Goal: Task Accomplishment & Management: Manage account settings

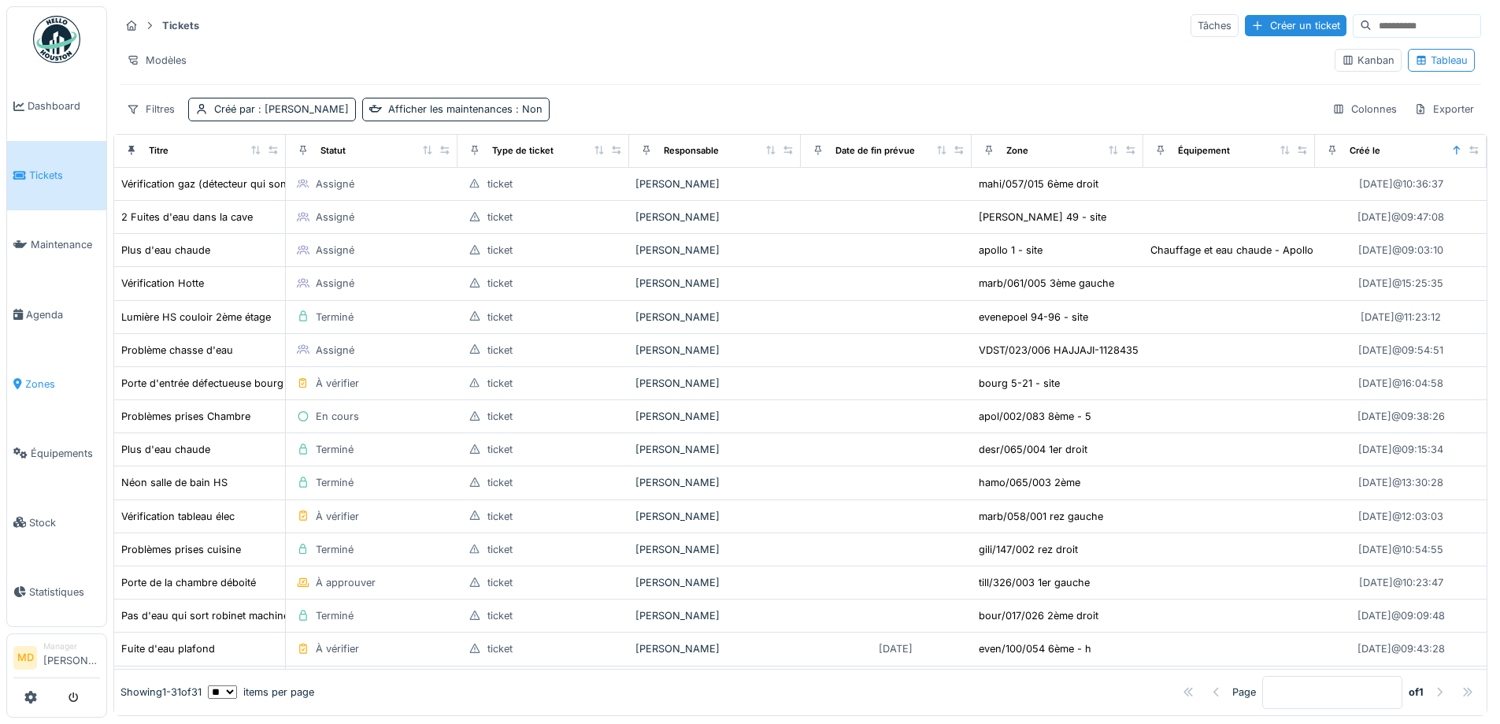
click at [55, 376] on span "Zones" at bounding box center [62, 383] width 75 height 15
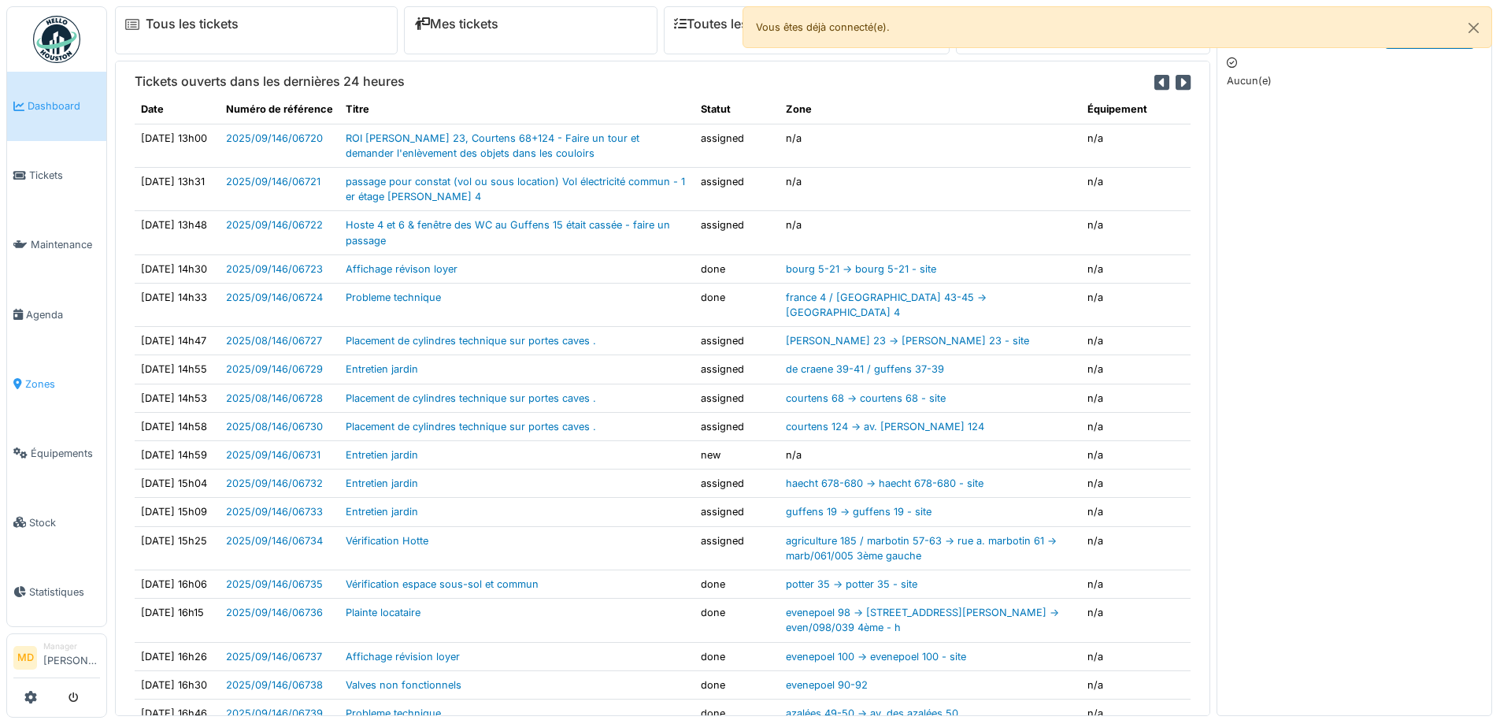
click at [44, 376] on span "Zones" at bounding box center [62, 383] width 75 height 15
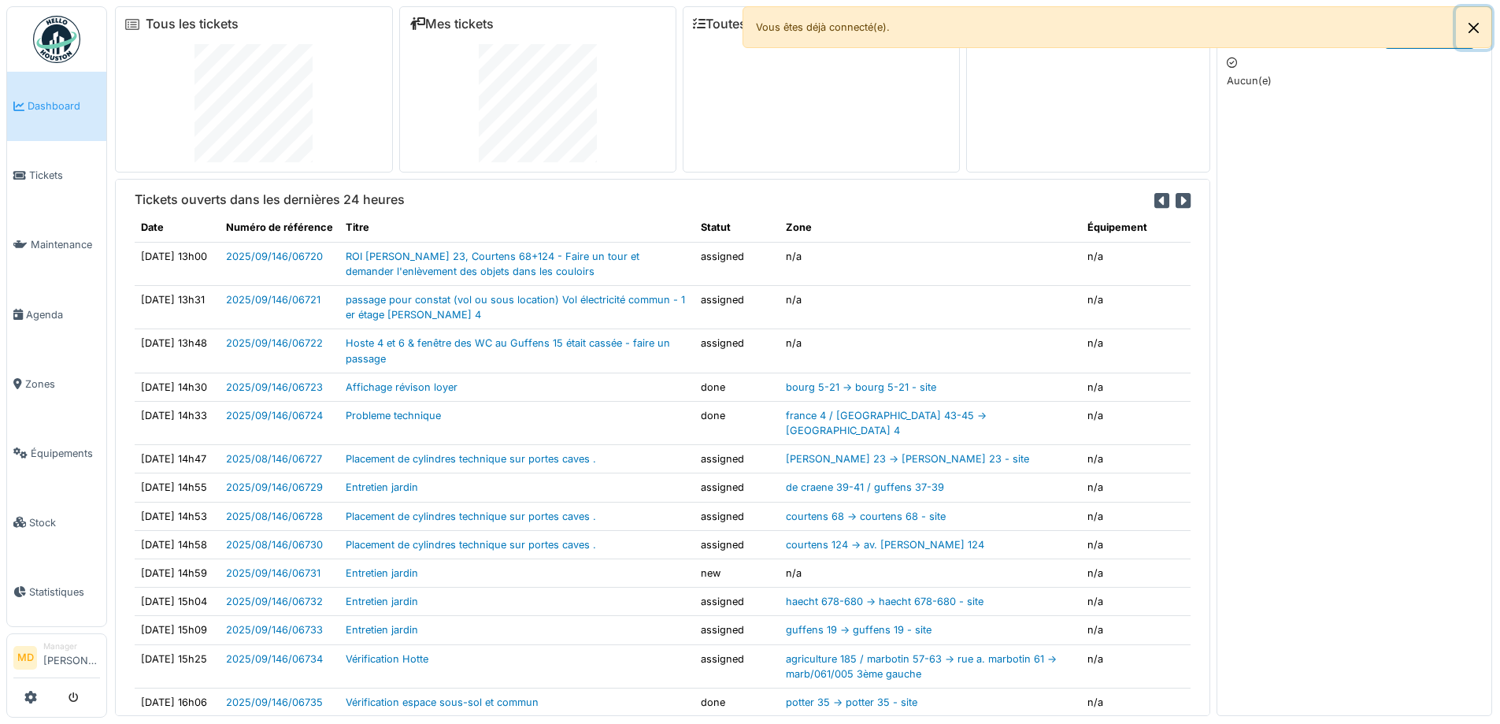
click at [1471, 30] on button "Close" at bounding box center [1473, 28] width 35 height 42
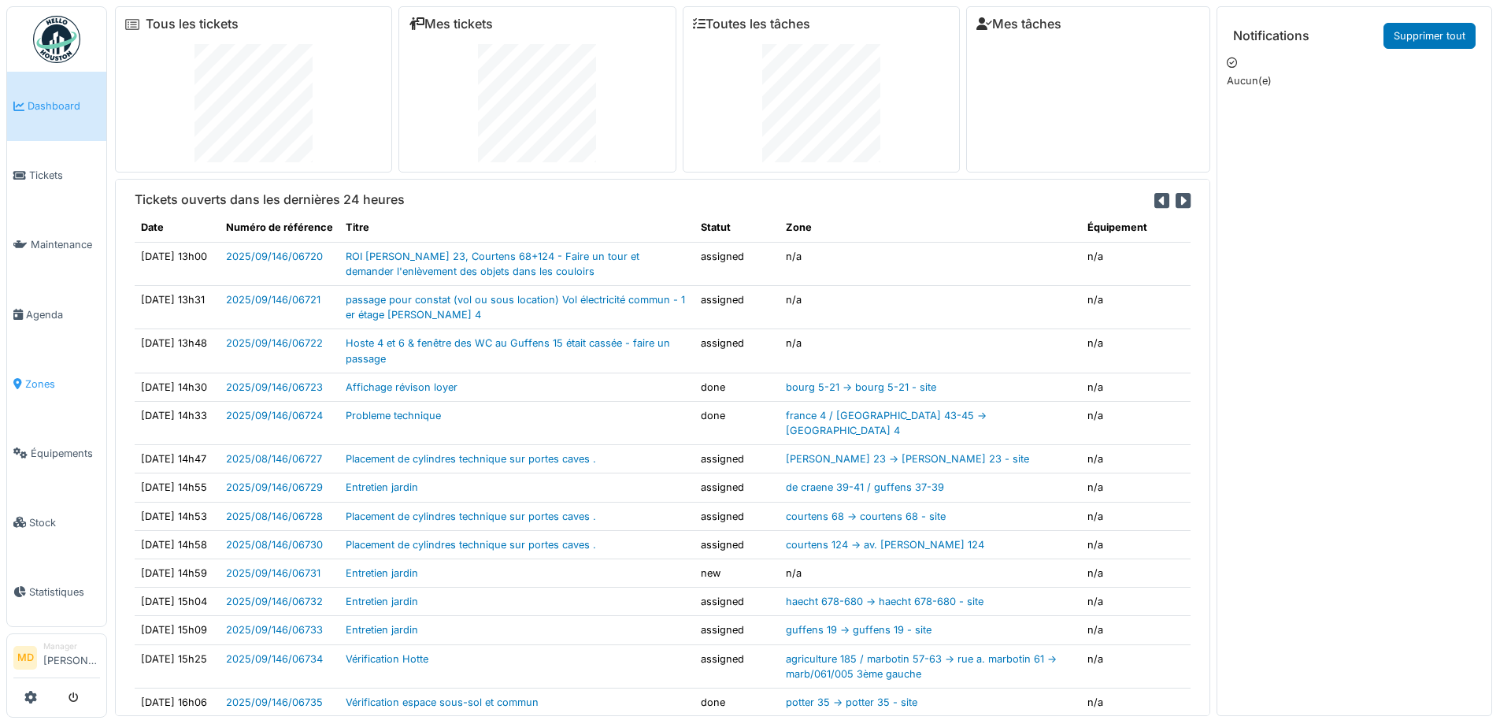
click at [46, 376] on span "Zones" at bounding box center [62, 383] width 75 height 15
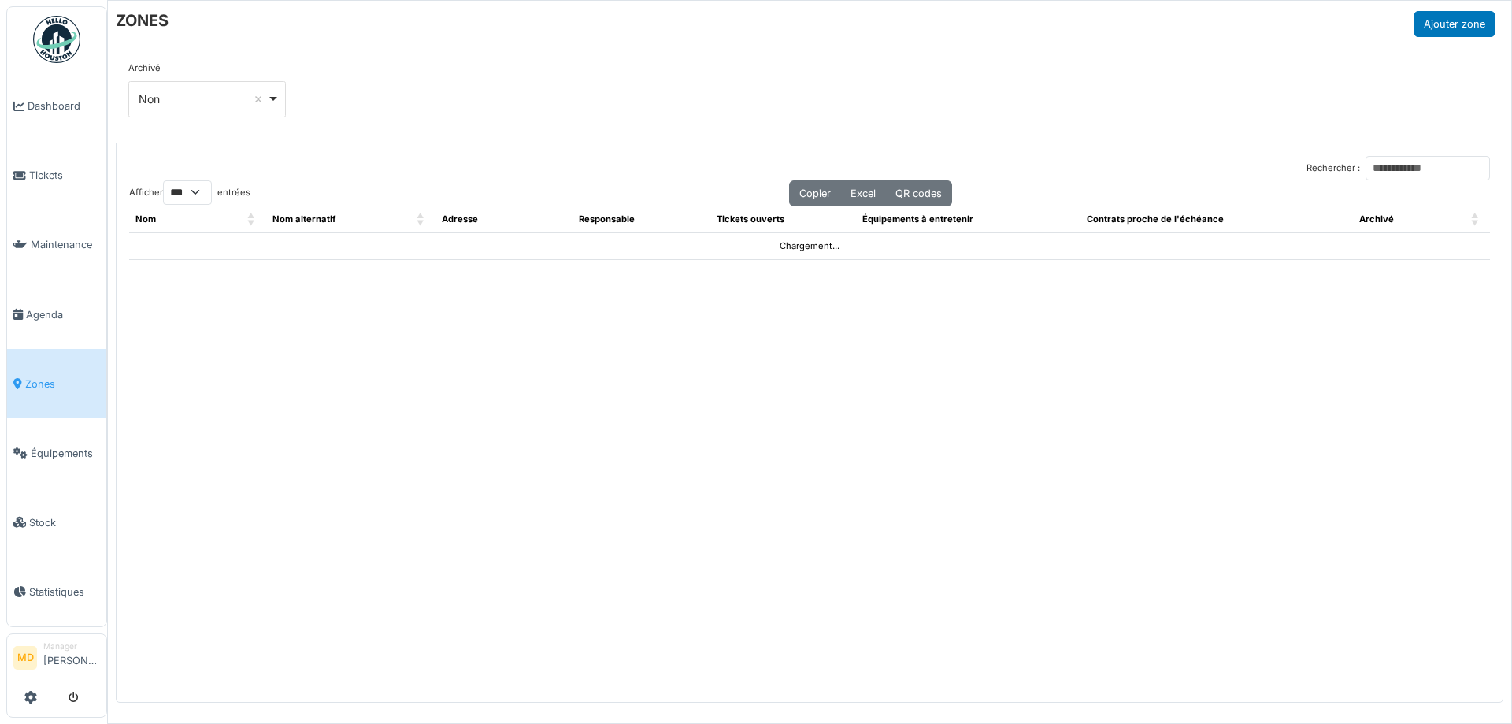
select select "***"
click at [1370, 160] on input "Rechercher :" at bounding box center [1428, 168] width 124 height 24
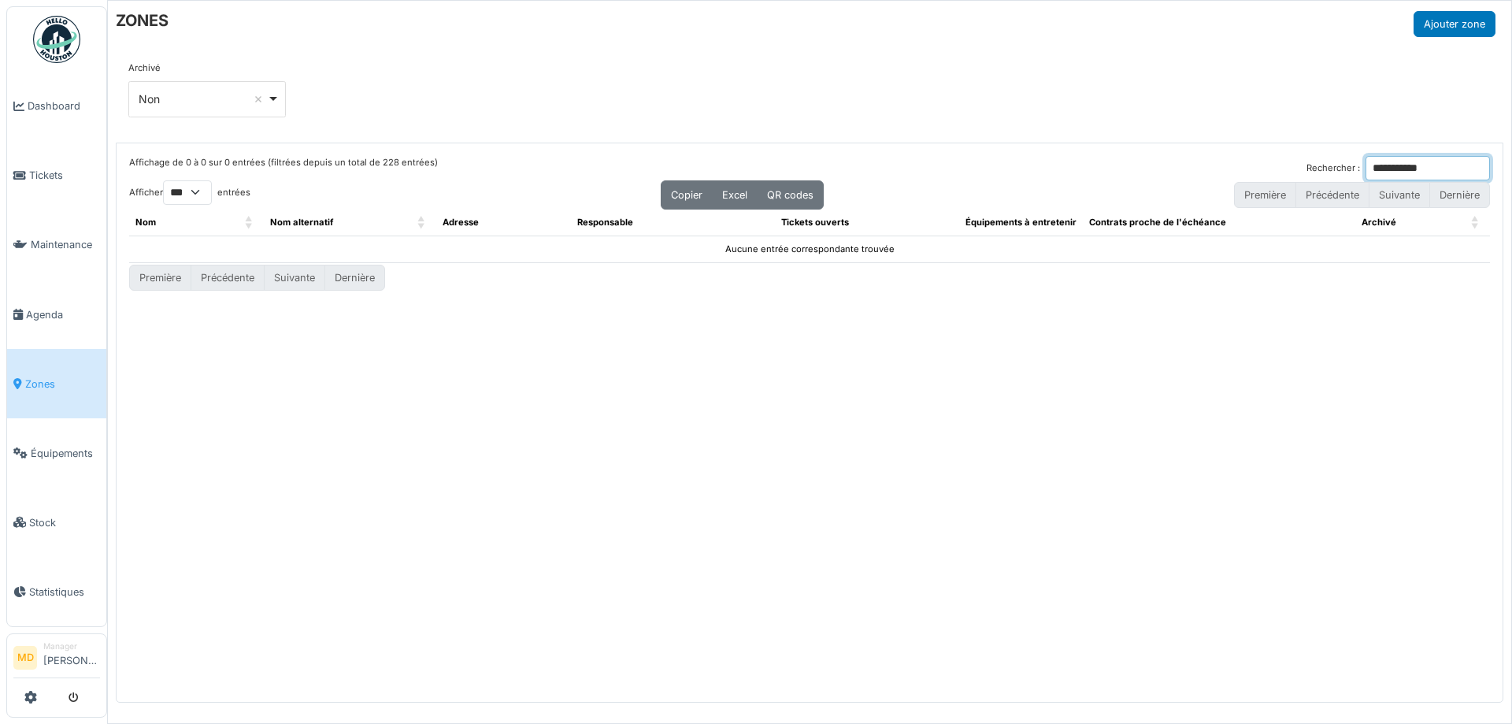
type input "**********"
drag, startPoint x: 1268, startPoint y: 172, endPoint x: 1211, endPoint y: 172, distance: 56.7
click at [1212, 172] on div "**********" at bounding box center [809, 168] width 1361 height 24
click at [1366, 165] on input "Rechercher :" at bounding box center [1428, 168] width 124 height 24
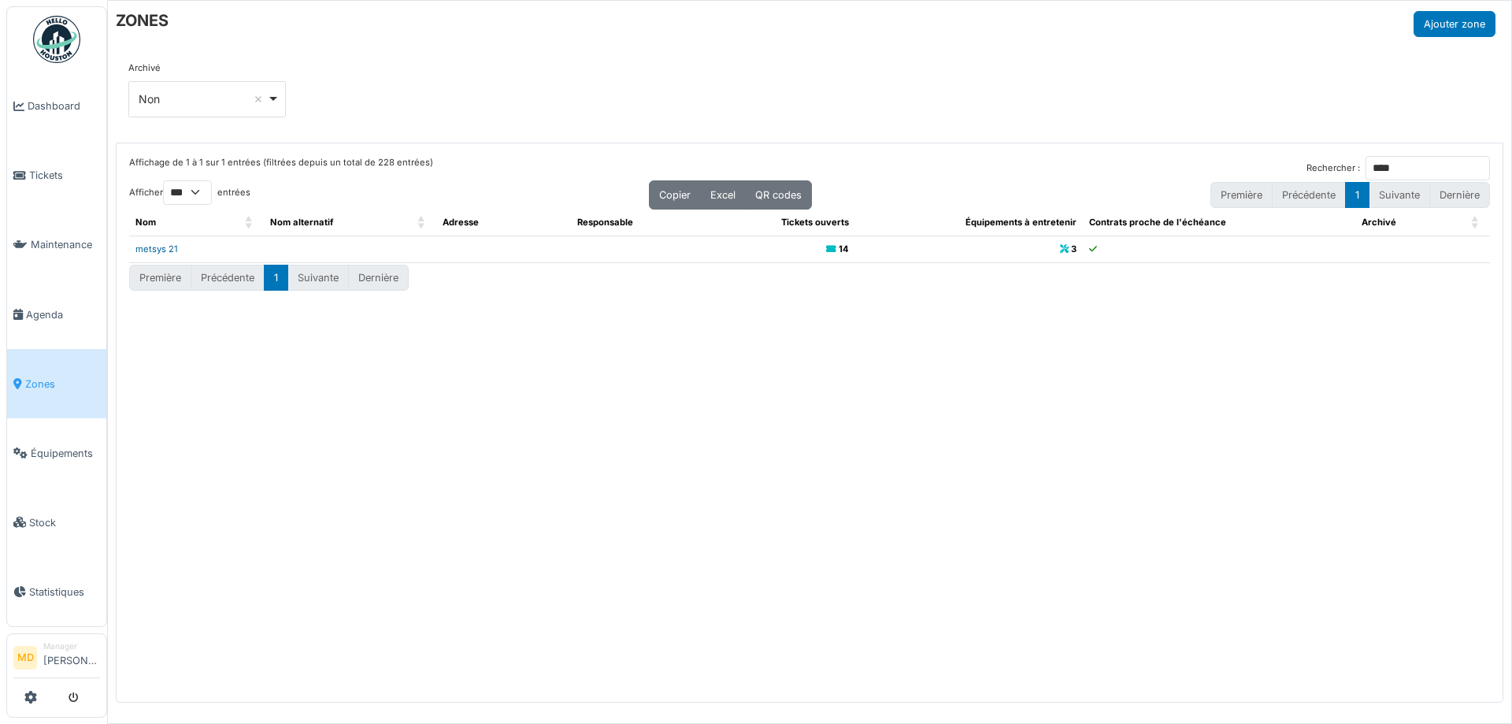
click at [143, 247] on link "metsys 21" at bounding box center [156, 248] width 43 height 11
click at [1392, 161] on input "****" at bounding box center [1428, 168] width 124 height 24
type input "****"
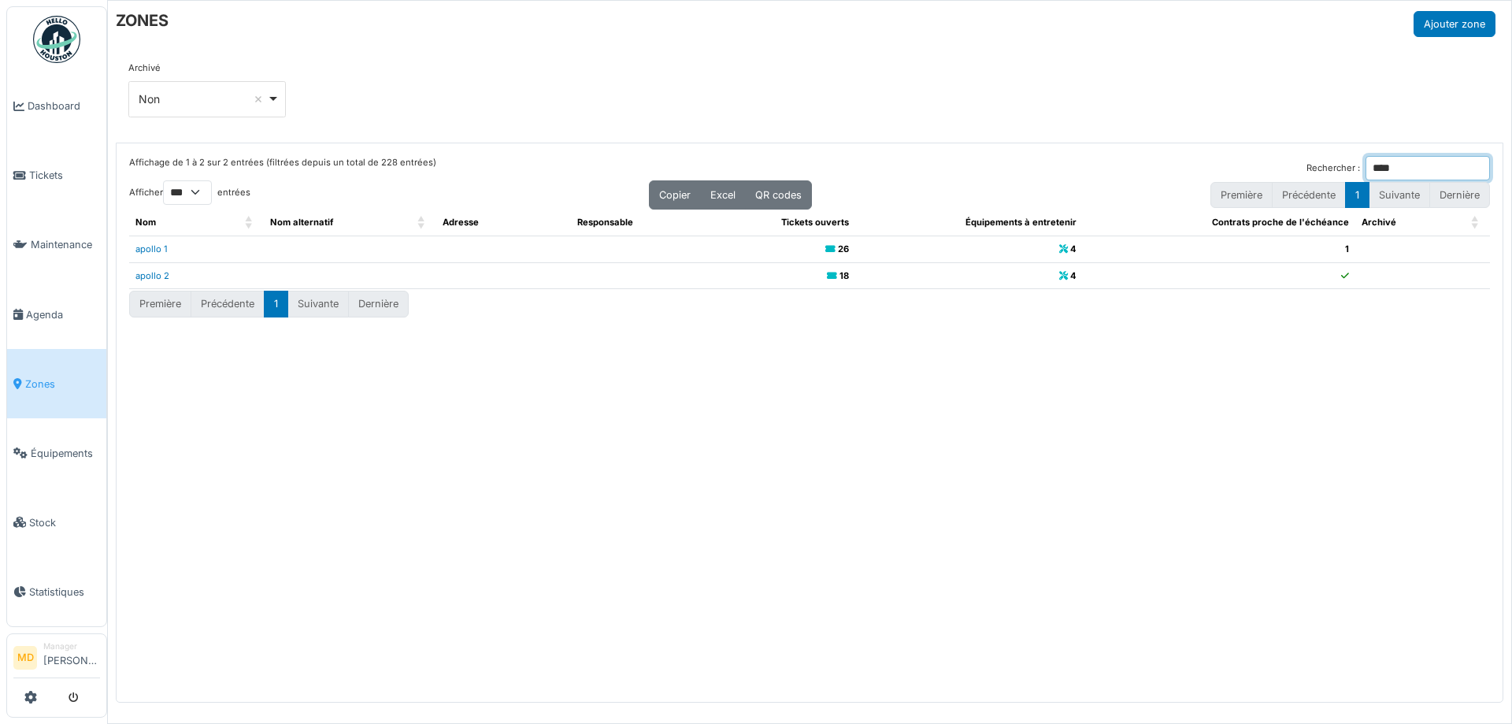
click at [1478, 170] on input "****" at bounding box center [1428, 168] width 124 height 24
click at [38, 307] on span "Agenda" at bounding box center [63, 314] width 74 height 15
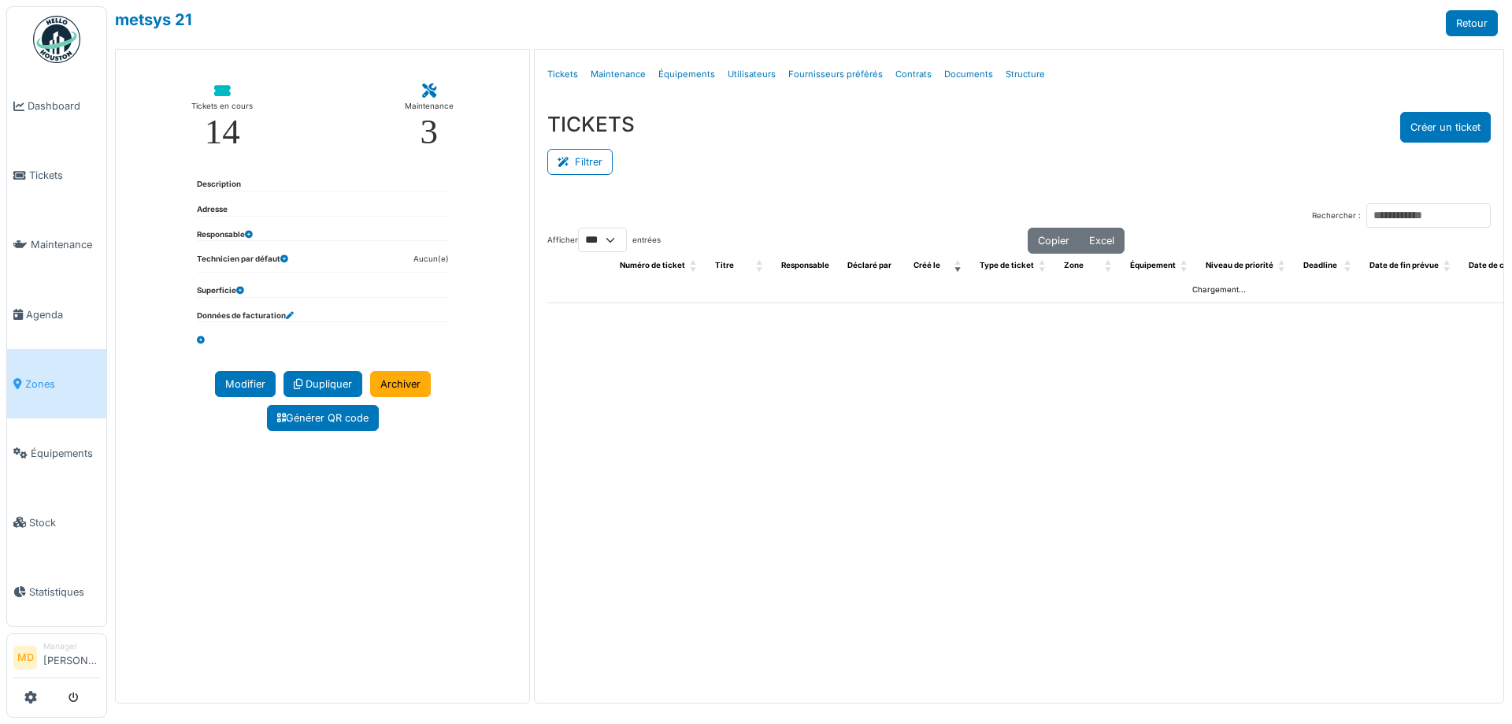
select select "***"
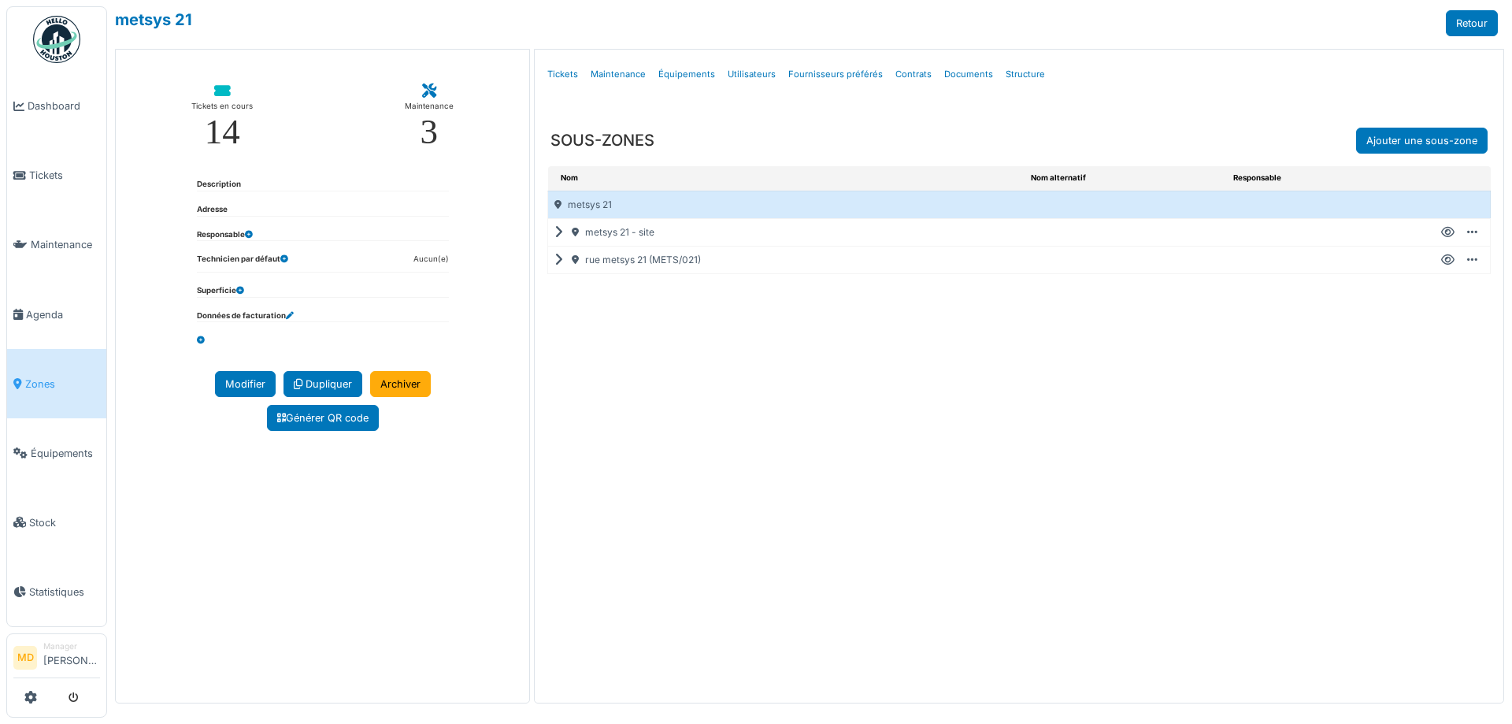
click at [559, 261] on icon at bounding box center [561, 260] width 15 height 1
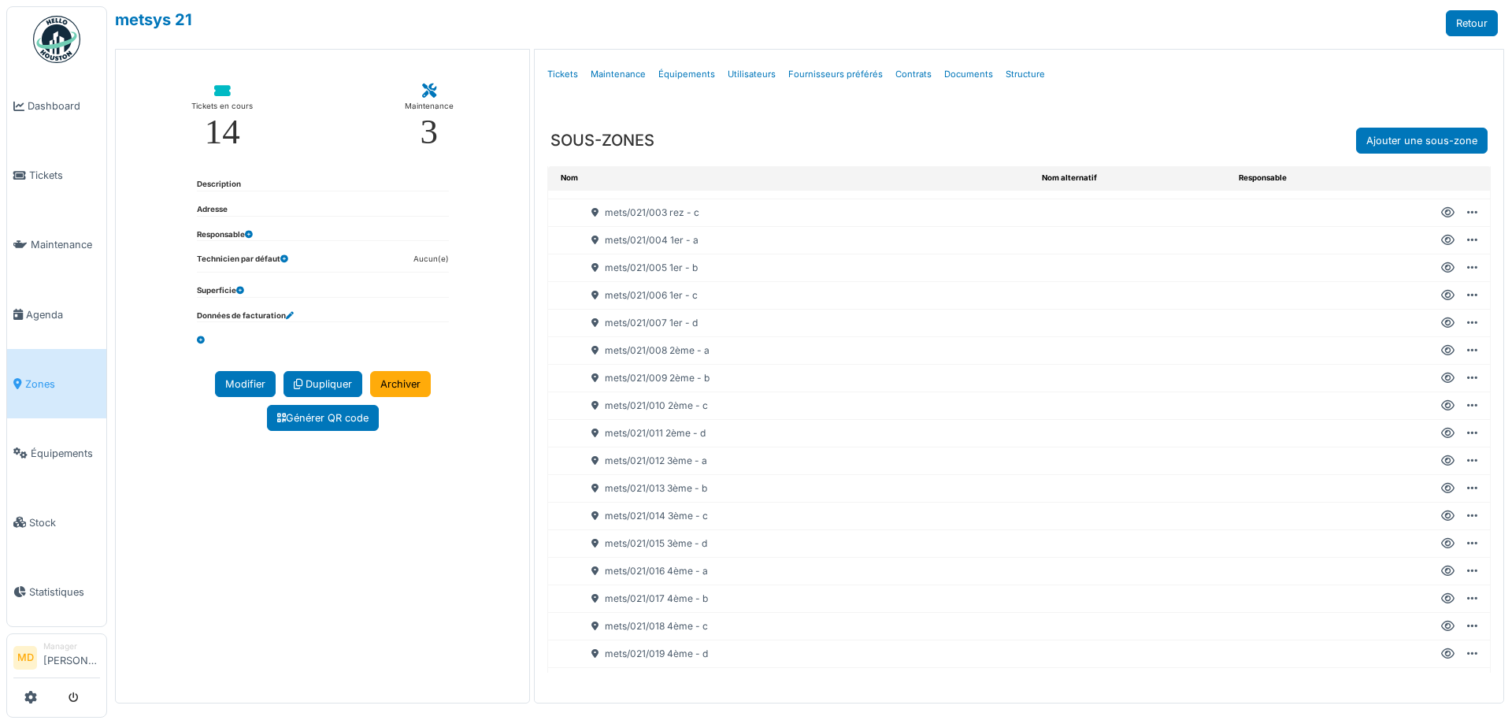
scroll to position [158, 0]
click at [1441, 433] on icon at bounding box center [1447, 433] width 13 height 1
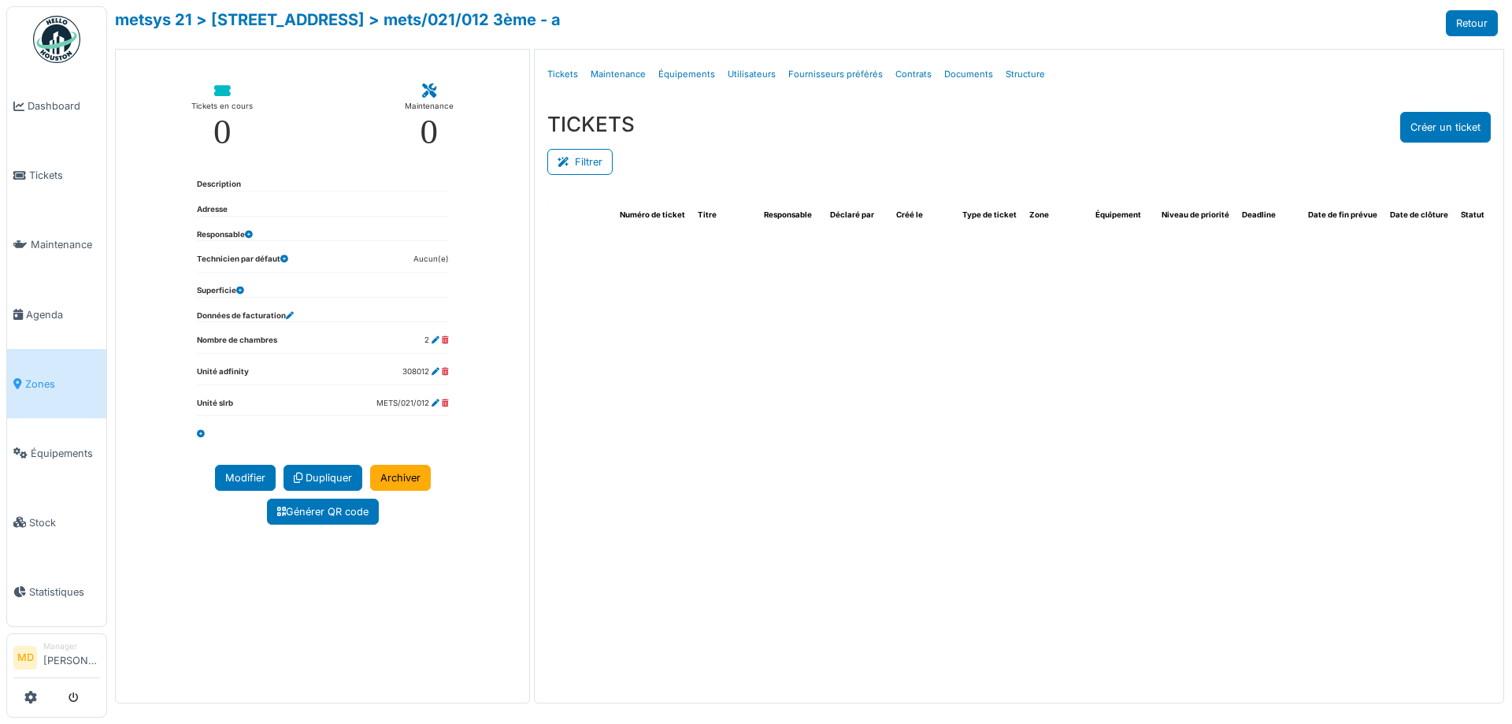
select select "***"
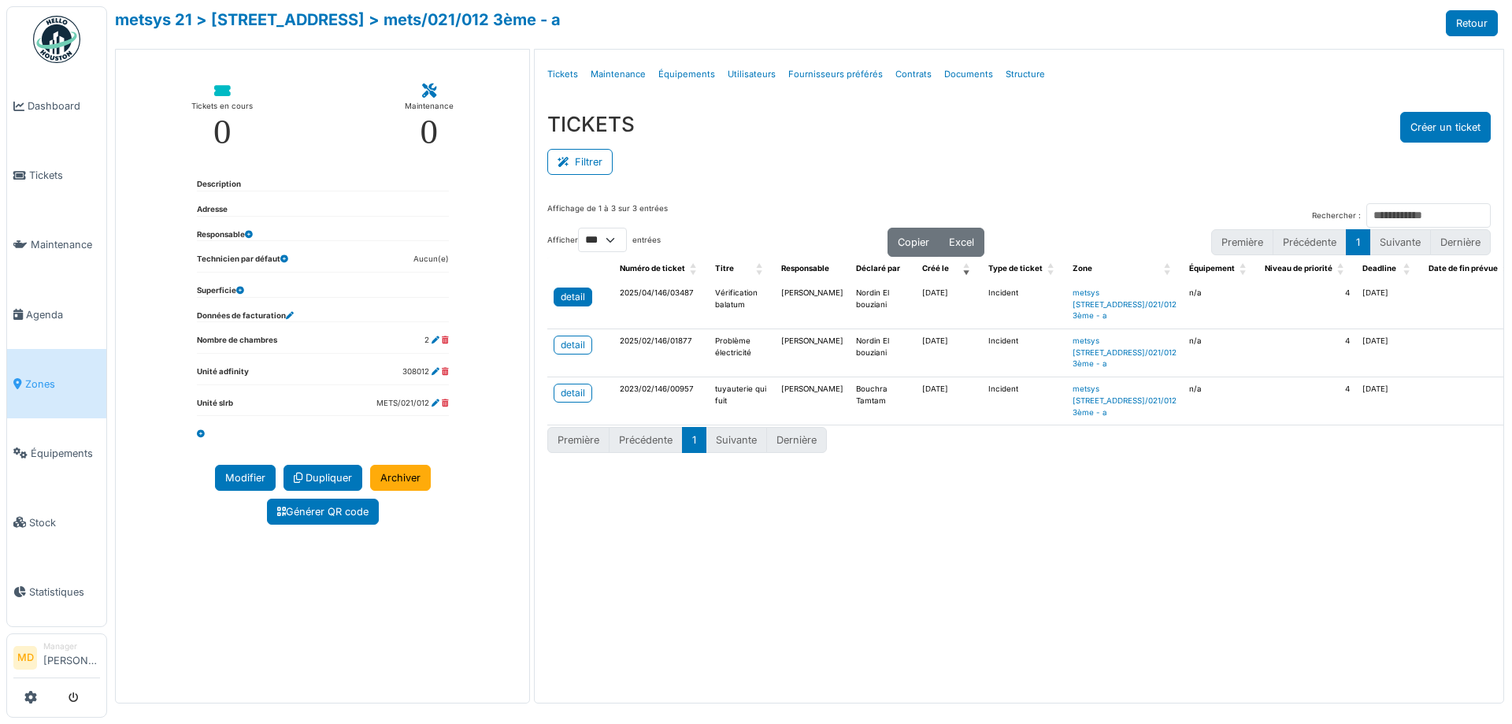
click at [573, 294] on div "detail" at bounding box center [573, 297] width 24 height 14
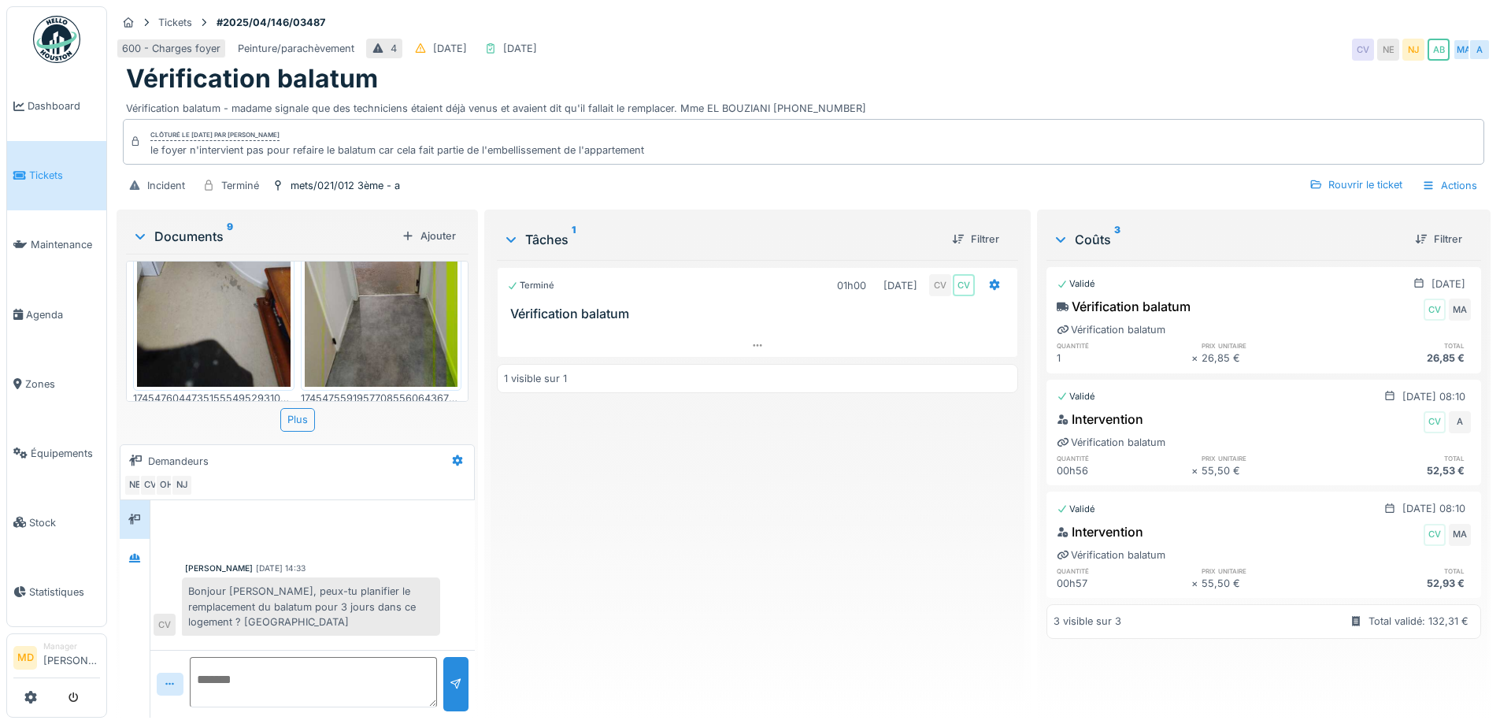
scroll to position [315, 0]
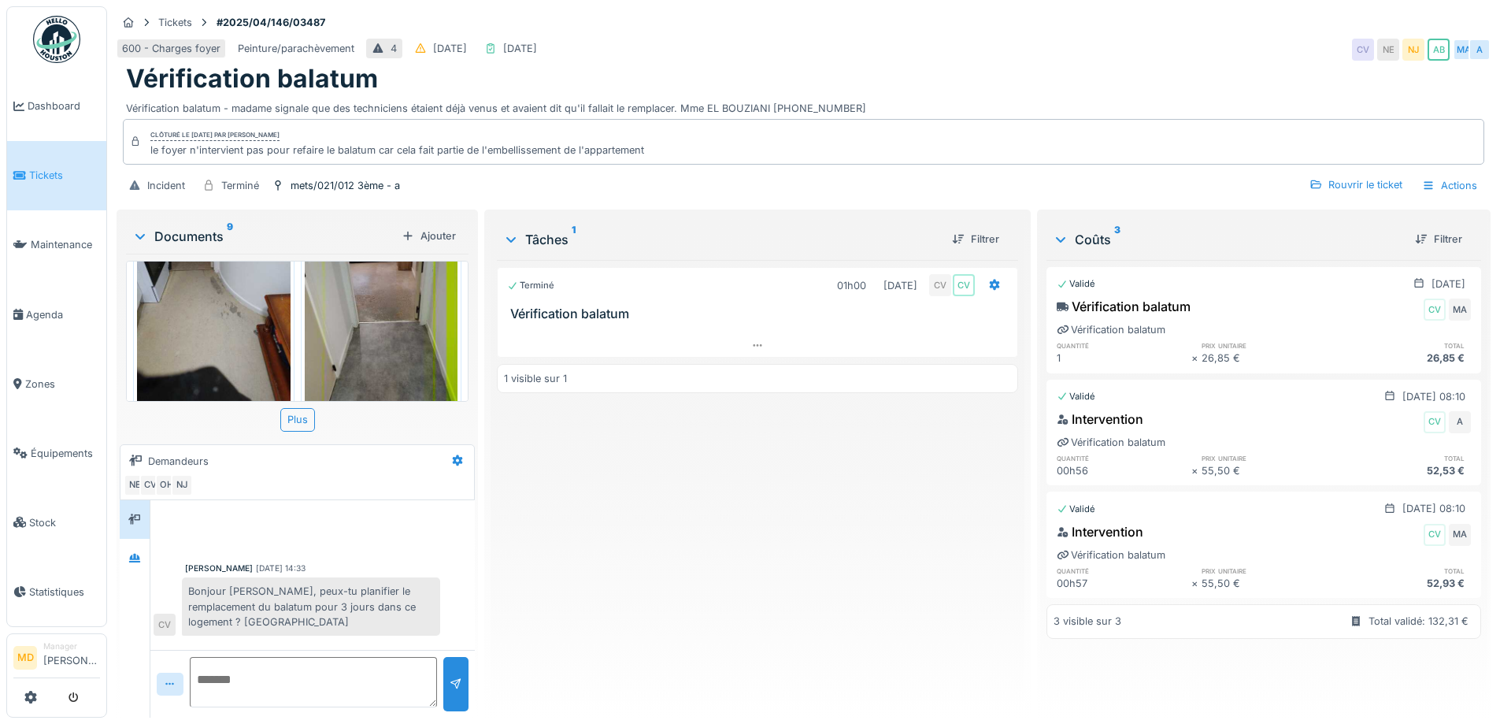
click at [394, 325] on img at bounding box center [382, 311] width 154 height 204
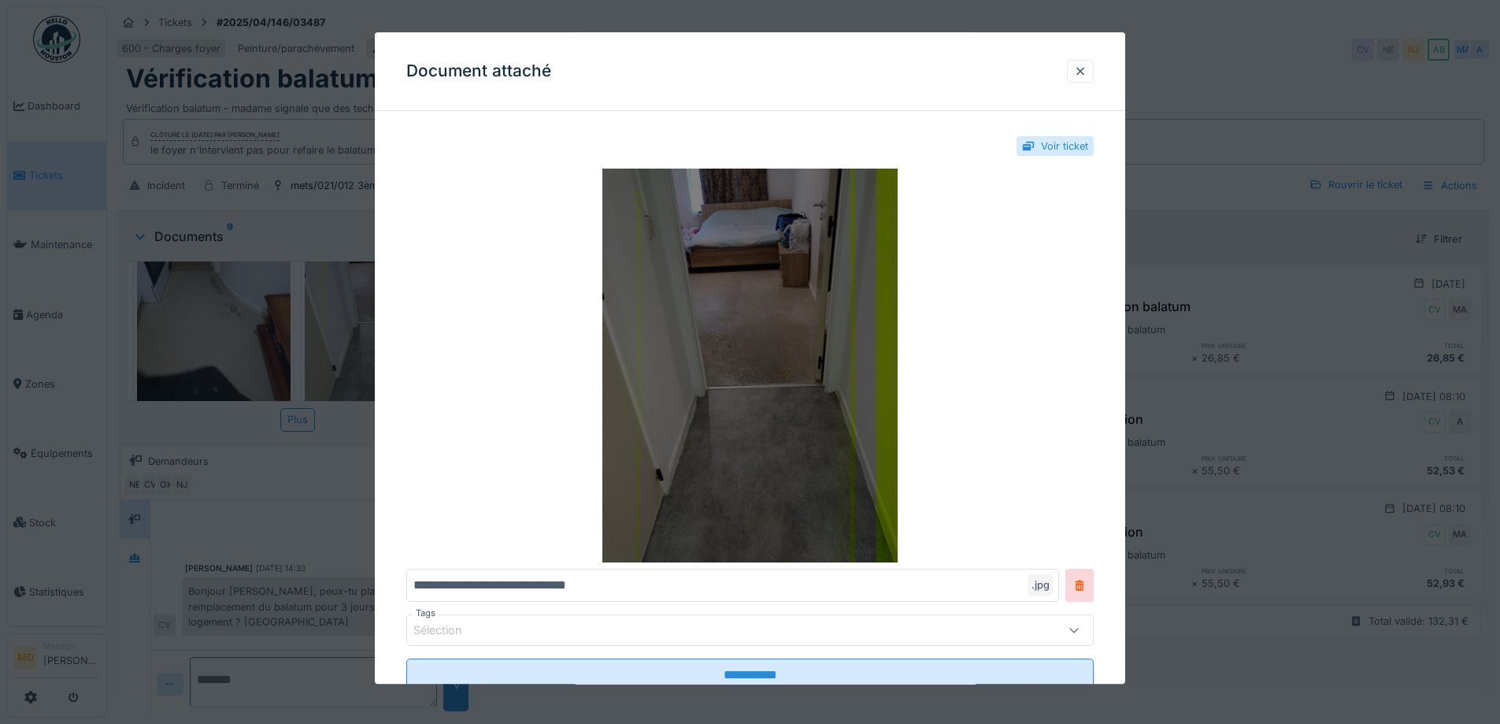
click at [781, 347] on img at bounding box center [750, 366] width 688 height 394
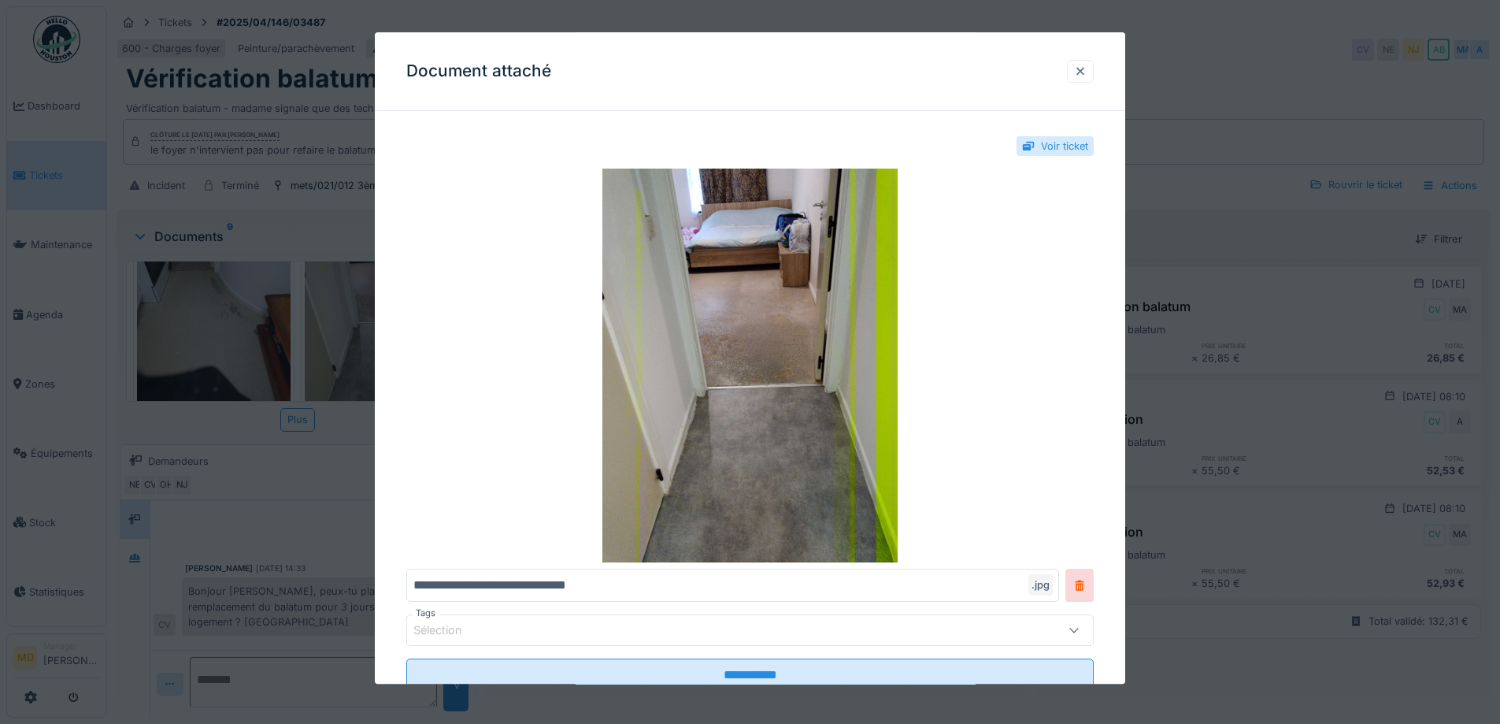
click at [1079, 68] on div at bounding box center [1080, 71] width 27 height 23
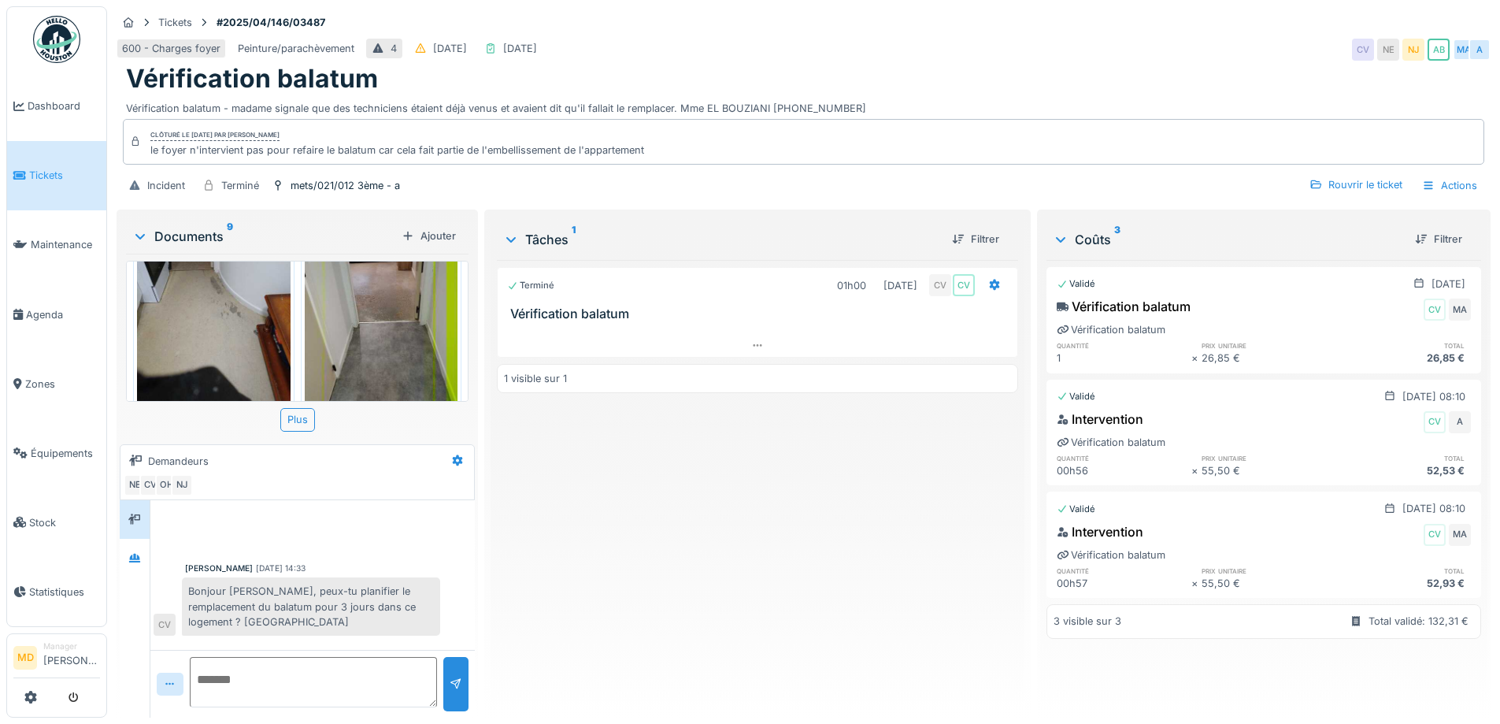
scroll to position [473, 0]
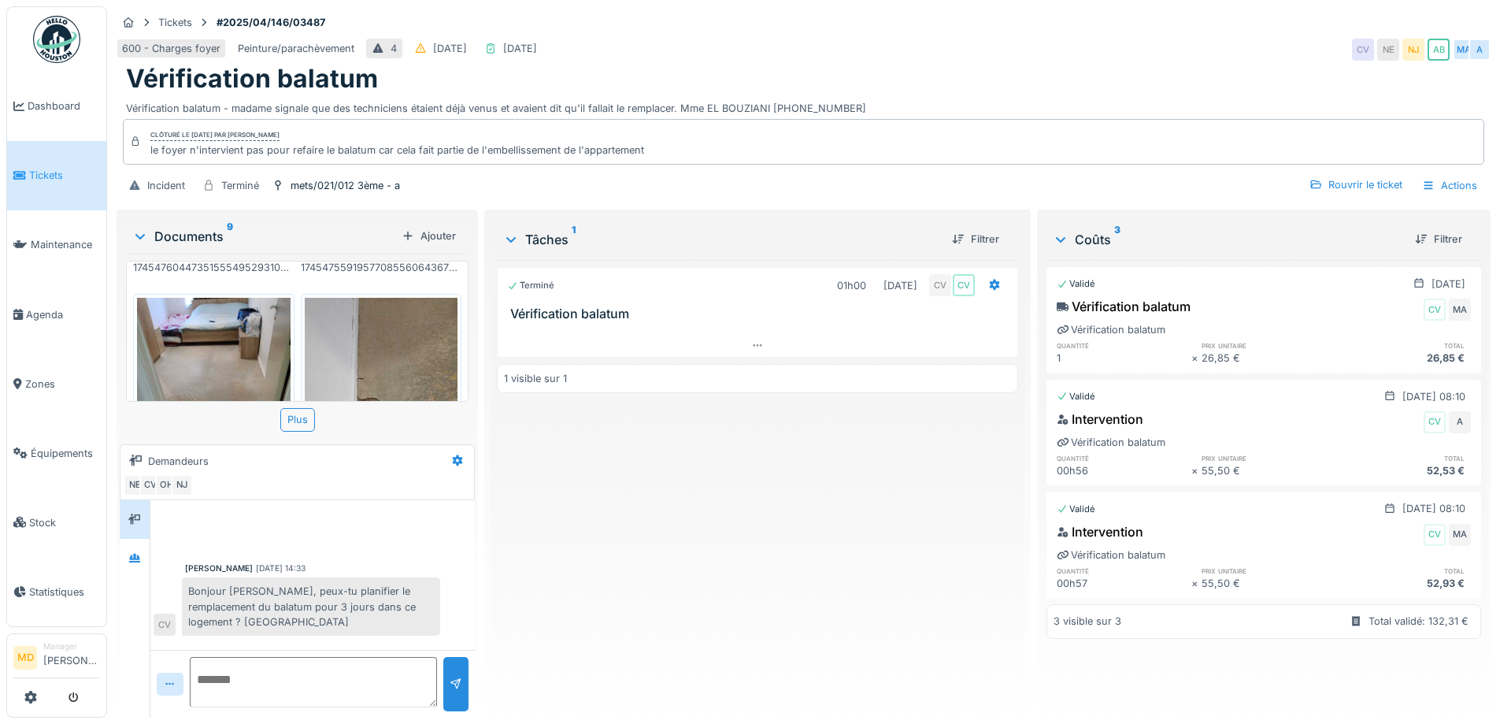
click at [362, 336] on img at bounding box center [382, 400] width 154 height 204
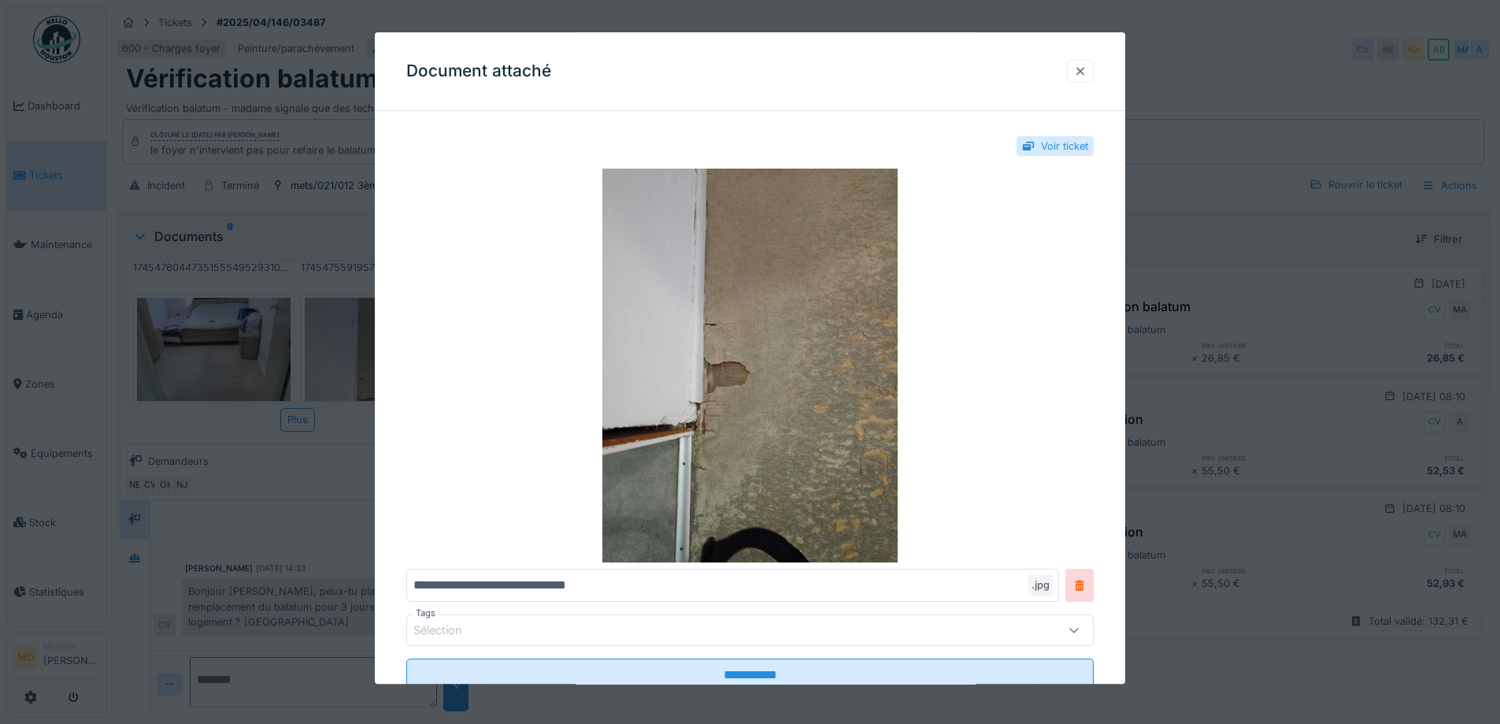
click at [1085, 65] on div at bounding box center [1080, 71] width 13 height 15
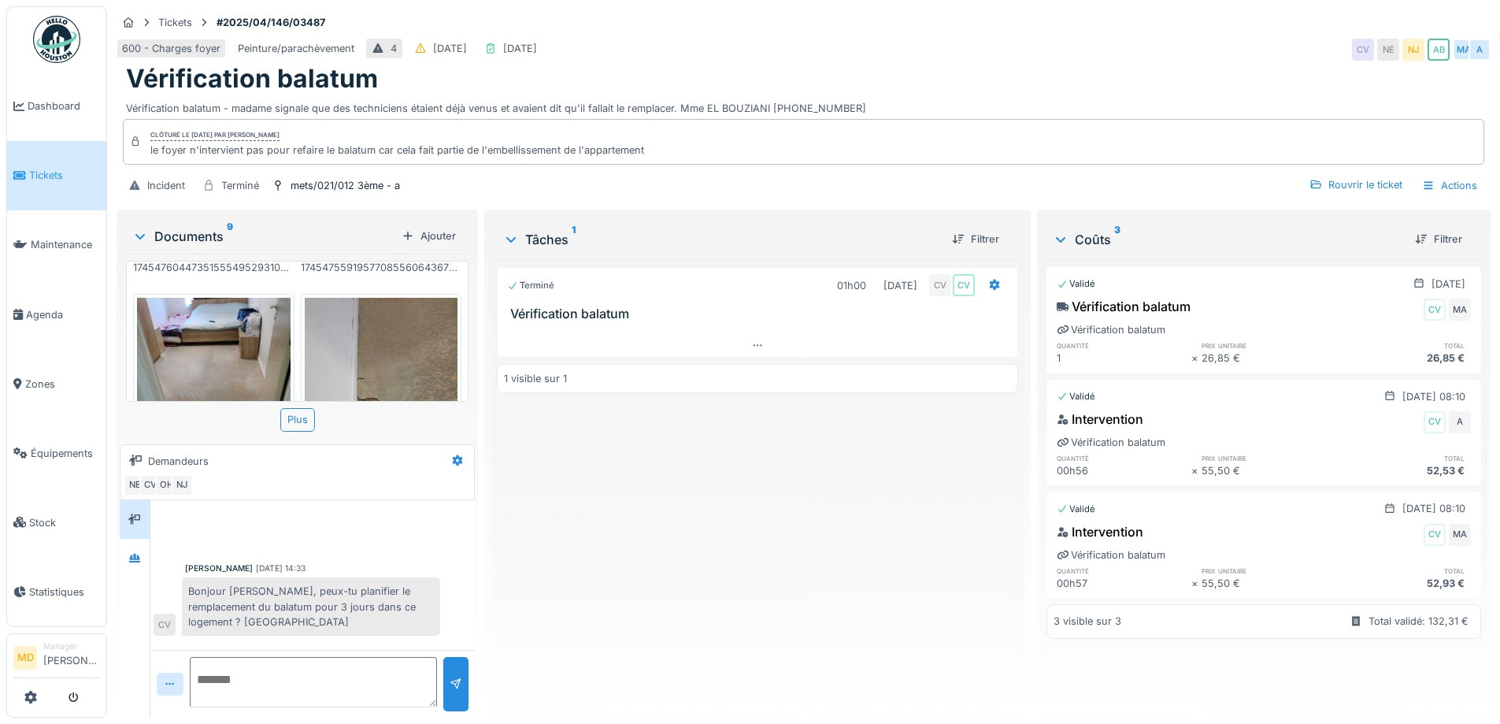
click at [192, 339] on img at bounding box center [214, 400] width 154 height 204
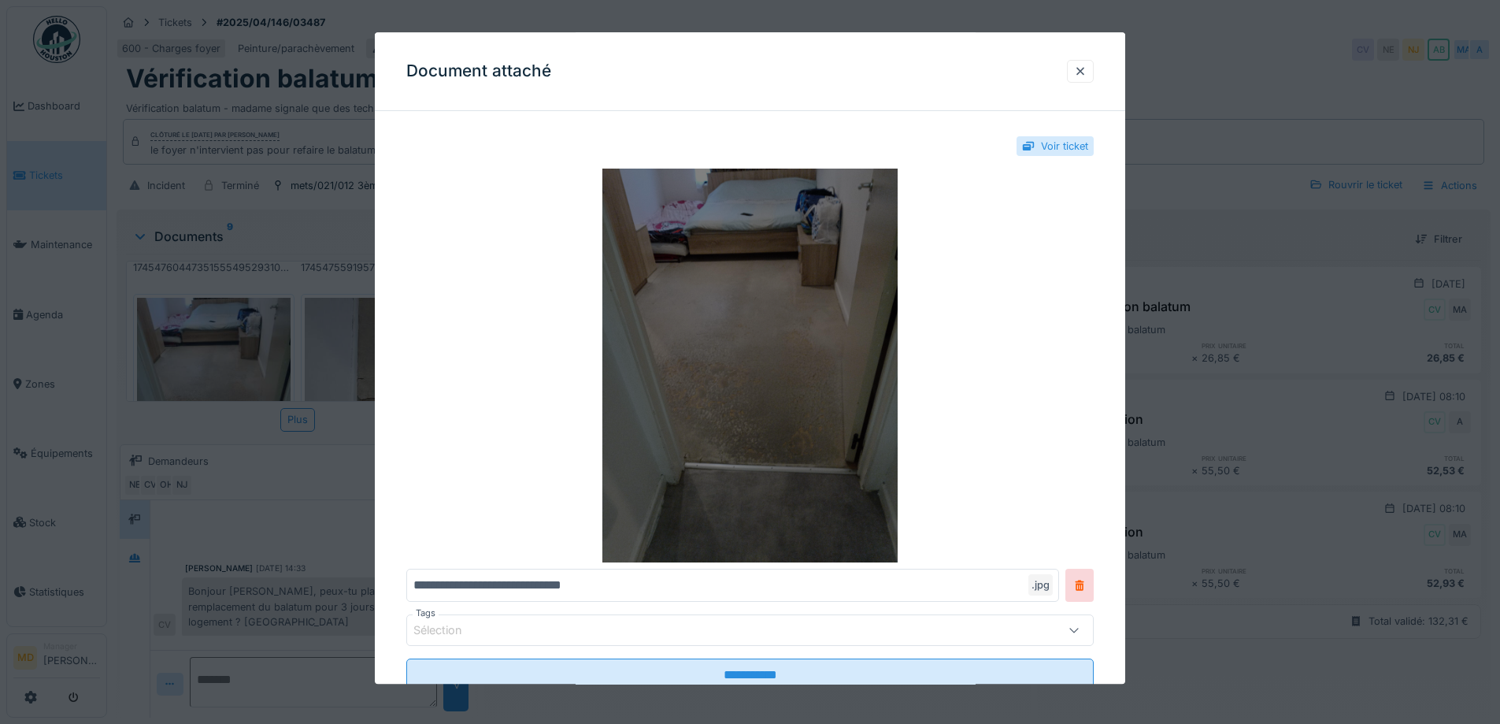
click at [796, 377] on img at bounding box center [750, 366] width 688 height 394
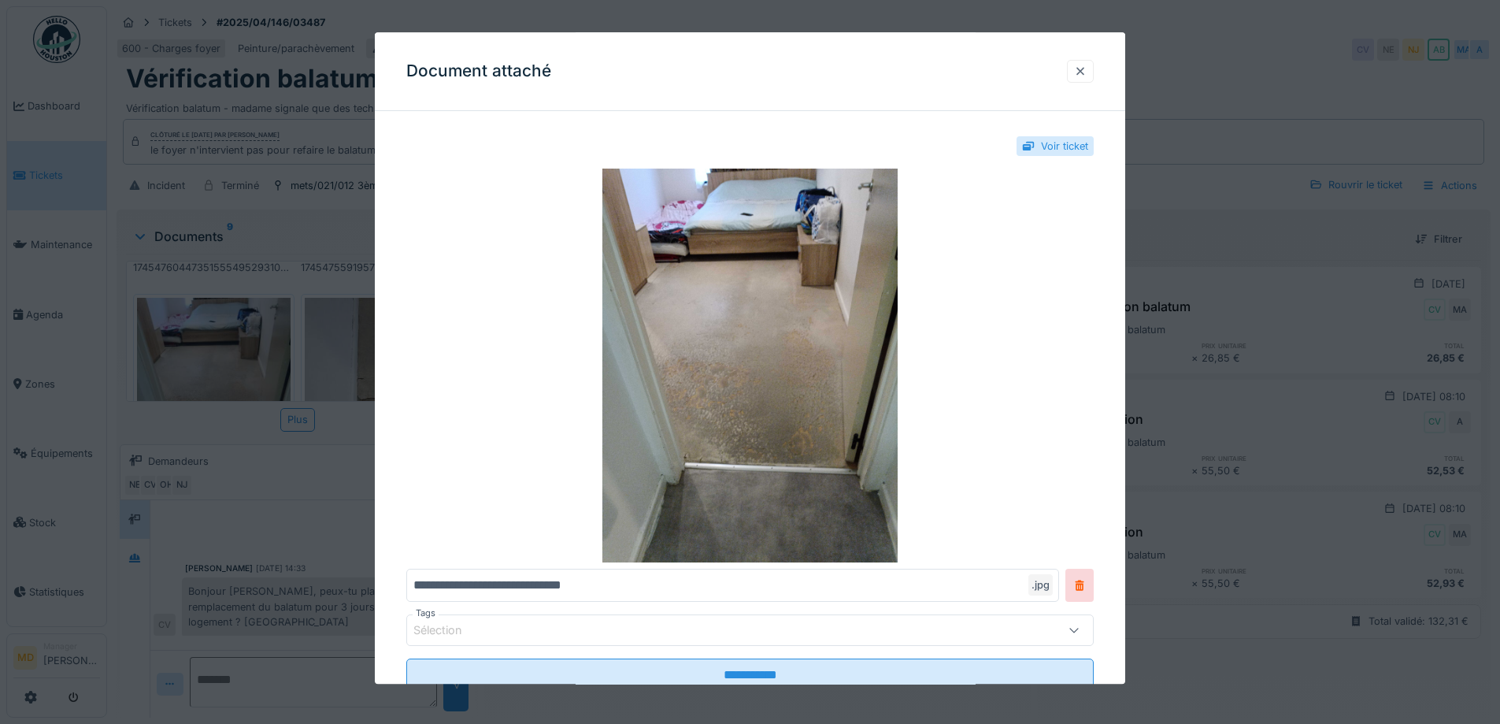
click at [1085, 64] on div at bounding box center [1080, 71] width 13 height 15
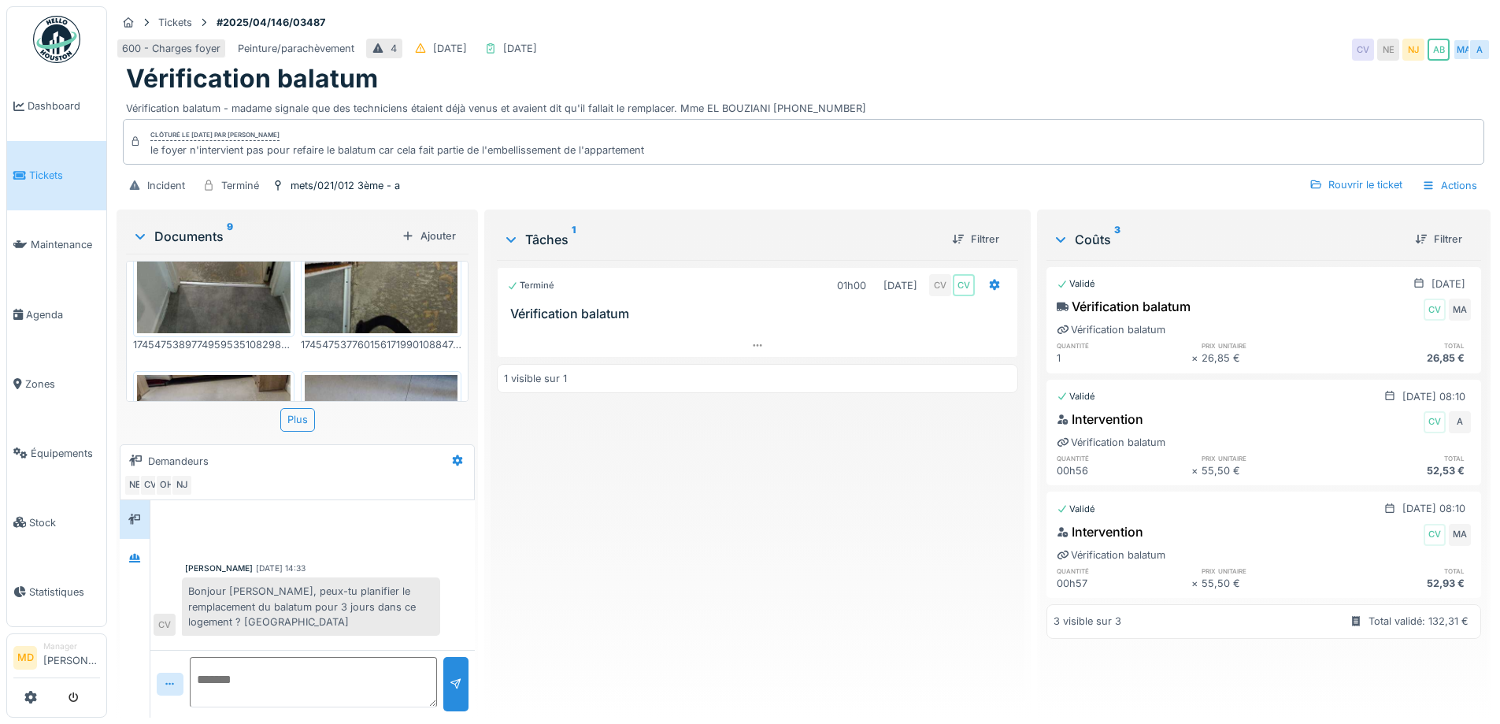
scroll to position [551, 0]
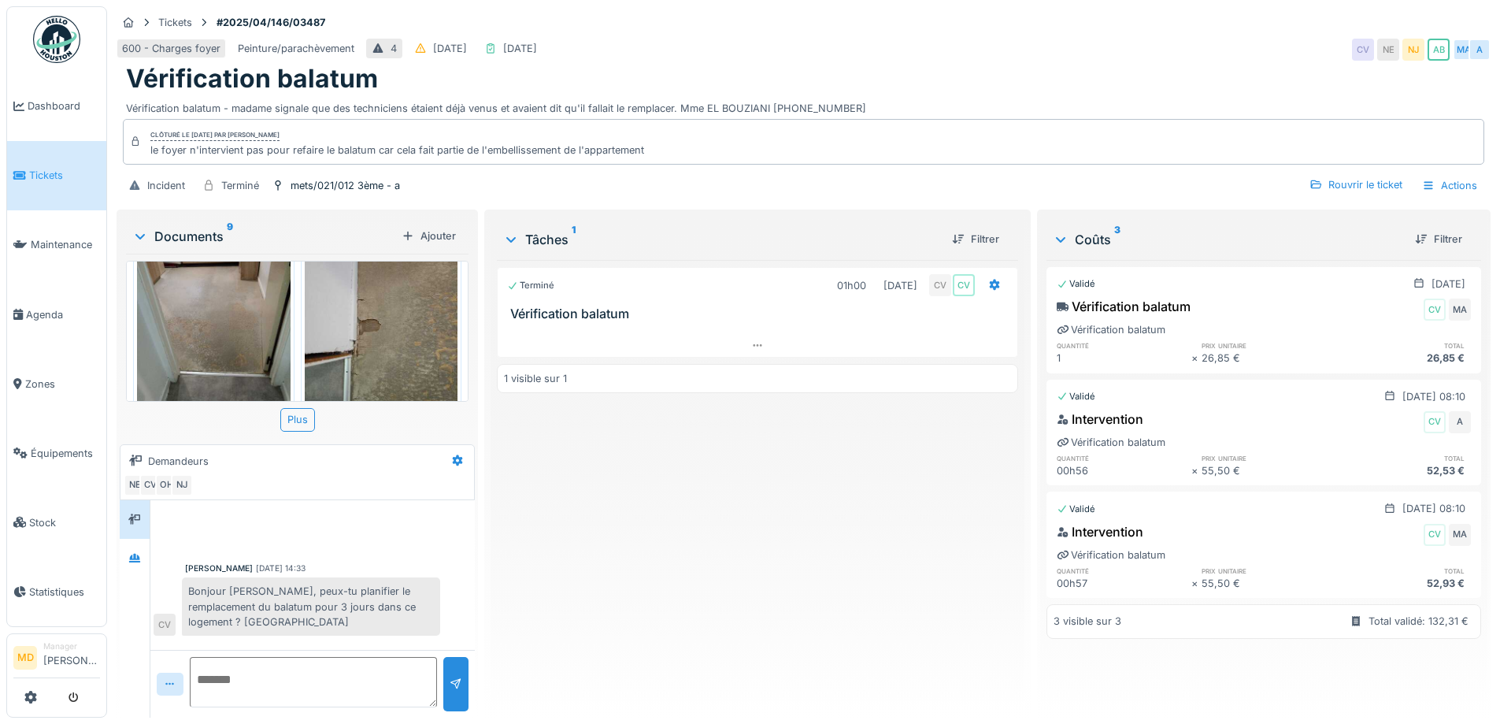
click at [406, 324] on img at bounding box center [382, 321] width 154 height 204
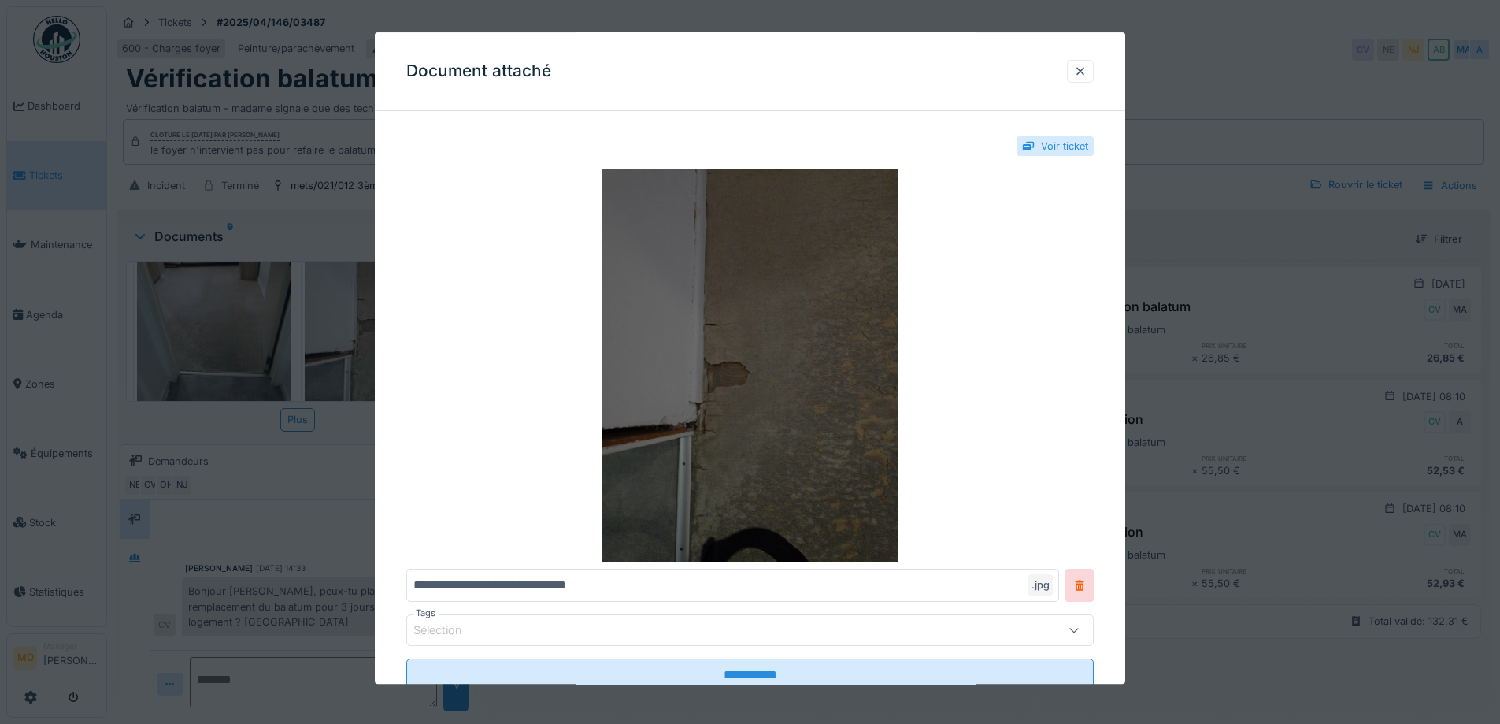
click at [690, 352] on img at bounding box center [750, 366] width 688 height 394
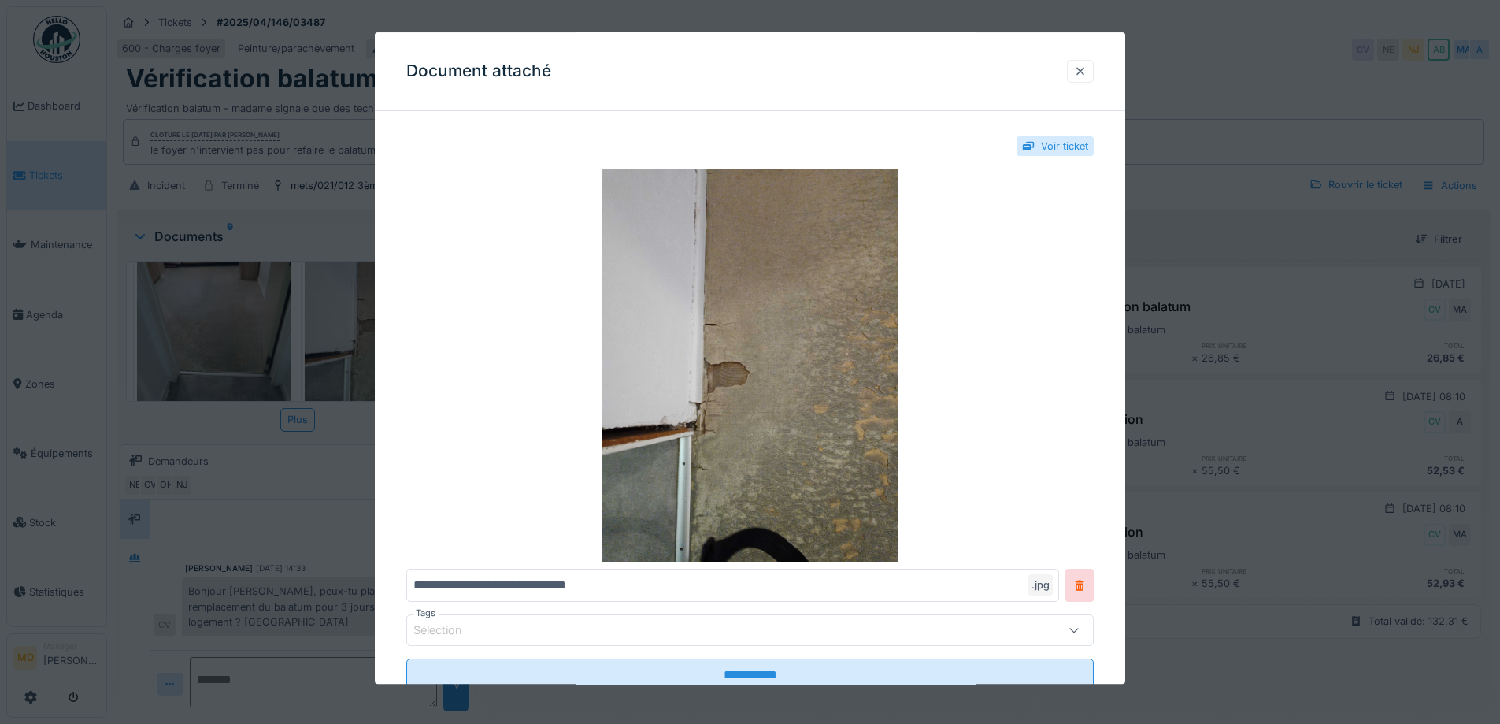
click at [1086, 69] on div at bounding box center [1080, 71] width 13 height 15
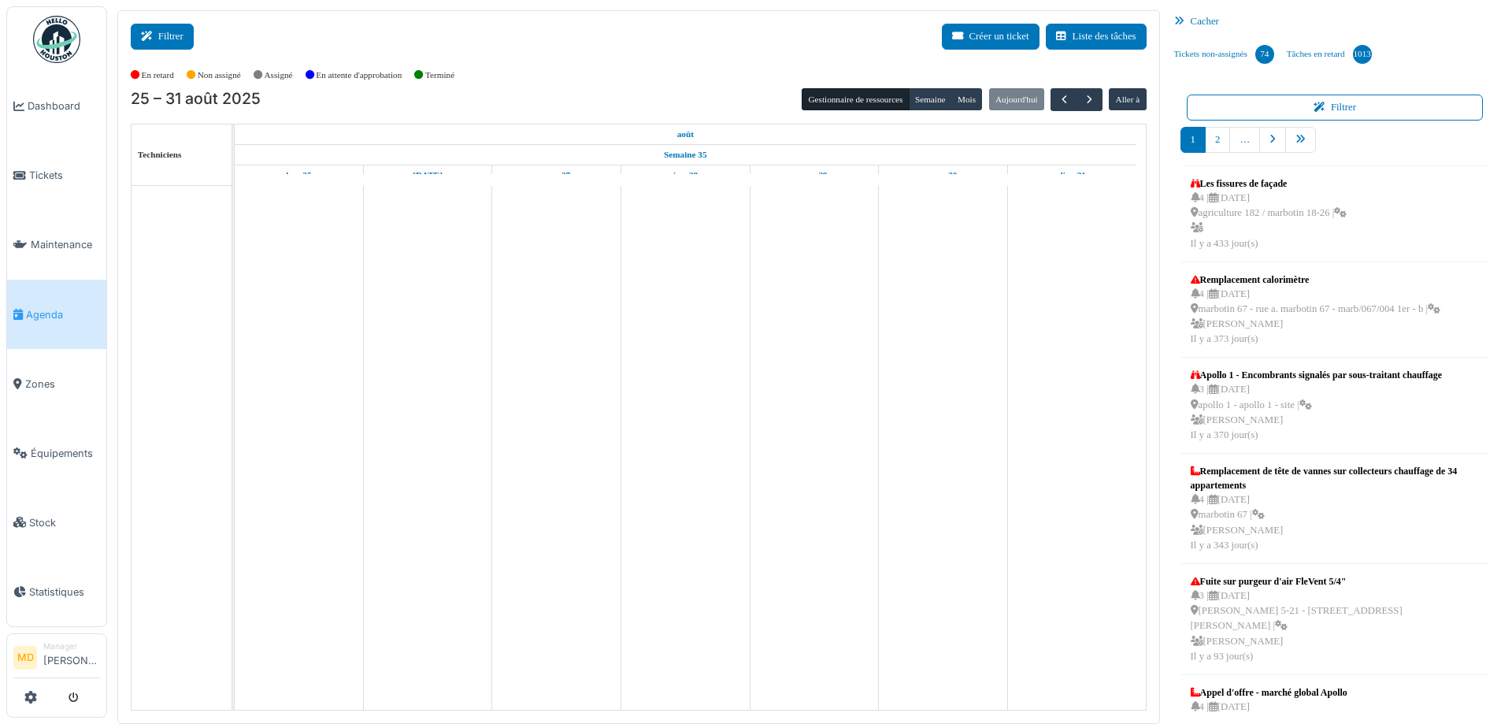
click at [169, 38] on button "Filtrer" at bounding box center [162, 37] width 63 height 26
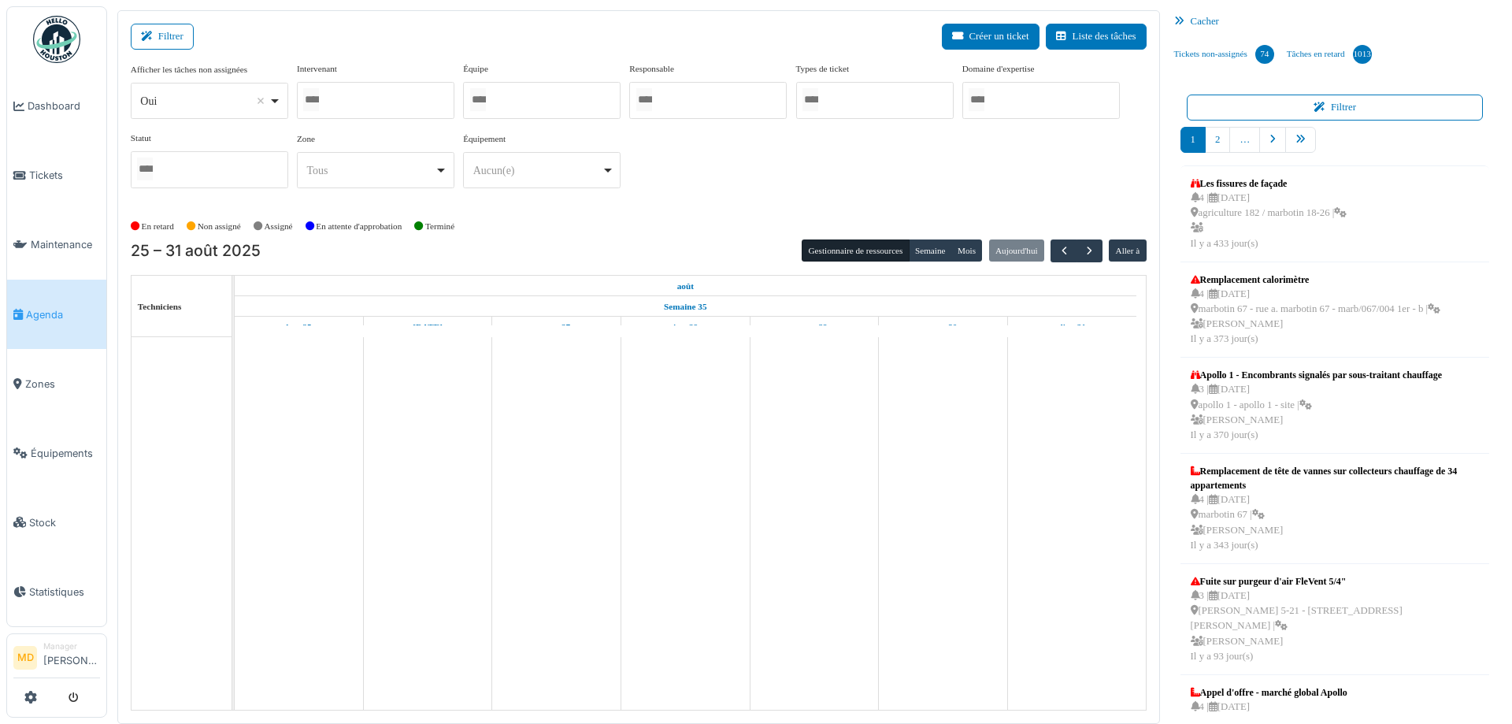
click at [353, 88] on div at bounding box center [376, 100] width 158 height 37
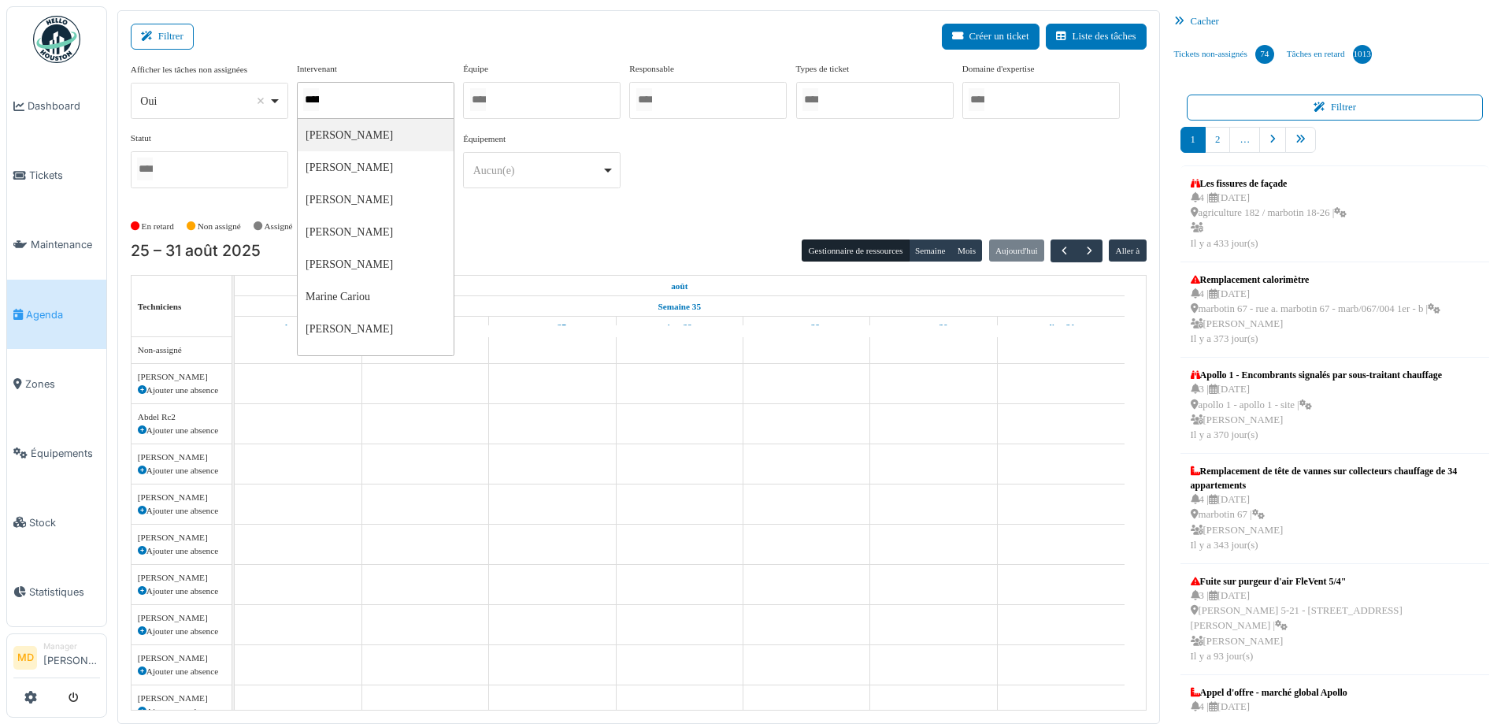
type input "******"
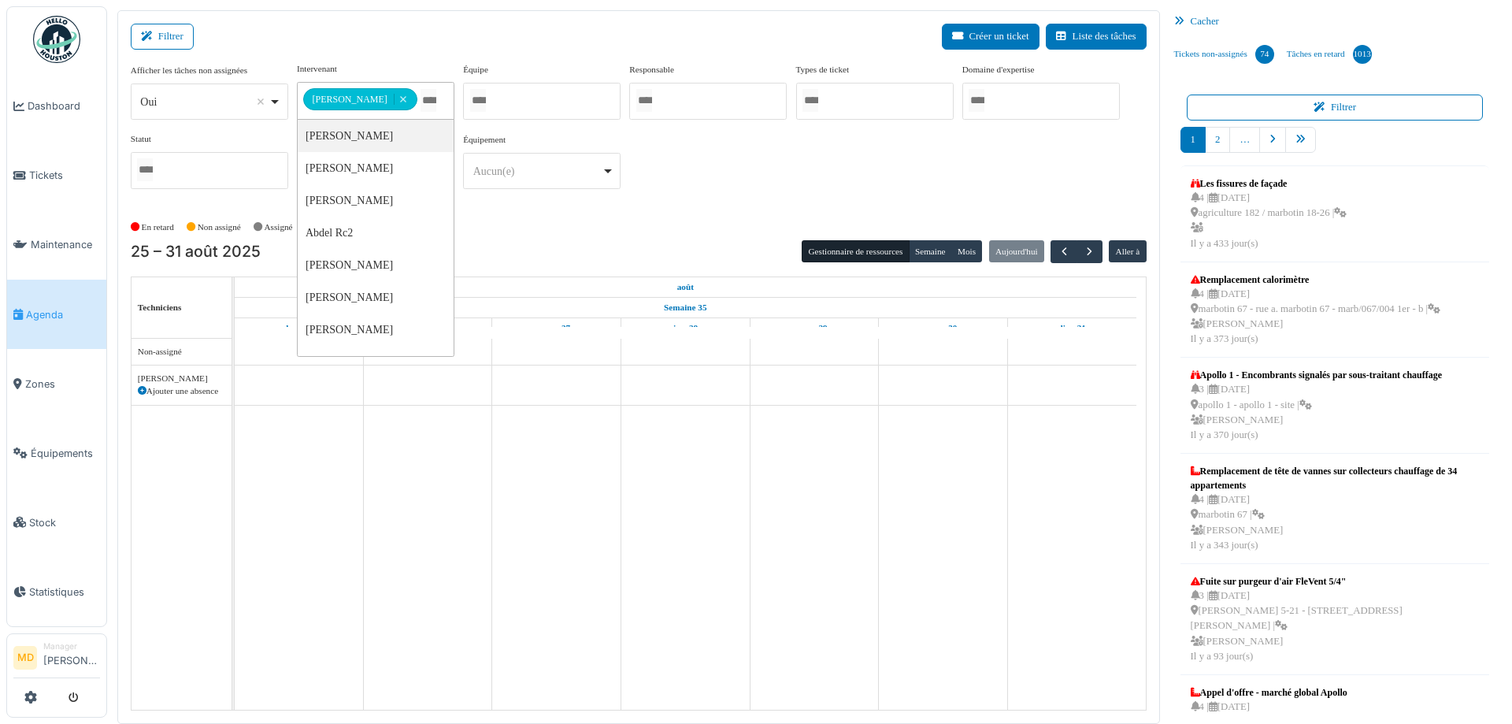
click at [765, 154] on div "**********" at bounding box center [639, 131] width 1016 height 139
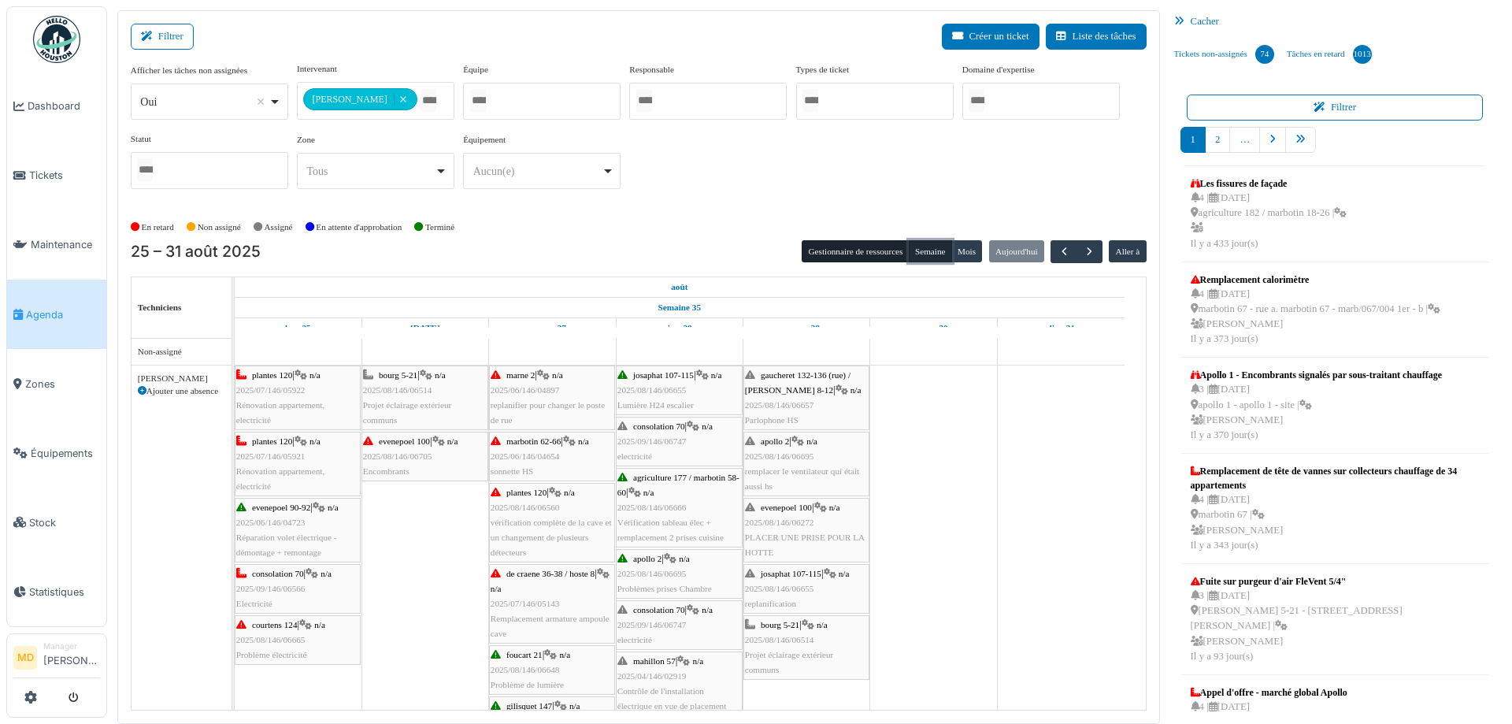
click at [921, 250] on button "Semaine" at bounding box center [930, 251] width 43 height 22
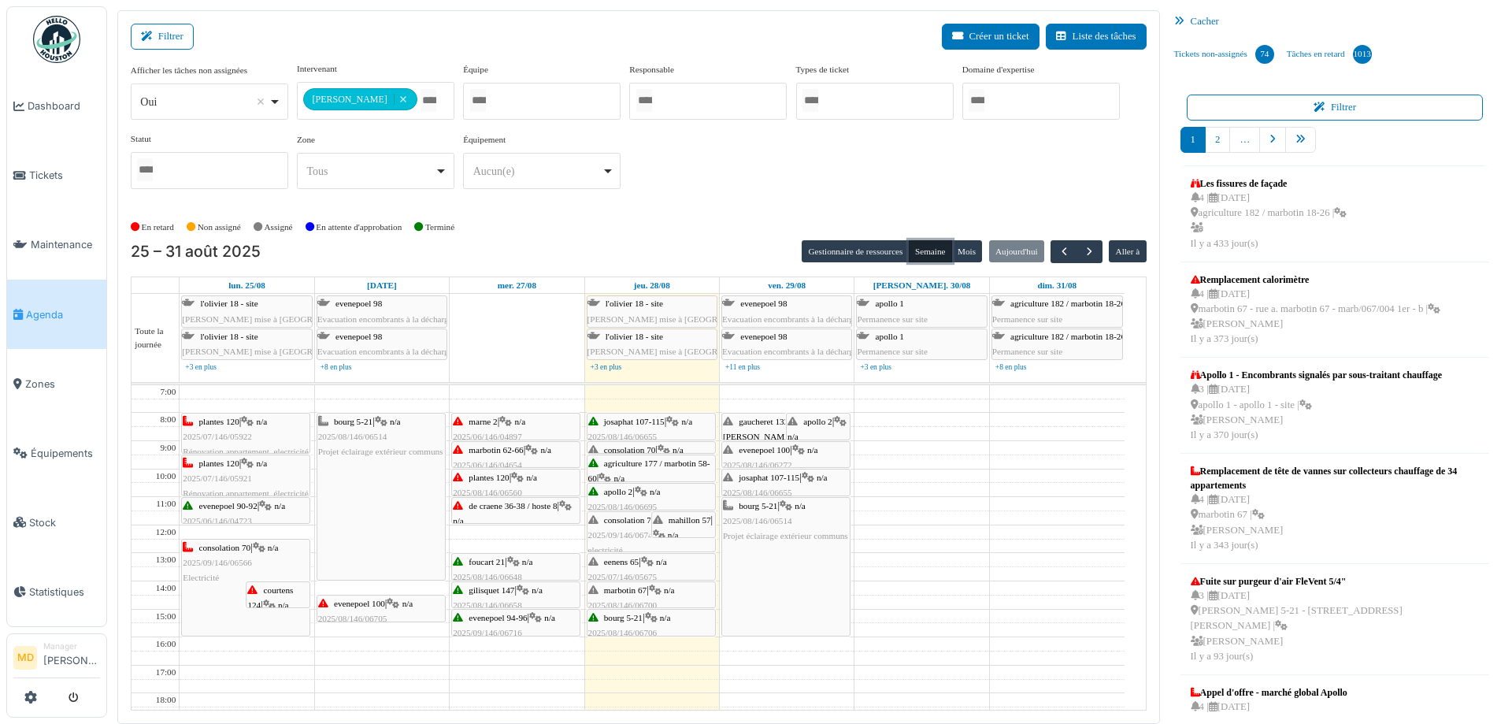
click at [825, 427] on div "apollo 2 | n/a 2025/08/146/06695 remplacer le ventilateur qui était aussi hs" at bounding box center [818, 467] width 61 height 106
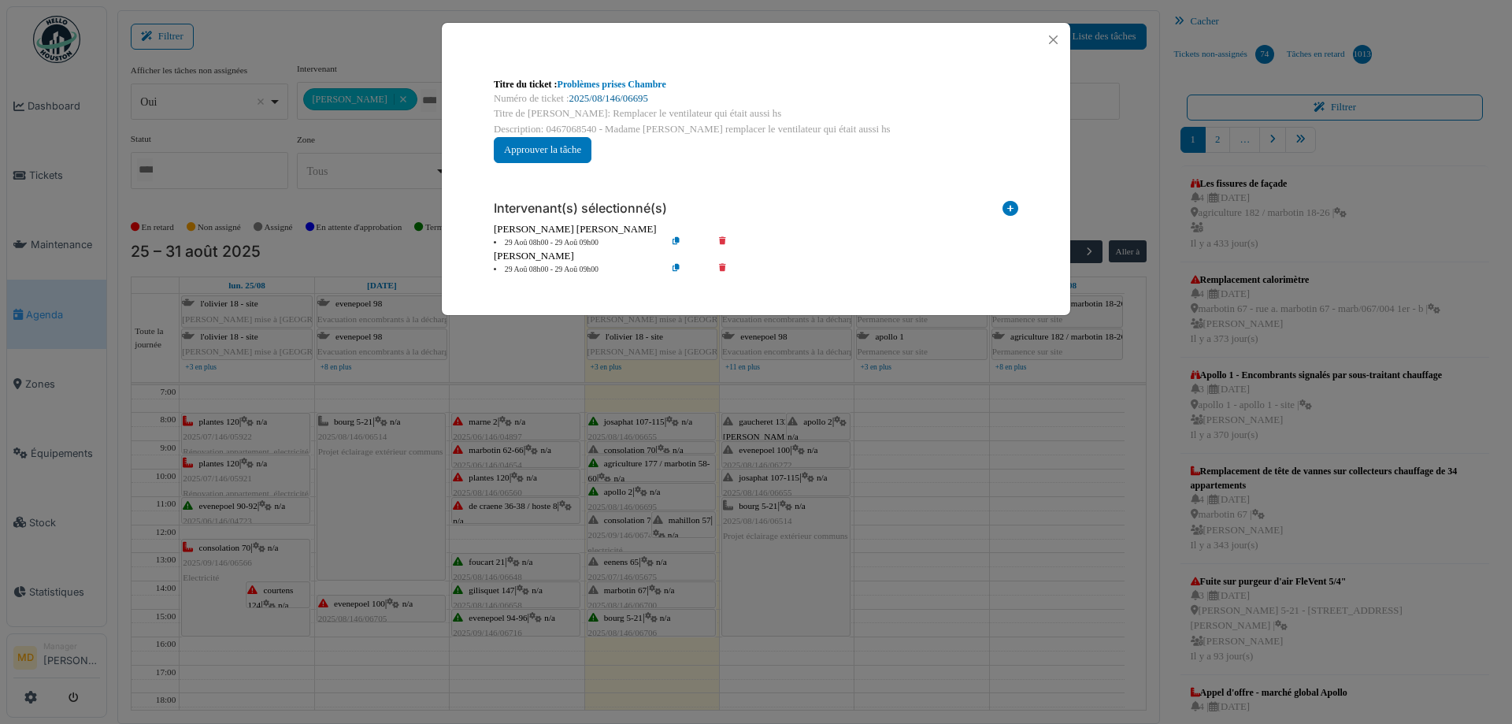
click at [602, 98] on link "2025/08/146/06695" at bounding box center [608, 98] width 79 height 11
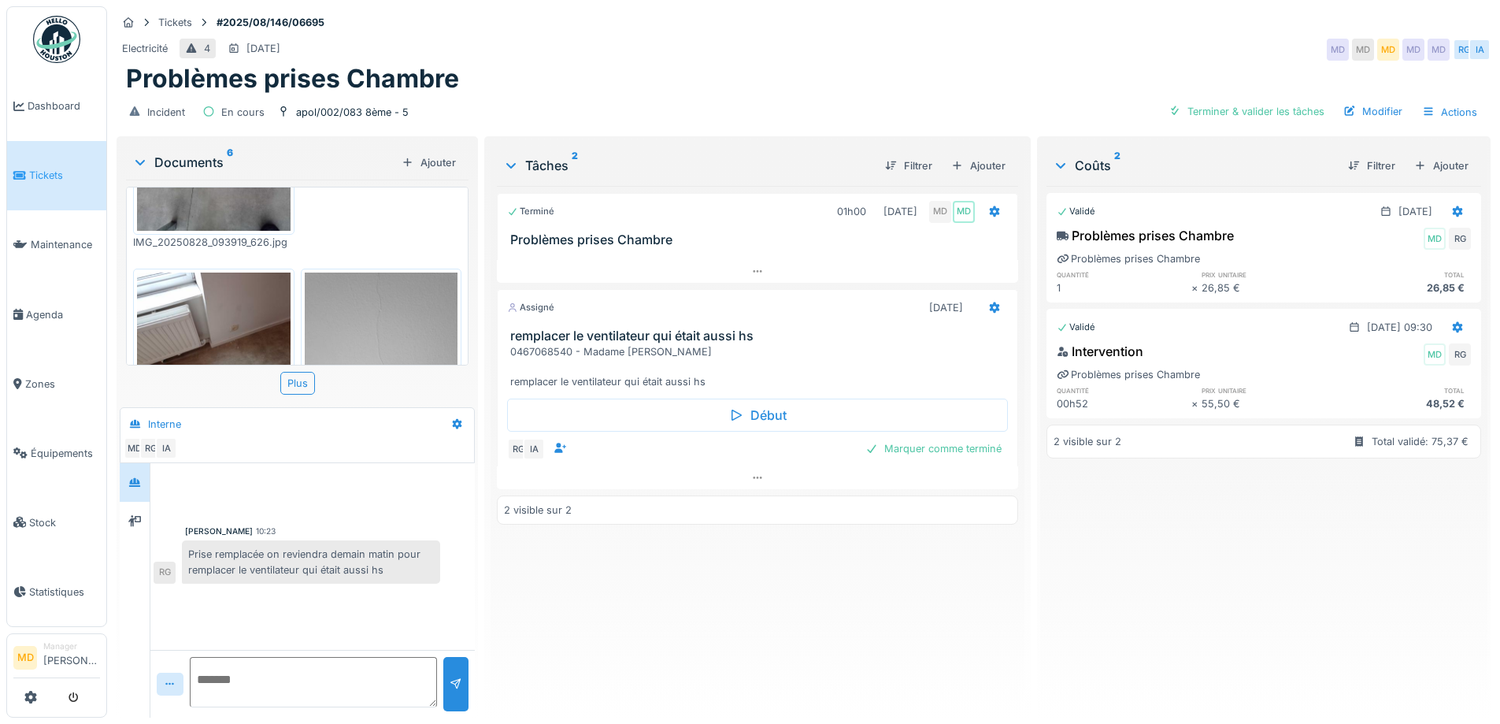
scroll to position [315, 0]
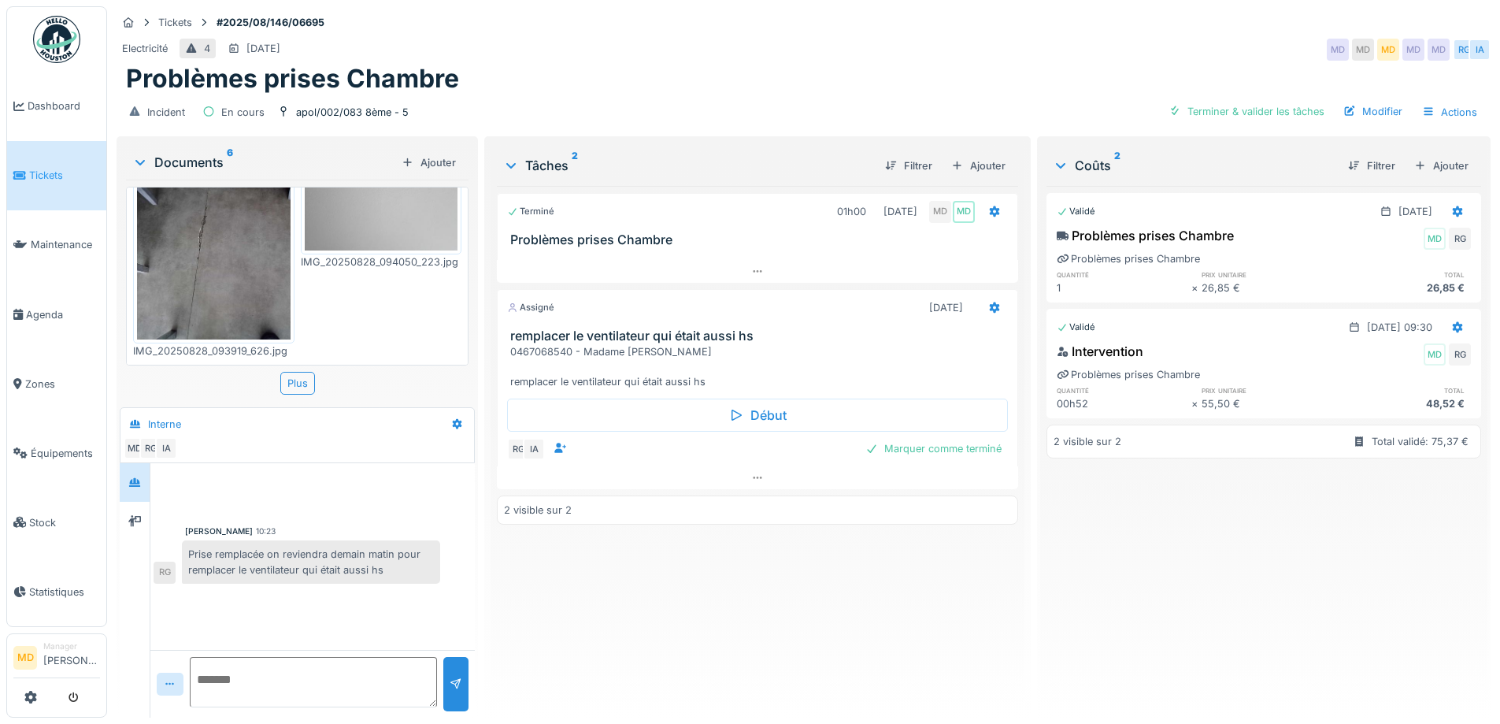
click at [211, 276] on img at bounding box center [214, 237] width 154 height 204
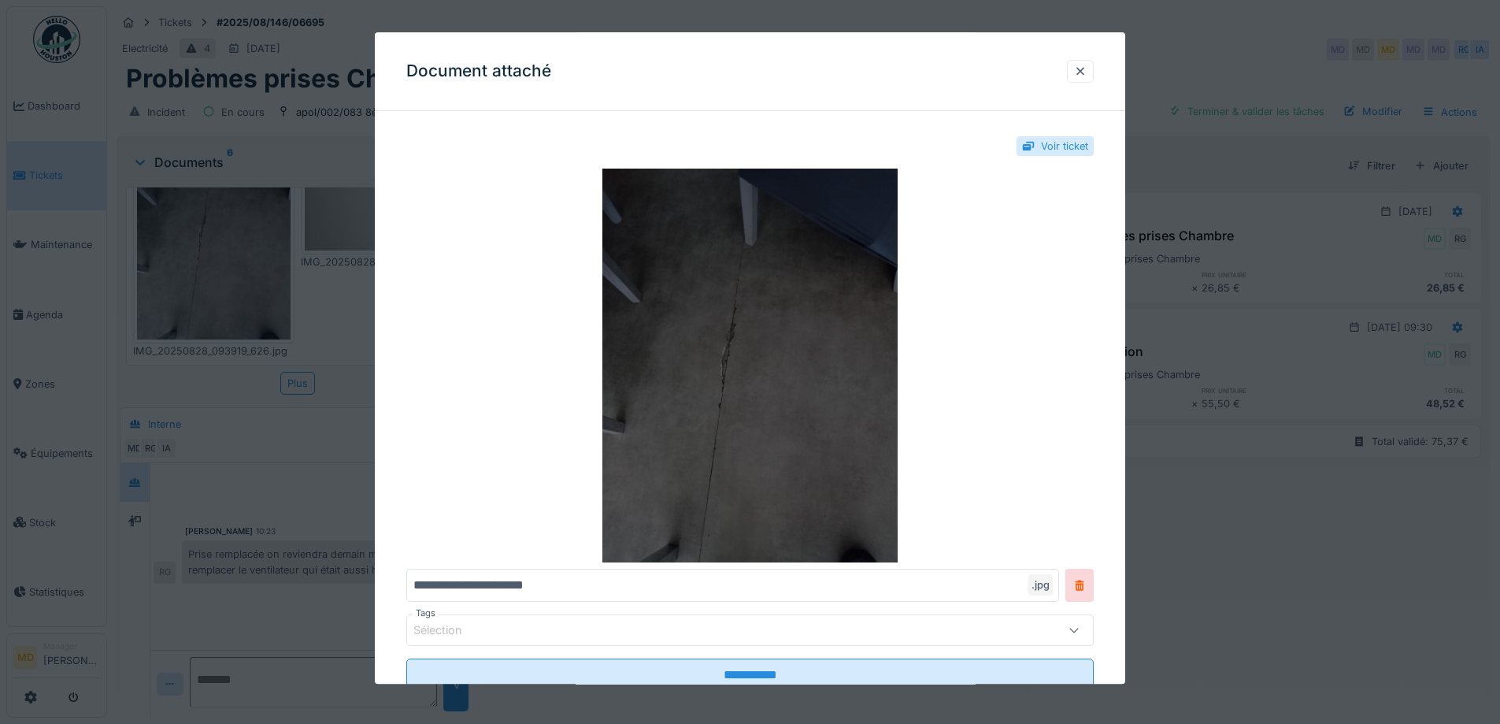
click at [769, 270] on img at bounding box center [750, 366] width 688 height 394
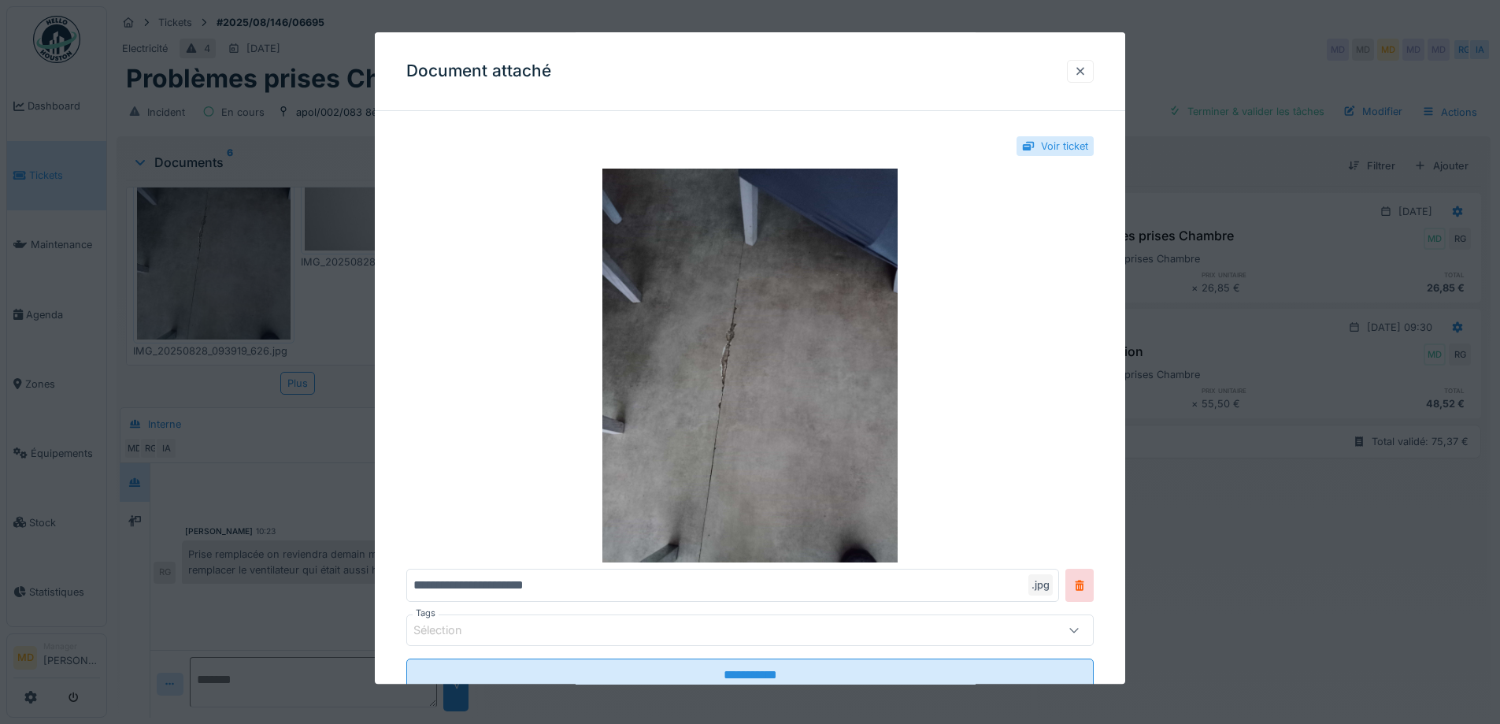
click at [1081, 67] on div at bounding box center [1080, 71] width 13 height 15
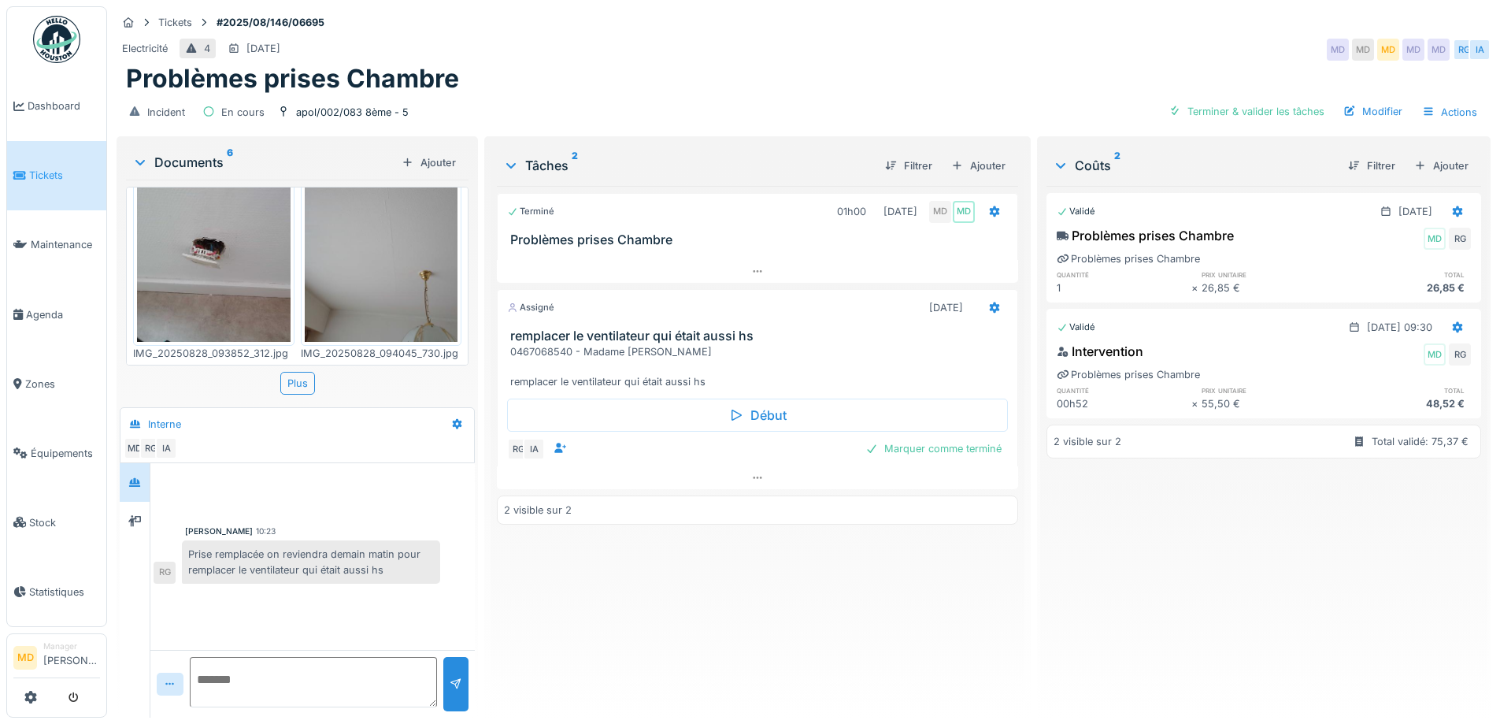
scroll to position [0, 0]
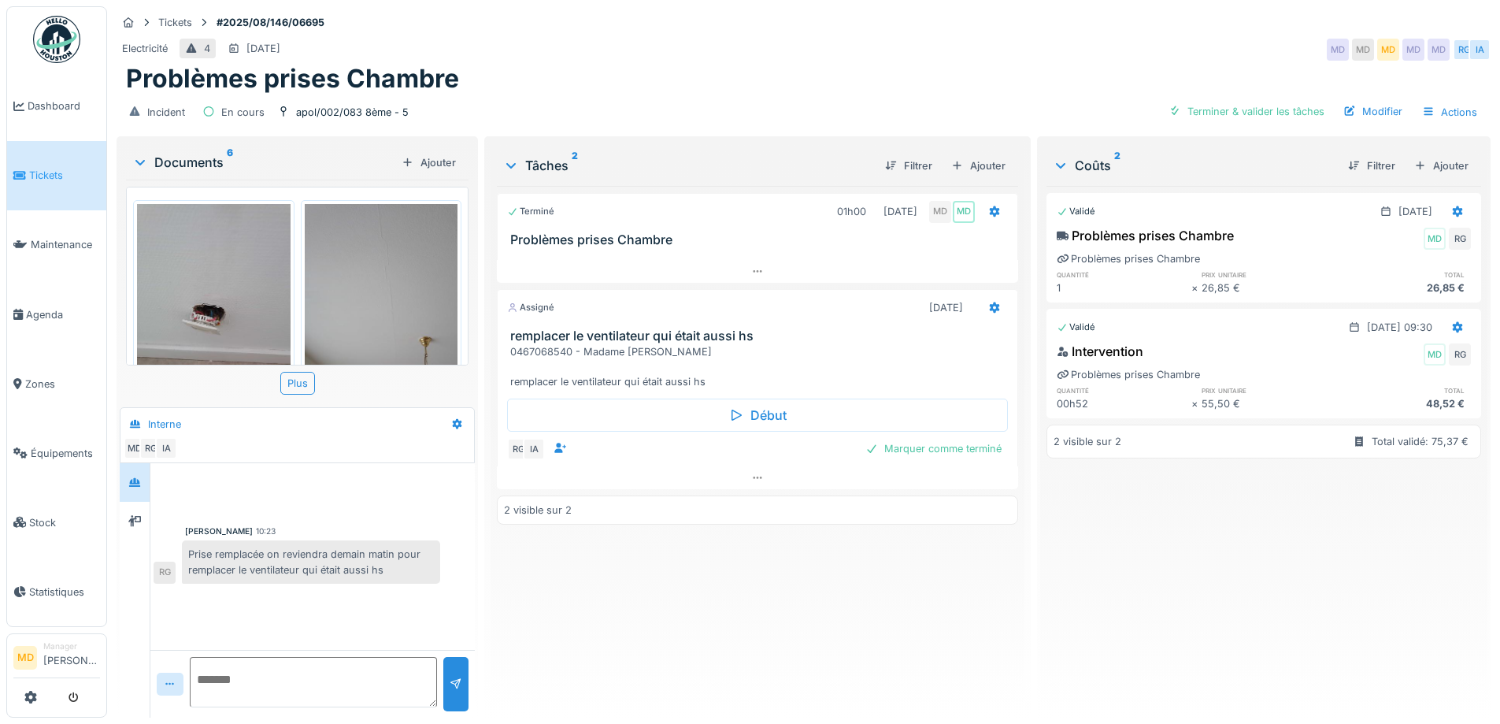
click at [202, 284] on img at bounding box center [214, 306] width 154 height 204
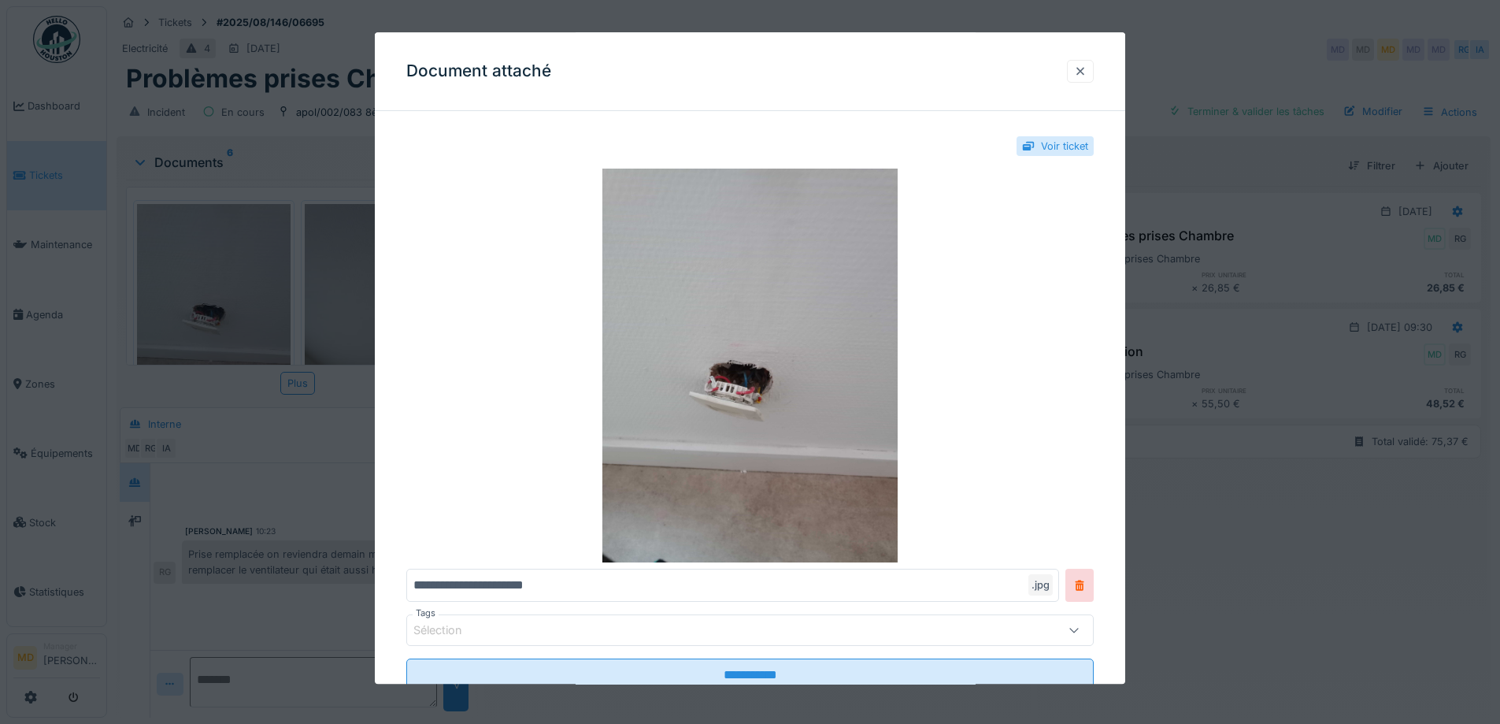
click at [1087, 65] on div at bounding box center [1080, 71] width 13 height 15
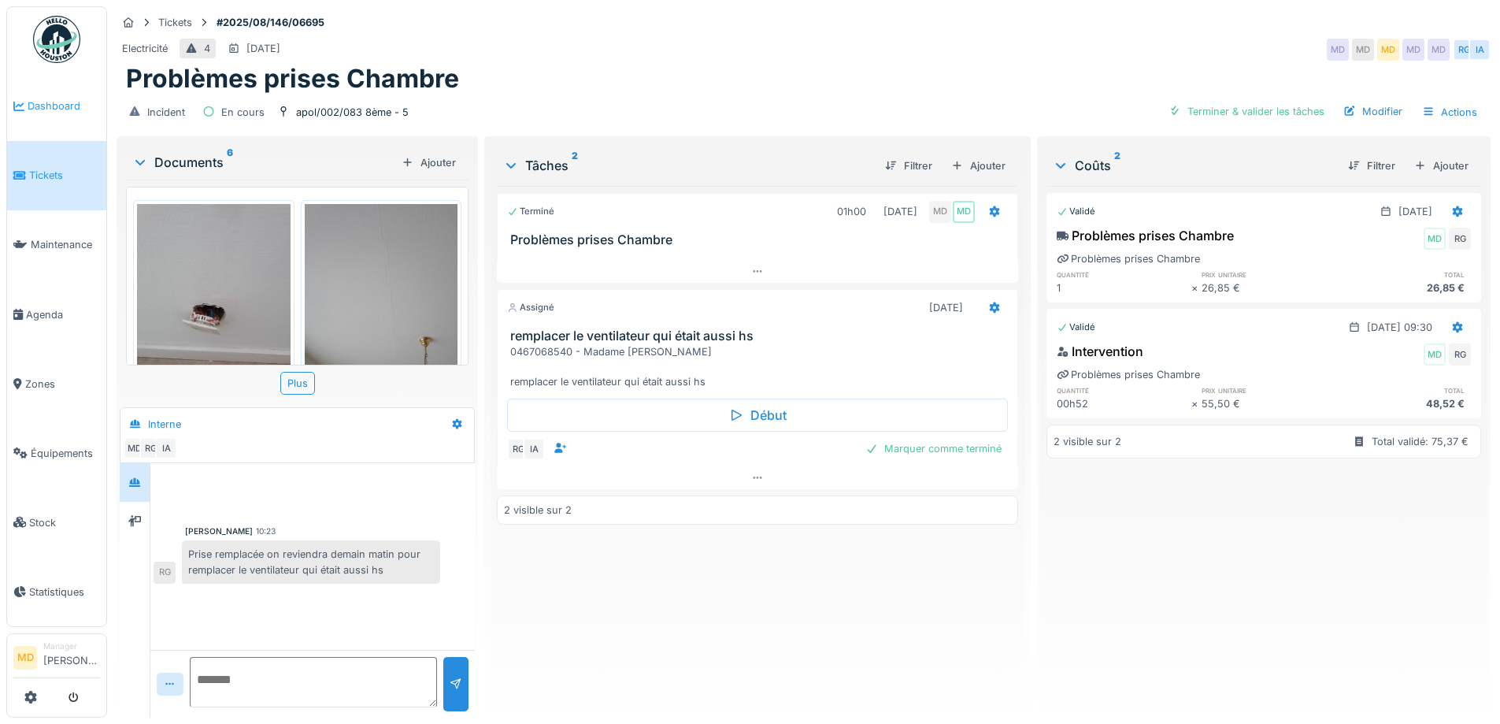
click at [58, 109] on span "Dashboard" at bounding box center [64, 105] width 72 height 15
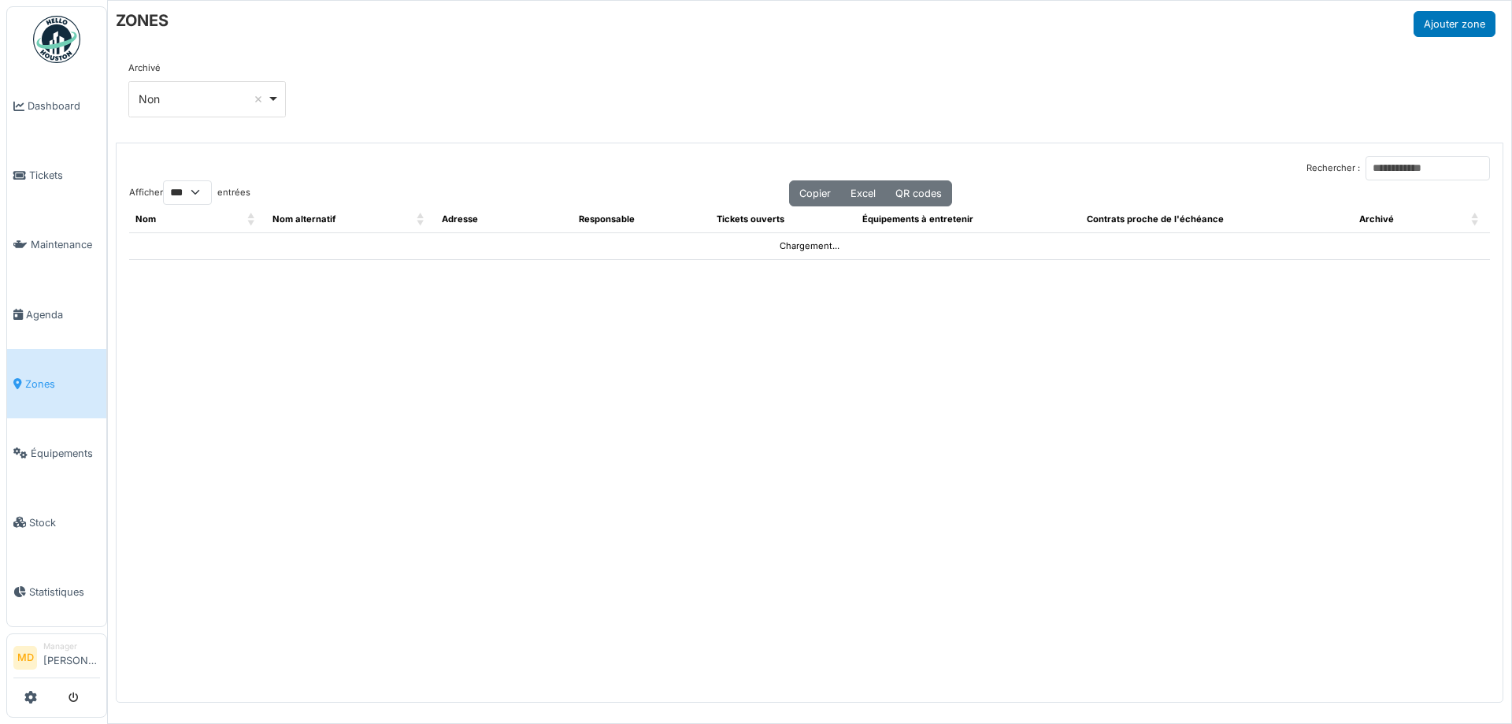
select select "***"
click at [1366, 172] on input "Rechercher :" at bounding box center [1428, 168] width 124 height 24
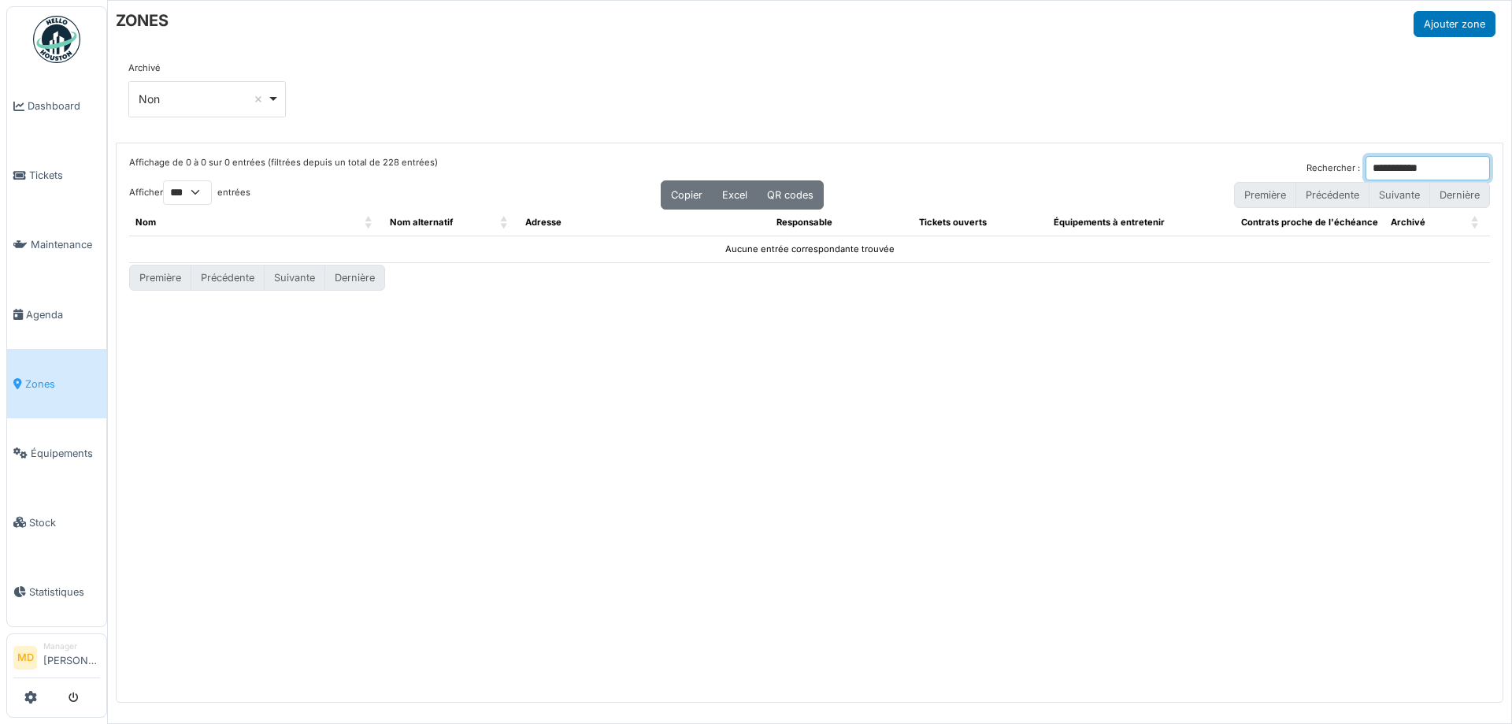
type input "**********"
click at [1480, 169] on input "**********" at bounding box center [1428, 168] width 124 height 24
click at [1431, 168] on input "Rechercher :" at bounding box center [1428, 168] width 124 height 24
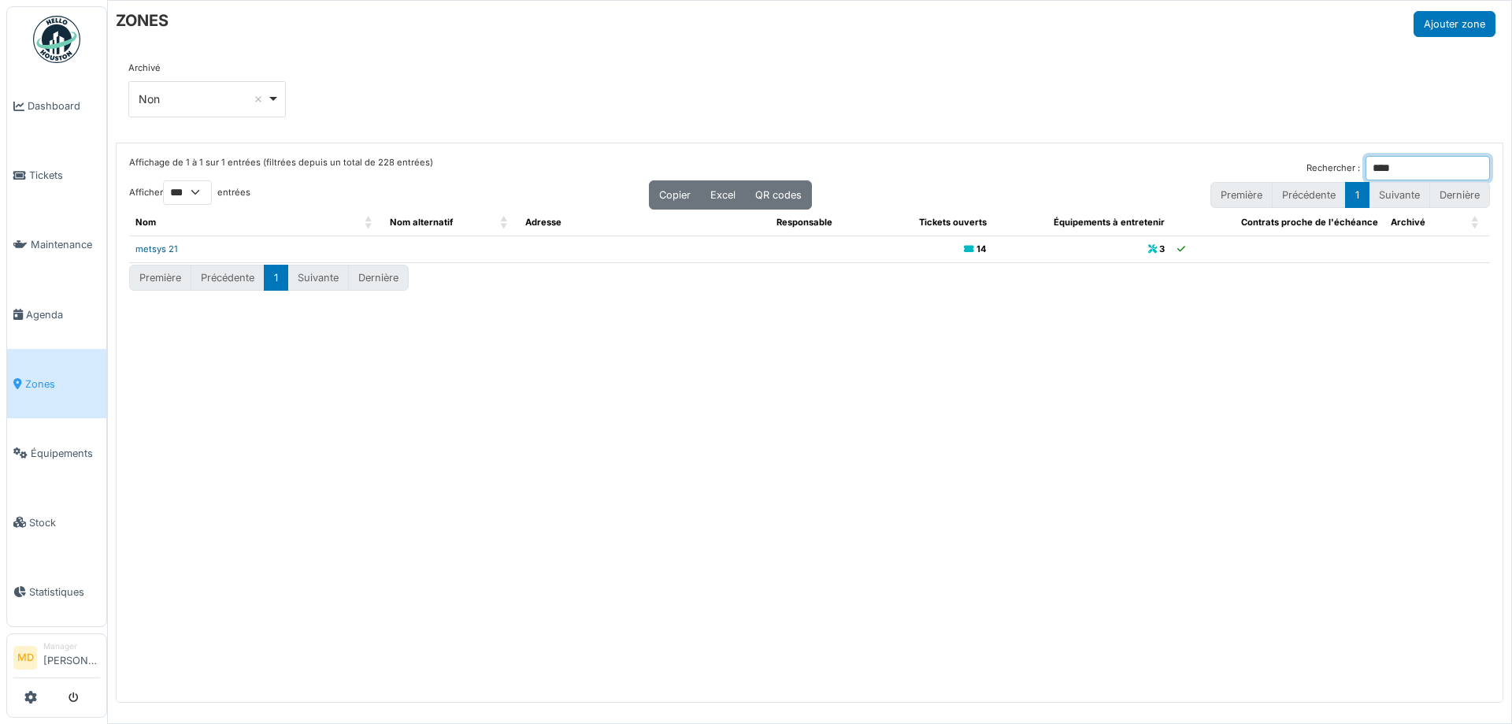
type input "****"
click at [167, 250] on link "metsys 21" at bounding box center [156, 248] width 43 height 11
click at [1366, 165] on input "****" at bounding box center [1428, 168] width 124 height 24
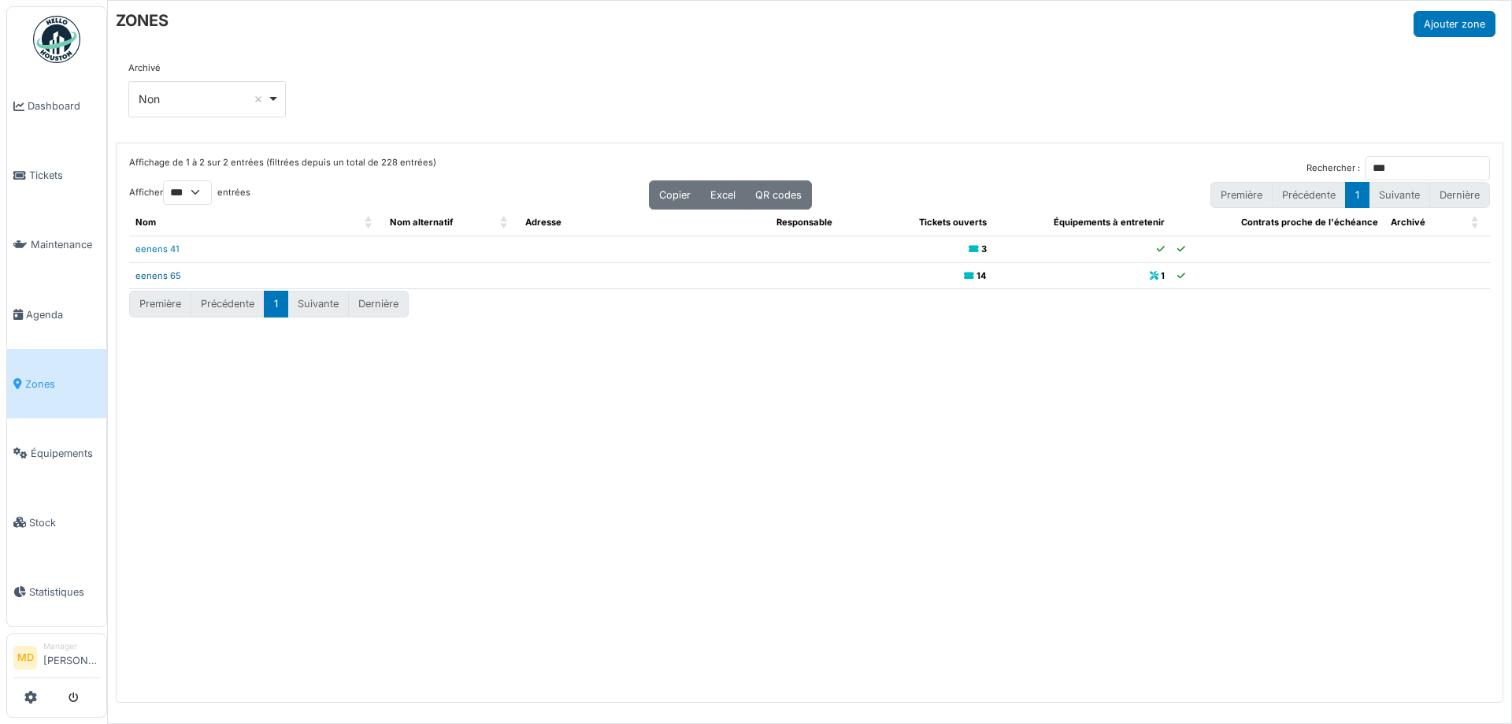
click at [155, 273] on link "eenens 65" at bounding box center [158, 275] width 46 height 11
click at [1372, 167] on input "***" at bounding box center [1428, 168] width 124 height 24
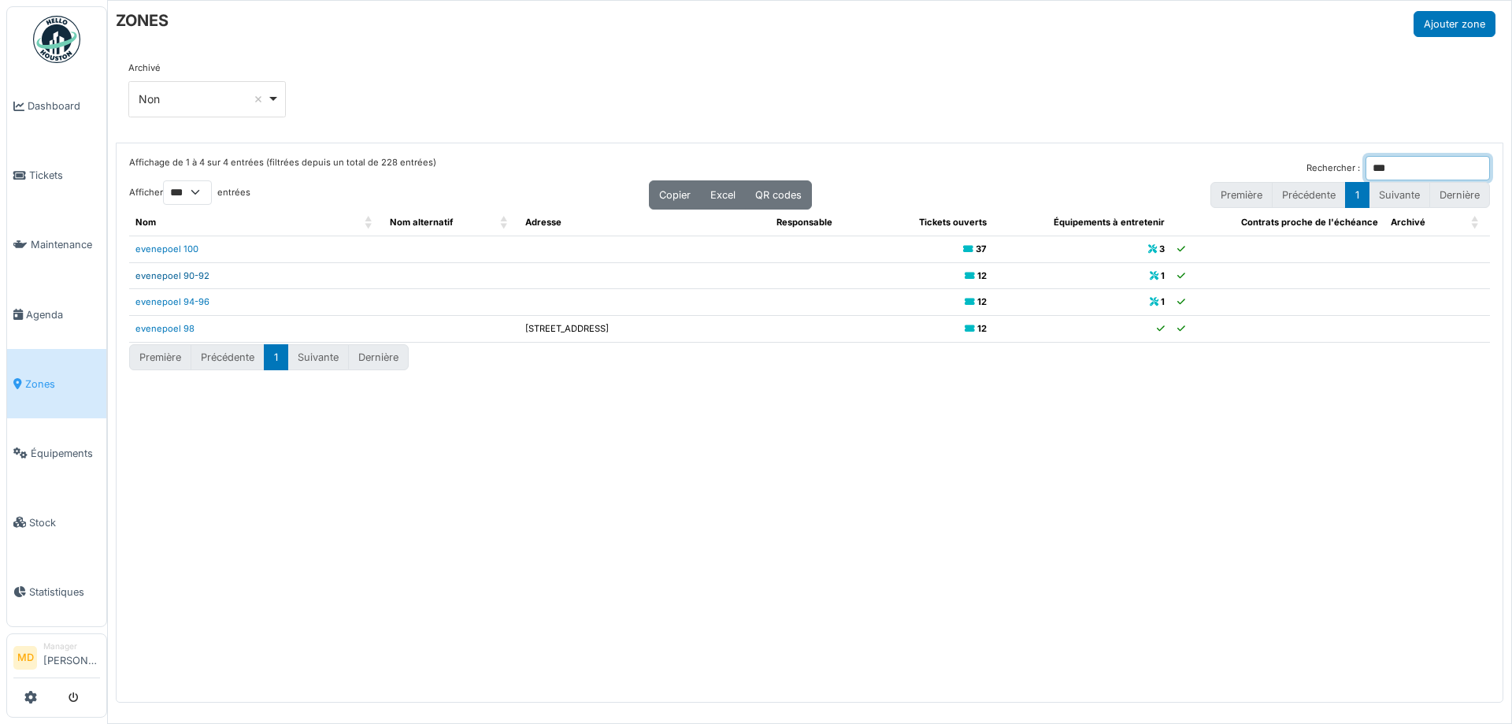
type input "***"
click at [190, 276] on link "evenepoel 90-92" at bounding box center [172, 275] width 74 height 11
click at [711, 49] on div "Archivé *** Non Remove item Tous Oui Non" at bounding box center [810, 96] width 1388 height 94
click at [862, 36] on div "ZONES Ajouter zone" at bounding box center [806, 24] width 1380 height 26
click at [30, 106] on span "Dashboard" at bounding box center [64, 105] width 72 height 15
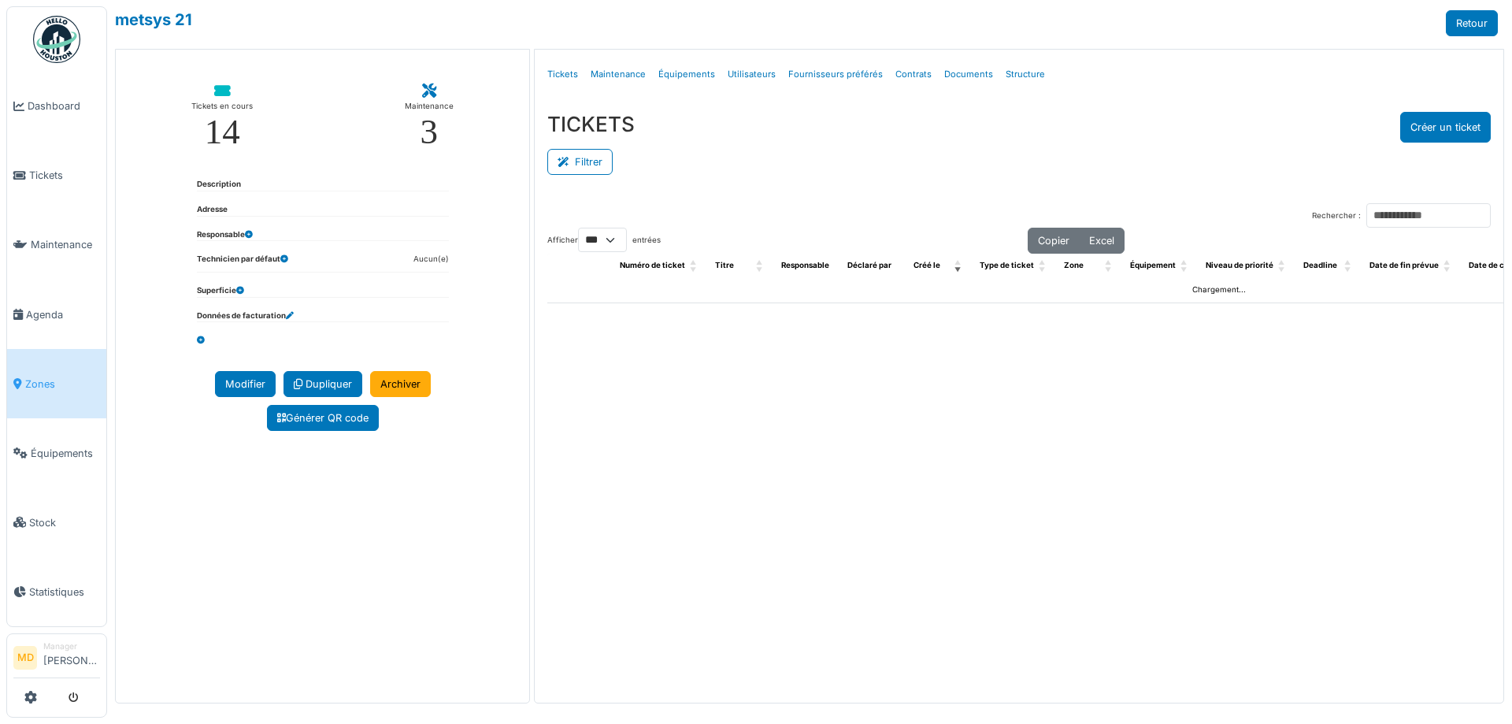
select select "***"
click at [1003, 72] on link "Structure" at bounding box center [1025, 74] width 52 height 37
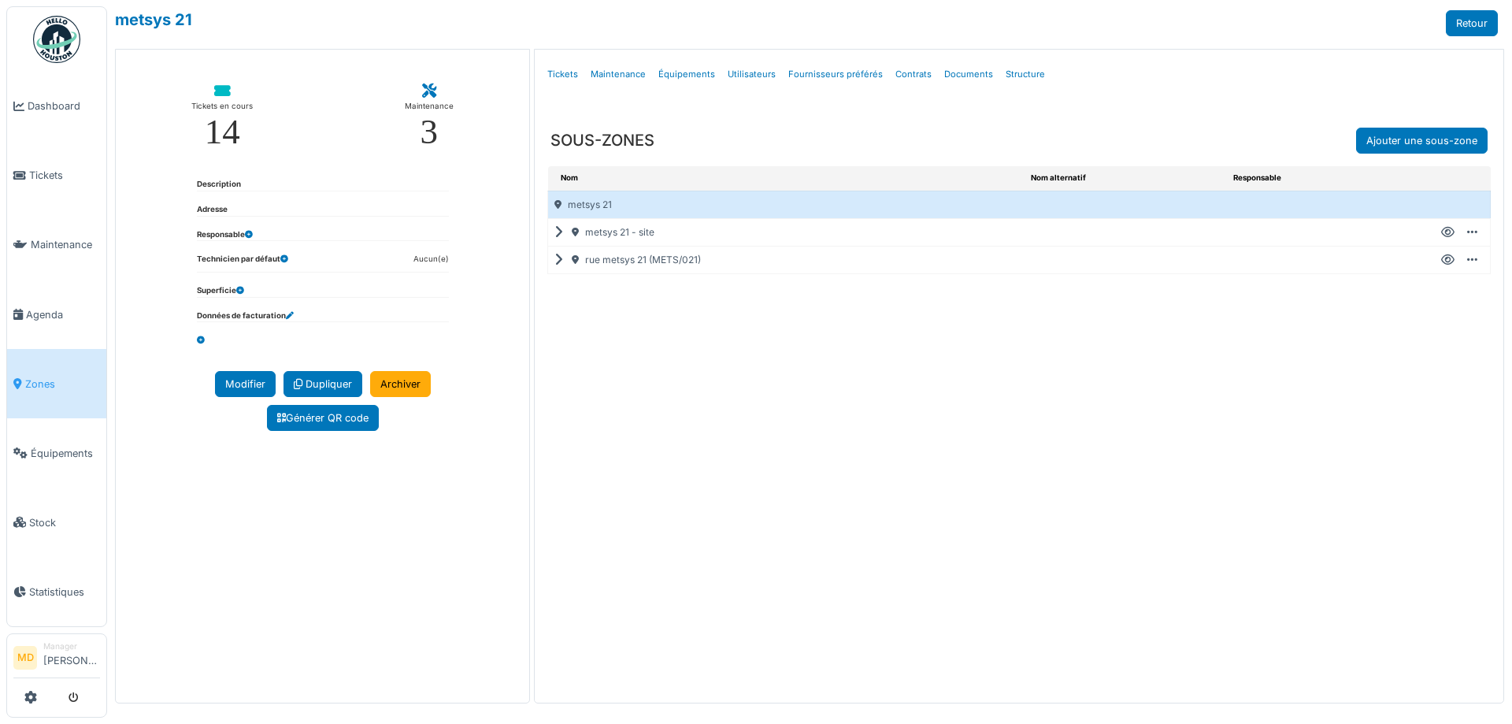
click at [556, 260] on icon at bounding box center [561, 260] width 15 height 1
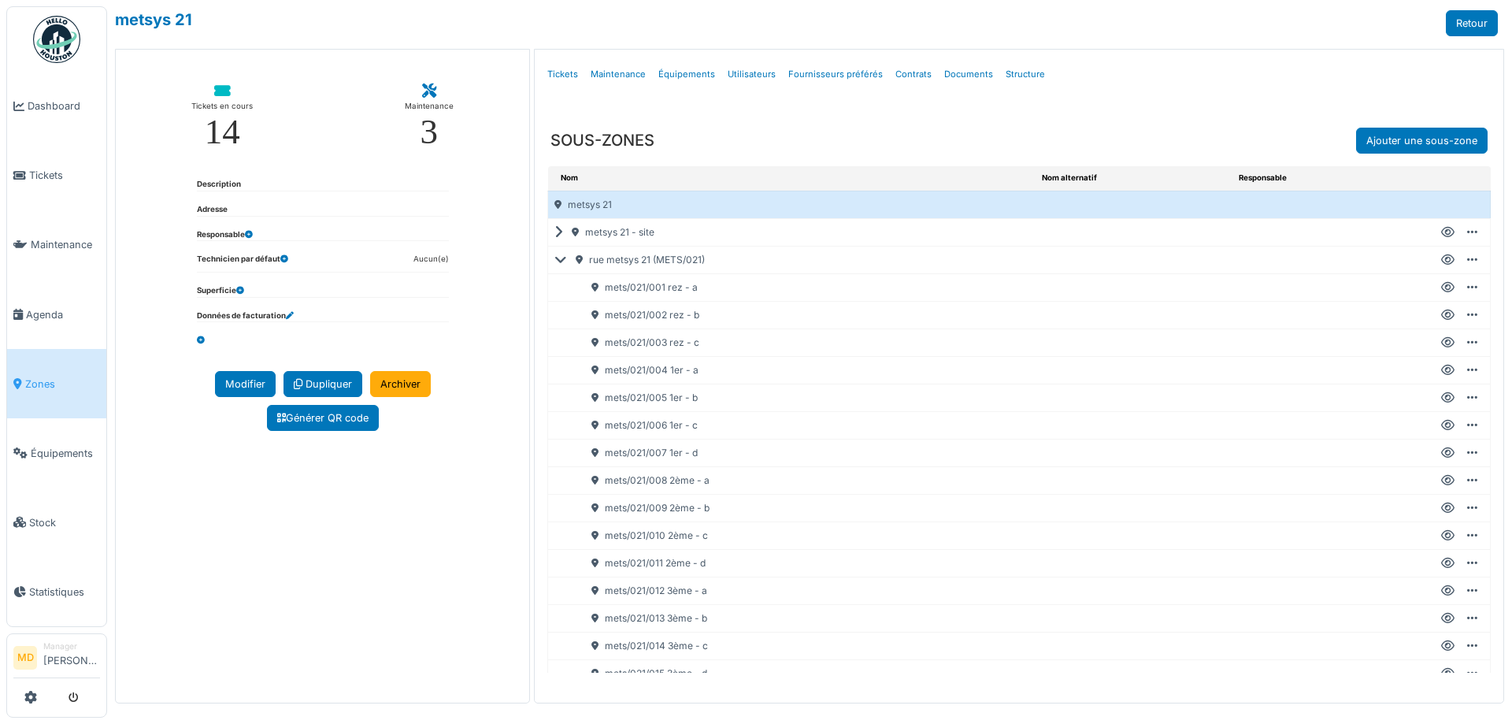
click at [1441, 591] on icon at bounding box center [1447, 591] width 13 height 1
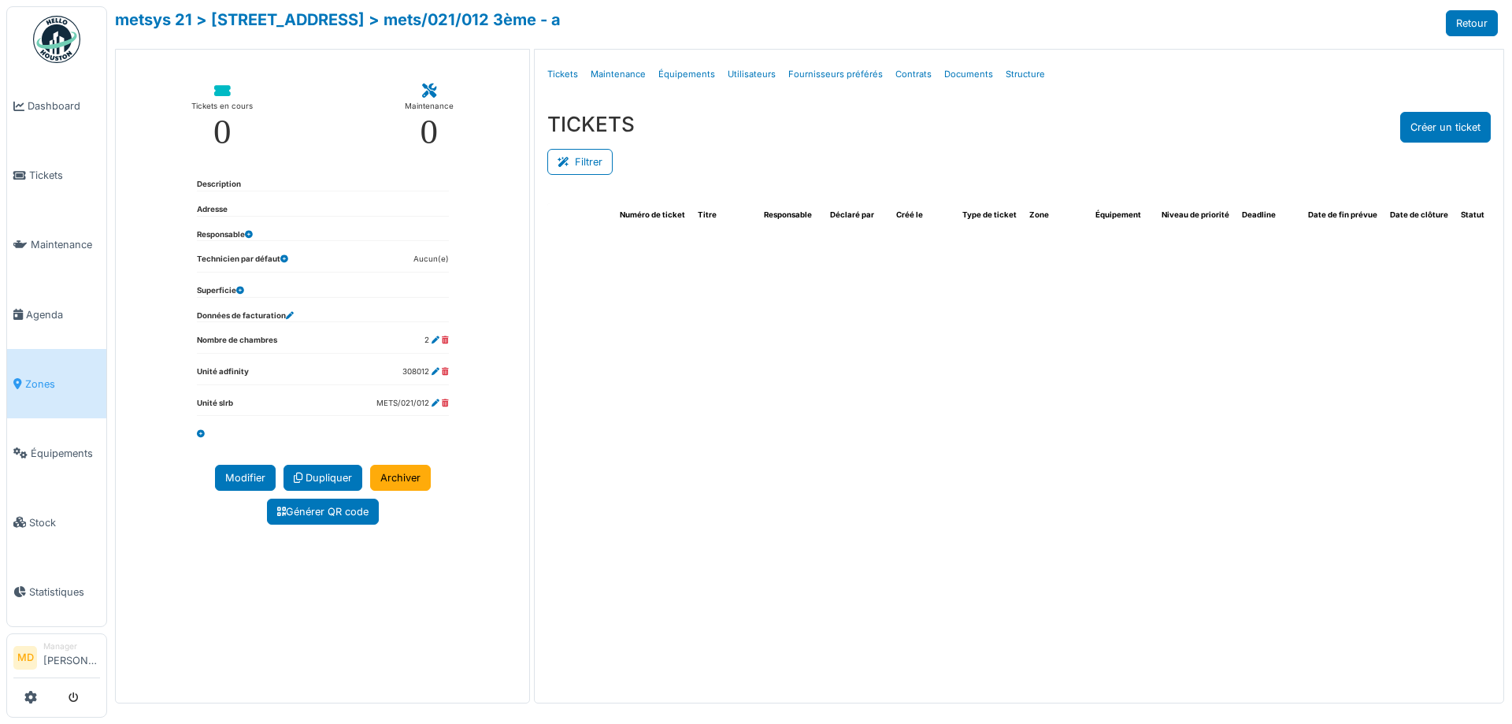
select select "***"
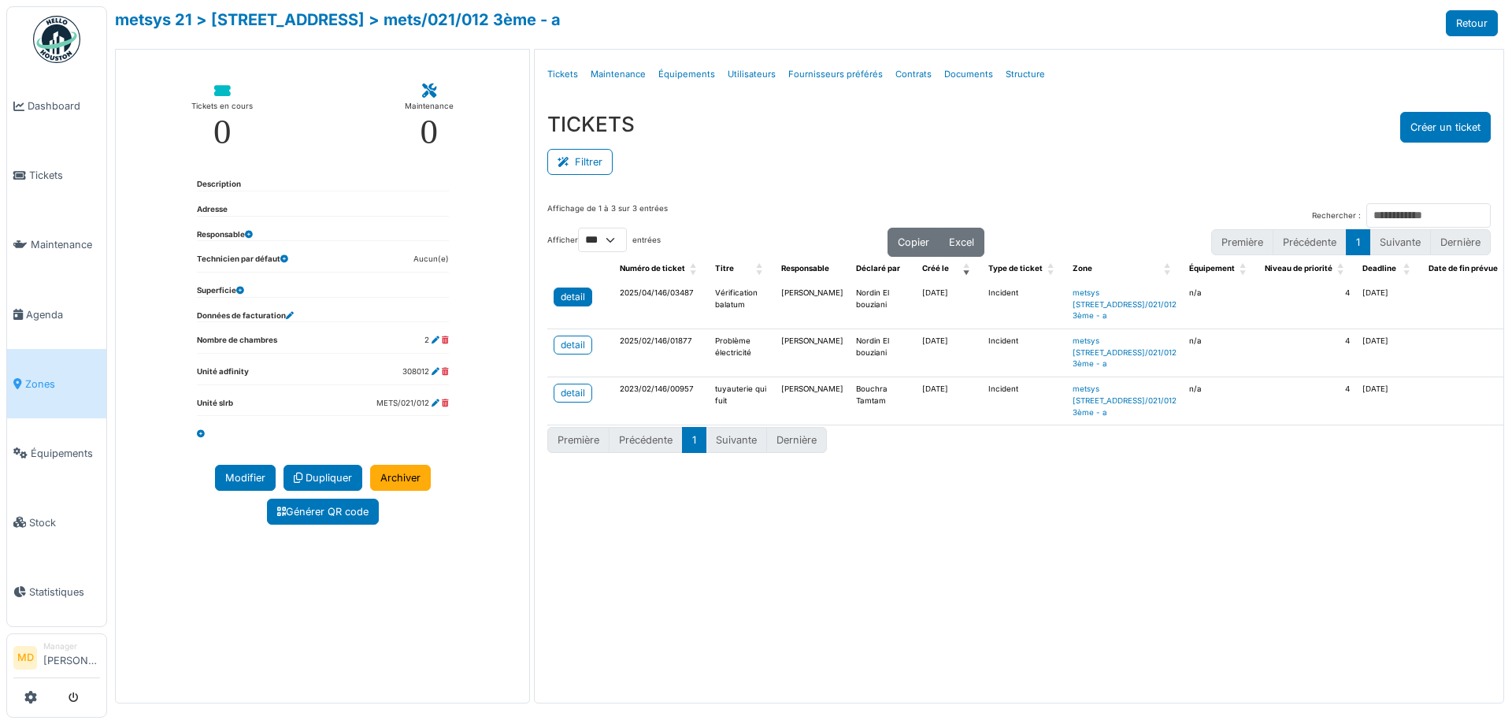
click at [583, 301] on div "detail" at bounding box center [573, 297] width 24 height 14
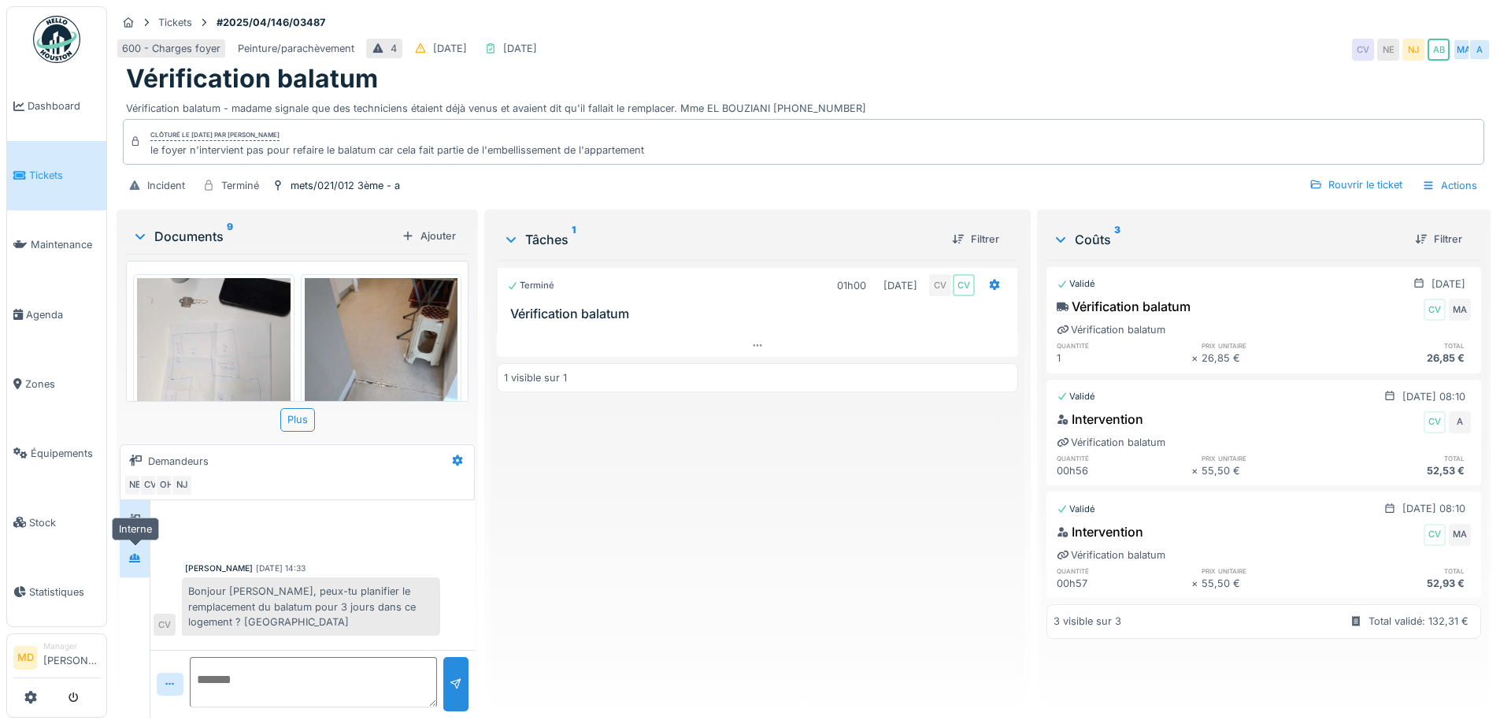
click at [131, 558] on icon at bounding box center [134, 558] width 11 height 9
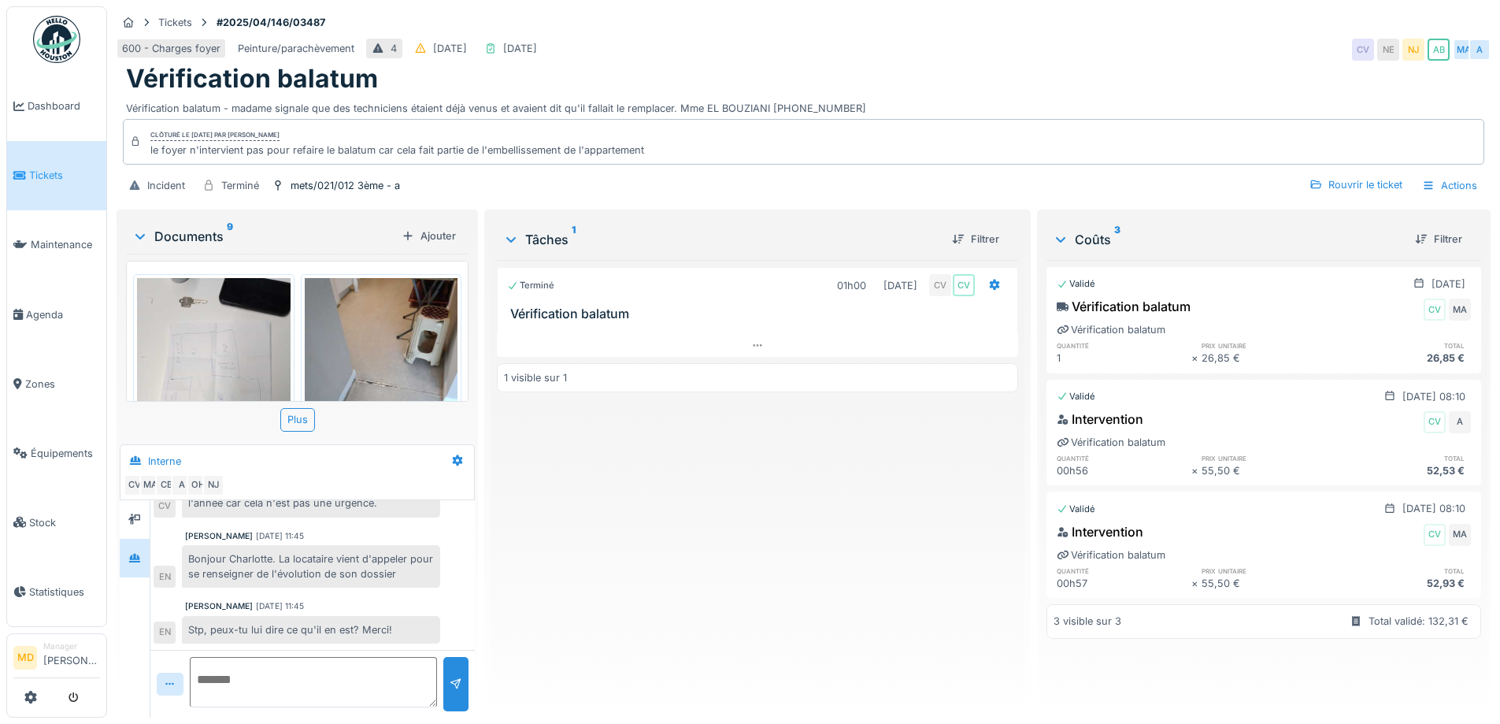
scroll to position [12, 0]
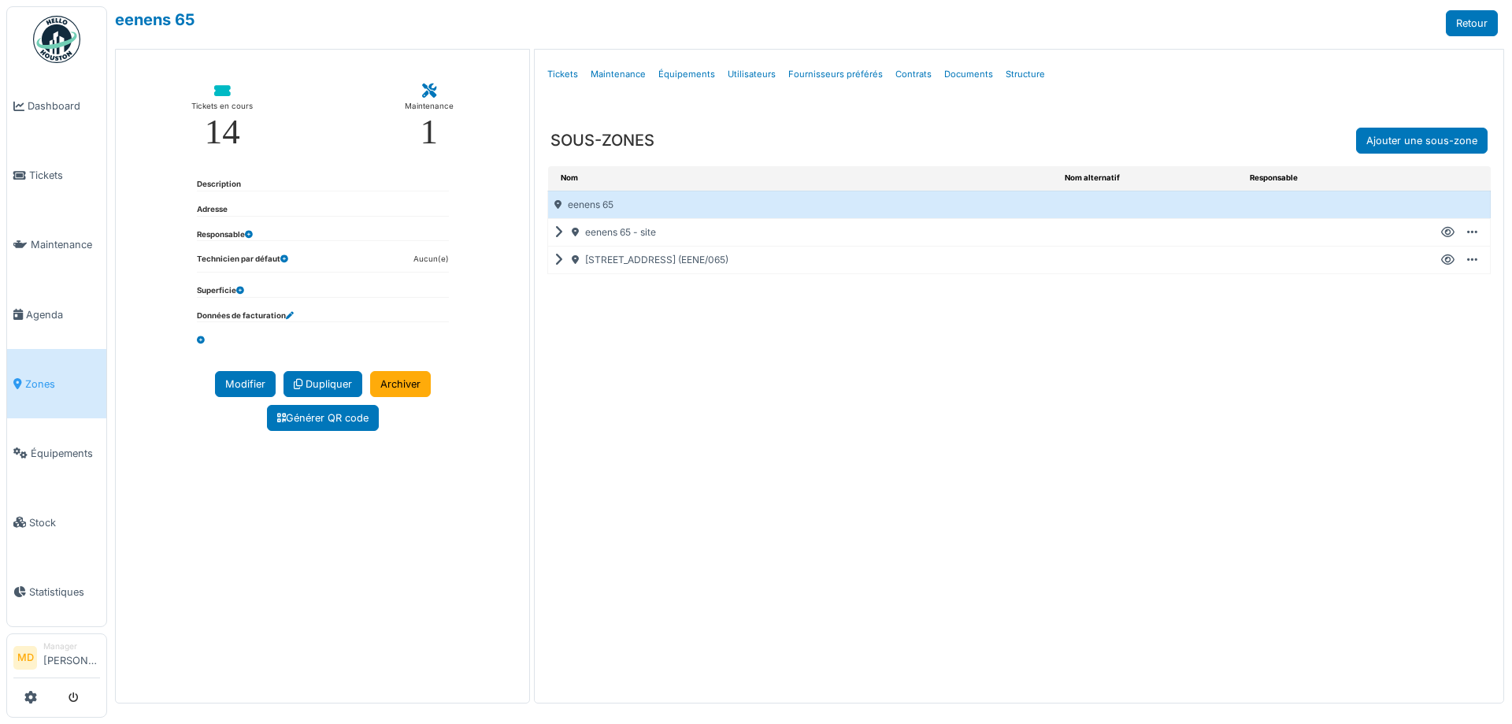
click at [563, 256] on div "rue général eenens 65 (EENE/065)" at bounding box center [803, 260] width 510 height 27
click at [559, 261] on icon at bounding box center [561, 260] width 15 height 1
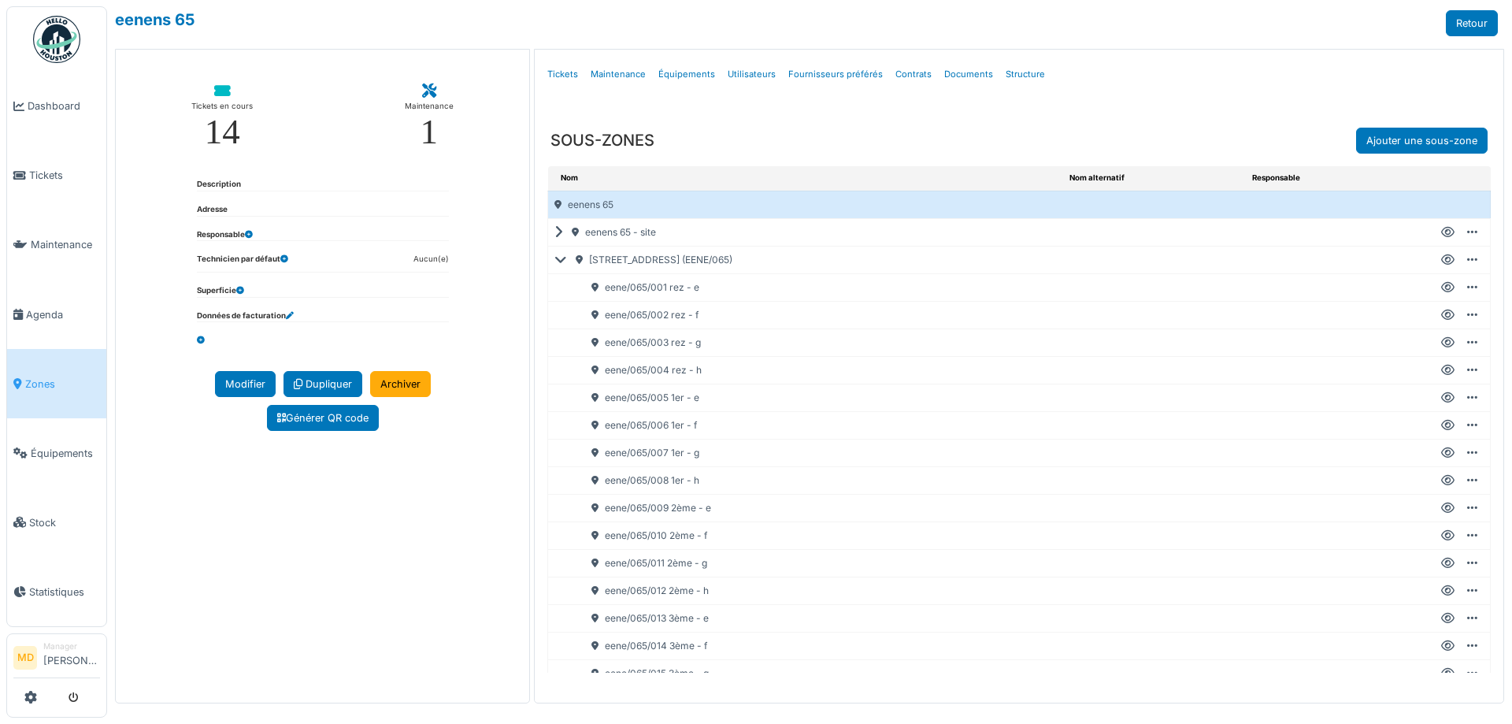
click at [1441, 343] on icon at bounding box center [1447, 343] width 13 height 1
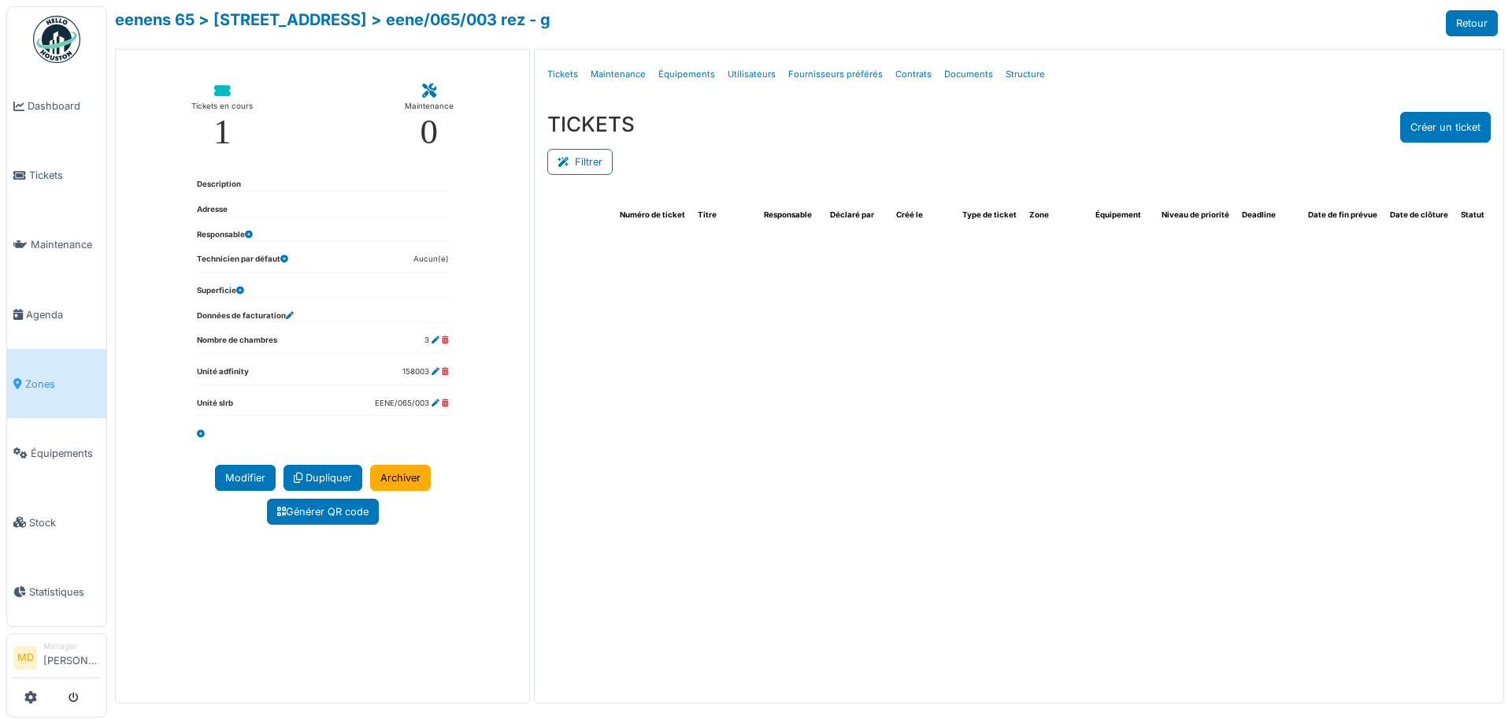
select select "***"
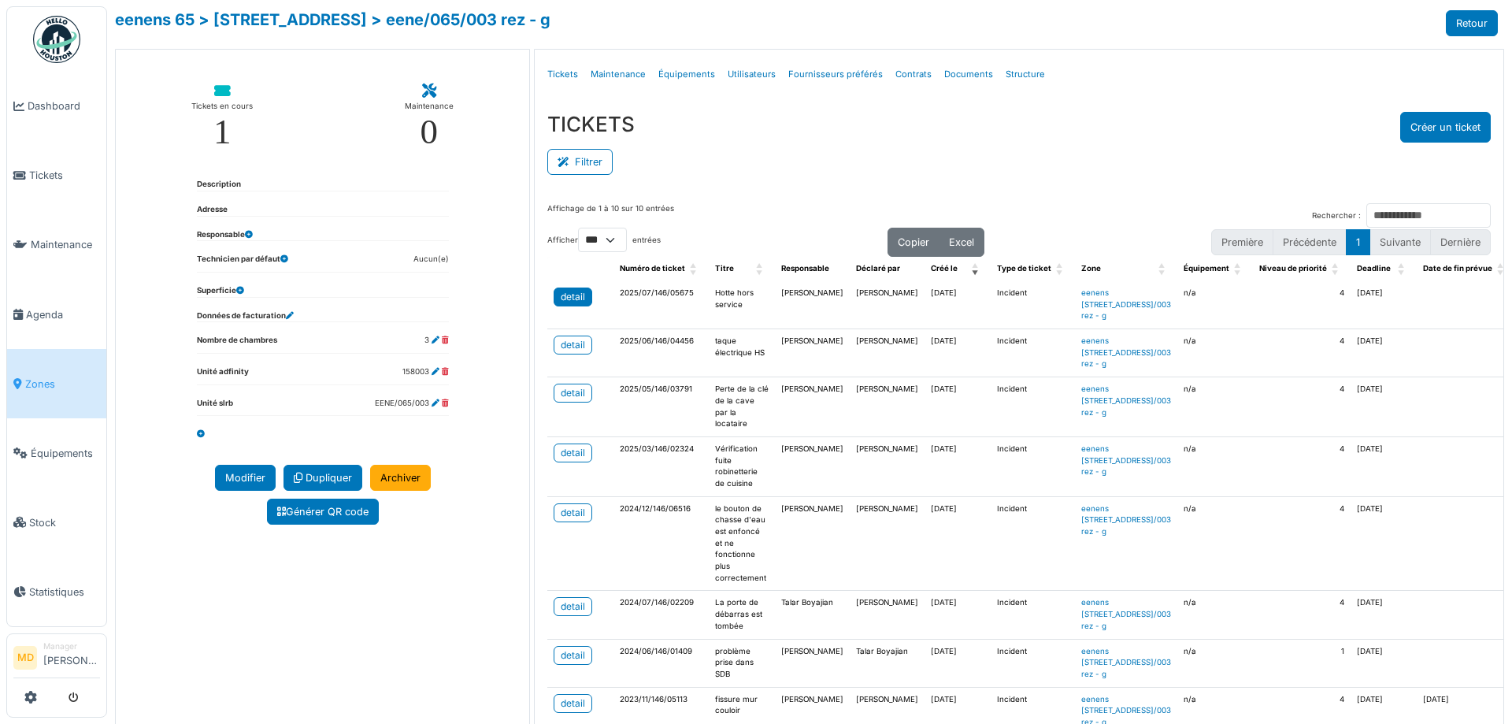
click at [563, 299] on div "detail" at bounding box center [573, 297] width 24 height 14
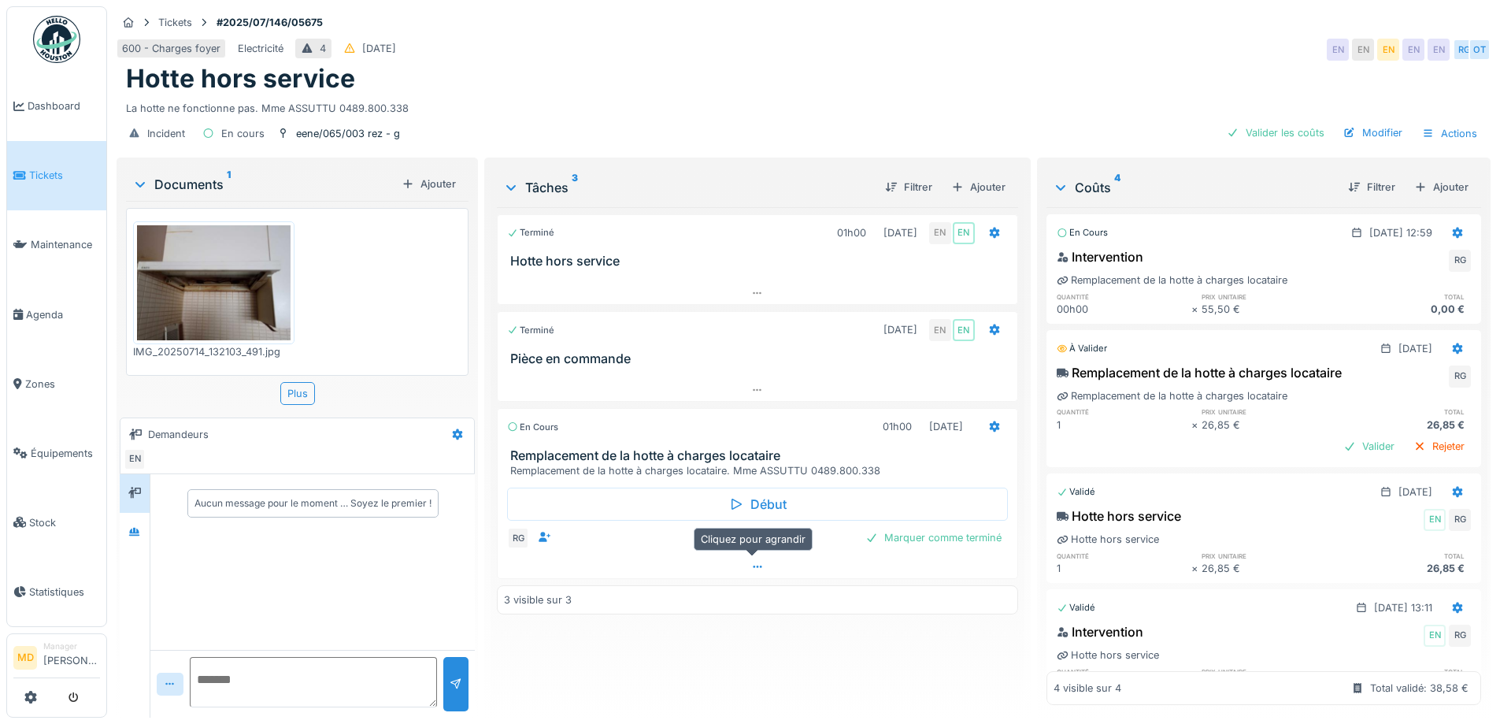
click at [756, 568] on icon at bounding box center [757, 567] width 13 height 10
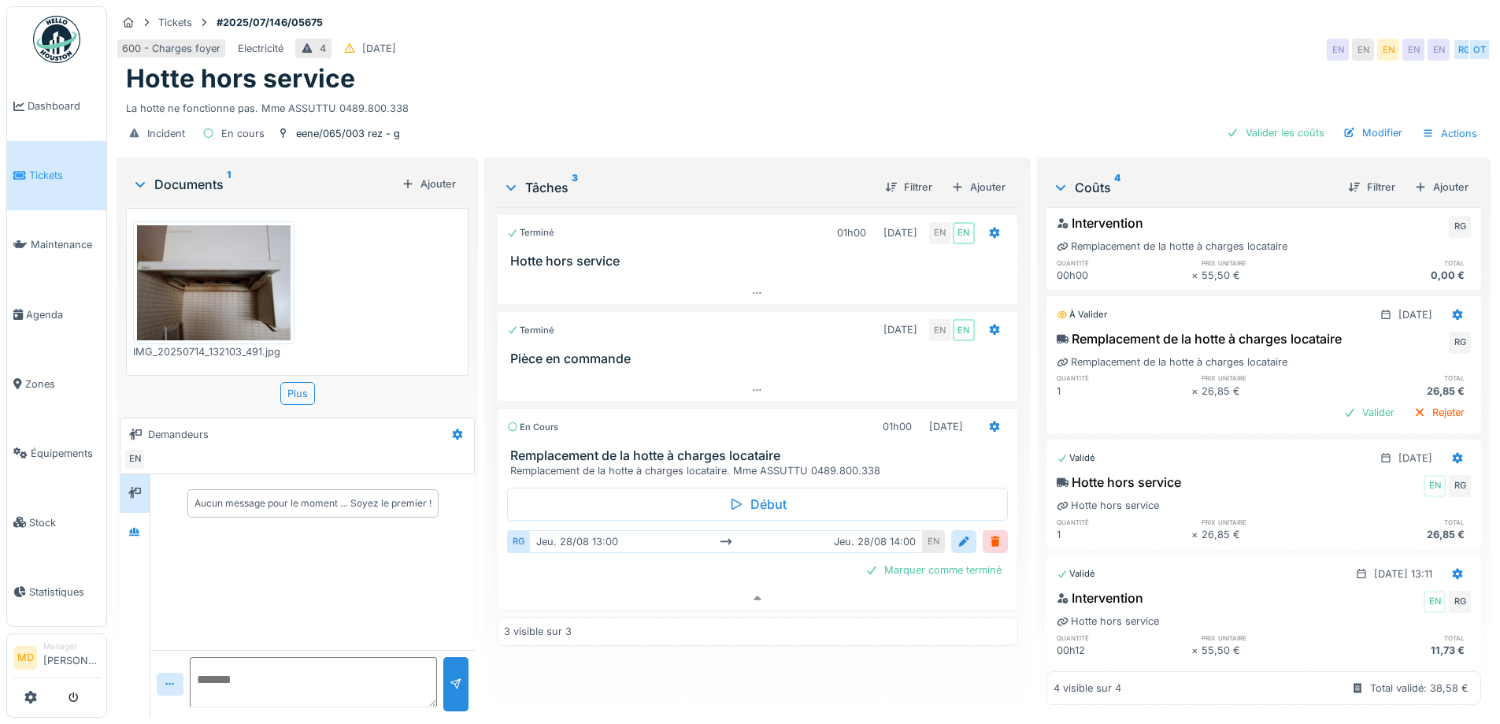
scroll to position [57, 0]
click at [959, 534] on div at bounding box center [964, 541] width 13 height 15
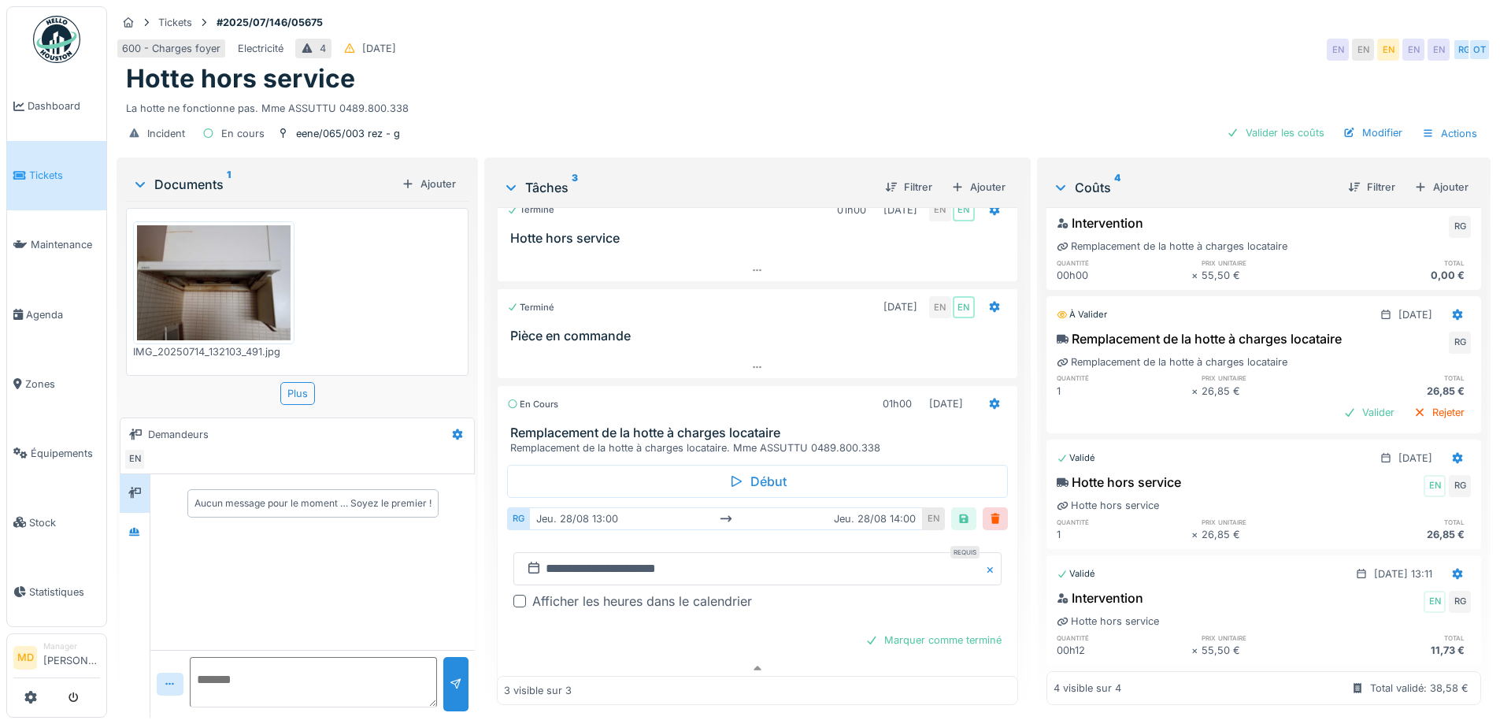
scroll to position [34, 0]
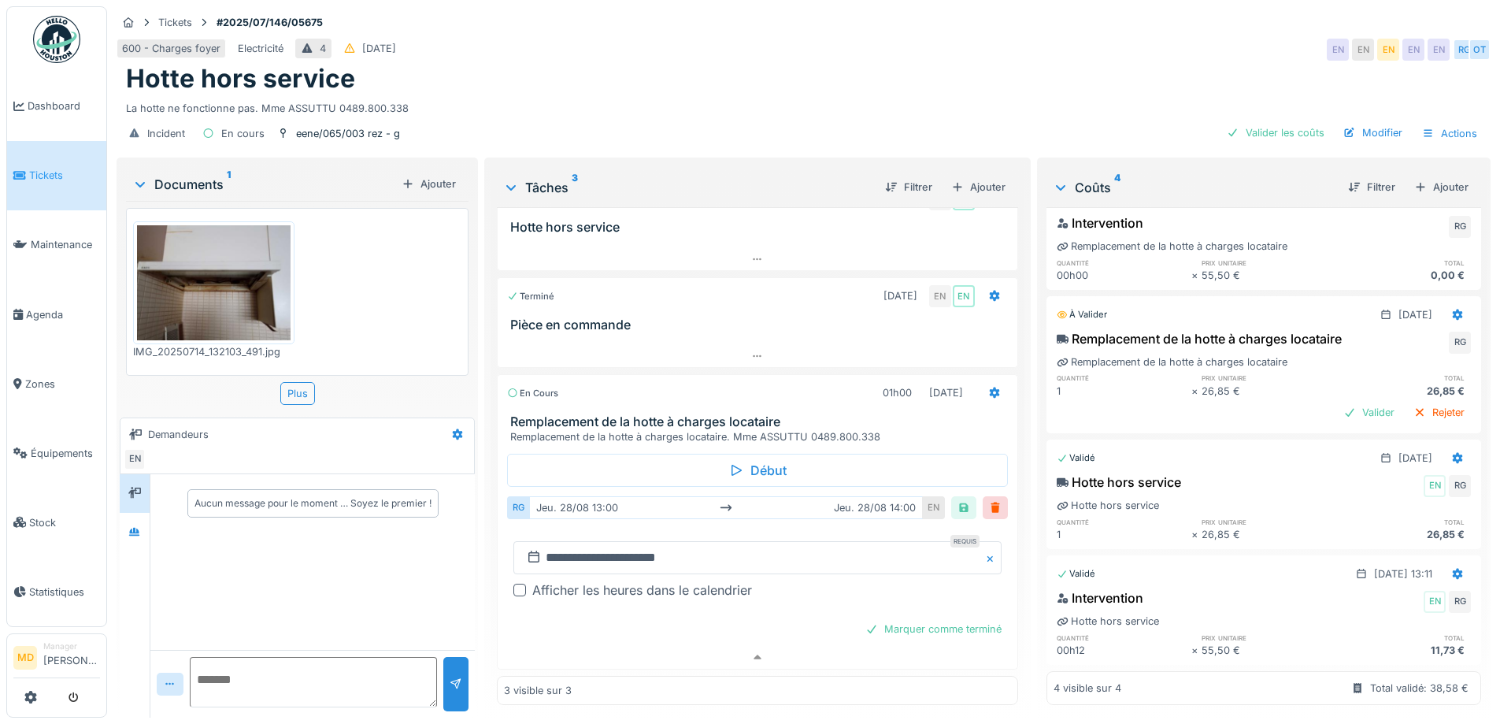
click at [592, 581] on div "Afficher les heures dans le calendrier" at bounding box center [642, 589] width 220 height 19
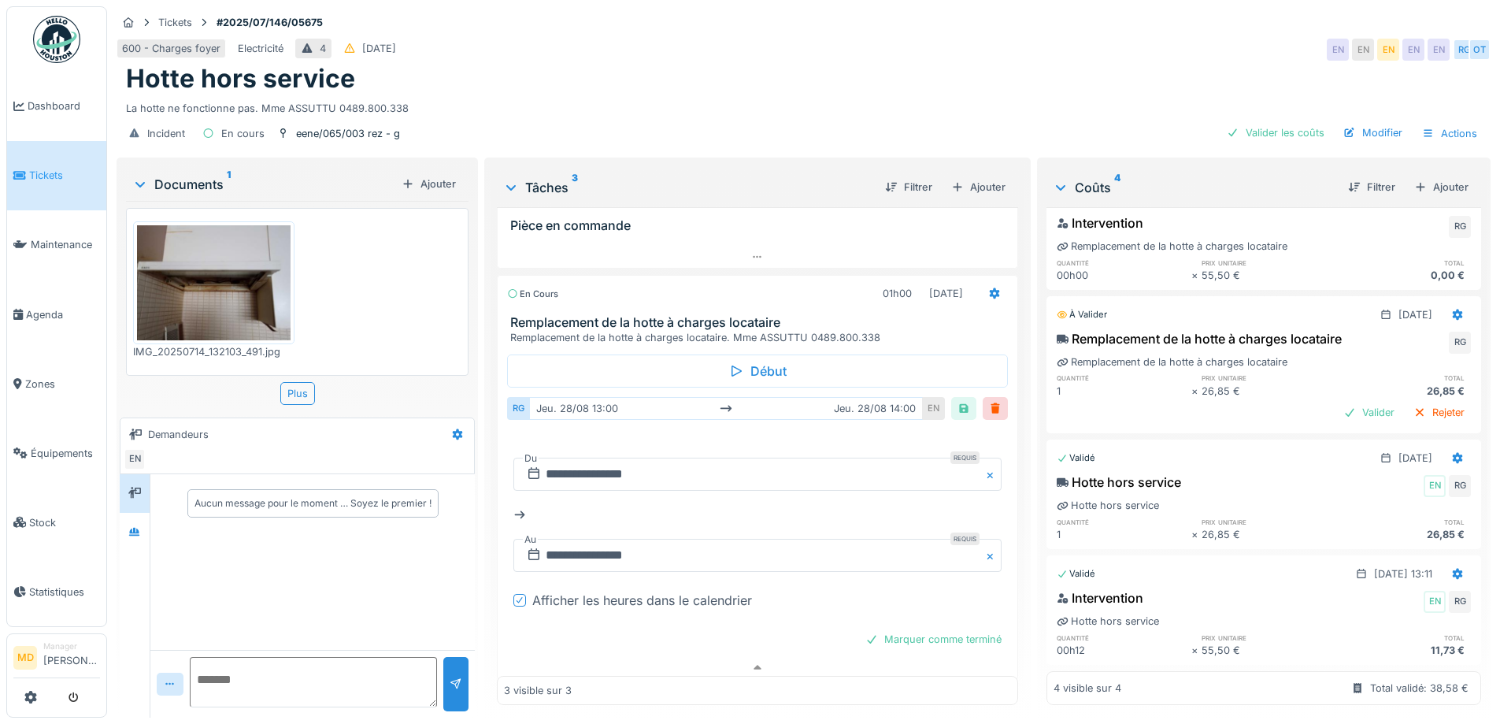
scroll to position [143, 0]
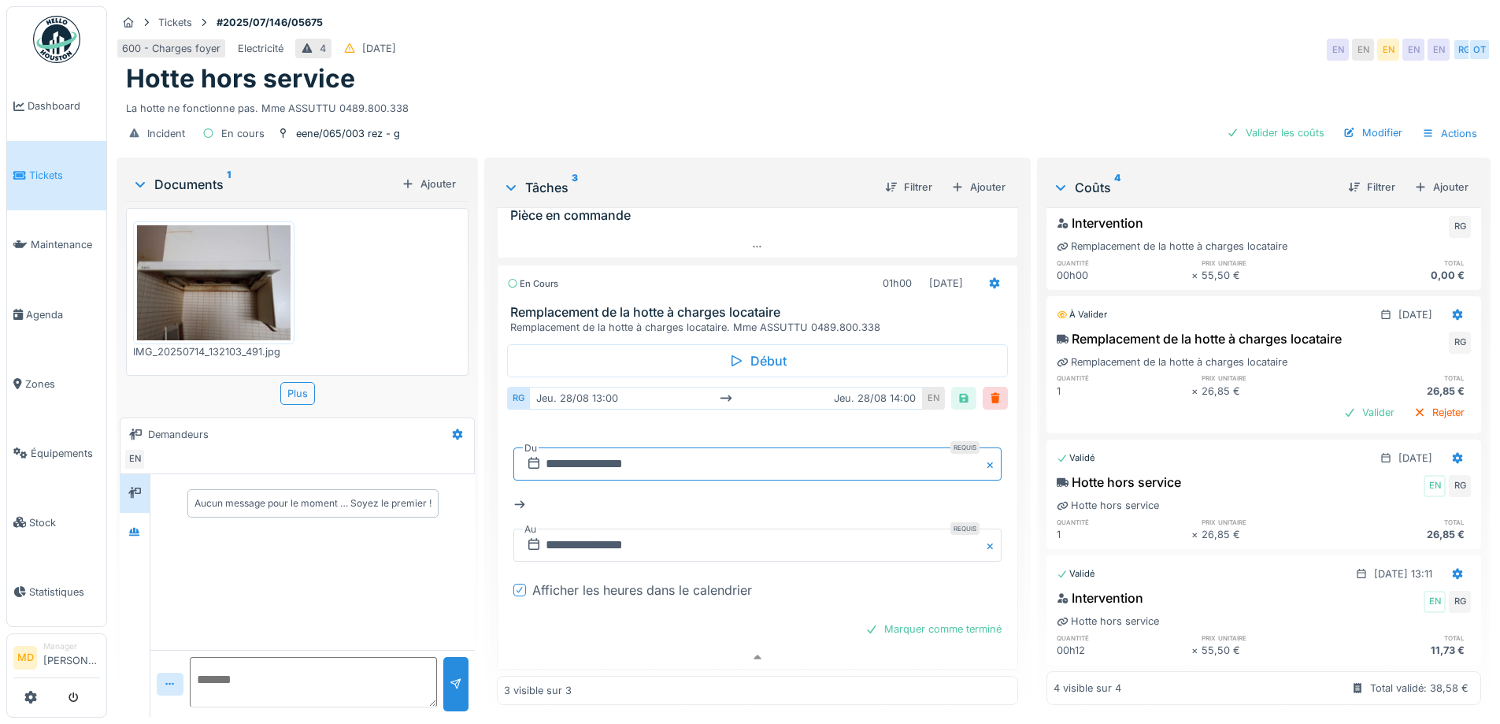
click at [568, 460] on input "**********" at bounding box center [758, 463] width 488 height 33
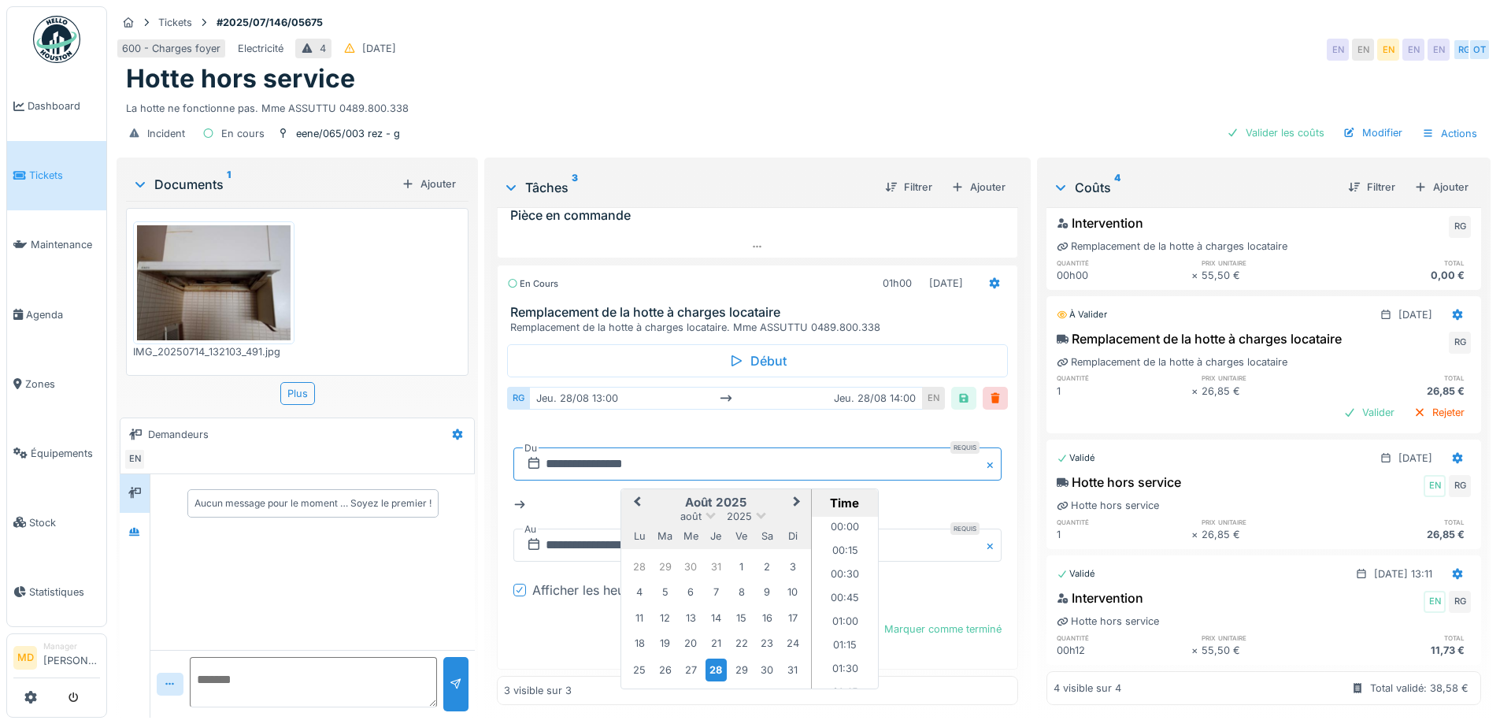
scroll to position [1155, 0]
click at [797, 493] on span "Next Month" at bounding box center [797, 502] width 0 height 19
click at [715, 581] on div "11" at bounding box center [716, 591] width 21 height 21
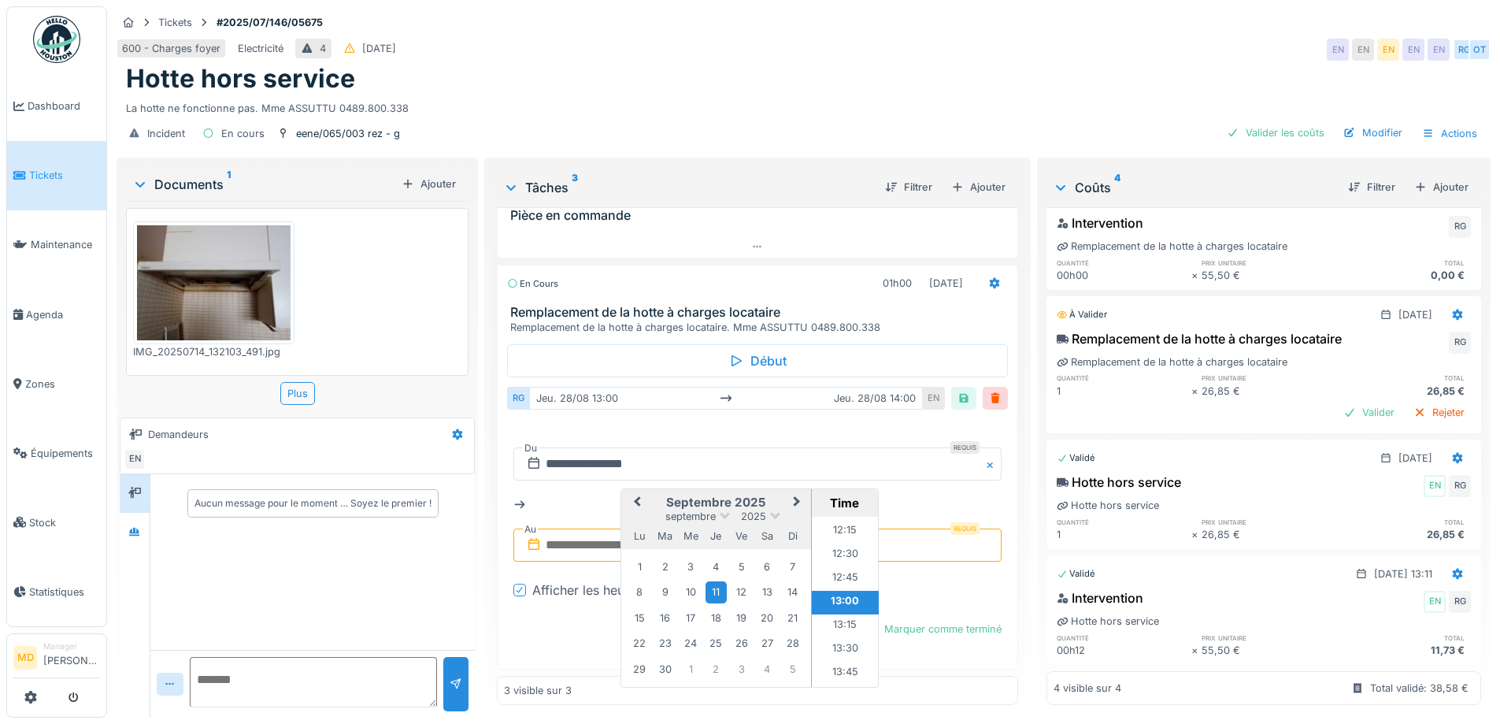
click at [827, 591] on li "13:00" at bounding box center [845, 603] width 67 height 24
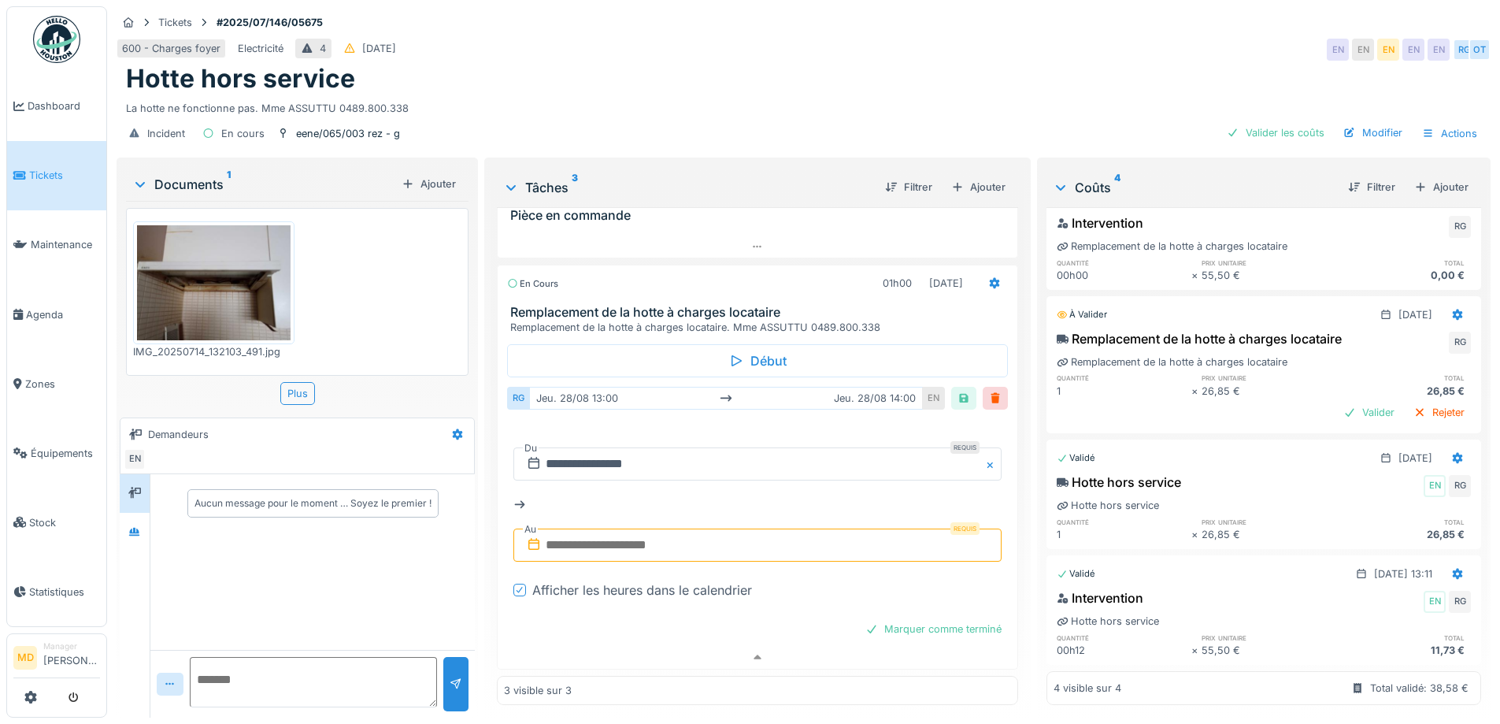
click at [642, 536] on input "text" at bounding box center [758, 544] width 488 height 33
click at [714, 414] on div "11" at bounding box center [716, 424] width 21 height 21
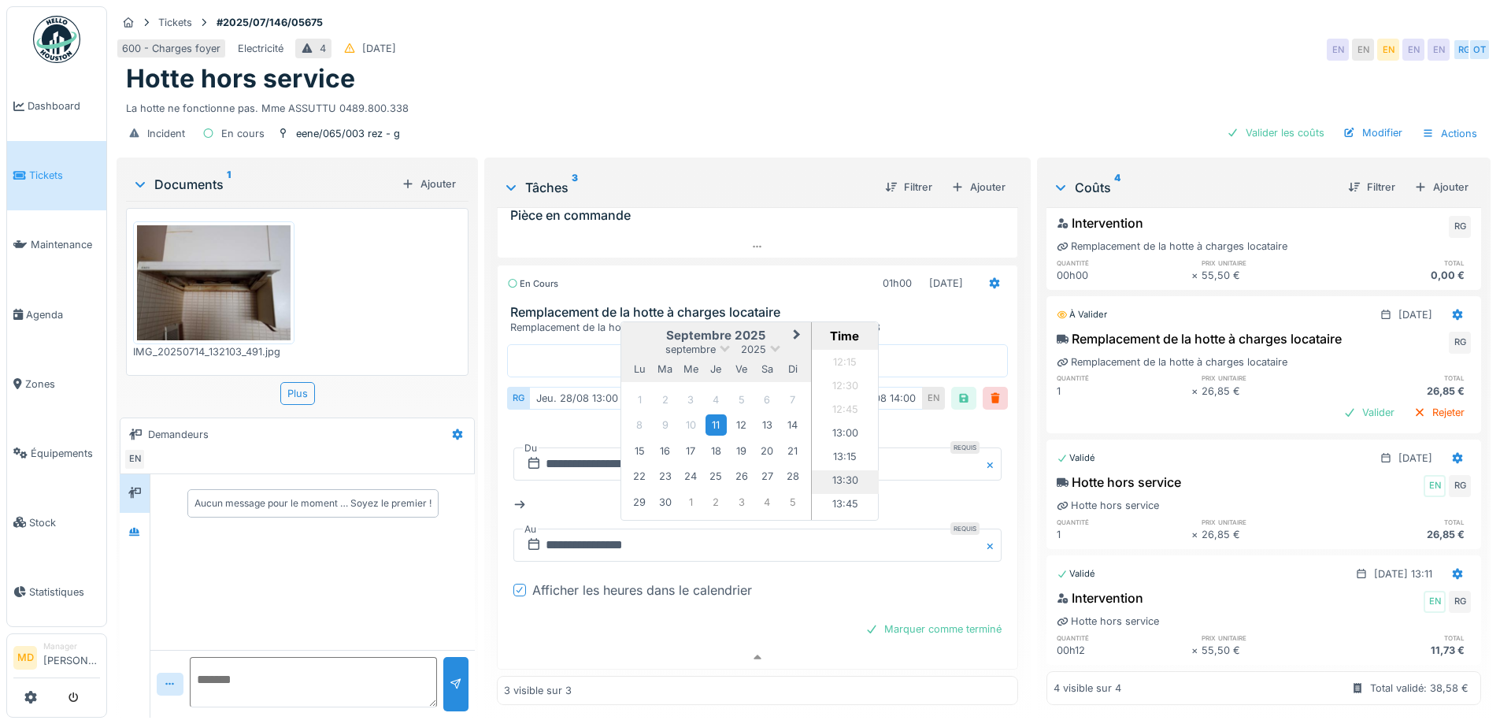
scroll to position [1234, 0]
click at [836, 442] on li "14:00" at bounding box center [845, 451] width 67 height 24
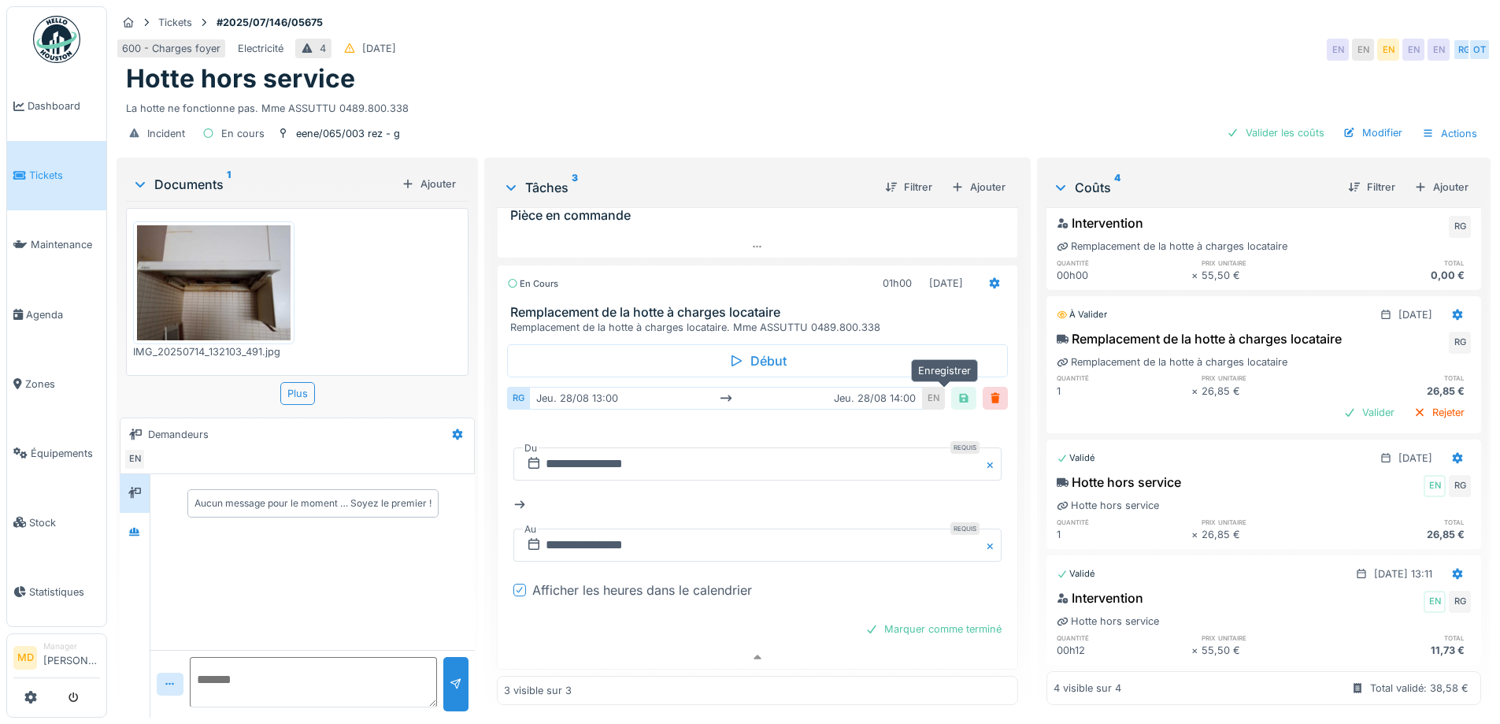
click at [958, 391] on div at bounding box center [964, 398] width 13 height 15
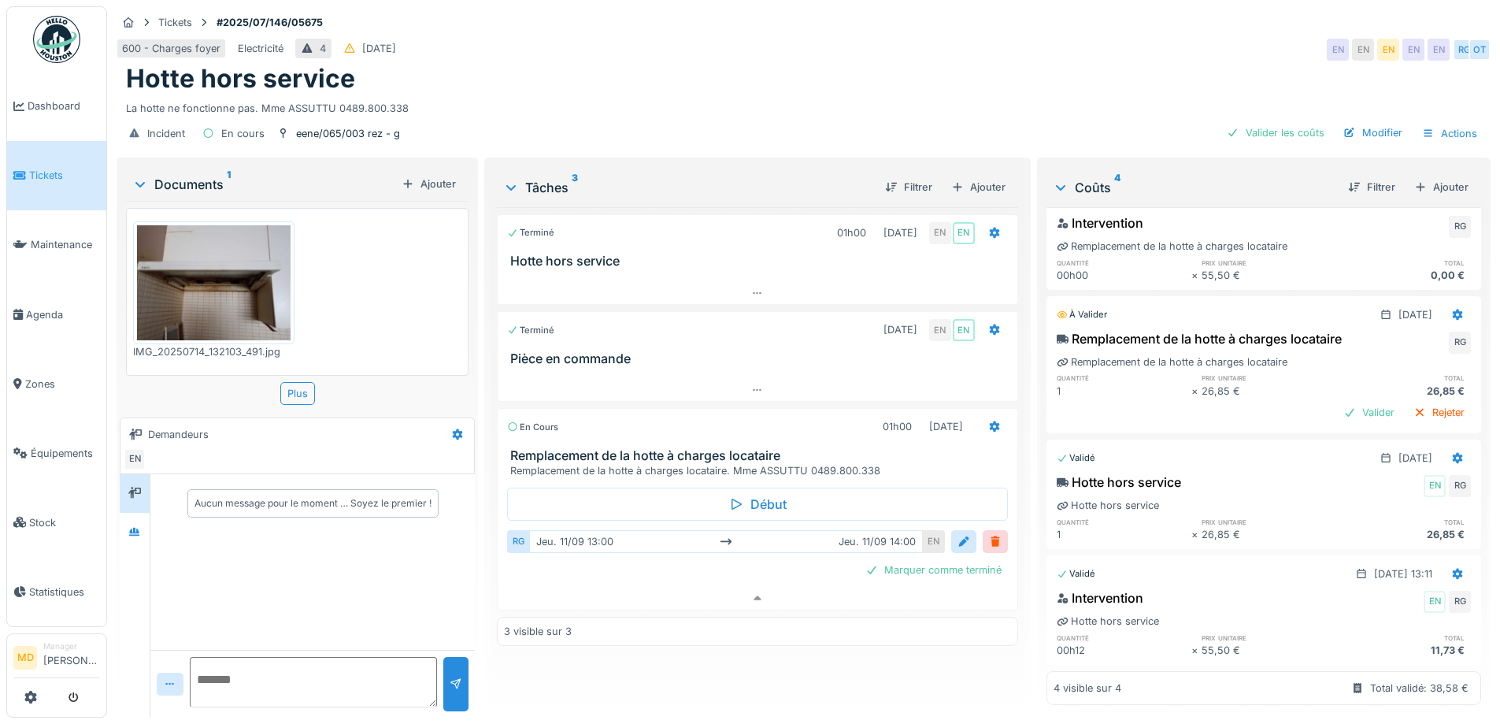
click at [120, 528] on div "Aucun message pour le moment … Soyez le premier !" at bounding box center [297, 595] width 355 height 243
click at [125, 522] on div at bounding box center [135, 532] width 24 height 20
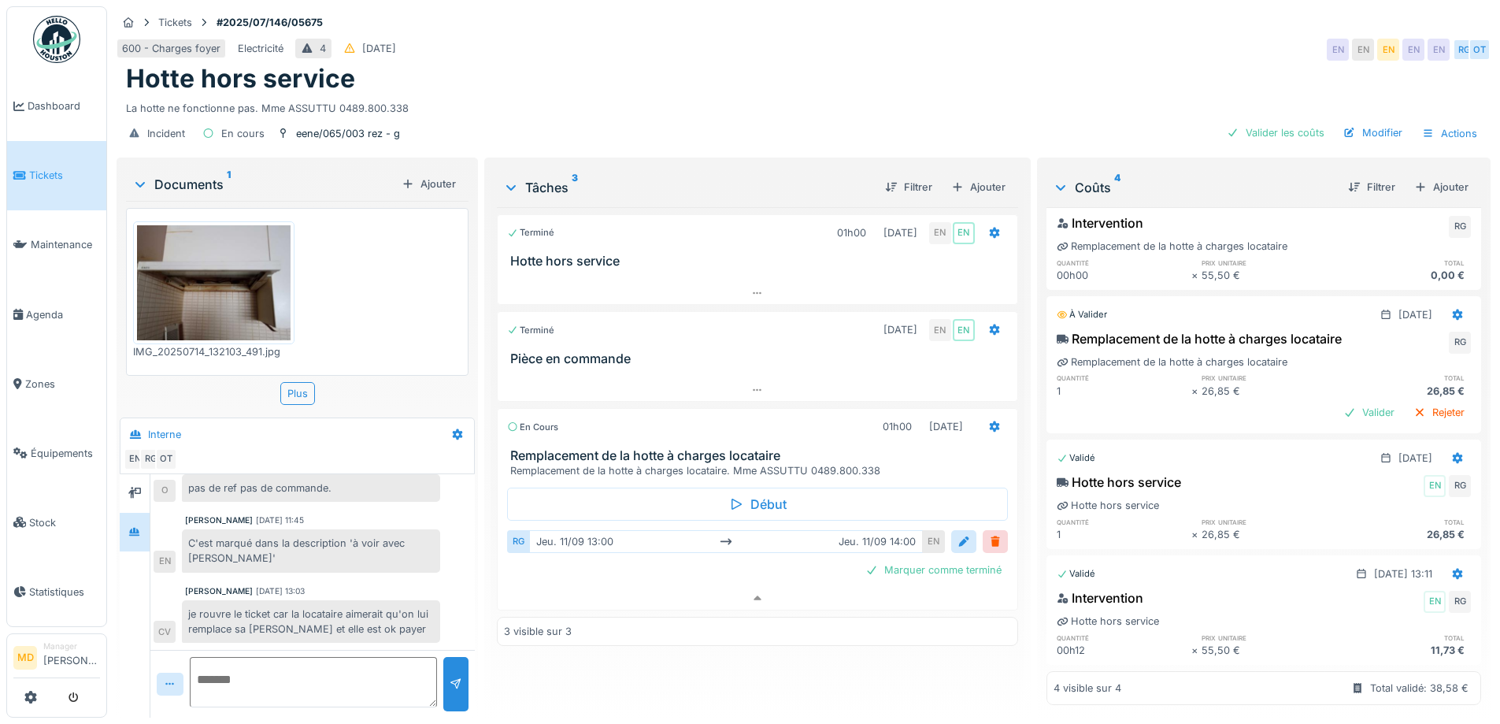
click at [284, 666] on textarea at bounding box center [313, 682] width 247 height 50
type textarea "*"
click at [240, 686] on textarea "**********" at bounding box center [313, 682] width 247 height 50
type textarea "**********"
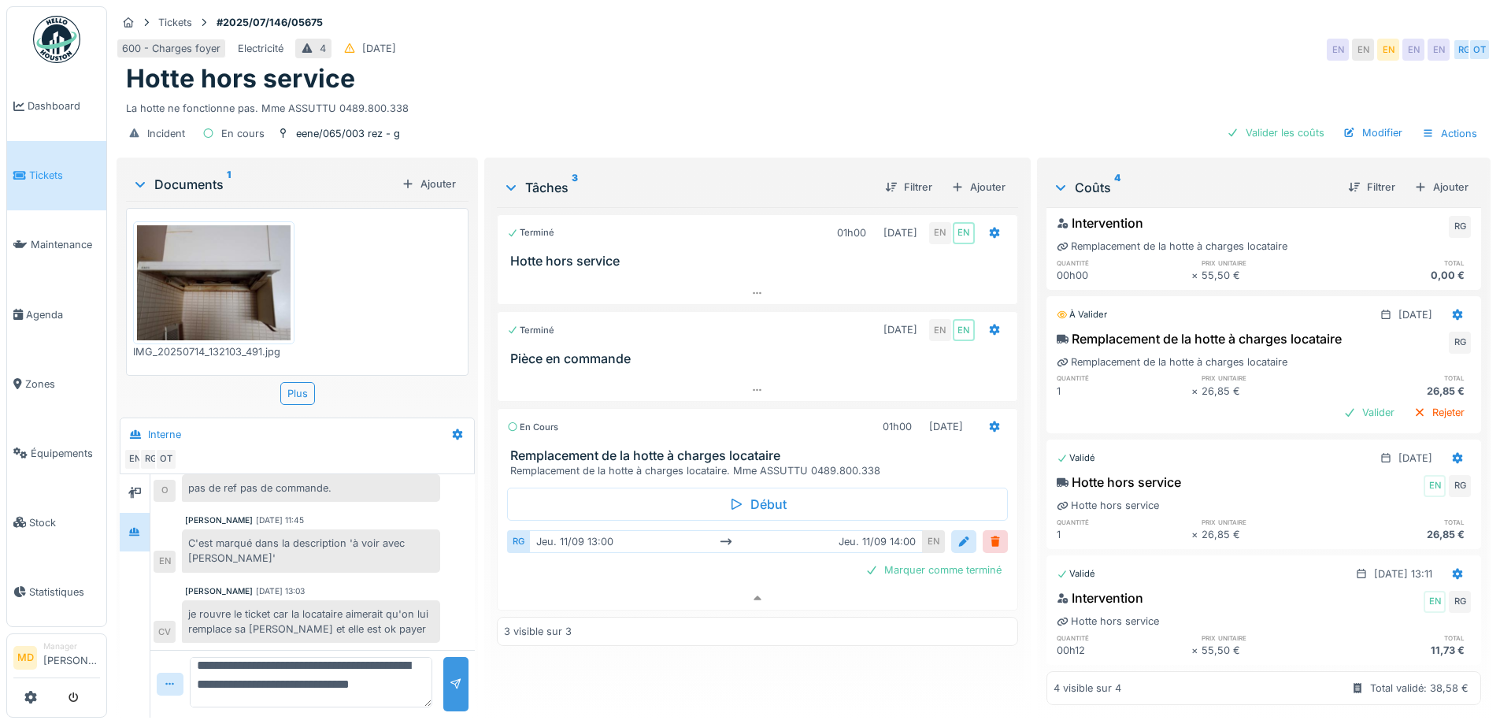
click at [456, 677] on div at bounding box center [456, 684] width 13 height 15
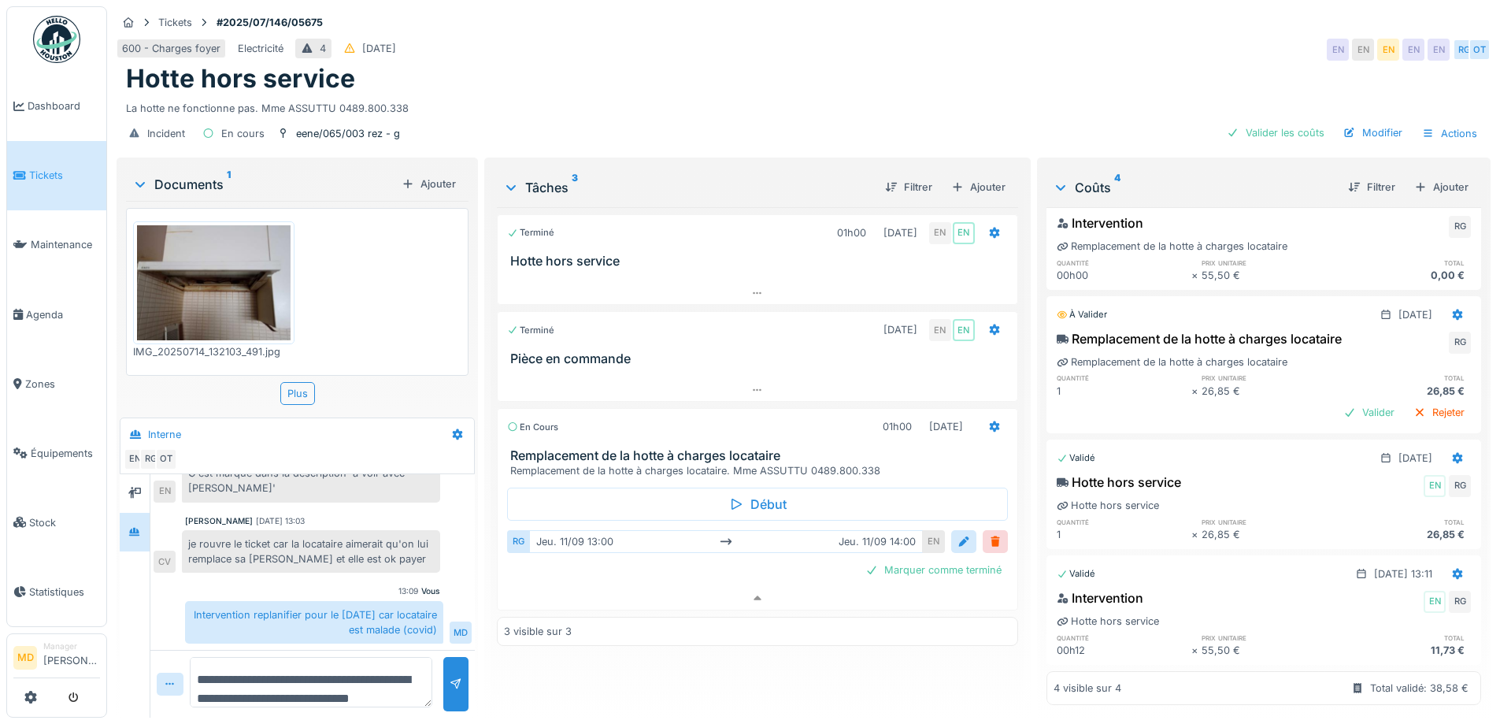
click at [683, 669] on div "Terminé 01h00 14/07/2025 EN EN Hotte hors service Terminé 25/08/2025 EN EN Pièc…" at bounding box center [757, 456] width 521 height 498
click at [664, 662] on div "Terminé 01h00 14/07/2025 EN EN Hotte hors service Terminé 25/08/2025 EN EN Pièc…" at bounding box center [757, 456] width 521 height 498
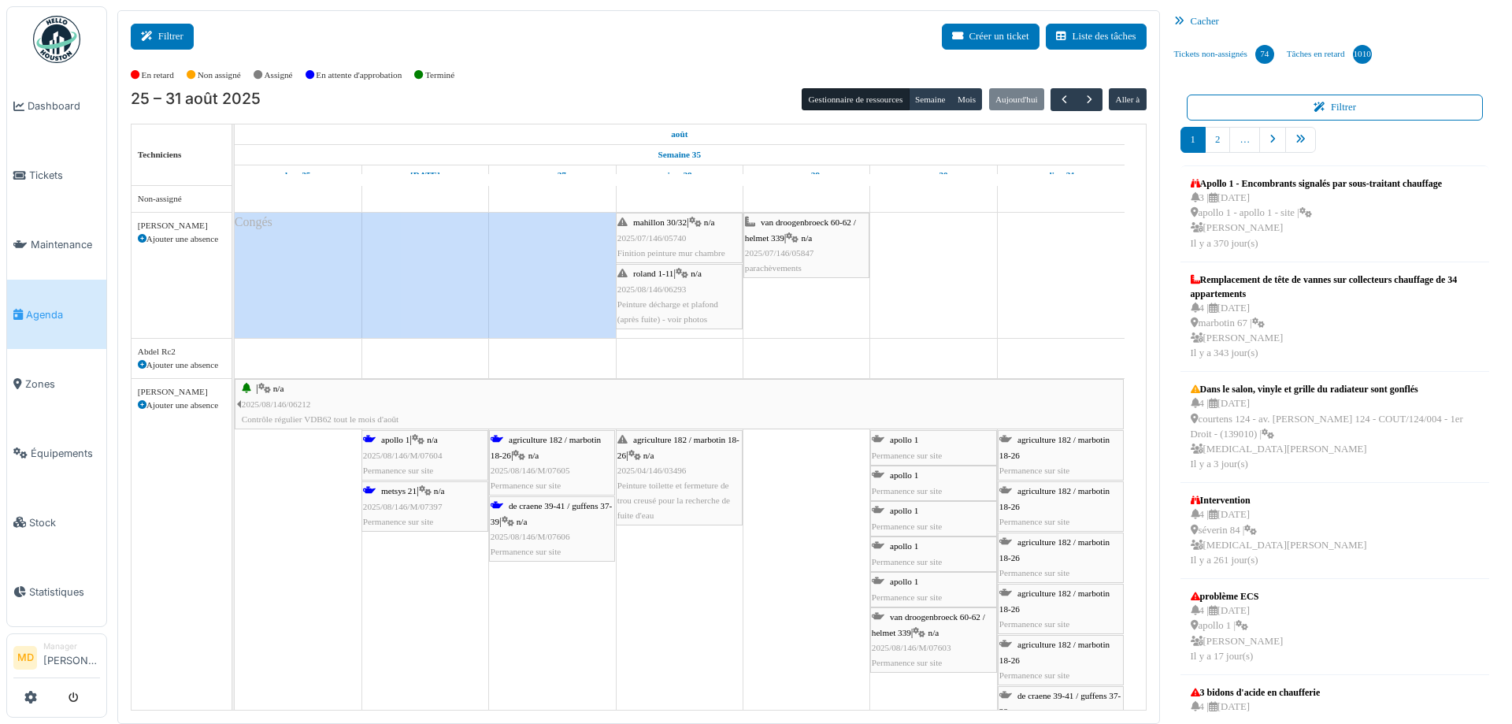
click at [150, 49] on button "Filtrer" at bounding box center [162, 37] width 63 height 26
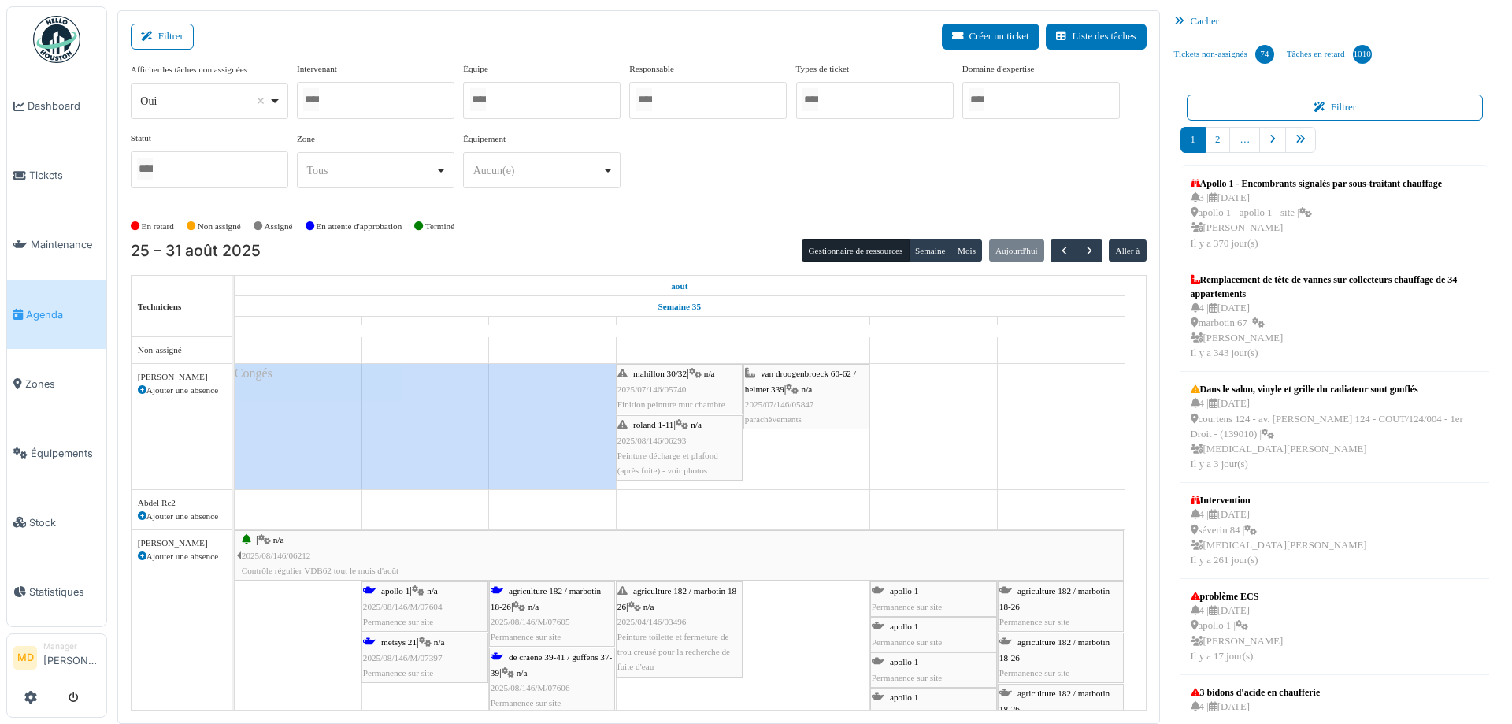
click at [352, 113] on div at bounding box center [376, 100] width 158 height 37
type input "***"
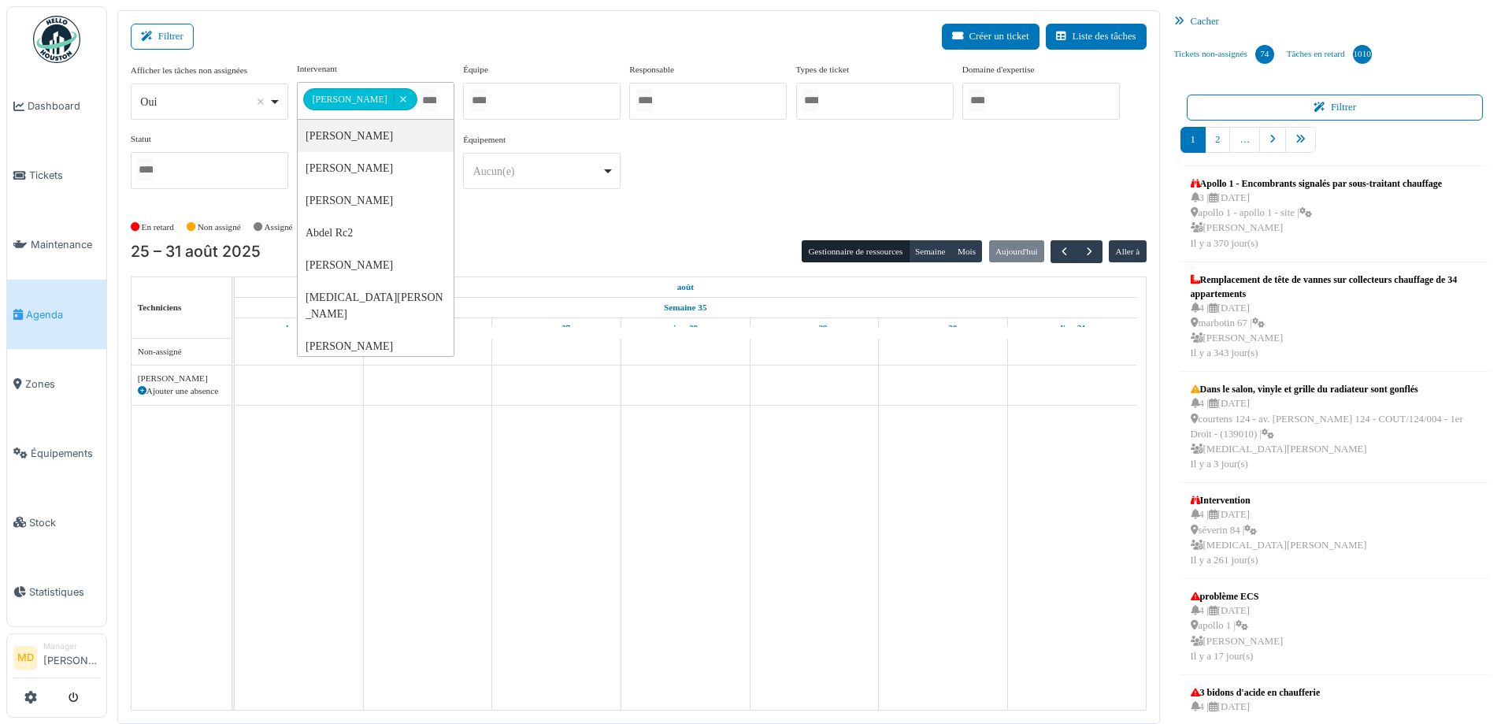
click at [828, 163] on div "**********" at bounding box center [639, 131] width 1016 height 139
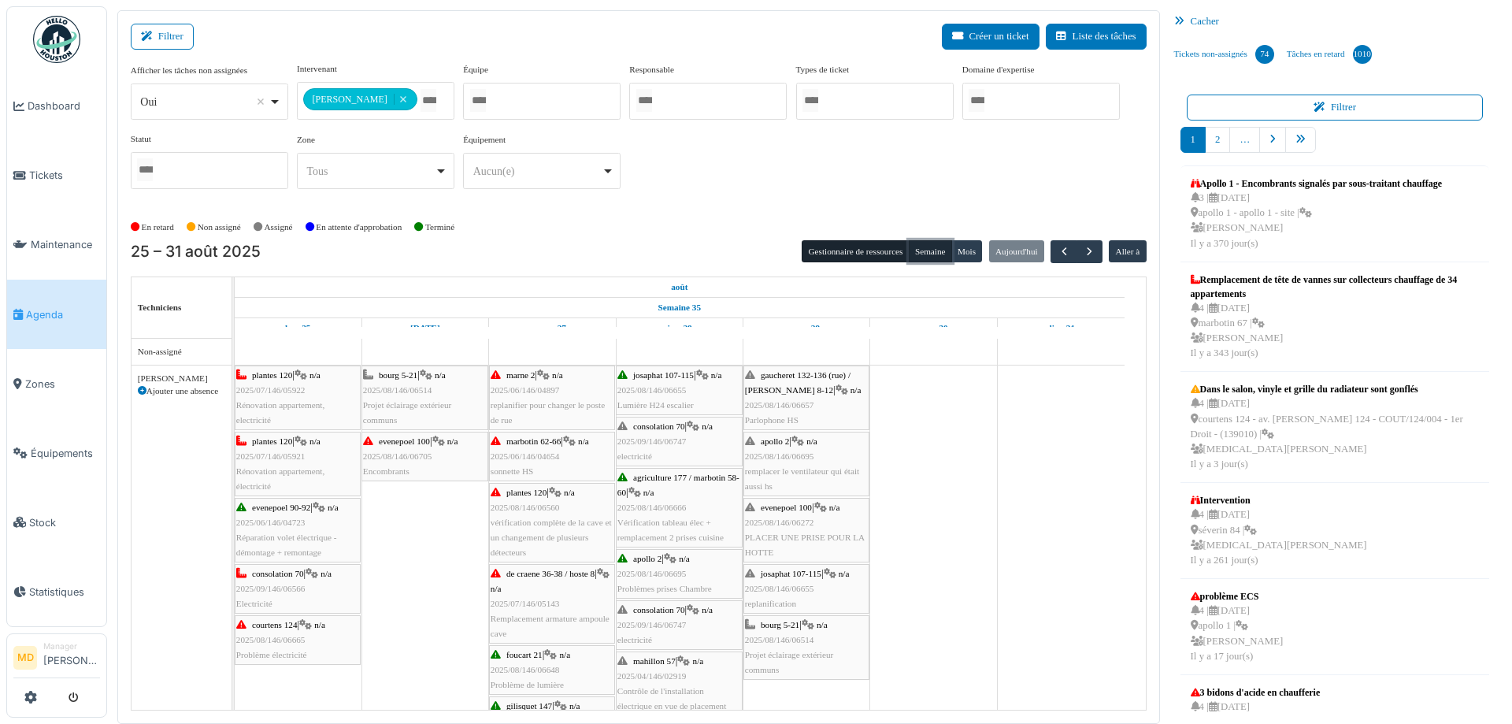
click at [924, 249] on button "Semaine" at bounding box center [930, 251] width 43 height 22
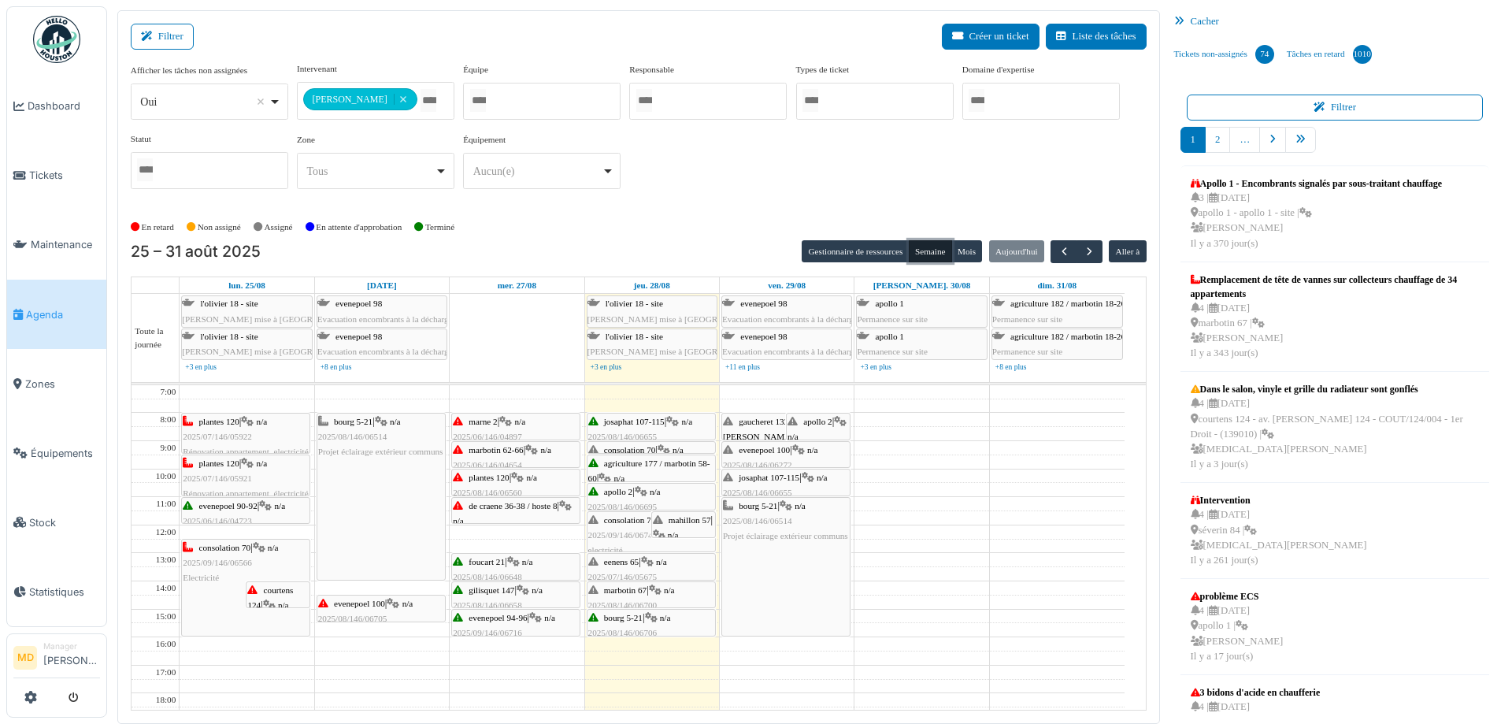
click at [654, 560] on icon at bounding box center [647, 562] width 13 height 10
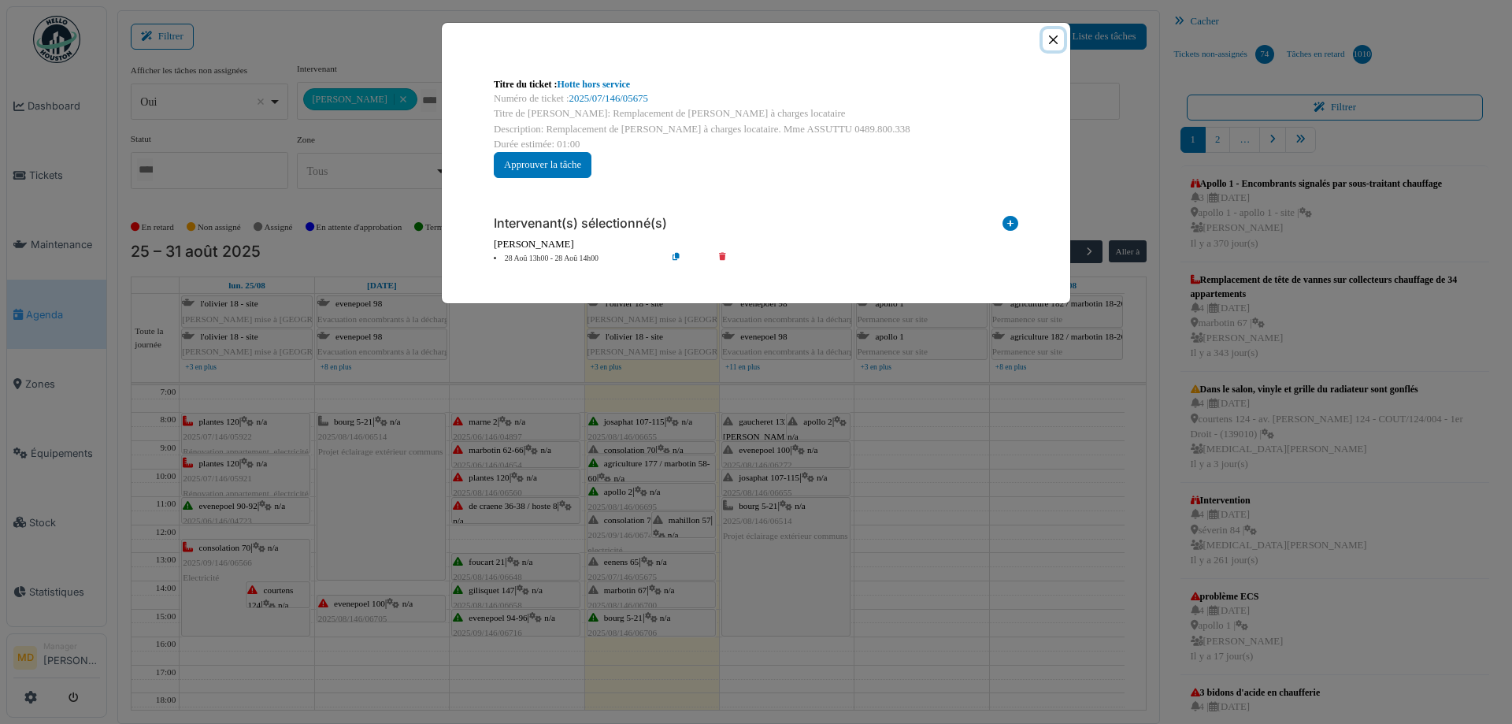
click at [1051, 39] on button "Close" at bounding box center [1053, 39] width 21 height 21
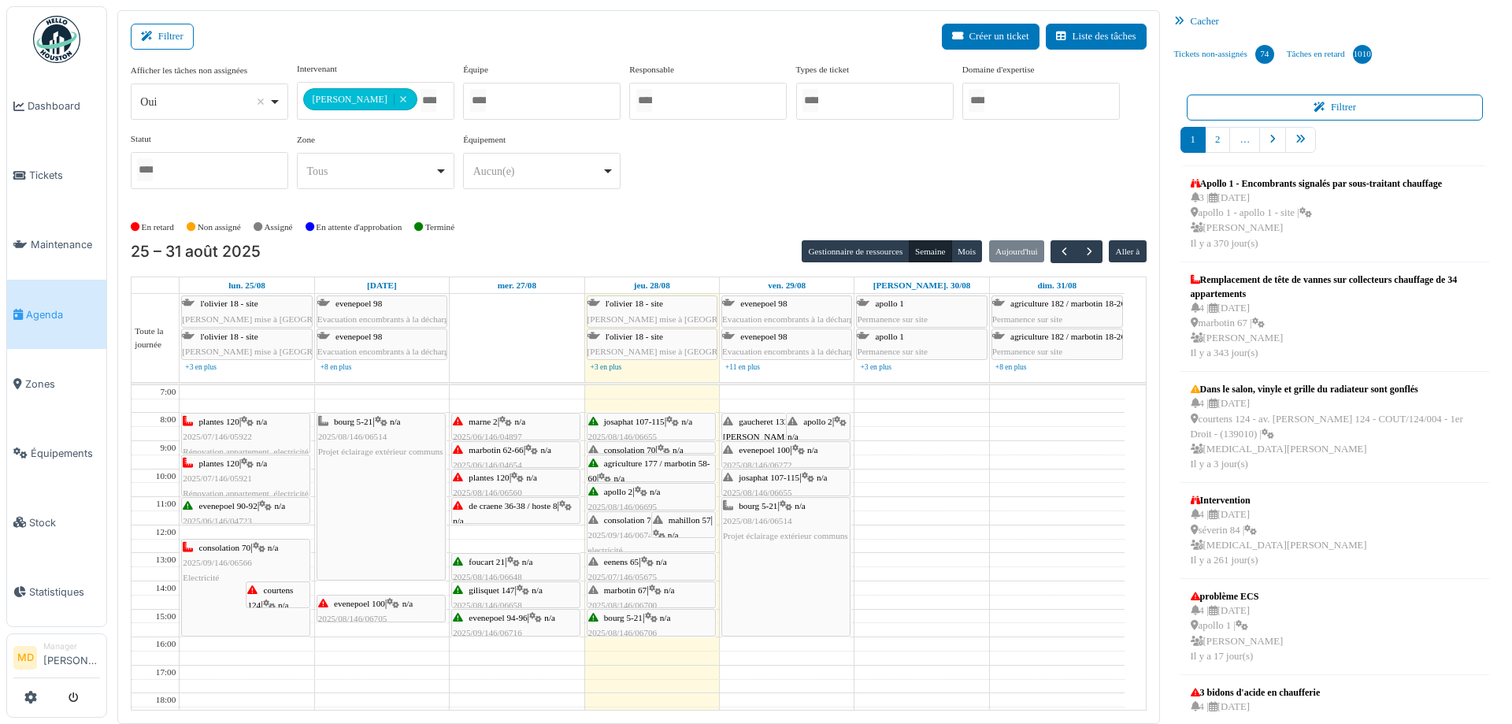
click at [693, 163] on div "**********" at bounding box center [639, 131] width 1016 height 139
click at [1083, 245] on span "button" at bounding box center [1089, 251] width 13 height 13
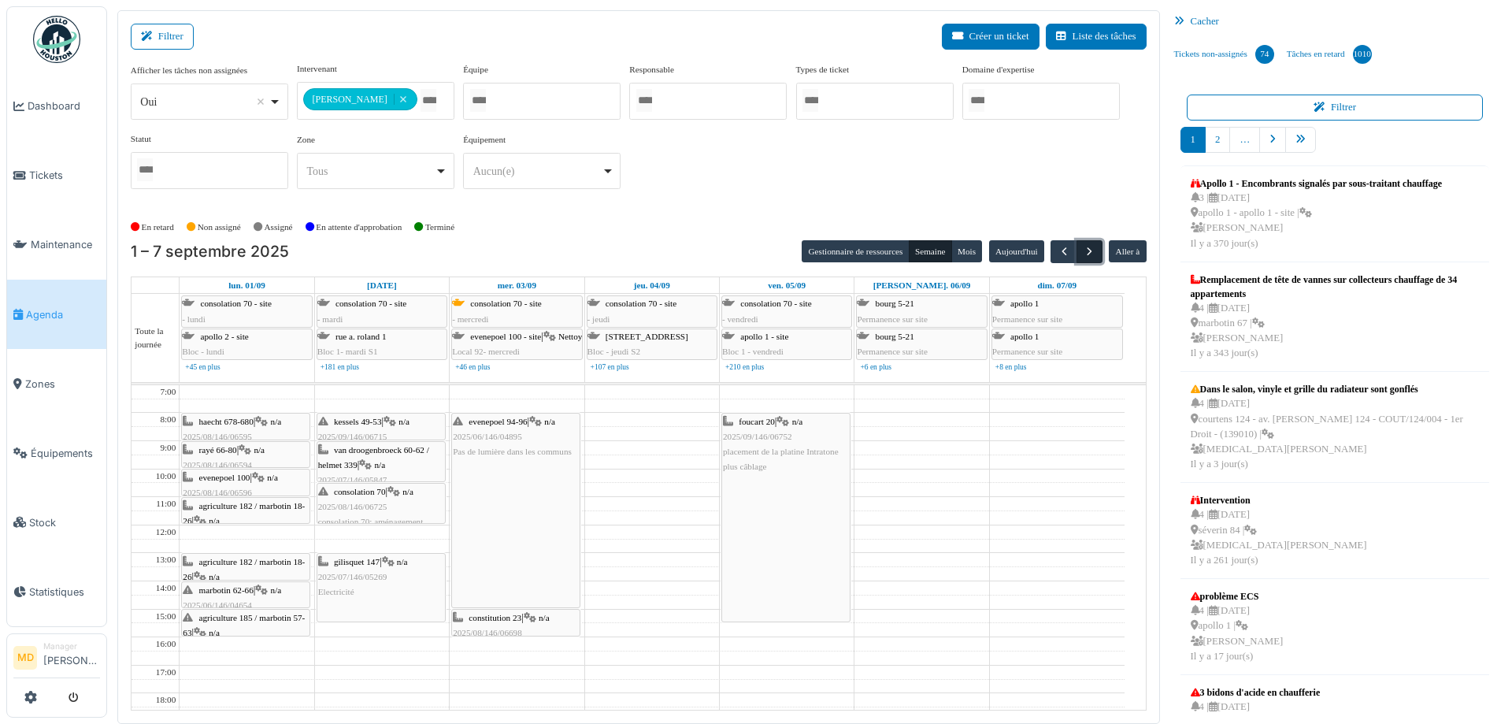
click at [1084, 248] on span "button" at bounding box center [1089, 251] width 13 height 13
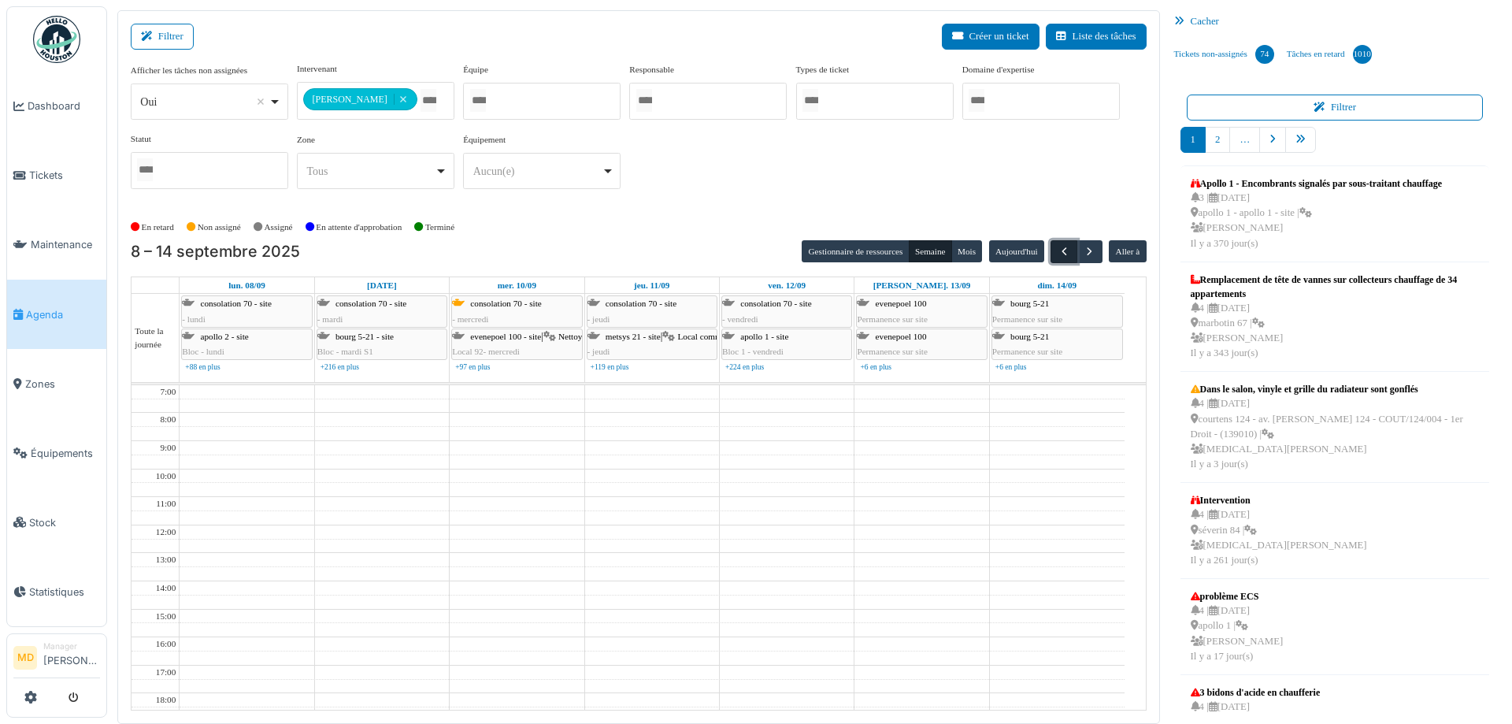
click at [1058, 247] on span "button" at bounding box center [1064, 251] width 13 height 13
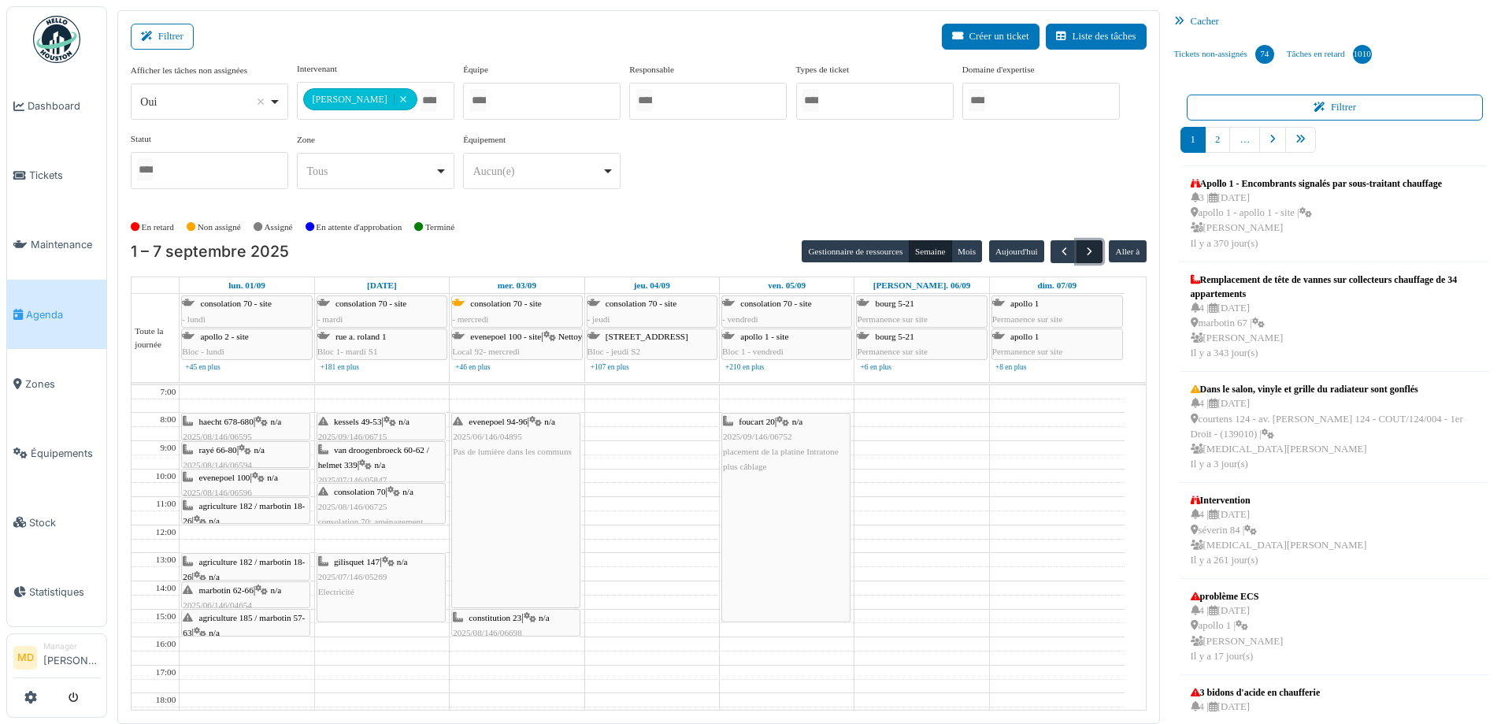
click at [1083, 252] on span "button" at bounding box center [1089, 251] width 13 height 13
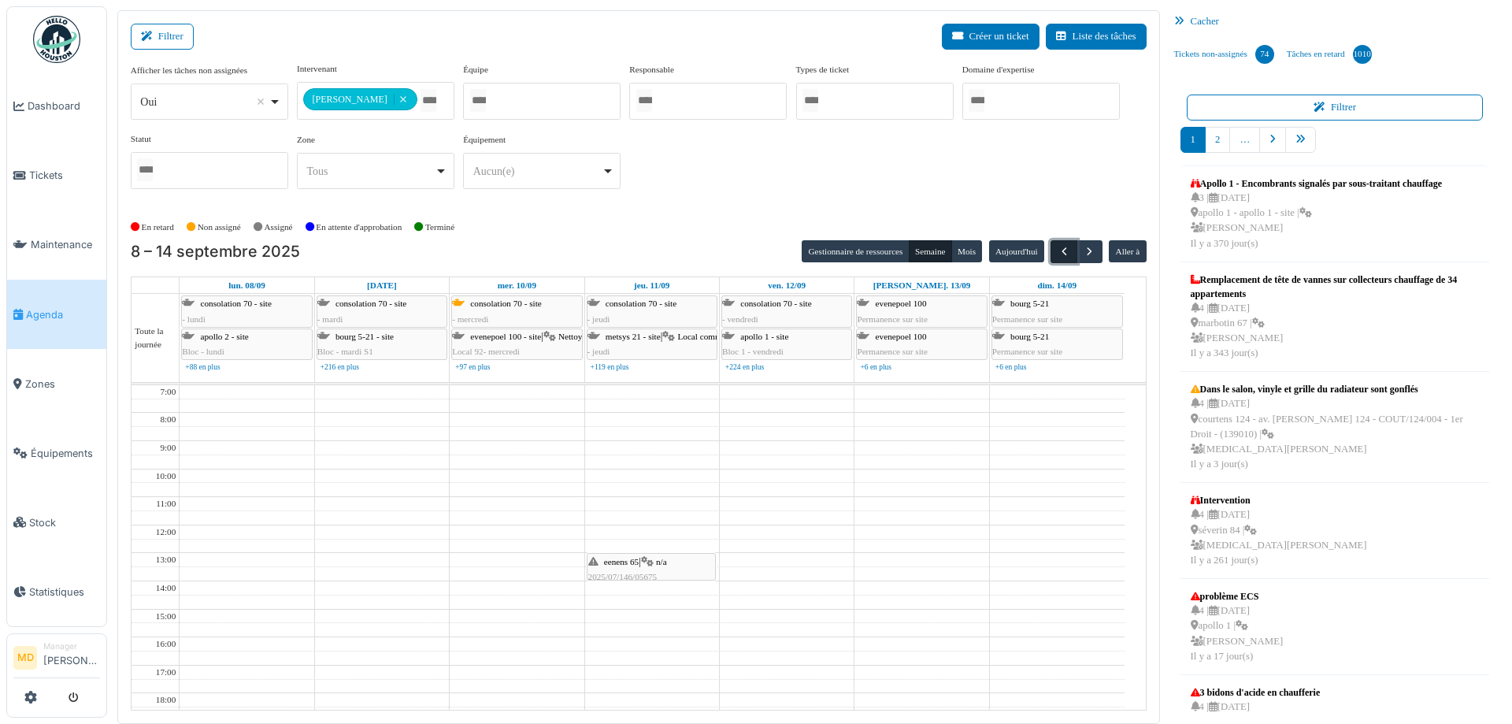
click at [1058, 247] on span "button" at bounding box center [1064, 251] width 13 height 13
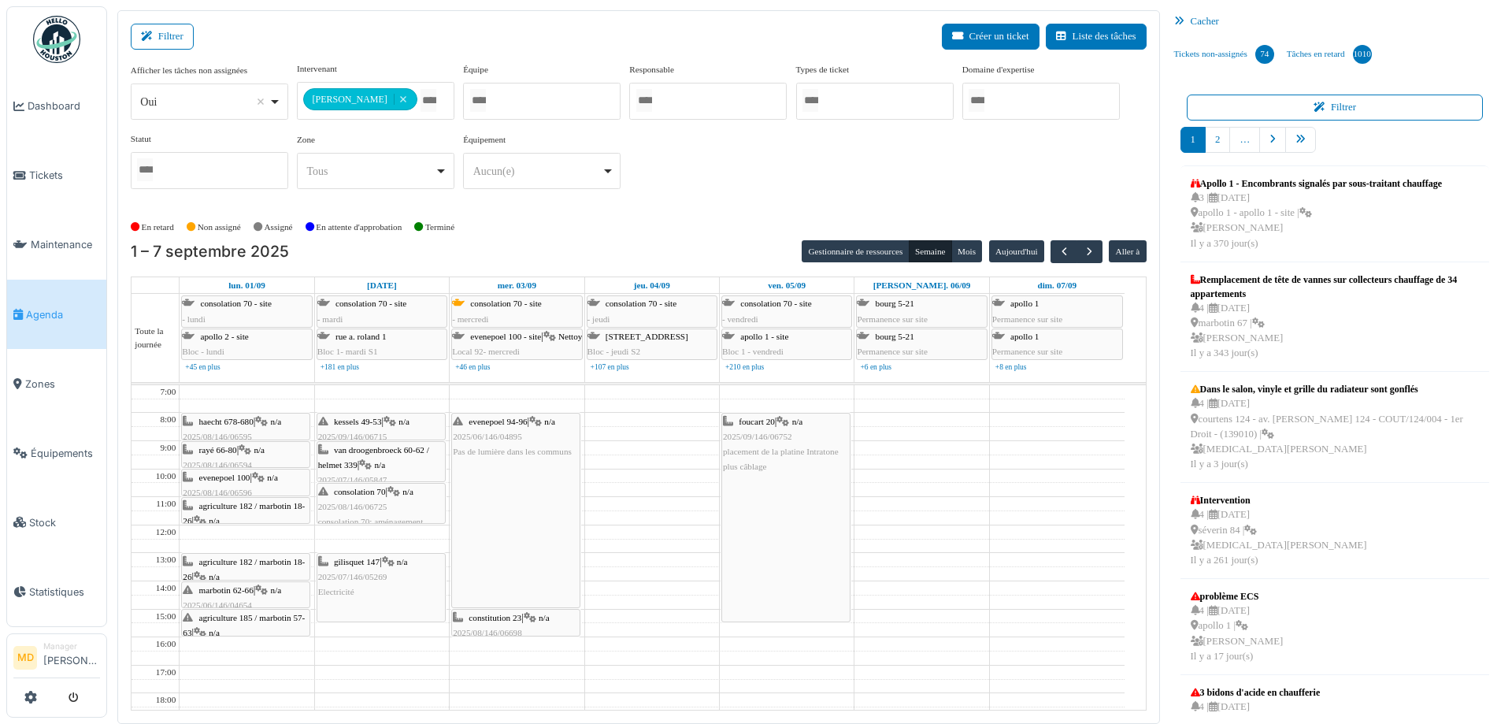
click at [774, 170] on div "**********" at bounding box center [639, 131] width 1016 height 139
click at [1083, 245] on span "button" at bounding box center [1089, 251] width 13 height 13
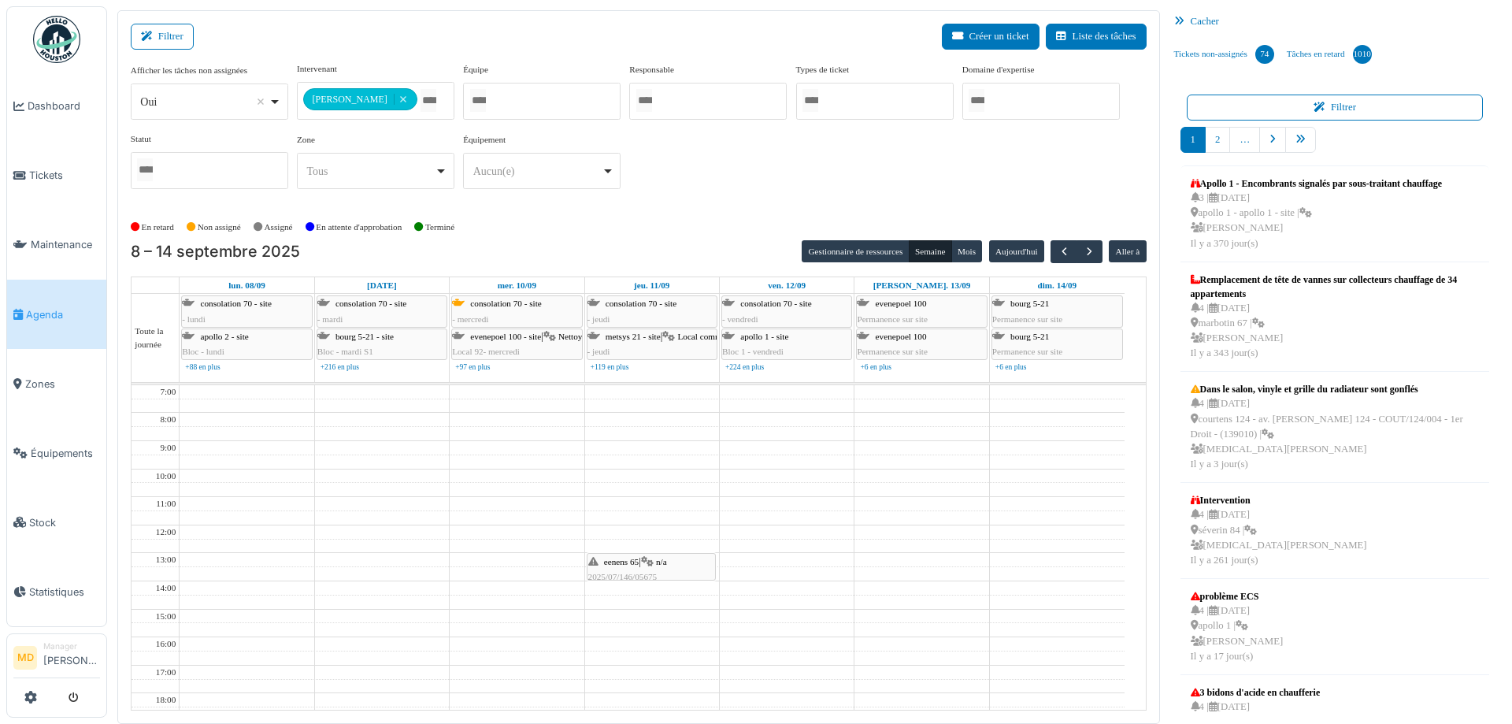
click at [690, 220] on div "En retard Non assigné Assigné En attente d'approbation Terminé" at bounding box center [639, 227] width 1016 height 26
click at [711, 150] on div "**********" at bounding box center [639, 131] width 1016 height 139
click at [763, 147] on div "**********" at bounding box center [639, 131] width 1016 height 139
click at [1058, 251] on span "button" at bounding box center [1064, 251] width 13 height 13
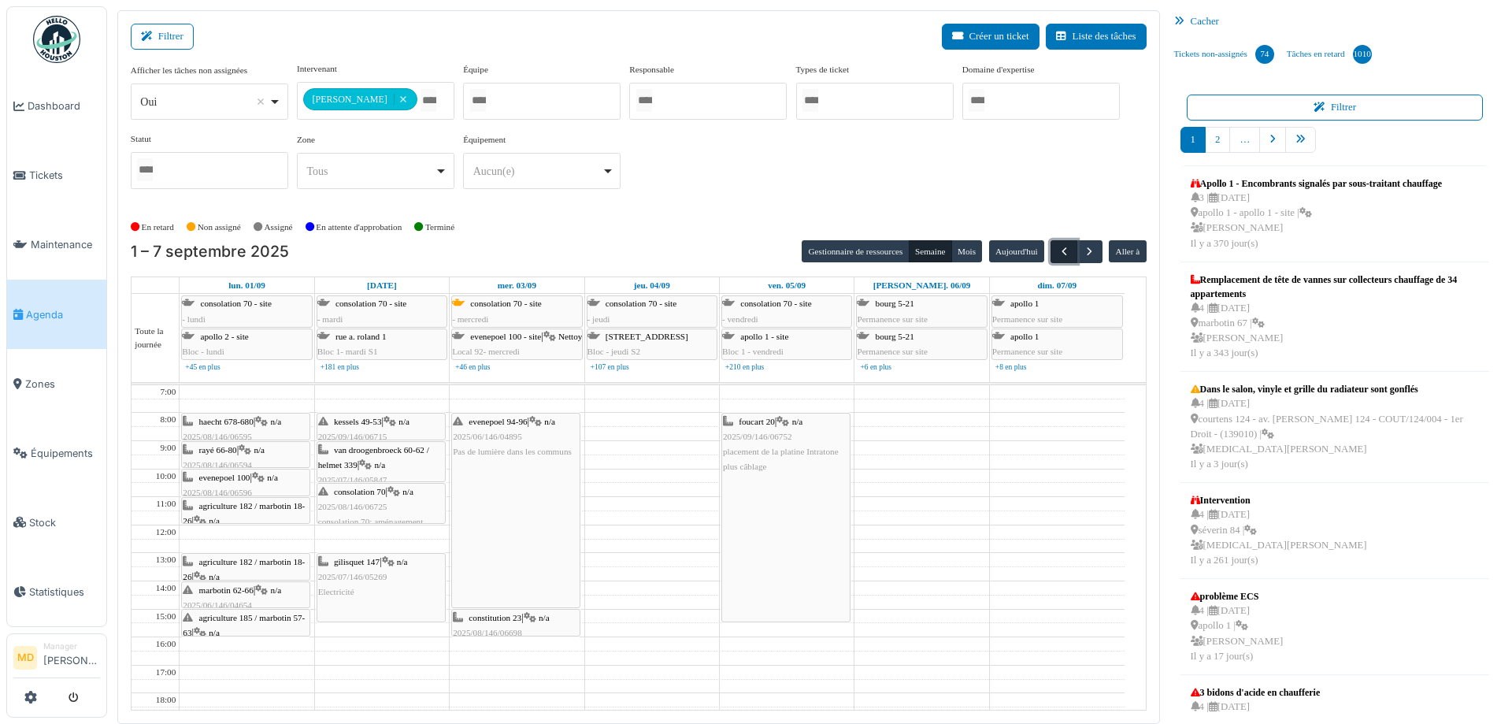
click at [1058, 255] on span "button" at bounding box center [1064, 251] width 13 height 13
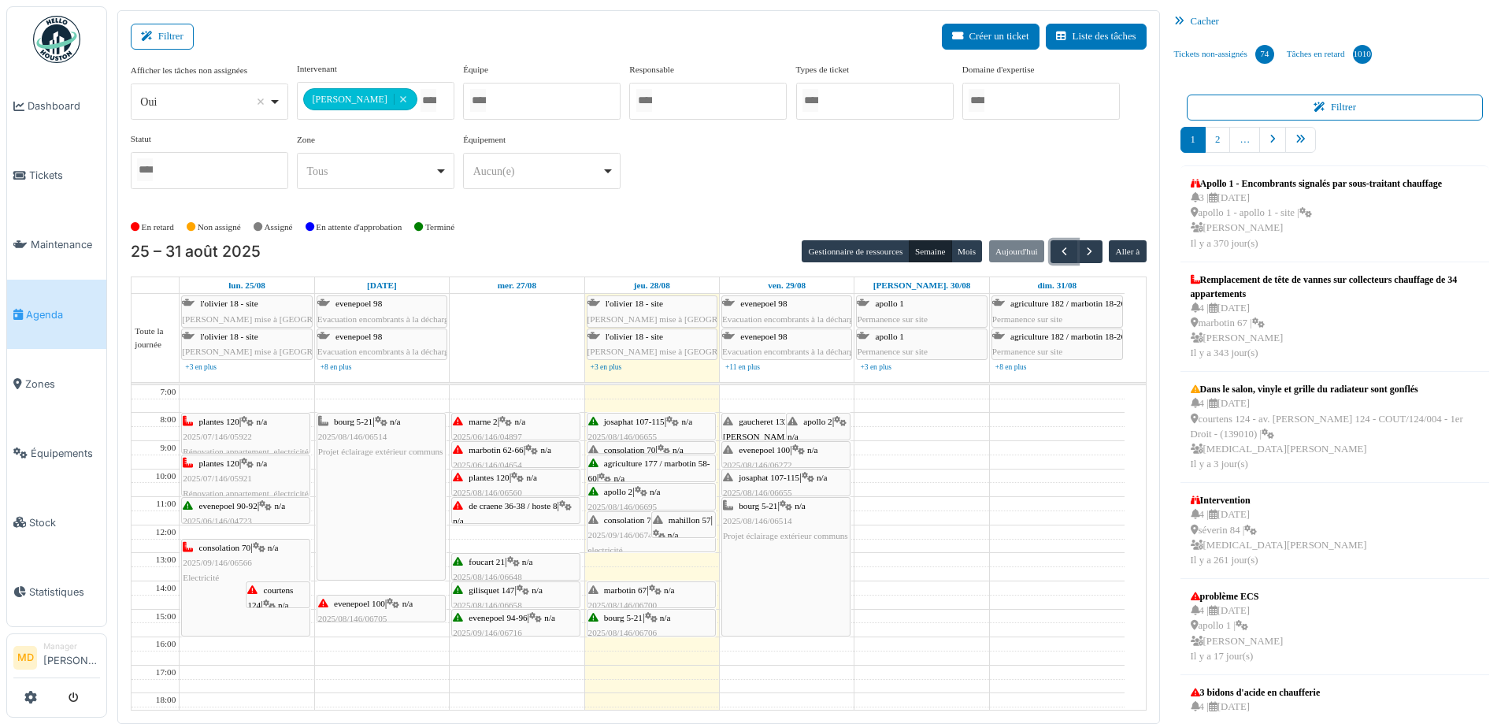
click at [766, 455] on div "evenepoel 100 | n/a 2025/08/146/06272 PLACER UNE PRISE POUR LA HOTTE" at bounding box center [786, 473] width 126 height 61
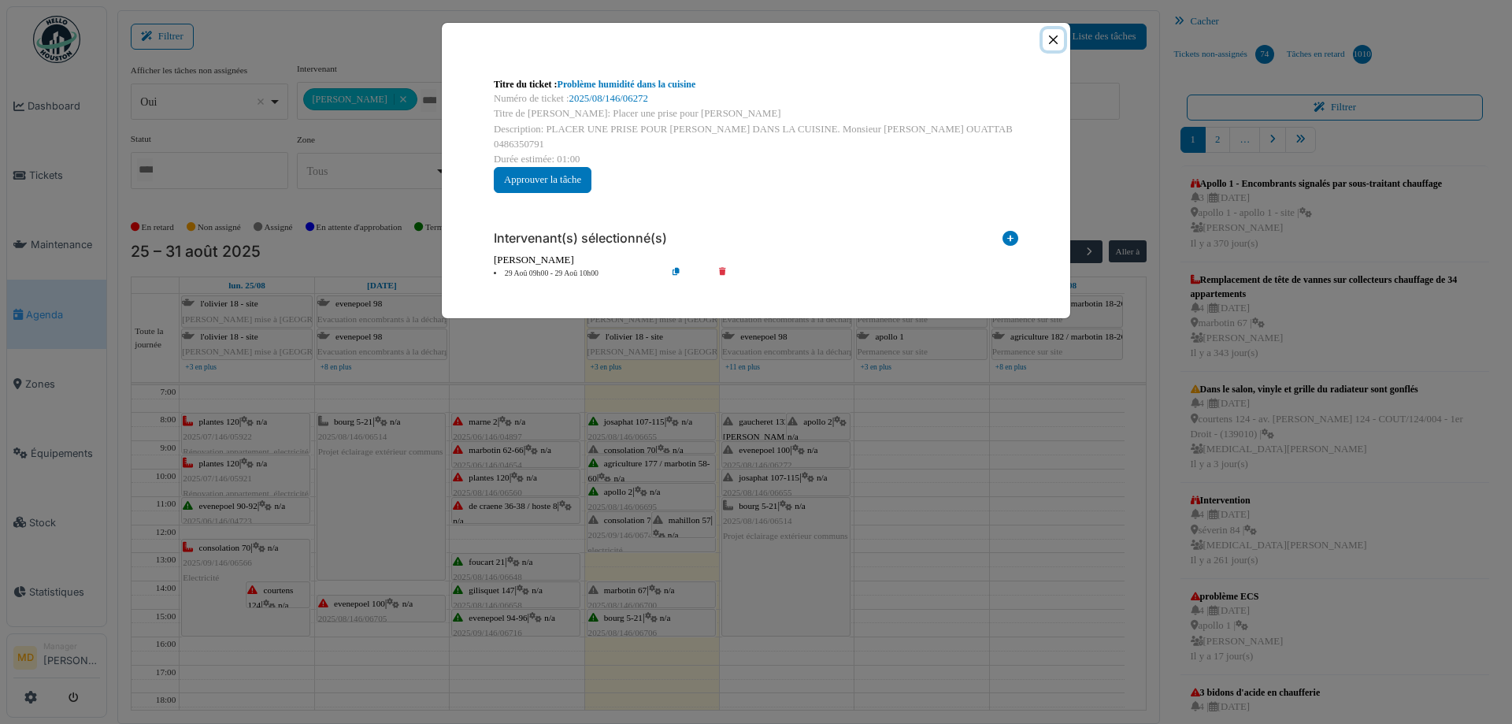
click at [1057, 35] on button "Close" at bounding box center [1053, 39] width 21 height 21
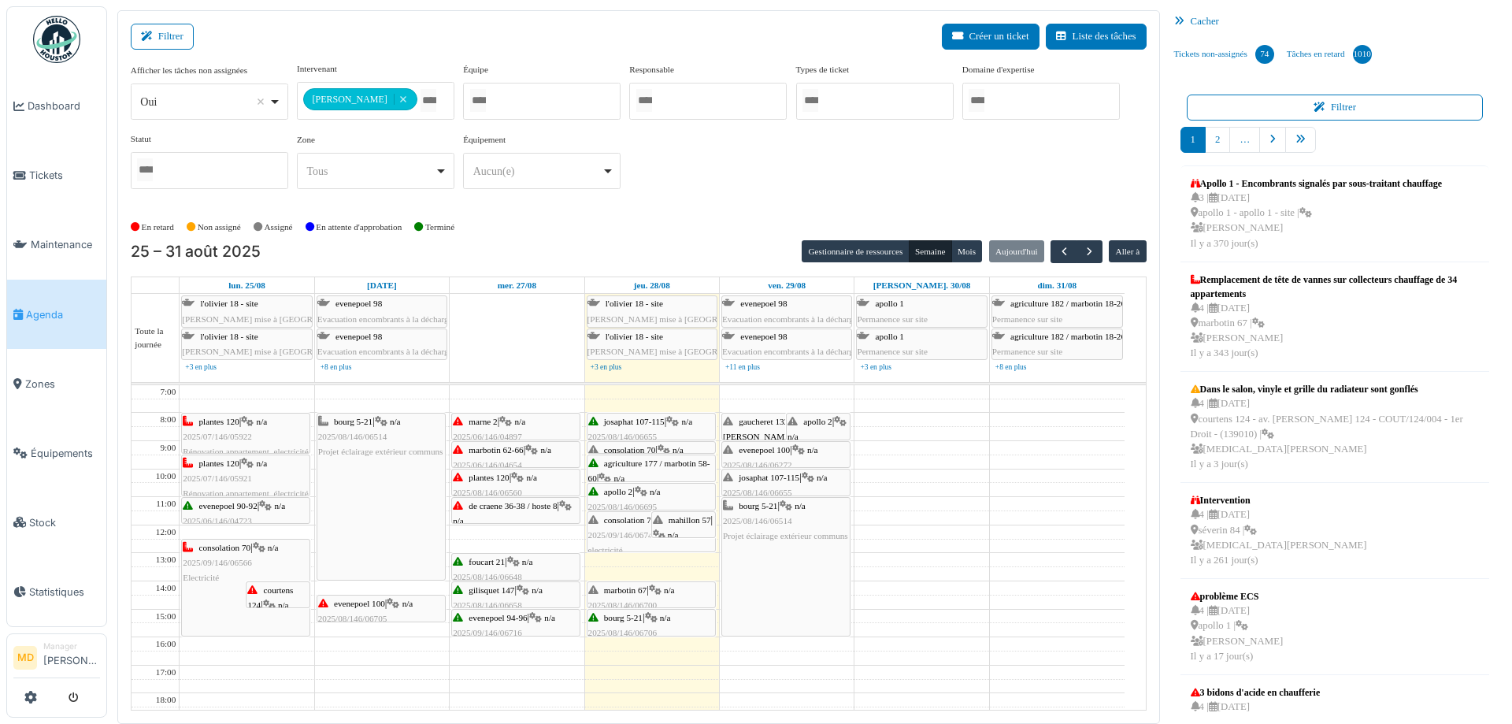
click at [790, 483] on div "josaphat 107-115 | n/a 2025/08/146/06655 replanification" at bounding box center [786, 493] width 126 height 46
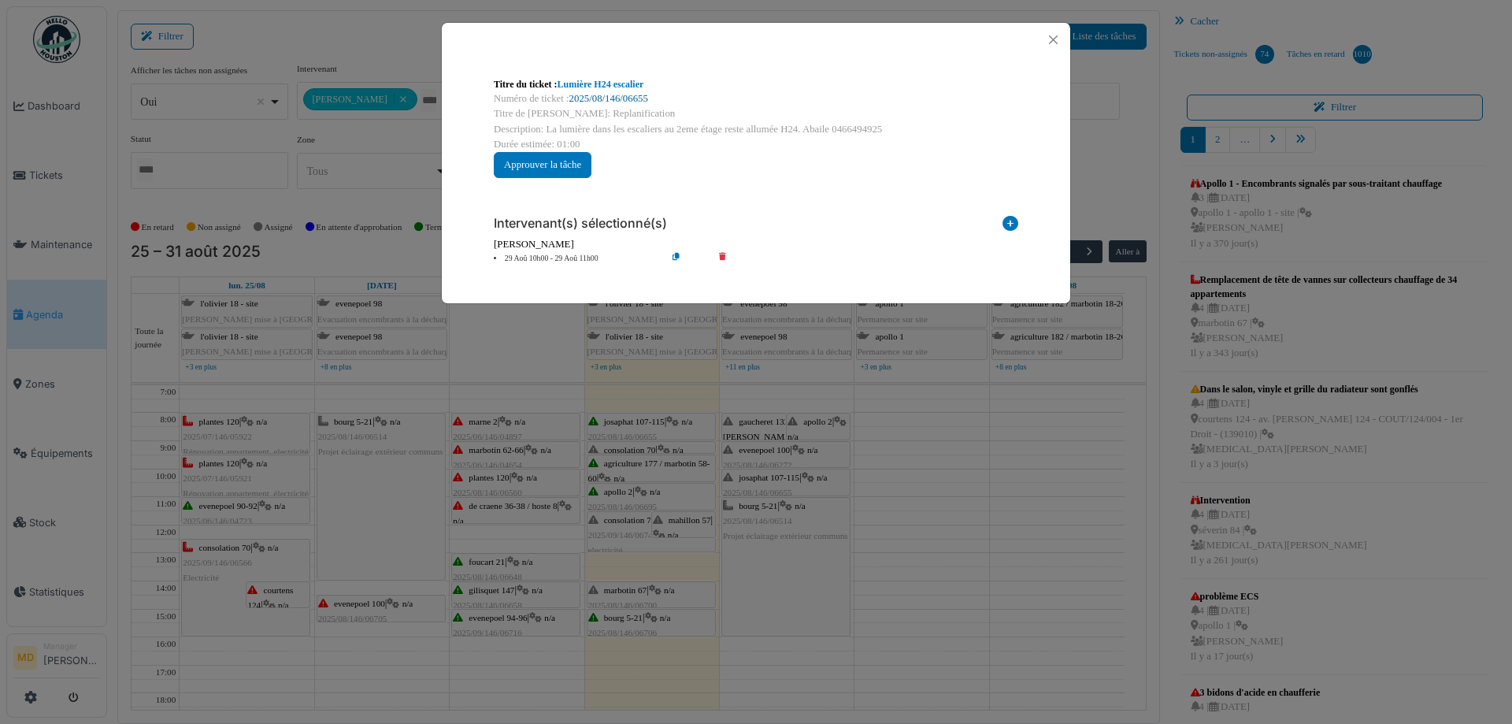
click at [616, 100] on link "2025/08/146/06655" at bounding box center [608, 98] width 79 height 11
click at [1055, 42] on button "Close" at bounding box center [1053, 39] width 21 height 21
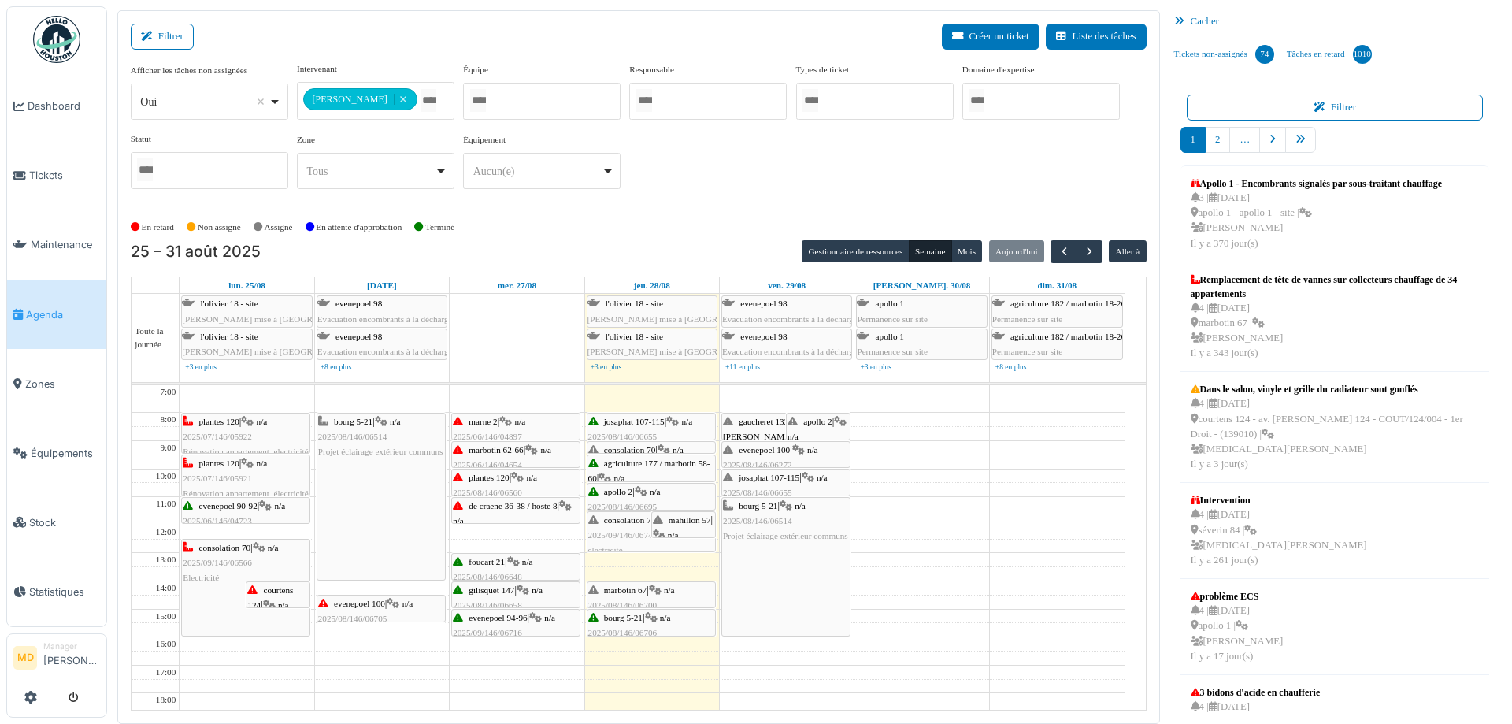
click at [660, 592] on icon at bounding box center [655, 590] width 13 height 10
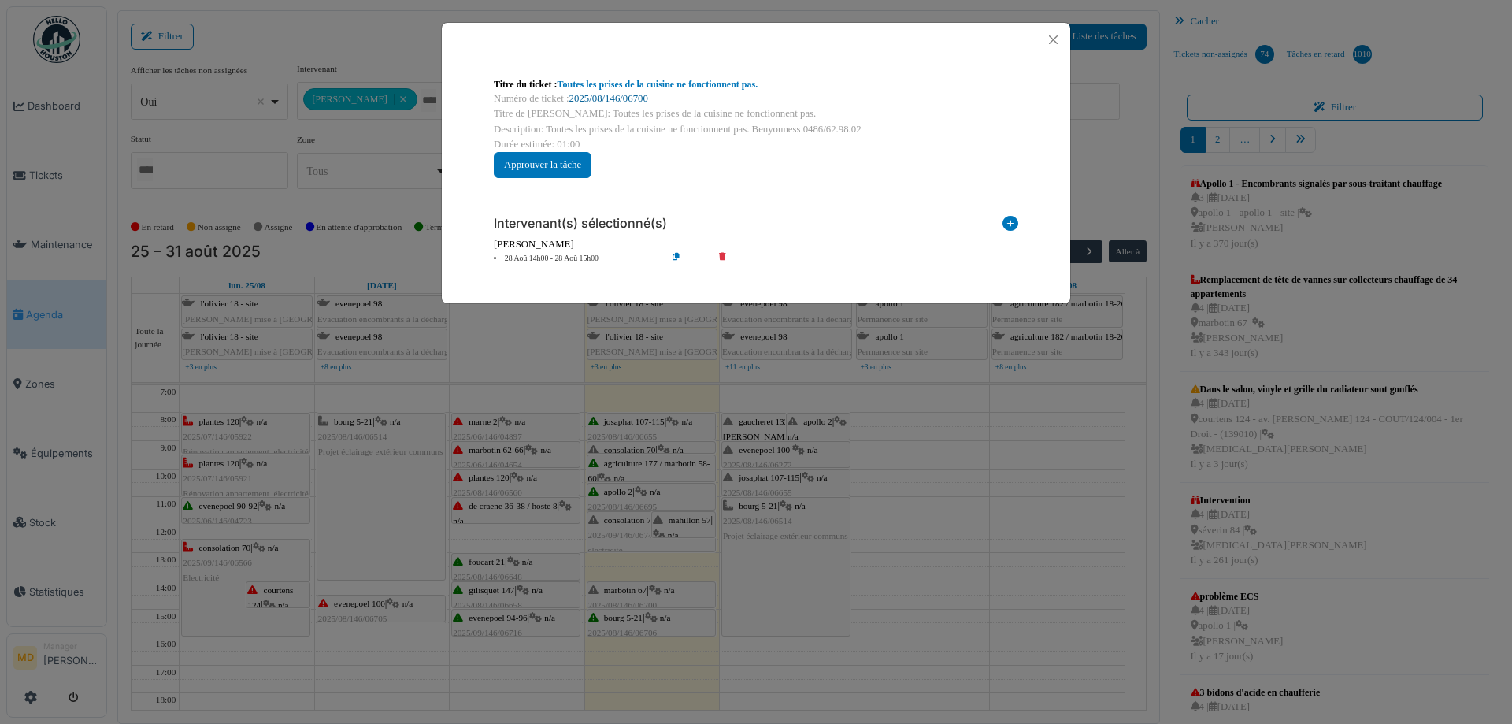
click at [592, 101] on link "2025/08/146/06700" at bounding box center [608, 98] width 79 height 11
click at [1059, 43] on button "Close" at bounding box center [1053, 39] width 21 height 21
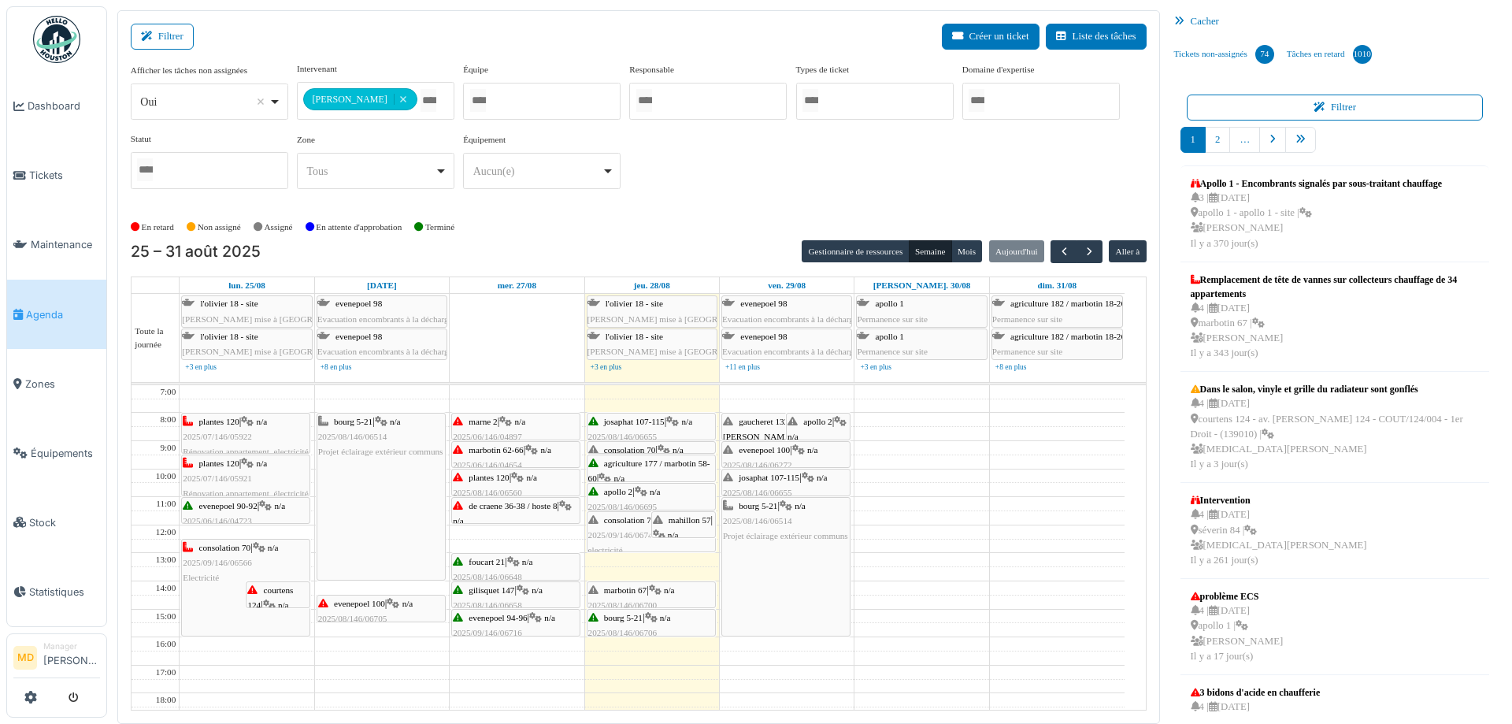
click at [640, 625] on div "bourg 5-21 | n/a 2025/08/146/06706 Porte d'entrée défectueuse bourg 5 - vérific…" at bounding box center [651, 640] width 126 height 61
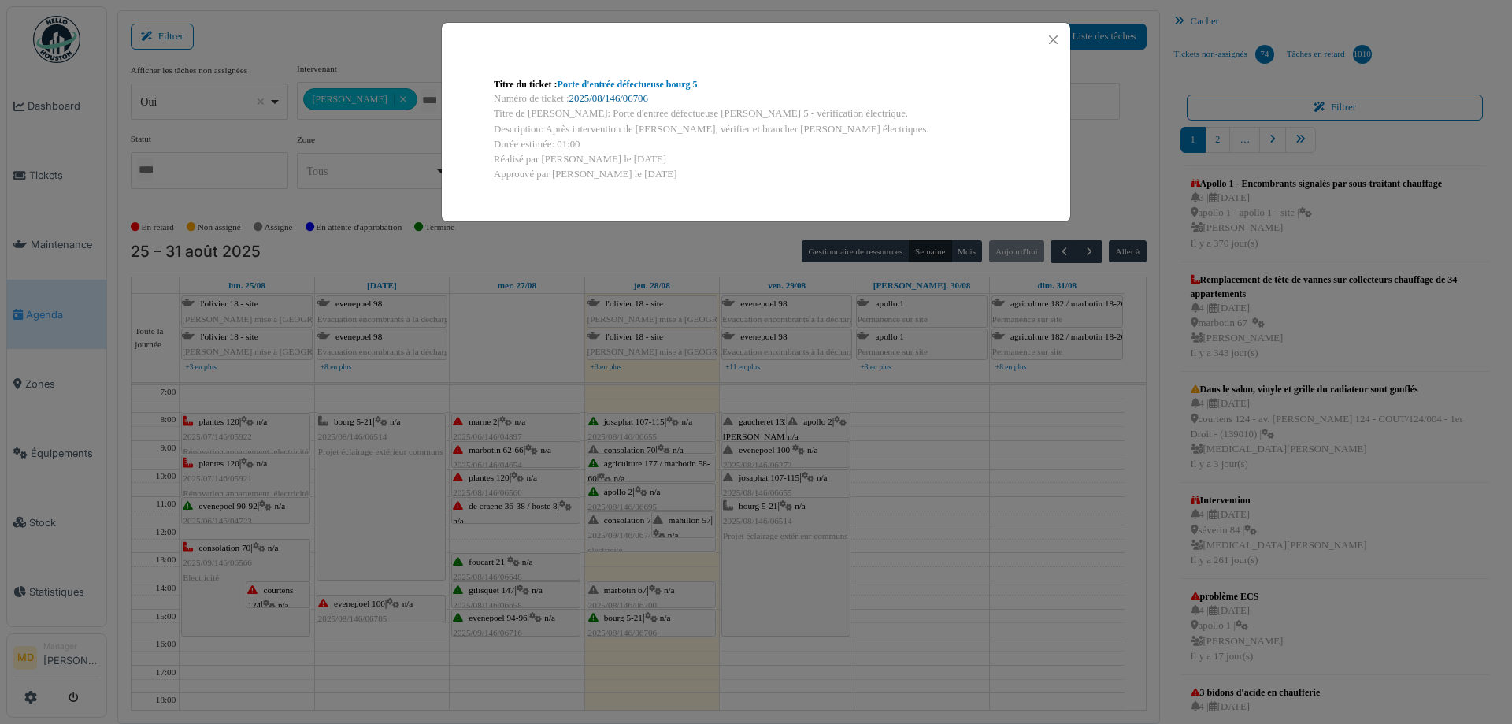
click at [612, 93] on link "2025/08/146/06706" at bounding box center [608, 98] width 79 height 11
click at [1061, 39] on button "Close" at bounding box center [1053, 39] width 21 height 21
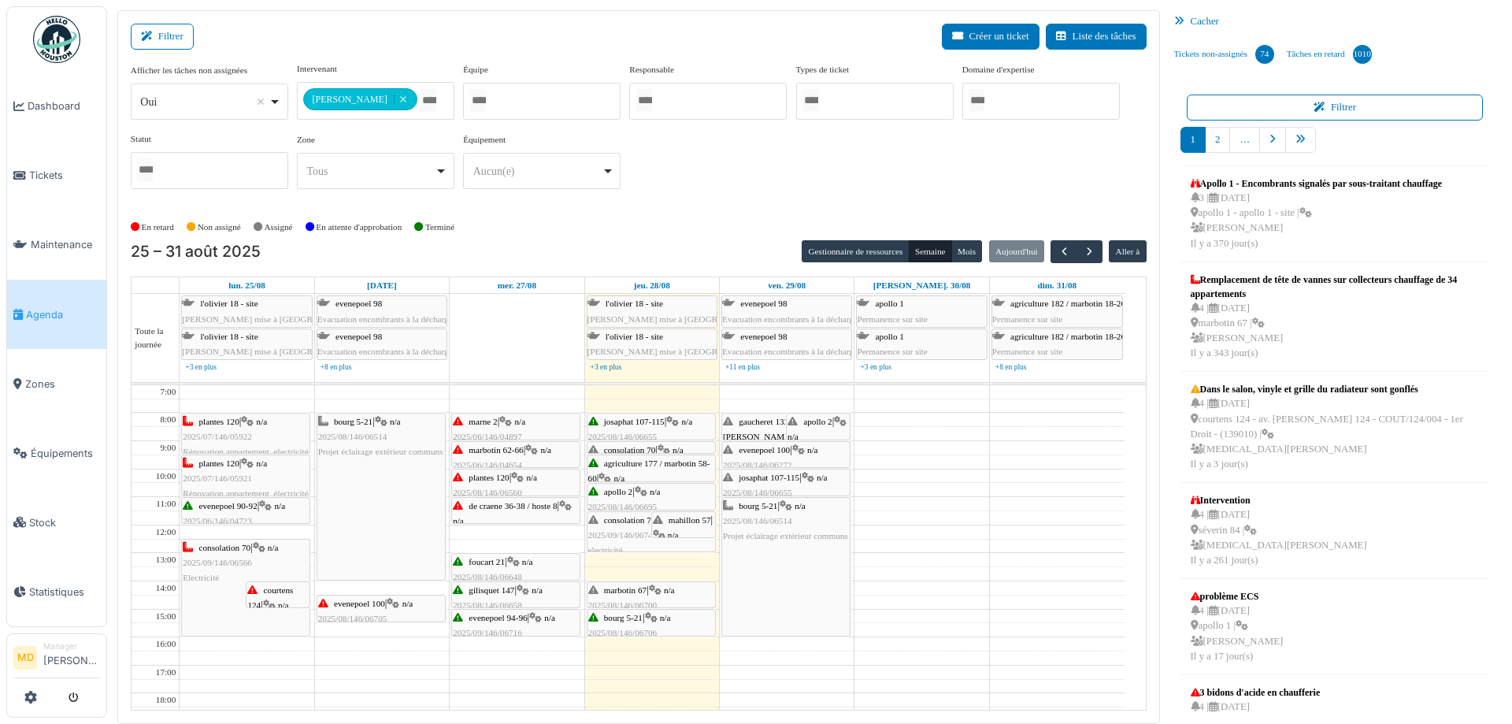
click at [682, 525] on div "mahillon 57 | n/a 2025/04/146/02919 Contrôle de l'installation électrique en vu…" at bounding box center [683, 588] width 61 height 151
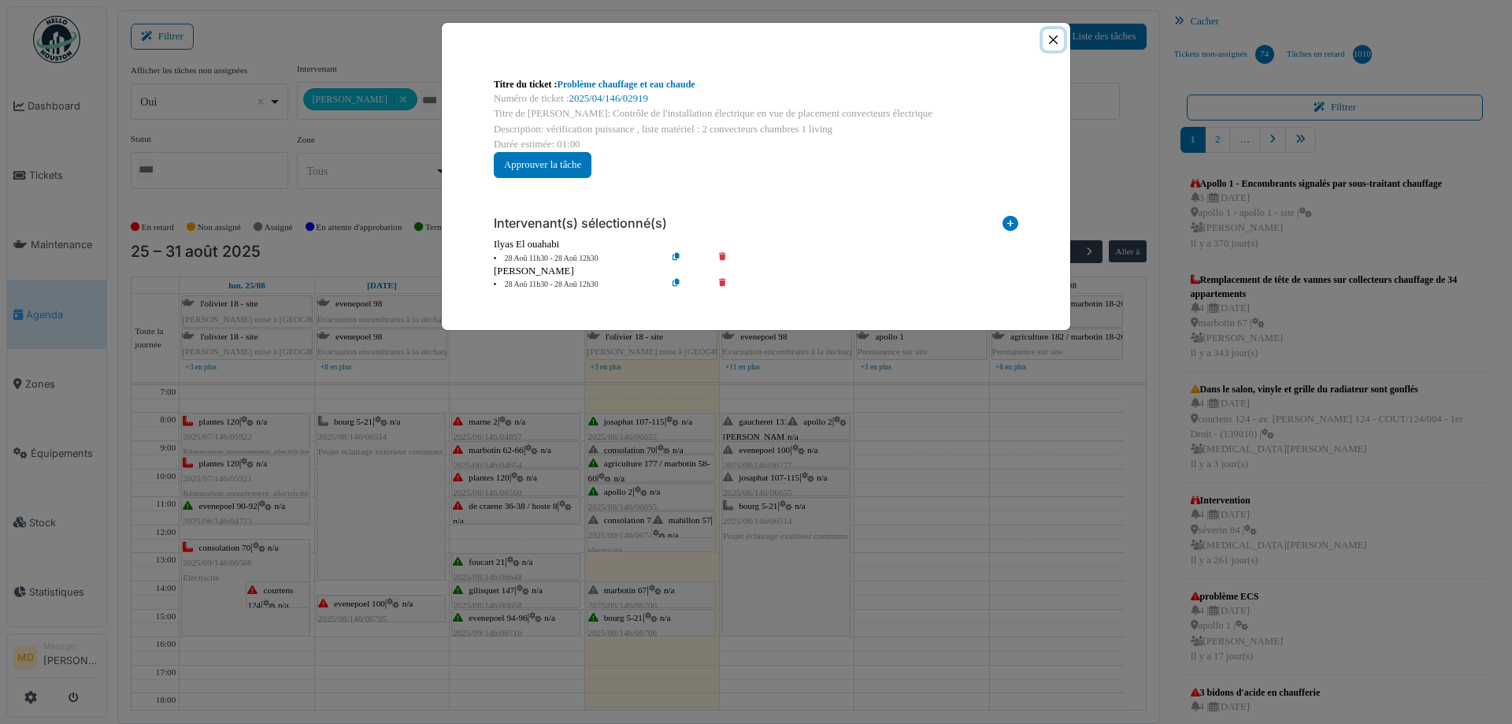
click at [1054, 35] on button "Close" at bounding box center [1053, 39] width 21 height 21
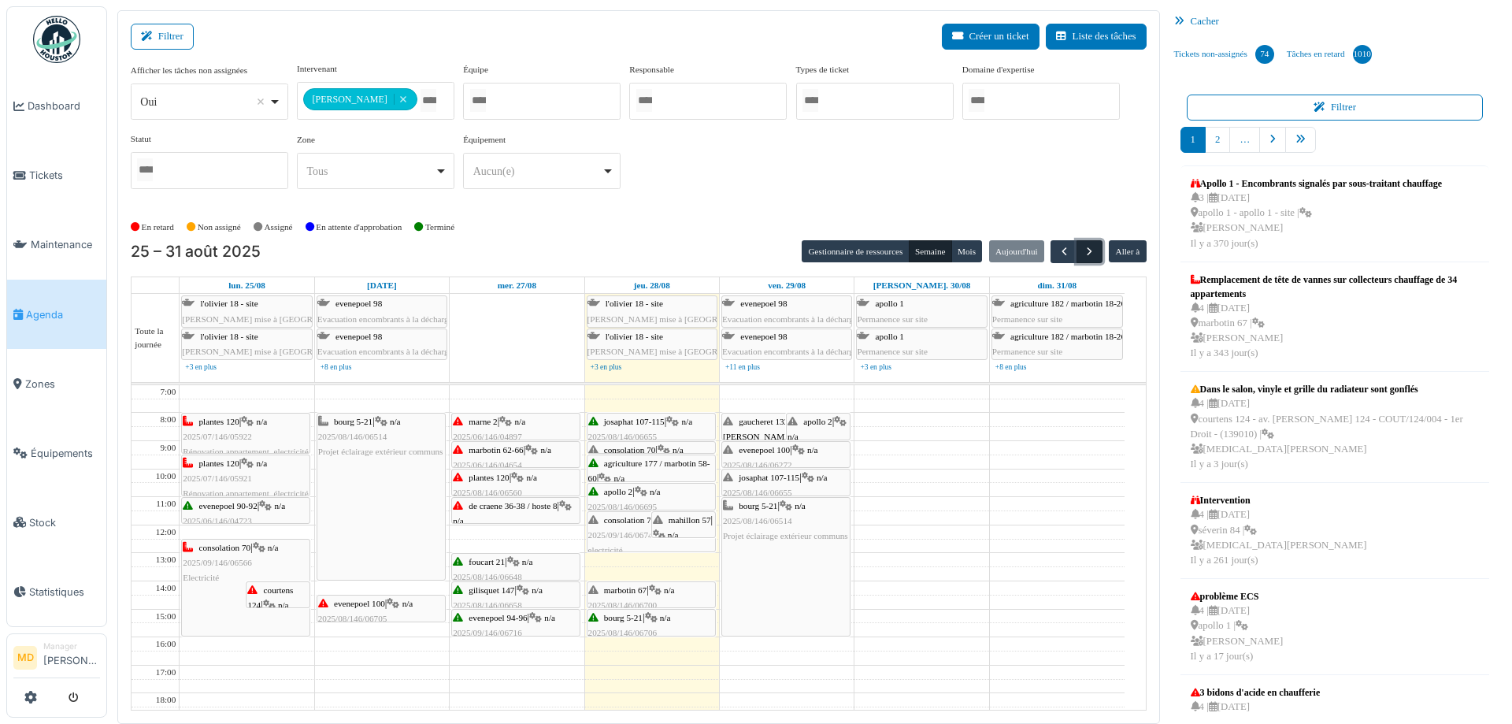
click at [1086, 250] on span "button" at bounding box center [1089, 251] width 13 height 13
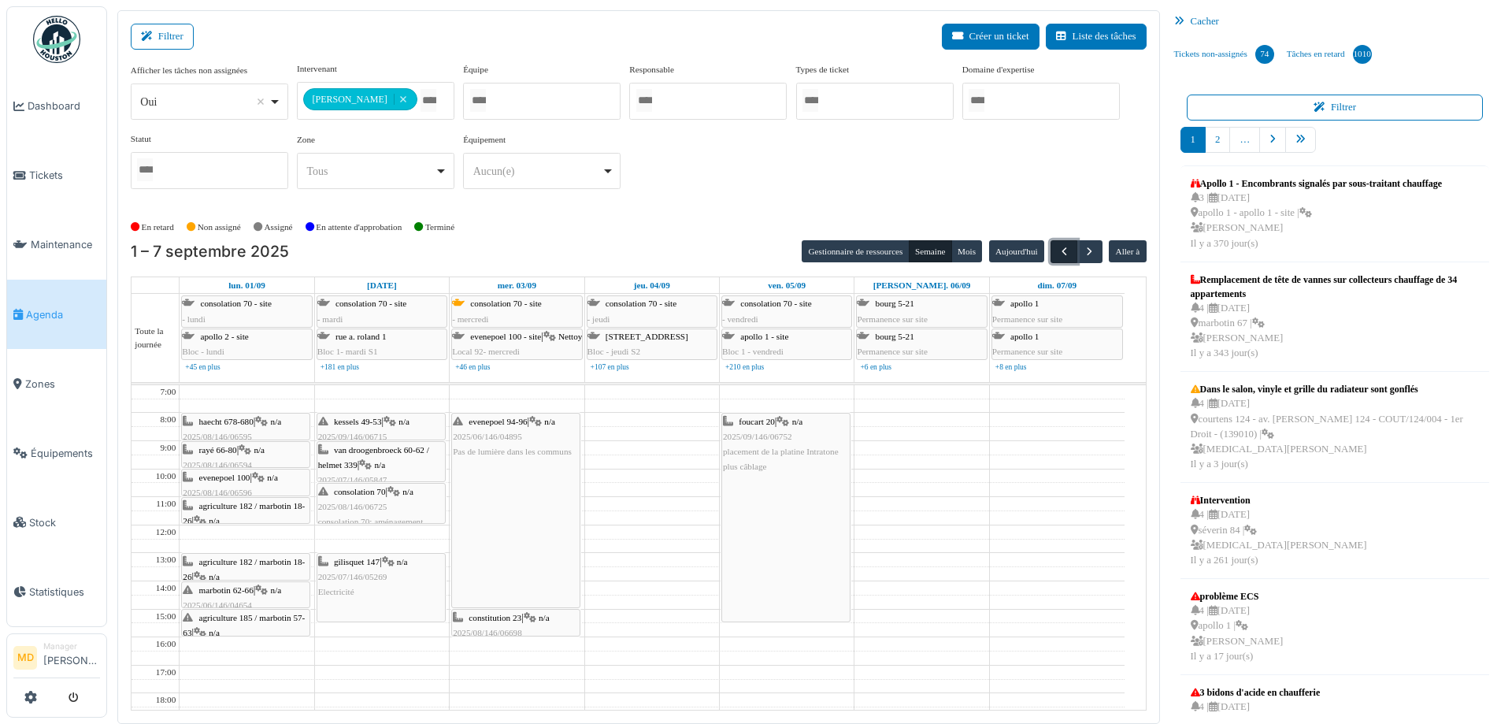
click at [1058, 250] on span "button" at bounding box center [1064, 251] width 13 height 13
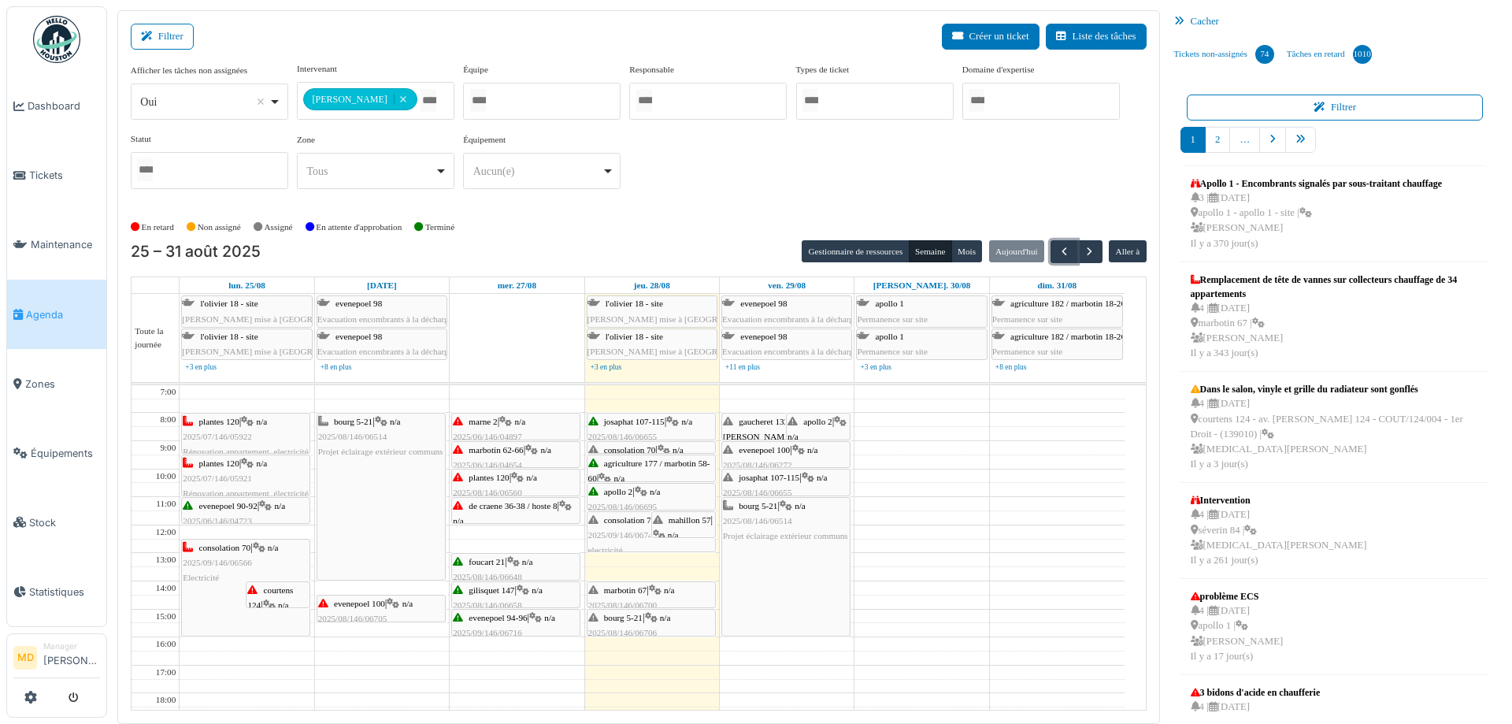
scroll to position [3, 0]
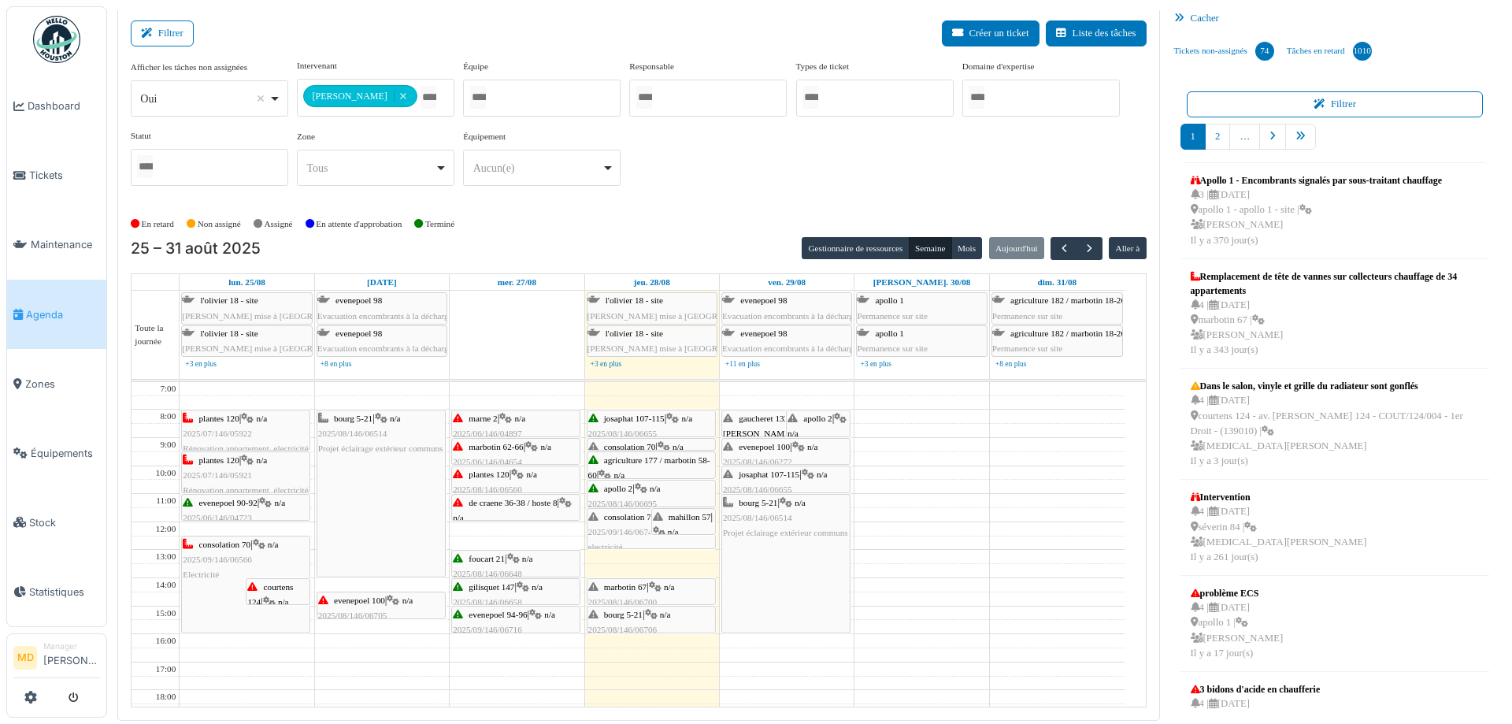
click at [395, 28] on div "Filtrer Créer un ticket Liste des tâches" at bounding box center [639, 39] width 1016 height 39
click at [1077, 237] on button "button" at bounding box center [1090, 248] width 26 height 23
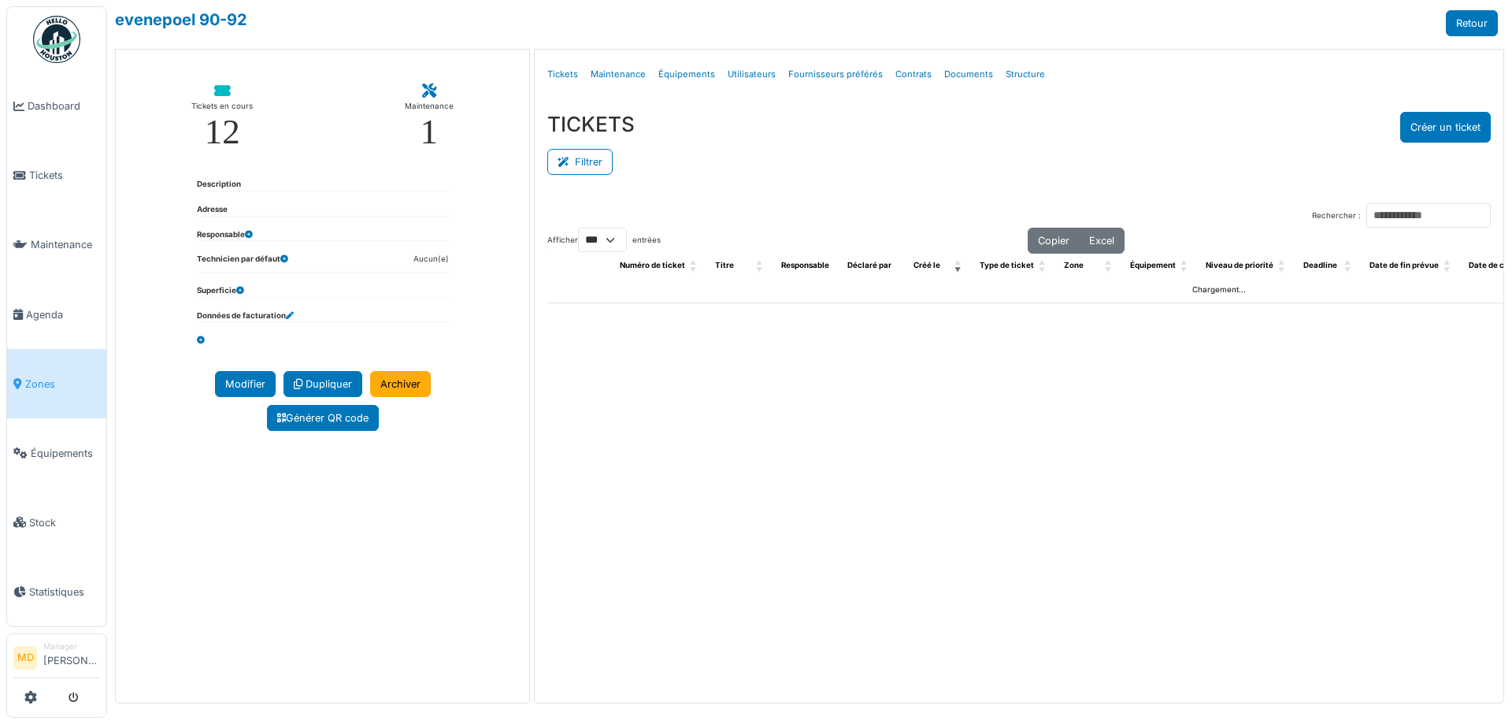
select select "***"
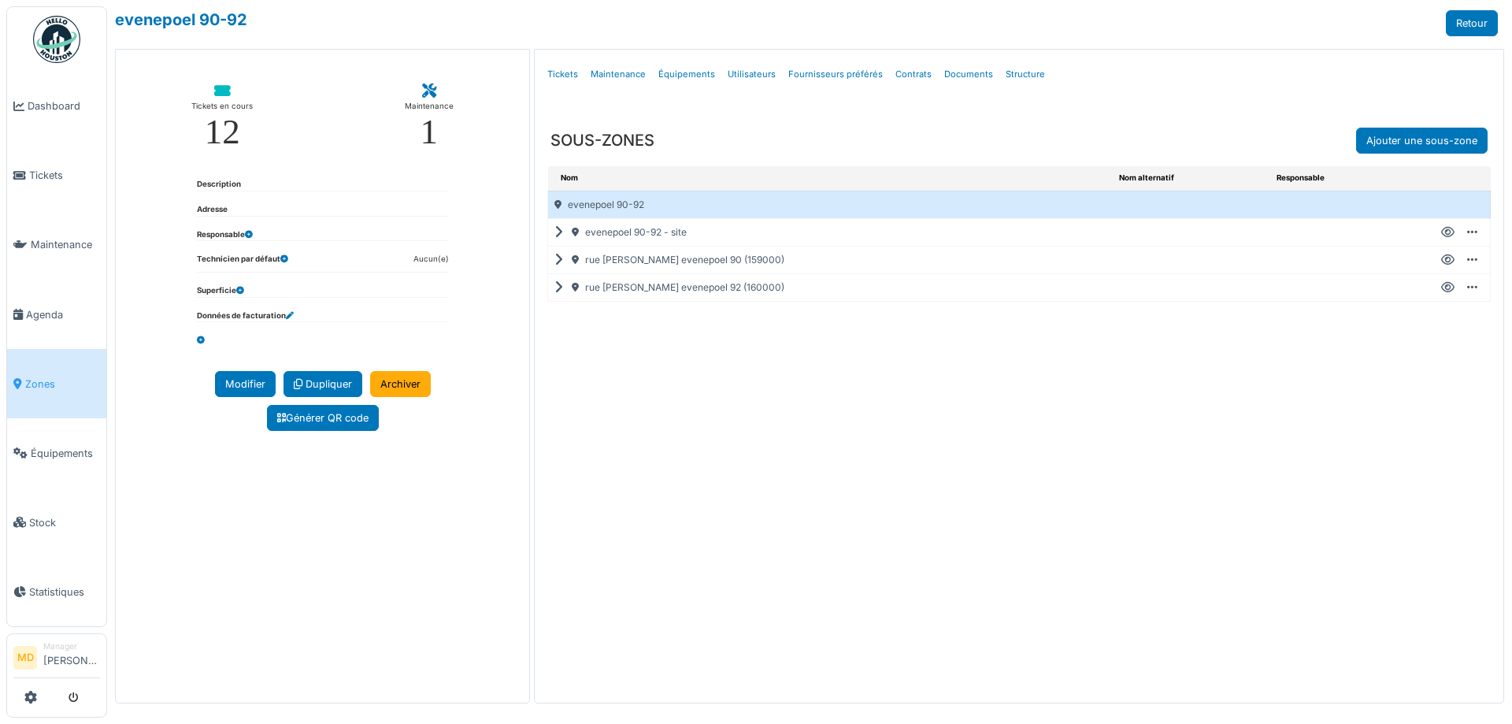
click at [558, 261] on icon at bounding box center [561, 260] width 15 height 1
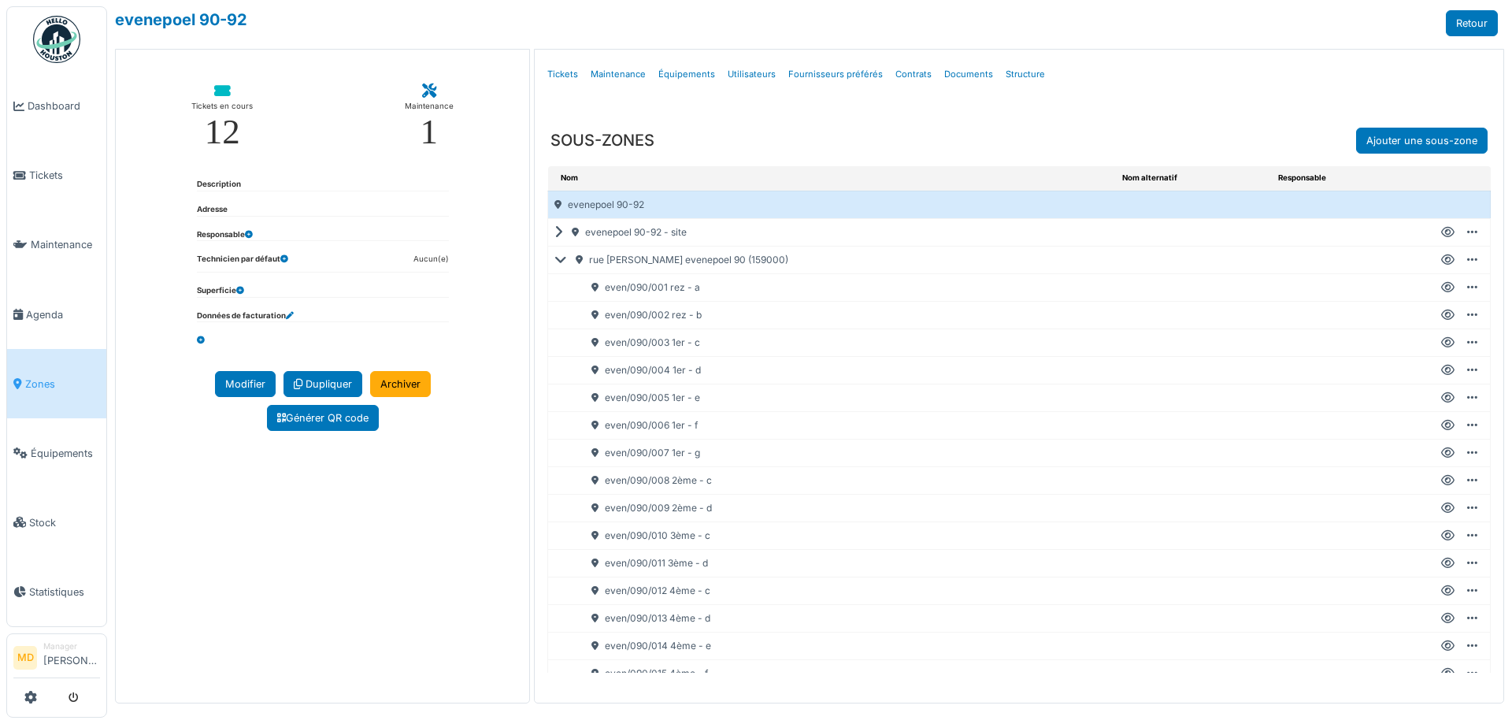
scroll to position [158, 0]
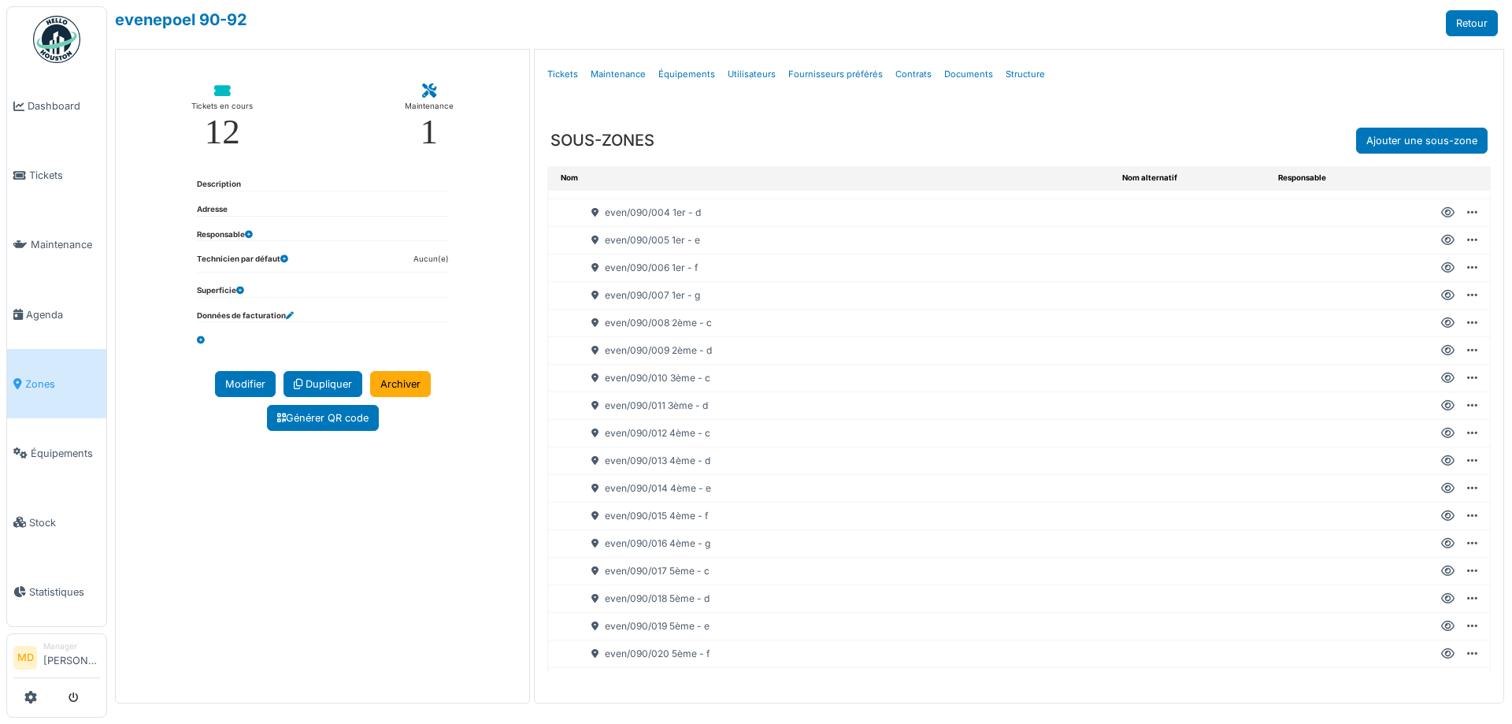
click at [1441, 517] on icon at bounding box center [1447, 516] width 13 height 1
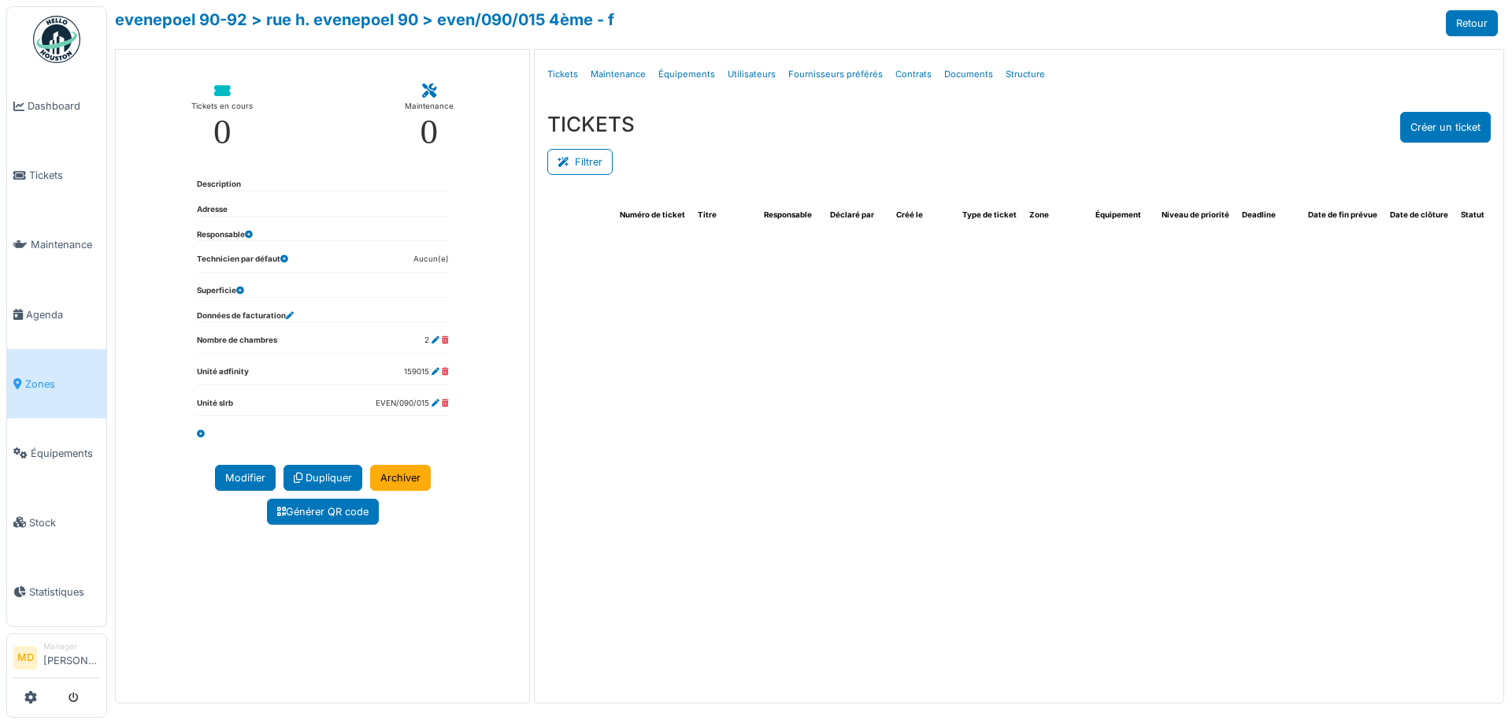
select select "***"
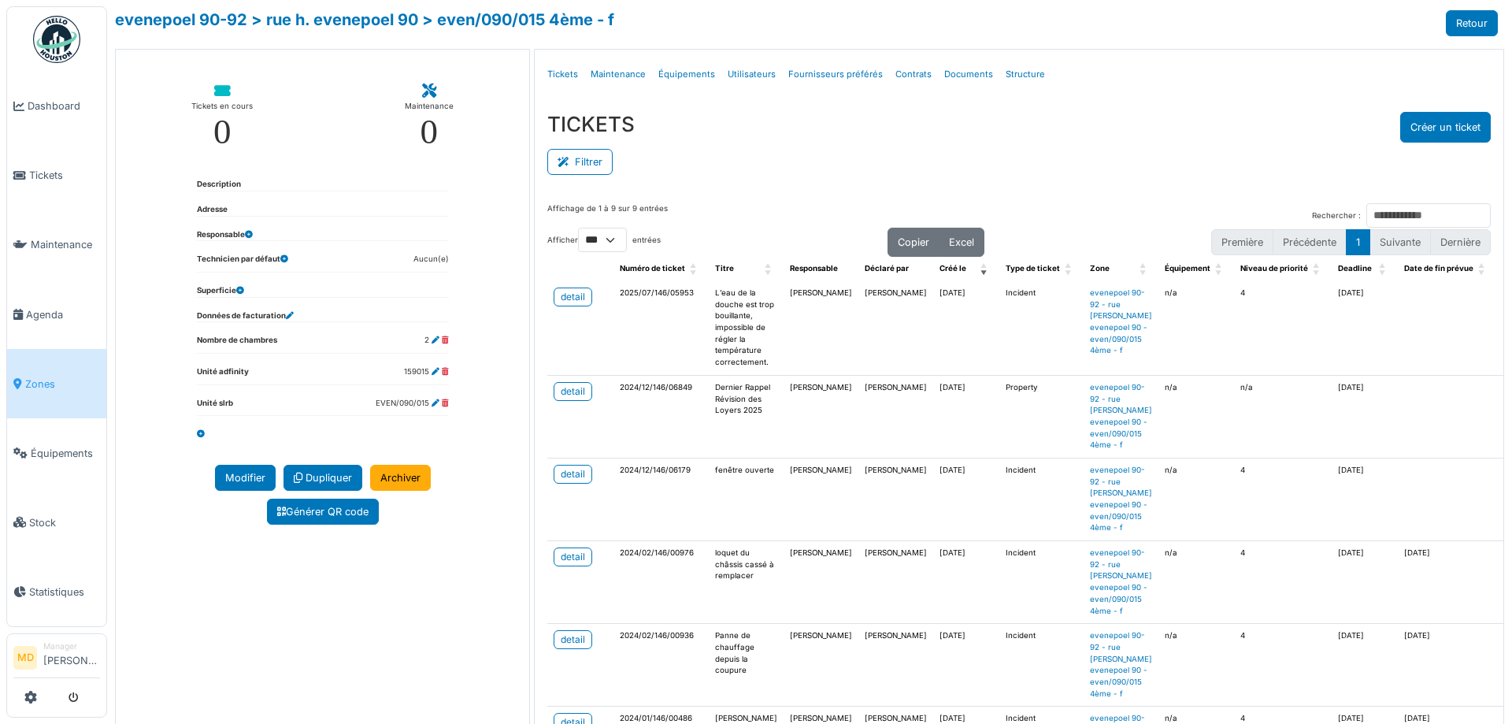
click at [794, 144] on div "Filtrer" at bounding box center [1019, 160] width 944 height 35
click at [759, 130] on div "TICKETS Créer un ticket" at bounding box center [1019, 127] width 944 height 31
click at [583, 117] on h3 "TICKETS" at bounding box center [590, 124] width 87 height 24
click at [601, 124] on h3 "TICKETS" at bounding box center [590, 124] width 87 height 24
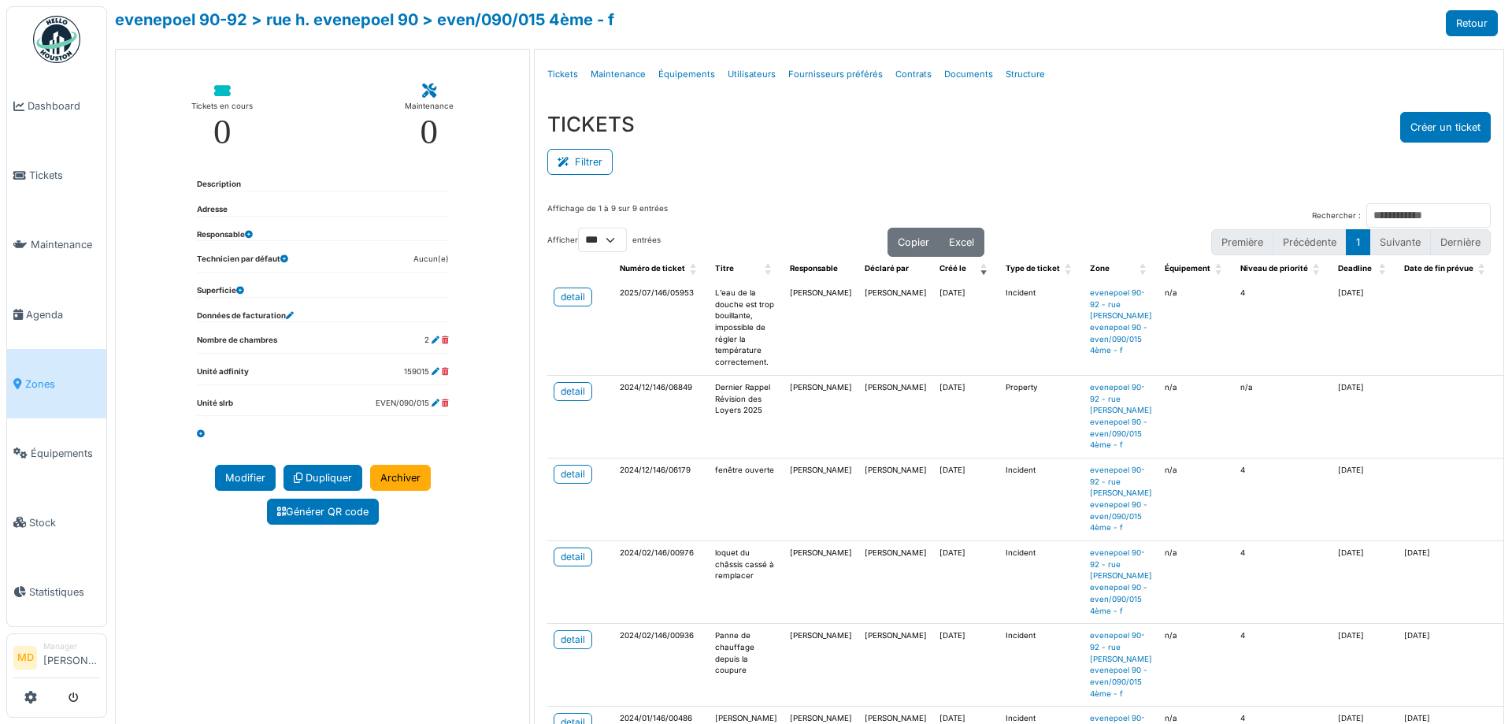
click at [728, 123] on div "TICKETS Créer un ticket" at bounding box center [1019, 127] width 944 height 31
click at [751, 120] on div "TICKETS Créer un ticket" at bounding box center [1019, 127] width 944 height 31
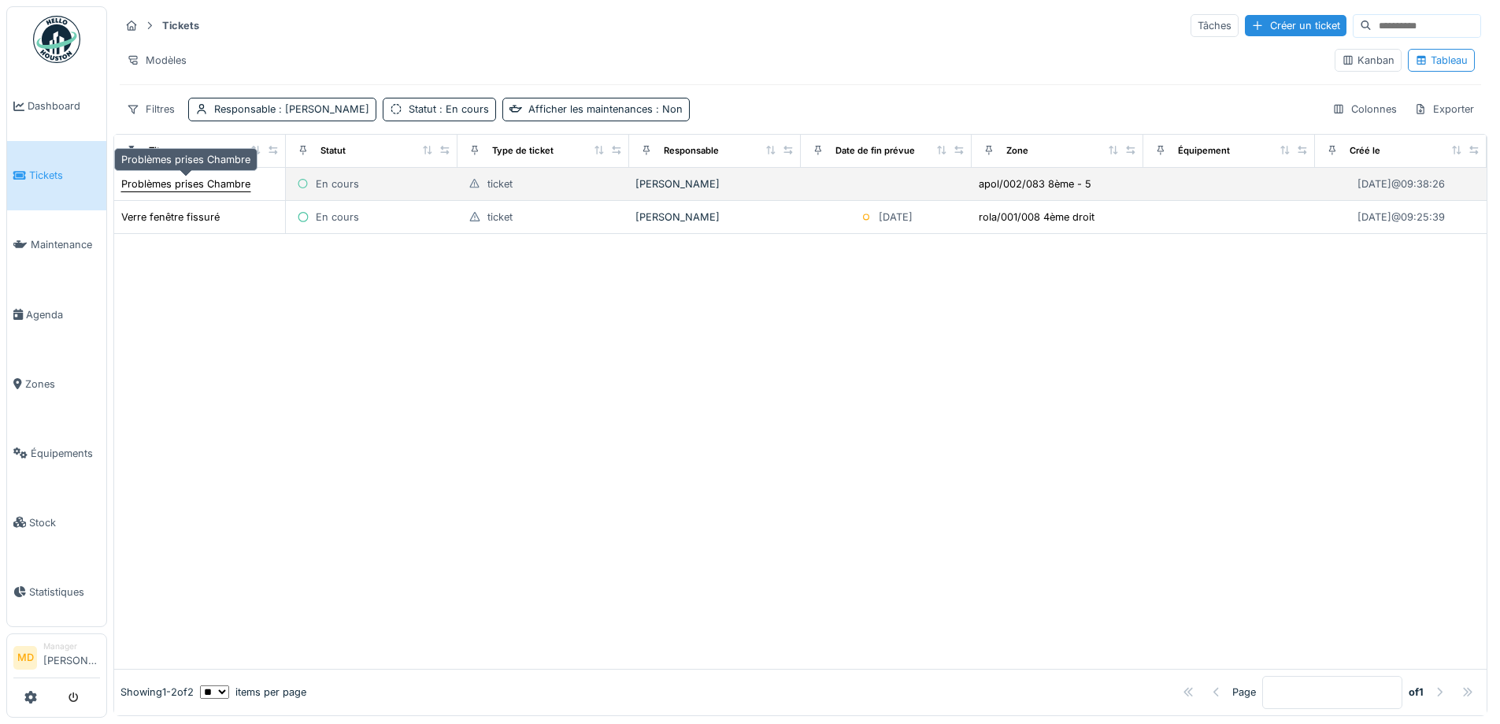
click at [195, 176] on div "Problèmes prises Chambre" at bounding box center [185, 183] width 129 height 15
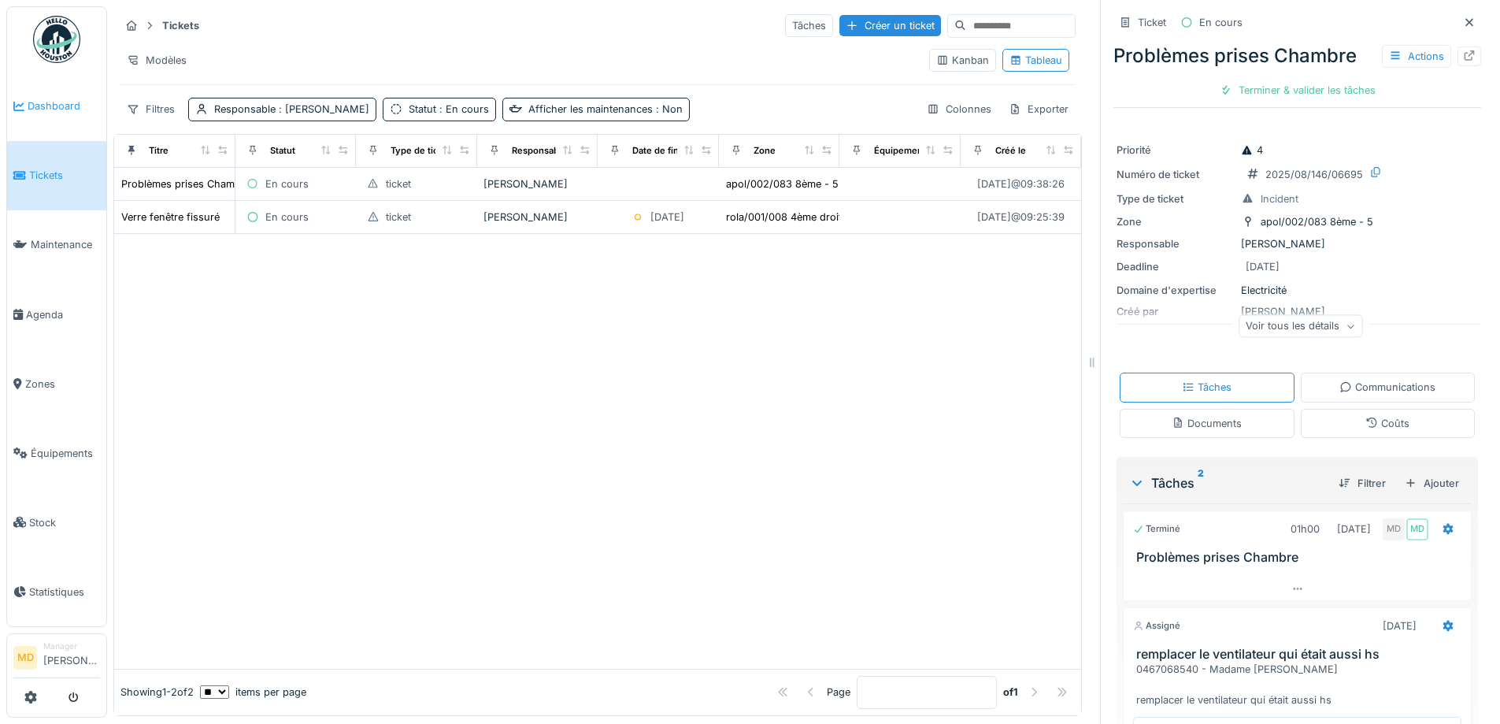
click at [62, 98] on span "Dashboard" at bounding box center [64, 105] width 72 height 15
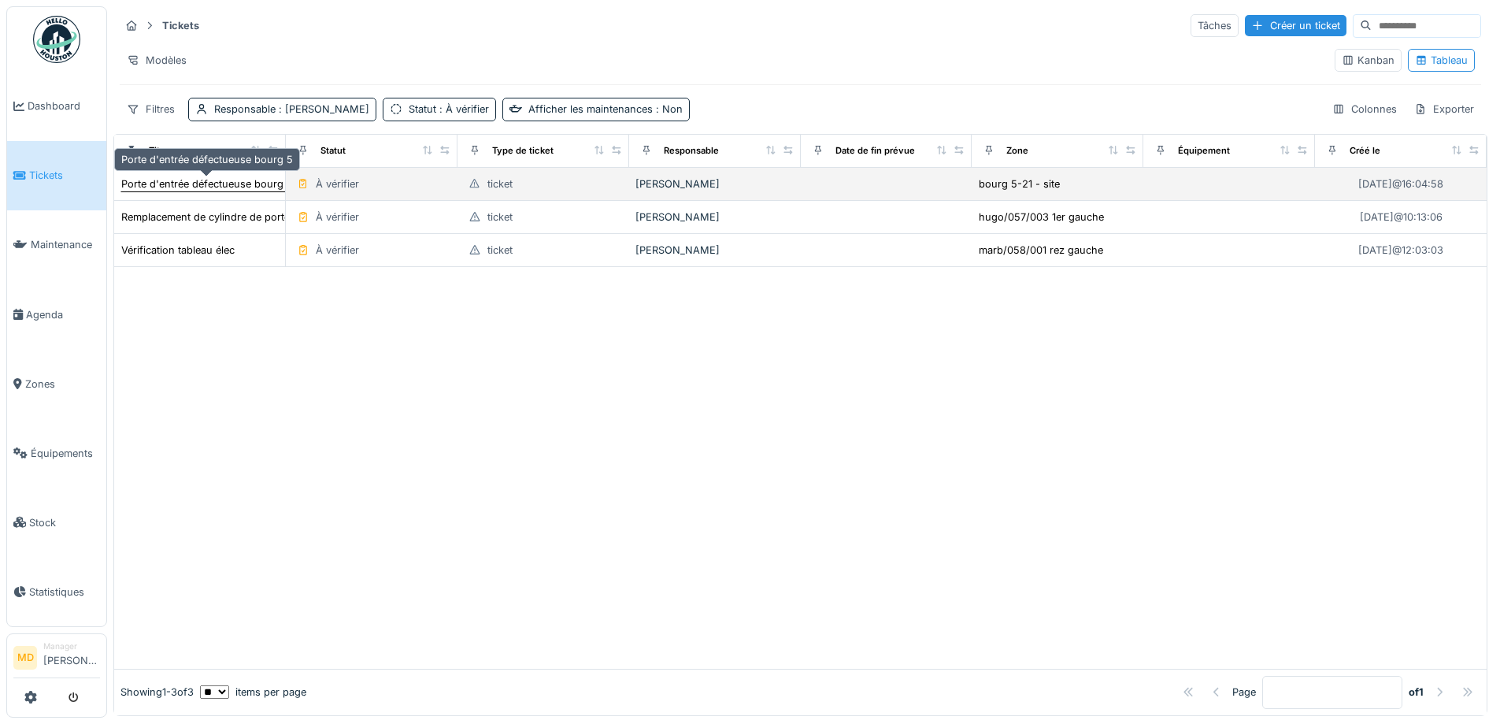
click at [205, 187] on div "Porte d'entrée défectueuse bourg 5" at bounding box center [207, 183] width 172 height 15
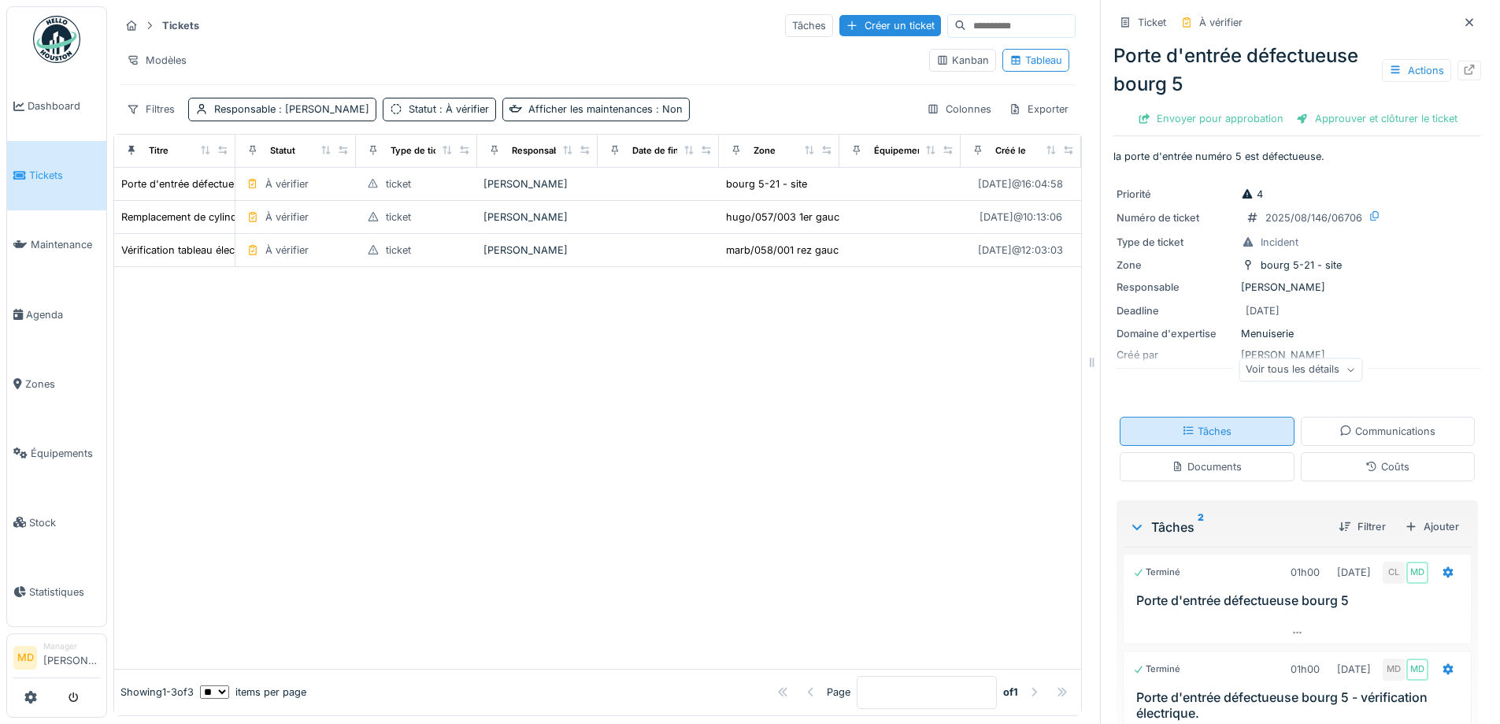
scroll to position [89, 0]
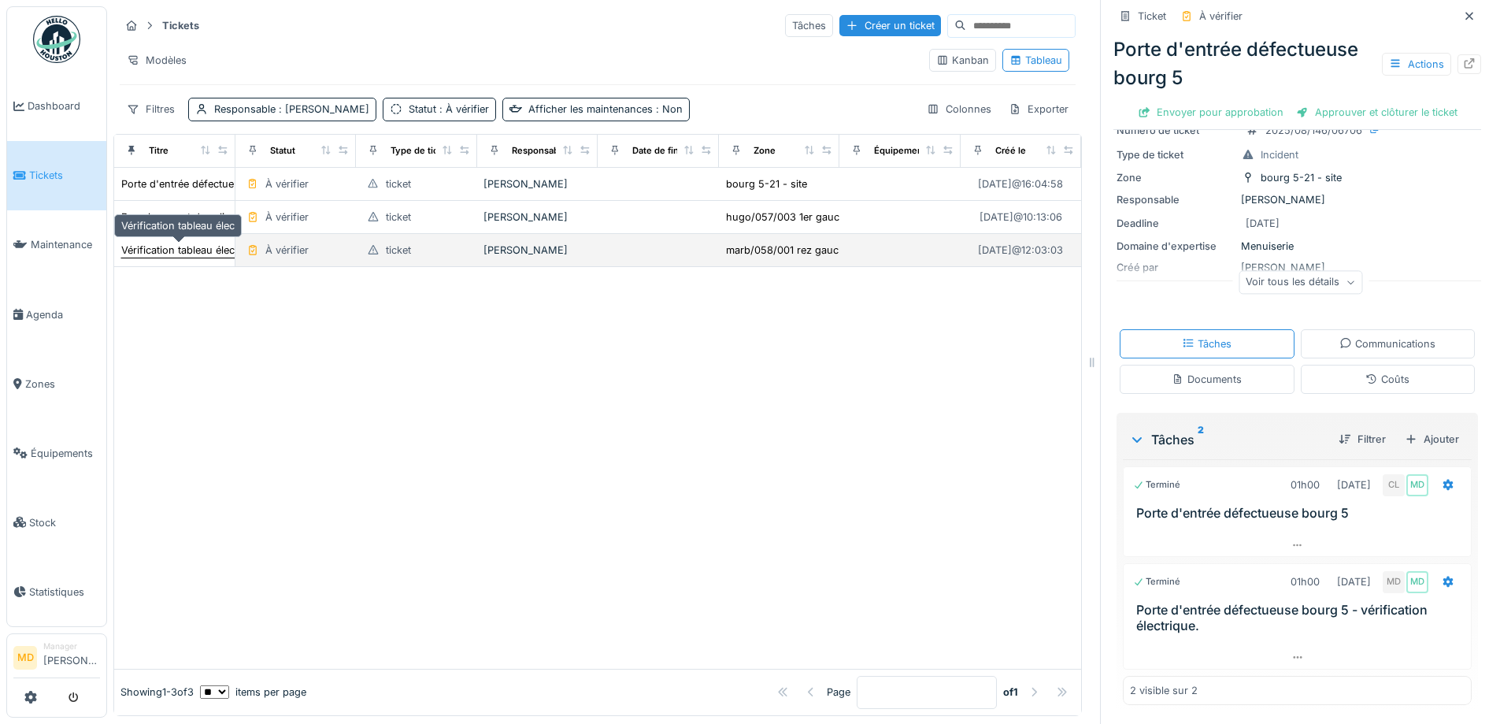
click at [165, 250] on div "Vérification tableau élec" at bounding box center [177, 250] width 113 height 15
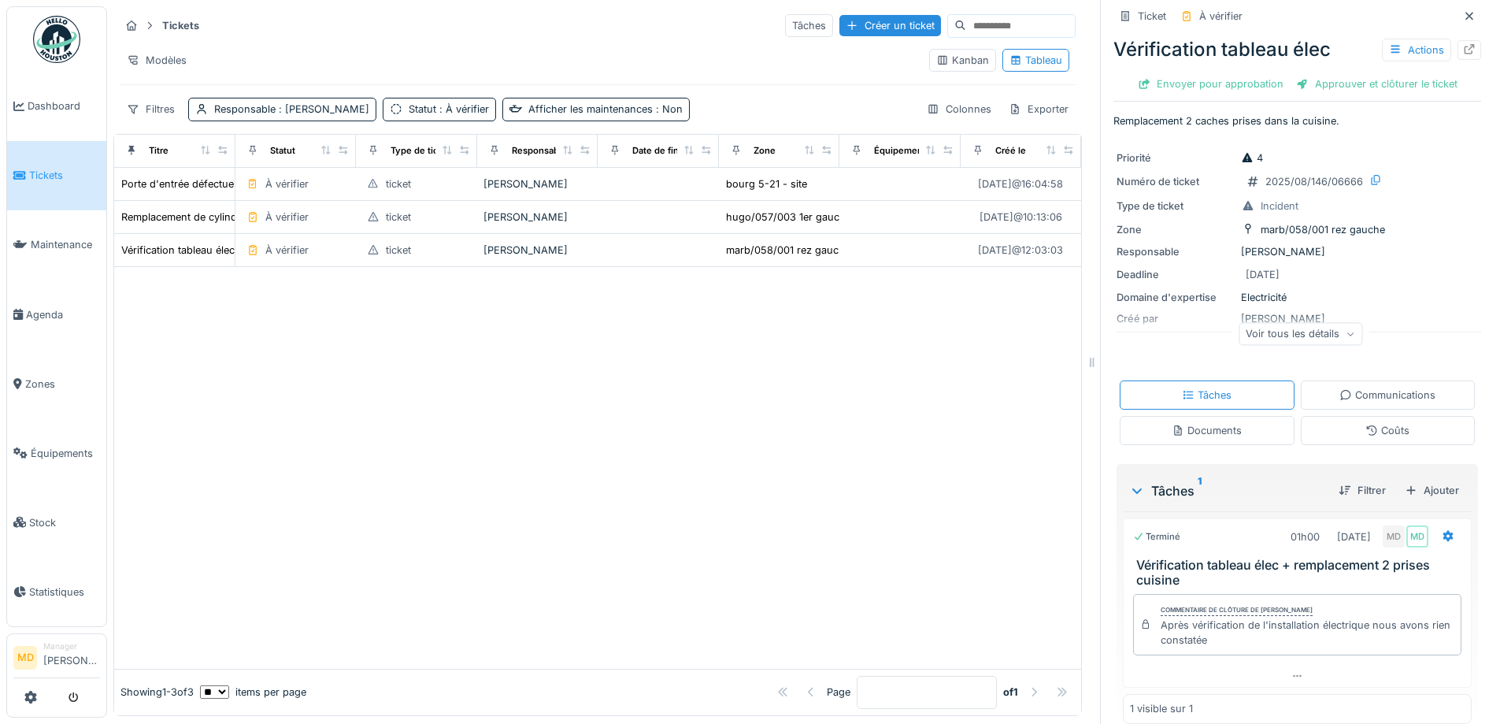
scroll to position [58, 0]
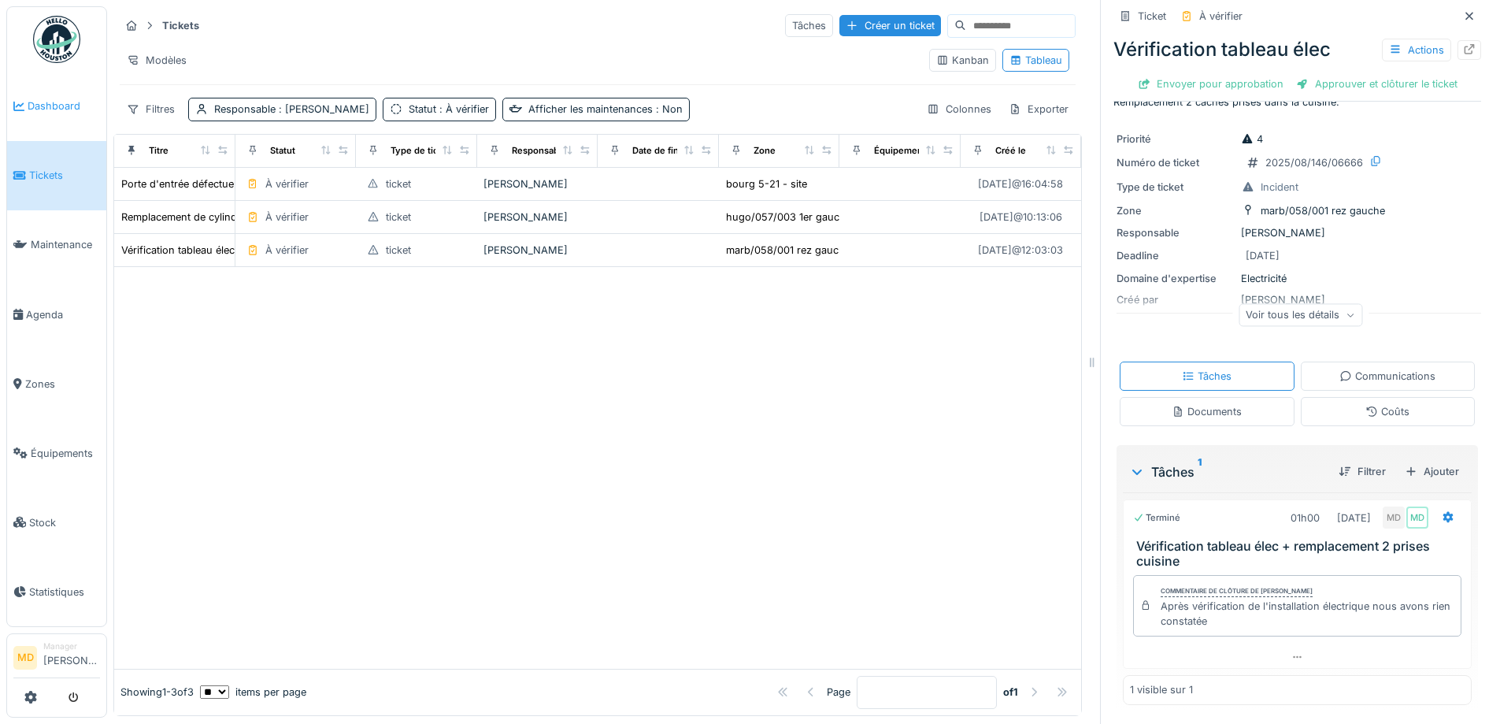
click at [57, 109] on span "Dashboard" at bounding box center [64, 105] width 72 height 15
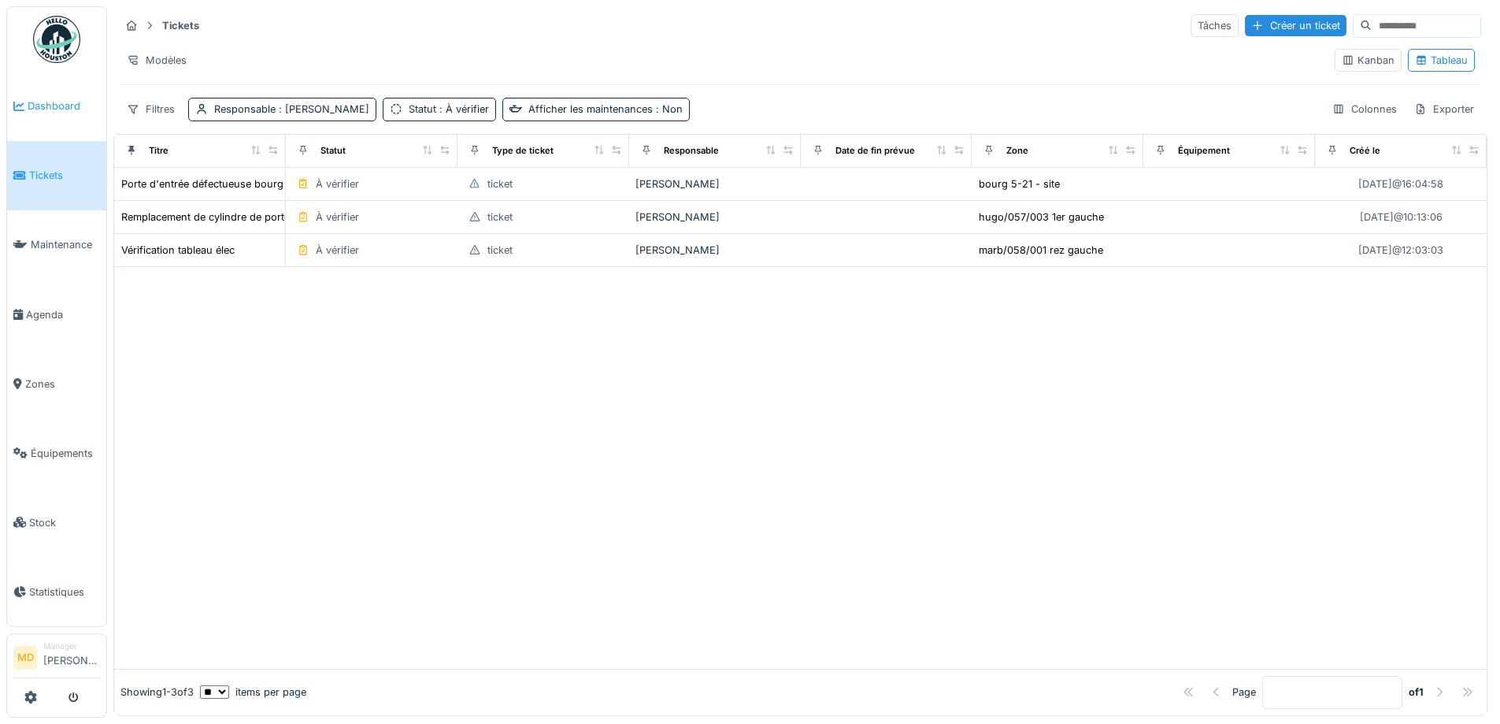
click at [42, 99] on span "Dashboard" at bounding box center [64, 105] width 72 height 15
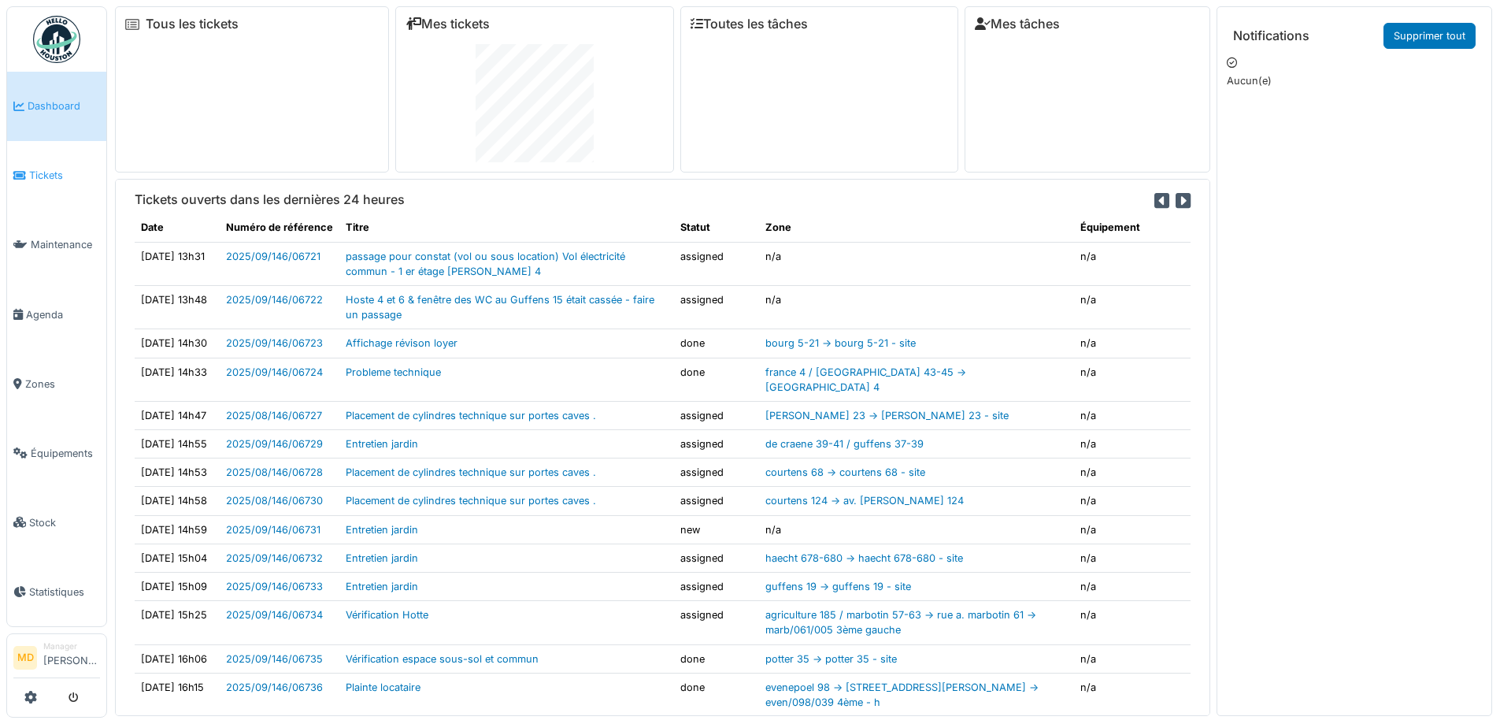
click at [72, 174] on span "Tickets" at bounding box center [64, 175] width 71 height 15
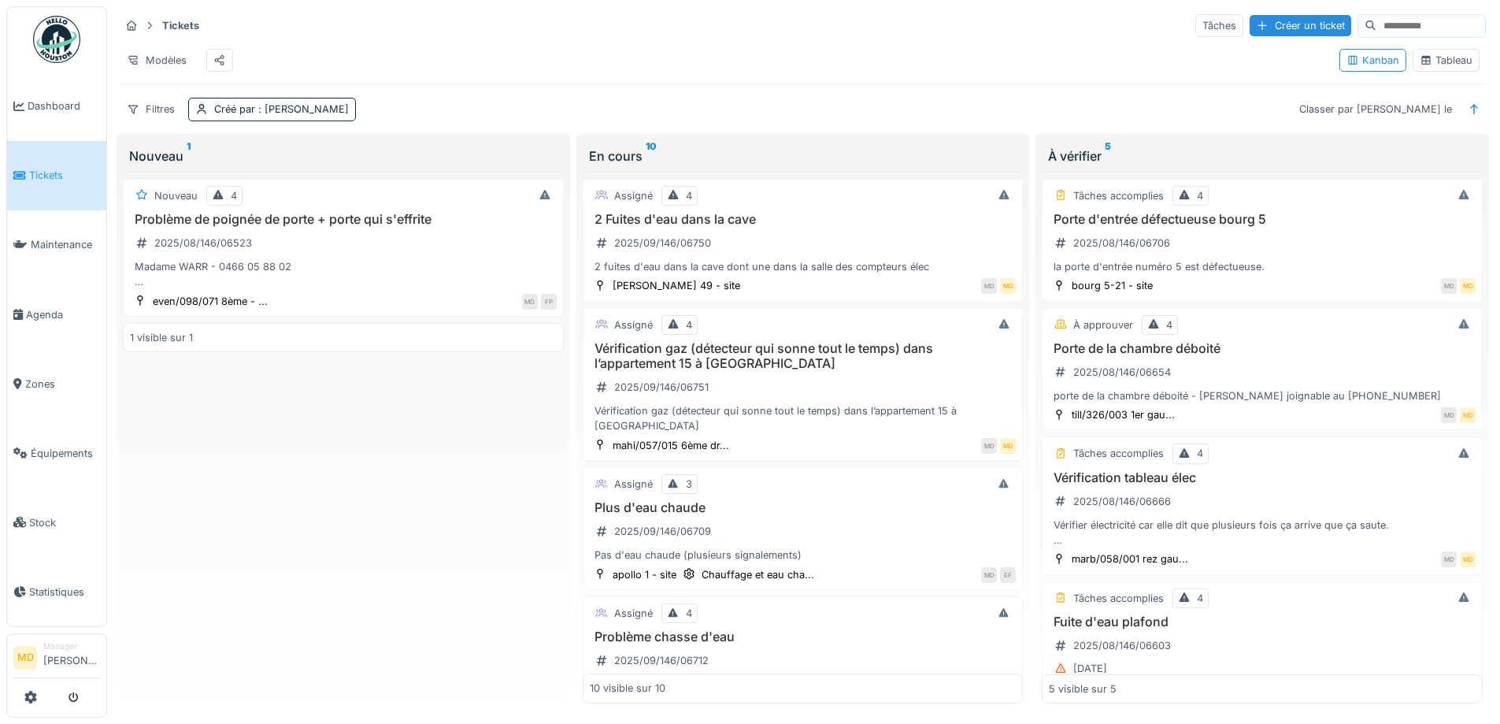
click at [1423, 68] on div "Tableau" at bounding box center [1446, 60] width 53 height 15
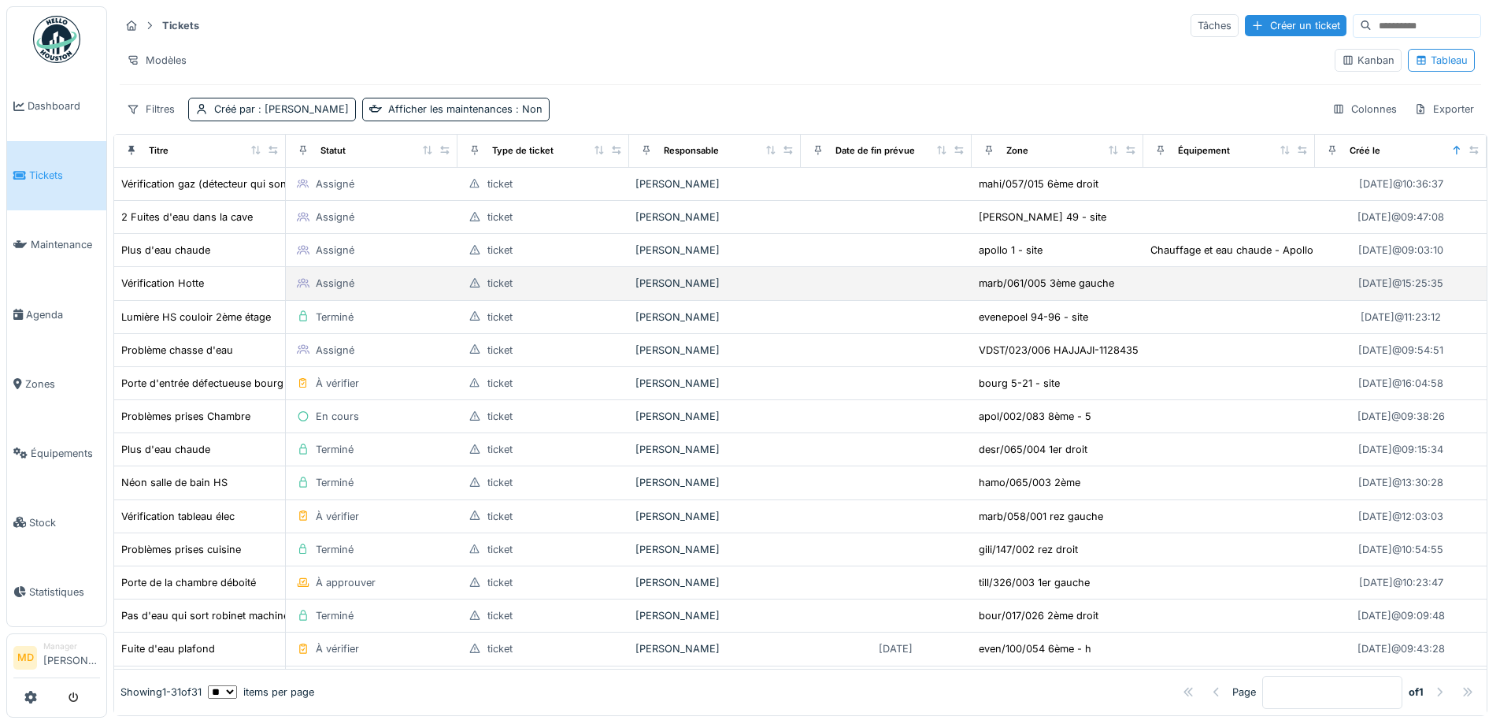
click at [172, 274] on td "Vérification Hotte" at bounding box center [200, 283] width 172 height 33
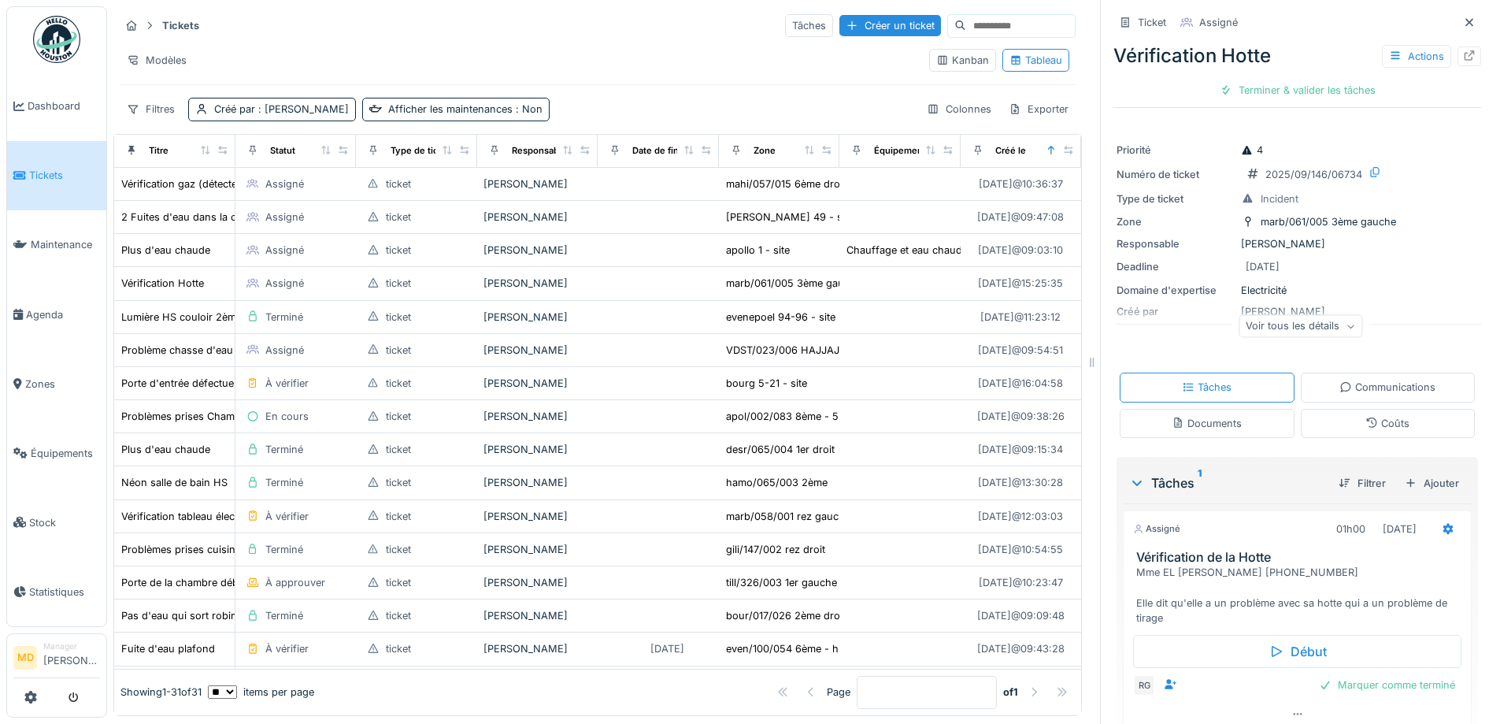
scroll to position [59, 0]
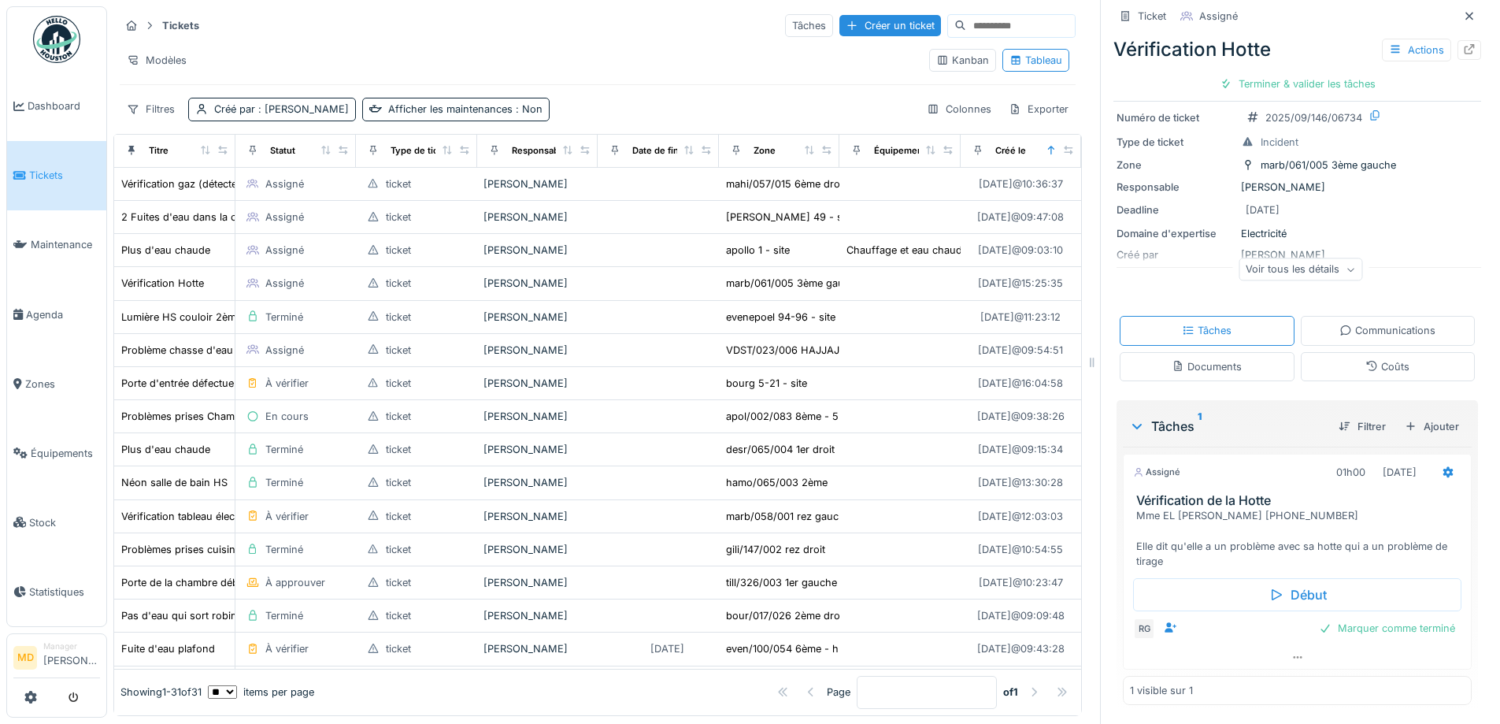
click at [663, 111] on div "Filtres Créé par : Mouad Dakir Afficher les maintenances : Non Colonnes Exporter" at bounding box center [598, 109] width 956 height 23
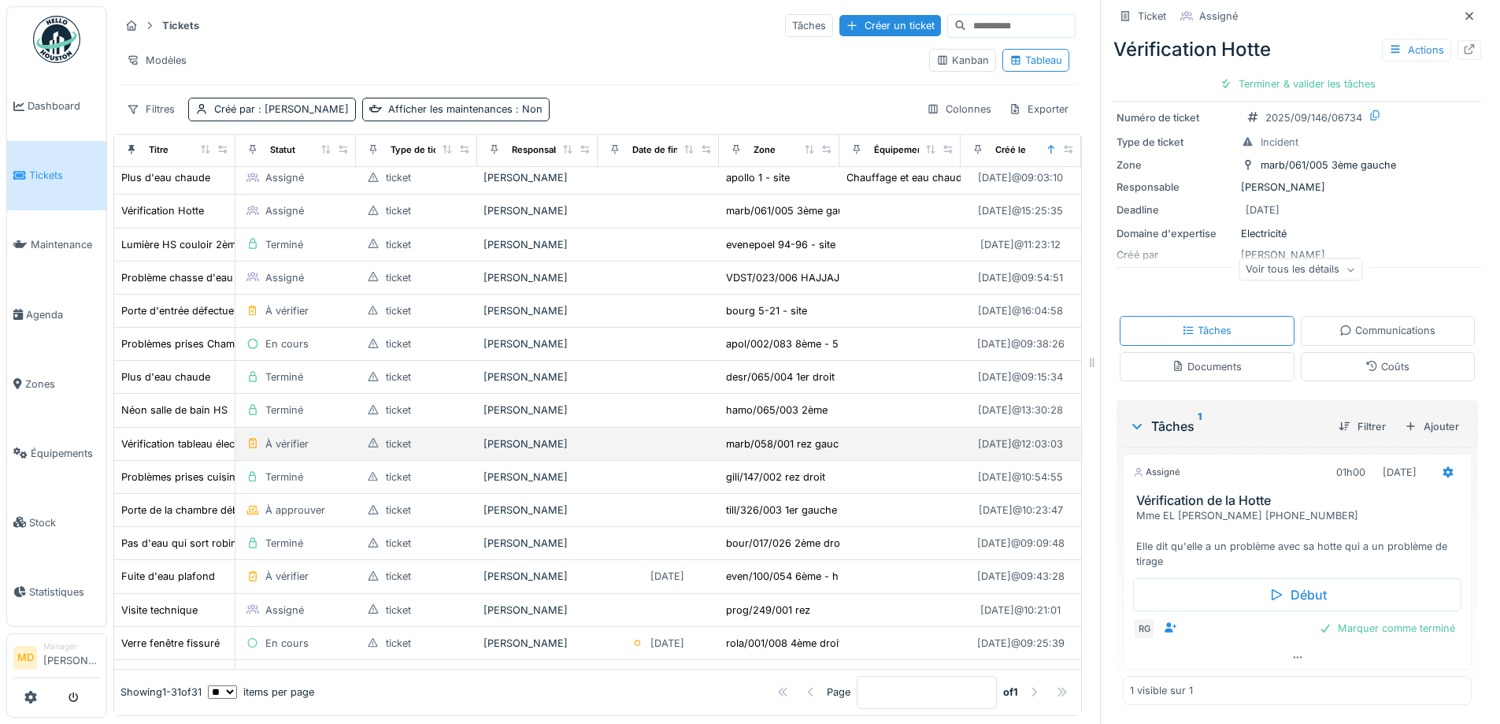
scroll to position [0, 0]
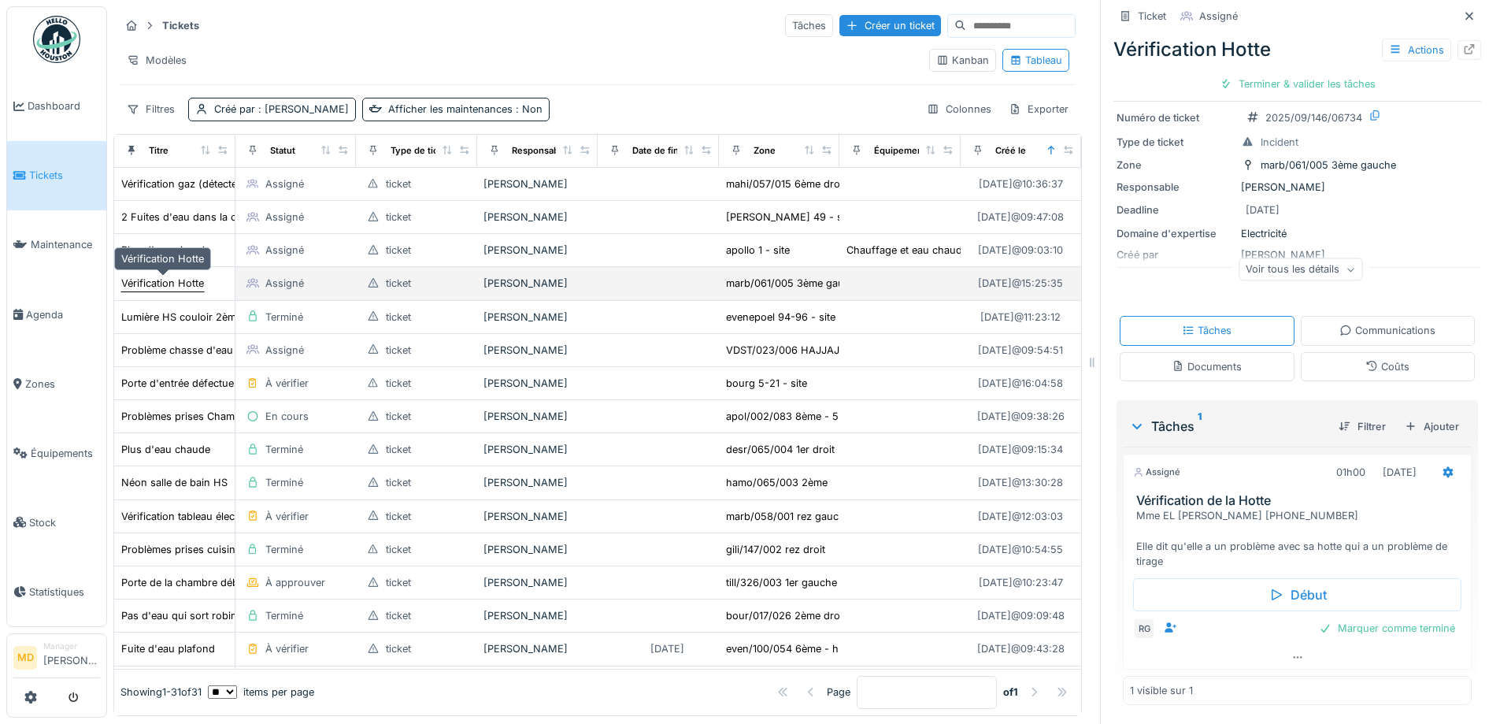
click at [180, 291] on div "Vérification Hotte" at bounding box center [162, 283] width 83 height 15
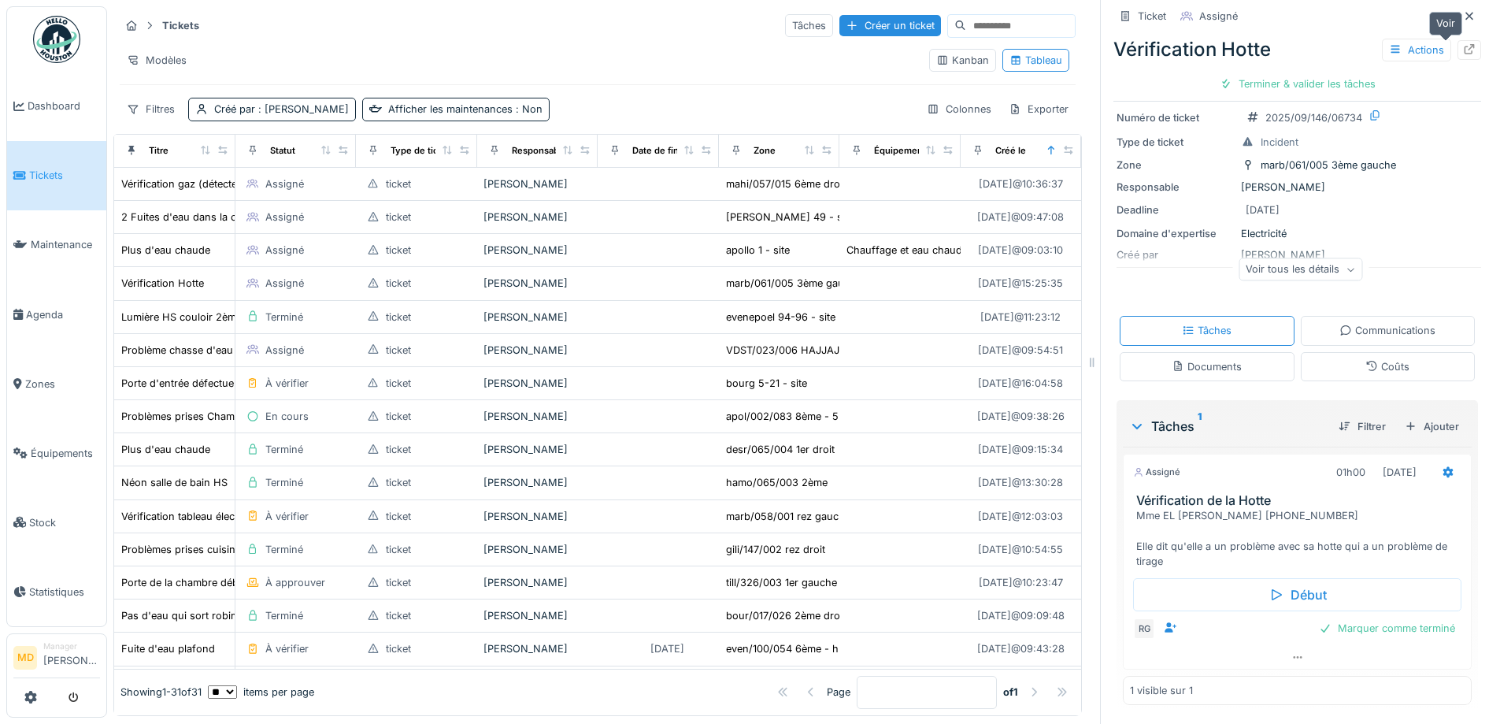
click at [1458, 54] on div at bounding box center [1470, 50] width 24 height 20
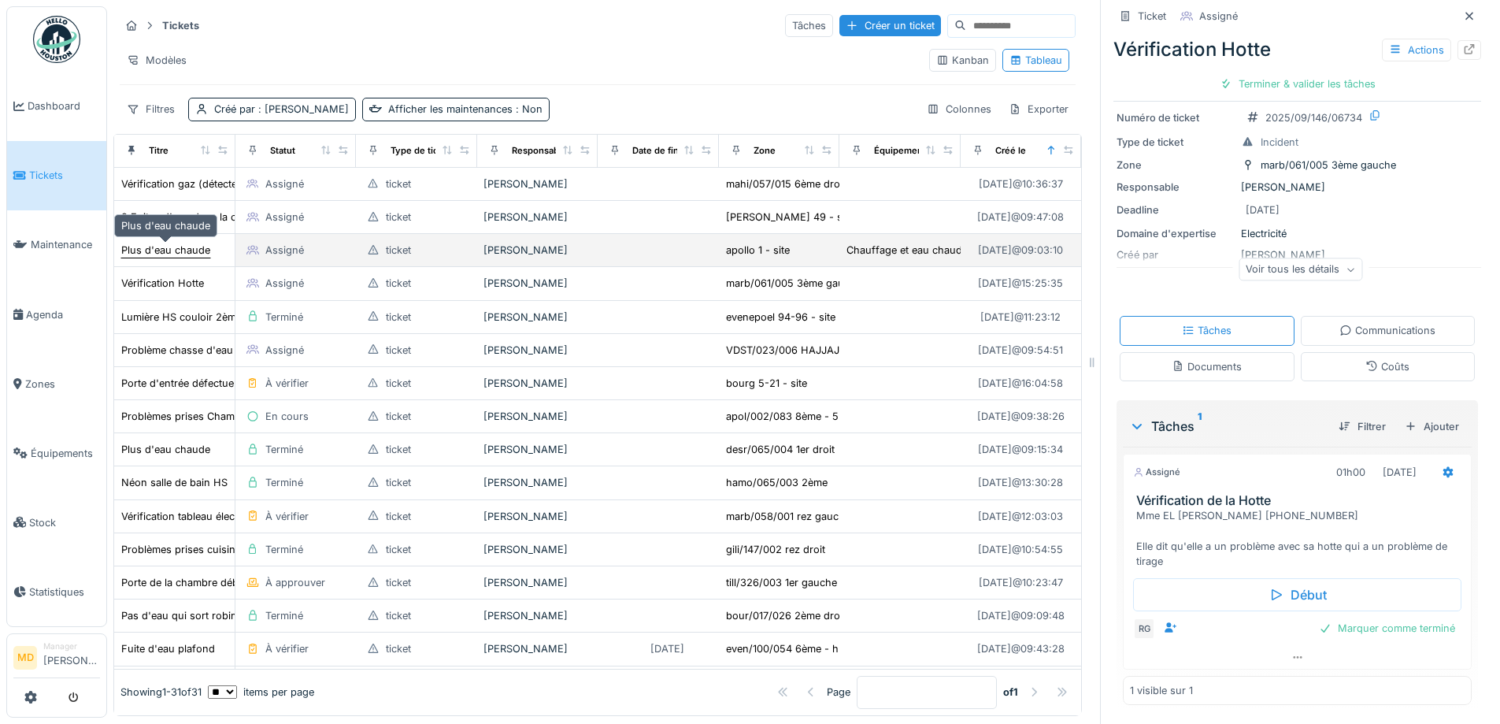
click at [151, 258] on div "Plus d'eau chaude" at bounding box center [165, 250] width 89 height 15
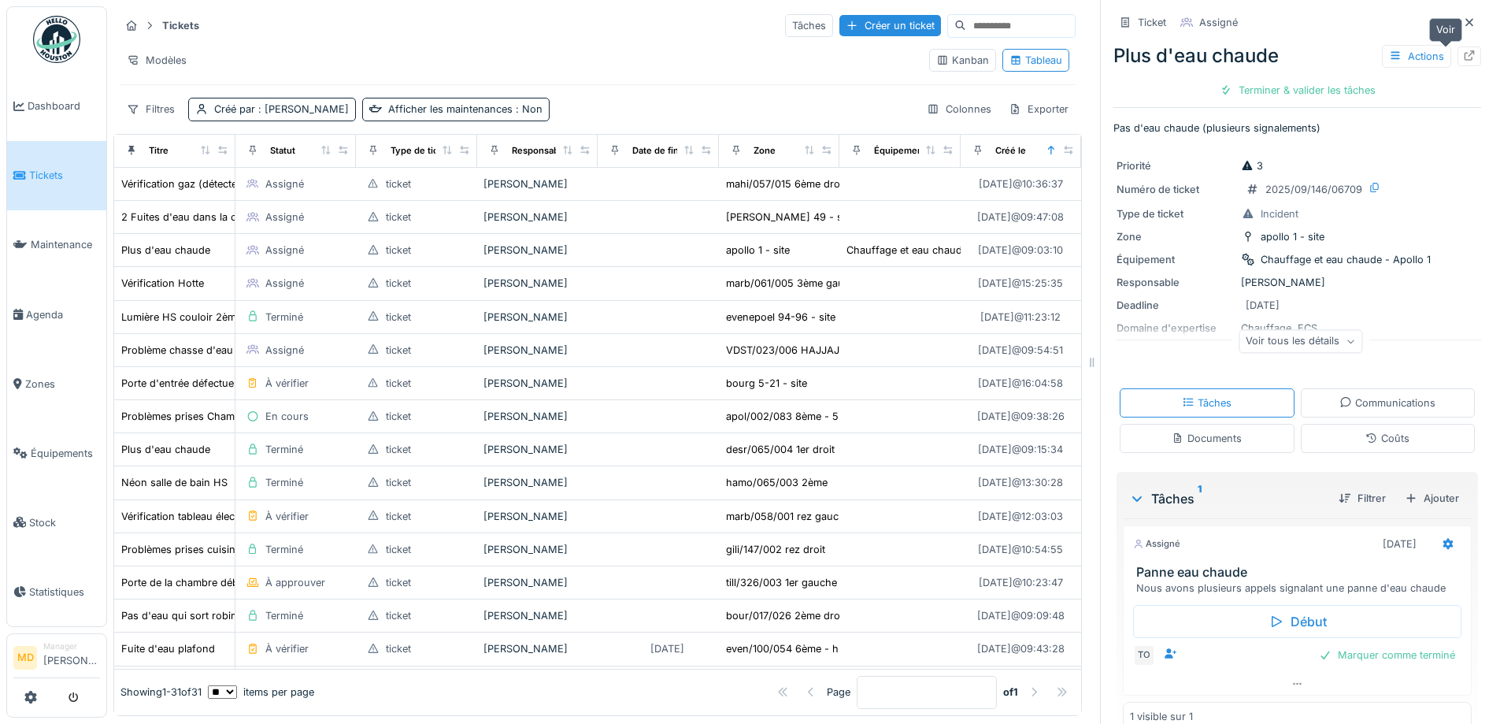
click at [1463, 53] on icon at bounding box center [1469, 55] width 13 height 10
click at [1458, 22] on div at bounding box center [1470, 23] width 24 height 20
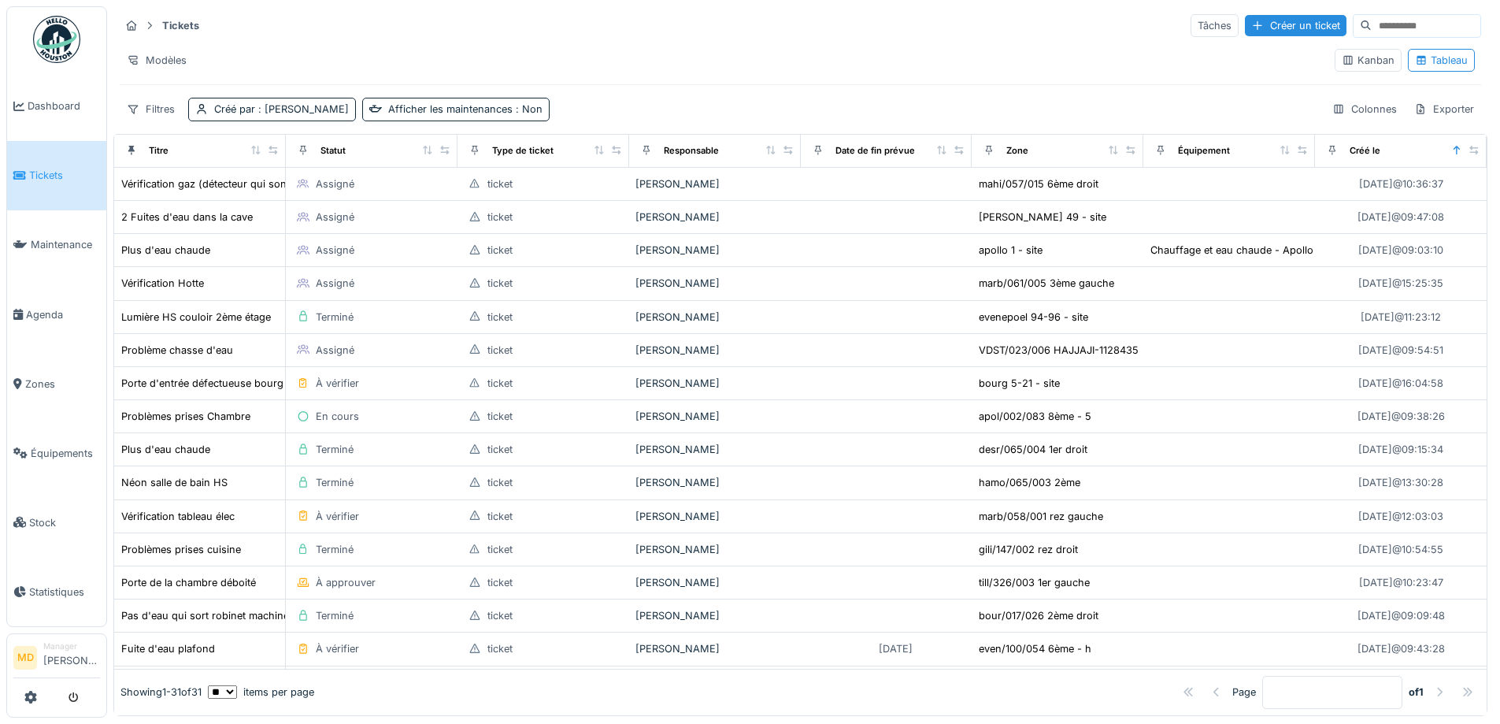
click at [617, 61] on div "Modèles" at bounding box center [721, 60] width 1203 height 23
click at [612, 35] on div "Tickets Tâches Créer un ticket" at bounding box center [801, 26] width 1362 height 26
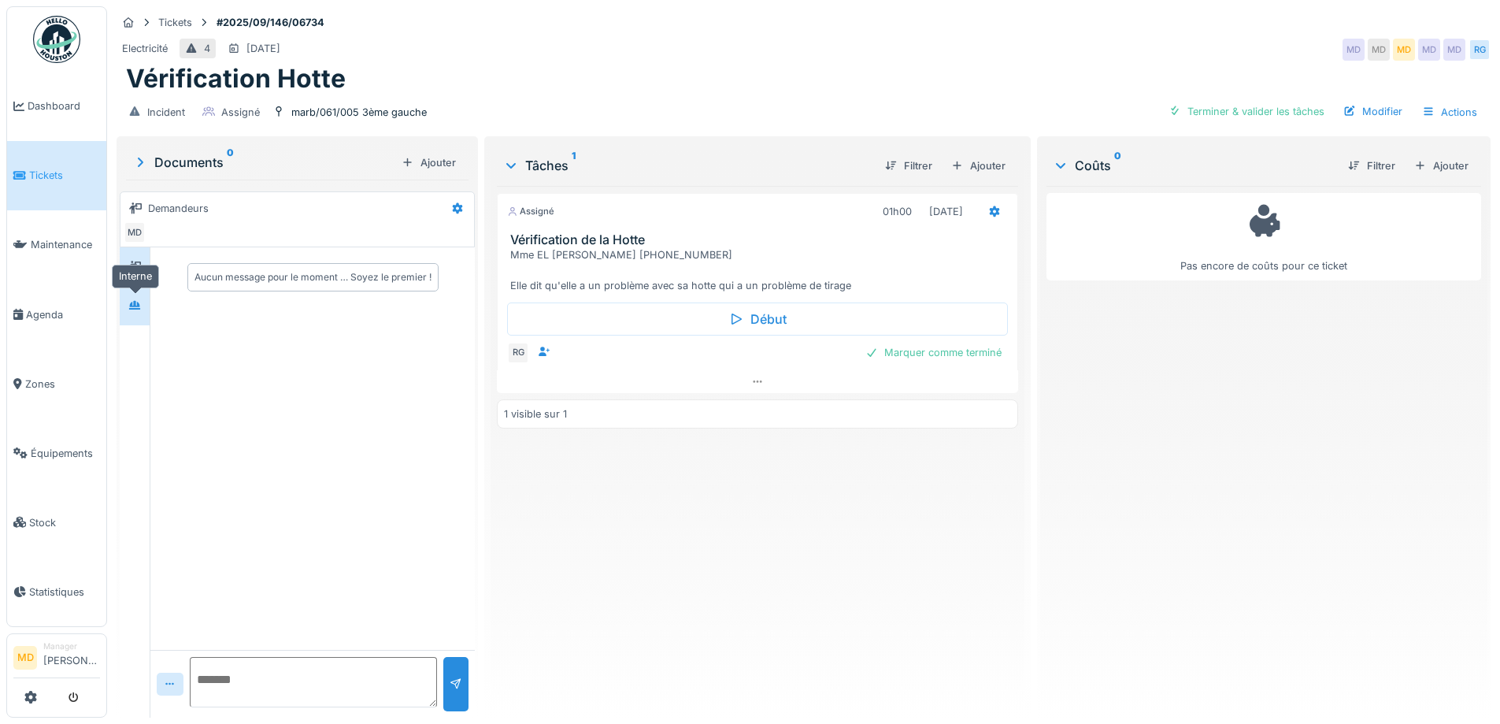
click at [145, 298] on div at bounding box center [135, 306] width 24 height 20
click at [139, 268] on icon at bounding box center [134, 266] width 13 height 11
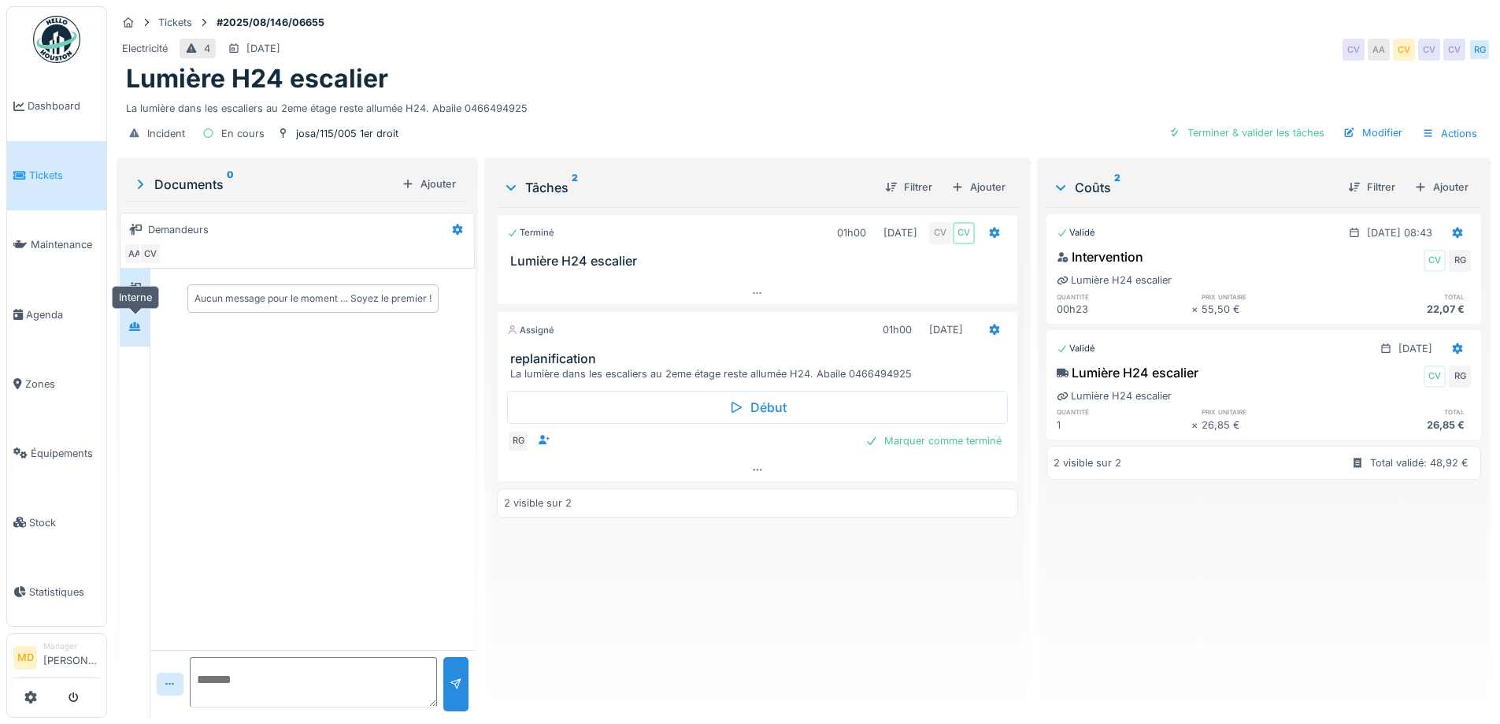
click at [142, 318] on div at bounding box center [135, 327] width 24 height 20
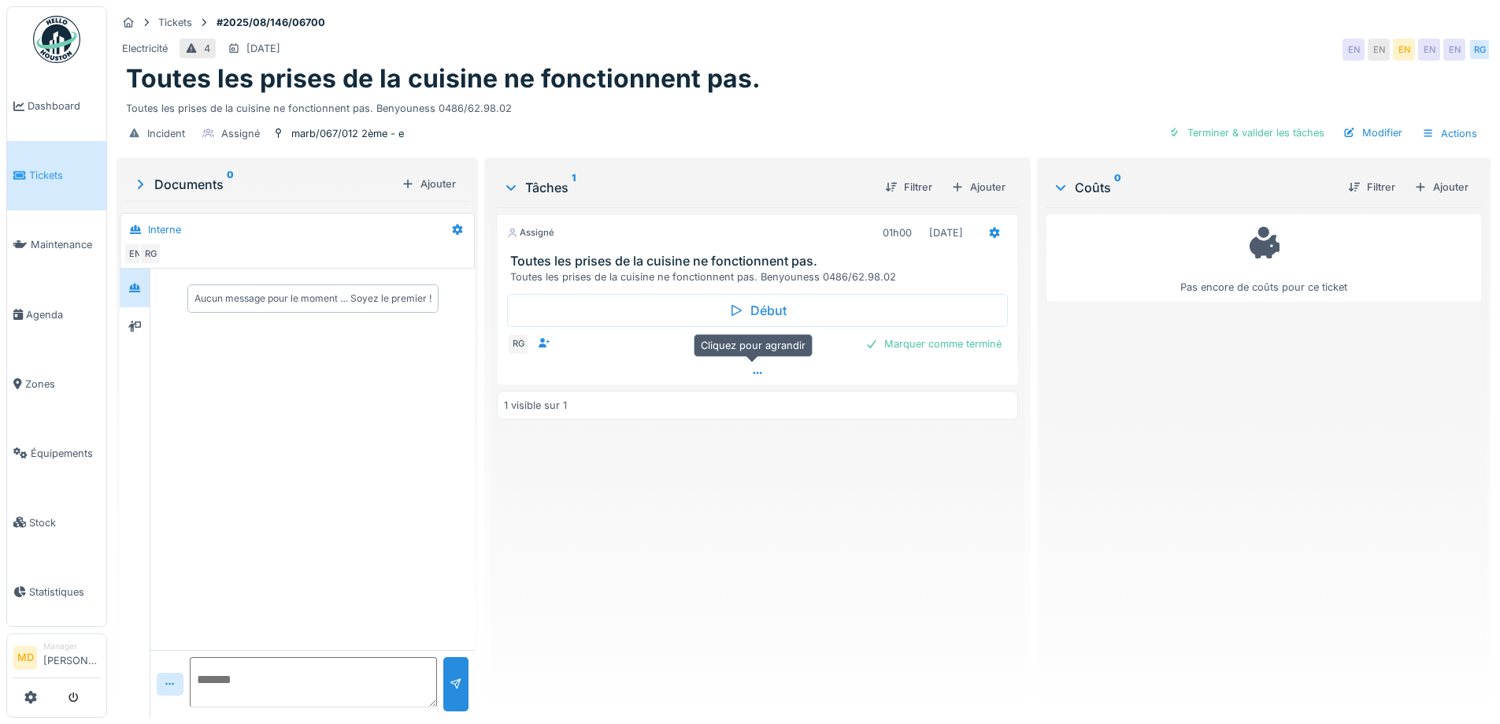
click at [755, 376] on icon at bounding box center [757, 373] width 13 height 10
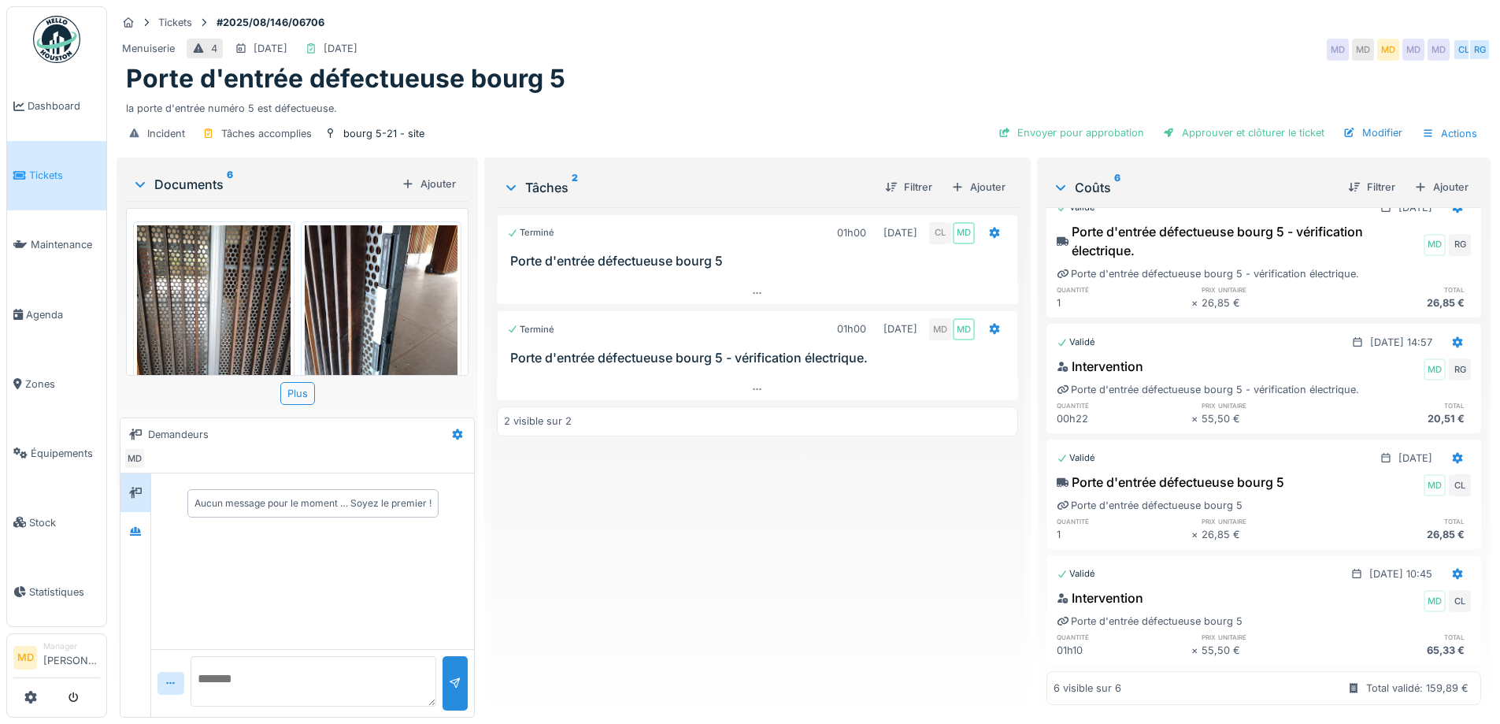
scroll to position [318, 0]
click at [139, 538] on div at bounding box center [135, 531] width 13 height 15
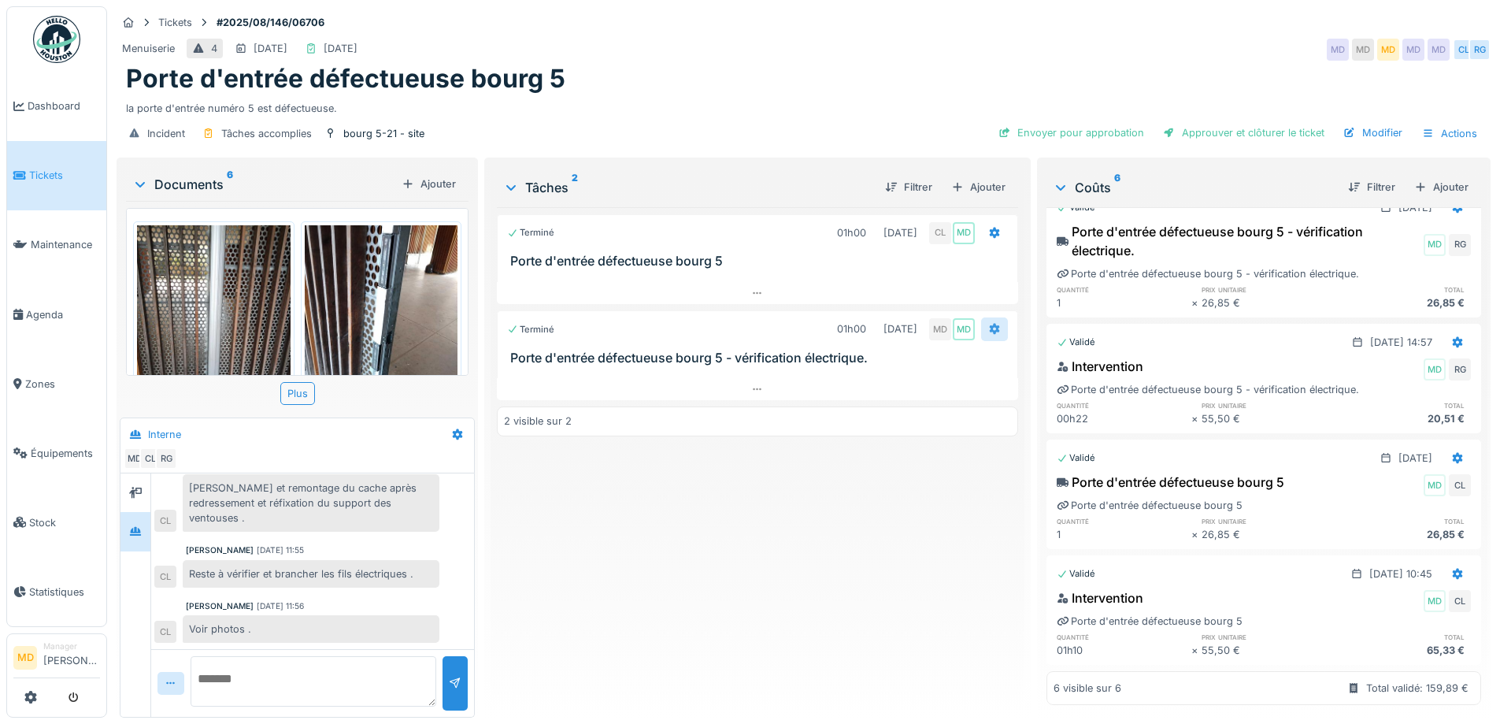
click at [981, 331] on div at bounding box center [994, 328] width 27 height 23
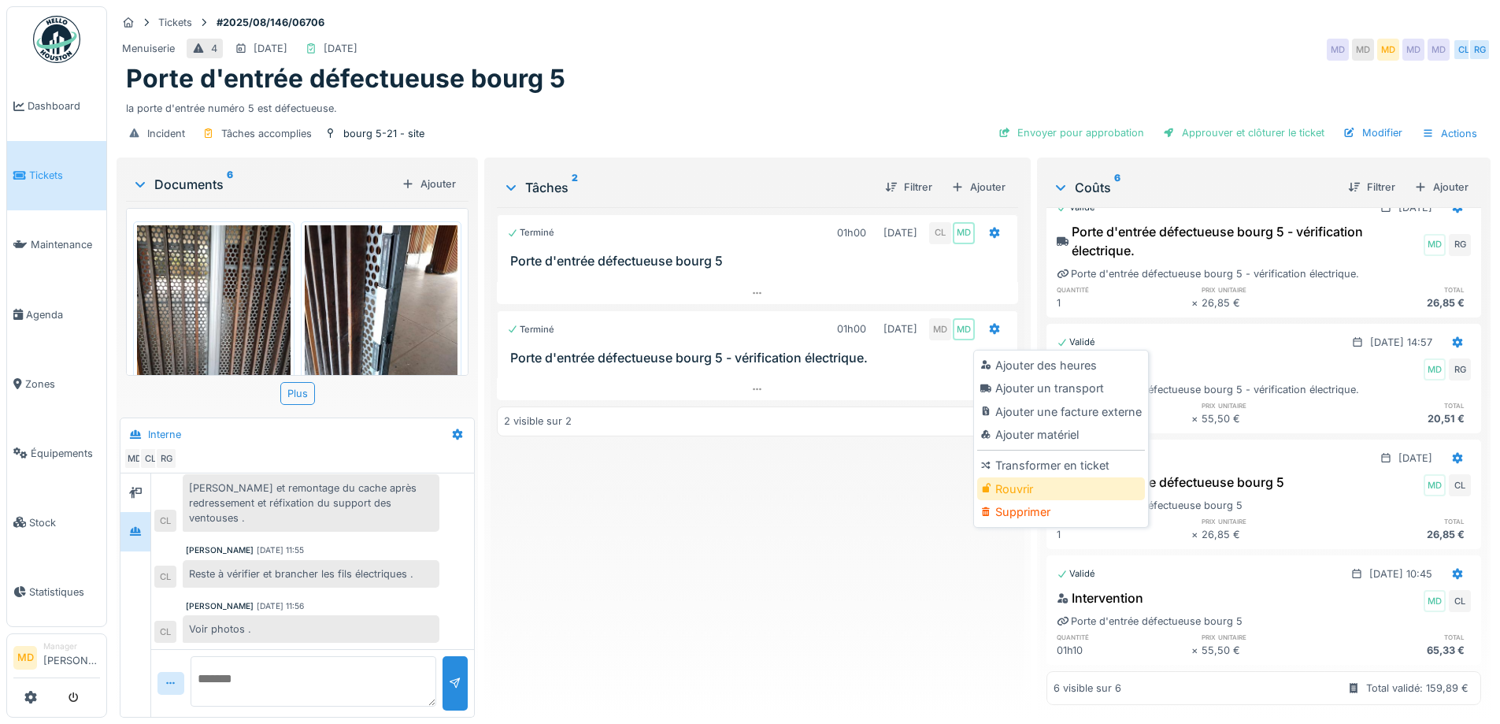
click at [1001, 484] on div "Rouvrir" at bounding box center [1061, 489] width 168 height 24
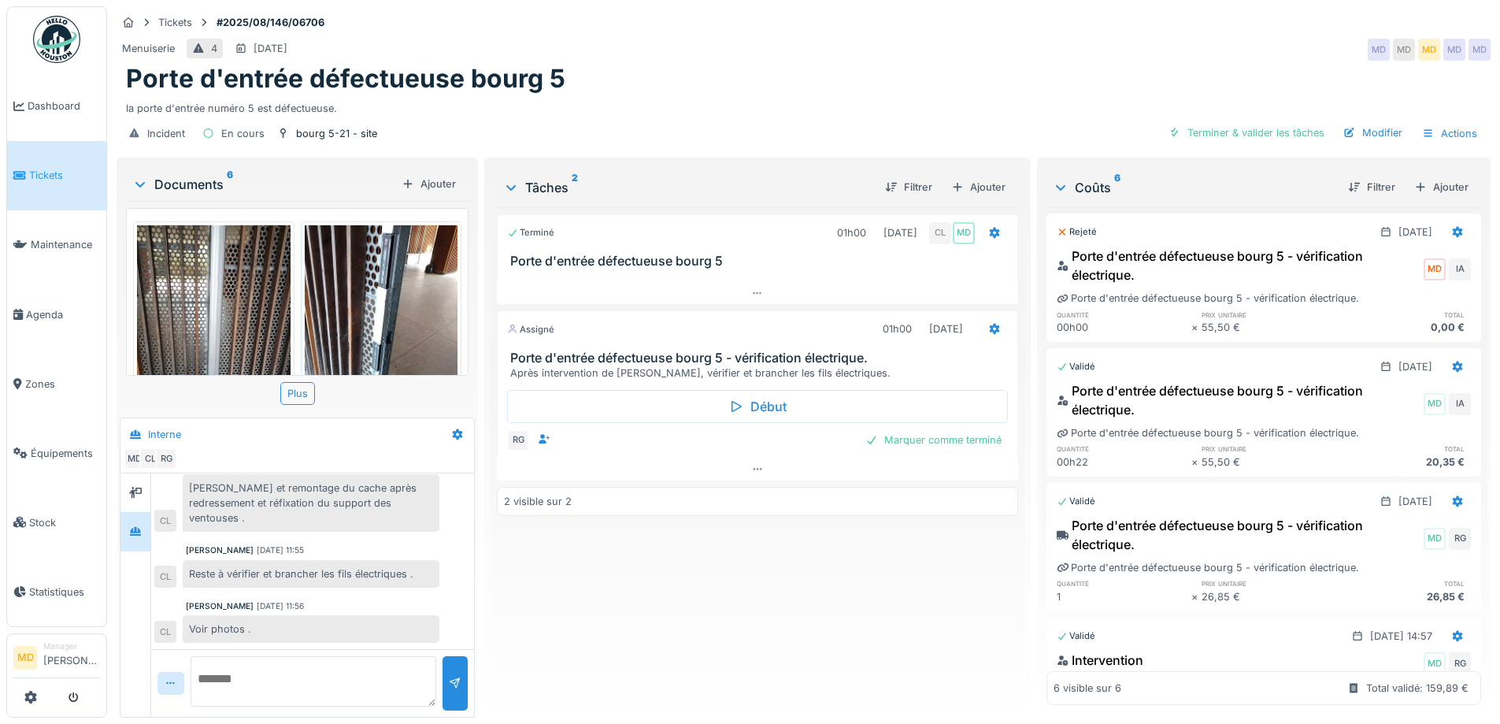
scroll to position [0, 0]
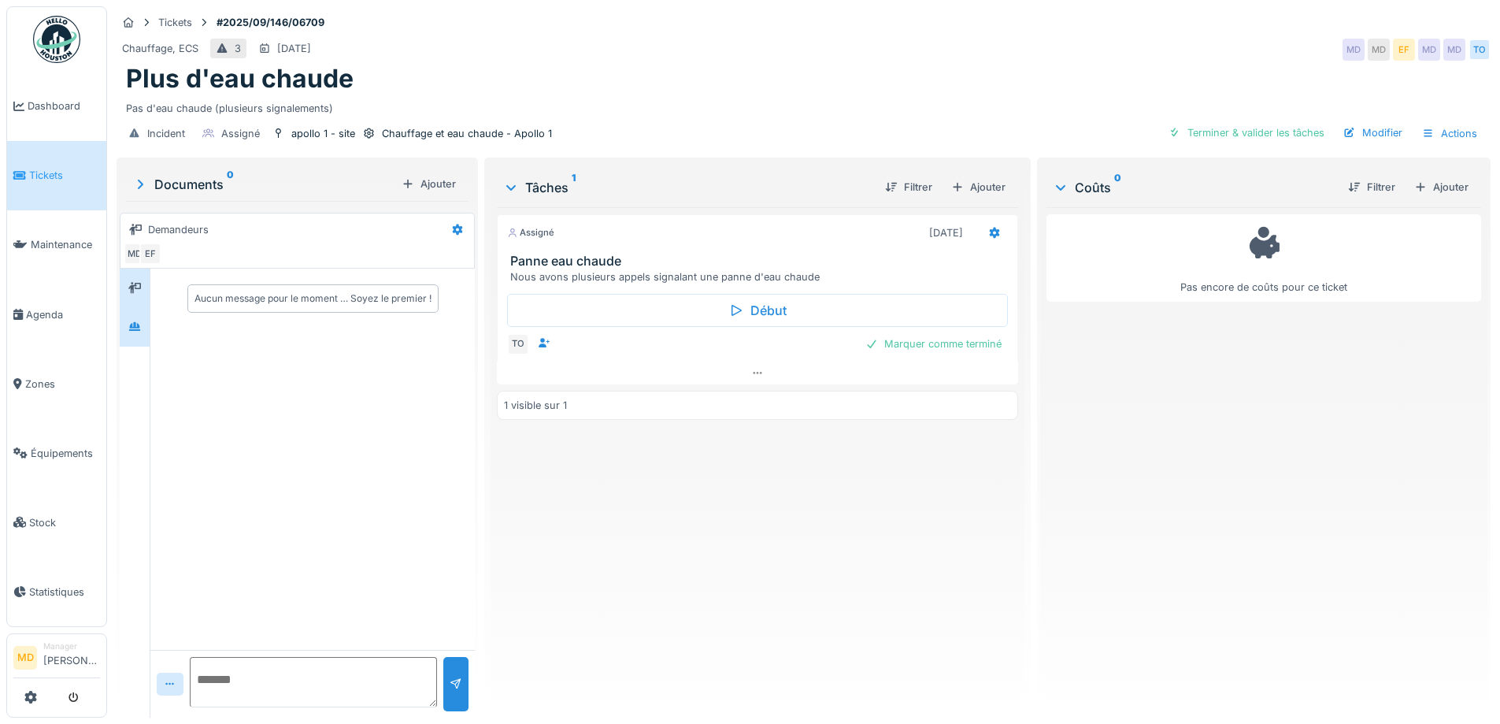
click at [121, 320] on div at bounding box center [135, 326] width 30 height 39
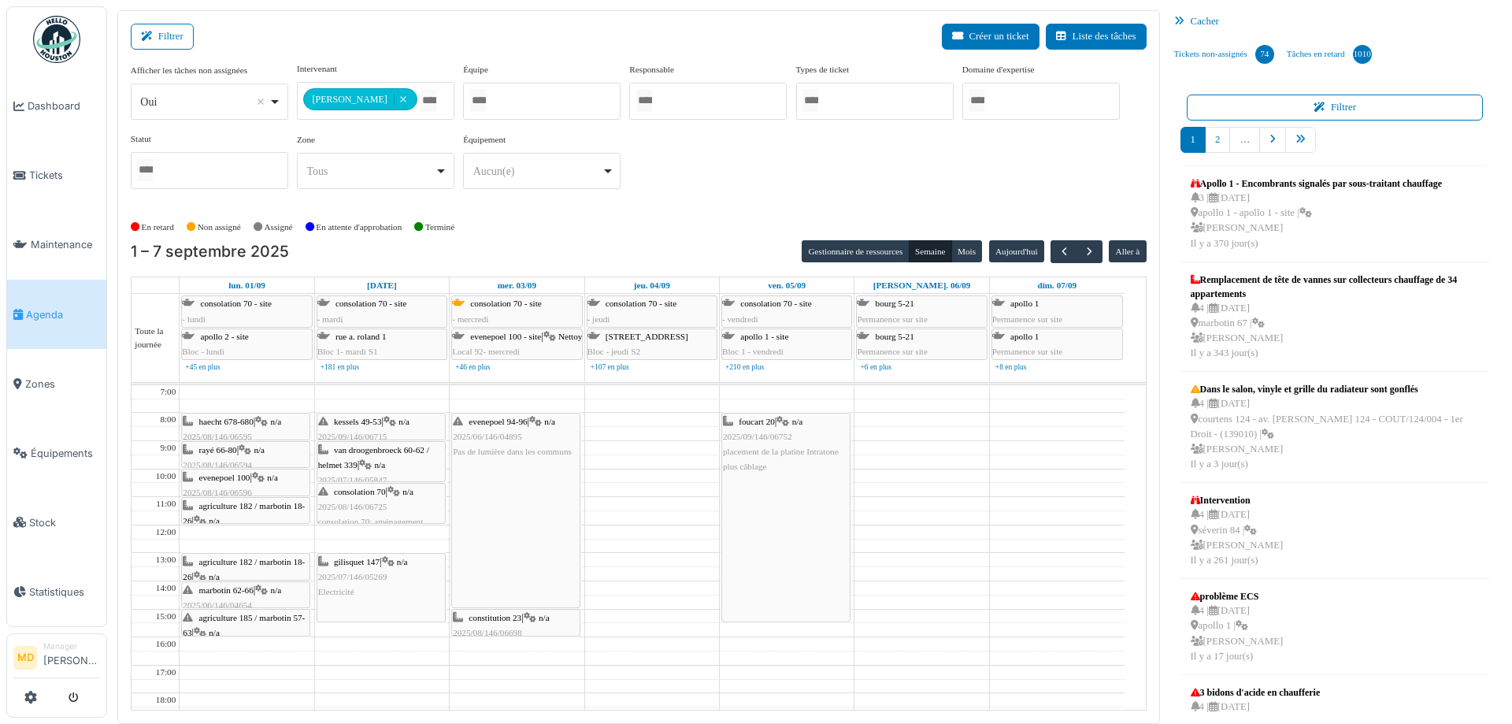
scroll to position [3, 0]
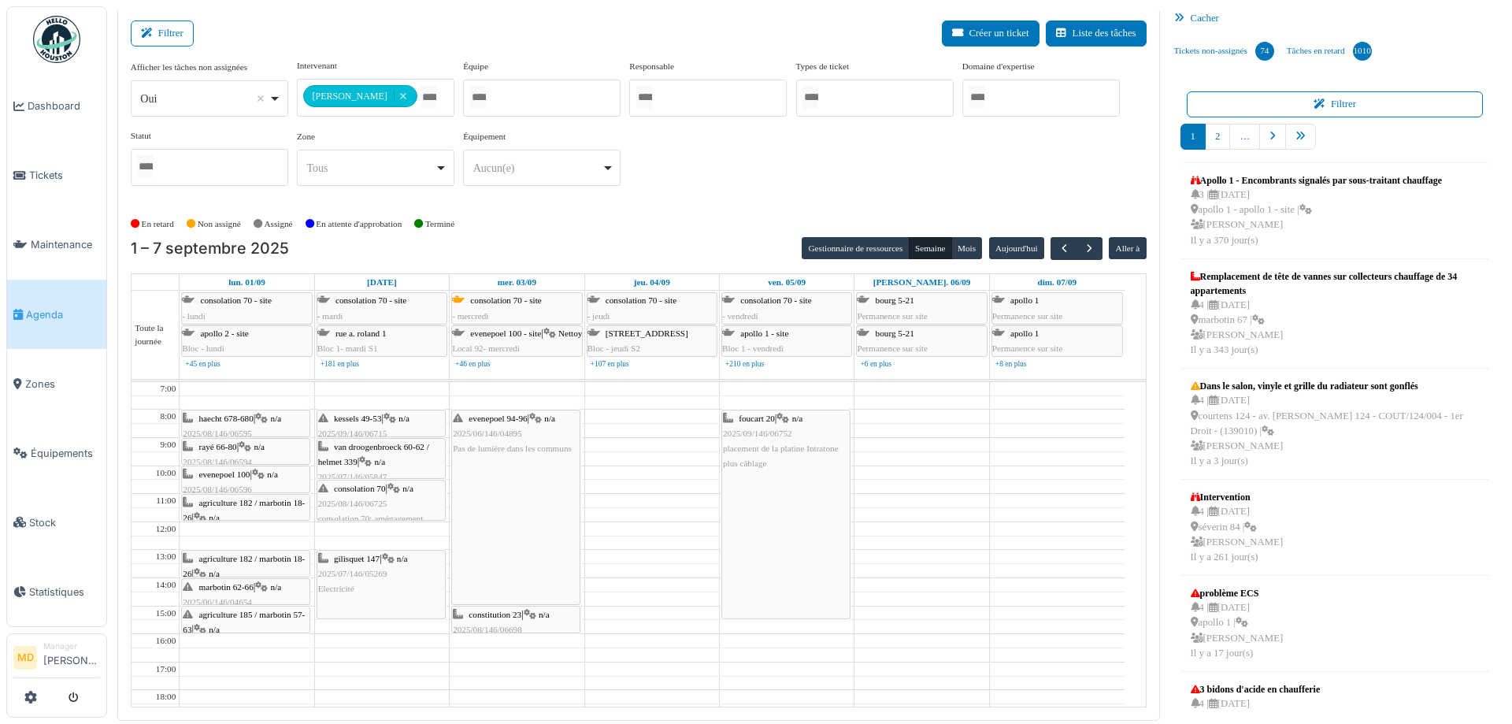
click at [572, 22] on div "Filtrer Créer un ticket Liste des tâches" at bounding box center [639, 39] width 1016 height 39
click at [575, 22] on div "Filtrer Créer un ticket Liste des tâches" at bounding box center [639, 39] width 1016 height 39
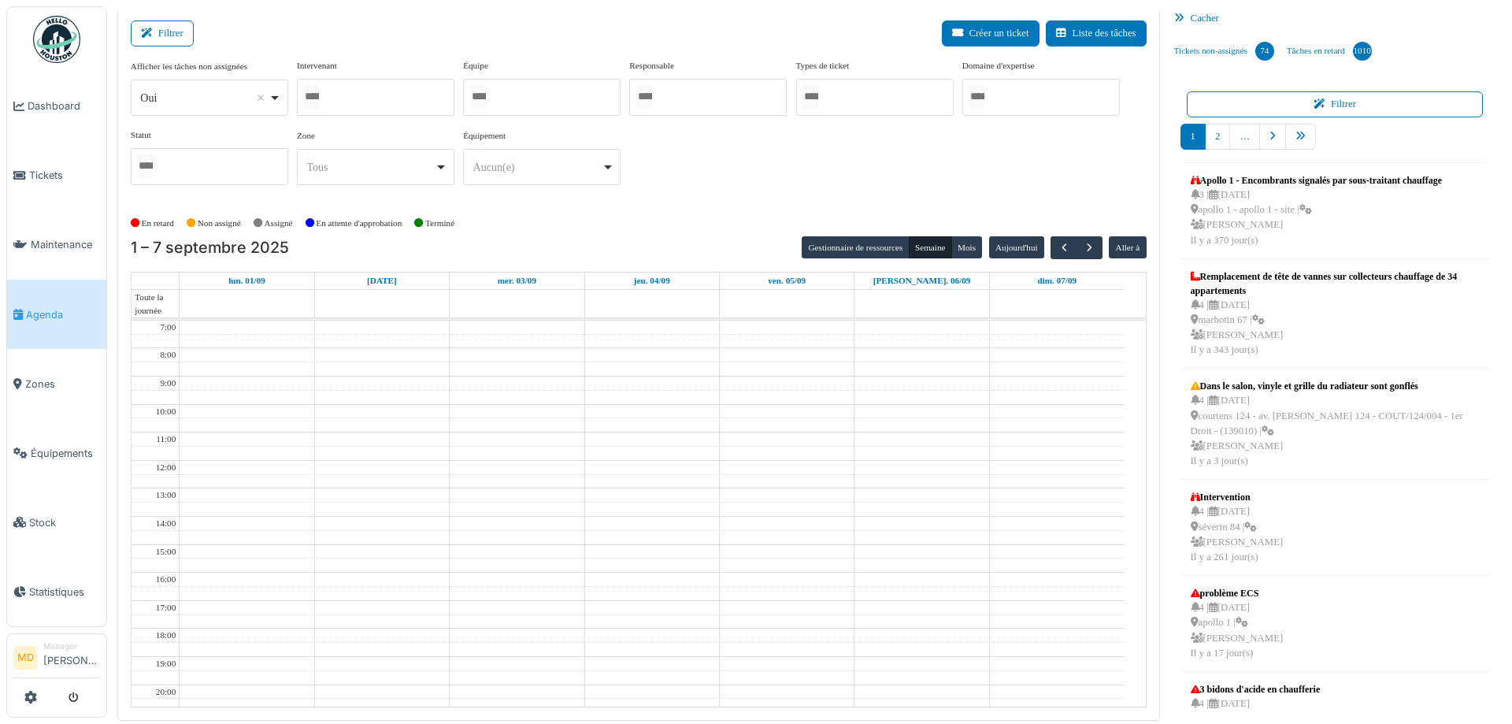
click at [384, 95] on div at bounding box center [376, 97] width 158 height 37
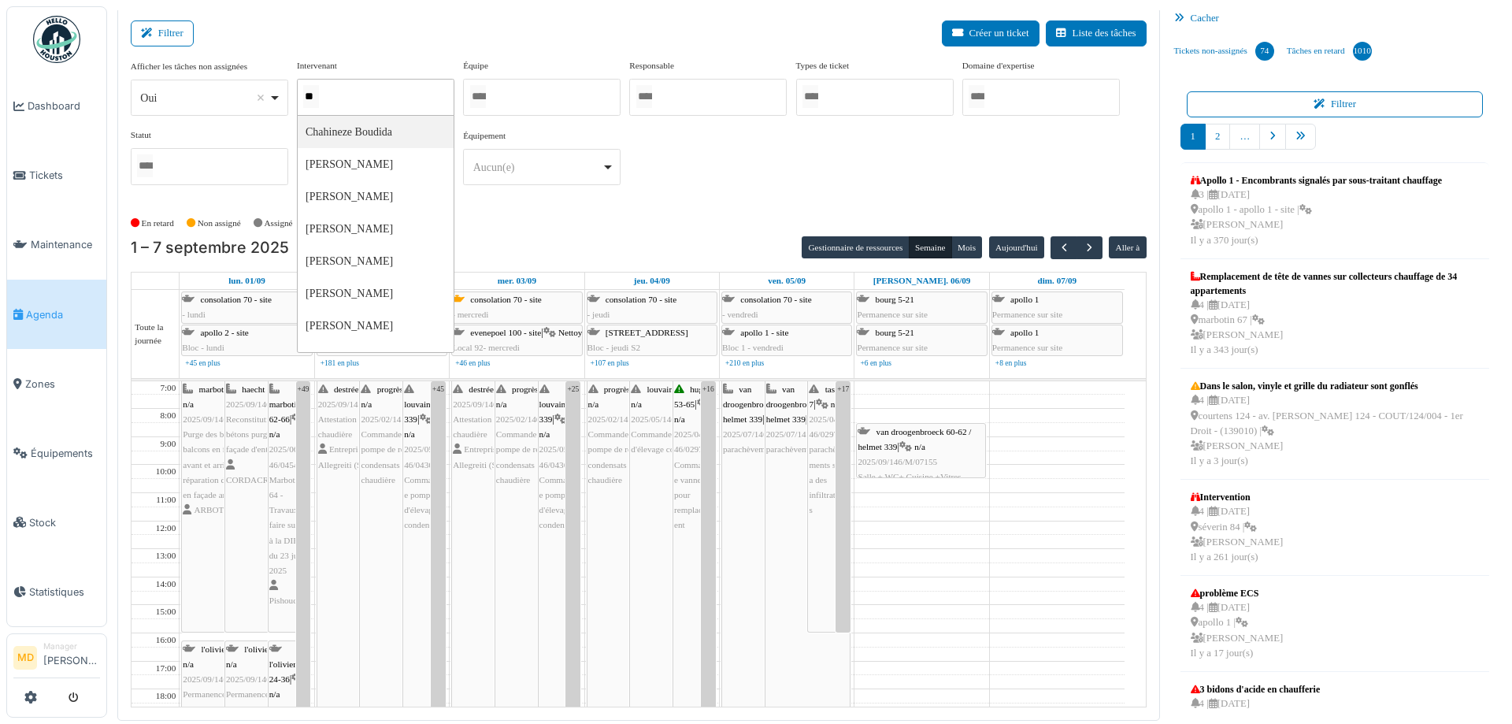
type input "***"
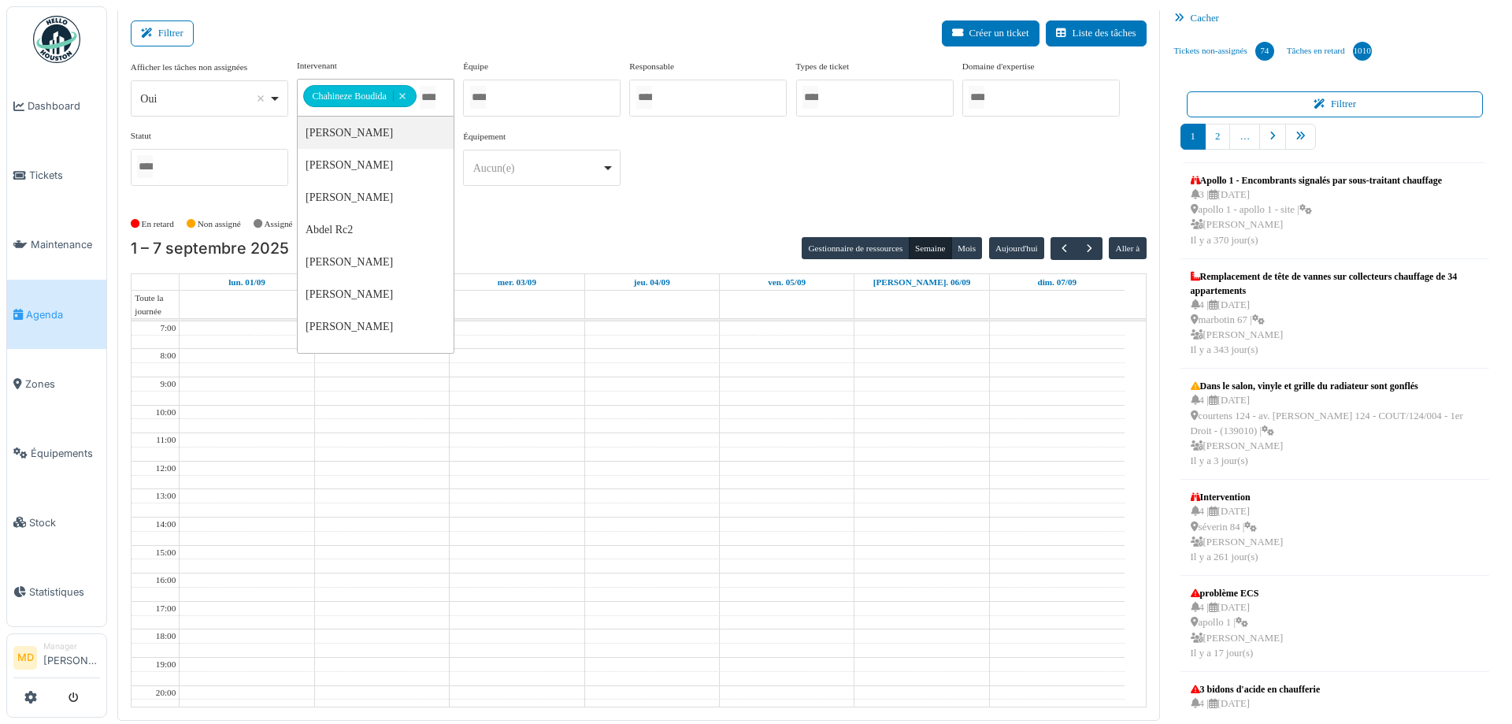
click at [768, 202] on div "**********" at bounding box center [639, 135] width 1016 height 152
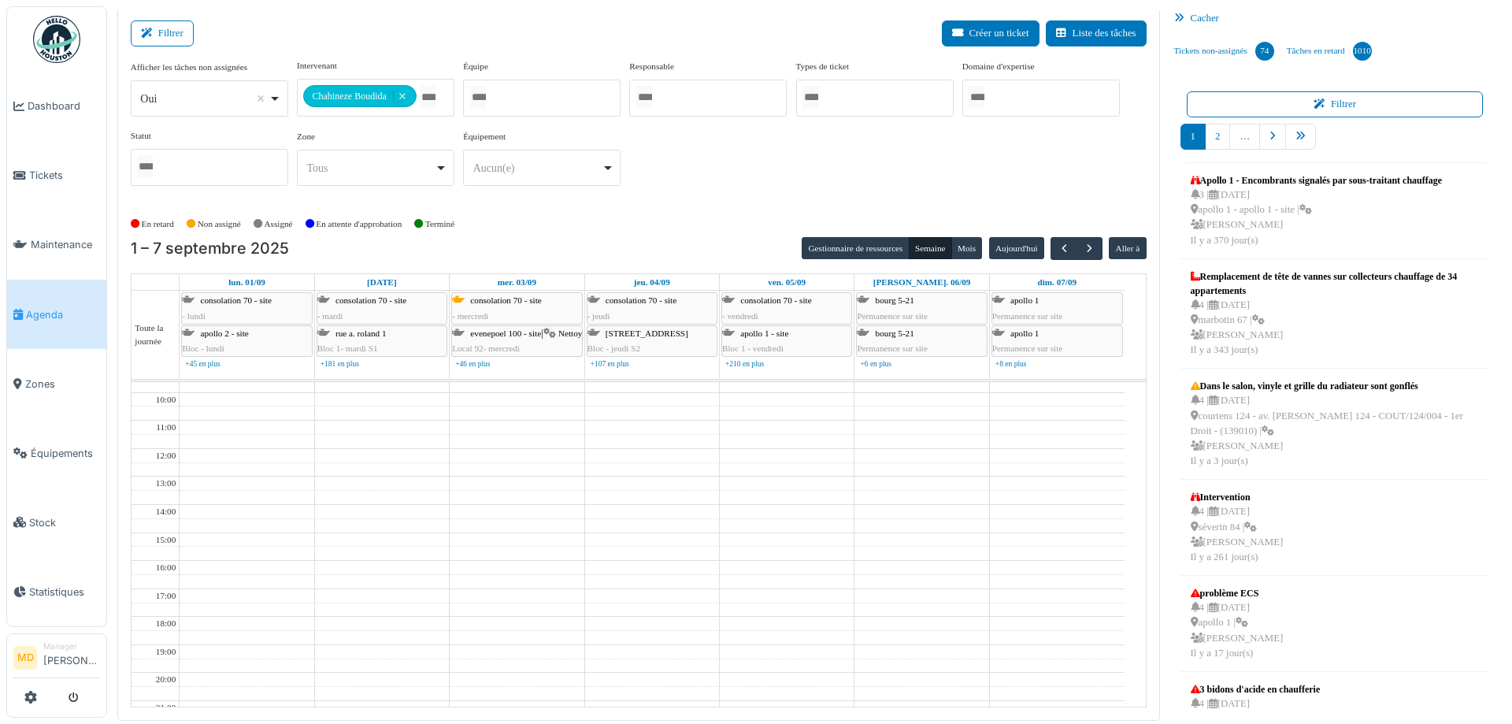
scroll to position [0, 0]
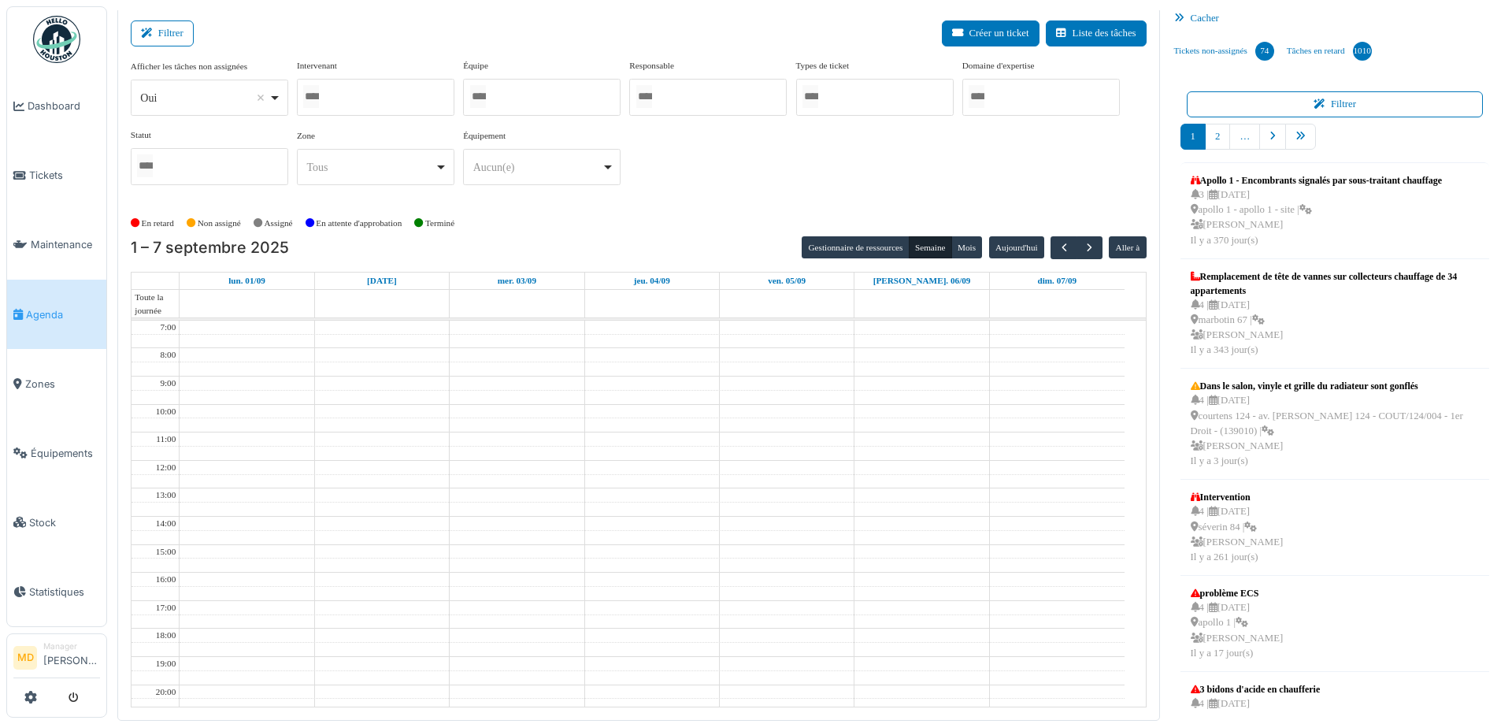
click at [369, 105] on div at bounding box center [376, 97] width 158 height 37
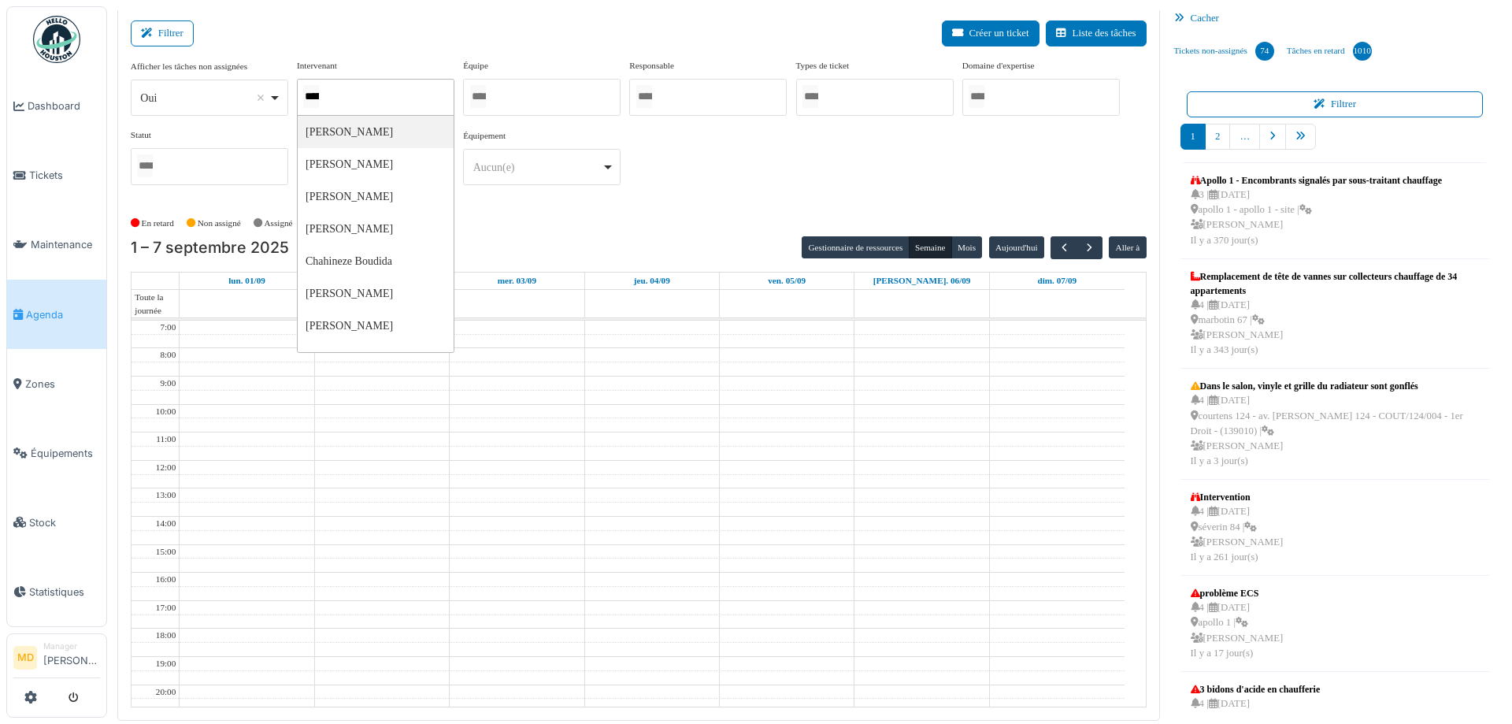
type input "******"
click at [769, 211] on div "En retard Non assigné Assigné En attente d'approbation Terminé" at bounding box center [639, 224] width 1016 height 26
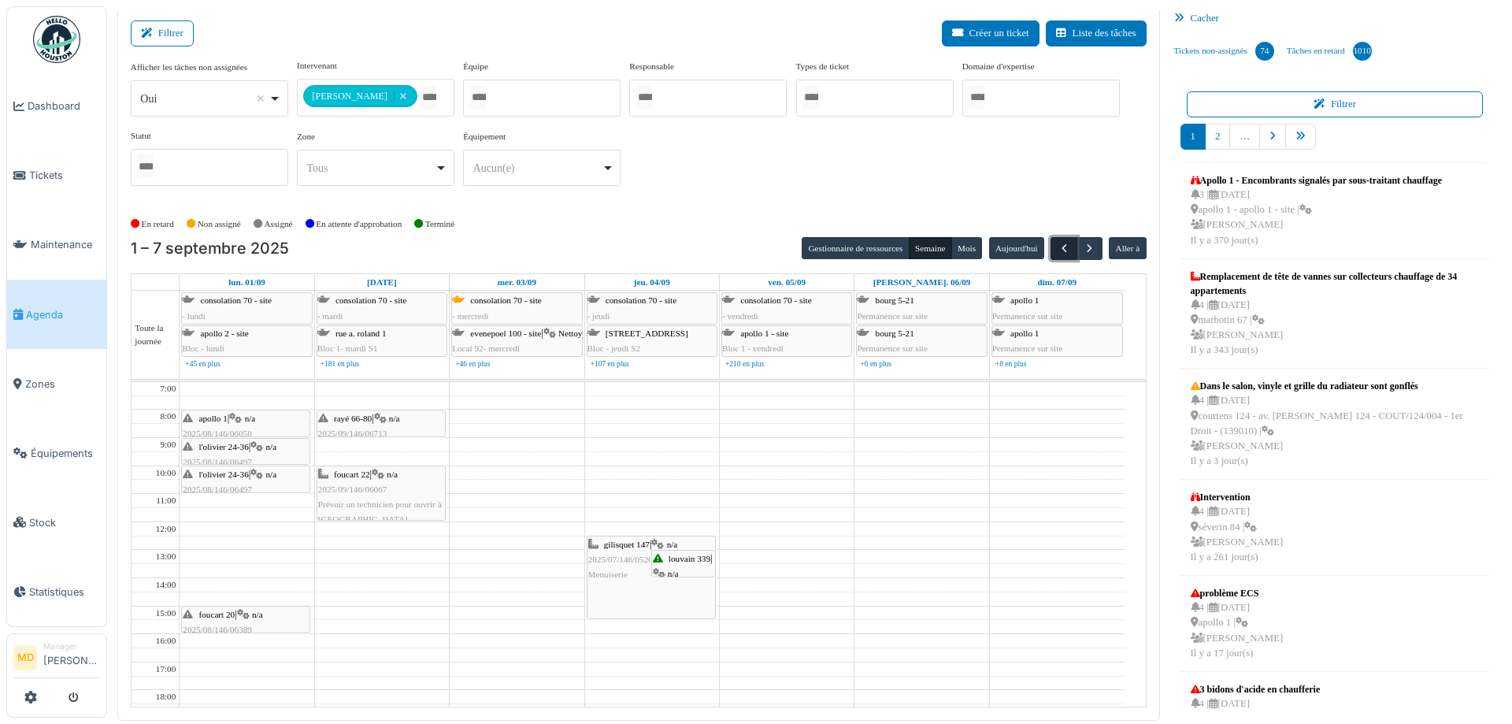
click at [1051, 238] on button "button" at bounding box center [1064, 248] width 26 height 23
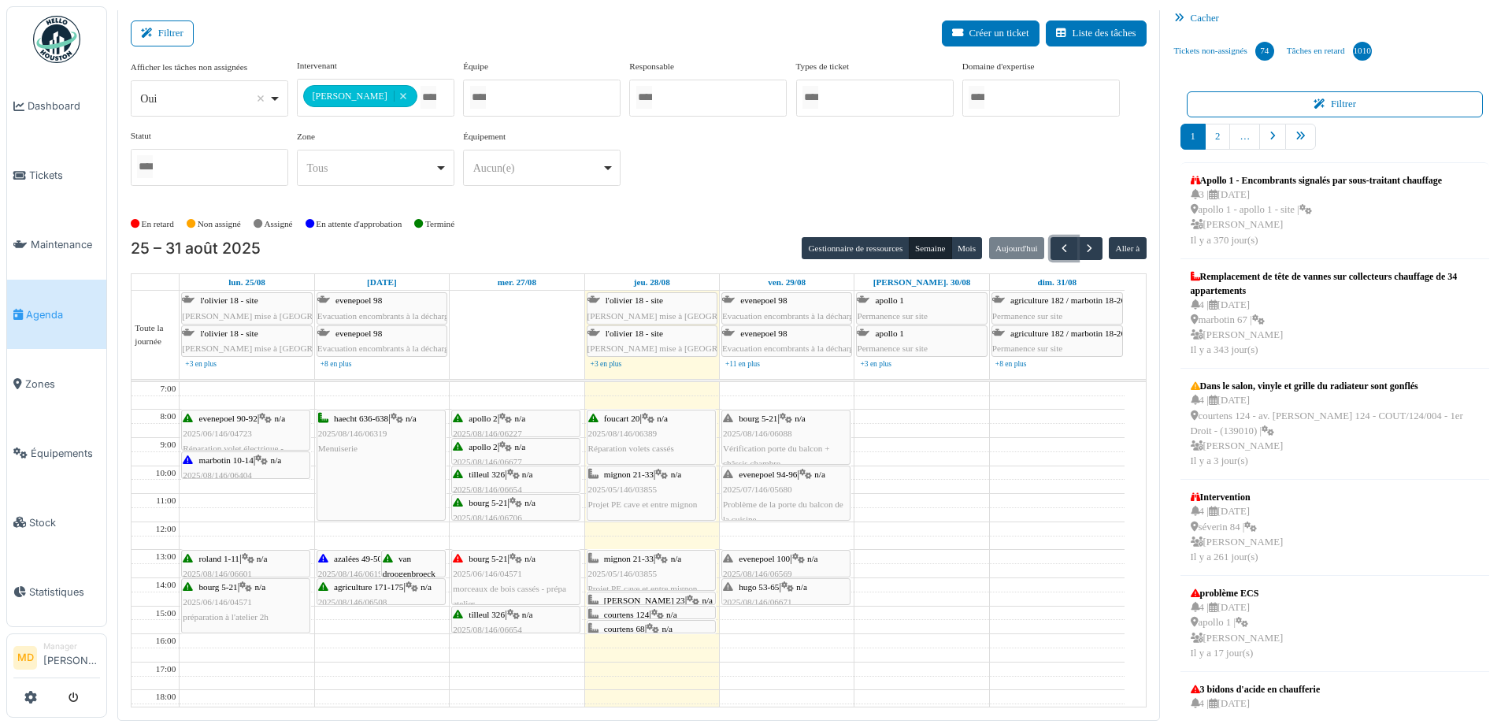
click at [643, 577] on span "2025/05/146/03855" at bounding box center [622, 573] width 69 height 9
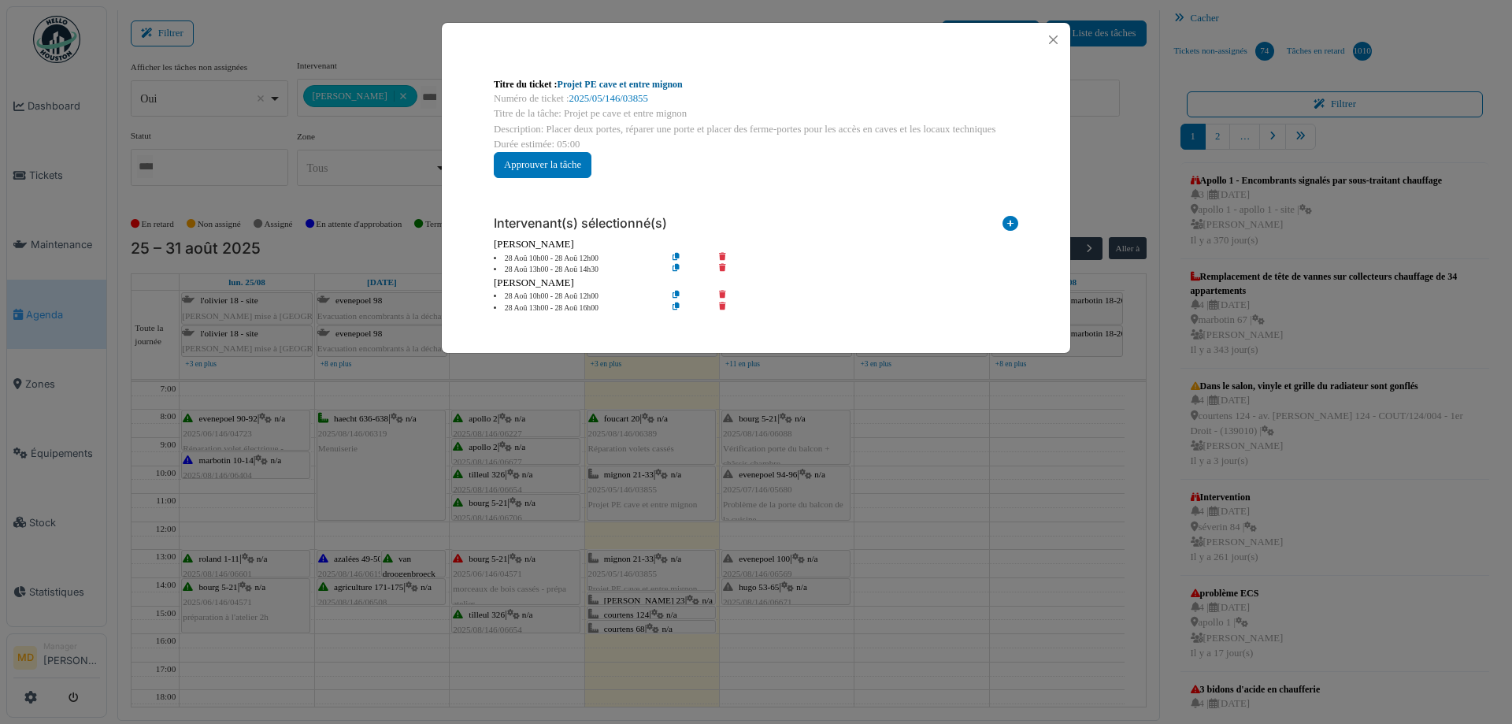
click at [610, 80] on link "Projet PE cave et entre mignon" at bounding box center [620, 84] width 125 height 11
click at [1051, 36] on button "Close" at bounding box center [1053, 39] width 21 height 21
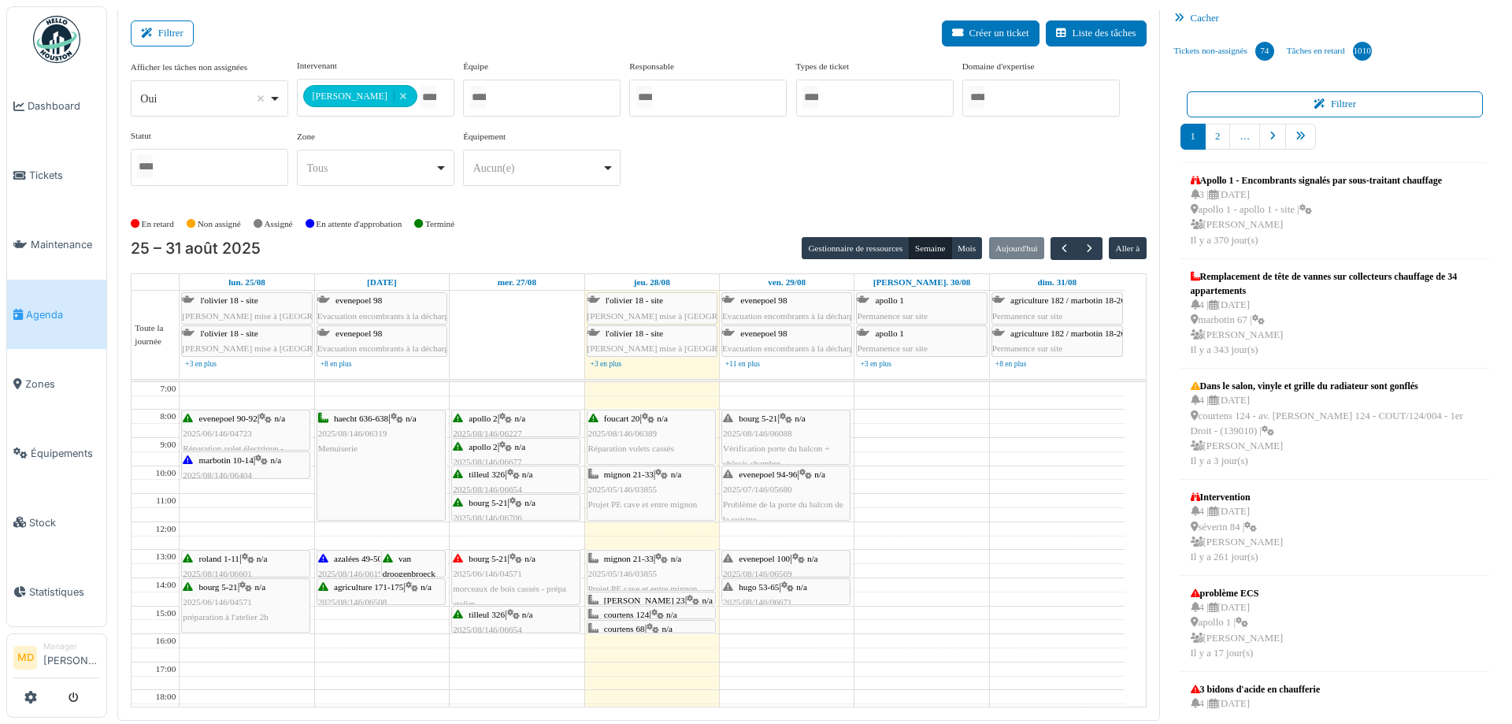
click at [799, 428] on div "bourg 5-21 | n/a 2025/08/146/06088 Vérification porte du balcon + châssis chamb…" at bounding box center [786, 441] width 126 height 61
click at [792, 418] on icon at bounding box center [786, 419] width 13 height 10
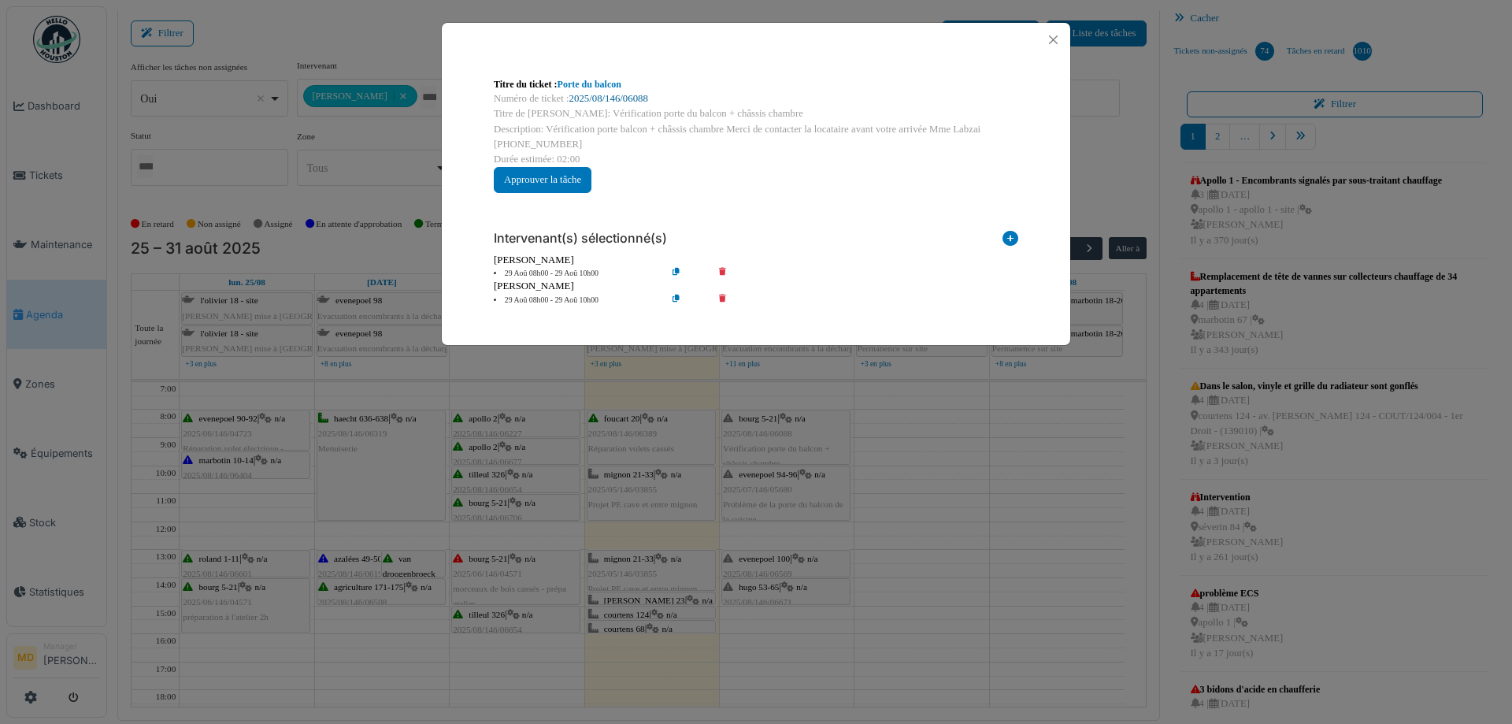
click at [599, 103] on link "2025/08/146/06088" at bounding box center [608, 98] width 79 height 11
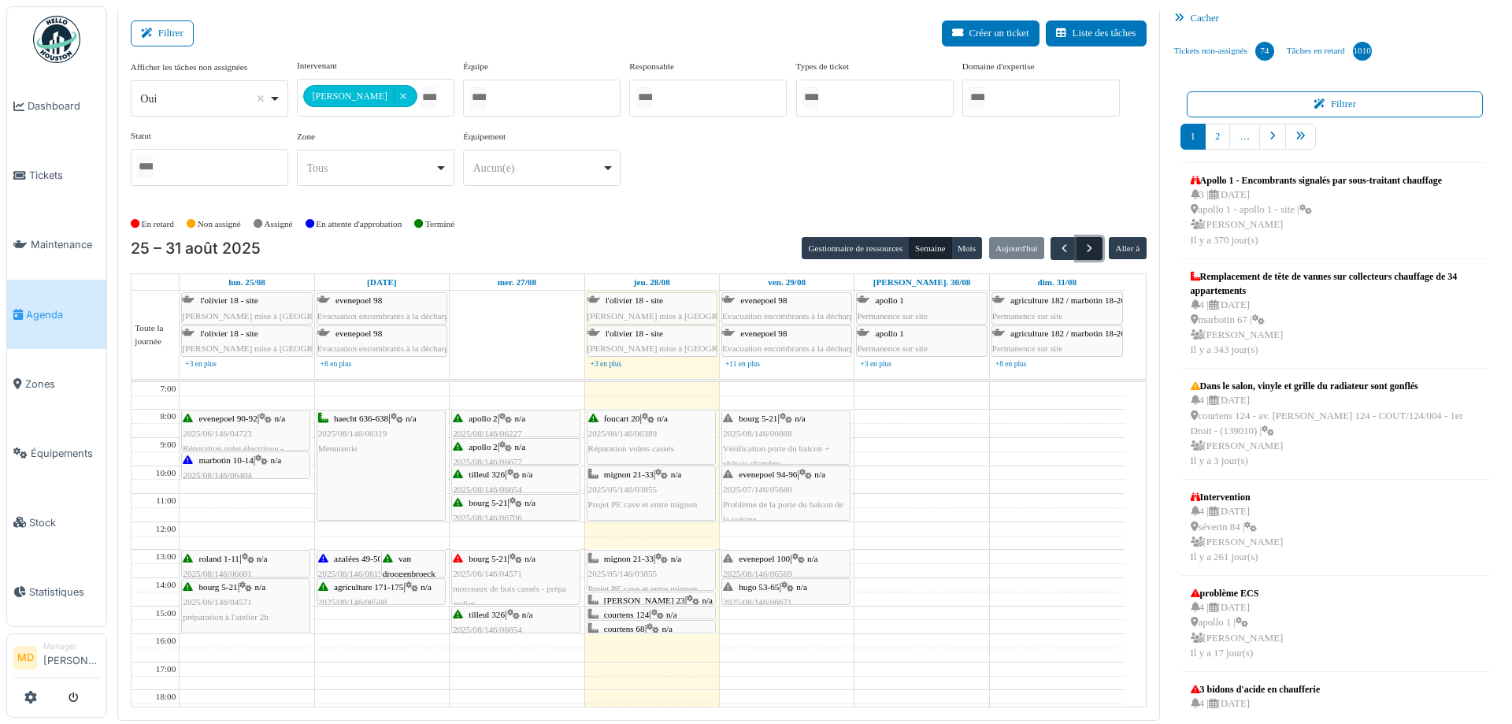
click at [1083, 246] on span "button" at bounding box center [1089, 248] width 13 height 13
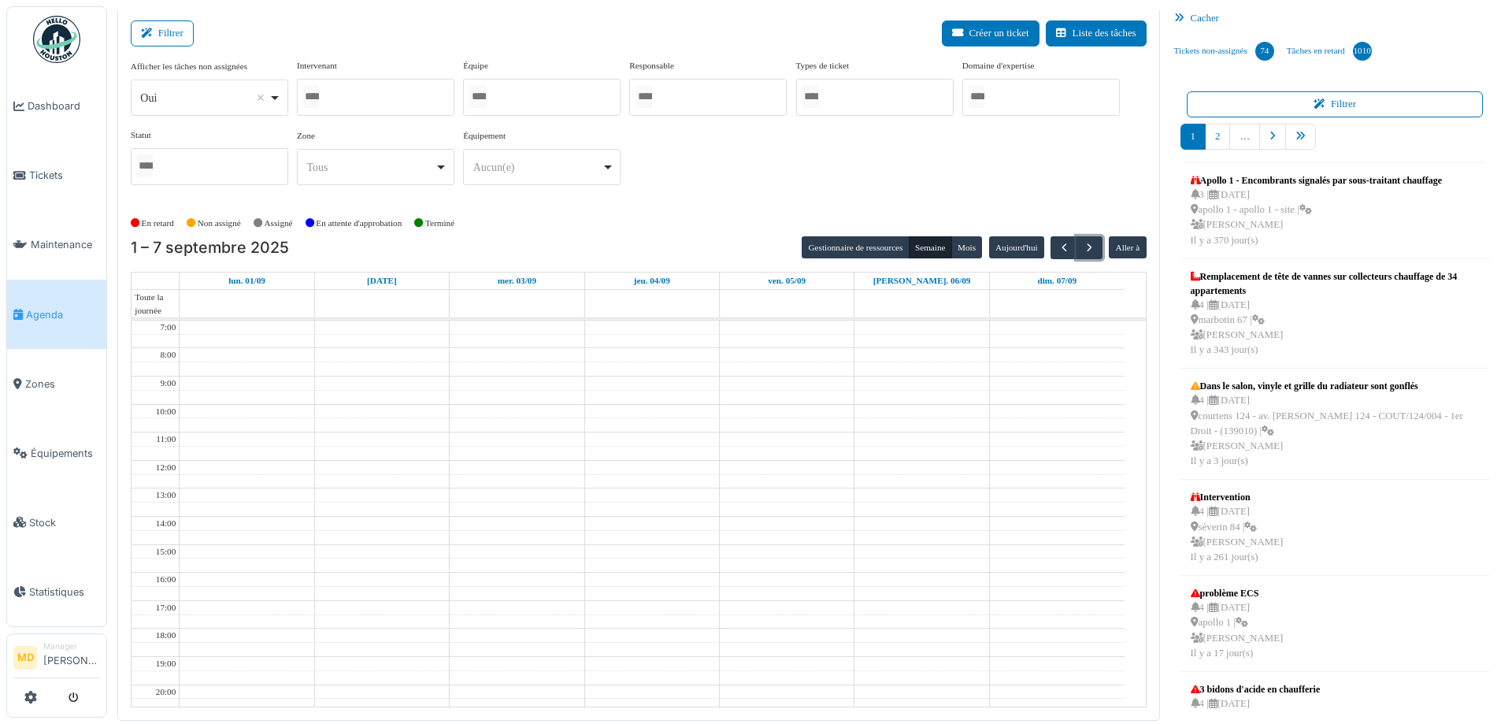
click at [390, 93] on div at bounding box center [376, 97] width 158 height 37
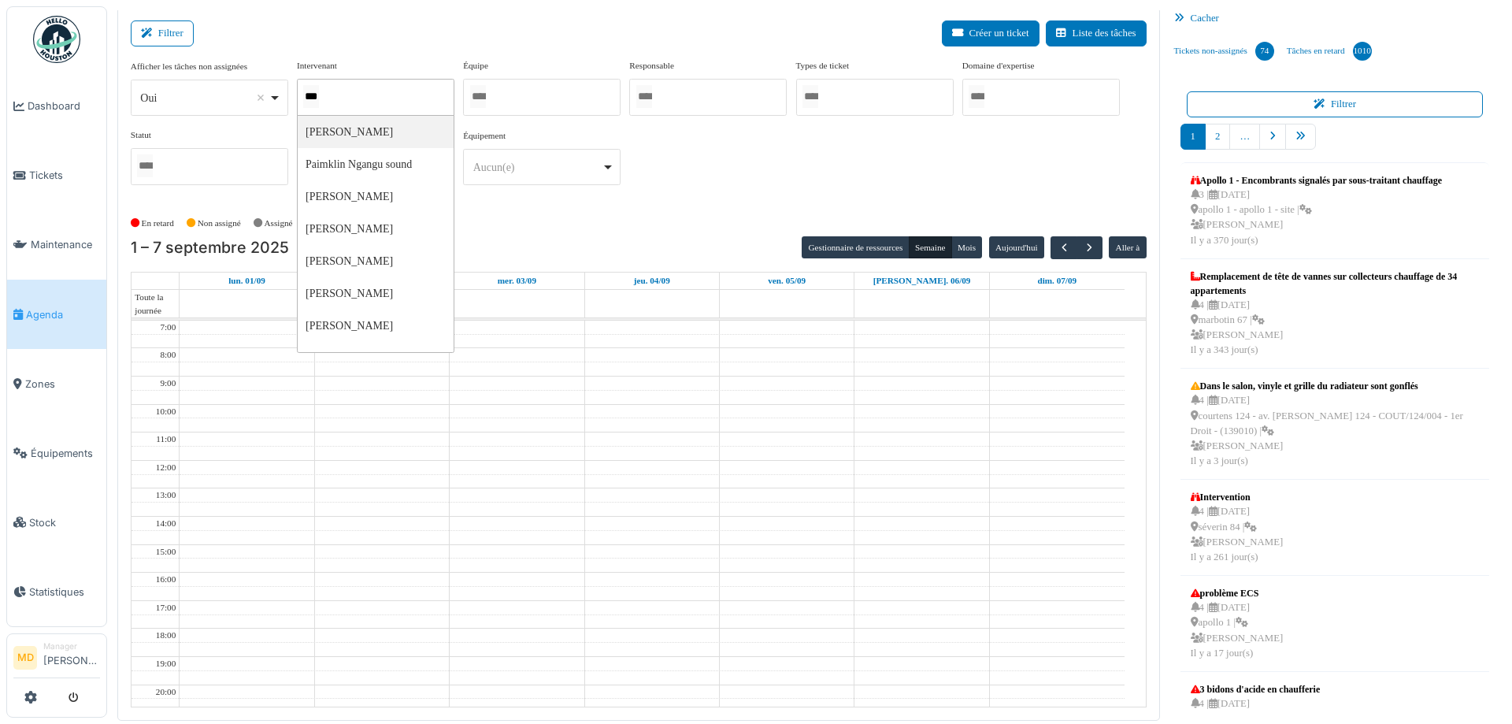
type input "****"
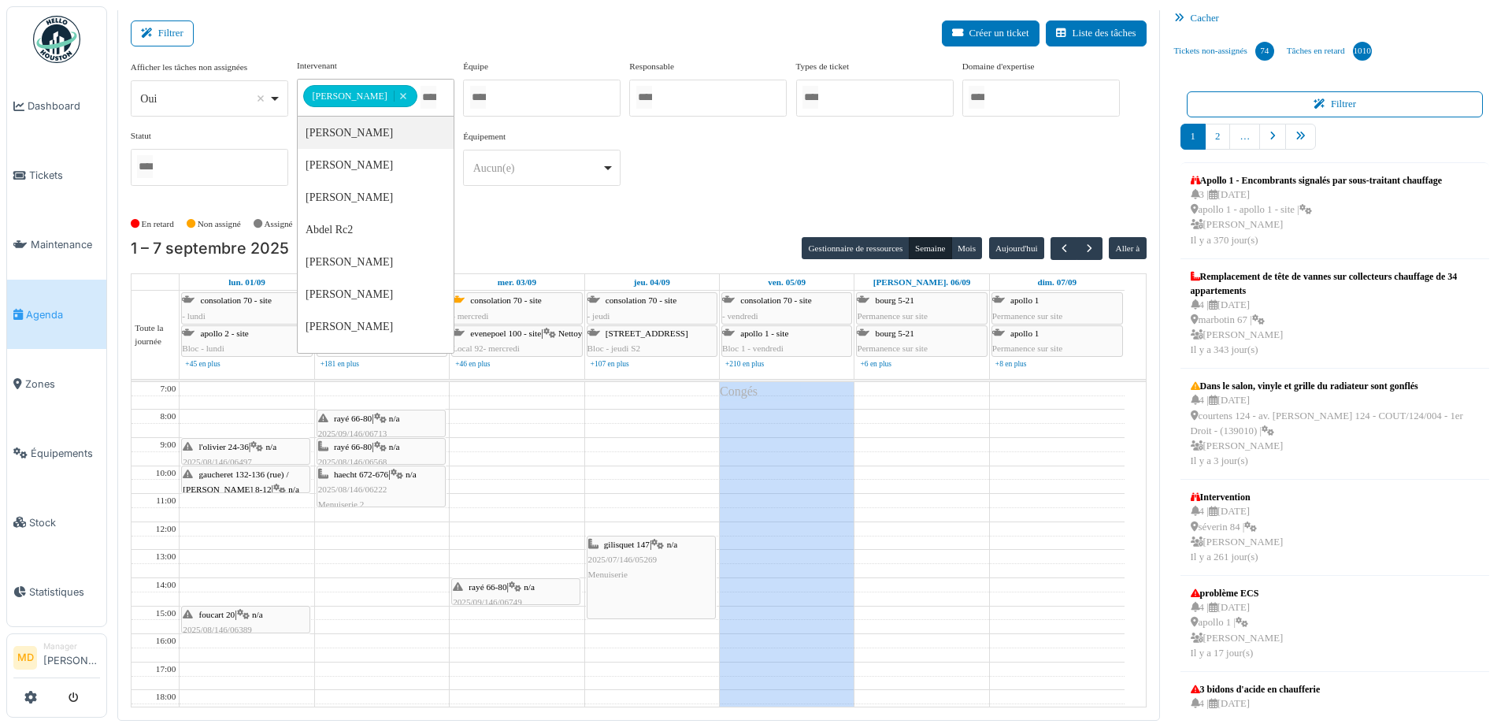
click at [708, 186] on div "**********" at bounding box center [639, 128] width 1016 height 139
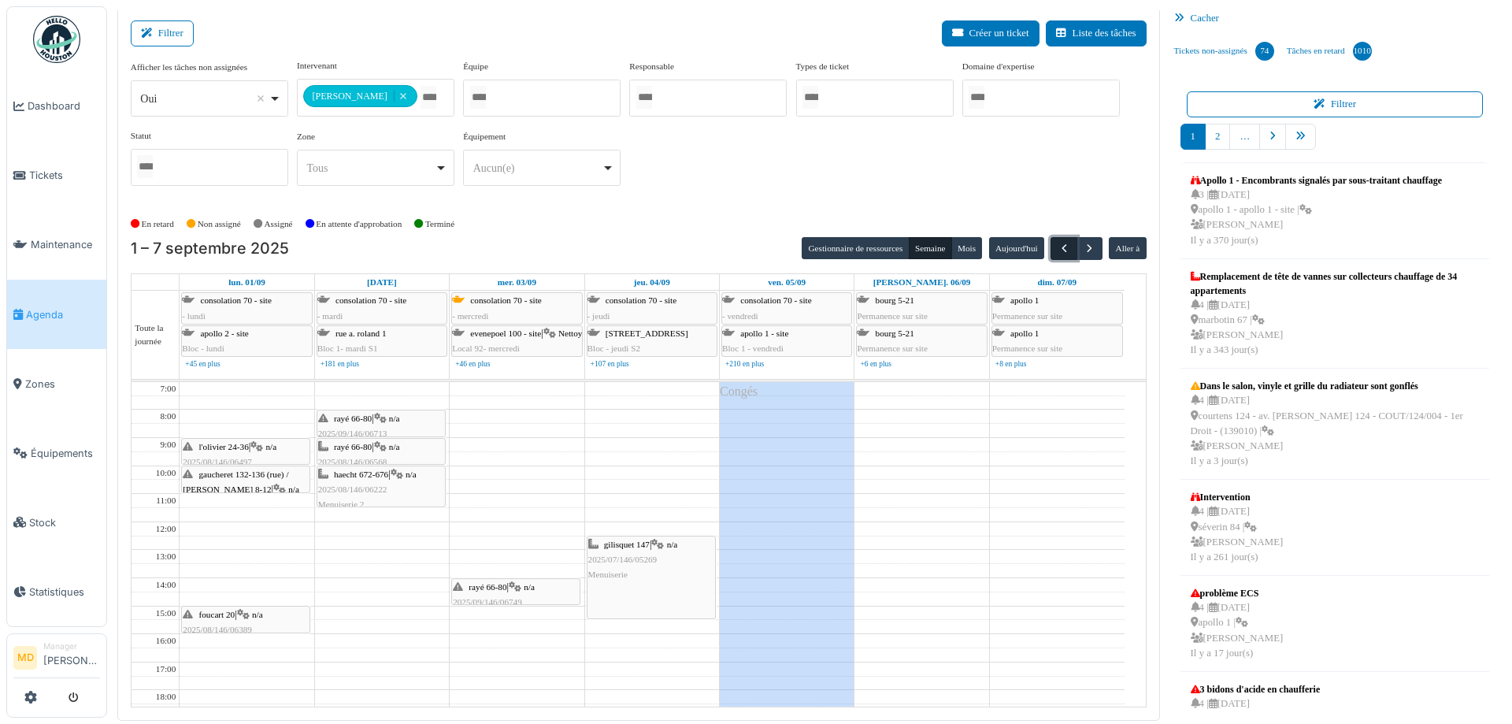
click at [1051, 250] on button "button" at bounding box center [1064, 248] width 26 height 23
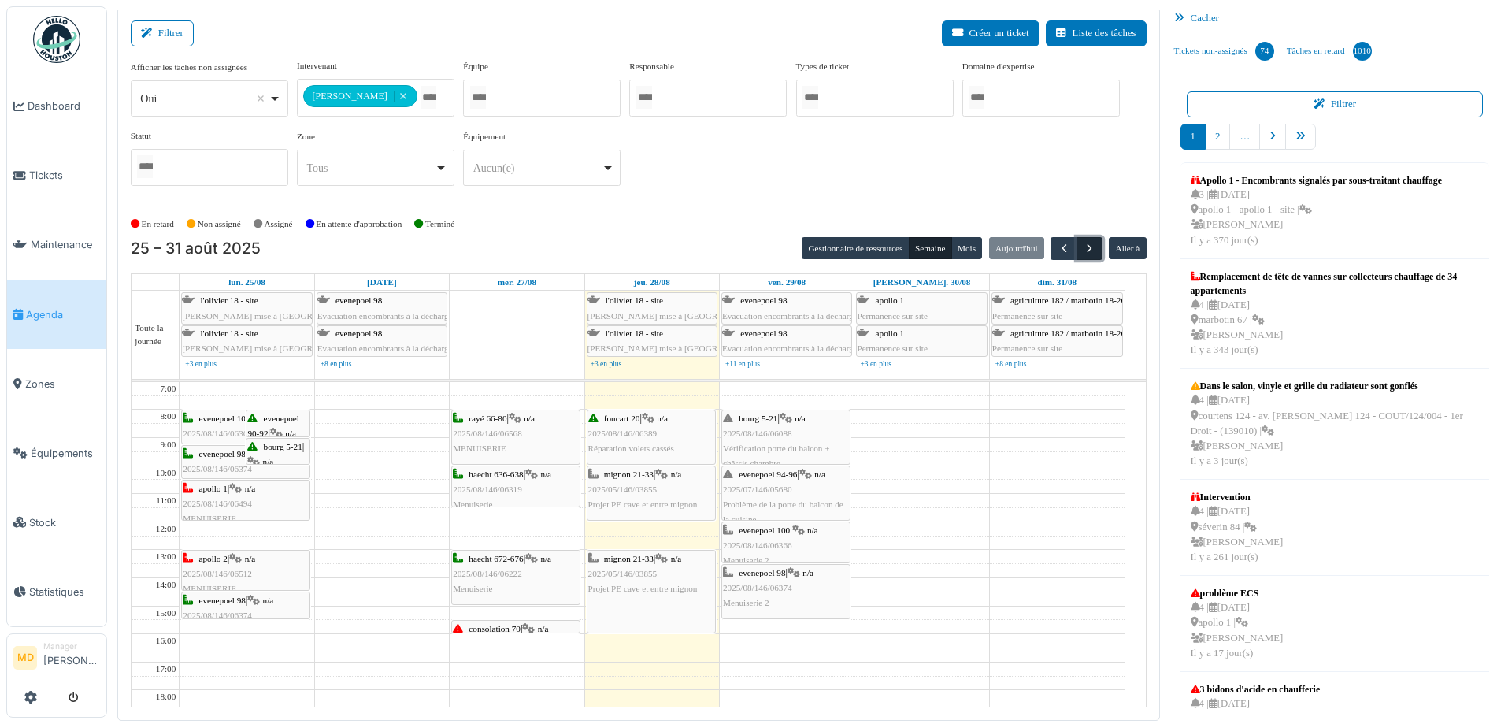
click at [1083, 243] on span "button" at bounding box center [1089, 248] width 13 height 13
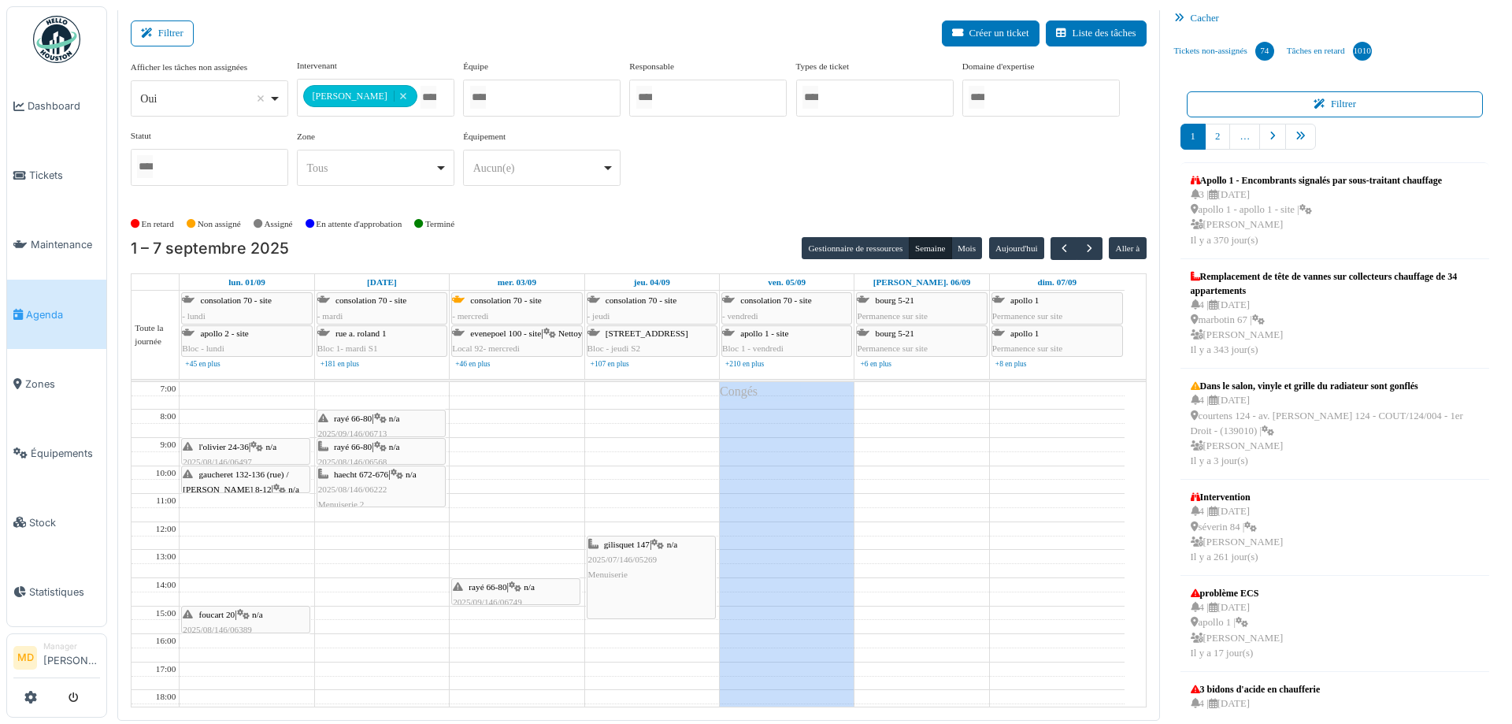
click at [744, 192] on div "**********" at bounding box center [639, 128] width 1016 height 139
click at [727, 172] on div "**********" at bounding box center [639, 128] width 1016 height 139
click at [729, 191] on div "**********" at bounding box center [639, 128] width 1016 height 139
click at [731, 139] on div "**********" at bounding box center [639, 128] width 1016 height 139
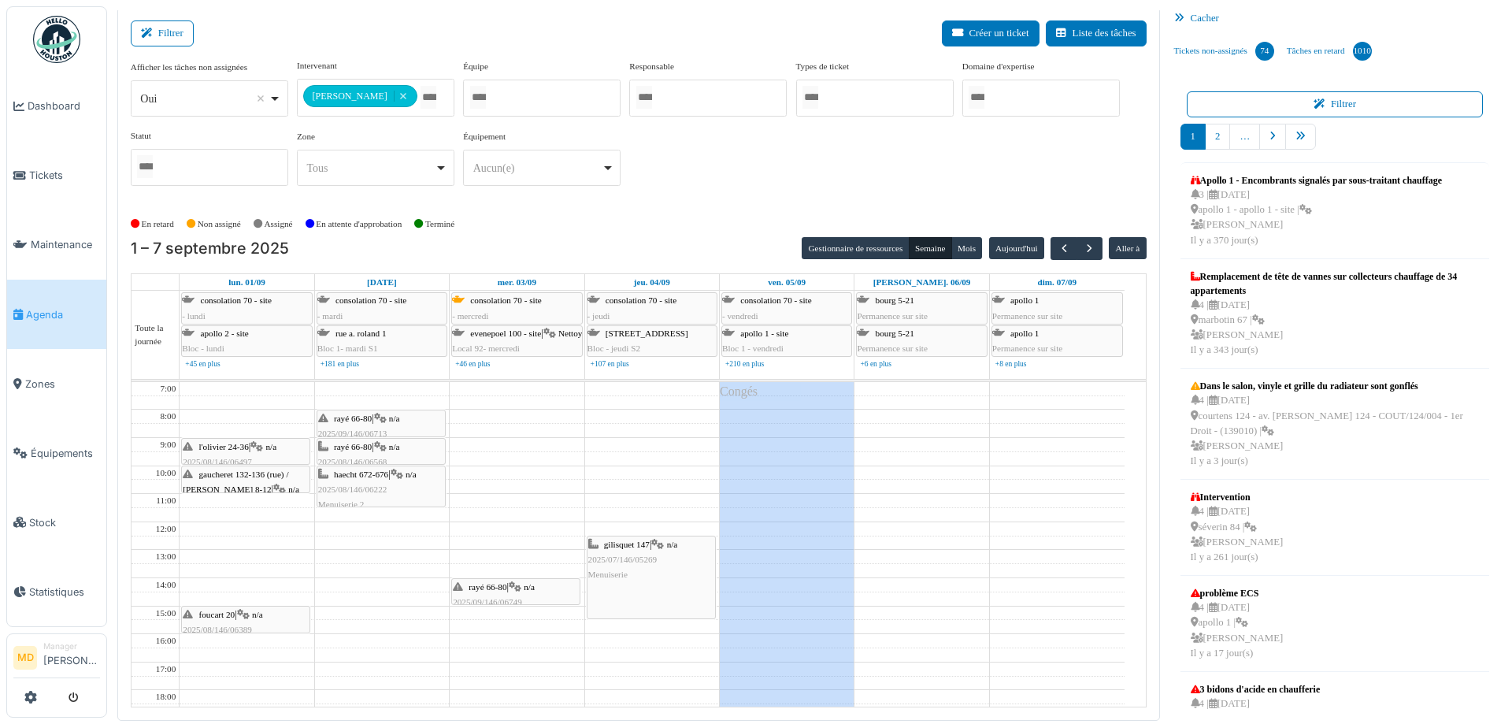
click at [699, 168] on div "**********" at bounding box center [639, 128] width 1016 height 139
click at [678, 171] on div "**********" at bounding box center [639, 128] width 1016 height 139
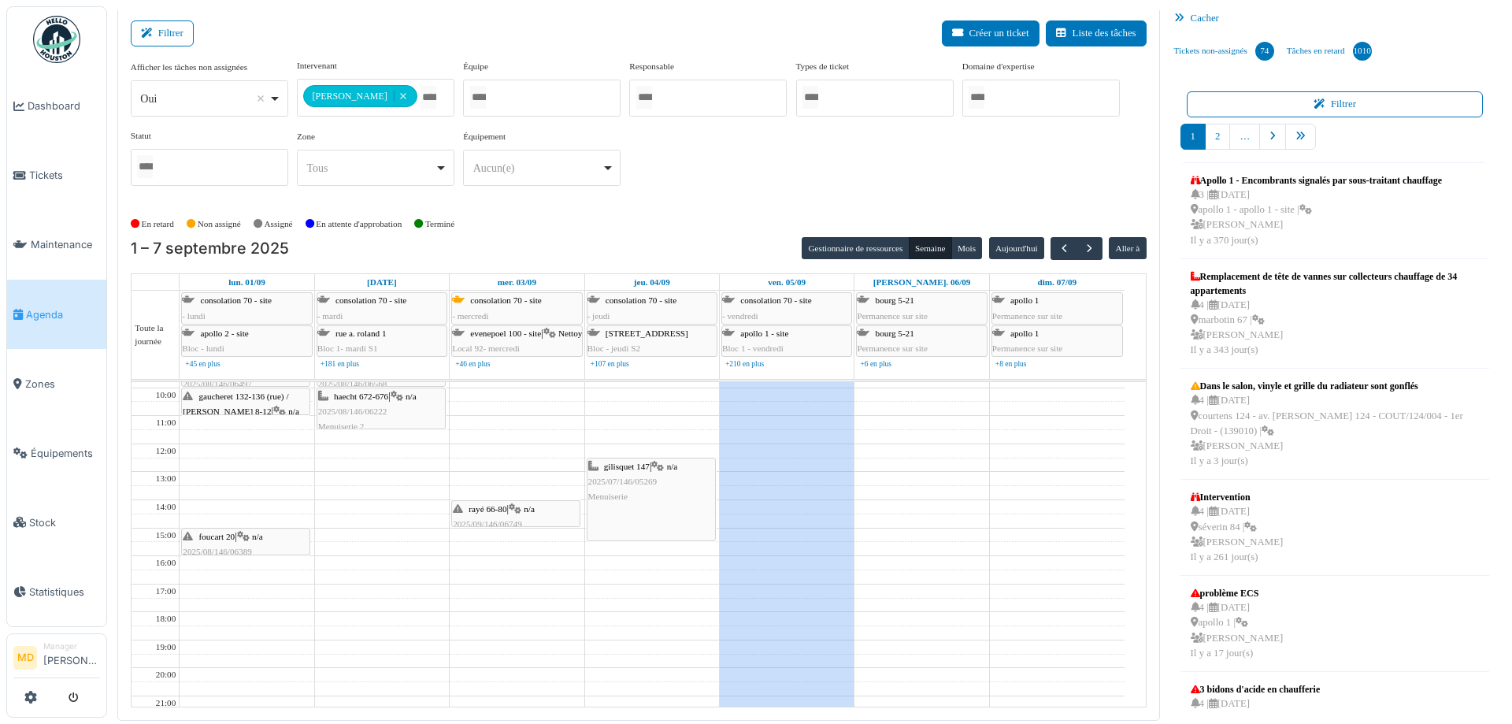
scroll to position [79, 0]
click at [491, 516] on div "rayé 66-80 | n/a 2025/09/146/06749 Problème fenêtre" at bounding box center [516, 524] width 126 height 46
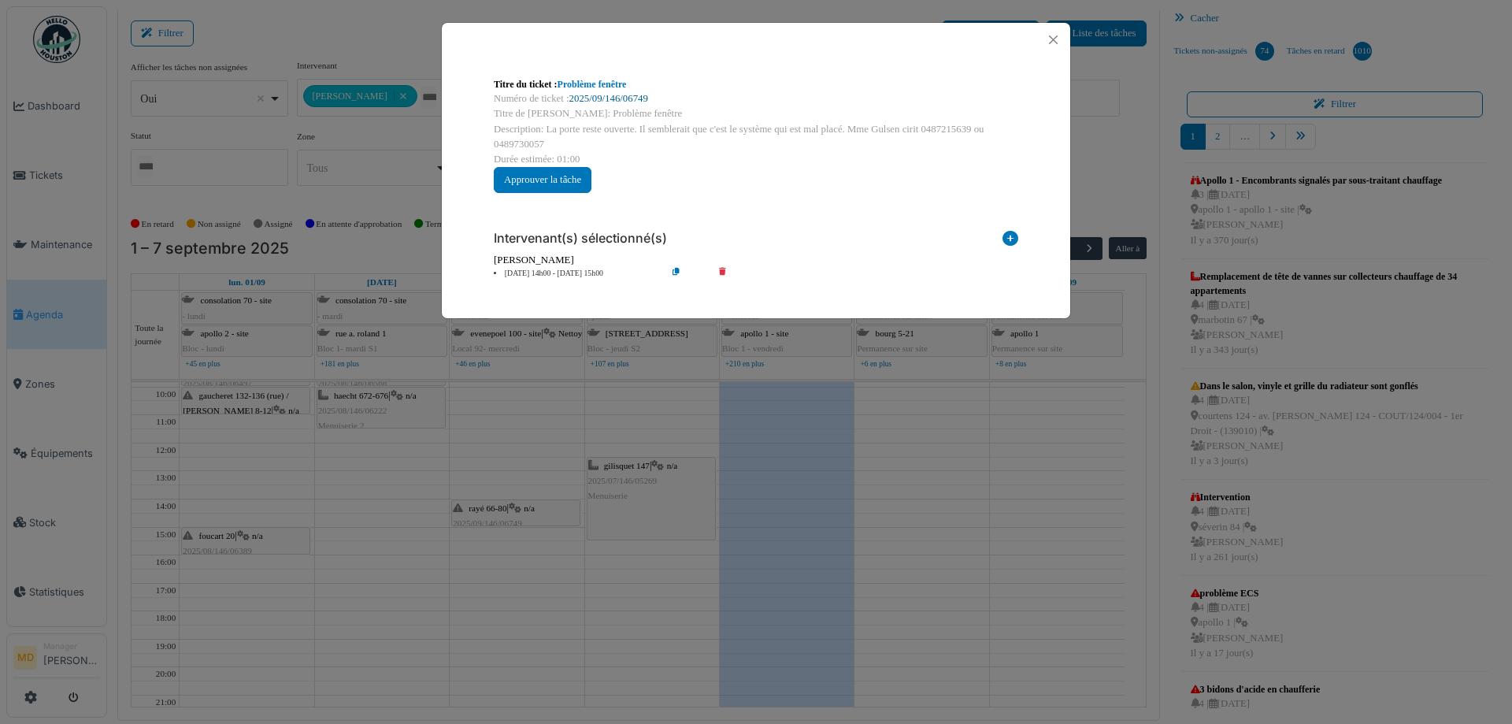
click at [592, 98] on link "2025/09/146/06749" at bounding box center [608, 98] width 79 height 11
click at [1062, 33] on button "Close" at bounding box center [1053, 39] width 21 height 21
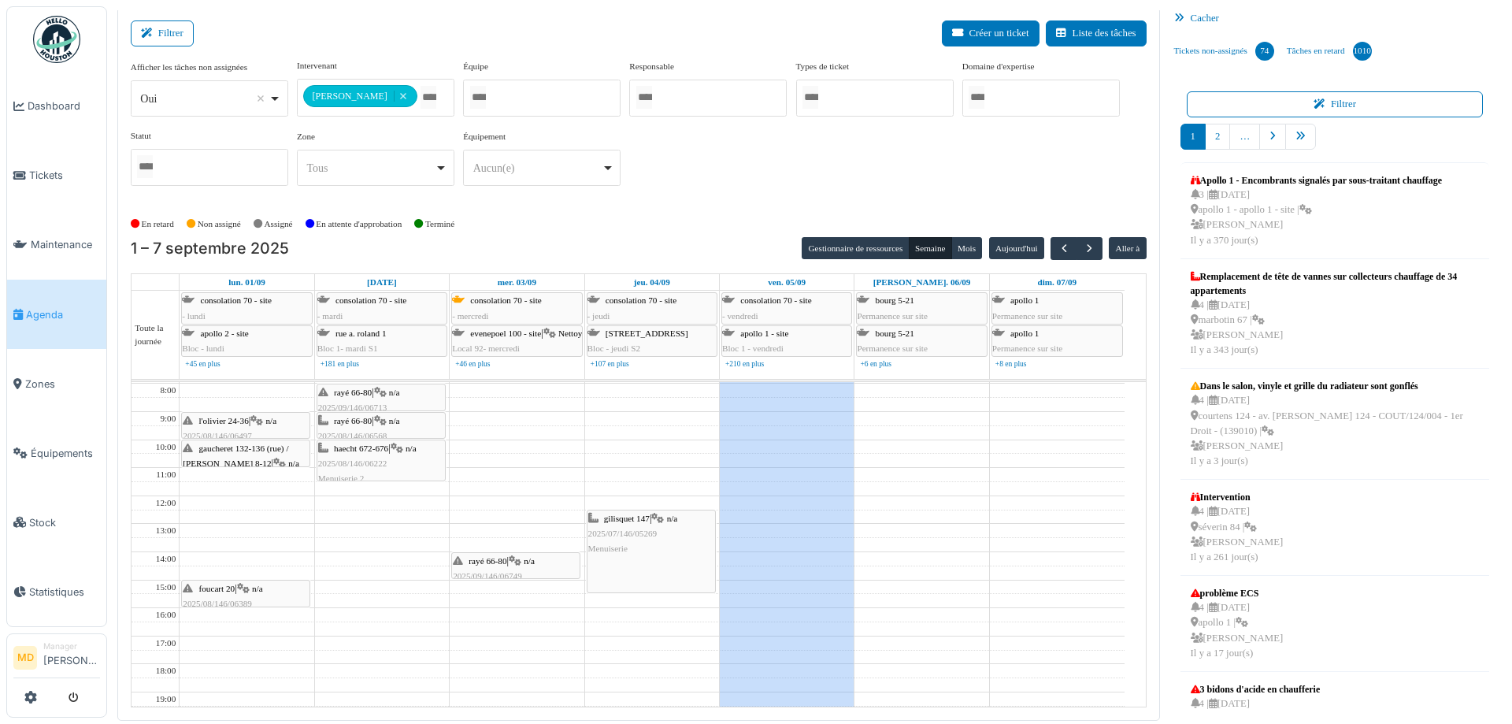
scroll to position [0, 0]
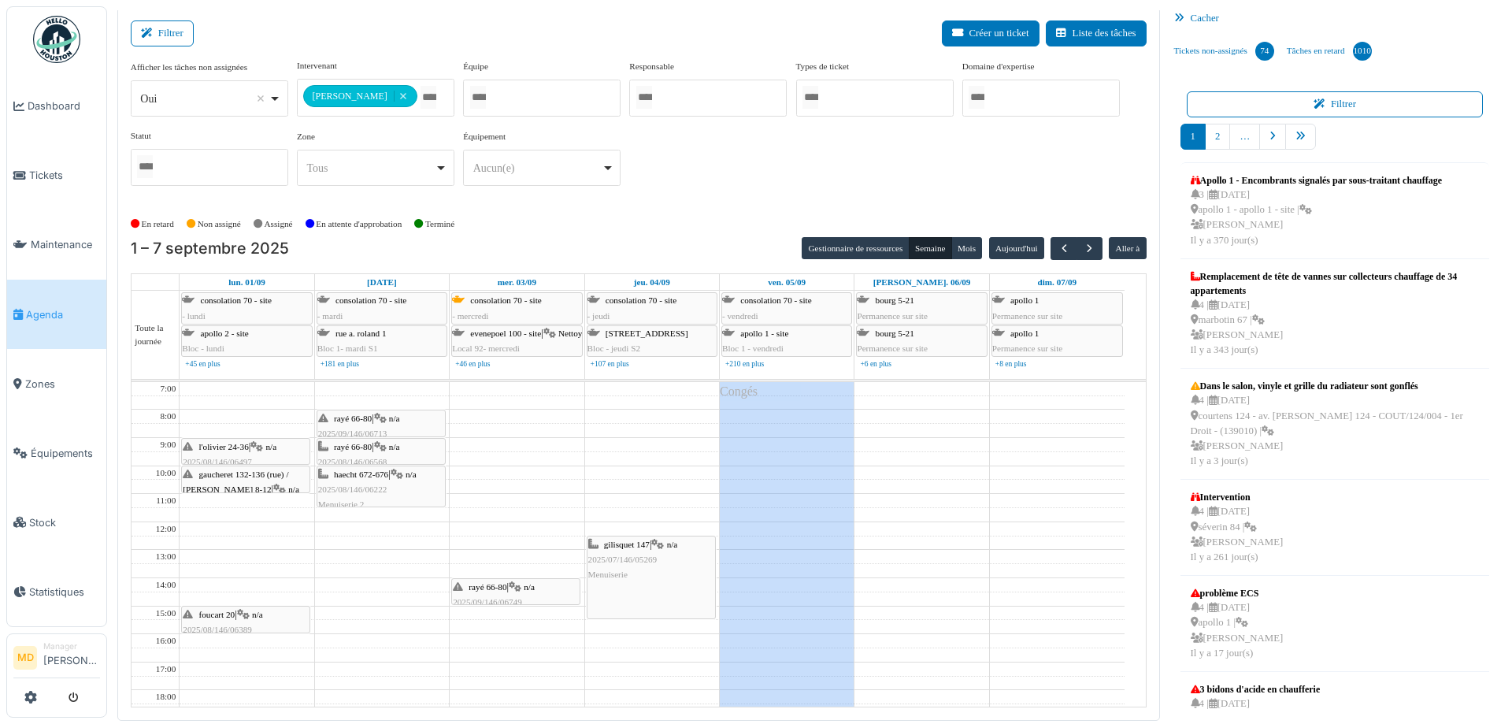
click at [382, 449] on icon at bounding box center [380, 447] width 13 height 10
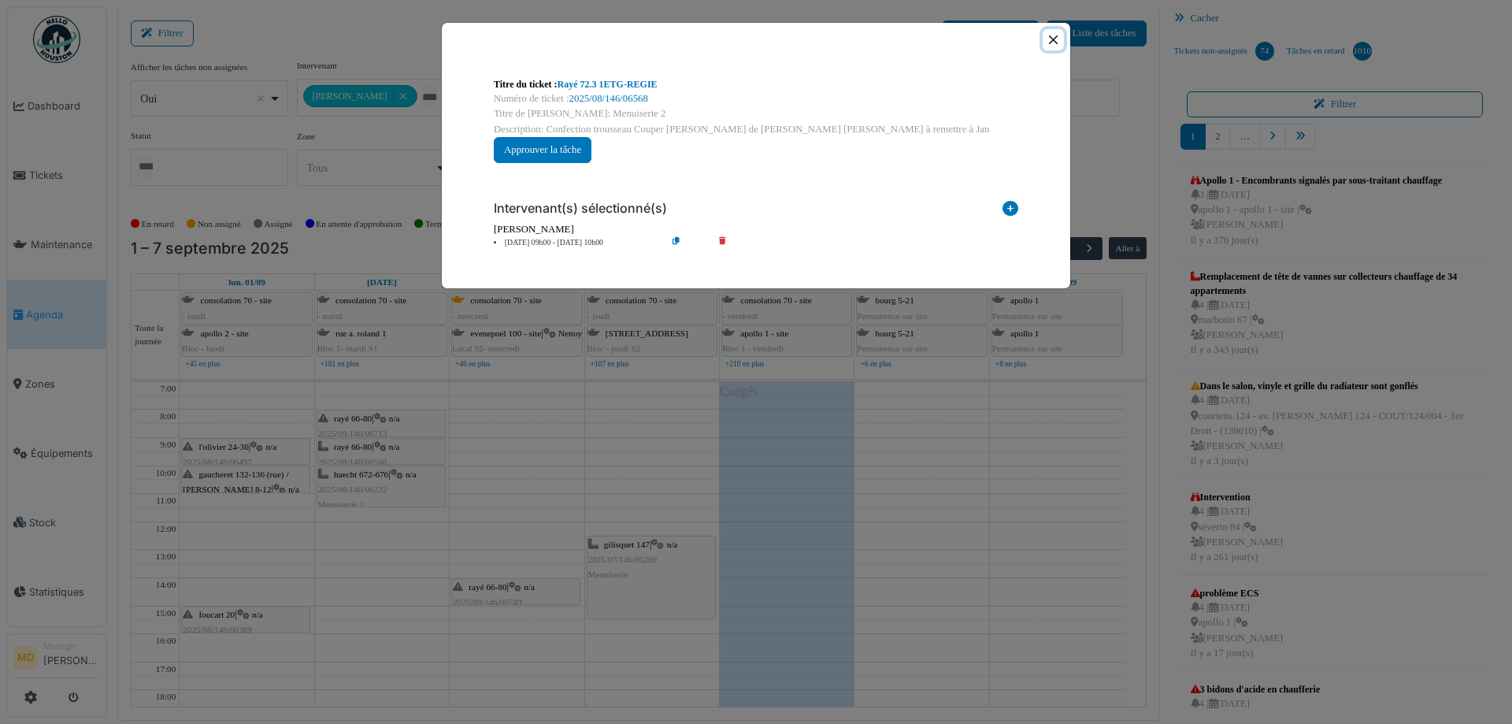
click at [1053, 39] on button "Close" at bounding box center [1053, 39] width 21 height 21
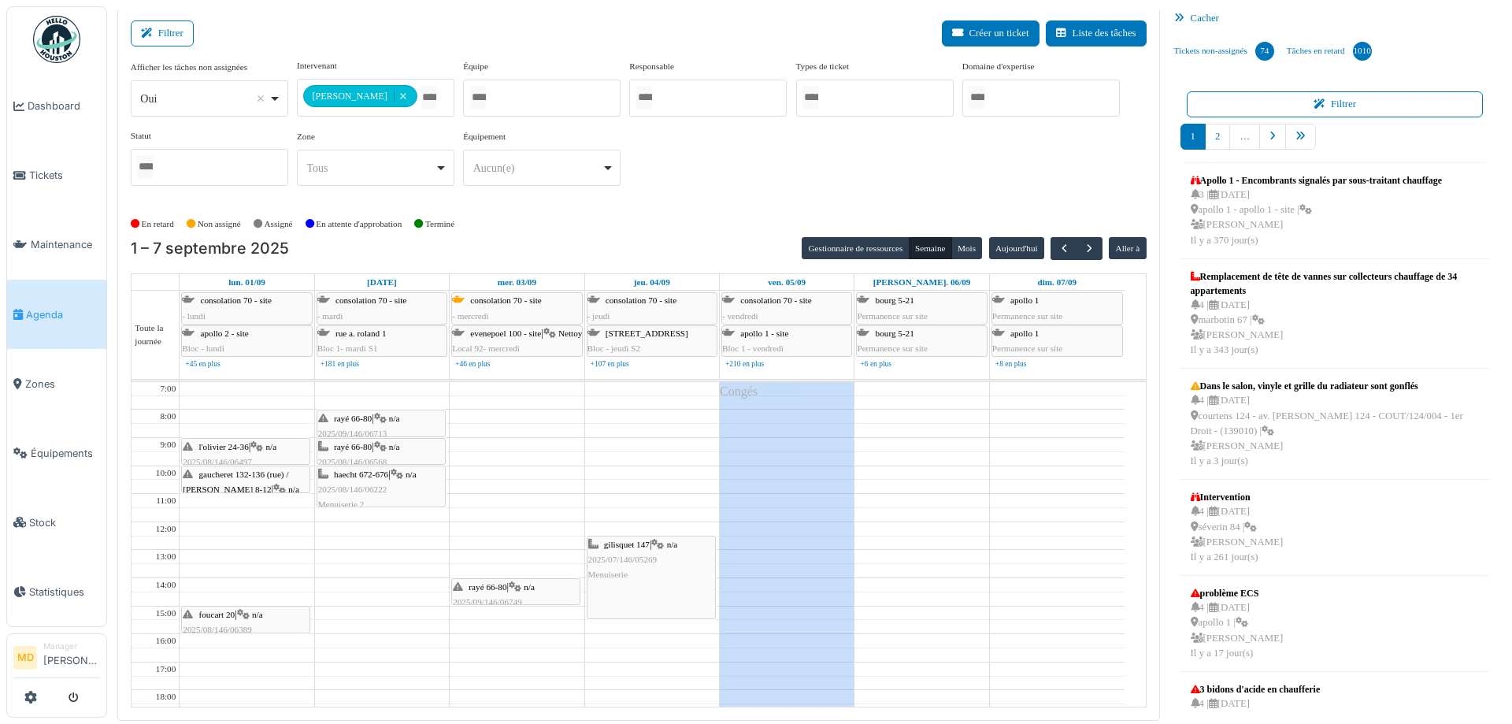
click at [643, 556] on span "2025/07/146/05269" at bounding box center [622, 558] width 69 height 9
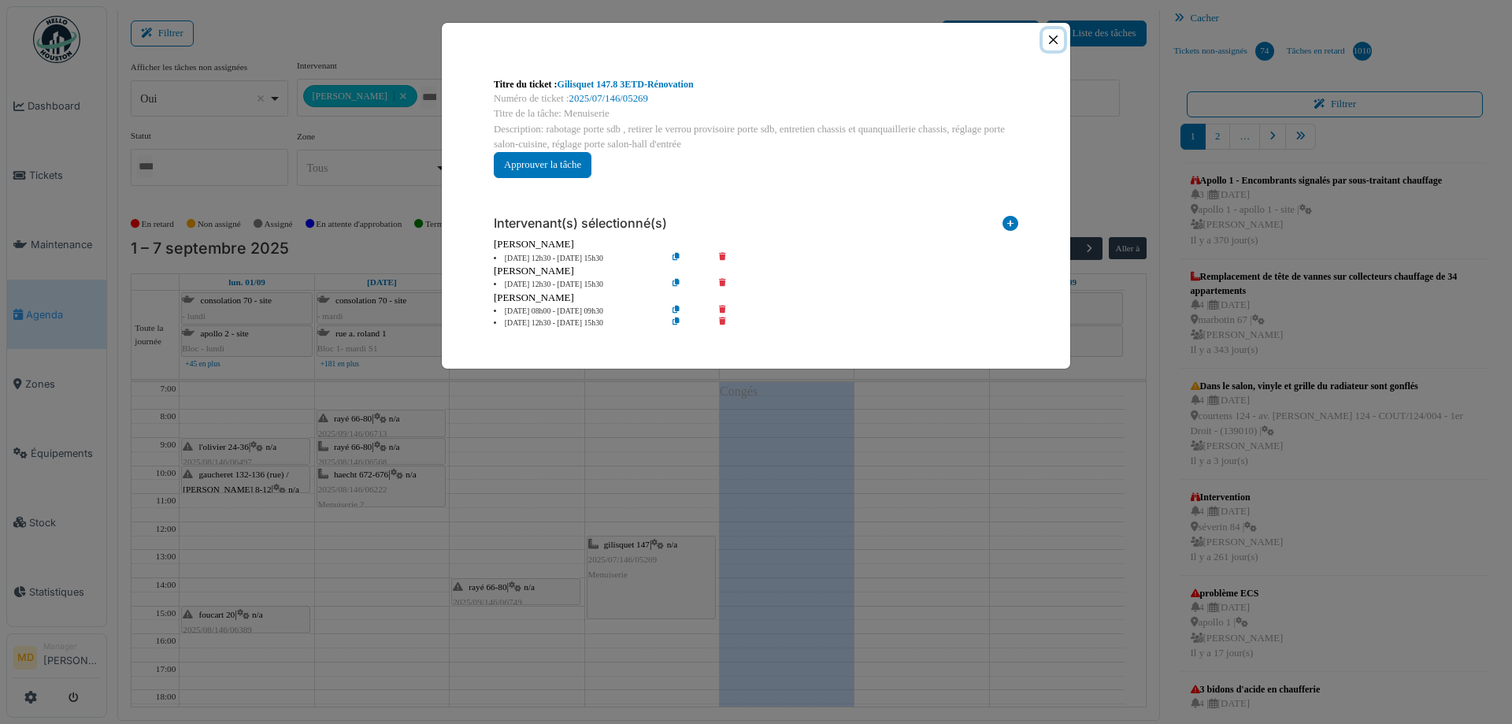
click at [1050, 42] on button "Close" at bounding box center [1053, 39] width 21 height 21
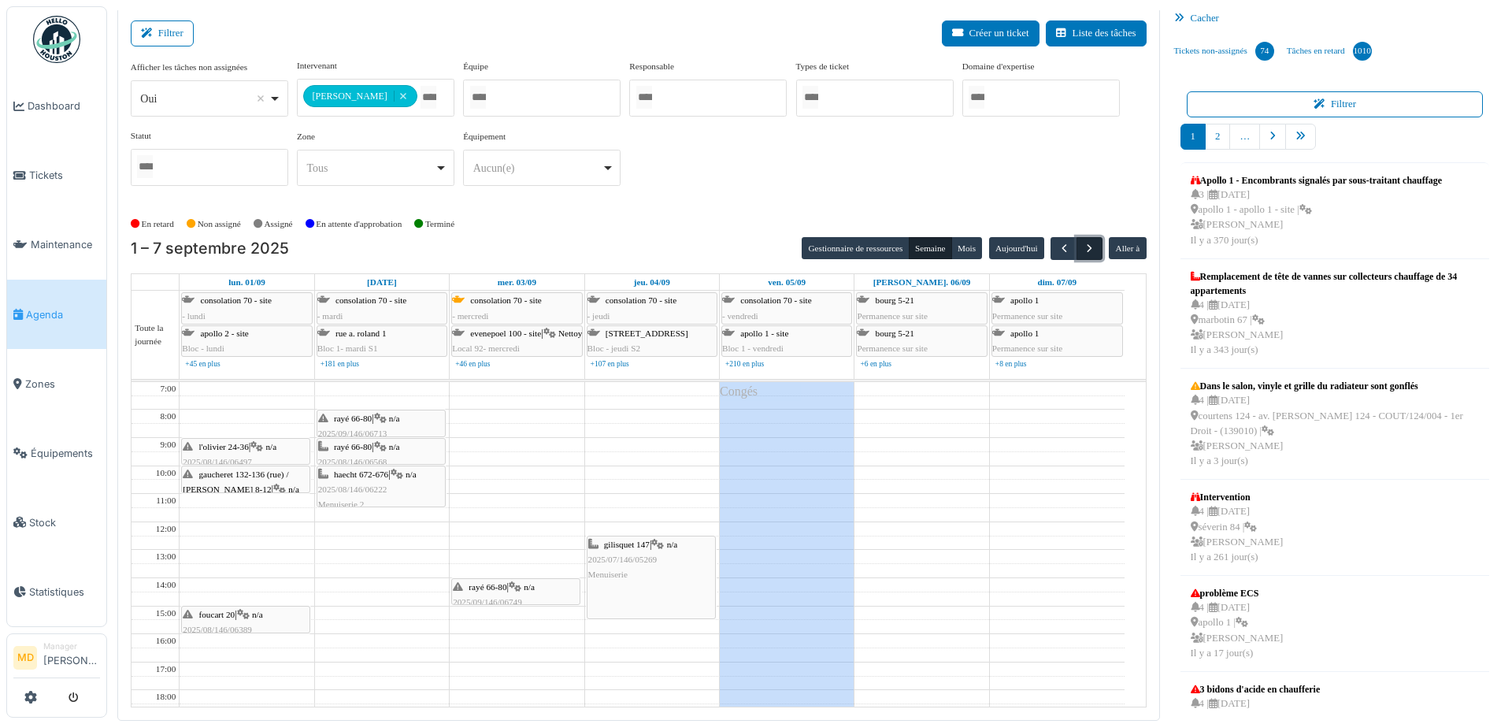
click at [1083, 254] on span "button" at bounding box center [1089, 248] width 13 height 13
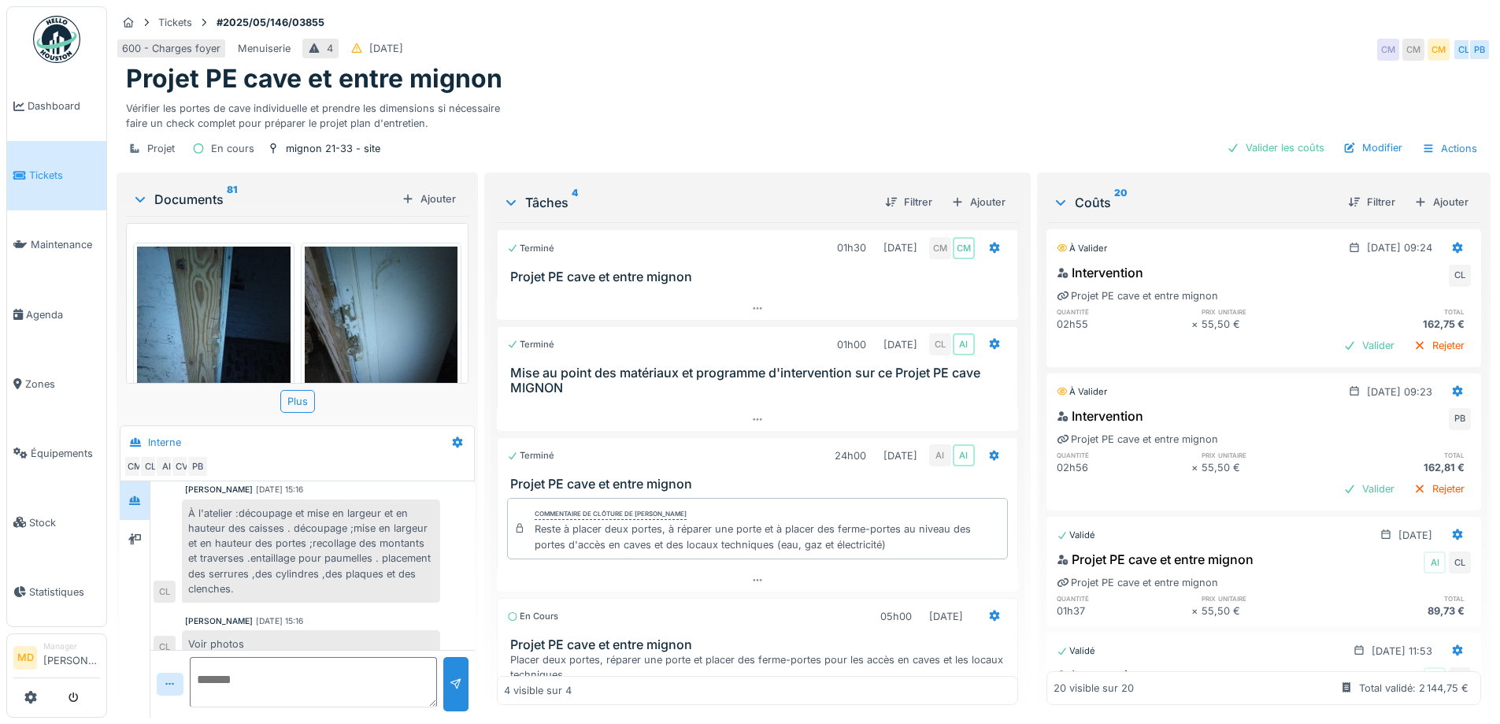
scroll to position [116, 0]
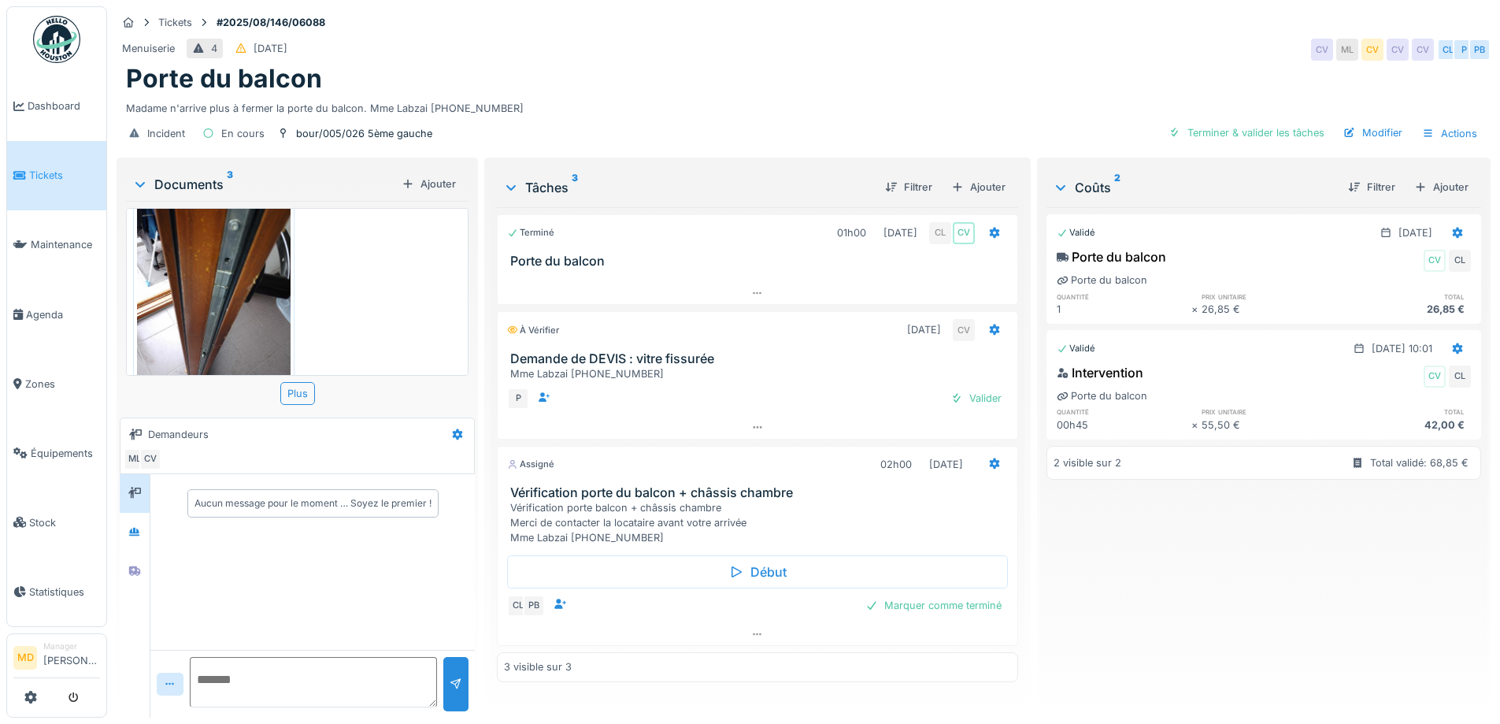
scroll to position [325, 0]
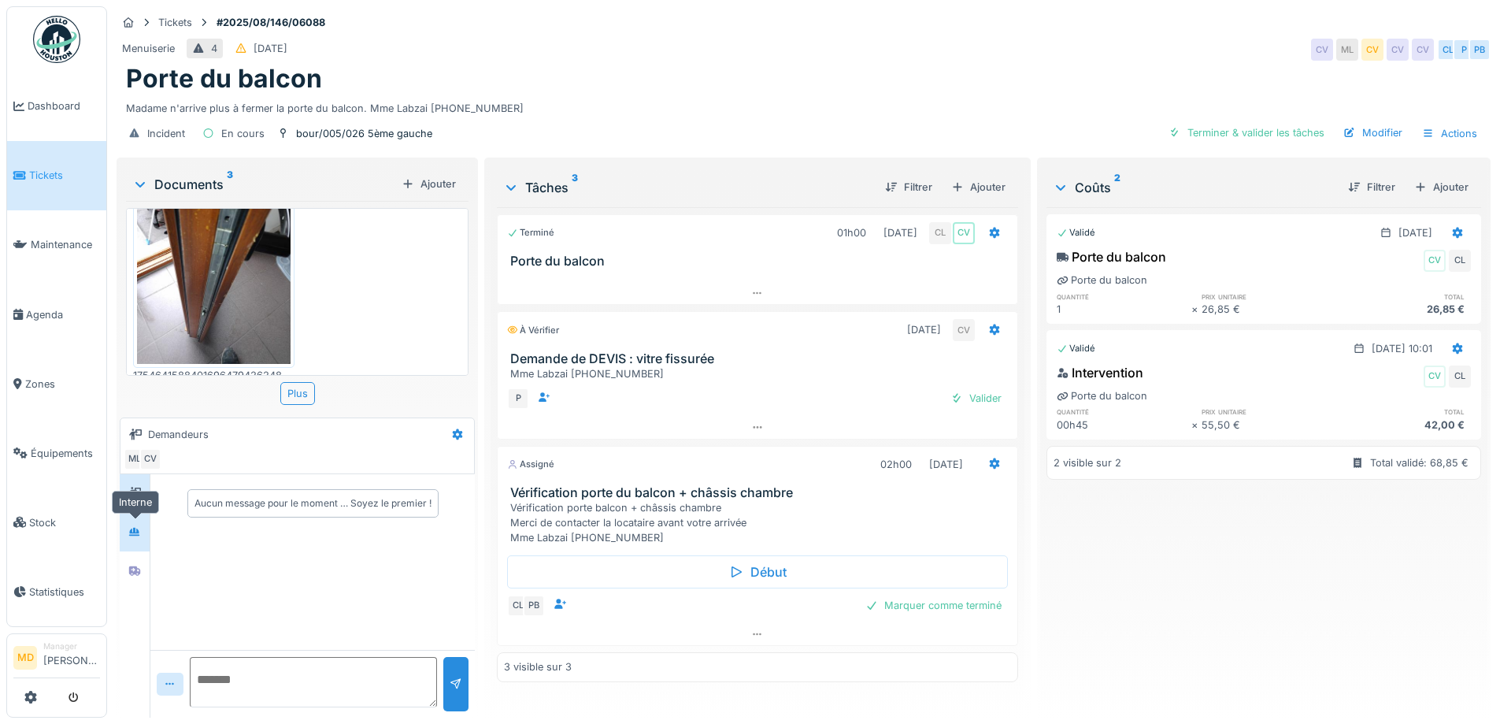
click at [143, 533] on div at bounding box center [135, 532] width 24 height 20
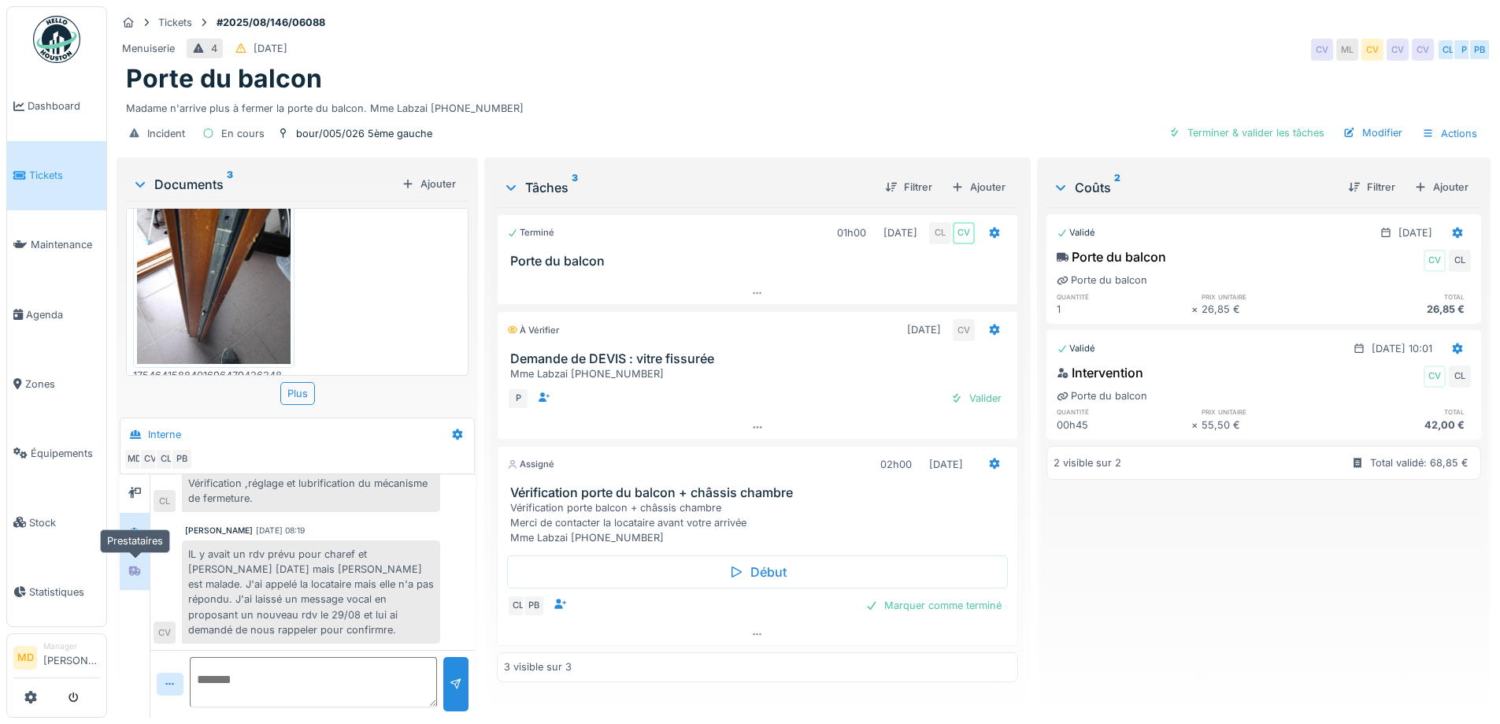
click at [133, 572] on icon at bounding box center [134, 570] width 11 height 9
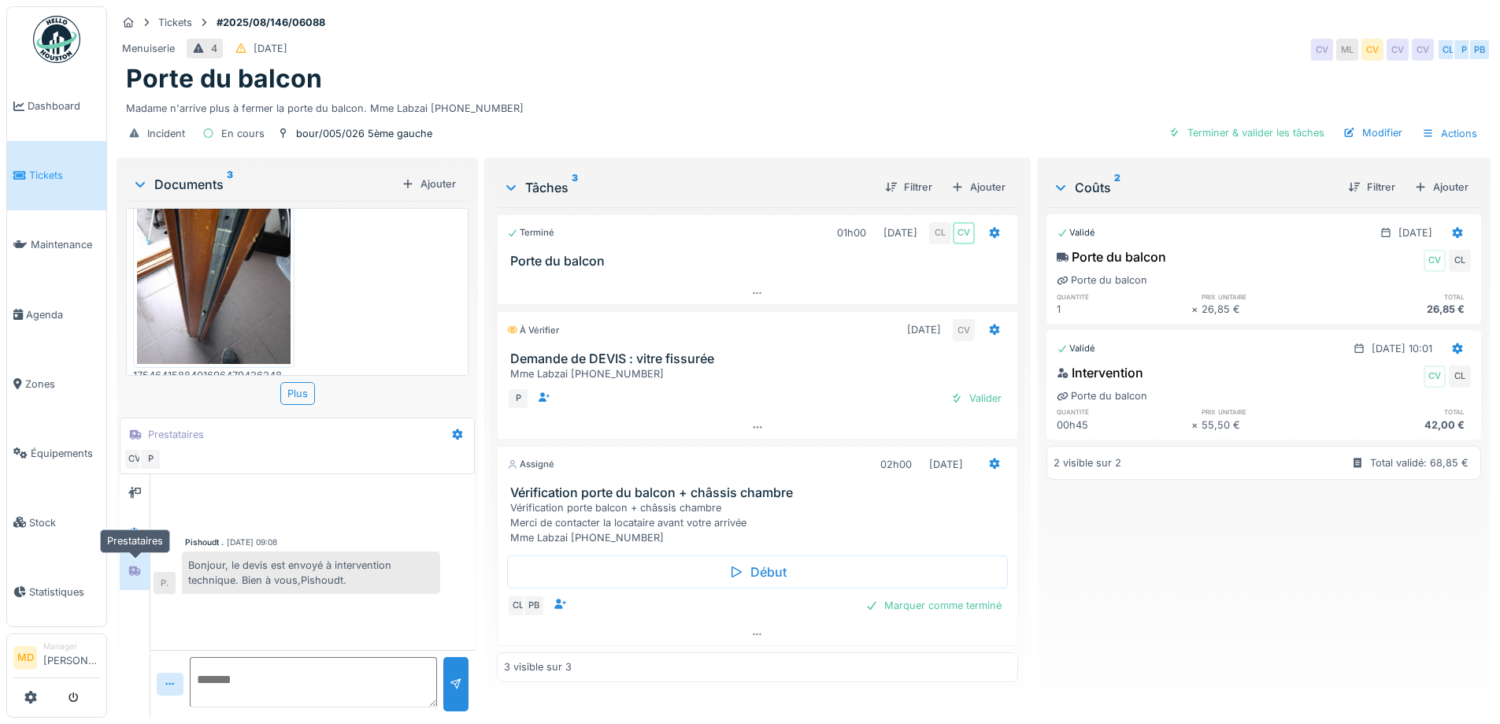
scroll to position [0, 0]
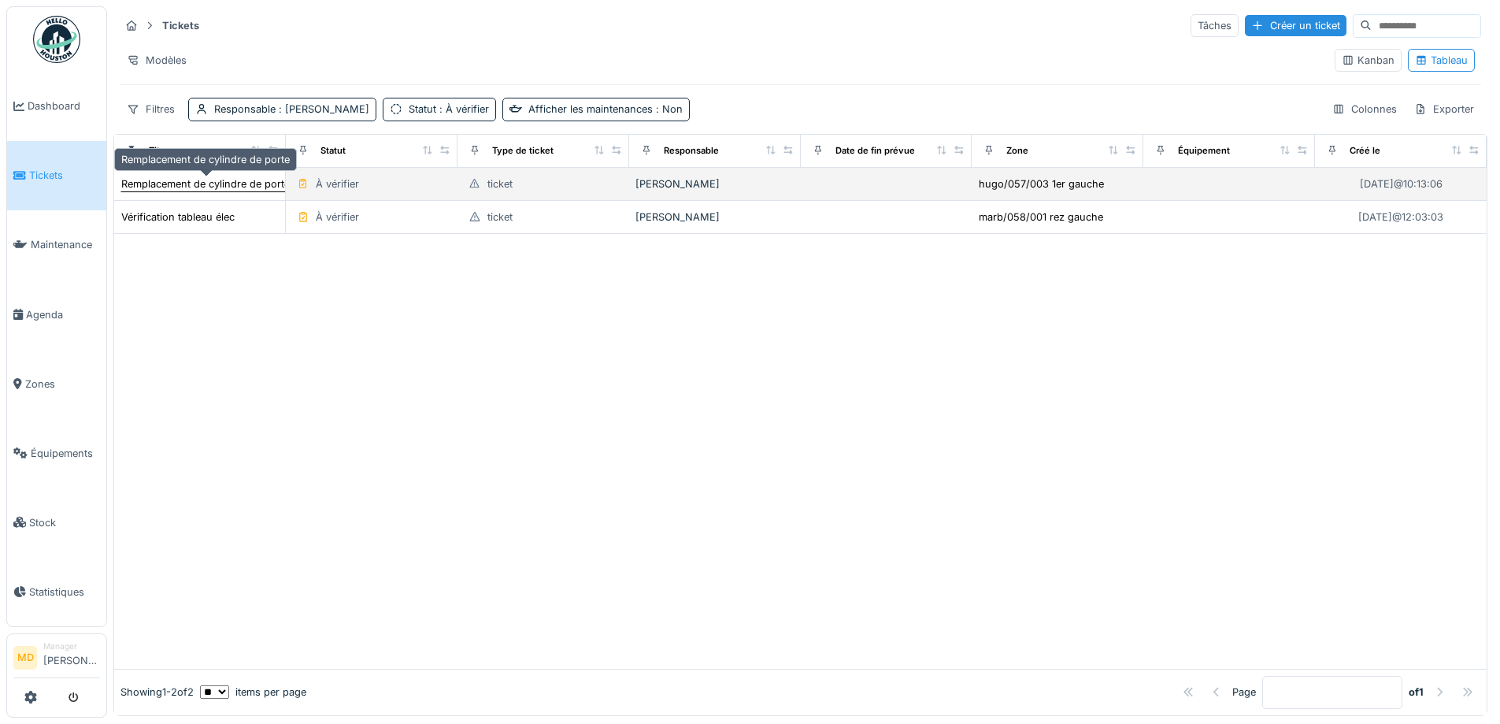
click at [247, 184] on div "Remplacement de cylindre de porte" at bounding box center [205, 183] width 169 height 15
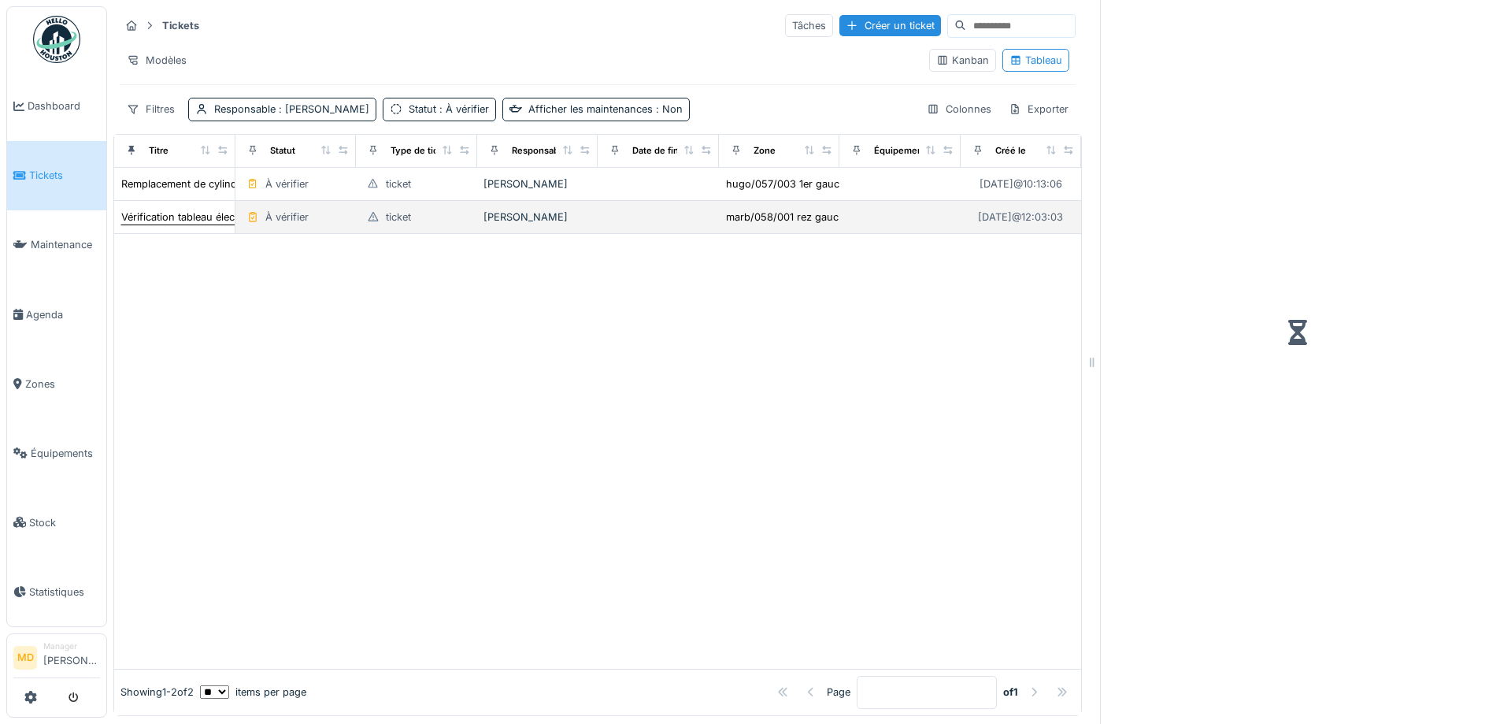
click at [151, 220] on div "Vérification tableau élec" at bounding box center [177, 217] width 113 height 15
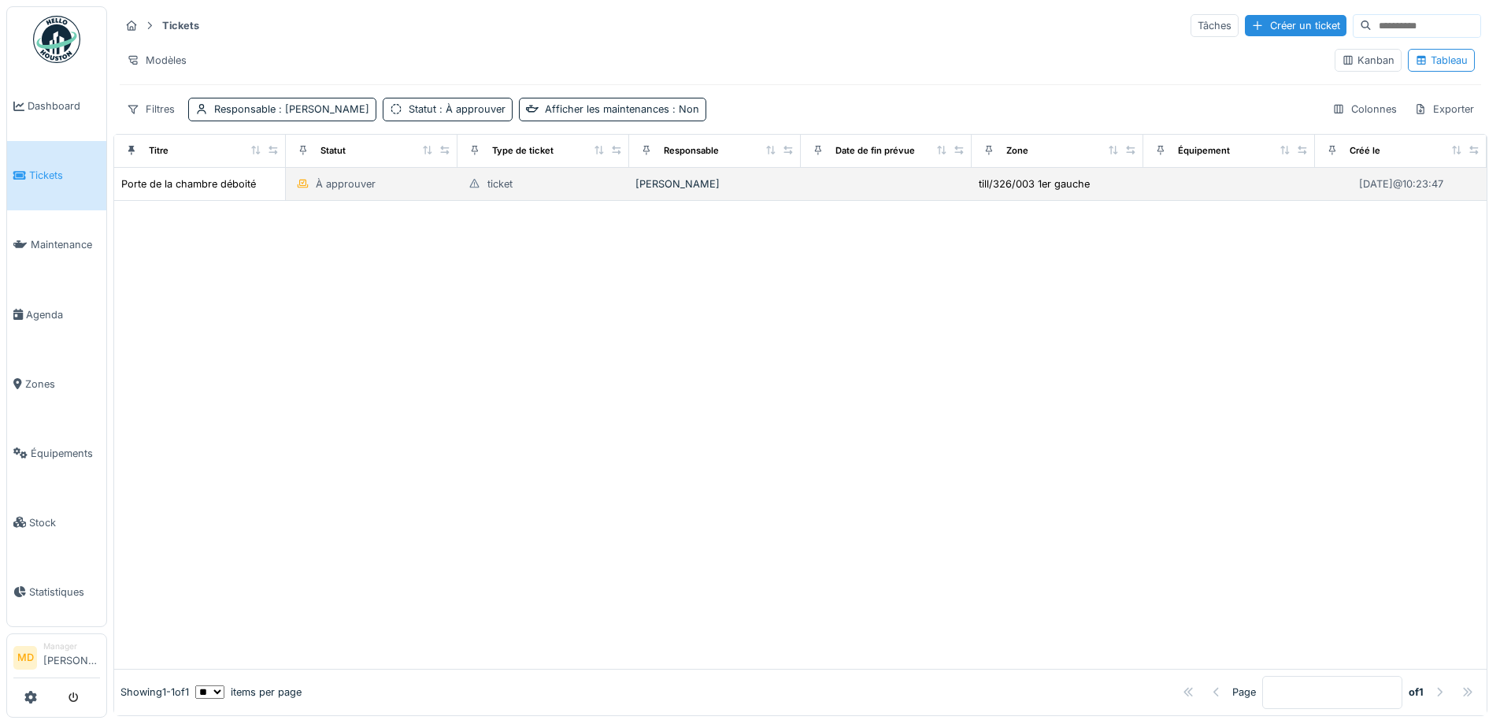
click at [192, 193] on td "Porte de la chambre déboité" at bounding box center [200, 184] width 172 height 33
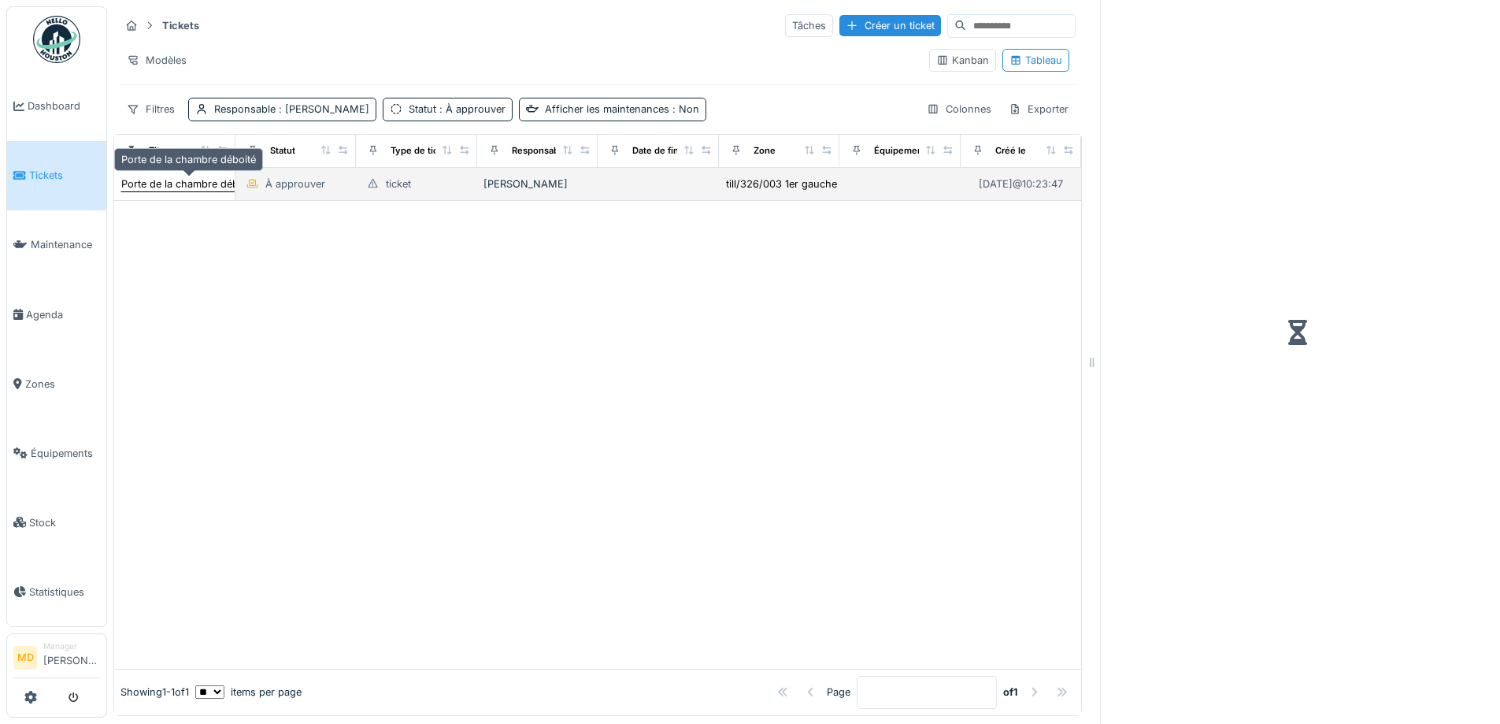
click at [192, 184] on div "Porte de la chambre déboité" at bounding box center [188, 183] width 135 height 15
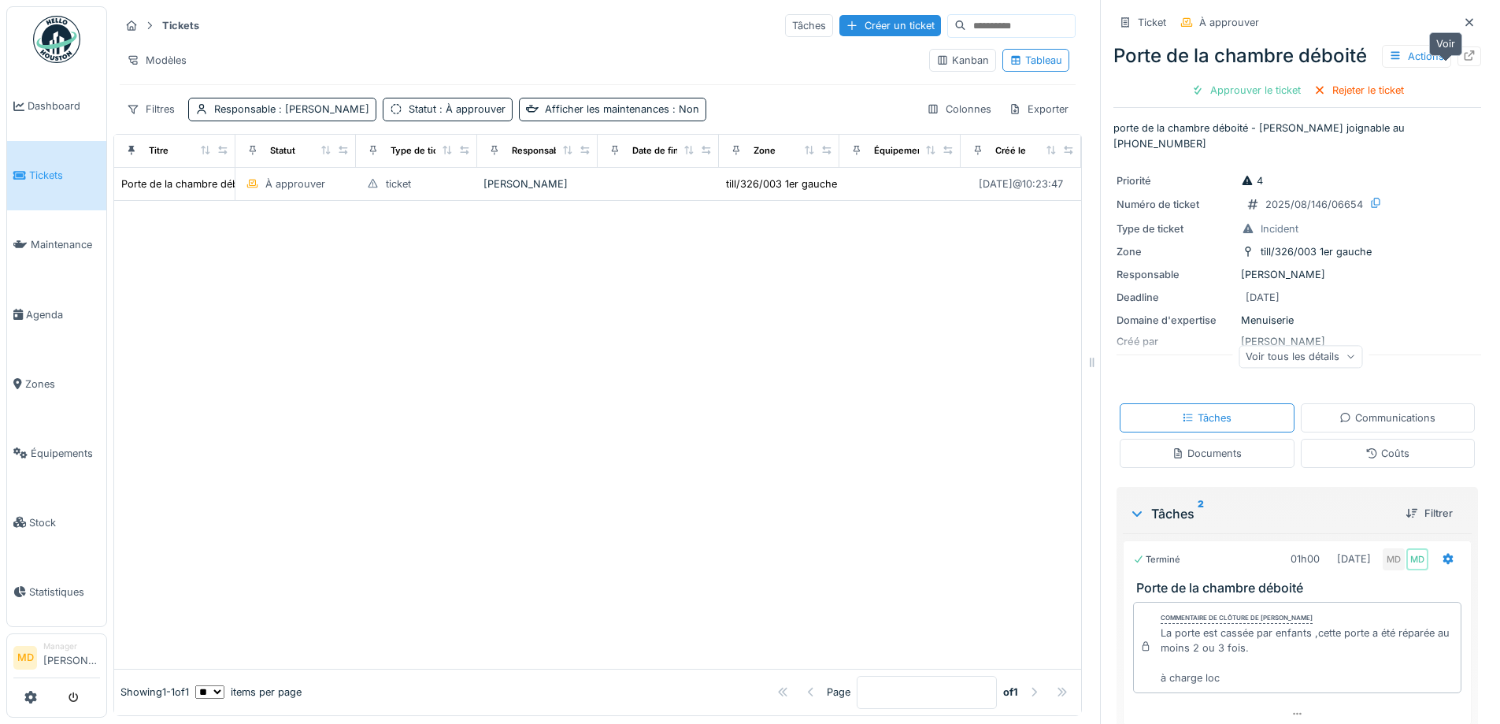
click at [1465, 61] on icon at bounding box center [1470, 55] width 10 height 10
click at [38, 163] on link "Tickets" at bounding box center [56, 175] width 99 height 69
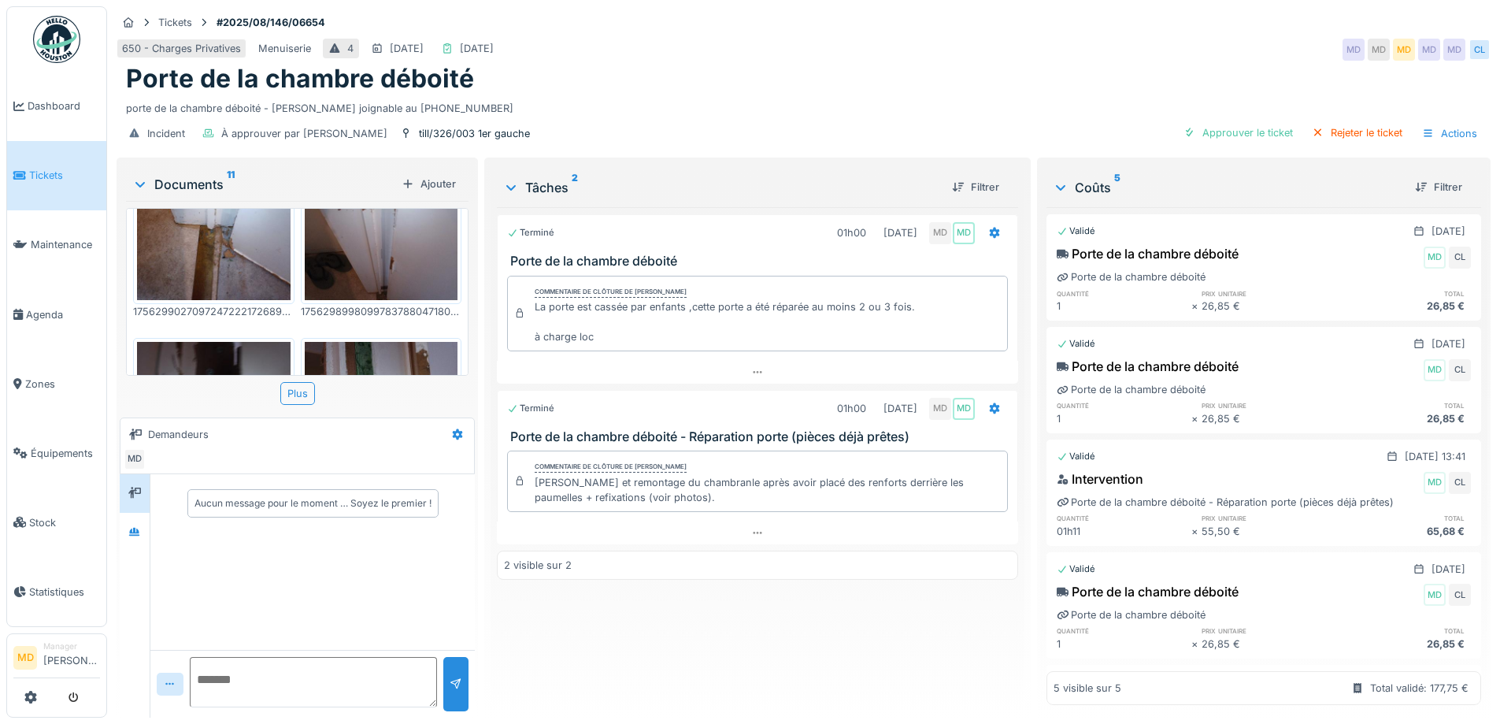
scroll to position [394, 0]
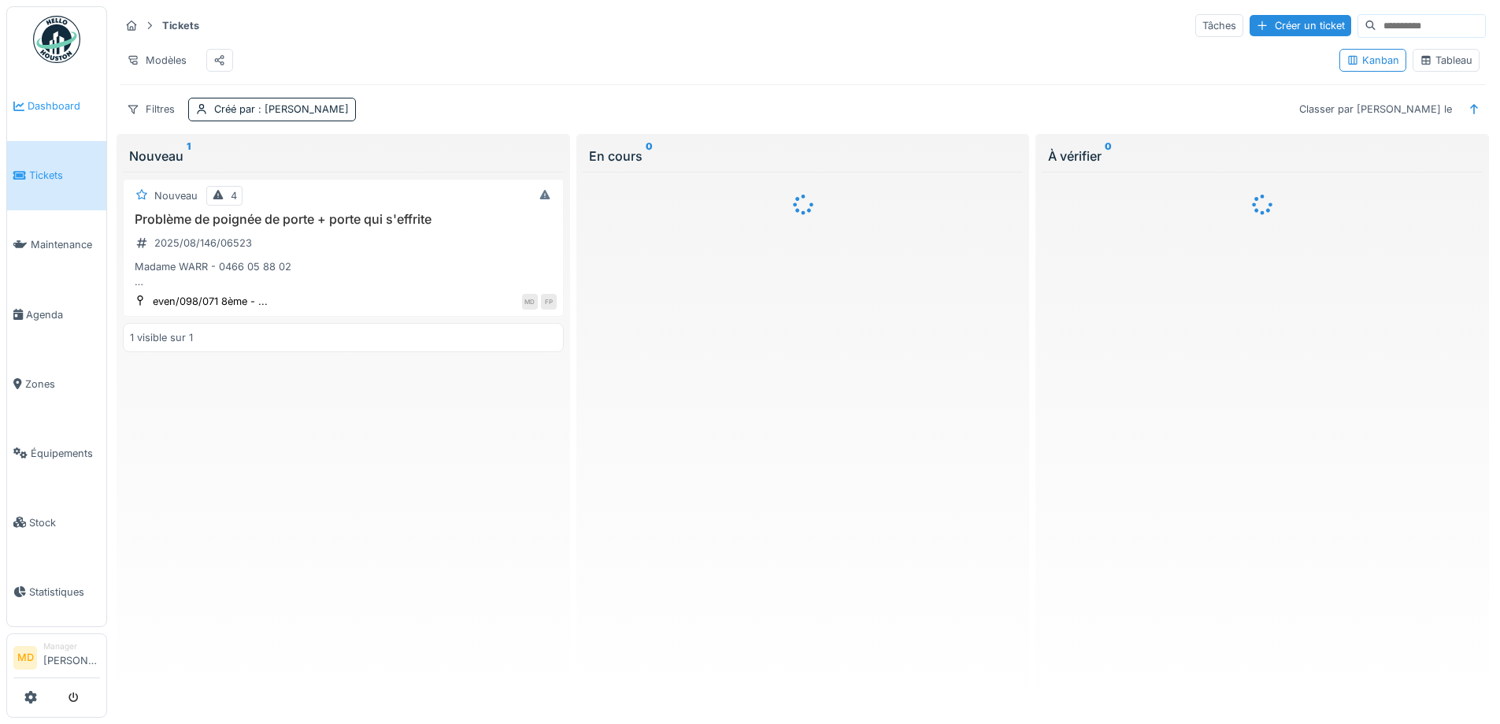
click at [59, 102] on span "Dashboard" at bounding box center [64, 105] width 72 height 15
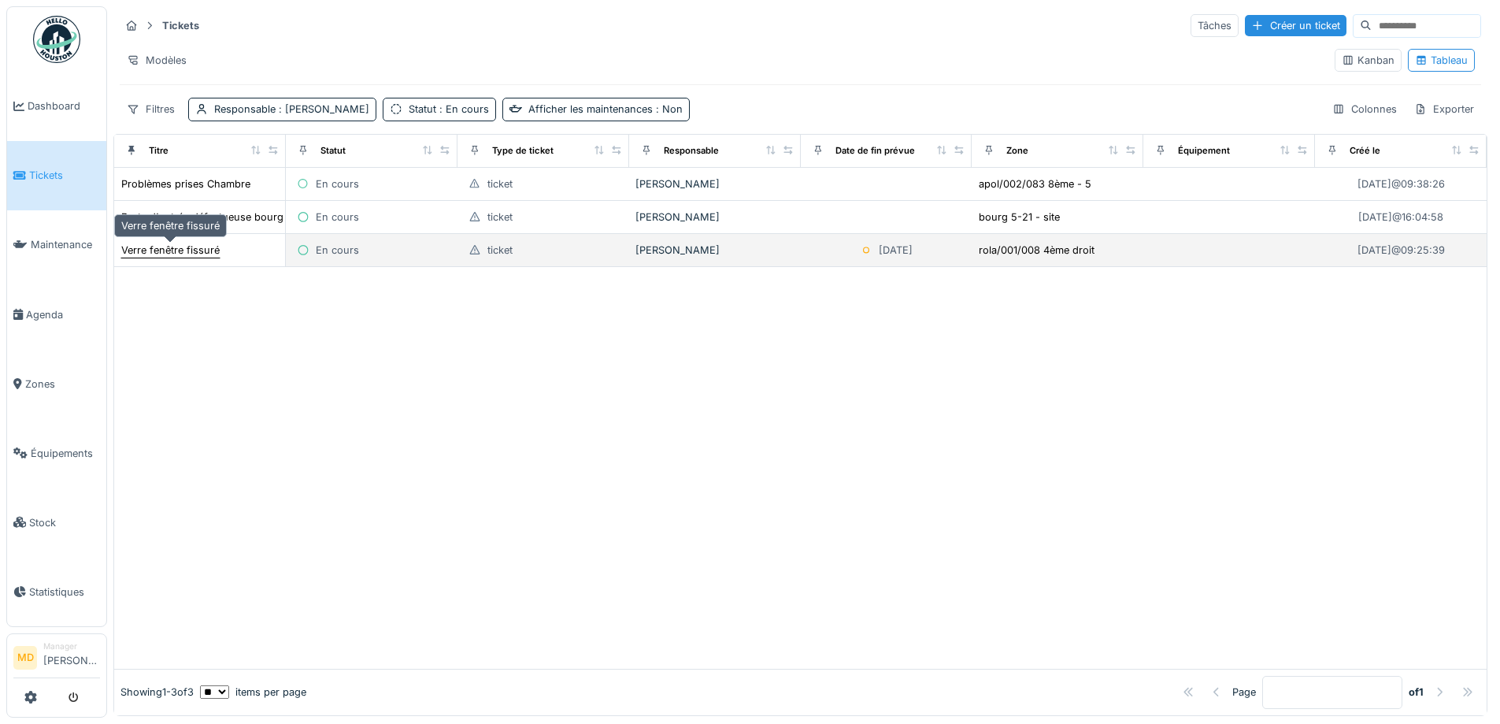
click at [171, 252] on div "Verre fenêtre fissuré" at bounding box center [170, 250] width 98 height 15
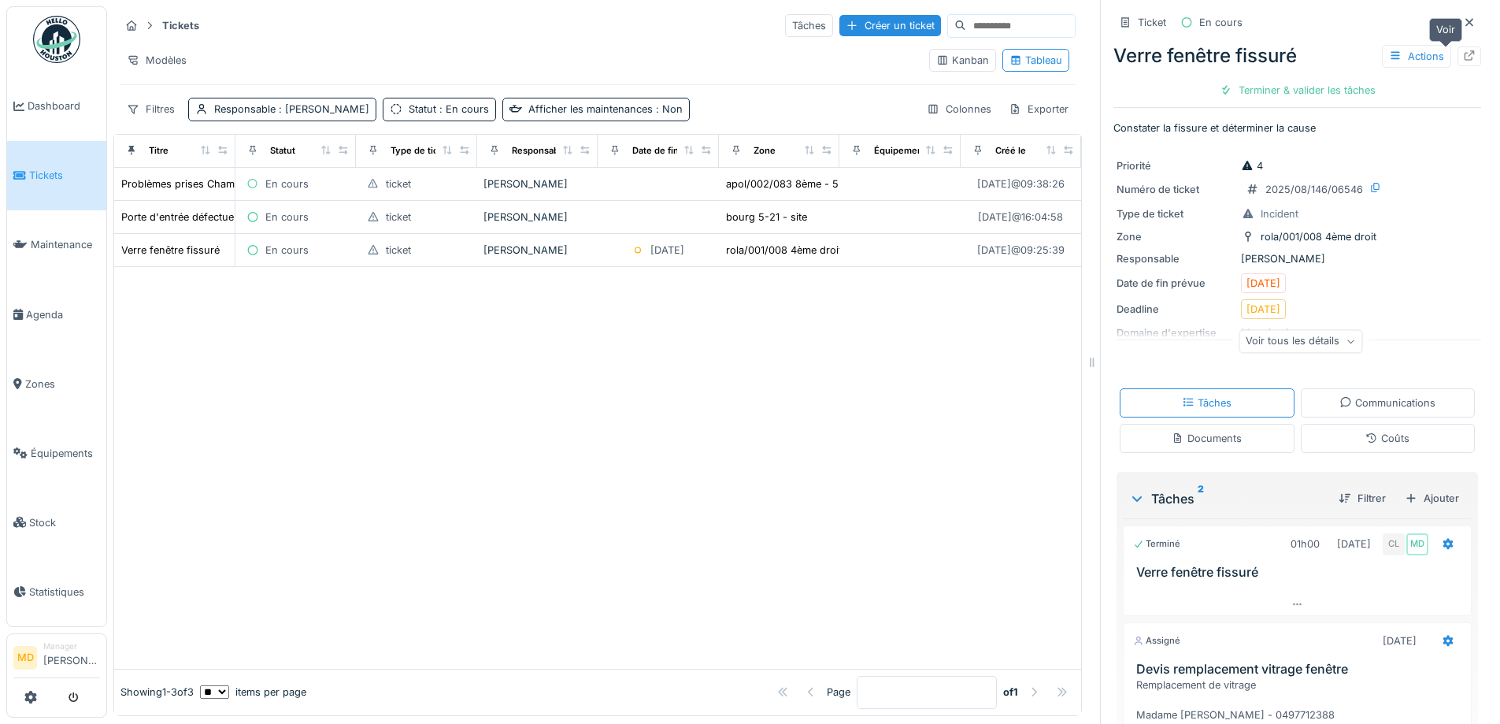
click at [1463, 55] on icon at bounding box center [1469, 55] width 13 height 10
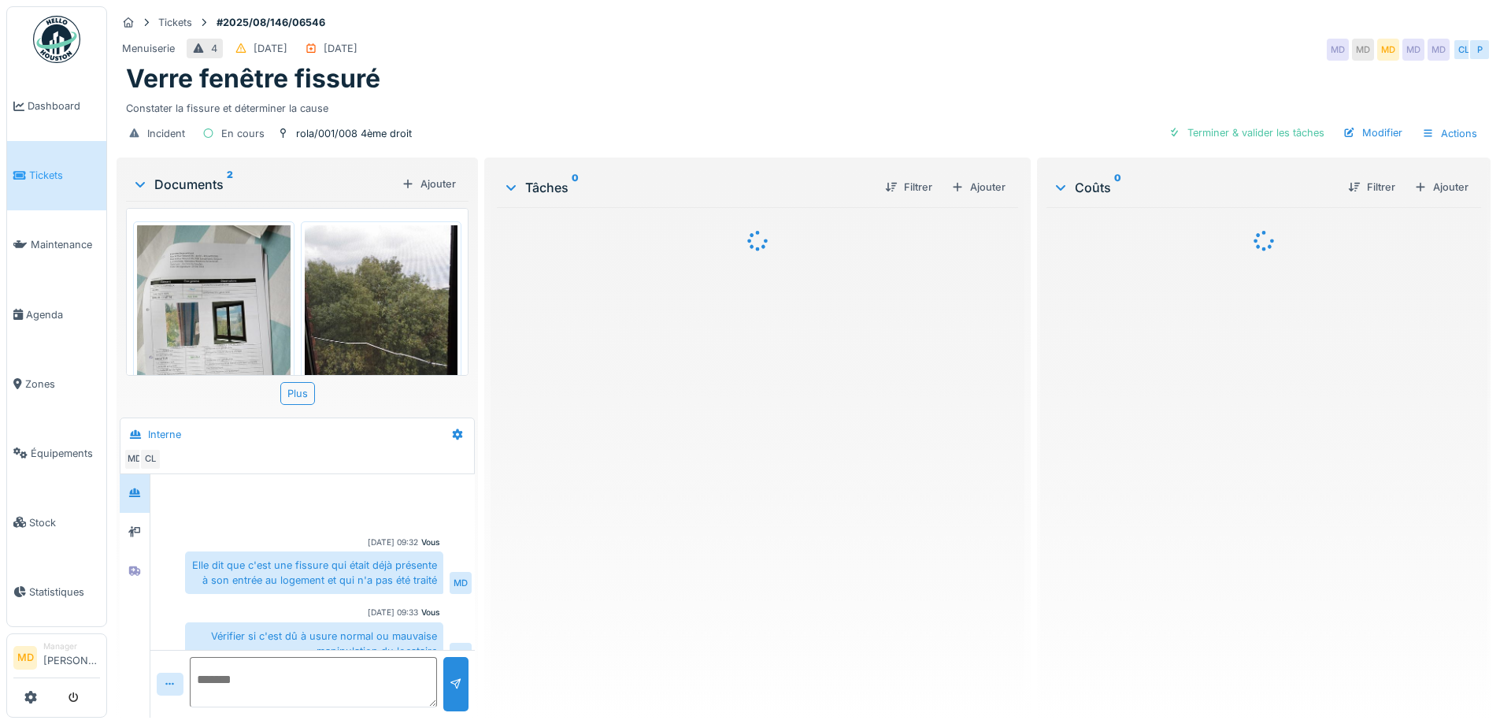
scroll to position [138, 0]
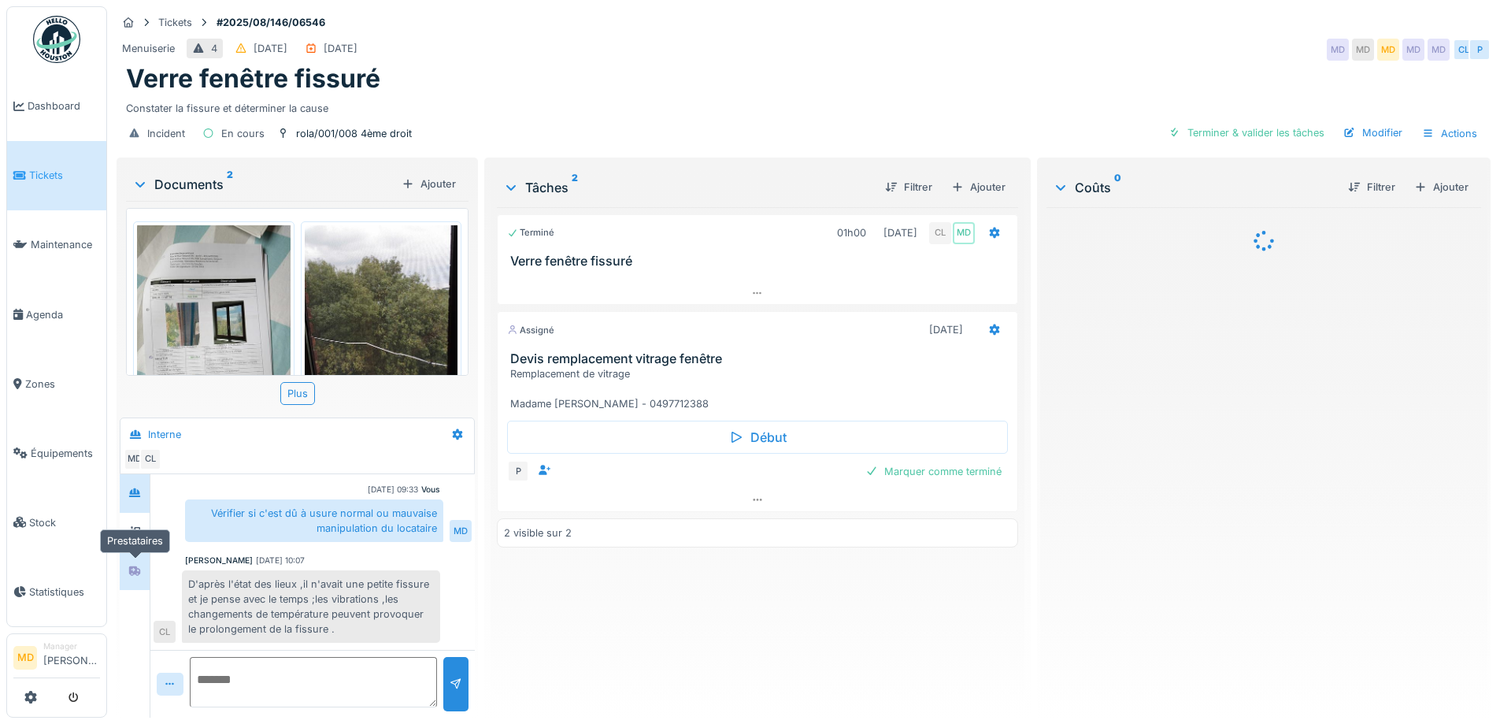
click at [143, 582] on div at bounding box center [135, 571] width 24 height 26
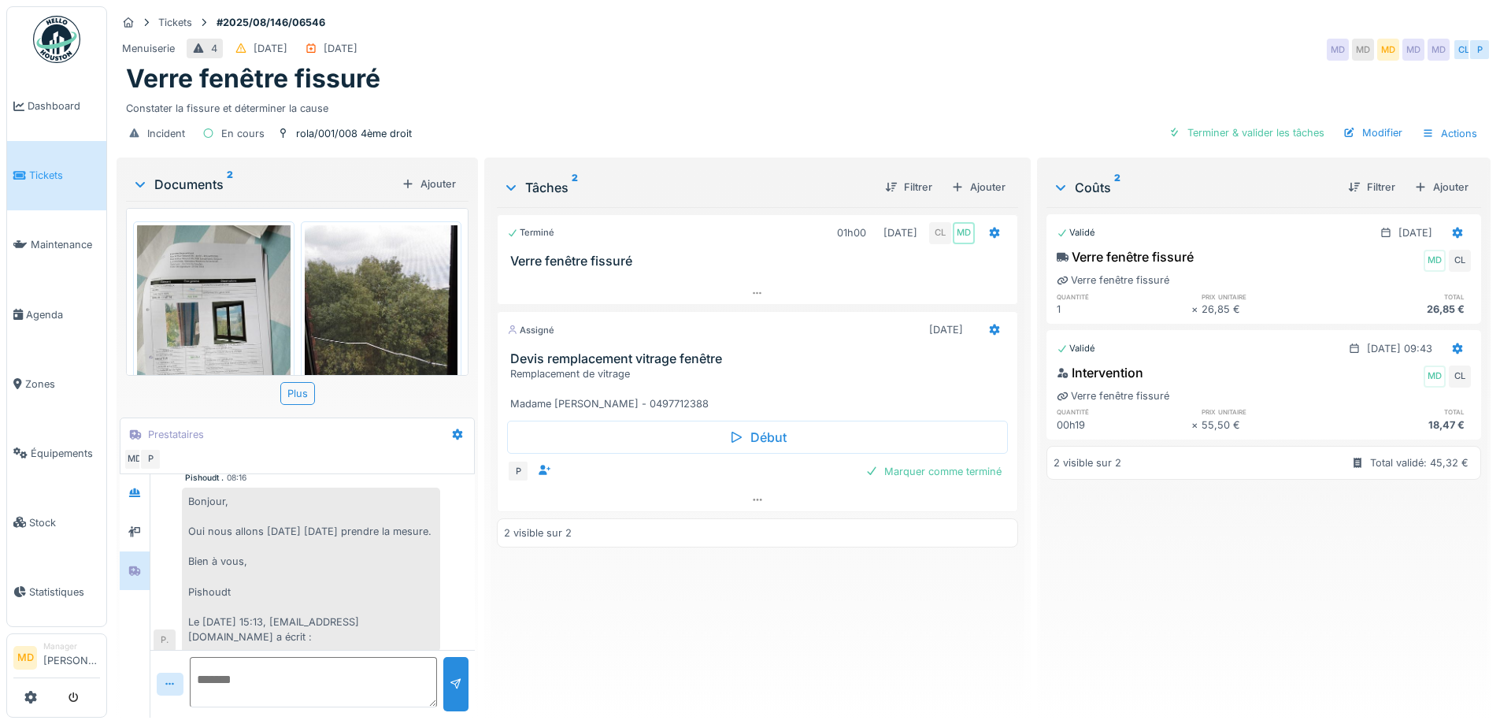
scroll to position [198, 0]
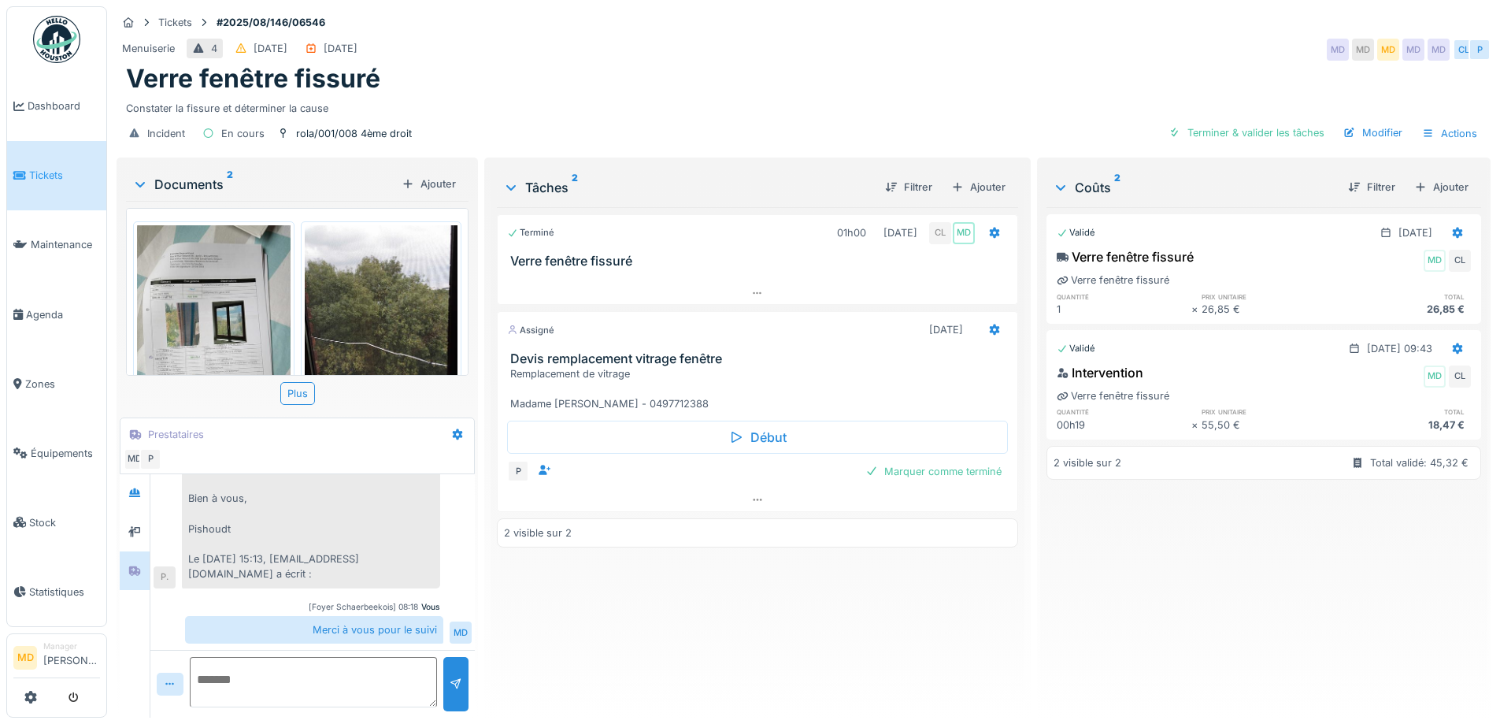
click at [614, 65] on div "Verre fenêtre fissuré" at bounding box center [804, 79] width 1356 height 30
click at [693, 617] on div "Terminé 01h00 22/08/2025 CL MD Verre fenêtre fissuré Assigné 01/09/2025 Devis r…" at bounding box center [757, 456] width 521 height 498
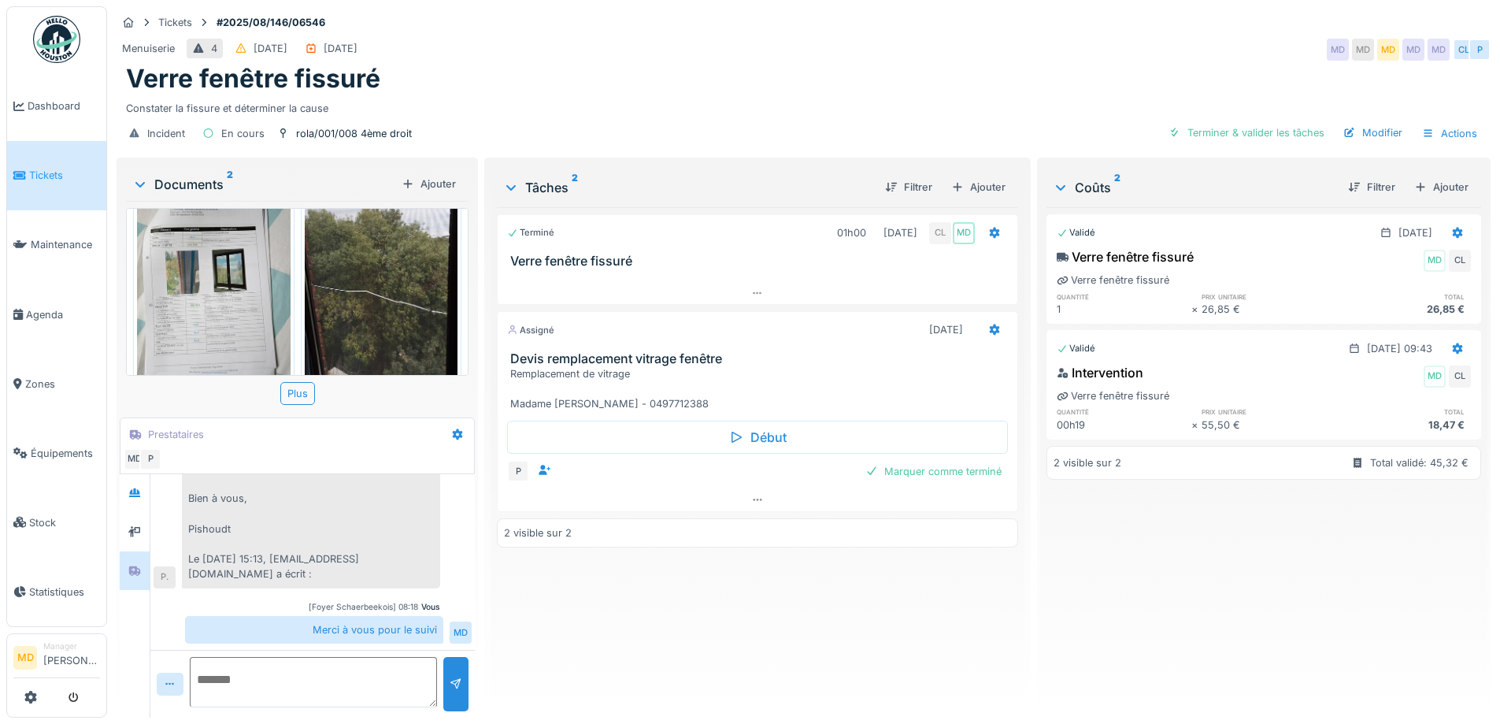
scroll to position [76, 0]
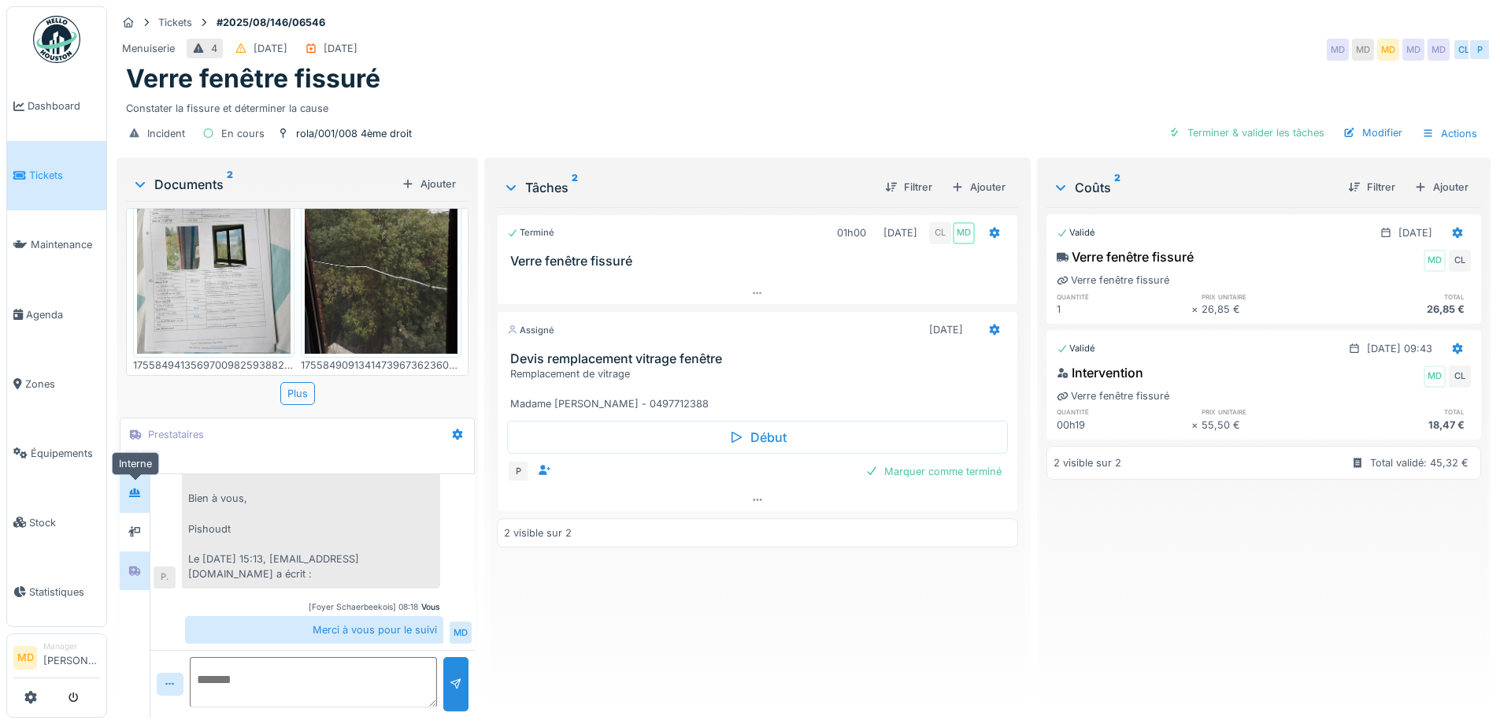
click at [133, 488] on icon at bounding box center [134, 492] width 11 height 9
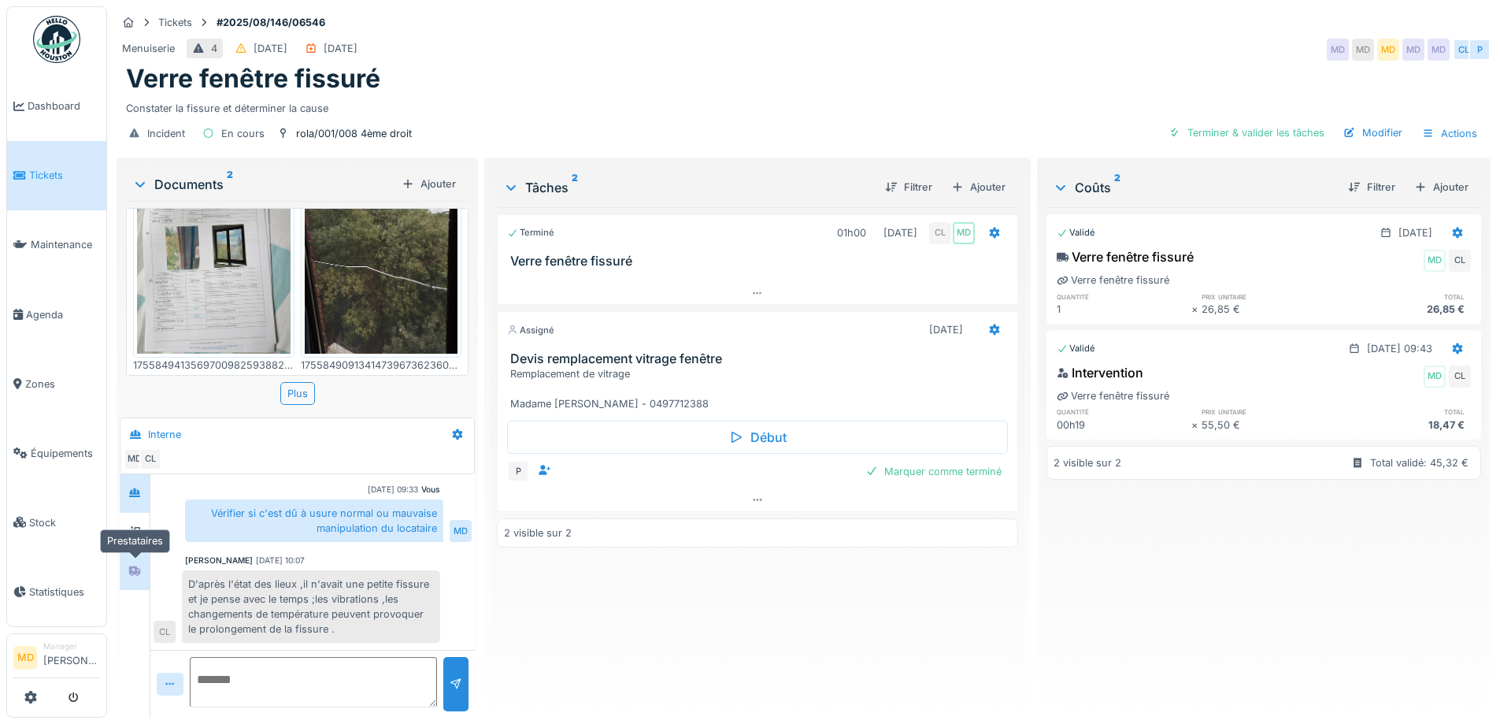
click at [129, 566] on icon at bounding box center [134, 571] width 13 height 10
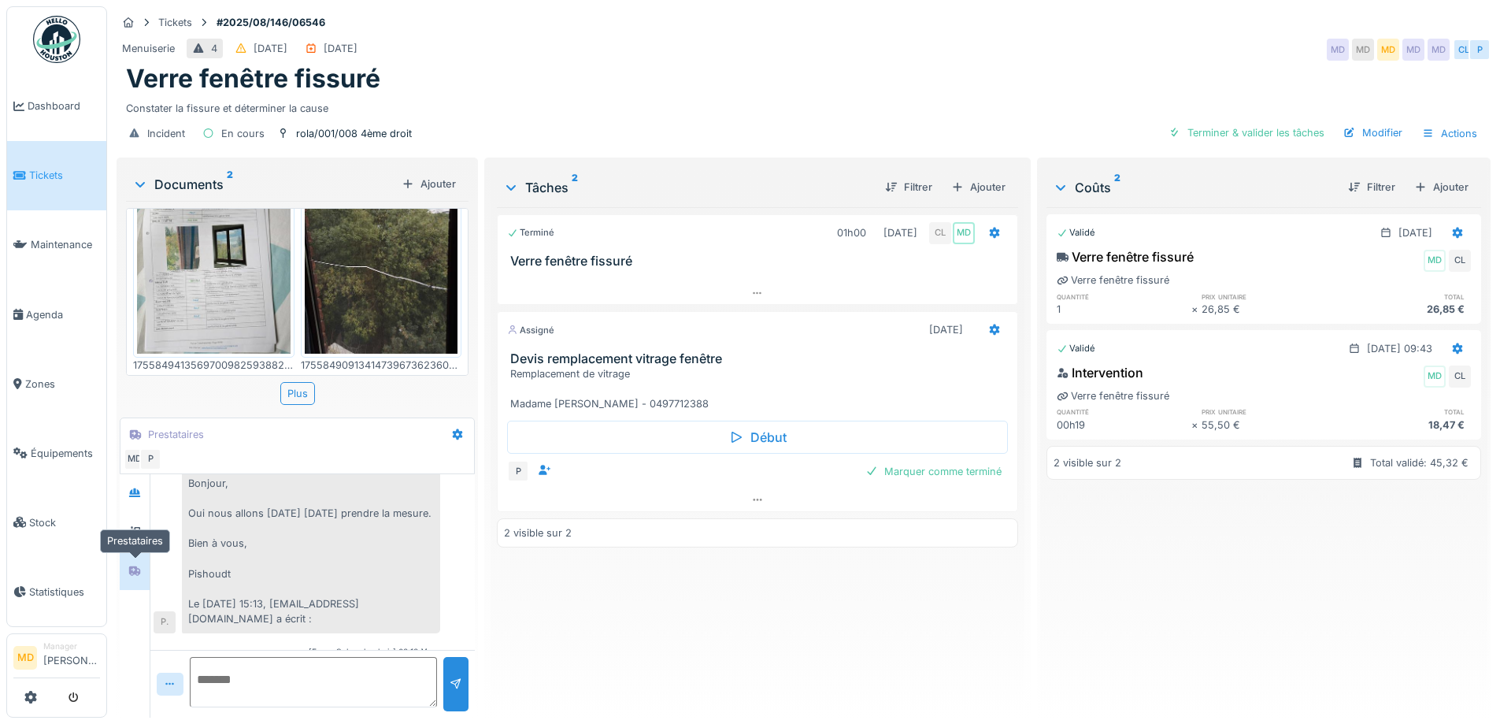
scroll to position [198, 0]
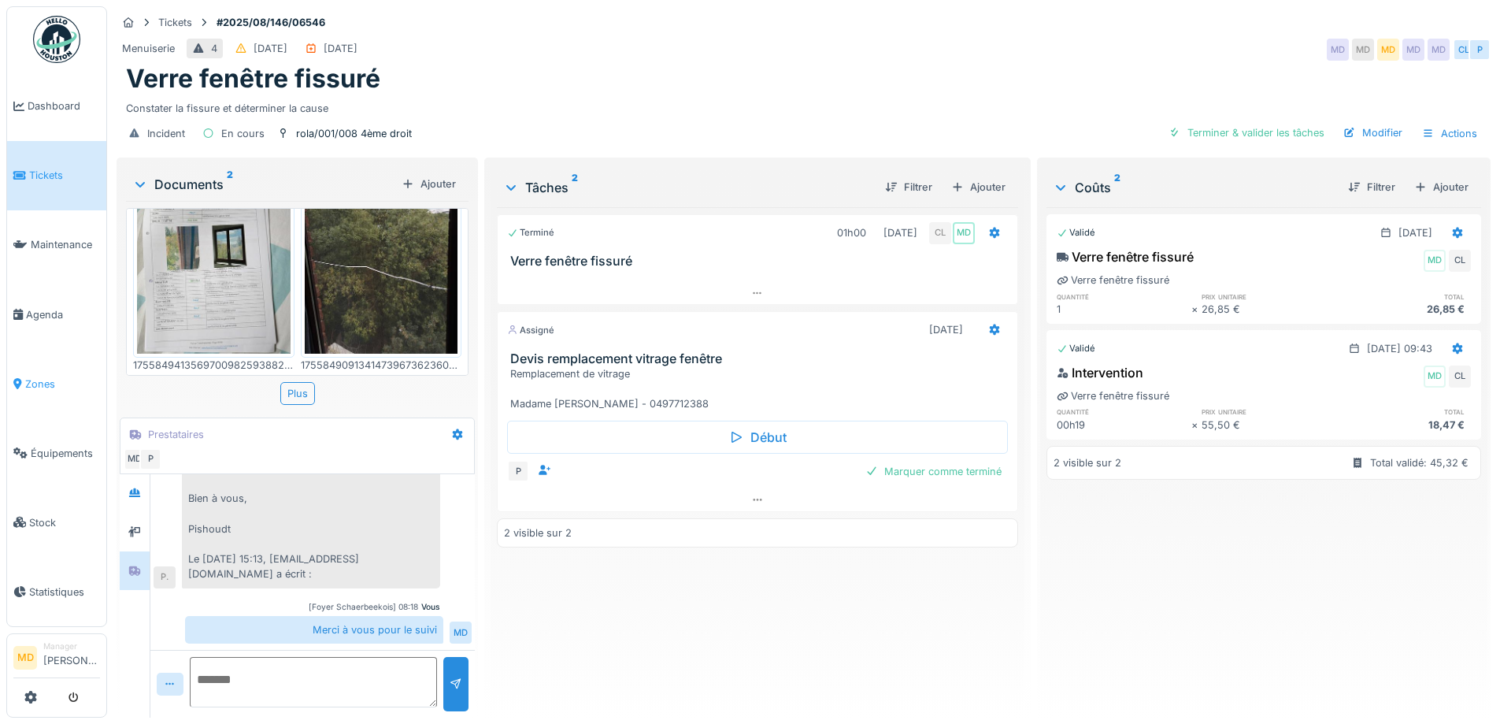
click at [61, 376] on span "Zones" at bounding box center [62, 383] width 75 height 15
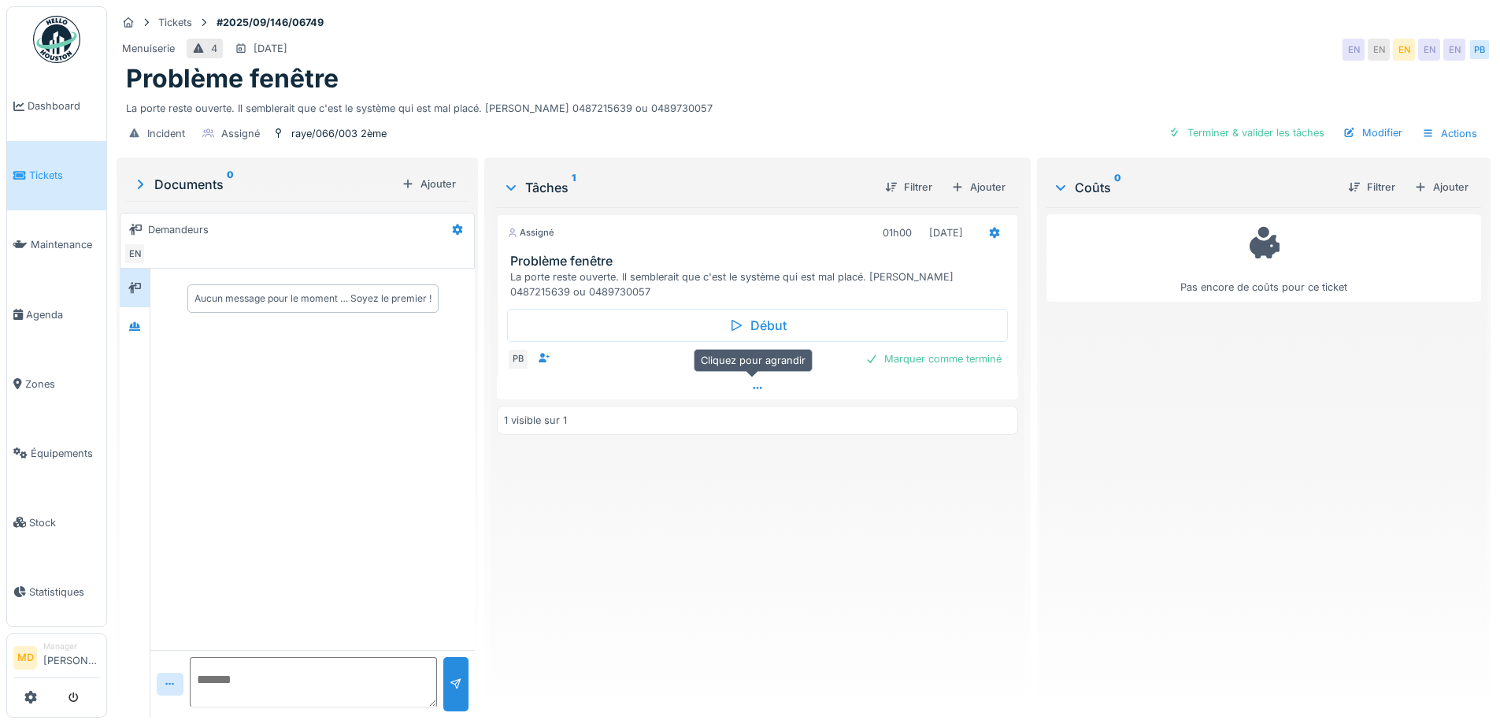
click at [745, 387] on div at bounding box center [757, 387] width 521 height 23
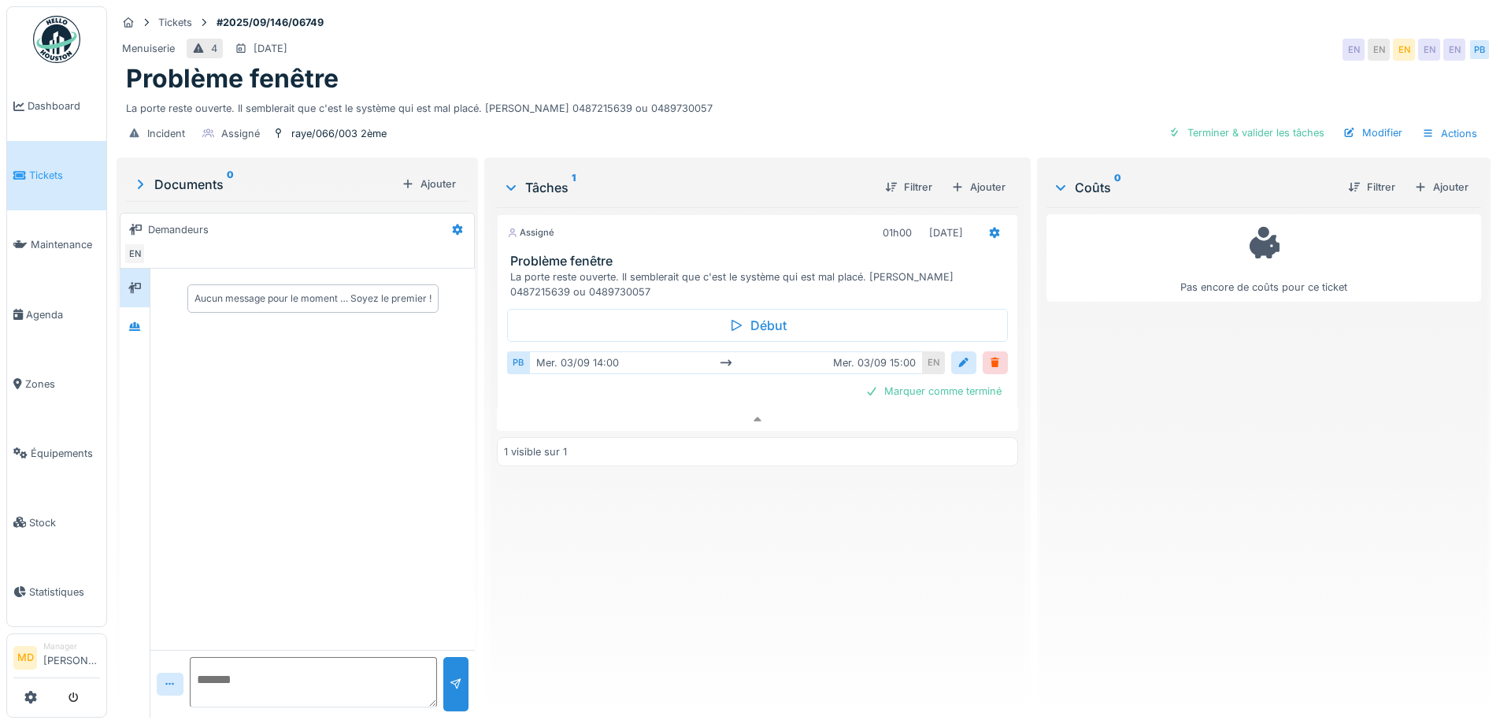
click at [754, 421] on div "Assigné 01h00 [DATE] Problème fenêtre La porte reste ouverte. Il semblerait que…" at bounding box center [757, 456] width 521 height 498
click at [754, 417] on icon at bounding box center [758, 419] width 8 height 5
click at [128, 317] on div at bounding box center [135, 327] width 24 height 20
click at [135, 307] on div at bounding box center [135, 326] width 30 height 39
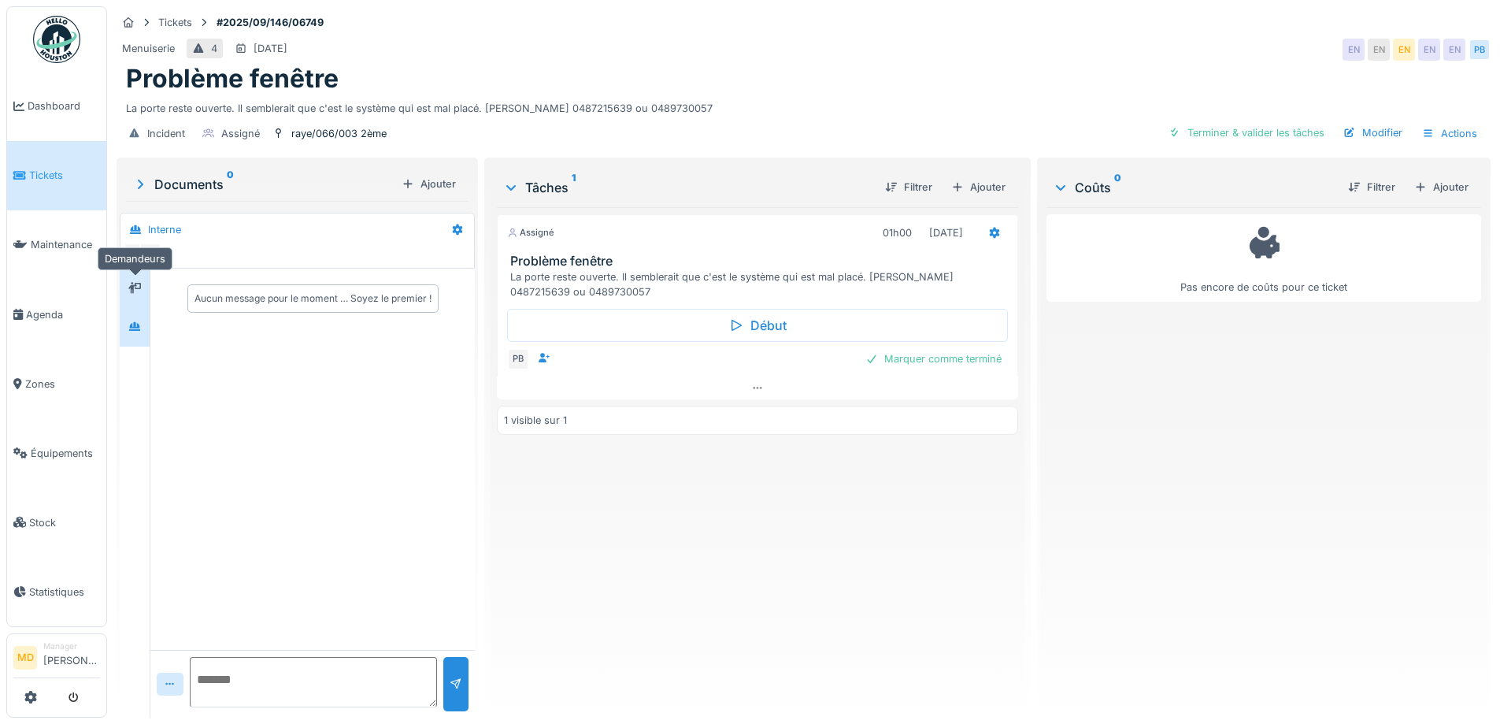
click at [135, 282] on div at bounding box center [134, 287] width 13 height 15
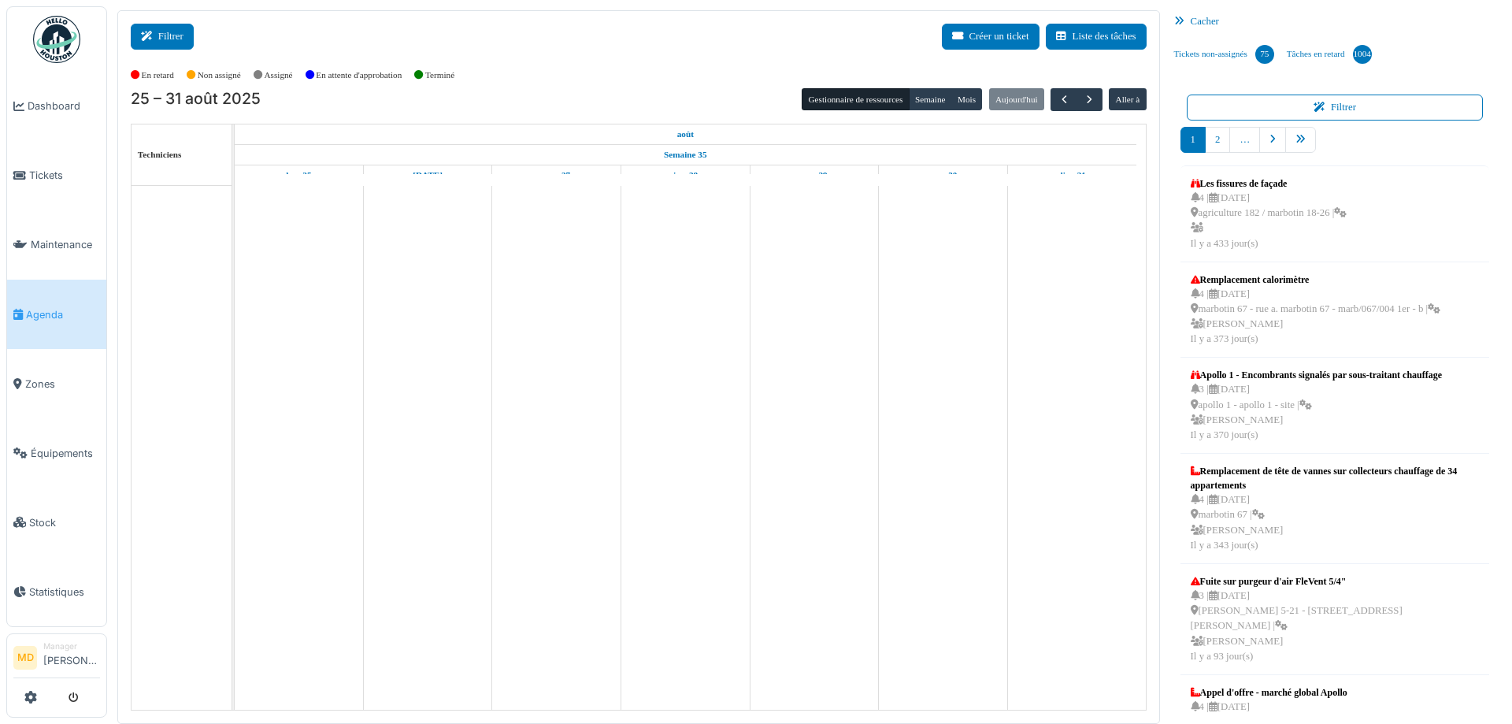
click at [148, 28] on button "Filtrer" at bounding box center [162, 37] width 63 height 26
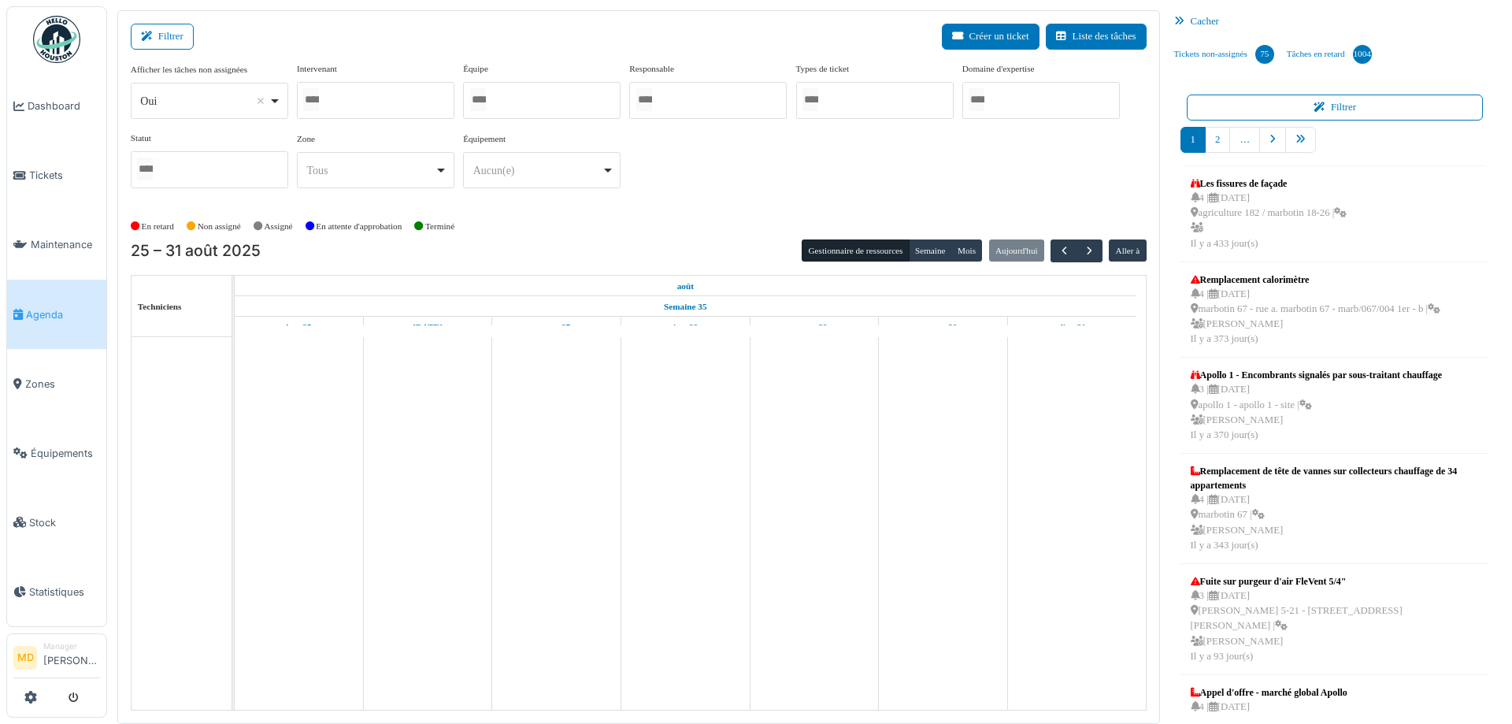
click at [352, 108] on div at bounding box center [376, 100] width 158 height 37
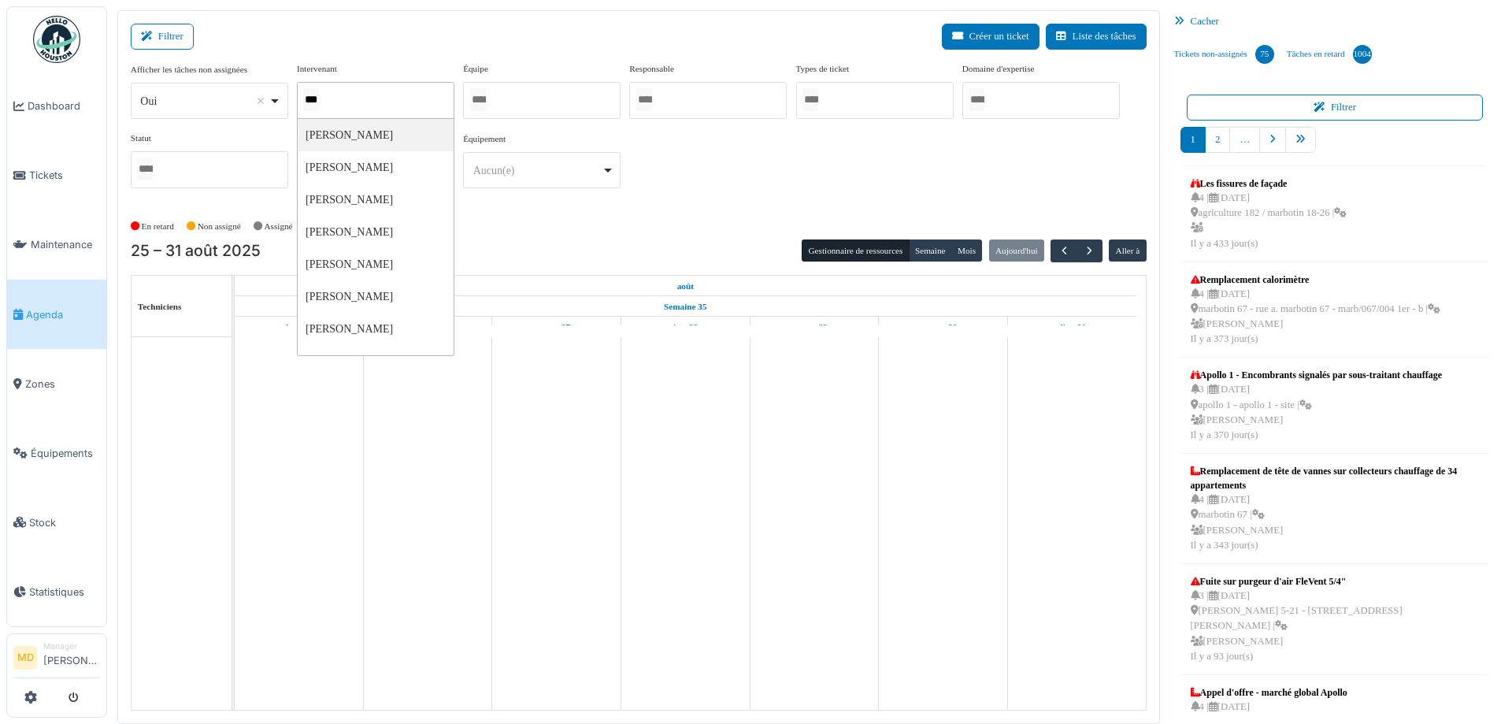
type input "****"
click at [655, 153] on div "**********" at bounding box center [639, 131] width 1016 height 139
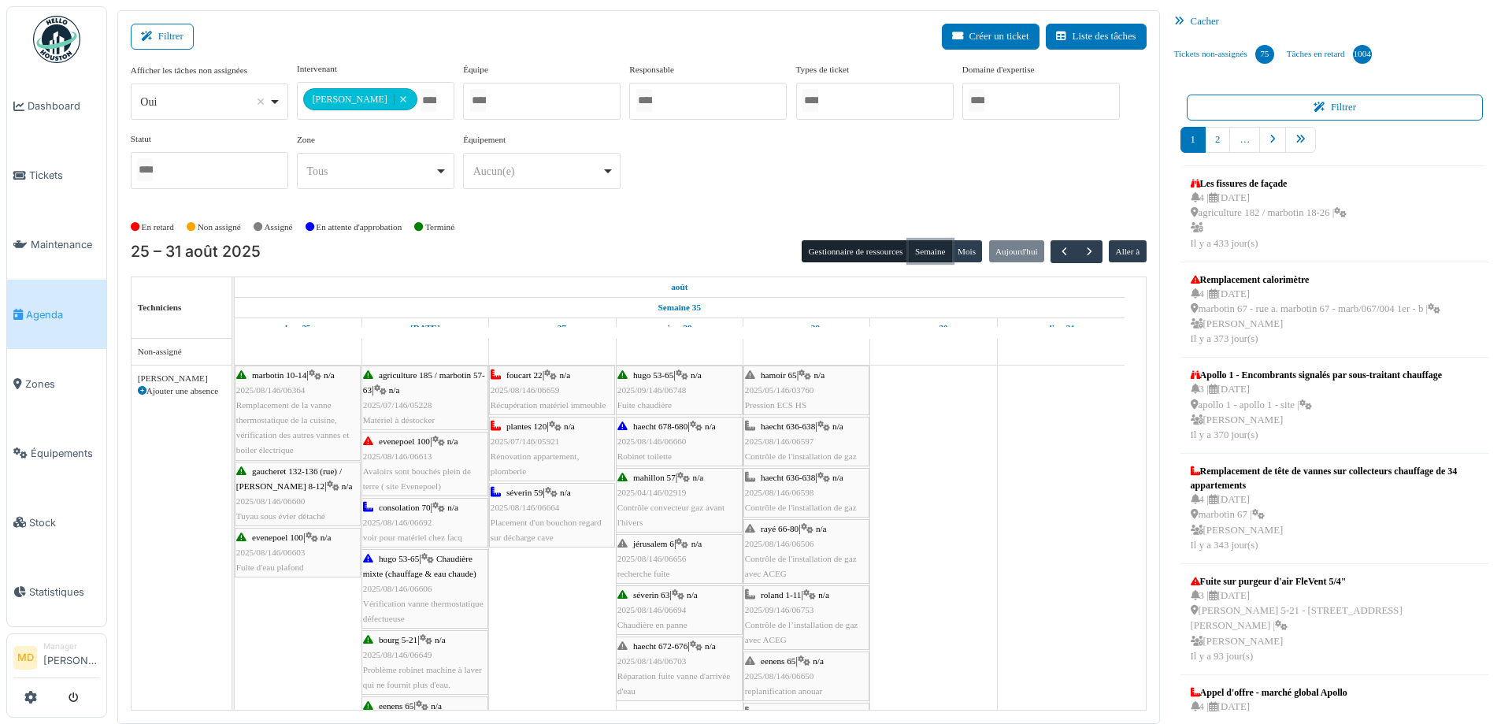
click at [918, 241] on button "Semaine" at bounding box center [930, 251] width 43 height 22
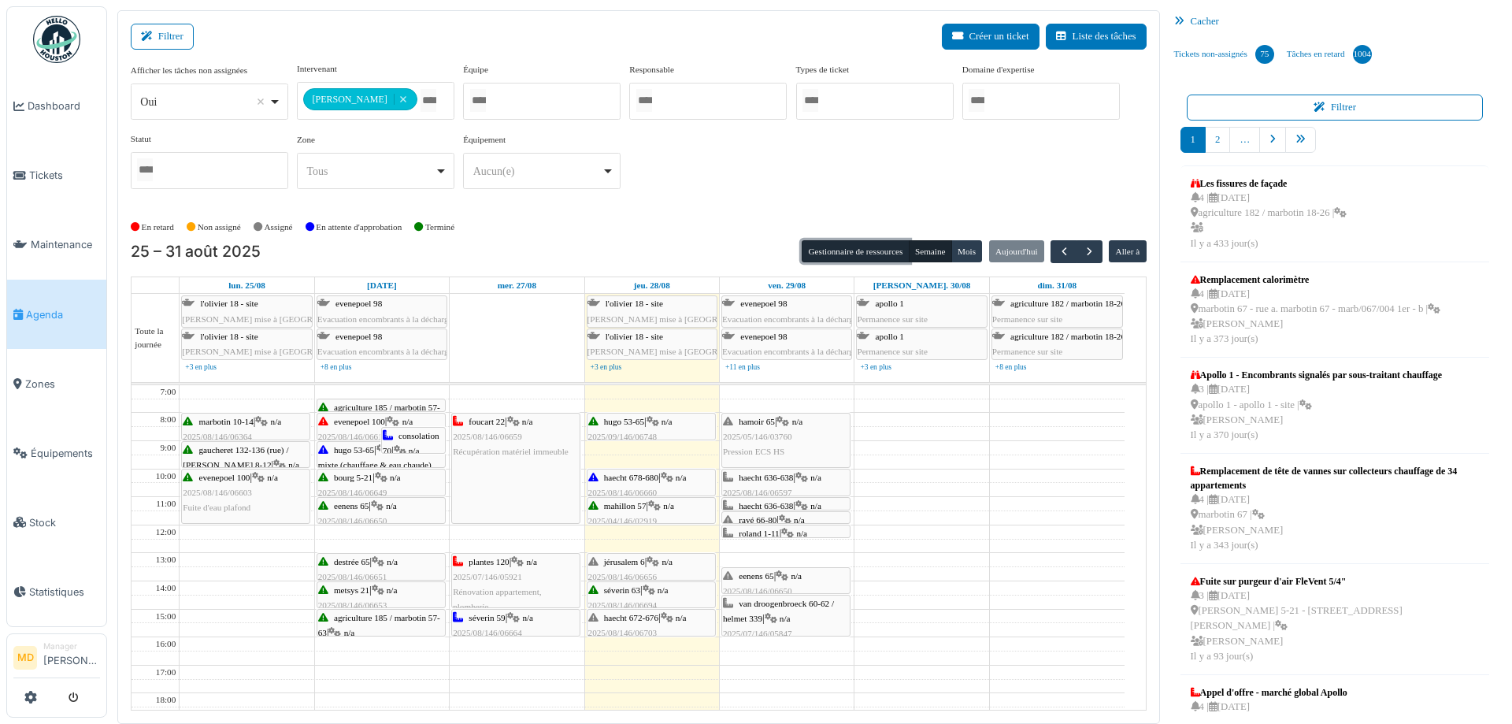
click at [878, 243] on button "Gestionnaire de ressources" at bounding box center [855, 251] width 107 height 22
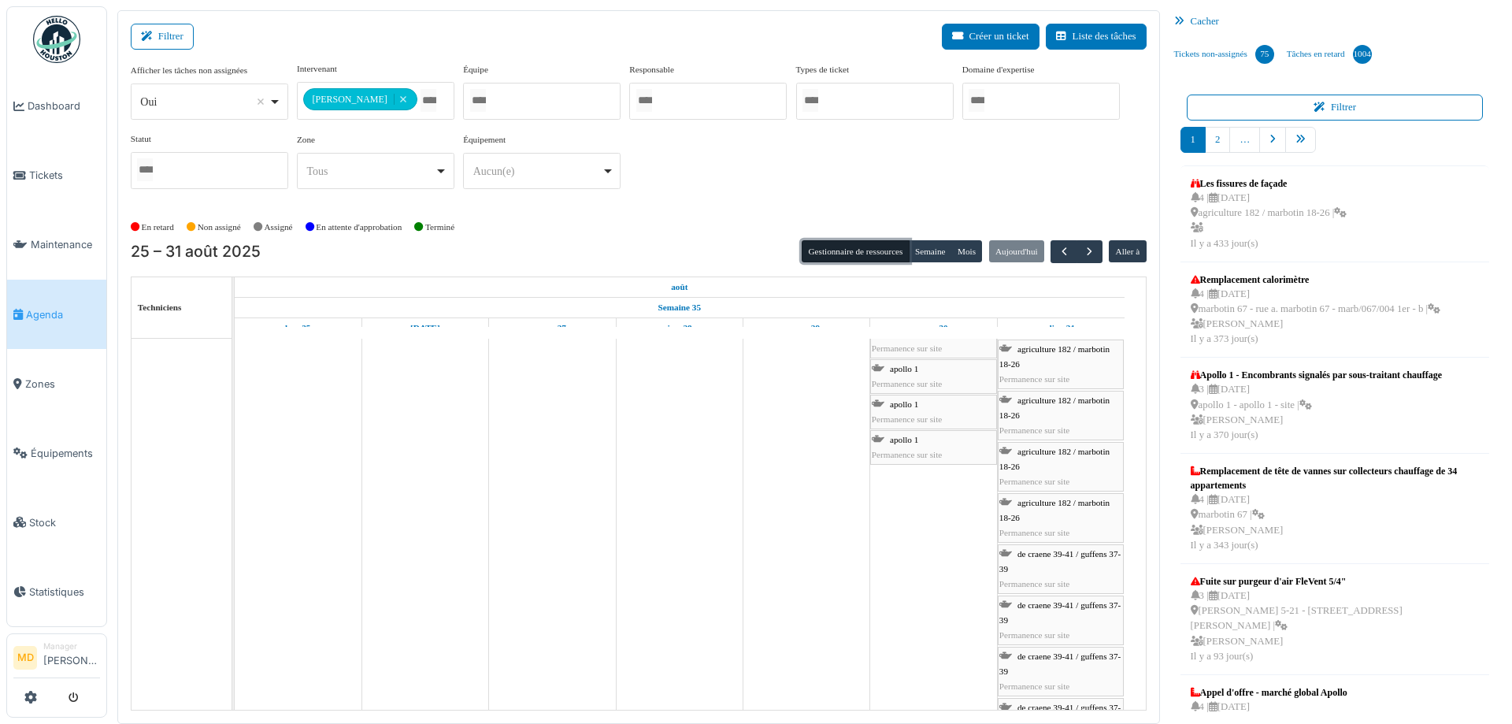
scroll to position [79, 0]
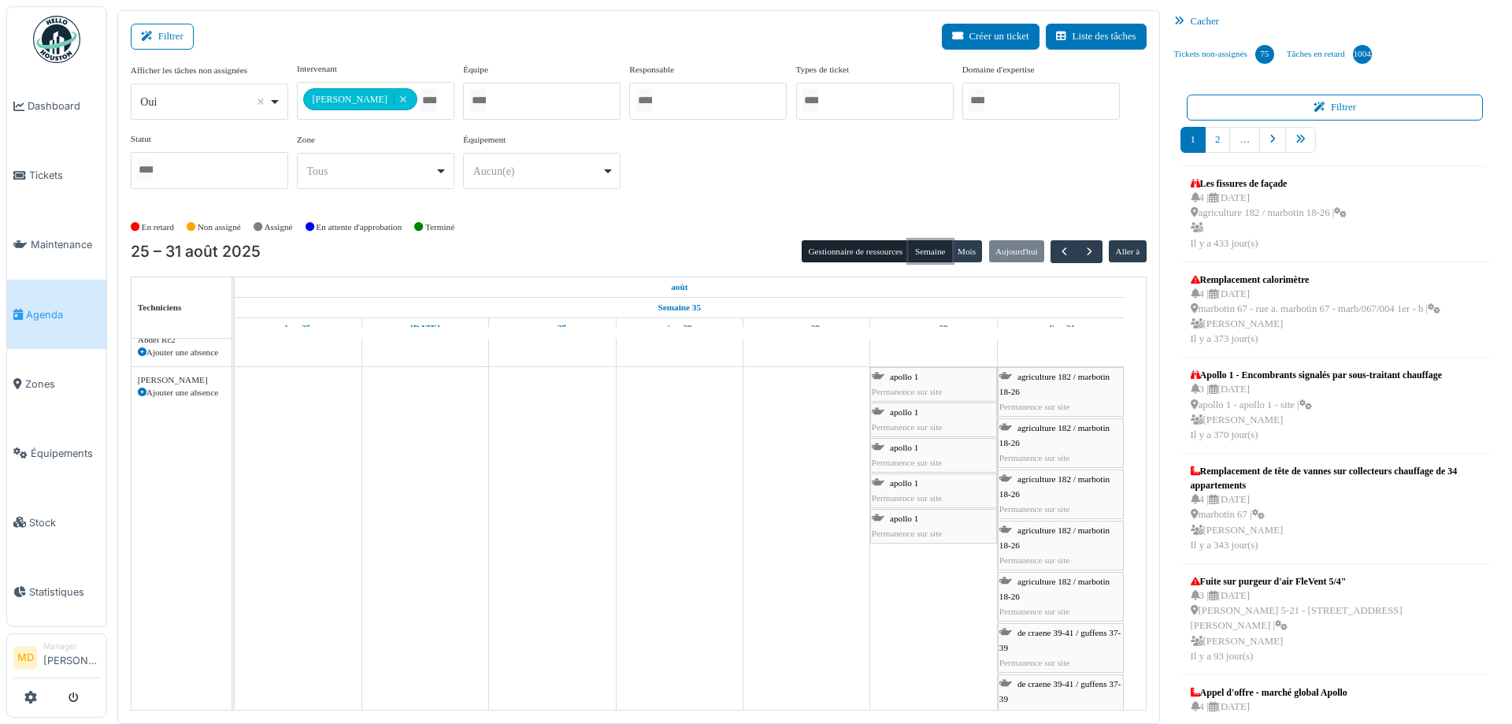
click at [933, 249] on button "Semaine" at bounding box center [930, 251] width 43 height 22
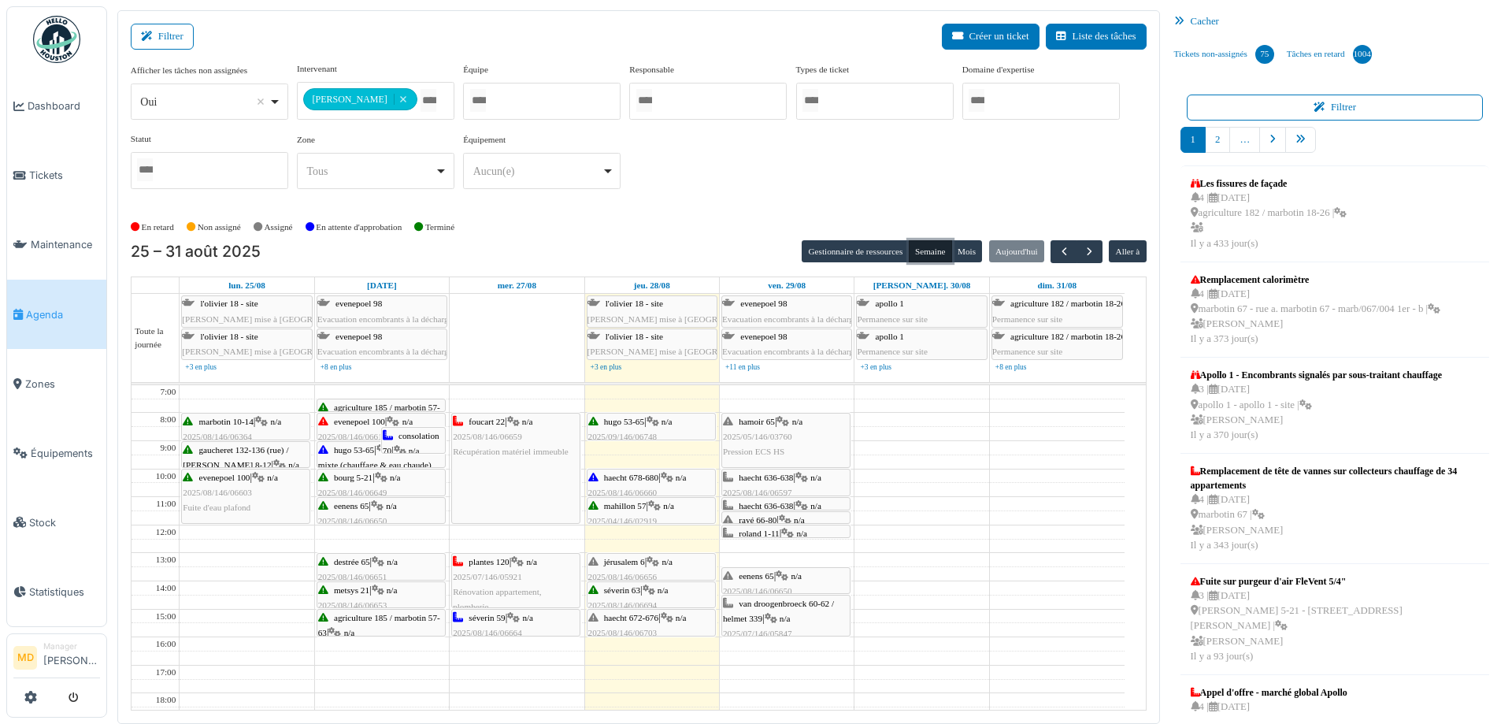
click at [673, 480] on icon at bounding box center [667, 478] width 13 height 10
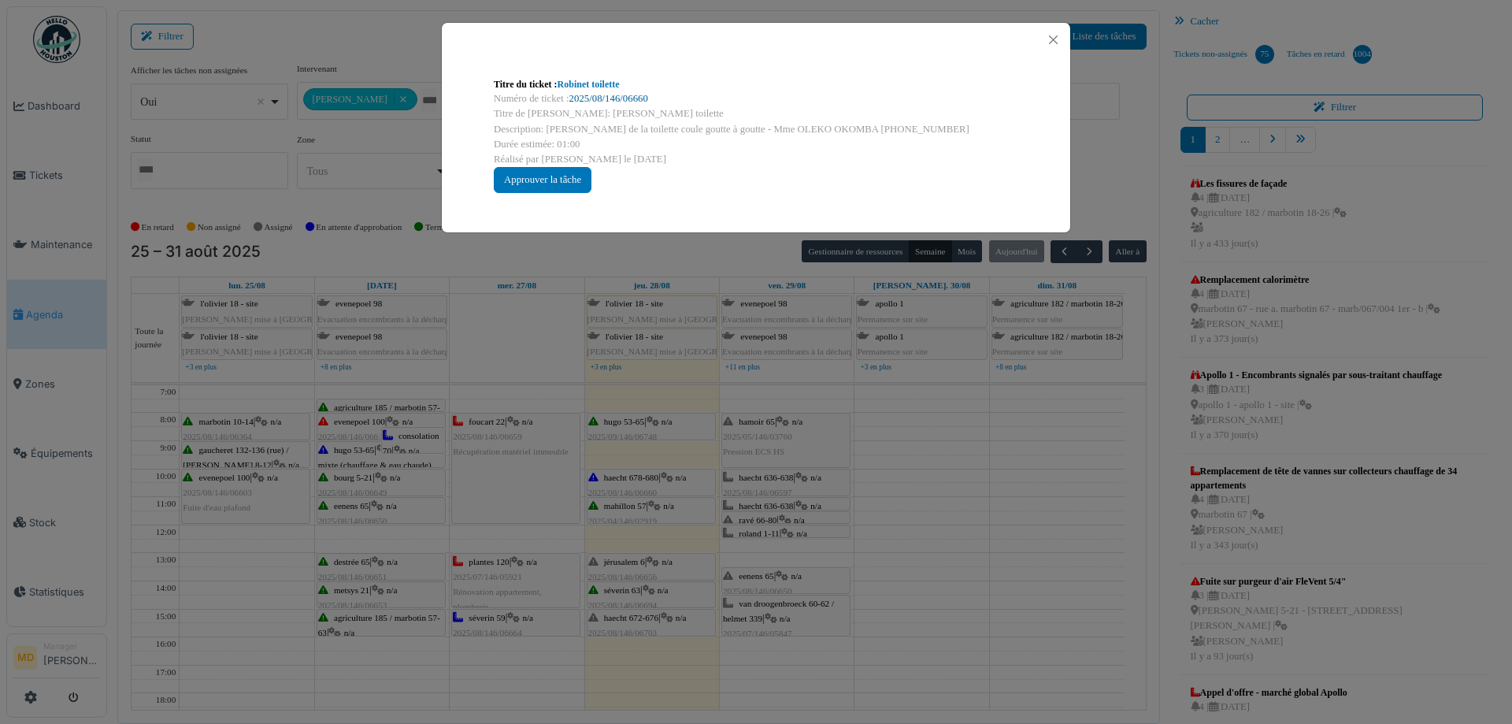
click at [625, 97] on link "2025/08/146/06660" at bounding box center [608, 98] width 79 height 11
click at [1058, 37] on button "Close" at bounding box center [1053, 39] width 21 height 21
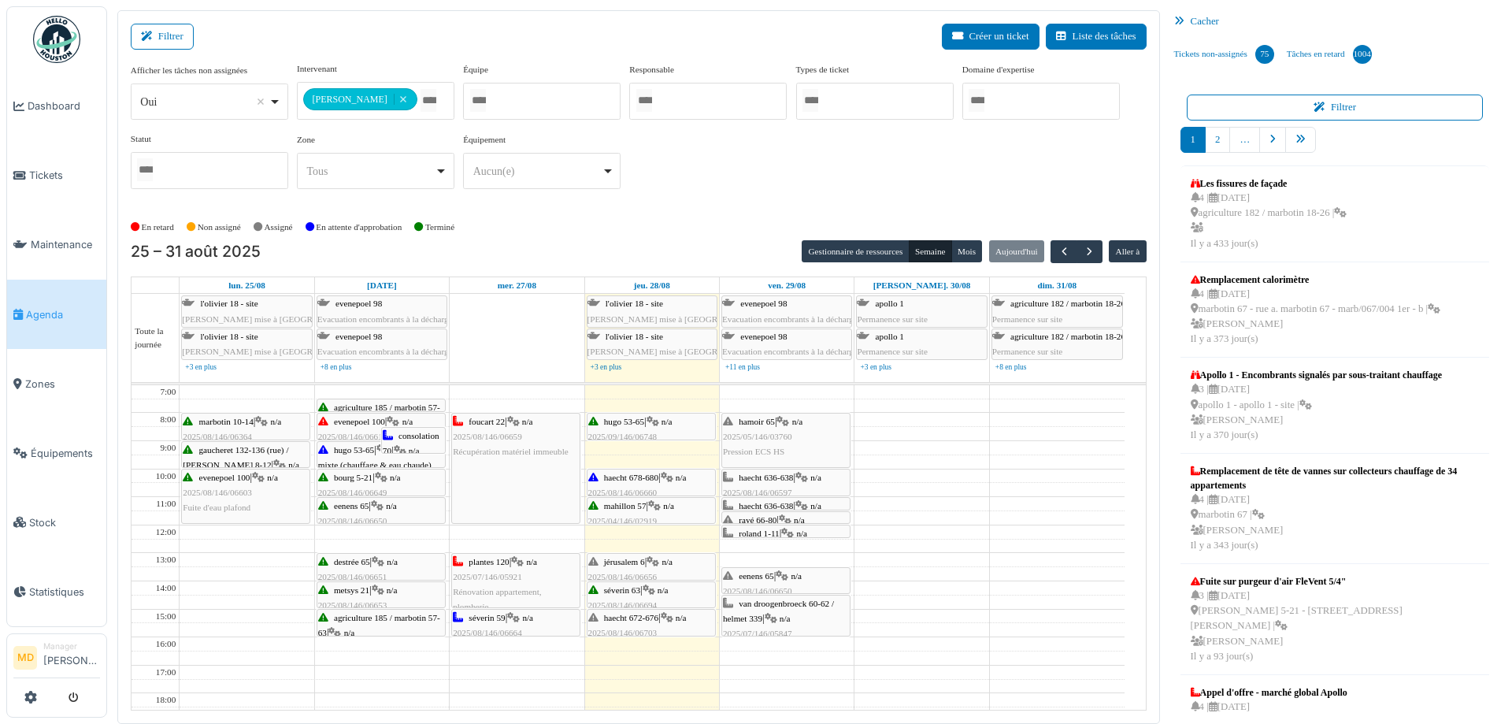
click at [775, 439] on span "2025/05/146/03760" at bounding box center [757, 436] width 69 height 9
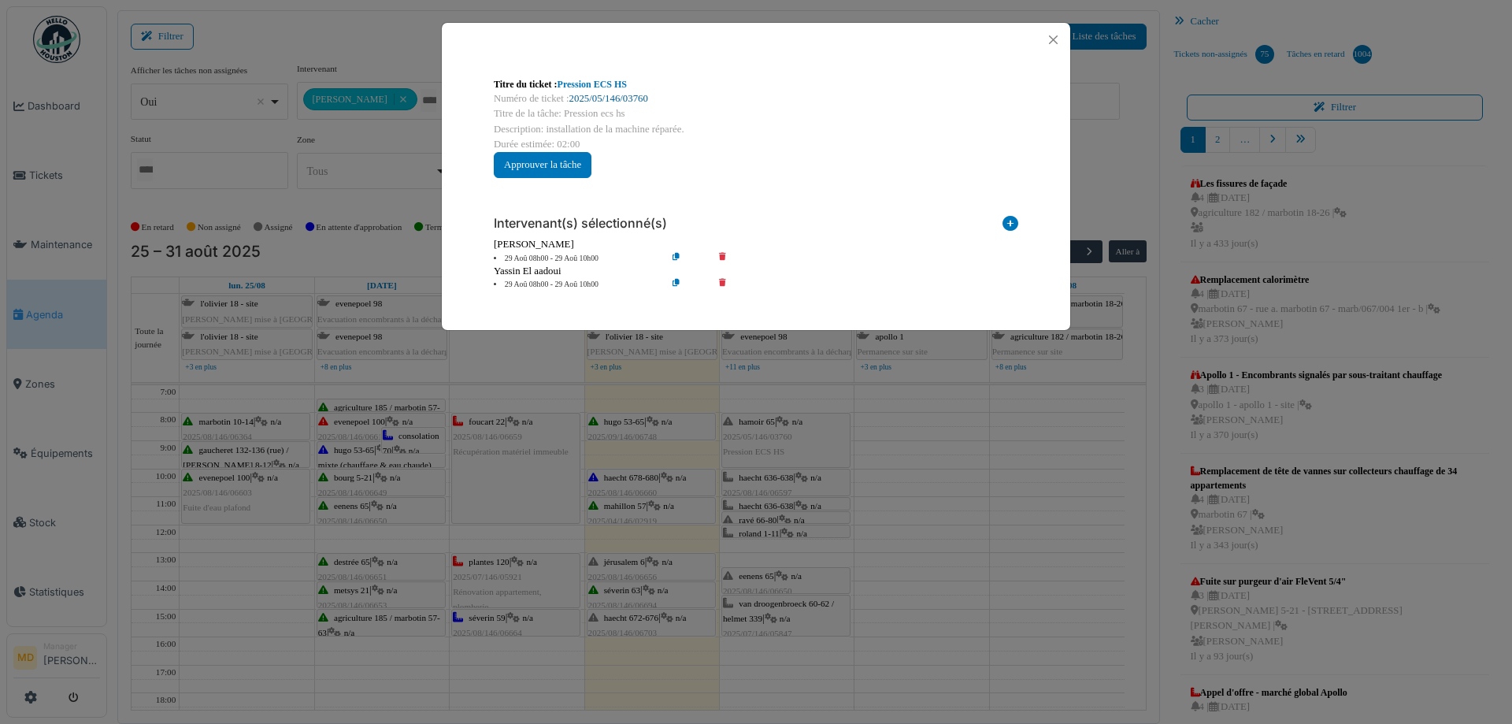
click at [624, 99] on link "2025/05/146/03760" at bounding box center [608, 98] width 79 height 11
click at [1051, 39] on button "Close" at bounding box center [1053, 39] width 21 height 21
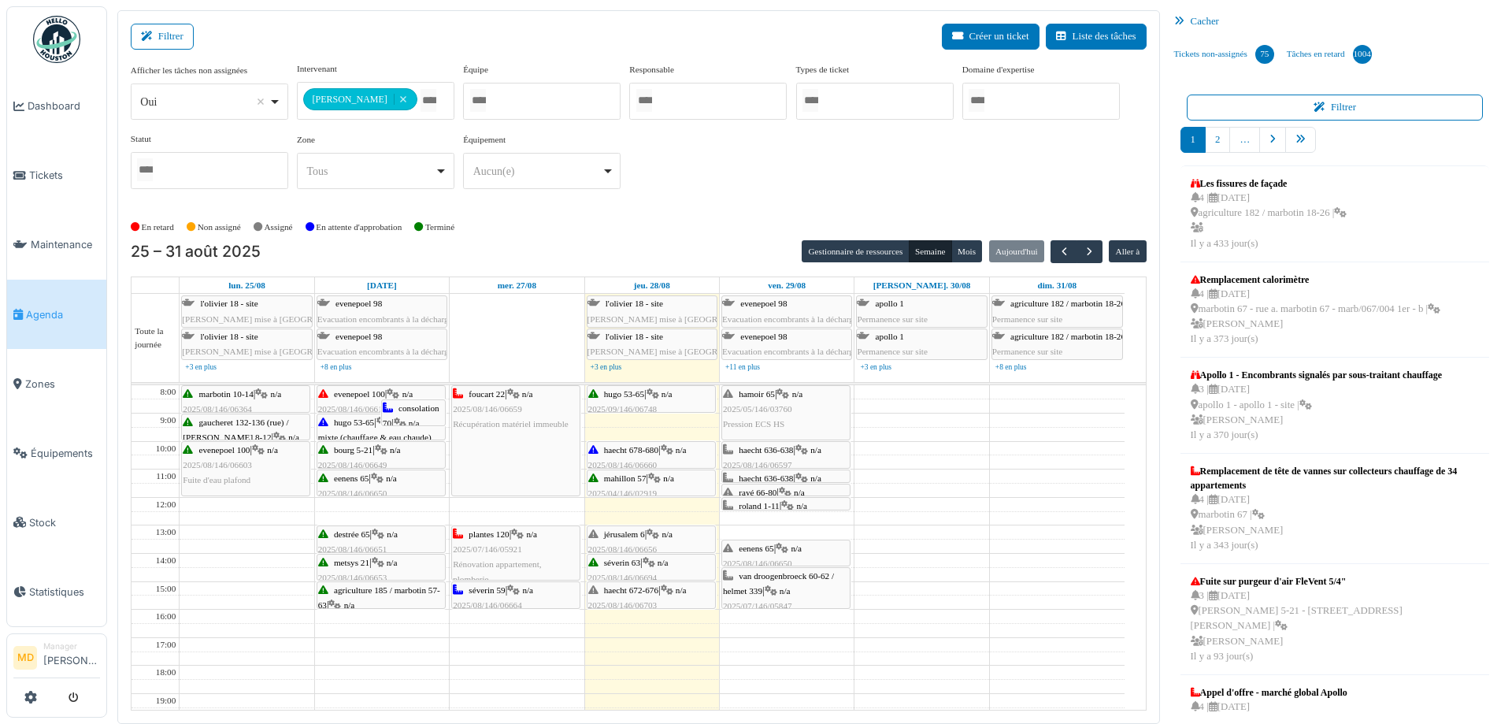
scroll to position [0, 0]
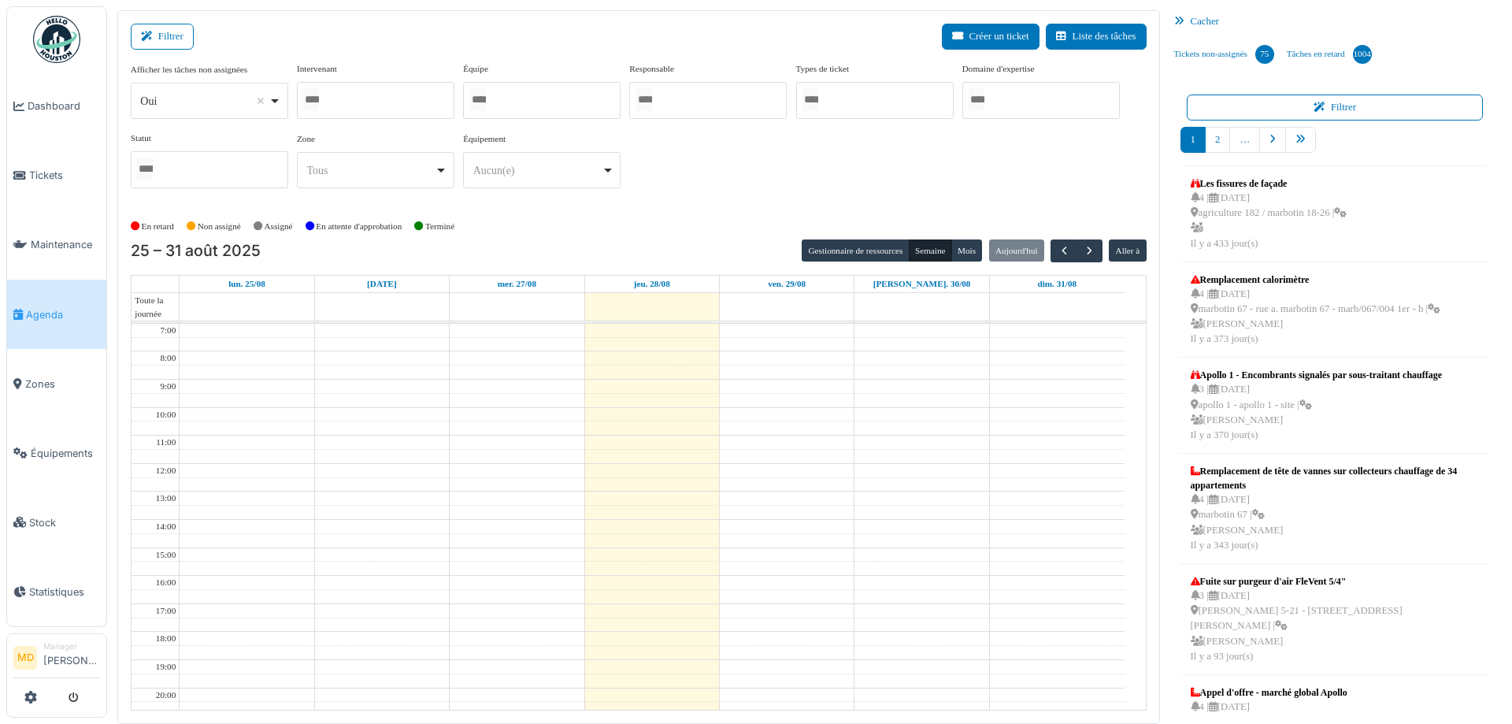
click at [385, 98] on div at bounding box center [376, 100] width 158 height 37
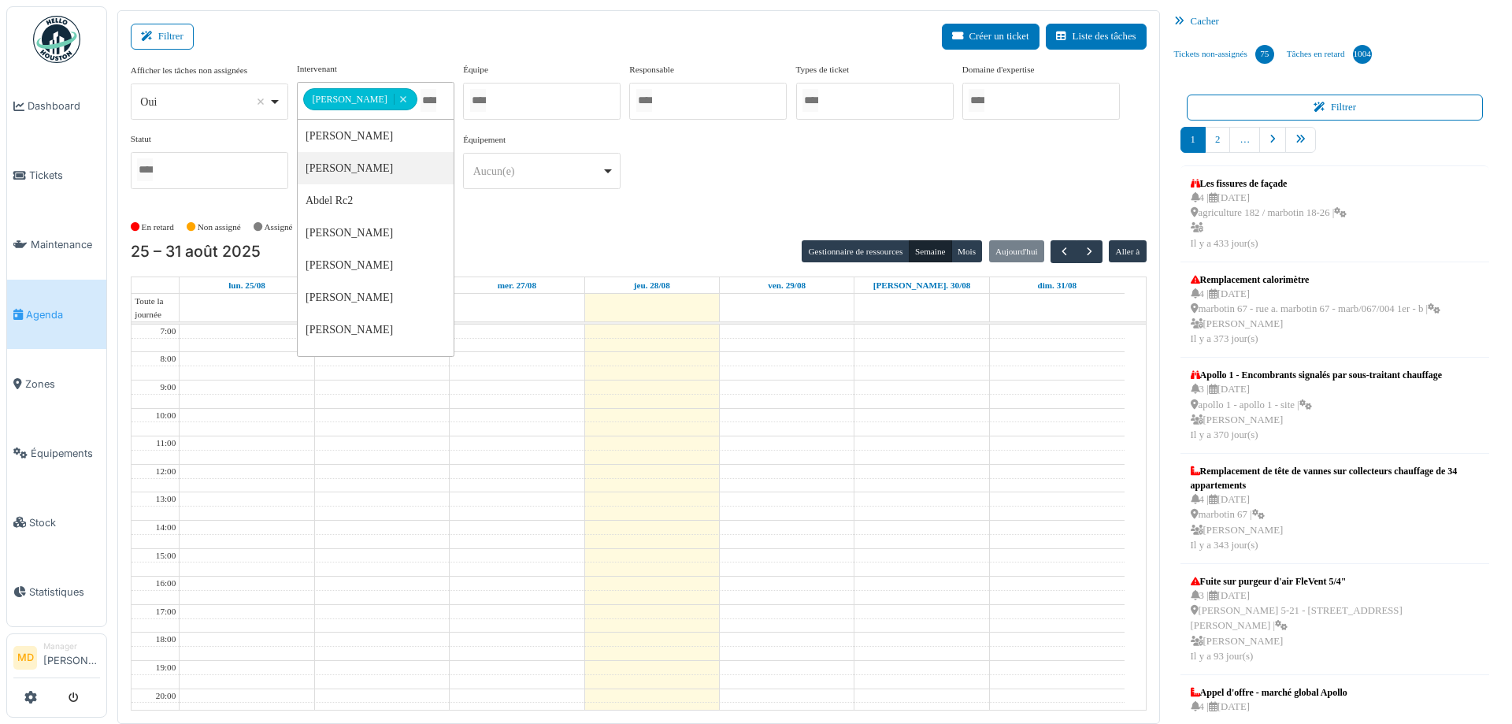
click at [777, 155] on div "**********" at bounding box center [639, 131] width 1016 height 139
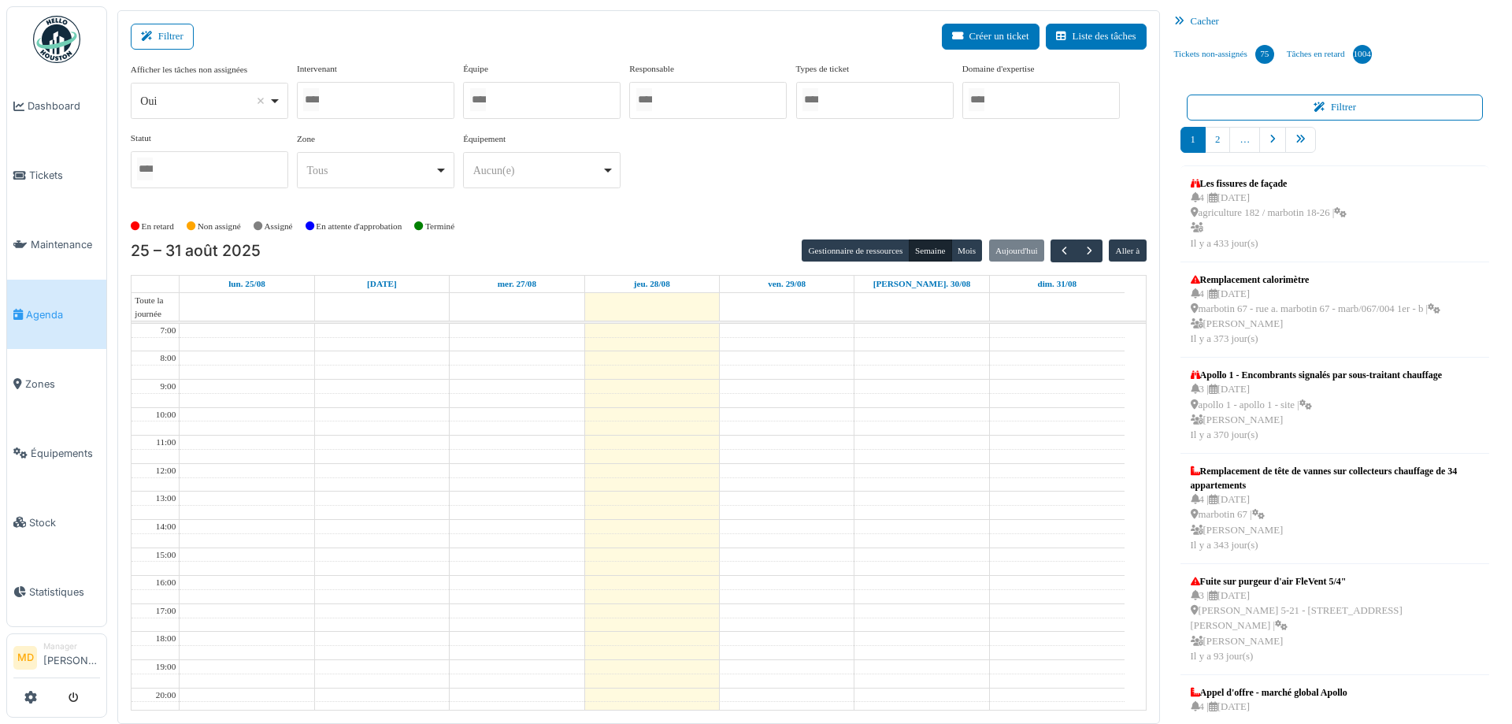
click at [385, 97] on div at bounding box center [376, 100] width 158 height 37
type input "*"
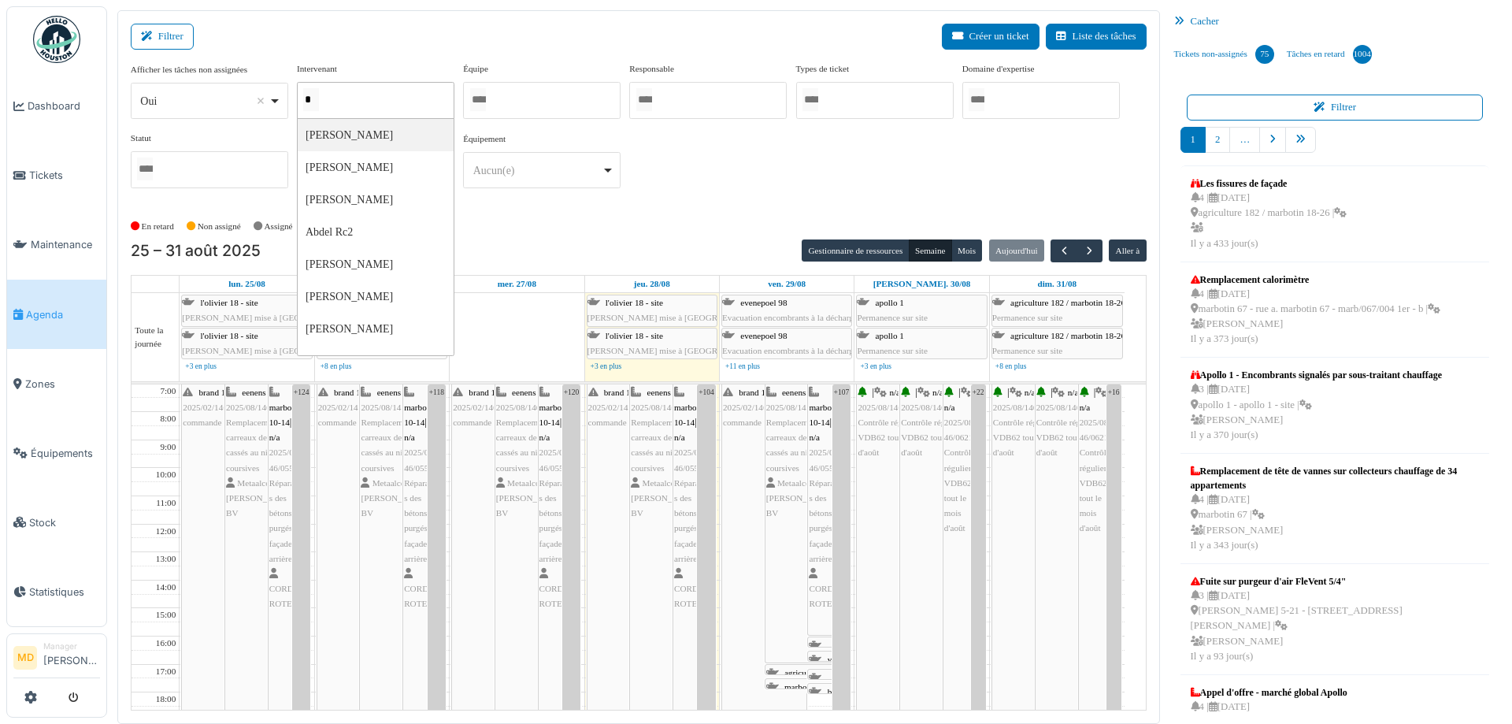
type input "**"
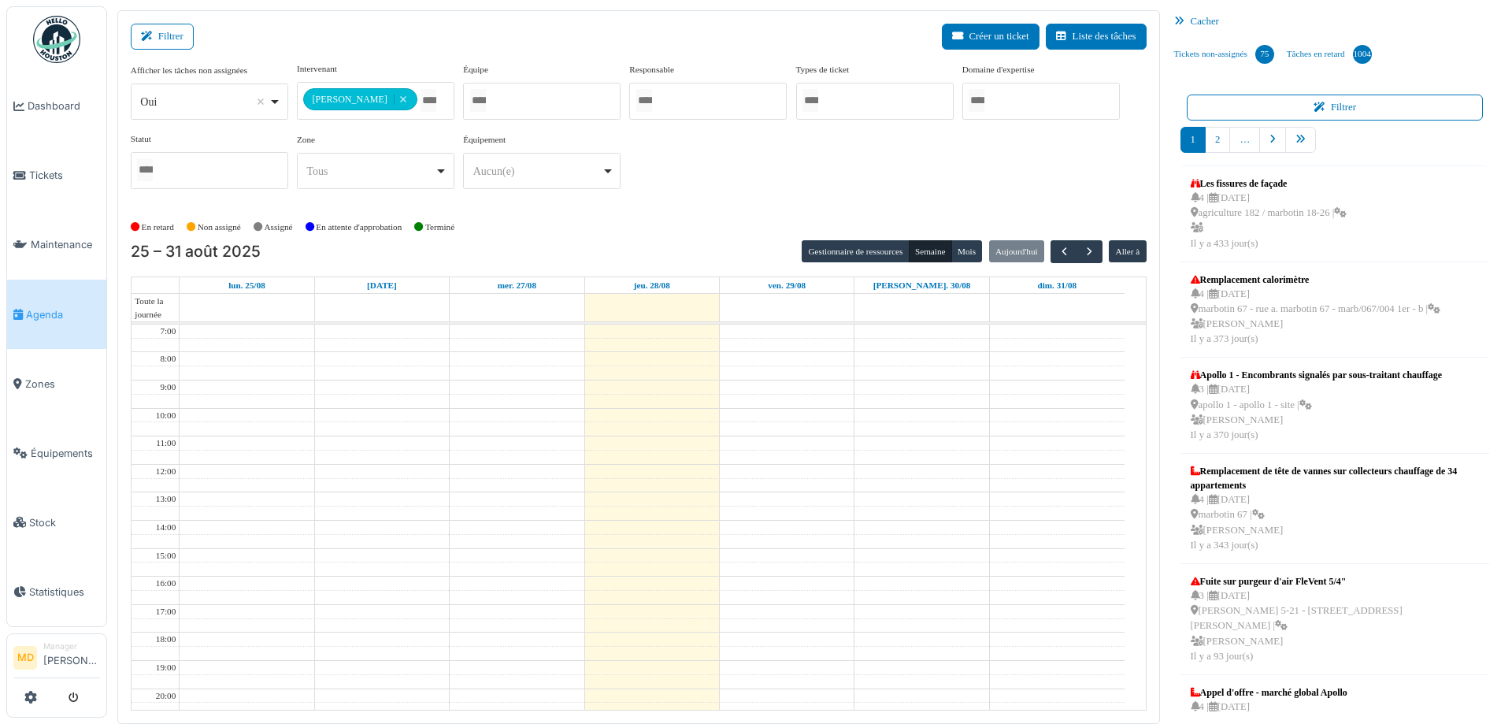
click at [807, 169] on div "**********" at bounding box center [639, 131] width 1016 height 139
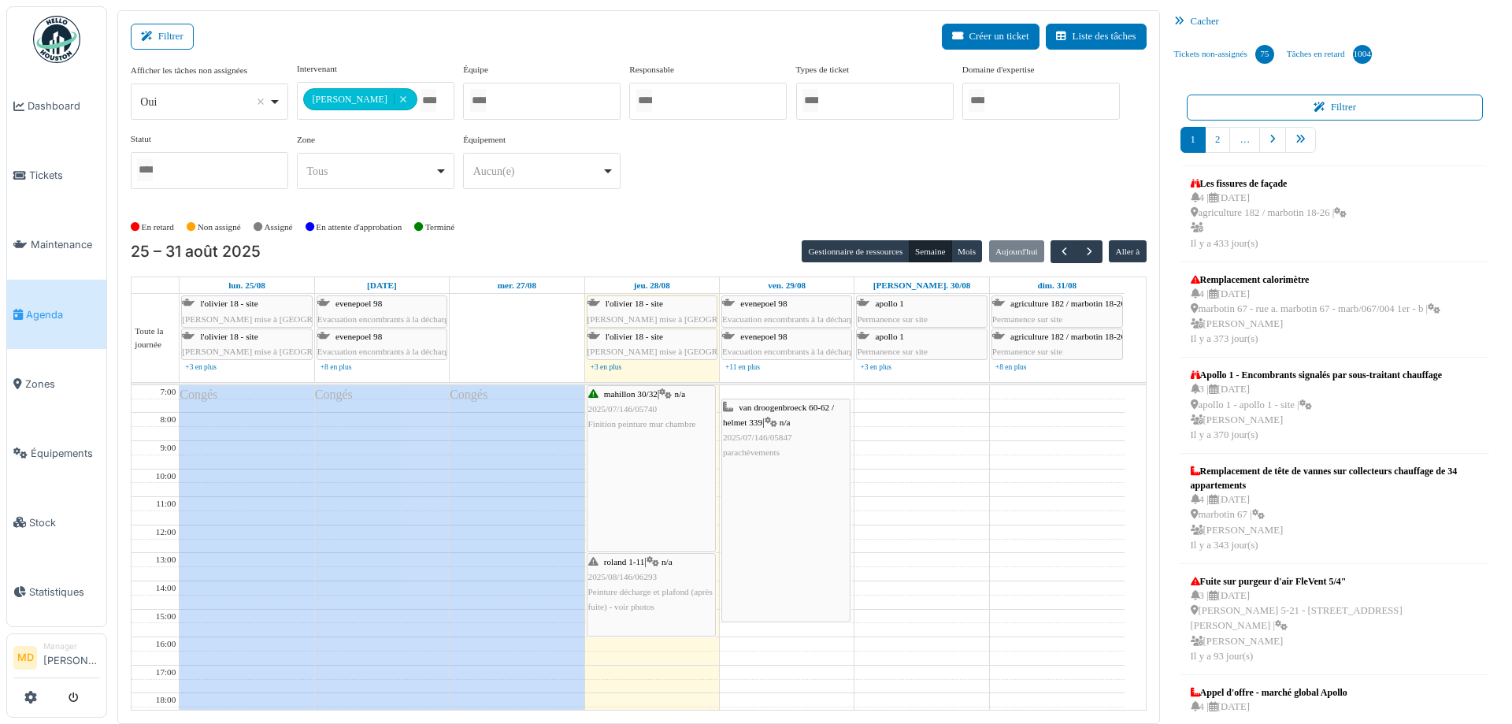
click at [654, 566] on icon at bounding box center [653, 562] width 13 height 10
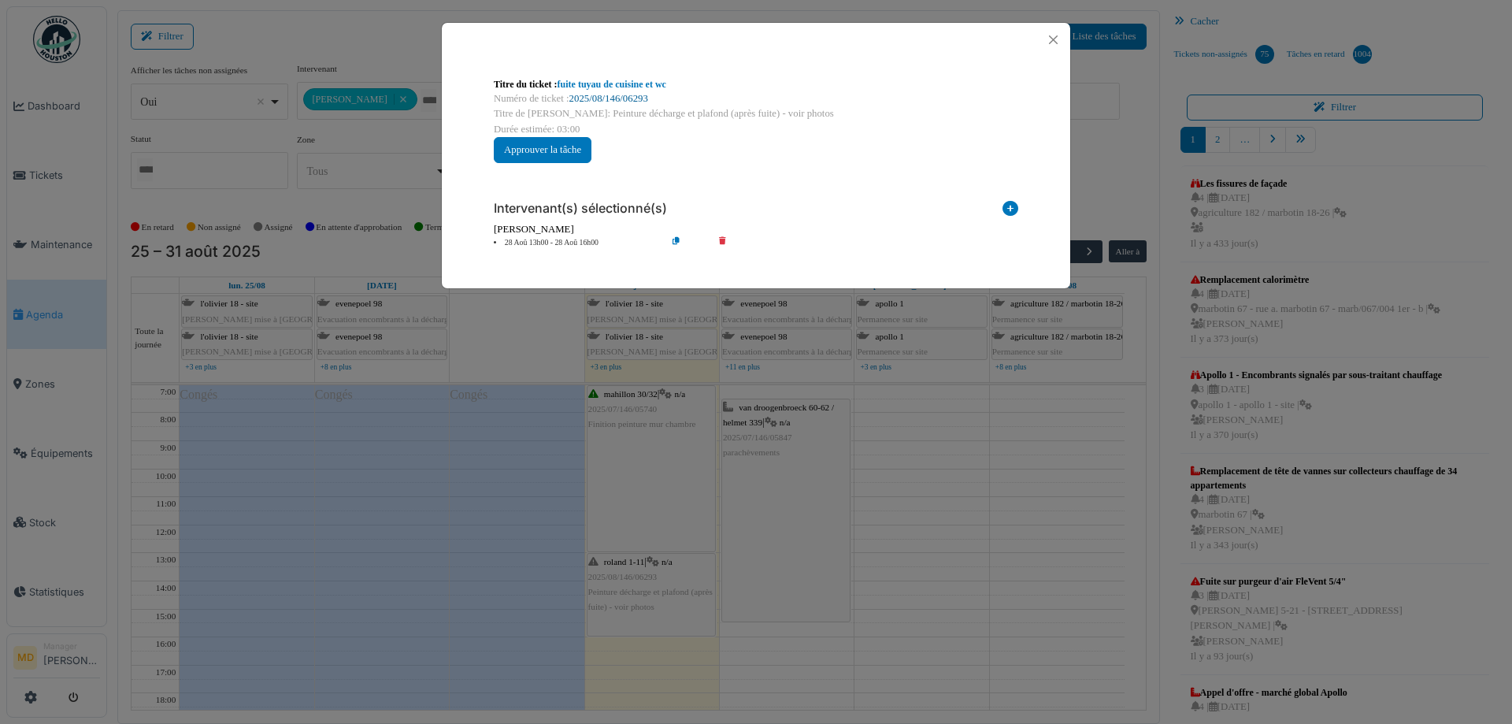
click at [618, 96] on link "2025/08/146/06293" at bounding box center [608, 98] width 79 height 11
click at [1055, 38] on button "Close" at bounding box center [1053, 39] width 21 height 21
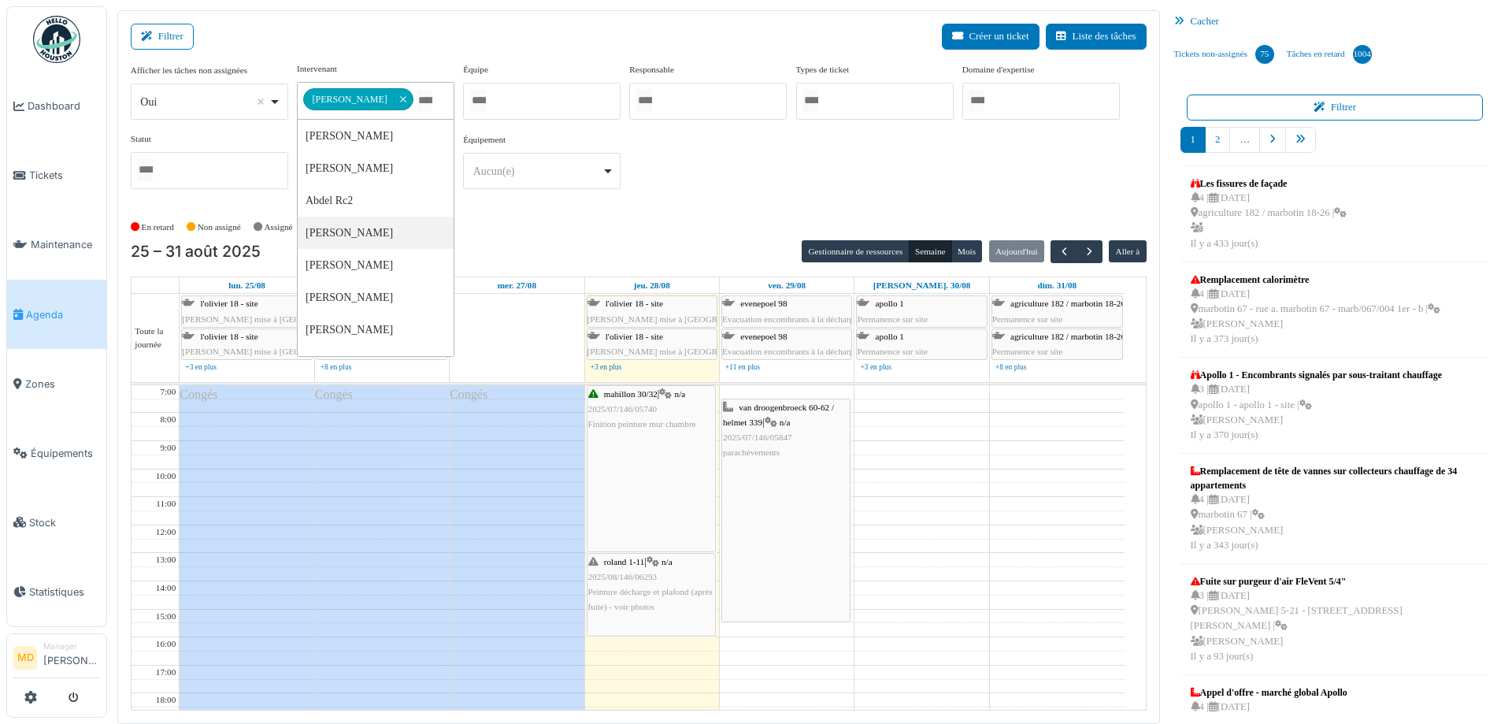
click at [416, 90] on div "**********" at bounding box center [376, 101] width 158 height 38
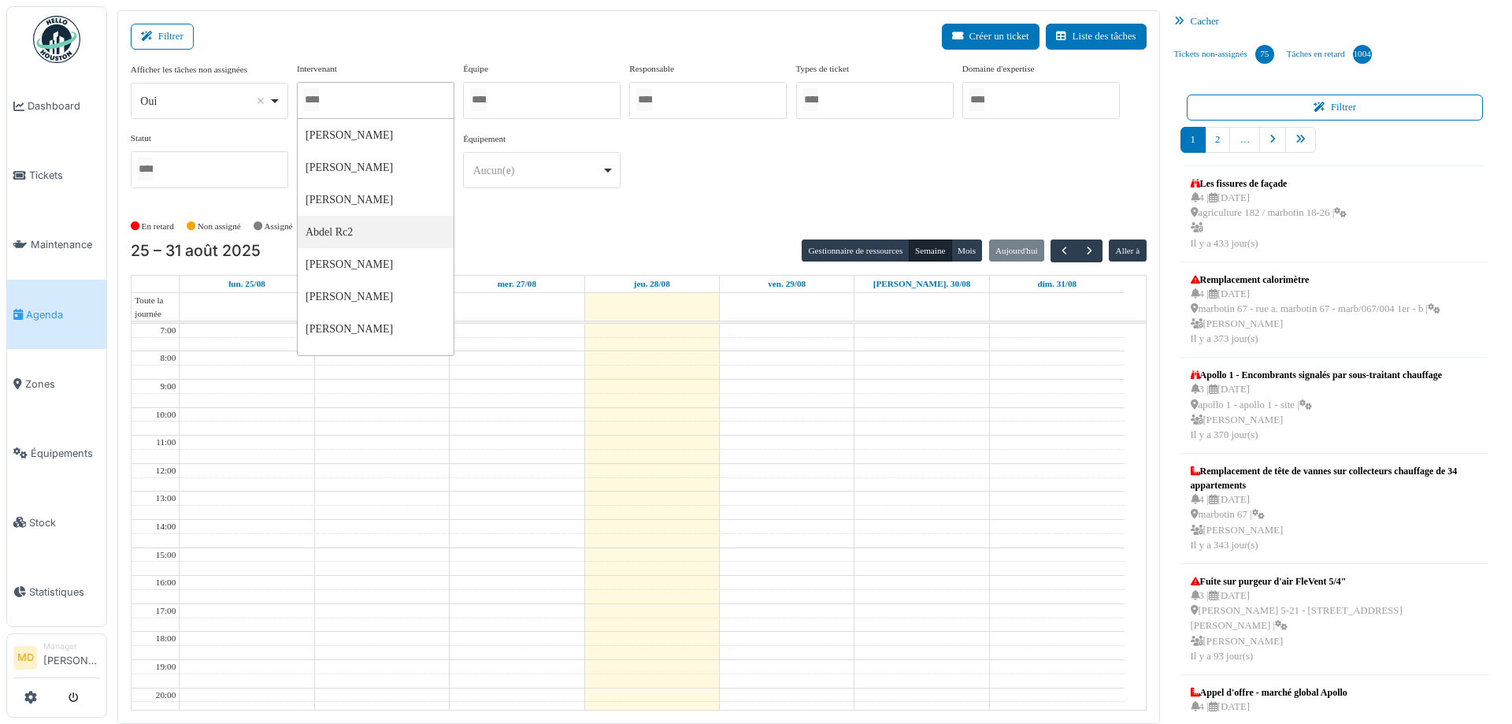
click at [410, 97] on div at bounding box center [376, 100] width 158 height 37
type input "****"
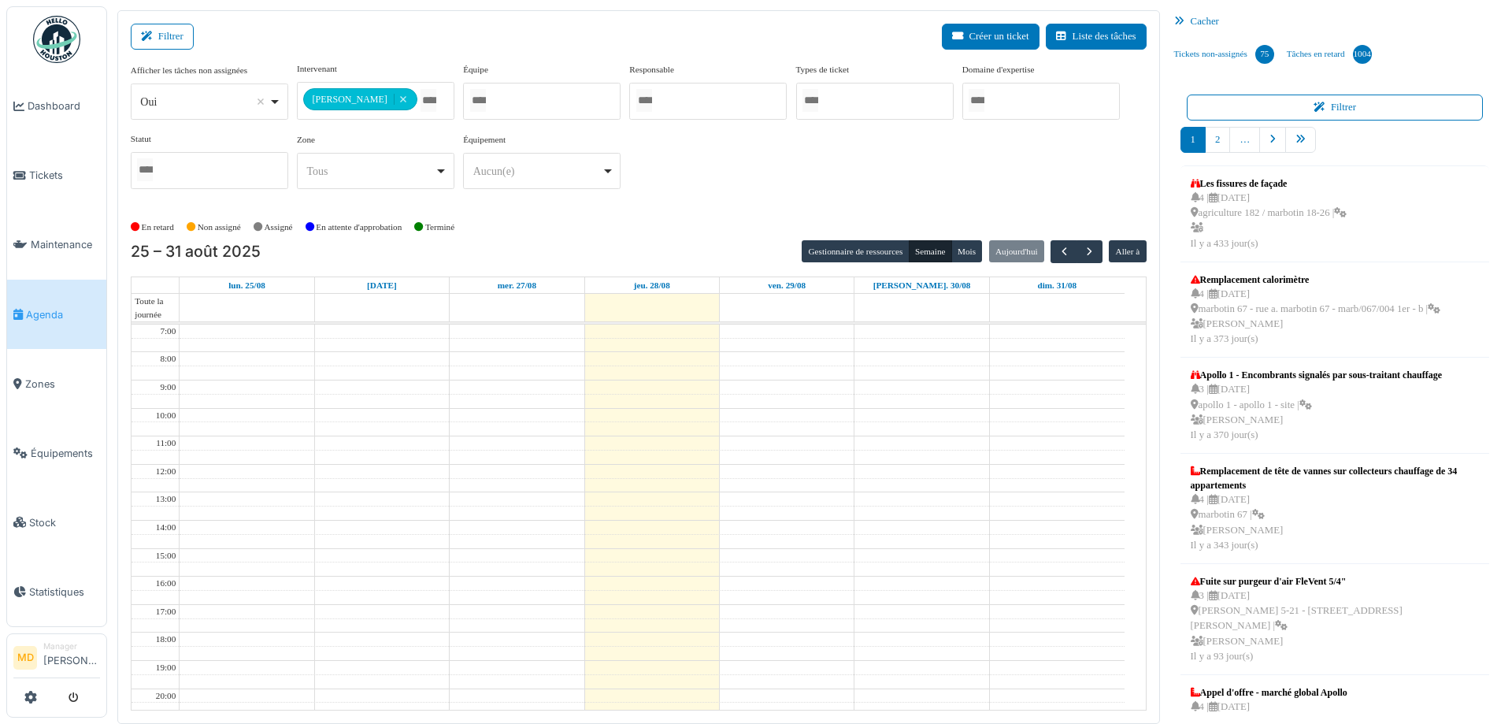
click at [695, 203] on div "**********" at bounding box center [639, 138] width 1016 height 152
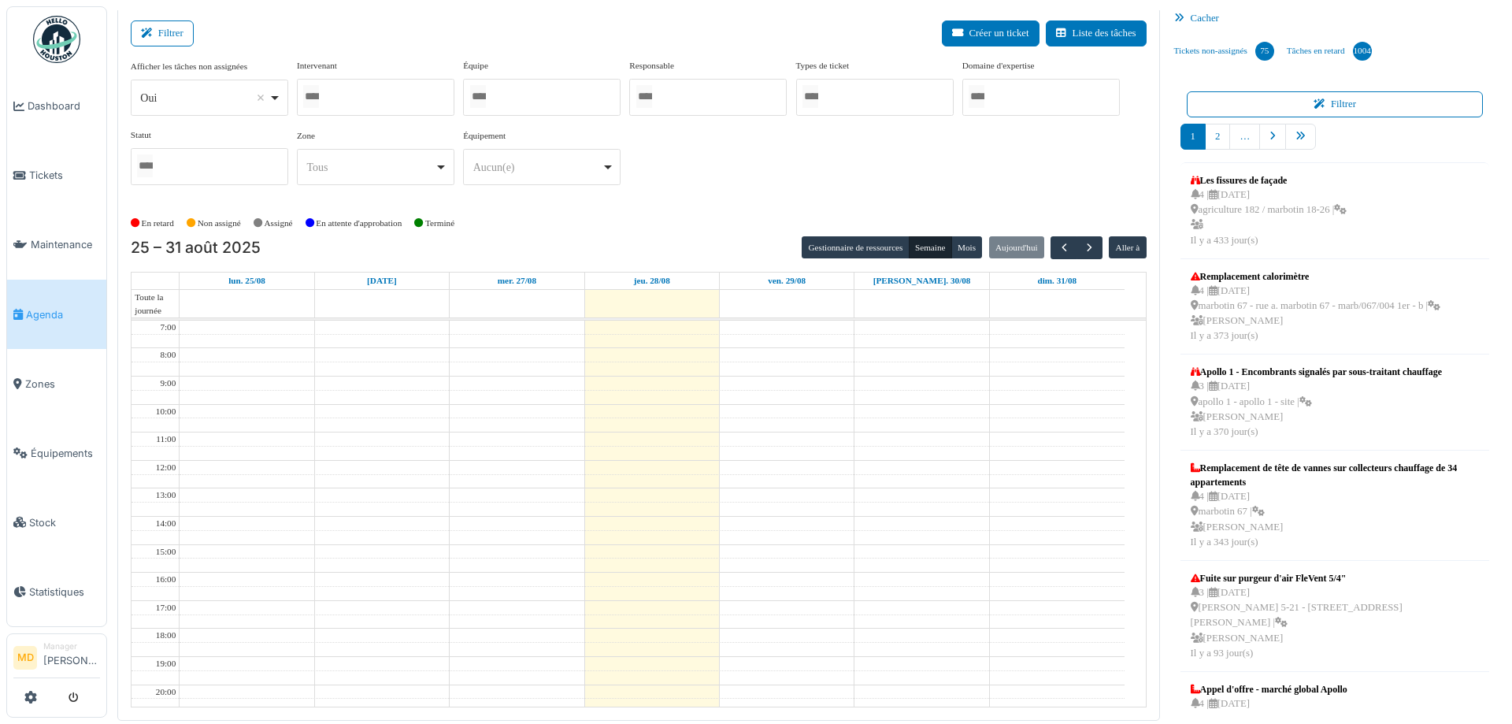
click at [402, 100] on div at bounding box center [376, 97] width 158 height 37
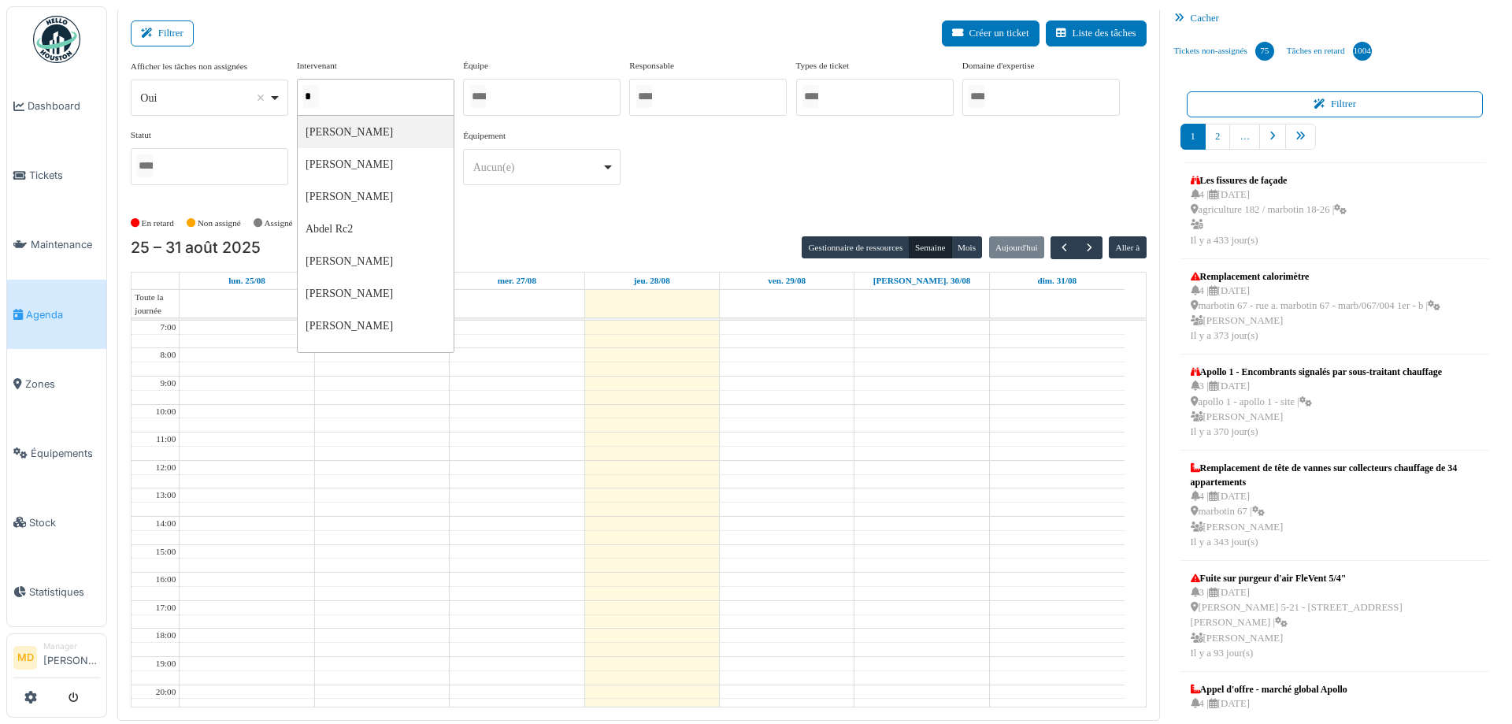
type input "**"
click at [696, 160] on div "**********" at bounding box center [639, 128] width 1016 height 139
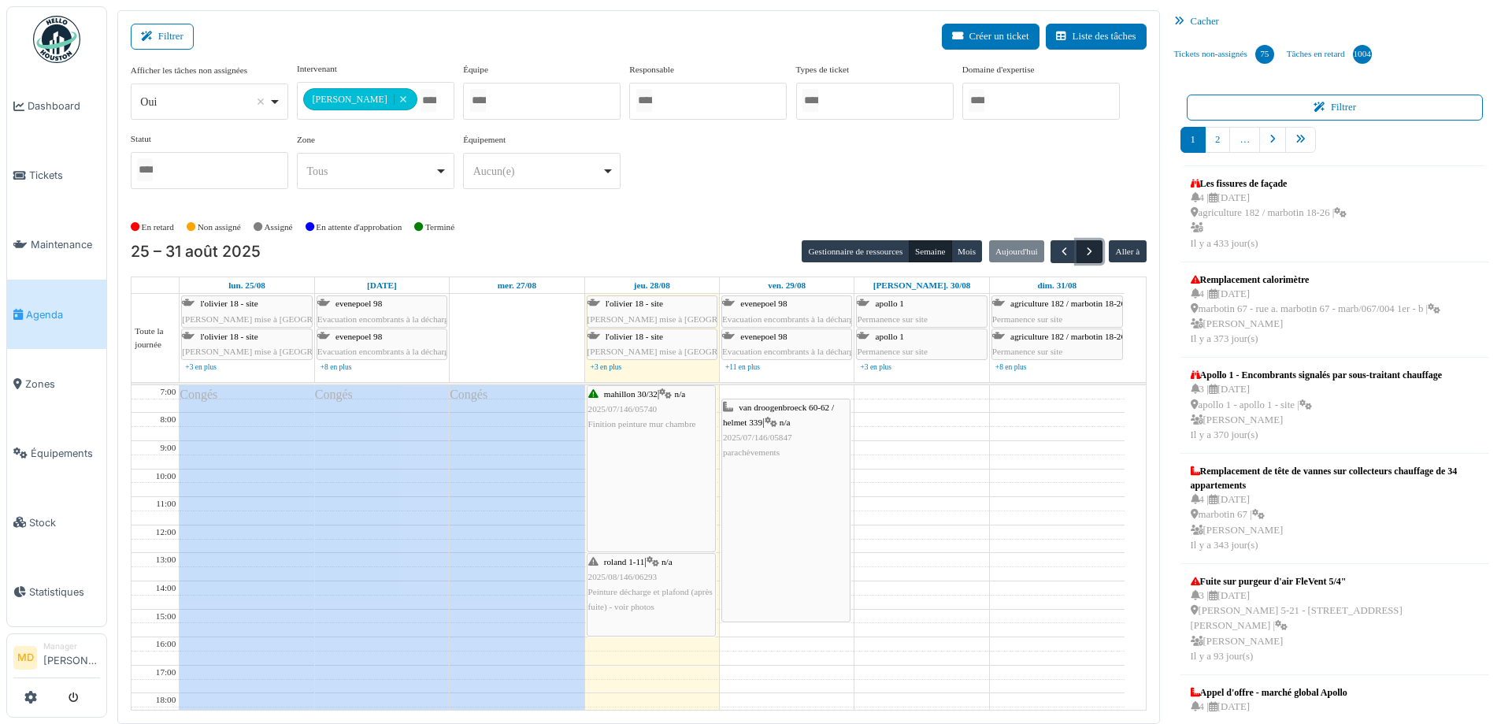
click at [1085, 250] on span "button" at bounding box center [1089, 251] width 13 height 13
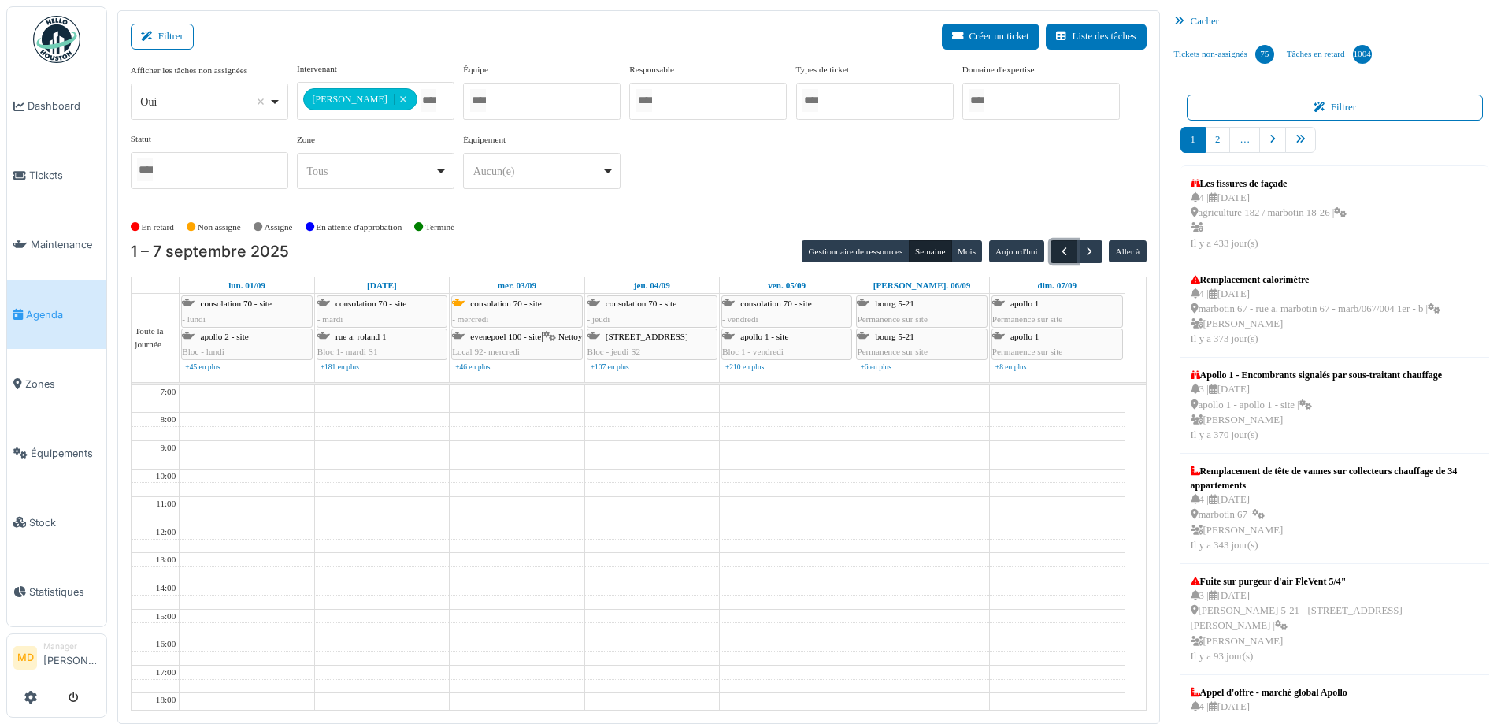
click at [1058, 251] on span "button" at bounding box center [1064, 251] width 13 height 13
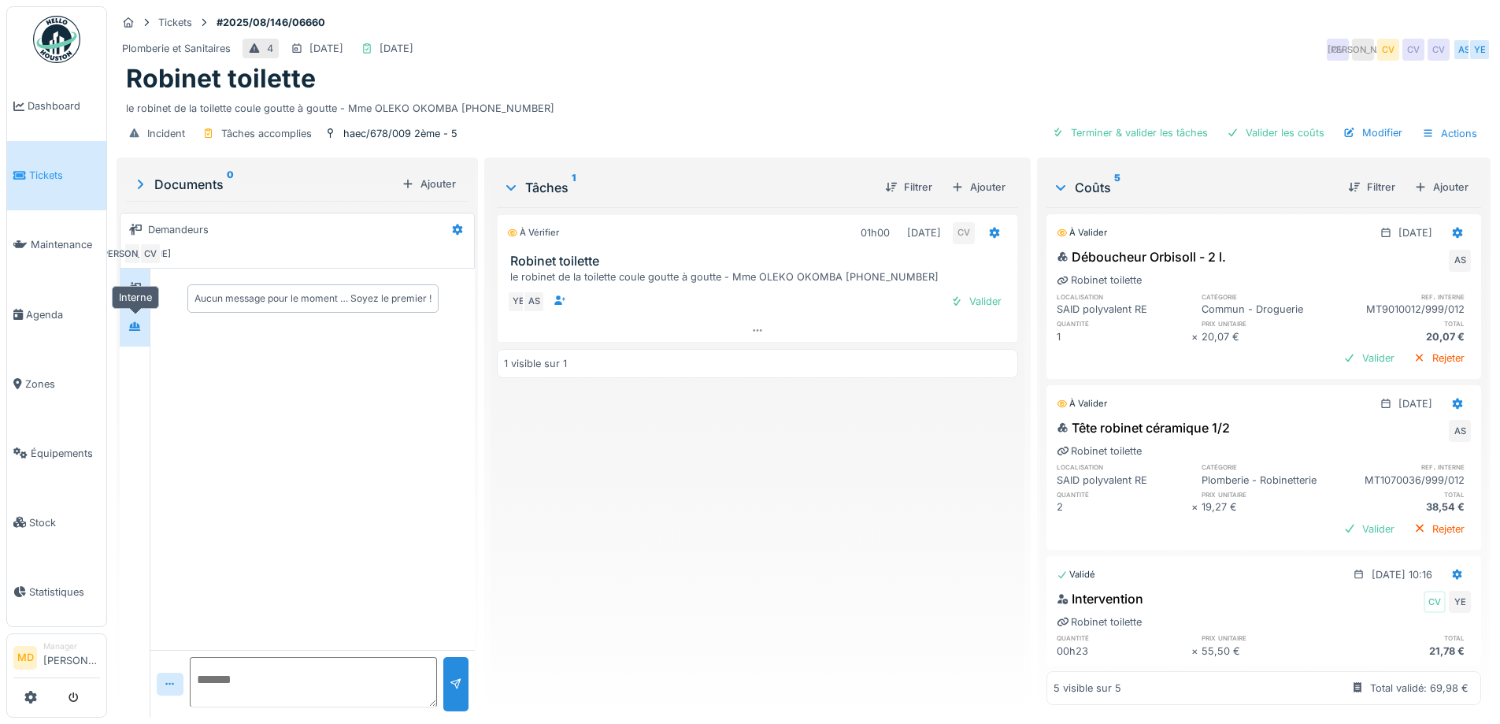
click at [134, 324] on icon at bounding box center [134, 326] width 13 height 10
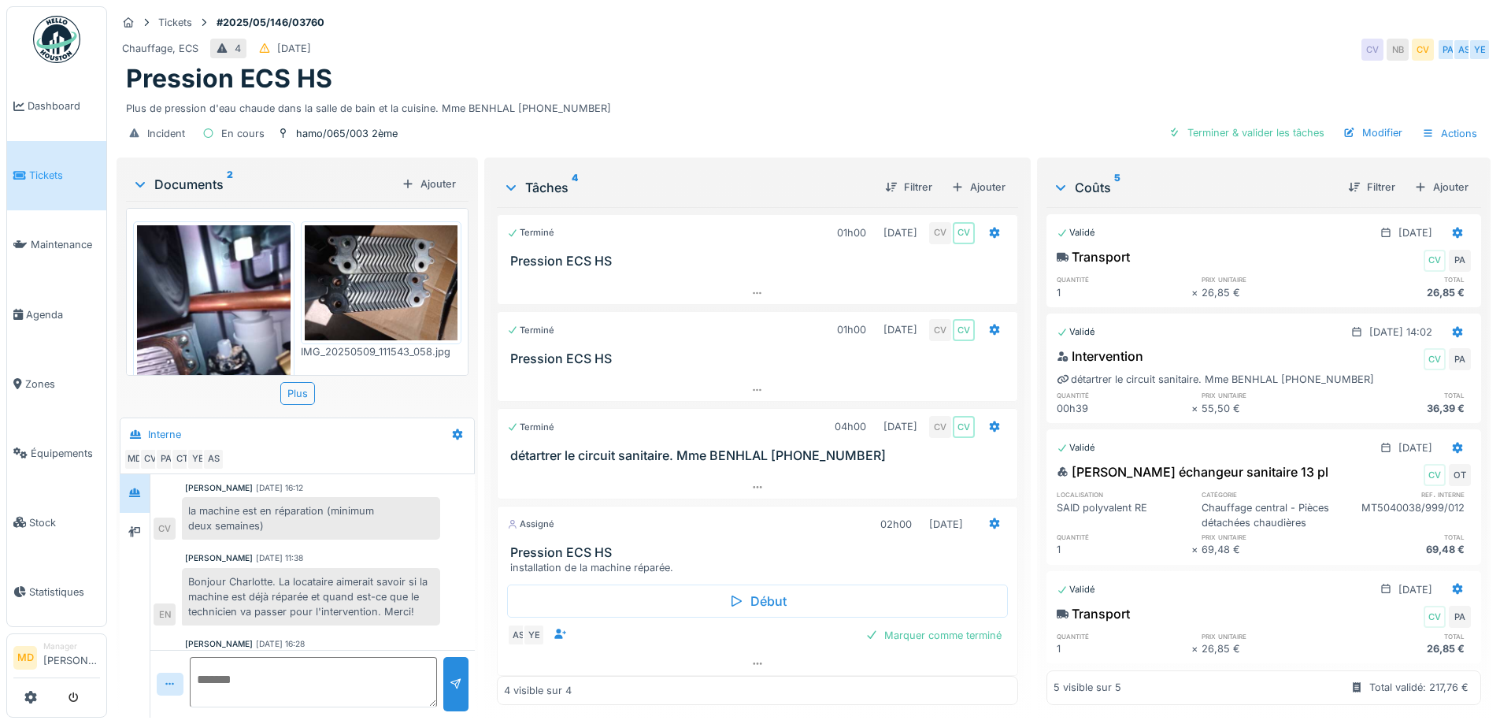
scroll to position [527, 0]
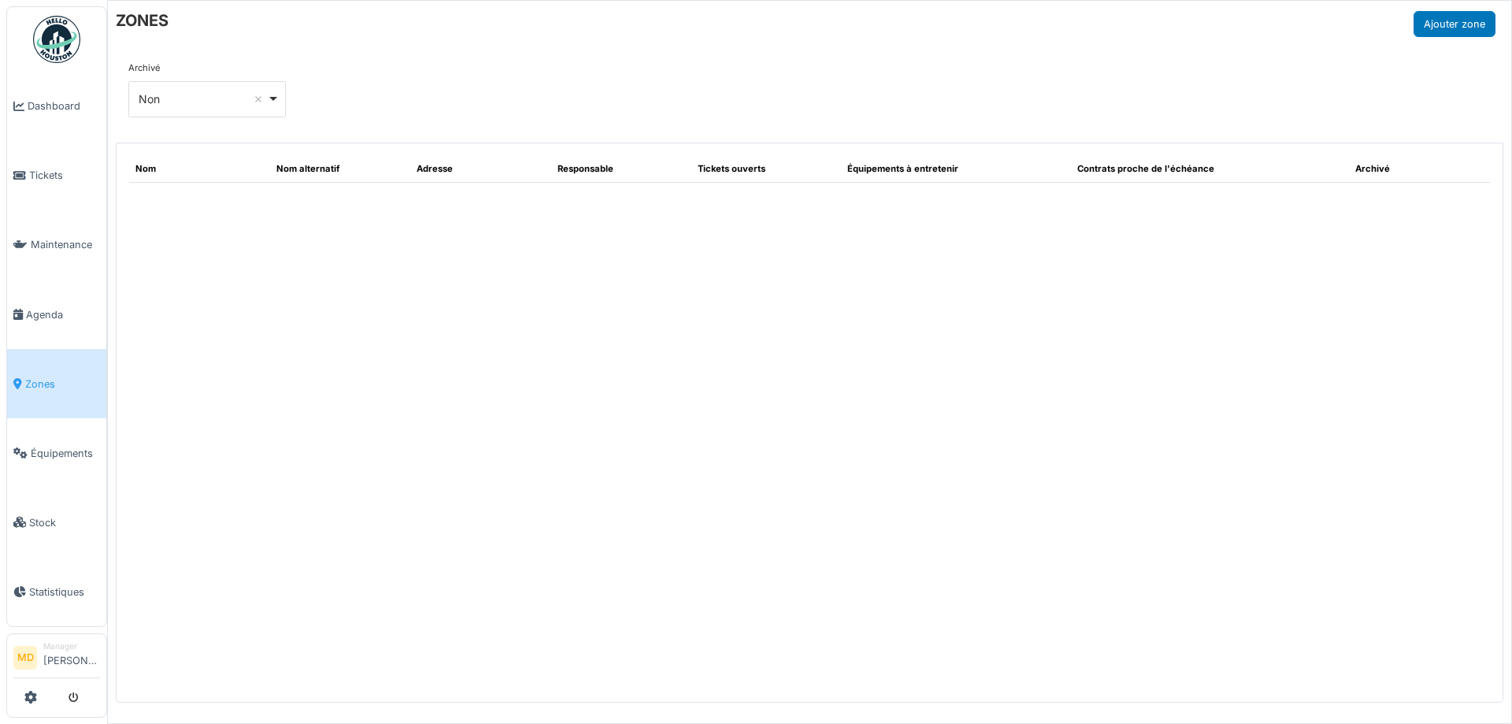
select select "***"
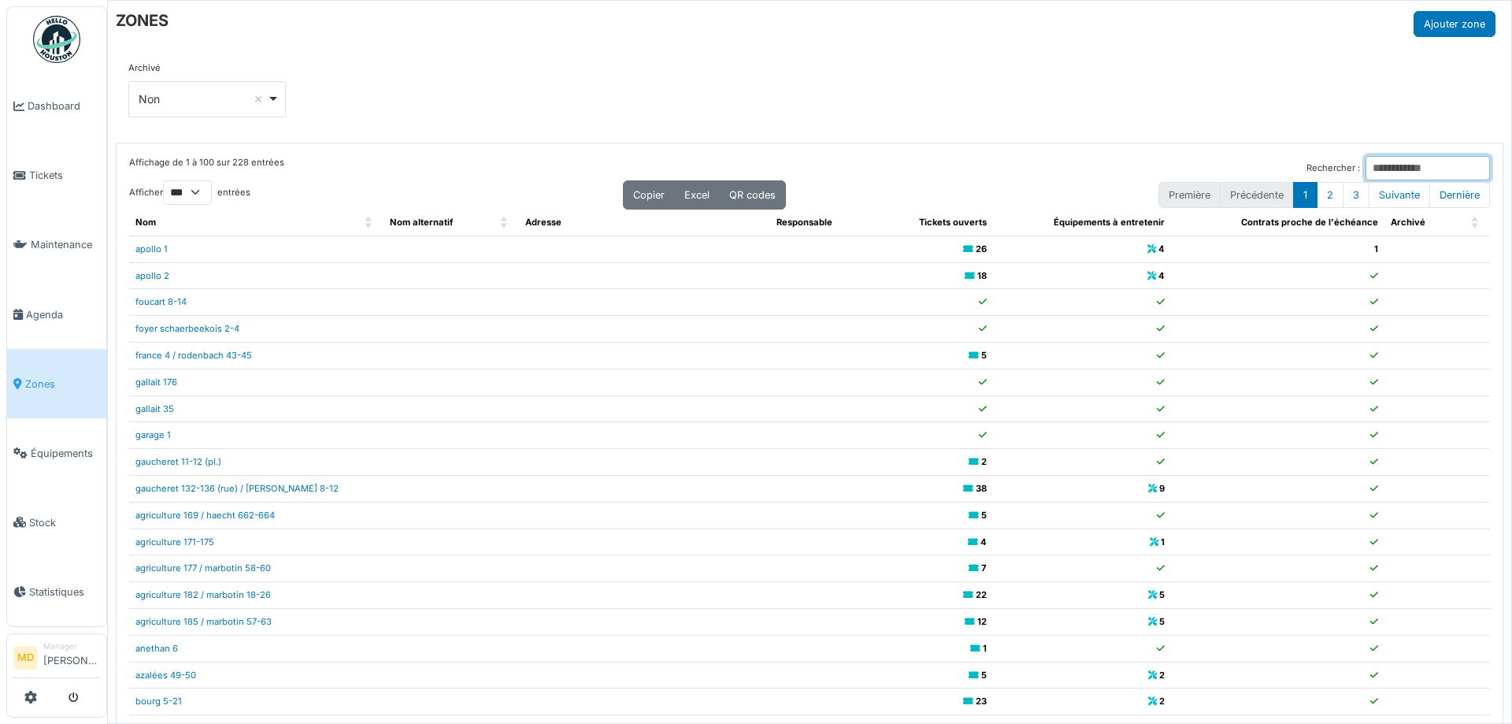
click at [1406, 171] on input "Rechercher :" at bounding box center [1428, 168] width 124 height 24
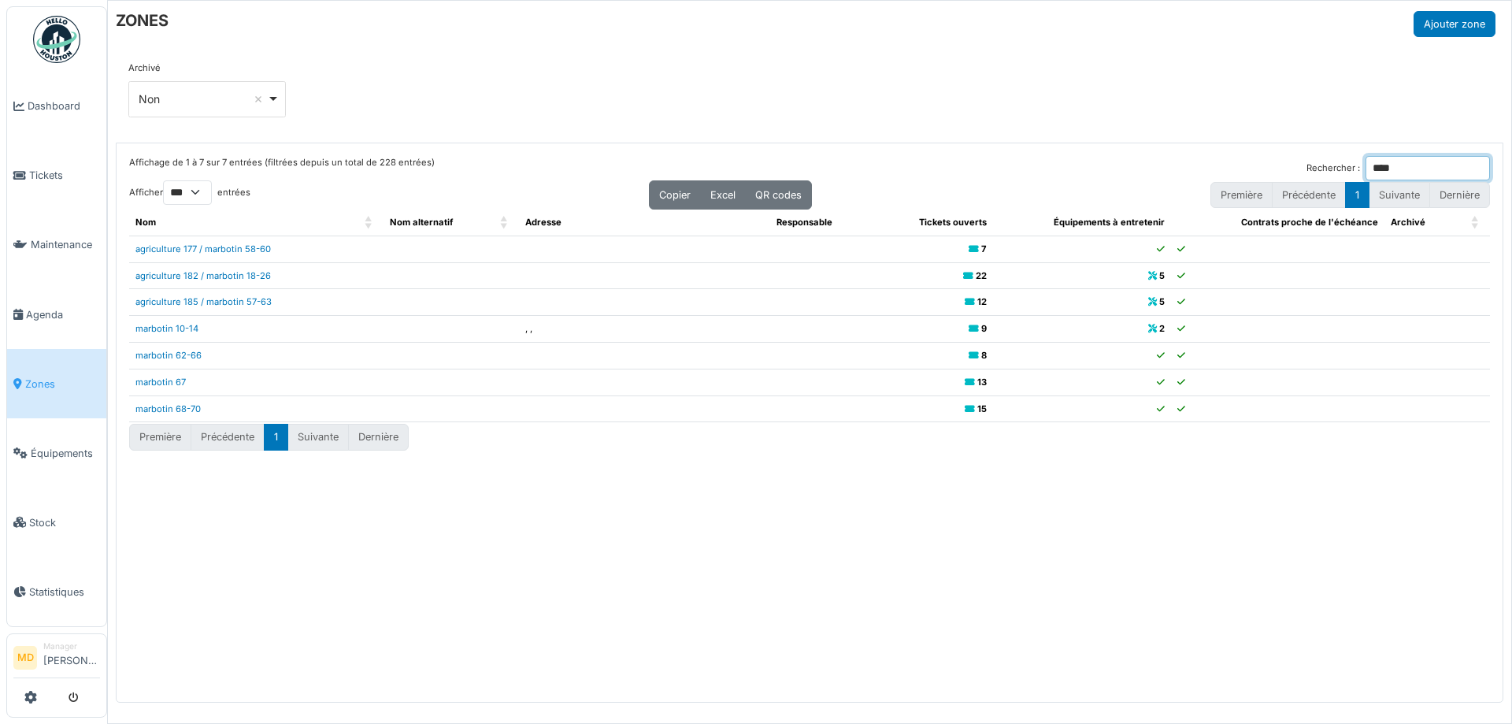
type input "****"
click at [234, 281] on td "agriculture 182 / marbotin 18-26" at bounding box center [256, 275] width 254 height 27
click at [234, 271] on link "agriculture 182 / marbotin 18-26" at bounding box center [202, 275] width 135 height 11
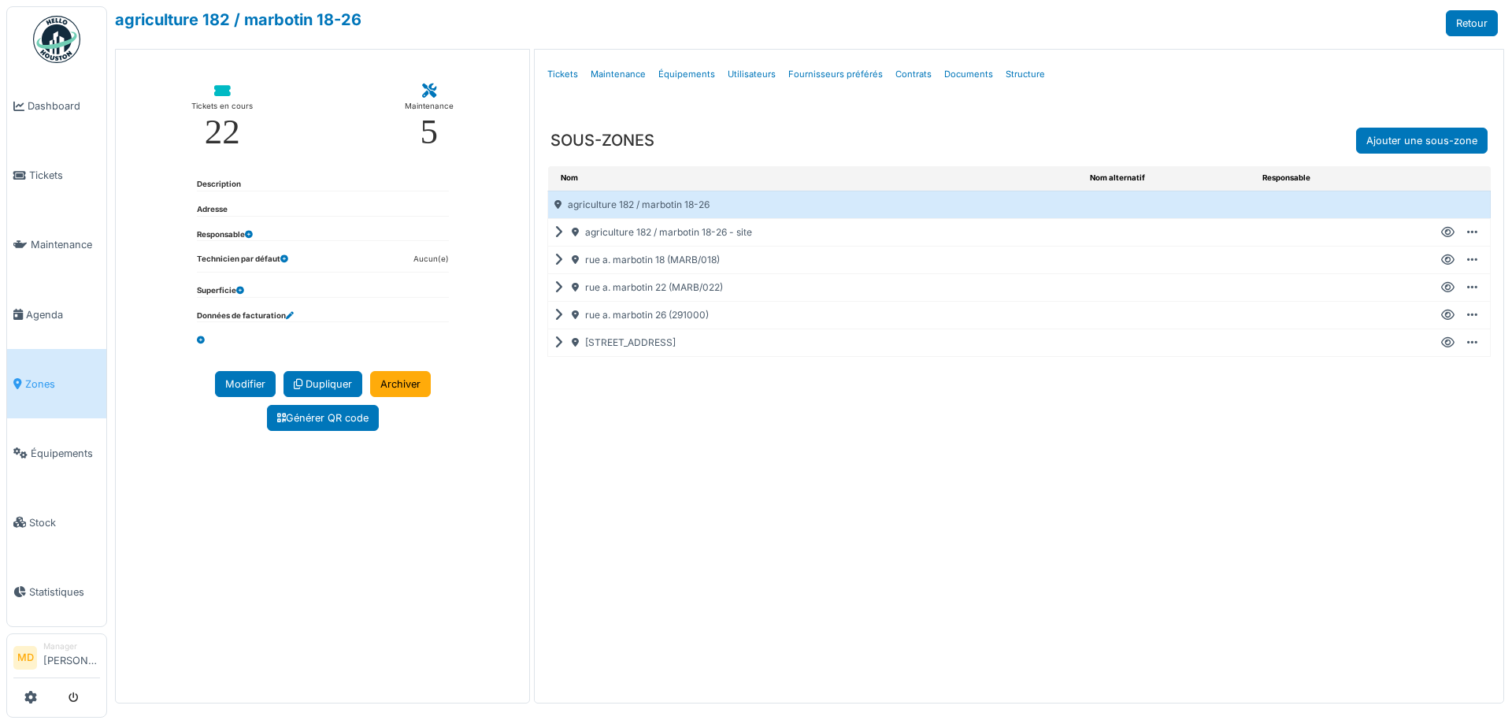
click at [555, 288] on icon at bounding box center [561, 287] width 15 height 1
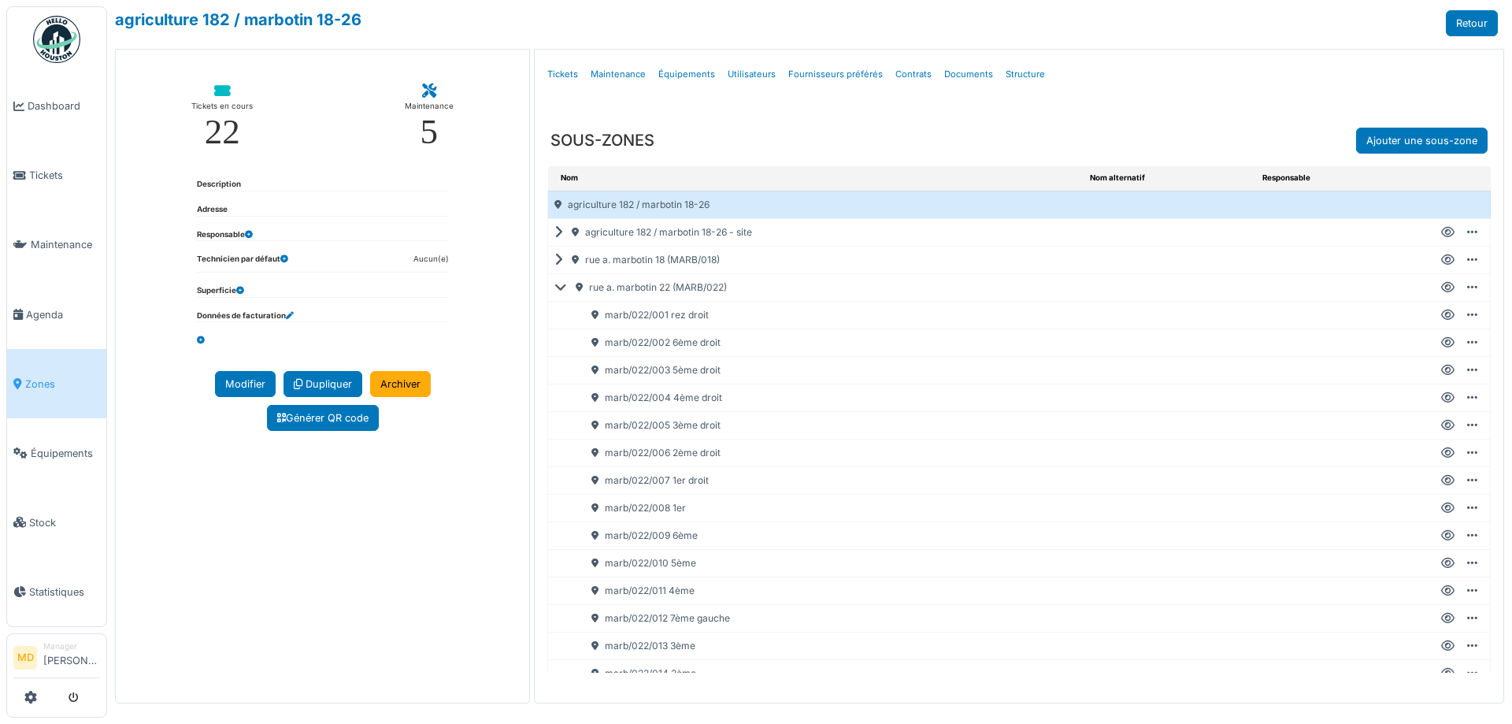
click at [1441, 315] on icon at bounding box center [1447, 315] width 13 height 1
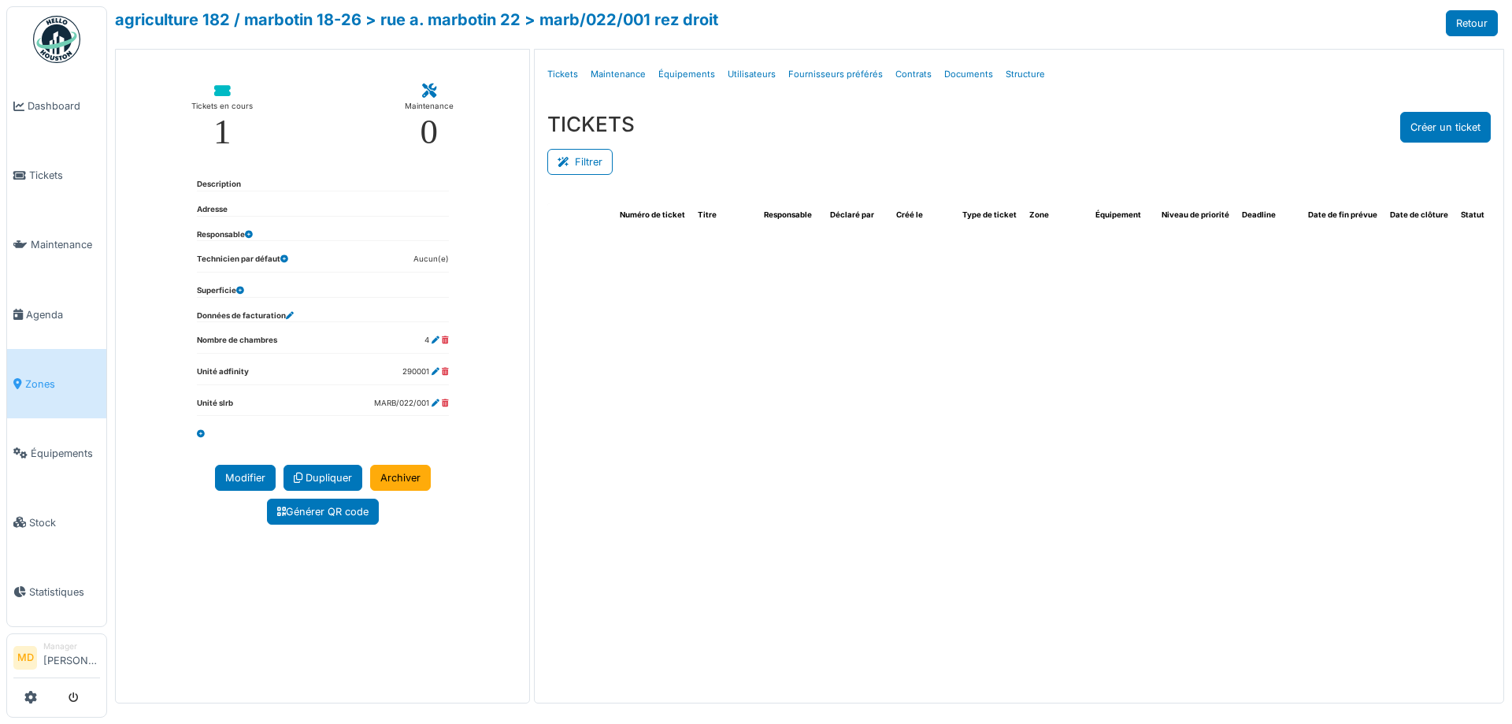
select select "***"
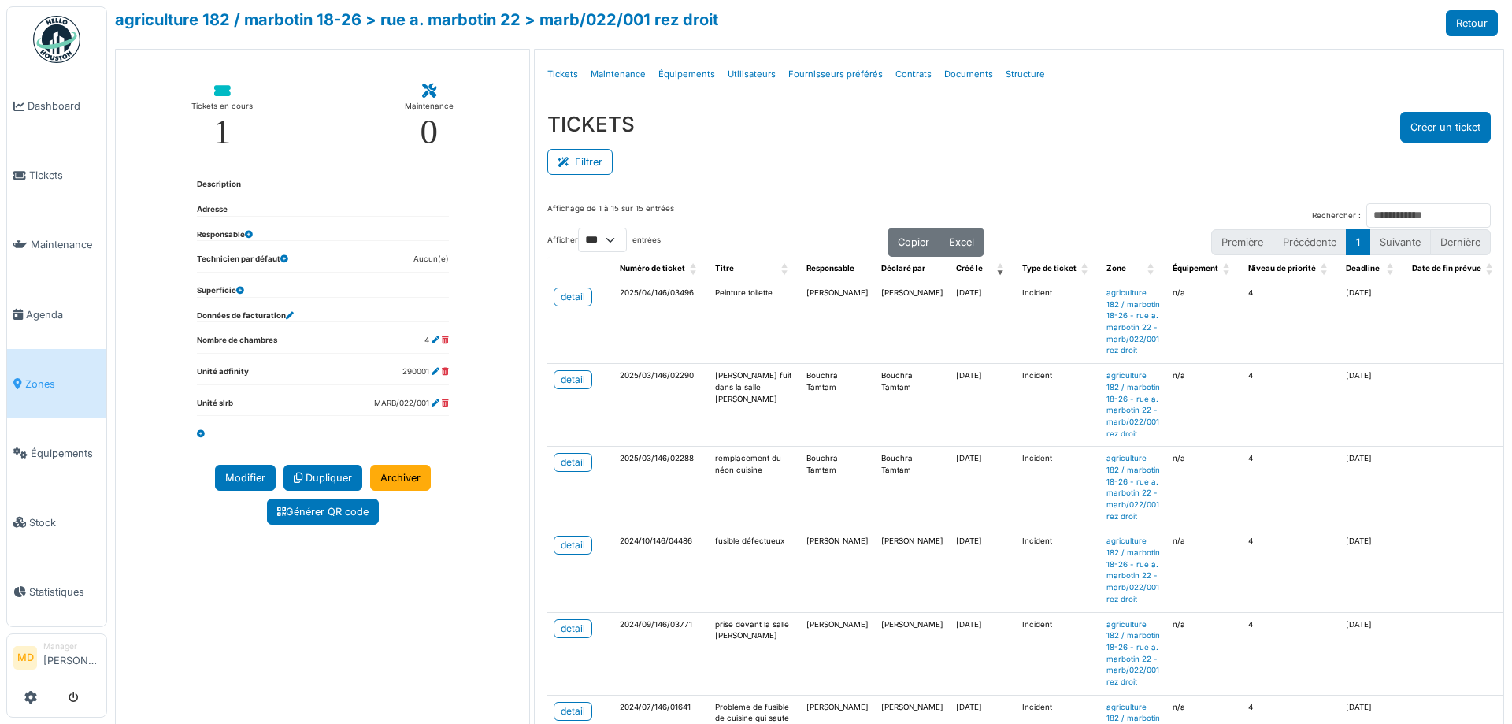
click at [783, 181] on div "TICKETS Créer un ticket Filtrer Responsable **** Tous Remove item Tous [PERSON_…" at bounding box center [1019, 144] width 969 height 91
click at [567, 300] on div "detail" at bounding box center [573, 297] width 24 height 14
click at [53, 376] on span "Zones" at bounding box center [62, 383] width 75 height 15
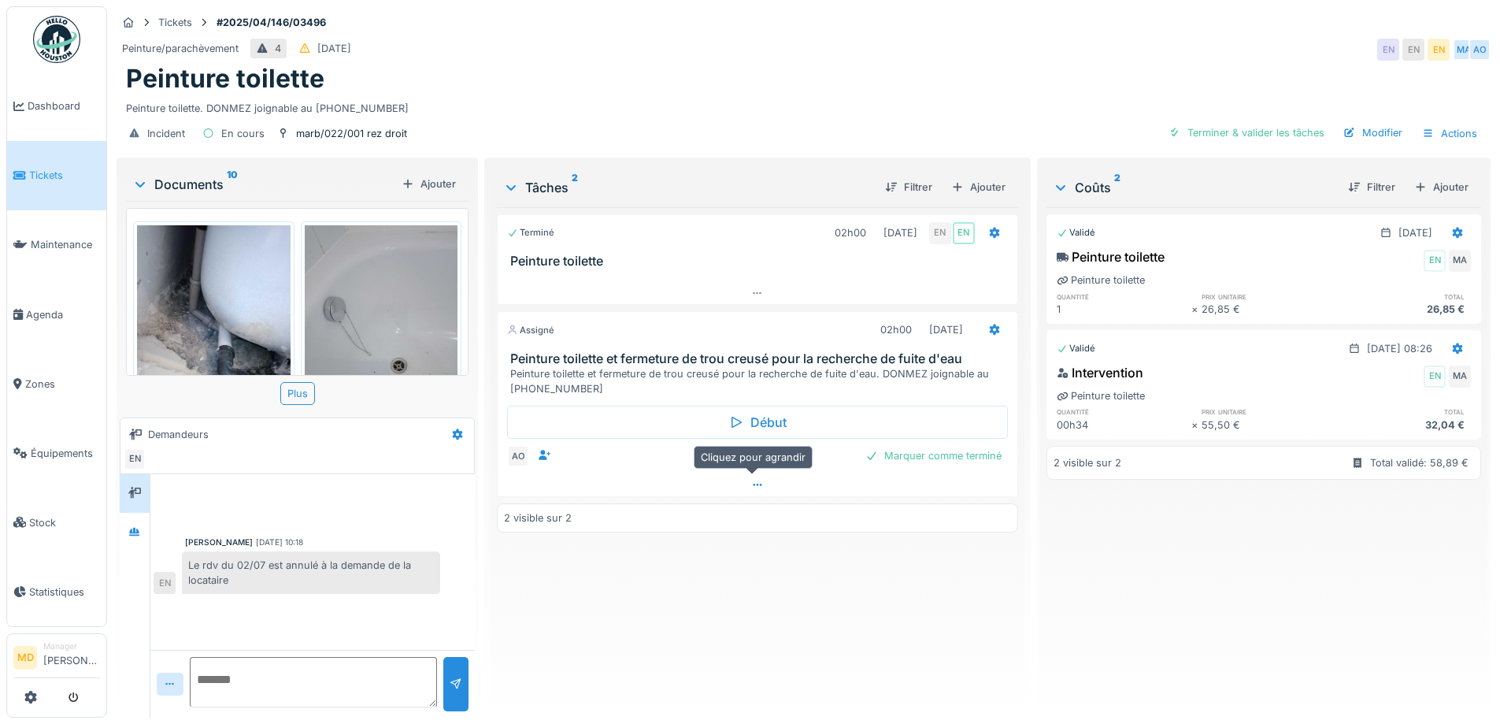
click at [755, 486] on icon at bounding box center [757, 485] width 13 height 10
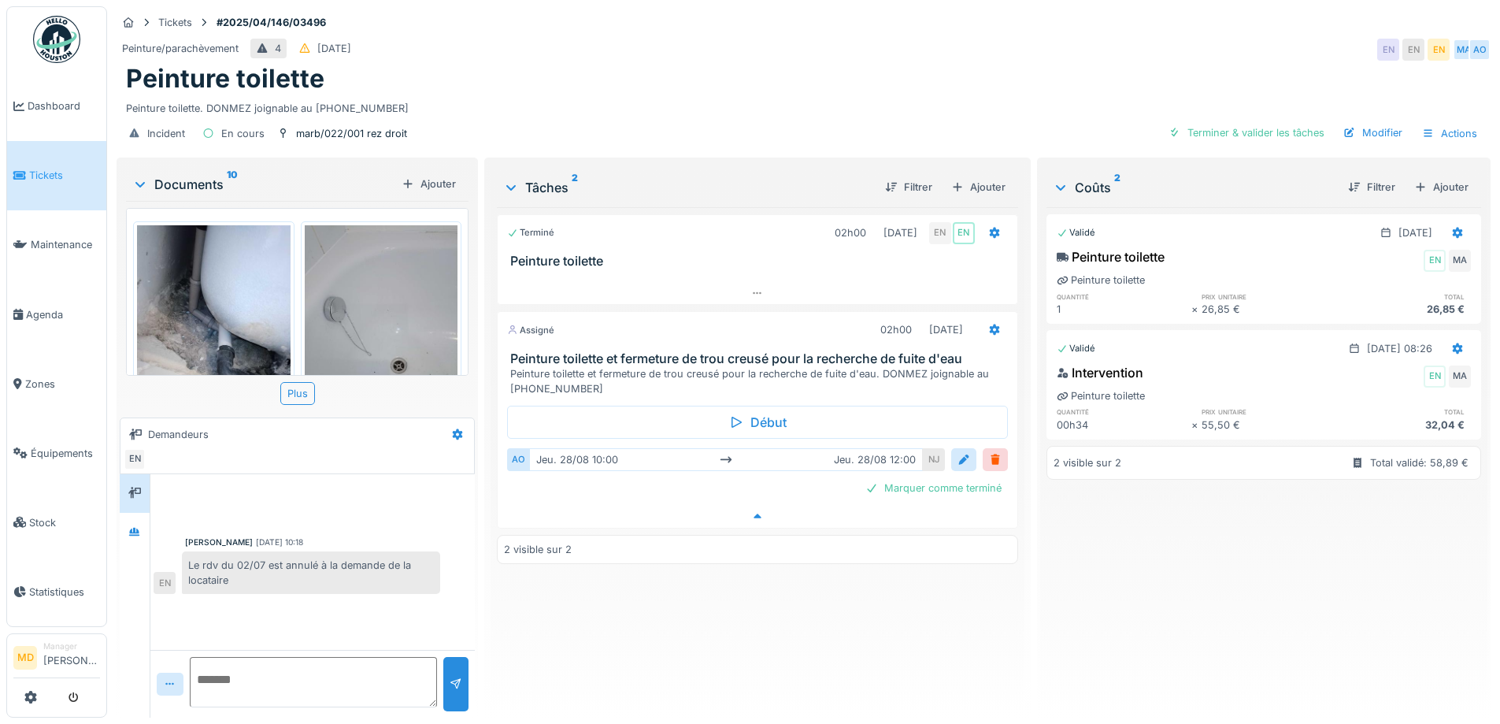
scroll to position [12, 0]
click at [133, 527] on icon at bounding box center [134, 531] width 11 height 9
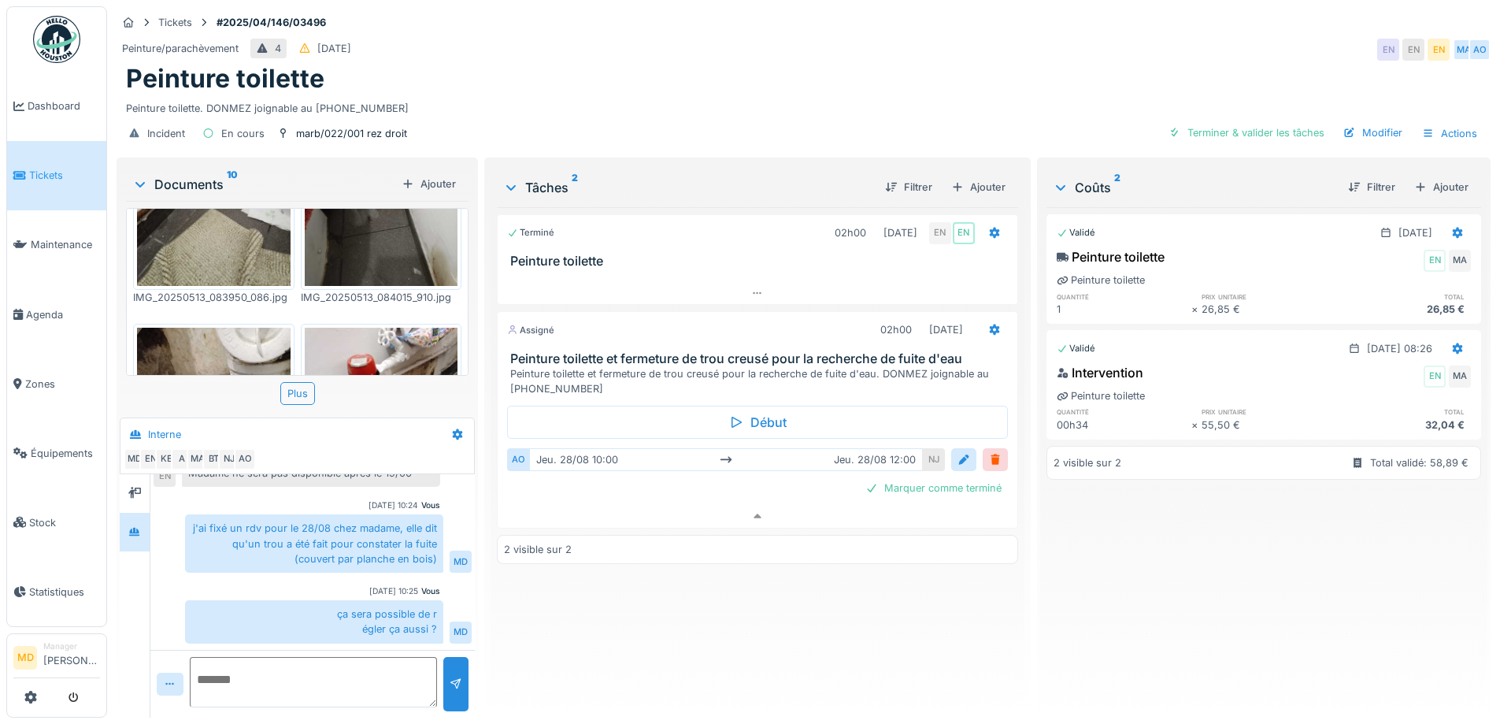
scroll to position [628, 0]
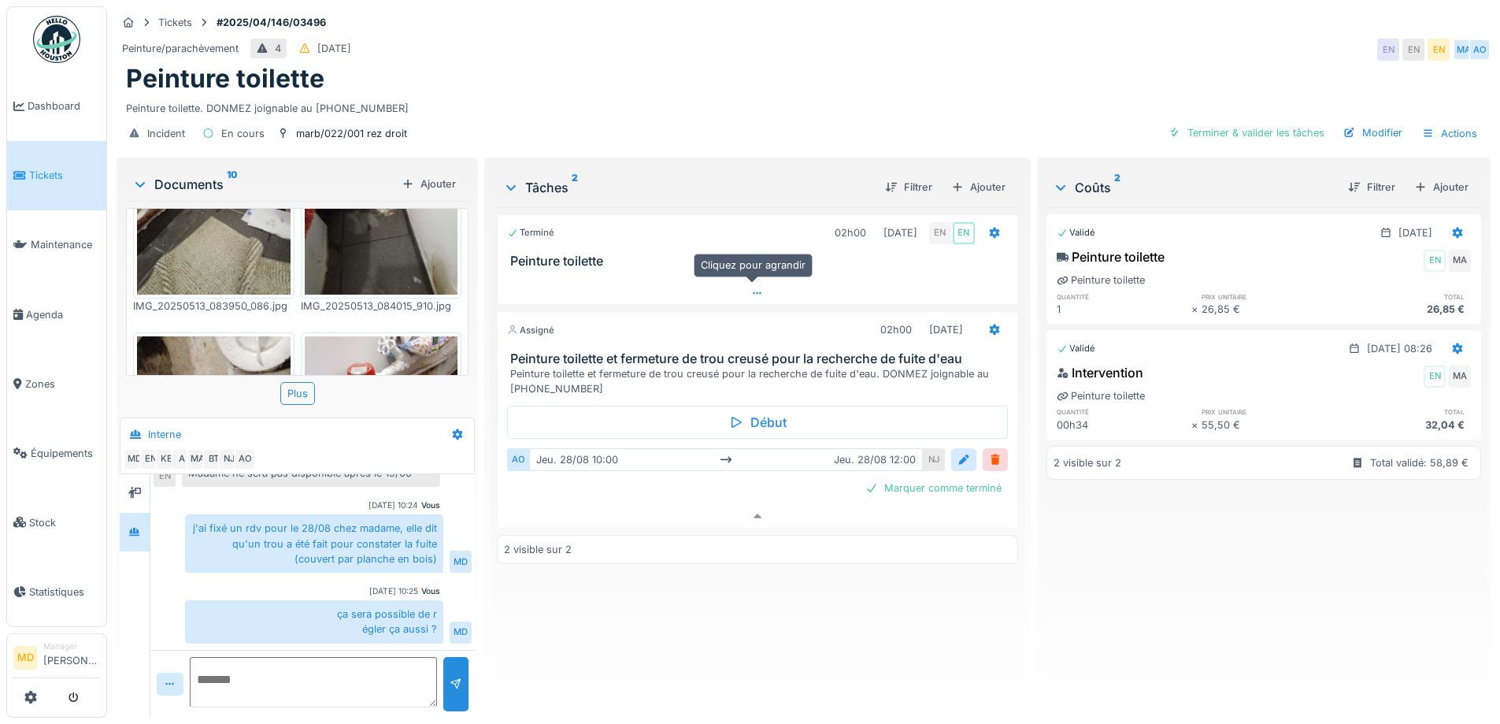
click at [747, 287] on div at bounding box center [757, 293] width 519 height 23
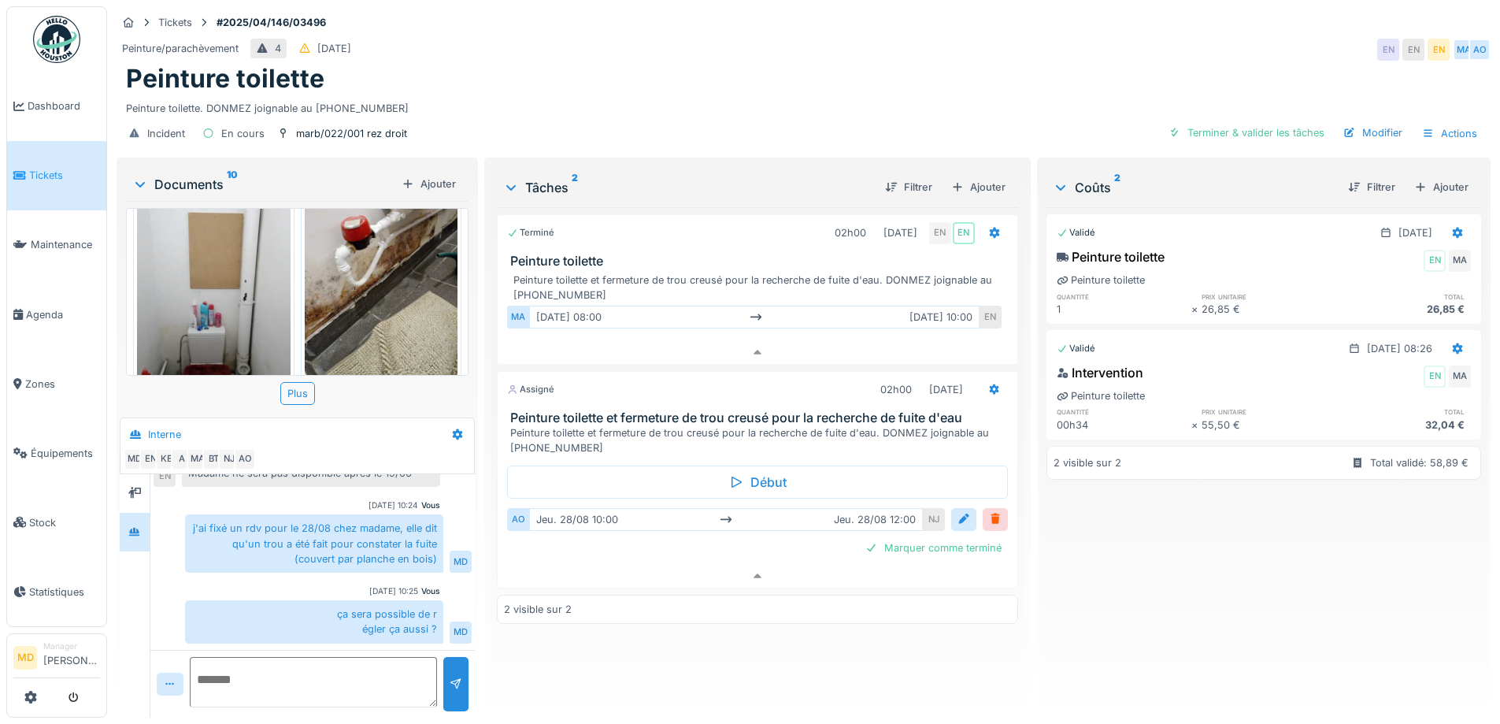
scroll to position [84, 0]
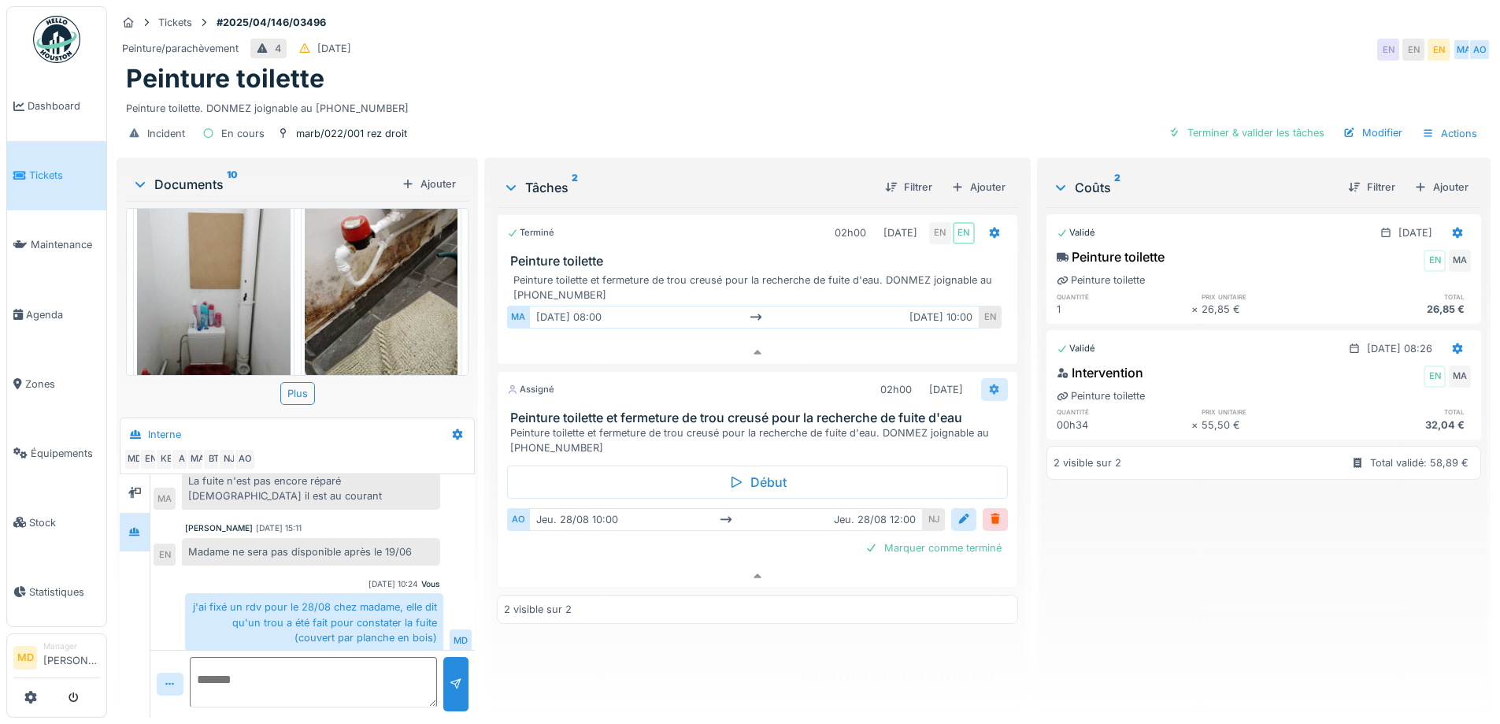
click at [988, 384] on icon at bounding box center [994, 389] width 13 height 10
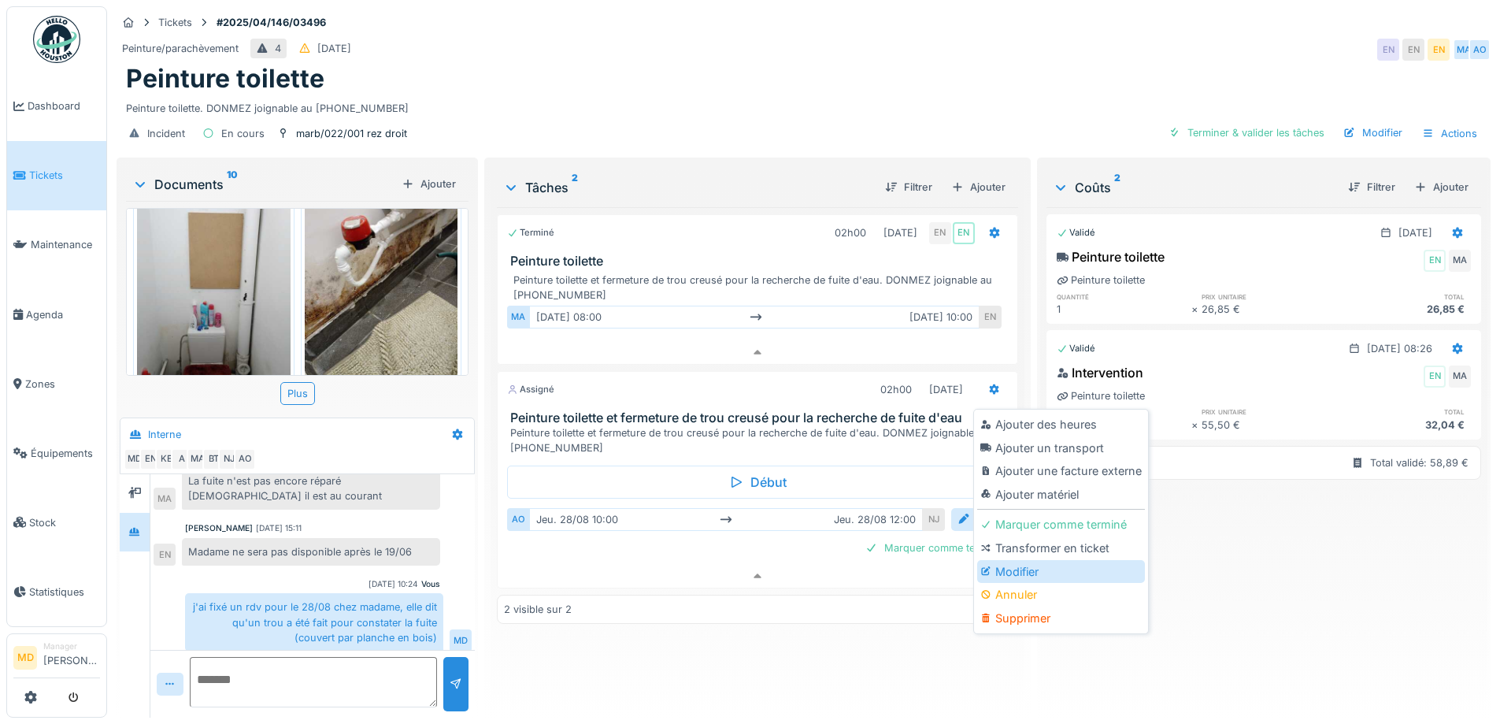
click at [1017, 560] on div "Modifier" at bounding box center [1061, 572] width 168 height 24
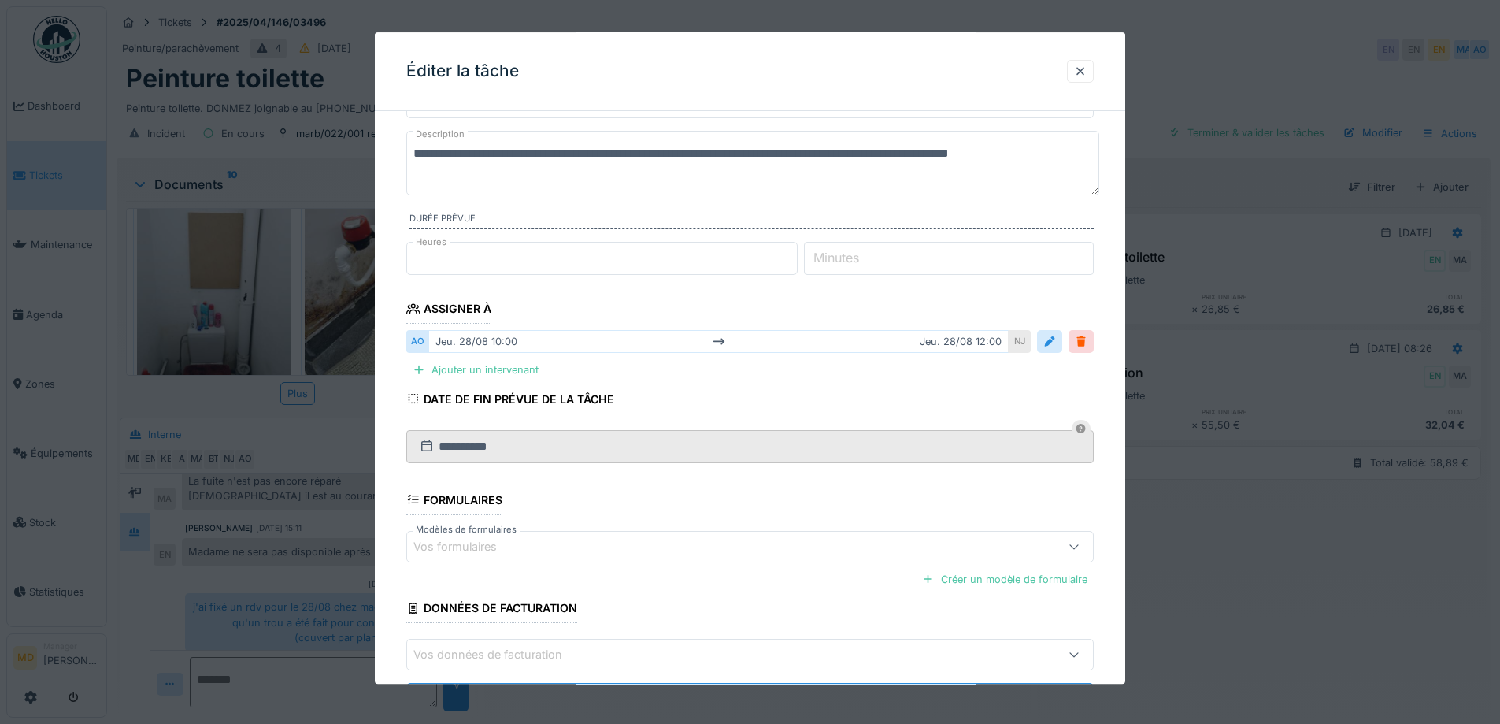
scroll to position [158, 0]
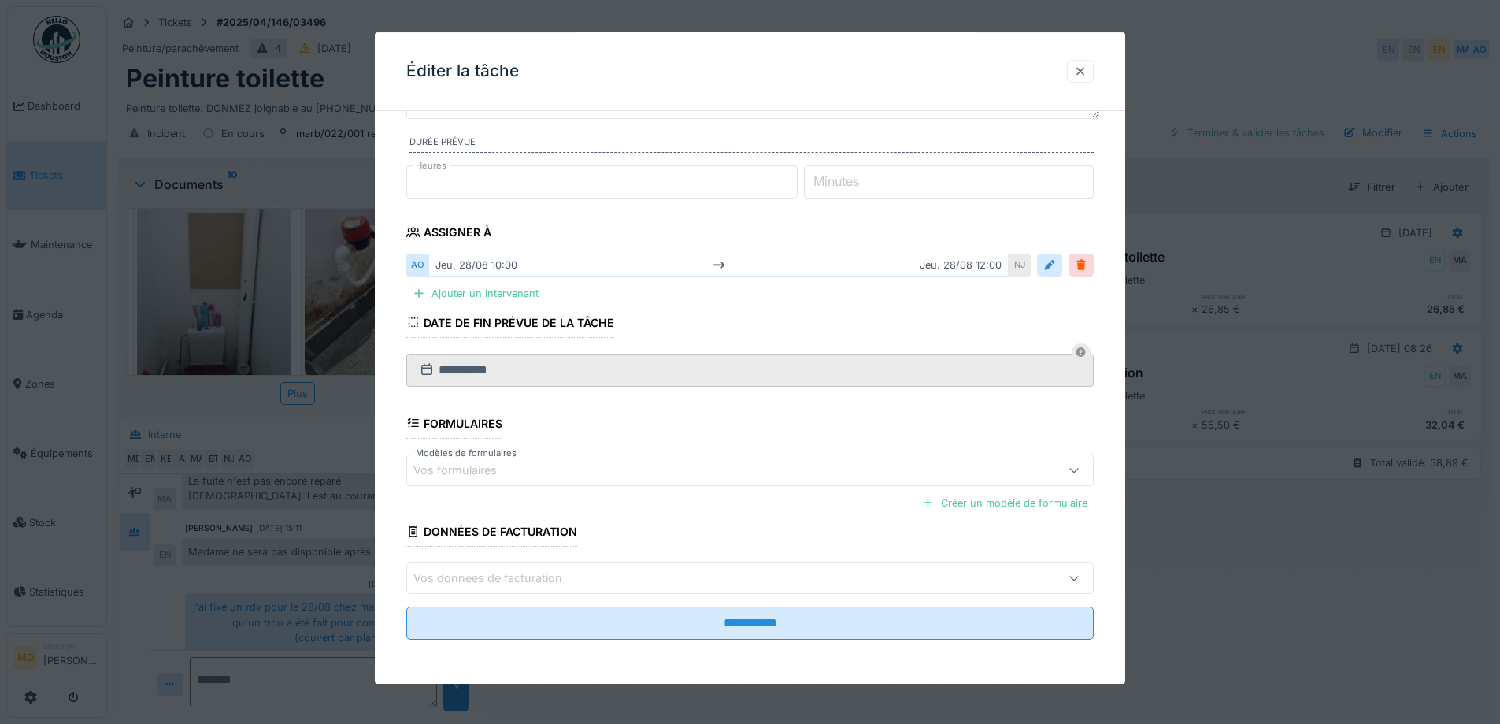
click at [1084, 70] on div at bounding box center [1080, 71] width 13 height 15
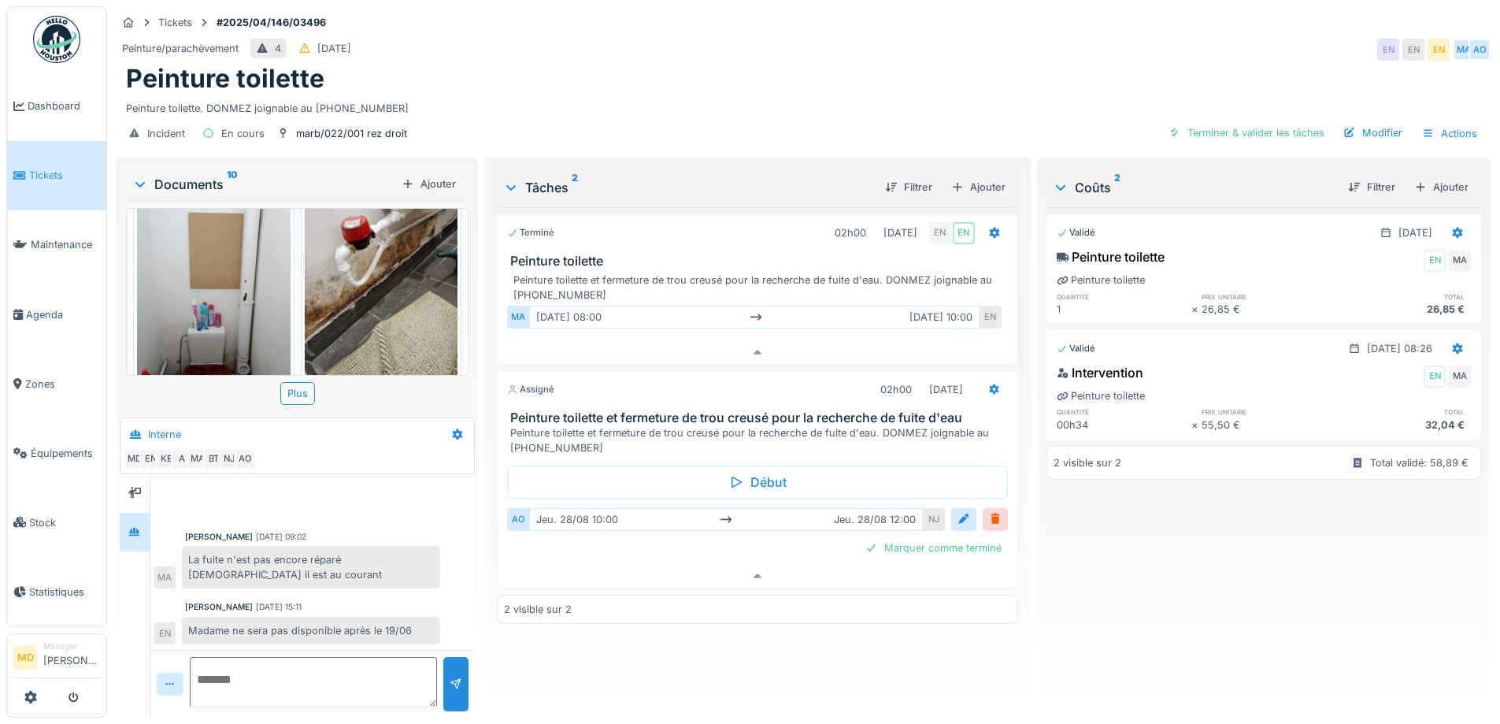
scroll to position [163, 0]
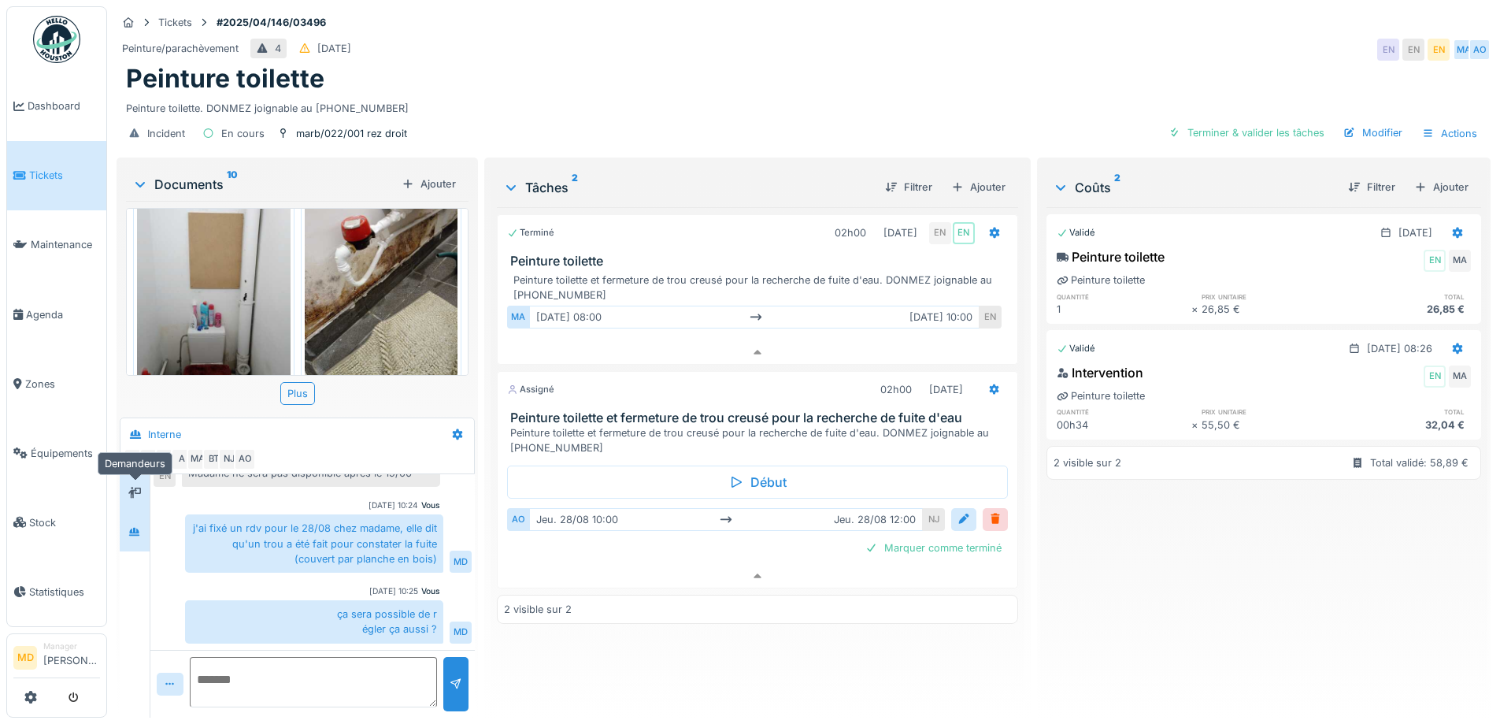
click at [144, 484] on div at bounding box center [135, 494] width 24 height 20
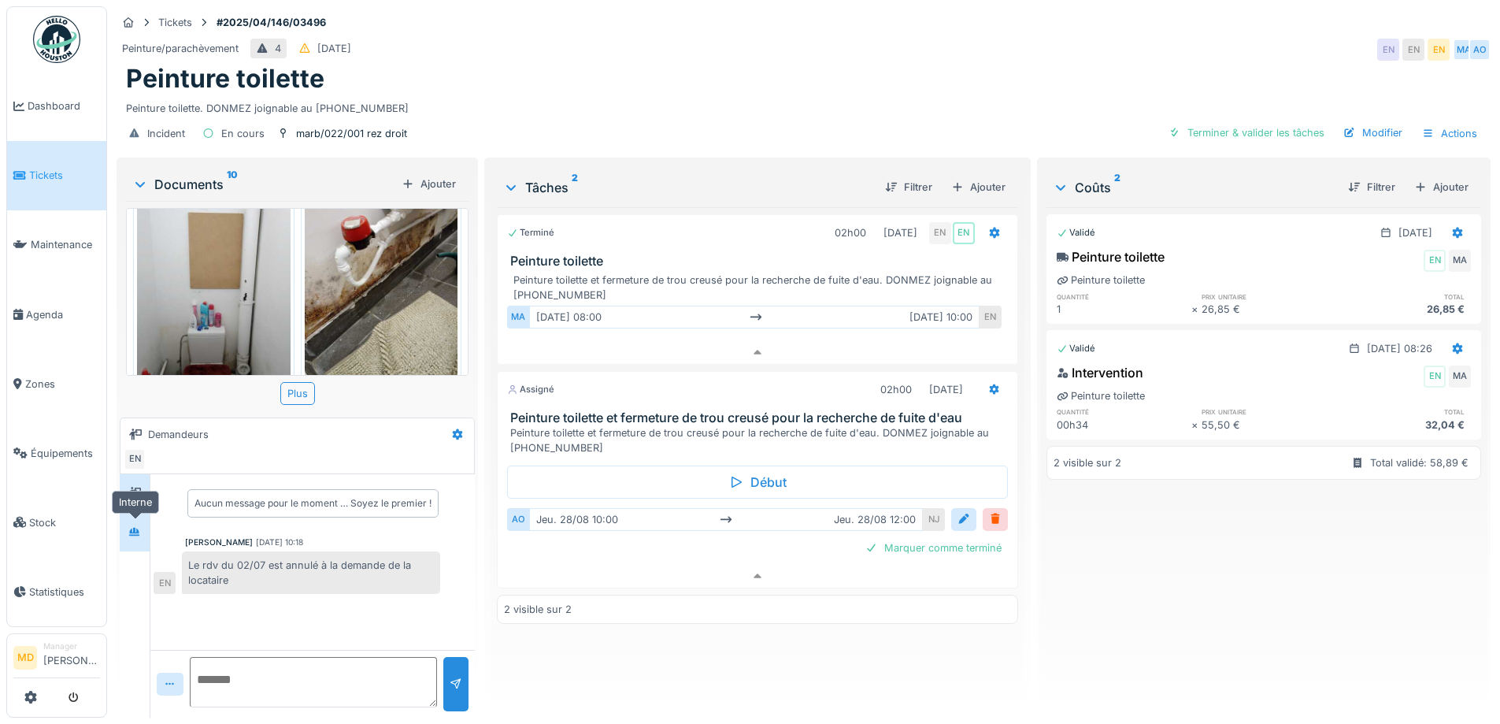
click at [134, 527] on icon at bounding box center [134, 532] width 13 height 10
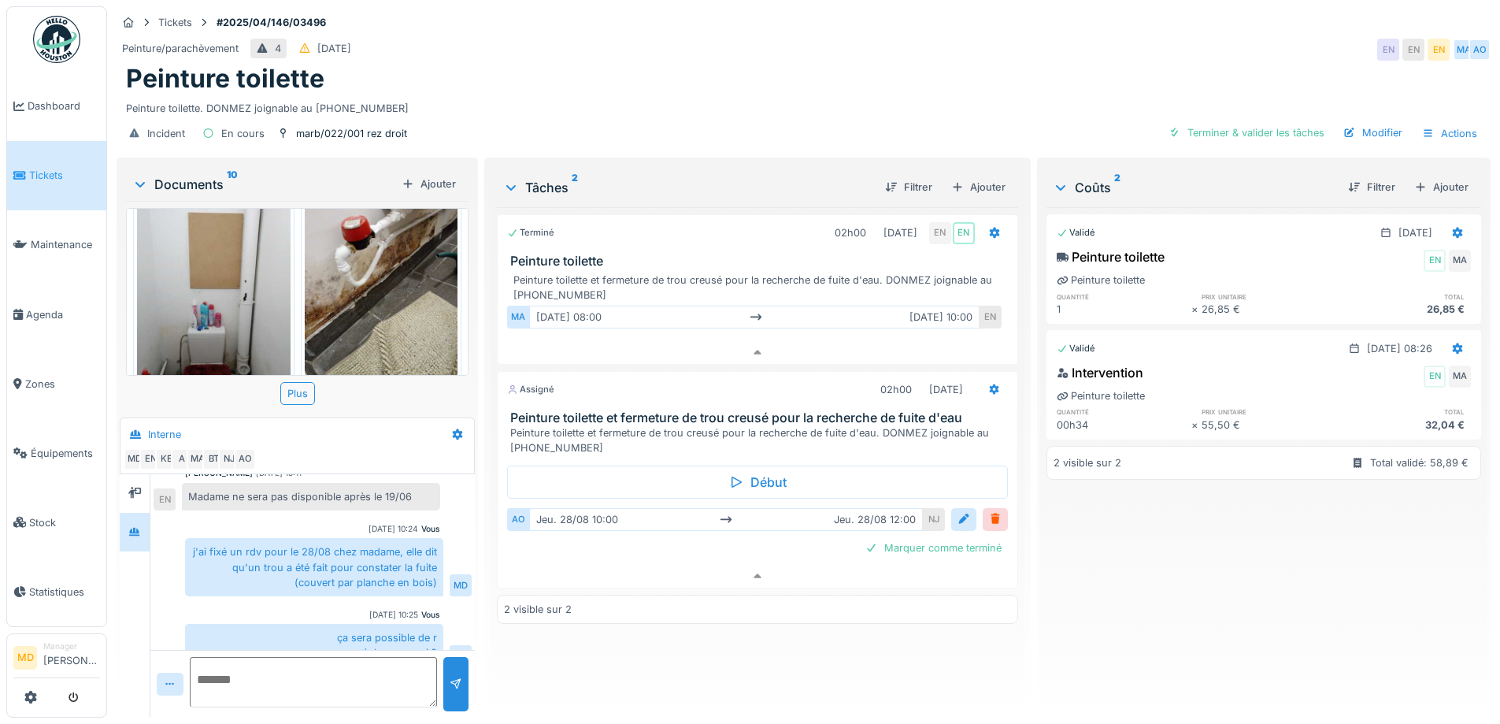
scroll to position [163, 0]
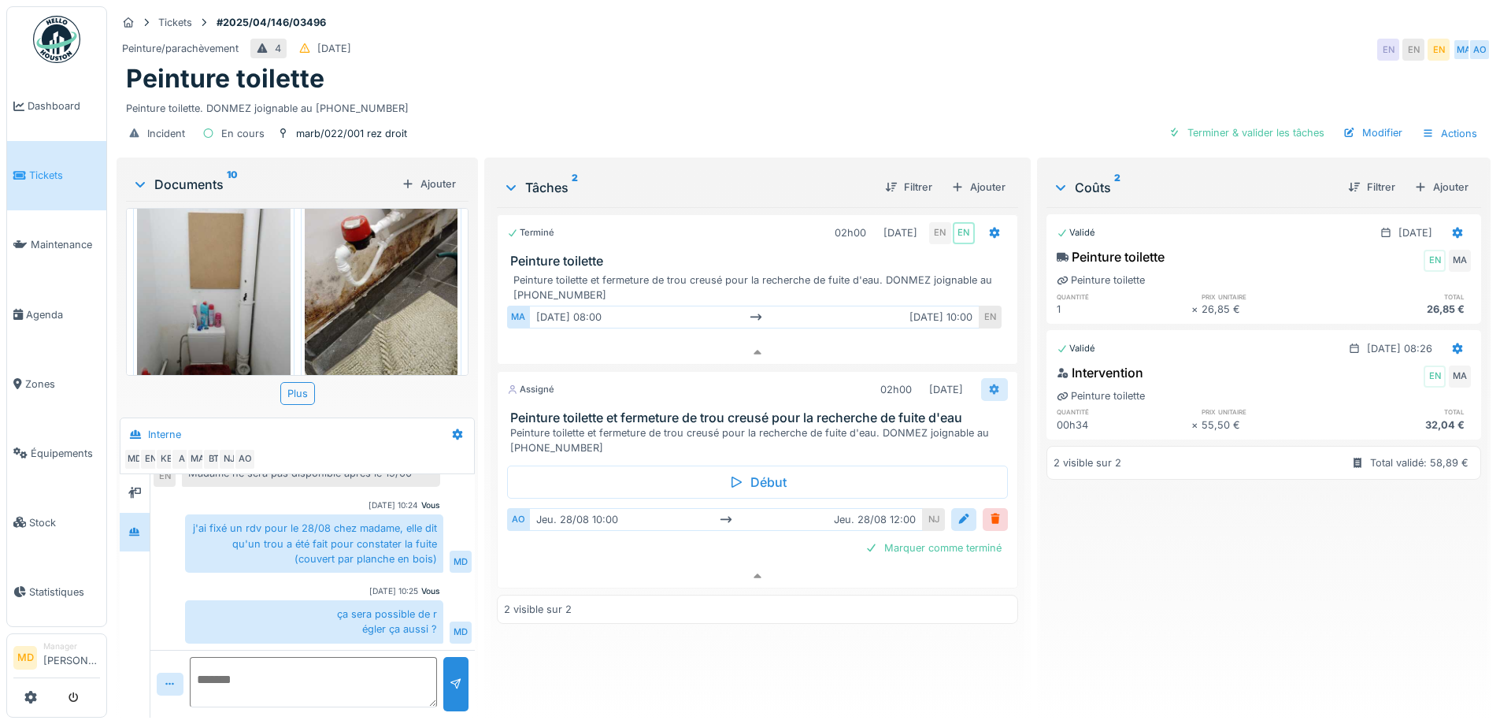
click at [989, 384] on icon at bounding box center [994, 389] width 10 height 11
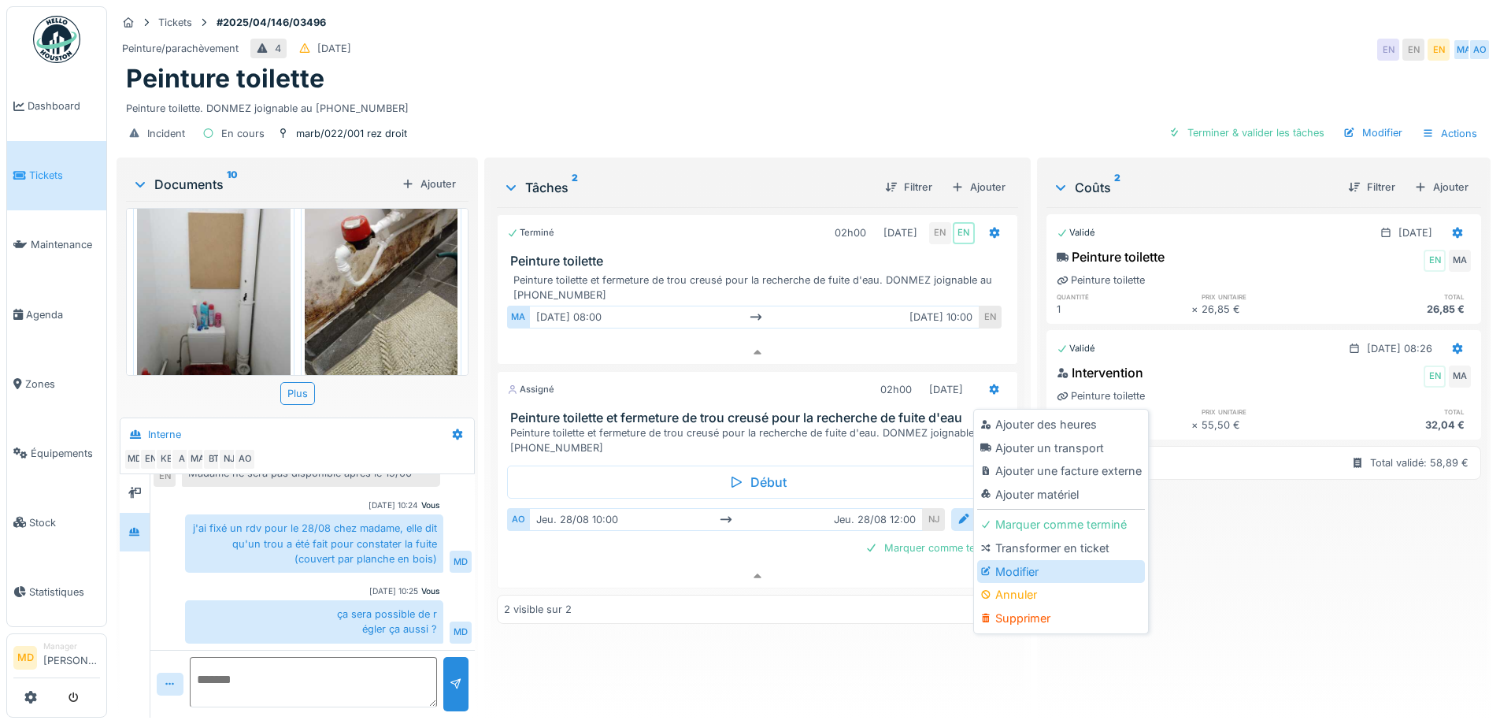
click at [995, 560] on div "Modifier" at bounding box center [1061, 572] width 168 height 24
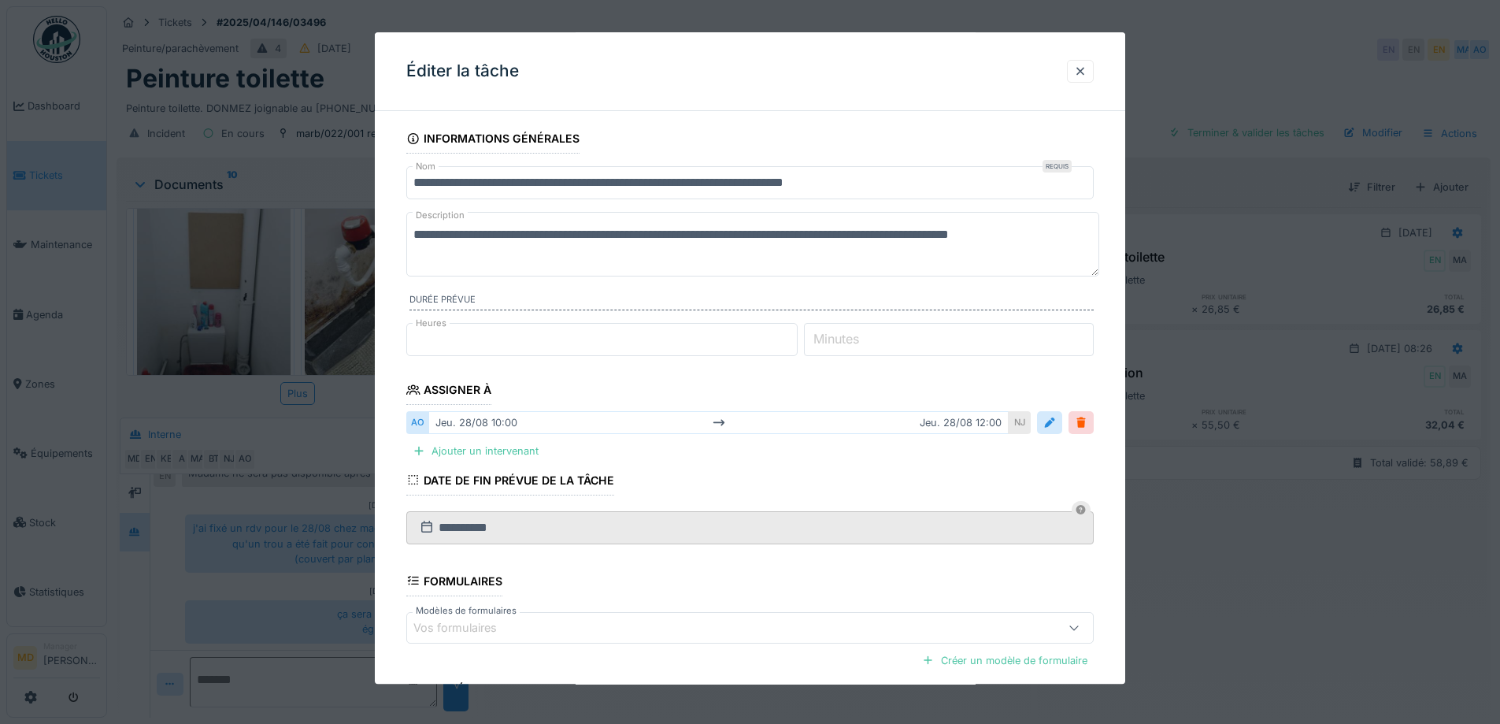
scroll to position [158, 0]
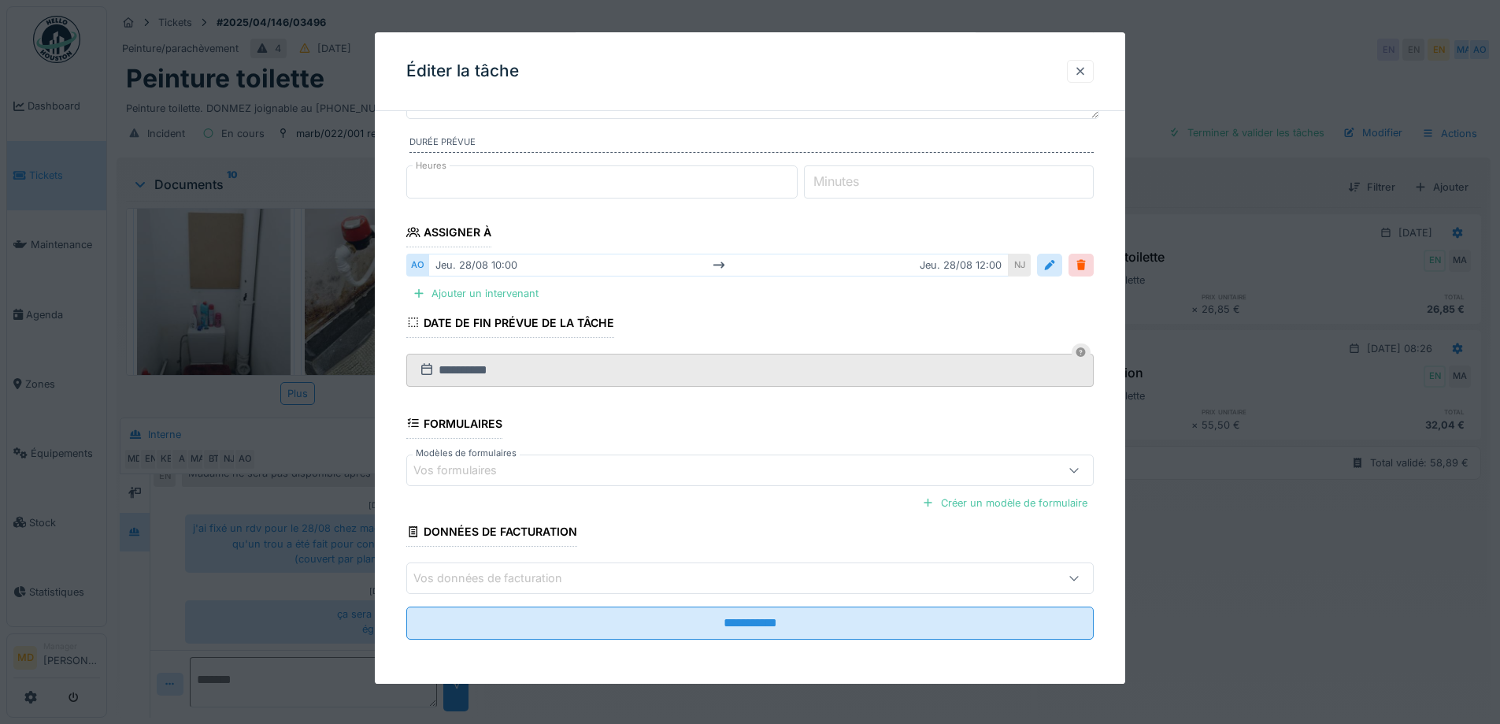
click at [1087, 67] on div at bounding box center [1080, 71] width 13 height 15
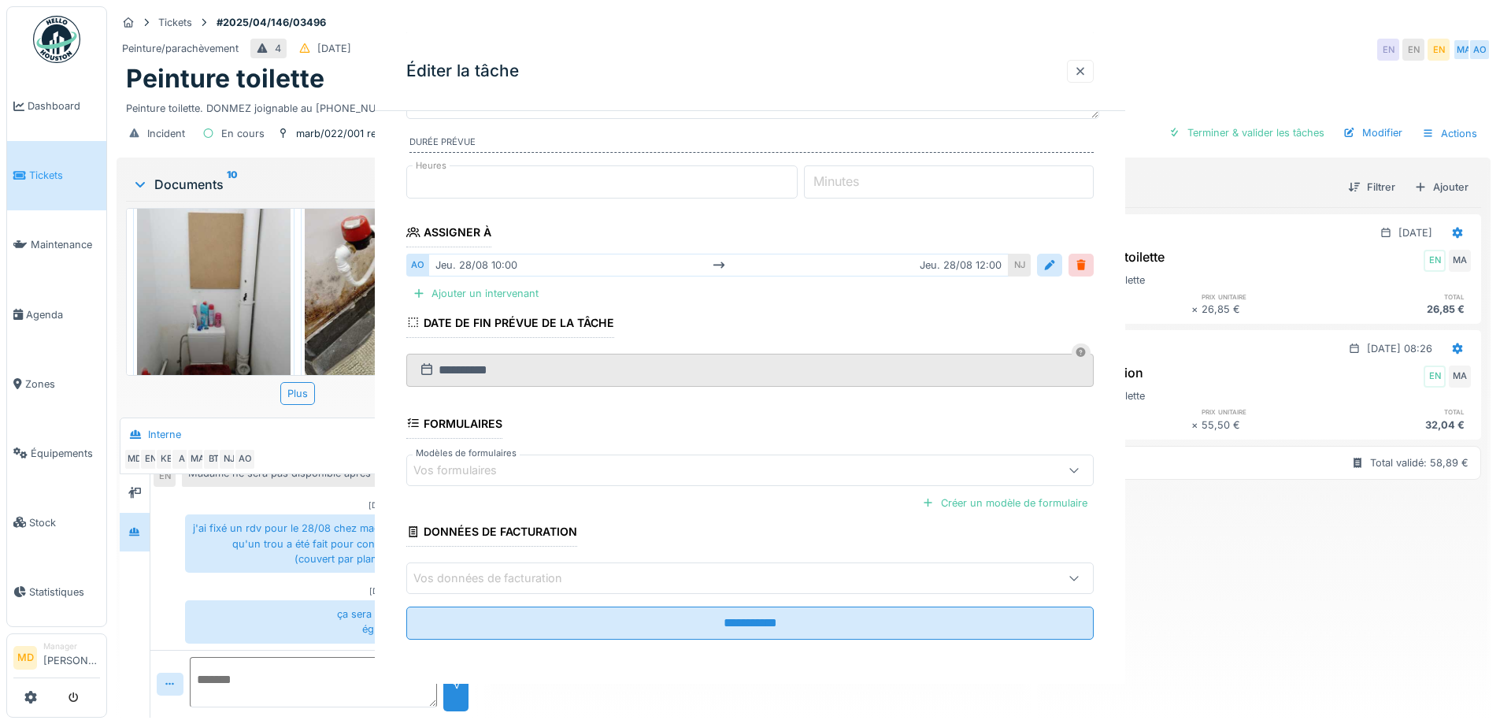
scroll to position [0, 0]
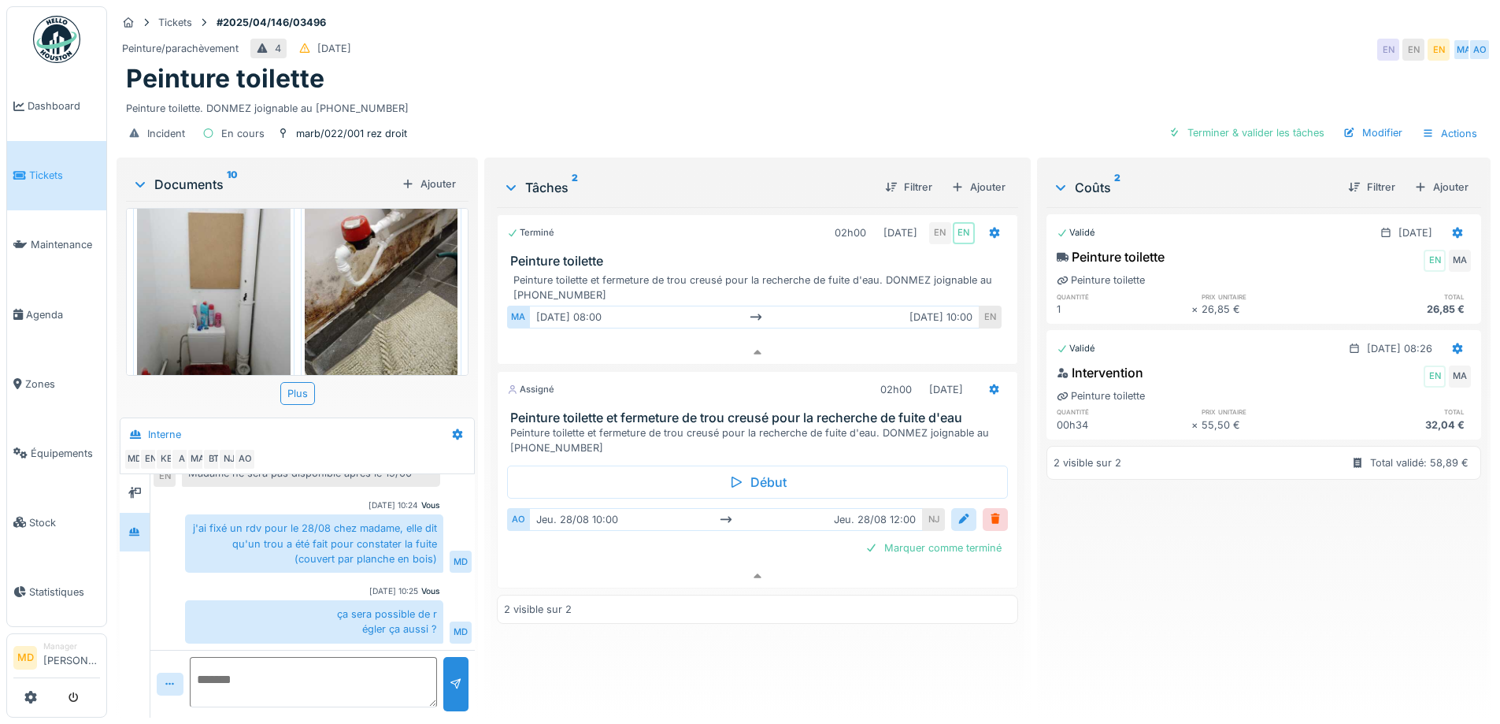
click at [1178, 545] on div "Validé [DATE] Peinture toilette EN MA Peinture toilette quantité prix unitaire …" at bounding box center [1264, 456] width 435 height 498
click at [755, 571] on icon at bounding box center [757, 576] width 13 height 10
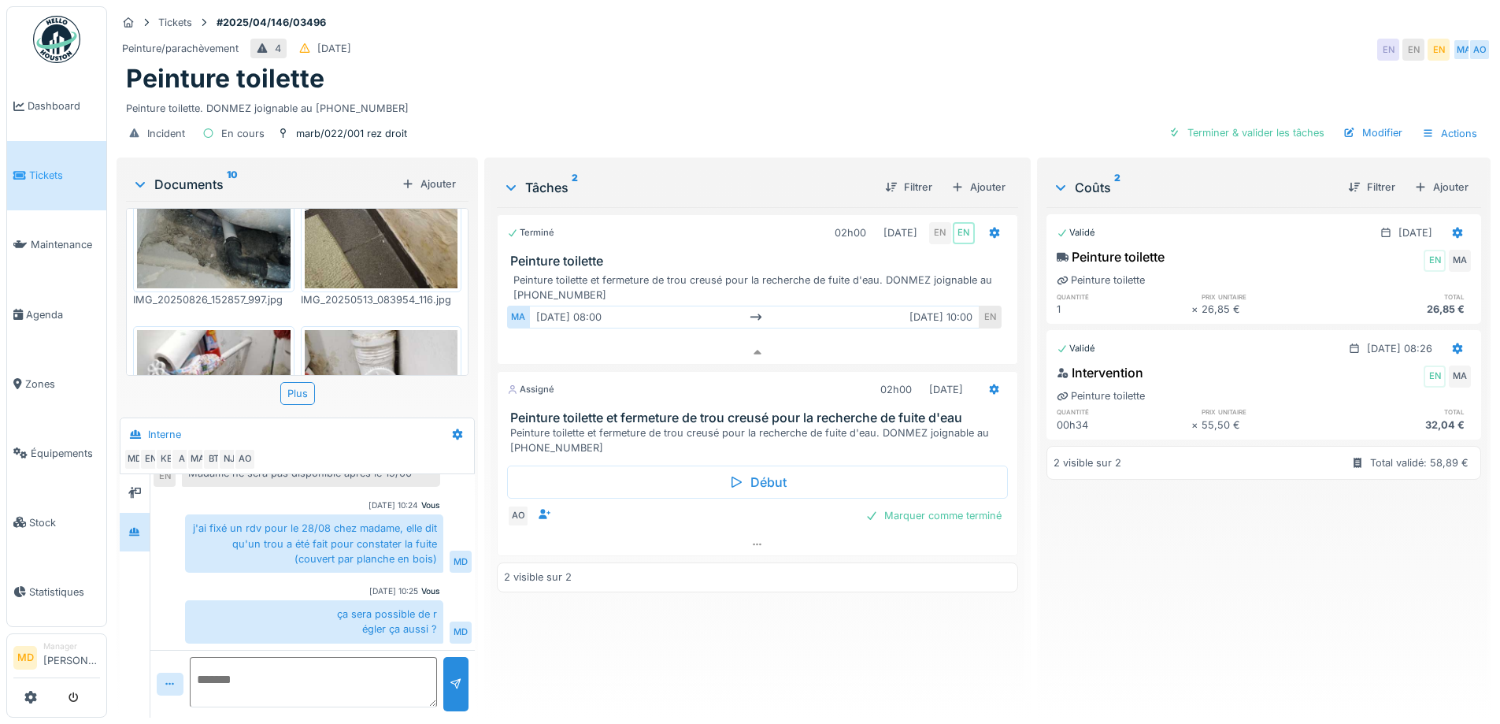
scroll to position [394, 0]
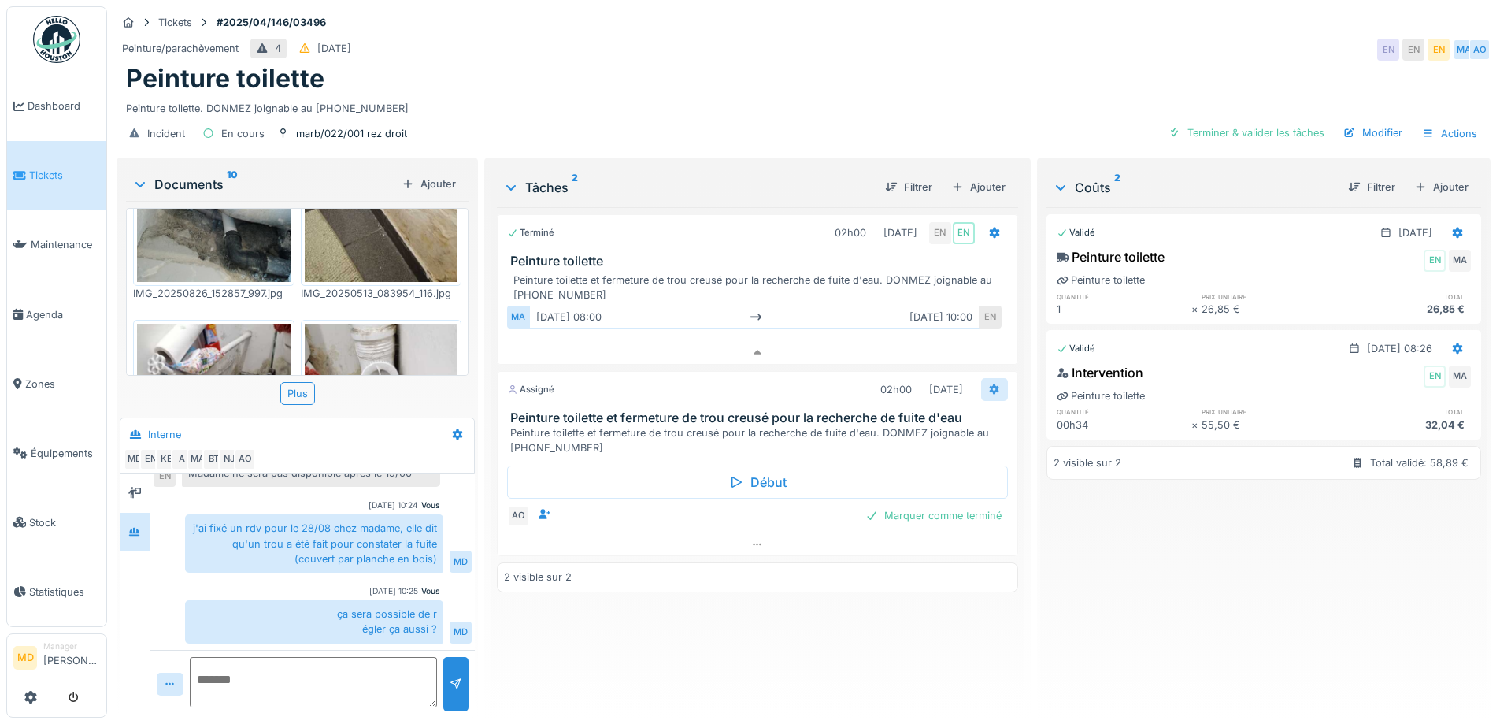
click at [981, 378] on div at bounding box center [994, 389] width 27 height 23
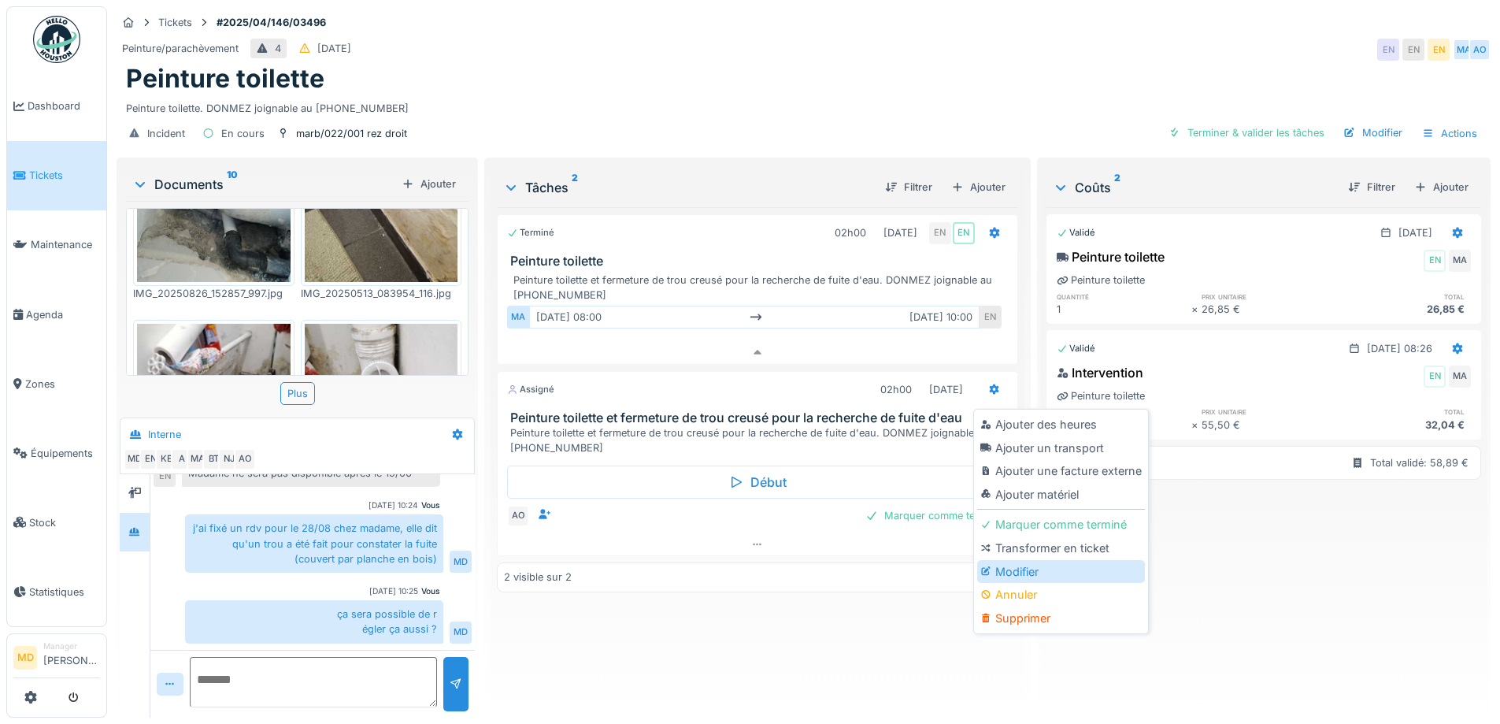
click at [996, 562] on div "Modifier" at bounding box center [1061, 572] width 168 height 24
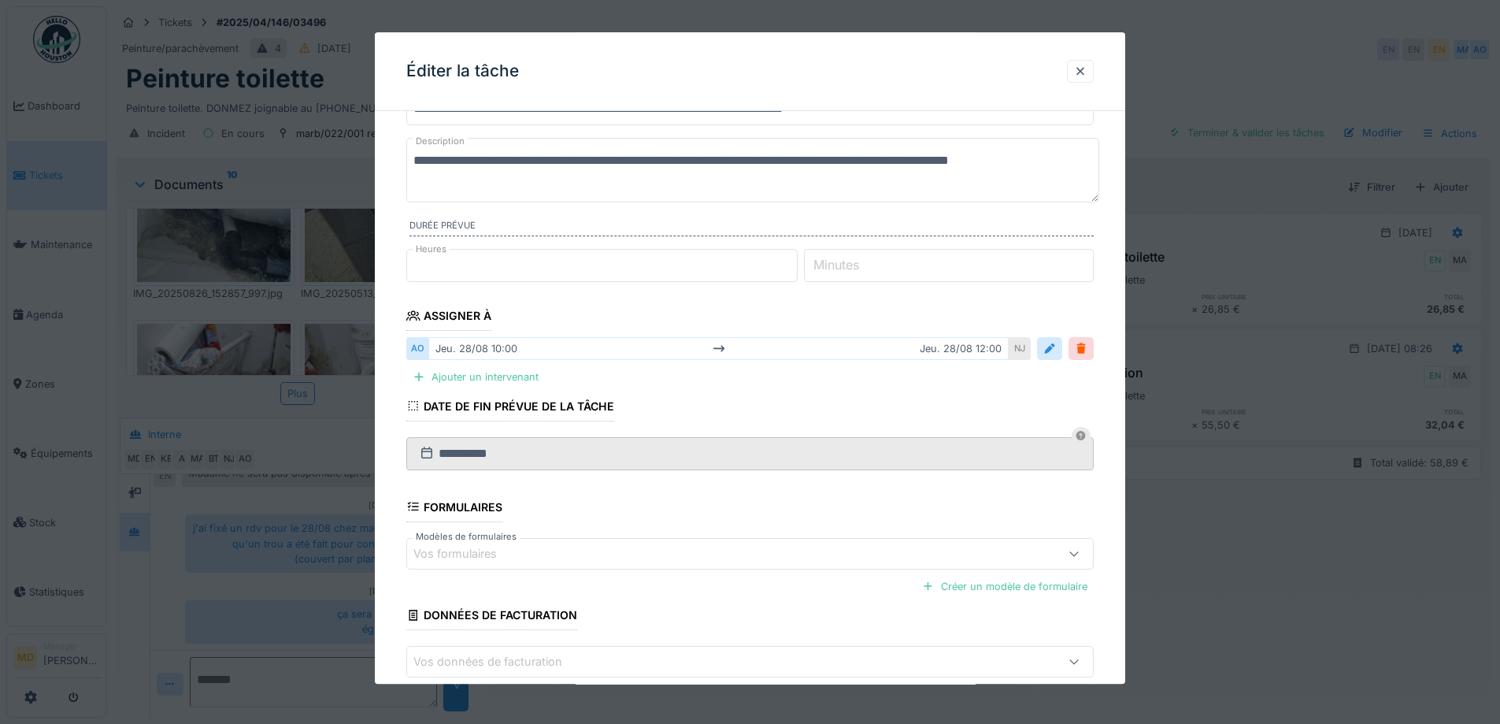
scroll to position [0, 0]
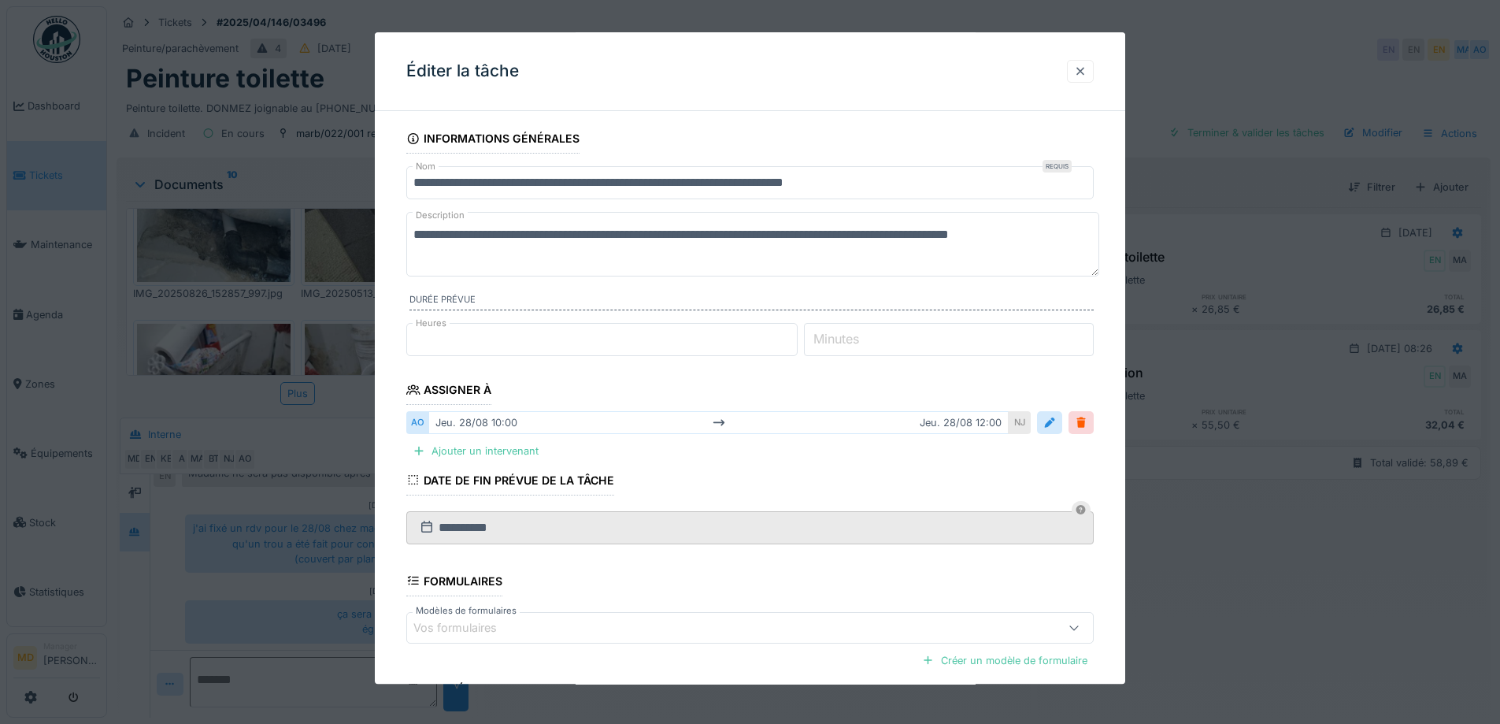
click at [1085, 69] on div at bounding box center [1080, 71] width 13 height 15
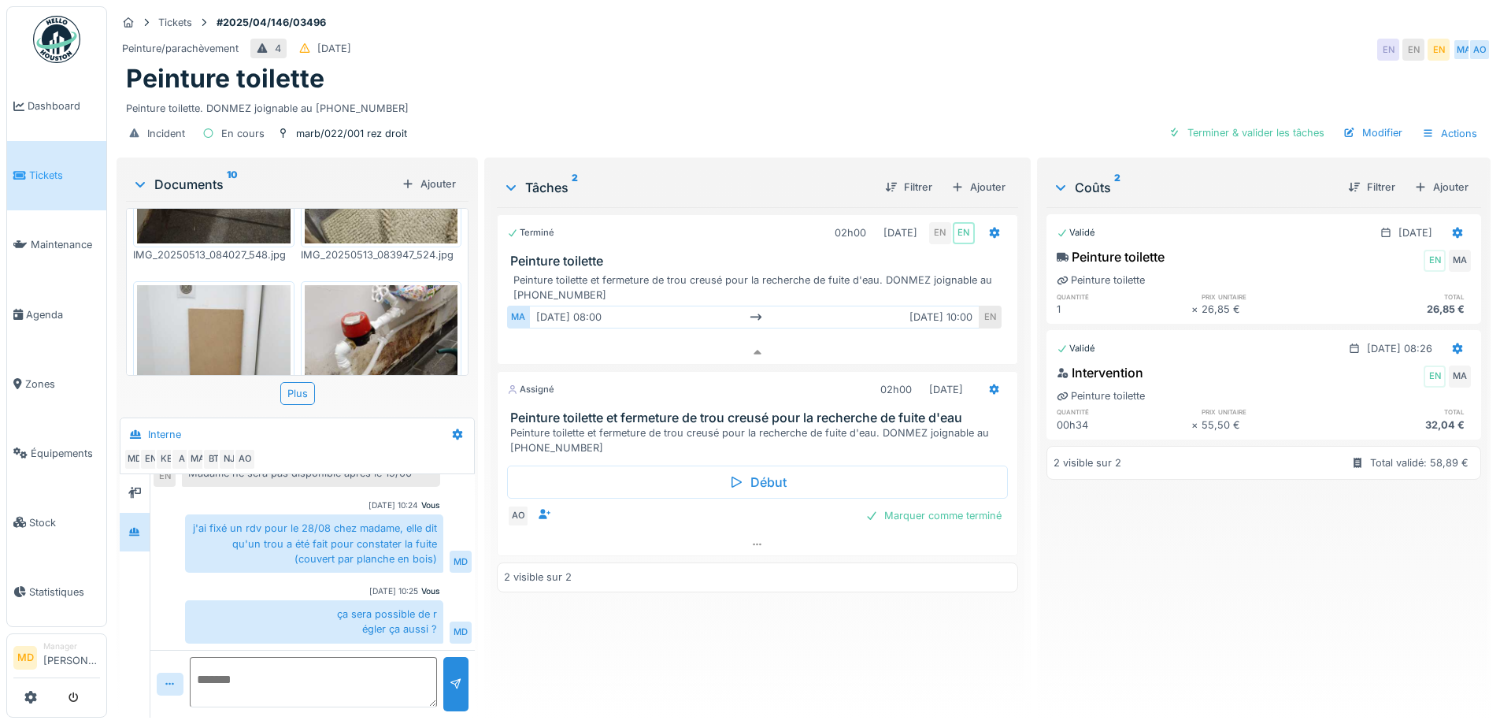
scroll to position [1022, 0]
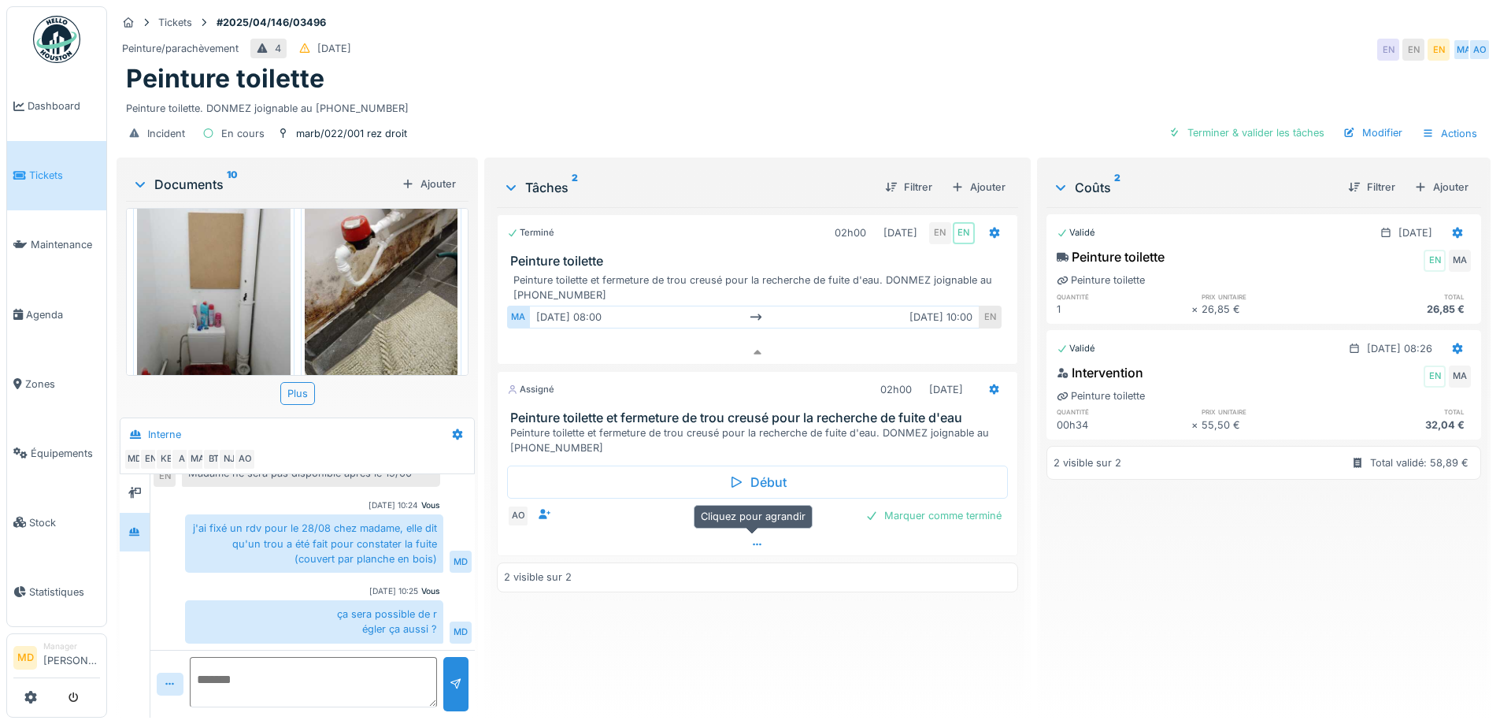
click at [755, 540] on icon at bounding box center [757, 545] width 13 height 10
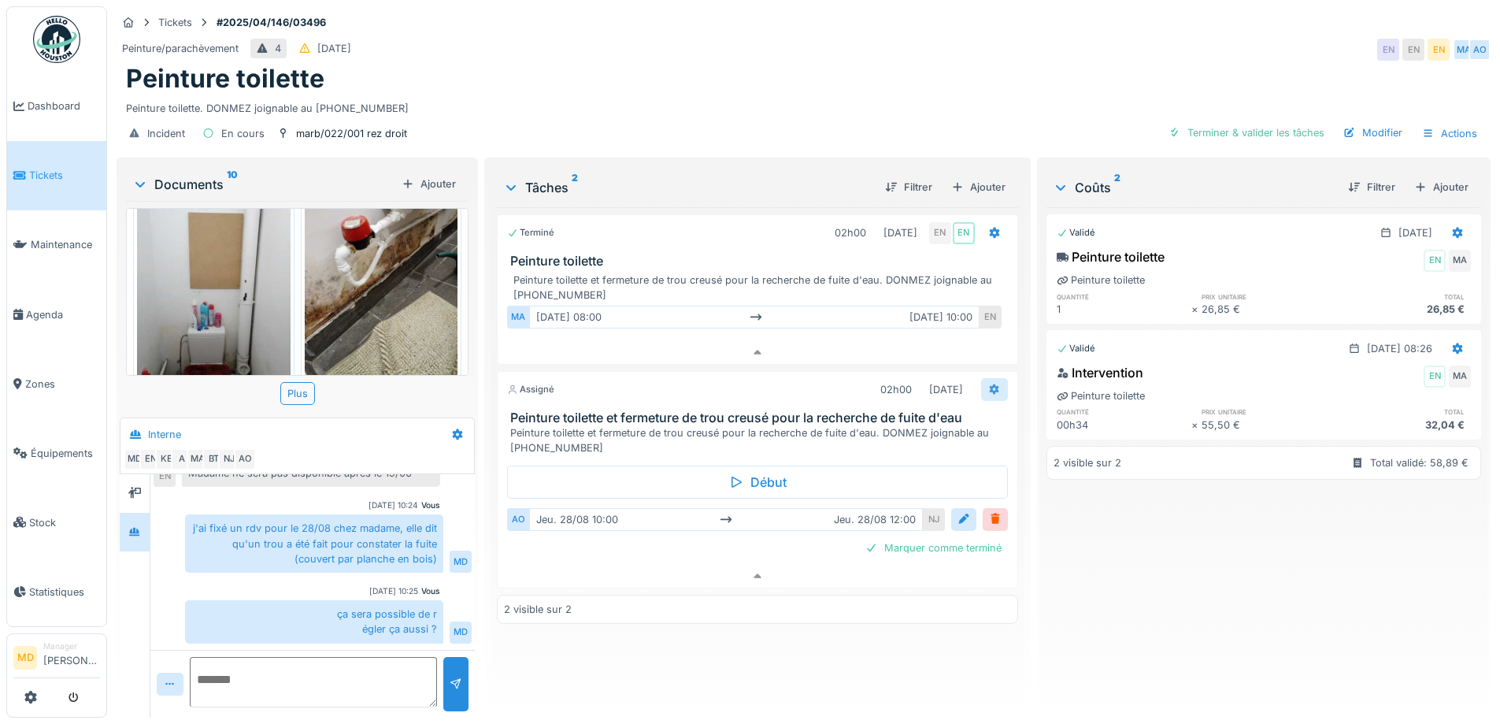
click at [982, 378] on div at bounding box center [994, 389] width 27 height 23
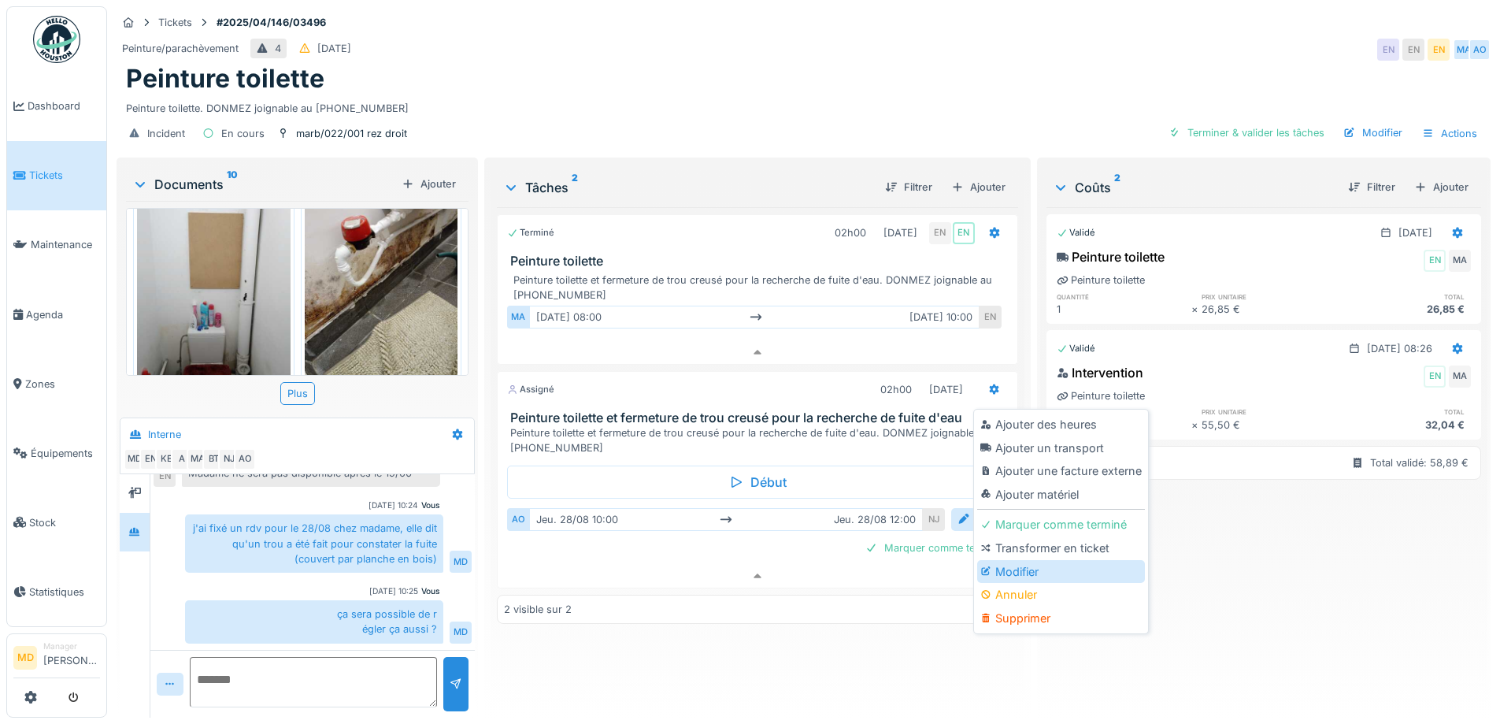
click at [1014, 560] on div "Modifier" at bounding box center [1061, 572] width 168 height 24
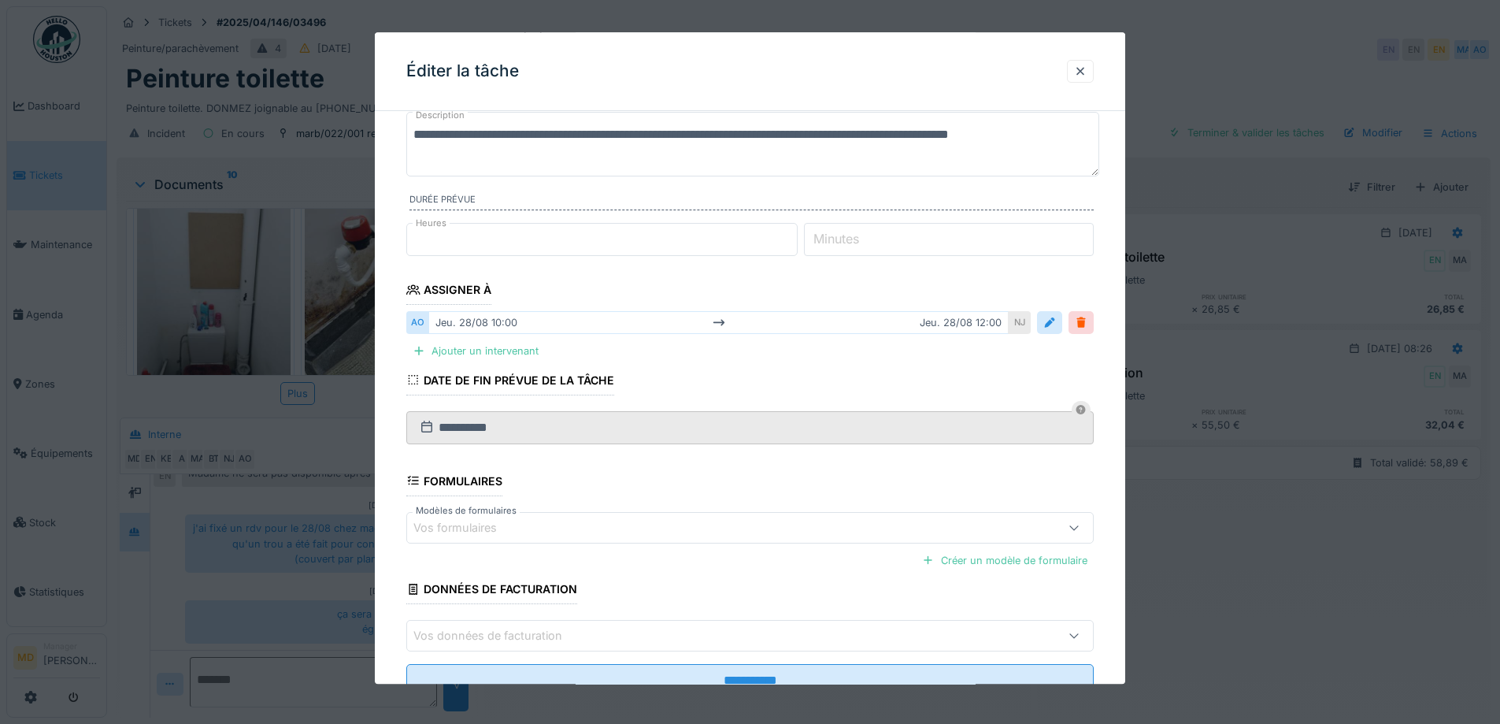
scroll to position [158, 0]
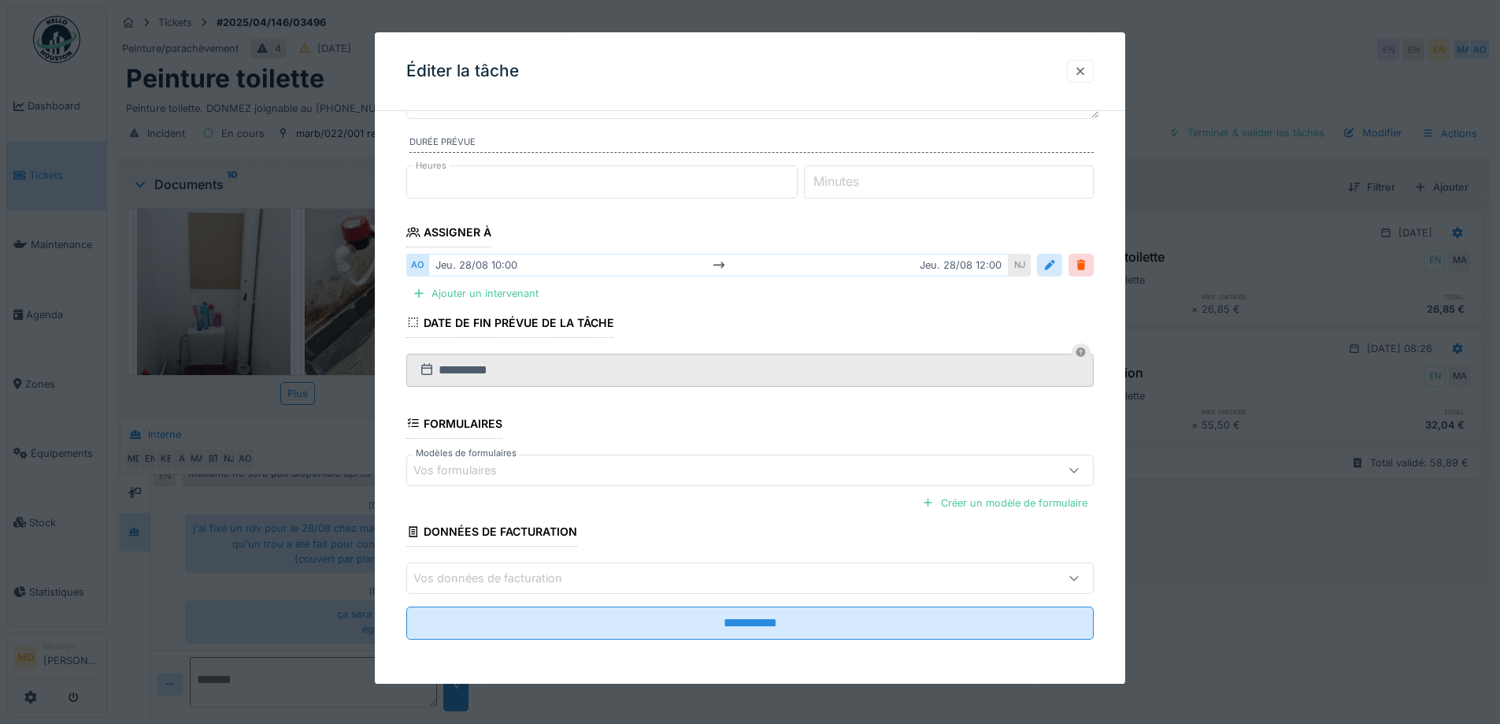
click at [1083, 70] on div at bounding box center [1080, 71] width 13 height 15
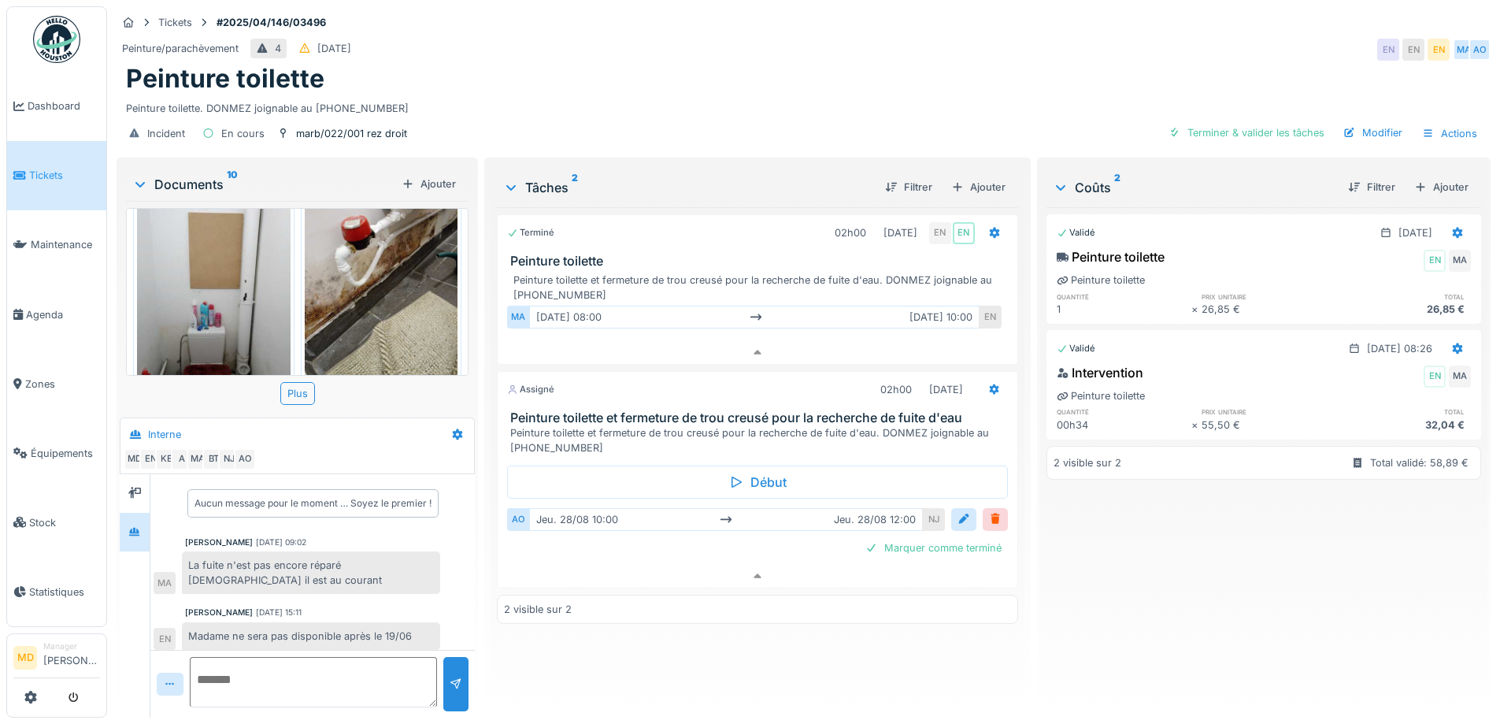
scroll to position [163, 0]
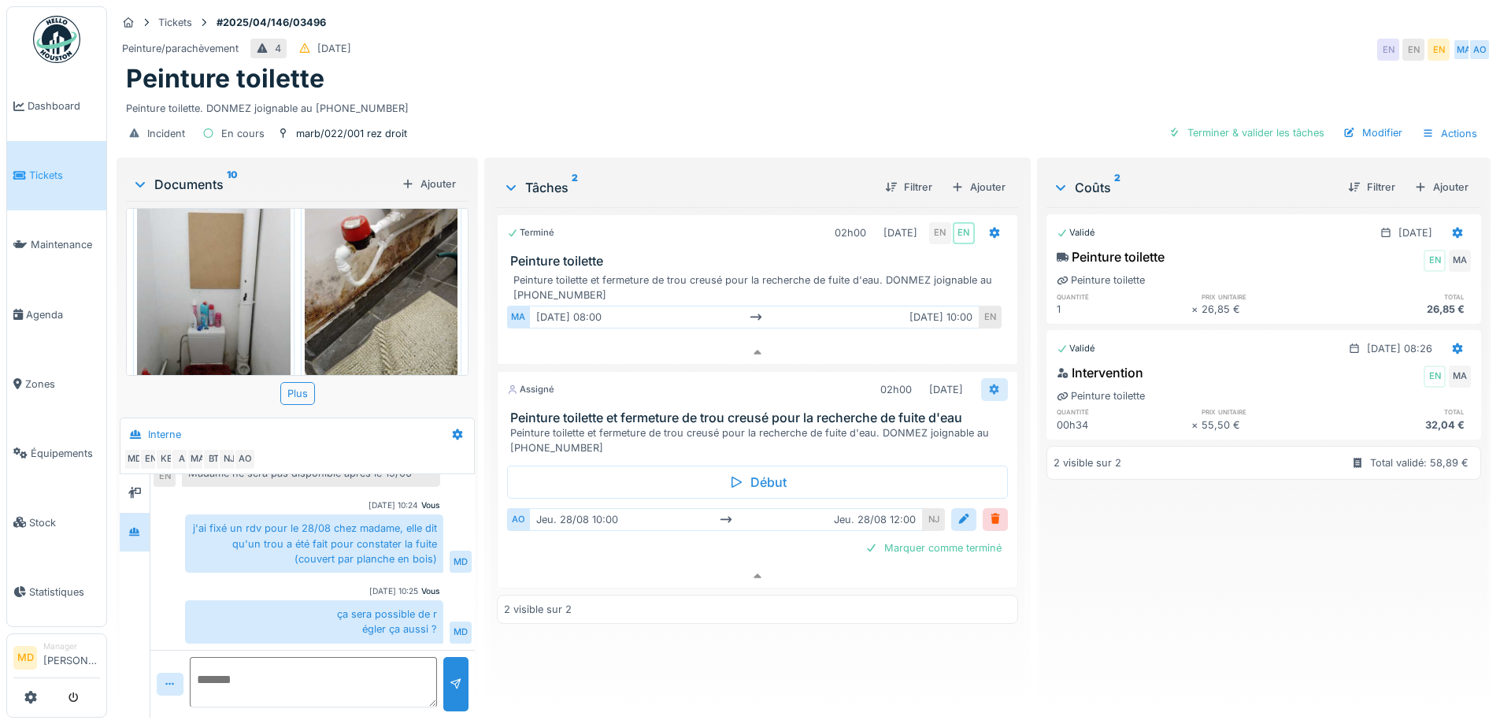
click at [992, 378] on div at bounding box center [994, 389] width 27 height 23
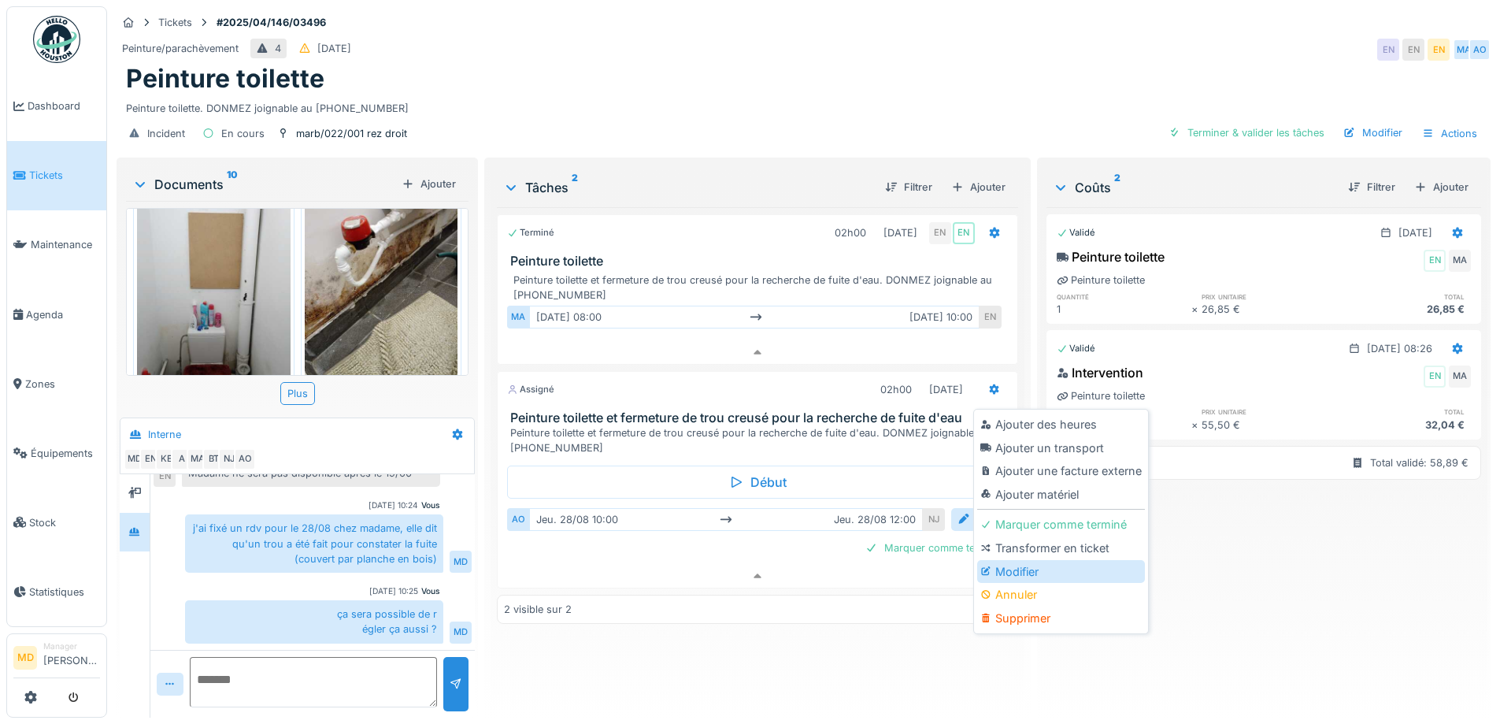
click at [1036, 566] on div "Modifier" at bounding box center [1061, 572] width 168 height 24
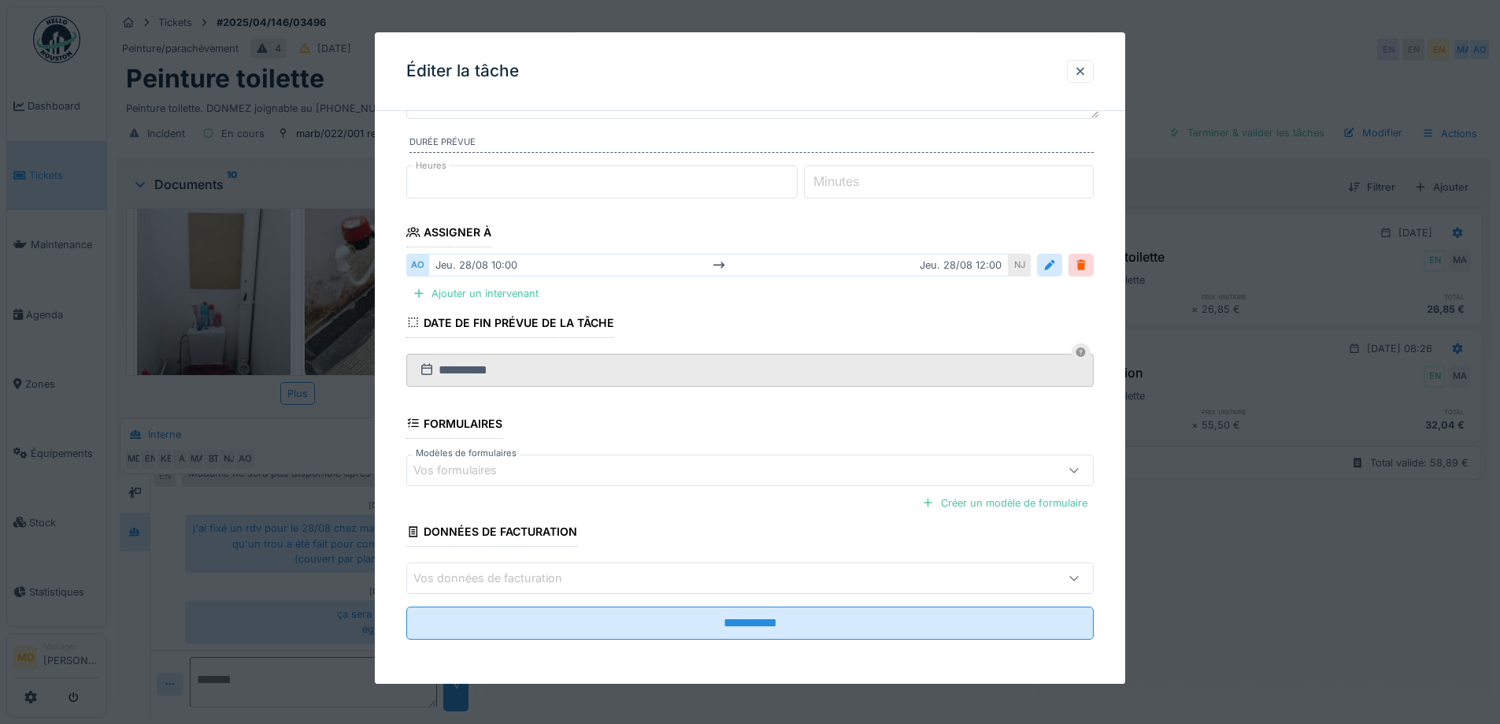
scroll to position [0, 0]
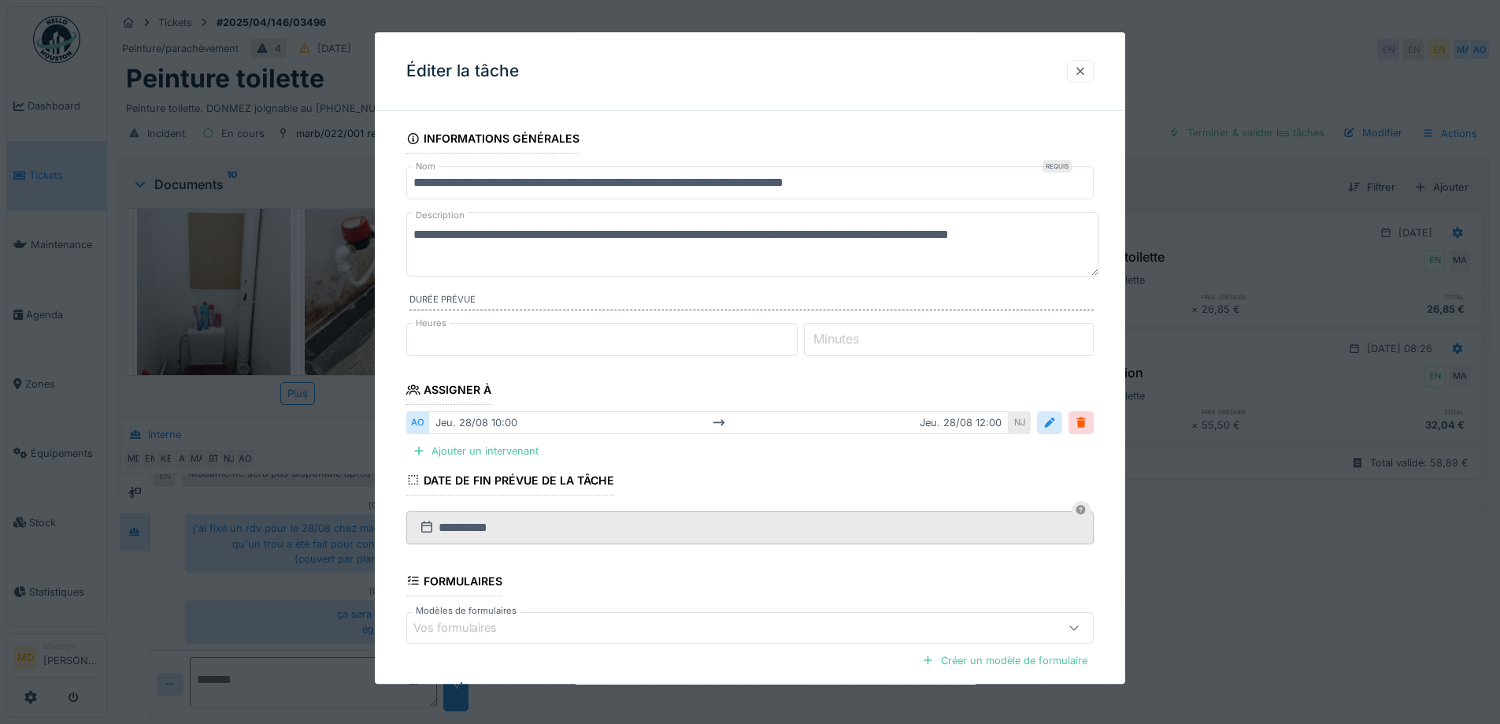
click at [1080, 76] on div at bounding box center [1080, 71] width 13 height 15
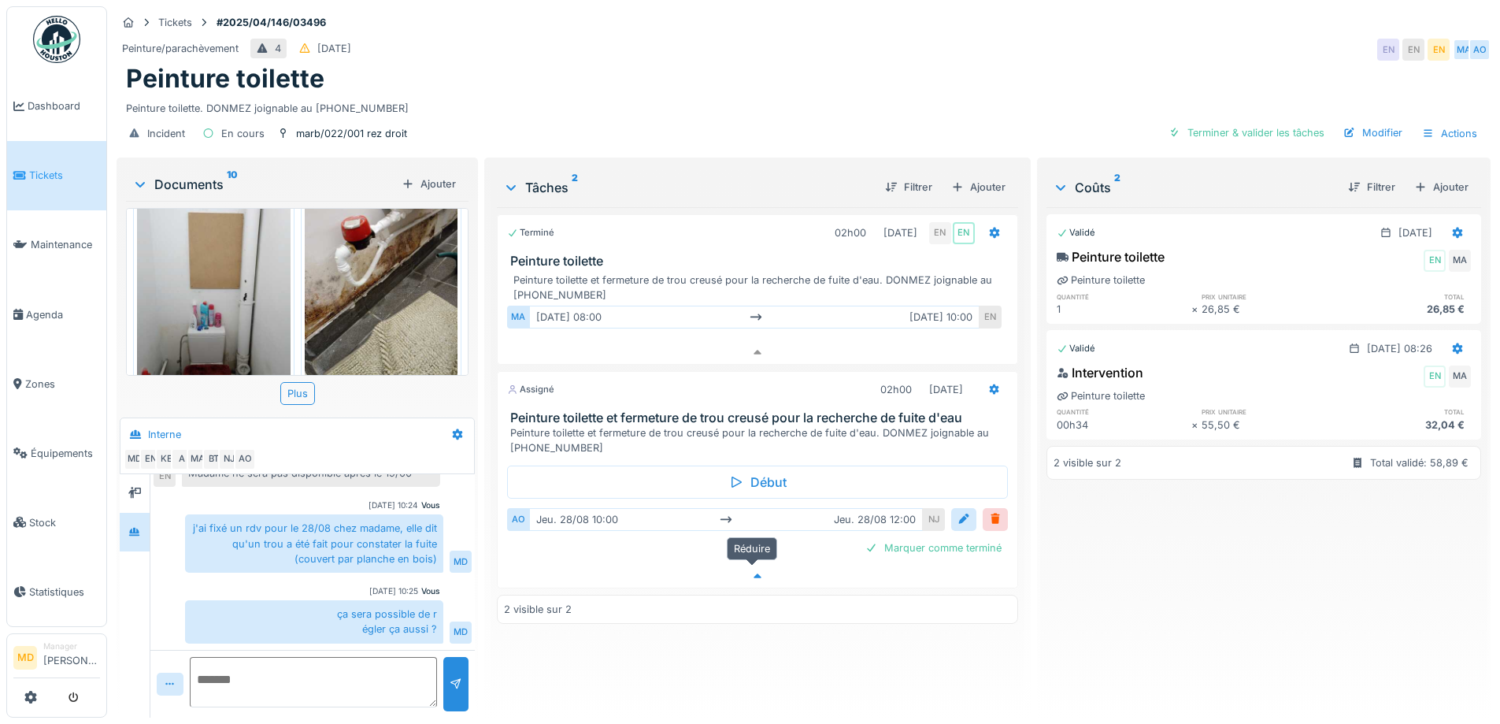
click at [753, 571] on div at bounding box center [757, 576] width 519 height 23
click at [647, 647] on div "Terminé 02h00 [DATE] EN EN Peinture toilette Peinture toilette et fermeture de …" at bounding box center [757, 456] width 521 height 498
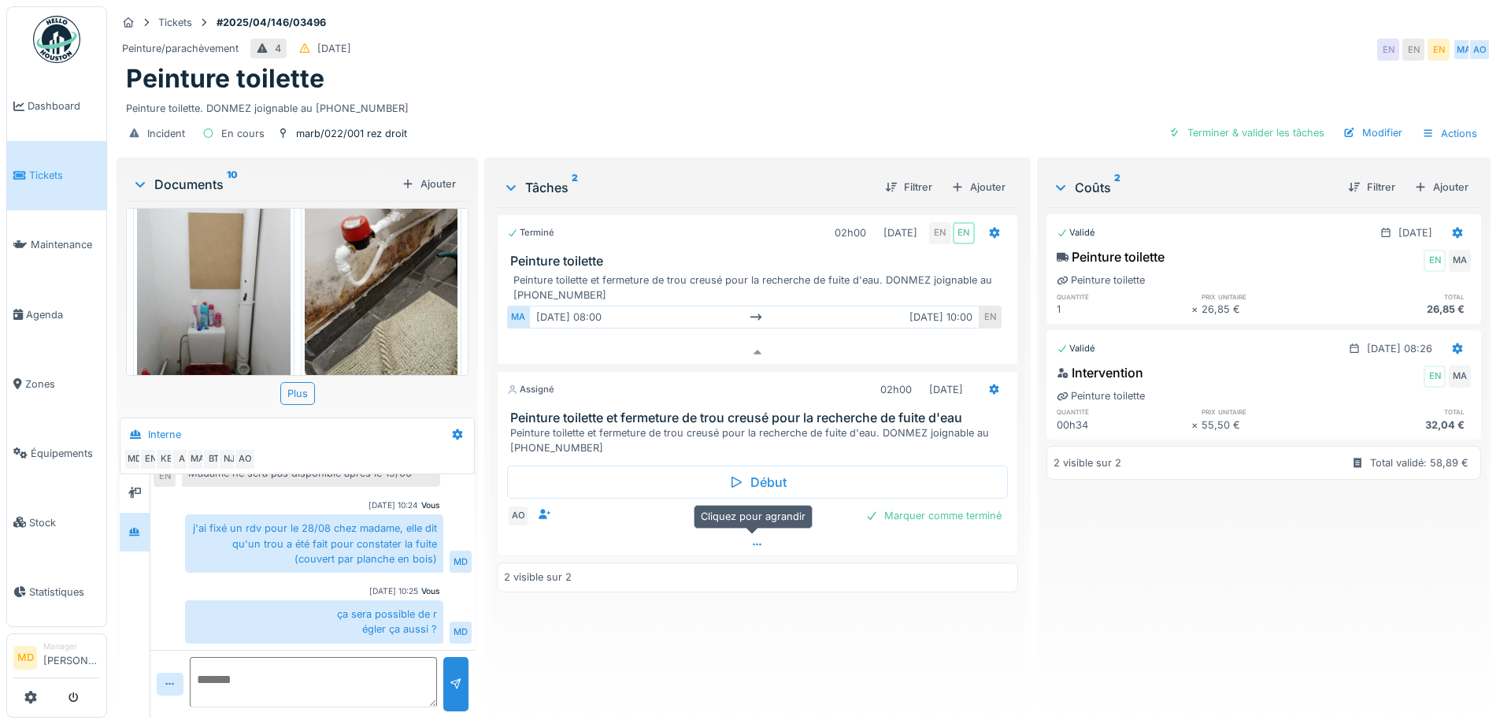
click at [751, 540] on icon at bounding box center [757, 545] width 13 height 10
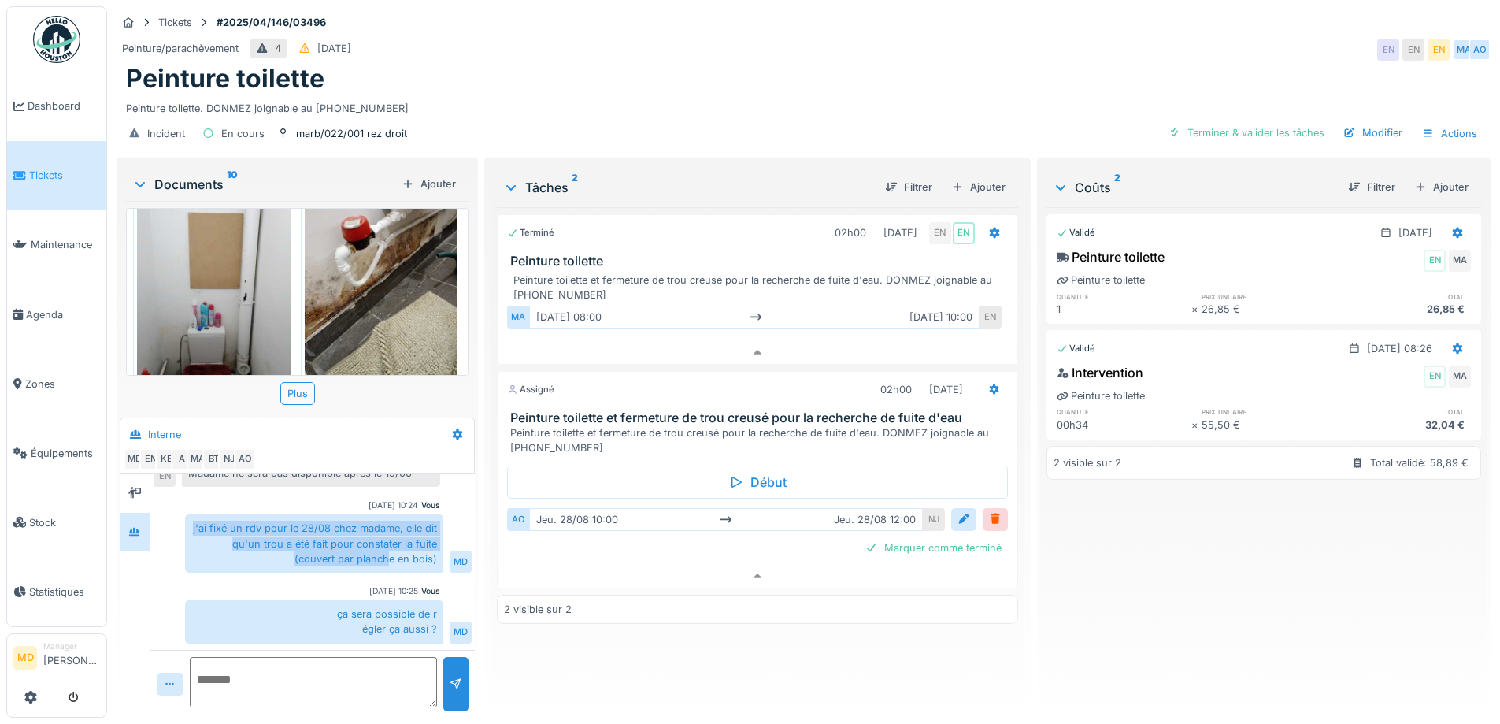
drag, startPoint x: 190, startPoint y: 514, endPoint x: 389, endPoint y: 540, distance: 201.0
click at [389, 540] on div "j'ai fixé un rdv pour le 28/08 chez madame, elle dit qu'un trou a été fait pour…" at bounding box center [314, 543] width 258 height 58
drag, startPoint x: 188, startPoint y: 520, endPoint x: 347, endPoint y: 532, distance: 159.5
click at [374, 532] on div "j'ai fixé un rdv pour le 28/08 chez madame, elle dit qu'un trou a été fait pour…" at bounding box center [314, 543] width 258 height 58
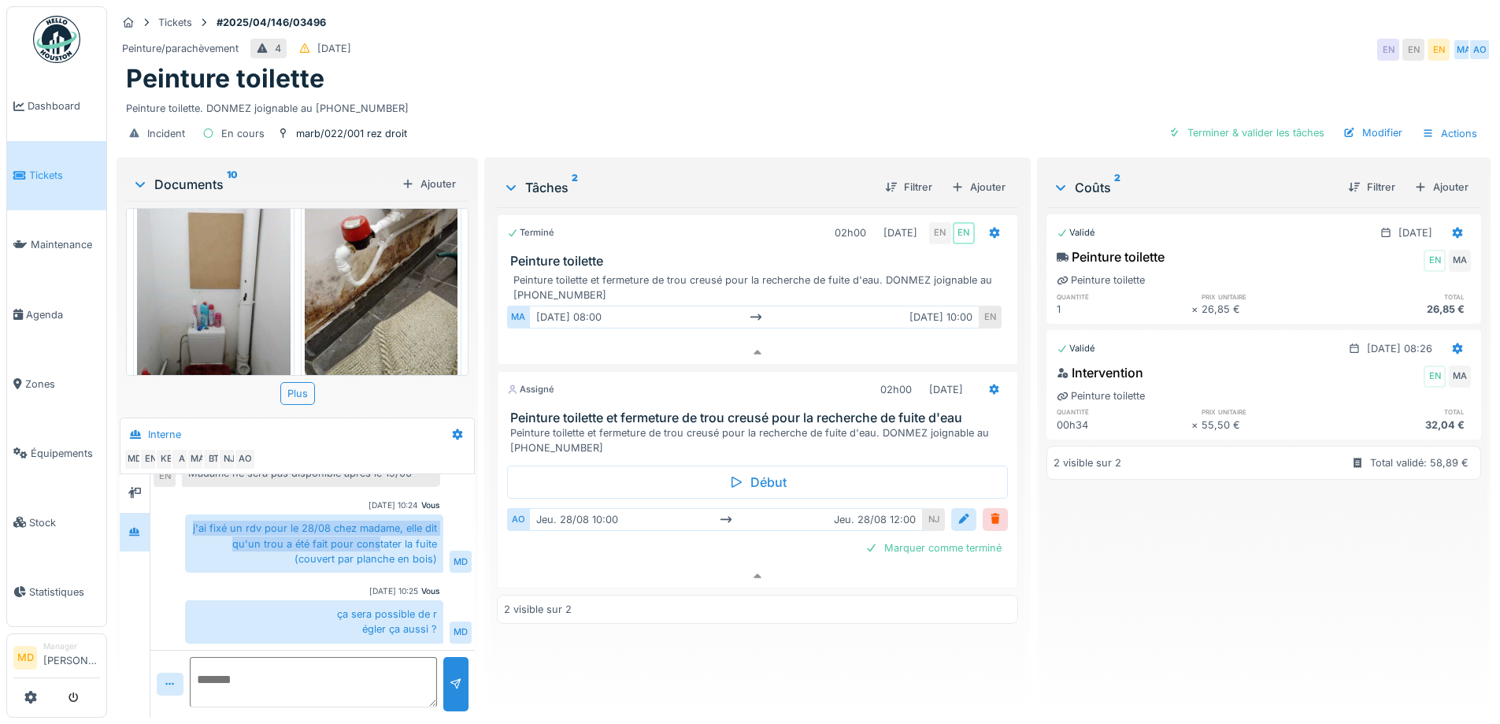
click at [333, 530] on div "j'ai fixé un rdv pour le 28/08 chez madame, elle dit qu'un trou a été fait pour…" at bounding box center [314, 543] width 258 height 58
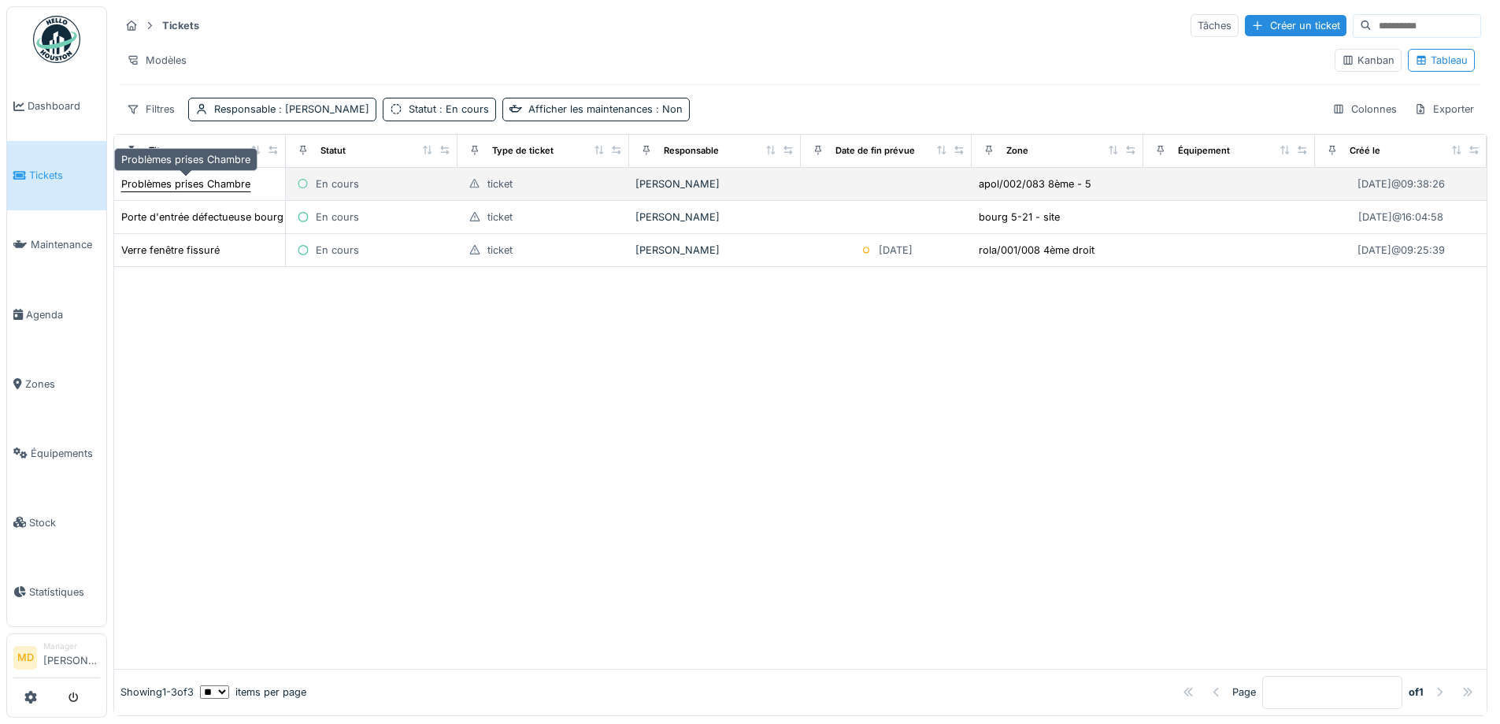
click at [190, 180] on div "Problèmes prises Chambre" at bounding box center [185, 183] width 129 height 15
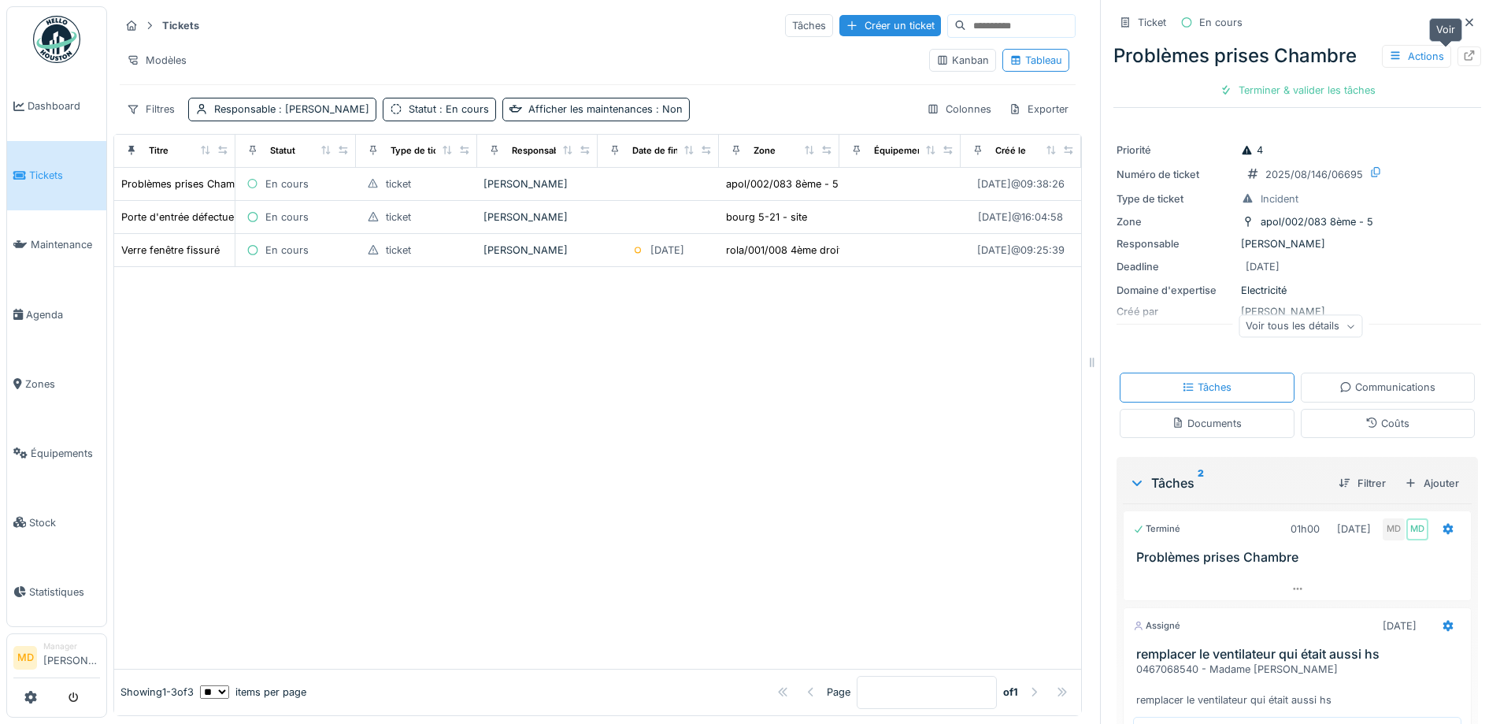
click at [1458, 63] on div at bounding box center [1470, 56] width 24 height 20
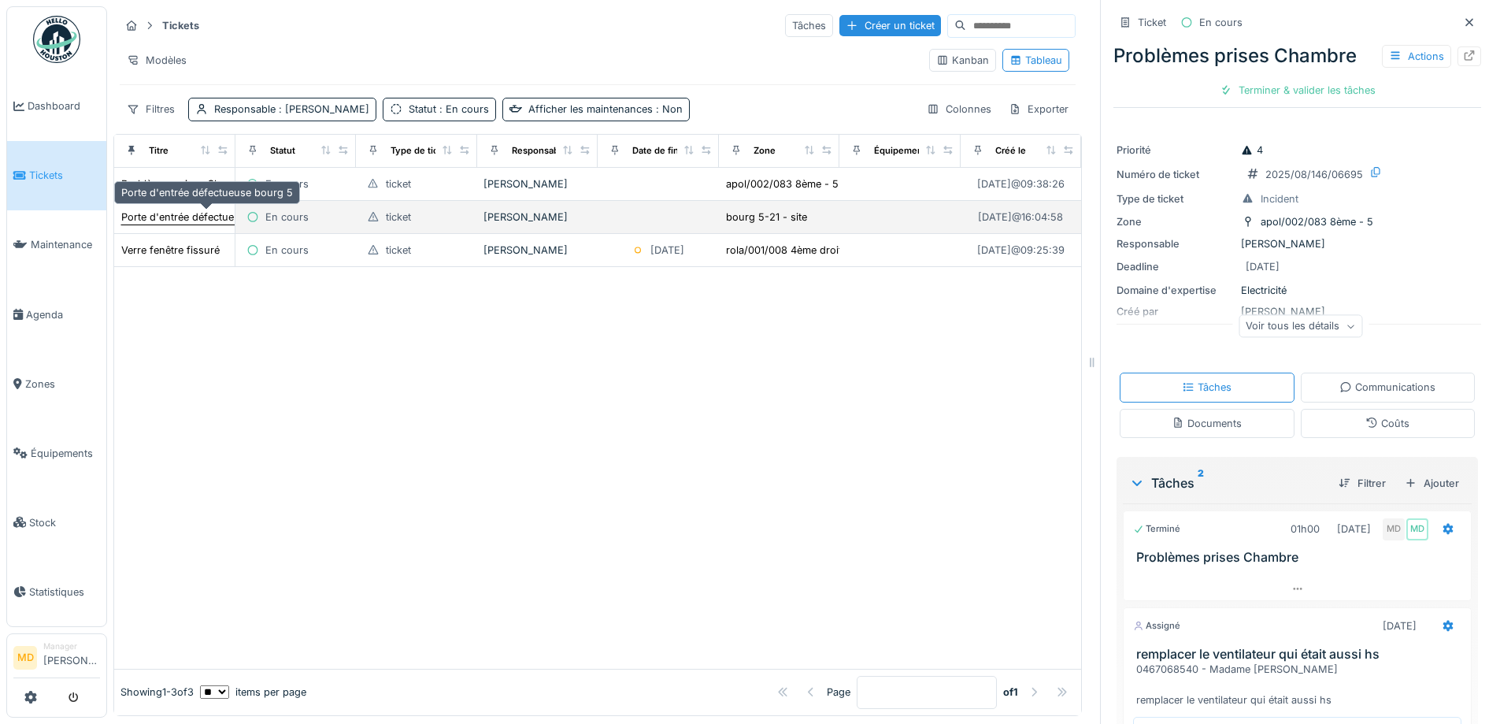
click at [195, 211] on div "Porte d'entrée défectueuse bourg 5" at bounding box center [207, 217] width 172 height 15
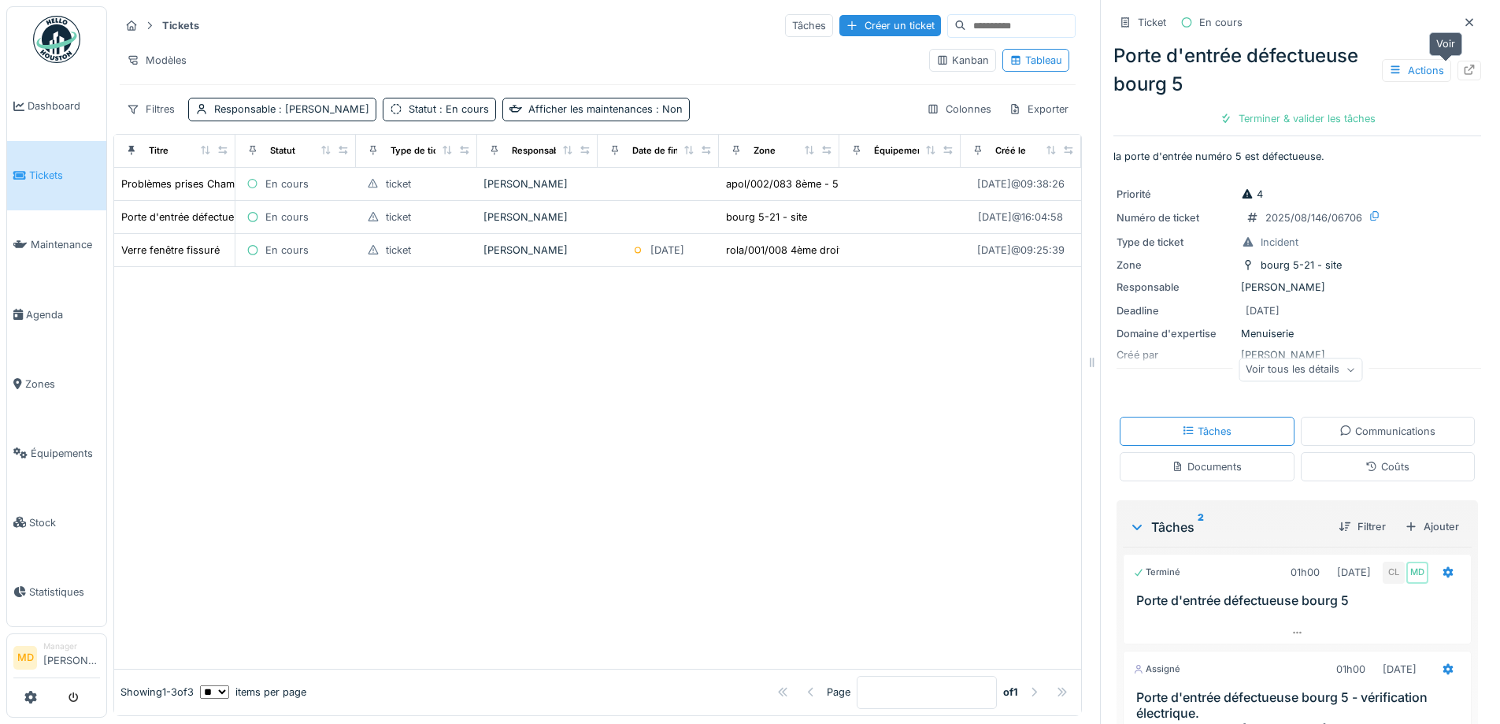
click at [1463, 76] on div at bounding box center [1469, 70] width 13 height 15
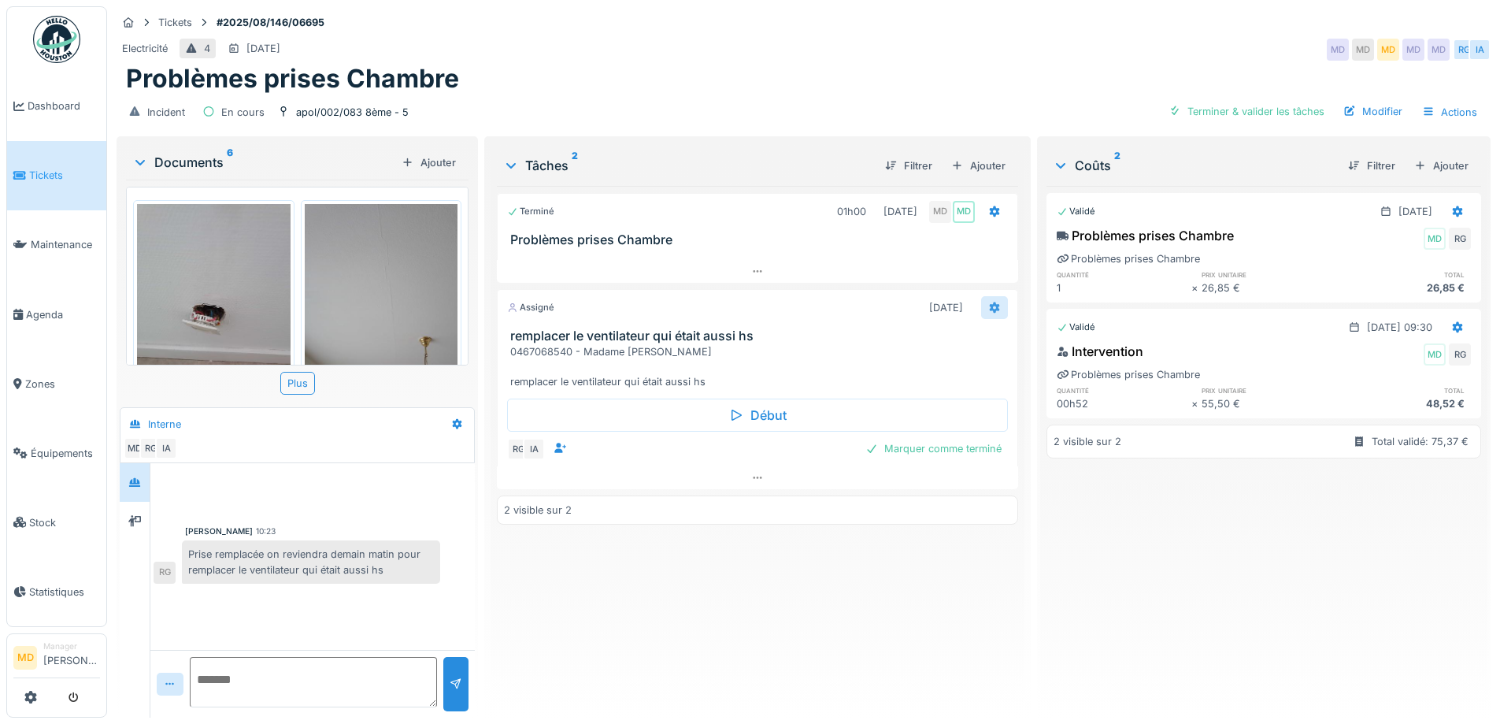
click at [992, 303] on icon at bounding box center [994, 307] width 13 height 10
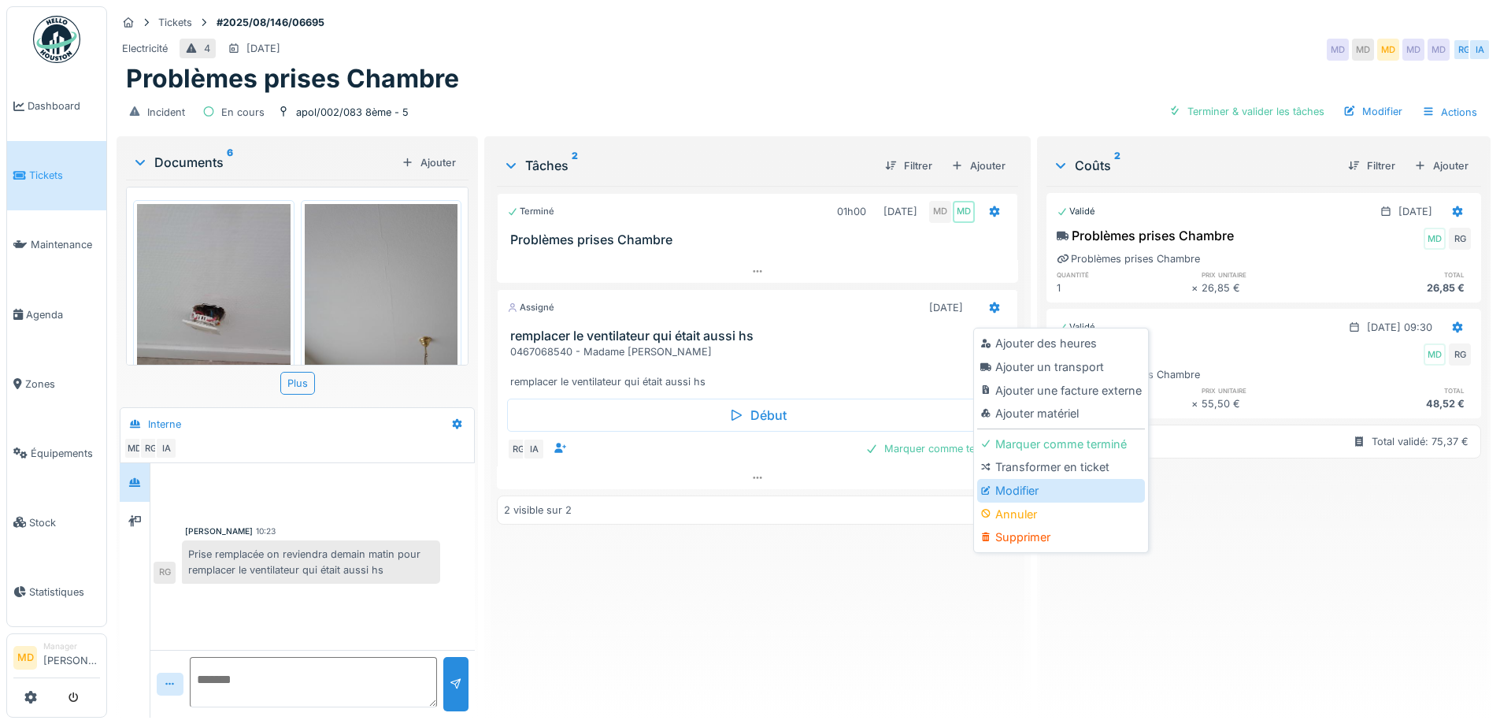
click at [1022, 493] on div "Modifier" at bounding box center [1061, 491] width 168 height 24
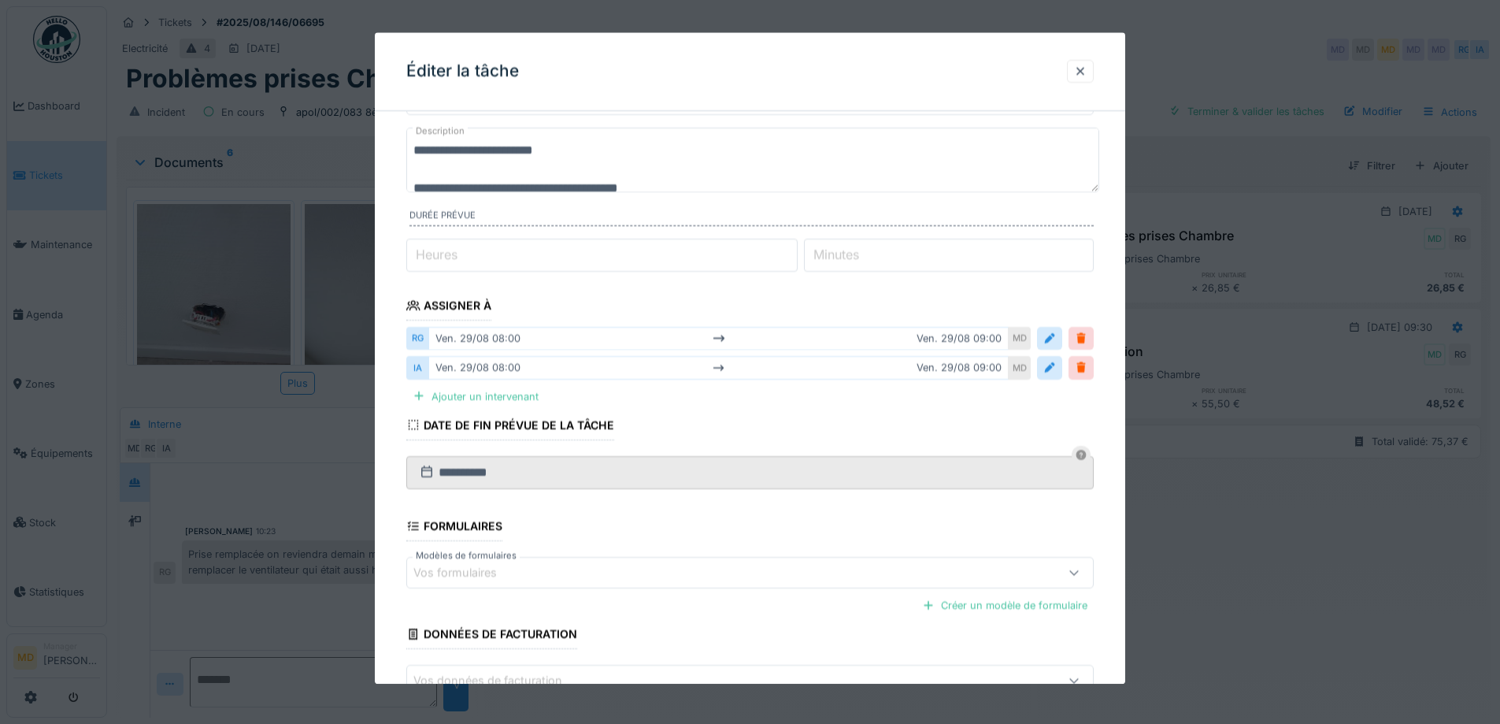
scroll to position [187, 0]
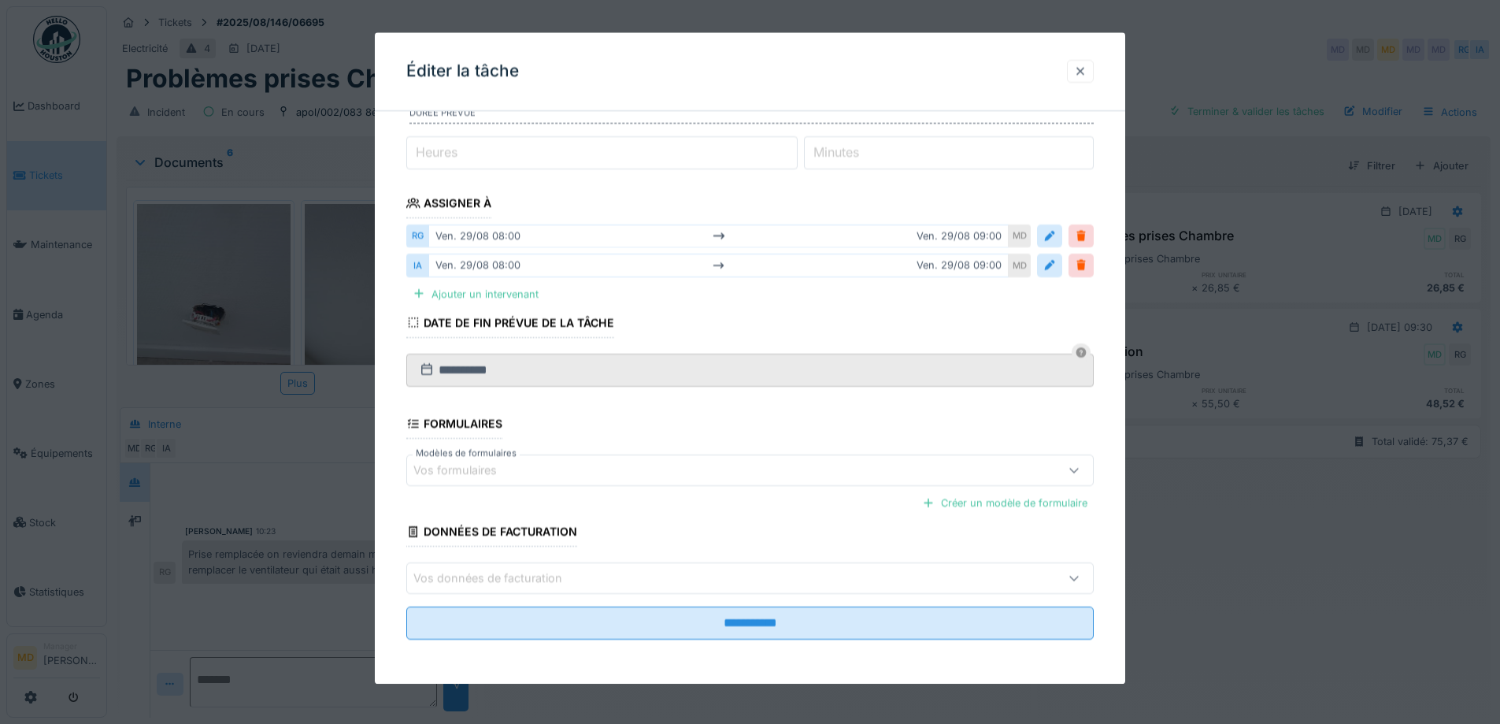
click at [1087, 72] on div at bounding box center [1080, 71] width 13 height 15
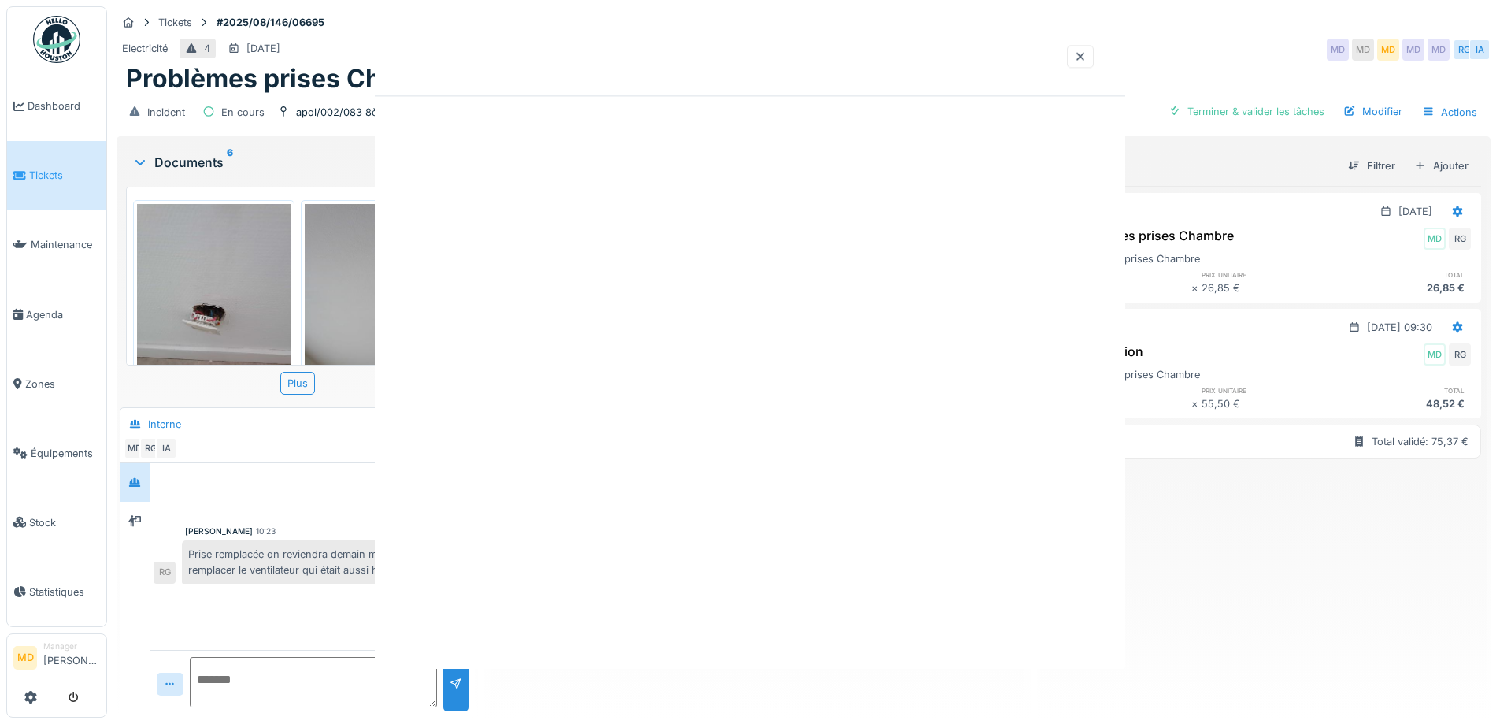
scroll to position [0, 0]
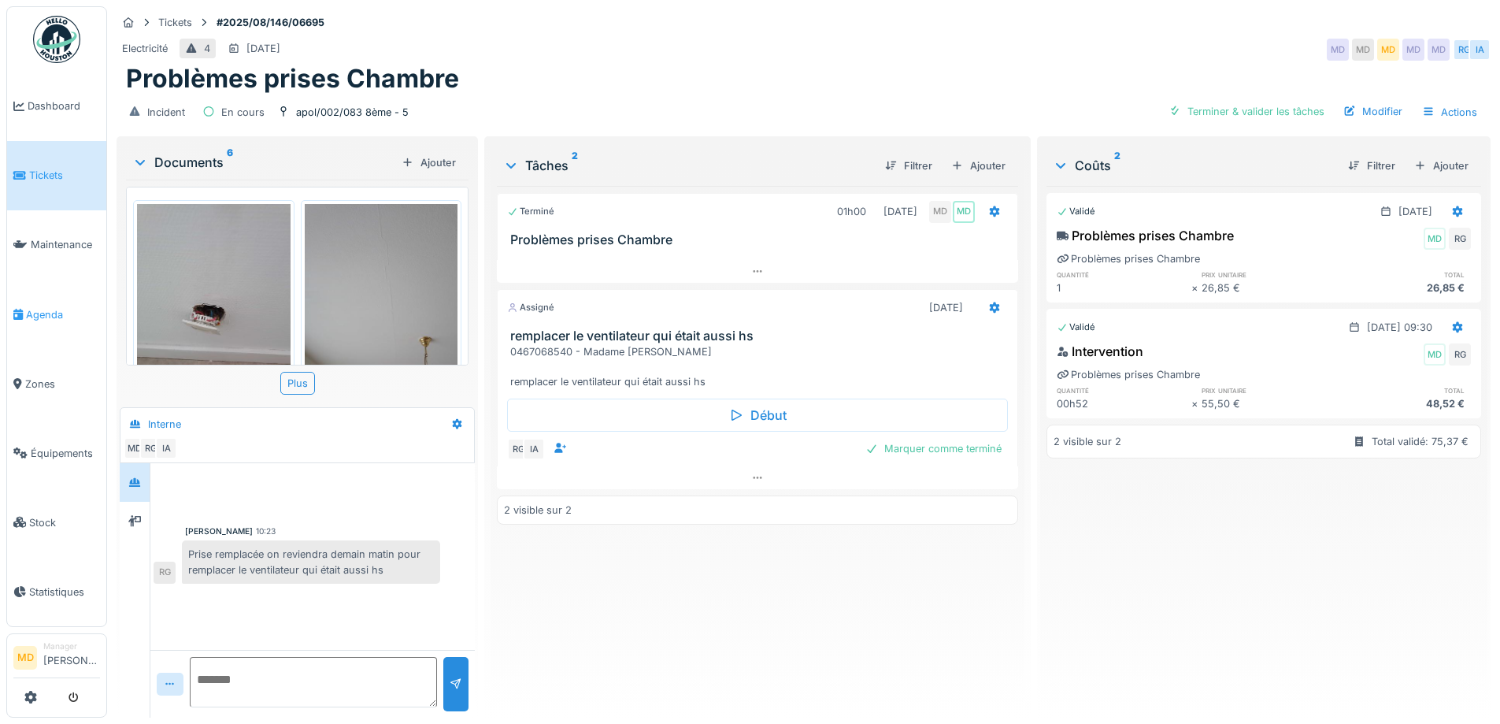
click at [33, 307] on span "Agenda" at bounding box center [63, 314] width 74 height 15
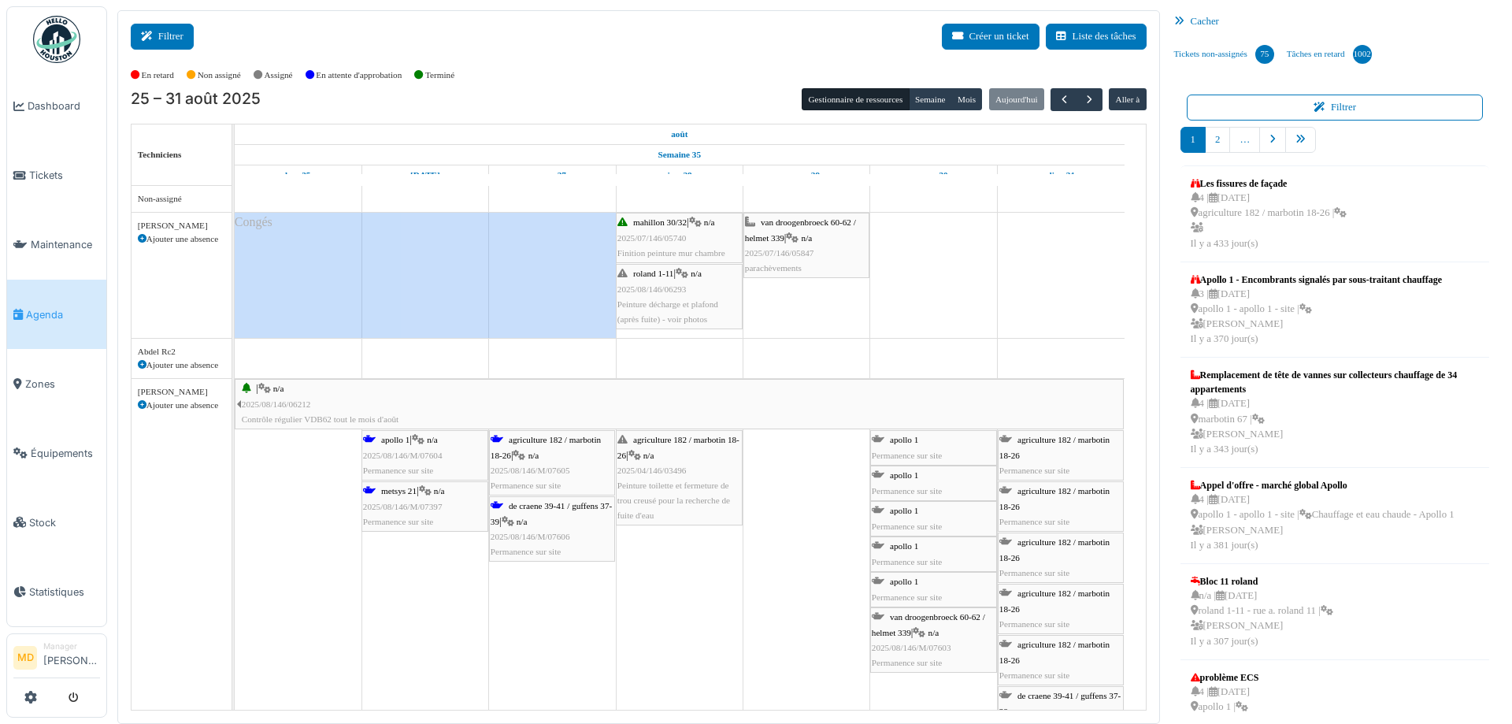
click at [170, 38] on button "Filtrer" at bounding box center [162, 37] width 63 height 26
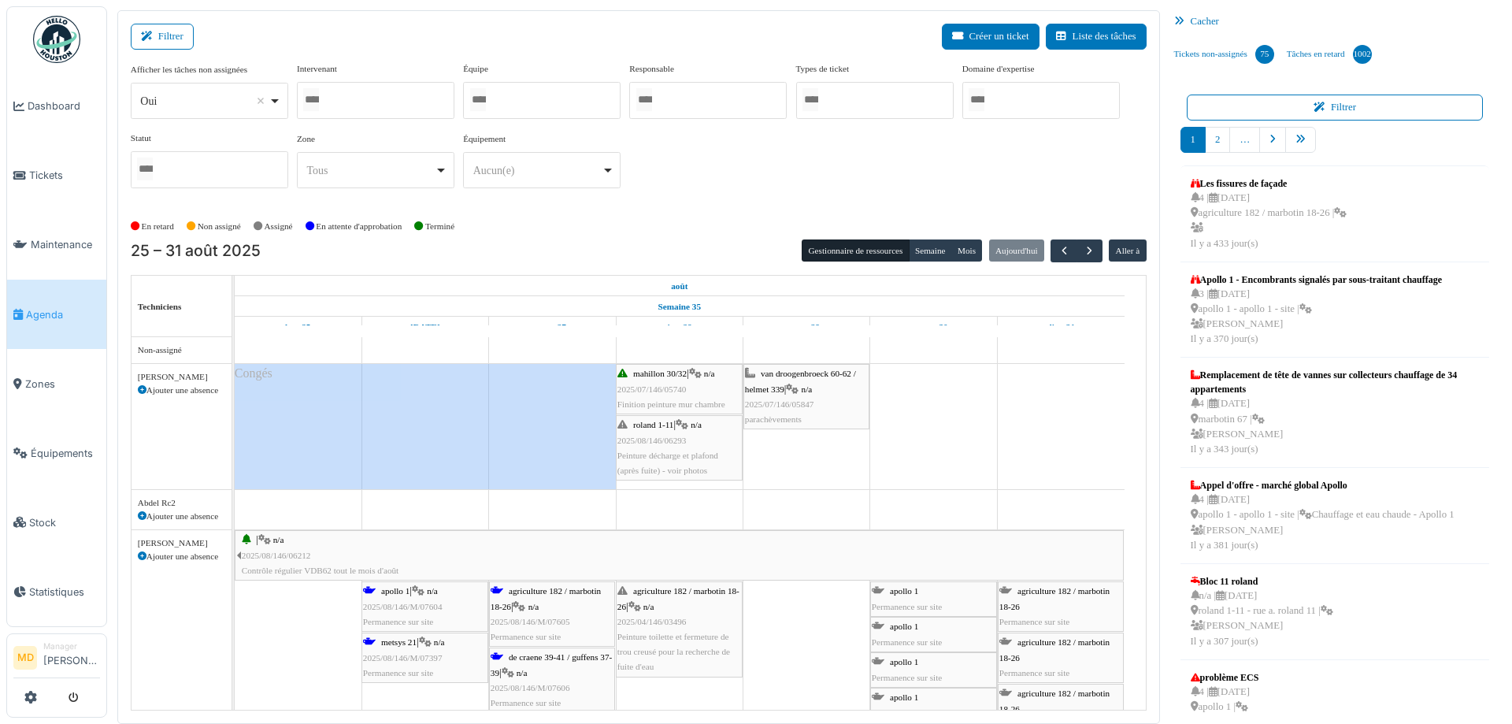
click at [392, 98] on div at bounding box center [376, 100] width 158 height 37
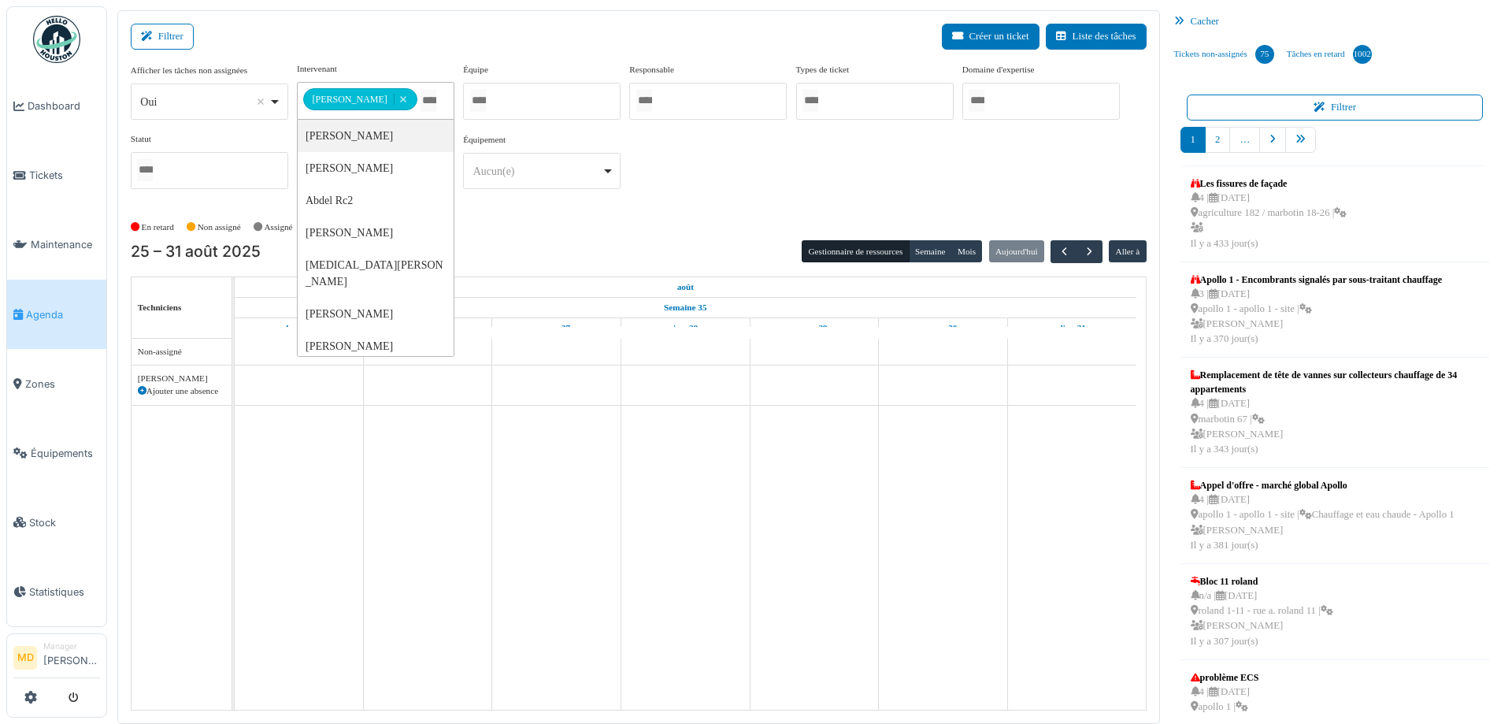
click at [696, 151] on div "**********" at bounding box center [639, 131] width 1016 height 139
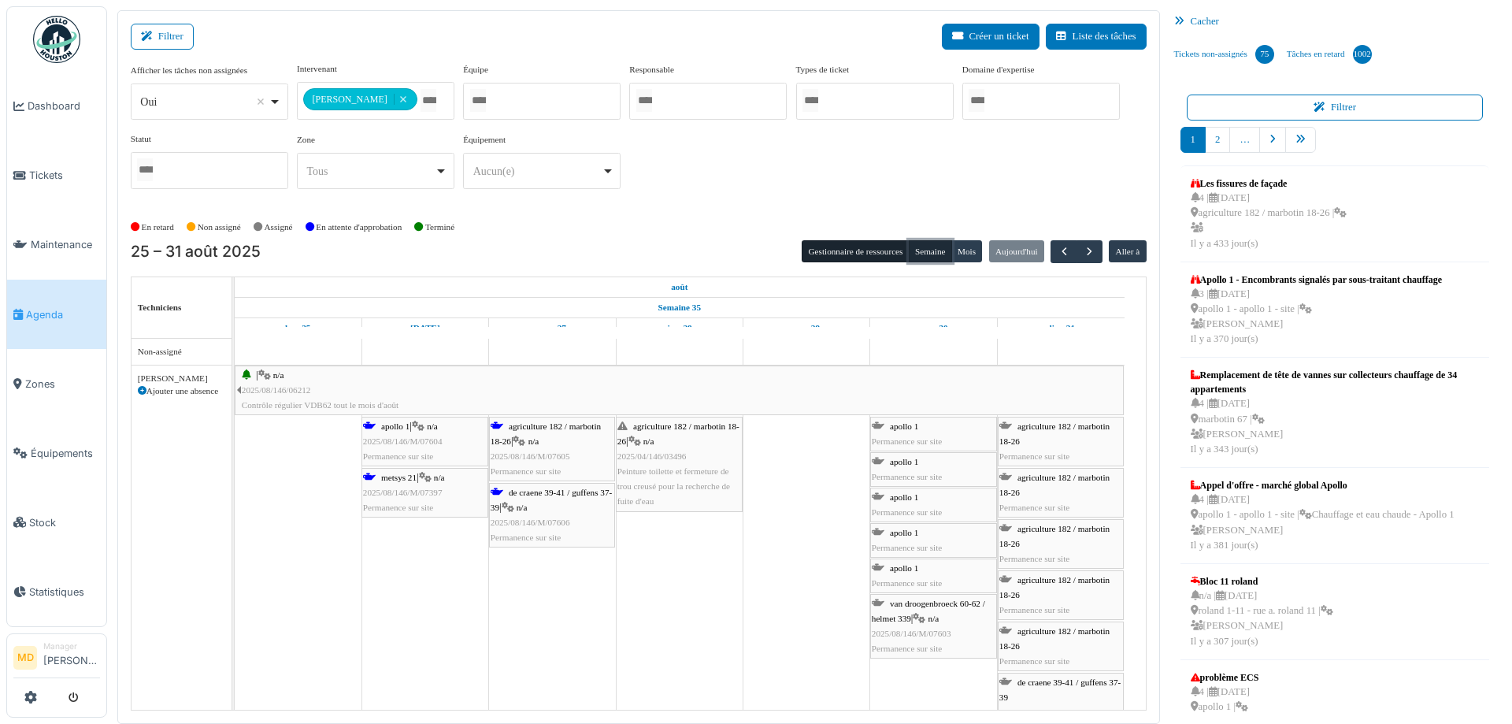
click at [935, 247] on button "Semaine" at bounding box center [930, 251] width 43 height 22
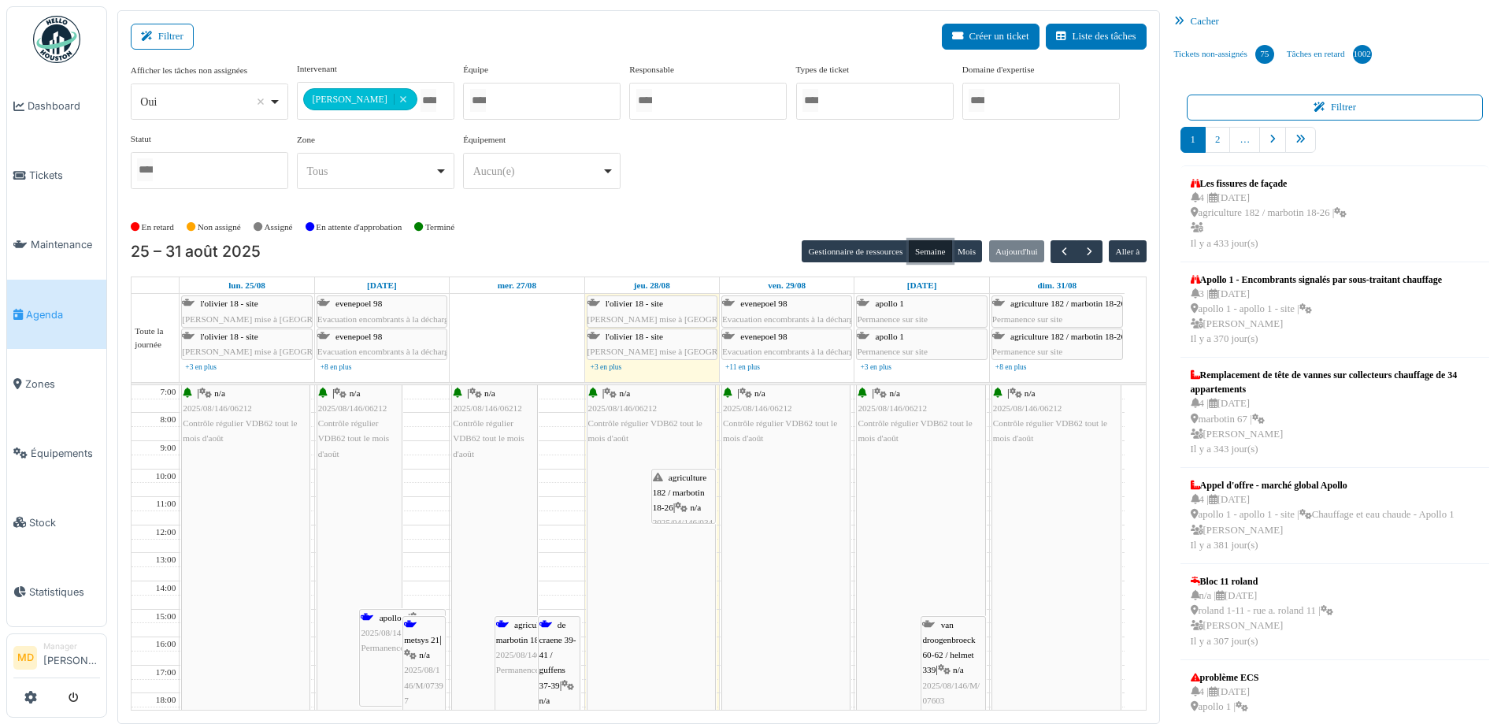
click at [636, 415] on div "| n/a 2025/08/146/06212 Contrôle régulier VDB62 tout le mois d'août" at bounding box center [651, 416] width 126 height 61
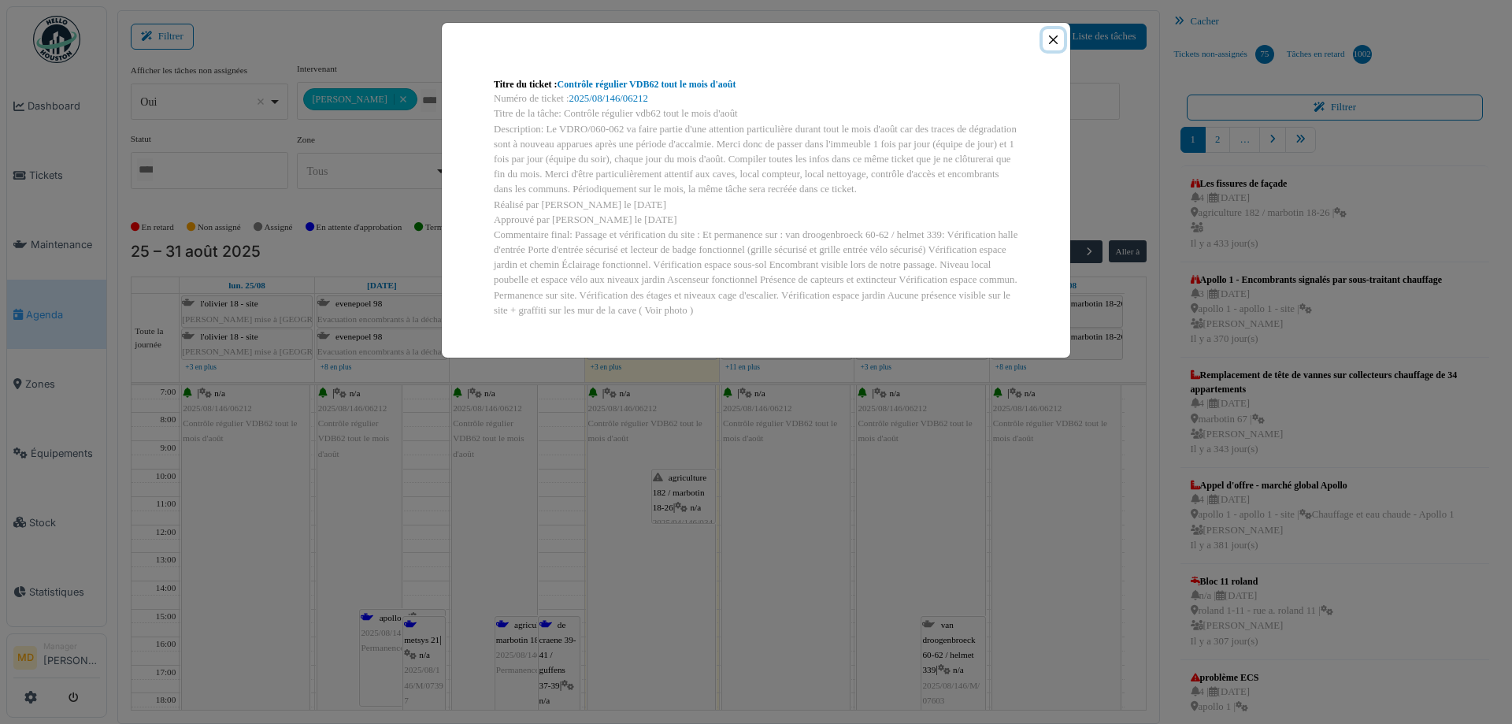
click at [1053, 43] on button "Close" at bounding box center [1053, 39] width 21 height 21
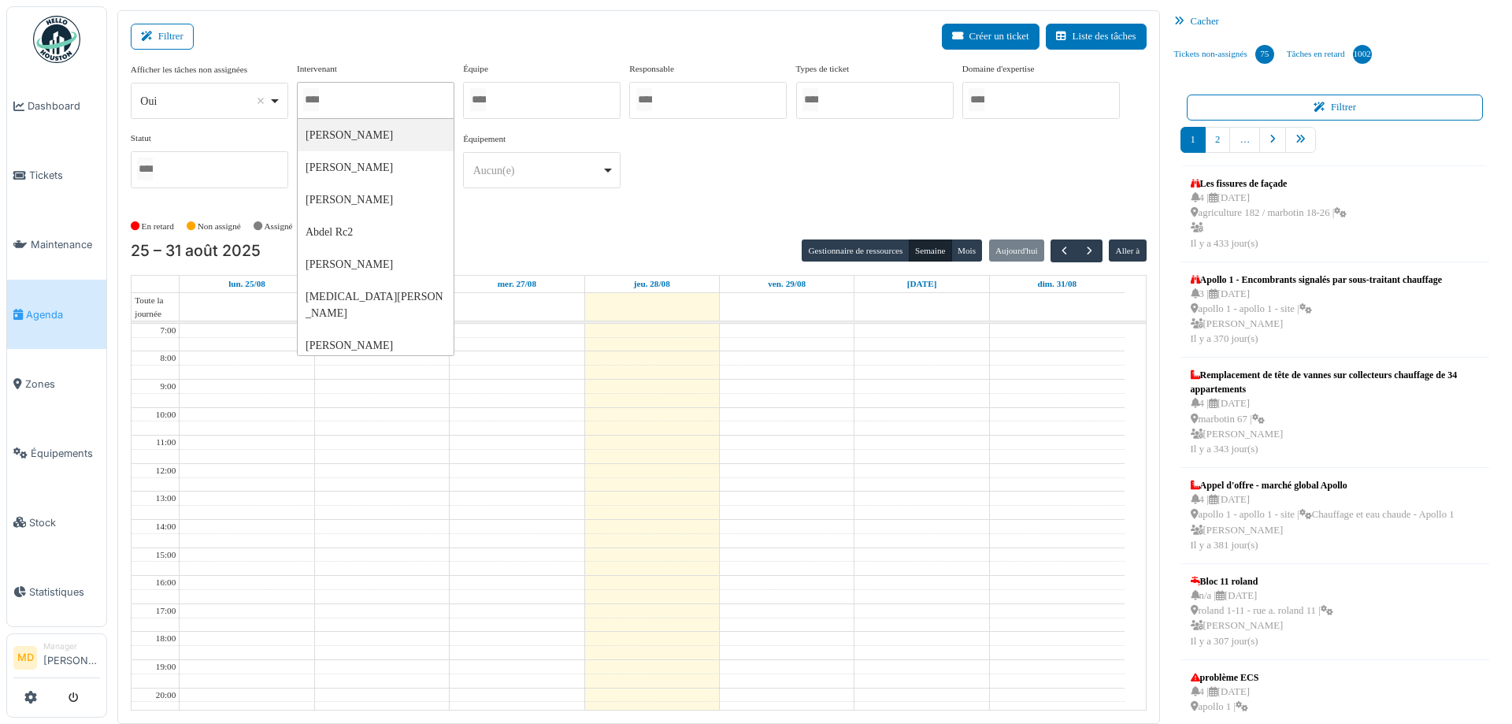
click at [384, 98] on div at bounding box center [376, 100] width 158 height 37
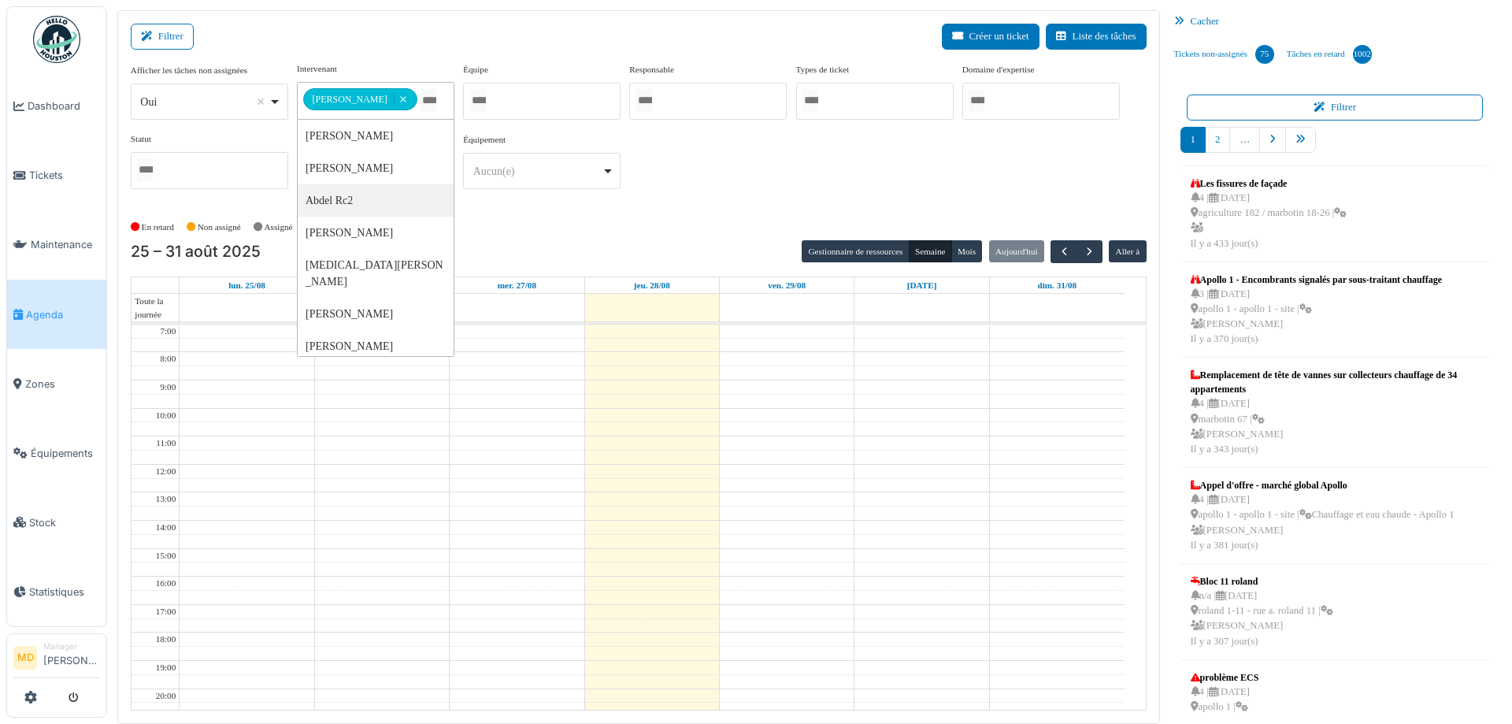
click at [714, 171] on div "**********" at bounding box center [639, 131] width 1016 height 139
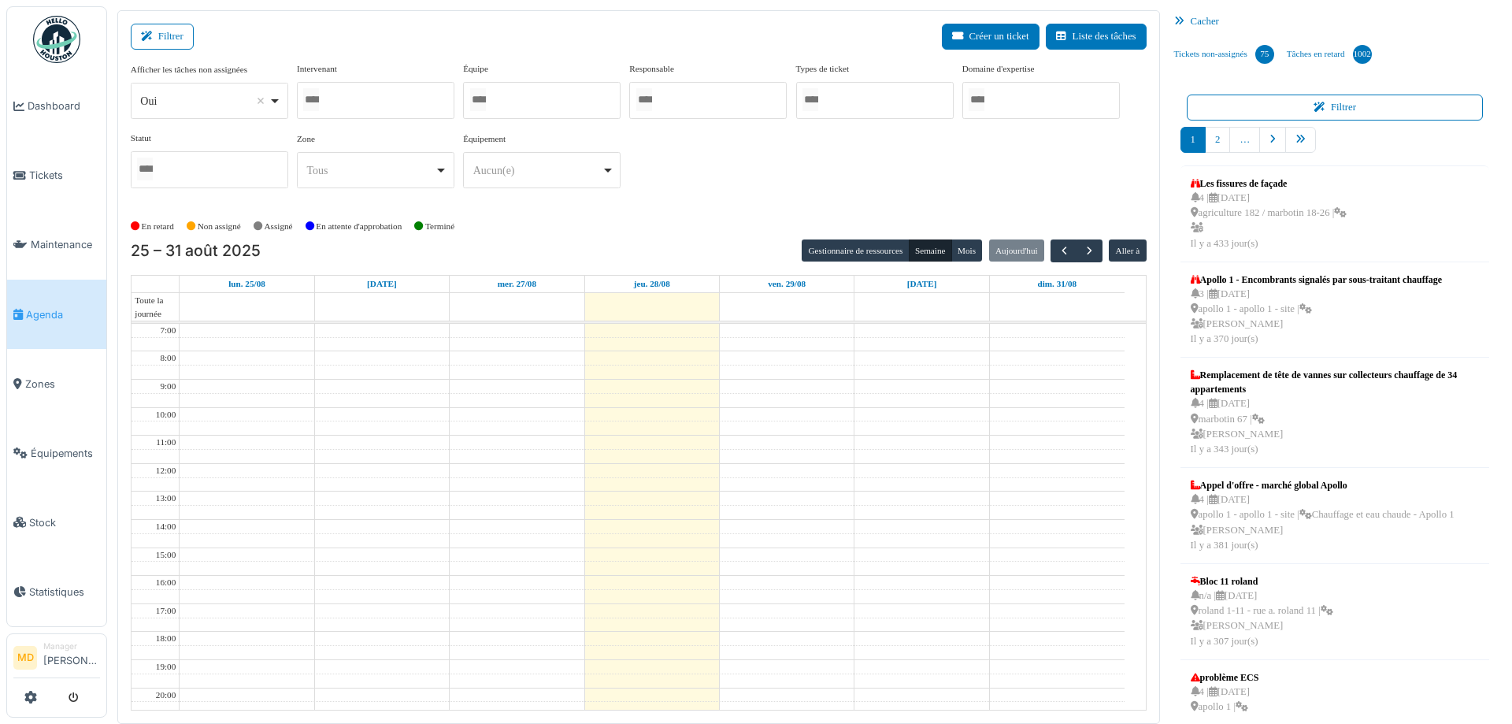
click at [397, 97] on div at bounding box center [376, 100] width 158 height 37
type input "***"
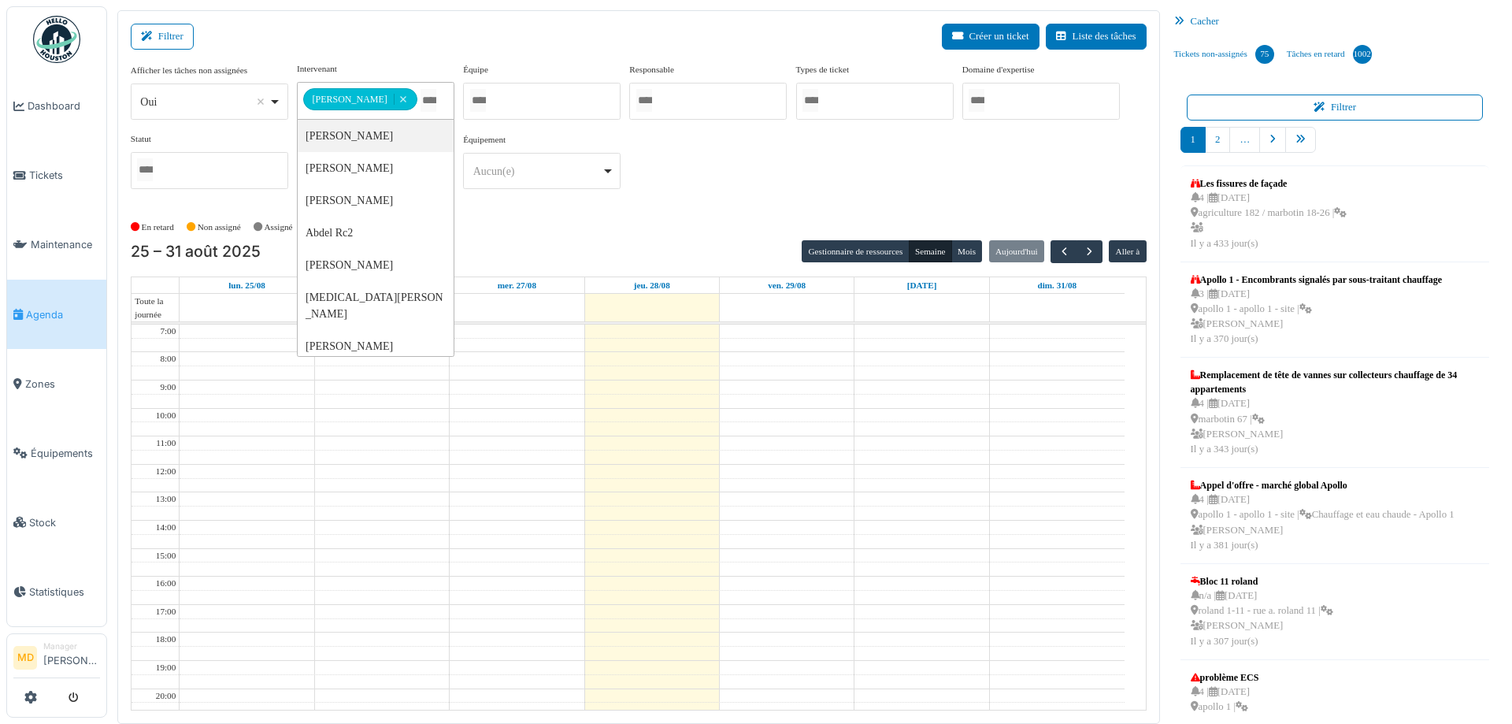
click at [787, 146] on div "**********" at bounding box center [639, 131] width 1016 height 139
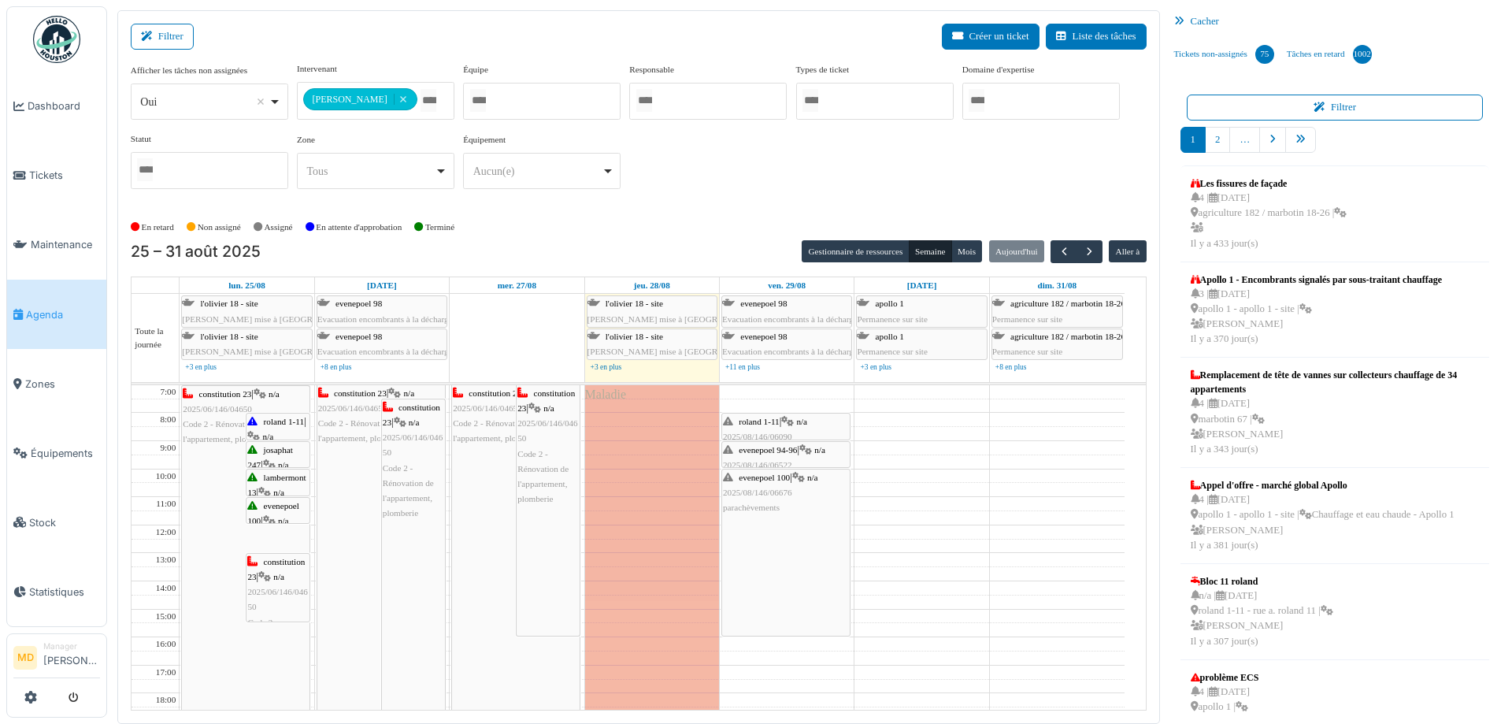
click at [865, 173] on div "**********" at bounding box center [639, 131] width 1016 height 139
click at [1058, 250] on span "button" at bounding box center [1064, 251] width 13 height 13
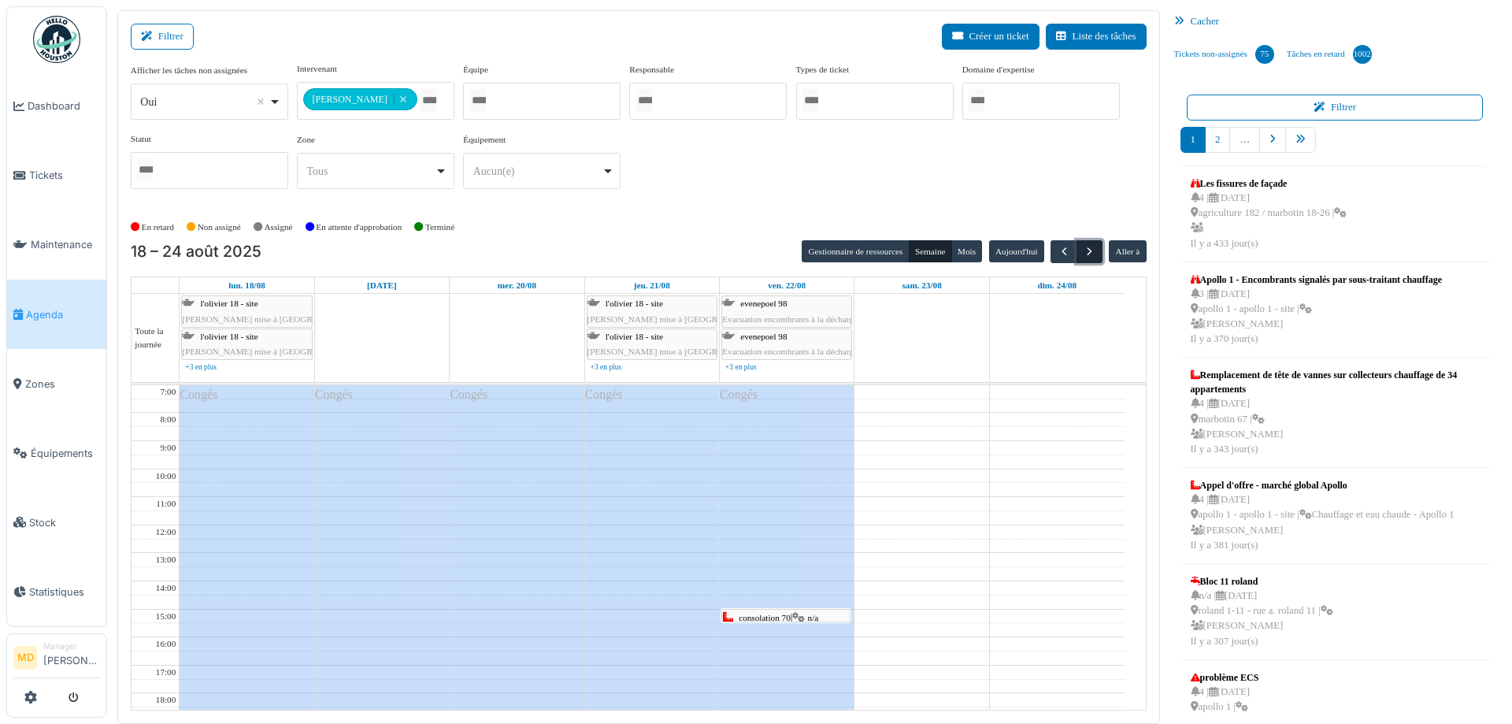
click at [1083, 250] on span "button" at bounding box center [1089, 251] width 13 height 13
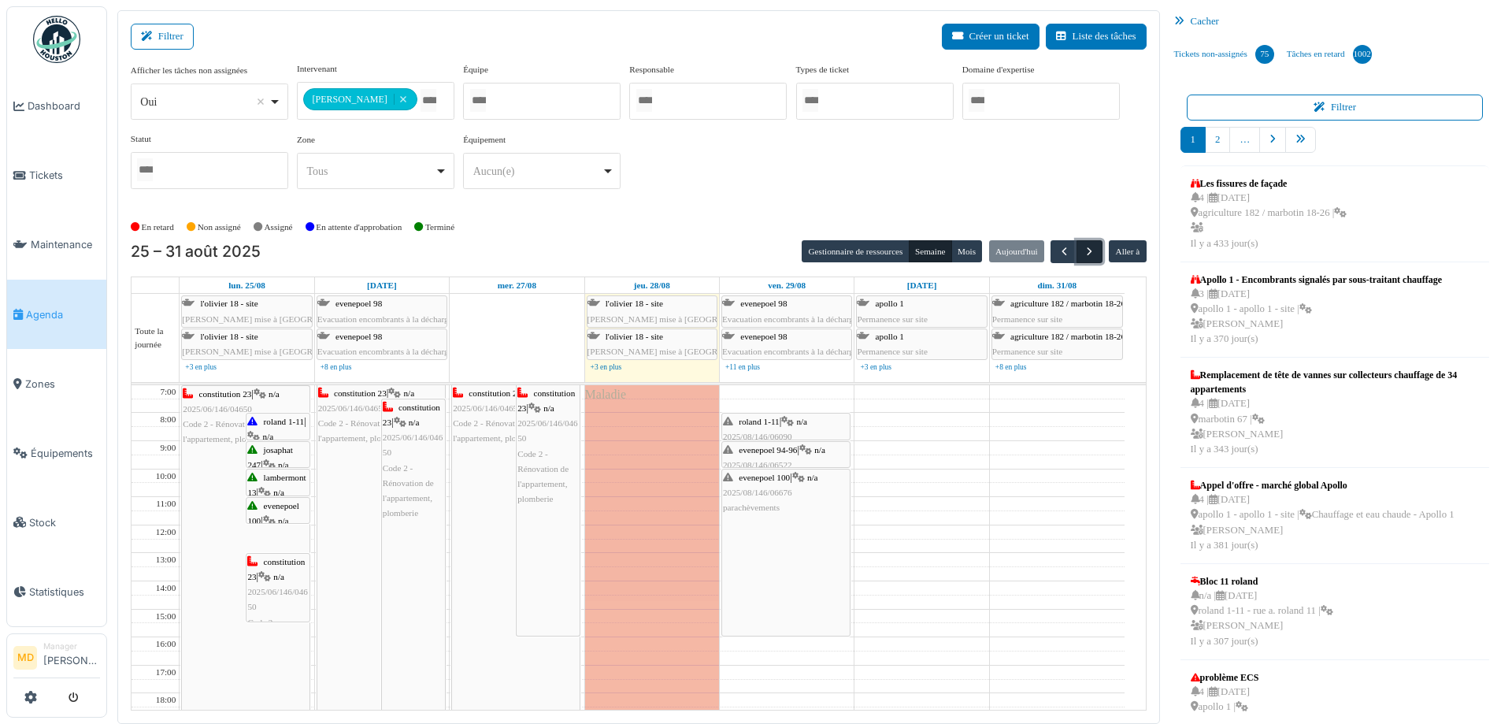
click at [1083, 250] on span "button" at bounding box center [1089, 251] width 13 height 13
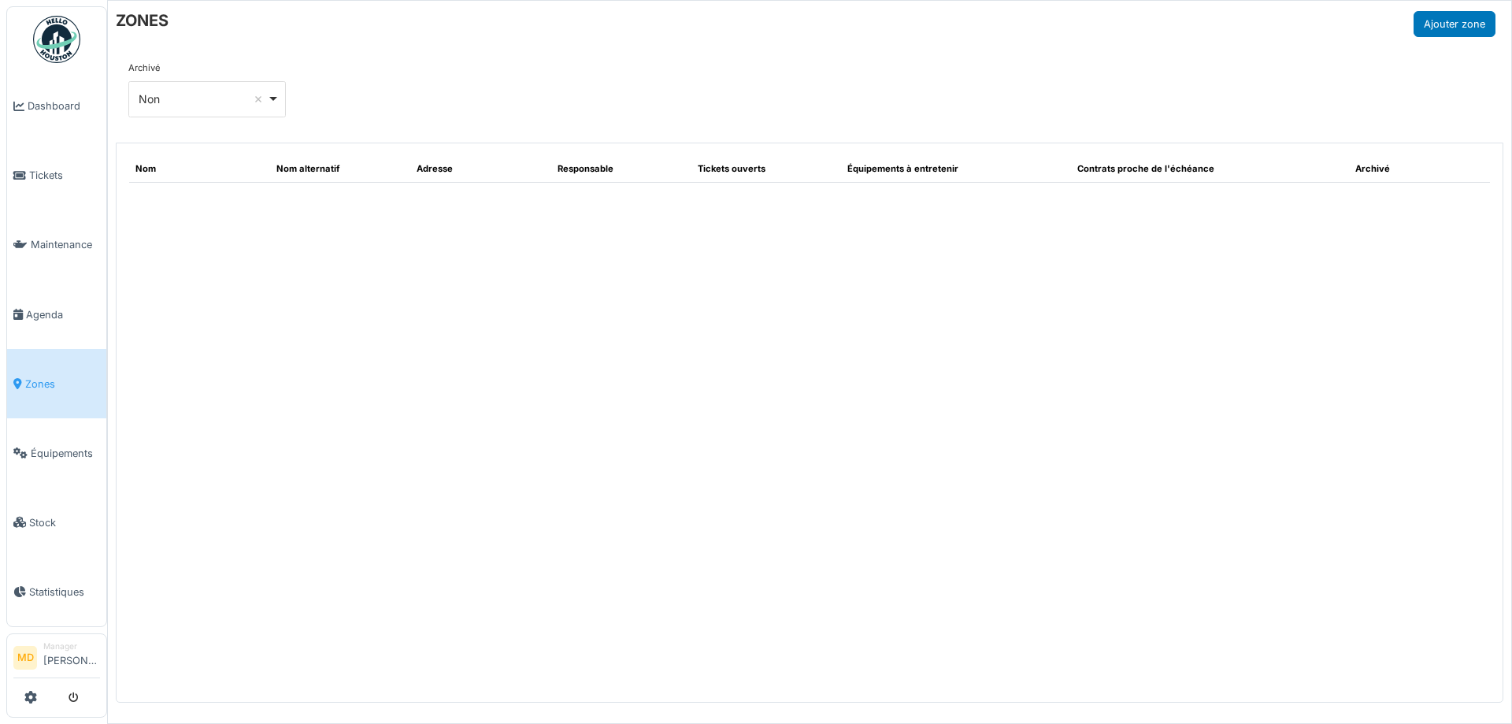
select select "***"
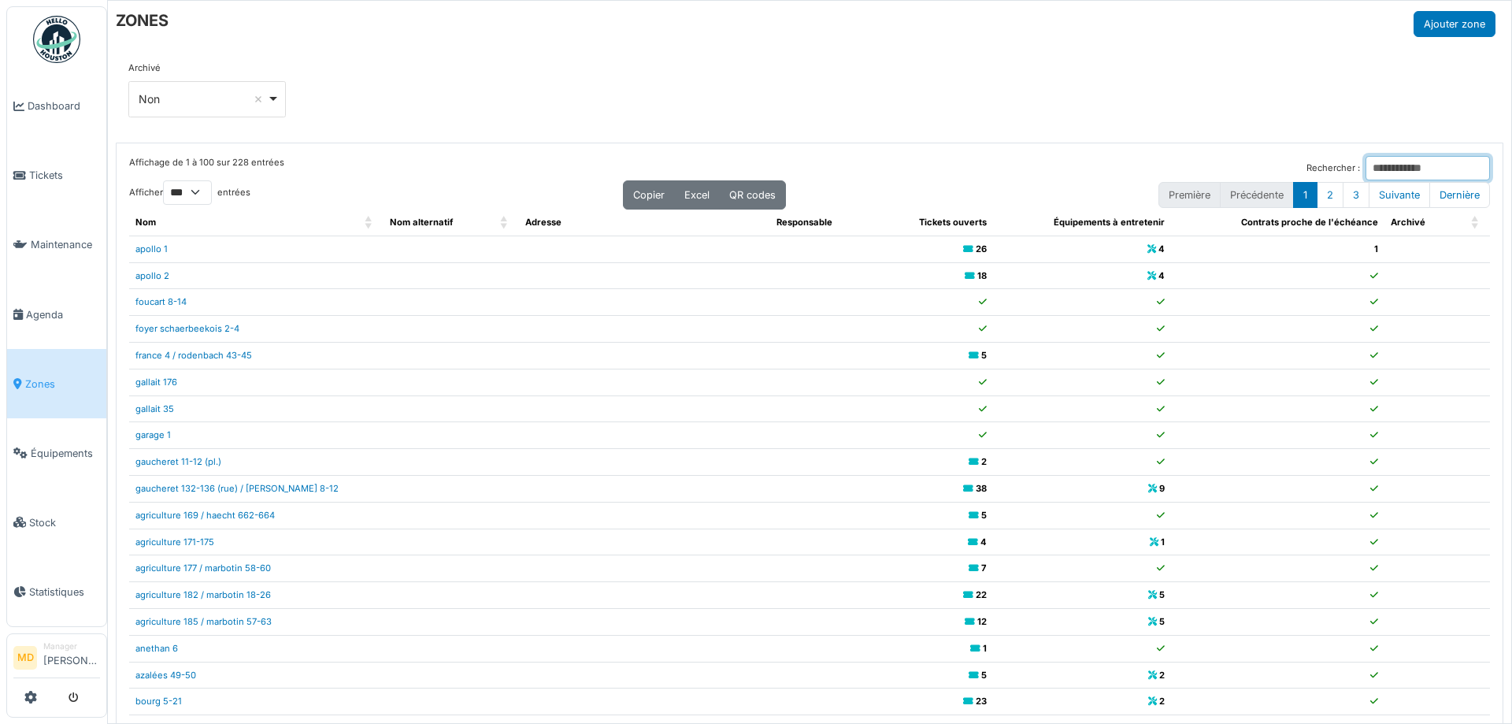
click at [1366, 171] on input "Rechercher :" at bounding box center [1428, 168] width 124 height 24
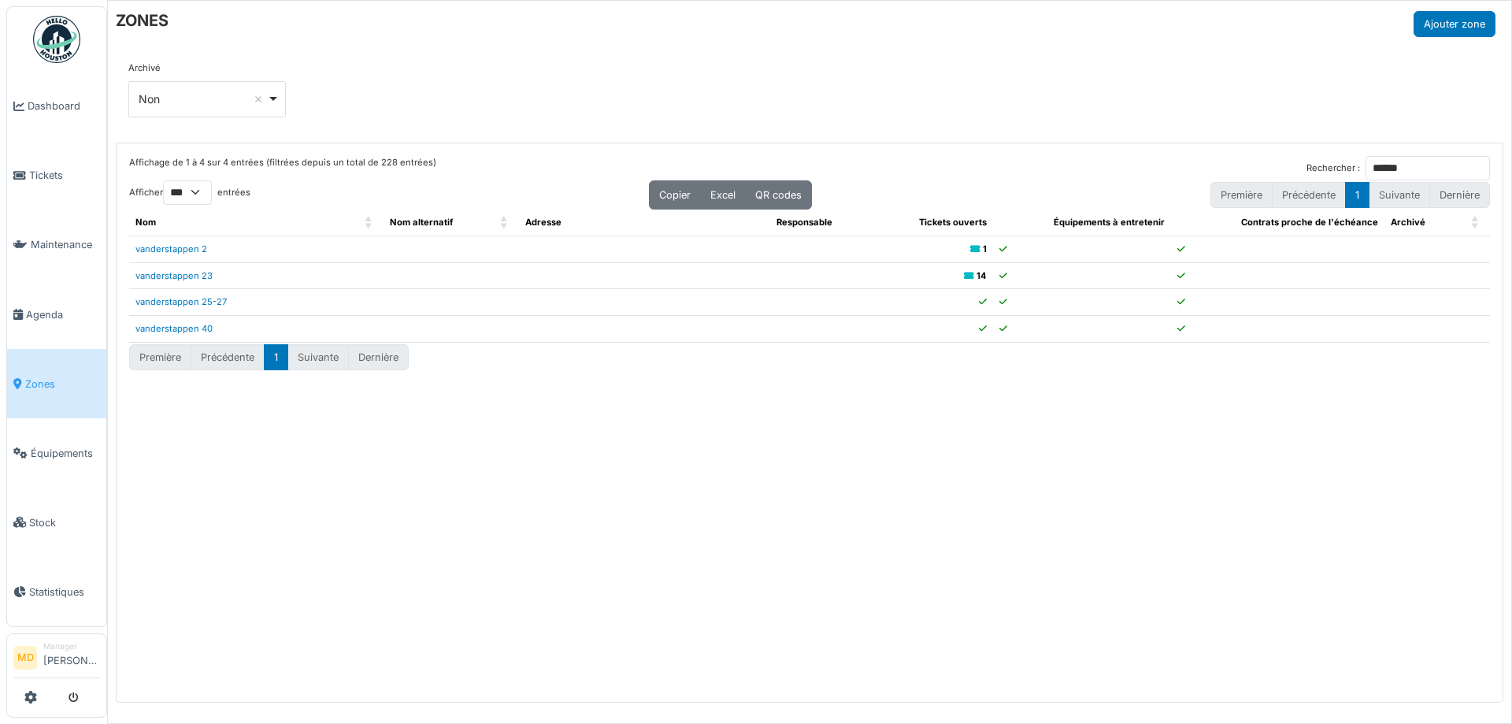
click at [238, 594] on div "Affichage de 1 à 4 sur 4 entrées (filtrées depuis un total de 228 entrées) Rech…" at bounding box center [810, 422] width 1386 height 559
click at [1433, 169] on input "******" at bounding box center [1428, 168] width 124 height 24
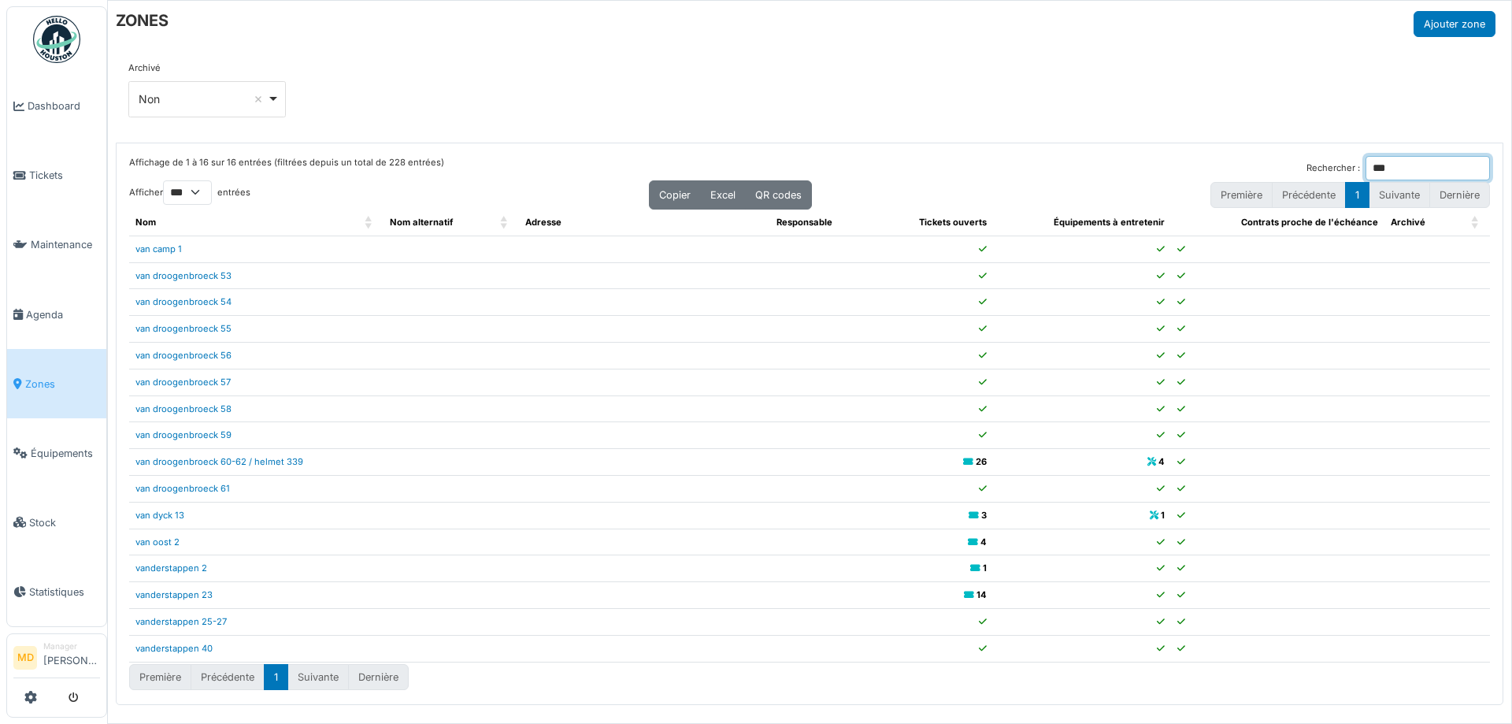
type input "***"
click at [213, 459] on link "van droogenbroeck 60-62 / helmet 339" at bounding box center [219, 461] width 168 height 11
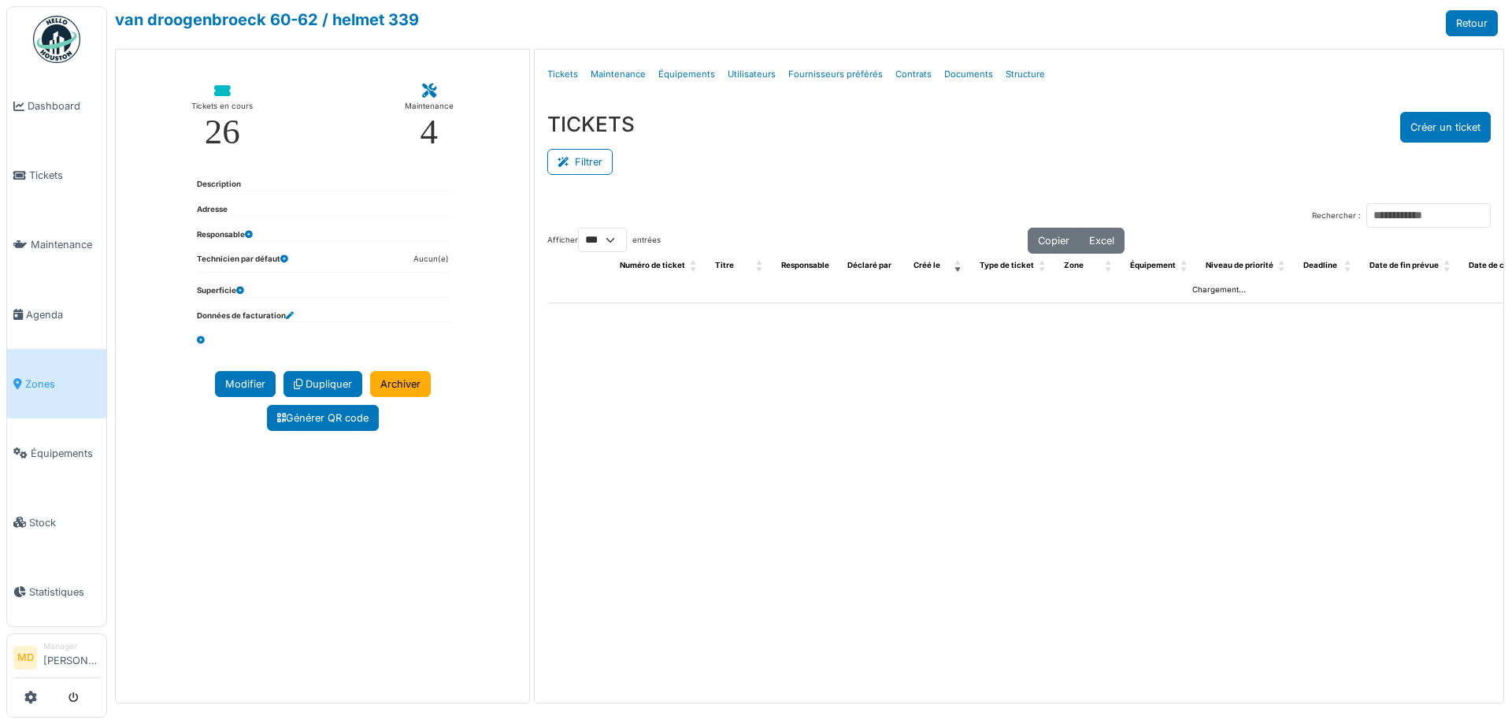
select select "***"
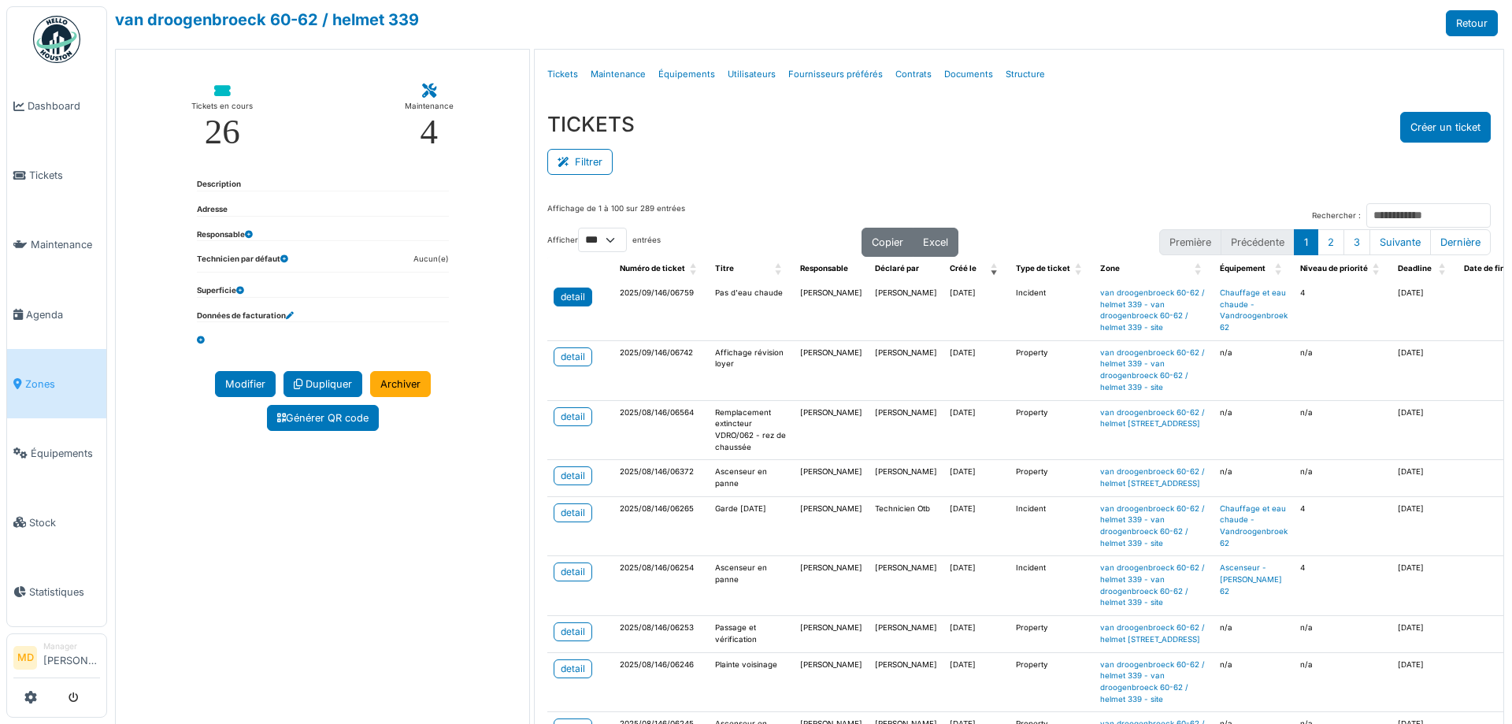
click at [564, 297] on div "detail" at bounding box center [573, 297] width 24 height 14
click at [1011, 69] on link "Structure" at bounding box center [1025, 74] width 52 height 37
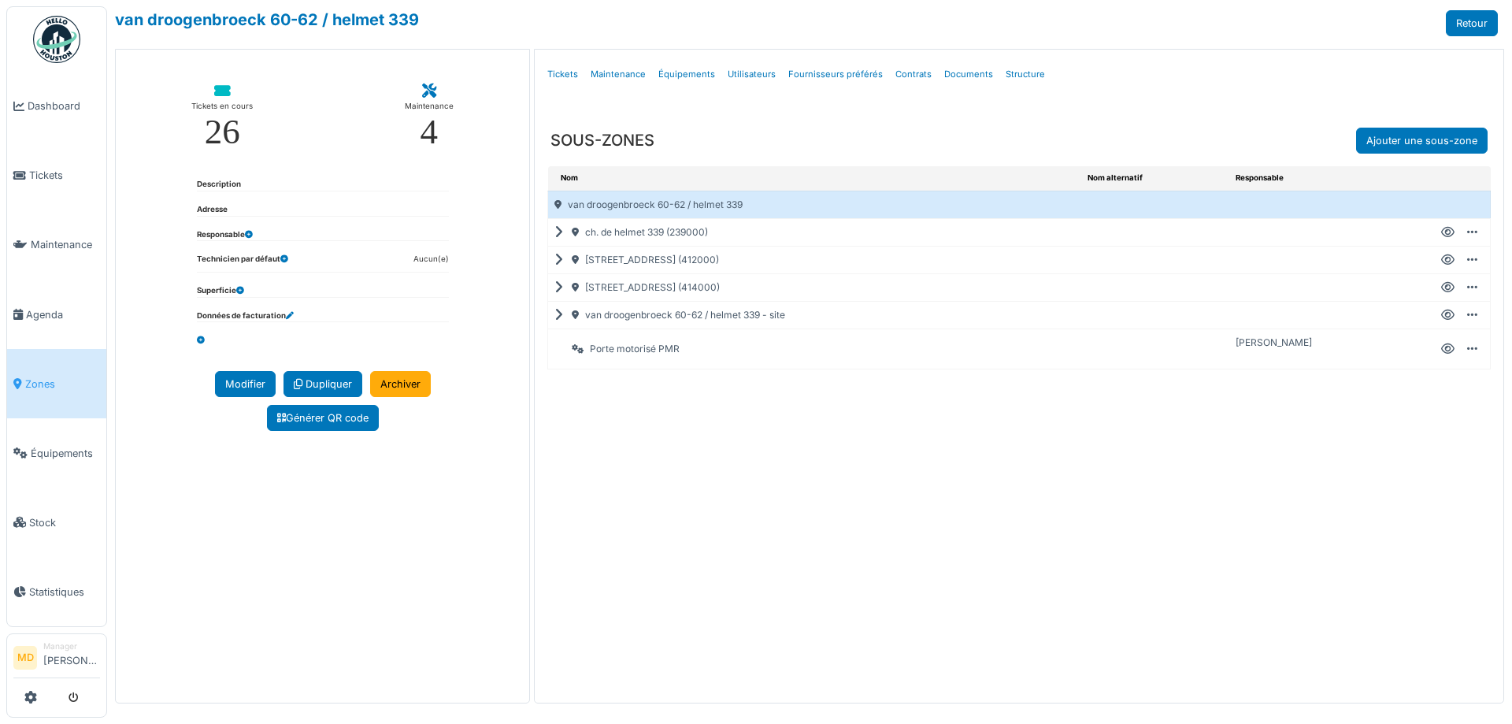
click at [556, 316] on icon at bounding box center [561, 315] width 15 height 1
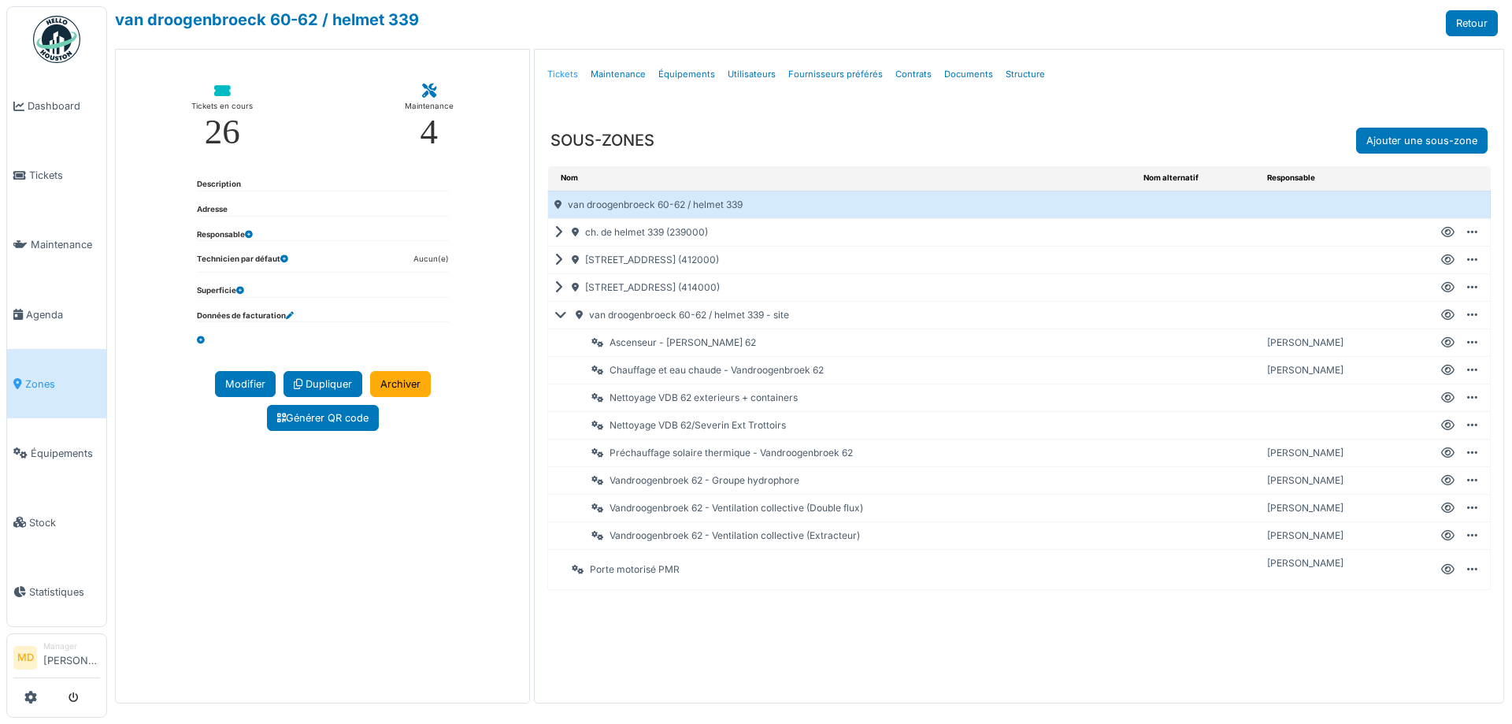
click at [569, 76] on link "Tickets" at bounding box center [562, 74] width 43 height 37
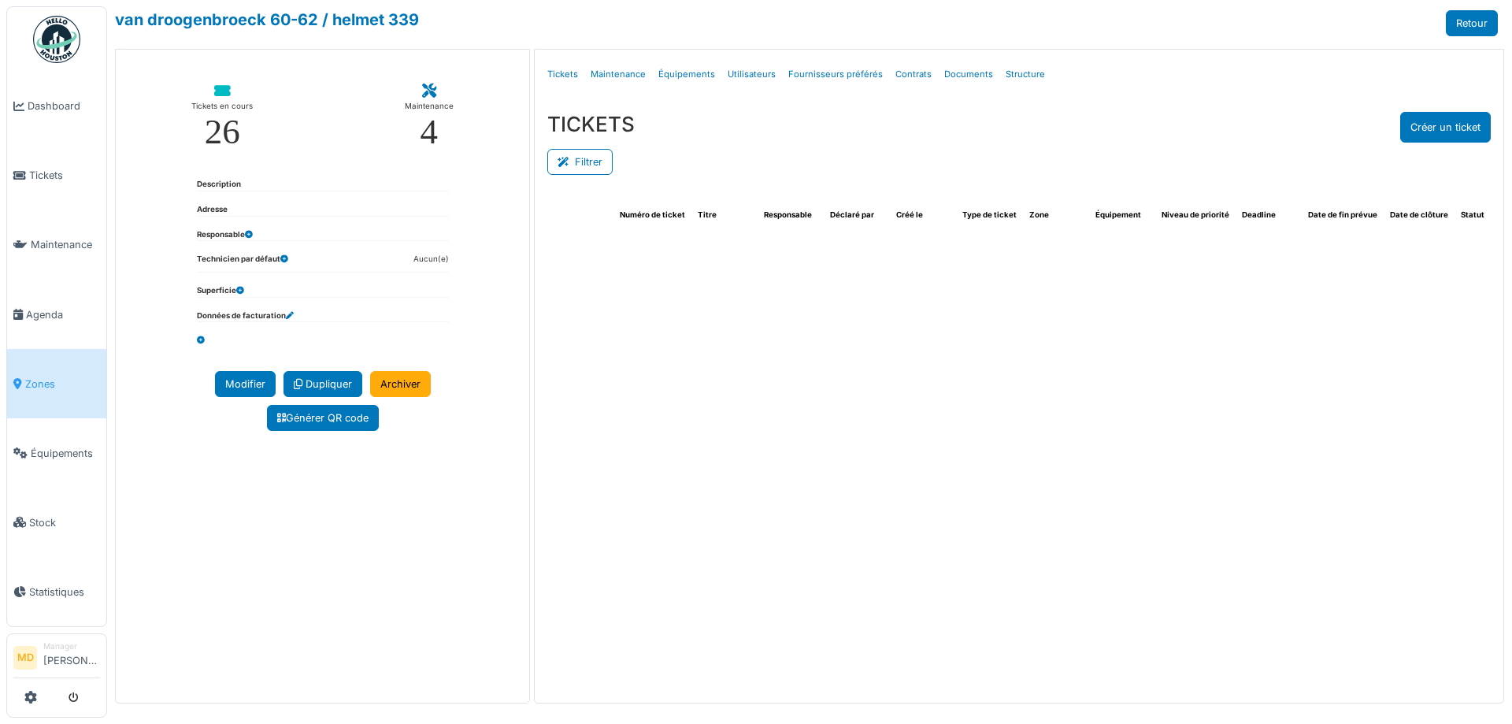
select select "***"
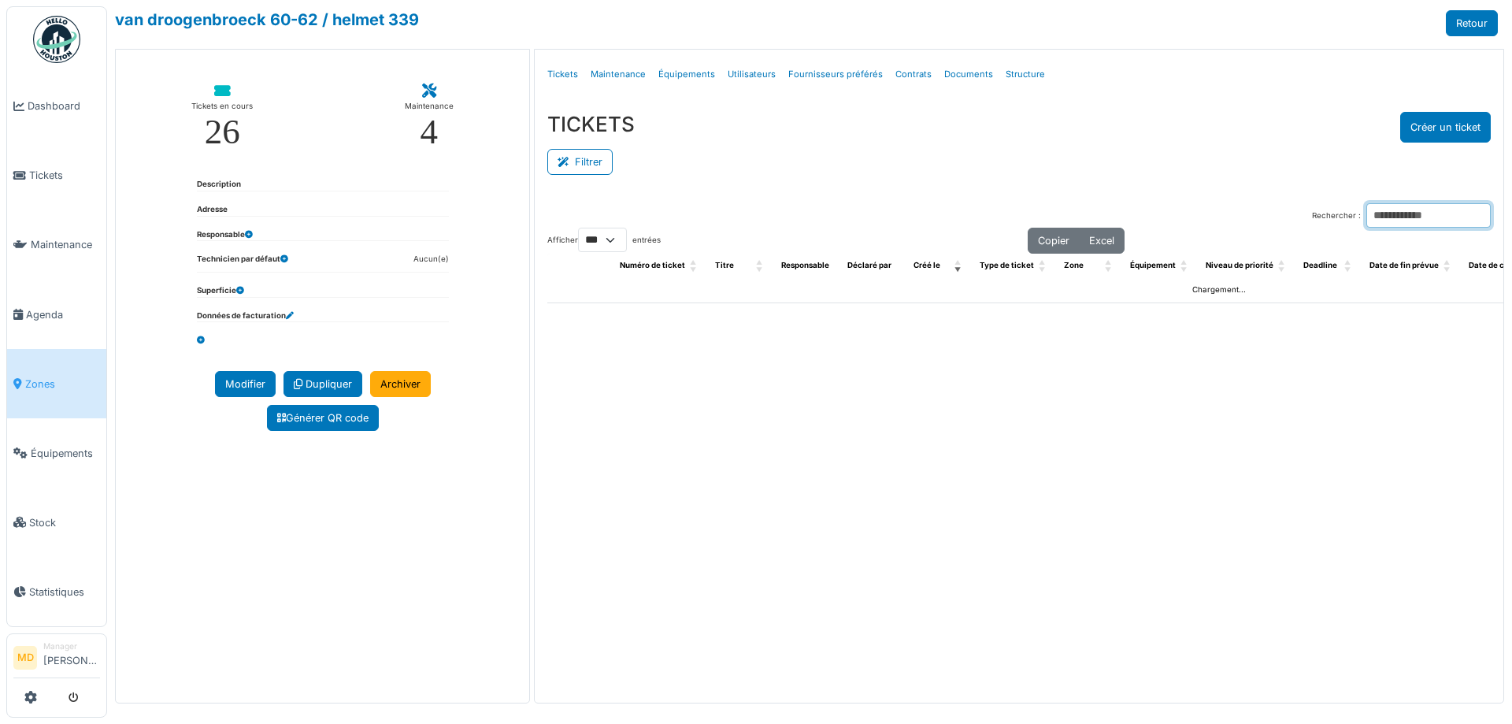
click at [1367, 219] on input "Rechercher :" at bounding box center [1429, 215] width 124 height 24
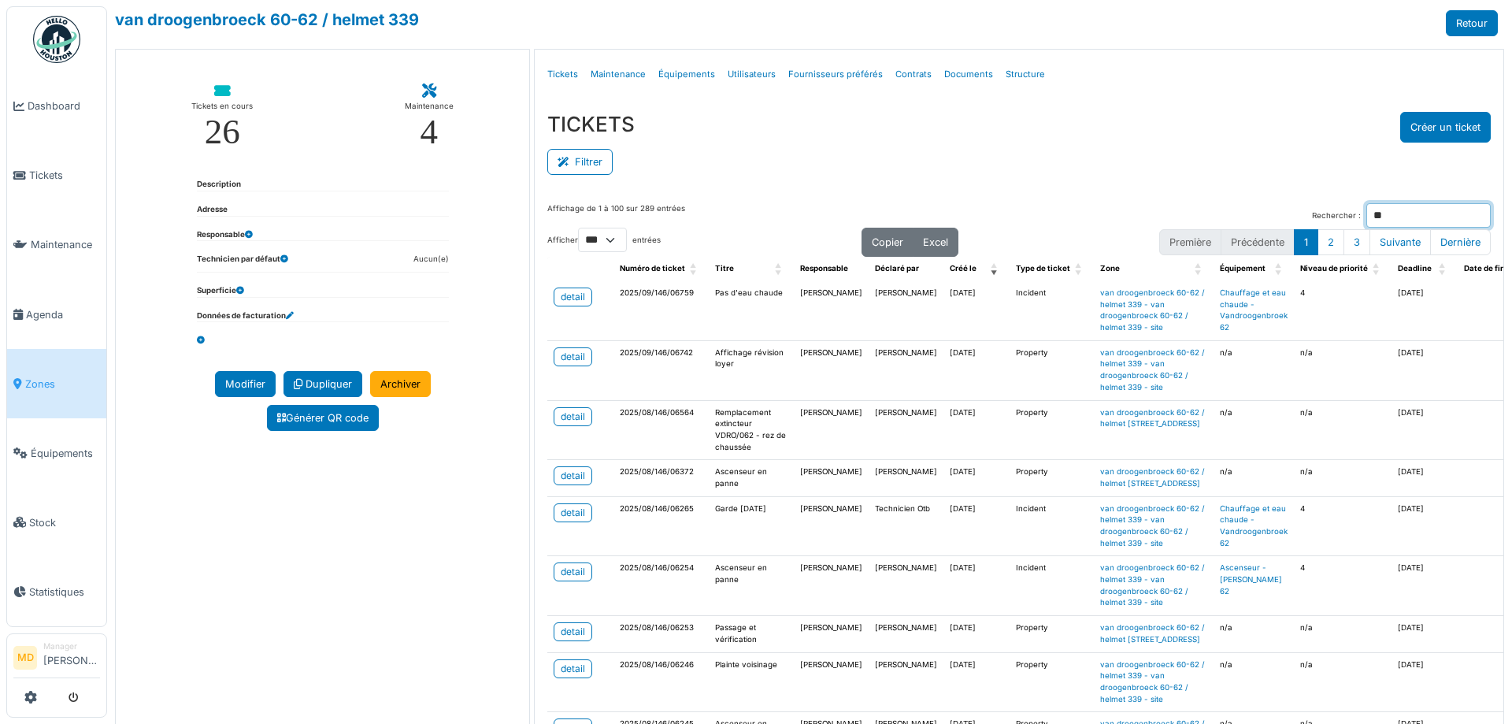
type input "*"
type input "***"
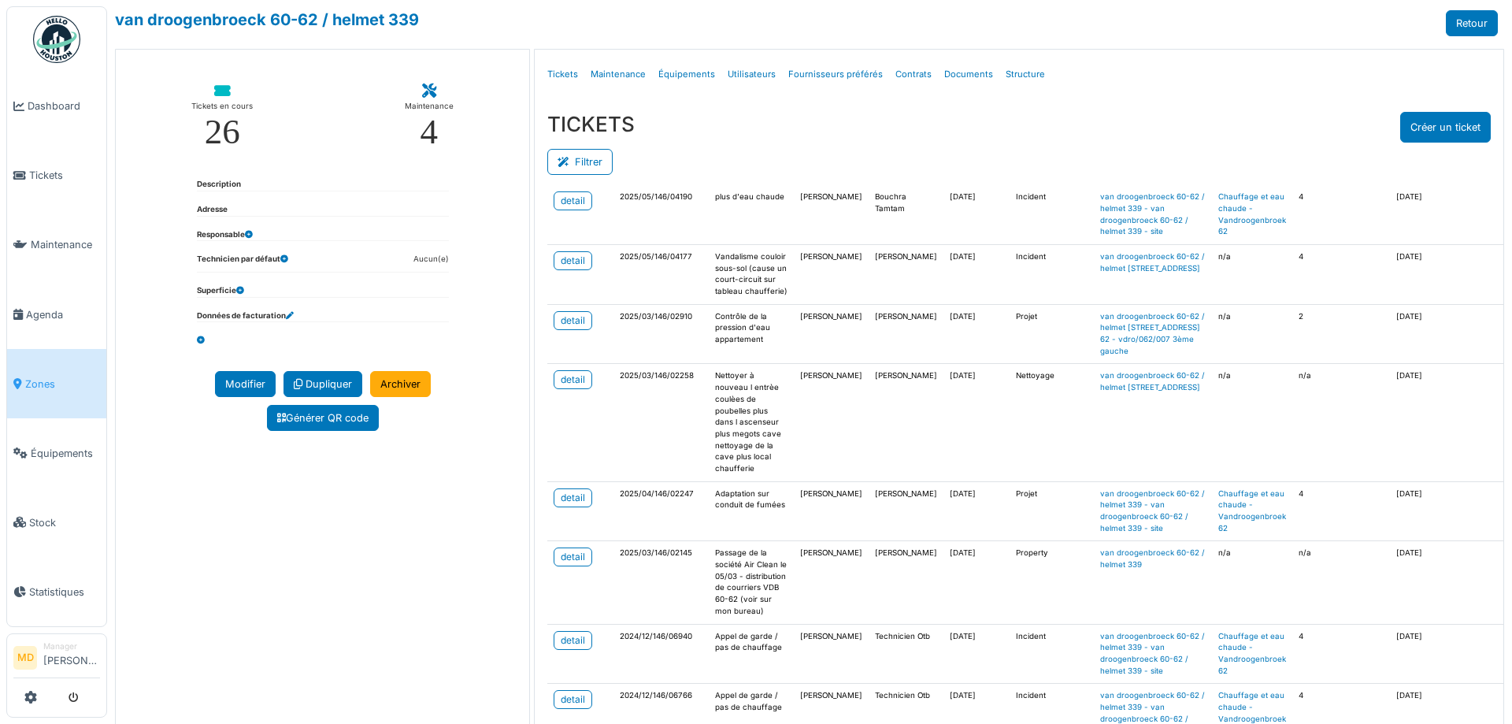
scroll to position [473, 0]
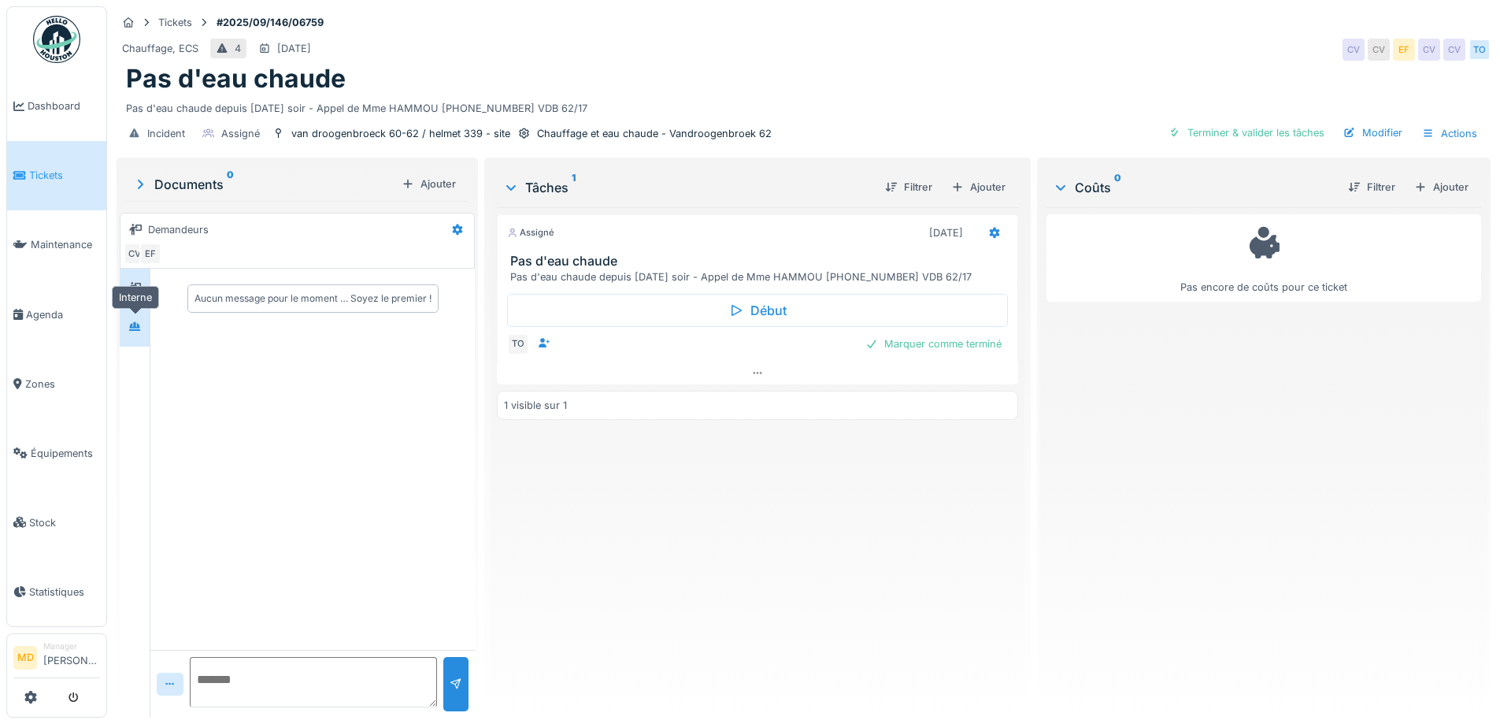
click at [137, 325] on icon at bounding box center [134, 326] width 13 height 10
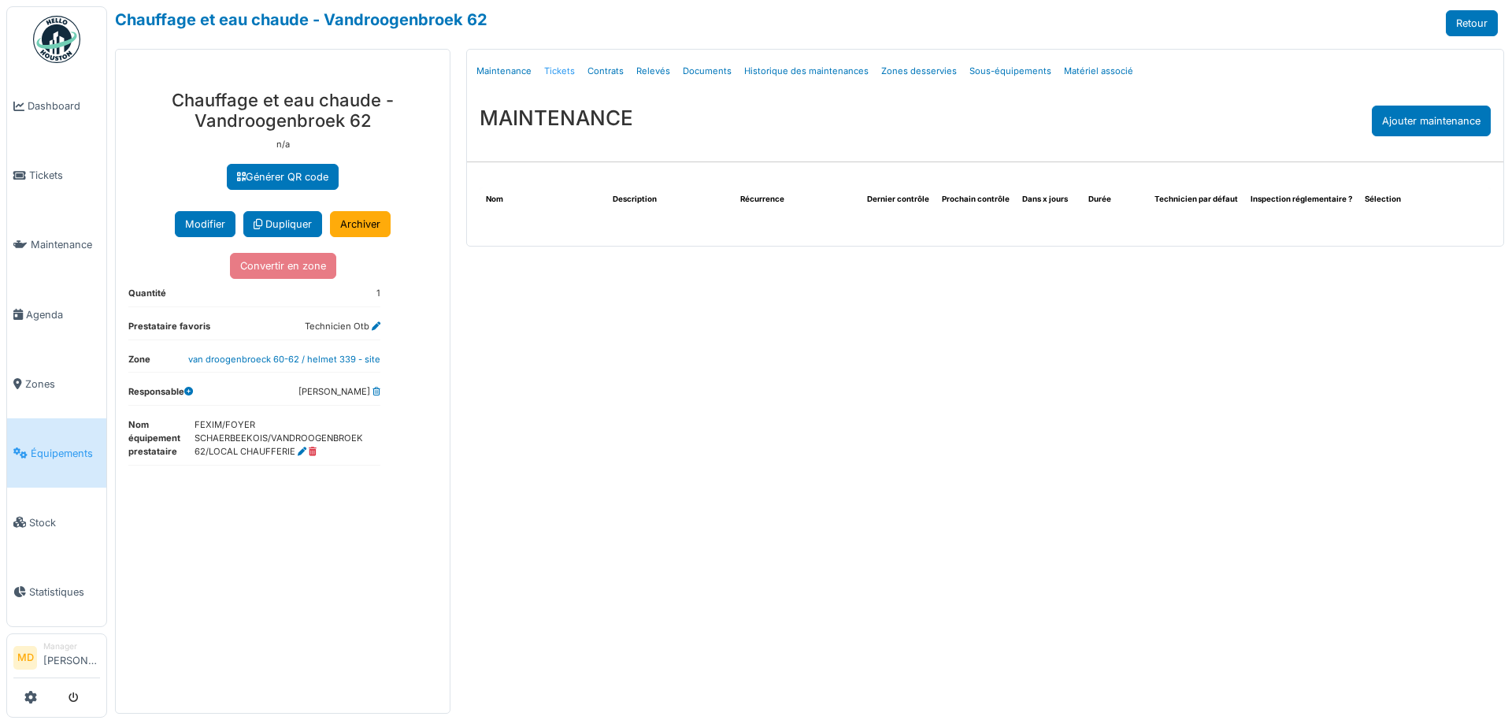
click at [564, 65] on link "Tickets" at bounding box center [559, 71] width 43 height 37
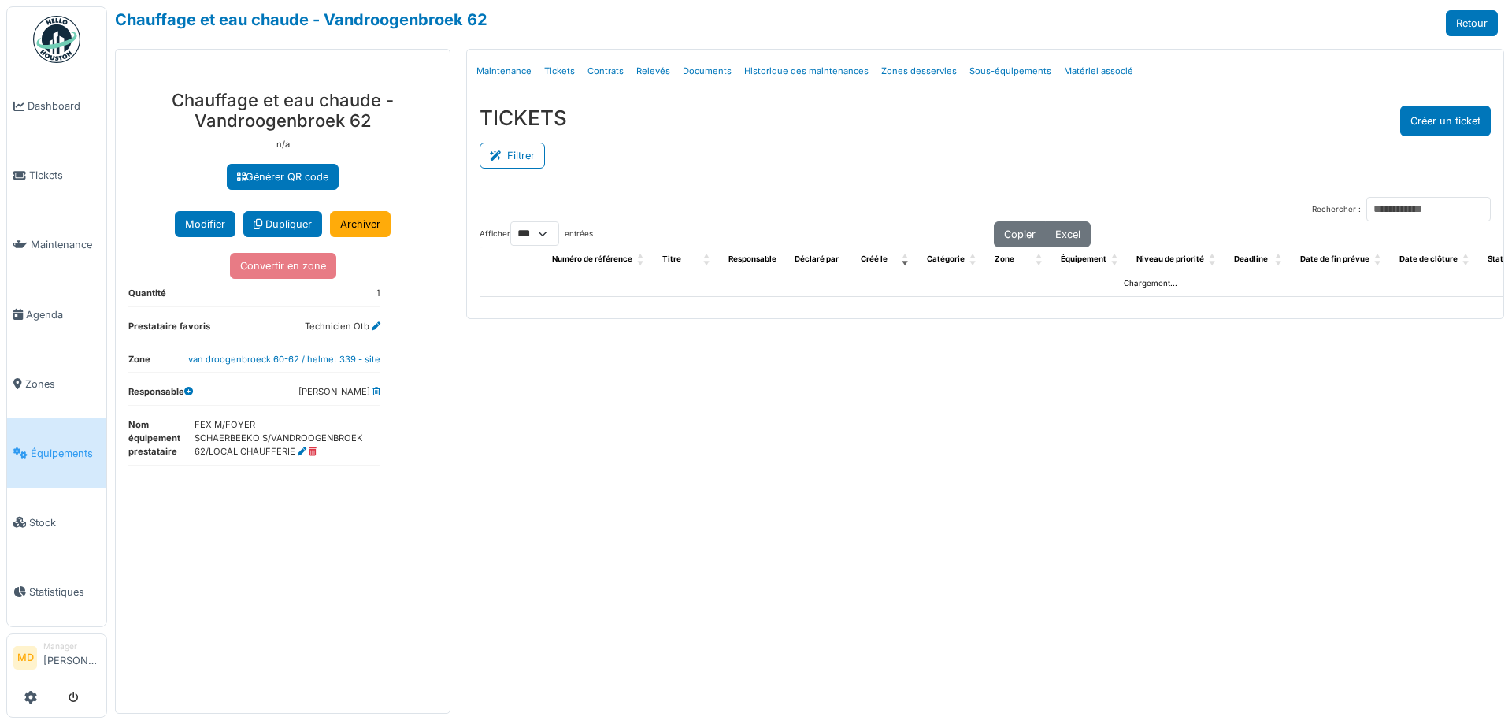
select select "***"
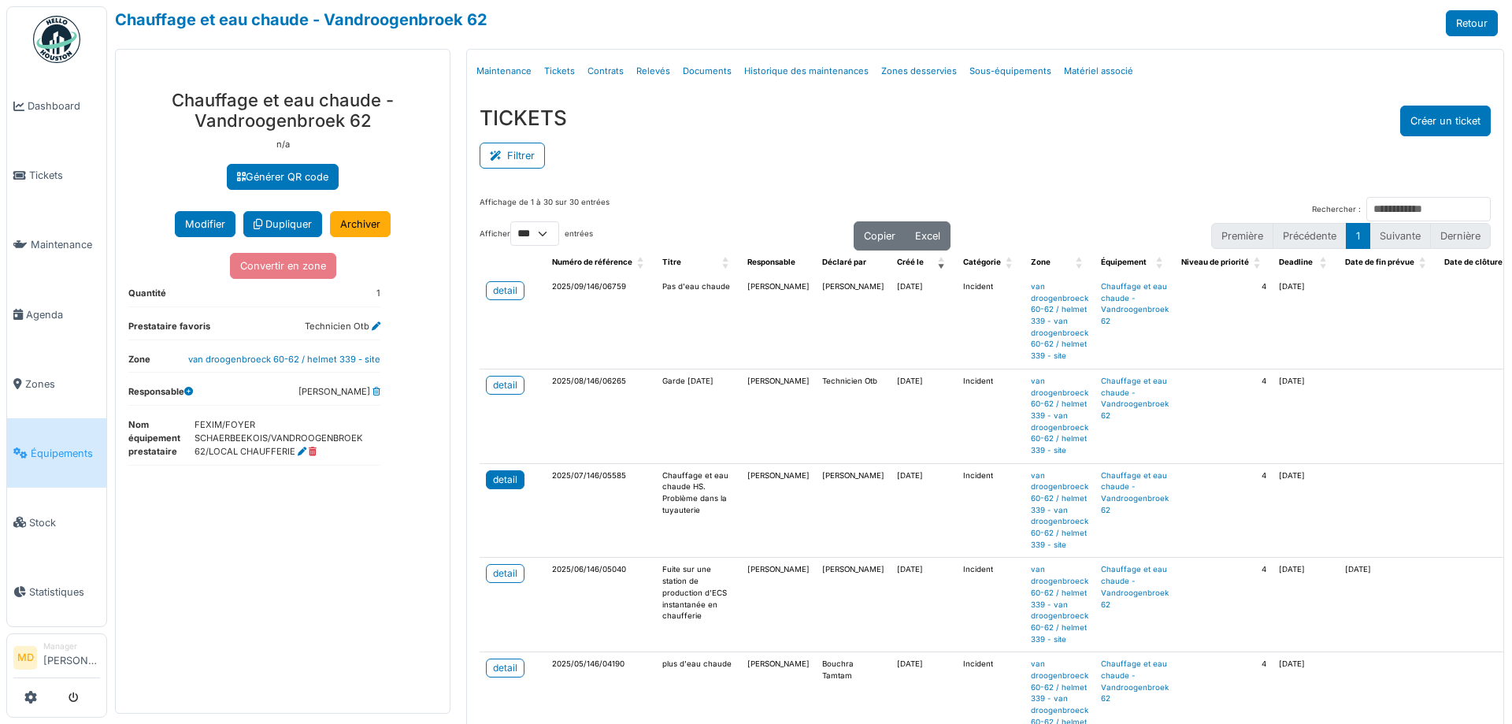
click at [496, 485] on div "detail" at bounding box center [505, 480] width 24 height 14
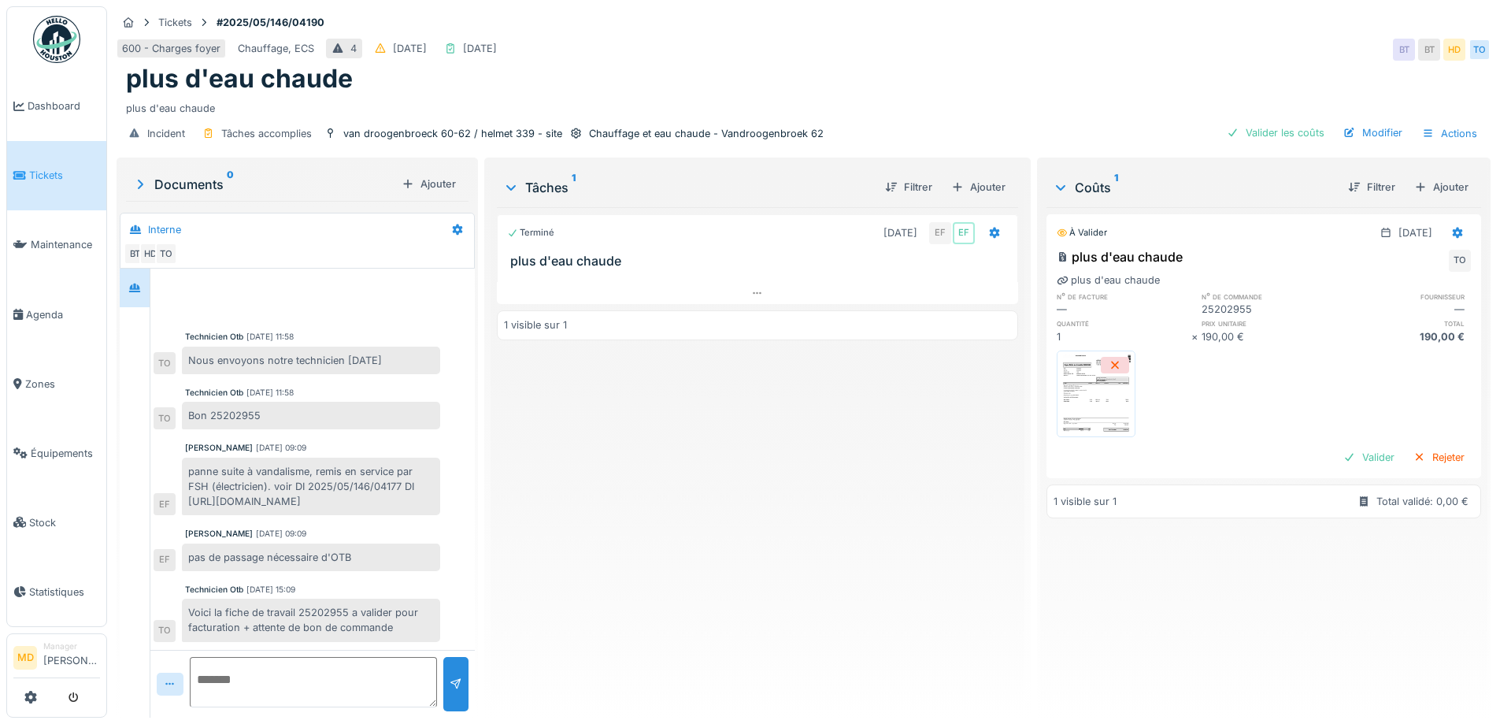
scroll to position [12, 0]
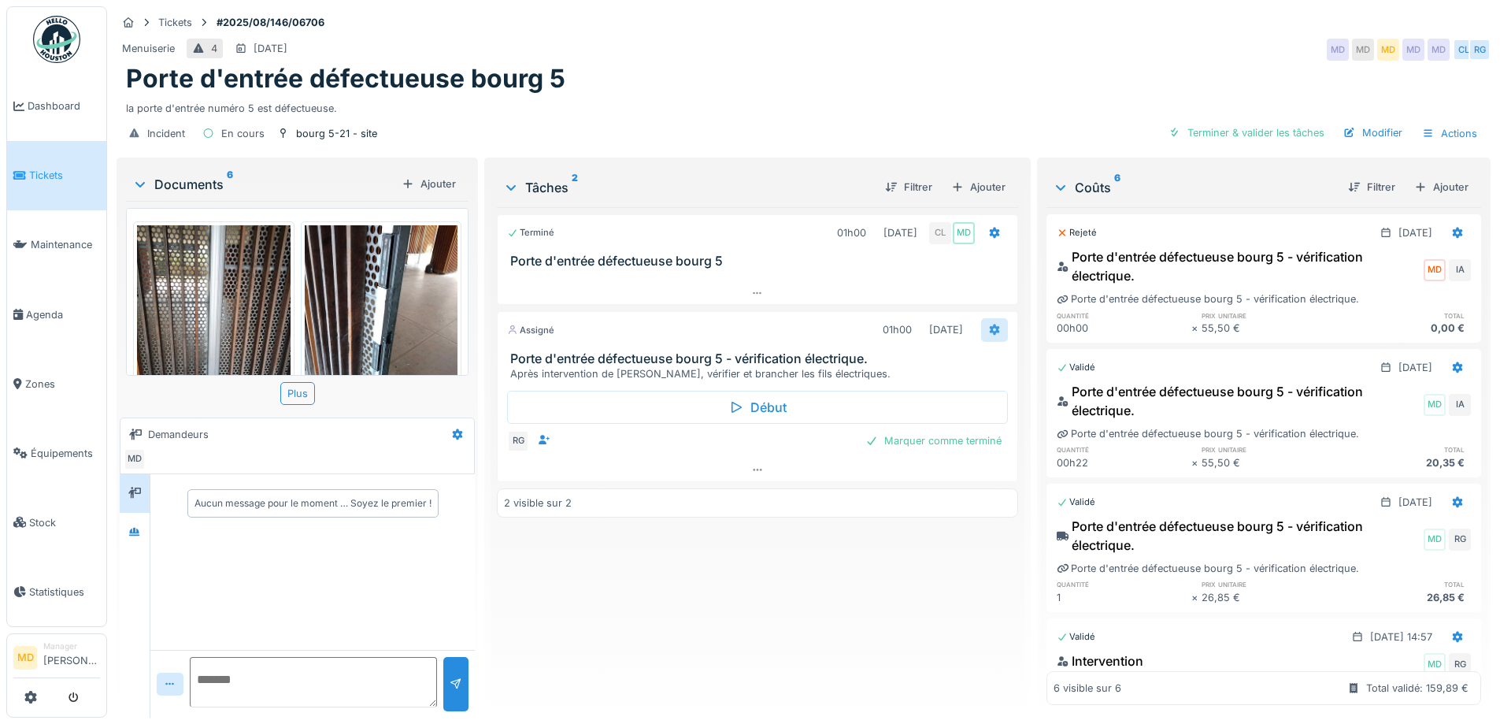
click at [990, 334] on icon at bounding box center [994, 330] width 13 height 10
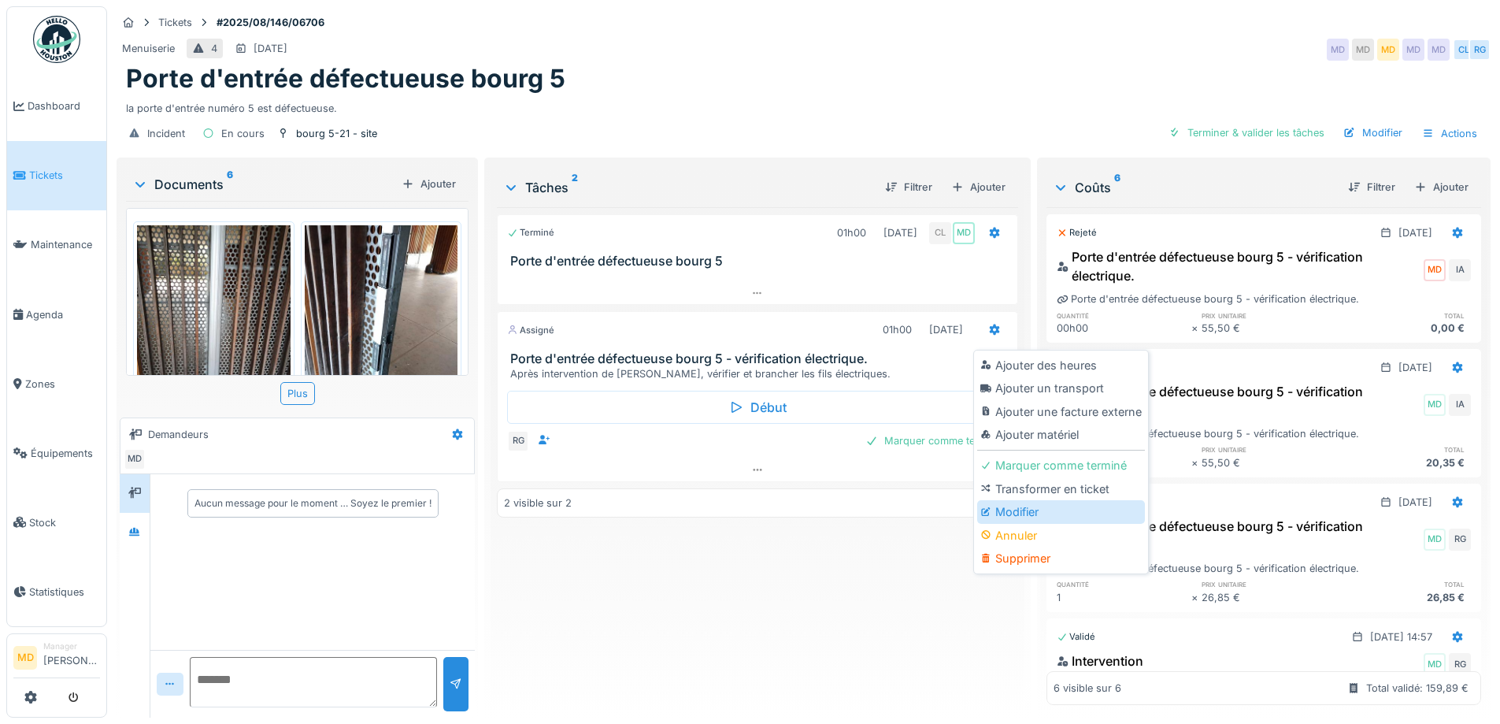
click at [1007, 518] on div "Modifier" at bounding box center [1061, 512] width 168 height 24
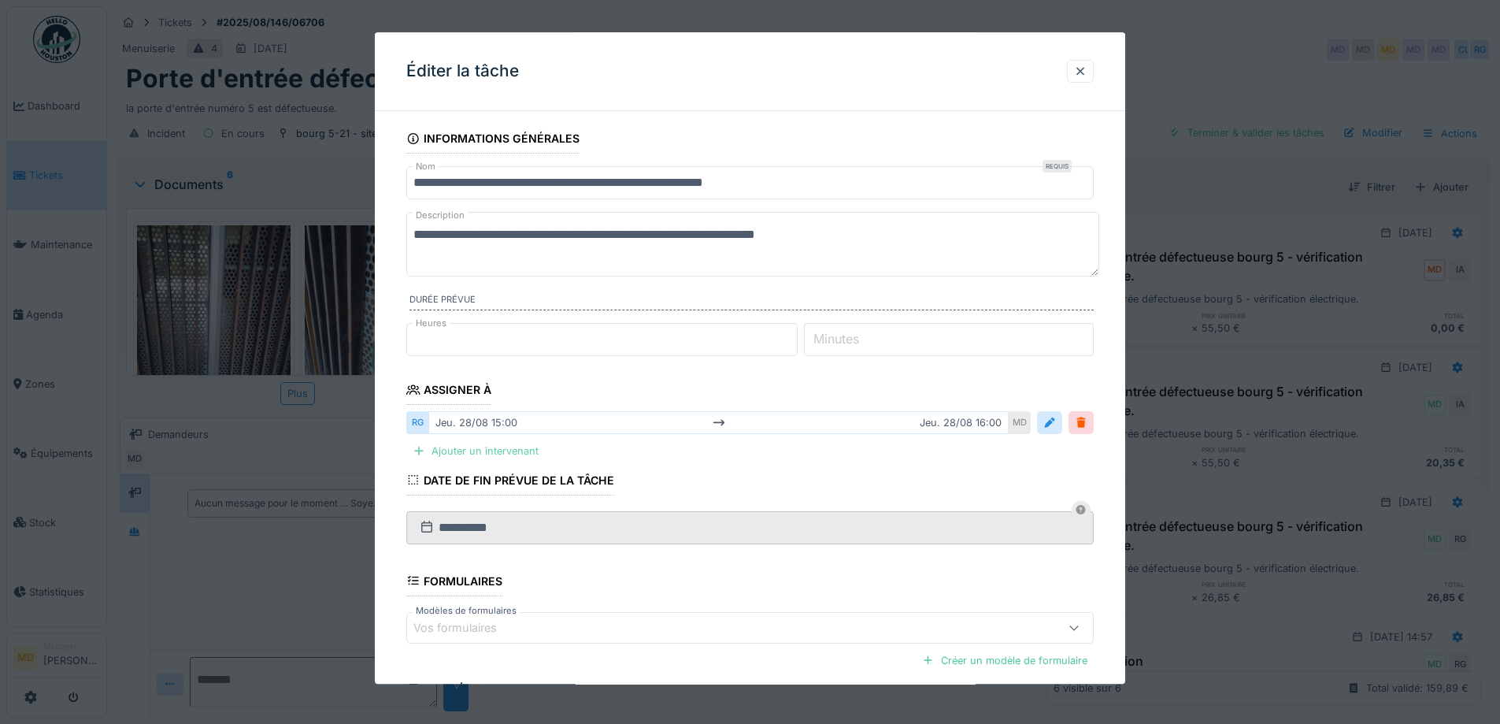
click at [528, 454] on div "Ajouter un intervenant" at bounding box center [475, 451] width 139 height 21
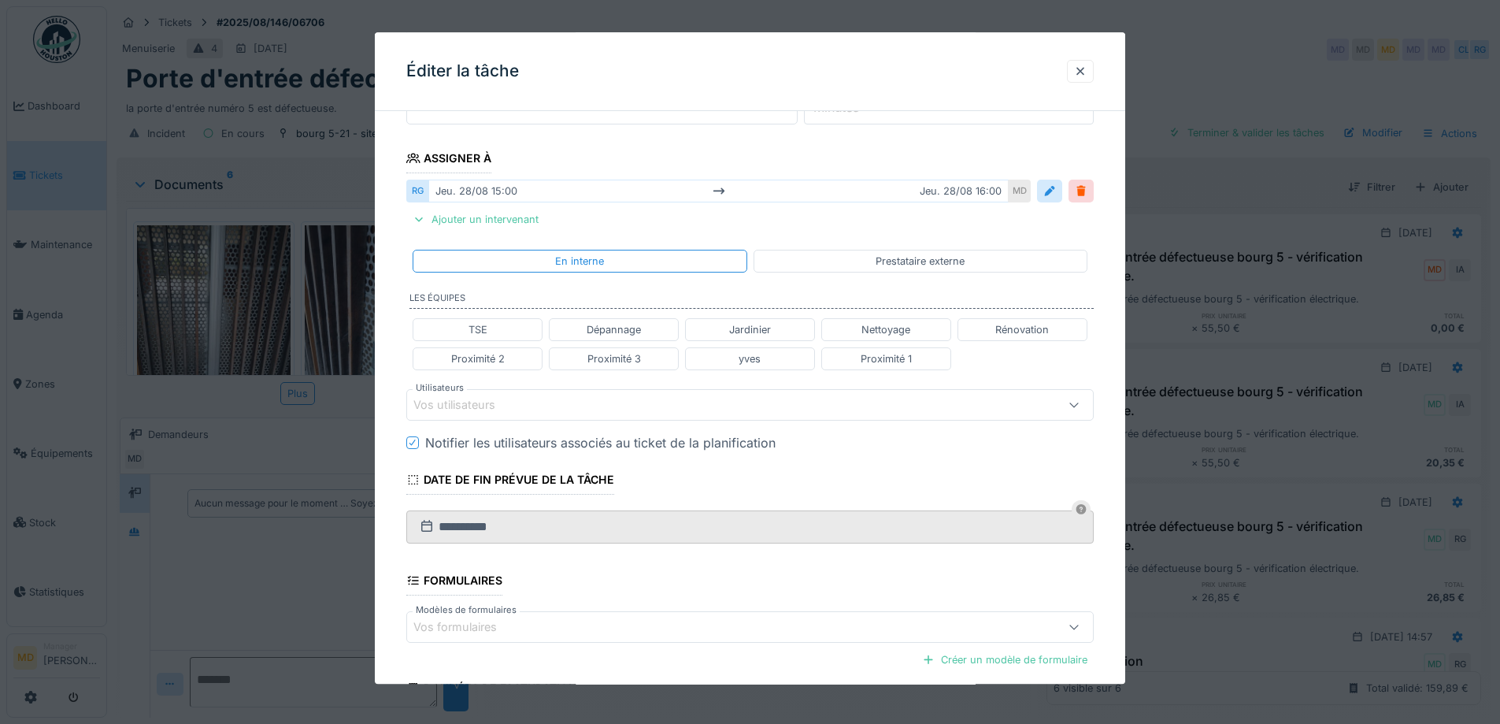
scroll to position [236, 0]
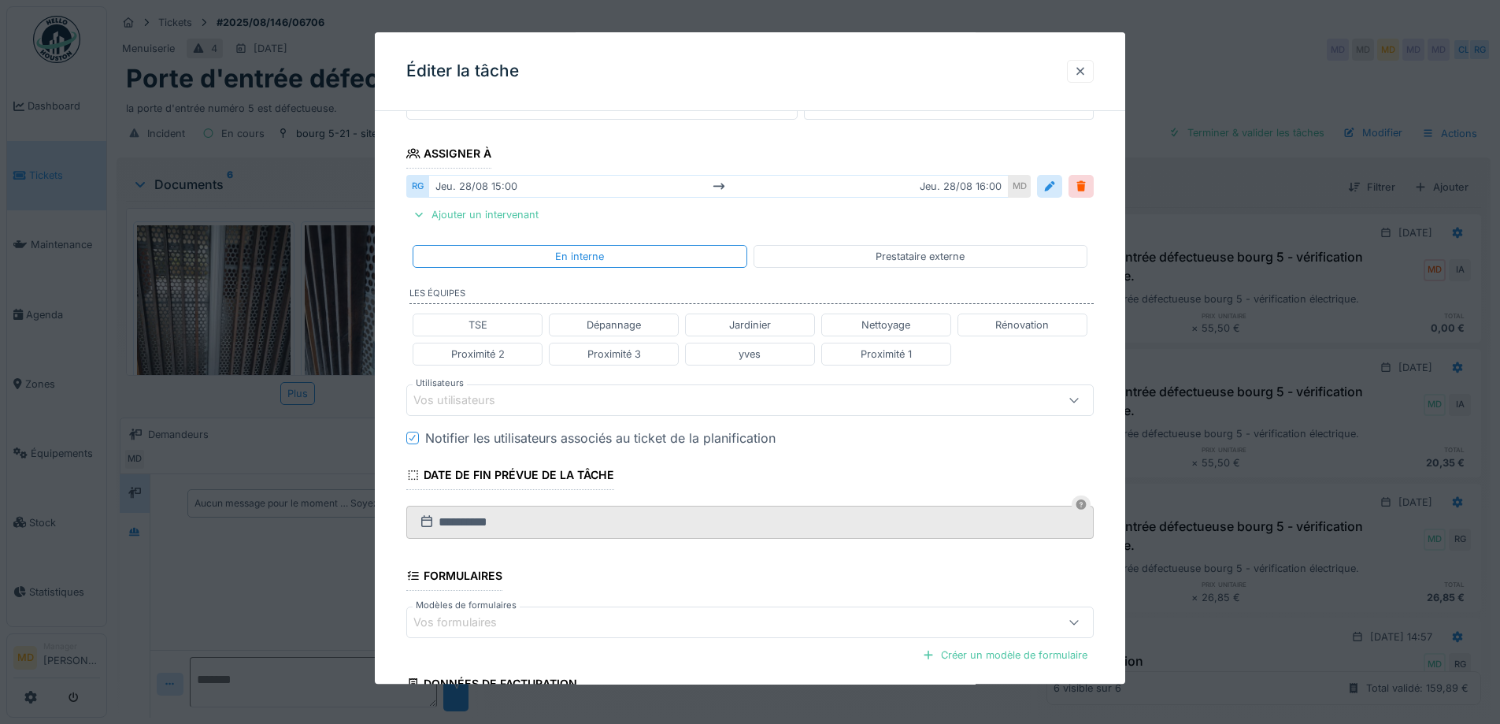
click at [1082, 76] on div at bounding box center [1080, 71] width 13 height 15
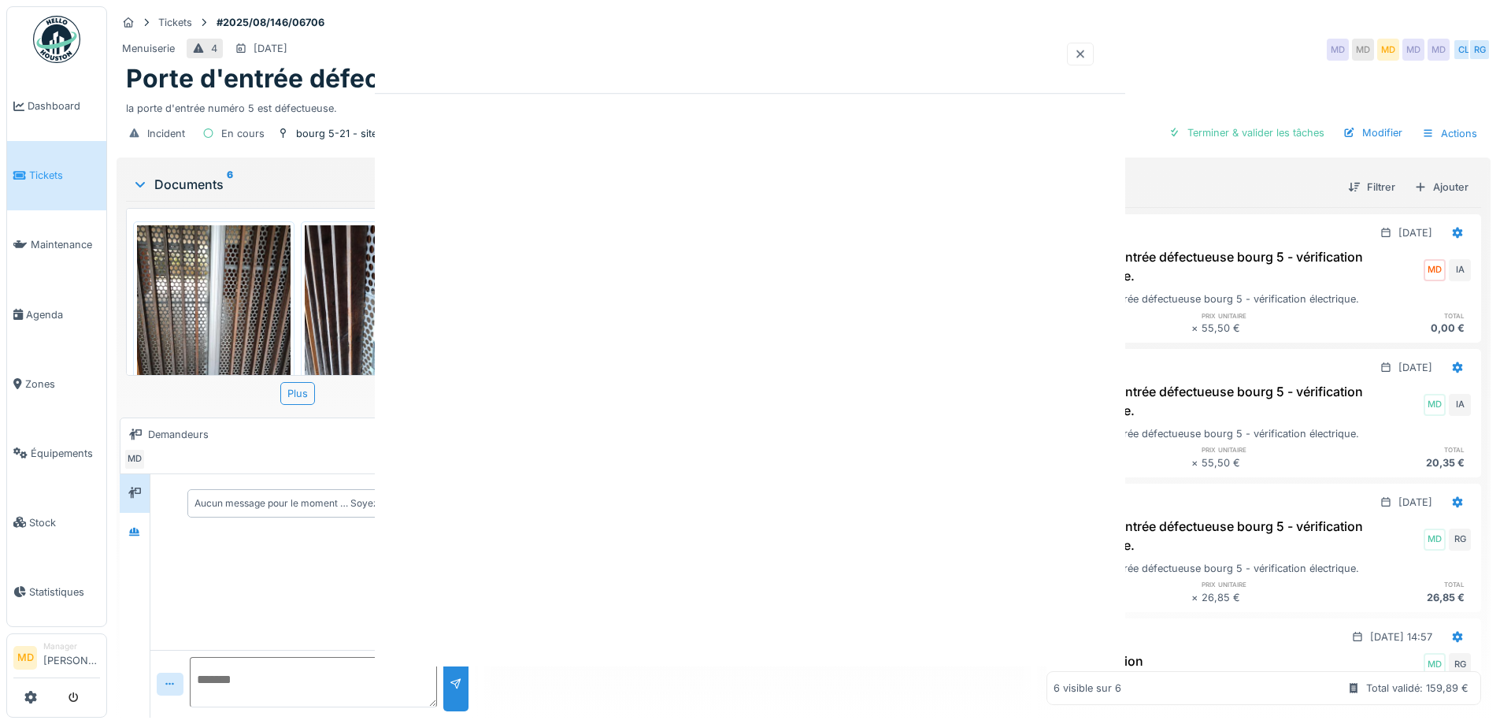
scroll to position [0, 0]
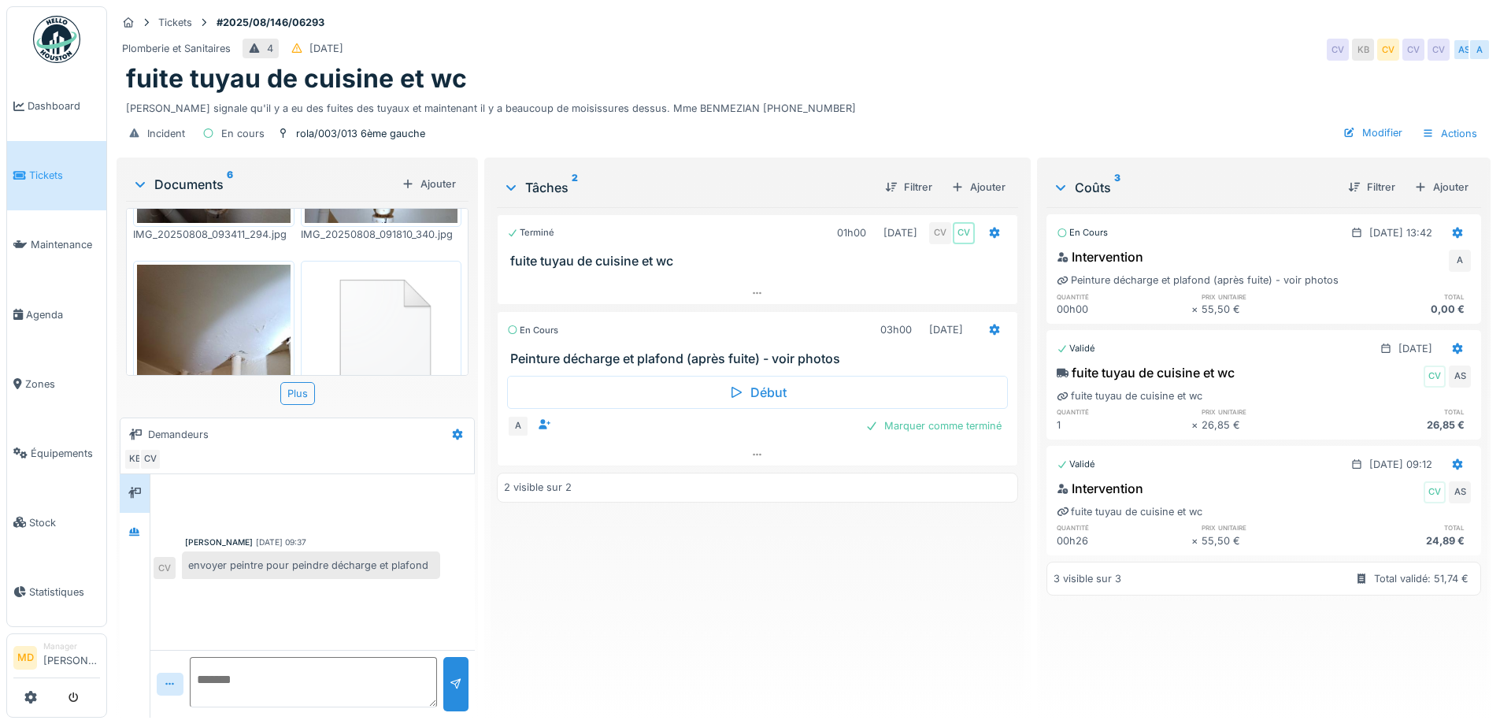
scroll to position [549, 0]
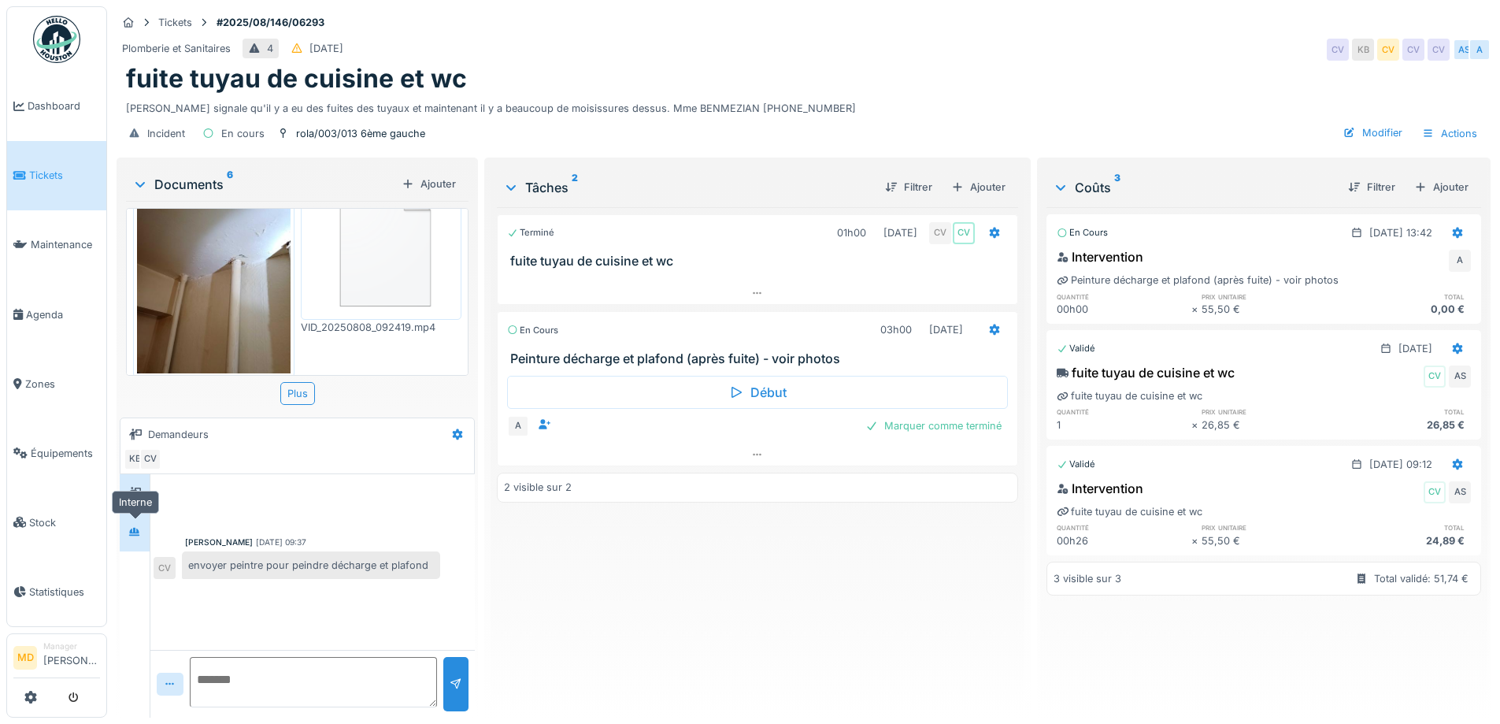
click at [138, 532] on icon at bounding box center [134, 531] width 11 height 9
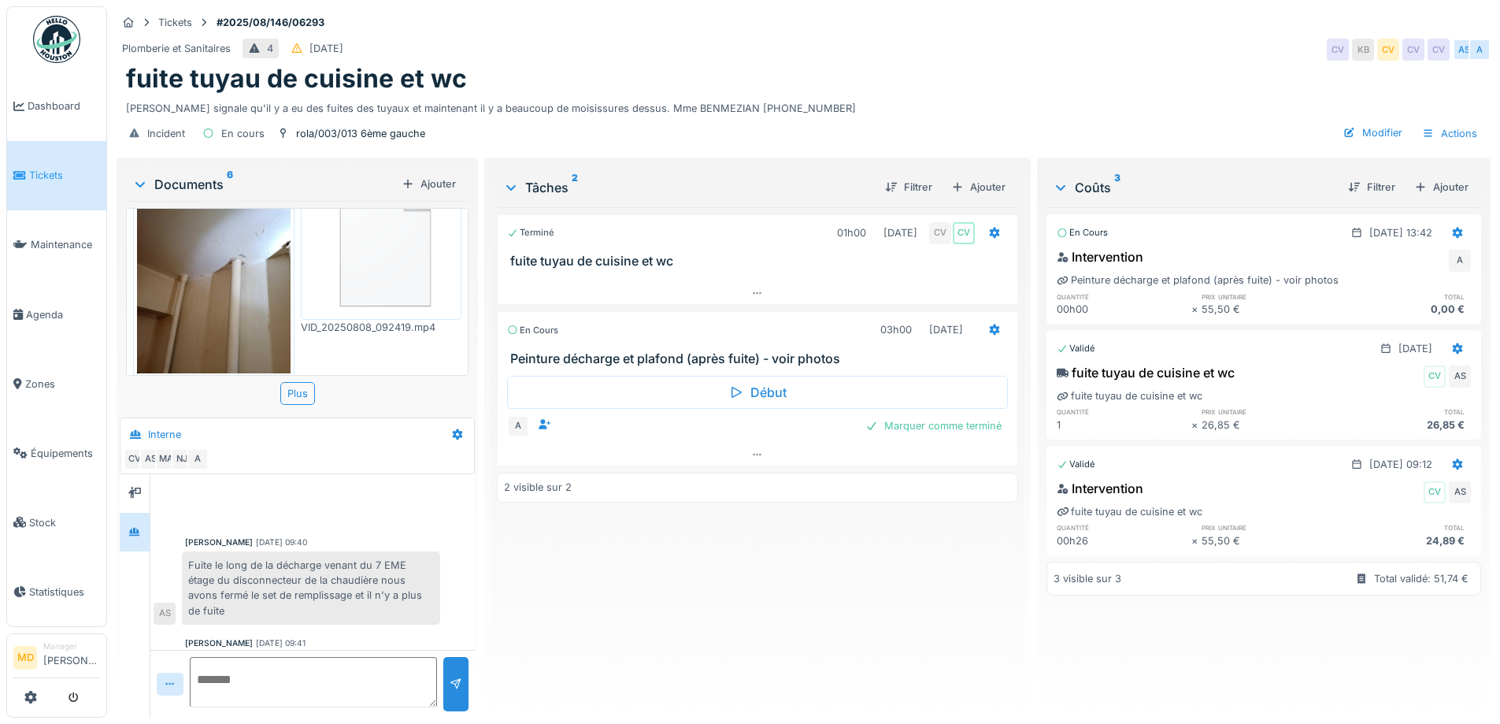
scroll to position [52, 0]
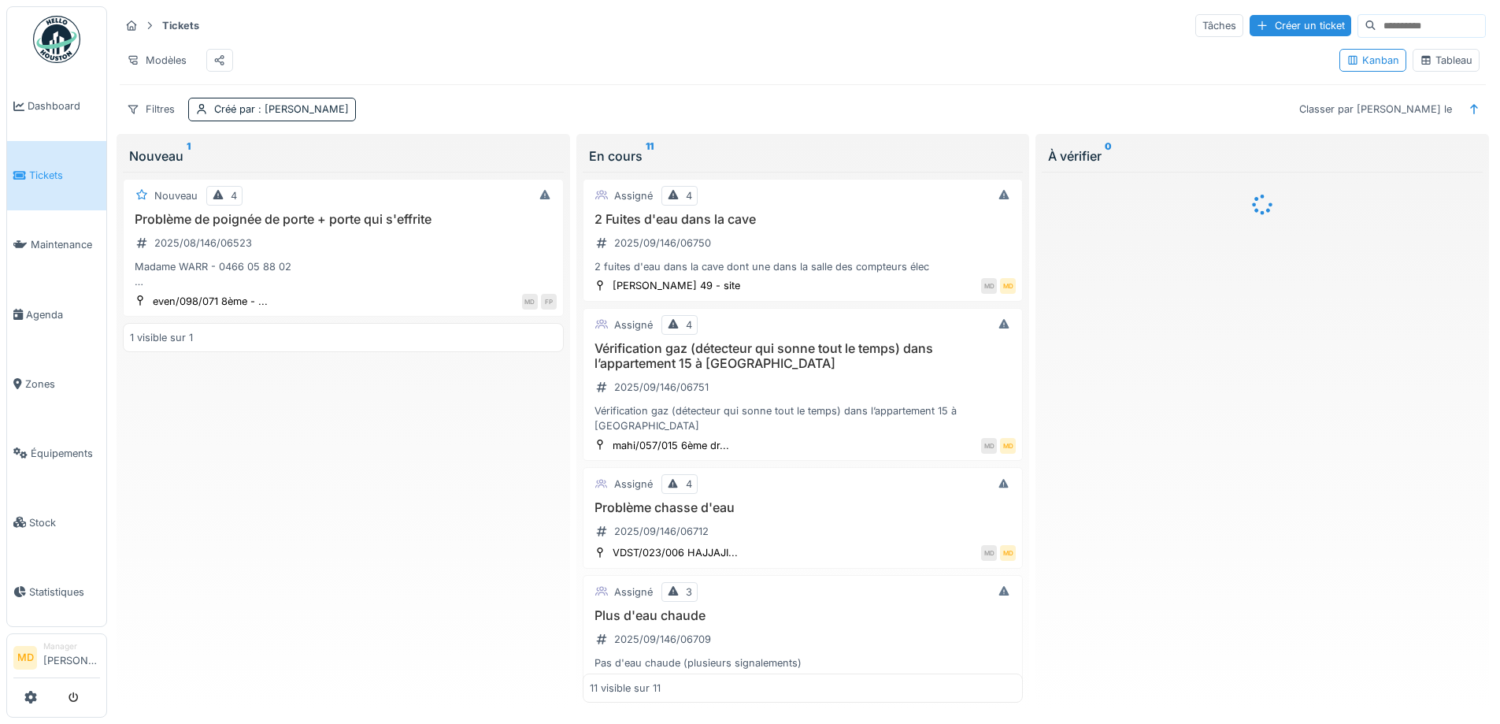
click at [1439, 65] on div "Tableau" at bounding box center [1446, 60] width 53 height 15
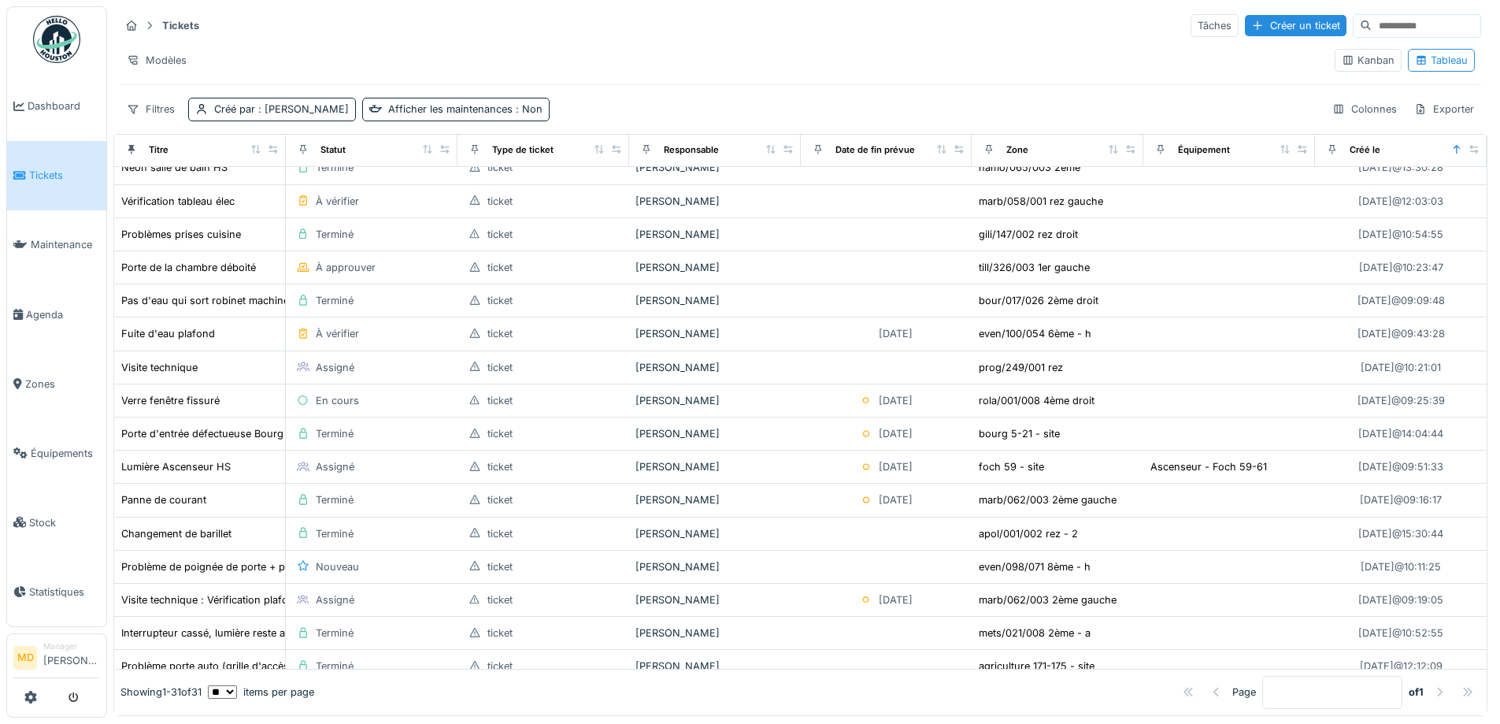
scroll to position [394, 0]
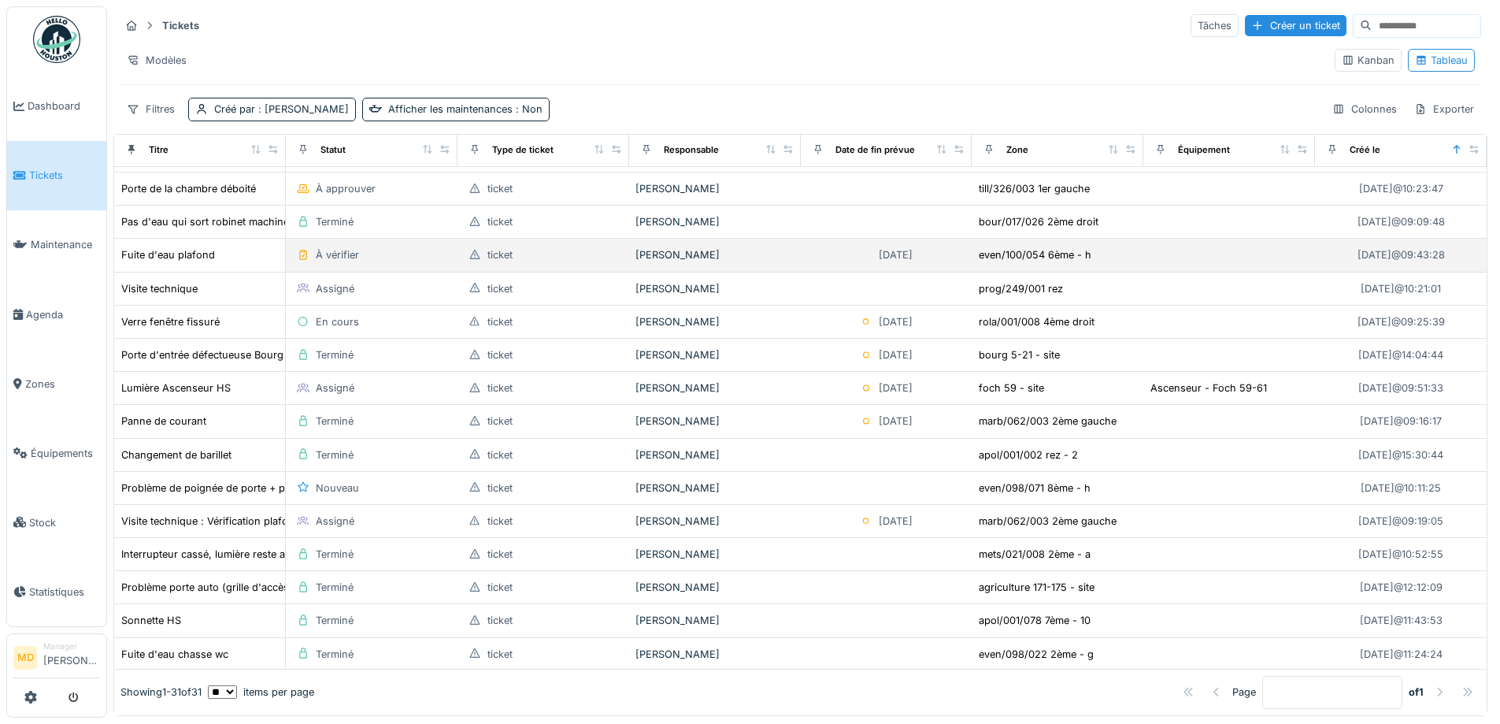
click at [183, 245] on td "Fuite d'eau plafond" at bounding box center [200, 255] width 172 height 33
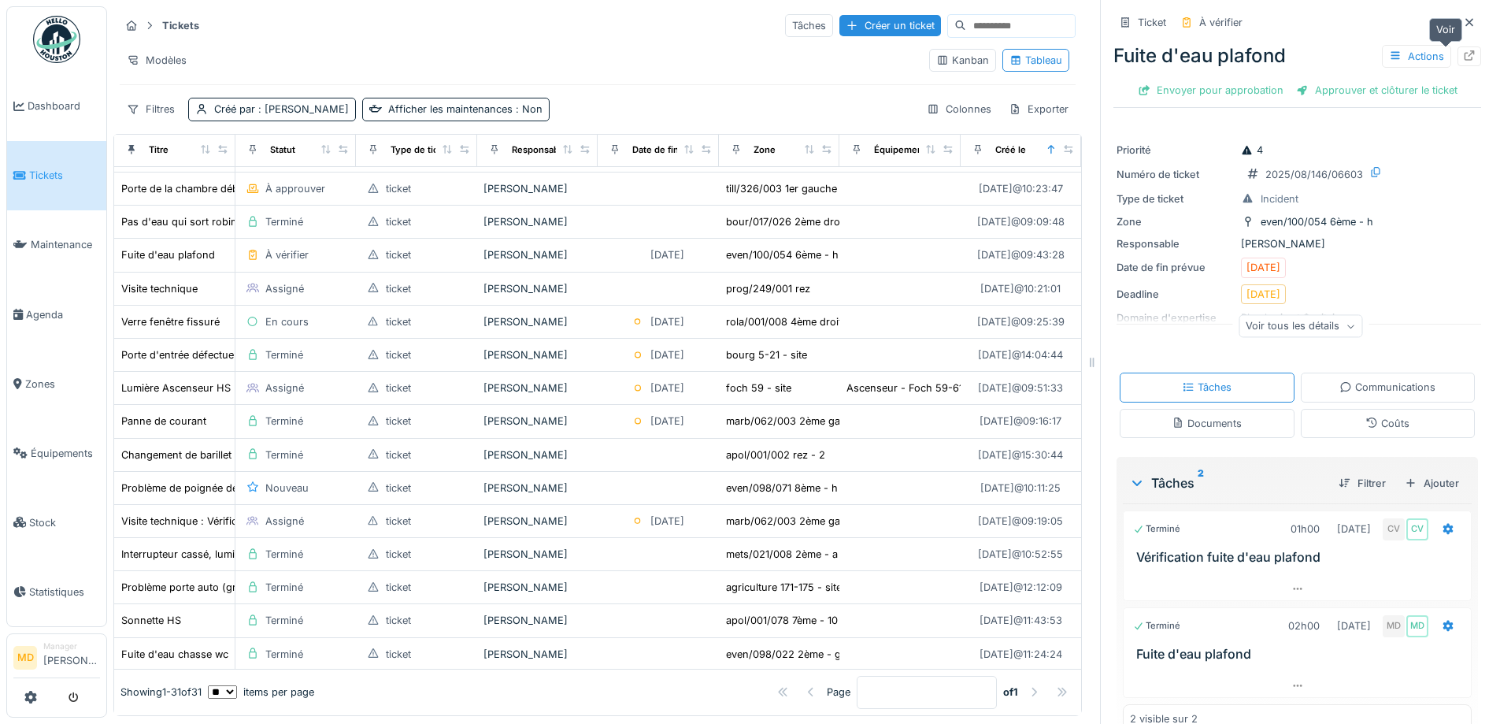
click at [1463, 56] on icon at bounding box center [1469, 55] width 13 height 10
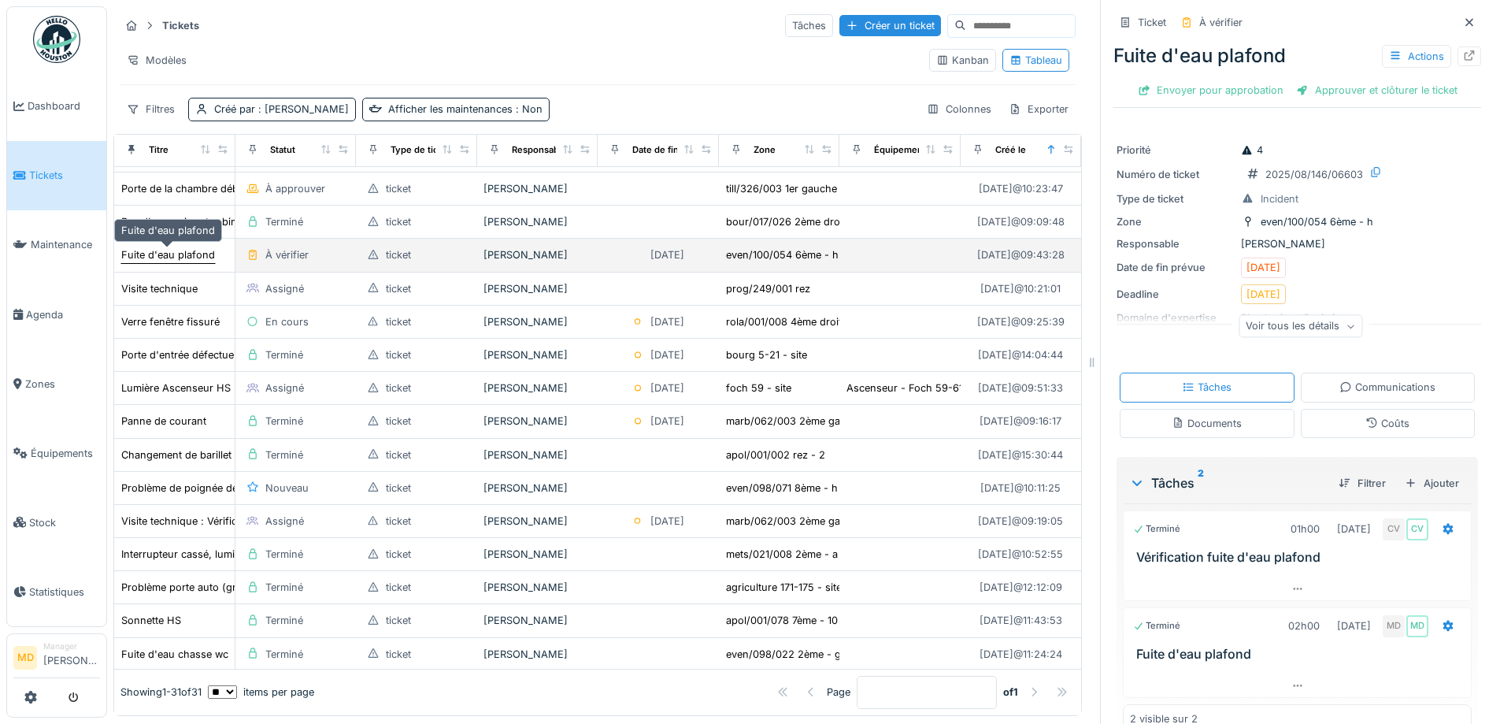
click at [181, 255] on div "Fuite d'eau plafond" at bounding box center [168, 254] width 94 height 15
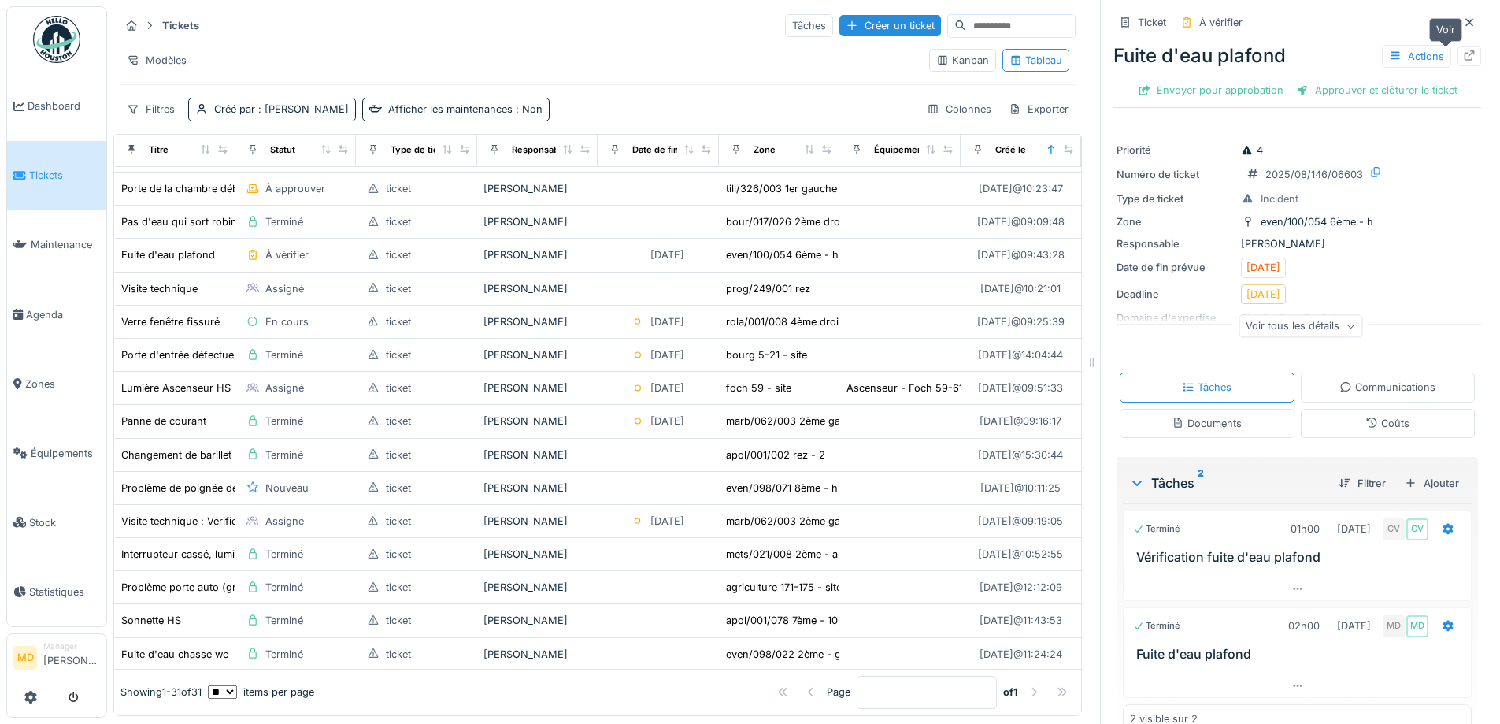
click at [1463, 52] on icon at bounding box center [1469, 55] width 13 height 10
drag, startPoint x: 182, startPoint y: 24, endPoint x: 161, endPoint y: 24, distance: 21.3
click at [161, 24] on strong "Tickets" at bounding box center [181, 25] width 50 height 15
click at [175, 22] on strong "Tickets" at bounding box center [181, 25] width 50 height 15
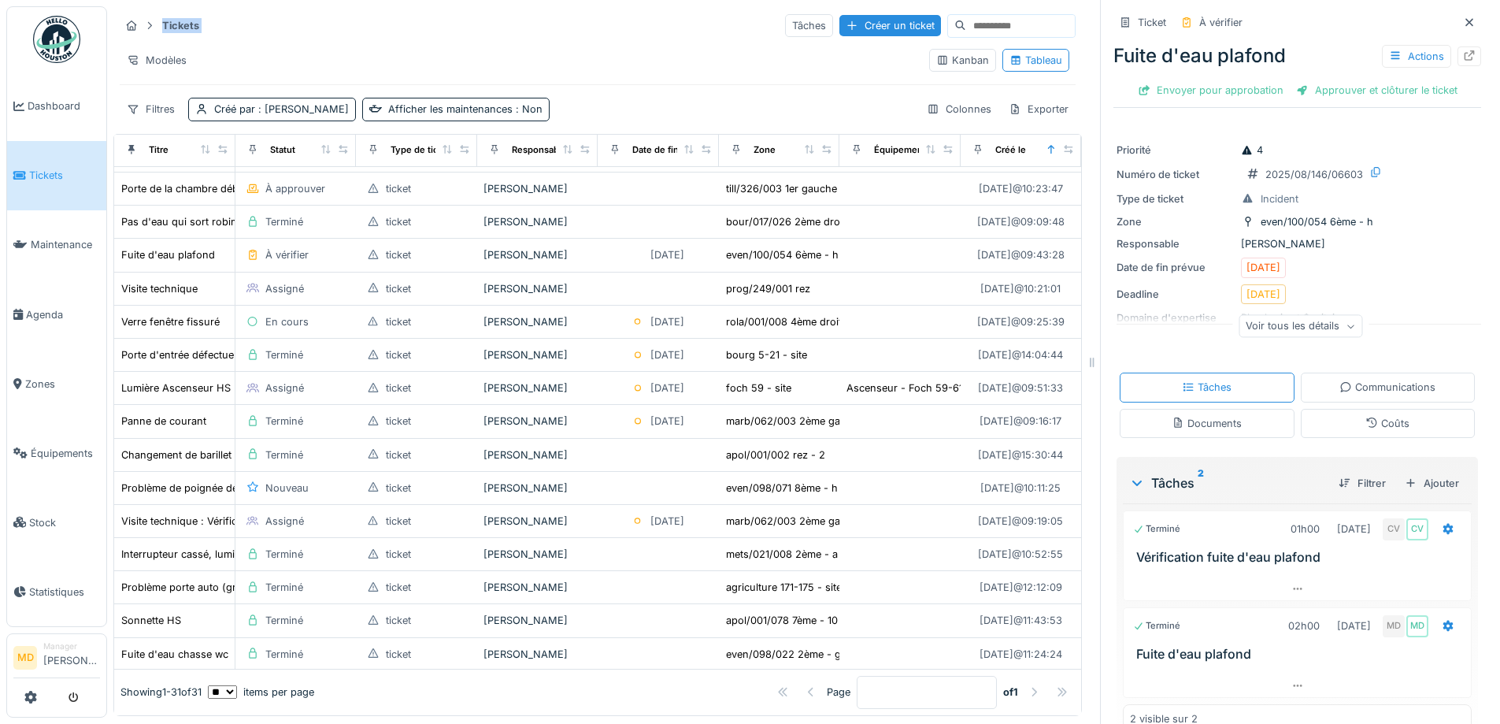
click at [175, 22] on strong "Tickets" at bounding box center [181, 25] width 50 height 15
click at [190, 24] on strong "Tickets" at bounding box center [181, 25] width 50 height 15
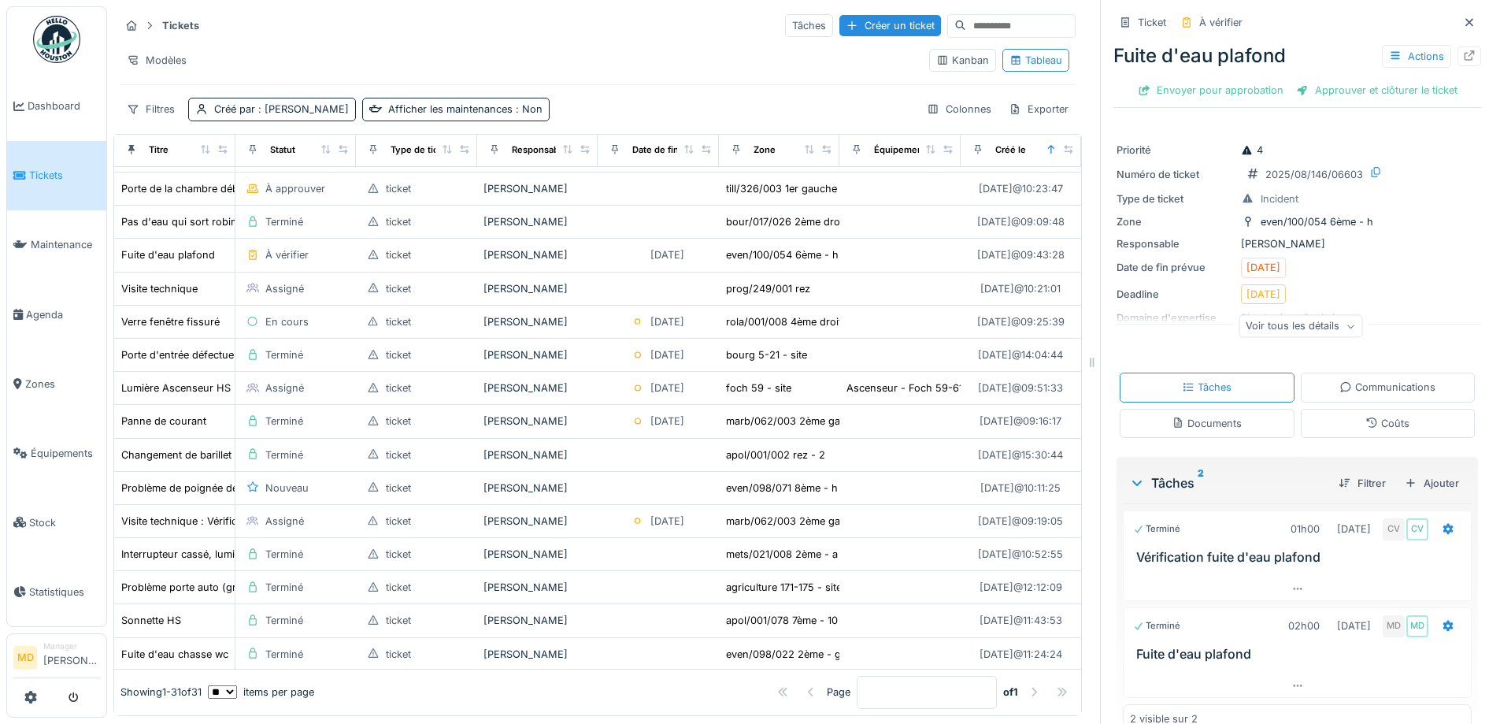
click at [169, 25] on strong "Tickets" at bounding box center [181, 25] width 50 height 15
click at [177, 25] on strong "Tickets" at bounding box center [181, 25] width 50 height 15
click at [179, 25] on strong "Tickets" at bounding box center [181, 25] width 50 height 15
click at [180, 25] on strong "Tickets" at bounding box center [181, 25] width 50 height 15
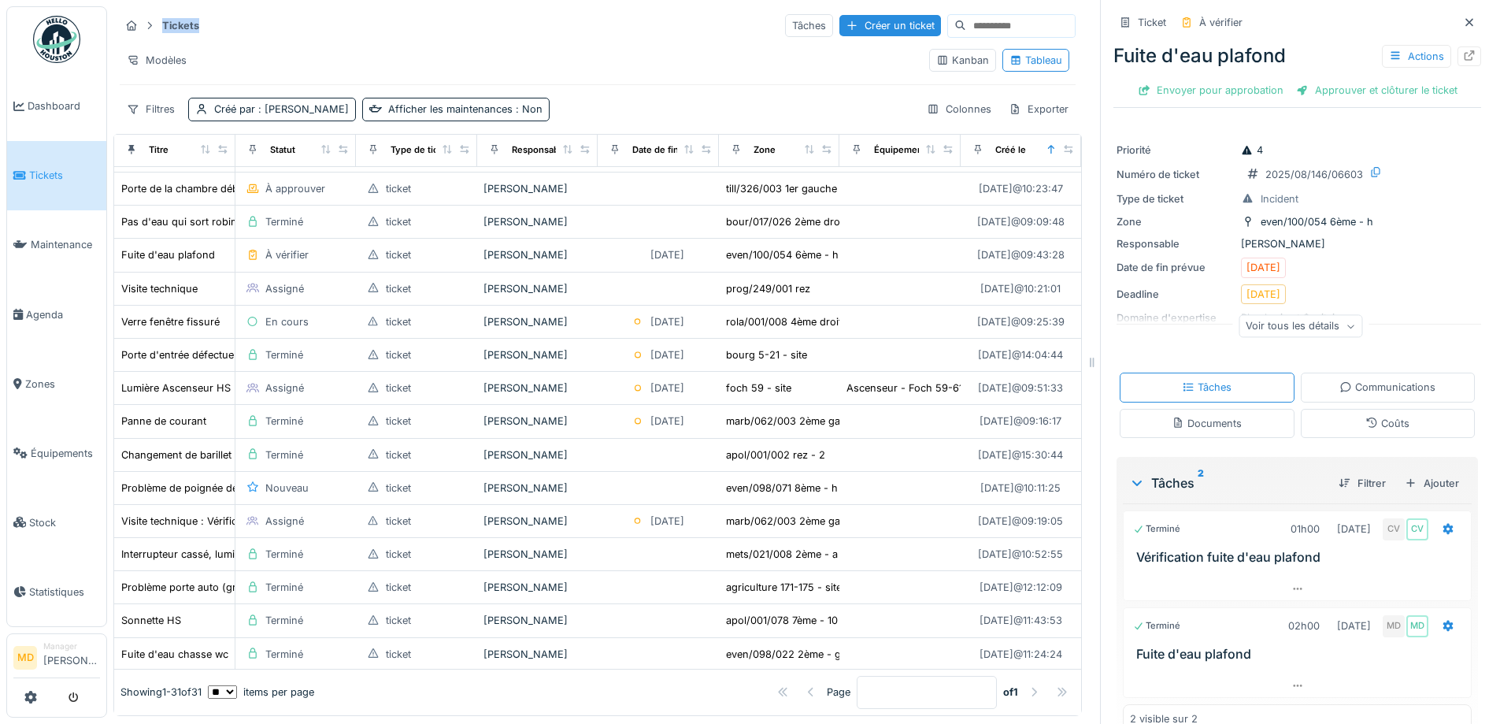
click at [180, 25] on strong "Tickets" at bounding box center [181, 25] width 50 height 15
click at [179, 25] on strong "Tickets" at bounding box center [181, 25] width 50 height 15
click at [178, 24] on strong "Tickets" at bounding box center [181, 25] width 50 height 15
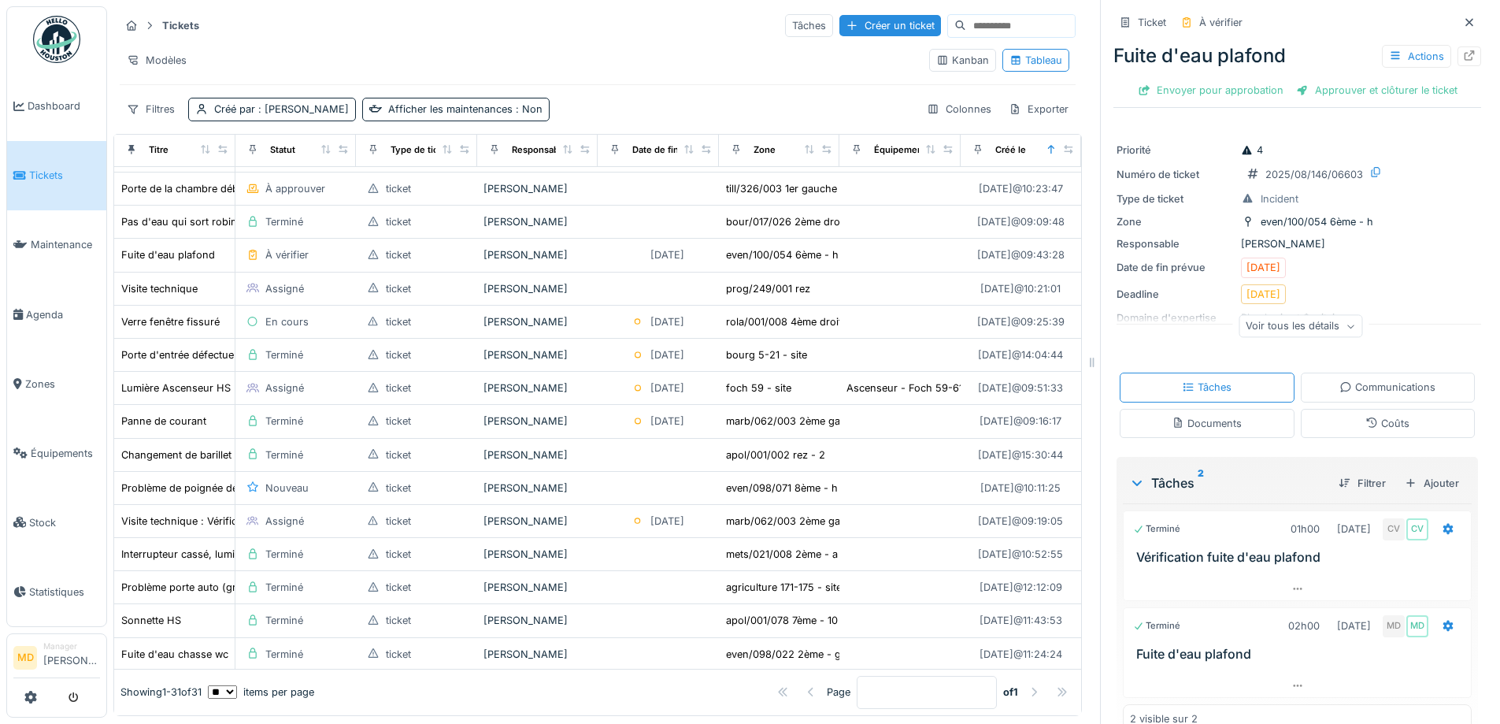
click at [185, 22] on strong "Tickets" at bounding box center [181, 25] width 50 height 15
click at [191, 24] on strong "Tickets" at bounding box center [181, 25] width 50 height 15
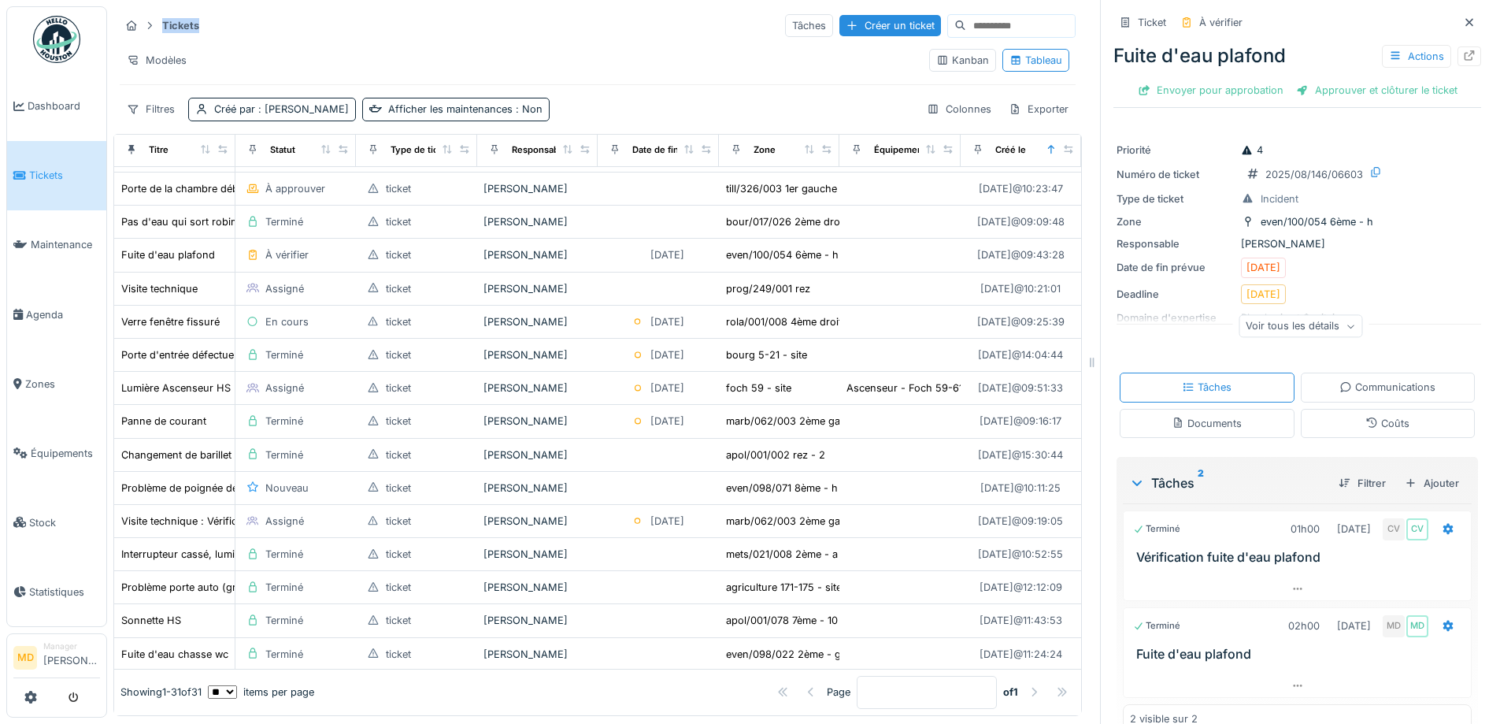
click at [191, 24] on strong "Tickets" at bounding box center [181, 25] width 50 height 15
click at [236, 27] on div "Tickets Tâches Créer un ticket" at bounding box center [598, 26] width 956 height 26
click at [173, 28] on strong "Tickets" at bounding box center [181, 25] width 50 height 15
click at [175, 28] on strong "Tickets" at bounding box center [181, 25] width 50 height 15
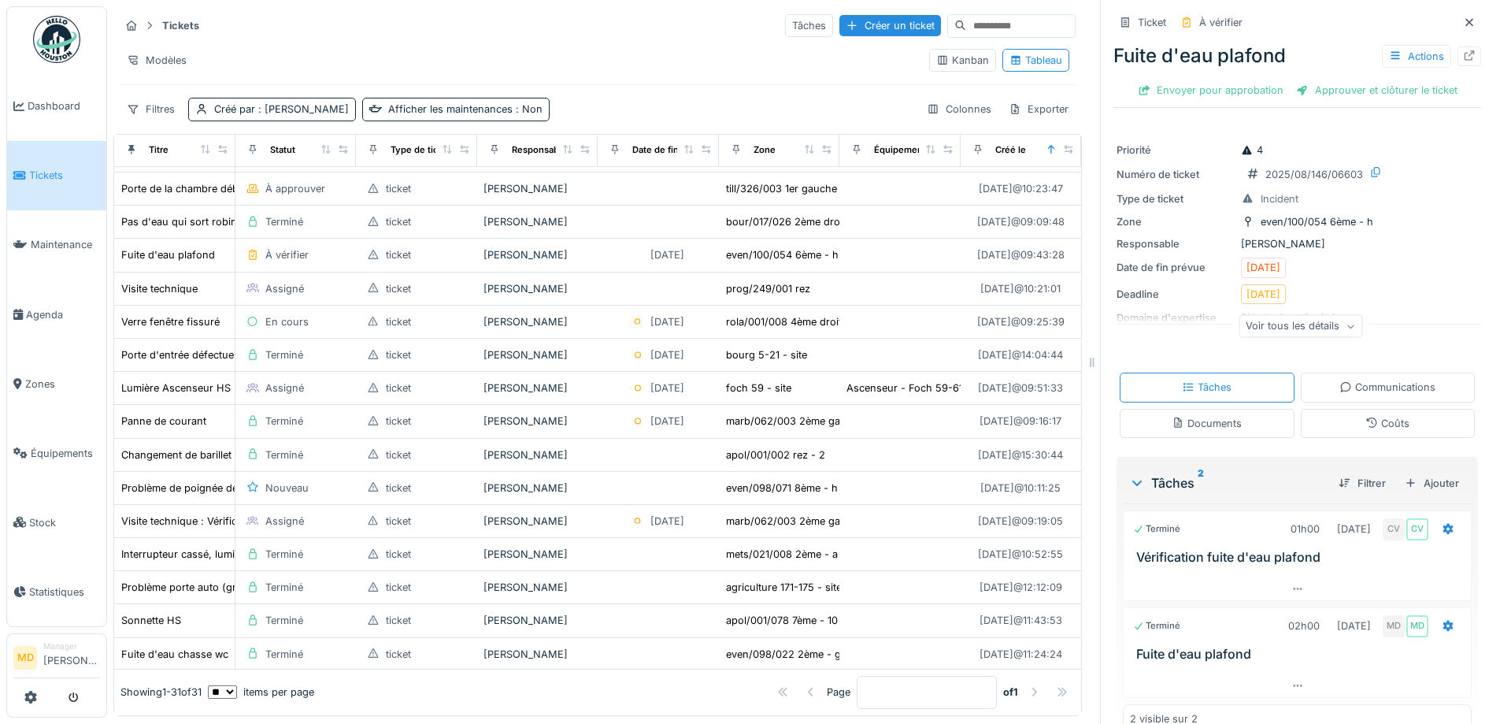
click at [402, 32] on div "Tickets Tâches Créer un ticket" at bounding box center [598, 26] width 956 height 26
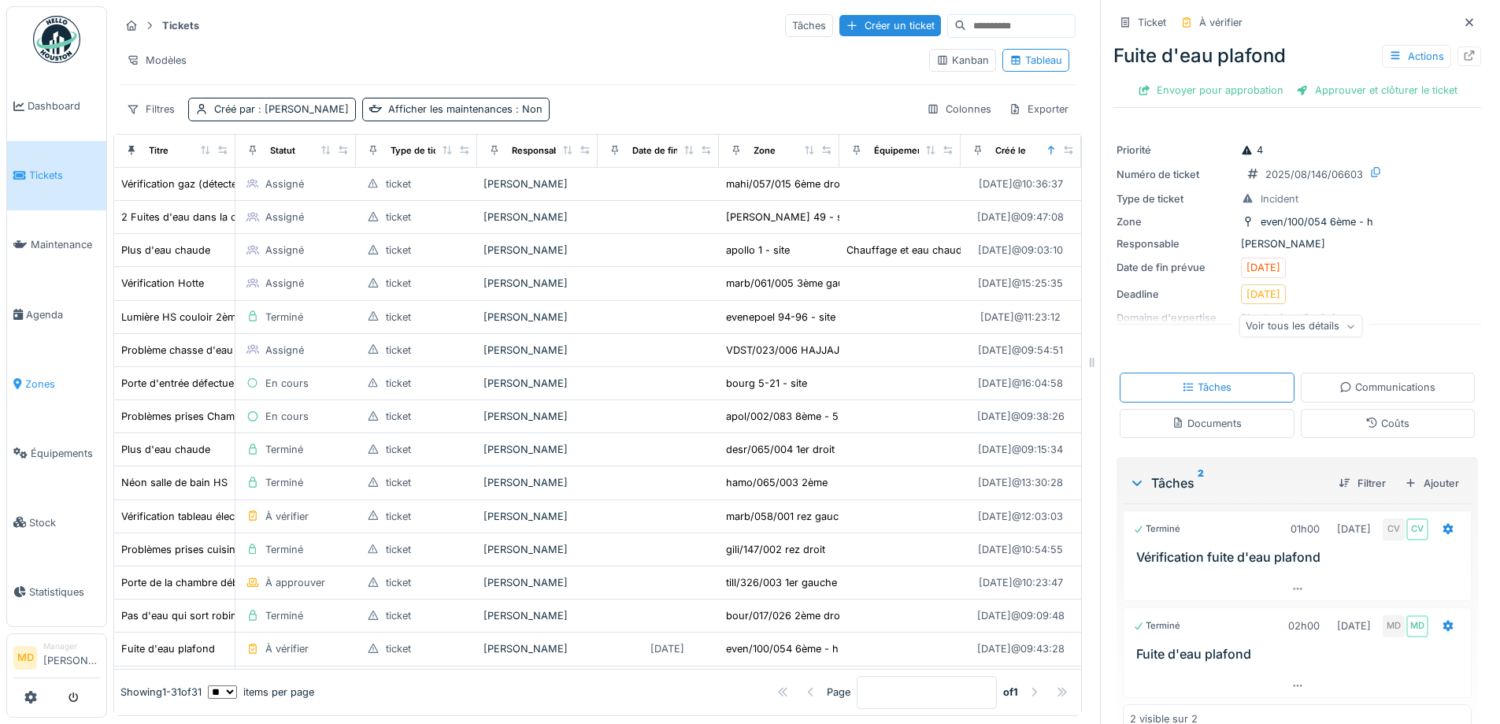
click at [60, 378] on span "Zones" at bounding box center [62, 383] width 75 height 15
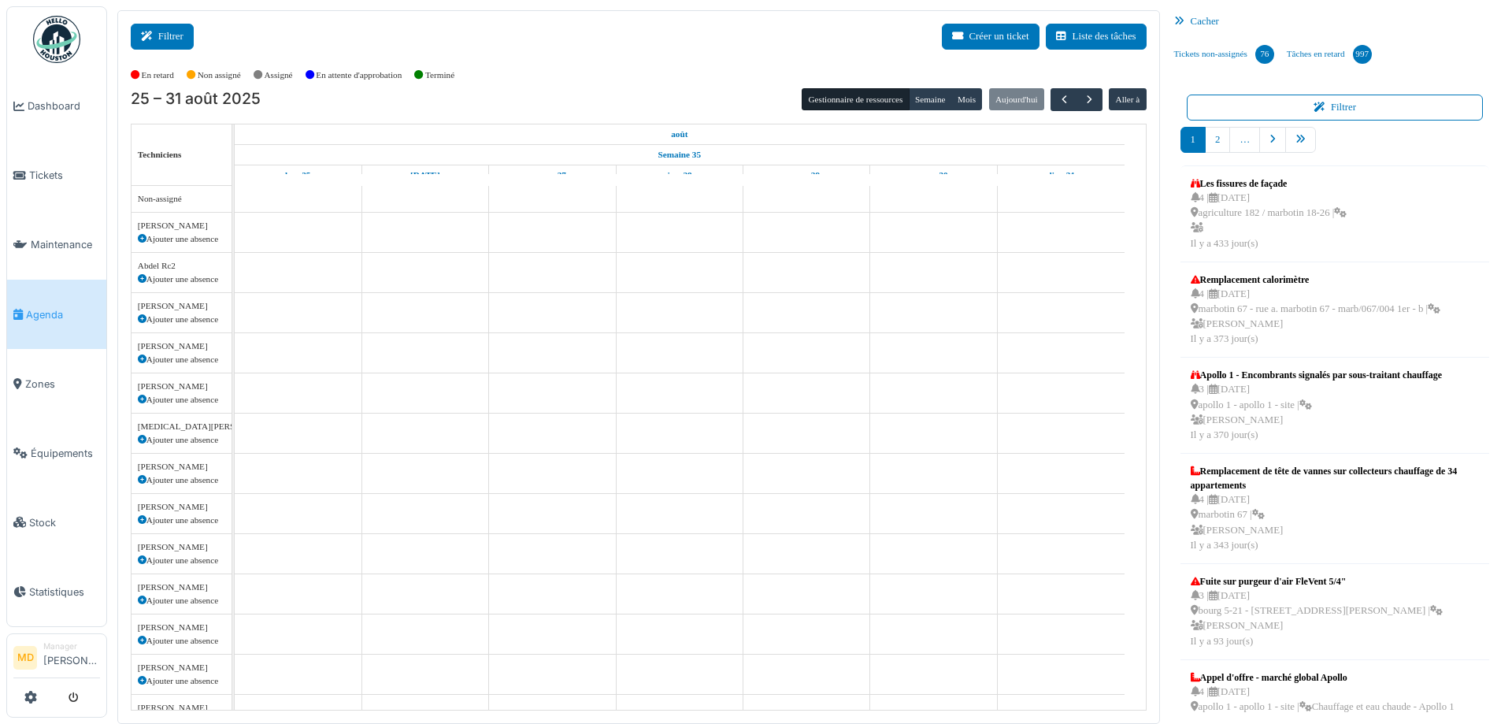
click at [191, 46] on button "Filtrer" at bounding box center [162, 37] width 63 height 26
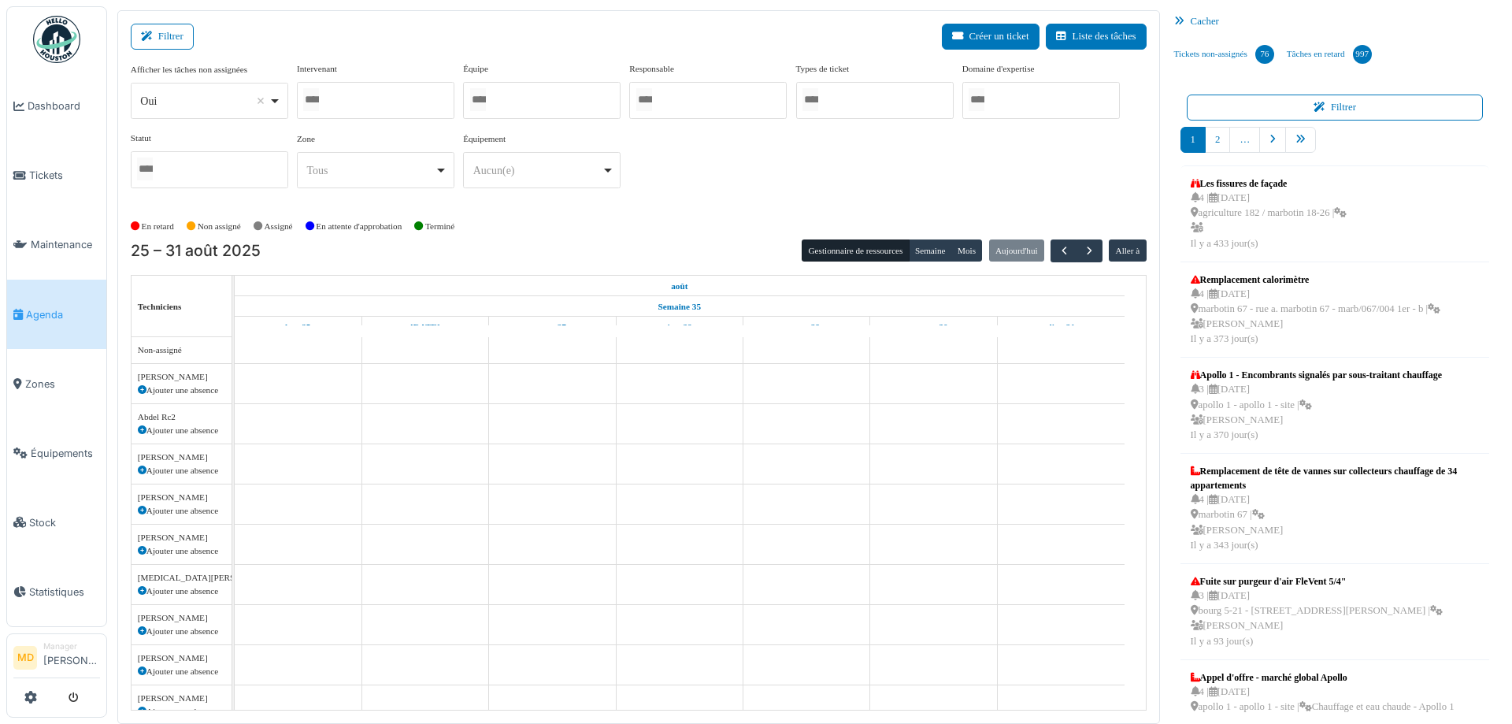
click at [507, 109] on div at bounding box center [542, 100] width 158 height 37
click at [403, 95] on div at bounding box center [376, 100] width 158 height 37
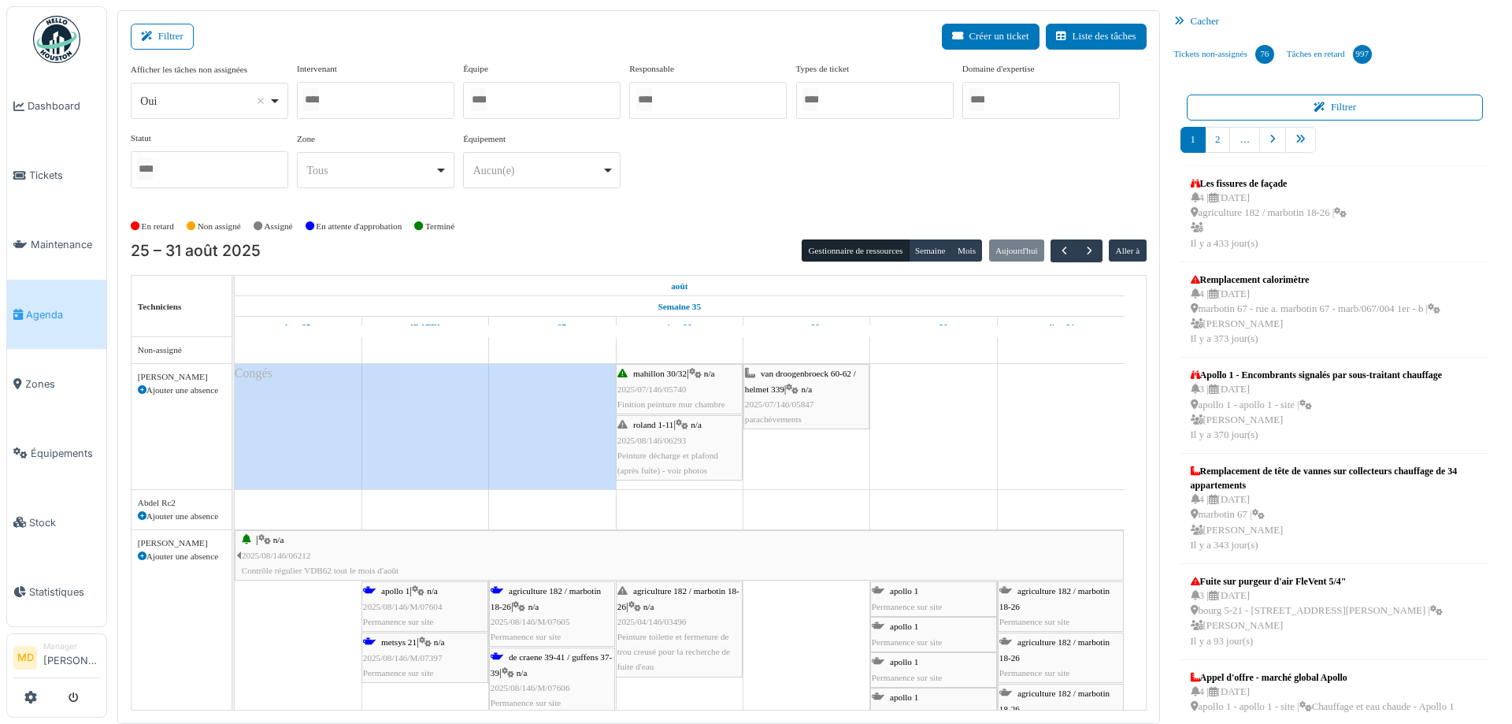
click at [875, 182] on div "Afficher les tâches non assignées *** Oui Remove item Oui Non Intervenant Abdel…" at bounding box center [639, 131] width 1016 height 139
click at [362, 96] on div at bounding box center [376, 100] width 158 height 37
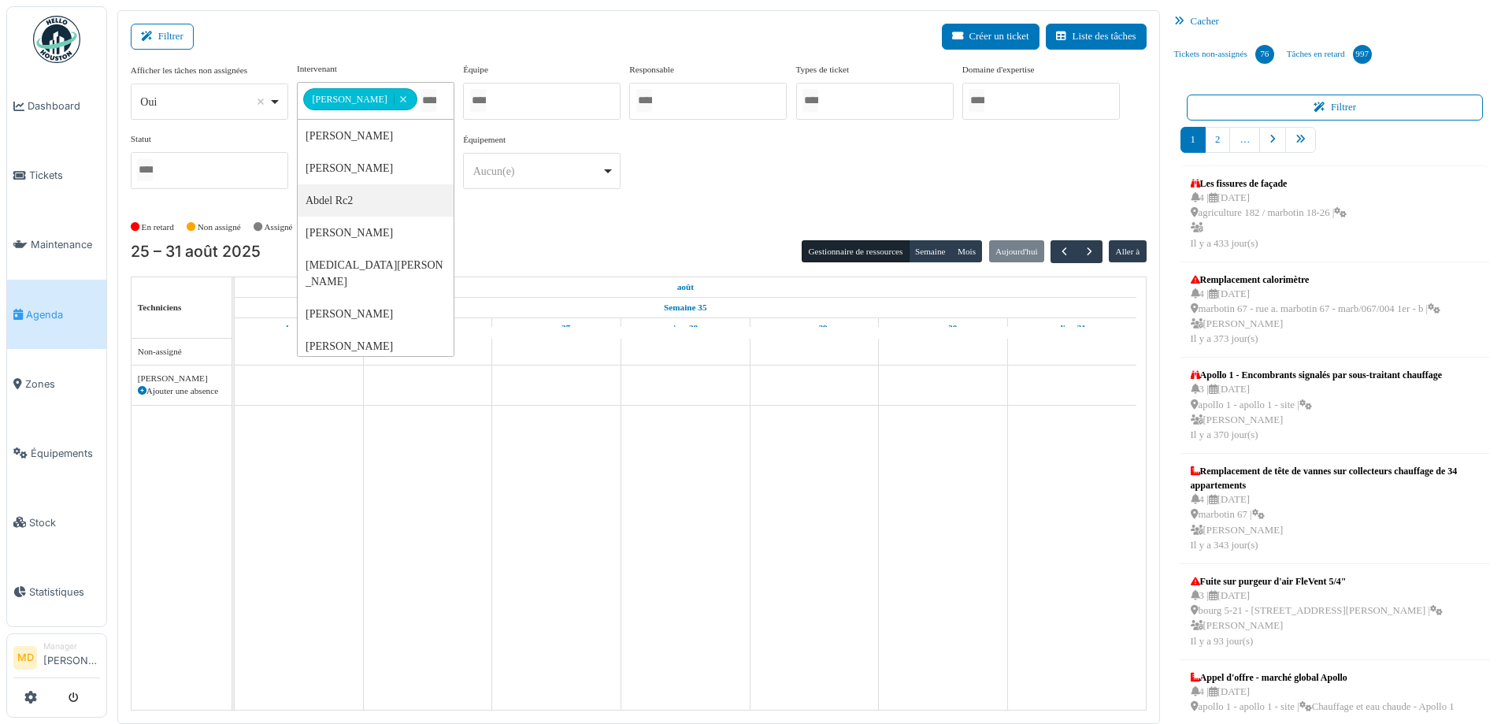
click at [738, 151] on div "**********" at bounding box center [639, 131] width 1016 height 139
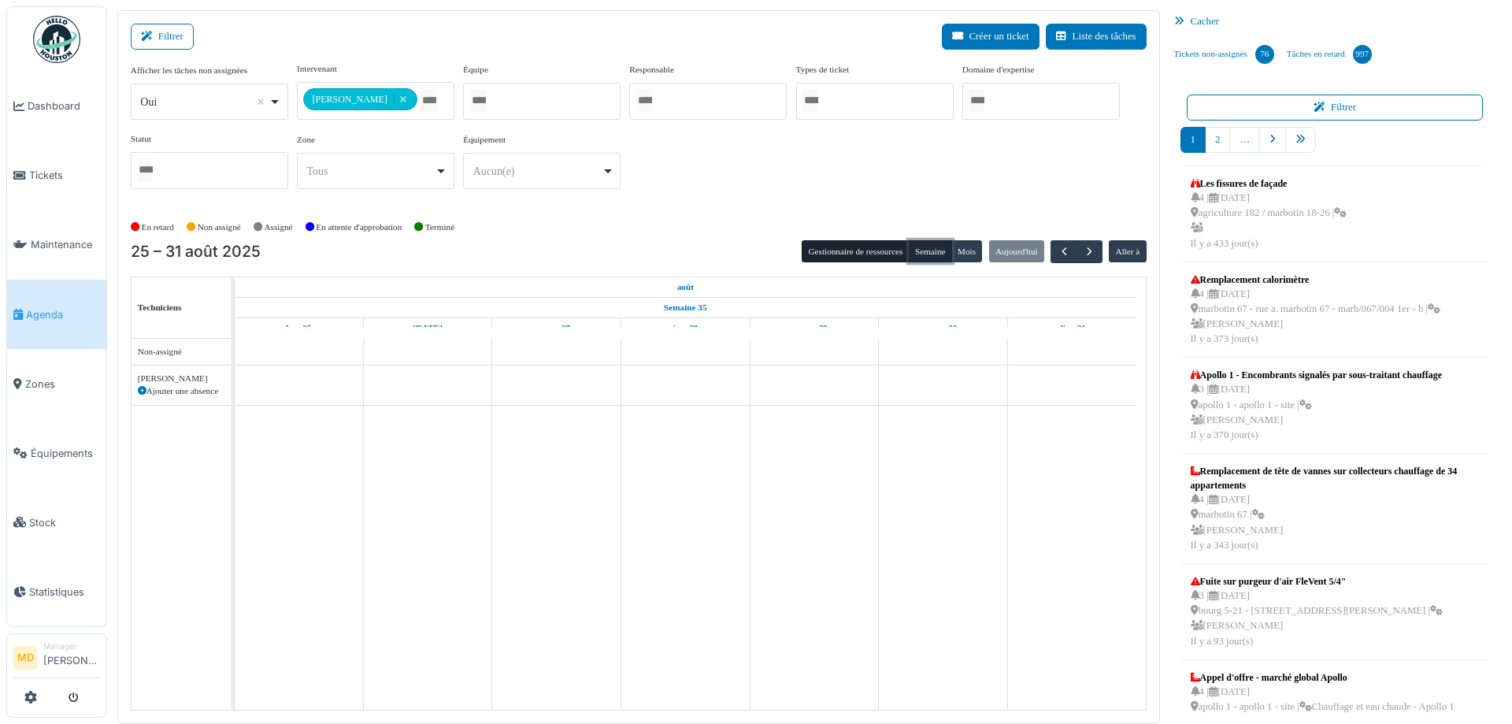
click at [917, 253] on button "Semaine" at bounding box center [930, 251] width 43 height 22
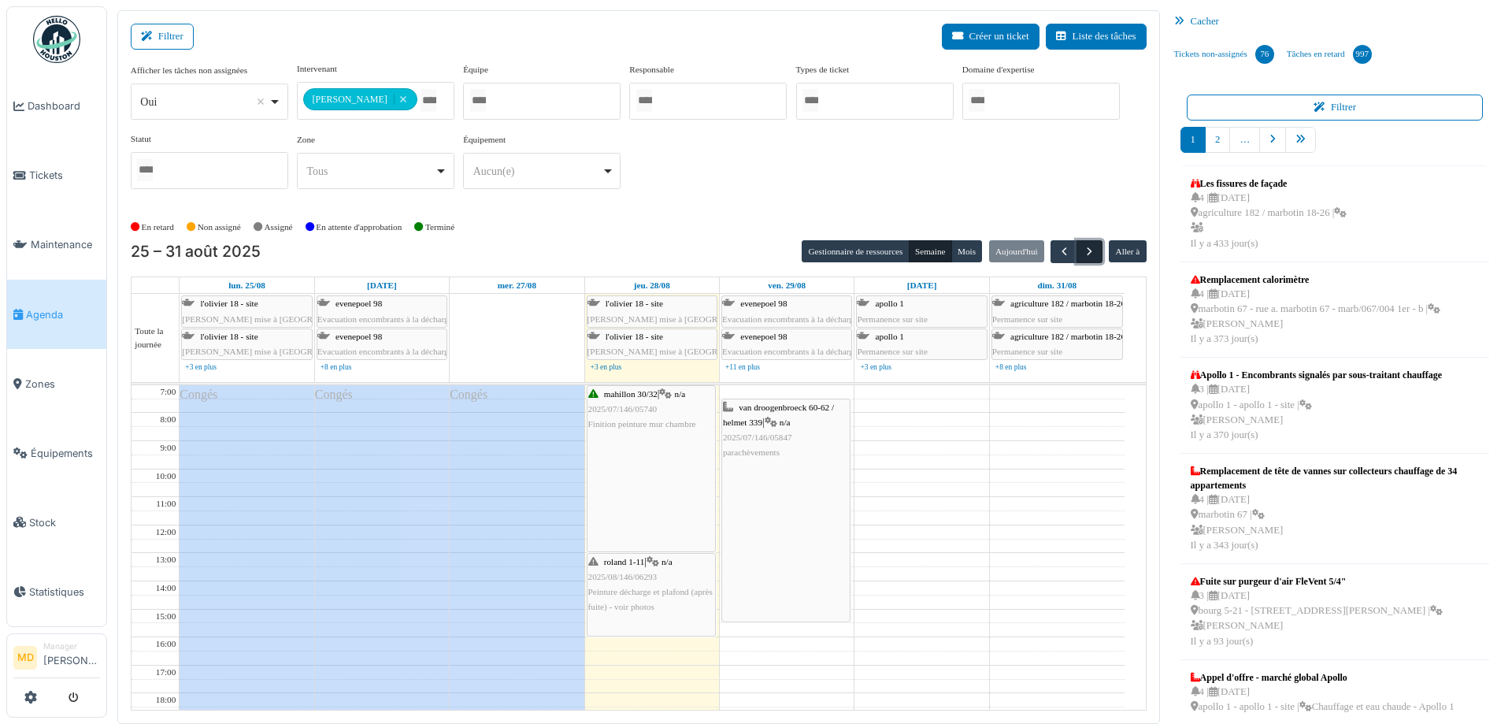
click at [1083, 249] on span "button" at bounding box center [1089, 251] width 13 height 13
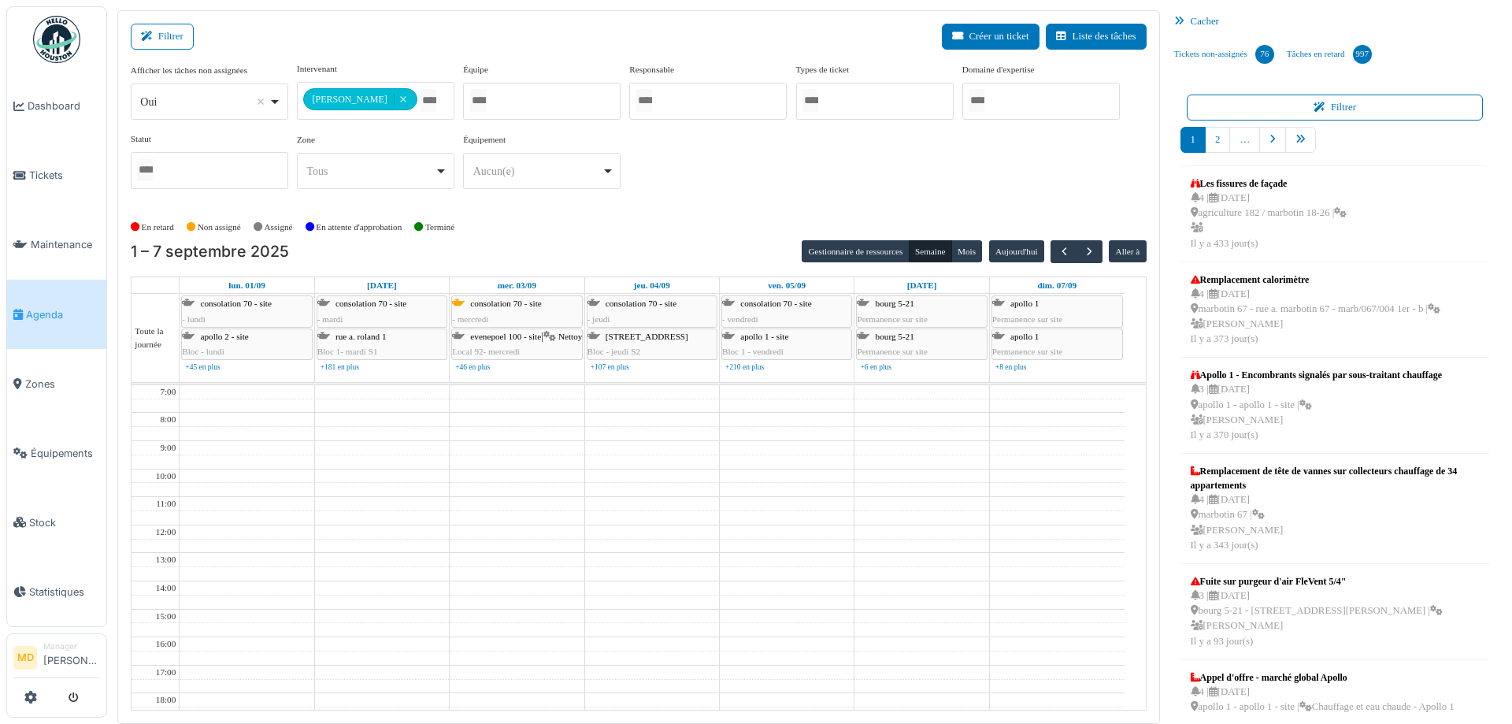
click at [744, 187] on div "**********" at bounding box center [639, 131] width 1016 height 139
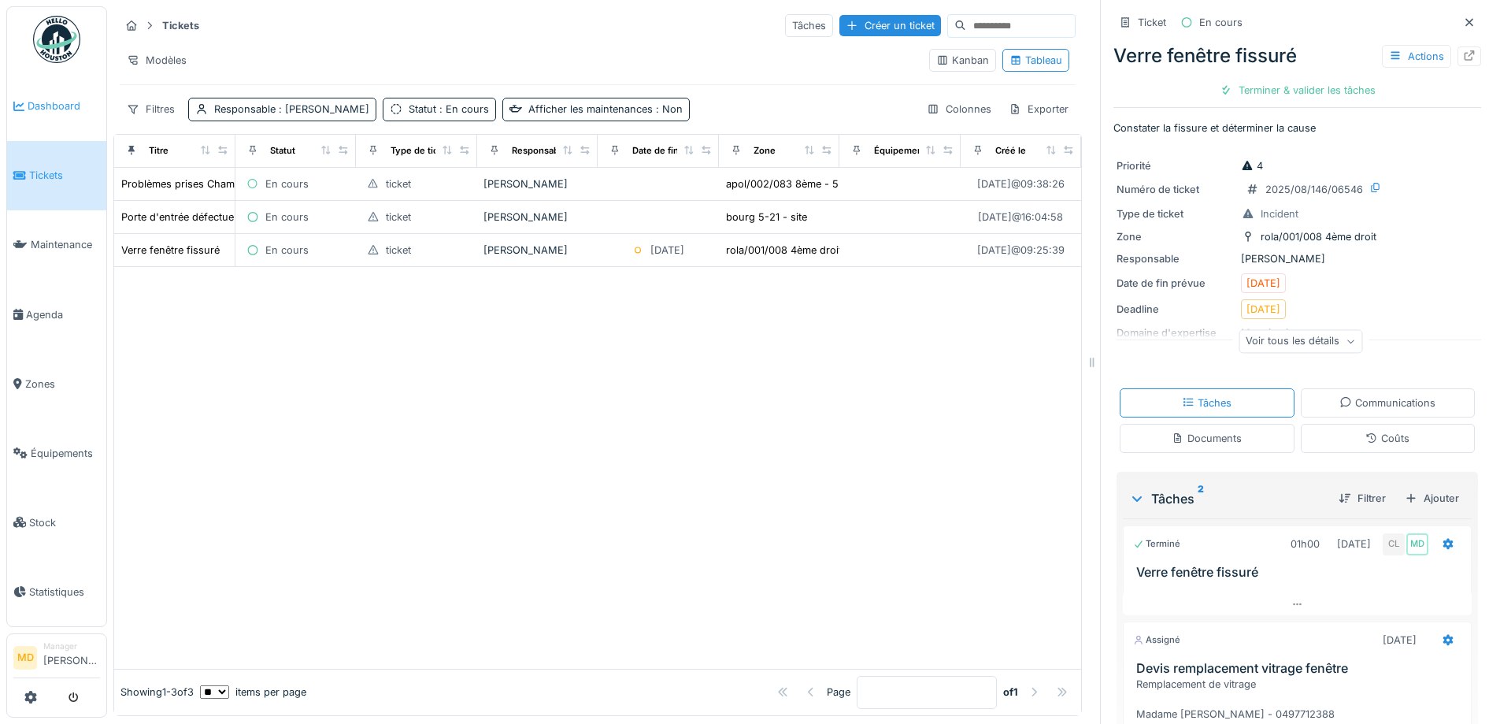
click at [54, 113] on span "Dashboard" at bounding box center [64, 105] width 72 height 15
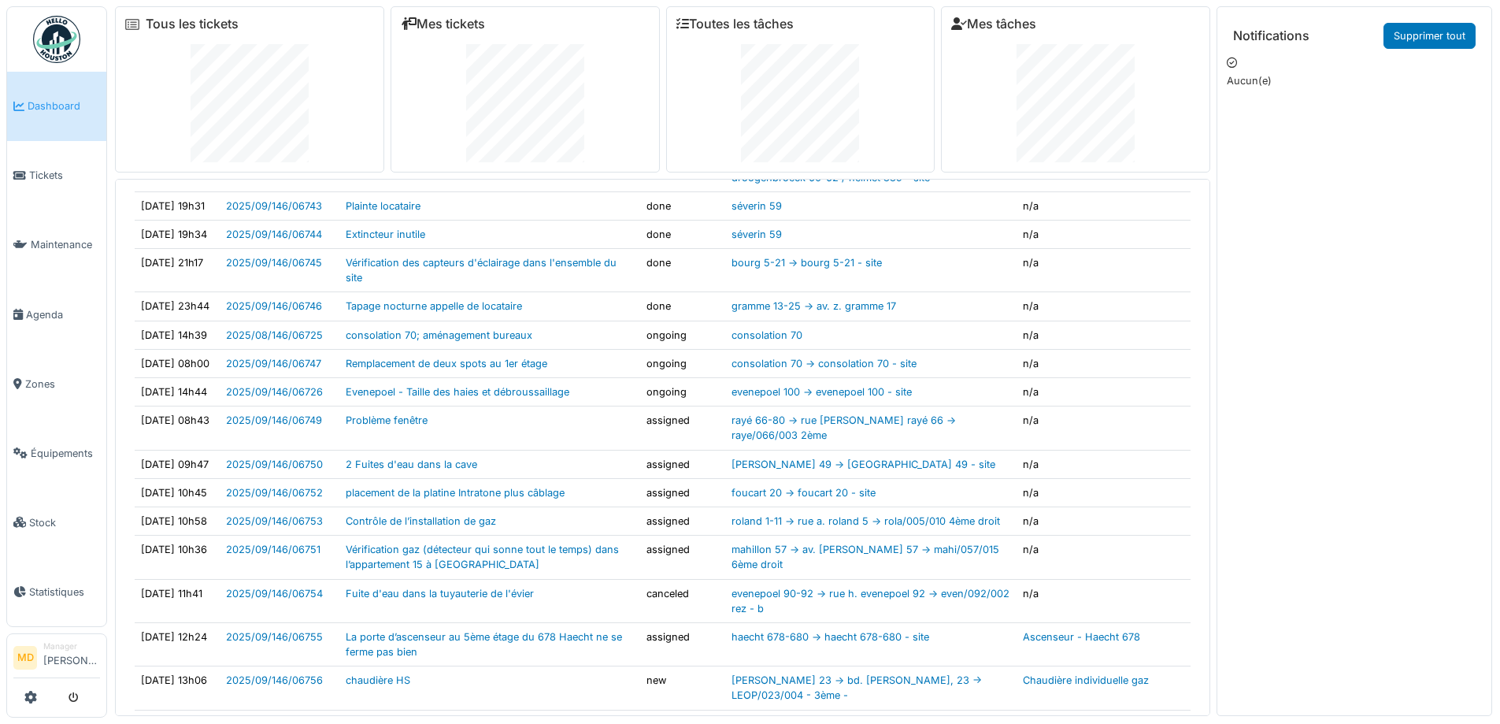
scroll to position [630, 0]
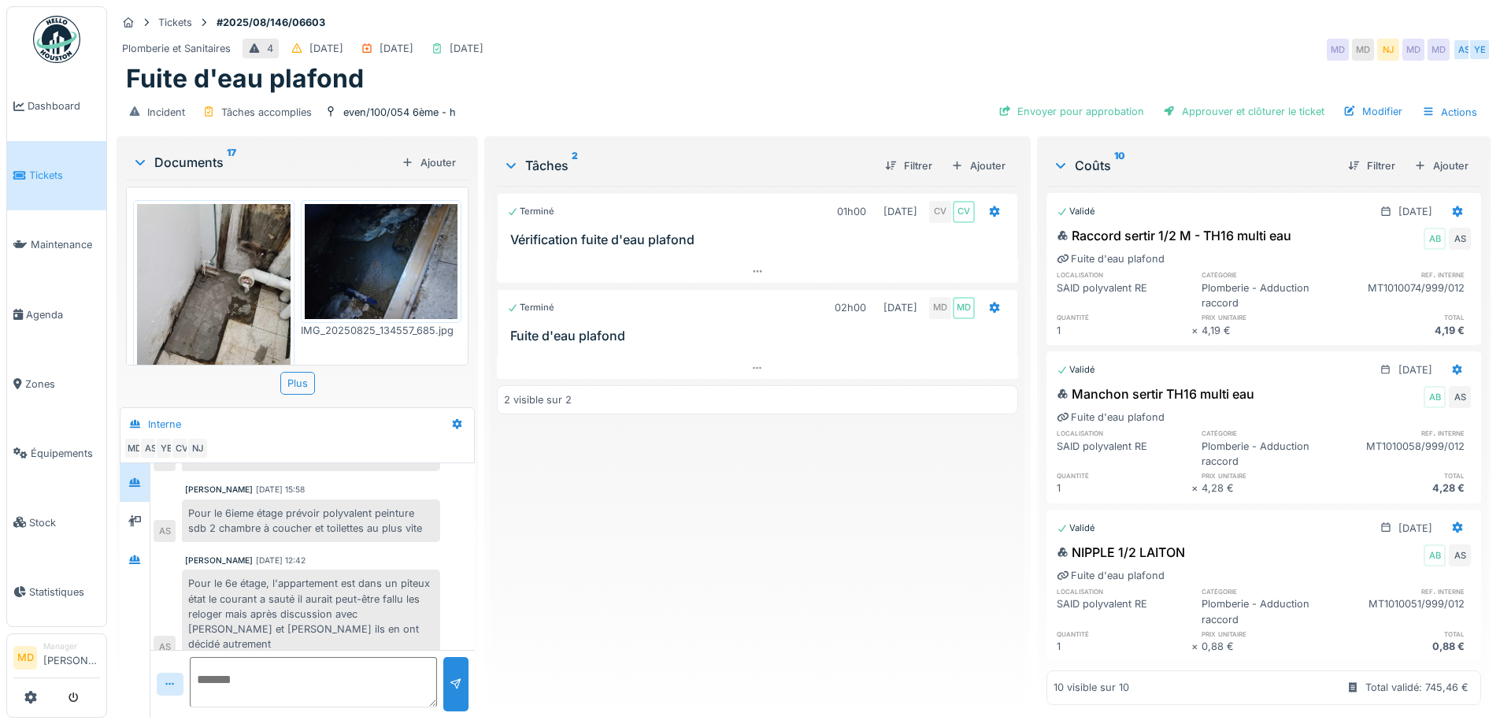
scroll to position [12, 0]
click at [143, 550] on div at bounding box center [135, 560] width 24 height 20
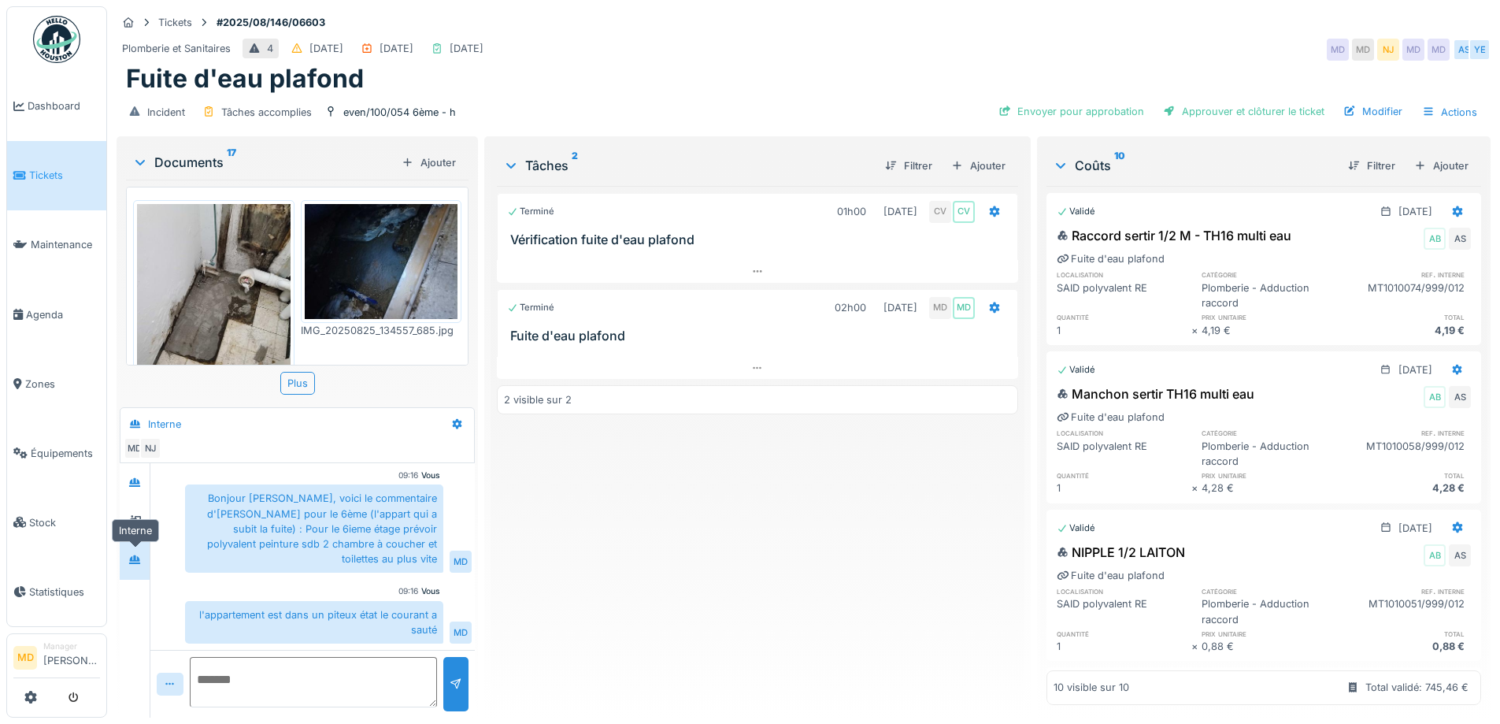
scroll to position [42, 0]
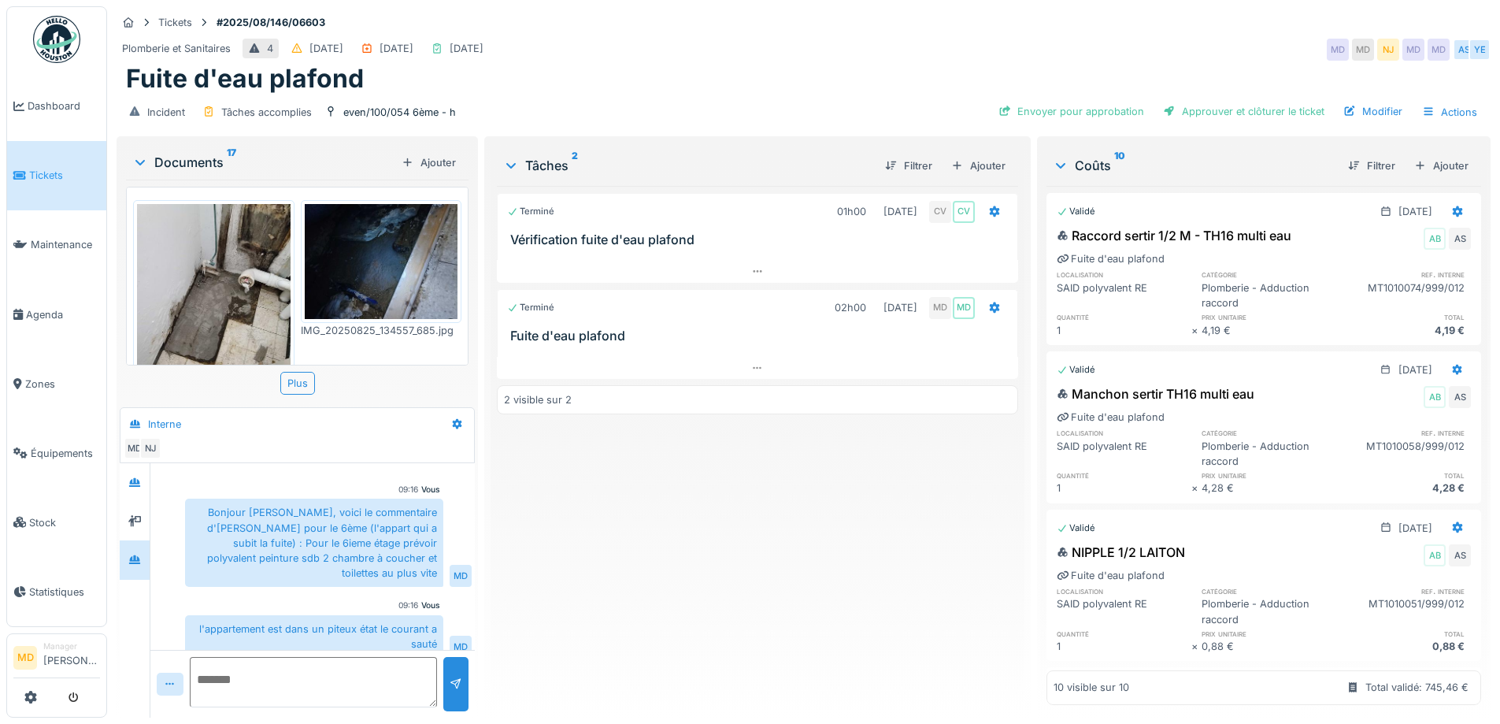
click at [806, 49] on div "Plomberie et Sanitaires 4 [DATE] [DATE] [DATE] MD MD [GEOGRAPHIC_DATA] MD MD AS…" at bounding box center [804, 49] width 1374 height 28
click at [625, 64] on div "Fuite d'eau plafond" at bounding box center [804, 79] width 1356 height 30
click at [659, 64] on div "Fuite d'eau plafond" at bounding box center [804, 79] width 1356 height 30
click at [625, 588] on div "Terminé 01h00 [DATE] CV CV Vérification fuite d'eau plafond Terminé 02h00 [DATE…" at bounding box center [757, 445] width 521 height 519
click at [747, 35] on div "Plomberie et Sanitaires 4 [DATE] [DATE] [DATE] MD MD [GEOGRAPHIC_DATA] MD MD AS…" at bounding box center [804, 49] width 1374 height 28
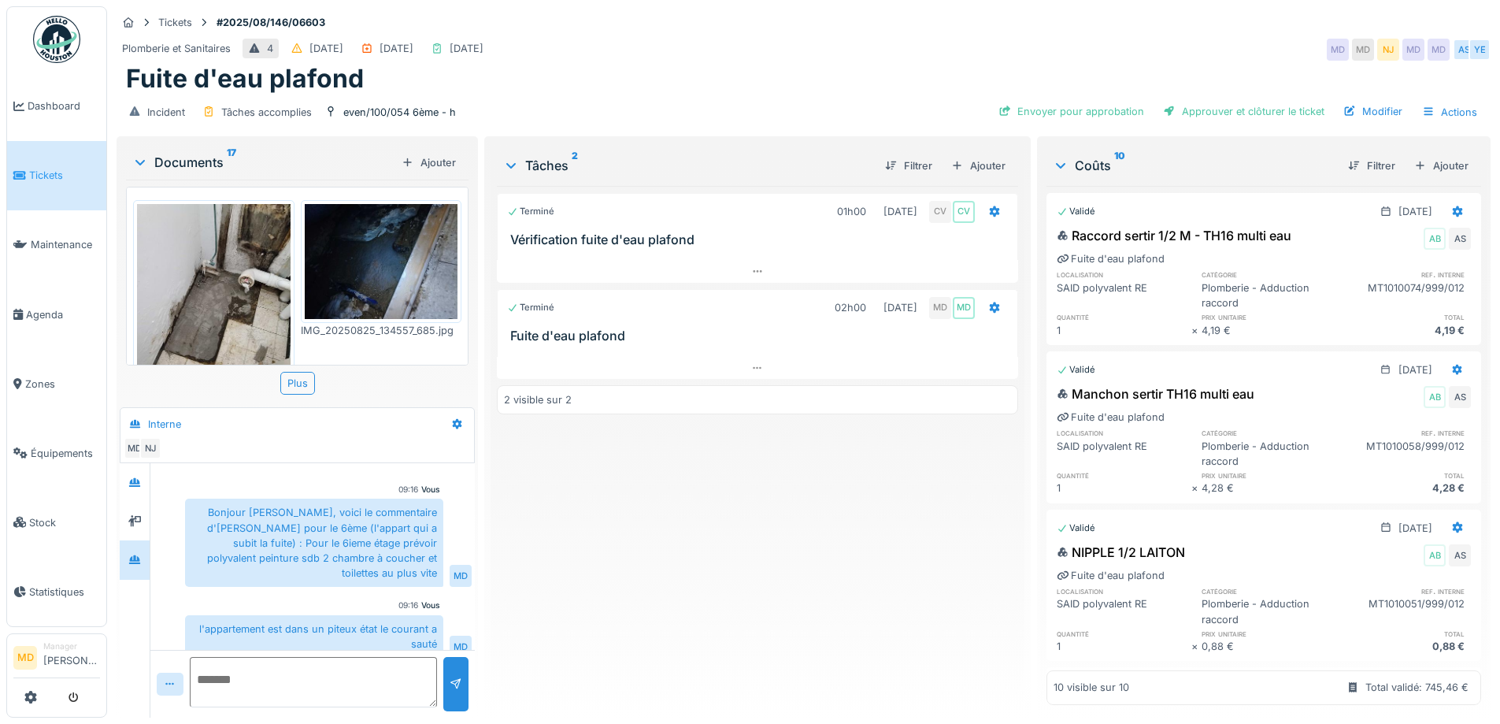
click at [675, 557] on div "Terminé 01h00 [DATE] CV CV Vérification fuite d'eau plafond Terminé 02h00 [DATE…" at bounding box center [757, 445] width 521 height 519
click at [49, 177] on span "Tickets" at bounding box center [64, 175] width 71 height 15
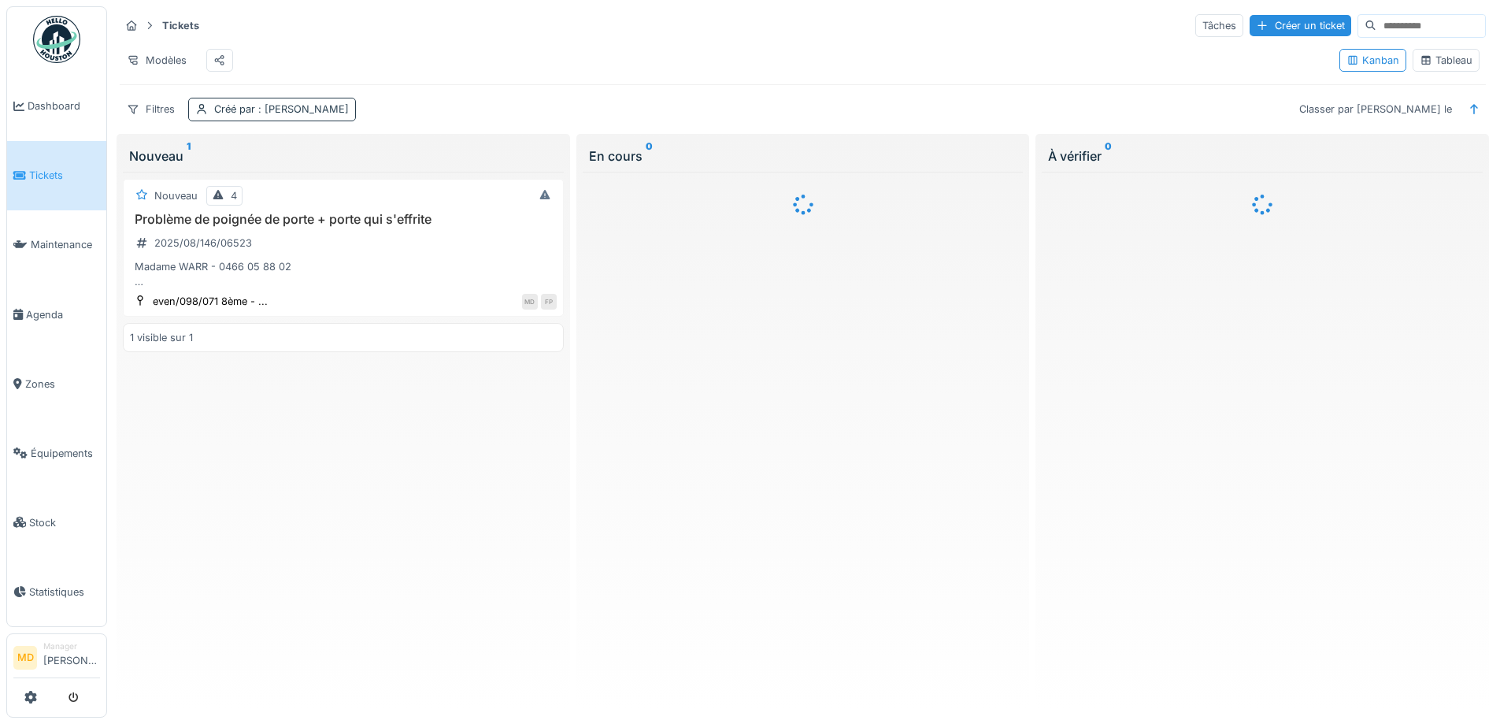
click at [273, 115] on span ": [PERSON_NAME]" at bounding box center [302, 109] width 94 height 12
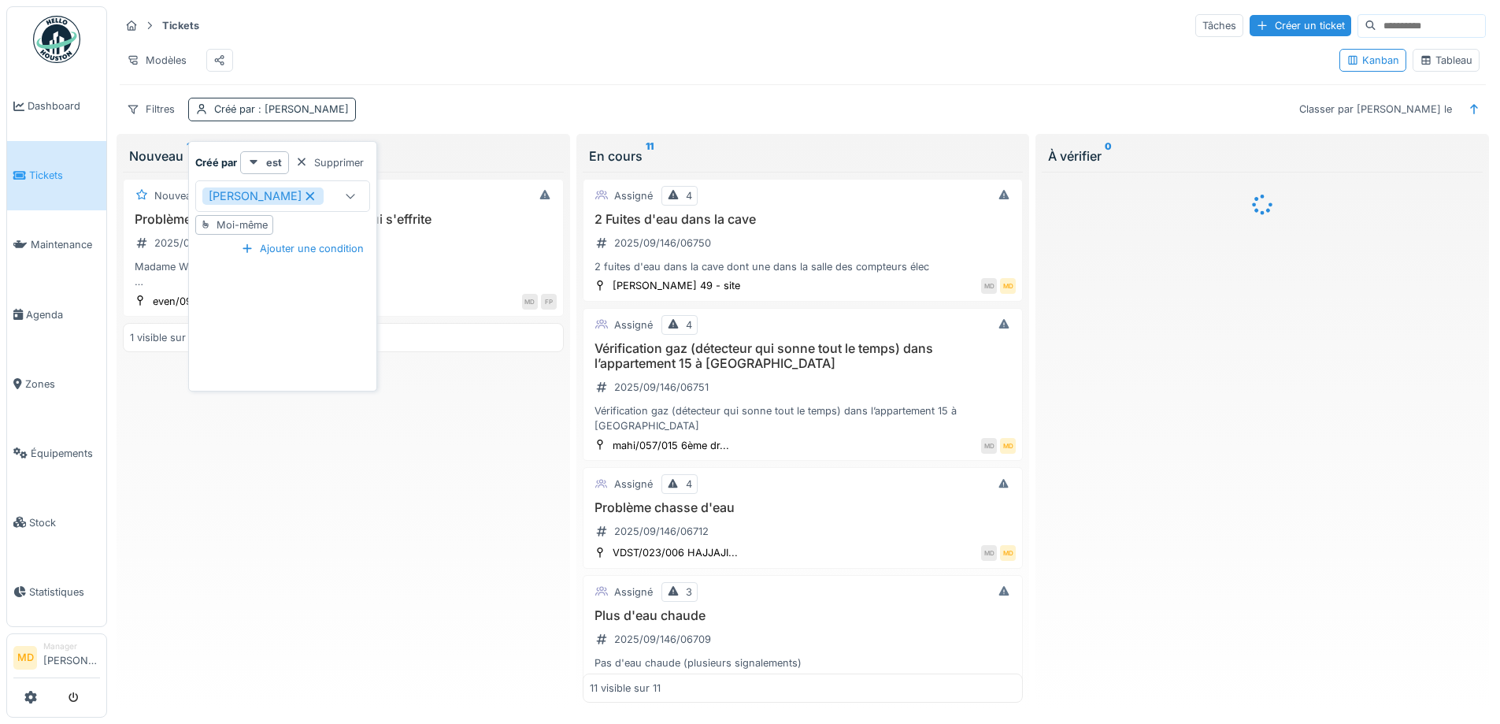
click at [272, 115] on span ": [PERSON_NAME]" at bounding box center [302, 109] width 94 height 12
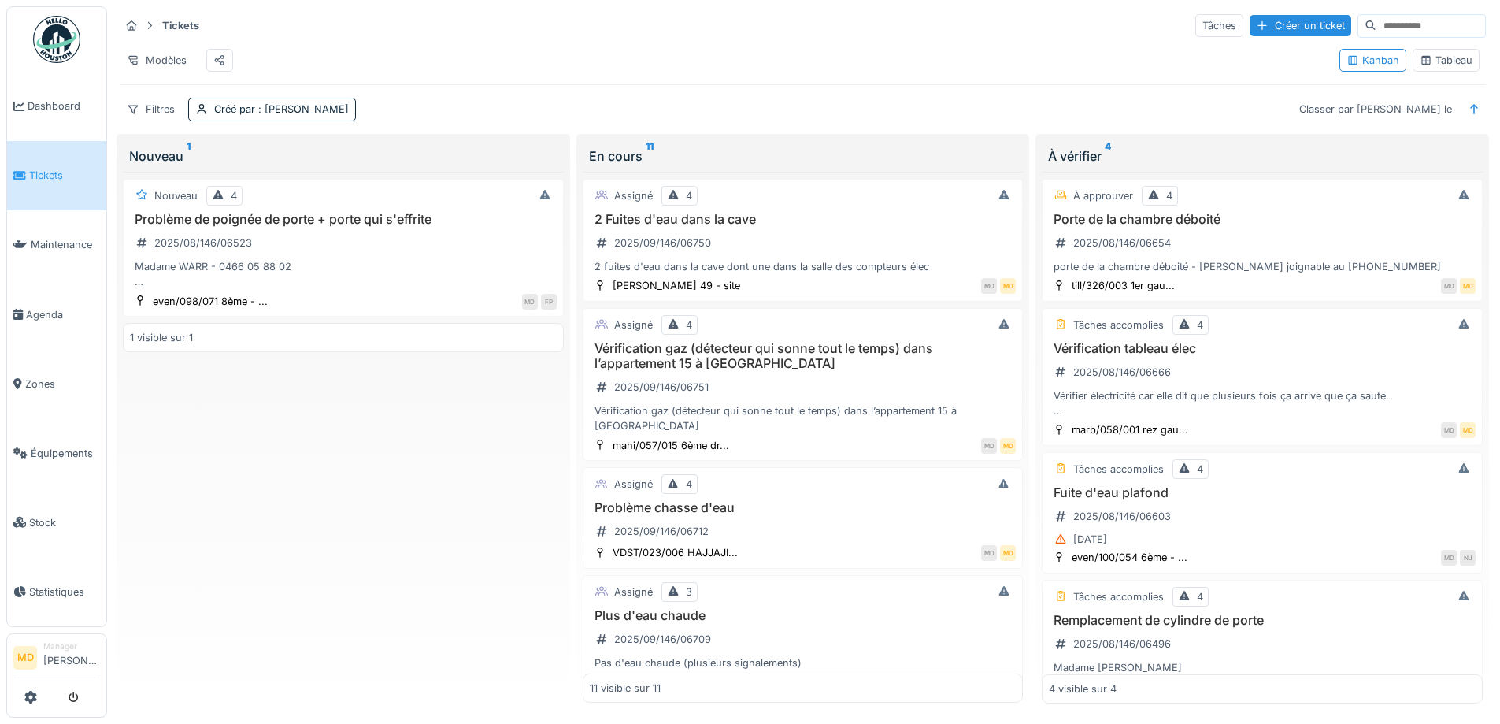
click at [1436, 68] on div "Tableau" at bounding box center [1446, 60] width 53 height 15
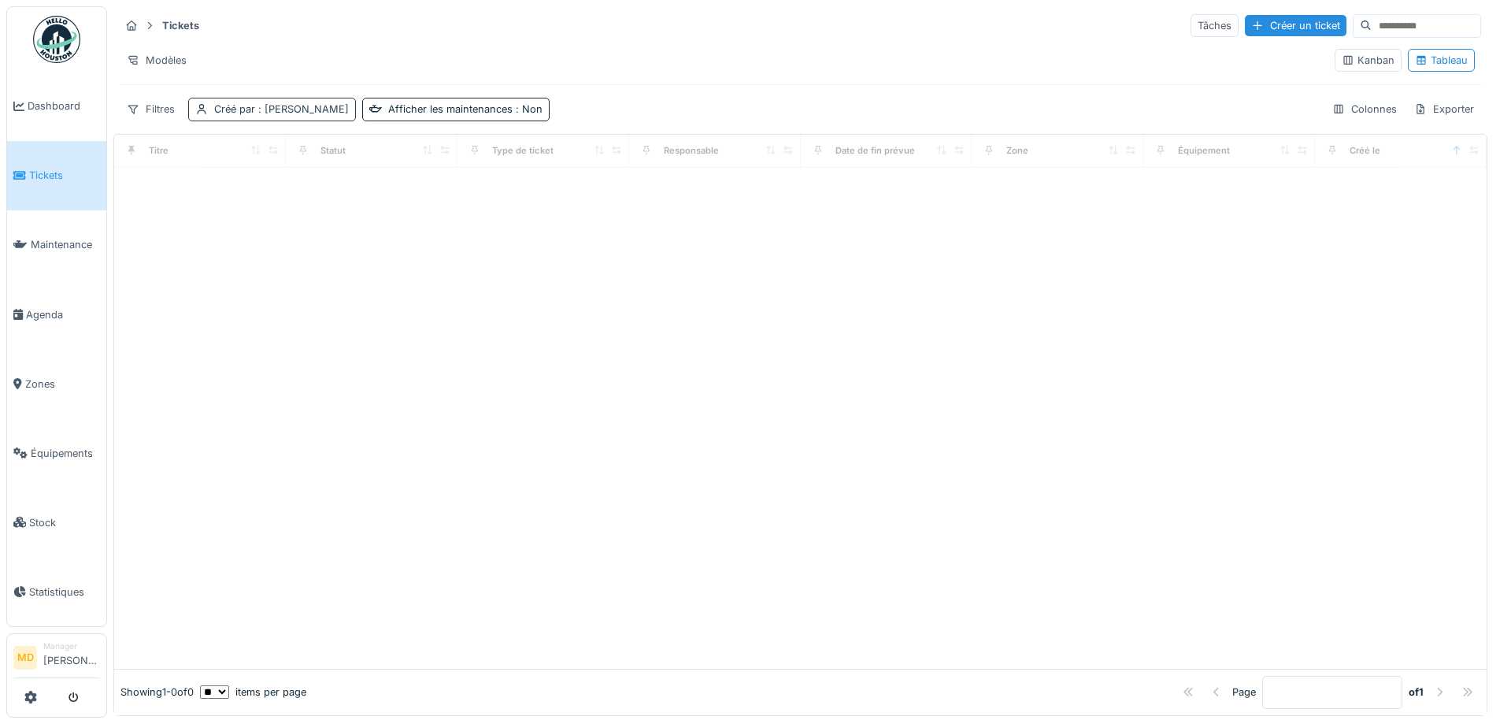
click at [294, 100] on div "Créé par : [PERSON_NAME]" at bounding box center [272, 109] width 168 height 23
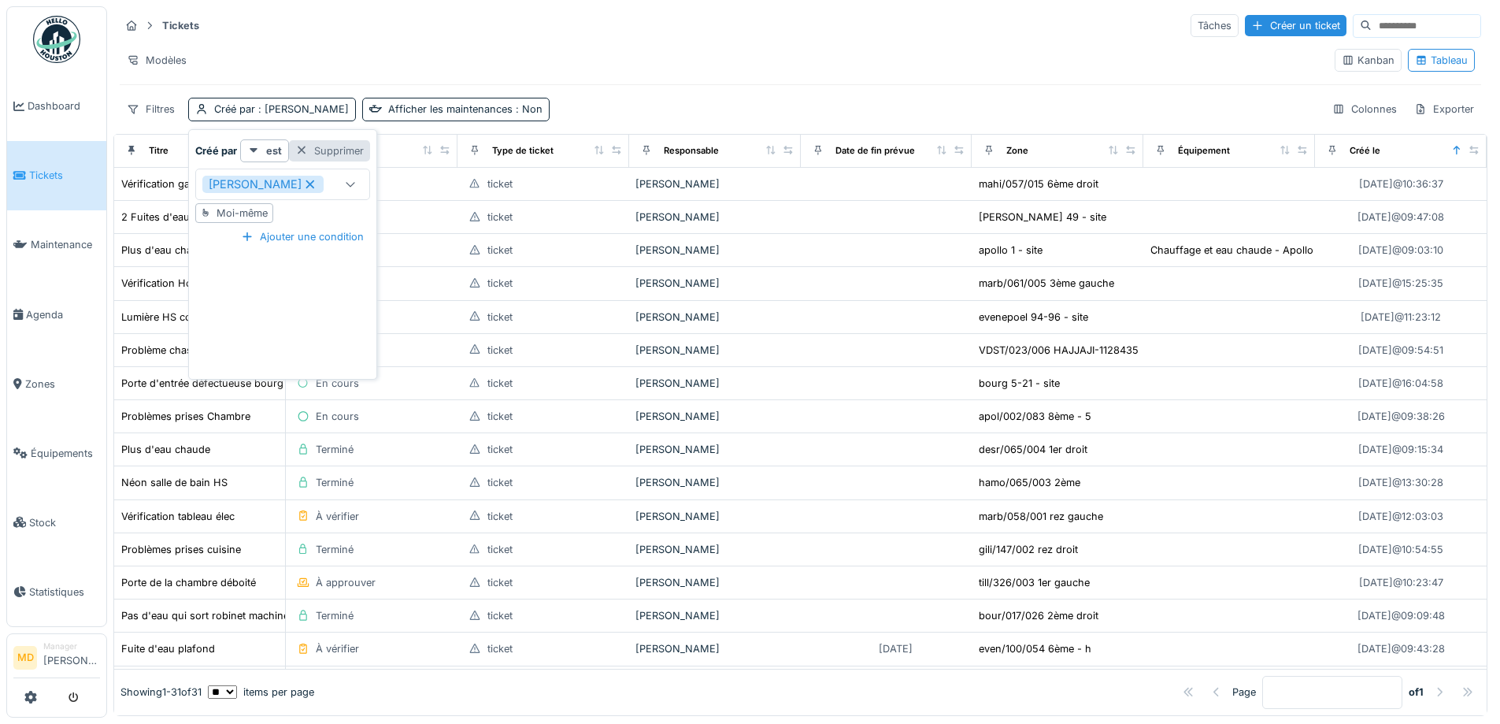
click at [344, 152] on div "Supprimer" at bounding box center [329, 150] width 81 height 21
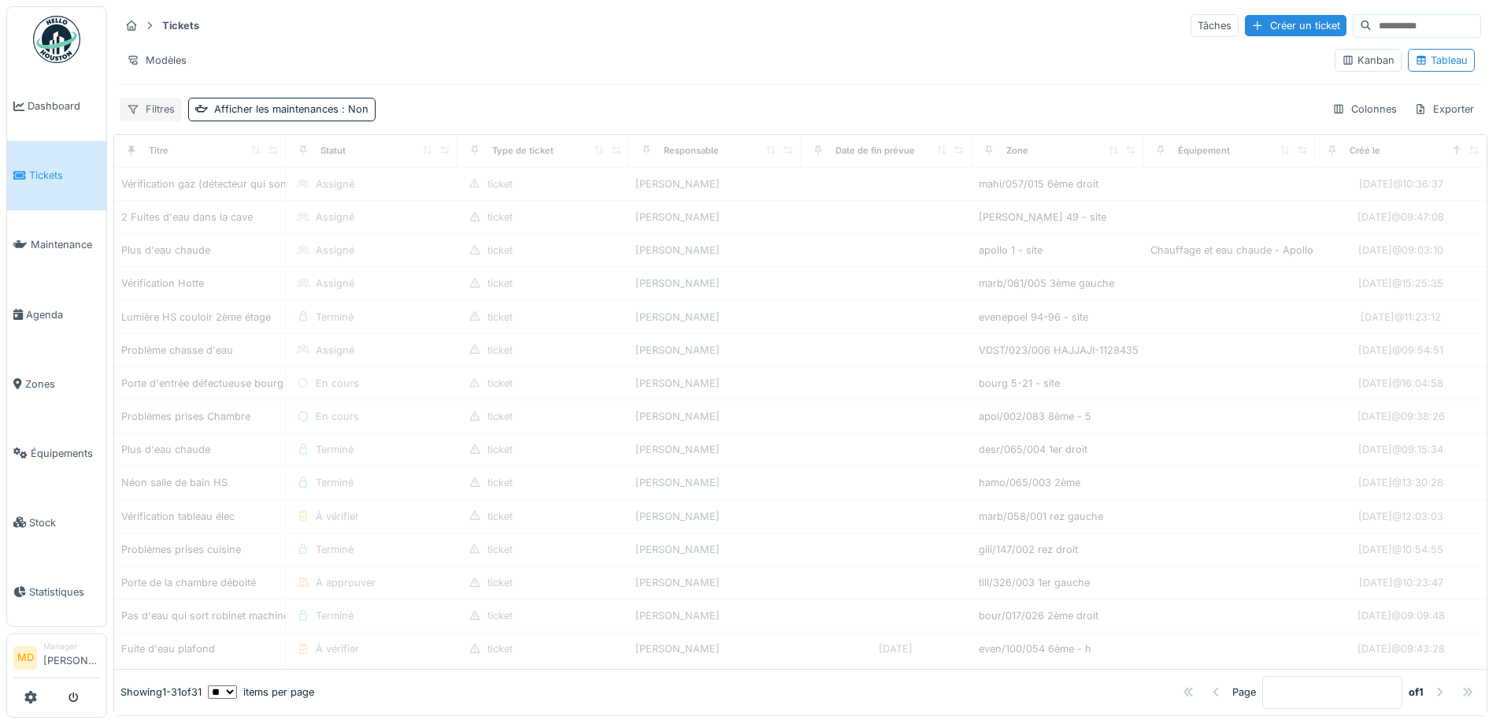
click at [143, 109] on div "Filtres" at bounding box center [151, 109] width 62 height 23
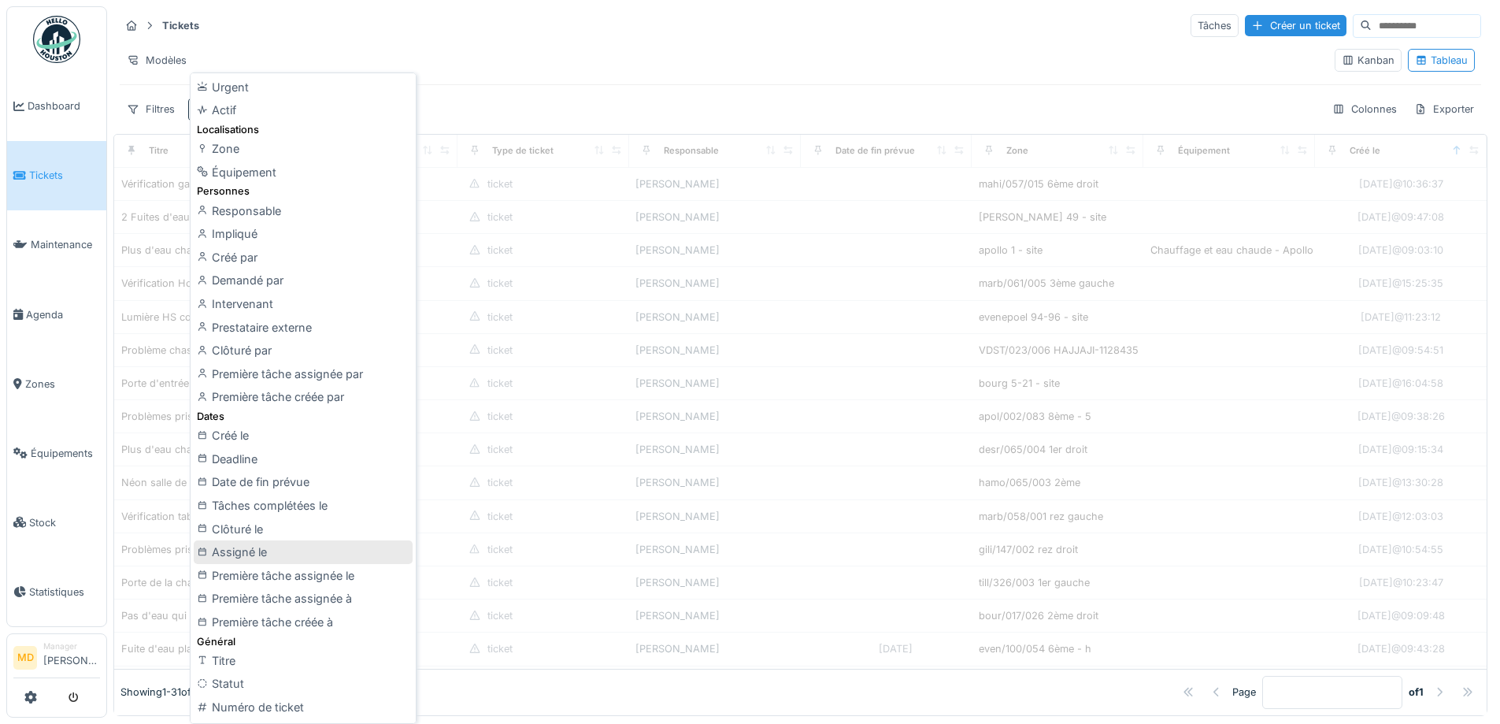
scroll to position [158, 0]
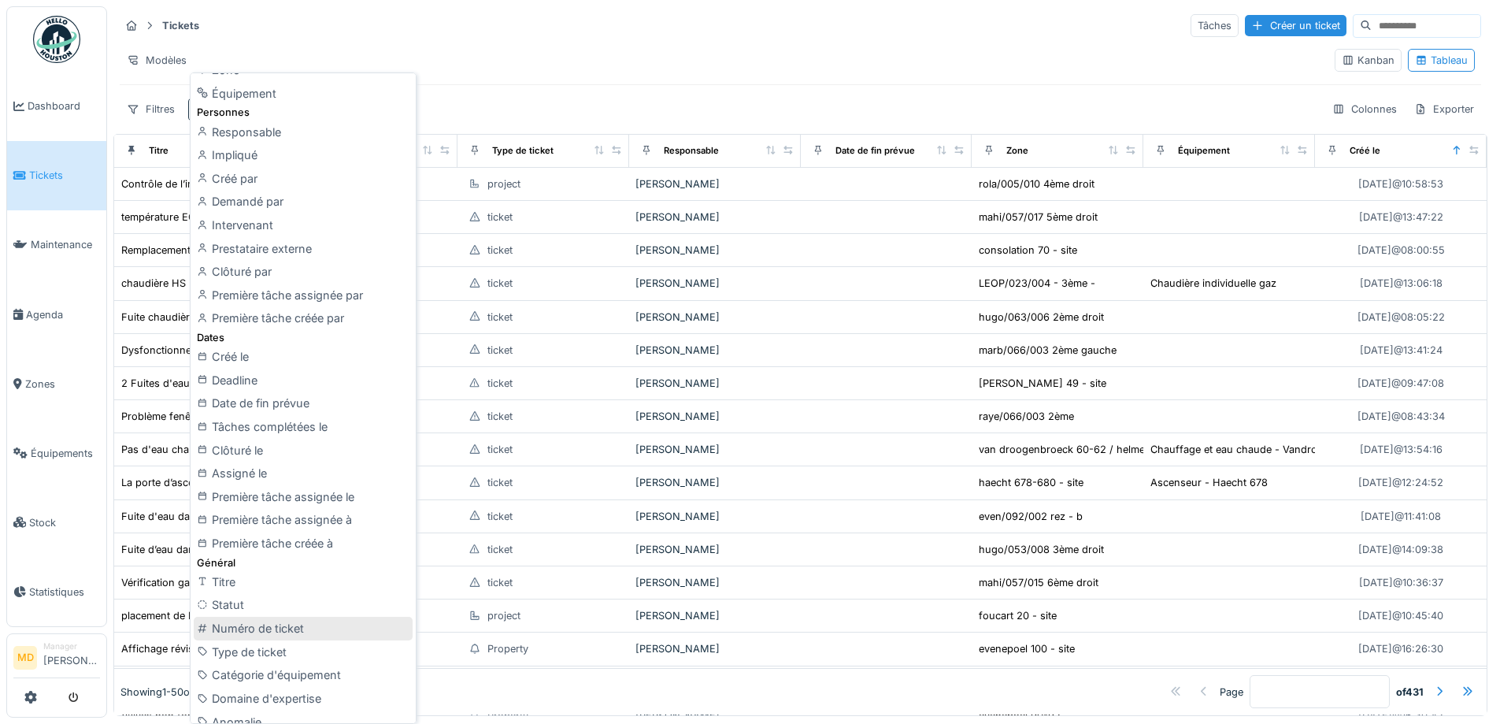
click at [291, 632] on div "Numéro de ticket" at bounding box center [303, 629] width 219 height 24
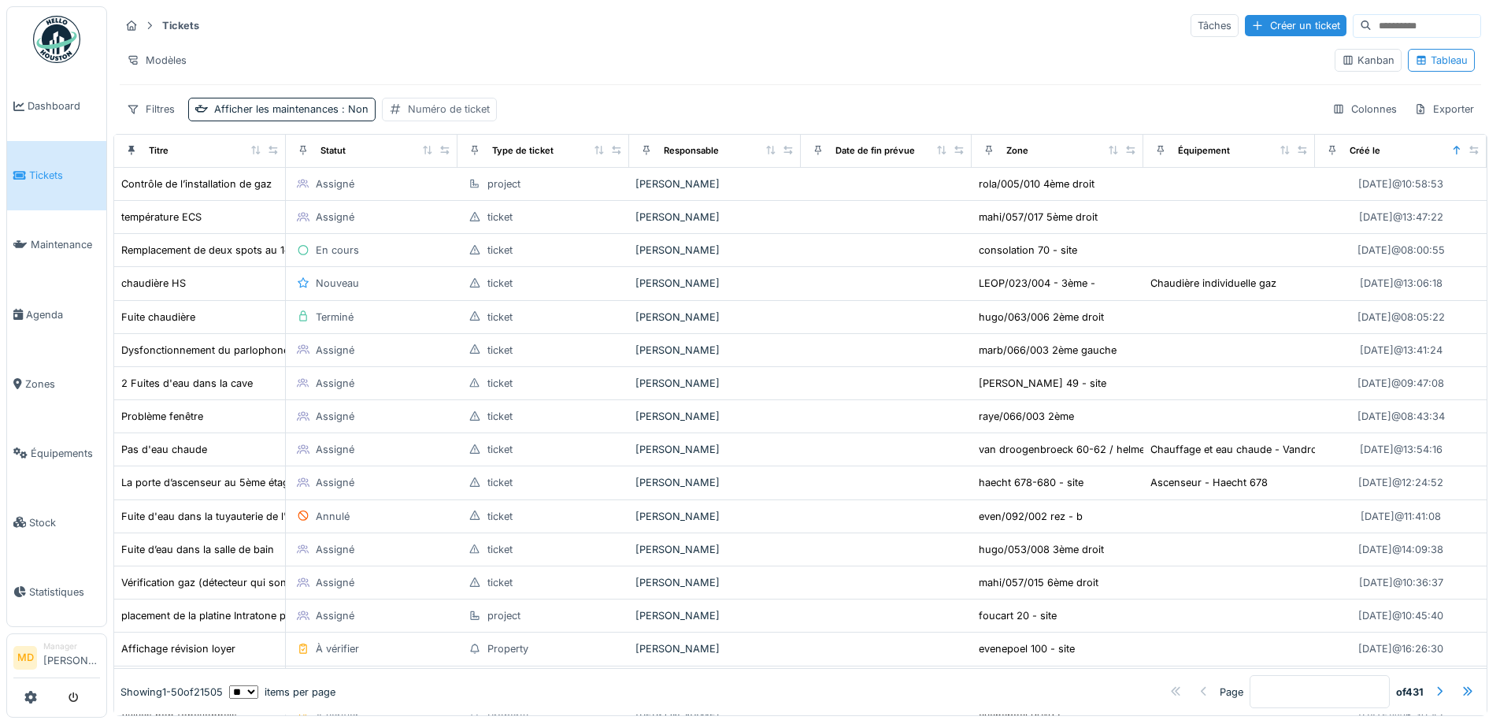
click at [425, 106] on div "Numéro de ticket" at bounding box center [449, 109] width 82 height 15
click at [473, 188] on label "Numéro de ticket" at bounding box center [447, 184] width 109 height 19
click at [473, 188] on ticket_U5MDg "Numéro de ticket" at bounding box center [496, 185] width 219 height 33
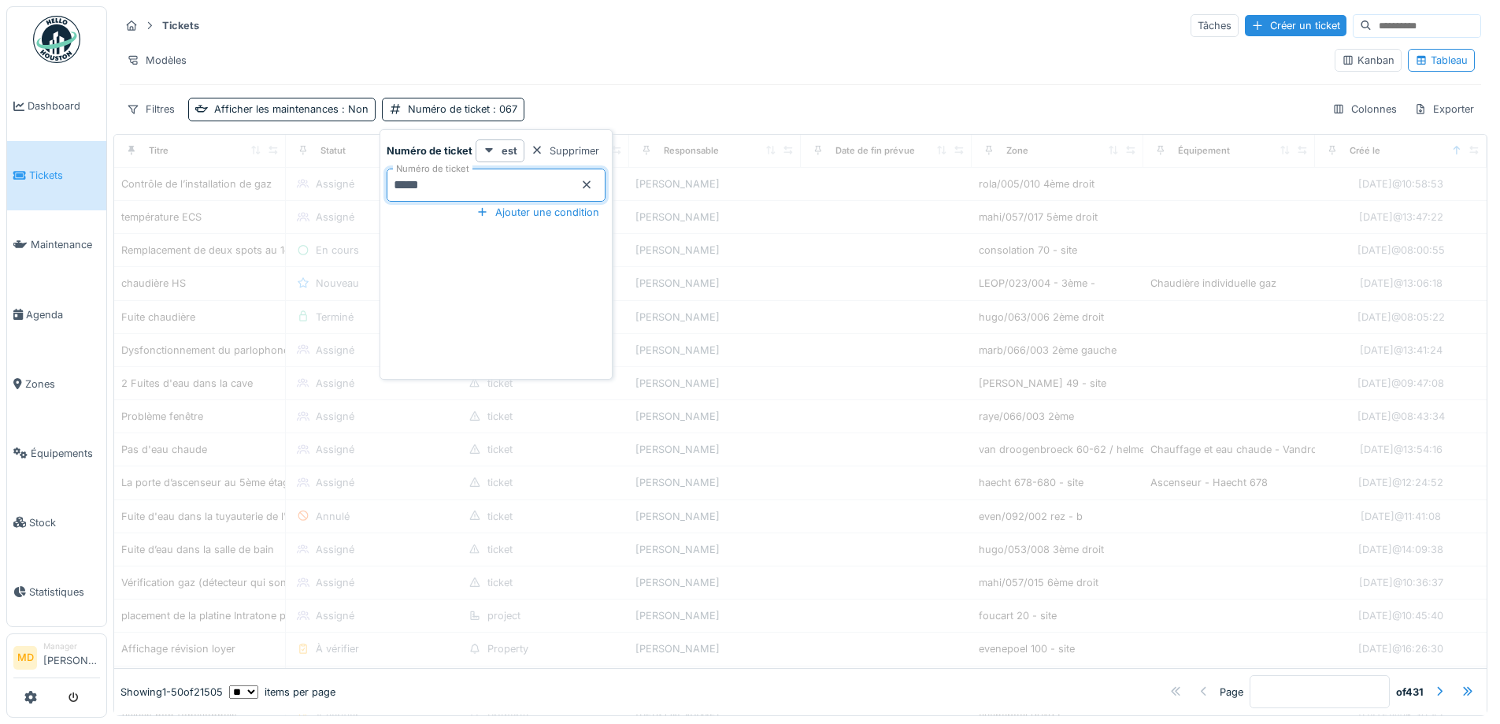
type ticket_U5MDg "*****"
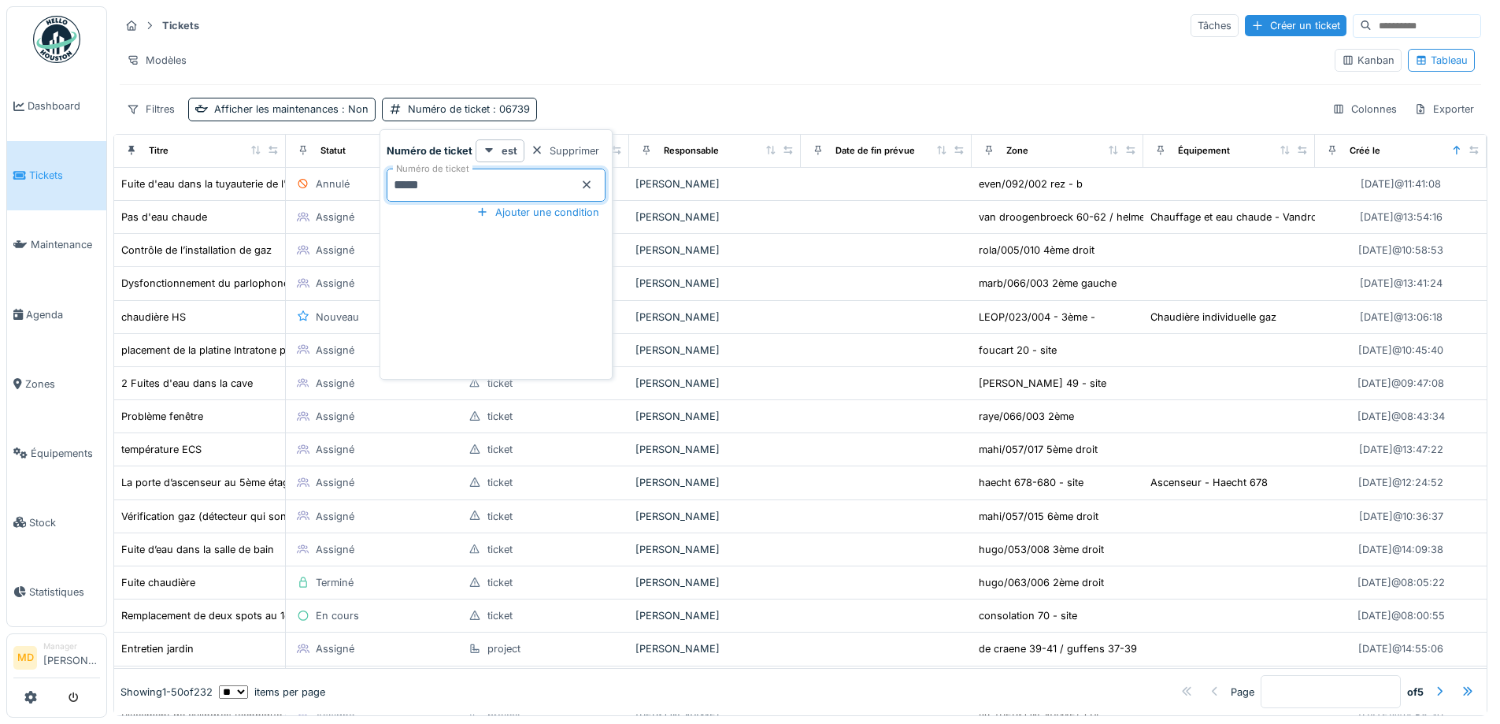
click at [475, 195] on ticket_U5MDg "*****" at bounding box center [496, 185] width 219 height 33
click at [550, 151] on div "Supprimer" at bounding box center [565, 150] width 81 height 21
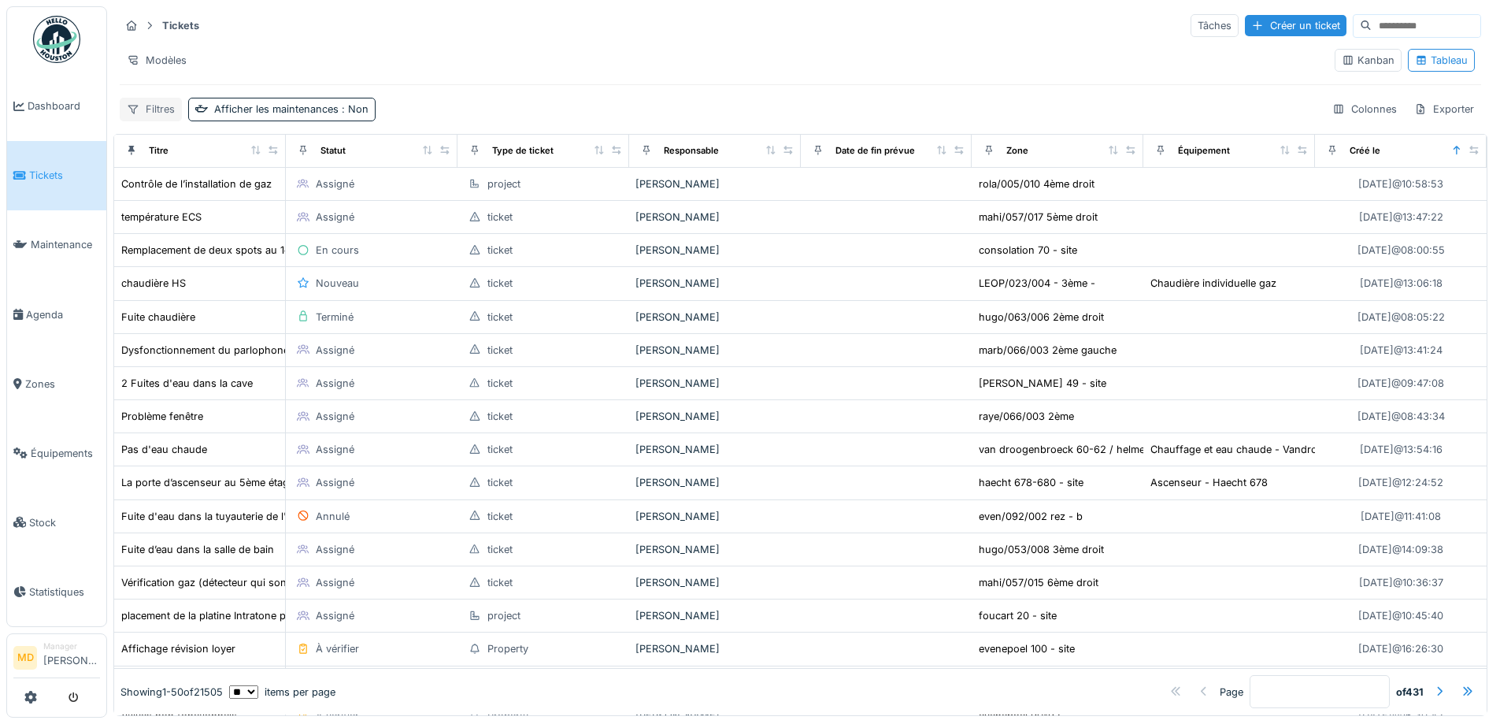
click at [154, 105] on div "Filtres" at bounding box center [151, 109] width 62 height 23
click at [152, 104] on div "Filtres" at bounding box center [151, 109] width 62 height 23
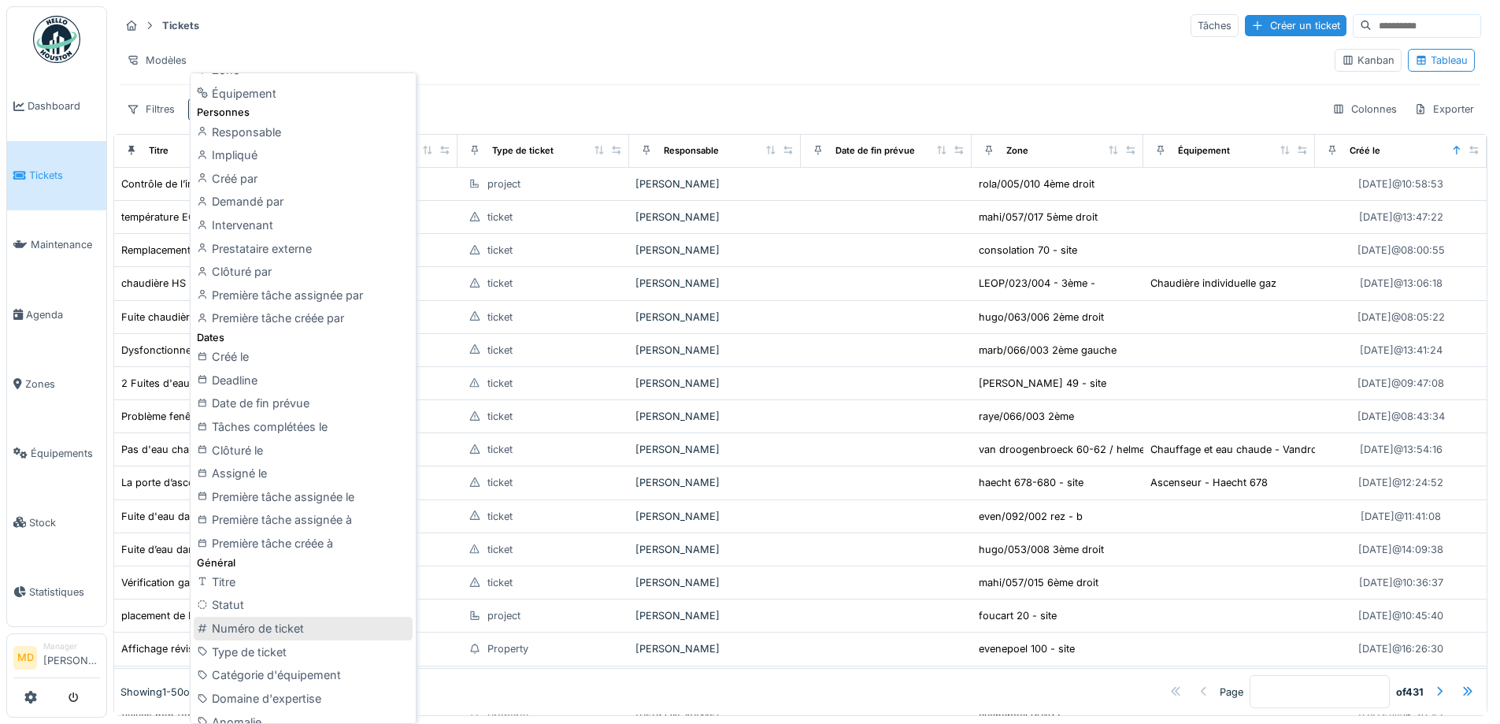
click at [299, 633] on div "Numéro de ticket" at bounding box center [303, 629] width 219 height 24
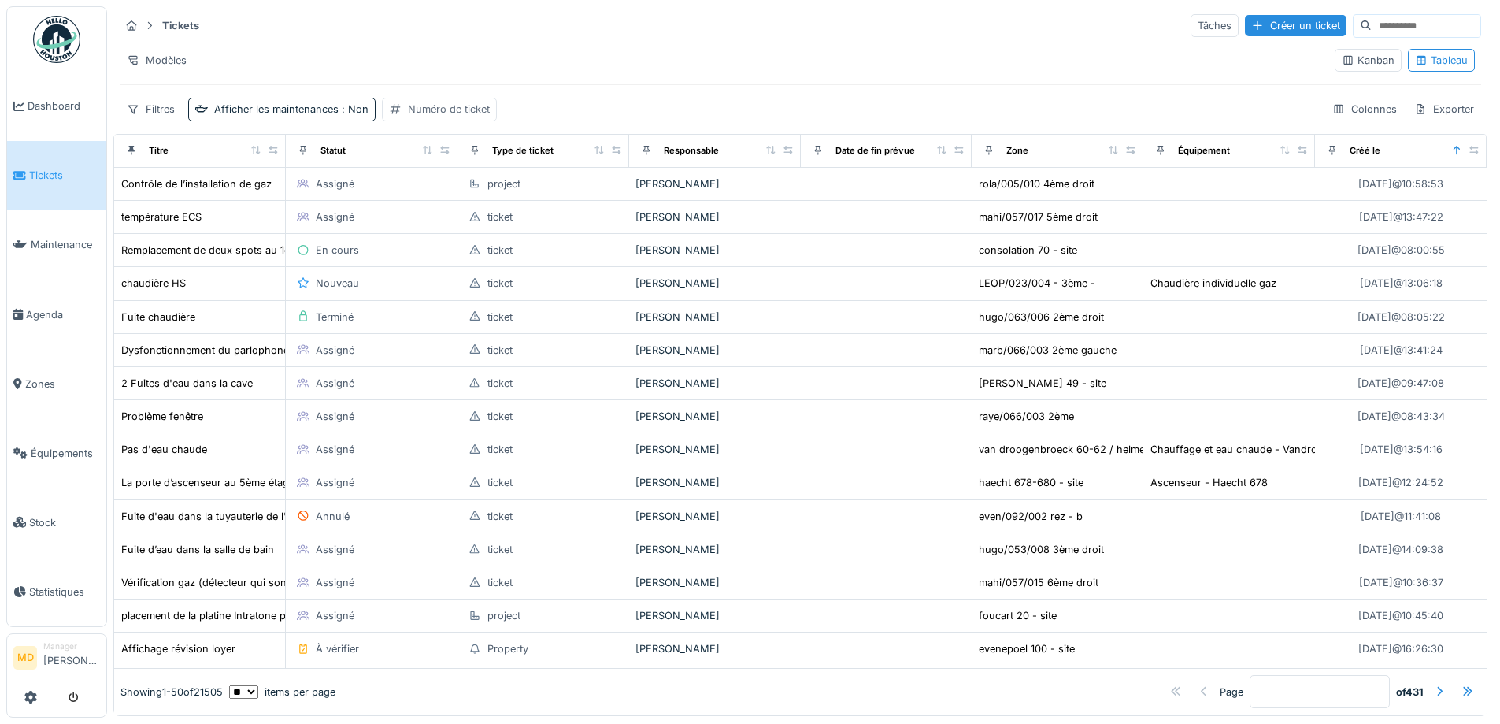
click at [438, 110] on div "Numéro de ticket" at bounding box center [449, 109] width 82 height 15
click at [446, 184] on label "Numéro de ticket" at bounding box center [447, 184] width 109 height 19
click at [446, 184] on ticket_A2ODU "Numéro de ticket" at bounding box center [496, 185] width 219 height 33
click at [438, 192] on label "Numéro de ticket" at bounding box center [447, 184] width 109 height 19
click at [438, 192] on ticket_A2ODU "Numéro de ticket" at bounding box center [496, 185] width 219 height 33
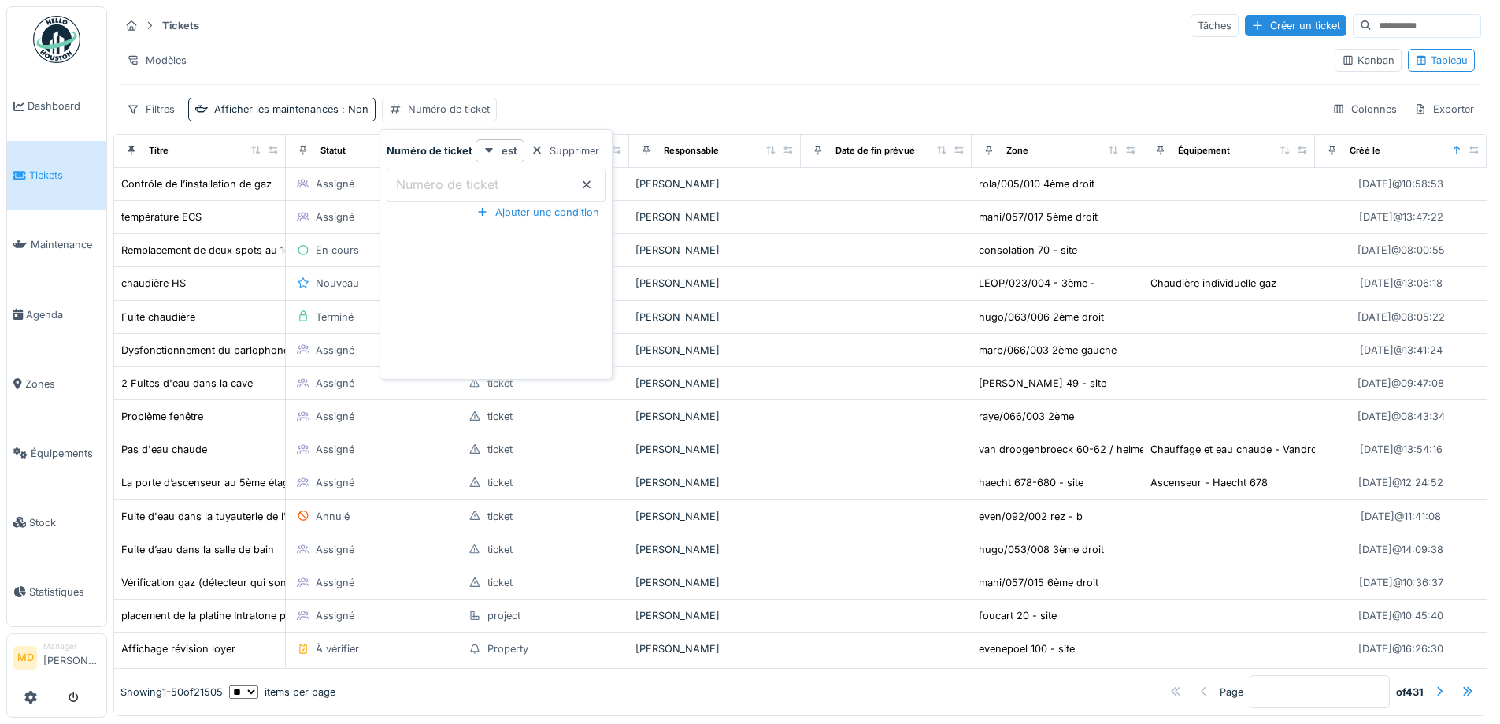
paste ticket_A2ODU "**********"
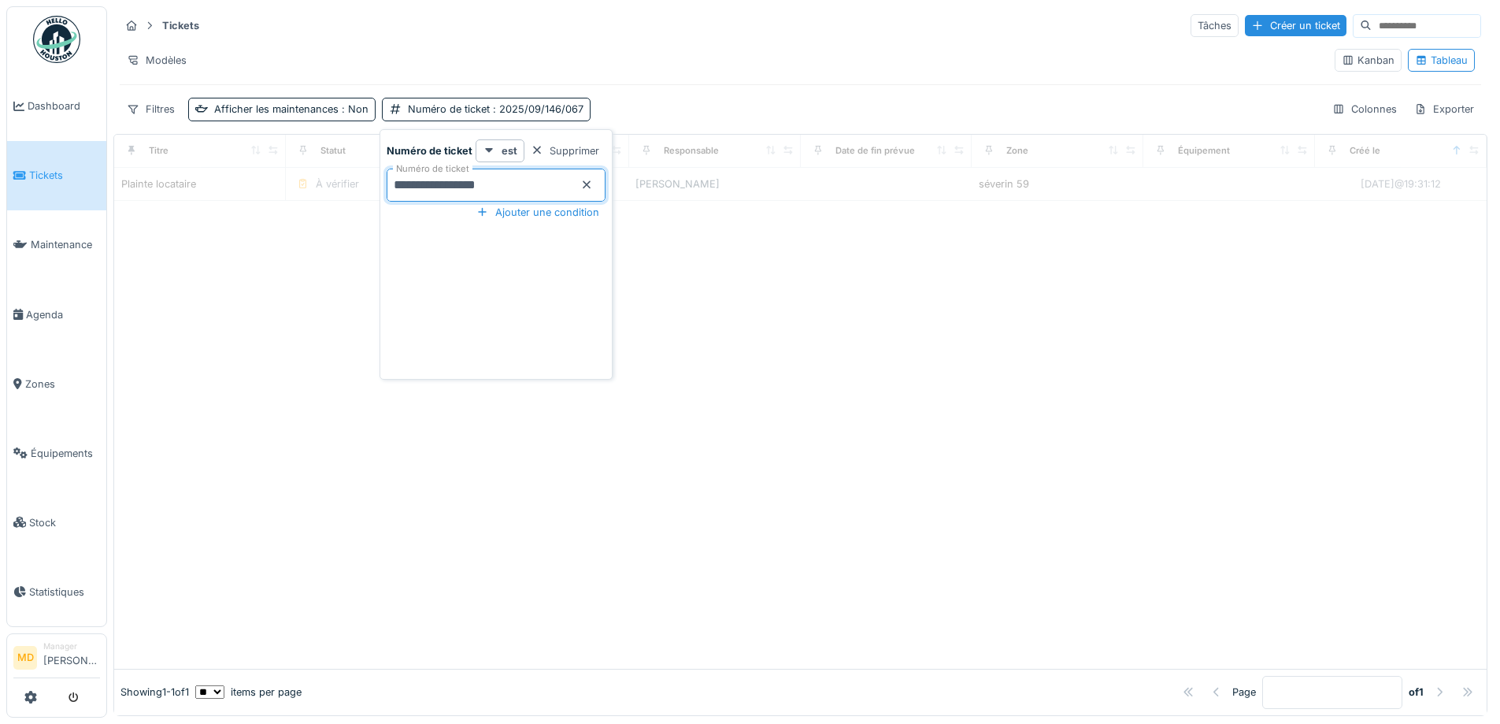
type ticket_A2ODU "**********"
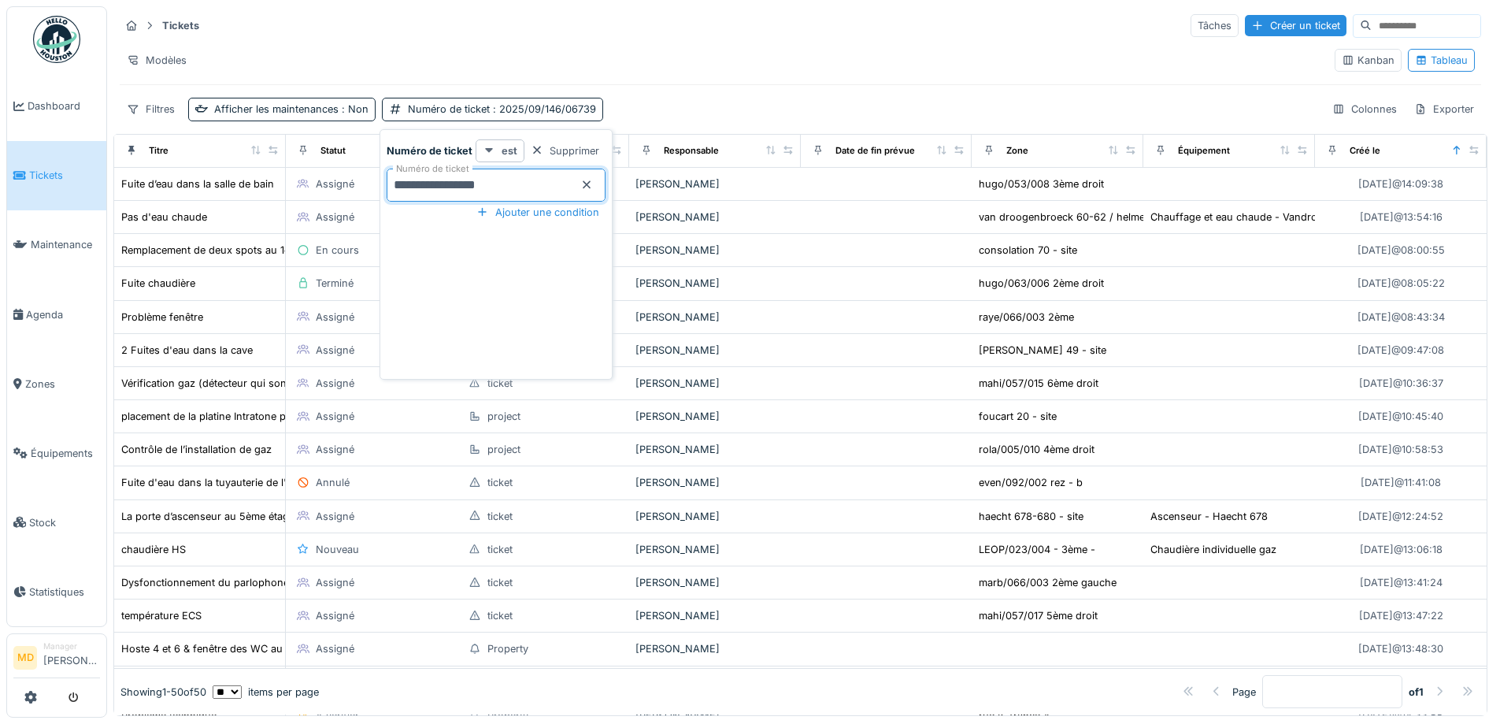
click at [495, 151] on div "est" at bounding box center [500, 150] width 49 height 23
click at [503, 191] on div "est" at bounding box center [510, 186] width 67 height 24
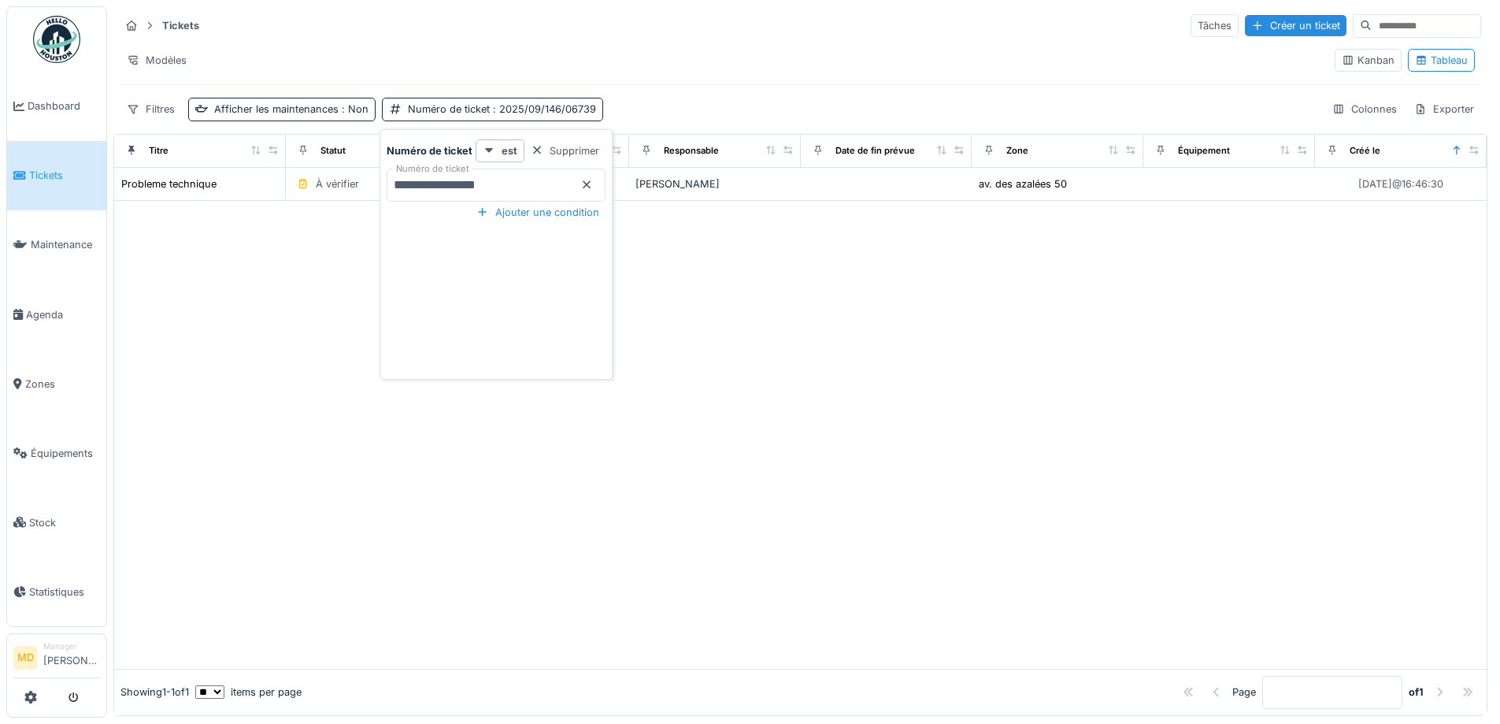
click at [708, 101] on div "Filtres Afficher les maintenances : Non Numéro de ticket : 2025/09/146/06739 Co…" at bounding box center [801, 109] width 1362 height 23
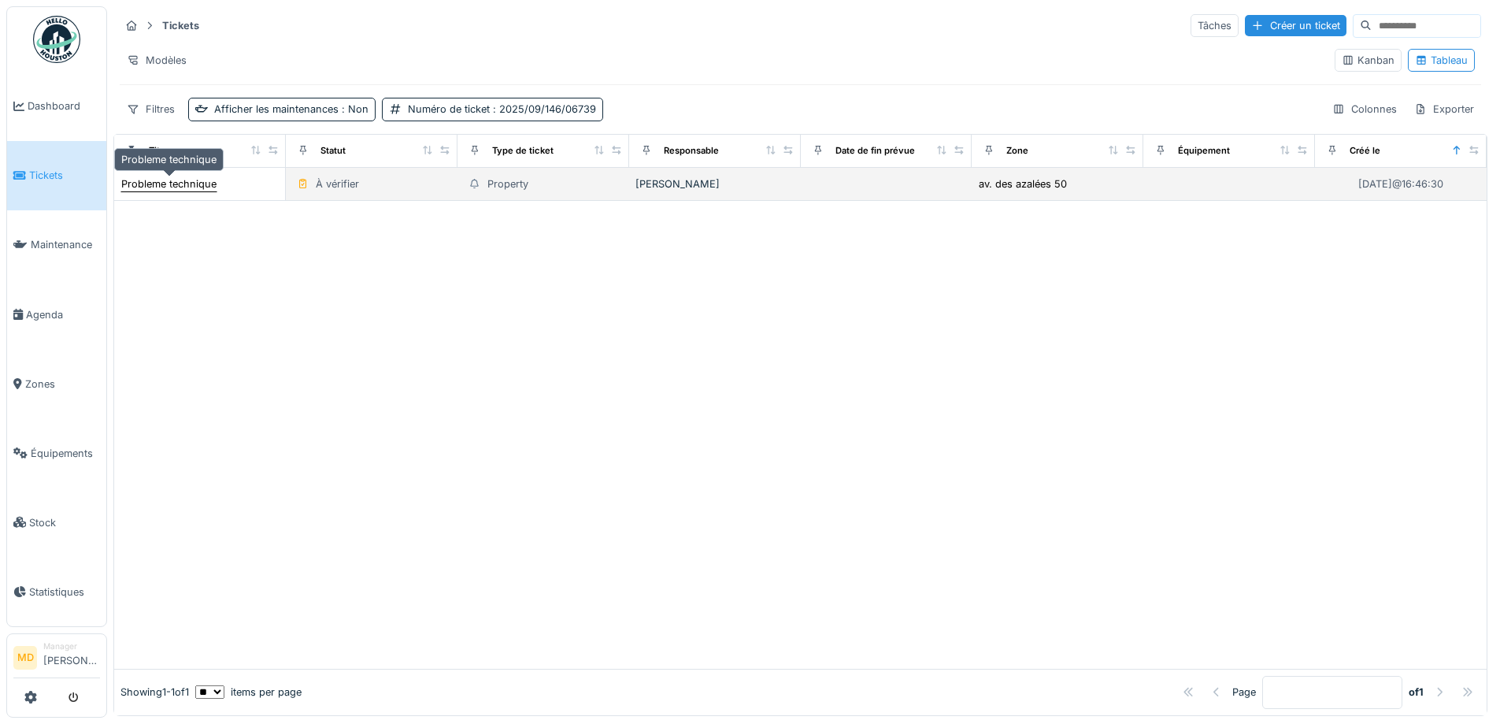
click at [200, 191] on div "Probleme technique" at bounding box center [168, 183] width 95 height 15
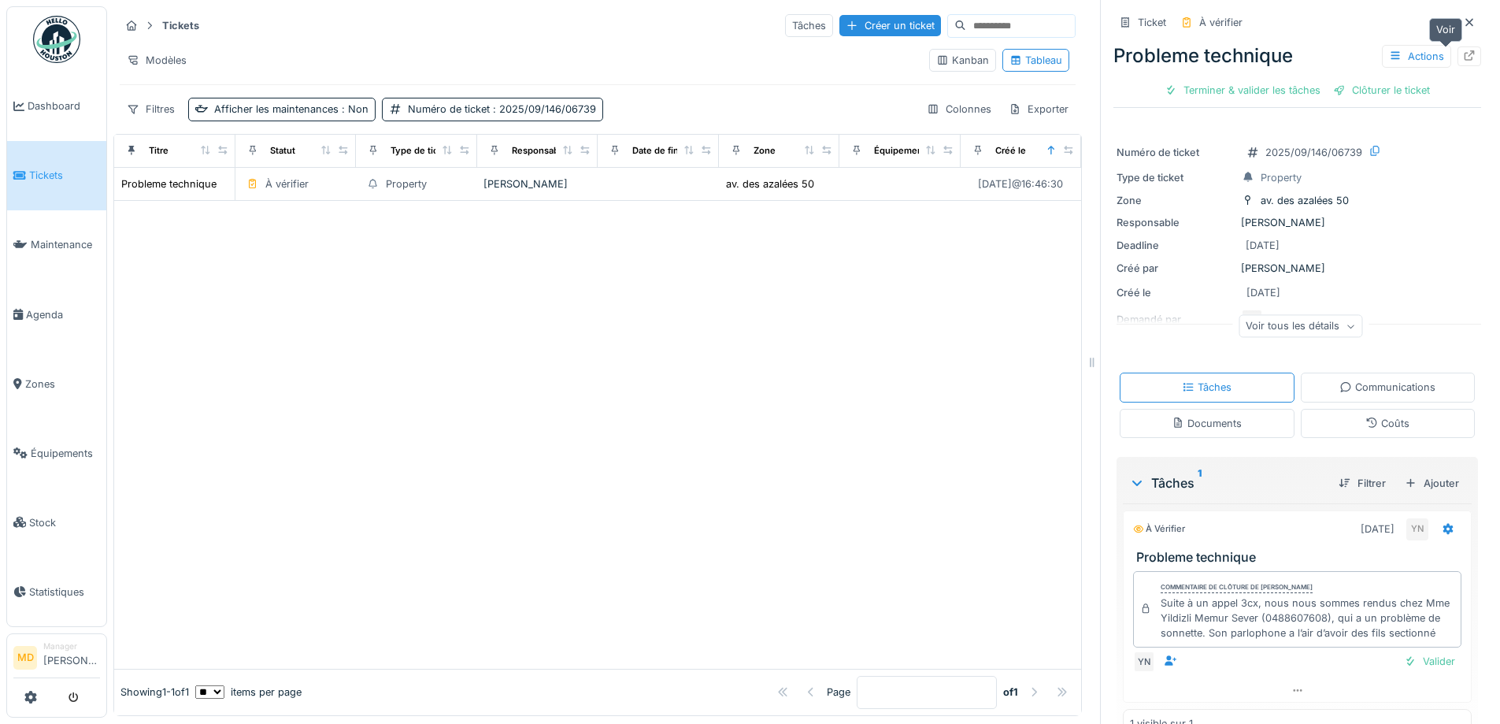
click at [1465, 60] on icon at bounding box center [1470, 55] width 10 height 10
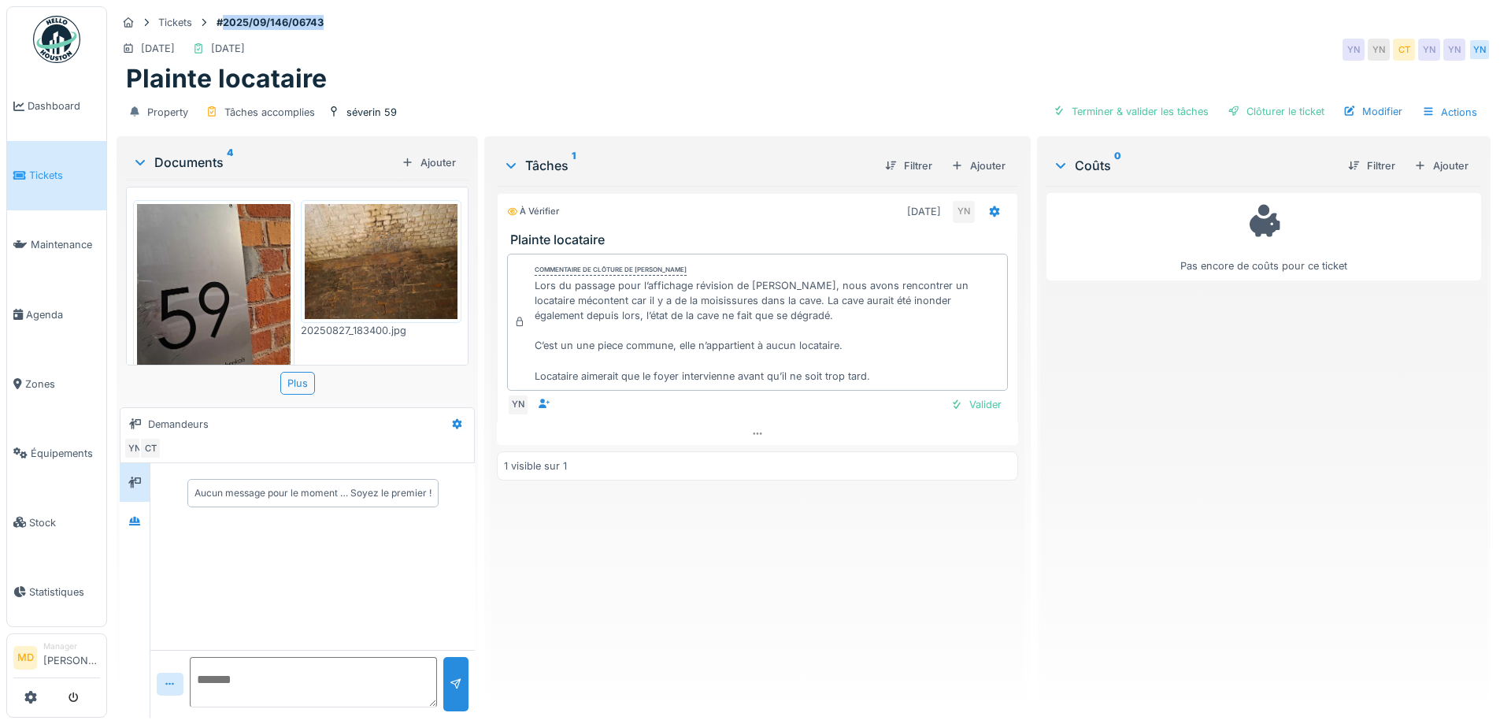
drag, startPoint x: 327, startPoint y: 20, endPoint x: 226, endPoint y: 20, distance: 100.8
click at [226, 20] on strong "#2025/09/146/06743" at bounding box center [270, 22] width 120 height 15
copy strong "2025/09/146/06743"
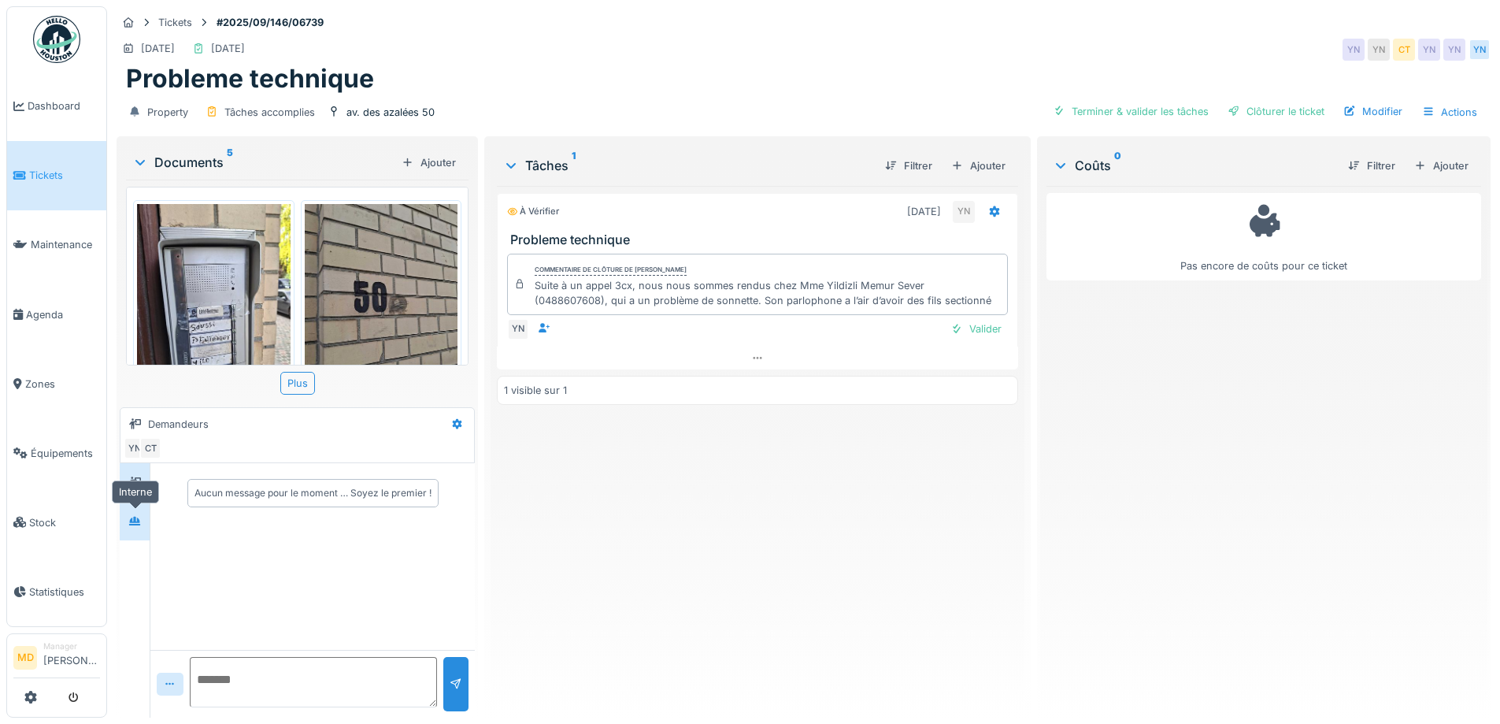
click at [131, 521] on icon at bounding box center [134, 521] width 11 height 9
click at [753, 358] on icon at bounding box center [757, 358] width 9 height 2
click at [951, 158] on div at bounding box center [957, 165] width 13 height 15
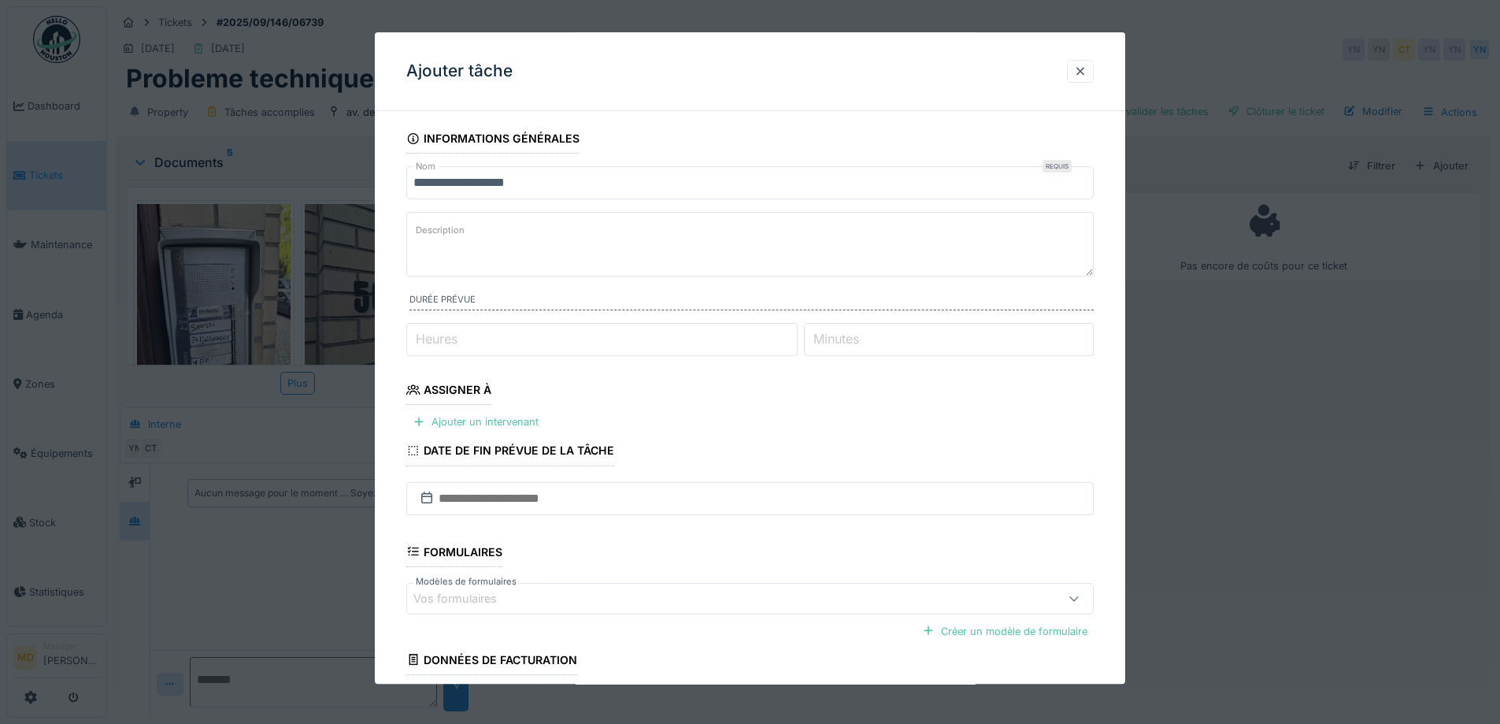
click at [510, 250] on textarea "Description" at bounding box center [750, 244] width 688 height 65
click at [1087, 78] on div at bounding box center [1080, 71] width 13 height 15
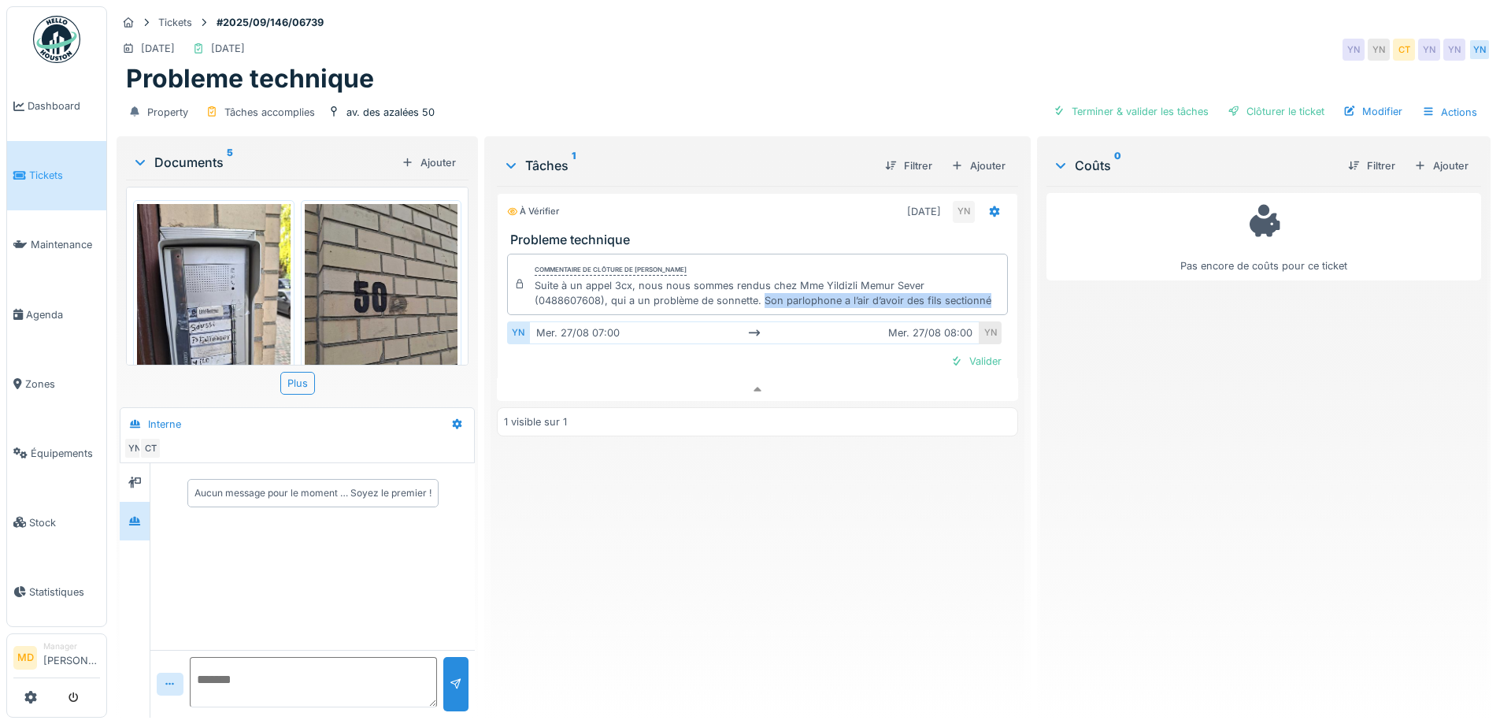
drag, startPoint x: 912, startPoint y: 290, endPoint x: 684, endPoint y: 289, distance: 228.4
click at [684, 289] on div "Suite à un appel 3cx, nous nous sommes rendus chez Mme Yildizli Memur Sever (04…" at bounding box center [767, 293] width 465 height 30
drag, startPoint x: 917, startPoint y: 284, endPoint x: 682, endPoint y: 291, distance: 234.8
click at [682, 291] on div "Suite à un appel 3cx, nous nous sommes rendus chez Mme Yildizli Memur Sever (04…" at bounding box center [767, 293] width 465 height 30
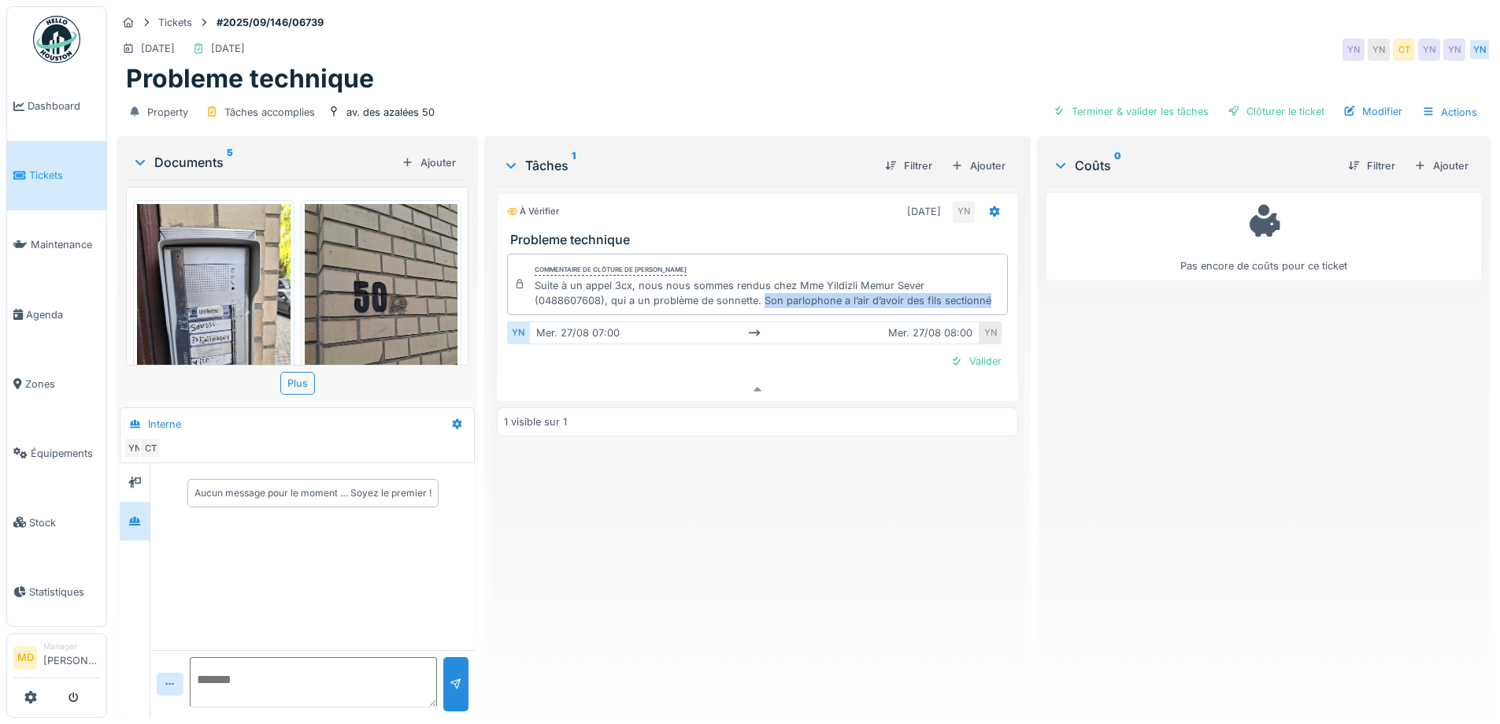
copy div "Son parlophone a l’air d’avoir des fils sectionné"
click at [971, 152] on div "Filtrer Ajouter" at bounding box center [942, 166] width 139 height 28
click at [966, 164] on div "Ajouter" at bounding box center [978, 165] width 67 height 21
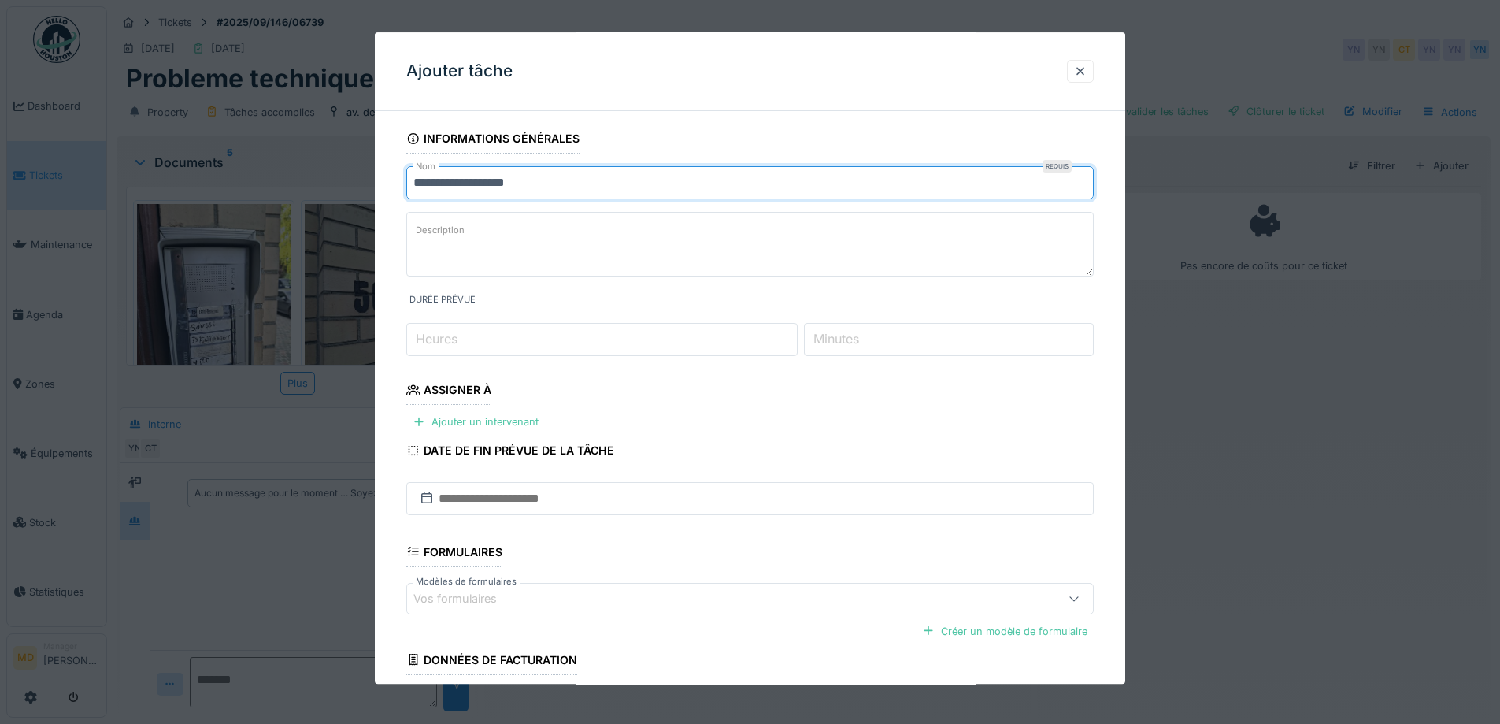
drag, startPoint x: 569, startPoint y: 184, endPoint x: 414, endPoint y: 184, distance: 154.4
click at [414, 184] on input "**********" at bounding box center [750, 182] width 688 height 33
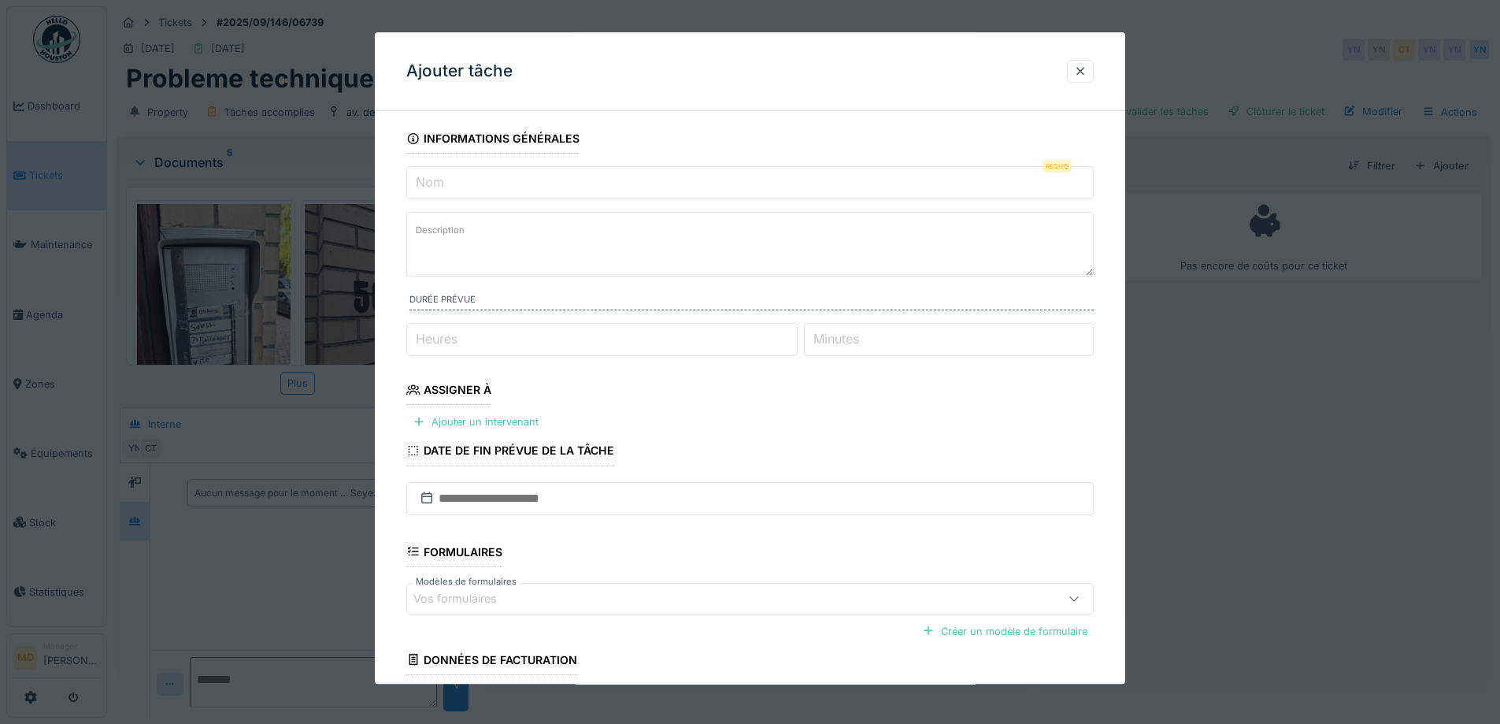
paste input "**********"
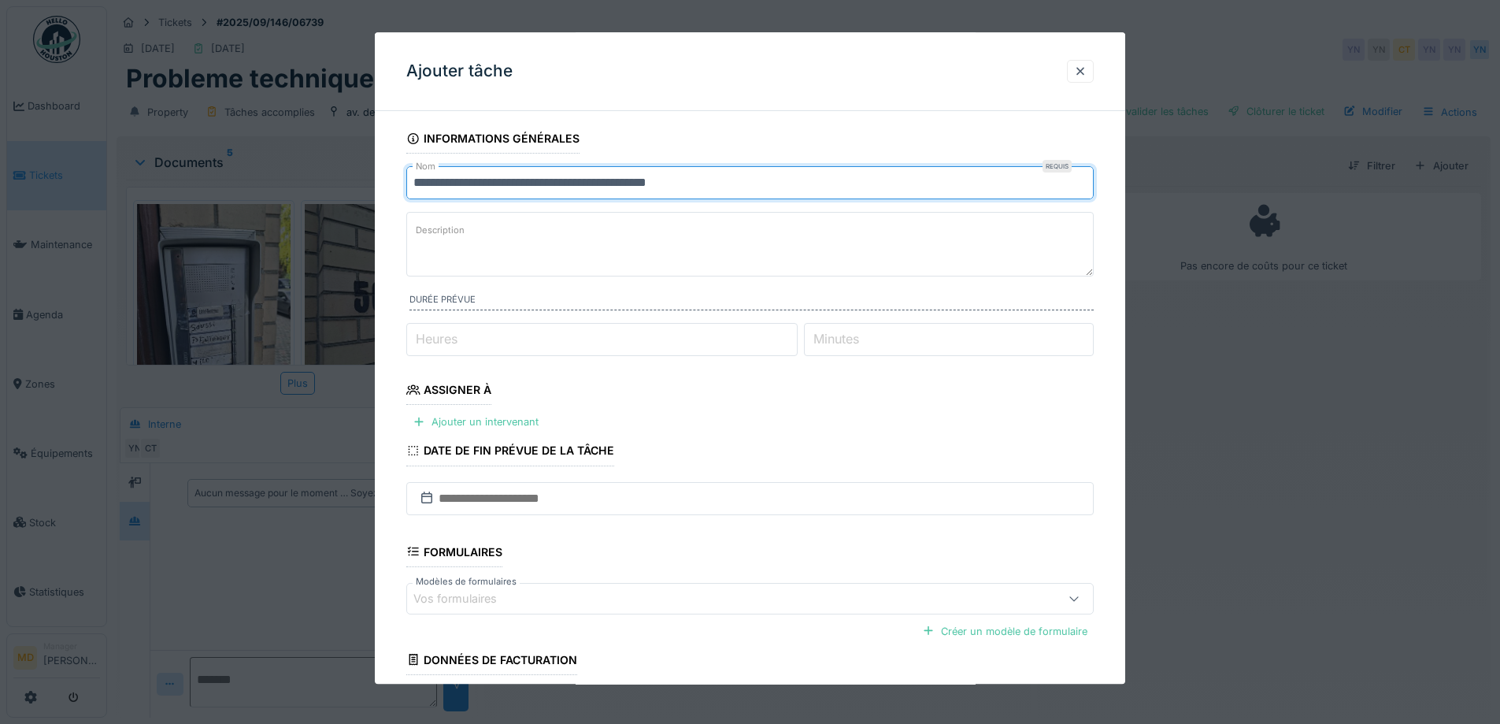
click at [439, 180] on input "**********" at bounding box center [750, 182] width 688 height 33
drag, startPoint x: 692, startPoint y: 177, endPoint x: 683, endPoint y: 181, distance: 10.2
click at [683, 181] on input "**********" at bounding box center [750, 182] width 688 height 33
click at [482, 180] on input "**********" at bounding box center [750, 182] width 688 height 33
drag, startPoint x: 681, startPoint y: 187, endPoint x: 504, endPoint y: 187, distance: 177.2
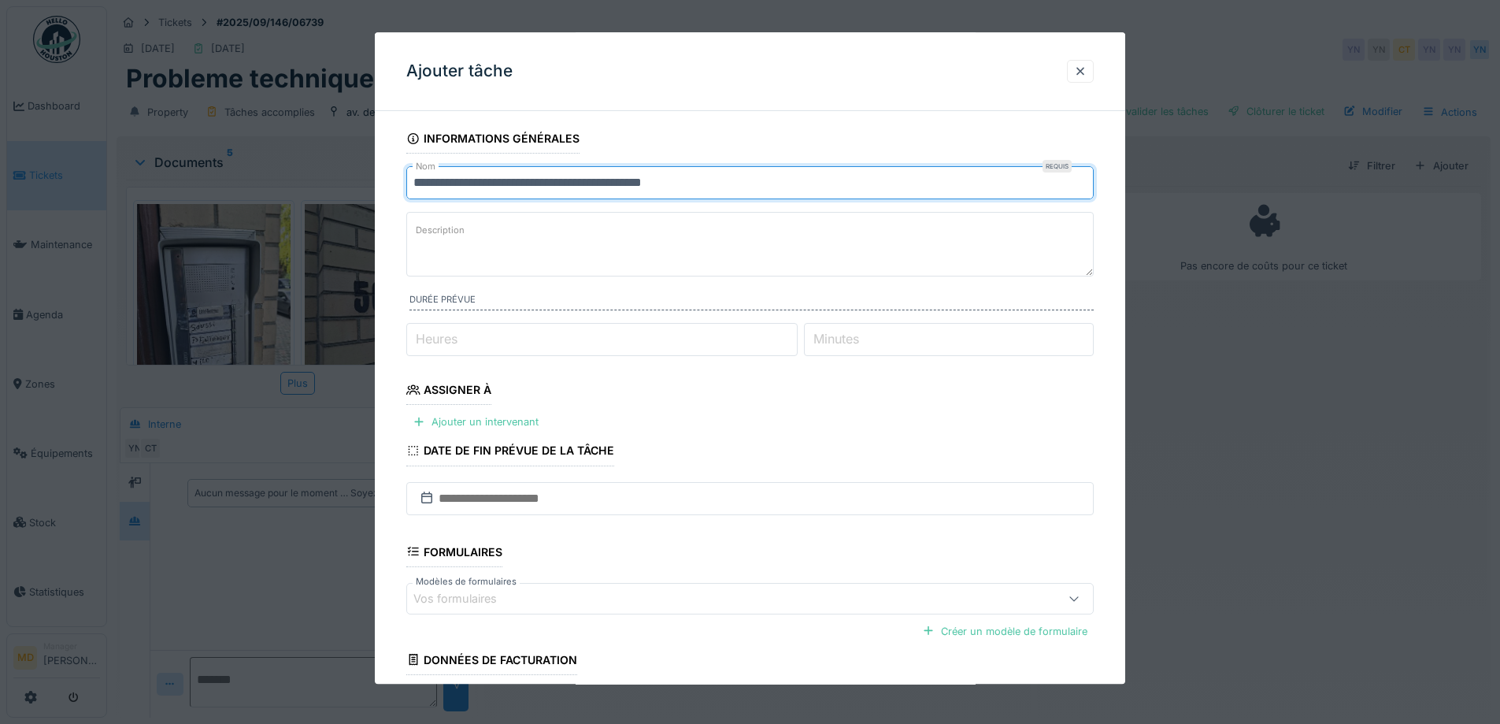
click at [504, 187] on input "**********" at bounding box center [750, 182] width 688 height 33
click at [462, 236] on label "Description" at bounding box center [440, 231] width 55 height 20
click at [462, 236] on textarea "Description" at bounding box center [750, 244] width 688 height 65
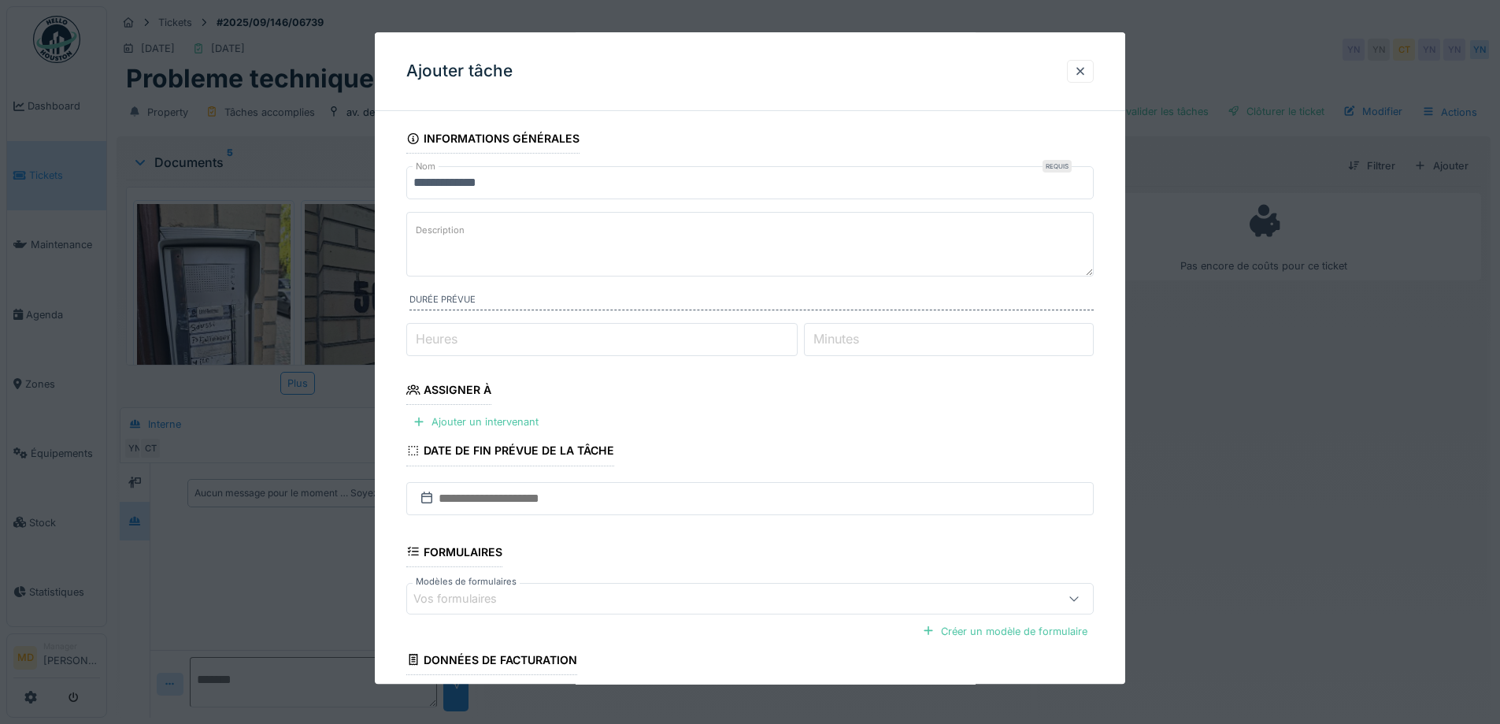
click at [540, 181] on input "**********" at bounding box center [750, 182] width 688 height 33
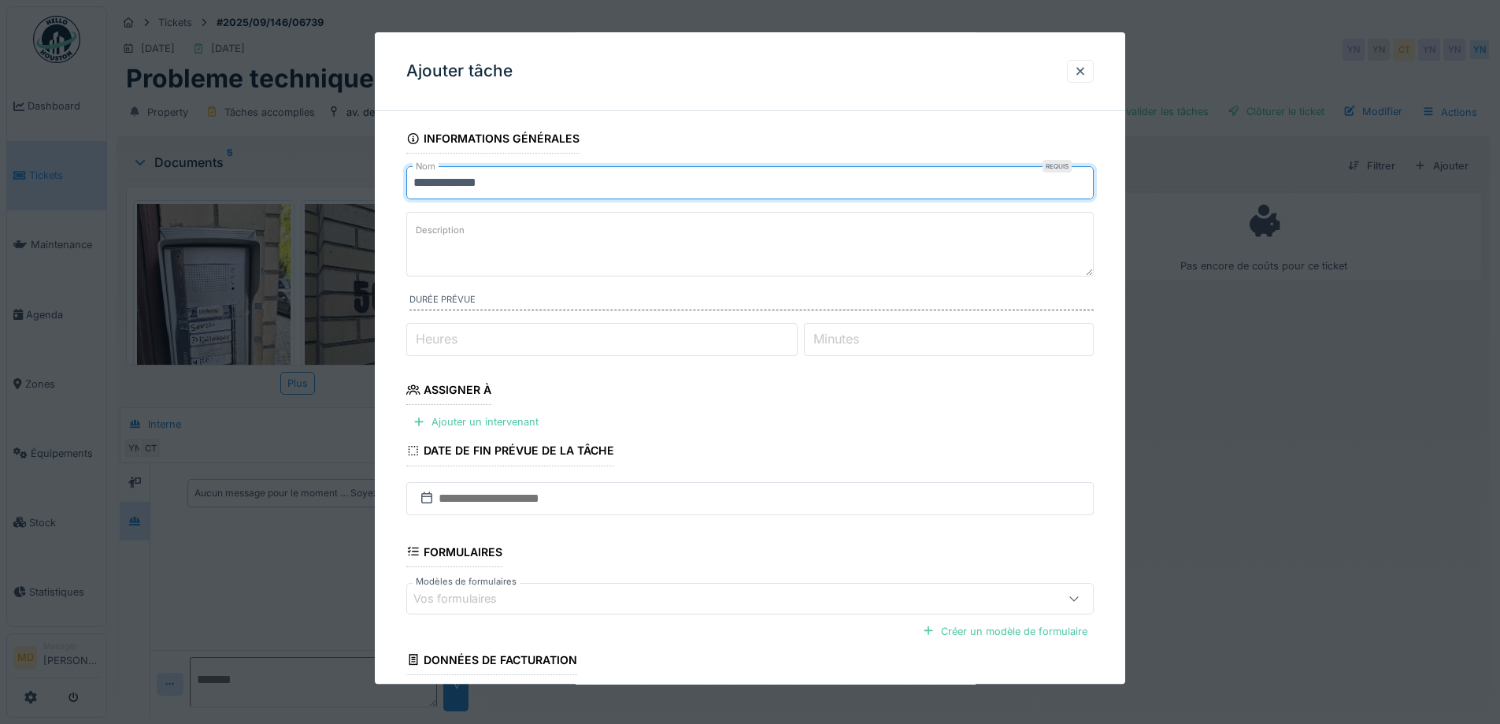
click at [414, 181] on input "**********" at bounding box center [750, 182] width 688 height 33
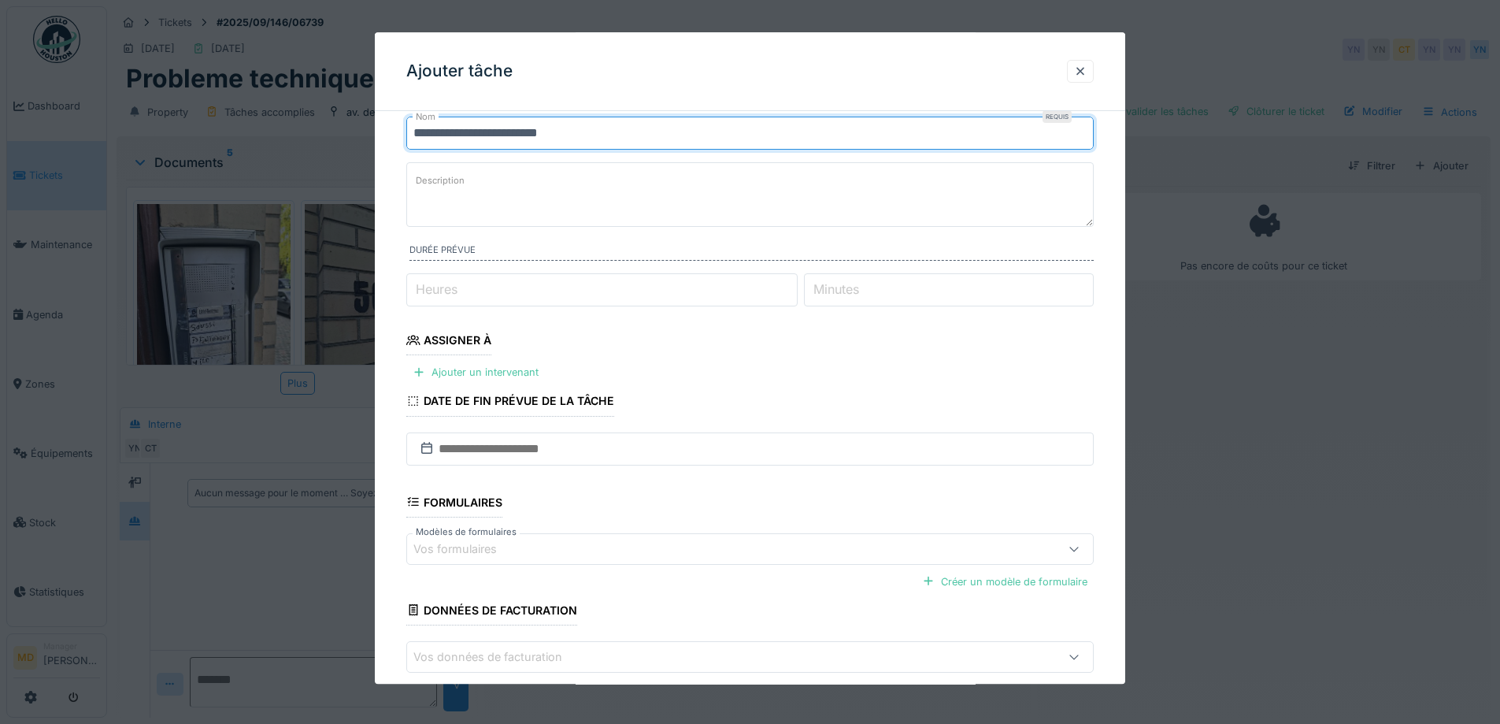
scroll to position [128, 0]
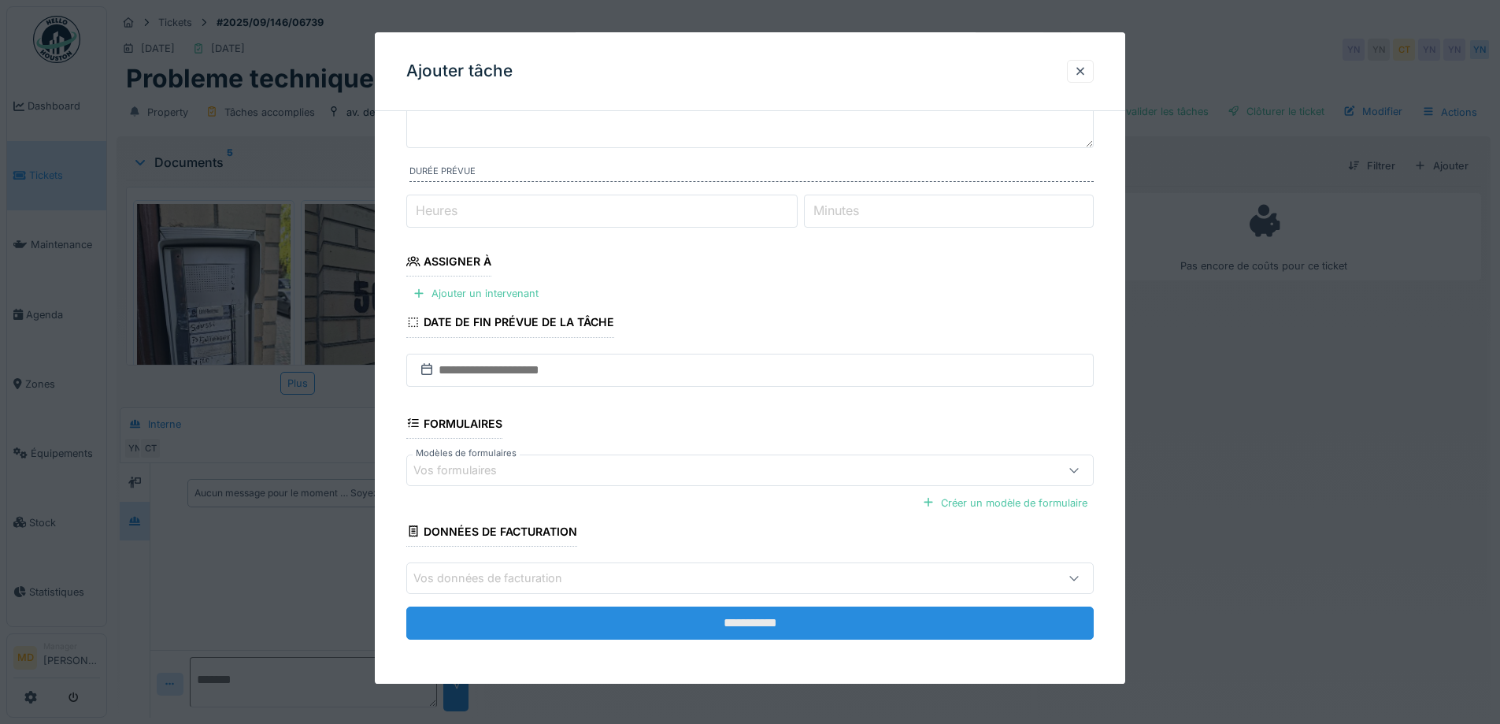
type input "**********"
click at [811, 628] on input "**********" at bounding box center [750, 622] width 688 height 33
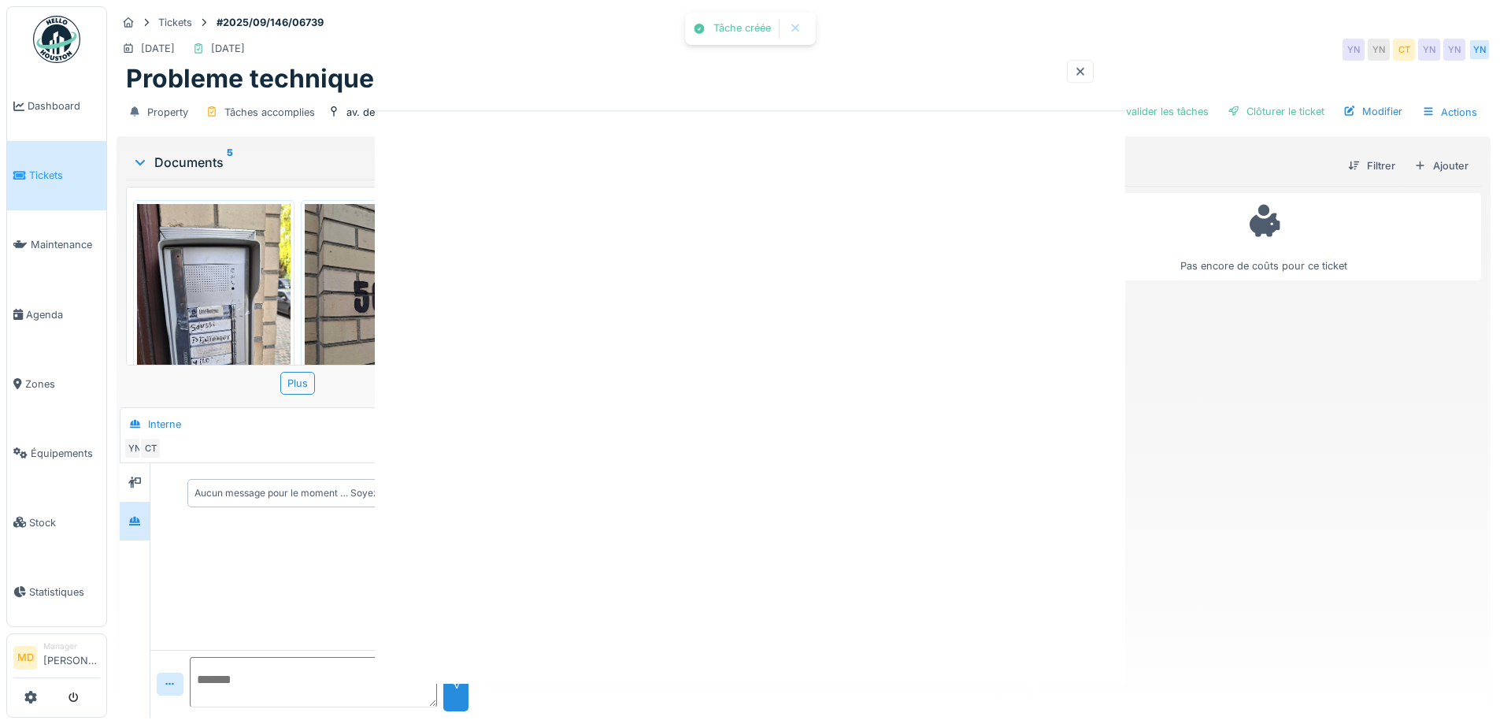
scroll to position [0, 0]
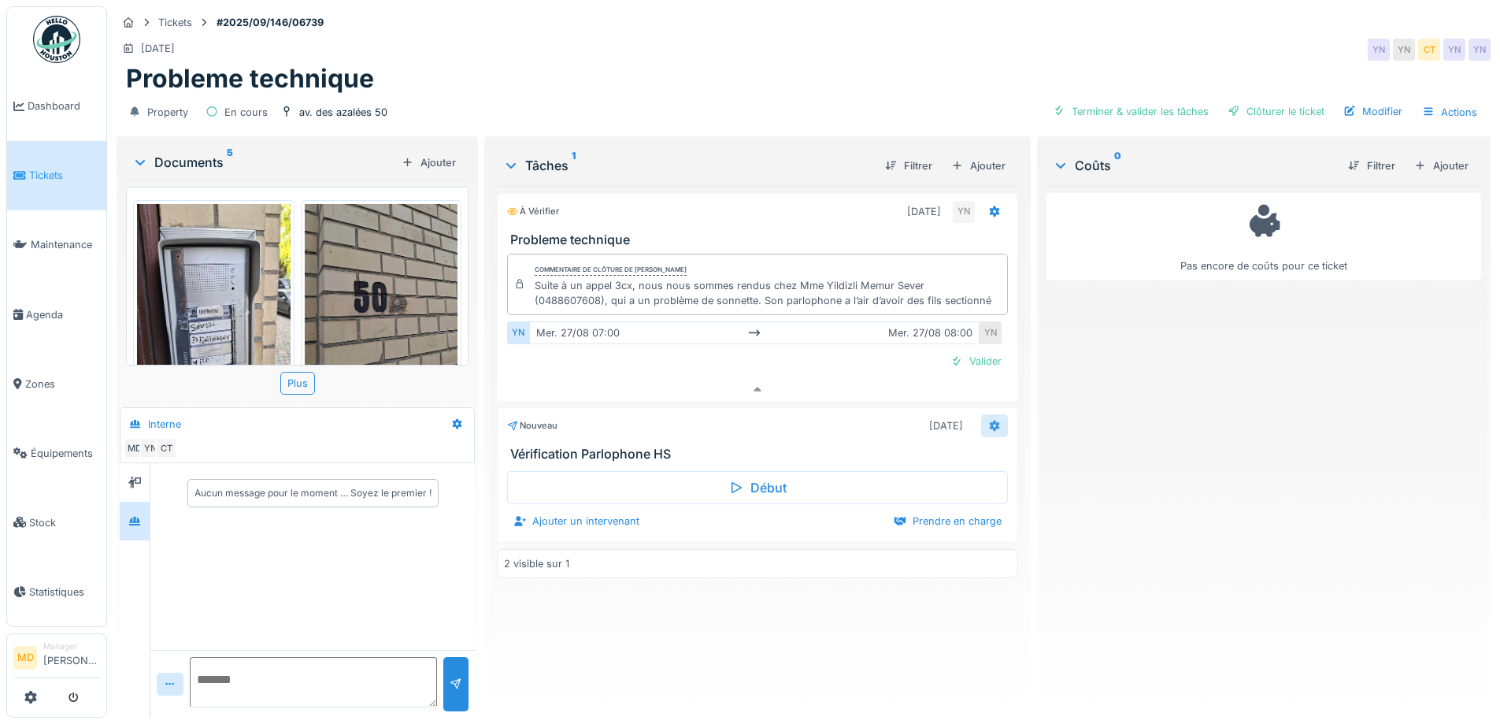
click at [989, 420] on icon at bounding box center [994, 425] width 10 height 11
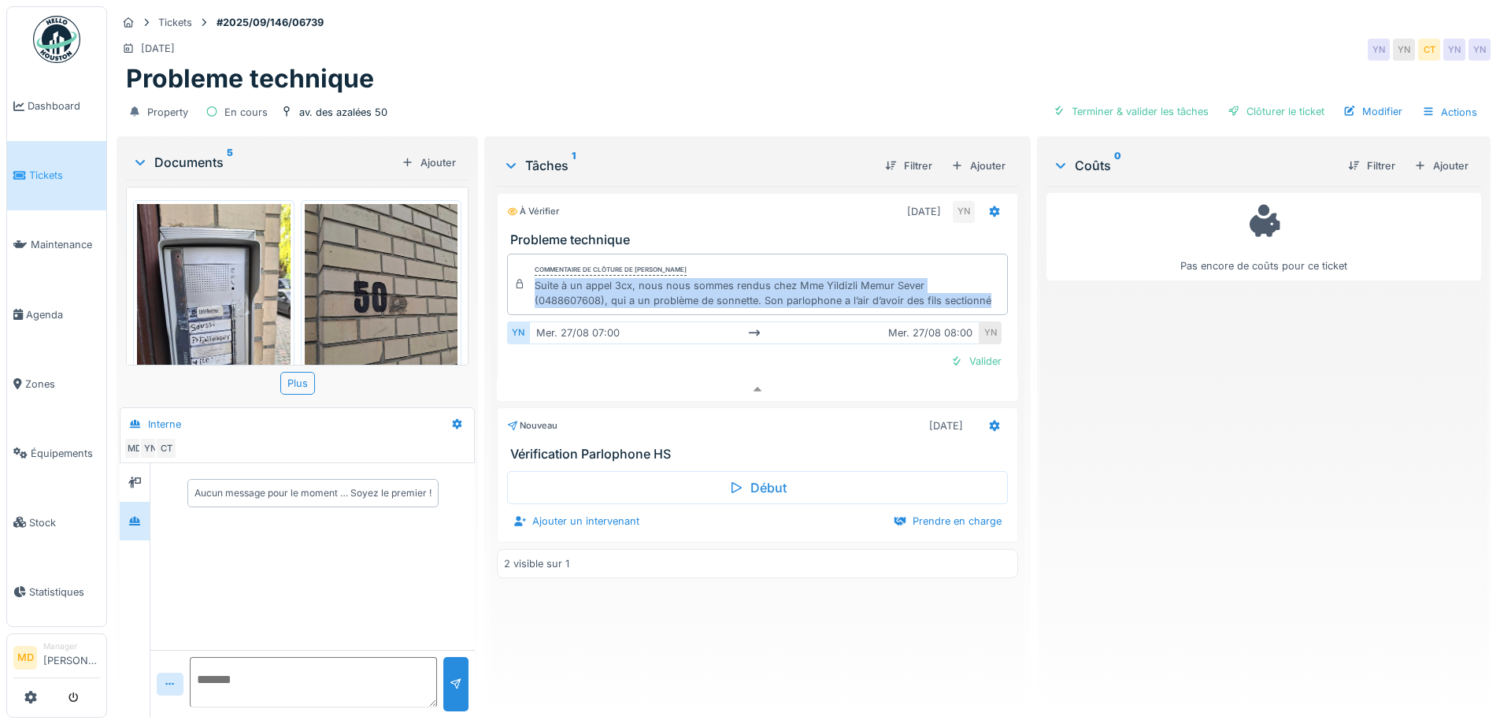
drag, startPoint x: 533, startPoint y: 273, endPoint x: 928, endPoint y: 284, distance: 394.8
click at [928, 284] on div "Suite à un appel 3cx, nous nous sommes rendus chez Mme Yildizli Memur Sever (04…" at bounding box center [767, 293] width 465 height 30
copy div "Suite à un appel 3cx, nous nous sommes rendus chez Mme Yildizli Memur Sever (04…"
click at [992, 421] on icon at bounding box center [994, 426] width 13 height 10
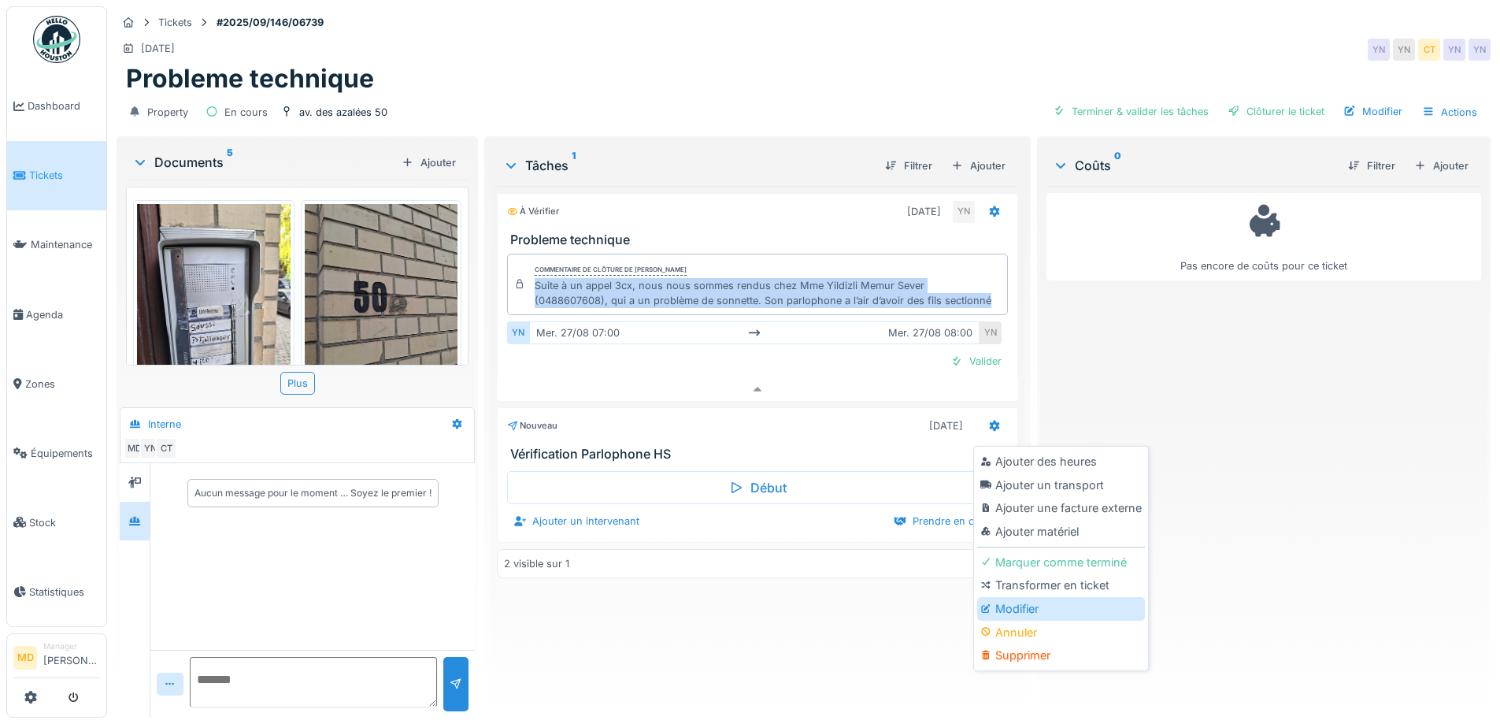
click at [1025, 597] on div "Modifier" at bounding box center [1061, 609] width 168 height 24
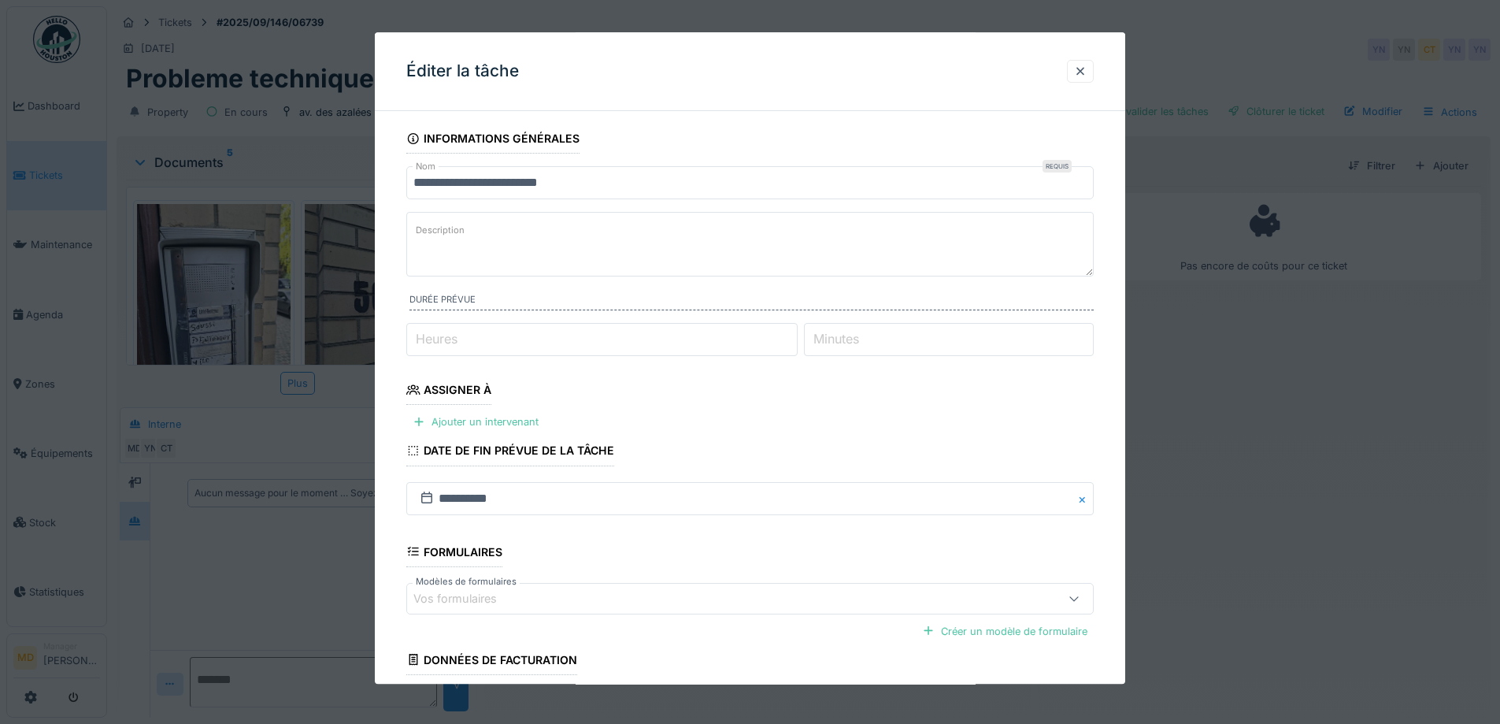
click at [459, 236] on label "Description" at bounding box center [440, 231] width 55 height 20
click at [459, 236] on textarea "Description" at bounding box center [750, 244] width 688 height 65
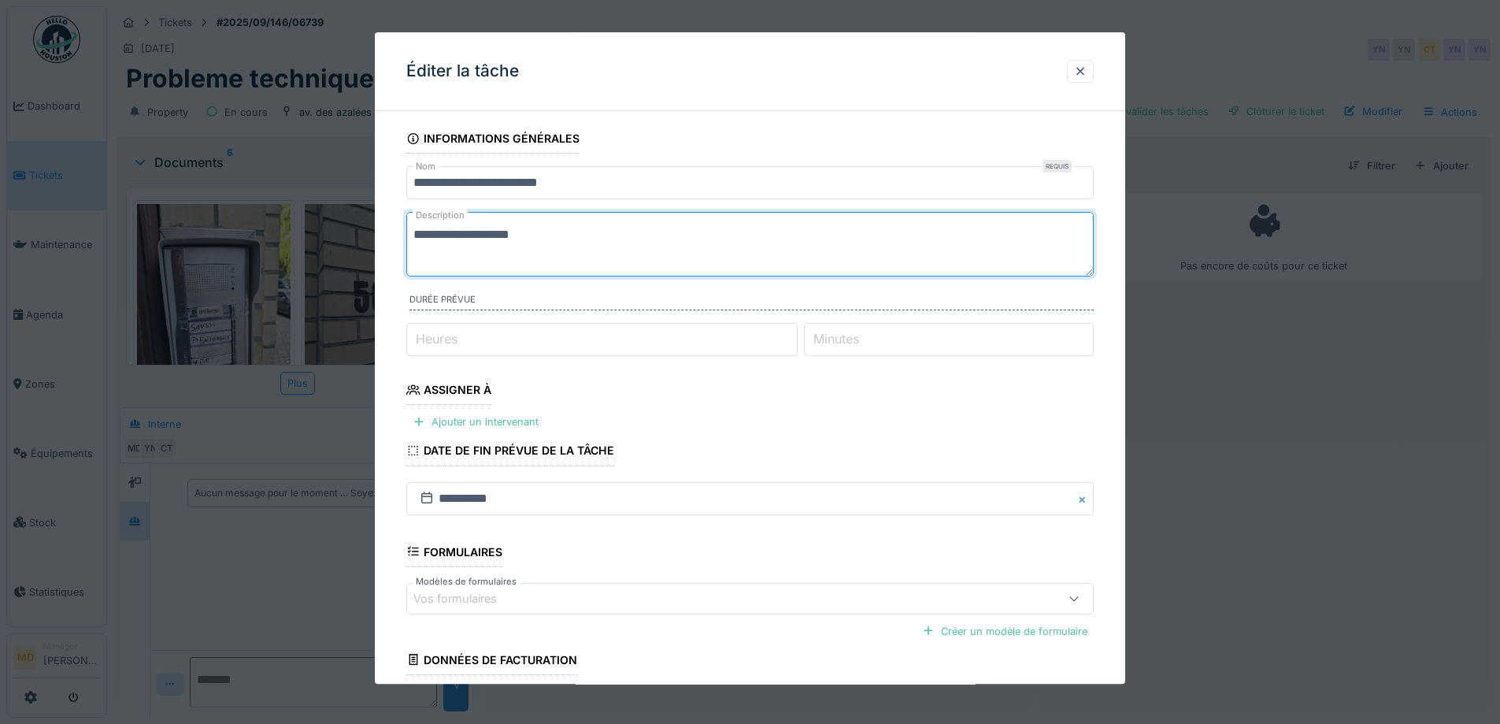
paste textarea "**********"
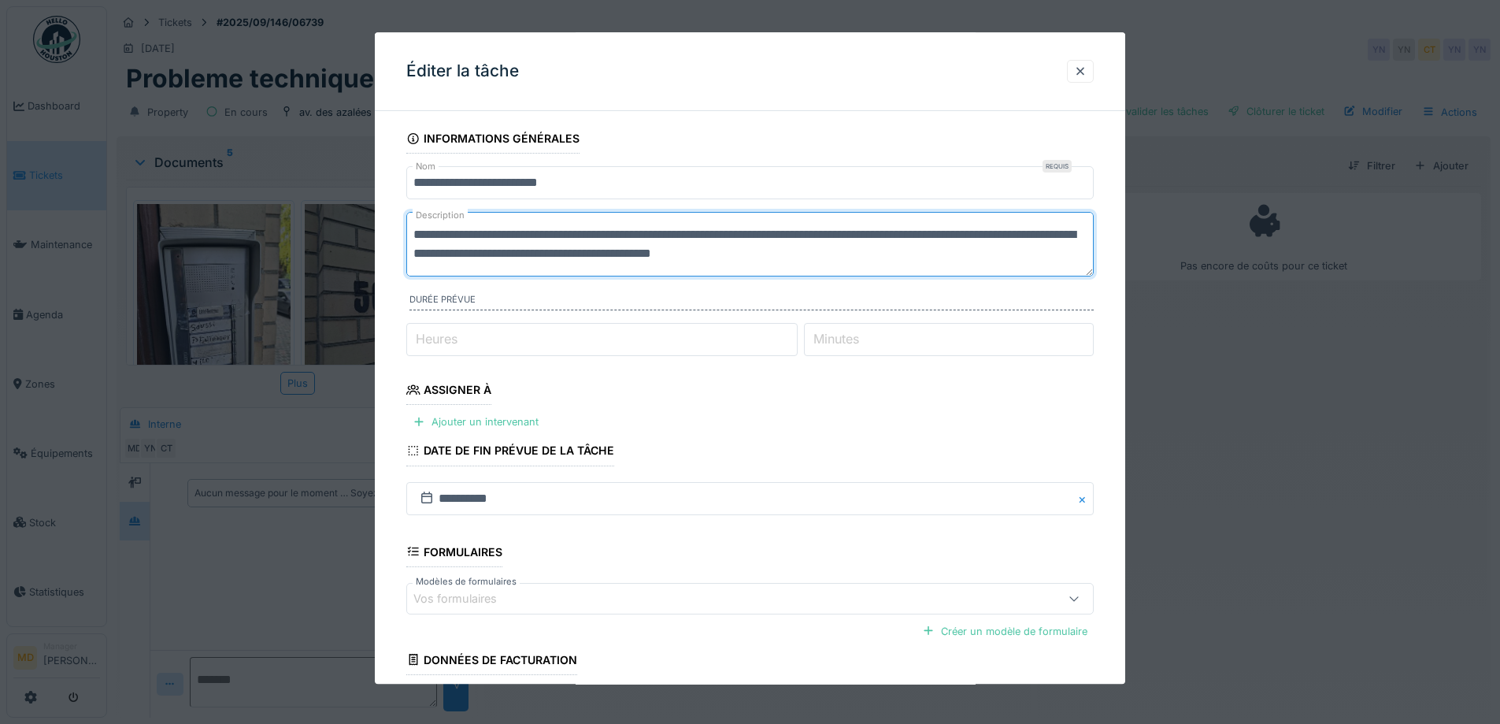
click at [538, 252] on textarea "**********" at bounding box center [750, 244] width 688 height 65
click at [414, 232] on textarea "**********" at bounding box center [750, 244] width 688 height 65
type textarea "**********"
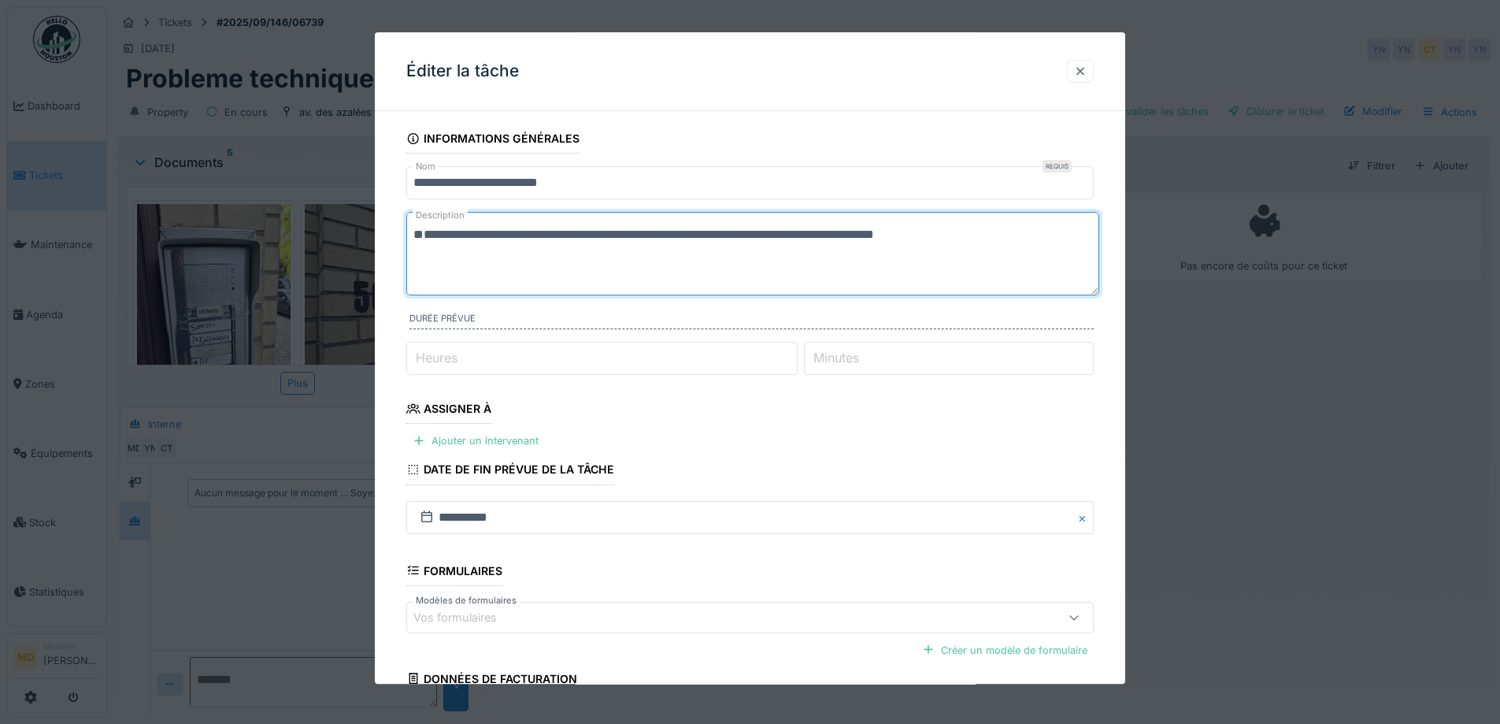
click at [1084, 75] on div at bounding box center [1080, 71] width 13 height 15
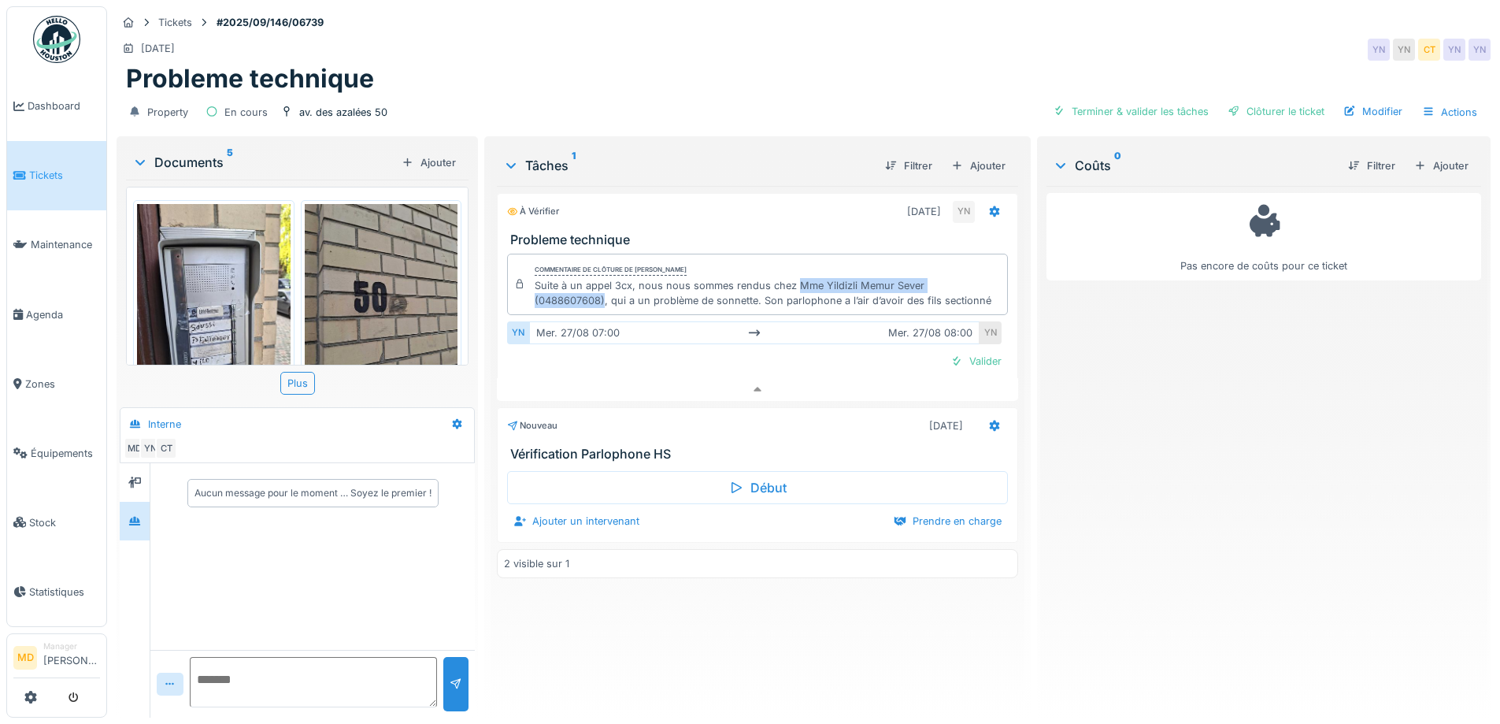
drag, startPoint x: 791, startPoint y: 272, endPoint x: 985, endPoint y: 268, distance: 194.6
click at [985, 278] on div "Suite à un appel 3cx, nous nous sommes rendus chez Mme Yildizli Memur Sever (04…" at bounding box center [767, 293] width 465 height 30
copy div "Mme Yildizli Memur Sever (0488607608)"
click at [989, 420] on icon at bounding box center [994, 425] width 10 height 11
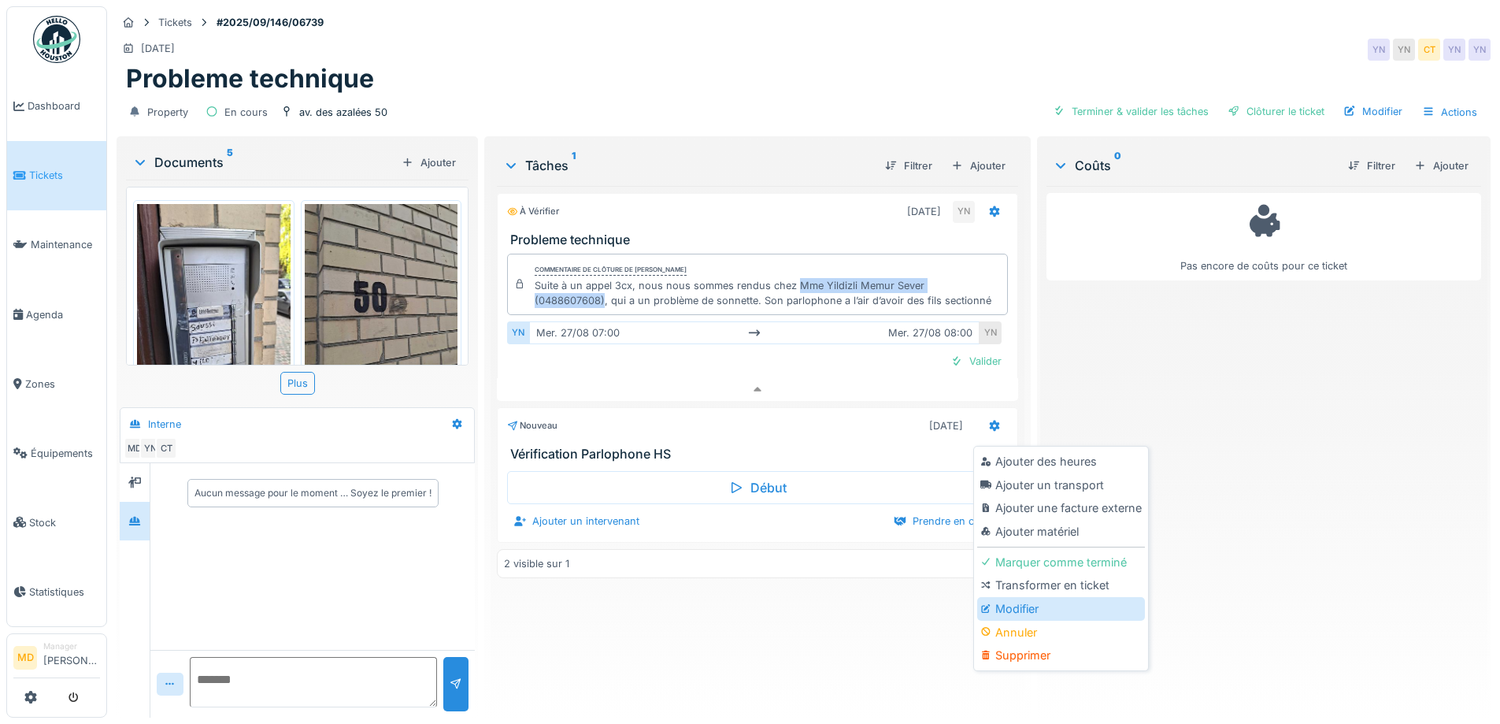
click at [1011, 600] on div "Modifier" at bounding box center [1061, 609] width 168 height 24
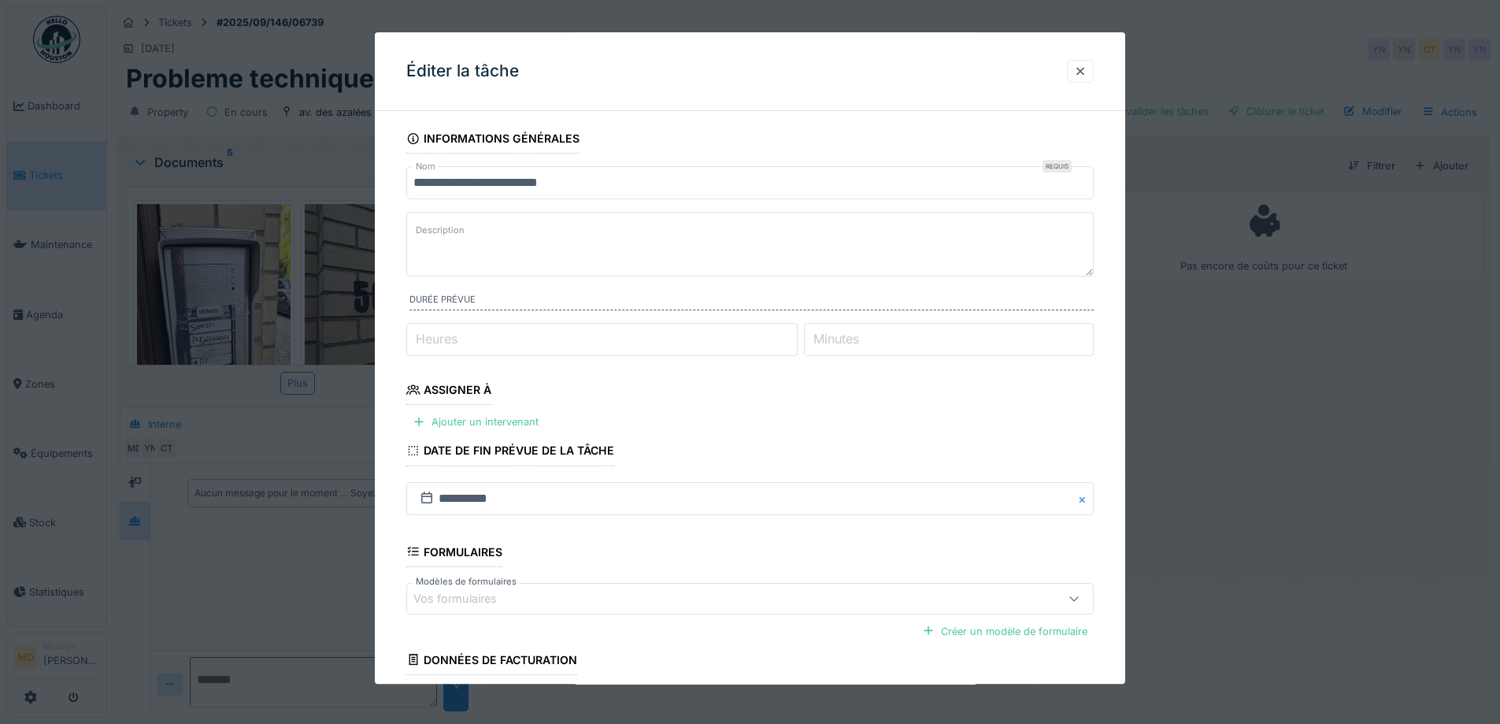
click at [444, 229] on label "Description" at bounding box center [440, 231] width 55 height 20
click at [444, 229] on textarea "Description" at bounding box center [750, 244] width 688 height 65
paste textarea "**********"
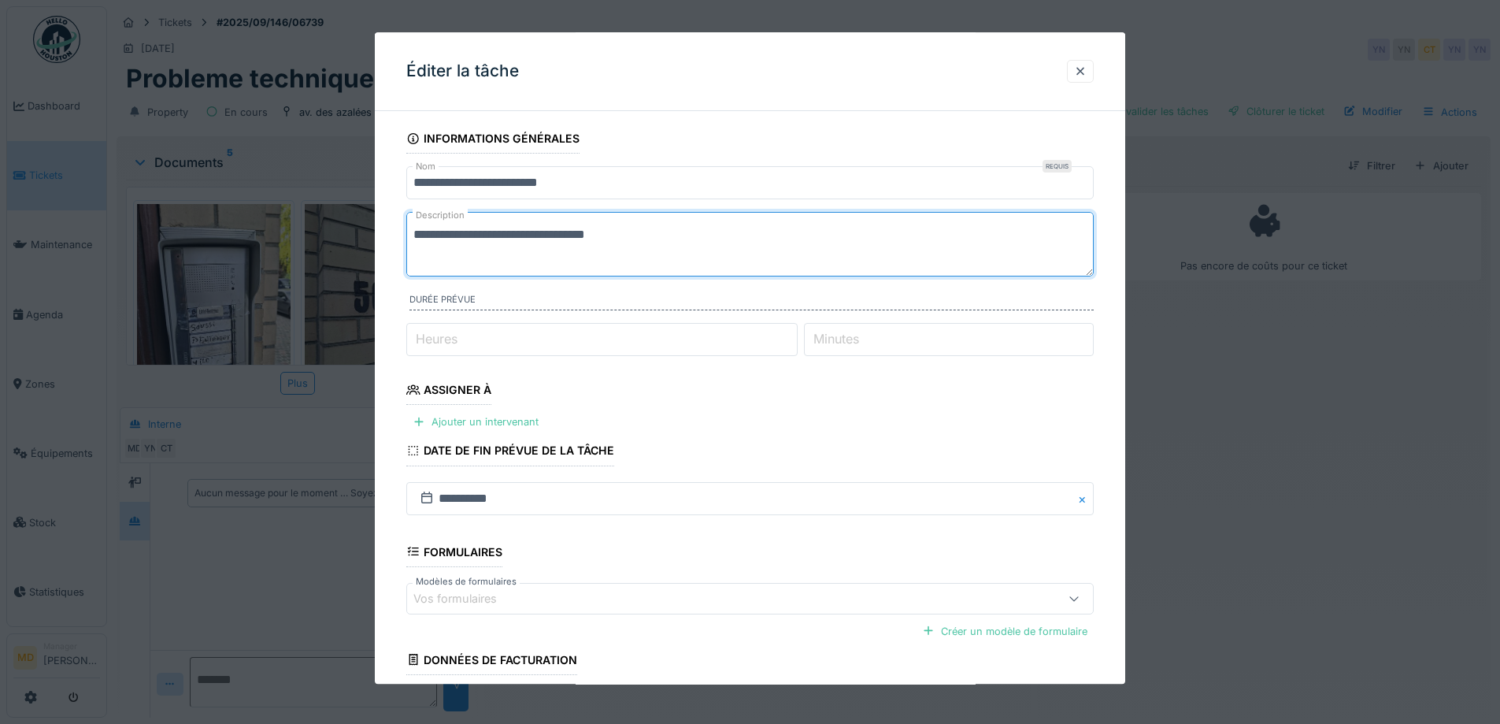
click at [577, 231] on textarea "**********" at bounding box center [750, 244] width 688 height 65
drag, startPoint x: 660, startPoint y: 229, endPoint x: 707, endPoint y: 236, distance: 47.8
click at [659, 229] on textarea "**********" at bounding box center [750, 244] width 688 height 65
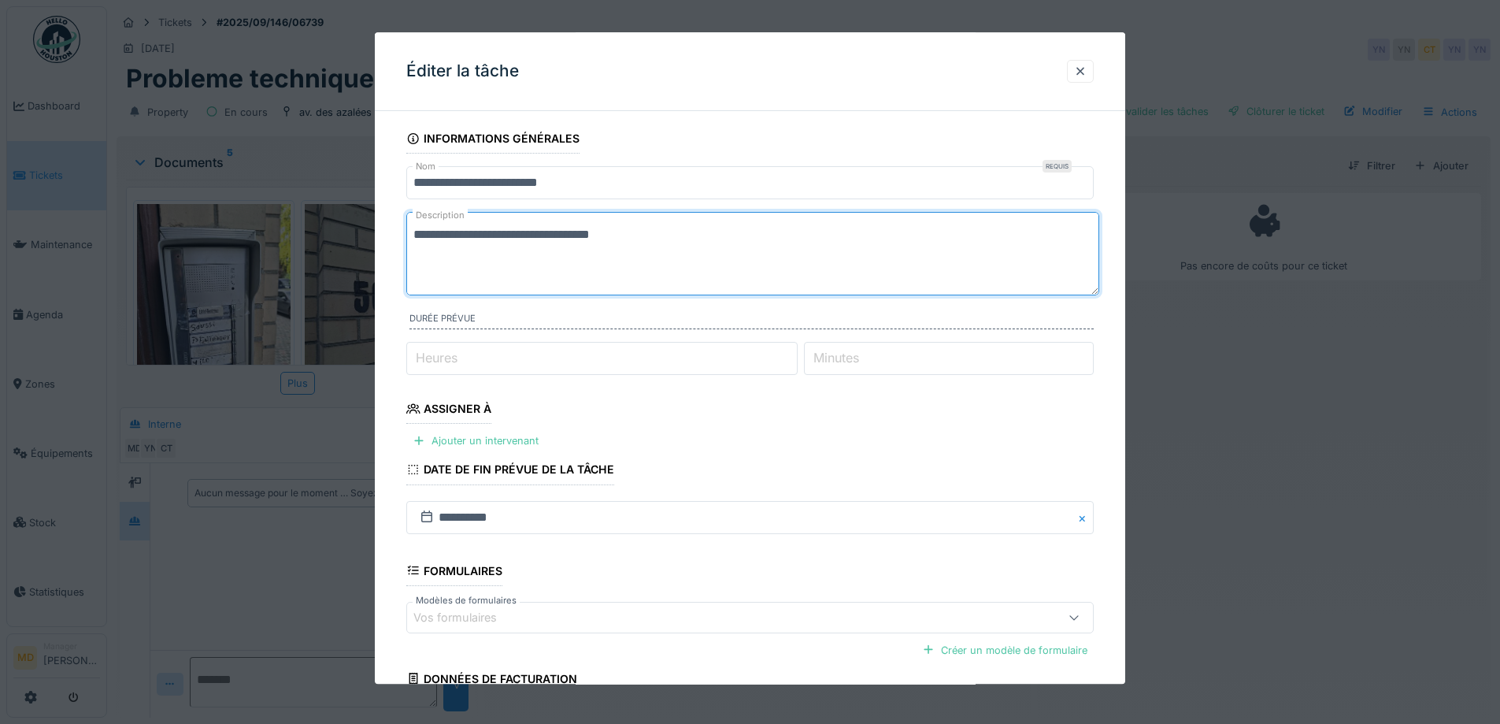
scroll to position [147, 0]
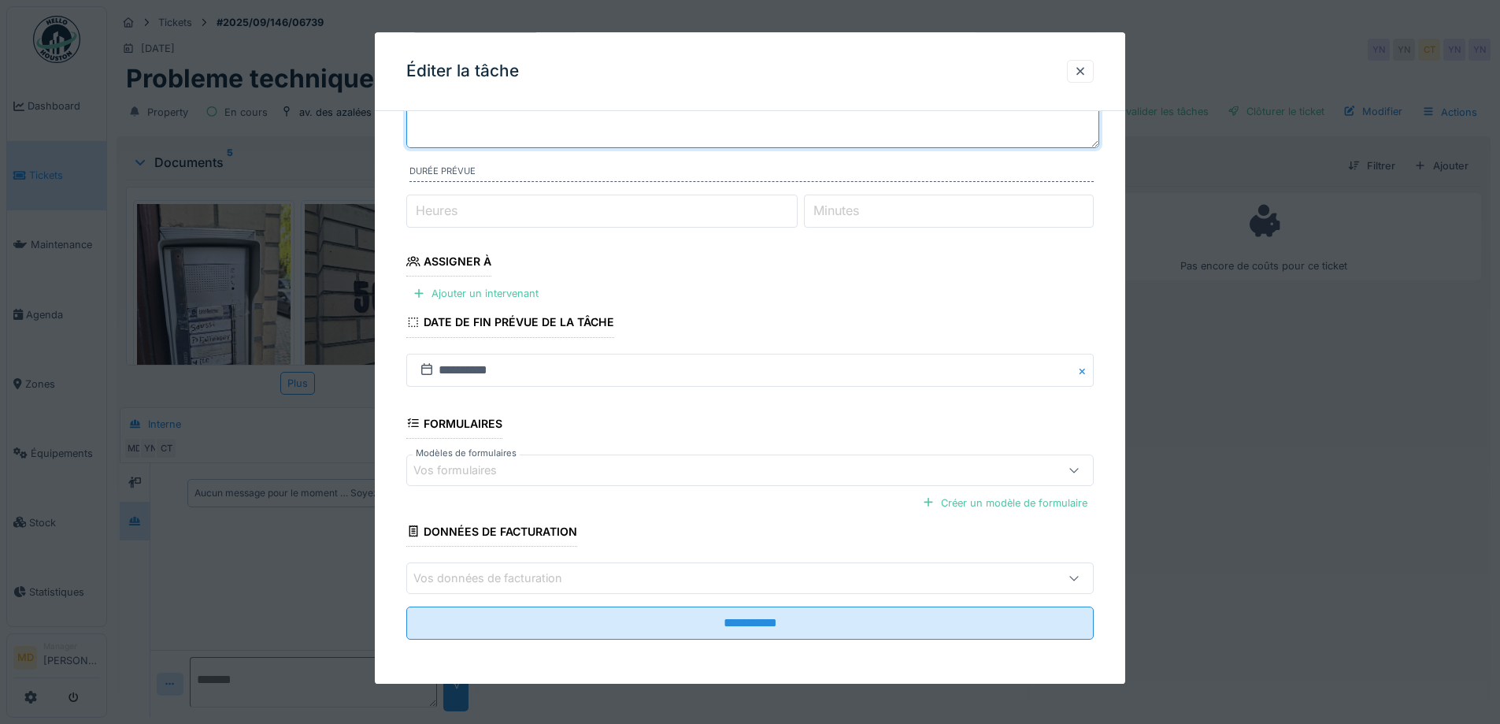
type textarea "**********"
click at [542, 624] on input "**********" at bounding box center [750, 622] width 688 height 33
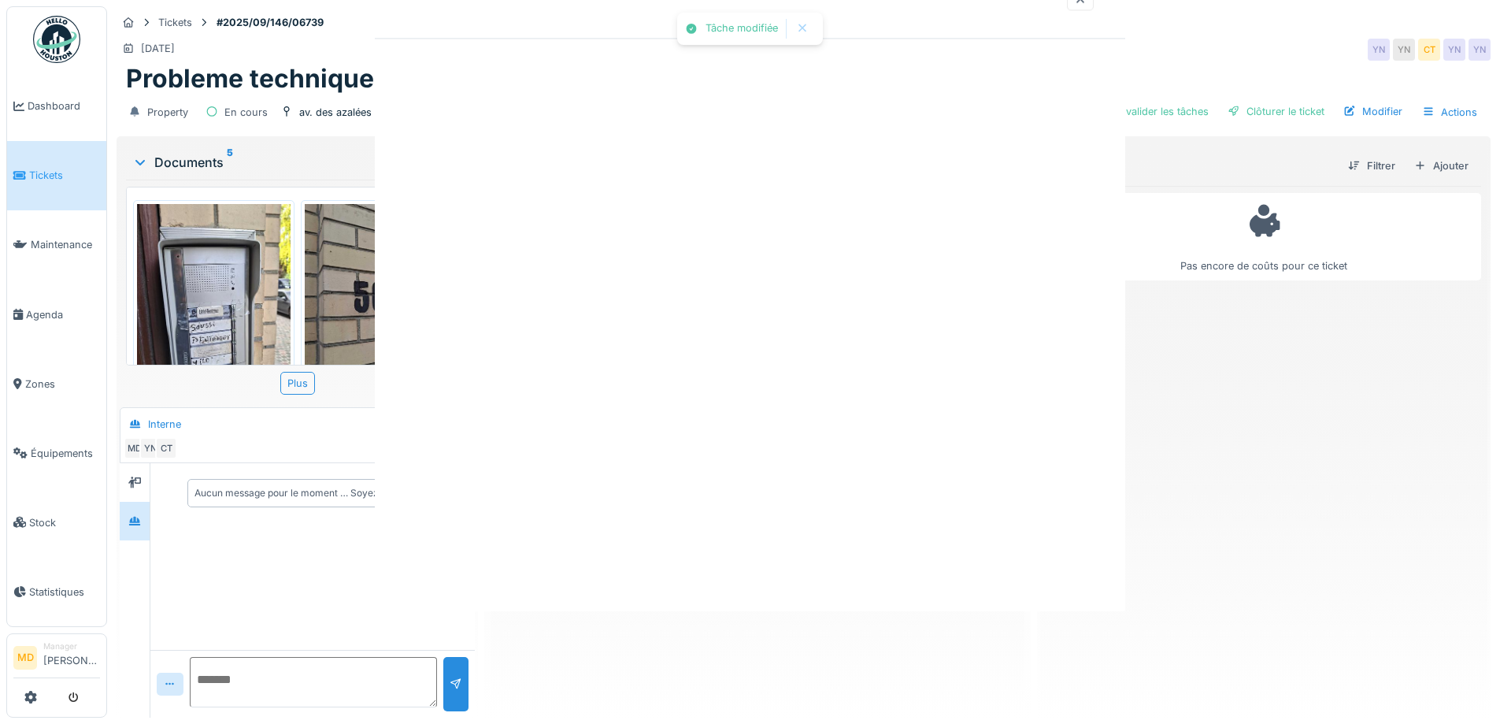
scroll to position [0, 0]
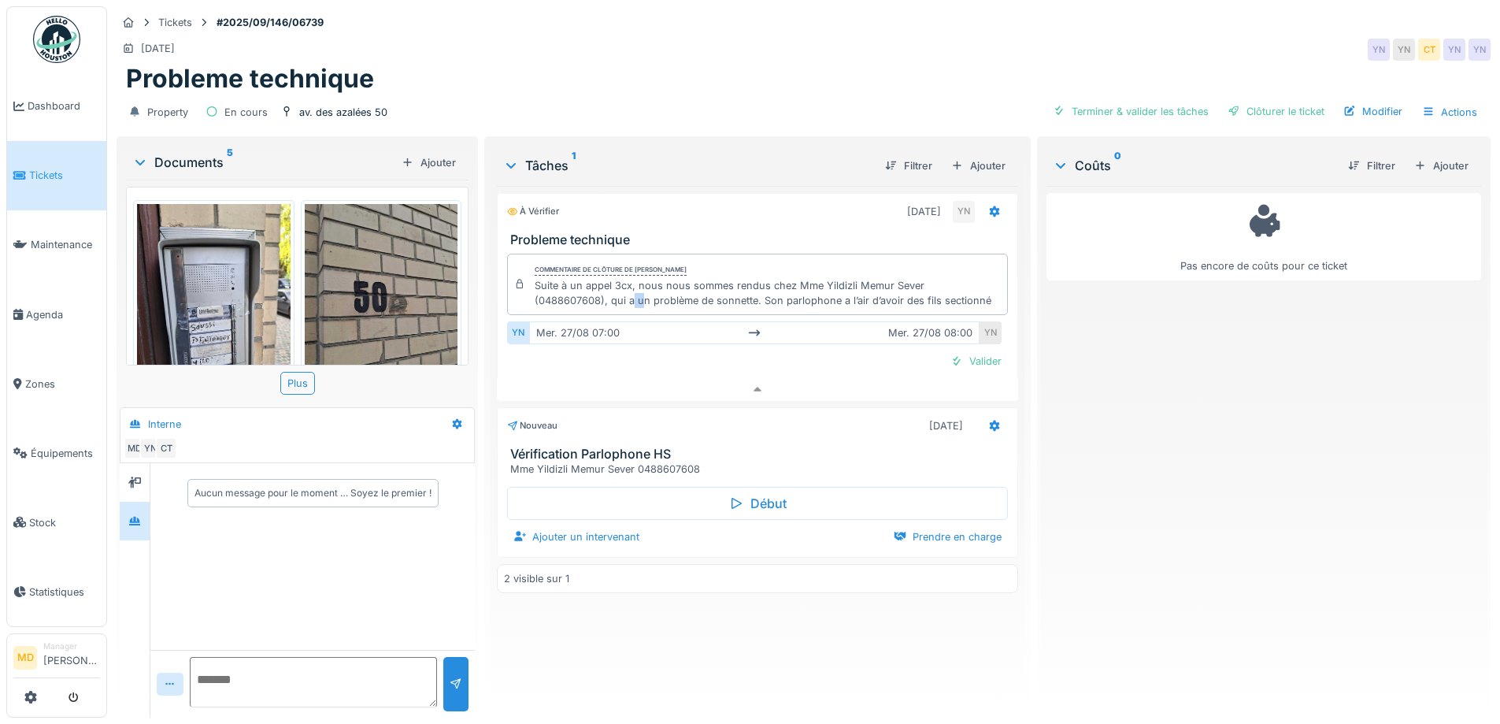
drag, startPoint x: 555, startPoint y: 287, endPoint x: 566, endPoint y: 287, distance: 10.2
click at [566, 287] on div "Suite à un appel 3cx, nous nous sommes rendus chez Mme Yildizli Memur Sever (04…" at bounding box center [767, 293] width 465 height 30
click at [559, 286] on div "Suite à un appel 3cx, nous nous sommes rendus chez Mme Yildizli Memur Sever (04…" at bounding box center [767, 293] width 465 height 30
drag, startPoint x: 558, startPoint y: 287, endPoint x: 911, endPoint y: 286, distance: 352.9
click at [911, 286] on div "Suite à un appel 3cx, nous nous sommes rendus chez Mme Yildizli Memur Sever (04…" at bounding box center [767, 293] width 465 height 30
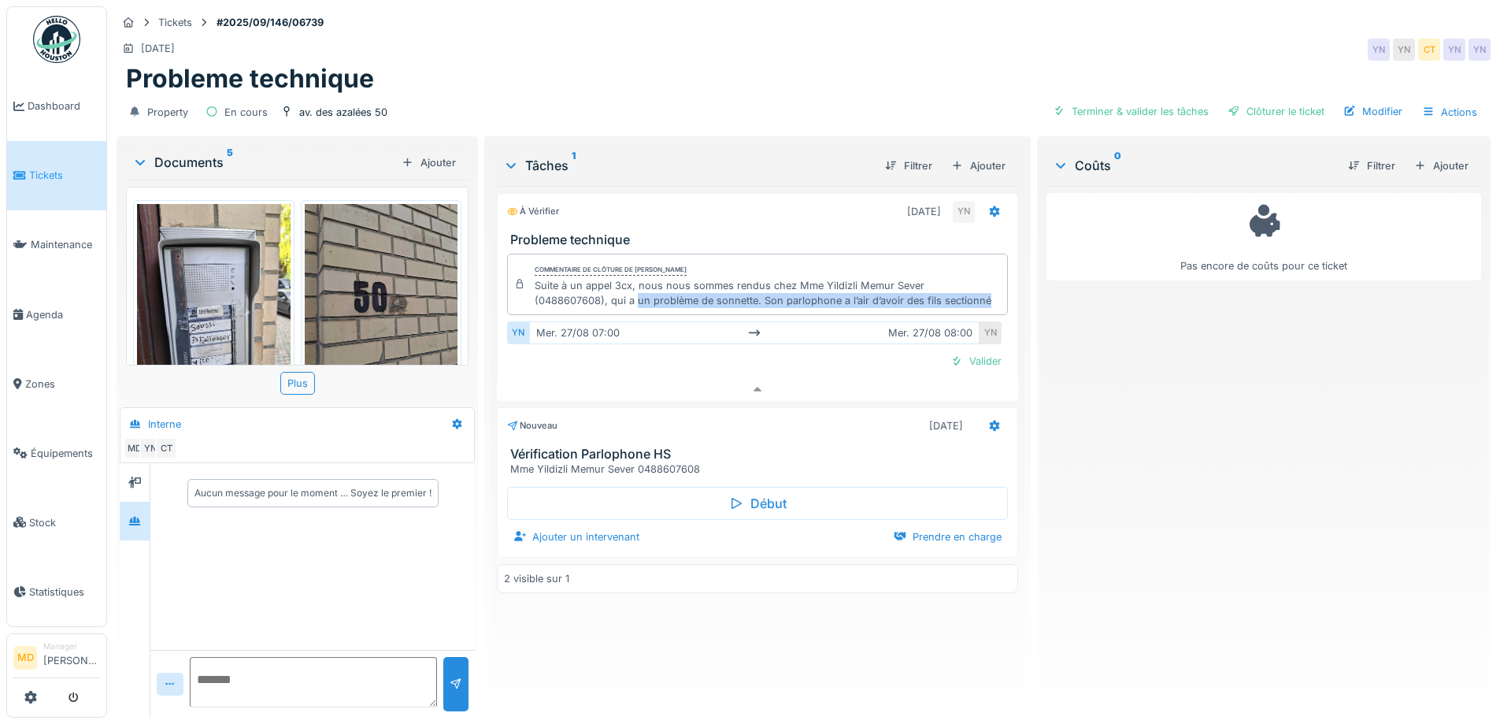
copy div "un problème de sonnette. Son parlophone a l’air d’avoir des fils sectionné"
click at [988, 418] on div at bounding box center [994, 425] width 13 height 15
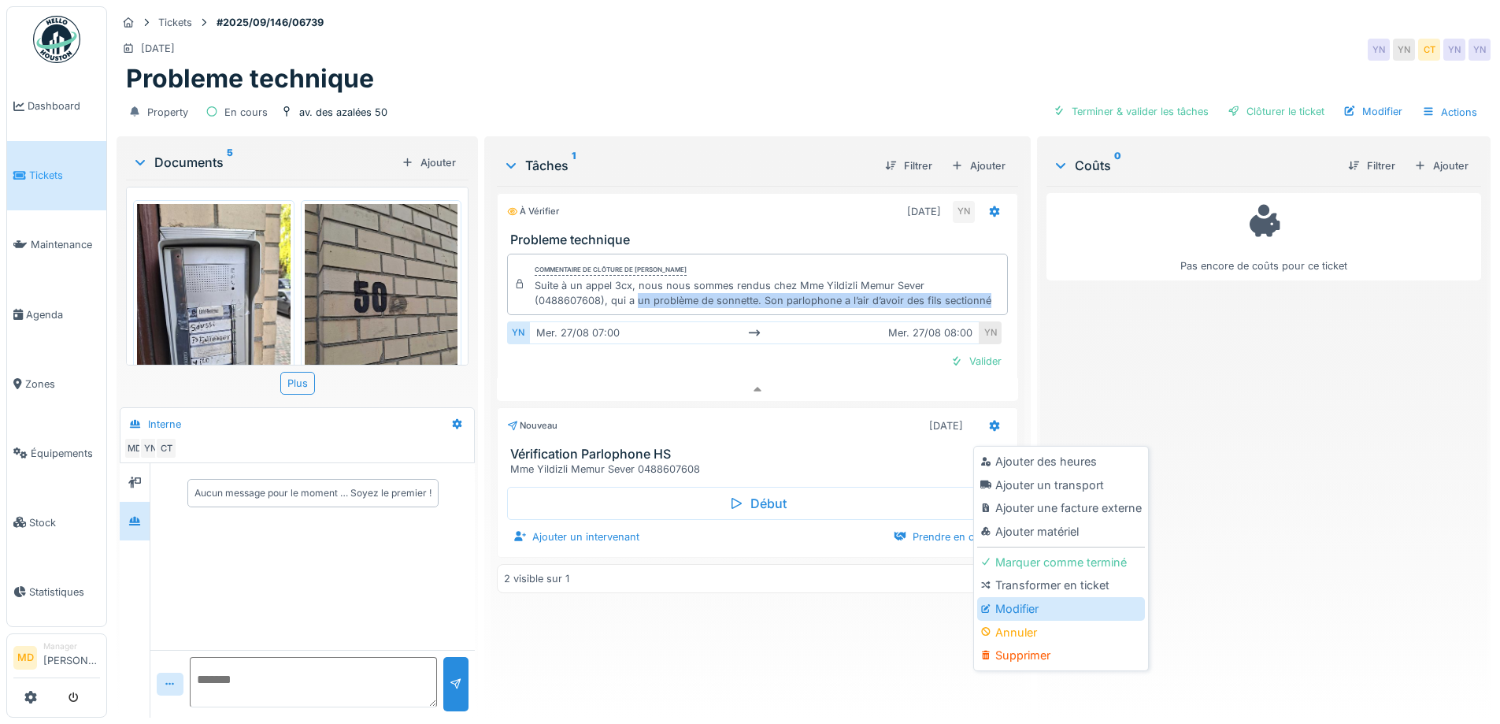
click at [1002, 599] on div "Modifier" at bounding box center [1061, 609] width 168 height 24
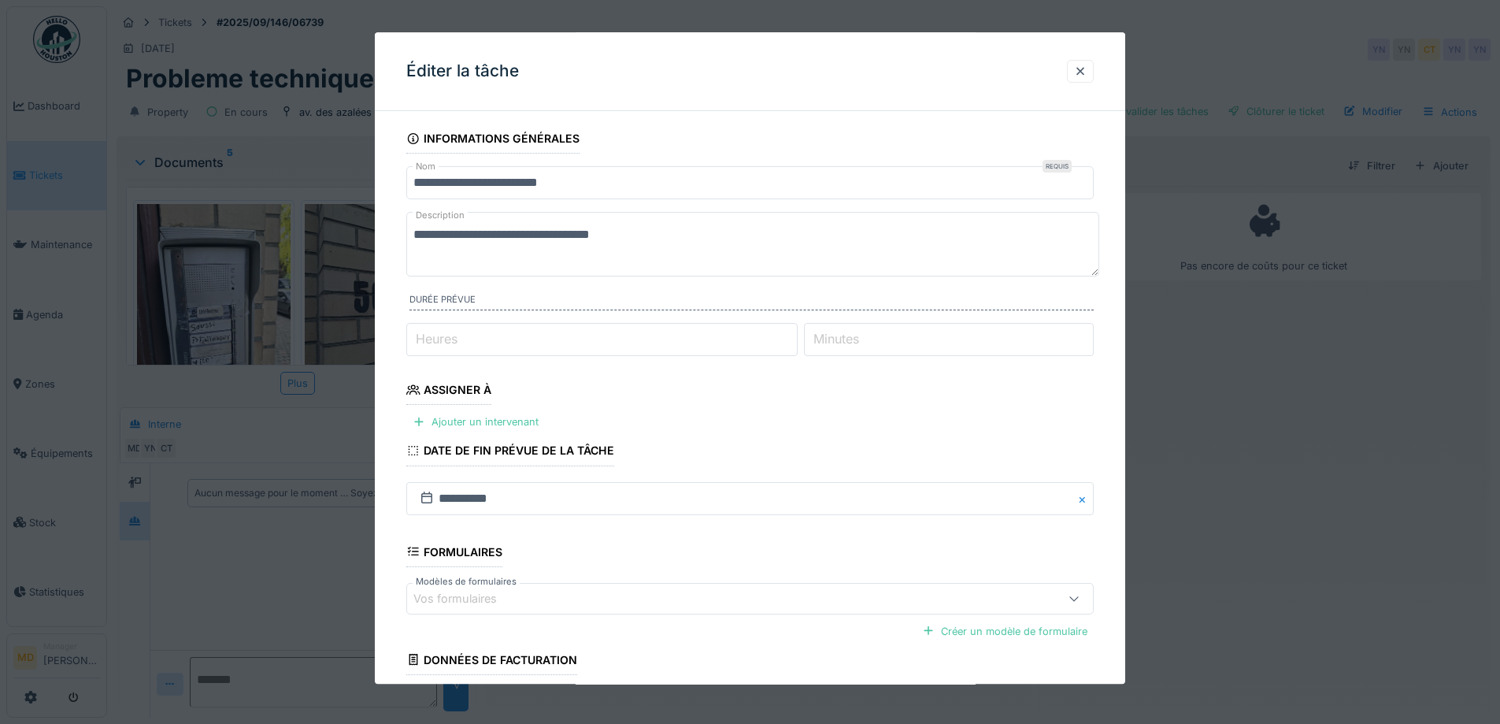
click at [667, 237] on textarea "**********" at bounding box center [752, 244] width 693 height 65
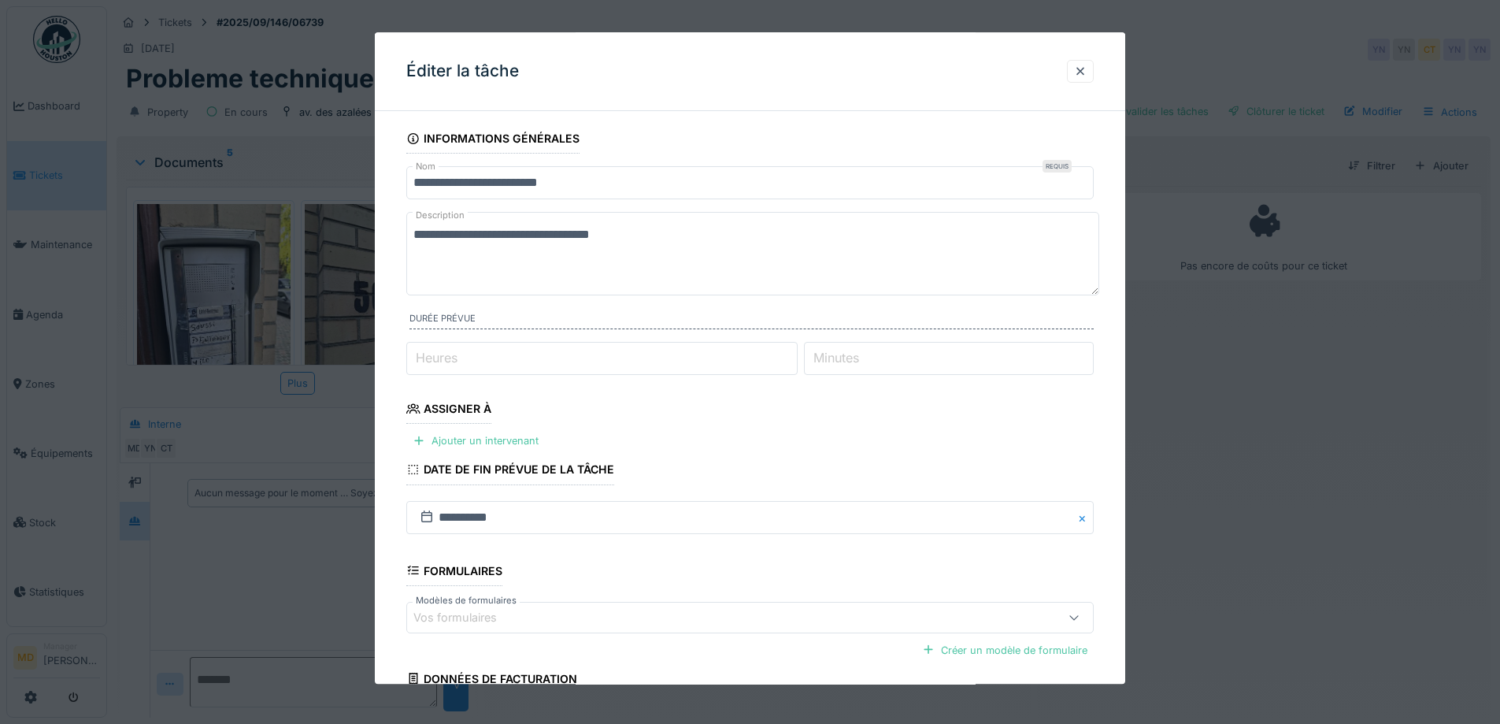
paste textarea "**********"
type textarea "**********"
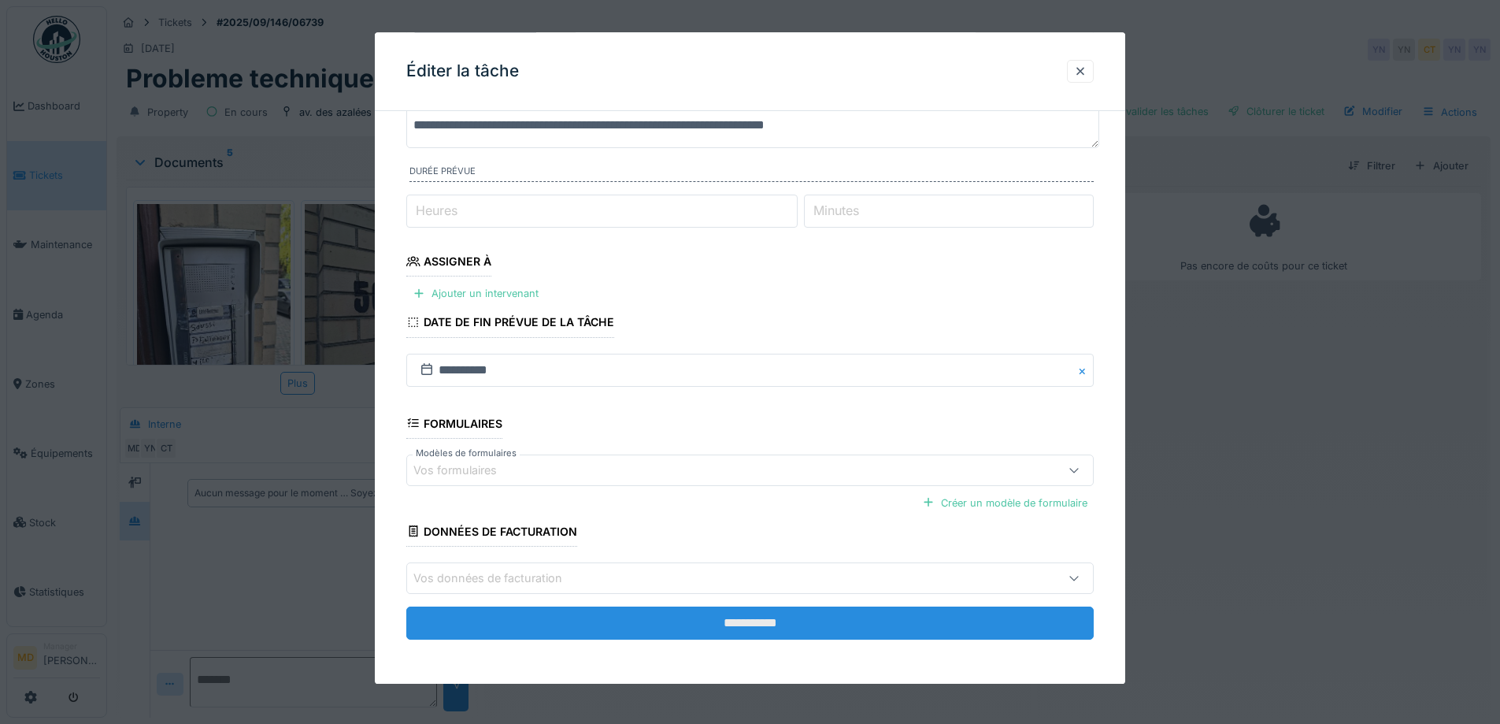
click at [721, 618] on input "**********" at bounding box center [750, 622] width 688 height 33
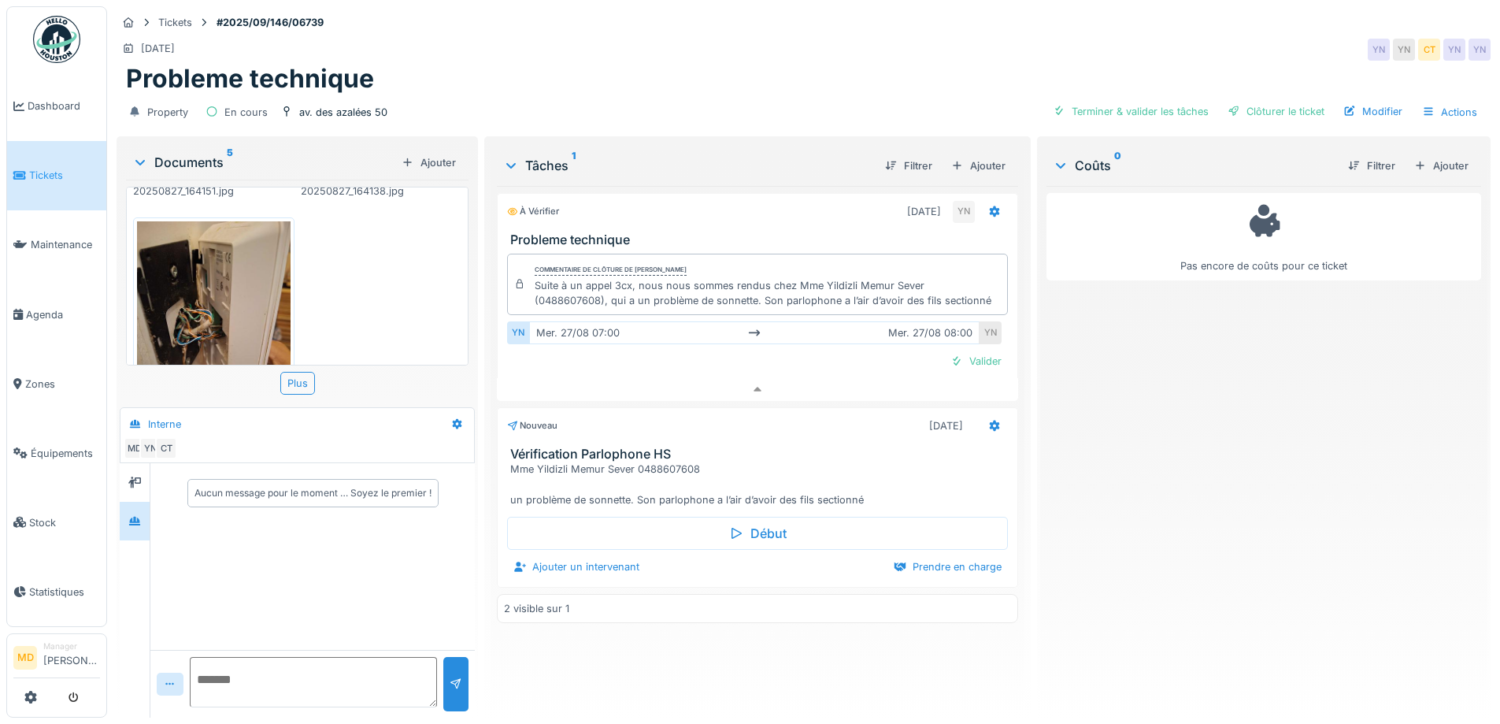
scroll to position [539, 0]
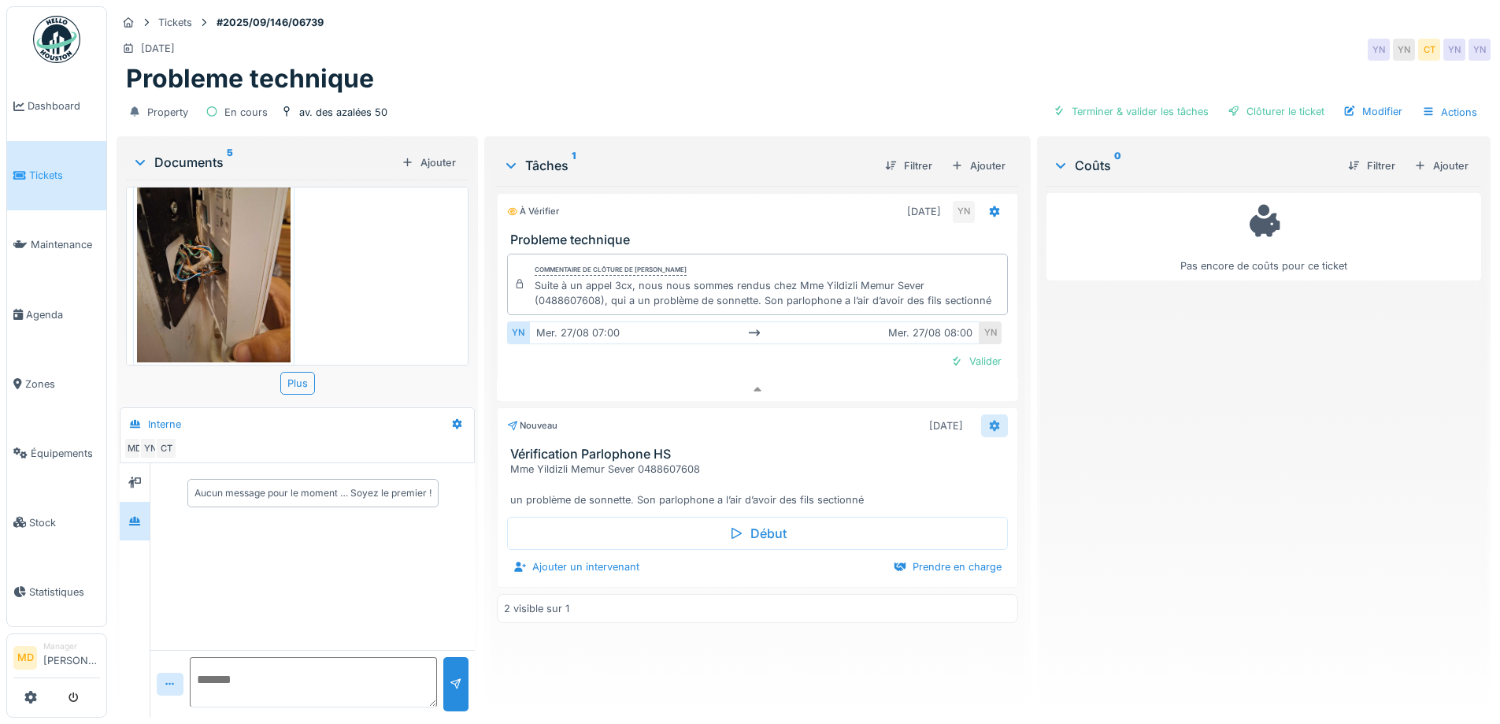
click at [988, 421] on div at bounding box center [994, 425] width 13 height 15
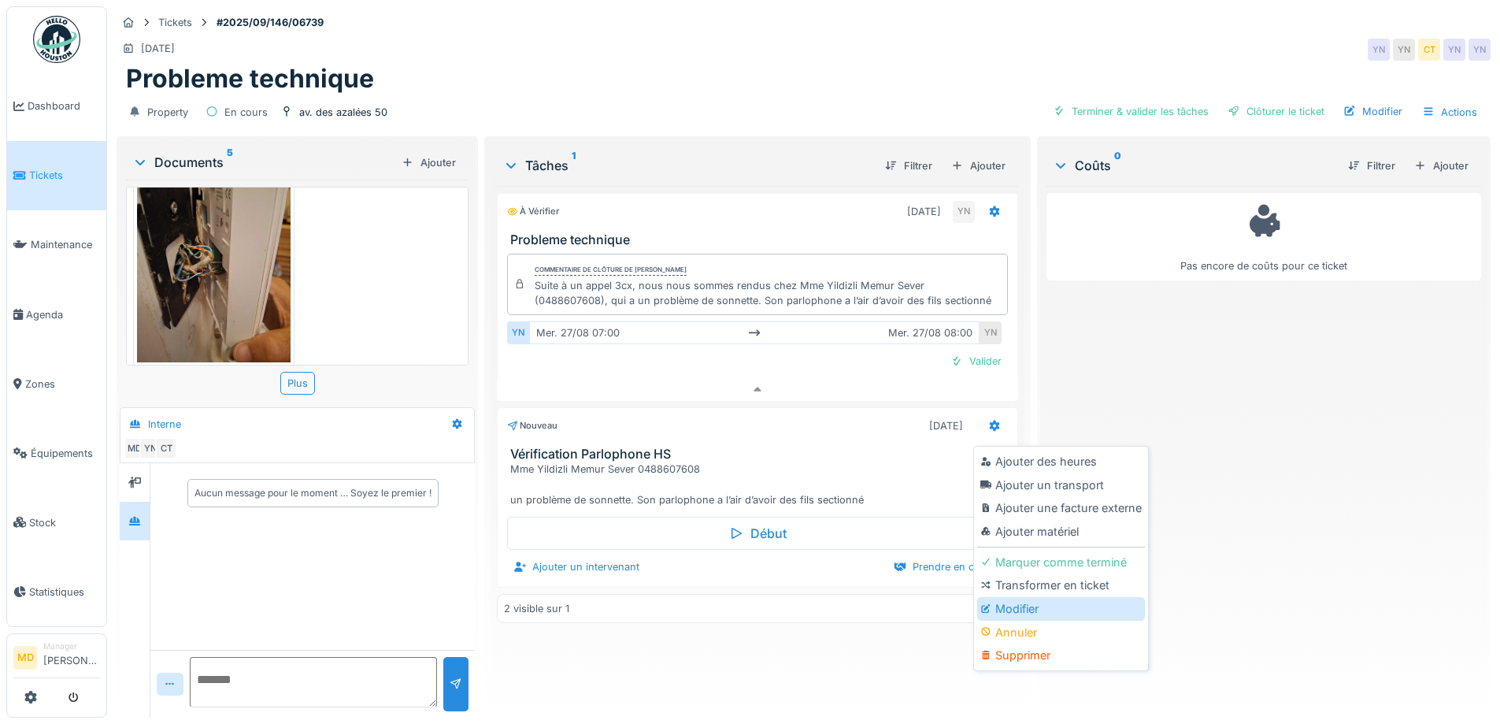
click at [1002, 597] on div "Modifier" at bounding box center [1061, 609] width 168 height 24
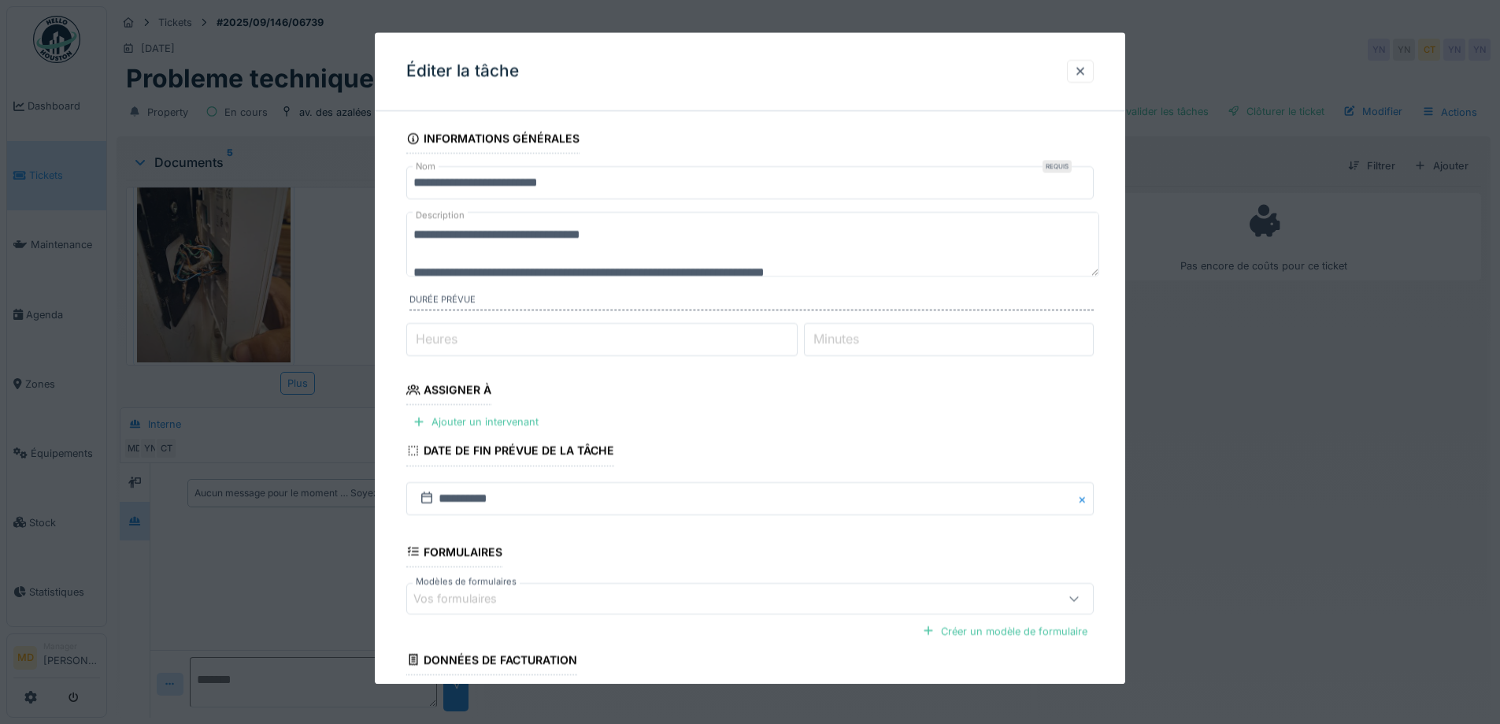
click at [486, 341] on input "*" at bounding box center [601, 339] width 391 height 33
type input "*"
click at [600, 390] on fieldset "**********" at bounding box center [750, 452] width 688 height 657
click at [437, 419] on div "Ajouter un intervenant" at bounding box center [475, 422] width 139 height 21
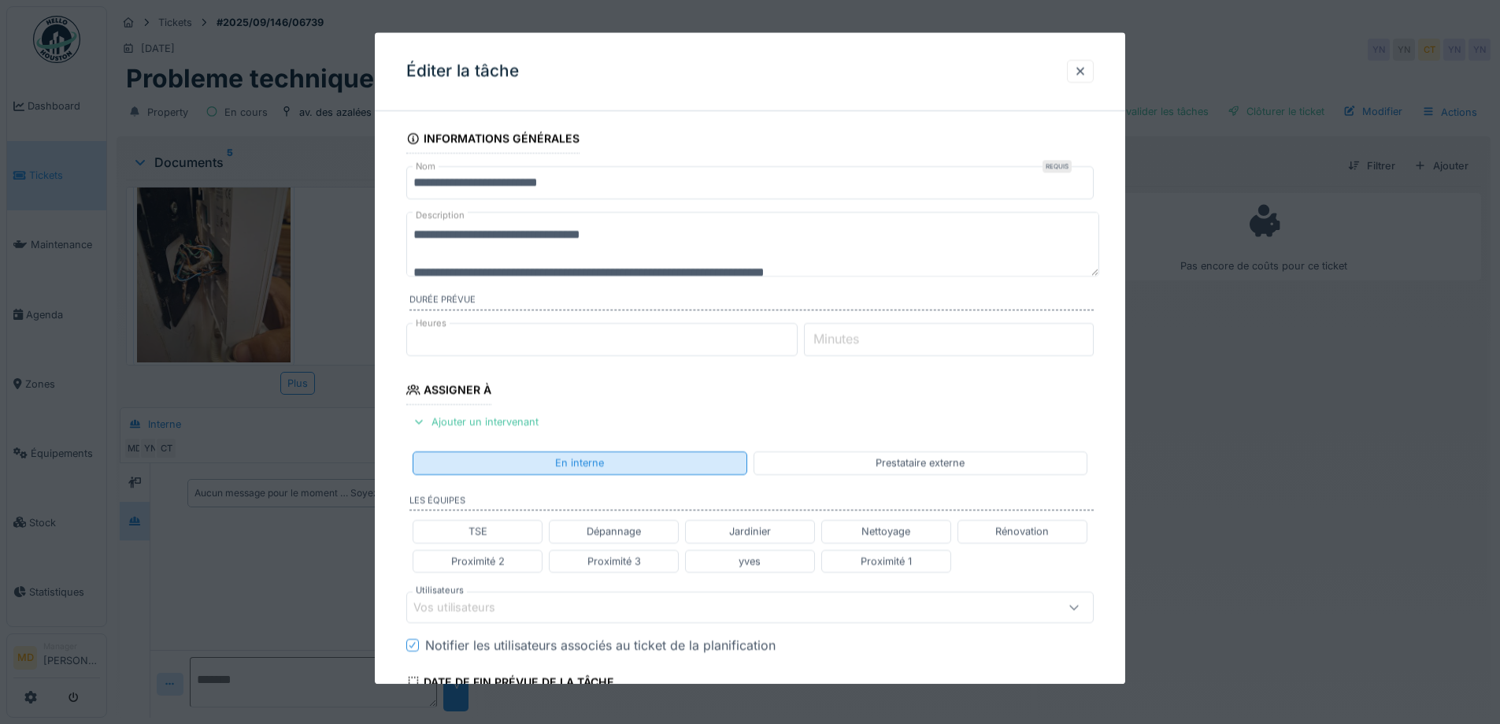
click at [522, 458] on div "En interne" at bounding box center [580, 463] width 334 height 23
click at [518, 614] on div "Vos utilisateurs" at bounding box center [710, 607] width 593 height 17
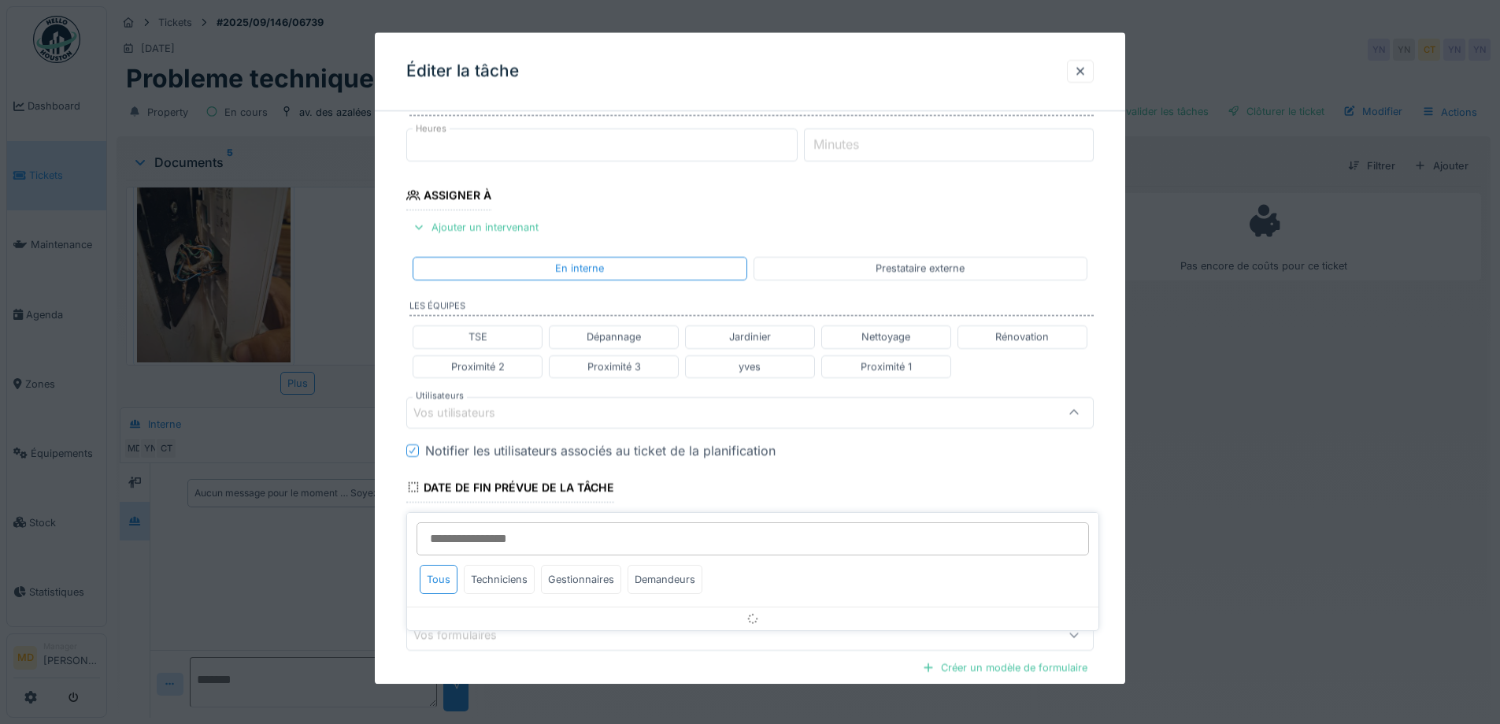
scroll to position [249, 0]
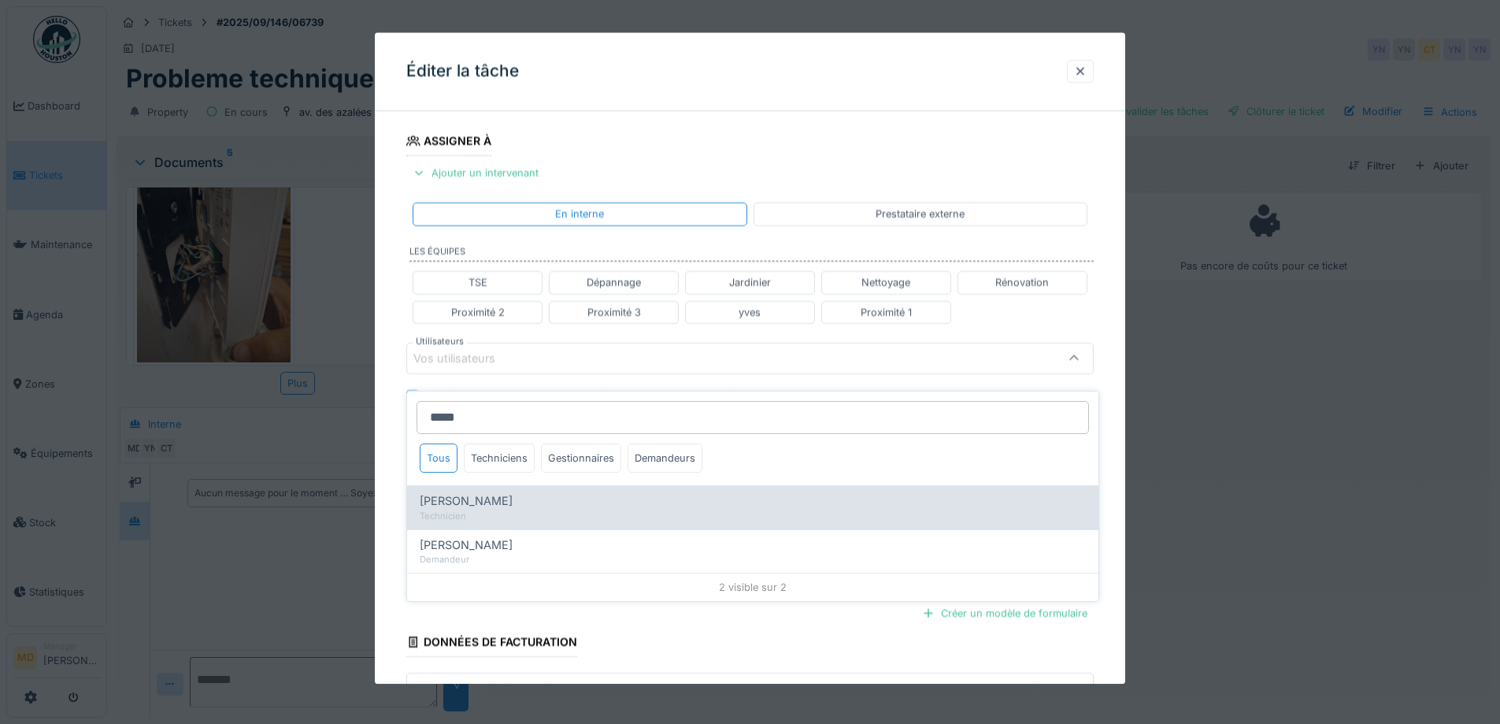
type input "*****"
click at [499, 510] on div "Technicien" at bounding box center [753, 516] width 666 height 13
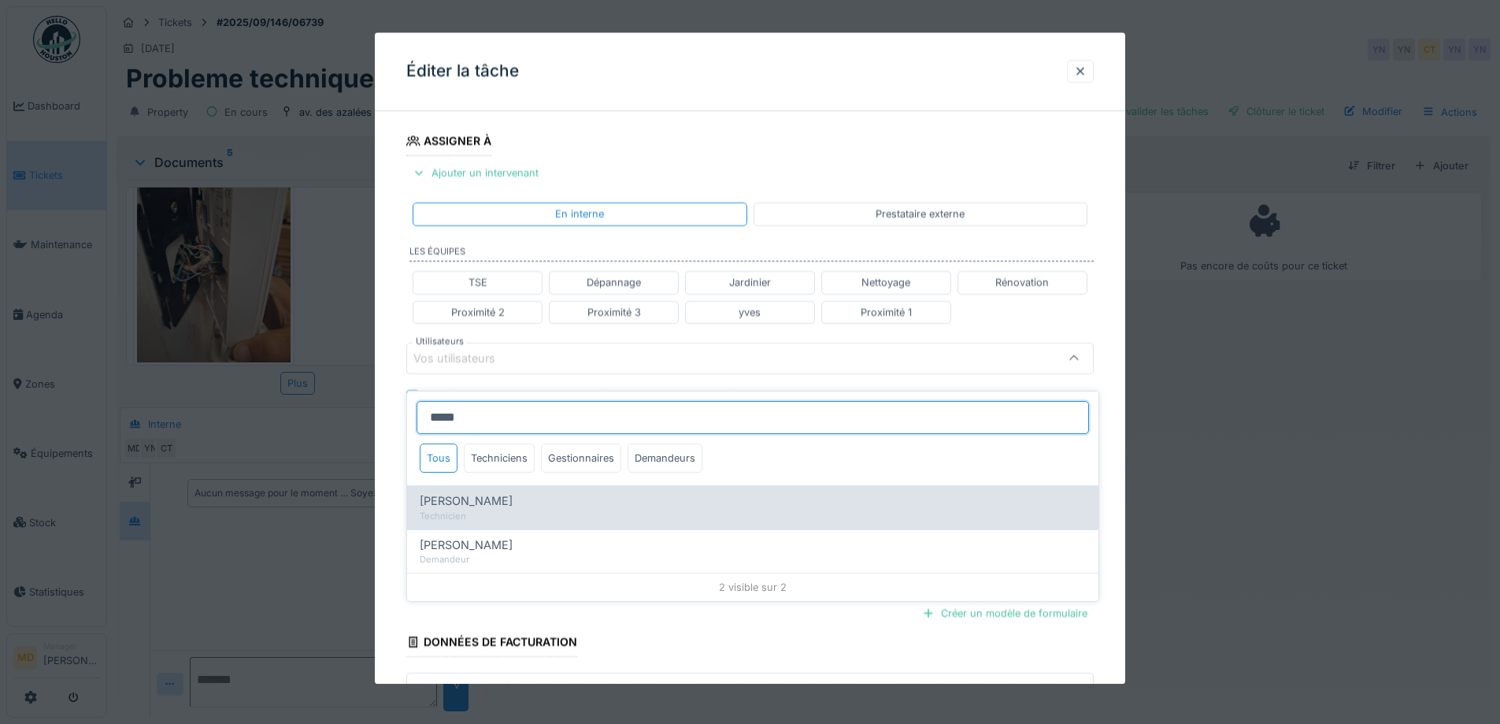
type input "****"
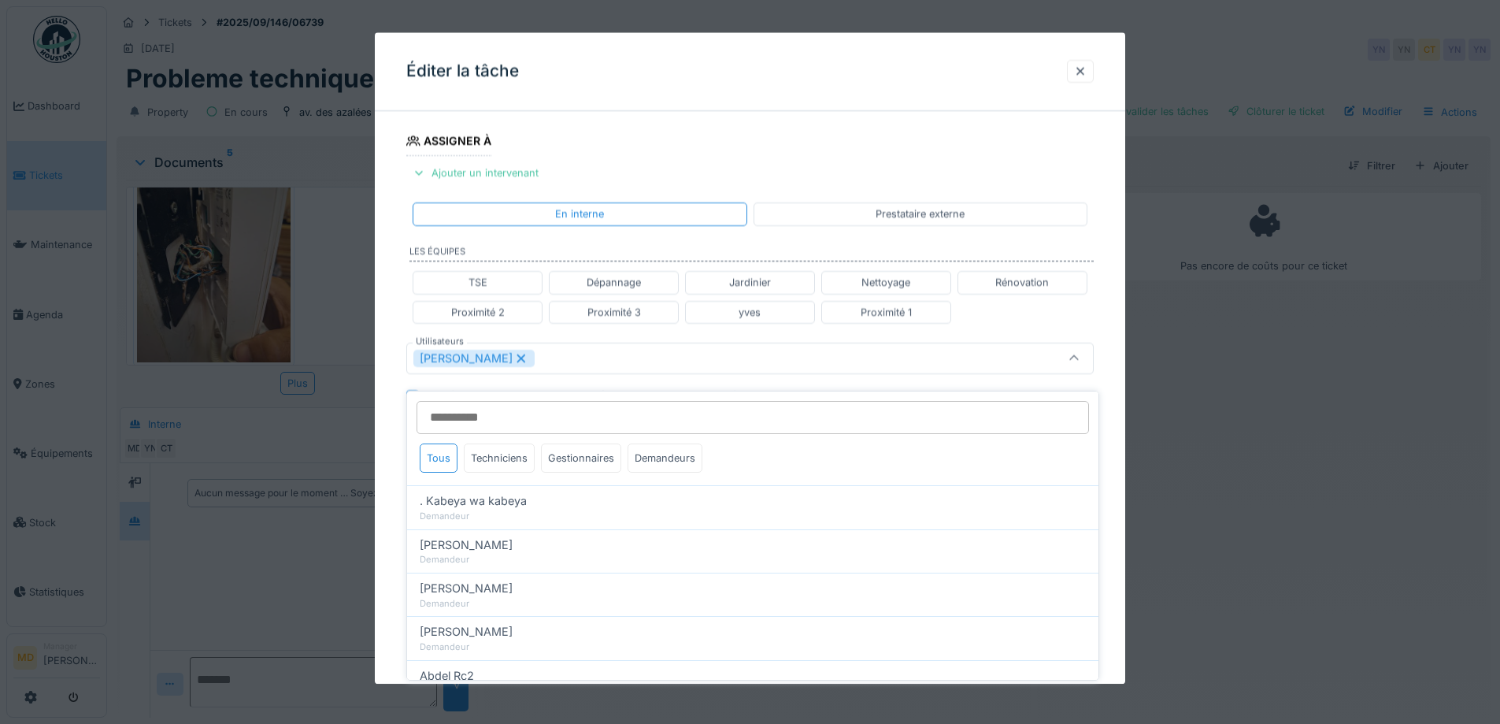
click at [390, 372] on div "**********" at bounding box center [750, 365] width 751 height 981
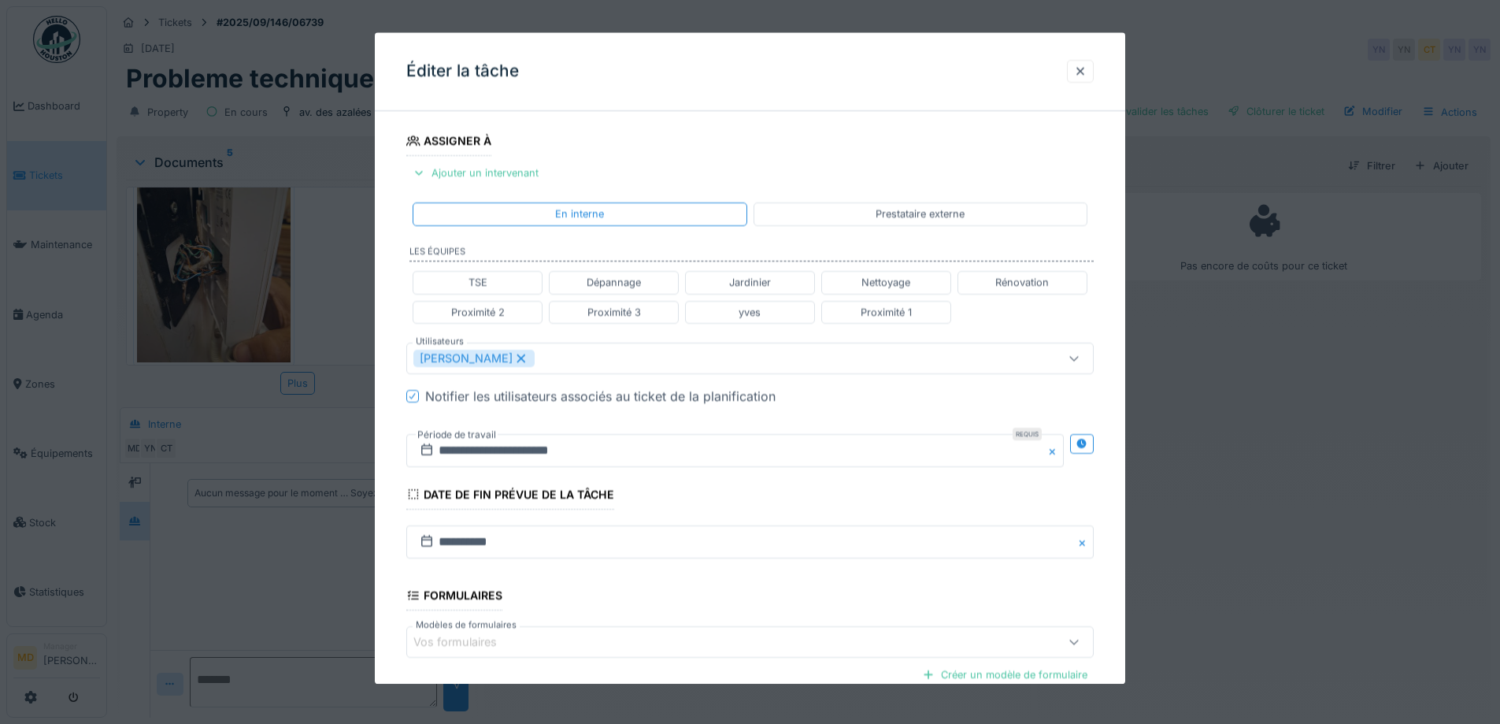
click at [1073, 446] on div "**********" at bounding box center [750, 450] width 688 height 58
click at [1086, 442] on icon at bounding box center [1082, 444] width 10 height 10
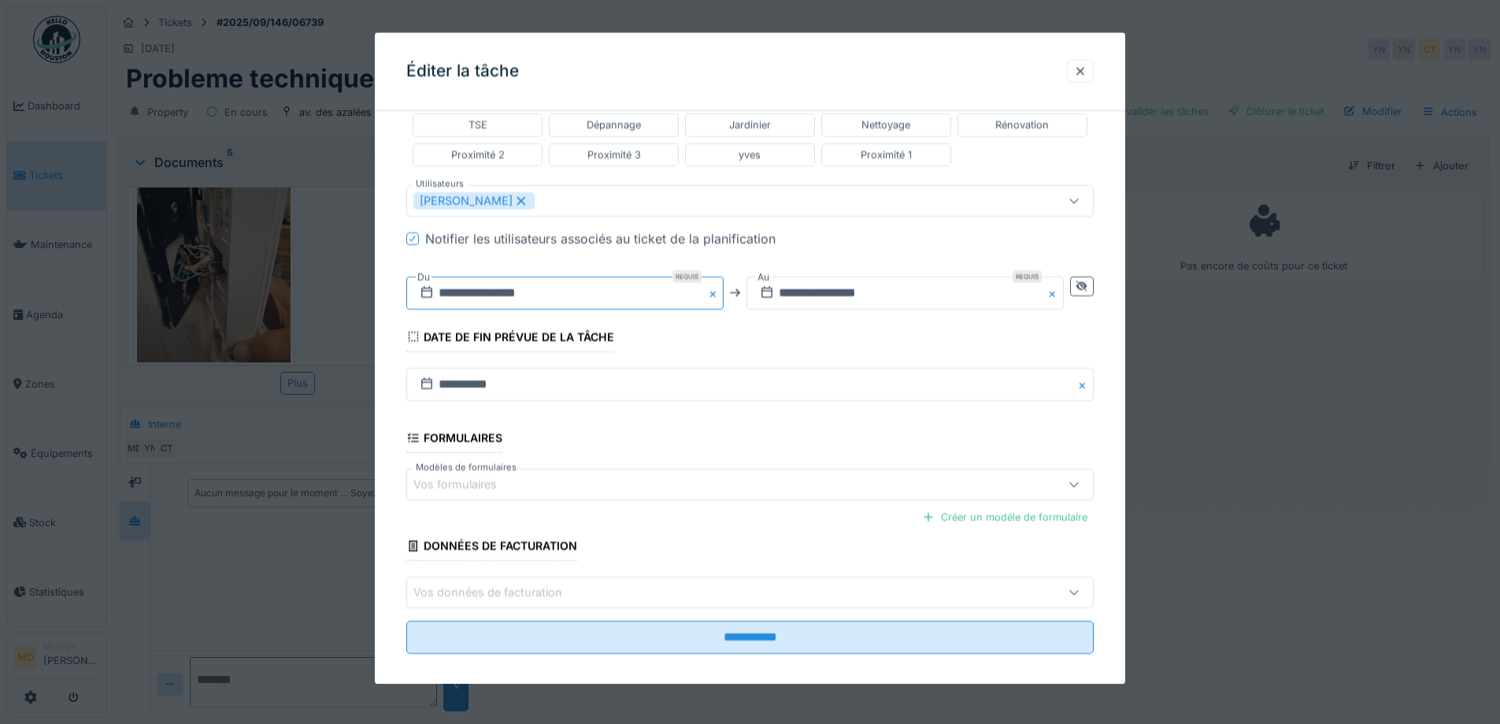
click at [584, 293] on input "**********" at bounding box center [564, 292] width 317 height 33
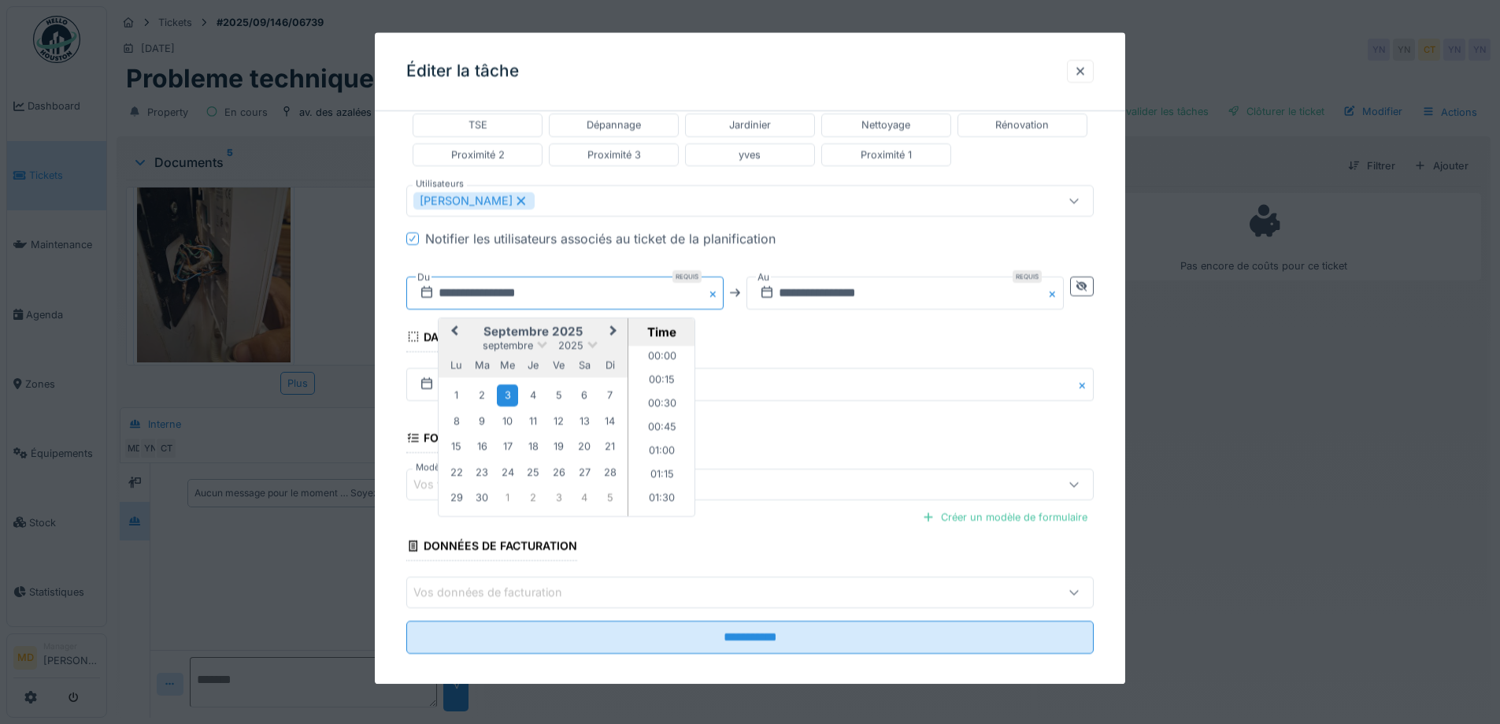
scroll to position [588, 0]
click at [533, 425] on div "11" at bounding box center [533, 420] width 21 height 21
click at [654, 387] on li "09:00" at bounding box center [662, 384] width 67 height 24
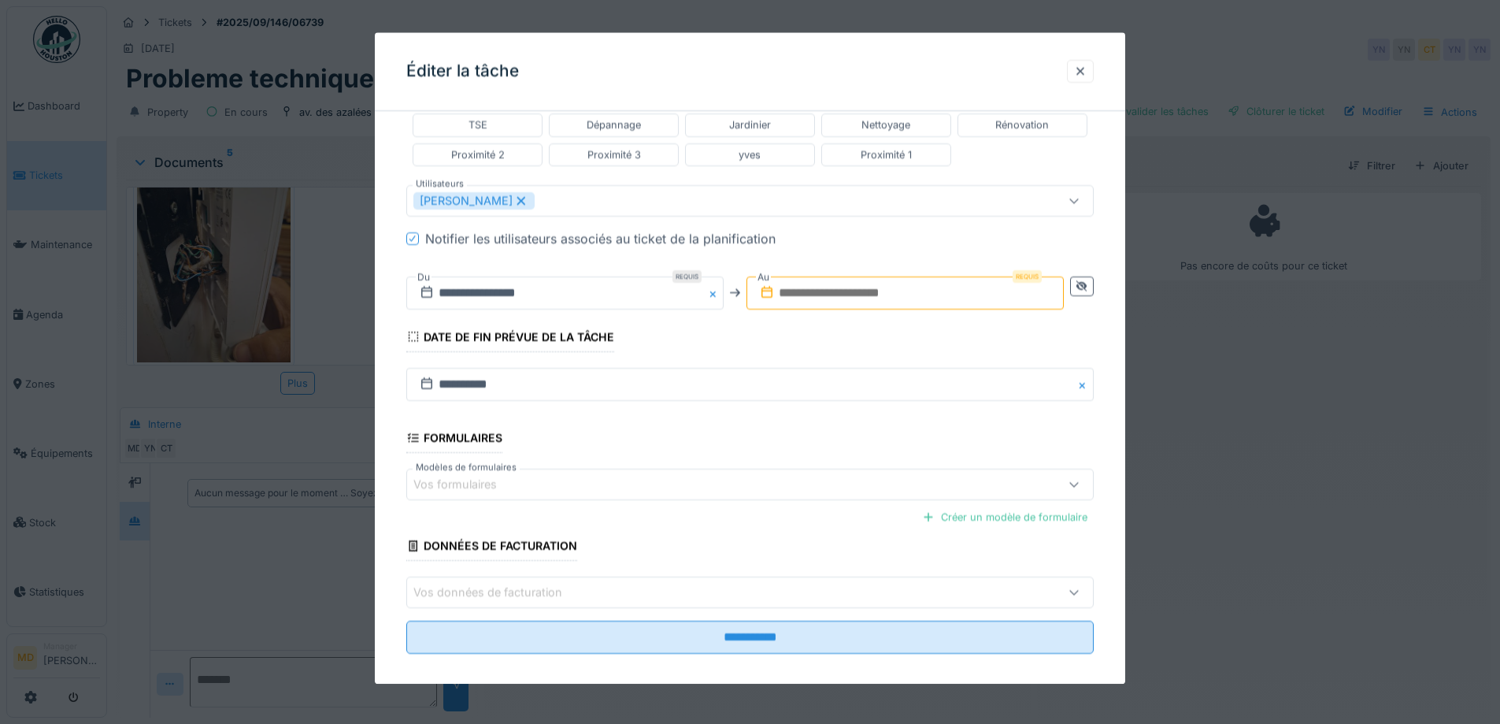
click at [899, 284] on input "text" at bounding box center [905, 292] width 317 height 33
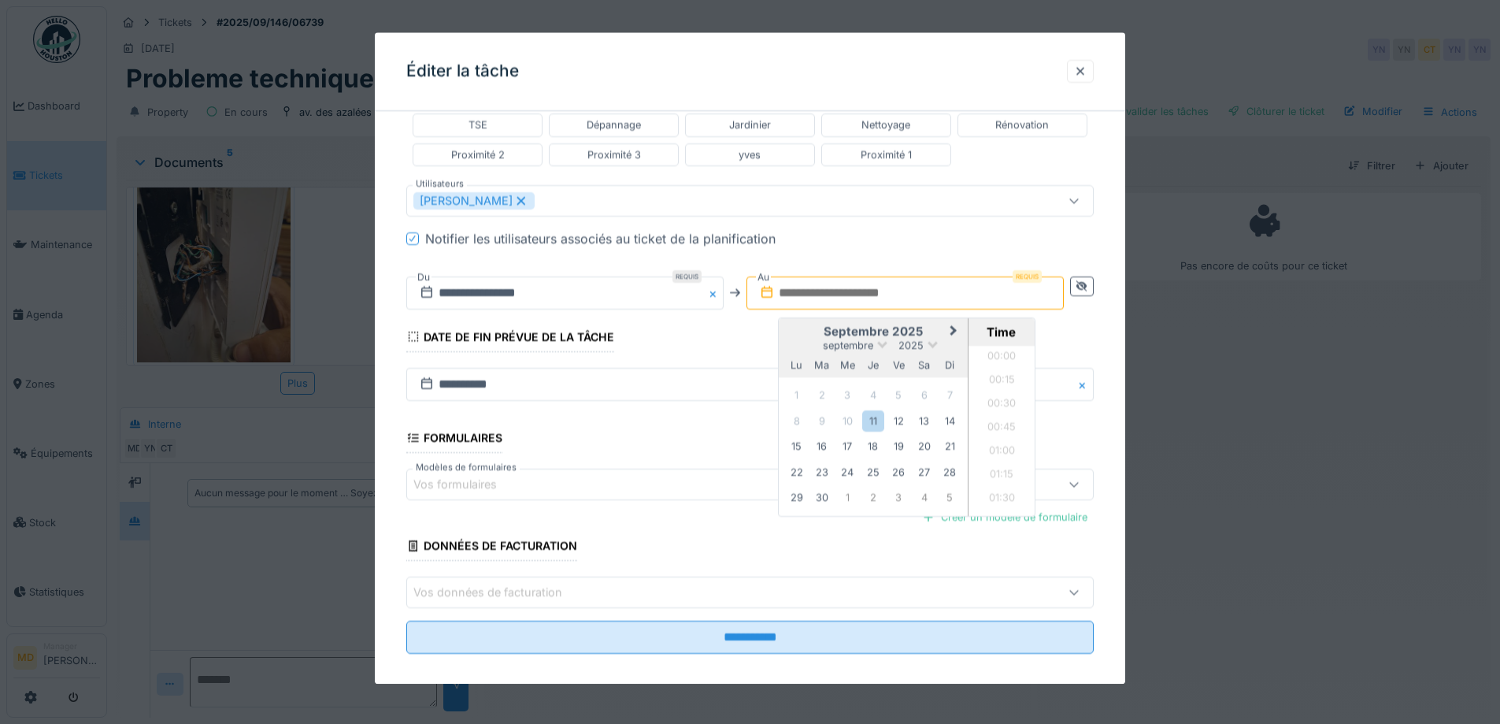
scroll to position [1297, 0]
click at [797, 327] on h2 "septembre 2025" at bounding box center [873, 332] width 189 height 14
click at [875, 422] on div "11" at bounding box center [872, 420] width 21 height 21
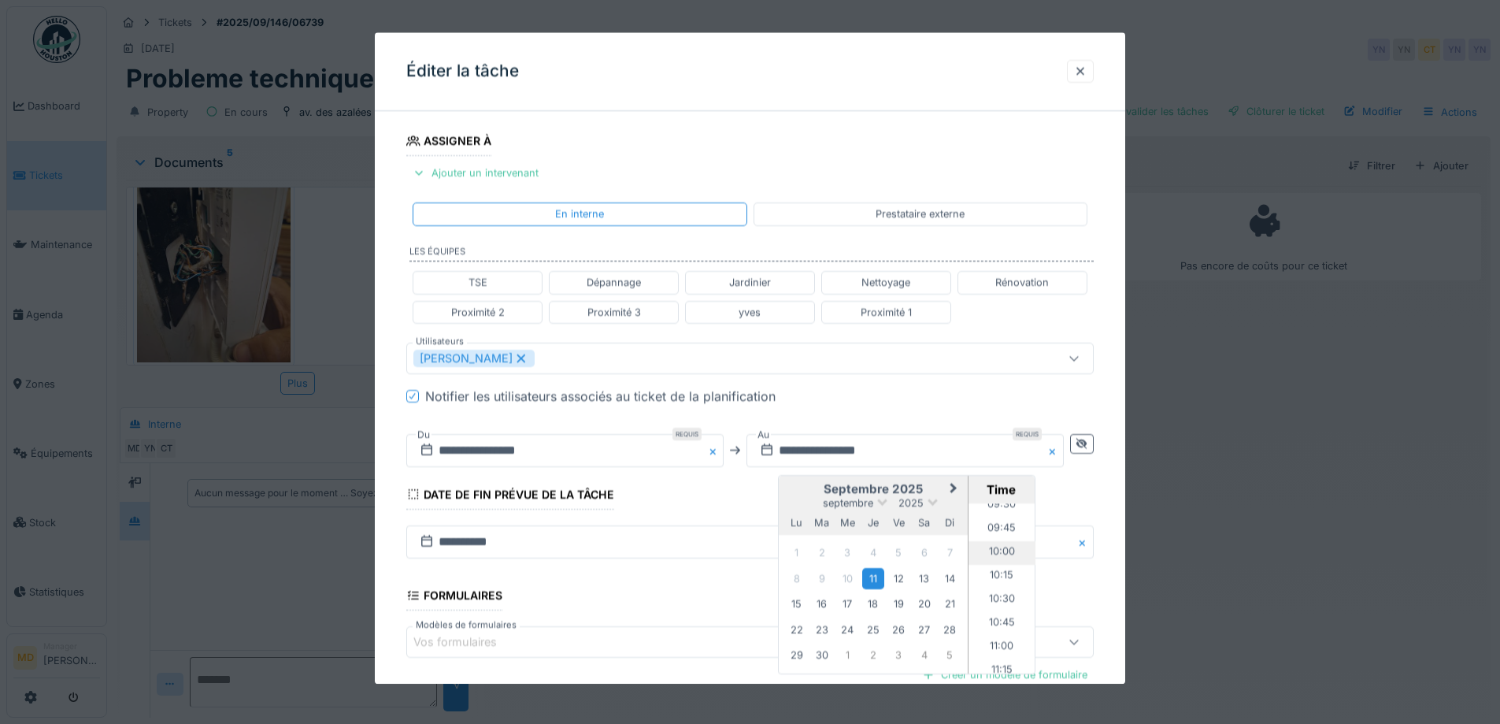
scroll to position [903, 0]
click at [995, 560] on li "10:00" at bounding box center [1002, 557] width 67 height 24
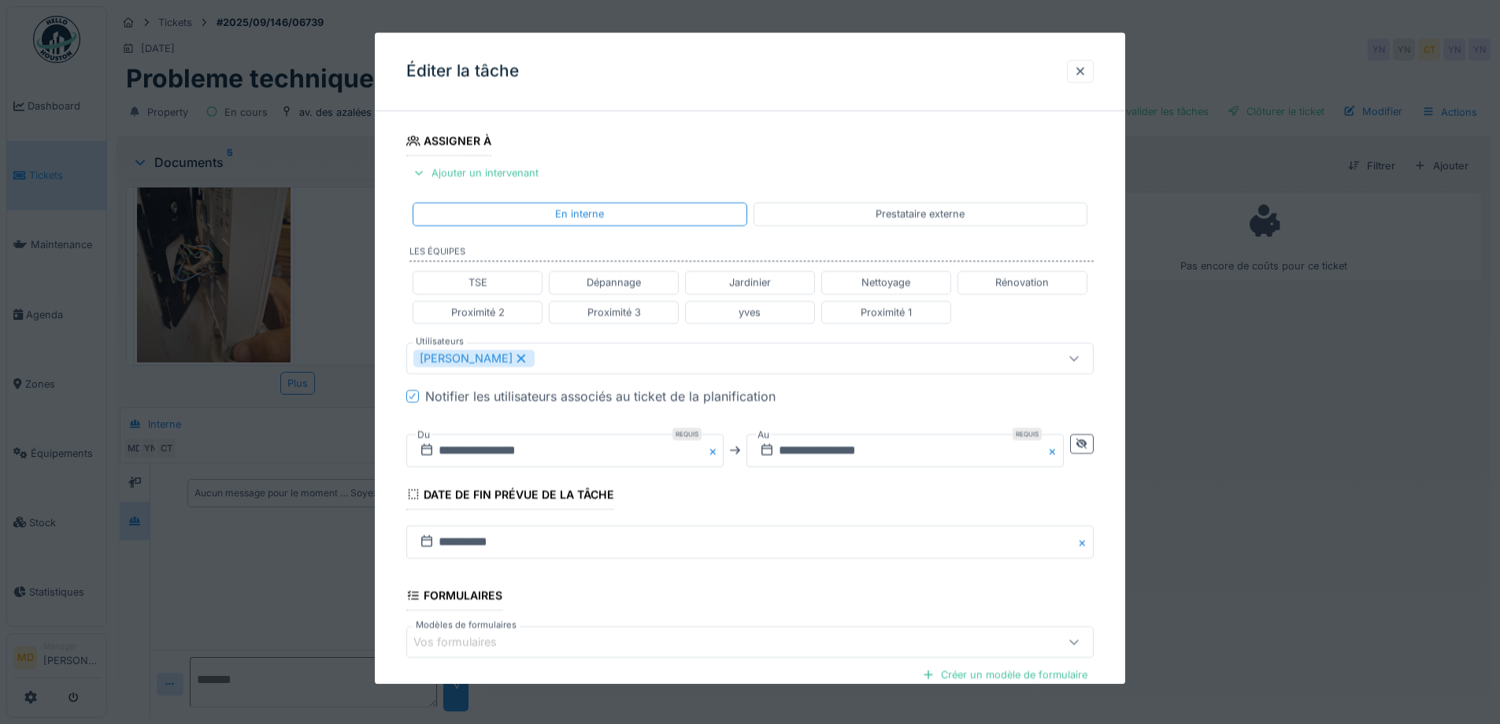
click at [910, 498] on fieldset "**********" at bounding box center [750, 349] width 688 height 949
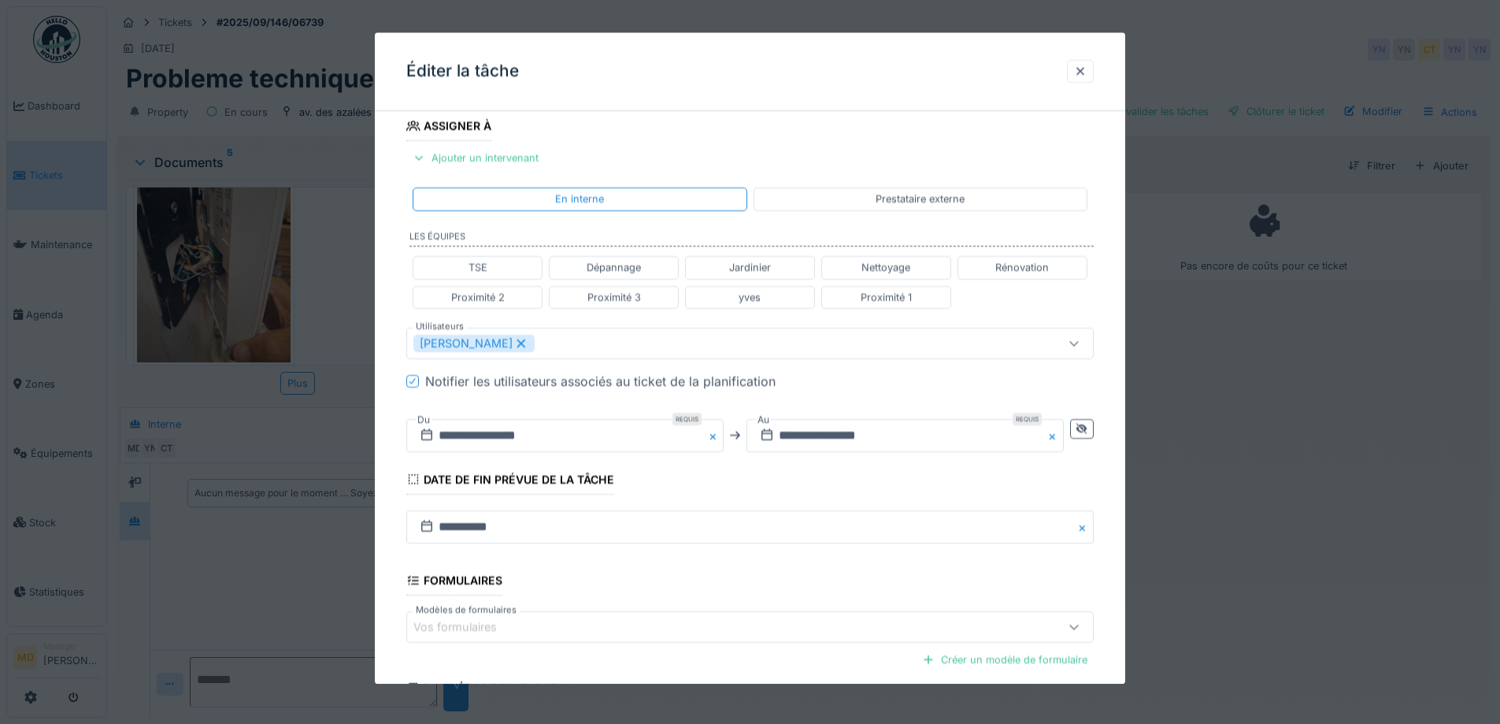
scroll to position [421, 0]
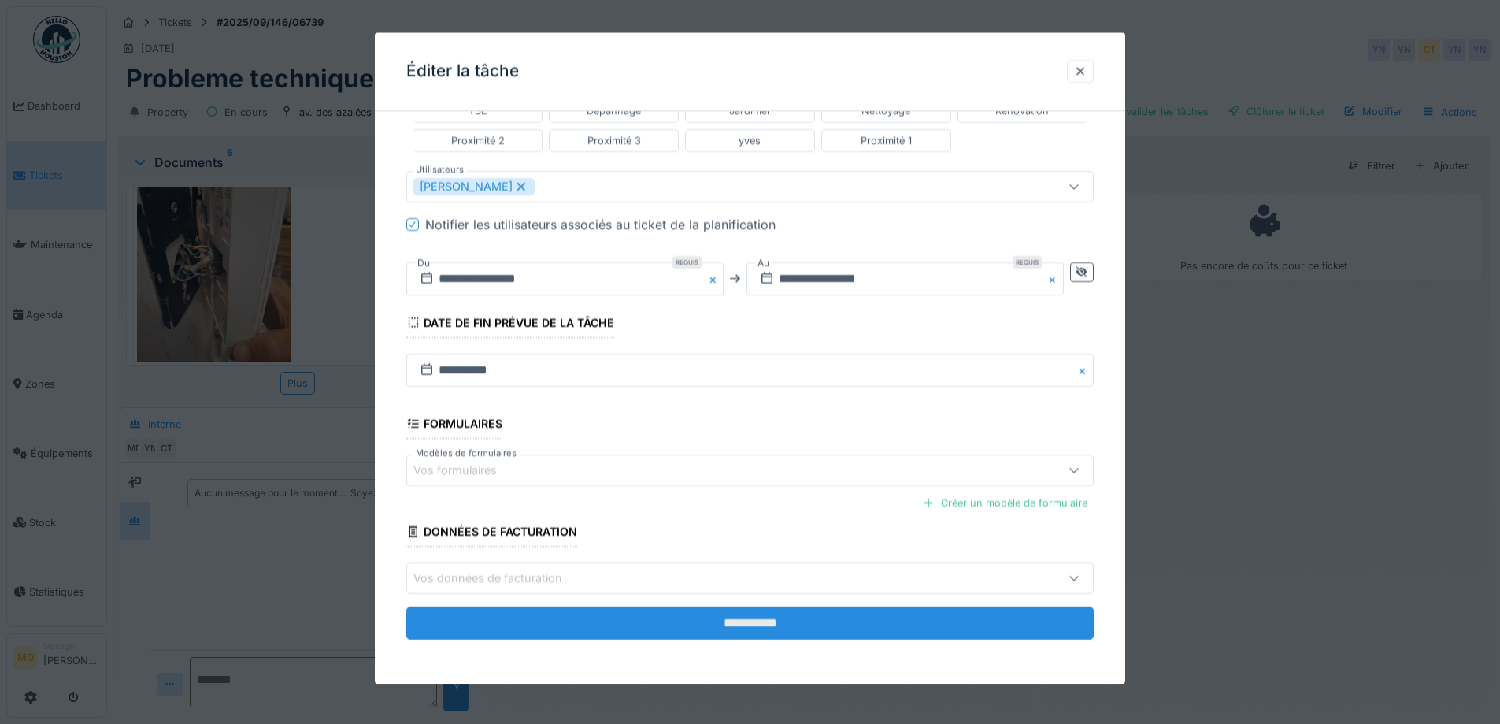
click at [746, 623] on input "**********" at bounding box center [750, 623] width 688 height 33
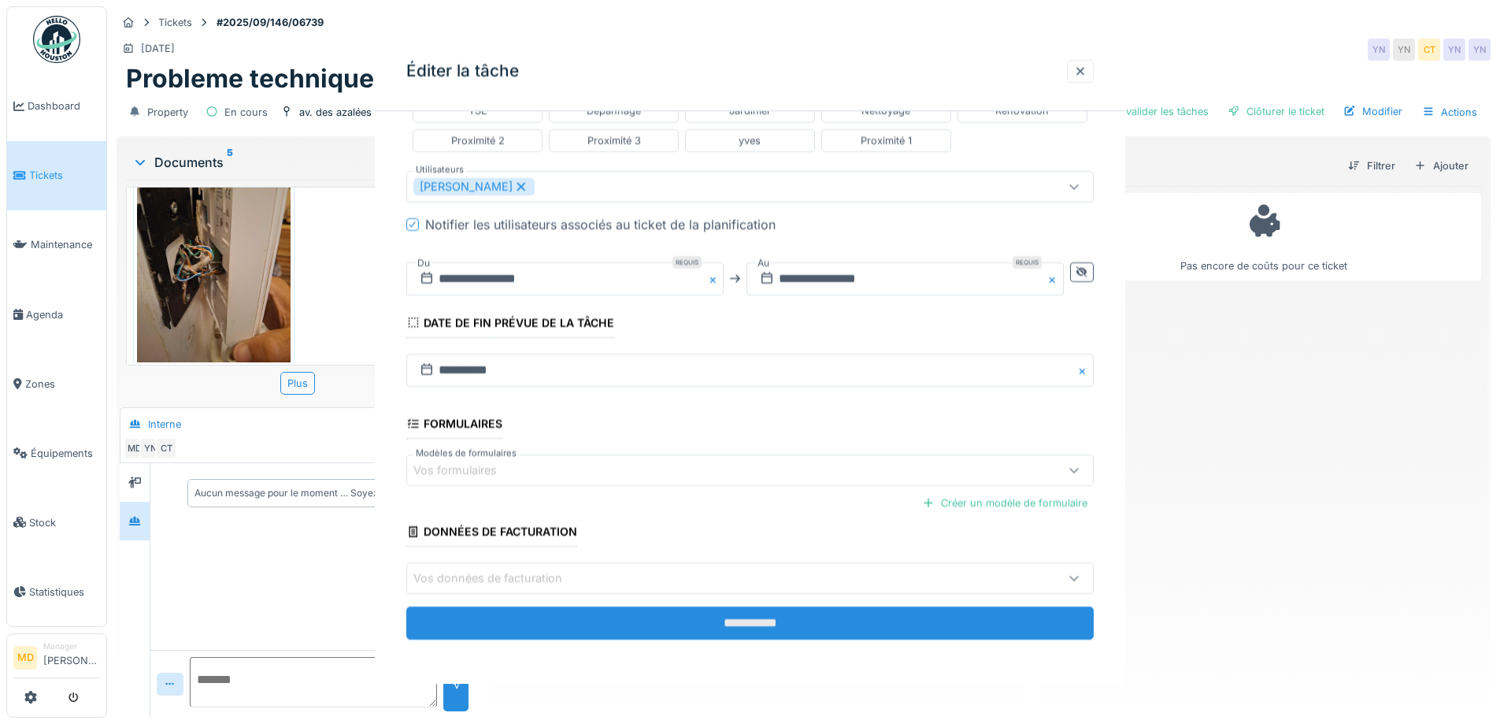
scroll to position [0, 0]
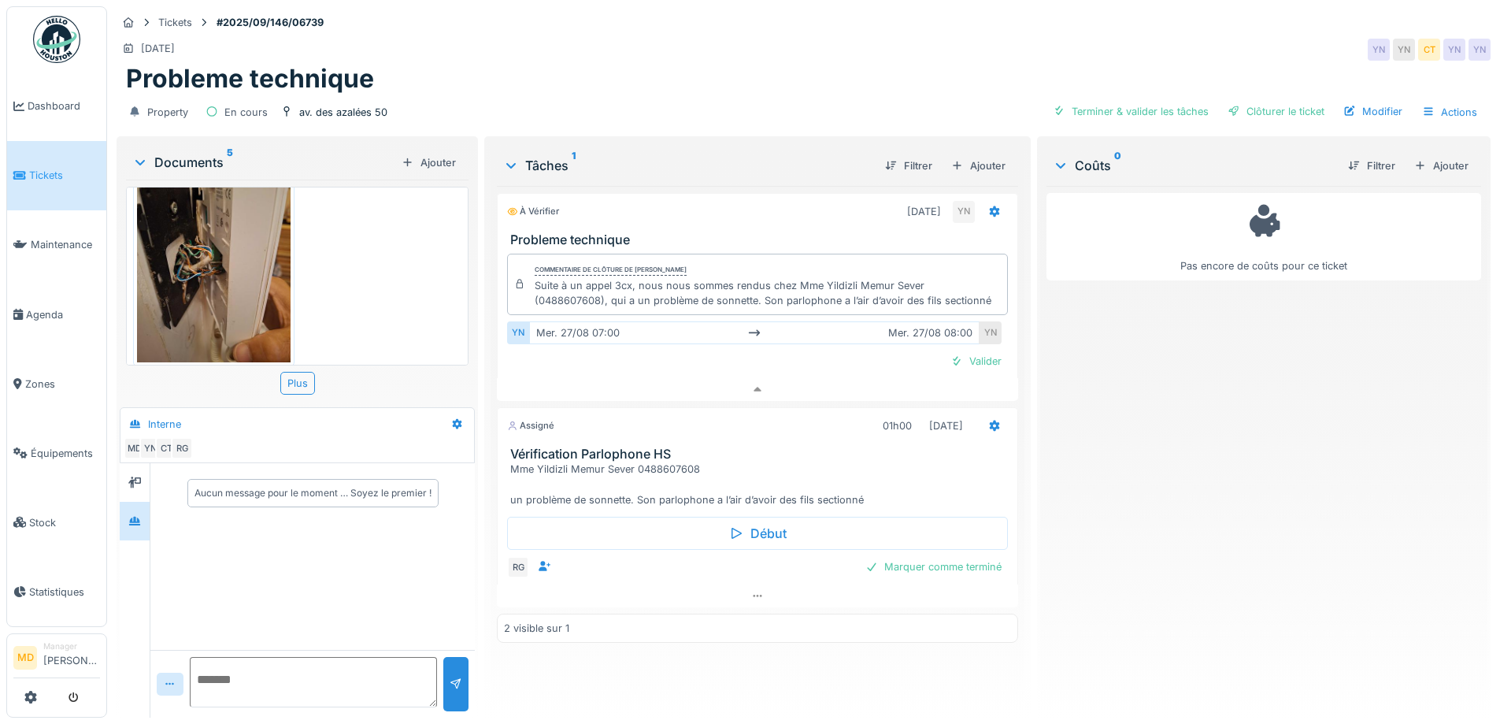
click at [195, 236] on img at bounding box center [214, 260] width 154 height 204
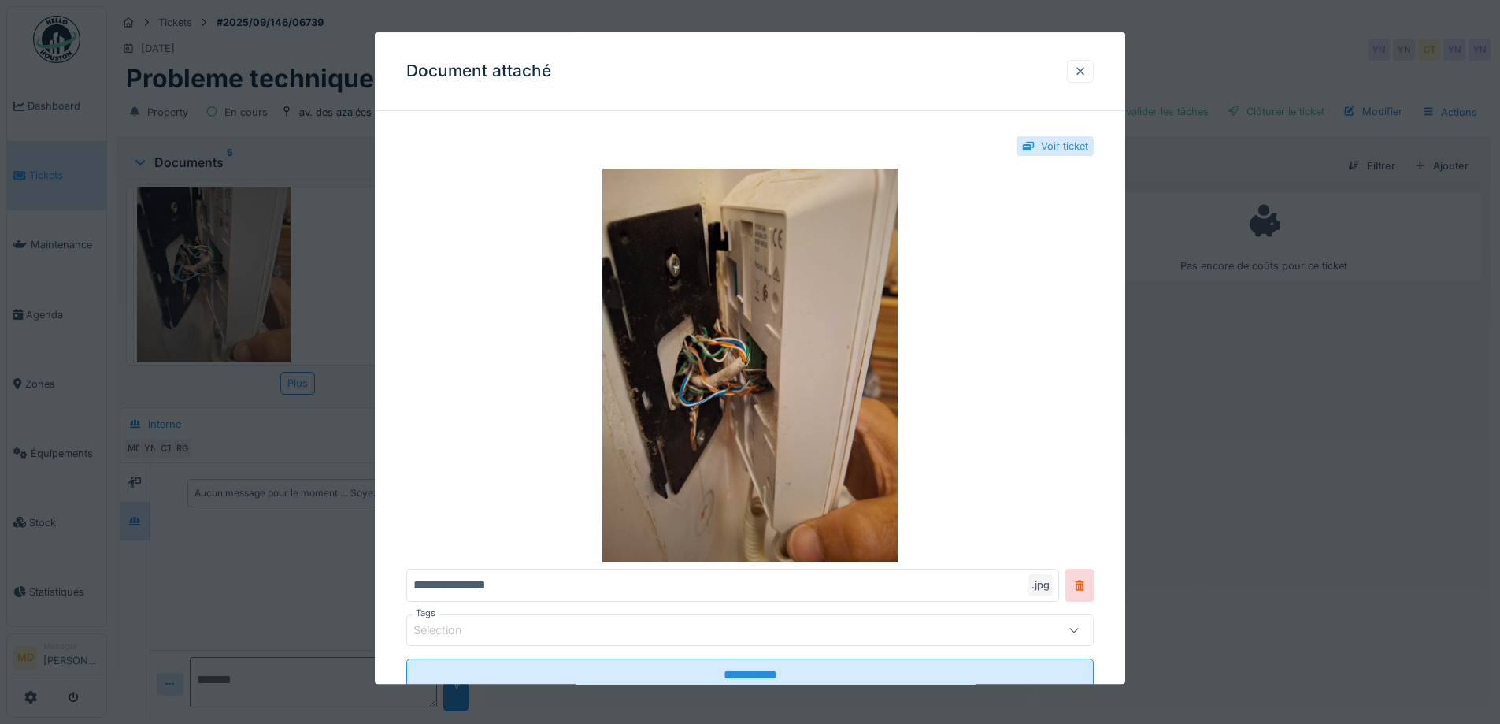
click at [1085, 69] on div at bounding box center [1080, 71] width 13 height 15
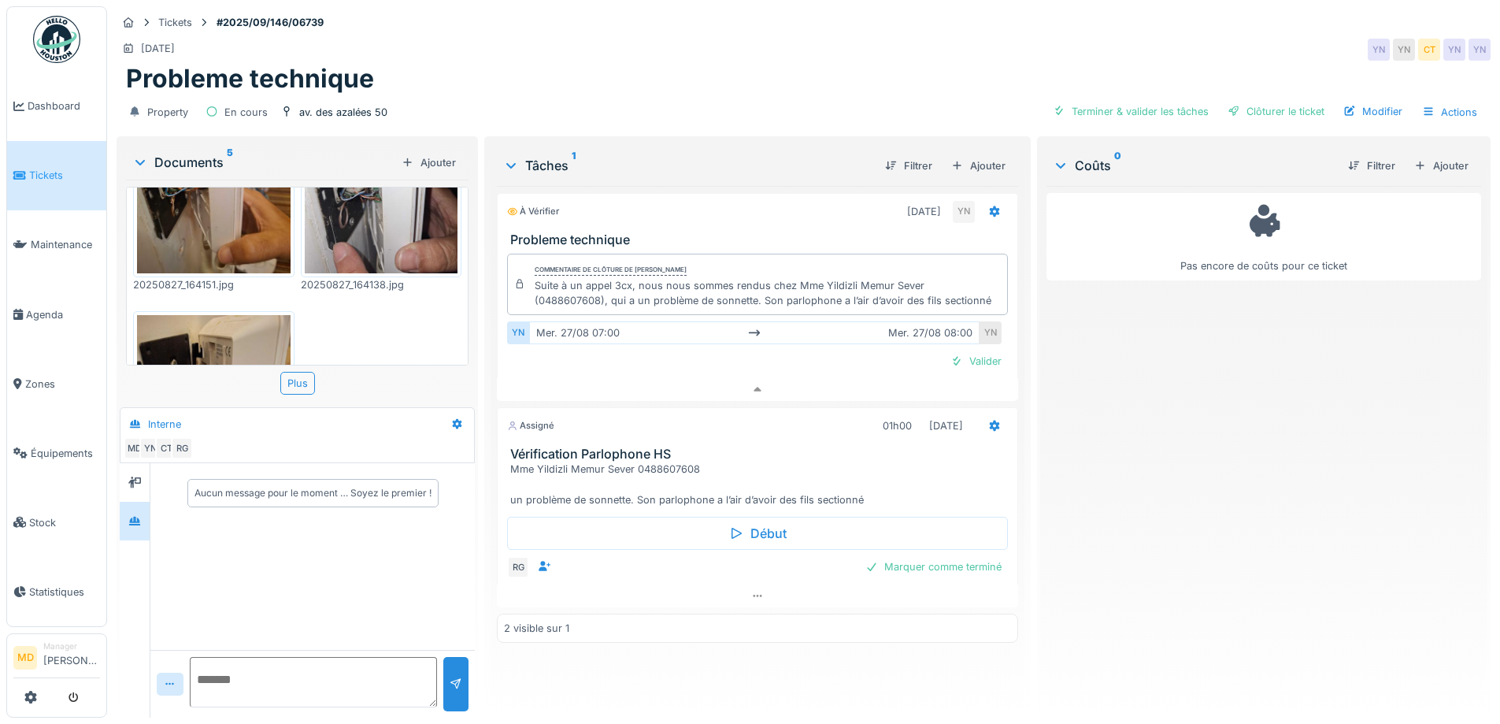
scroll to position [302, 0]
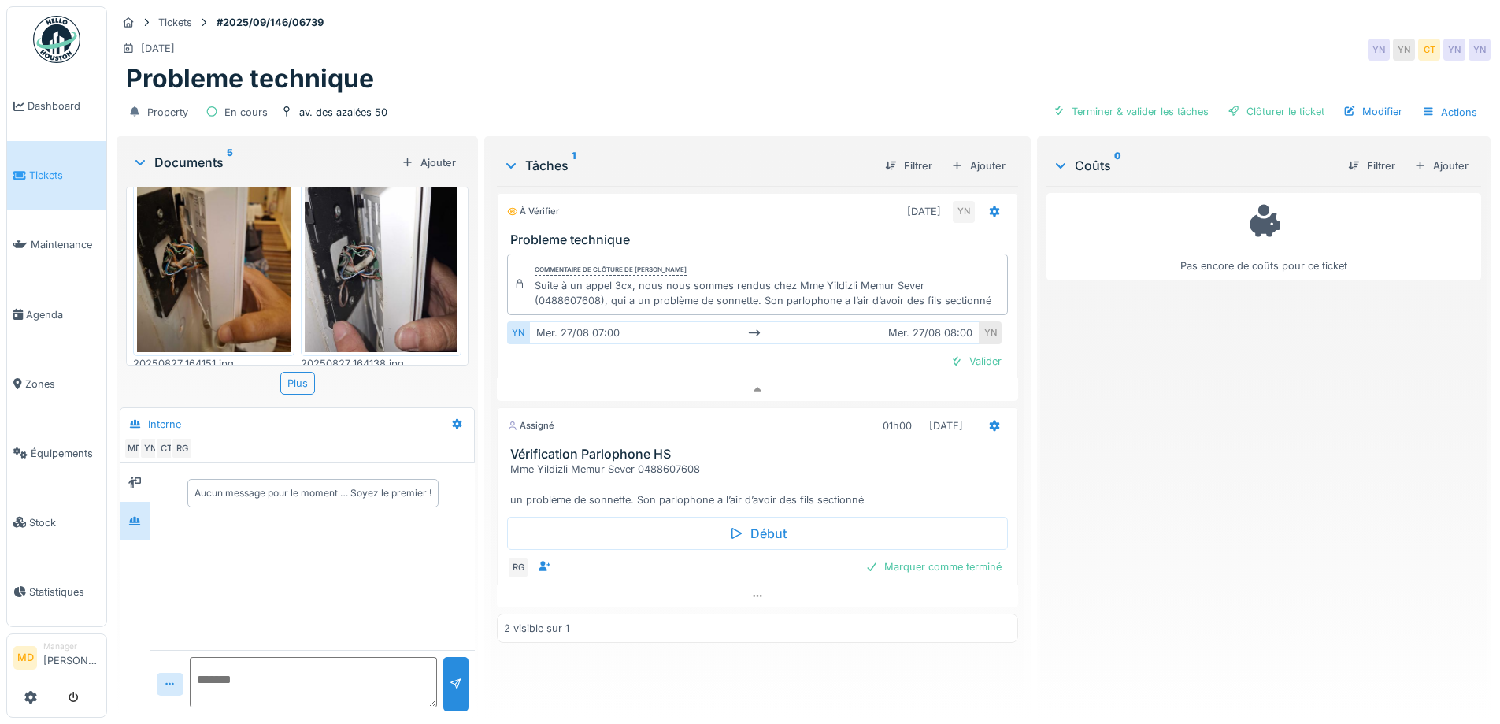
click at [365, 265] on img at bounding box center [382, 250] width 154 height 204
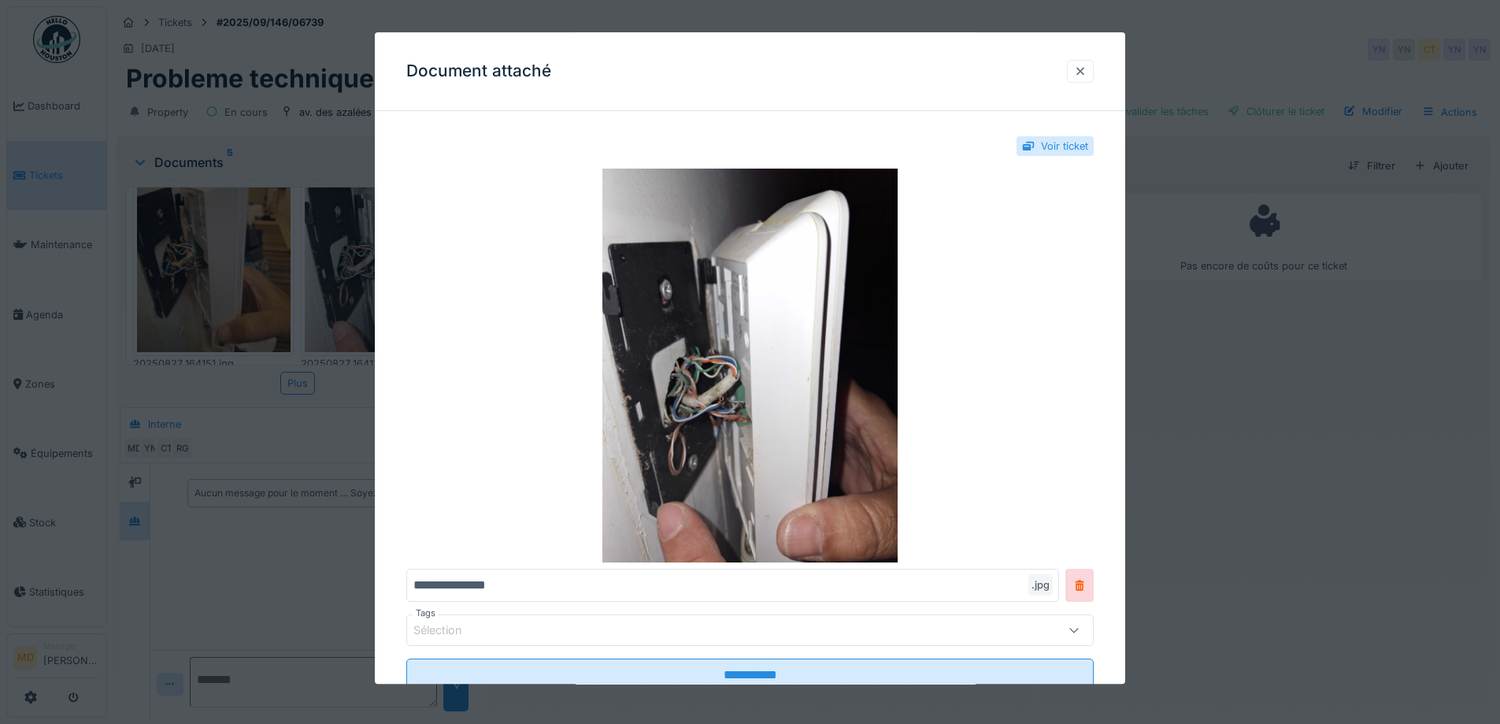
click at [1085, 71] on div at bounding box center [1080, 71] width 13 height 15
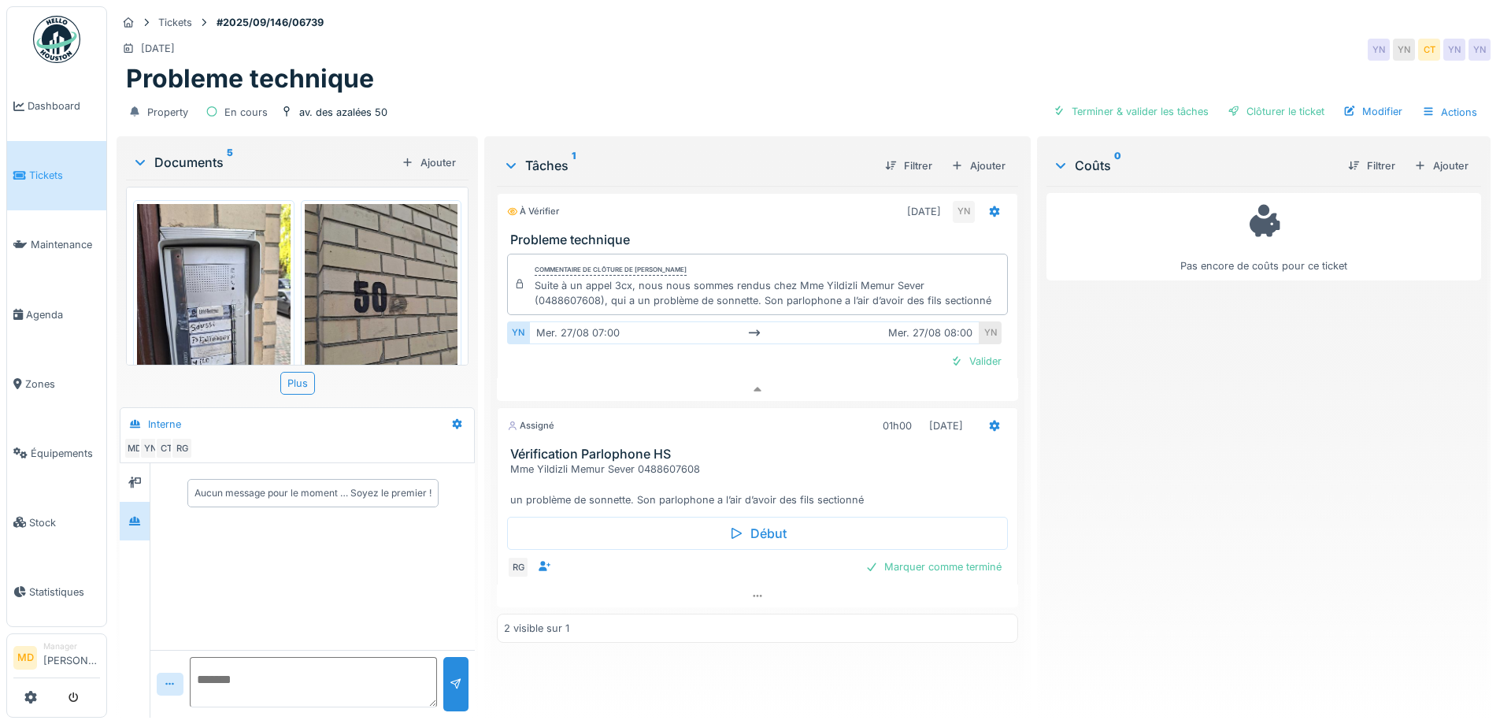
scroll to position [79, 0]
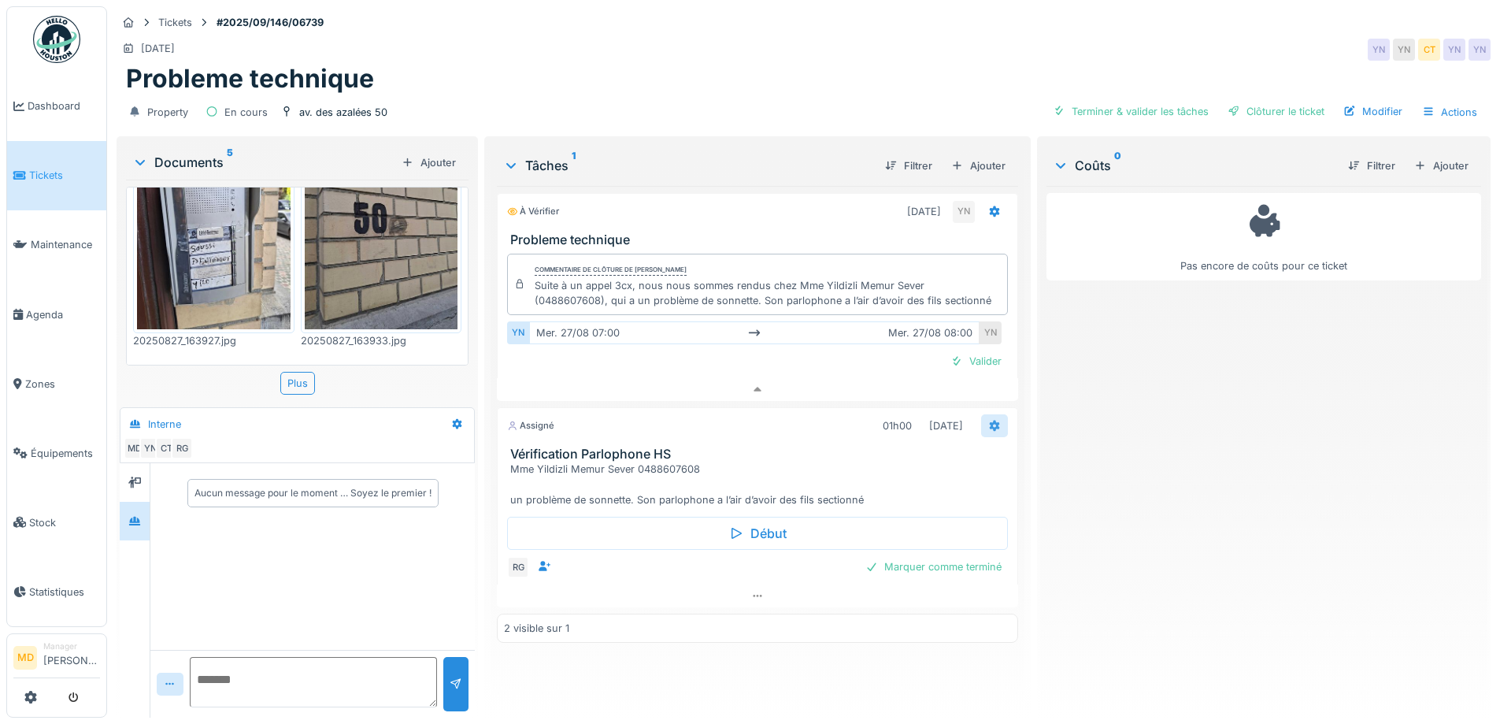
click at [989, 420] on icon at bounding box center [994, 425] width 10 height 11
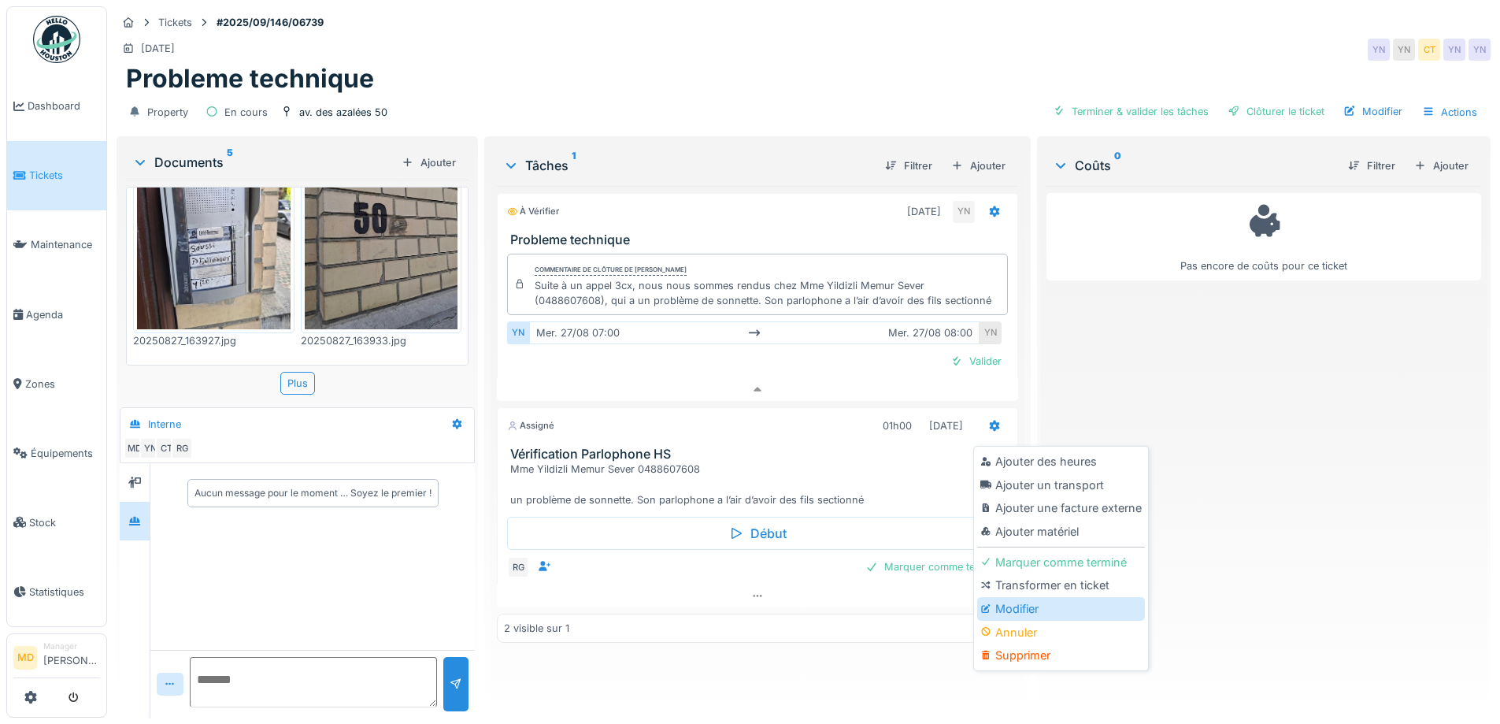
click at [1029, 597] on div "Modifier" at bounding box center [1061, 609] width 168 height 24
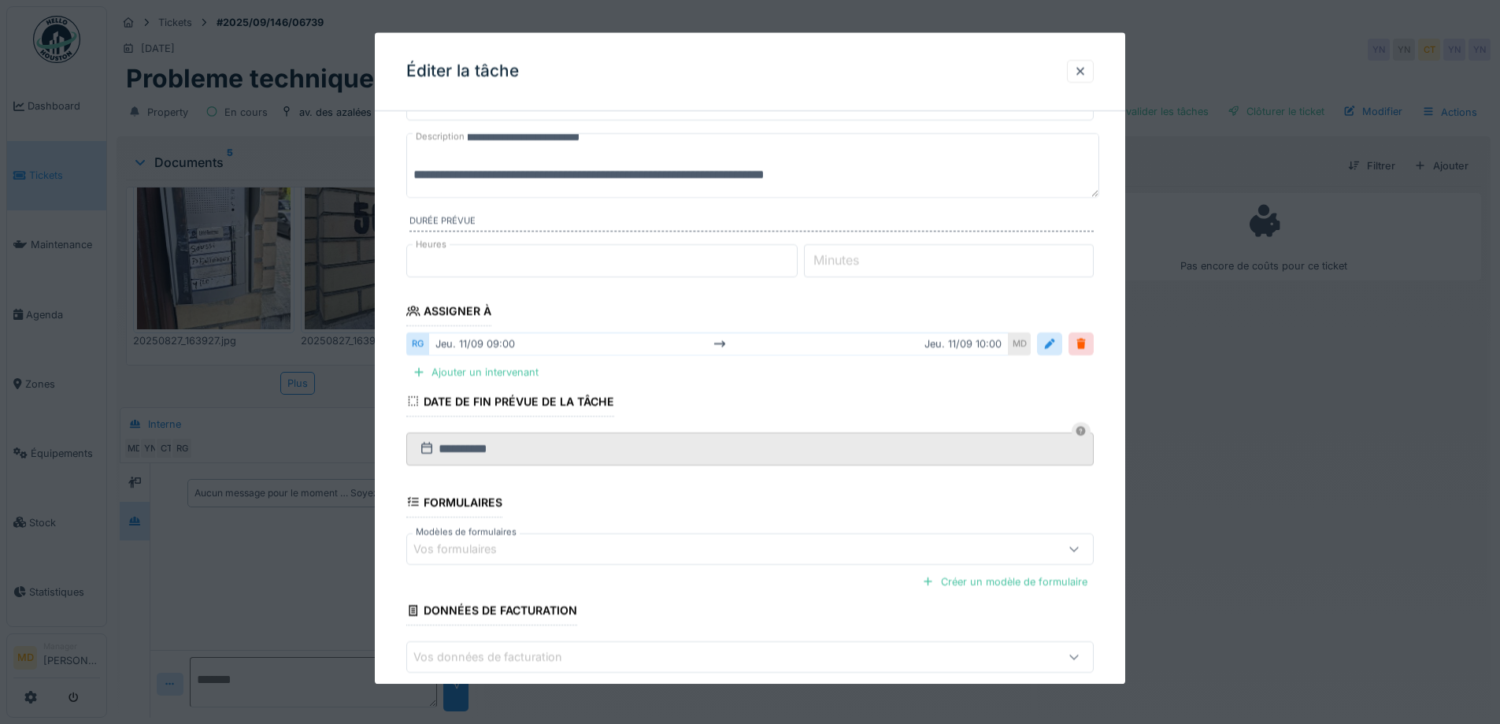
click at [866, 167] on textarea "**********" at bounding box center [752, 165] width 693 height 65
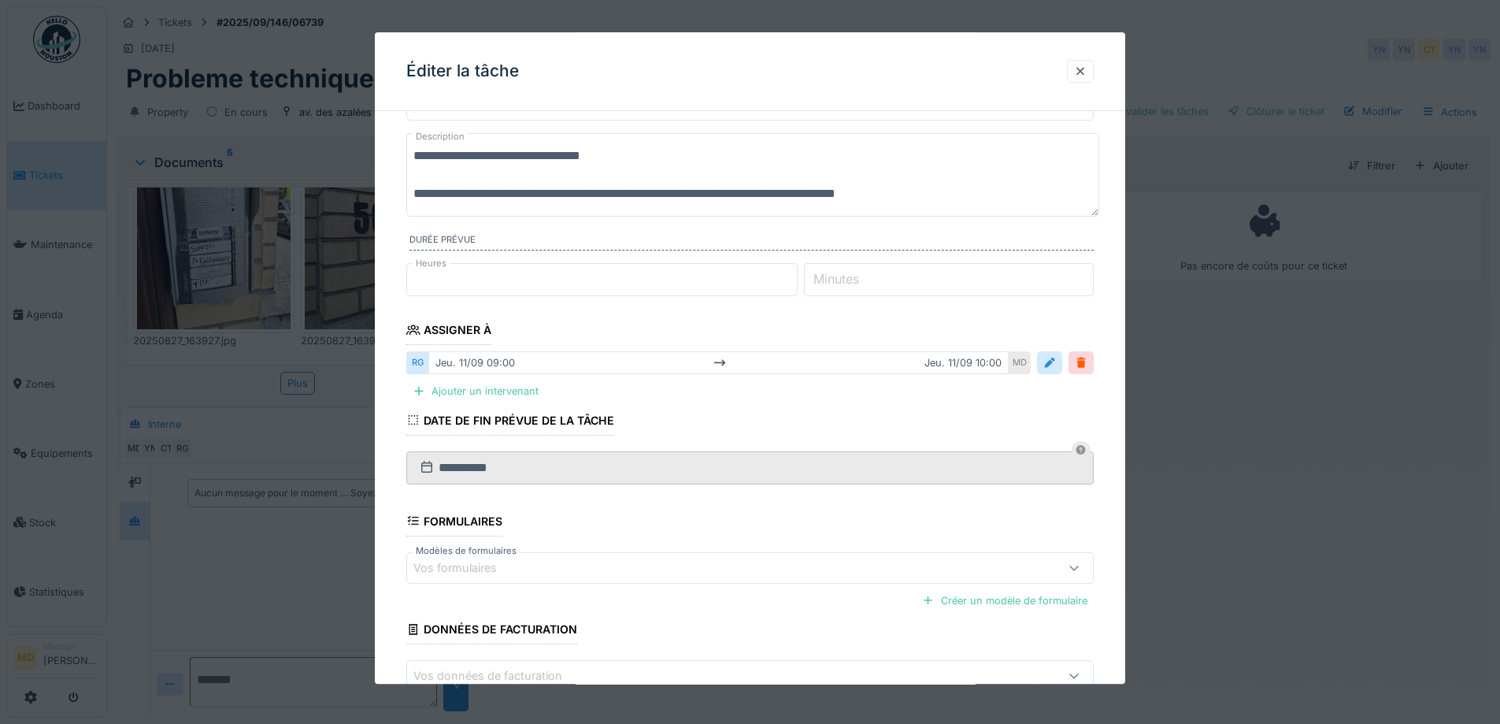
scroll to position [176, 0]
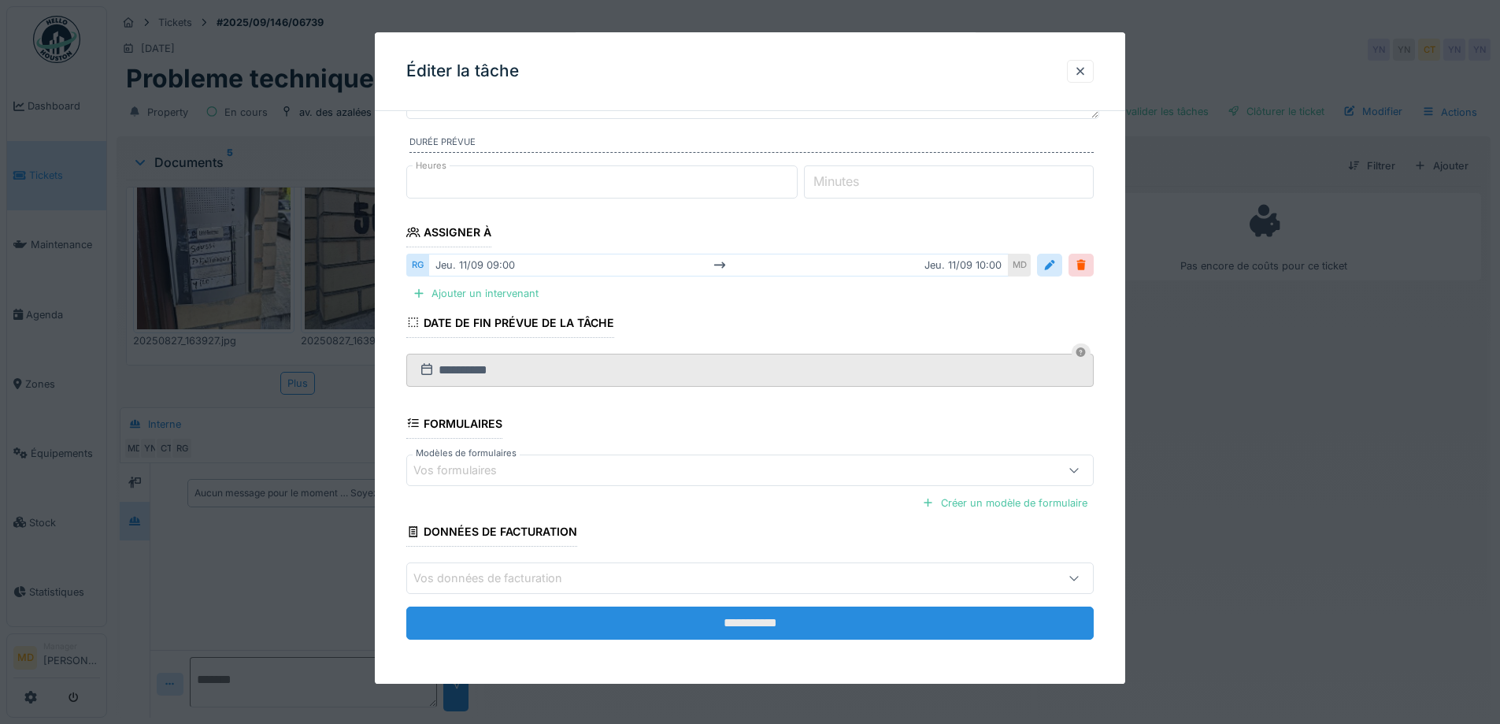
type textarea "**********"
click at [776, 615] on input "**********" at bounding box center [750, 622] width 688 height 33
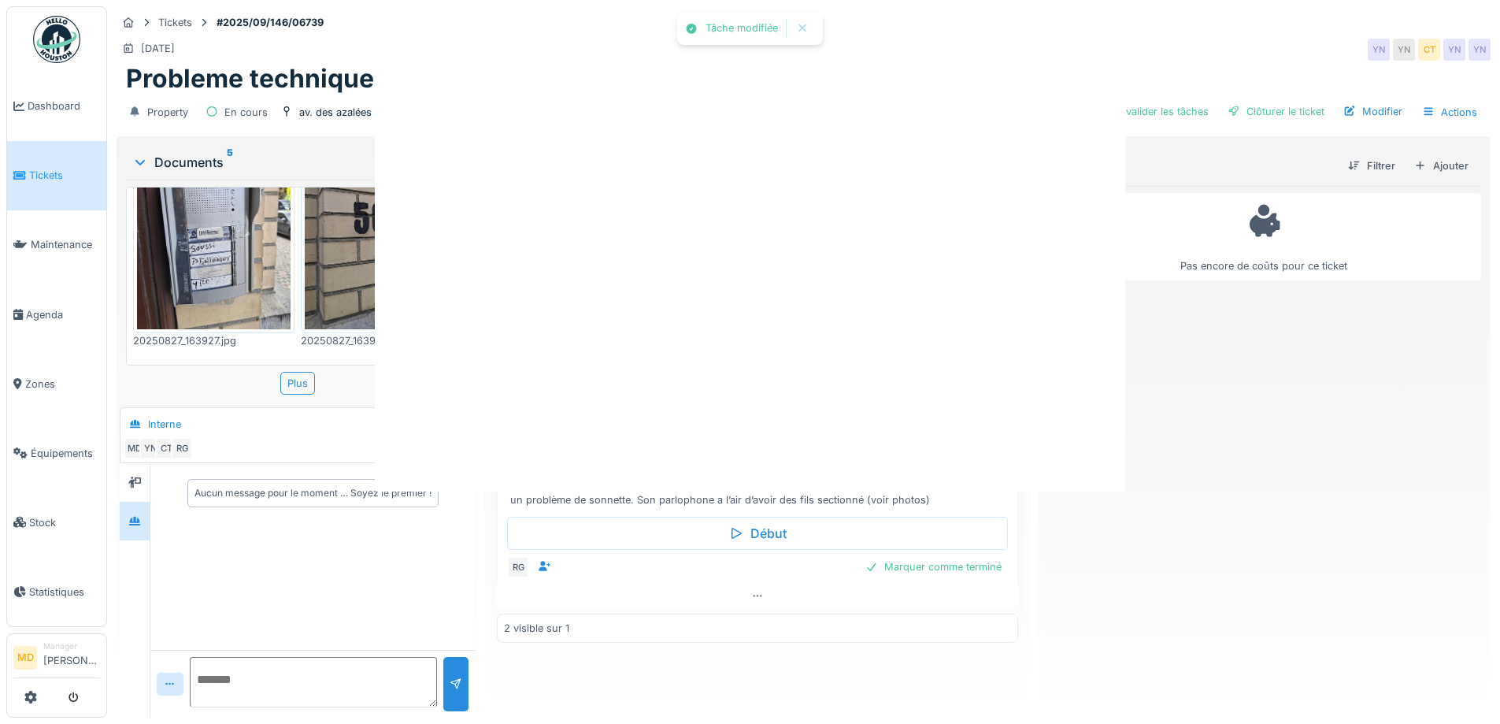
scroll to position [0, 0]
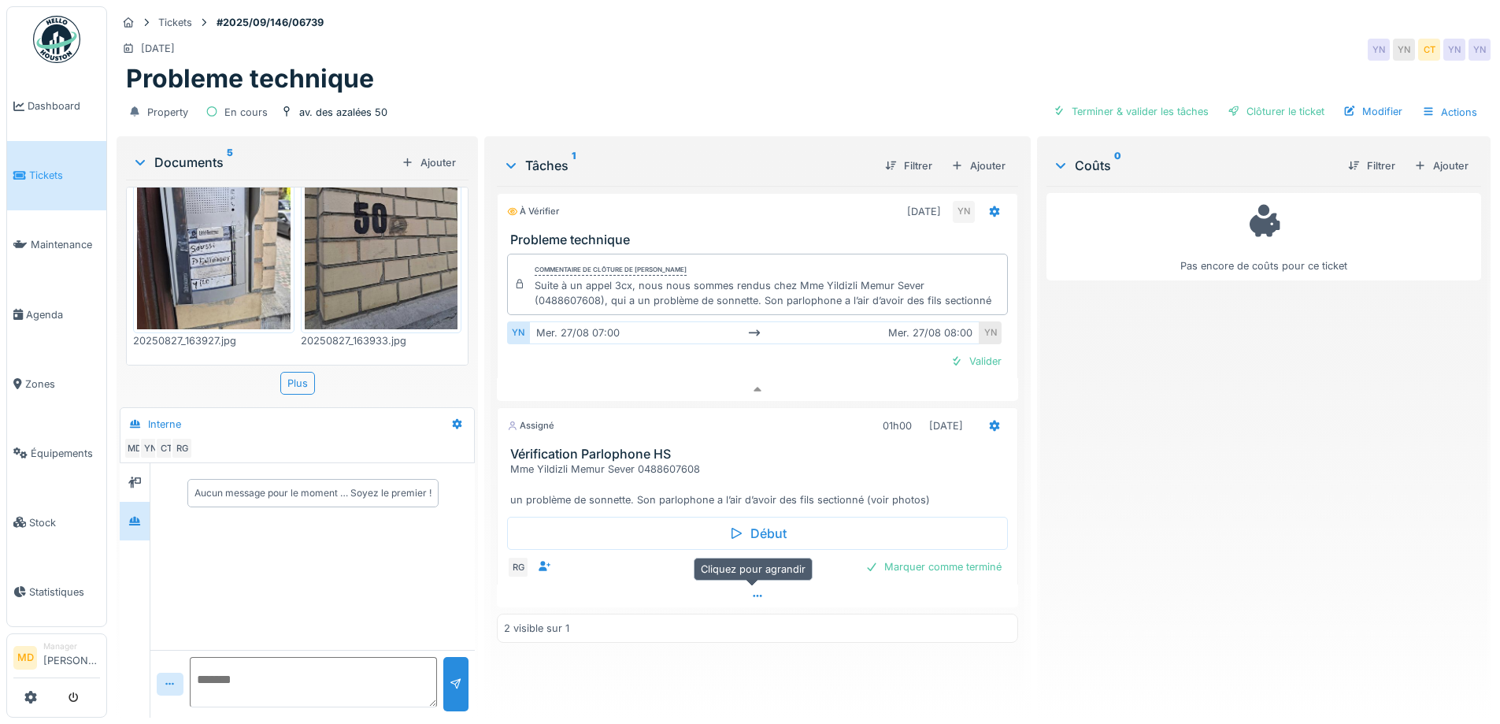
click at [756, 591] on div at bounding box center [757, 595] width 521 height 23
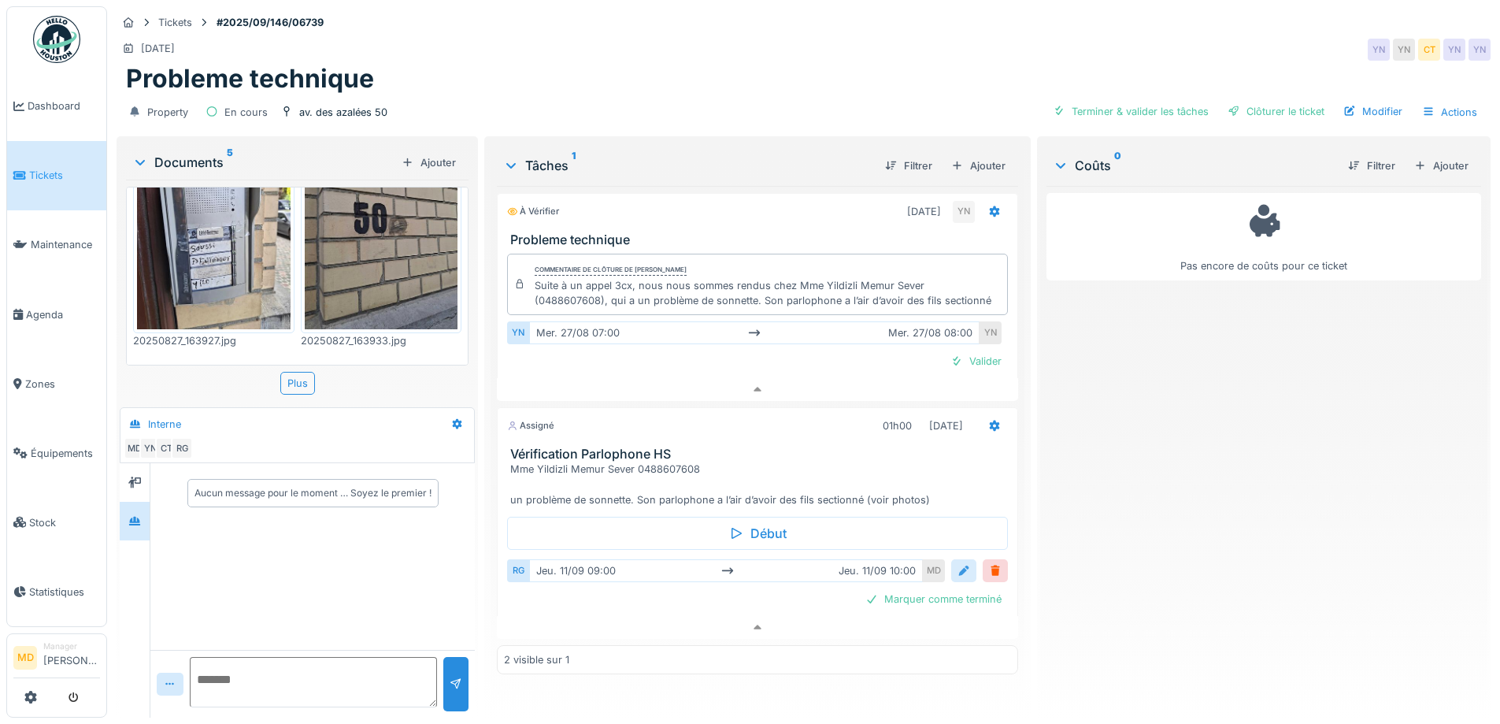
click at [958, 563] on div at bounding box center [964, 570] width 13 height 15
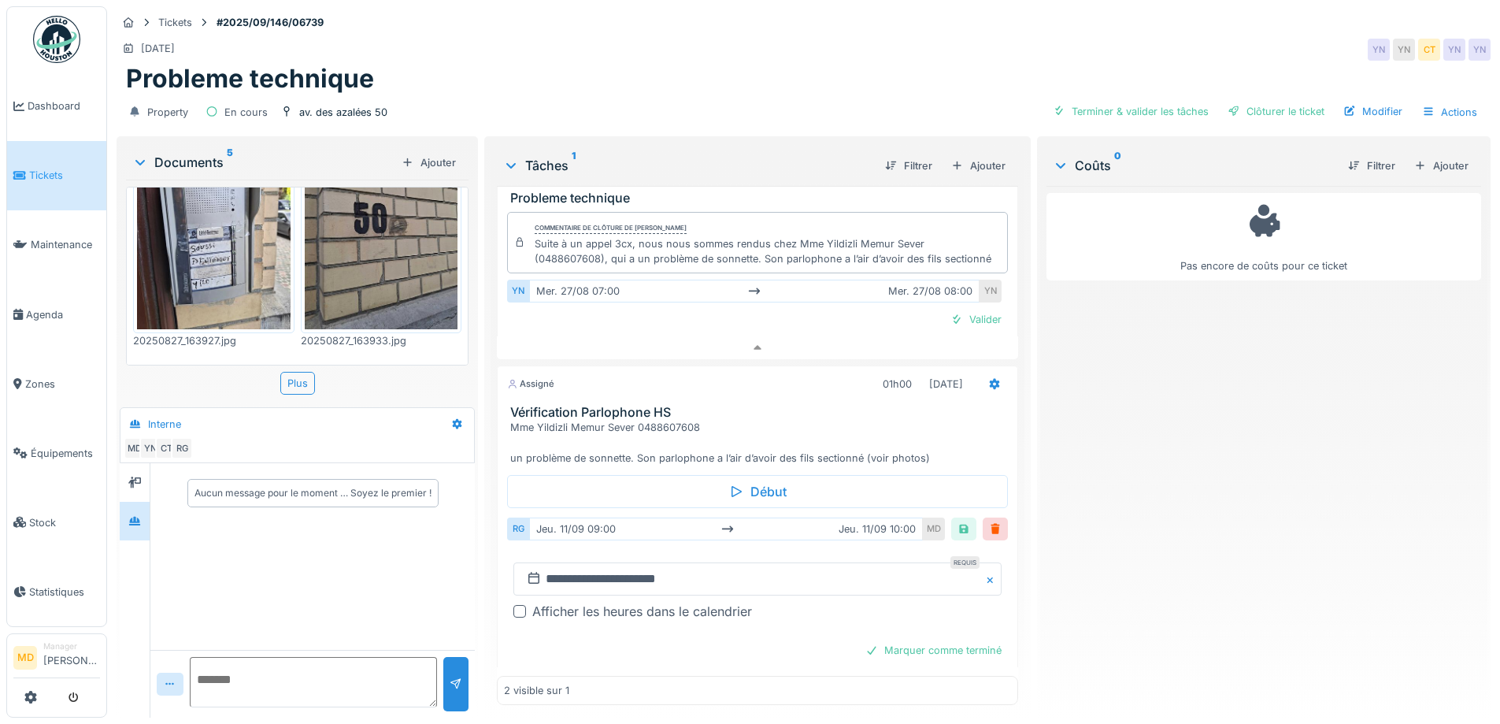
scroll to position [80, 0]
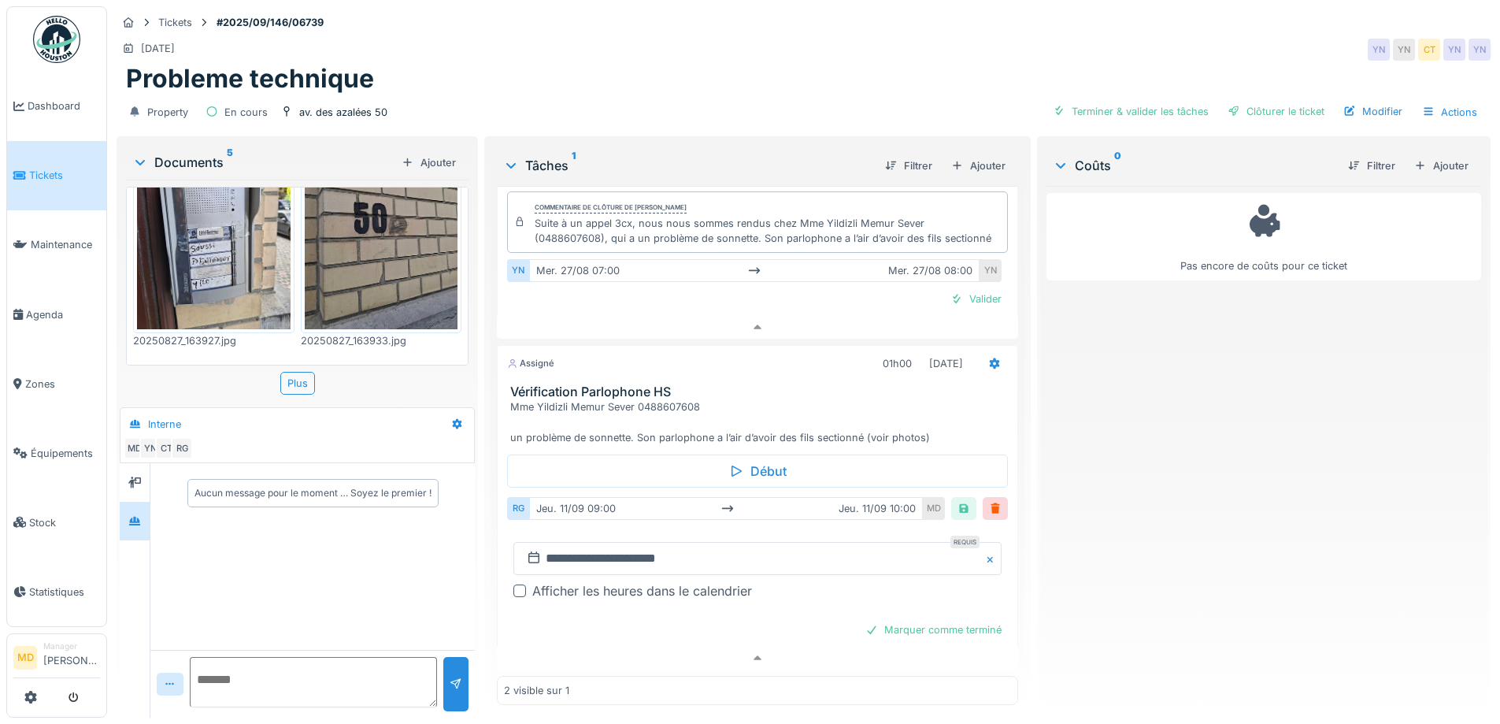
click at [536, 581] on div "Afficher les heures dans le calendrier" at bounding box center [642, 590] width 220 height 19
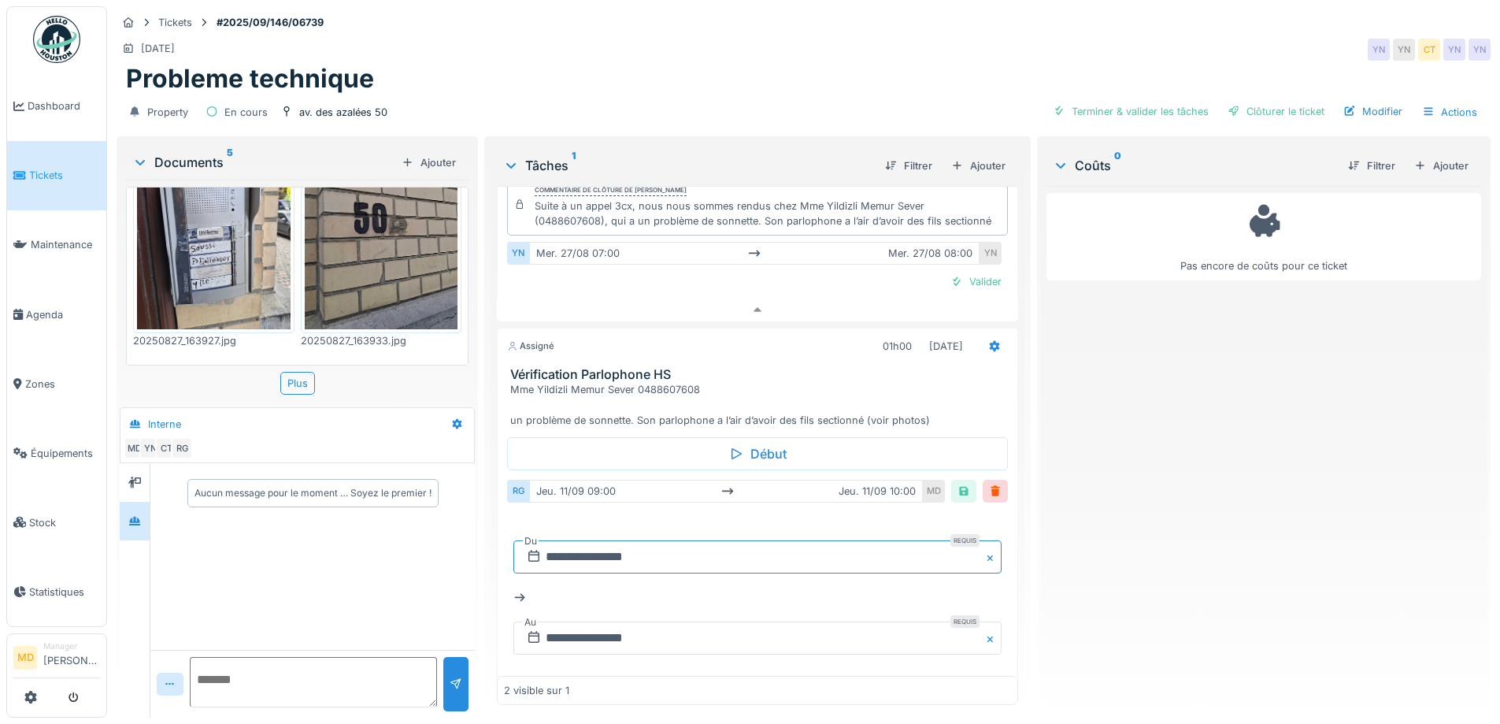
click at [588, 562] on input "**********" at bounding box center [758, 556] width 488 height 33
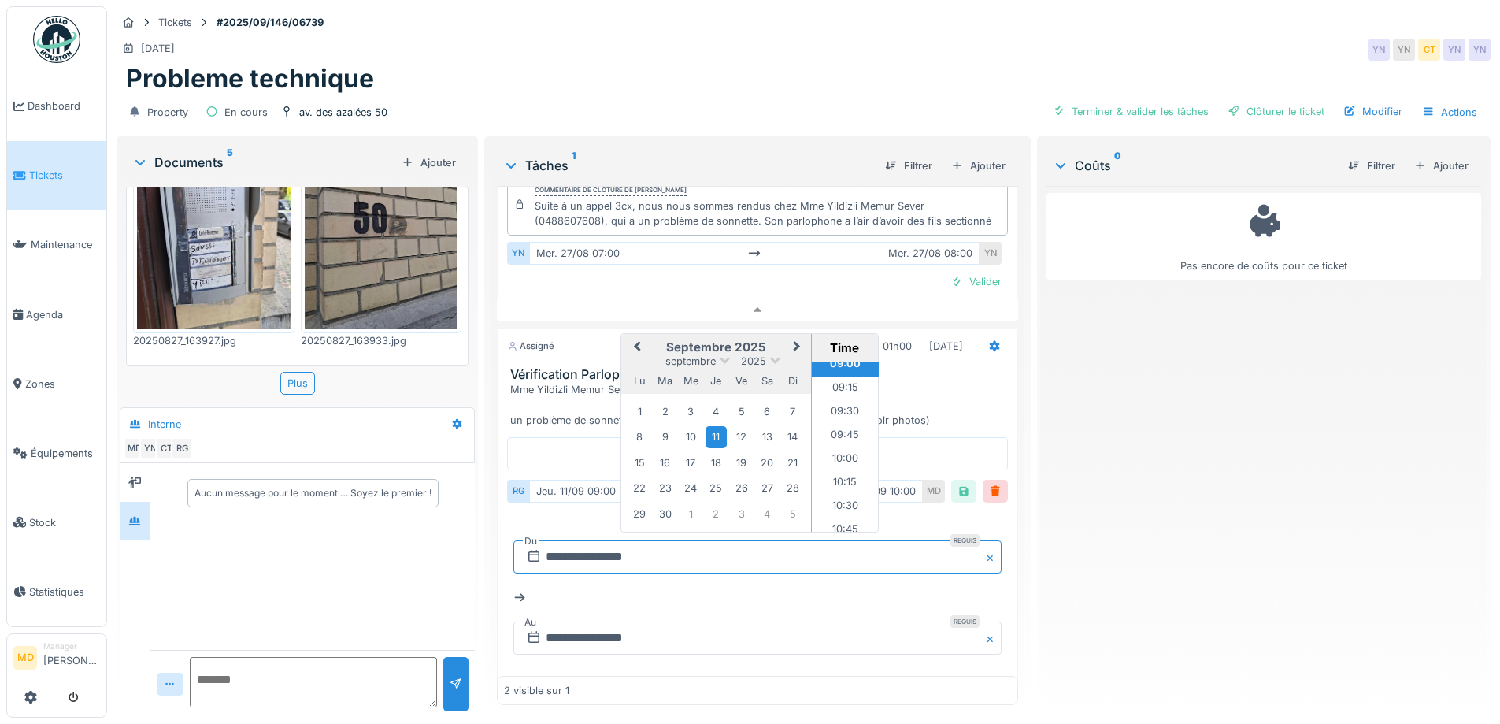
scroll to position [935, 0]
click at [834, 388] on li "10:00" at bounding box center [845, 384] width 67 height 24
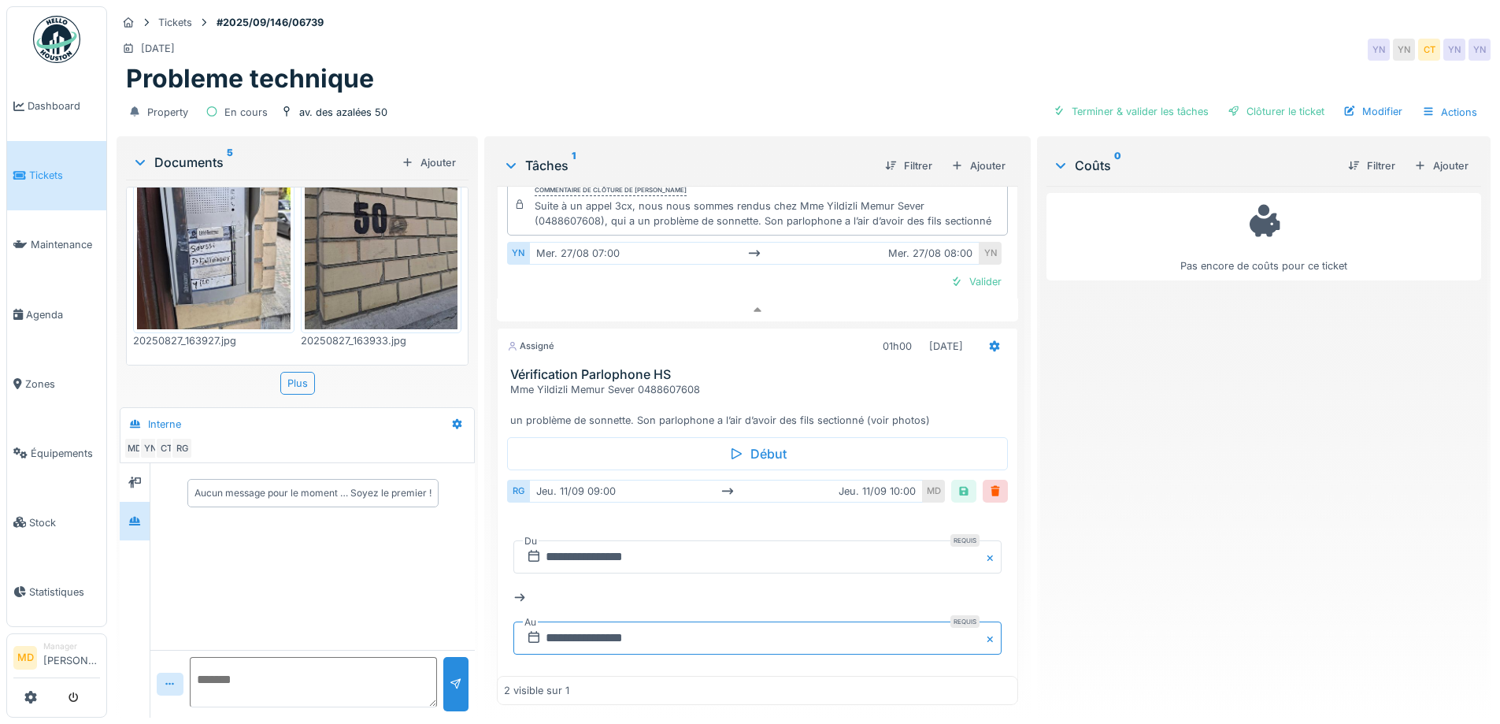
click at [756, 653] on input "**********" at bounding box center [758, 637] width 488 height 33
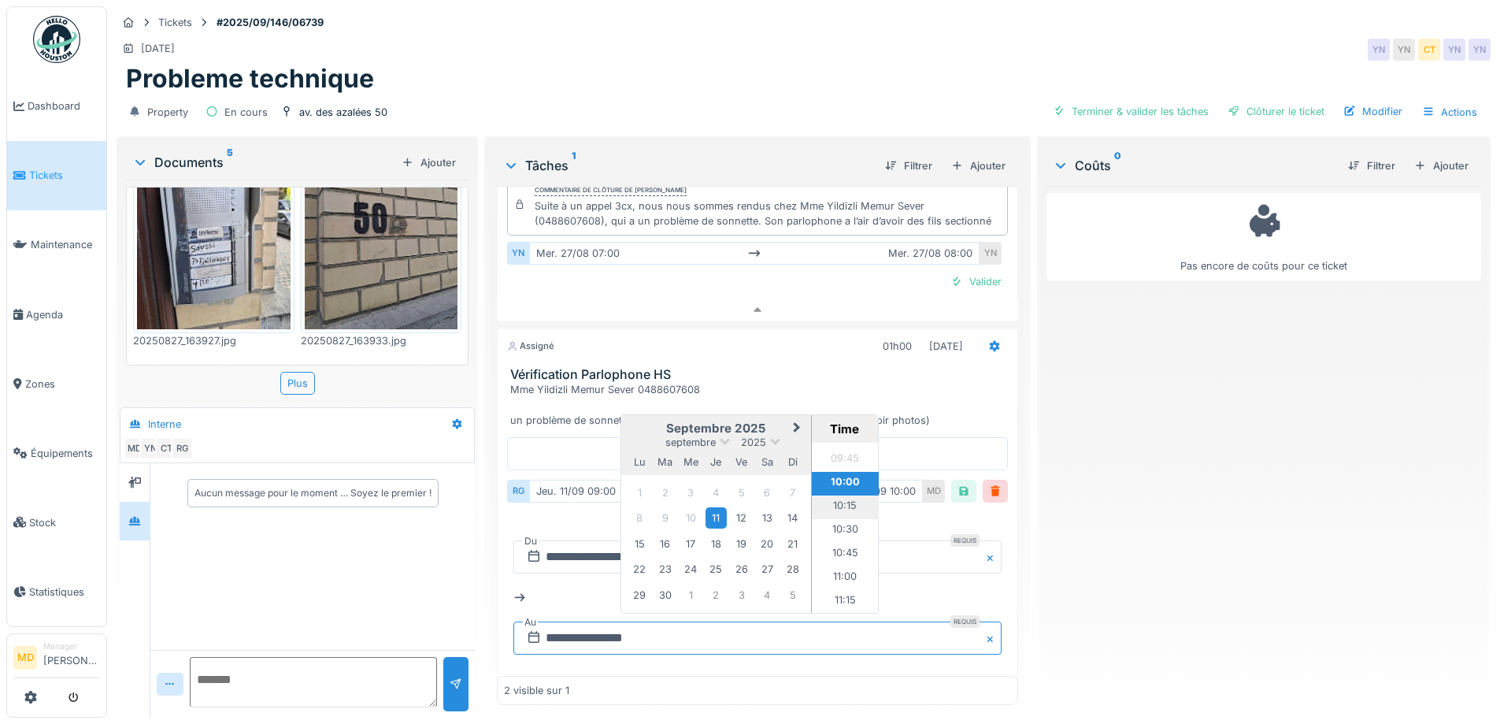
scroll to position [951, 0]
click at [836, 545] on li "11:00" at bounding box center [845, 544] width 67 height 24
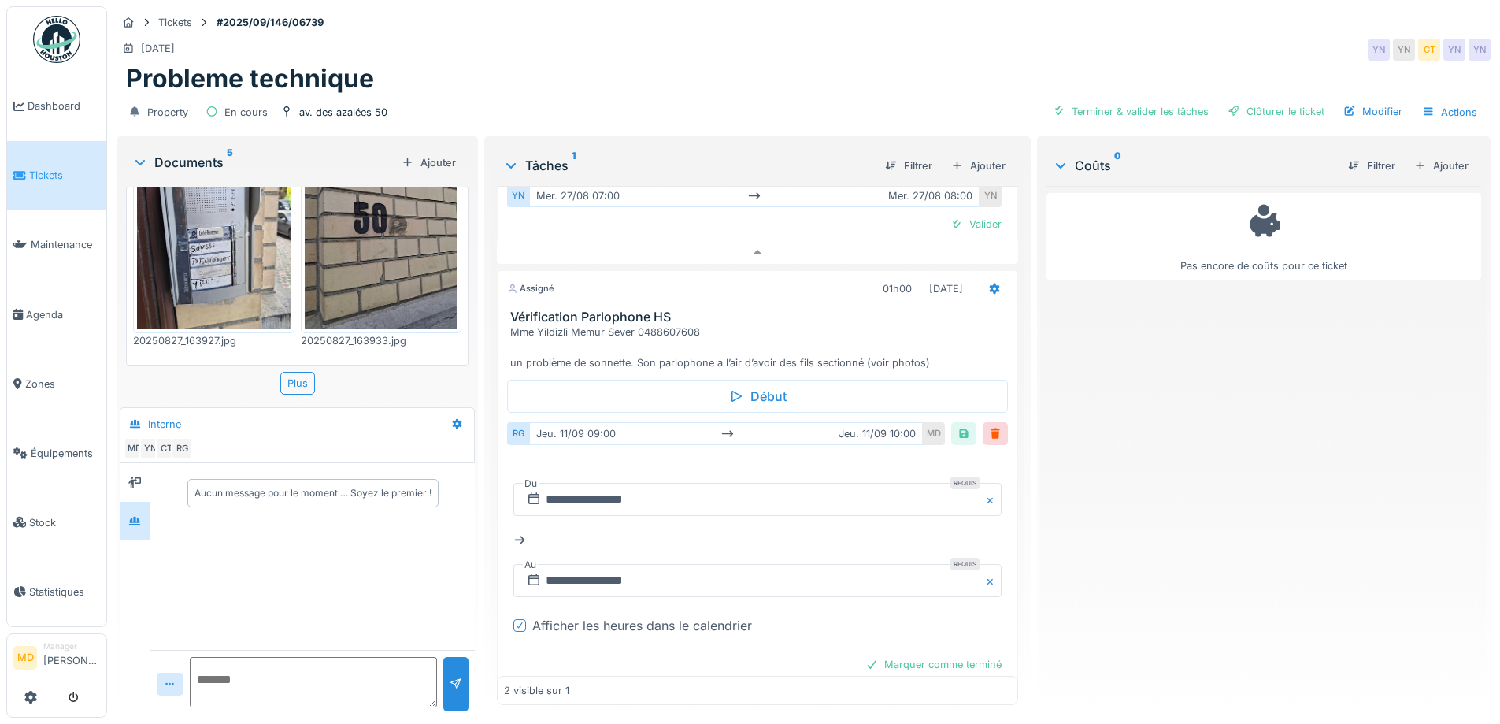
scroll to position [188, 0]
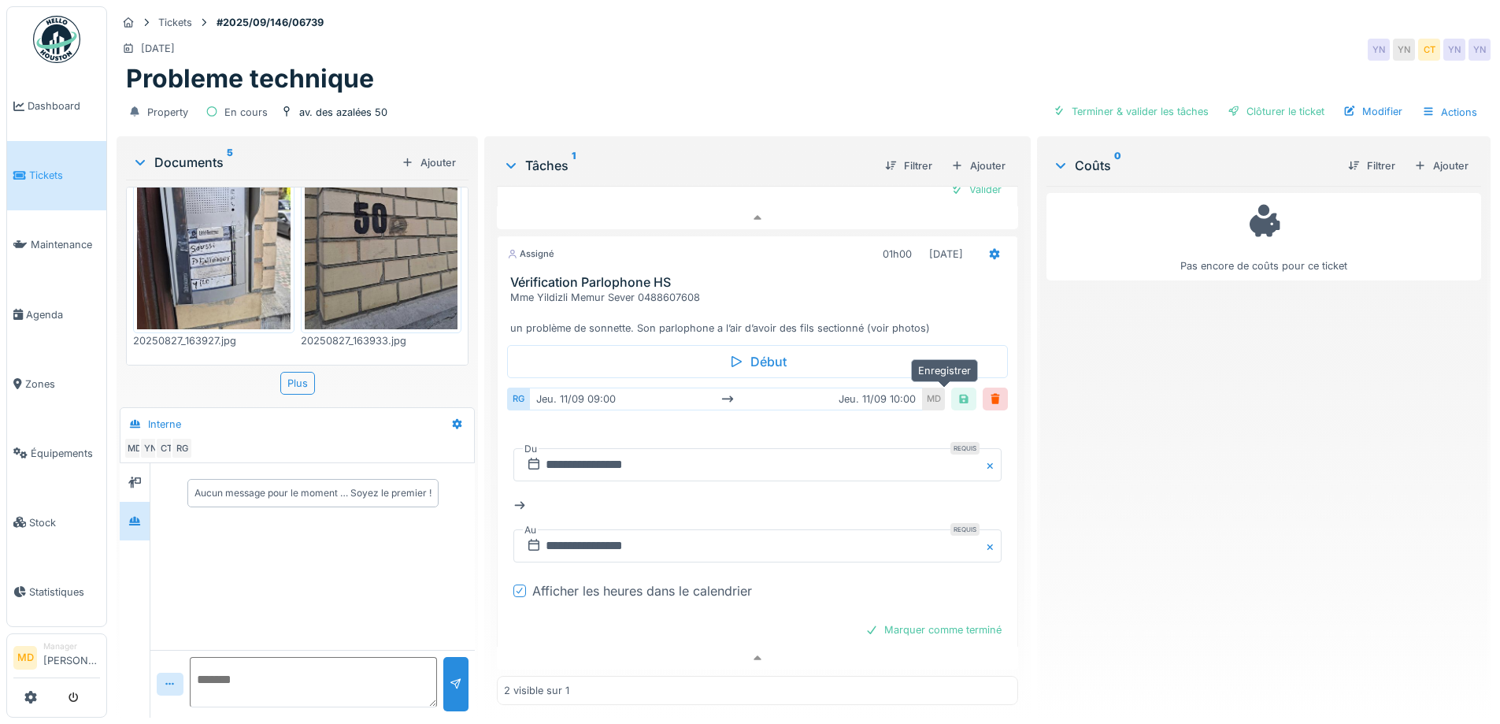
click at [958, 392] on div at bounding box center [964, 398] width 13 height 15
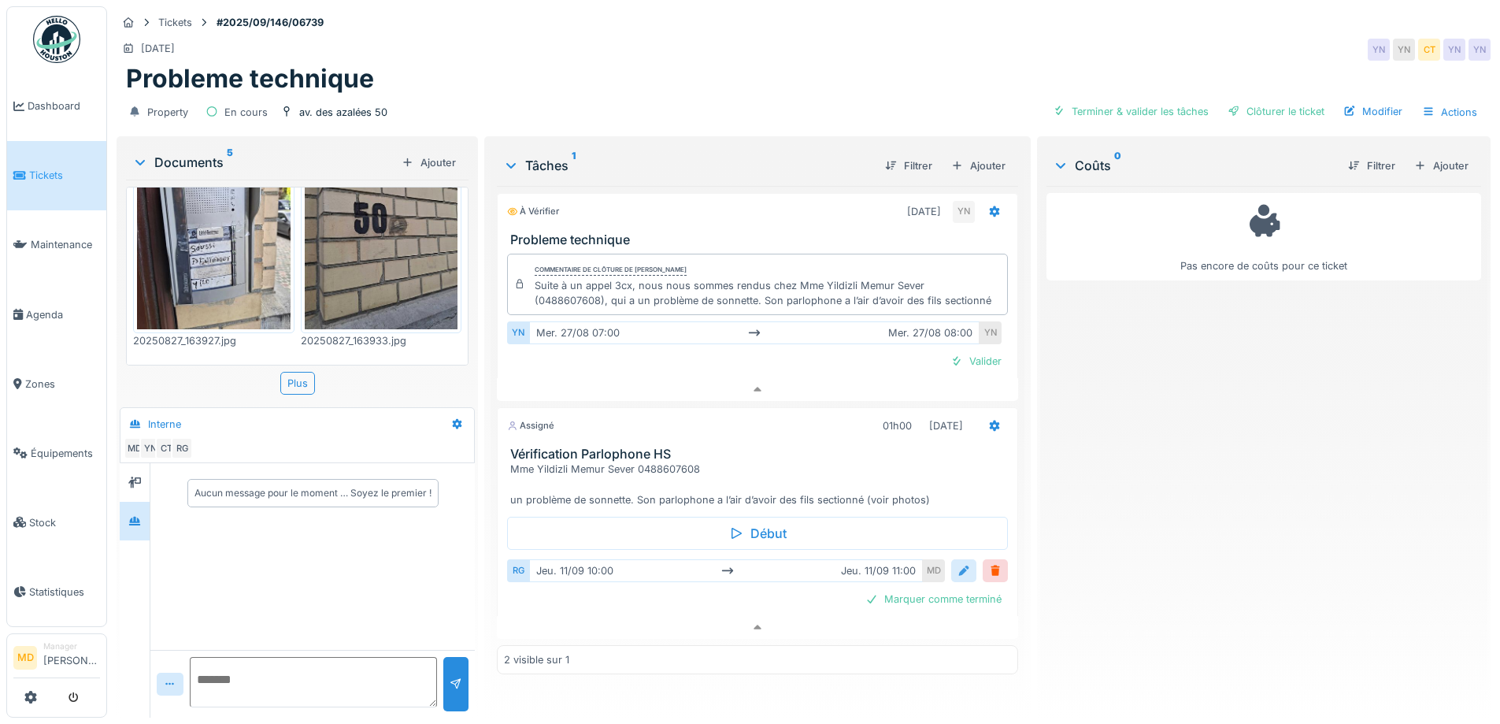
click at [958, 564] on div at bounding box center [964, 570] width 13 height 15
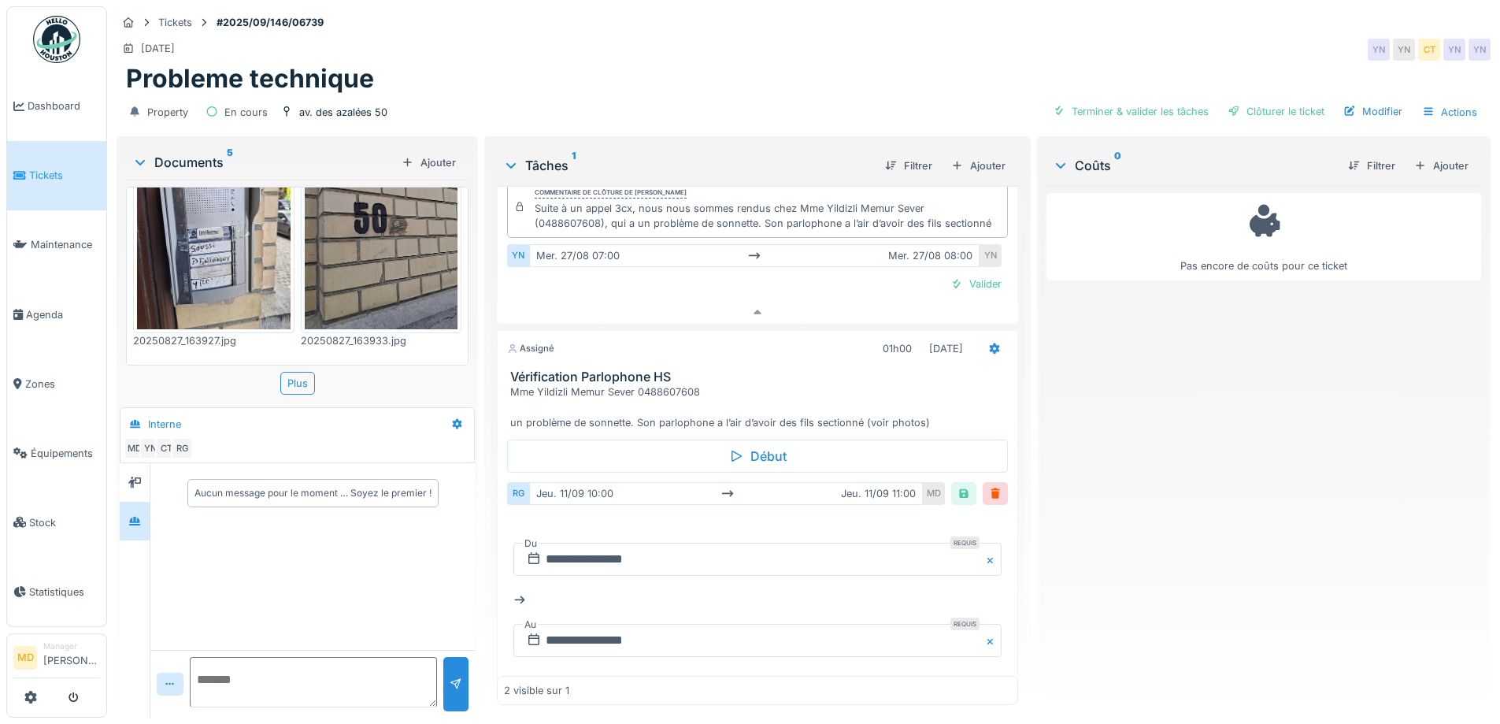
scroll to position [188, 0]
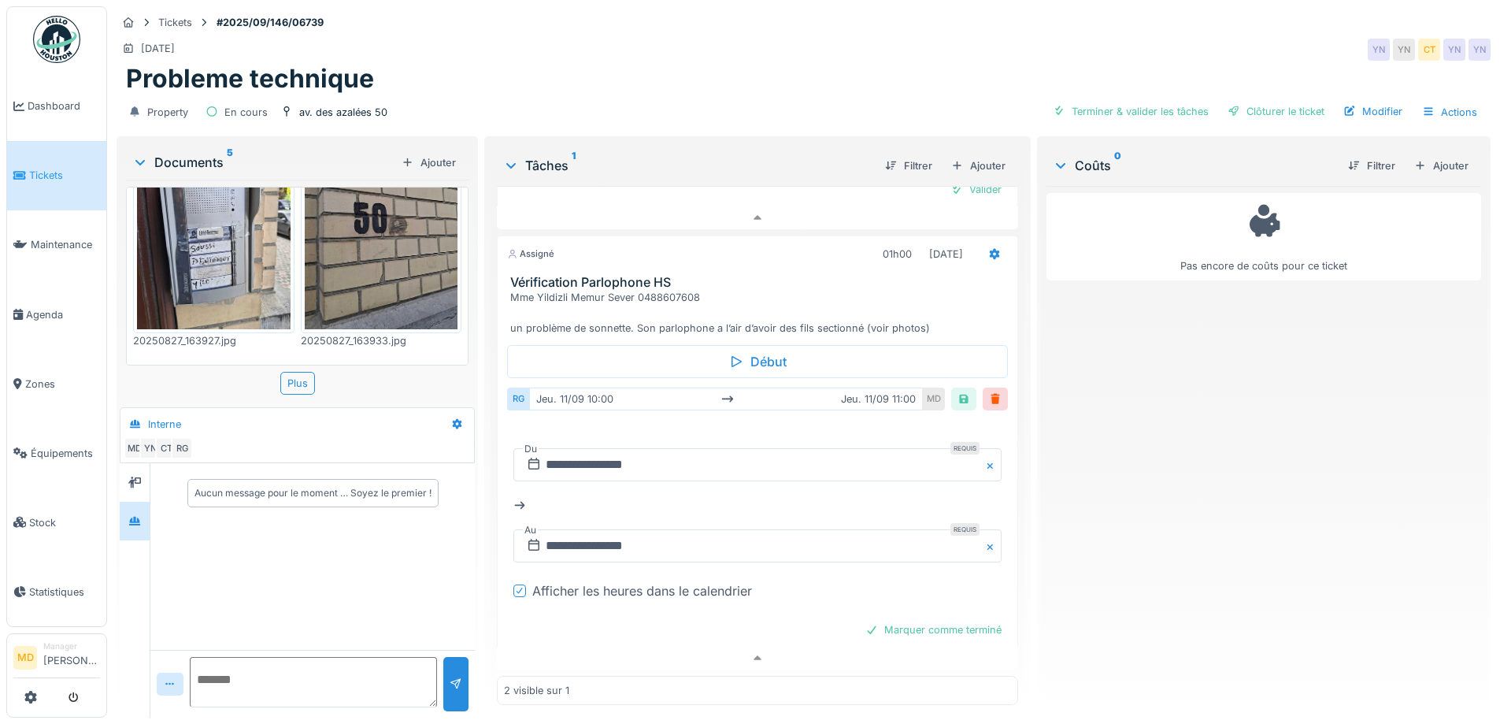
click at [592, 436] on div "**********" at bounding box center [758, 505] width 488 height 139
click at [584, 452] on input "**********" at bounding box center [758, 464] width 488 height 33
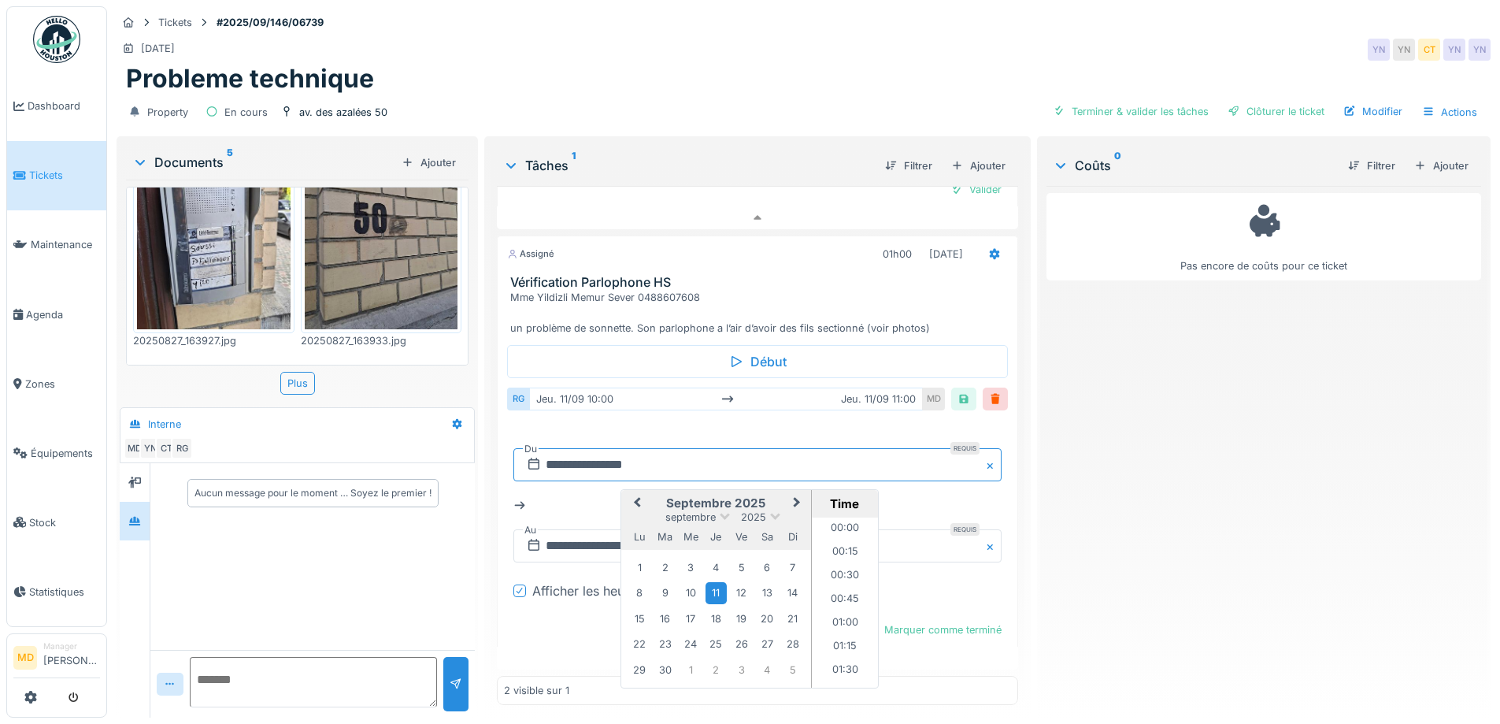
scroll to position [872, 0]
click at [713, 558] on div "4" at bounding box center [716, 567] width 21 height 21
click at [569, 549] on input "**********" at bounding box center [758, 545] width 488 height 33
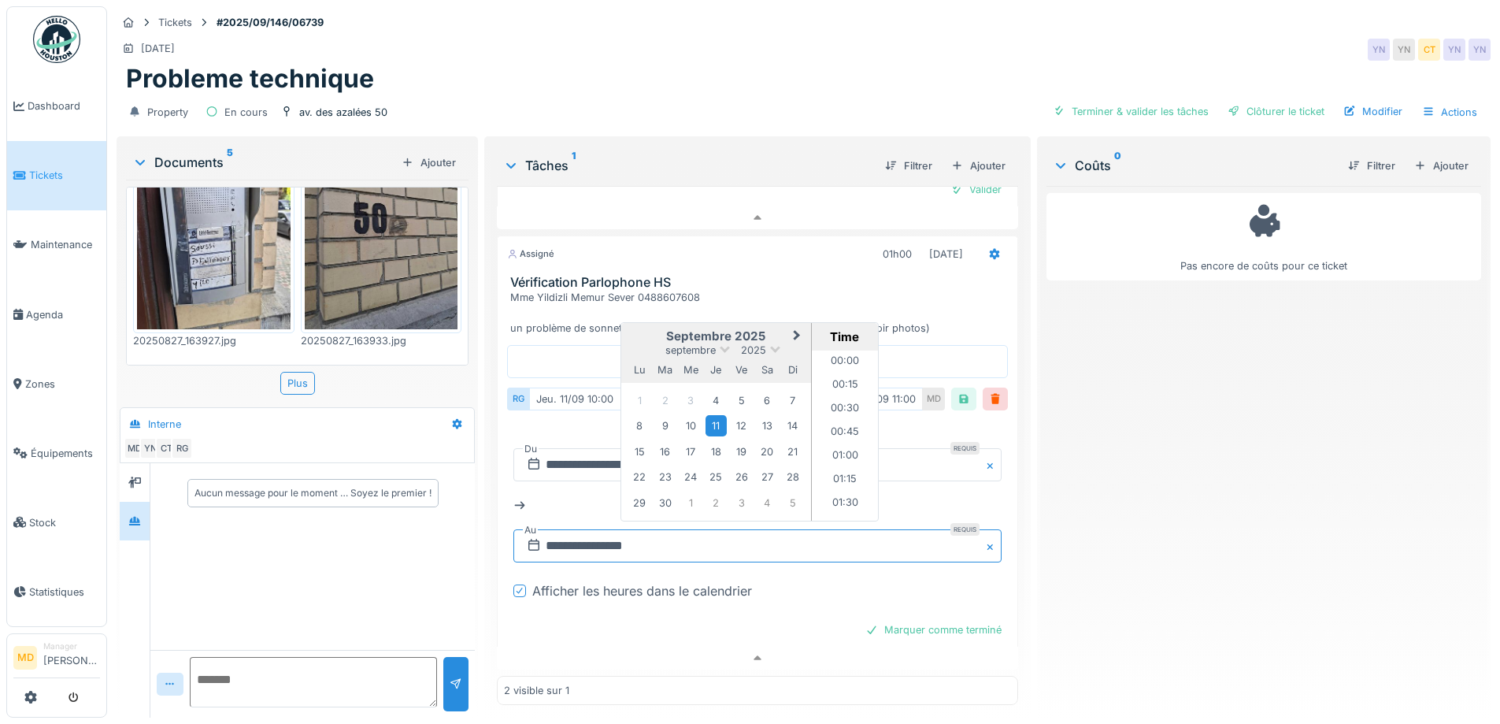
scroll to position [966, 0]
click at [718, 390] on div "4" at bounding box center [716, 400] width 21 height 21
click at [555, 490] on div "**********" at bounding box center [758, 505] width 488 height 139
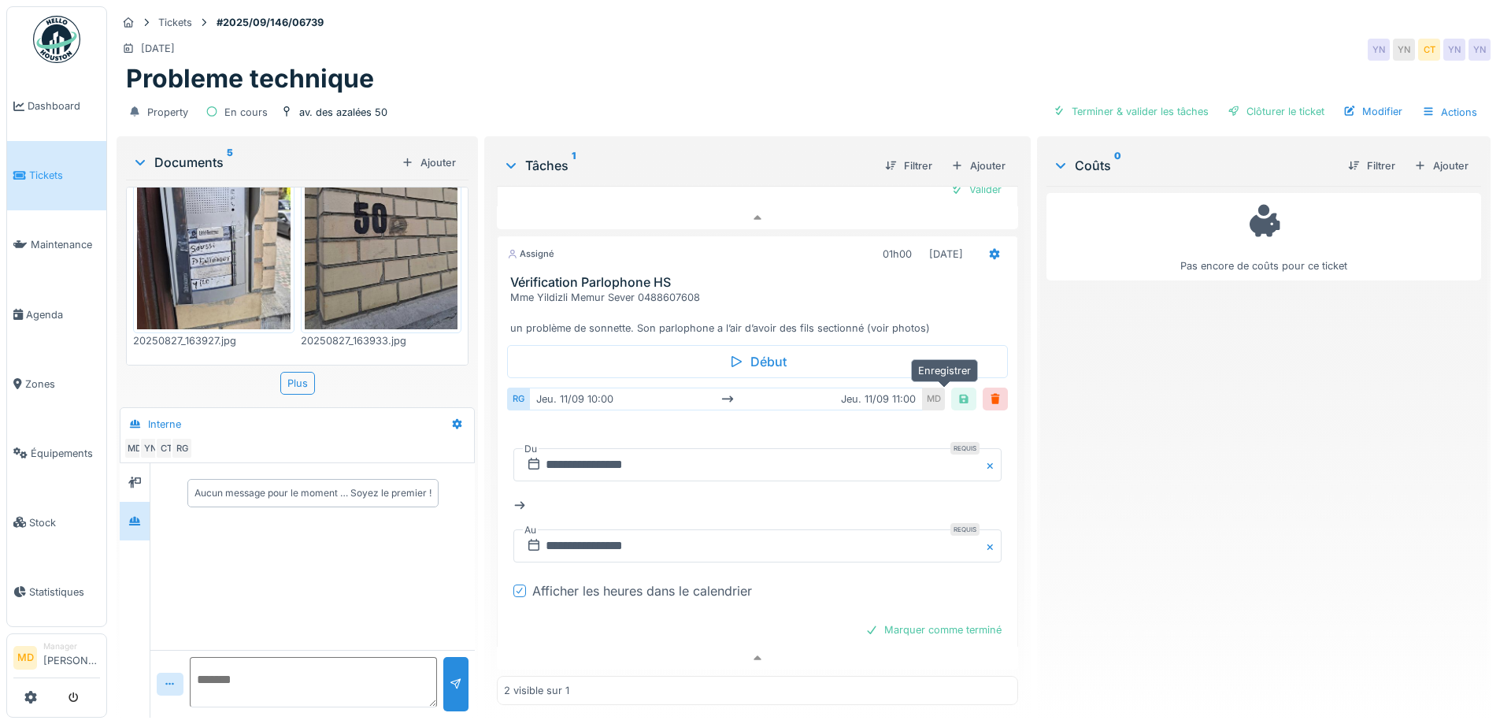
click at [951, 388] on div at bounding box center [963, 399] width 25 height 23
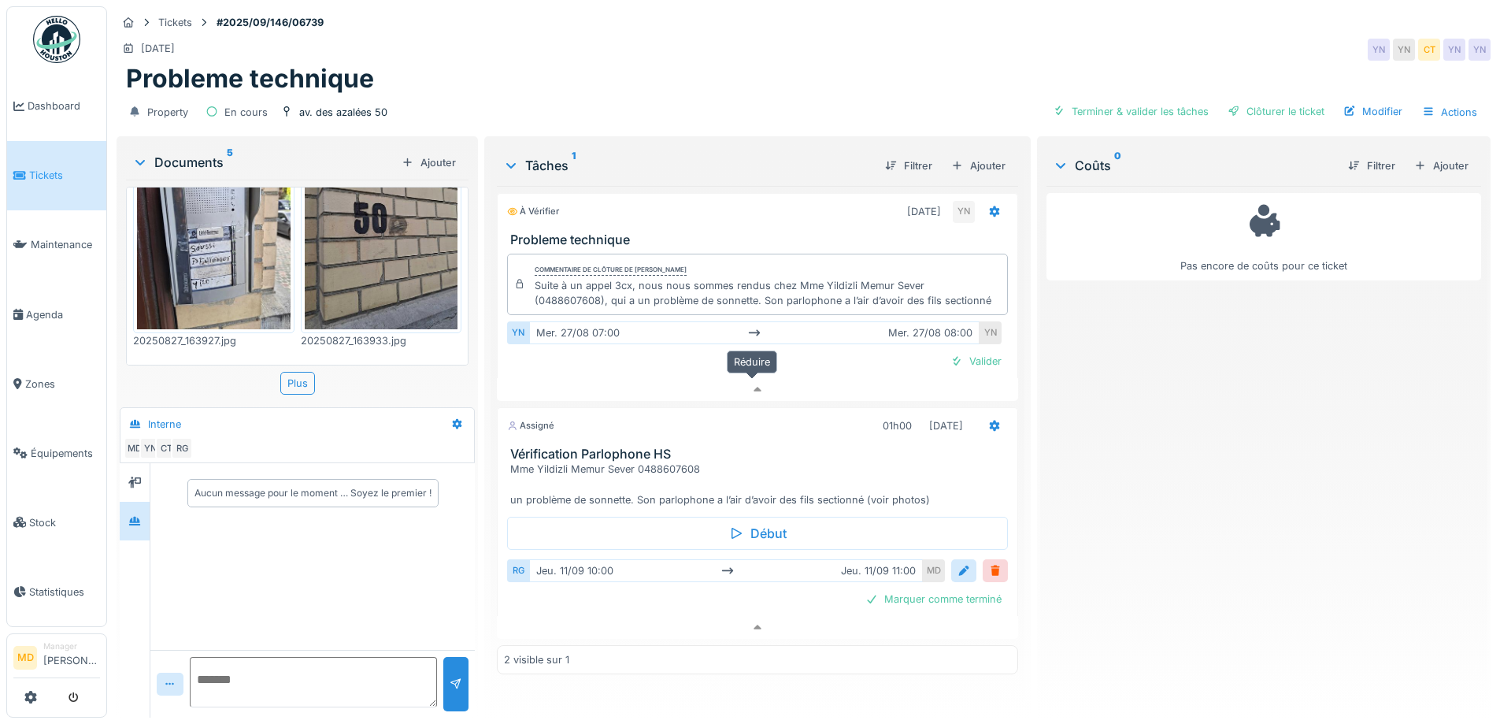
scroll to position [0, 0]
click at [1382, 103] on div "Modifier" at bounding box center [1373, 111] width 72 height 21
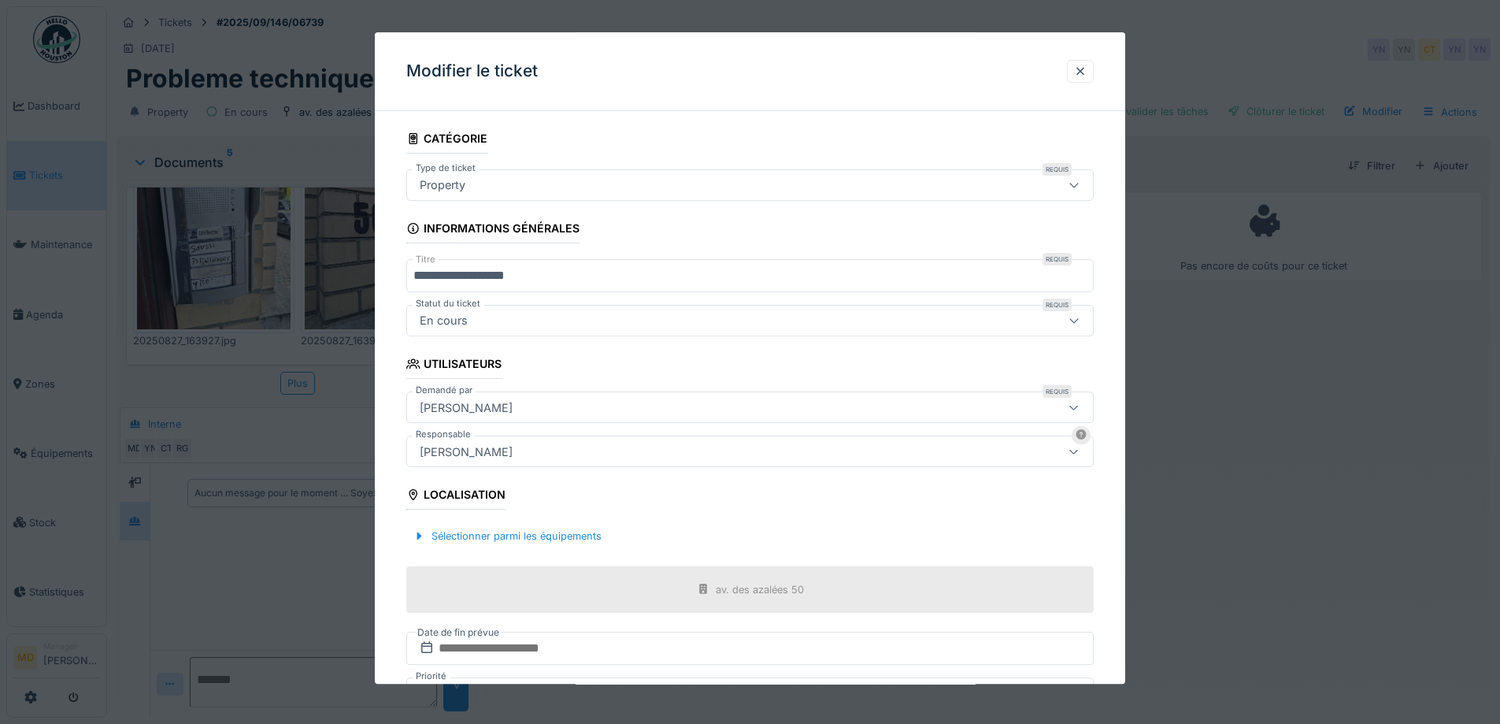
click at [652, 185] on div "Property" at bounding box center [710, 184] width 593 height 17
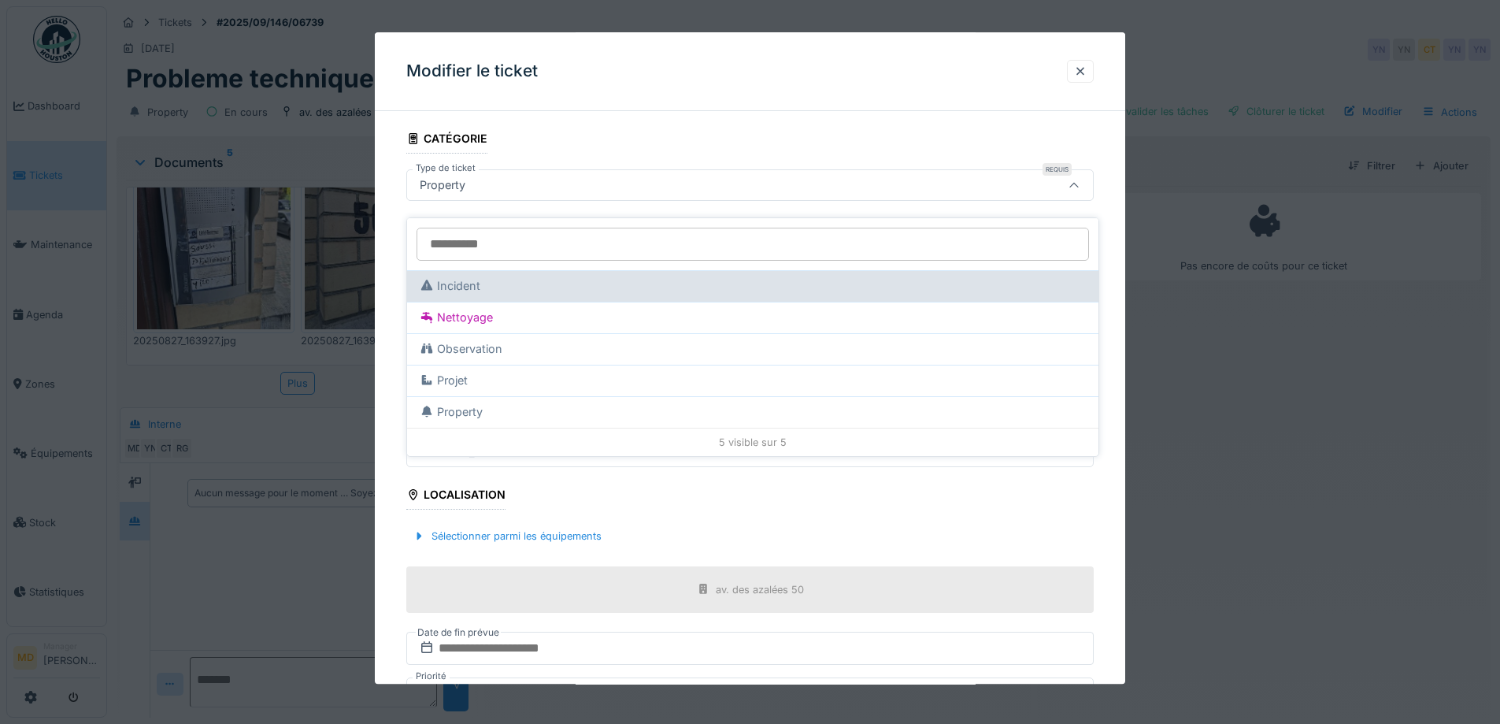
click at [497, 277] on div "Incident" at bounding box center [753, 285] width 666 height 17
type input "***"
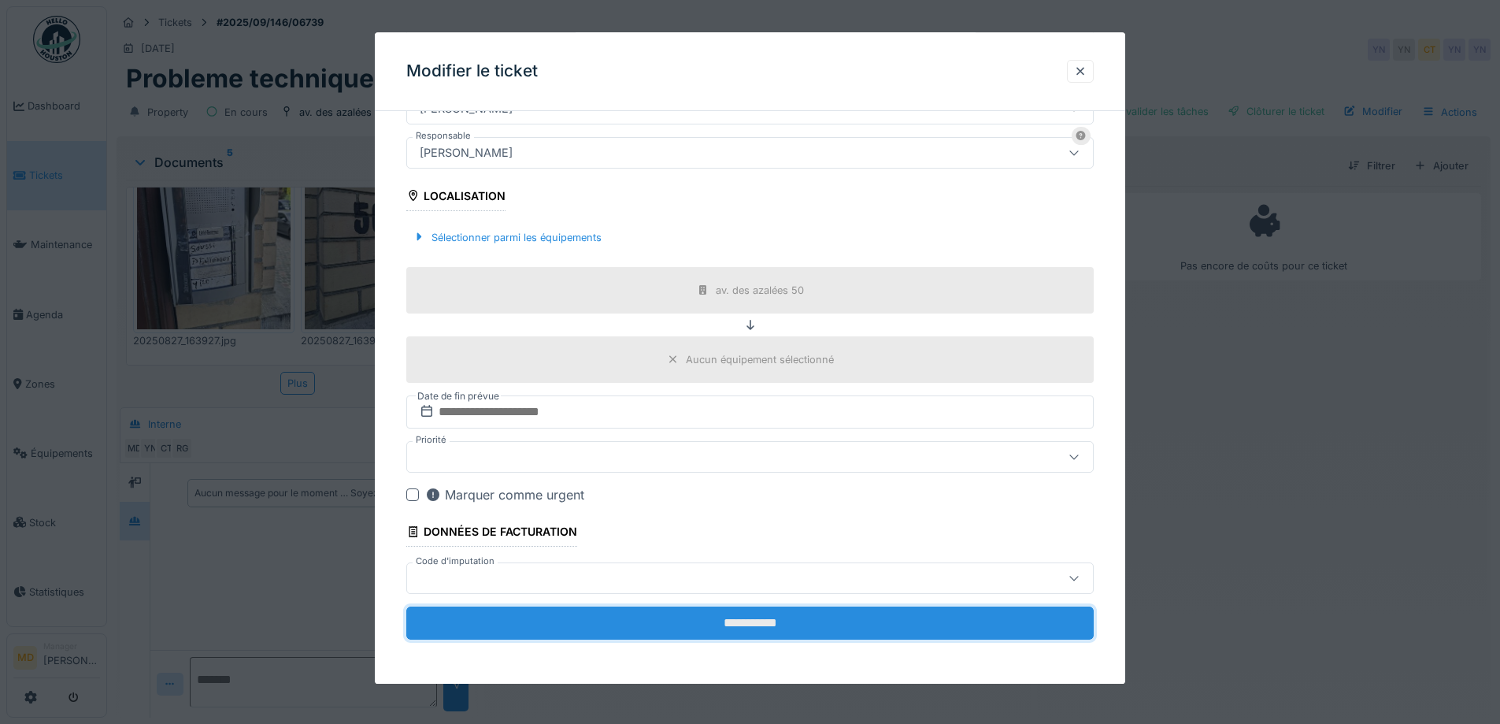
click at [748, 617] on input "**********" at bounding box center [750, 622] width 688 height 33
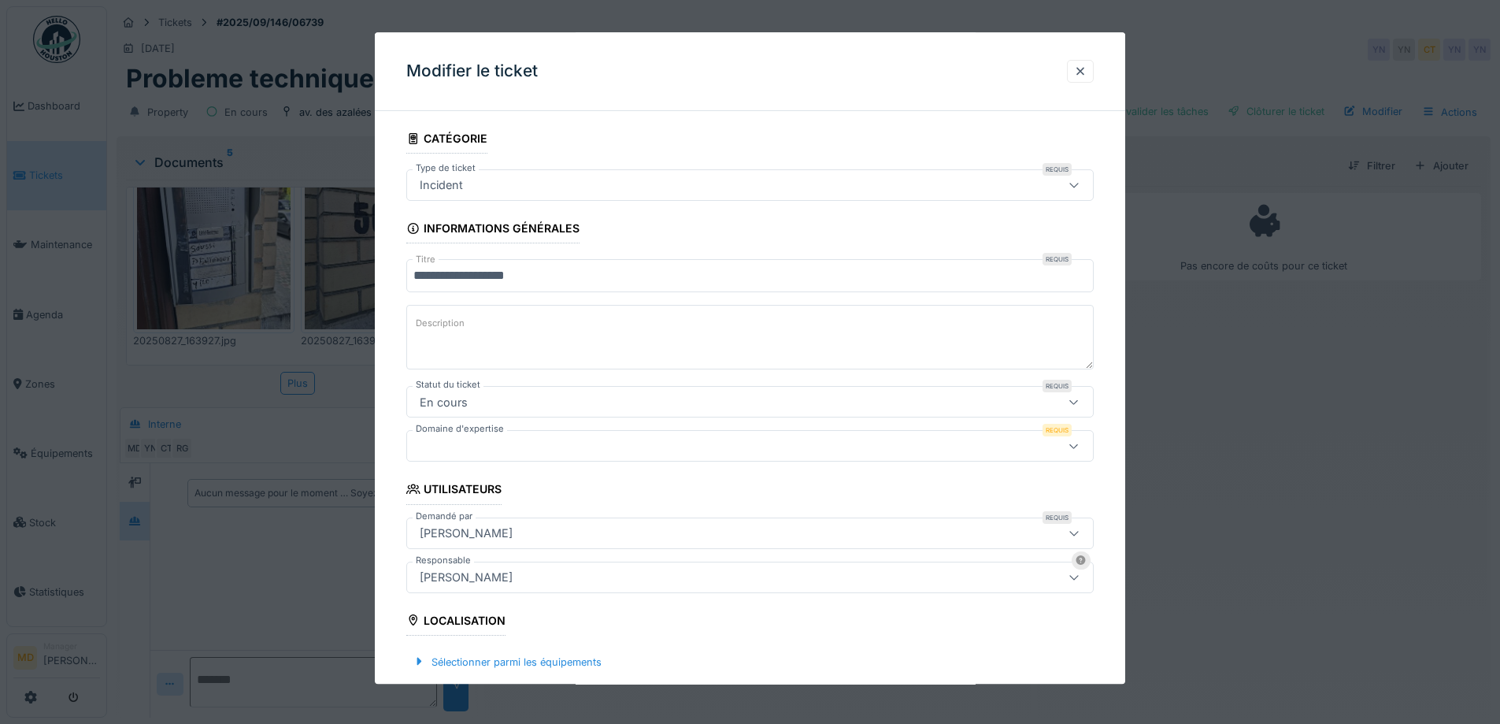
click at [473, 442] on div at bounding box center [710, 446] width 593 height 17
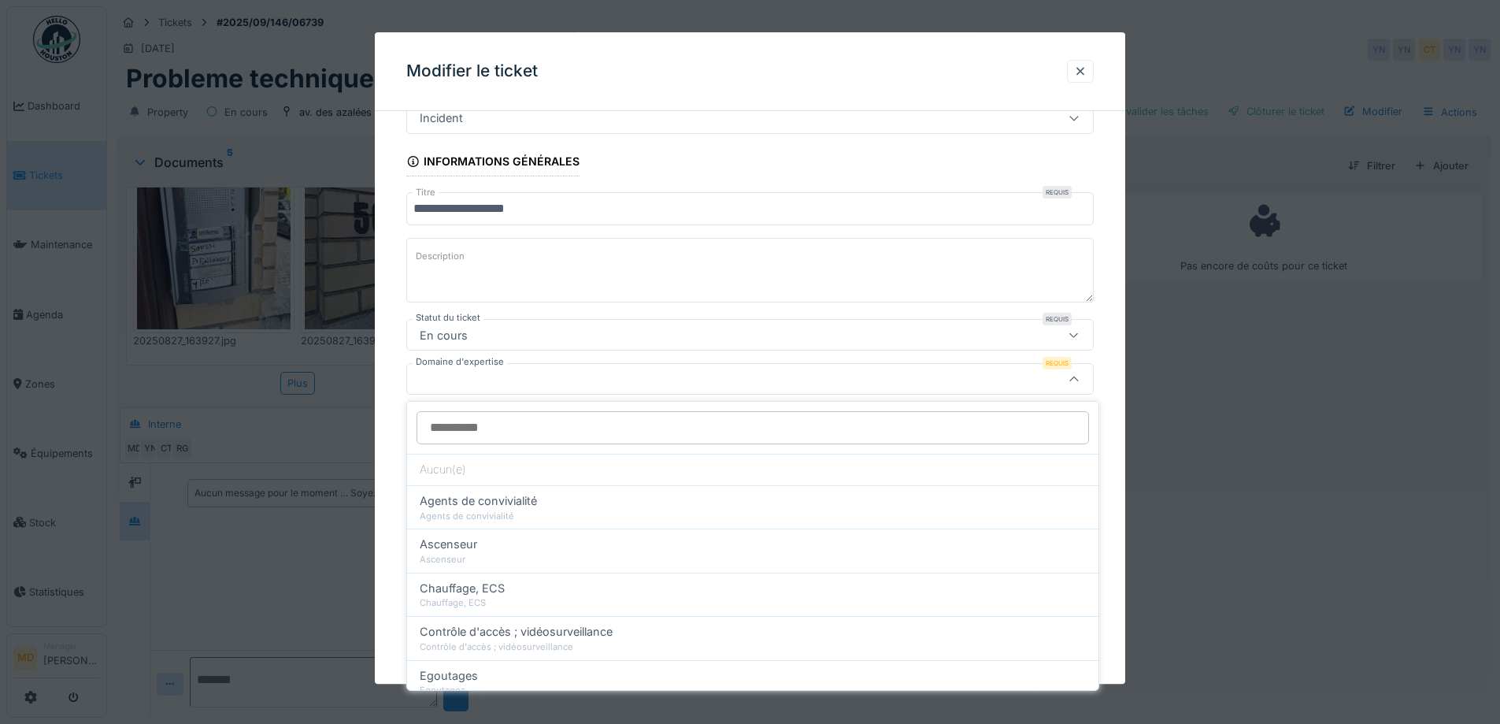
scroll to position [88, 0]
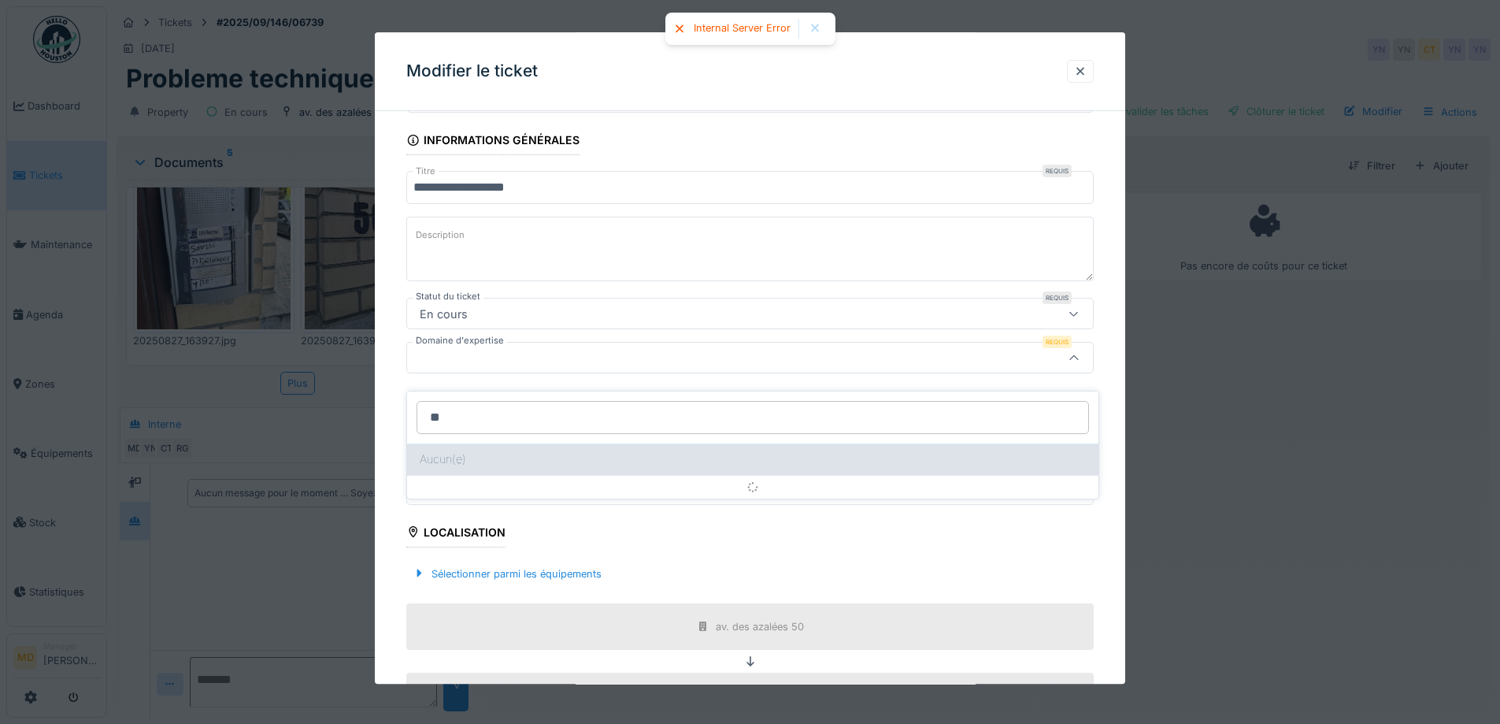
type input "*"
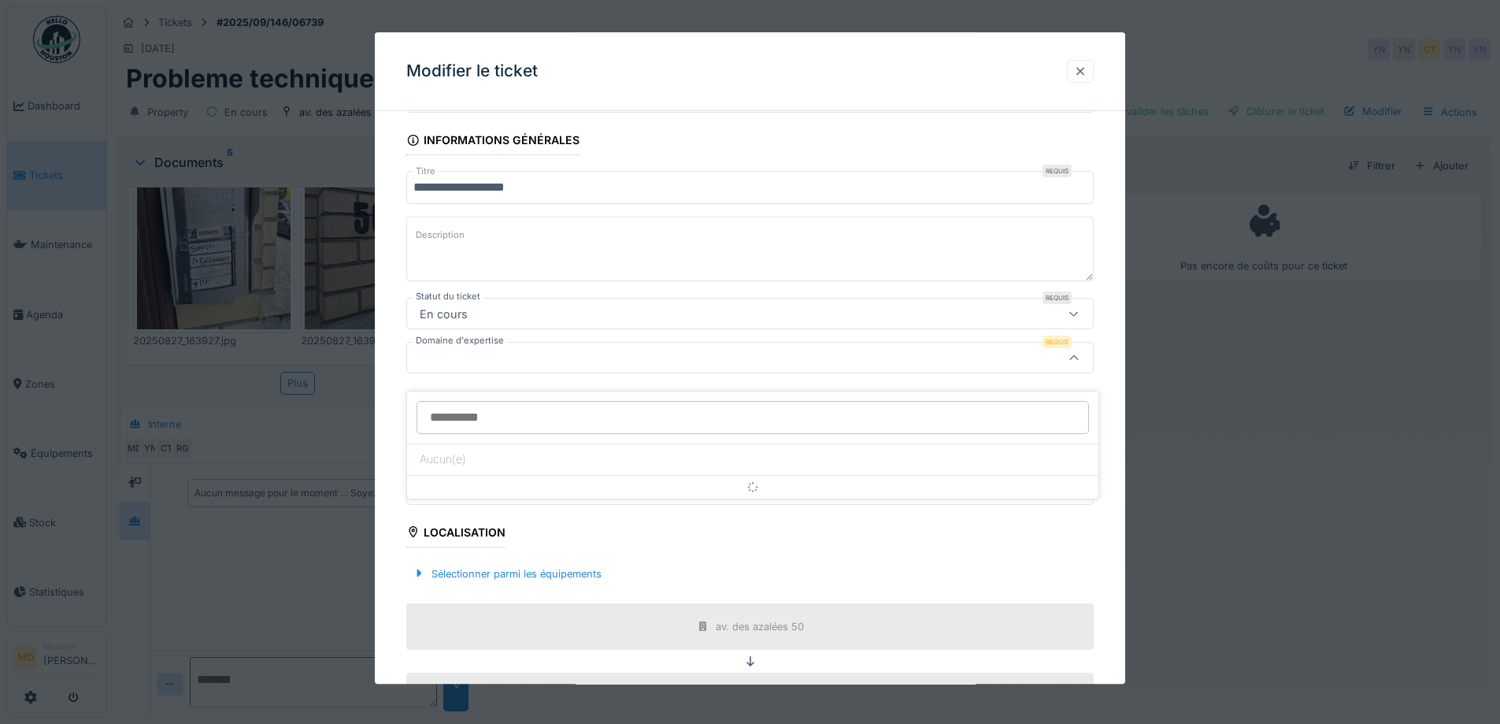
click at [1087, 68] on div at bounding box center [1080, 71] width 13 height 15
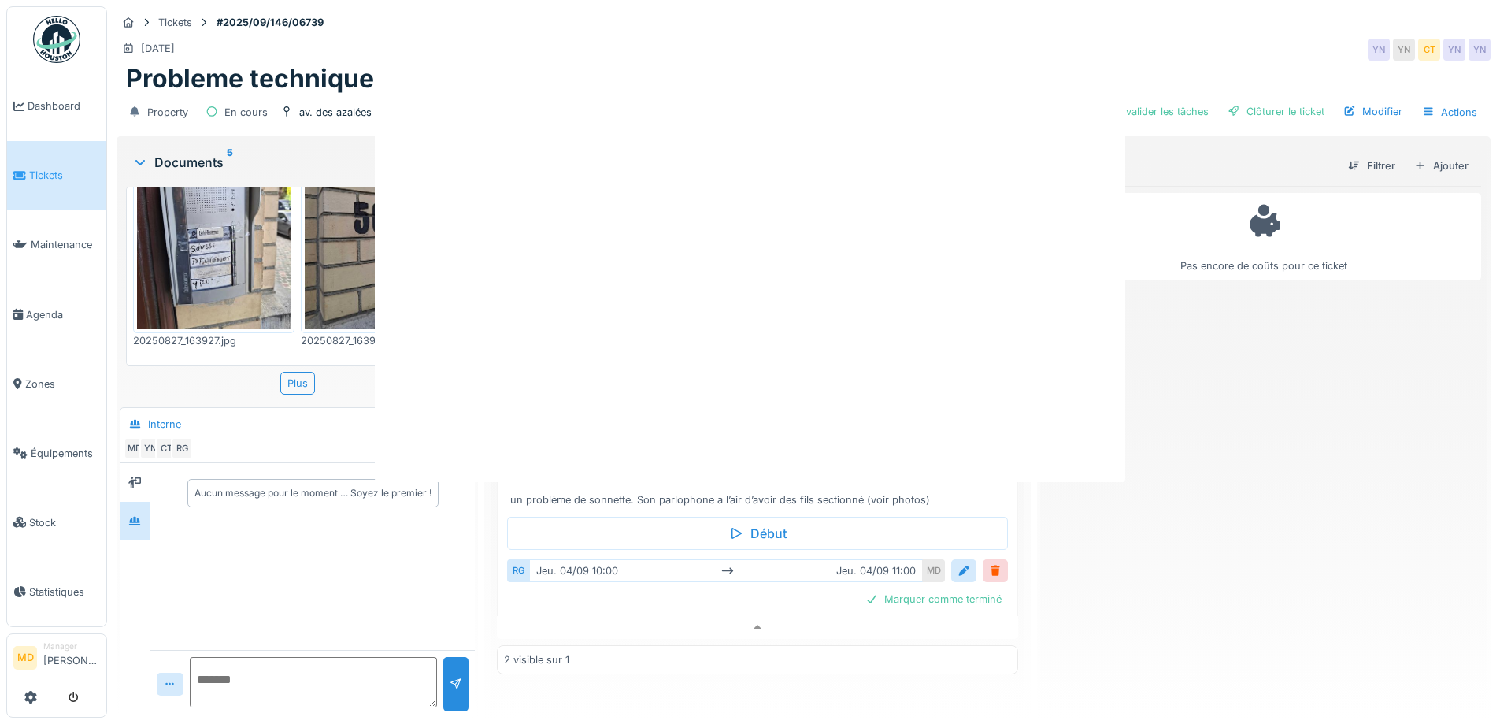
scroll to position [0, 0]
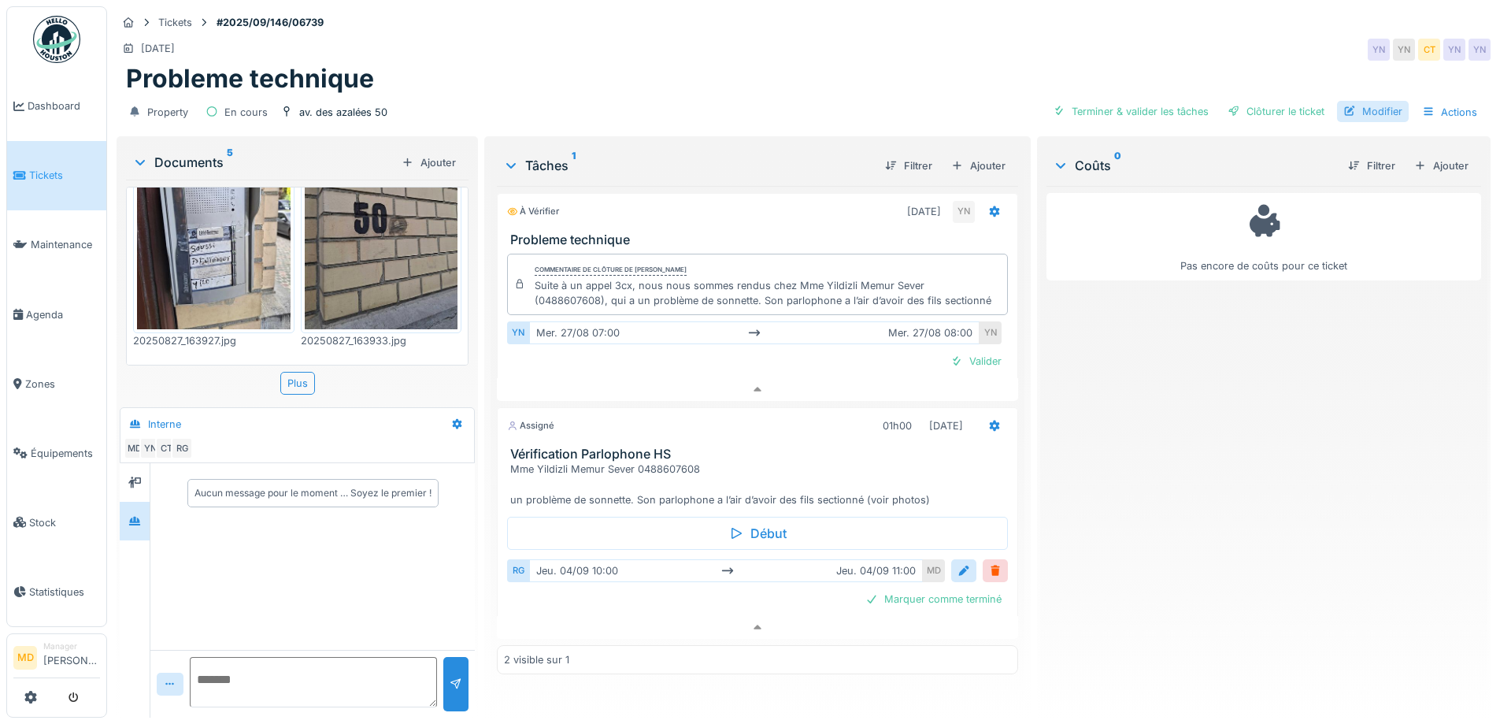
click at [1370, 101] on div "Modifier" at bounding box center [1373, 111] width 72 height 21
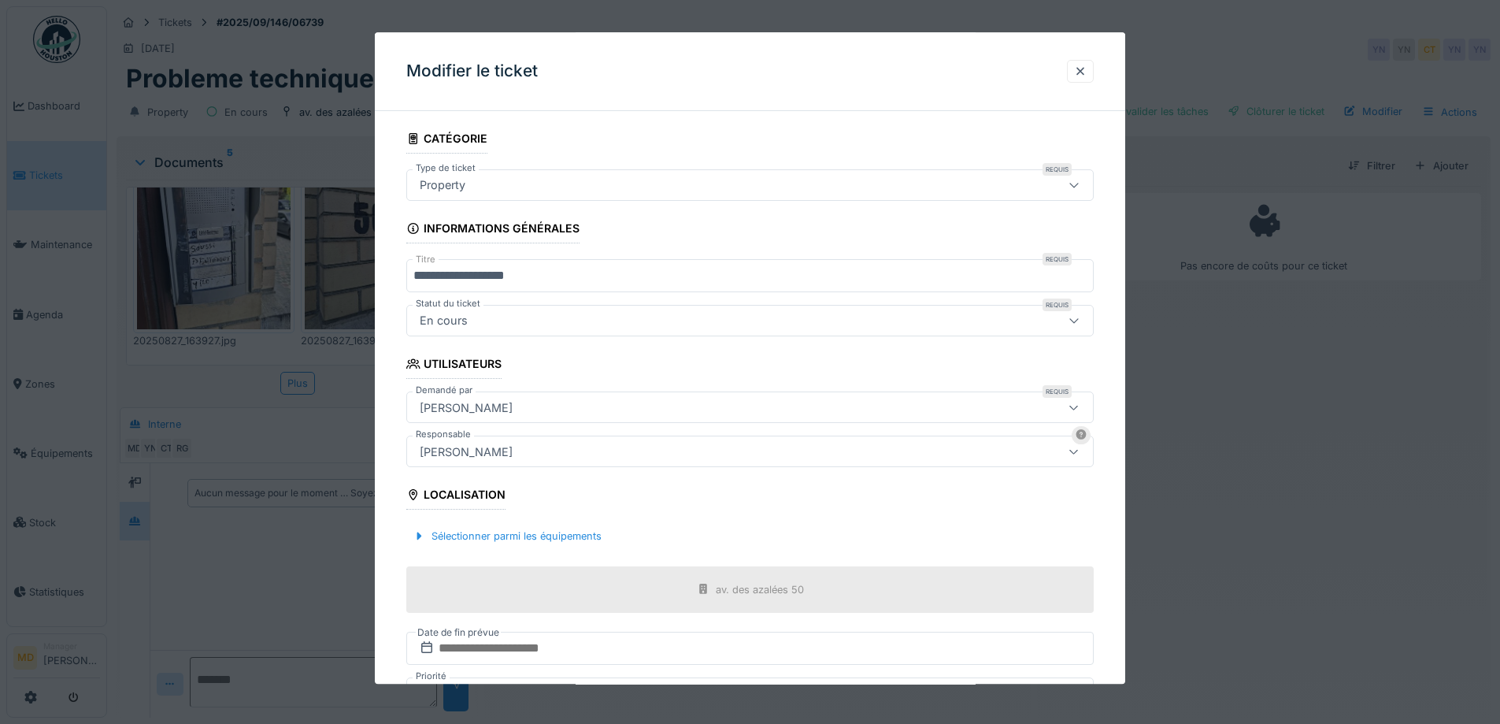
click at [484, 188] on div "Property" at bounding box center [710, 184] width 593 height 17
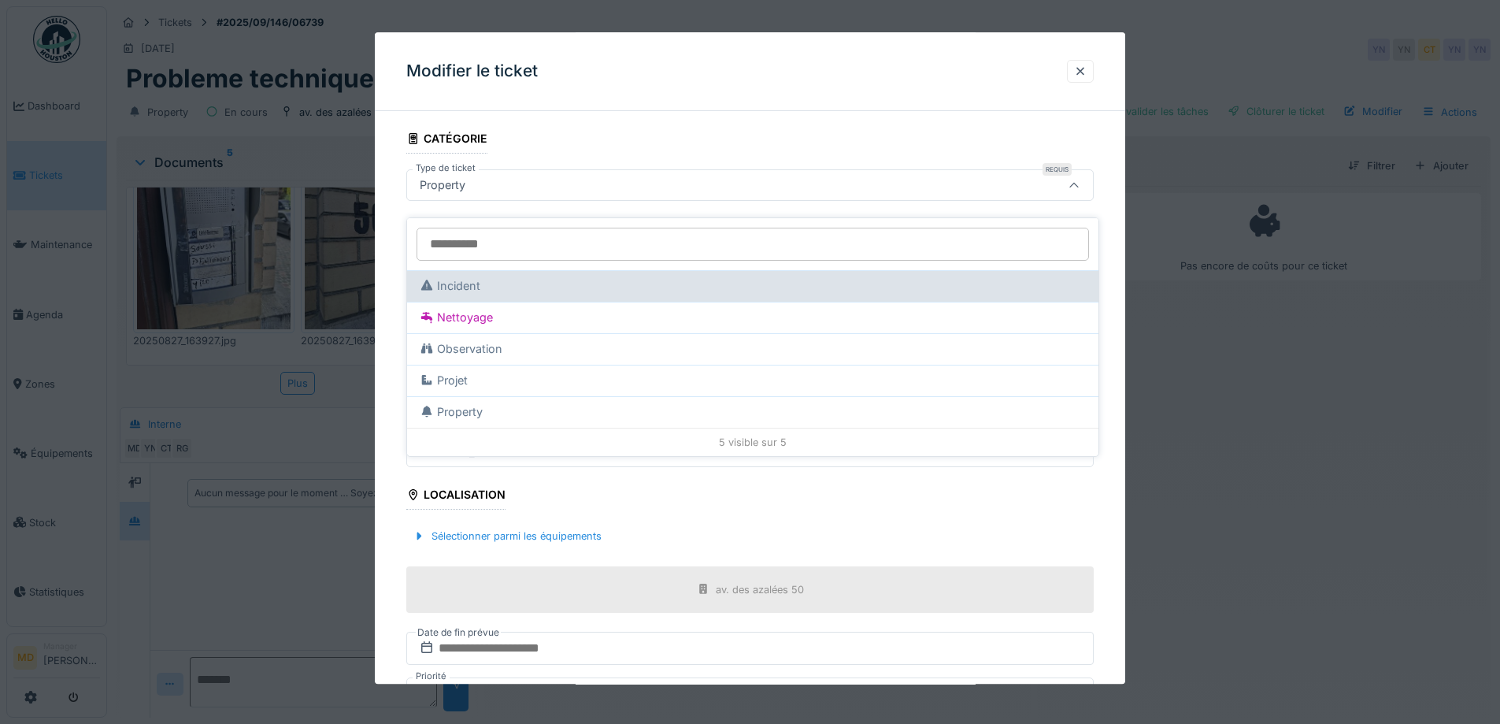
click at [476, 277] on div "Incident" at bounding box center [753, 285] width 666 height 17
type input "***"
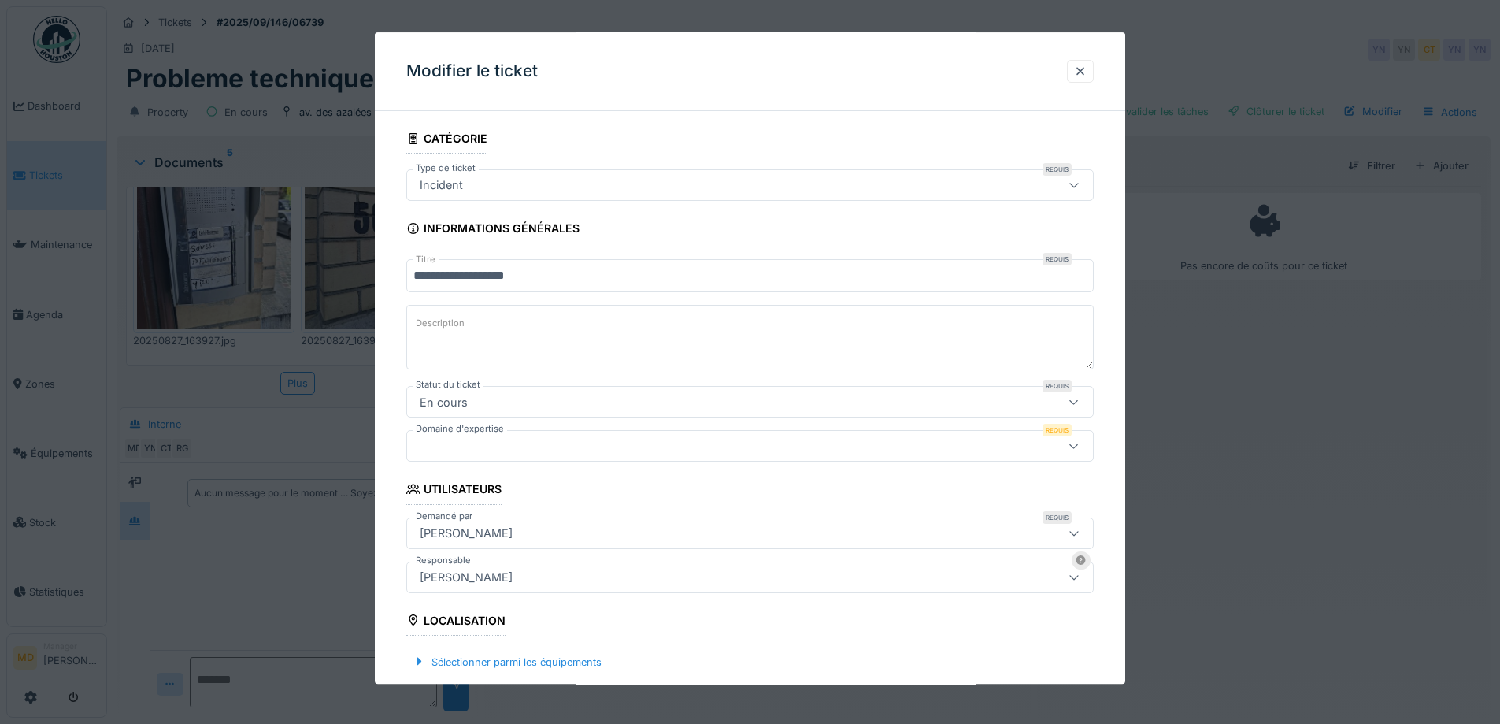
click at [483, 444] on div at bounding box center [710, 446] width 593 height 17
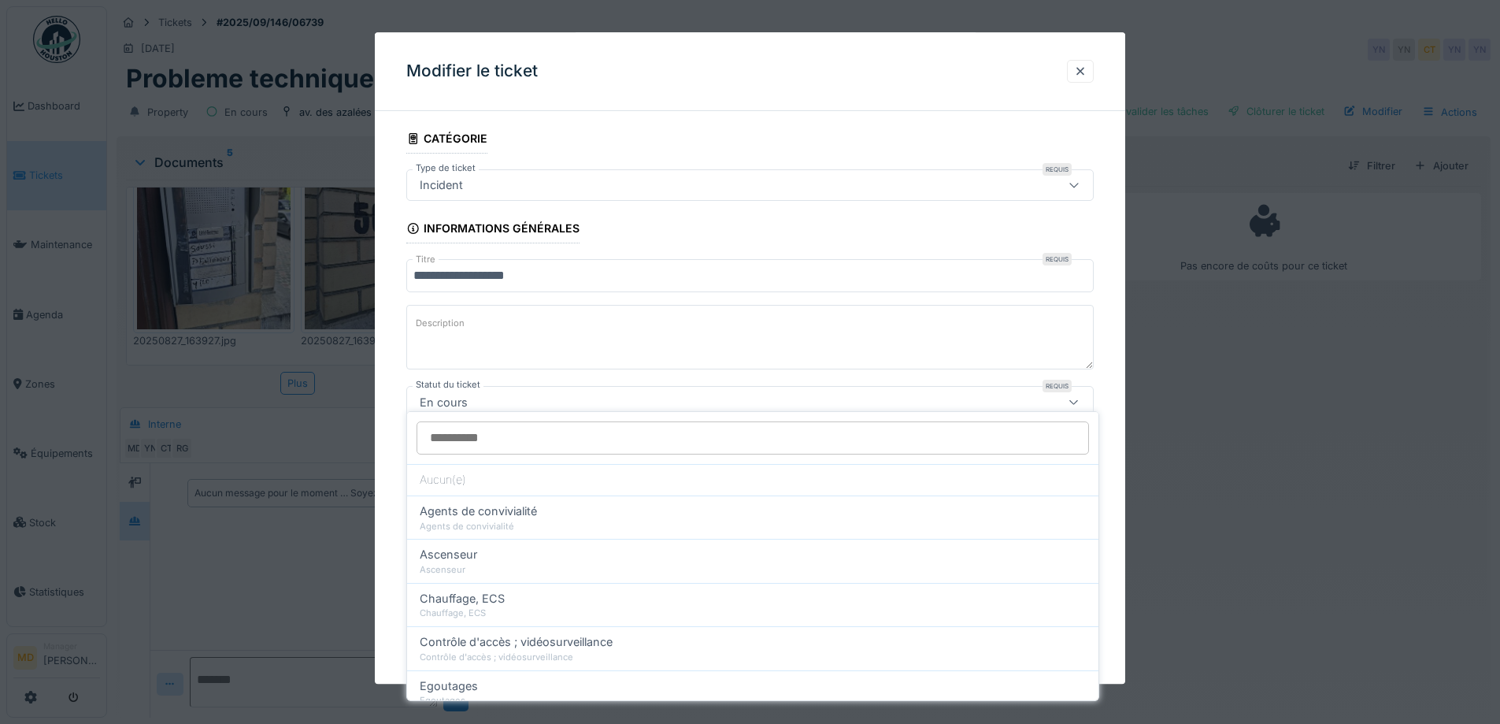
scroll to position [88, 0]
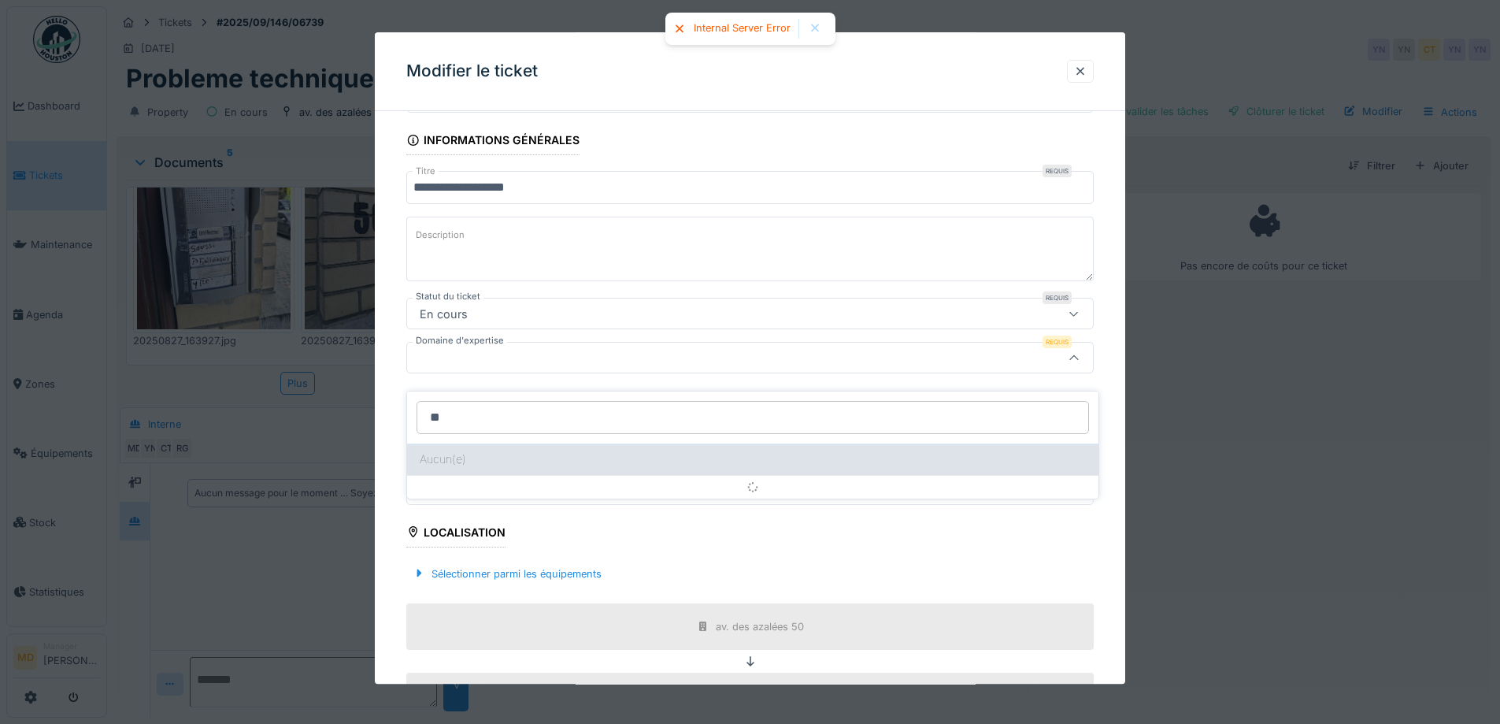
type input "*"
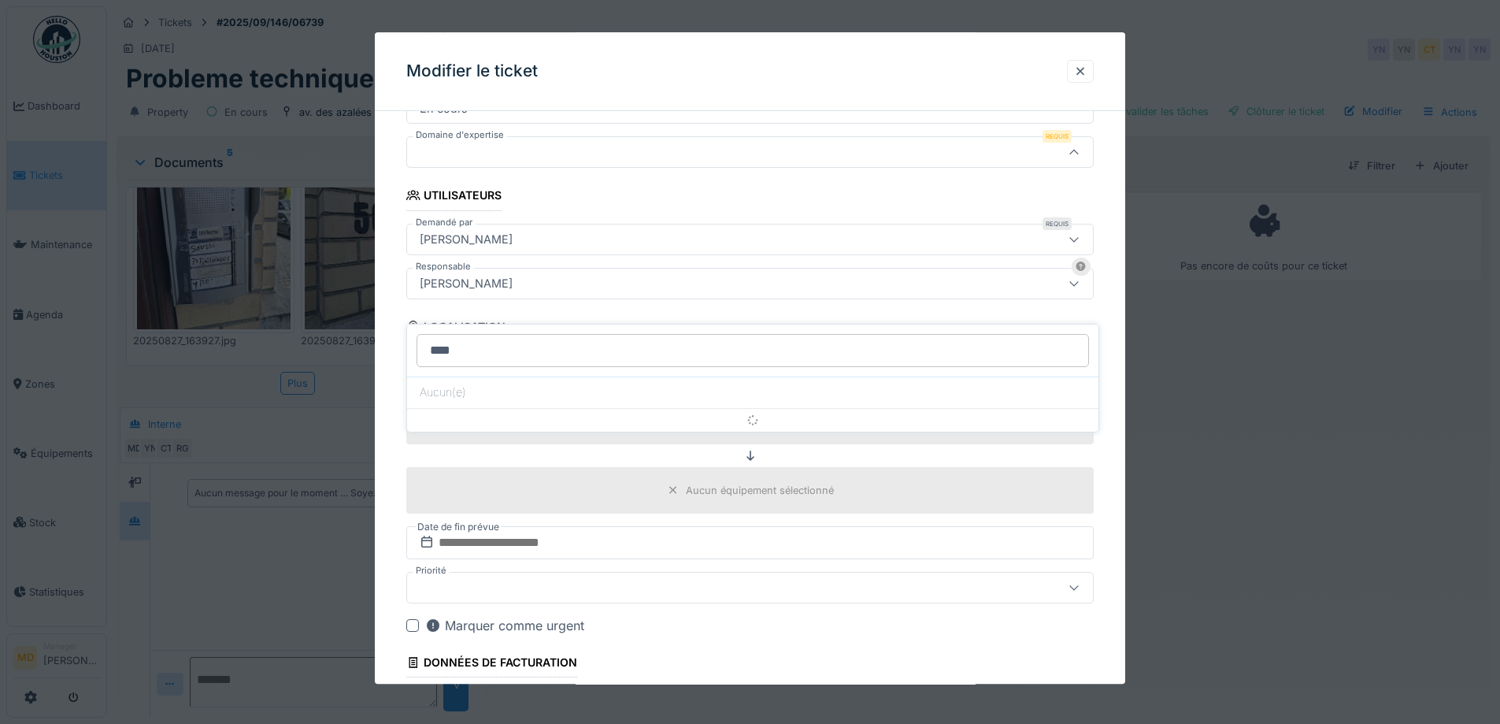
scroll to position [109, 0]
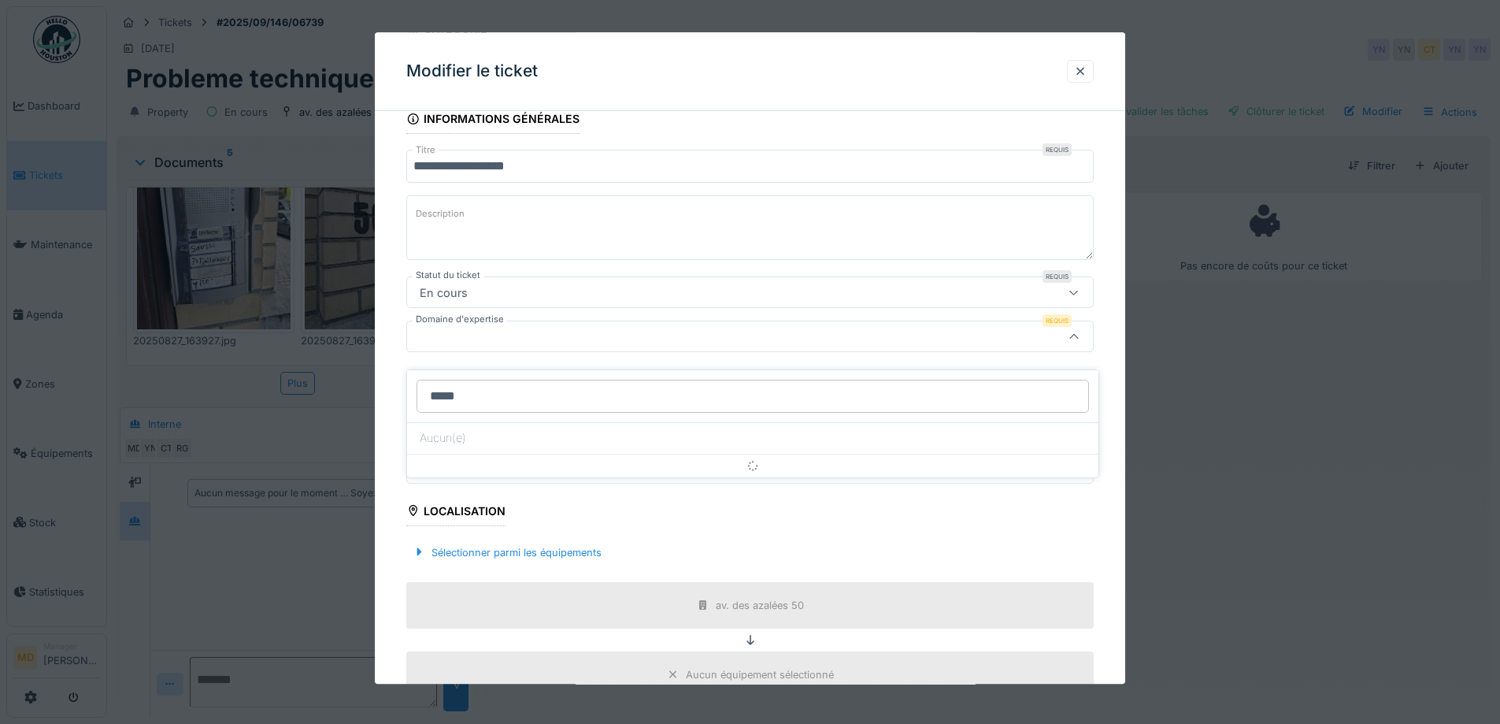
type input "******"
click at [1087, 69] on div at bounding box center [1080, 71] width 13 height 15
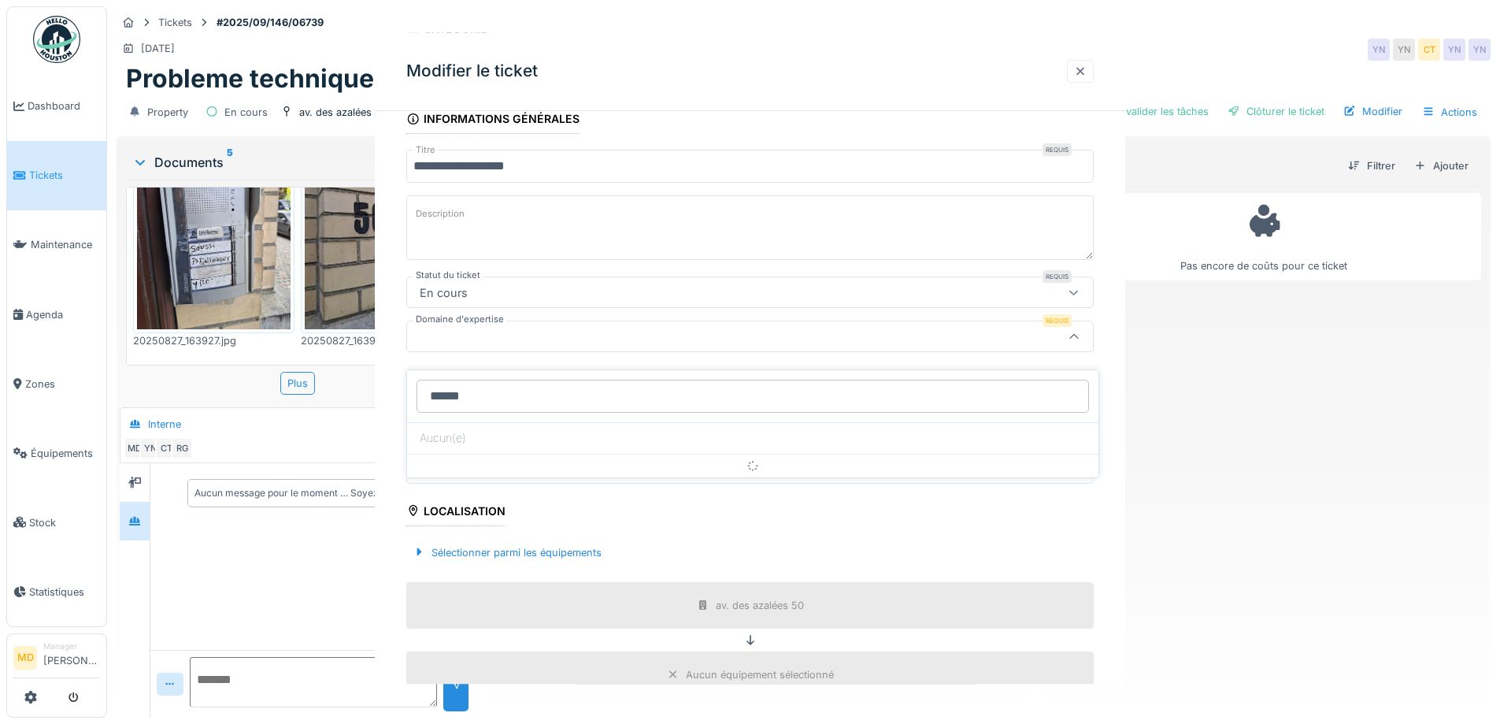
scroll to position [0, 0]
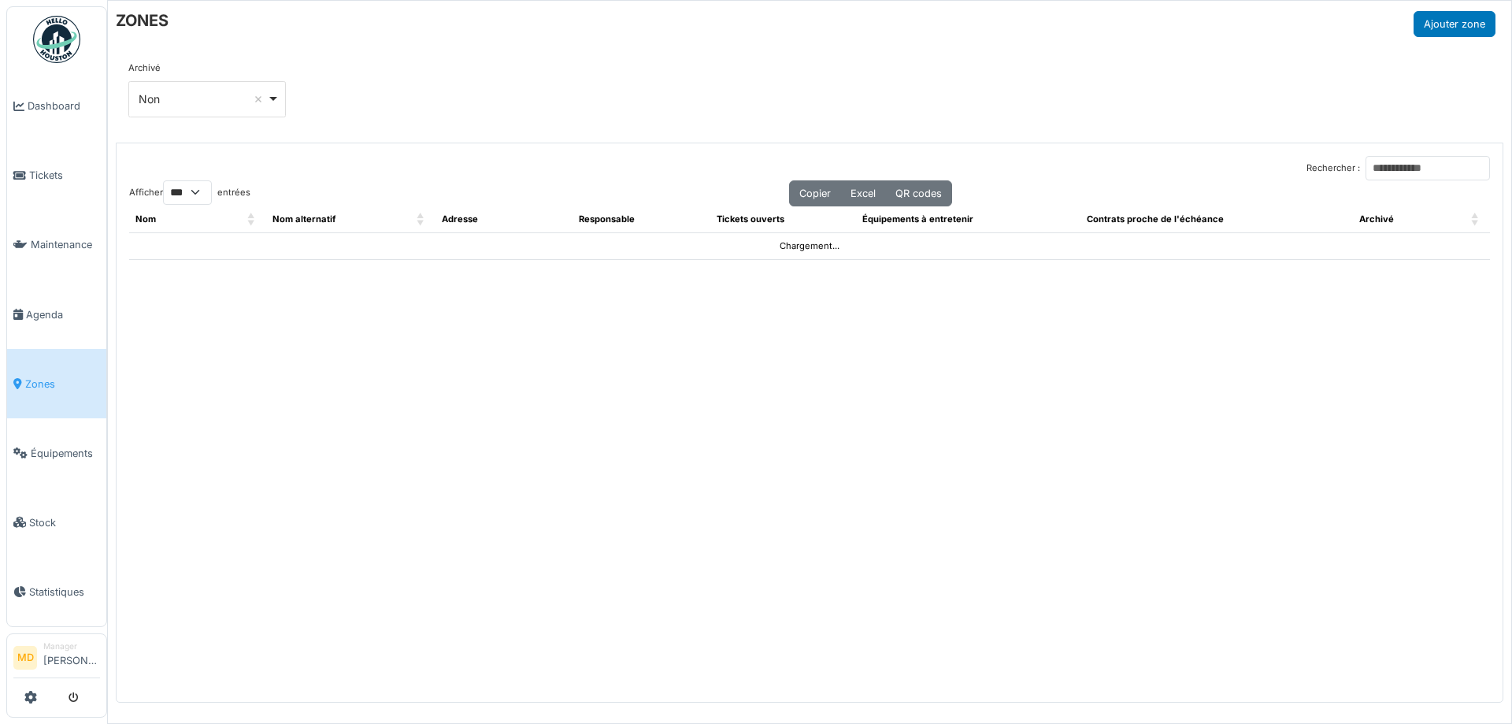
select select "***"
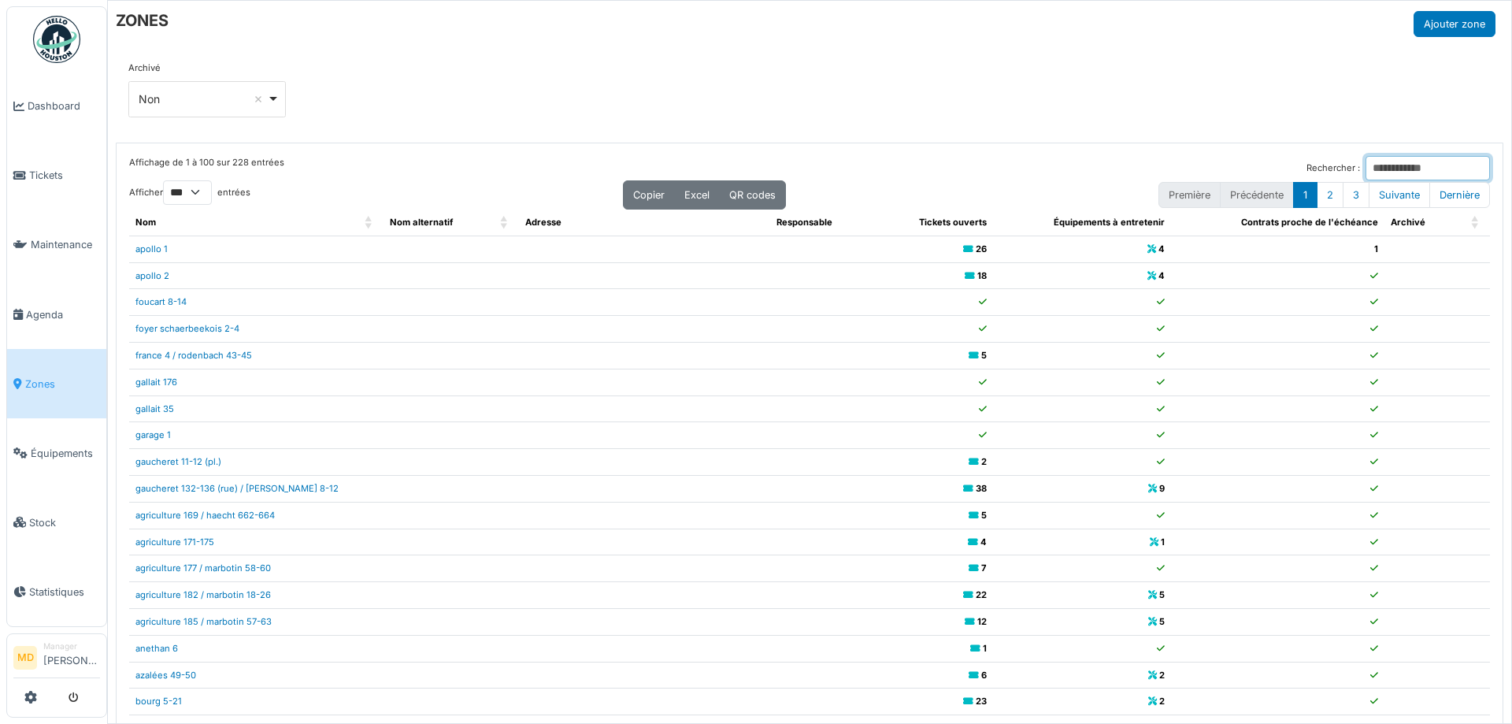
click at [1366, 164] on input "Rechercher :" at bounding box center [1428, 168] width 124 height 24
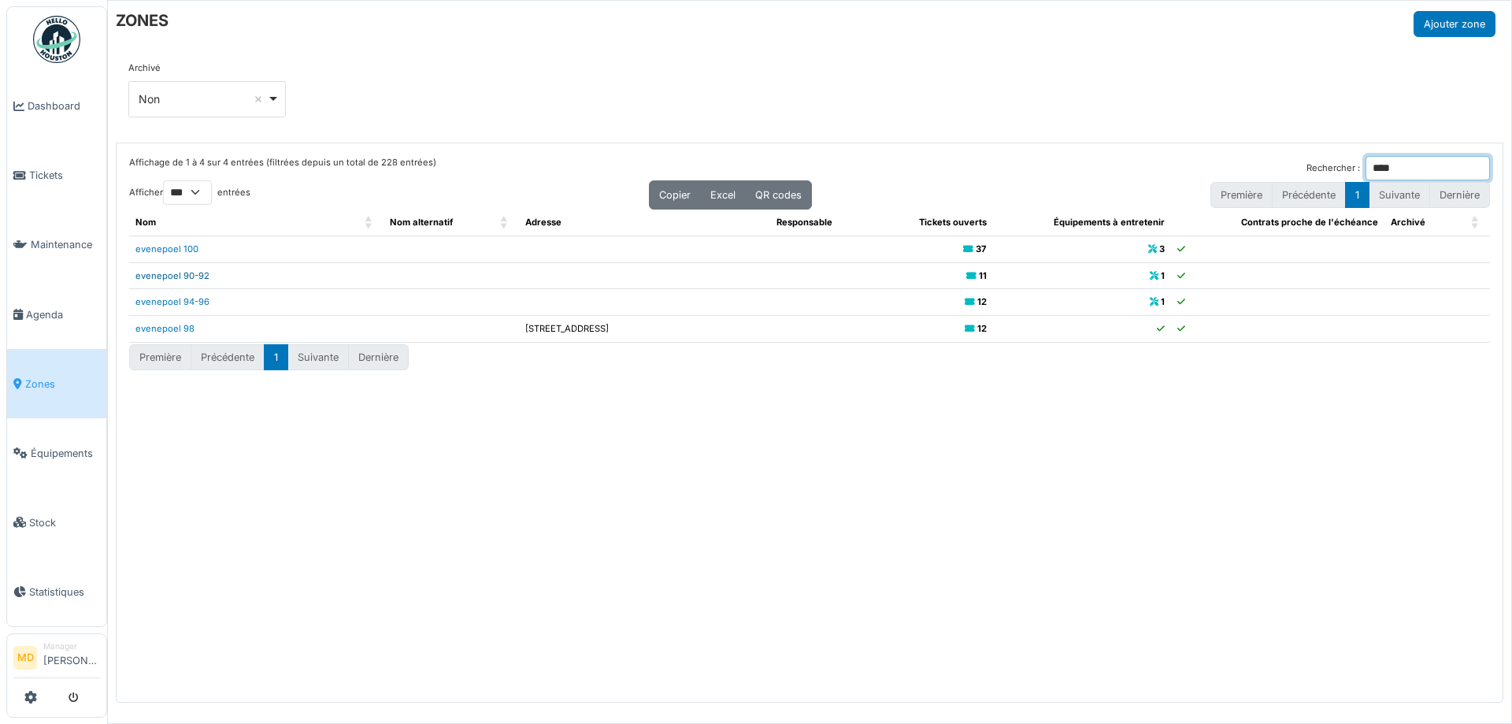
type input "****"
click at [184, 278] on link "evenepoel 90-92" at bounding box center [172, 275] width 74 height 11
click at [45, 308] on span "Agenda" at bounding box center [63, 314] width 74 height 15
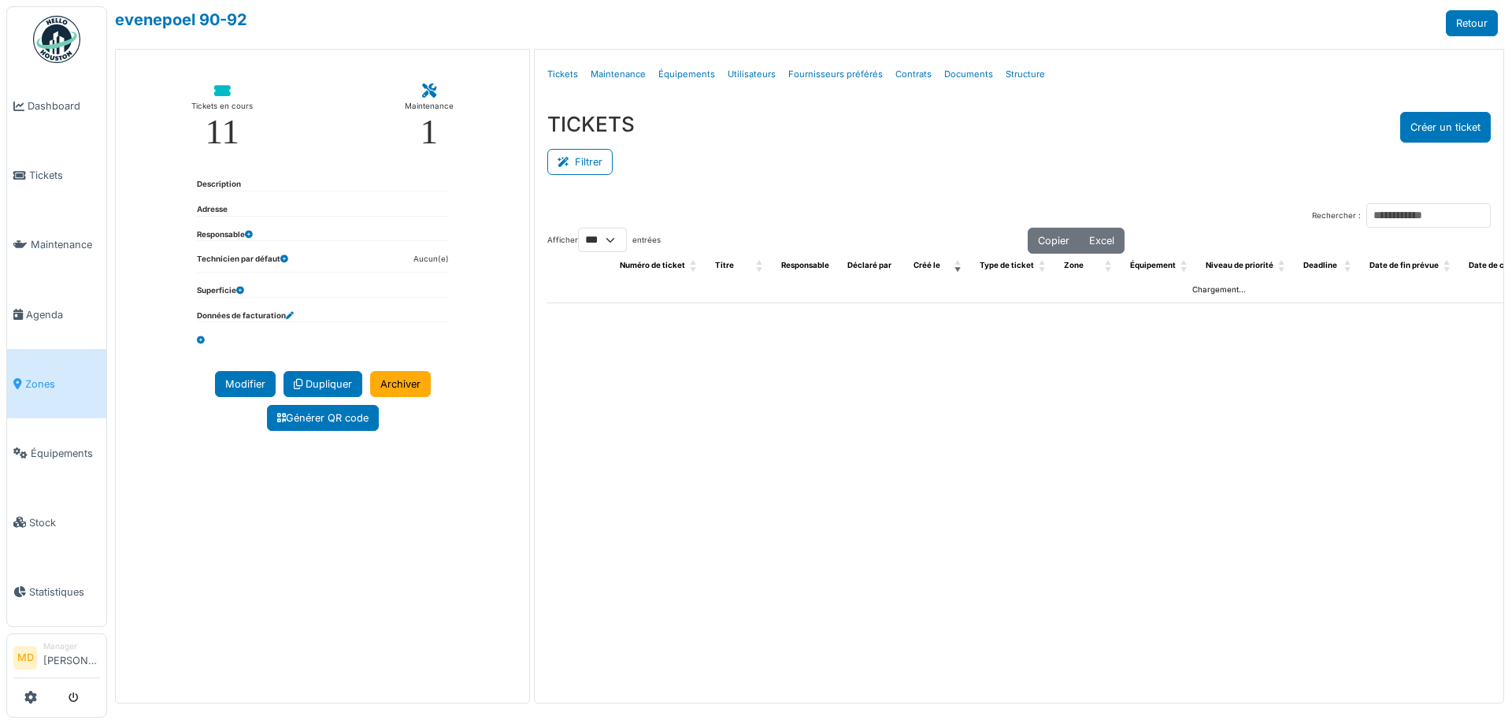
select select "***"
click at [1011, 72] on link "Structure" at bounding box center [1025, 74] width 52 height 37
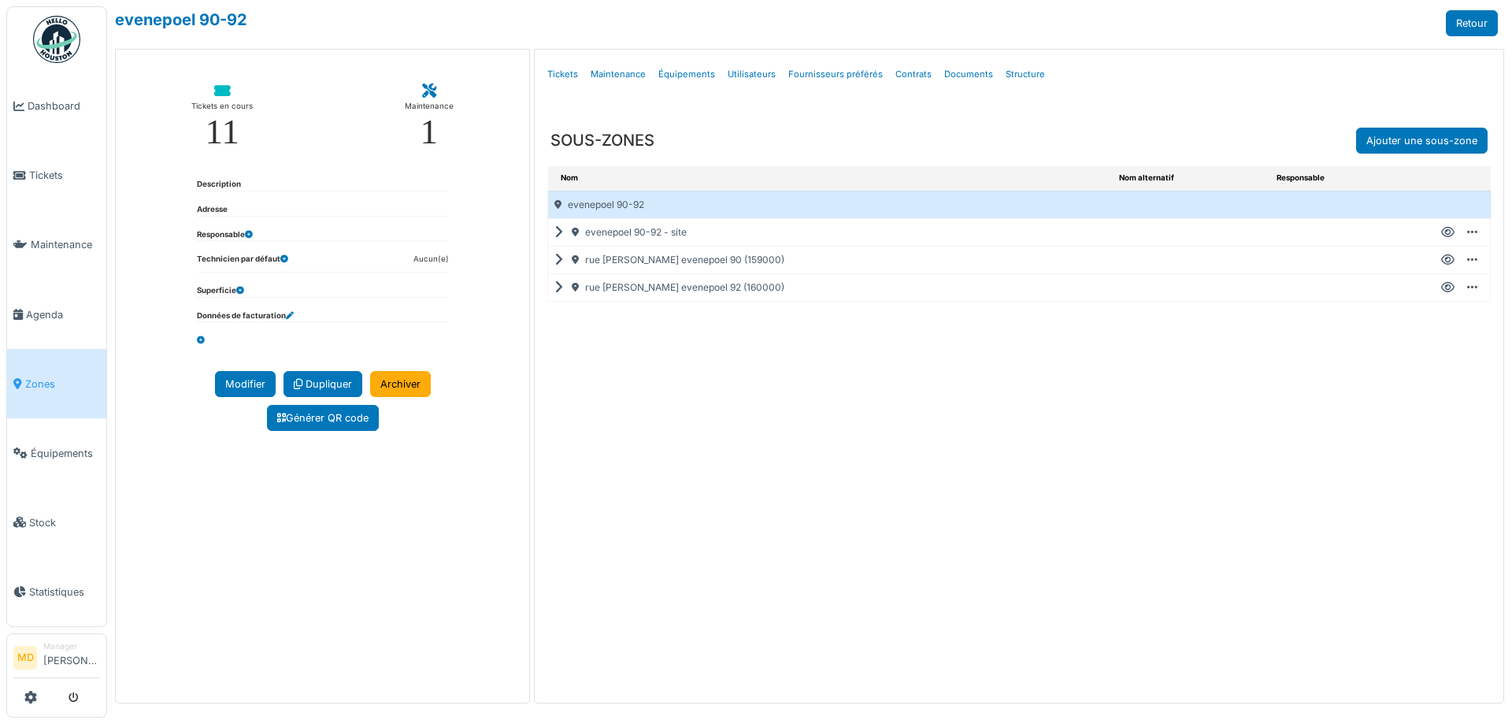
click at [561, 288] on icon at bounding box center [561, 287] width 15 height 1
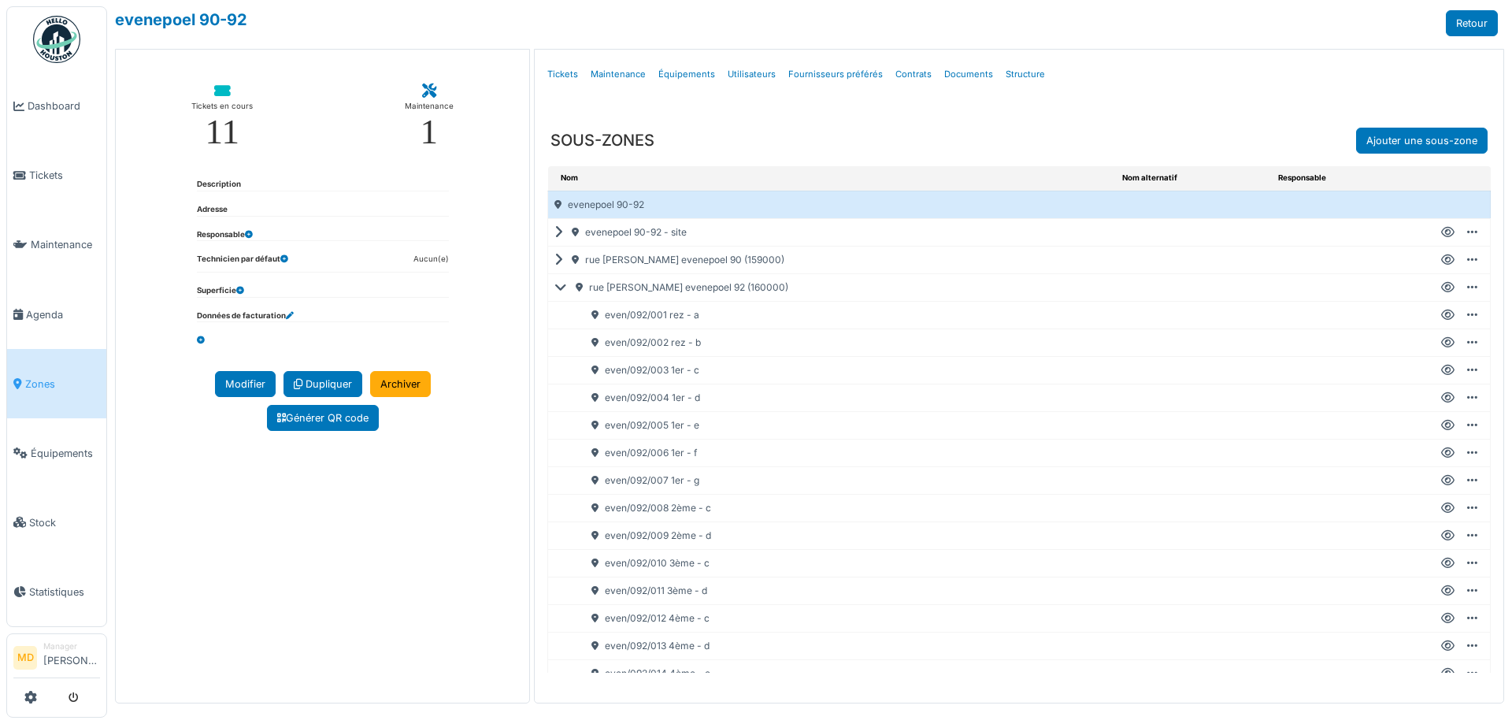
click at [1431, 339] on div "Créer un ticket Modifier Ajouter une sous-zone Ajouter sous-équipement Dupliquer" at bounding box center [1458, 343] width 54 height 14
click at [1441, 343] on icon at bounding box center [1447, 343] width 13 height 1
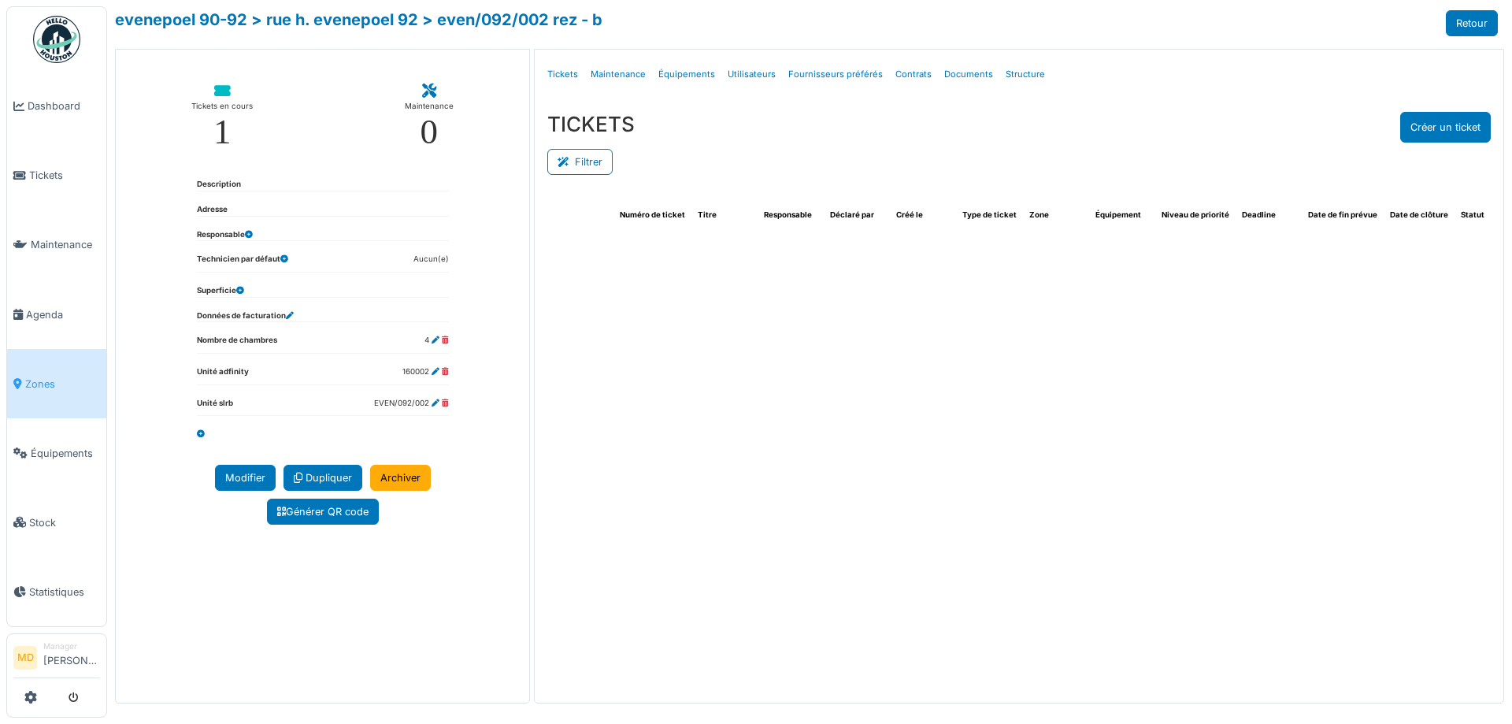
select select "***"
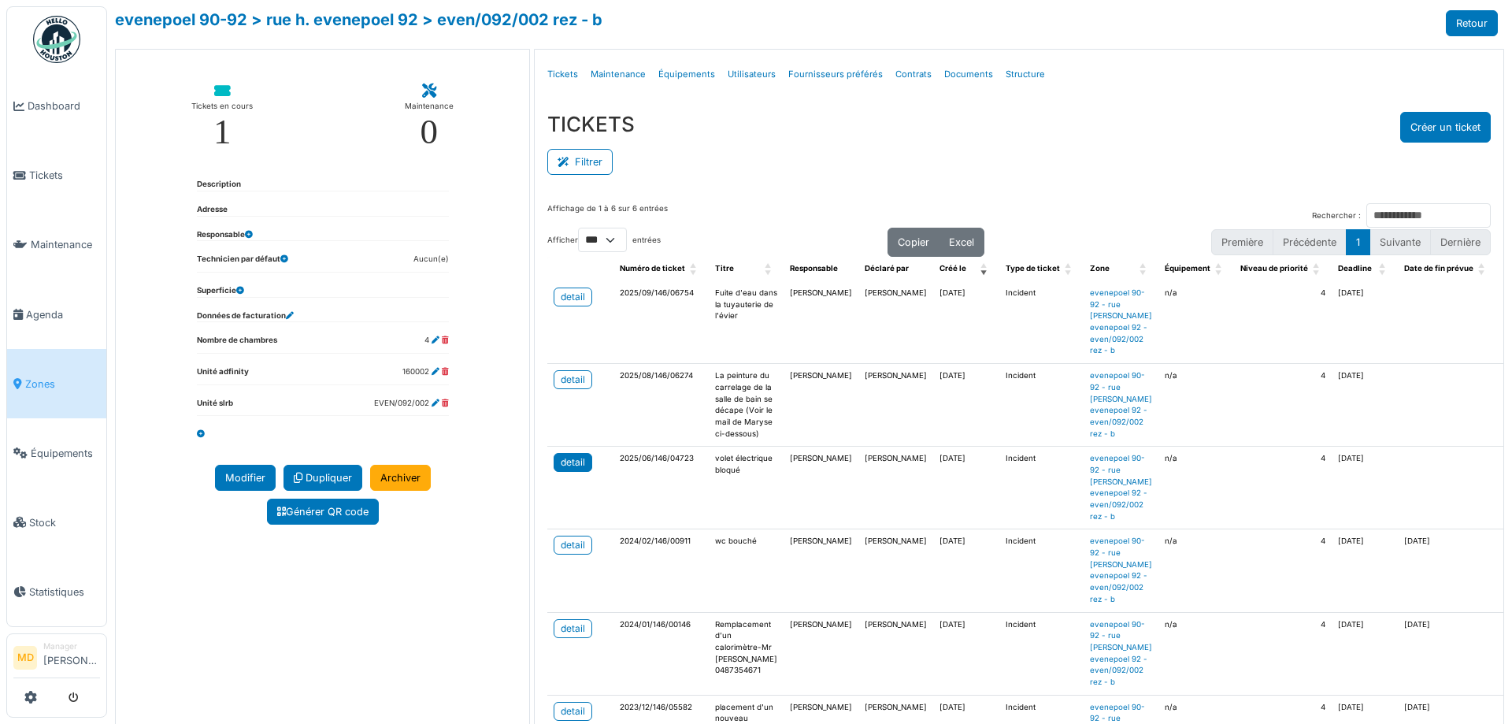
click at [573, 469] on div "detail" at bounding box center [573, 462] width 24 height 14
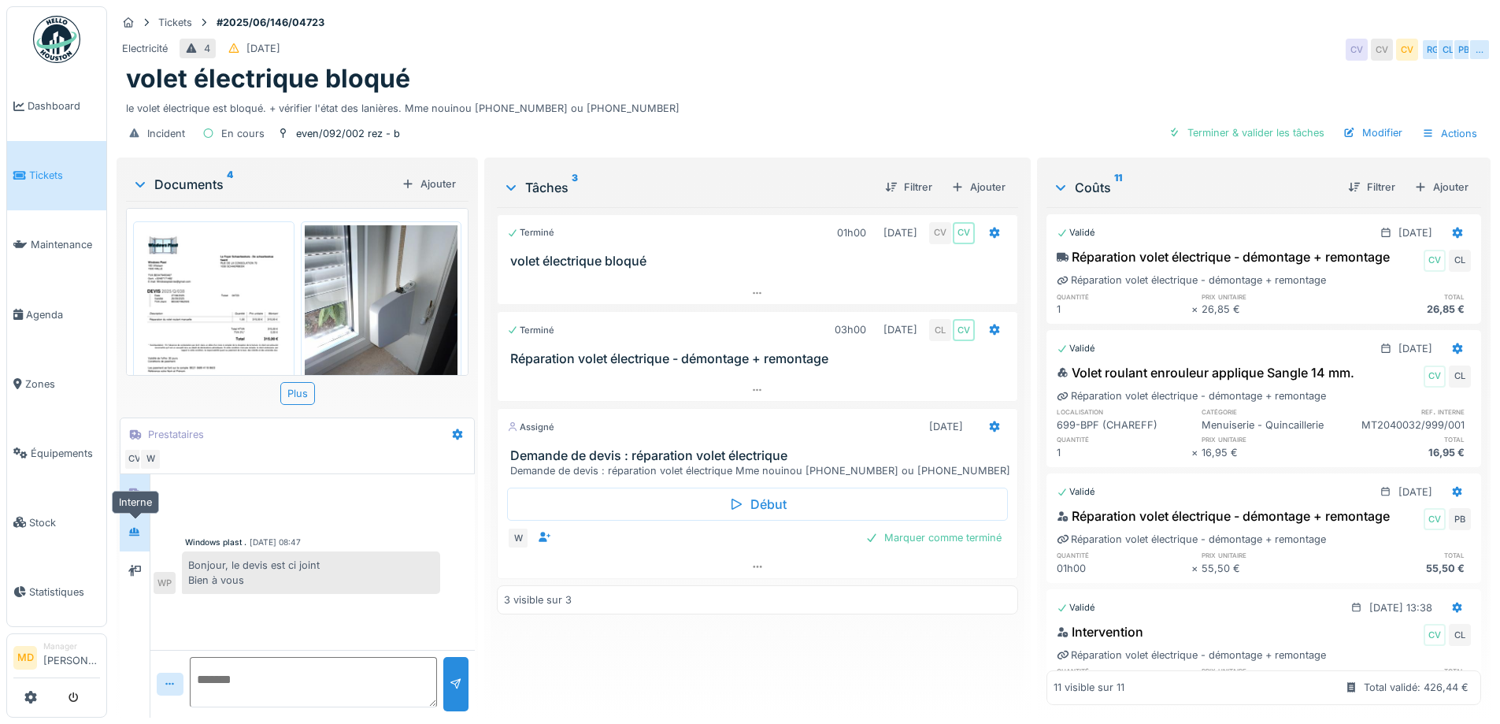
click at [143, 536] on div at bounding box center [135, 532] width 24 height 20
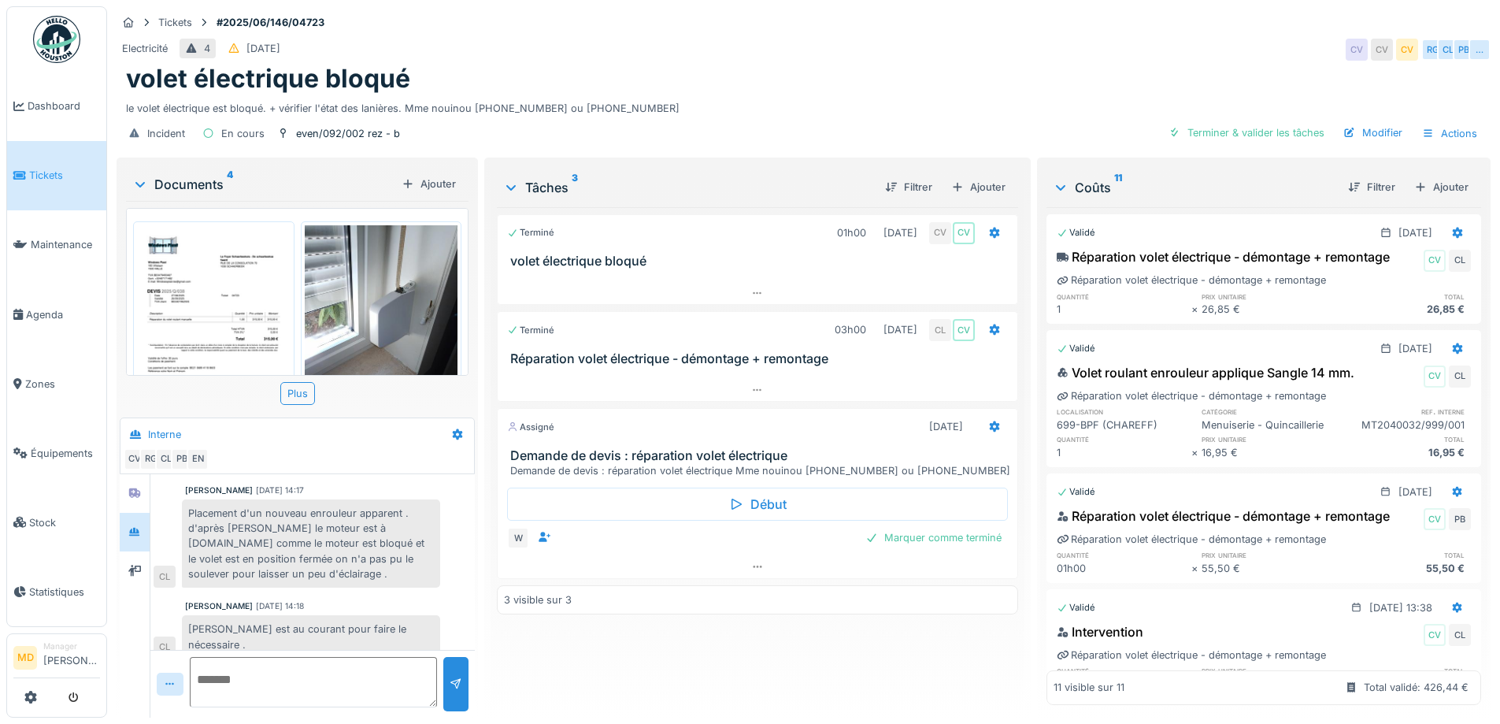
scroll to position [12, 0]
click at [128, 484] on div at bounding box center [135, 494] width 24 height 20
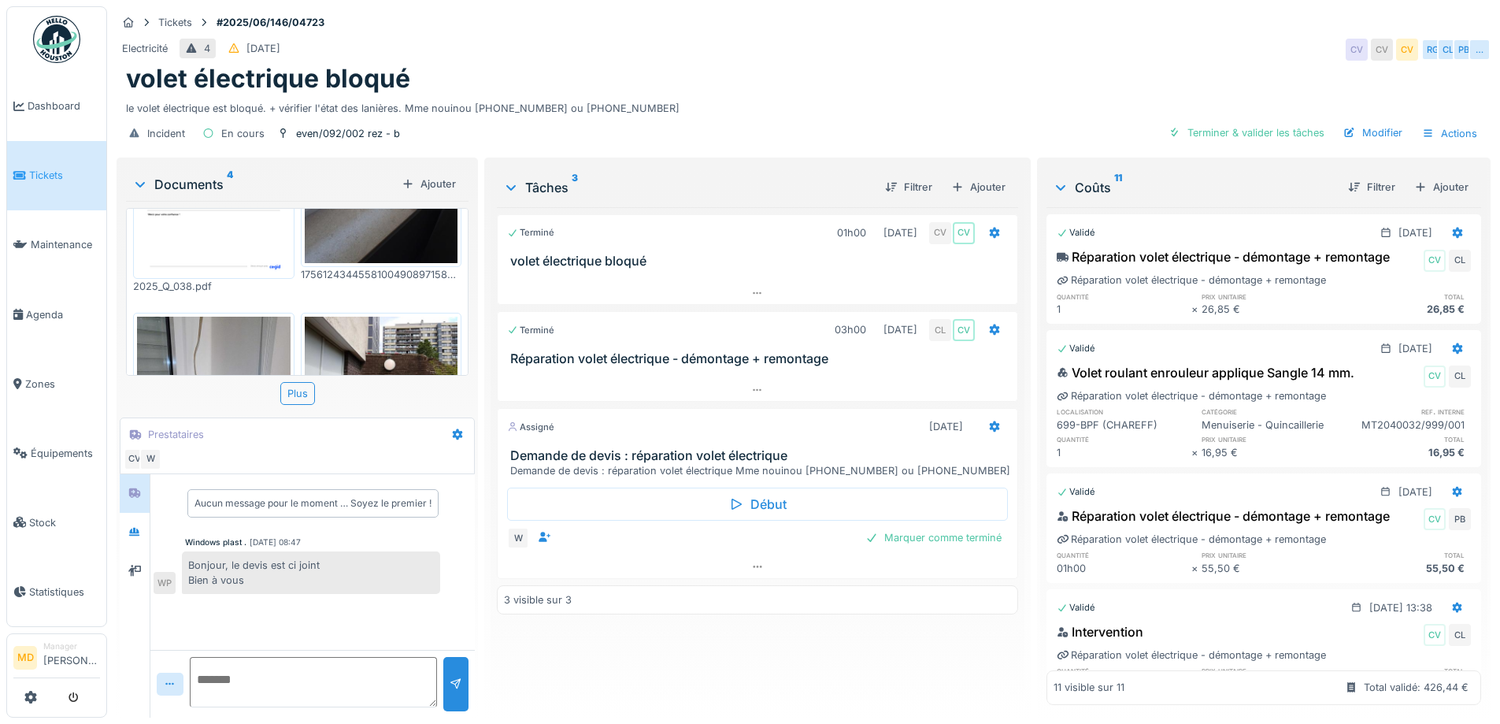
scroll to position [88, 0]
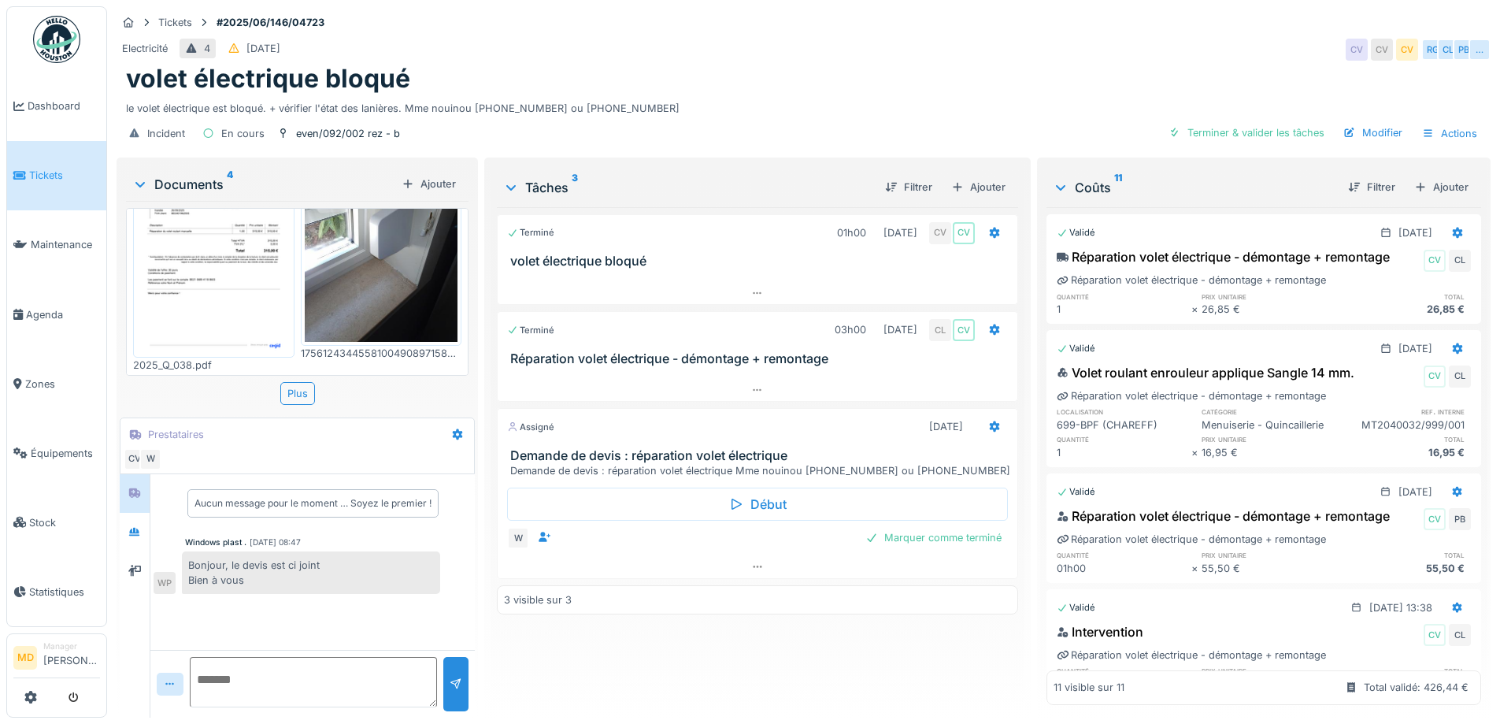
click at [249, 259] on img at bounding box center [214, 245] width 154 height 217
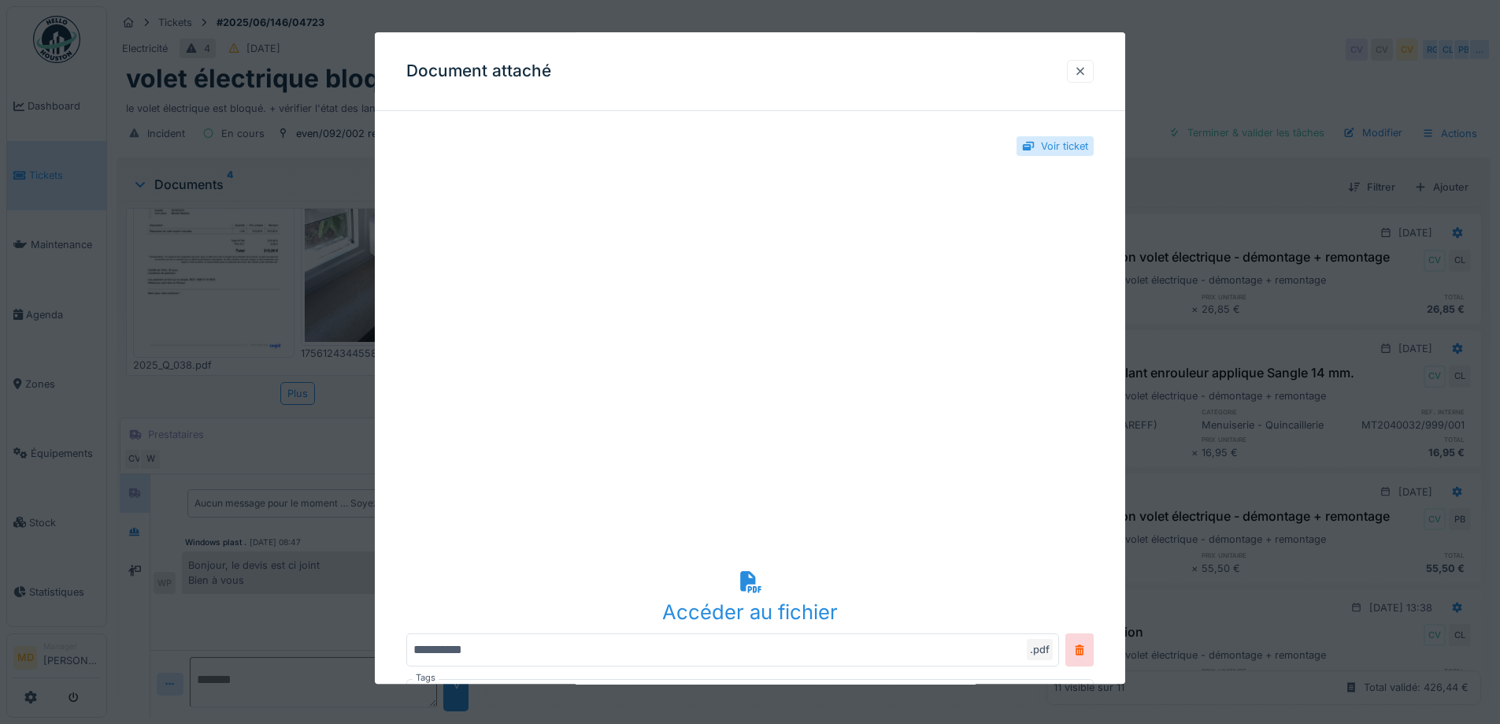
click at [1087, 75] on div at bounding box center [1080, 71] width 13 height 15
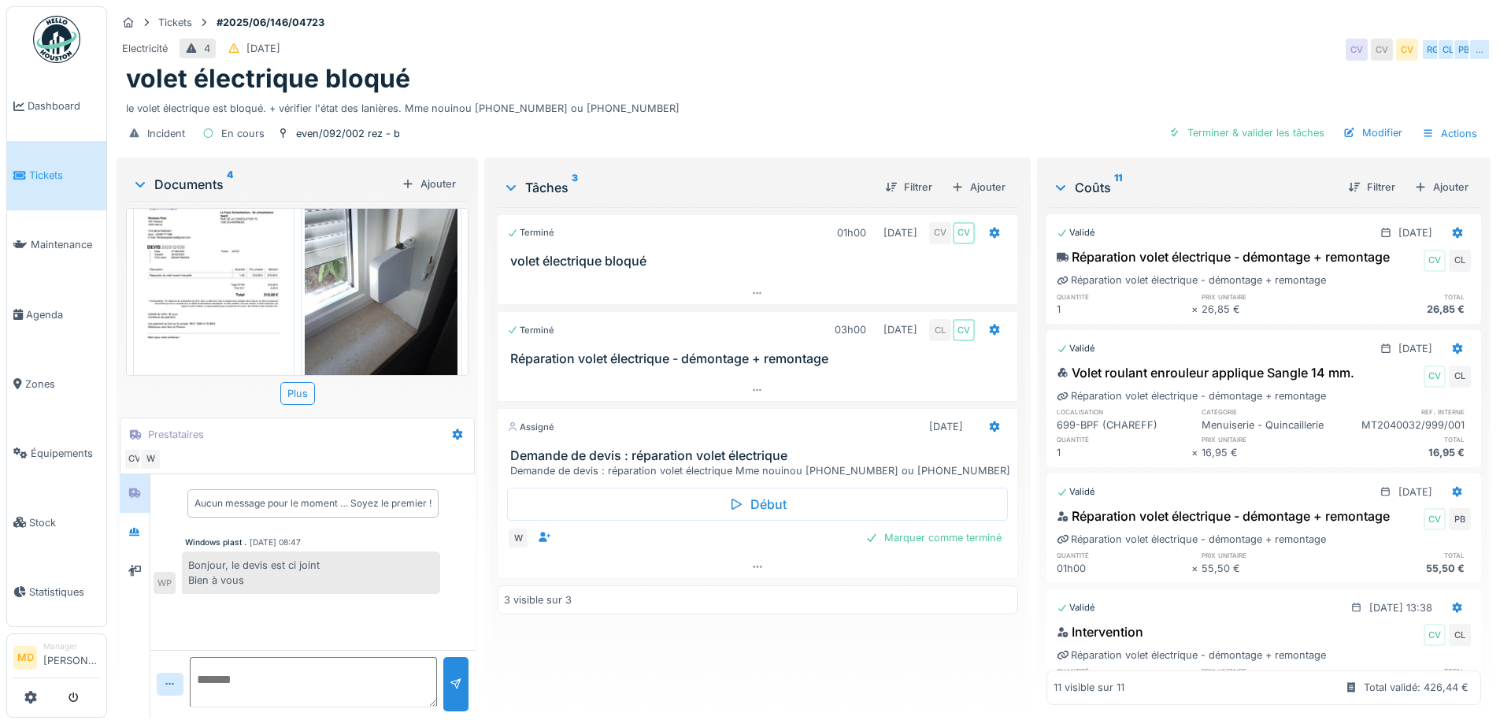
scroll to position [0, 0]
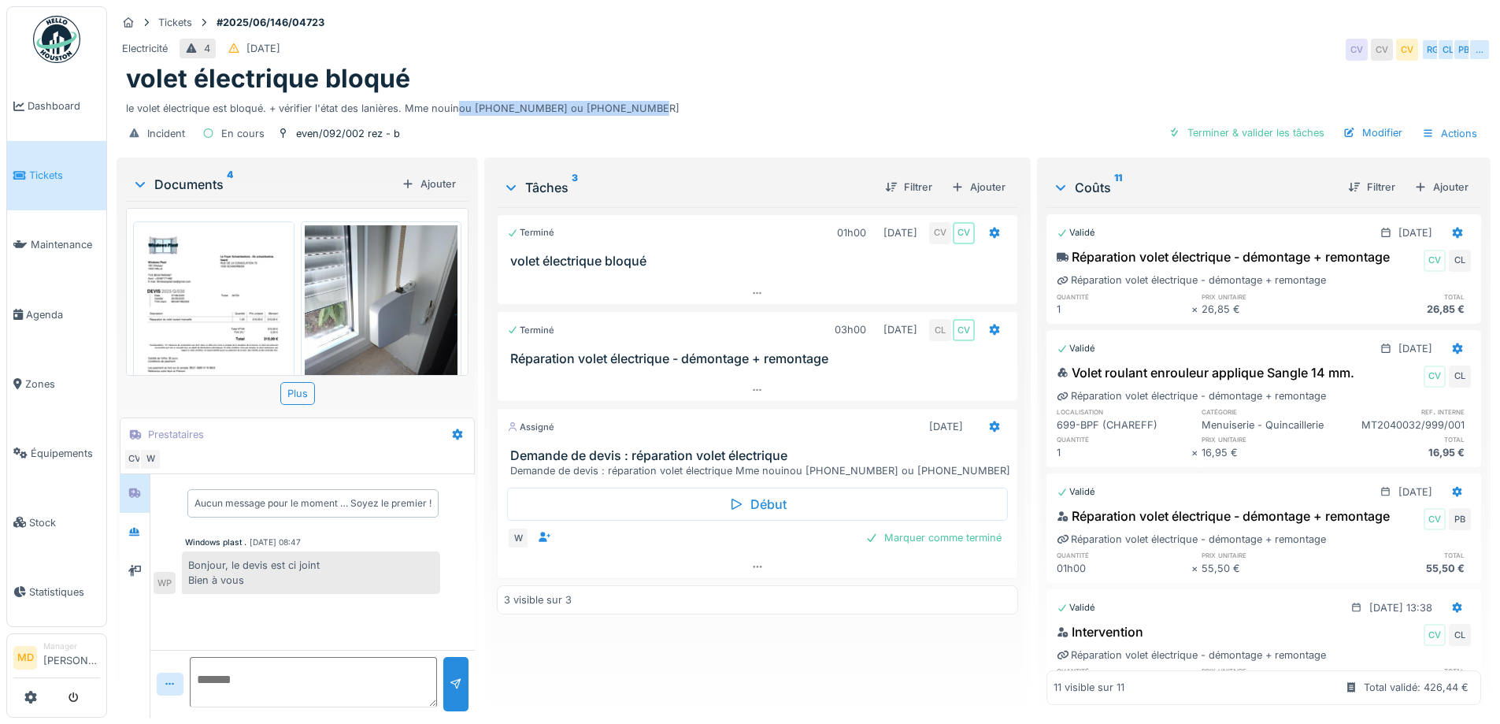
drag, startPoint x: 624, startPoint y: 95, endPoint x: 457, endPoint y: 95, distance: 167.0
click at [457, 95] on div "le volet électrique est bloqué. + vérifier l'état des lanières. Mme nouinou [PH…" at bounding box center [804, 105] width 1356 height 21
click at [469, 95] on div "le volet électrique est bloqué. + vérifier l'état des lanières. Mme nouinou [PH…" at bounding box center [804, 105] width 1356 height 21
click at [244, 302] on img at bounding box center [214, 333] width 154 height 217
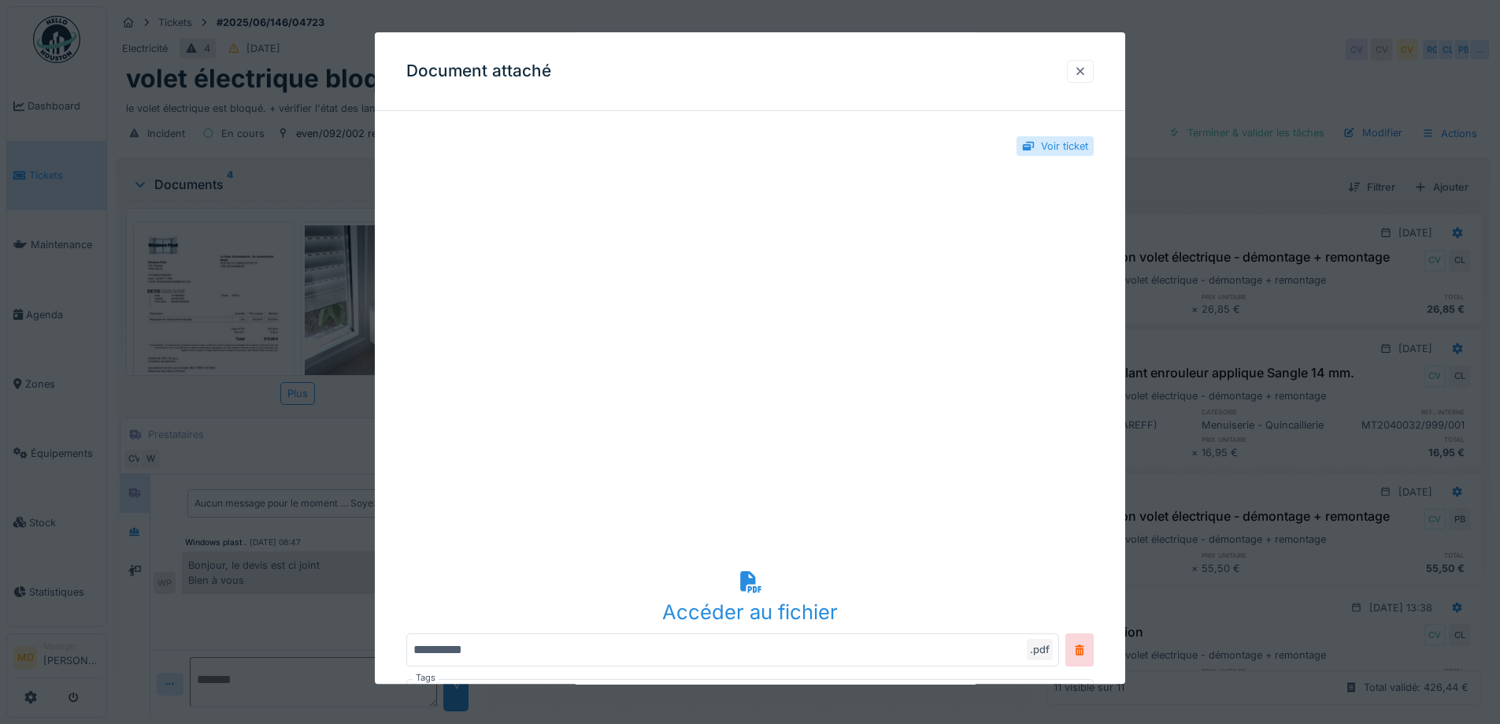
click at [1085, 65] on div at bounding box center [1080, 71] width 13 height 15
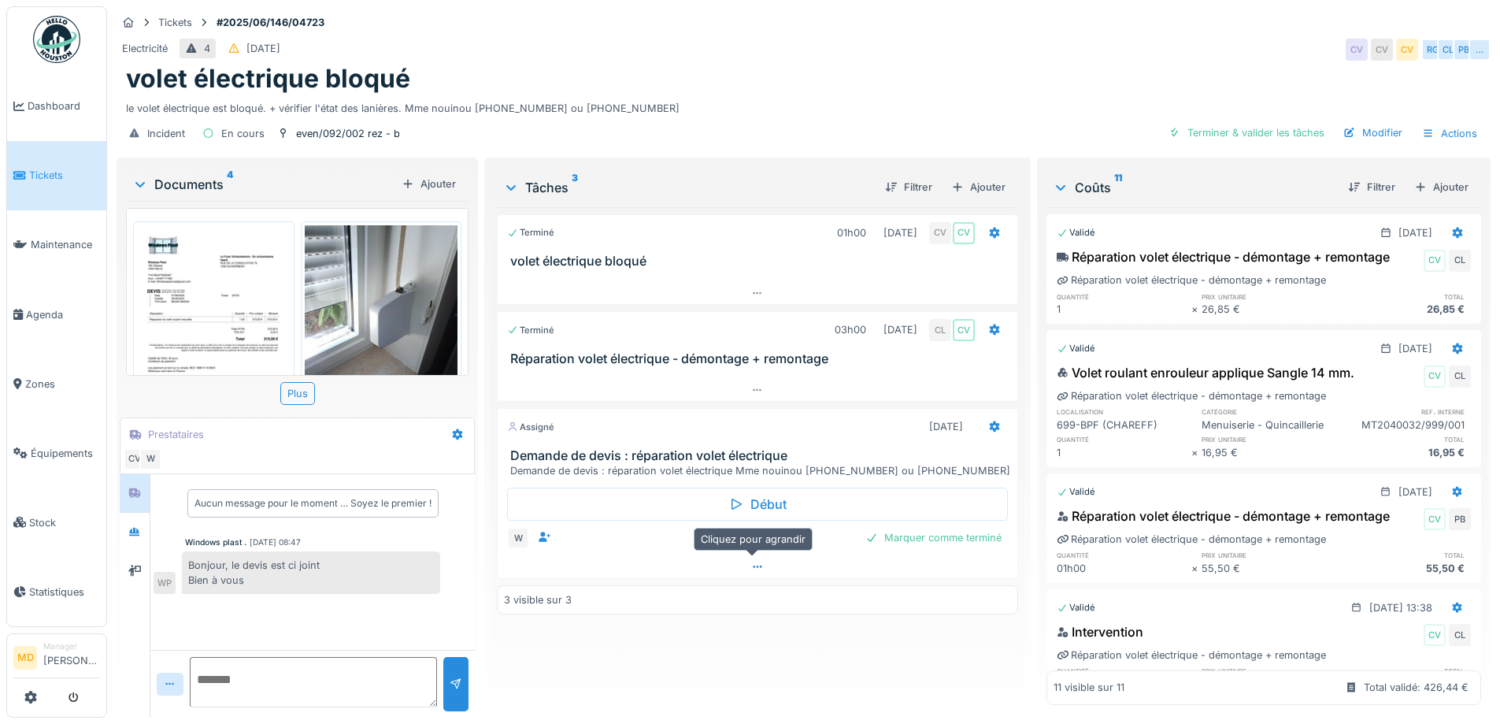
click at [757, 555] on div at bounding box center [757, 566] width 519 height 23
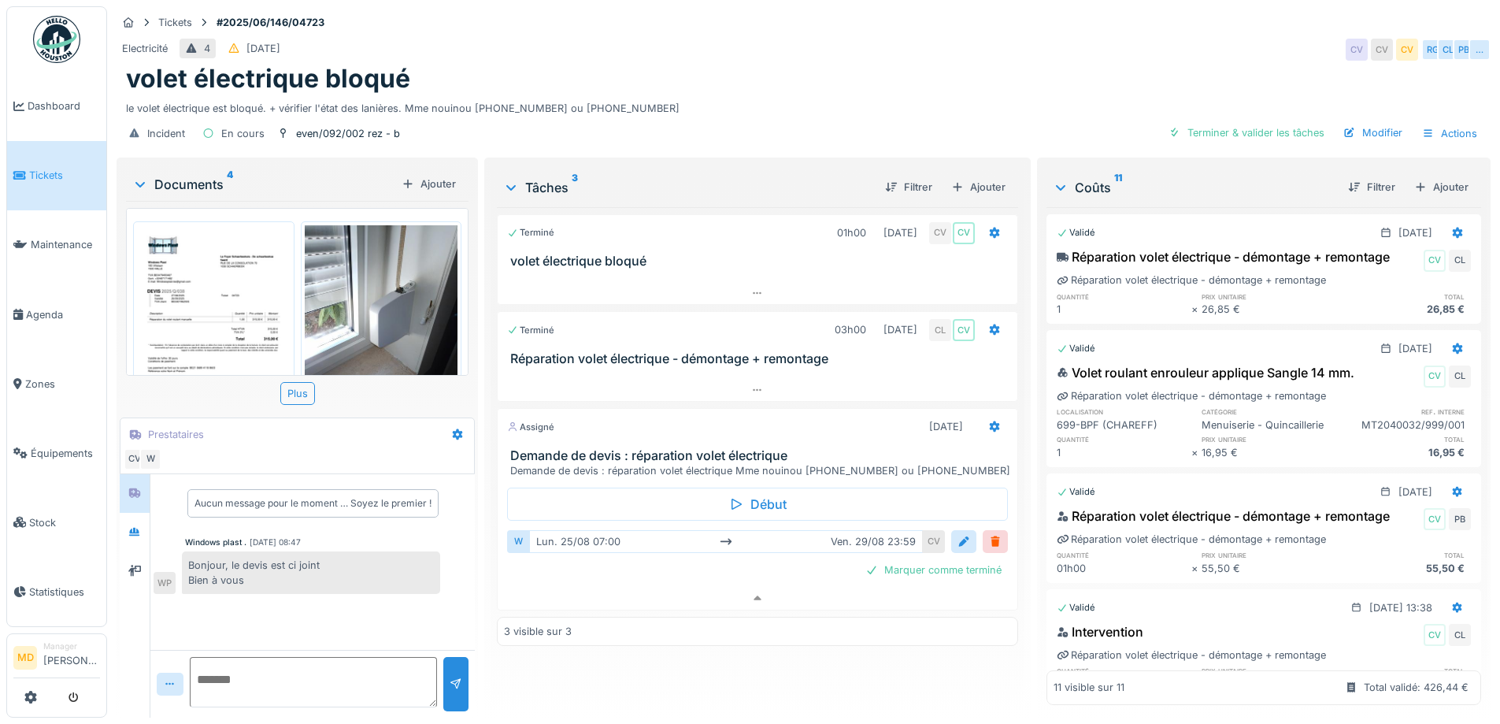
click at [339, 661] on textarea at bounding box center [313, 682] width 247 height 50
type textarea "**********"
click at [450, 677] on div at bounding box center [456, 684] width 13 height 15
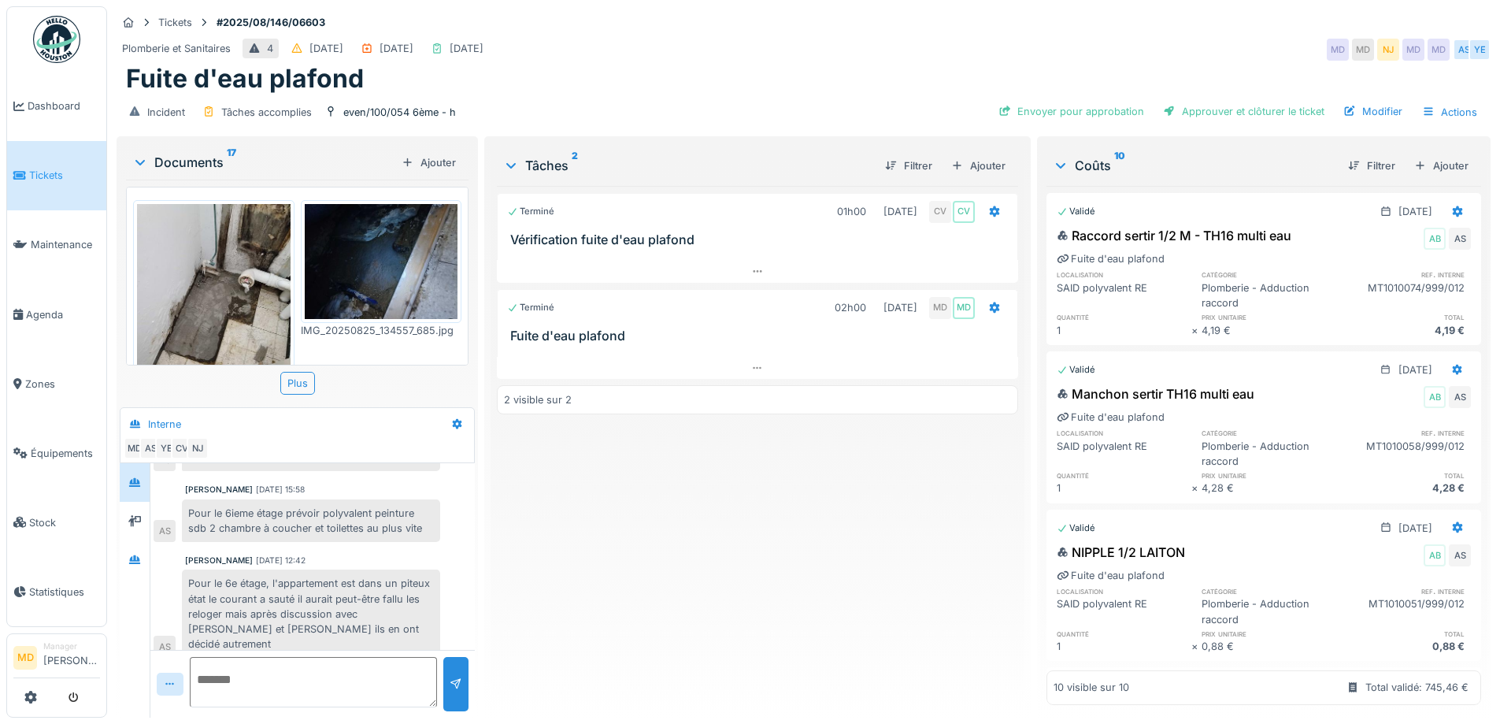
scroll to position [12, 0]
click at [141, 558] on div at bounding box center [135, 560] width 24 height 20
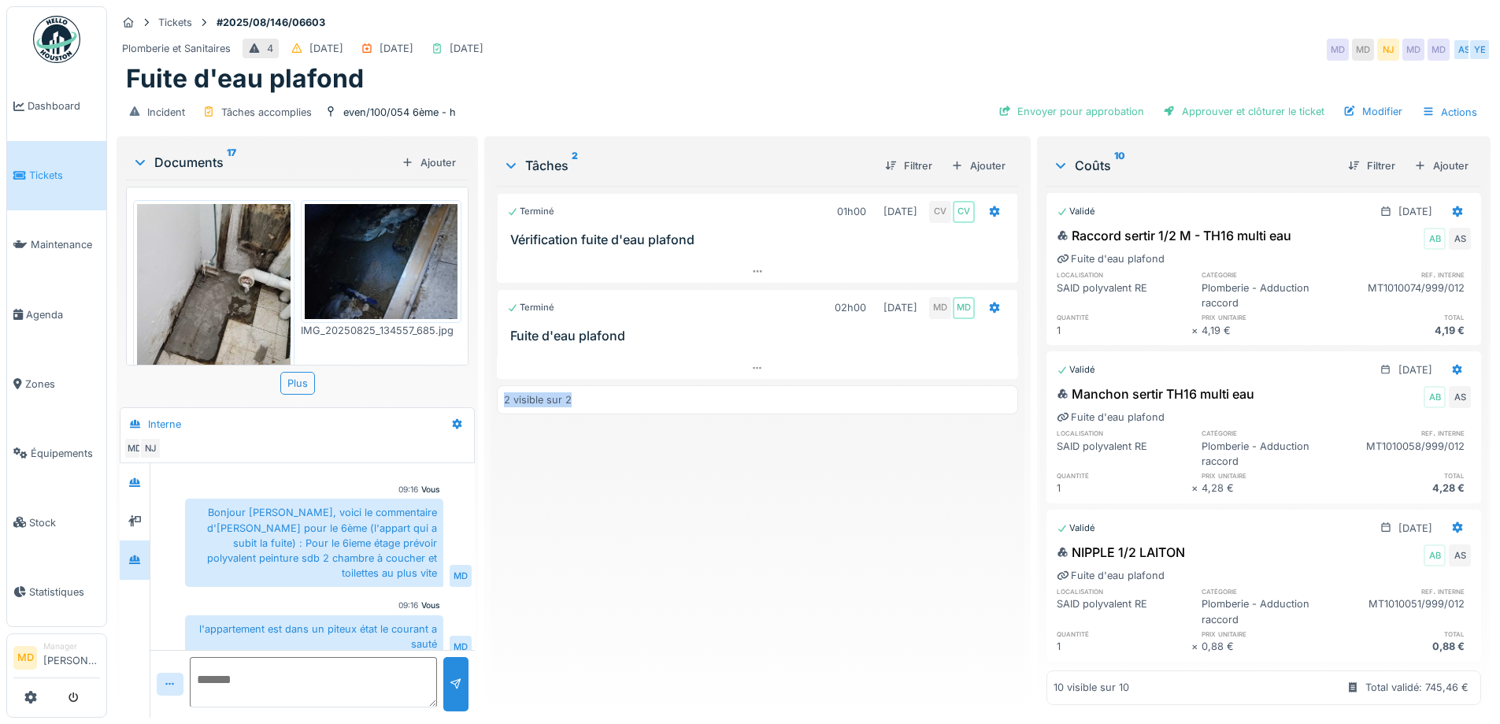
drag, startPoint x: 565, startPoint y: 391, endPoint x: 500, endPoint y: 392, distance: 64.6
click at [500, 392] on div "2 visible sur 2" at bounding box center [757, 399] width 521 height 29
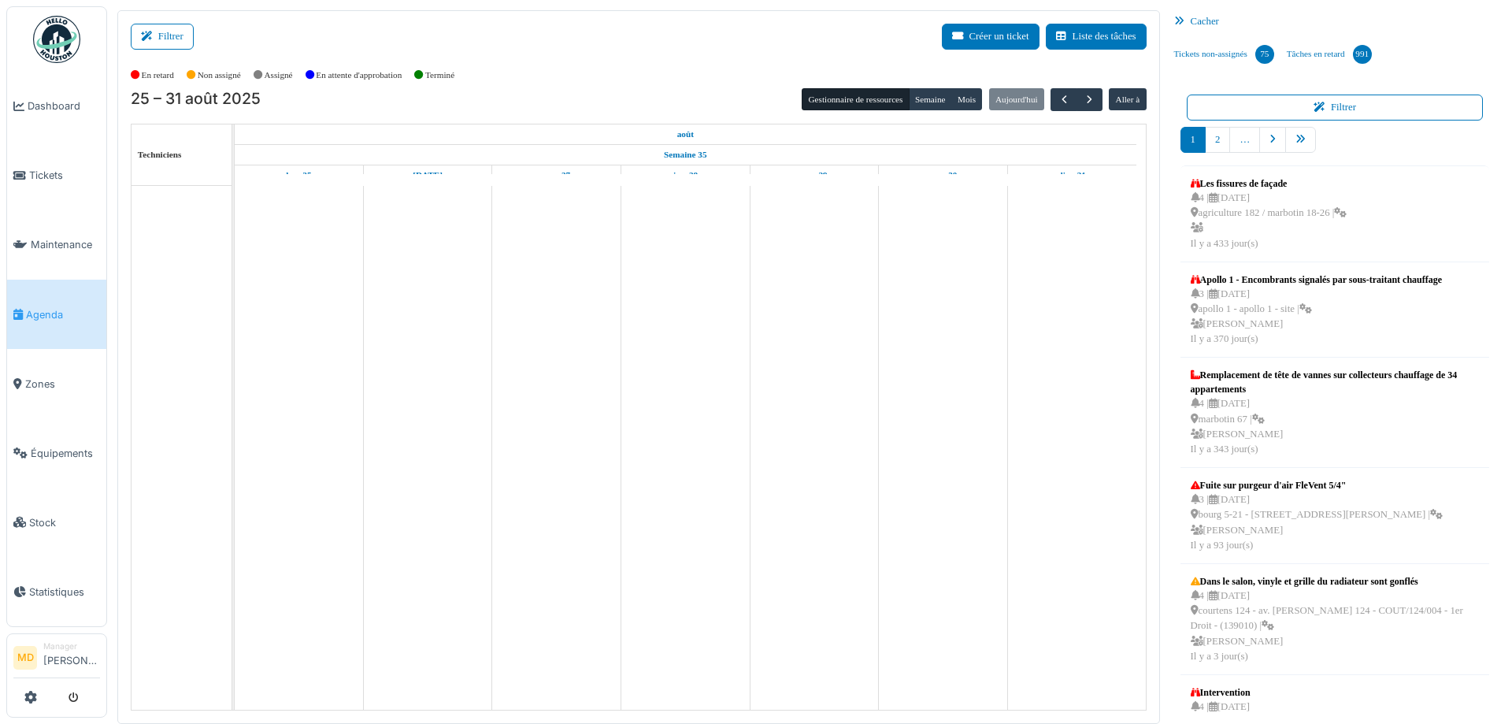
click at [150, 33] on icon at bounding box center [149, 37] width 17 height 10
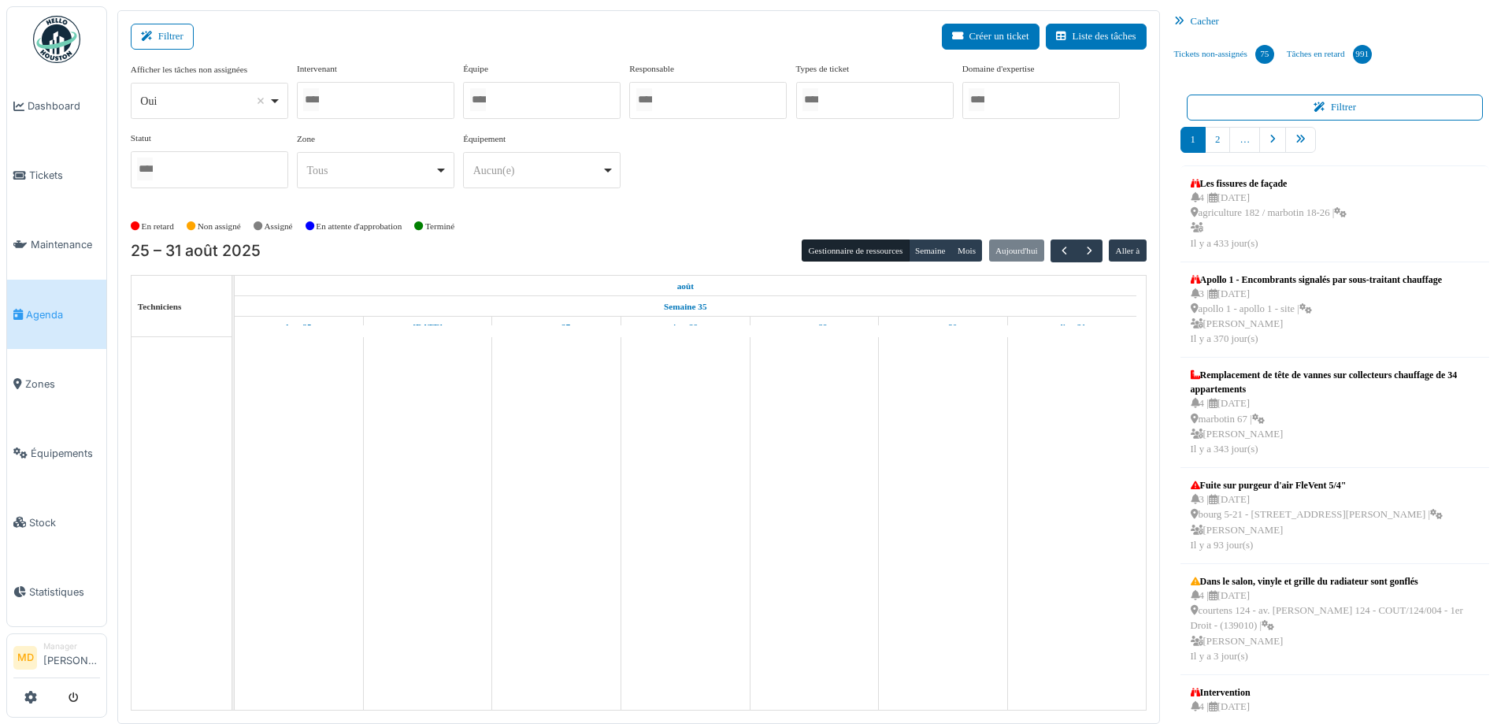
click at [354, 94] on div at bounding box center [376, 100] width 158 height 37
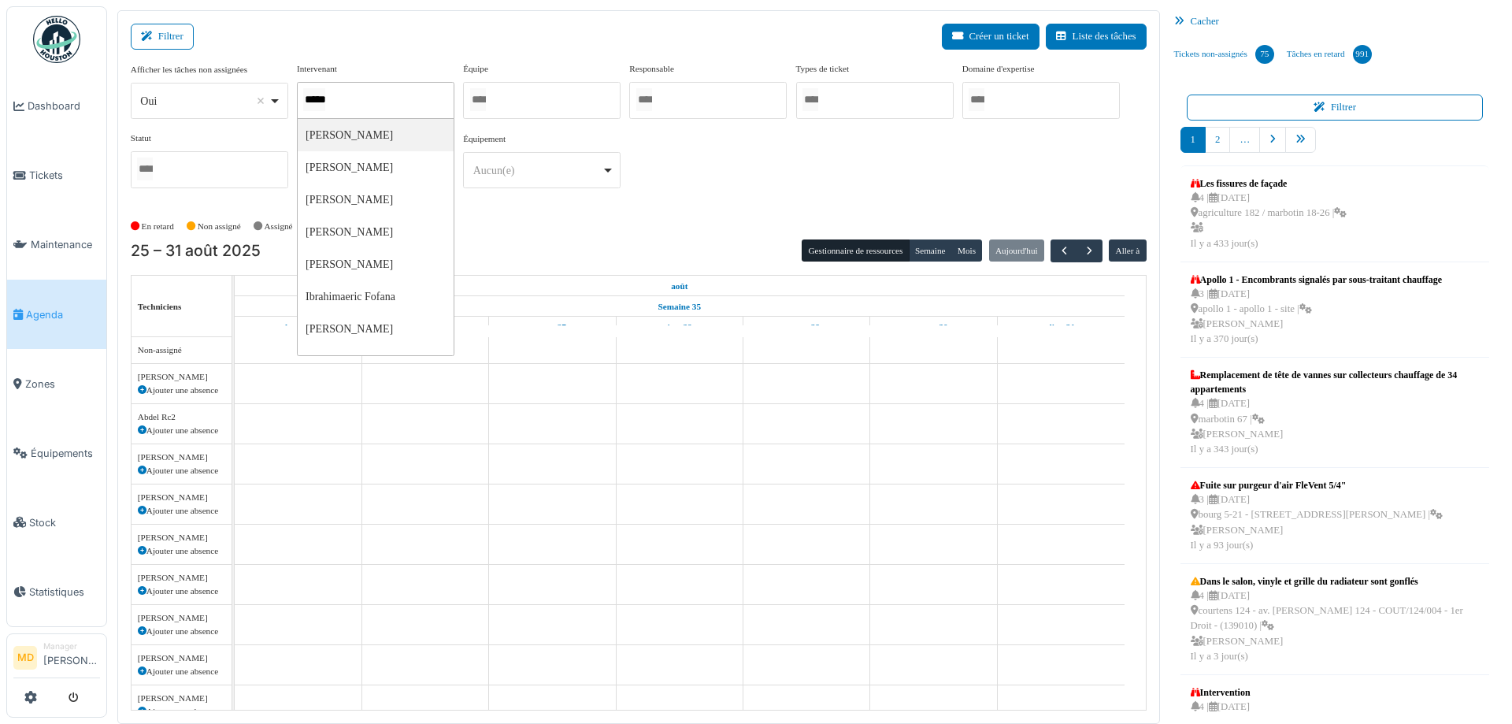
type input "******"
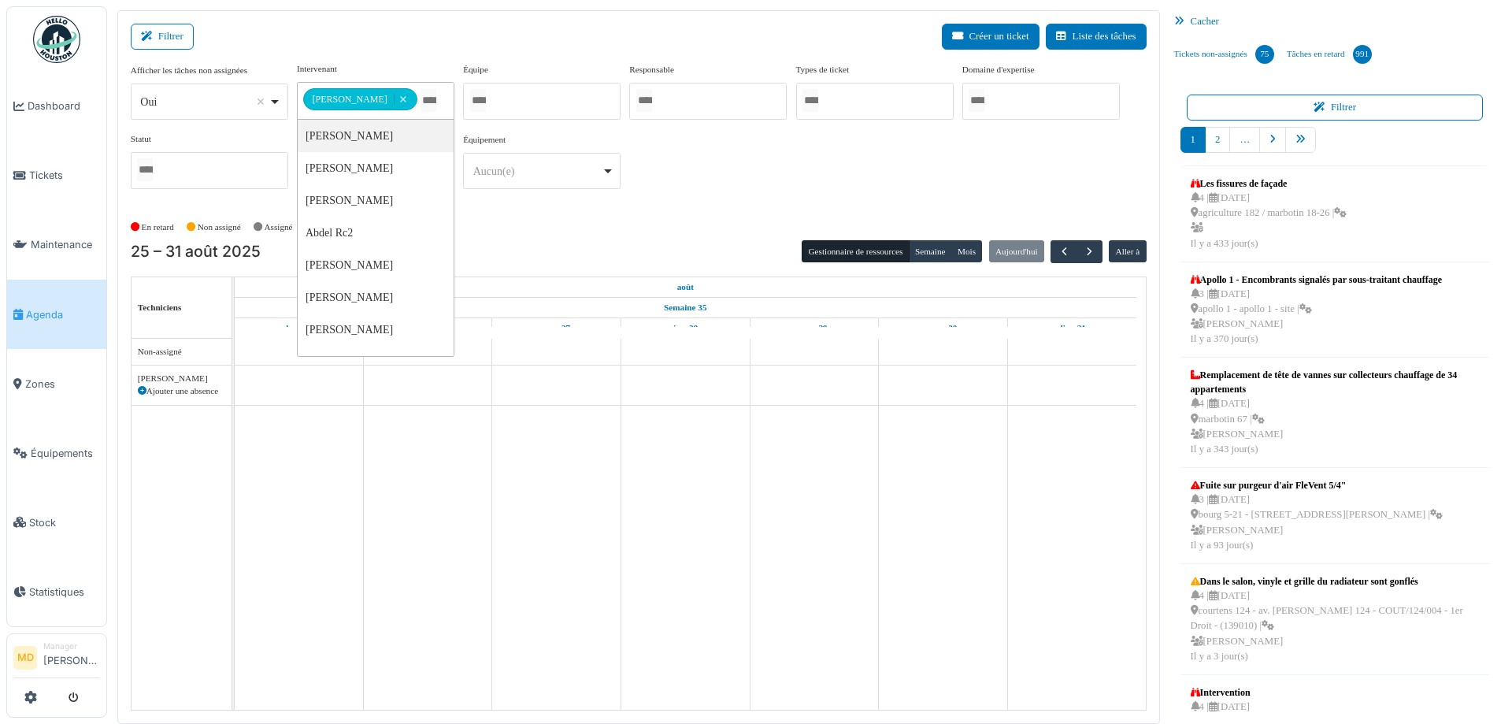
click at [771, 174] on div "**********" at bounding box center [639, 131] width 1016 height 139
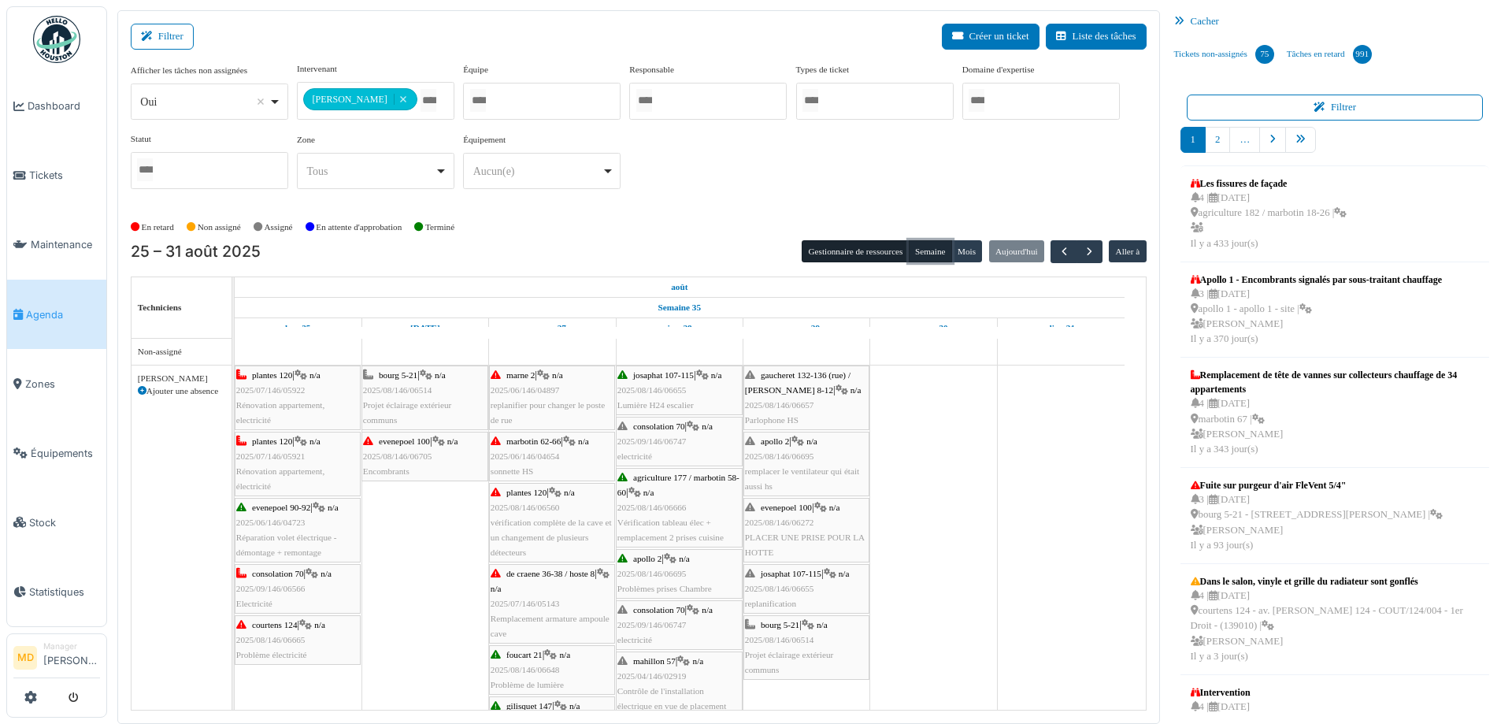
click at [924, 249] on button "Semaine" at bounding box center [930, 251] width 43 height 22
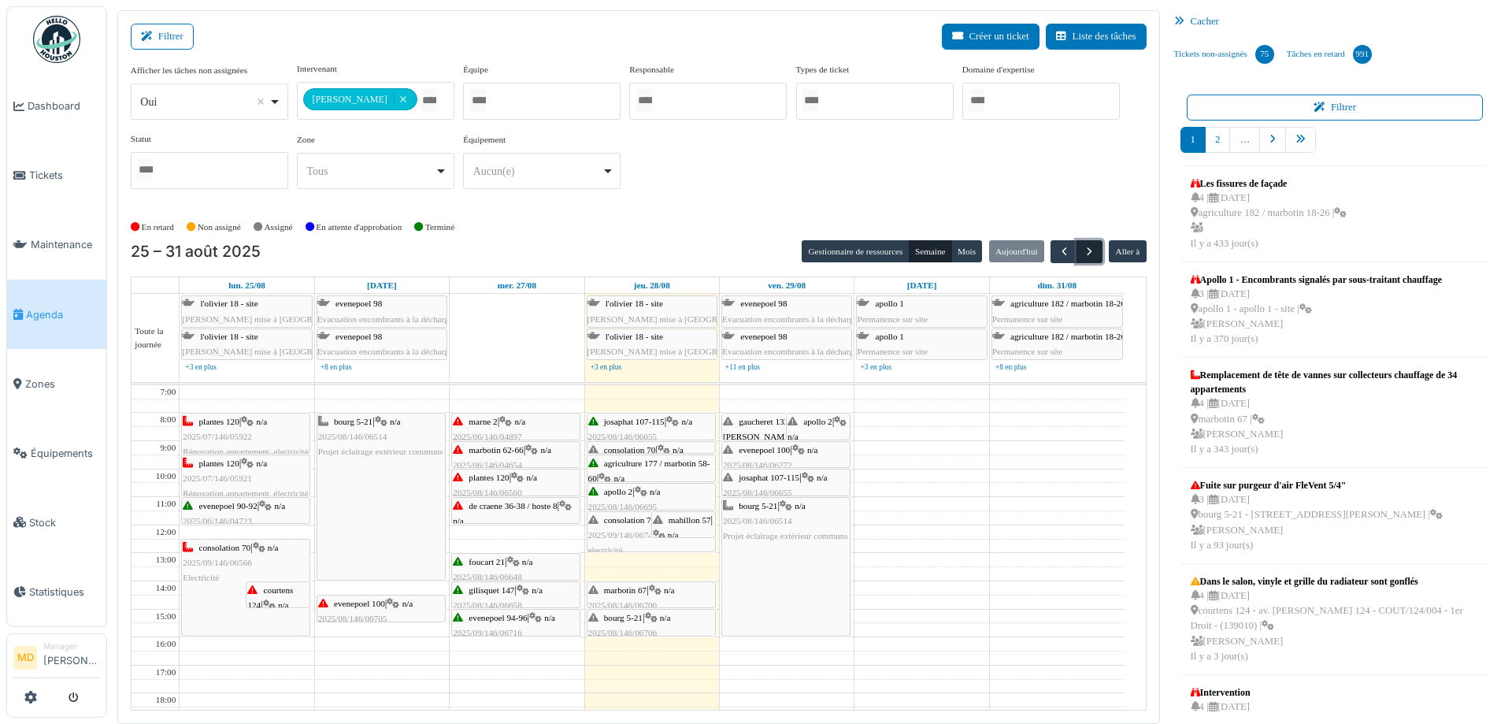
click at [1085, 250] on span "button" at bounding box center [1089, 251] width 13 height 13
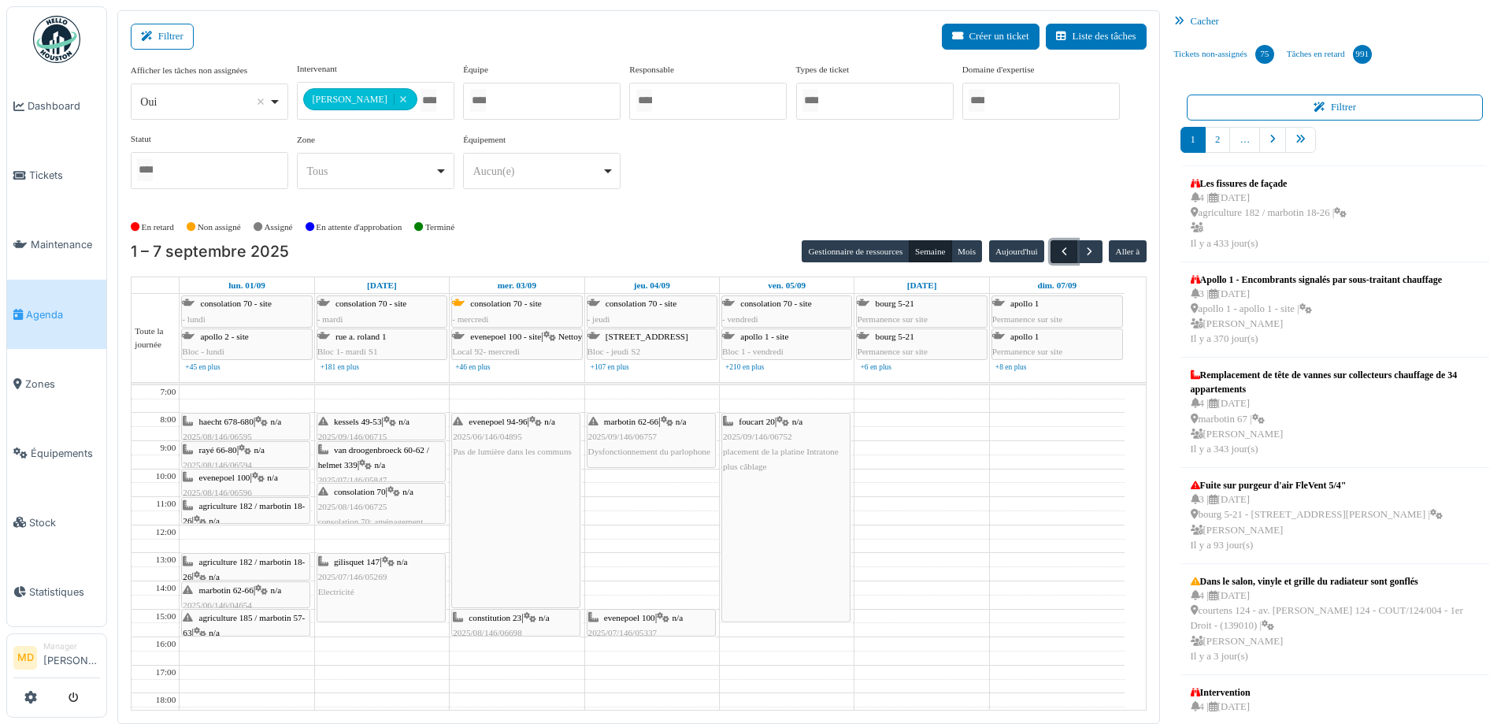
click at [1058, 253] on span "button" at bounding box center [1064, 251] width 13 height 13
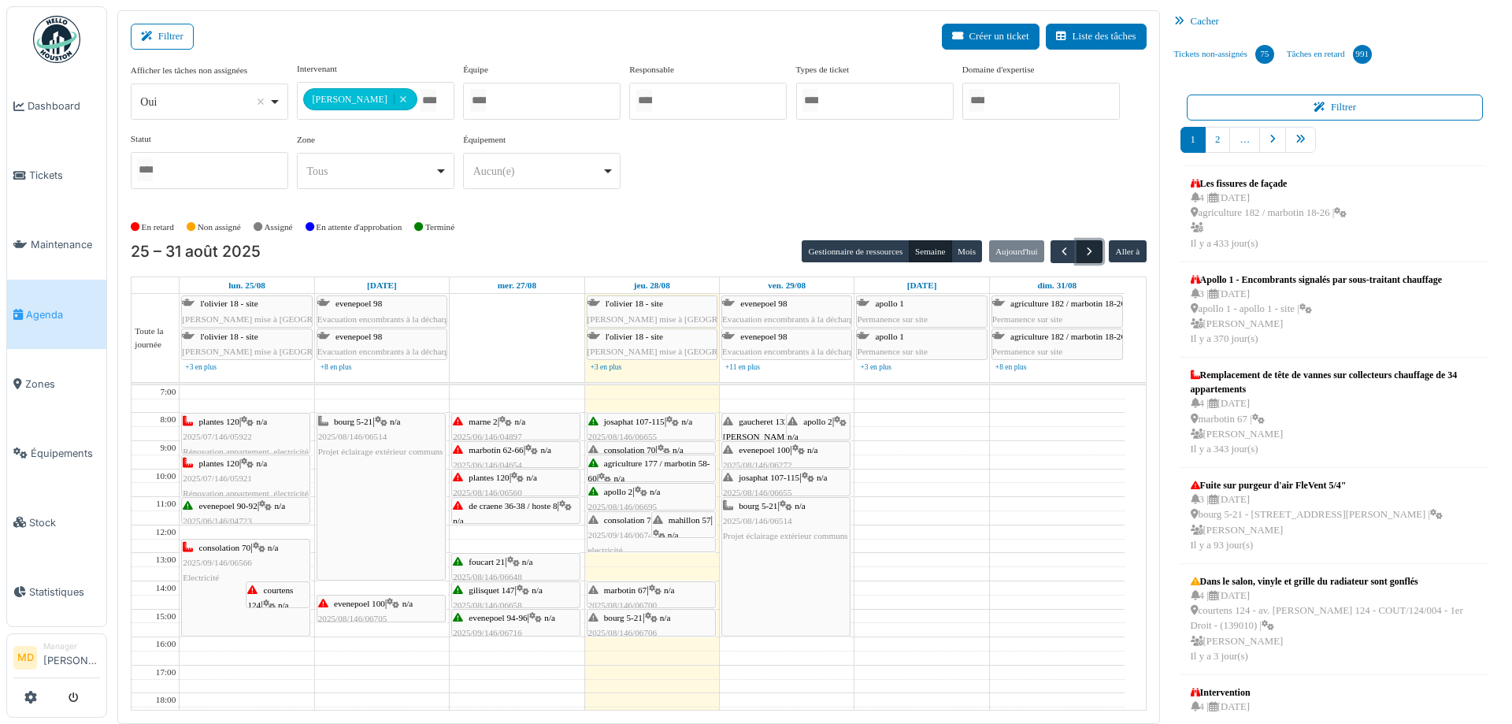
click at [1083, 251] on span "button" at bounding box center [1089, 251] width 13 height 13
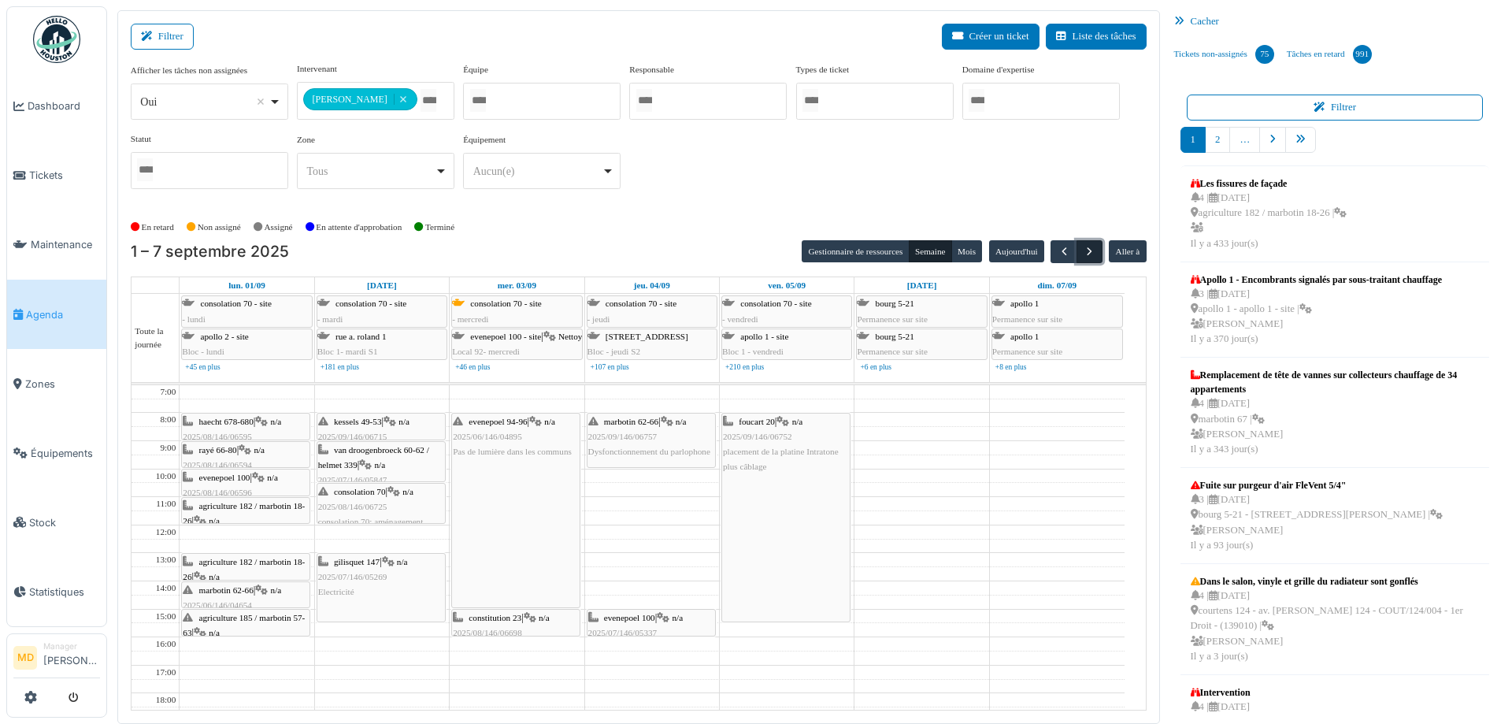
click at [1085, 250] on span "button" at bounding box center [1089, 251] width 13 height 13
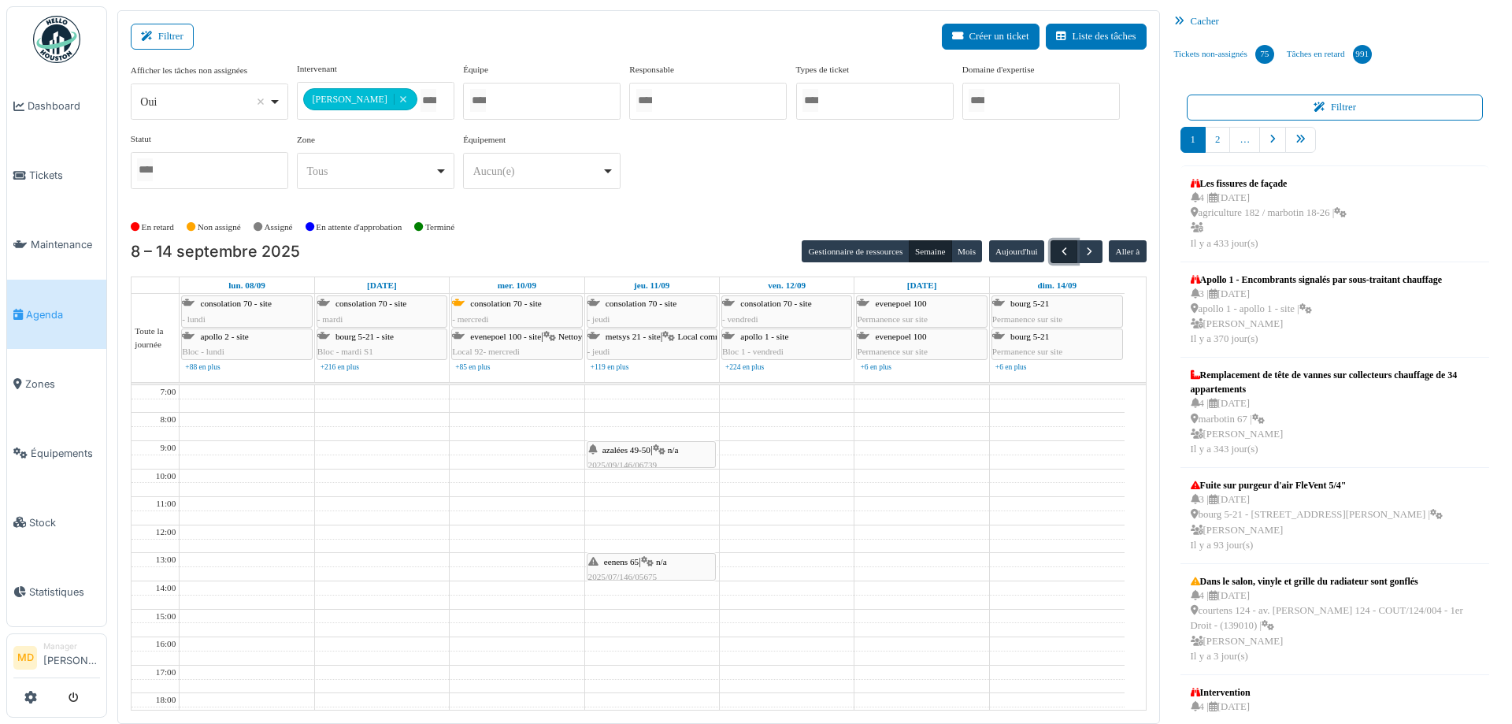
click at [1051, 247] on button "button" at bounding box center [1064, 251] width 26 height 23
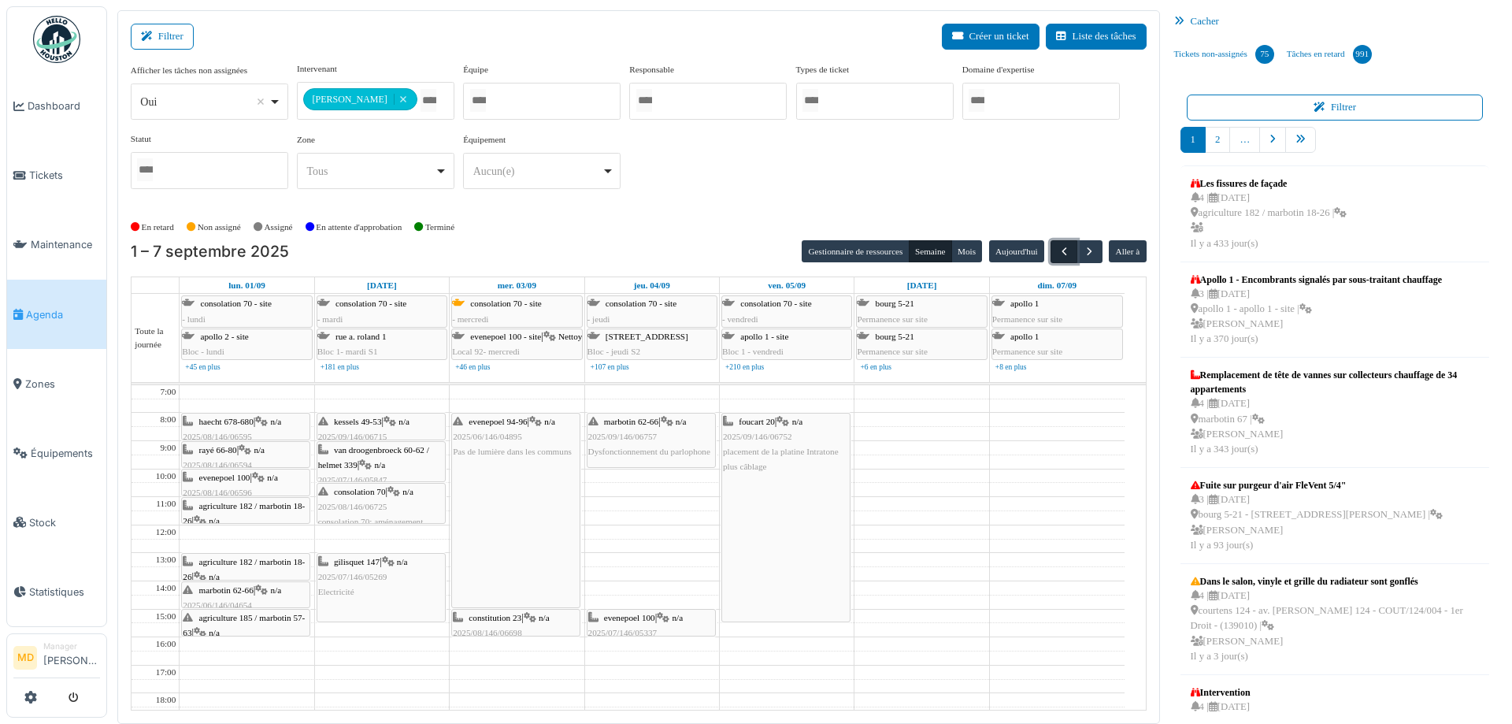
click at [1058, 246] on span "button" at bounding box center [1064, 251] width 13 height 13
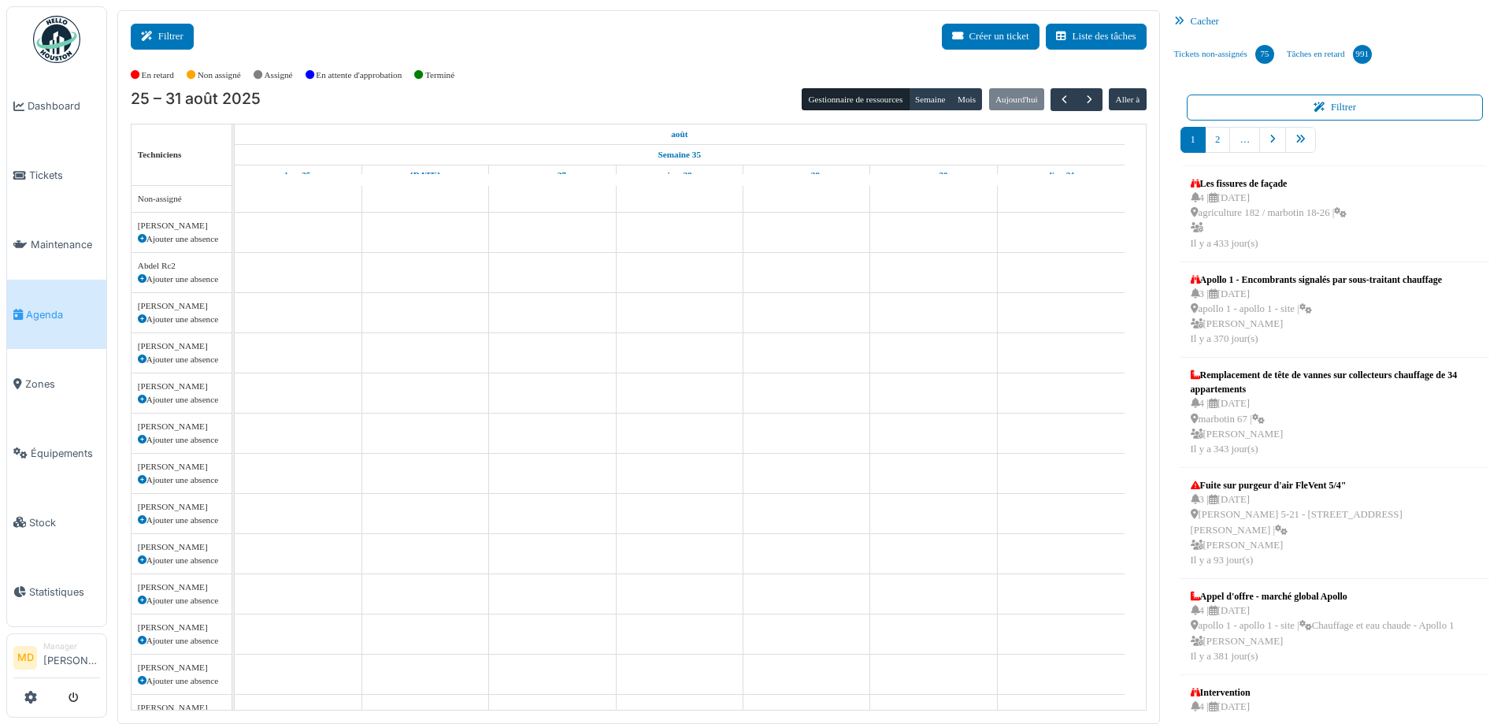
click at [172, 29] on button "Filtrer" at bounding box center [162, 37] width 63 height 26
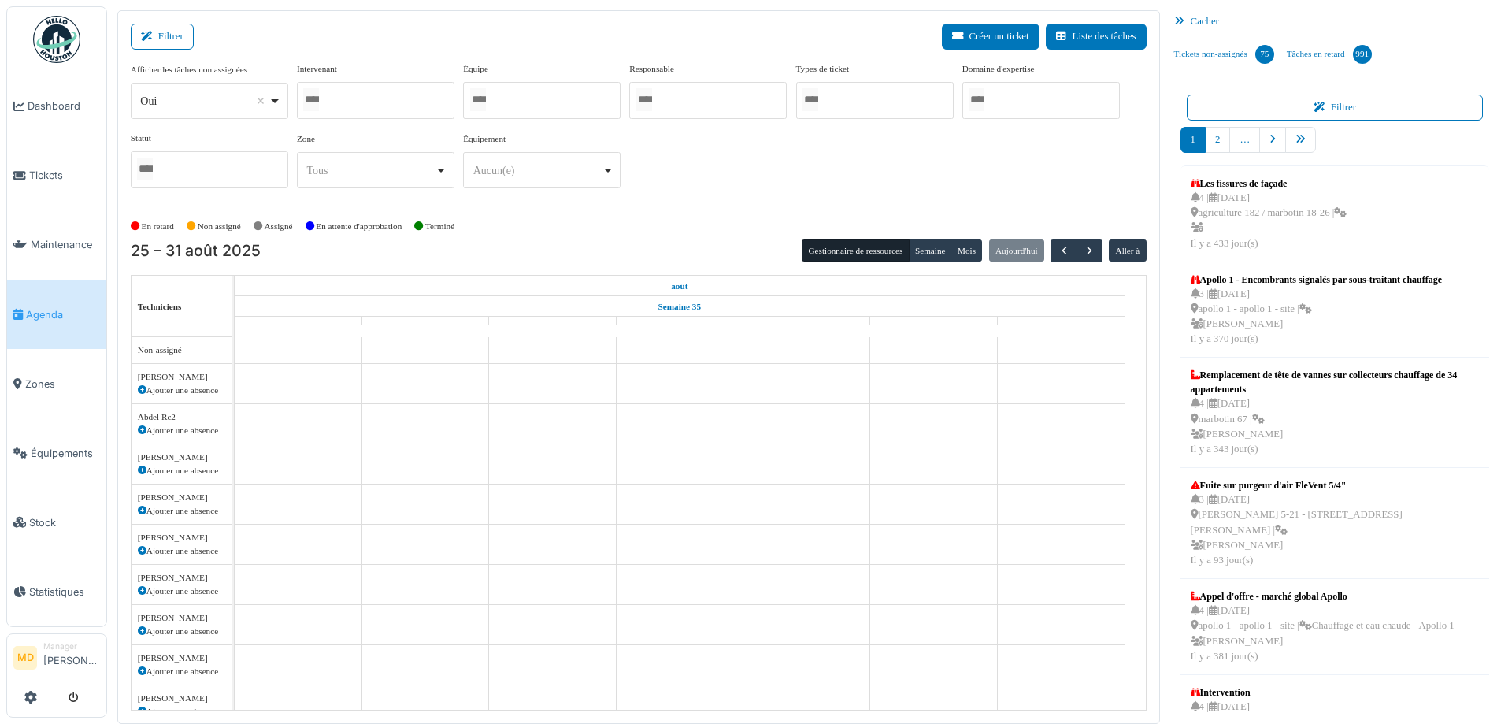
click at [362, 112] on div at bounding box center [376, 100] width 158 height 37
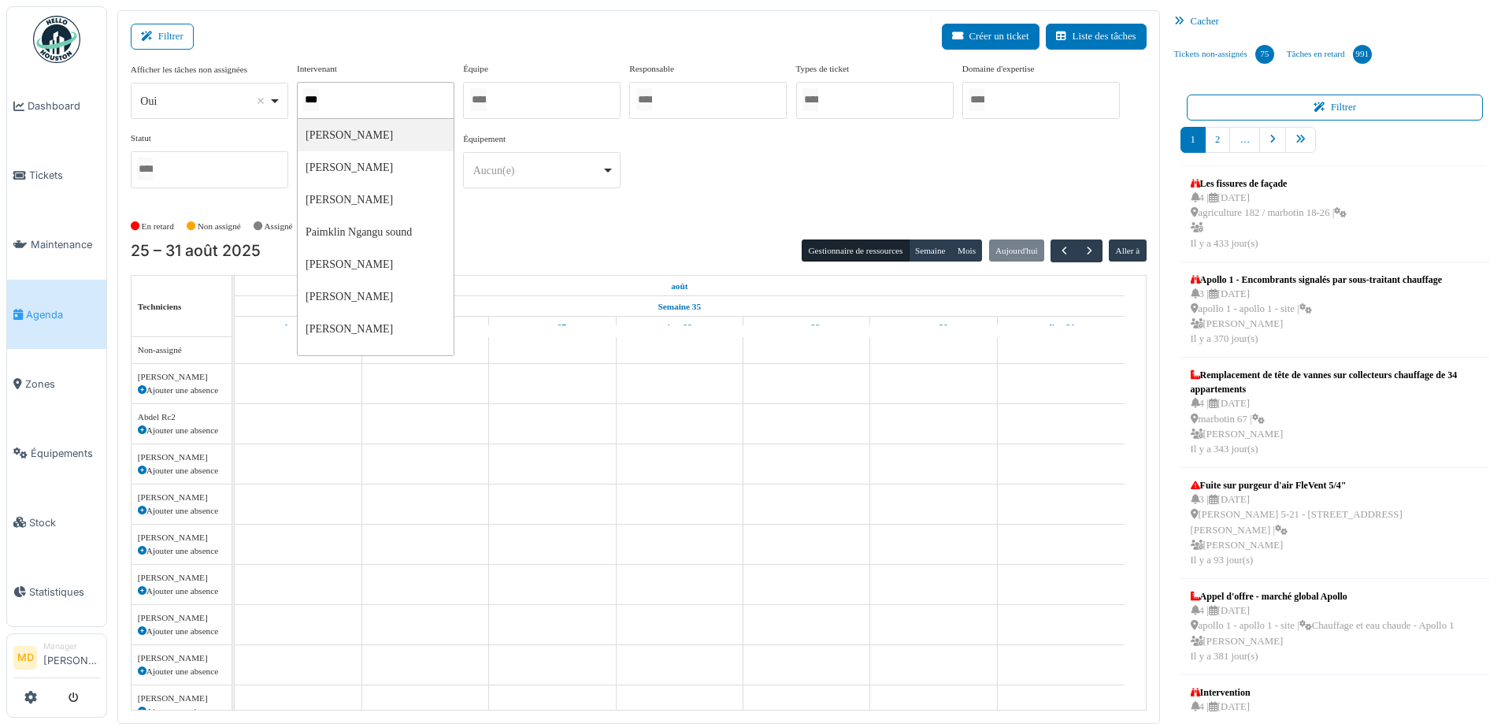
type input "****"
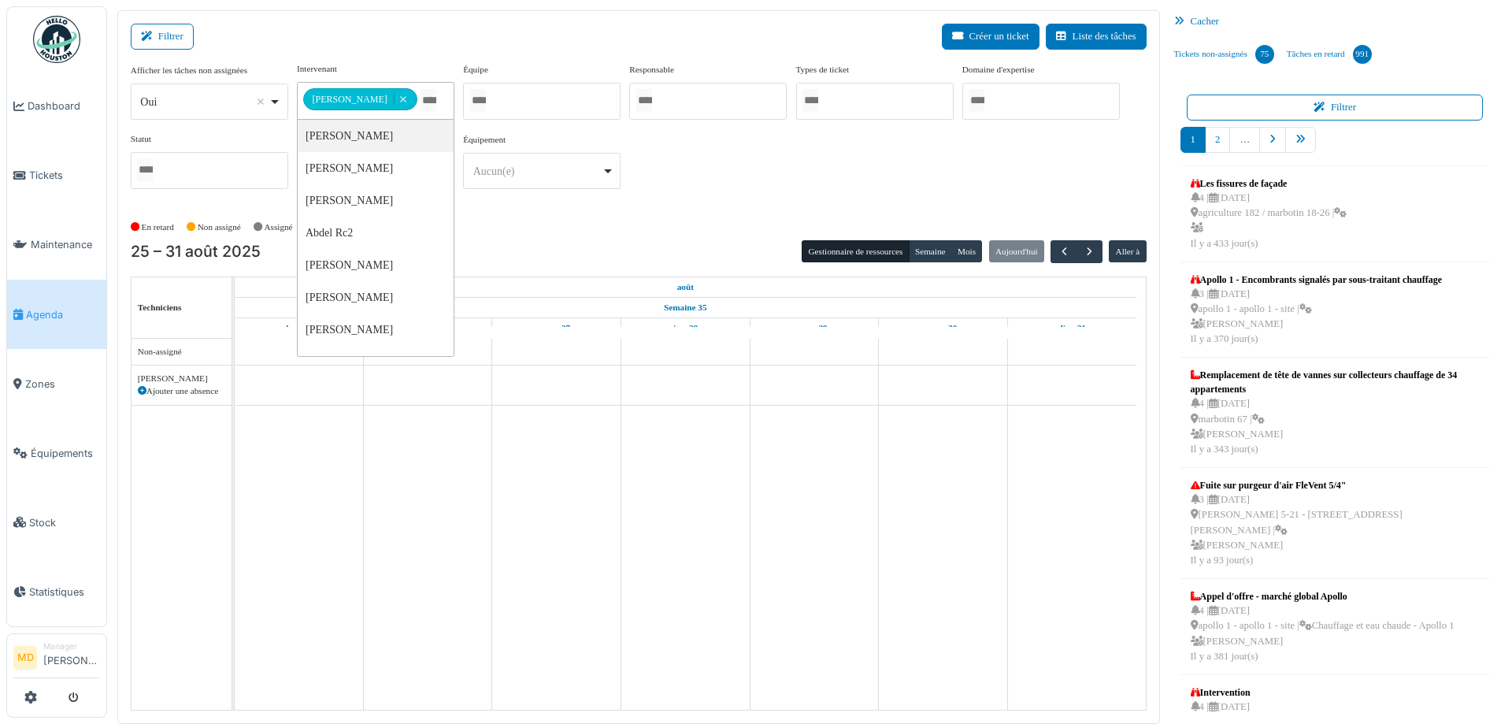
click at [684, 150] on div "**********" at bounding box center [639, 131] width 1016 height 139
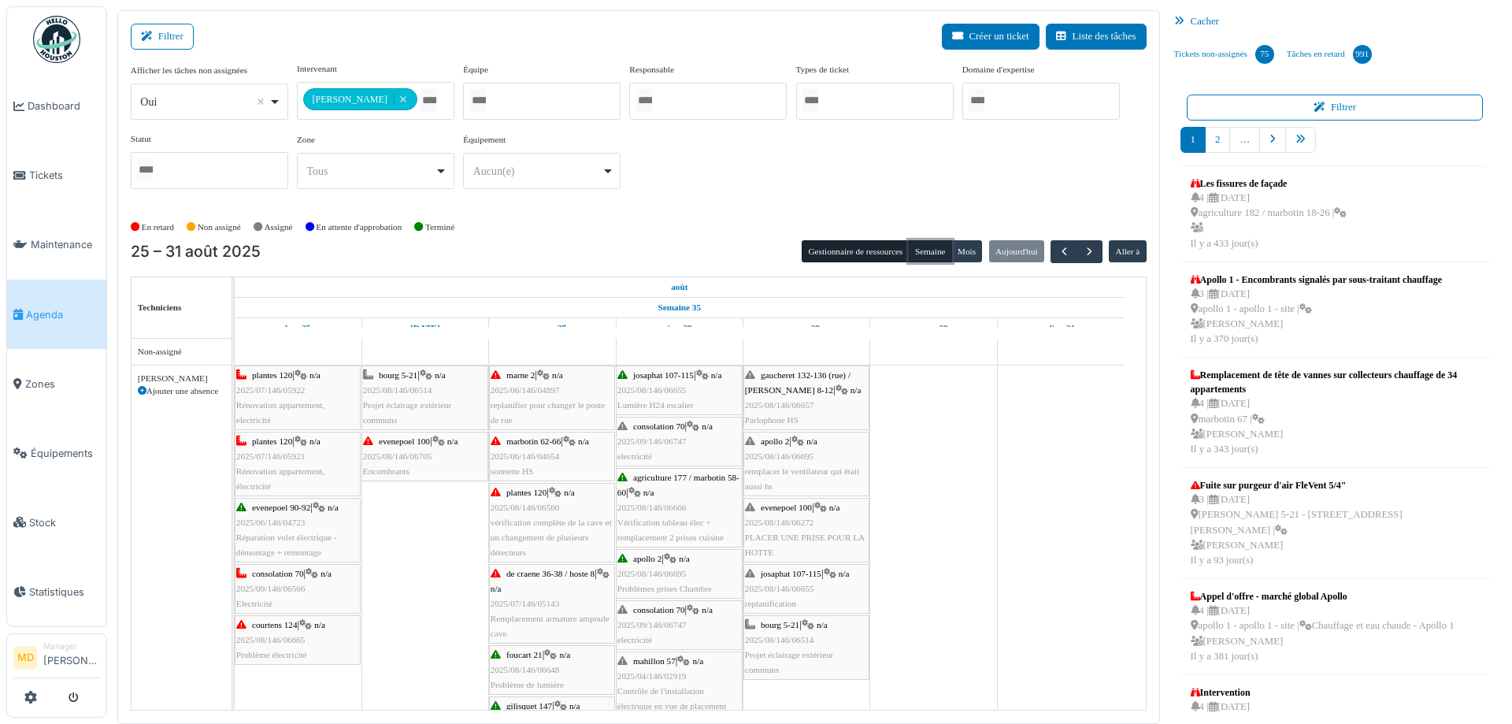
click at [922, 254] on button "Semaine" at bounding box center [930, 251] width 43 height 22
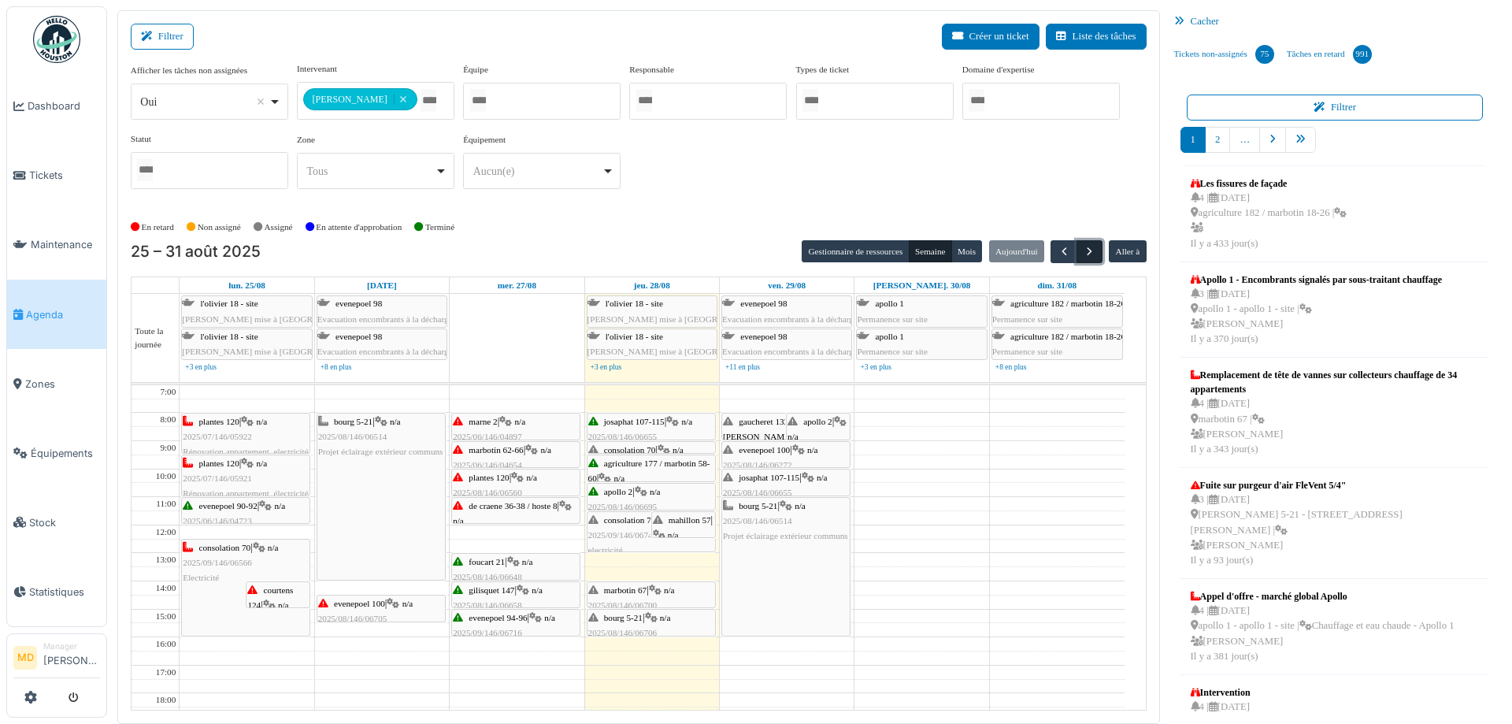
click at [1084, 246] on span "button" at bounding box center [1089, 251] width 13 height 13
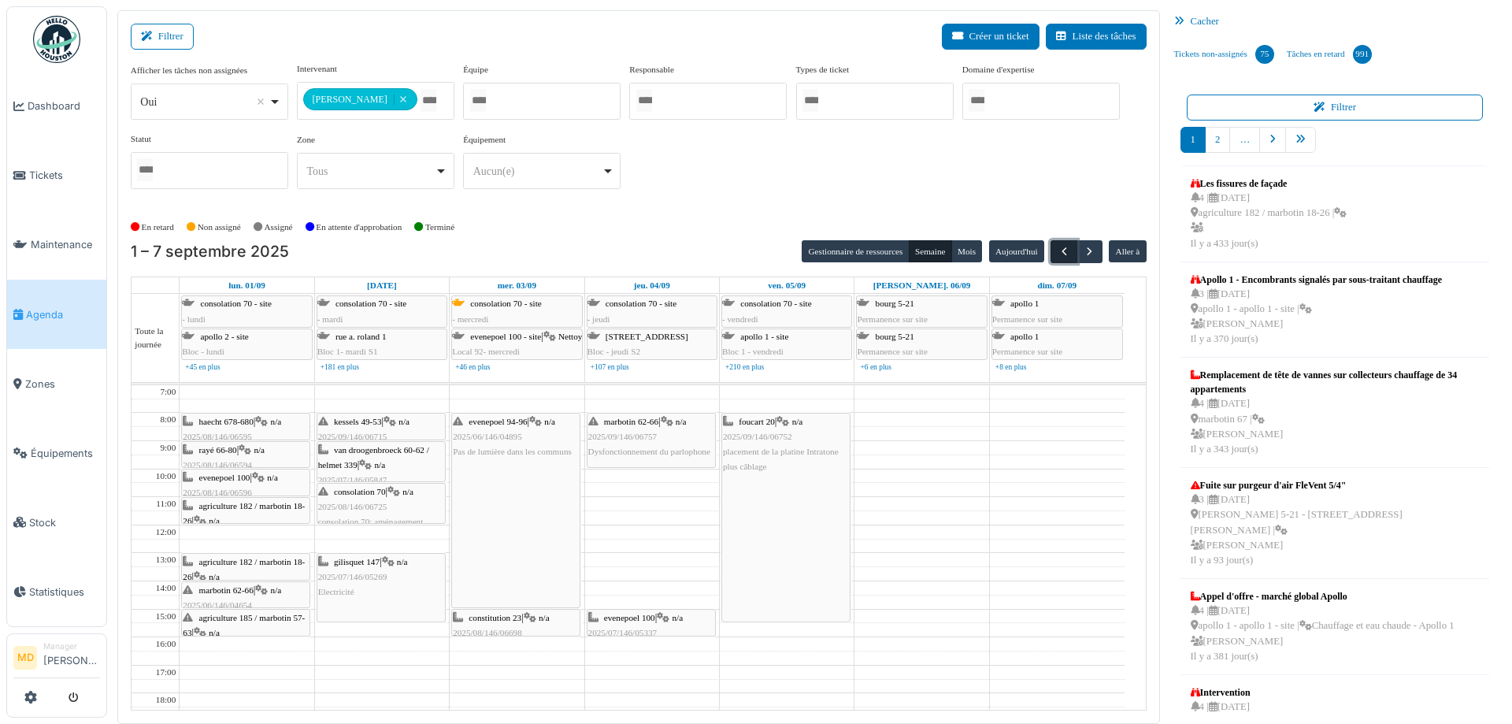
click at [1058, 254] on span "button" at bounding box center [1064, 251] width 13 height 13
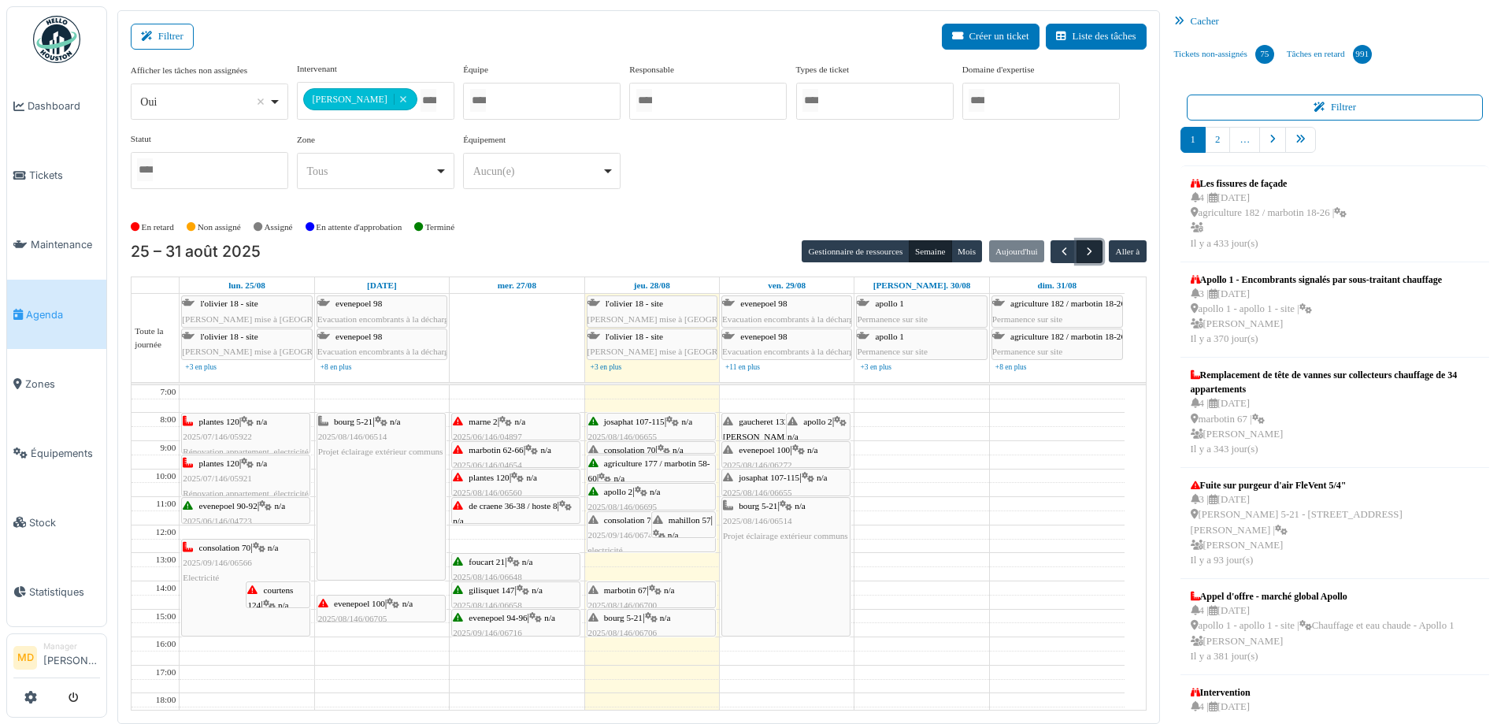
click at [1089, 249] on button "button" at bounding box center [1090, 251] width 26 height 23
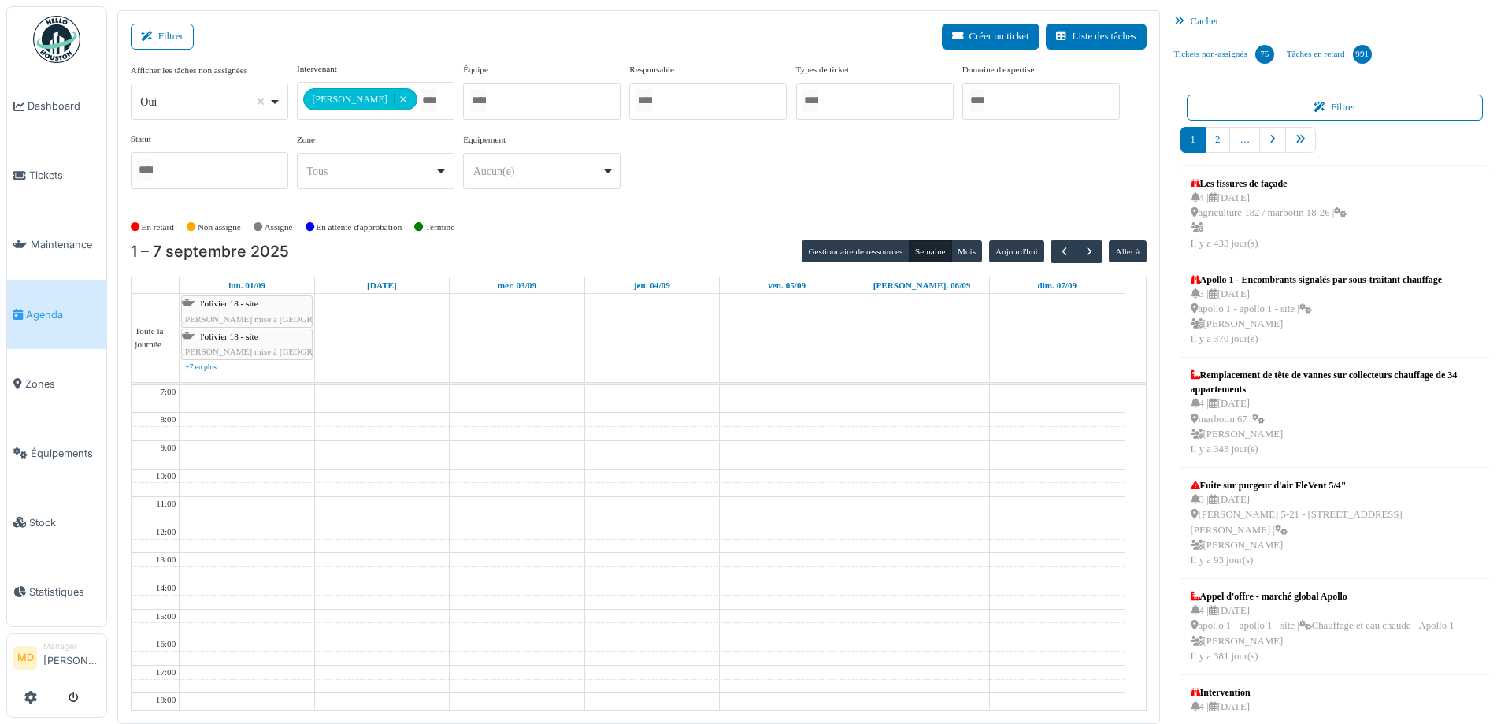
click at [986, 135] on div "**********" at bounding box center [639, 131] width 1016 height 139
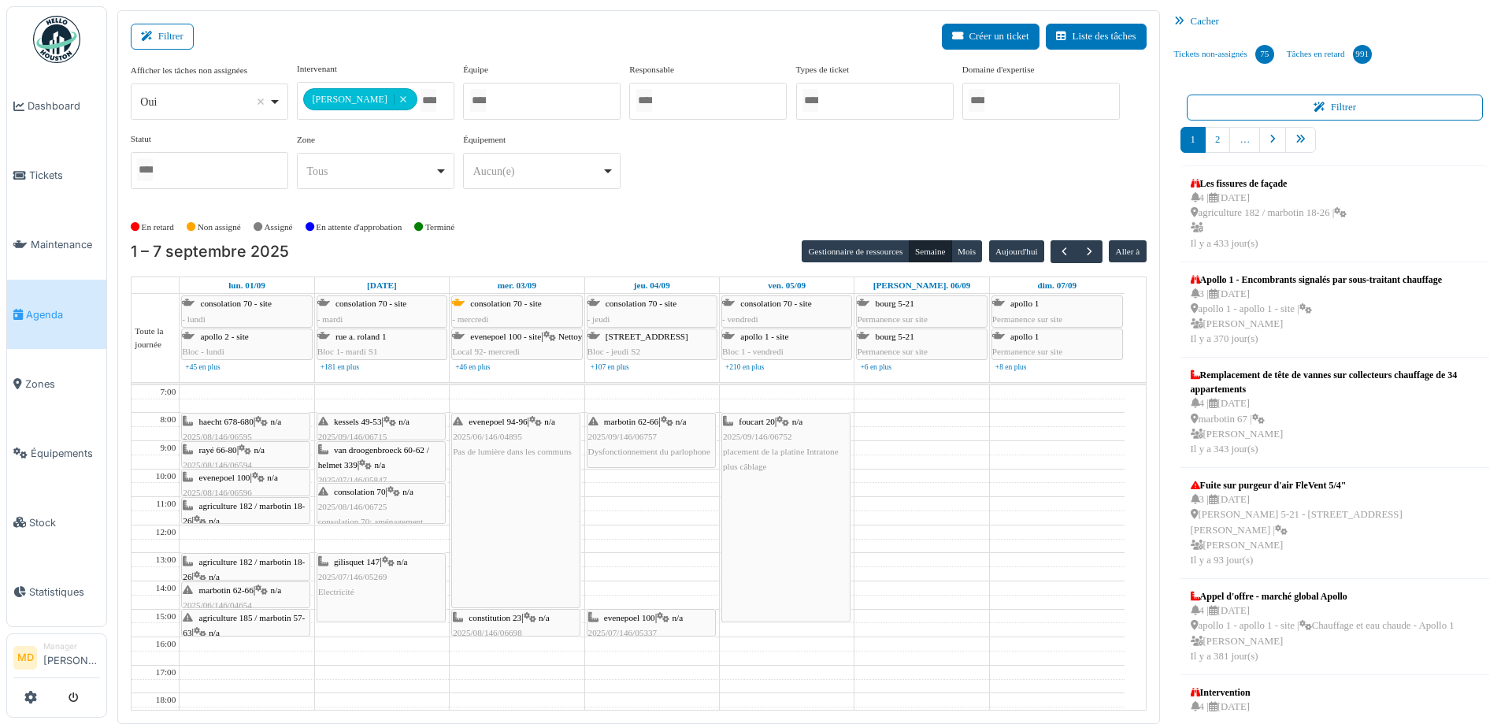
click at [673, 423] on icon at bounding box center [667, 422] width 13 height 10
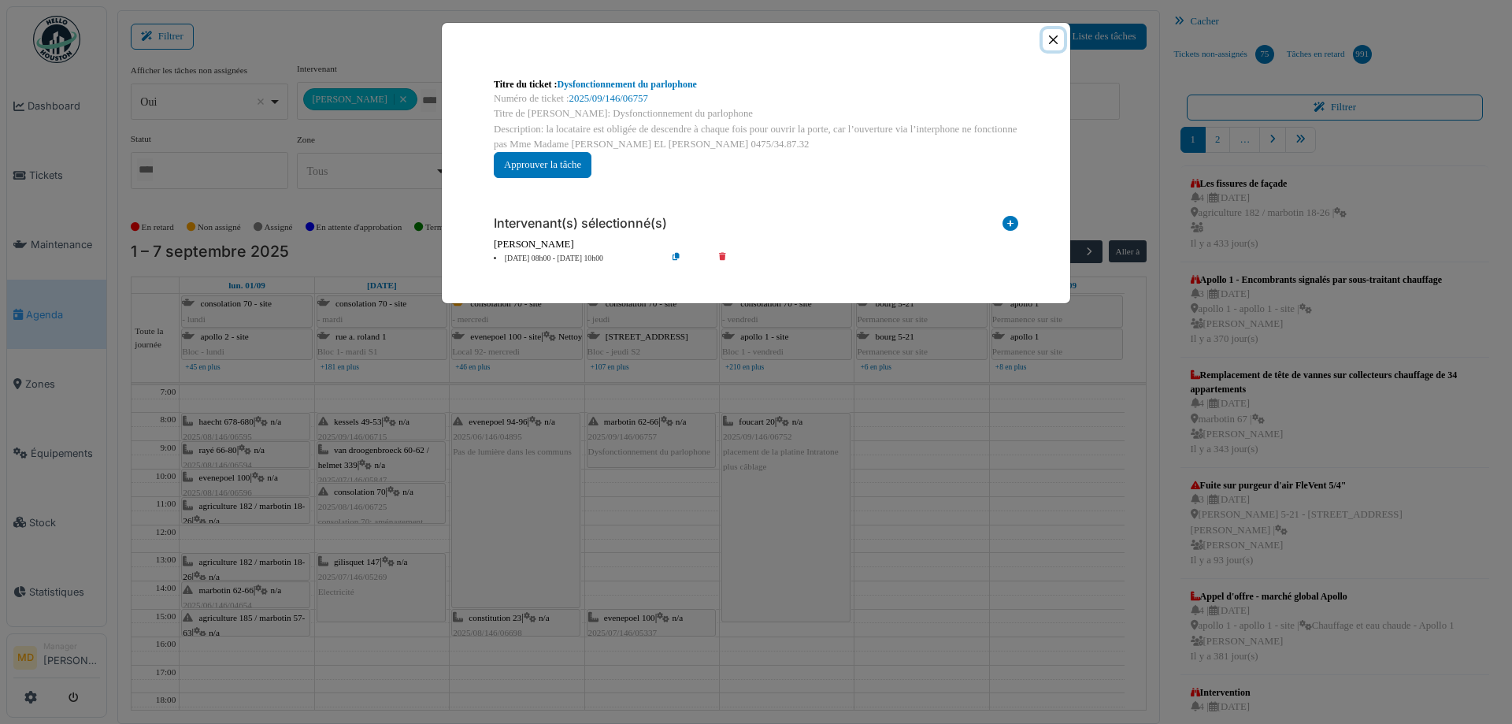
click at [1053, 41] on button "Close" at bounding box center [1053, 39] width 21 height 21
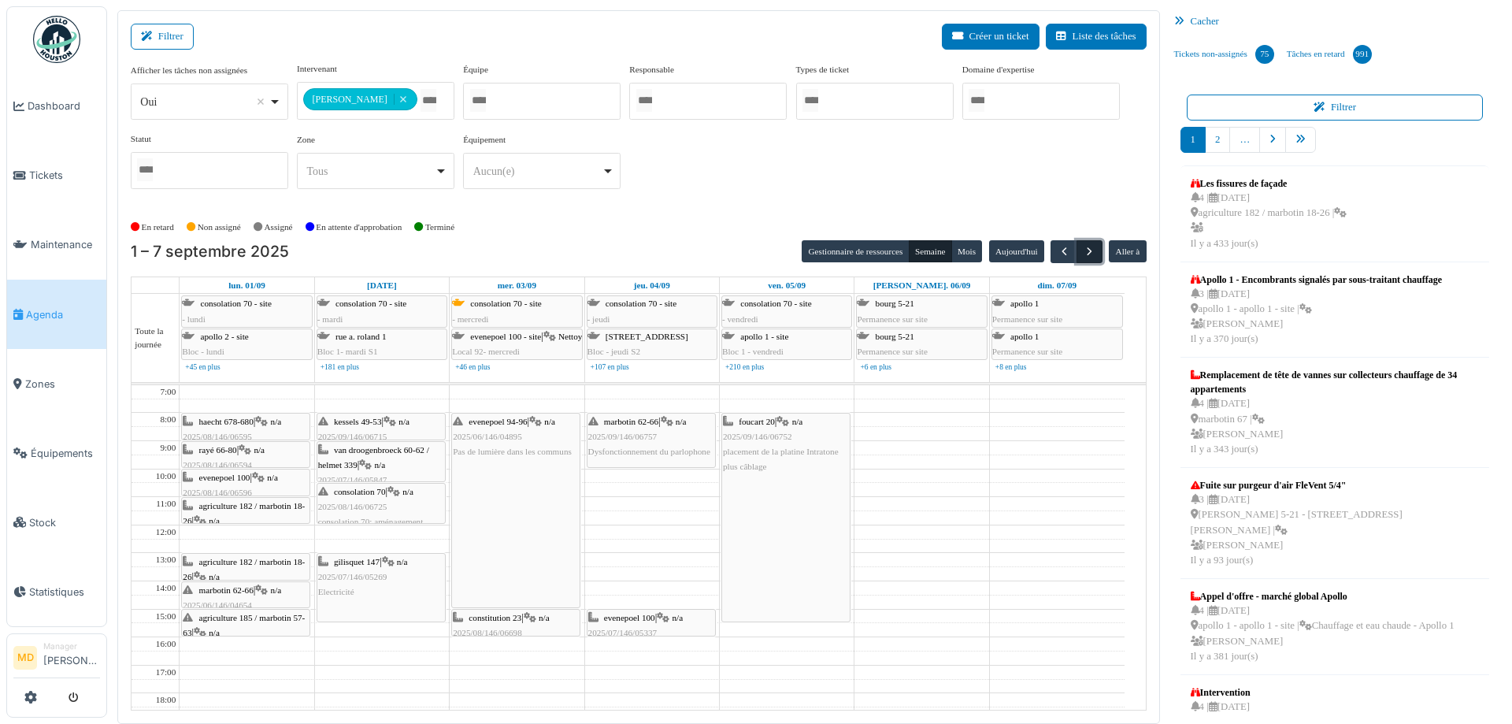
click at [1083, 254] on span "button" at bounding box center [1089, 251] width 13 height 13
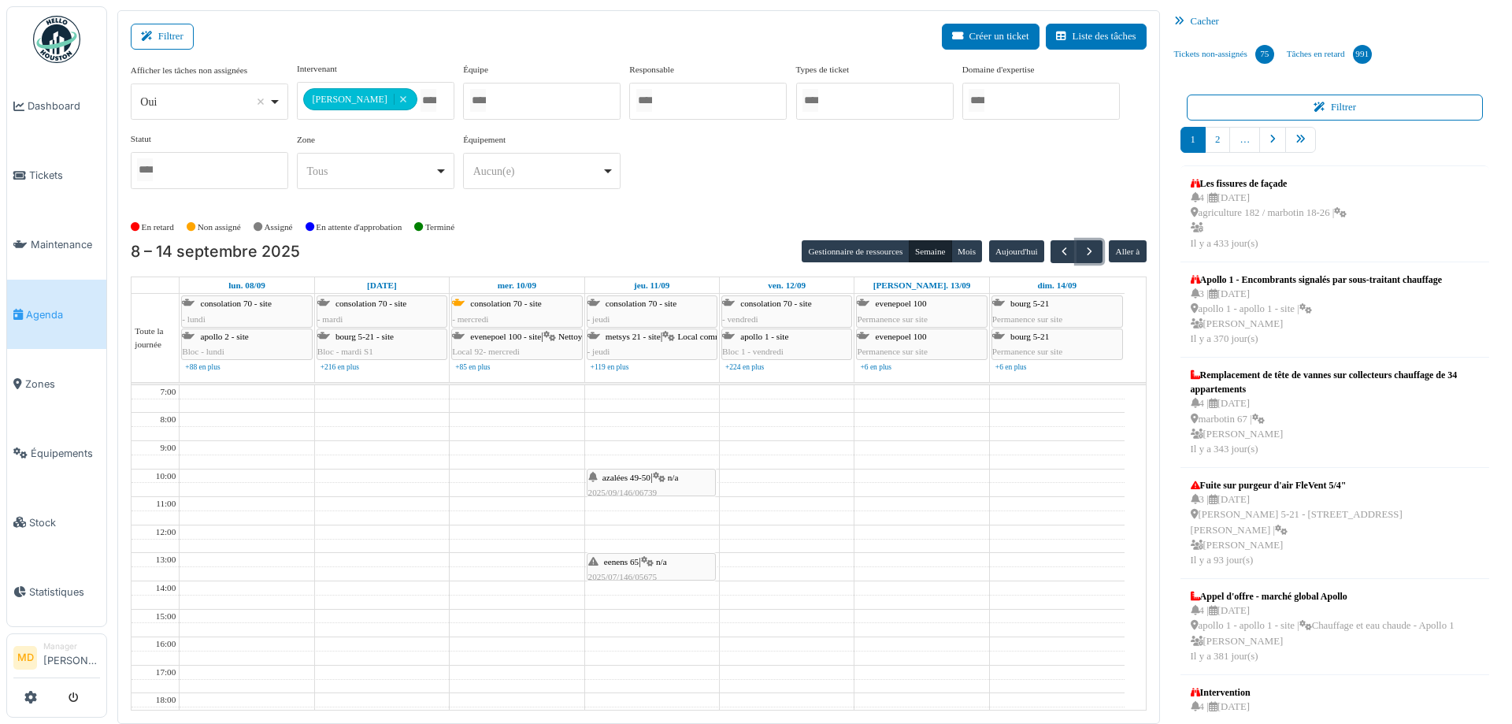
click at [663, 473] on icon at bounding box center [659, 478] width 13 height 10
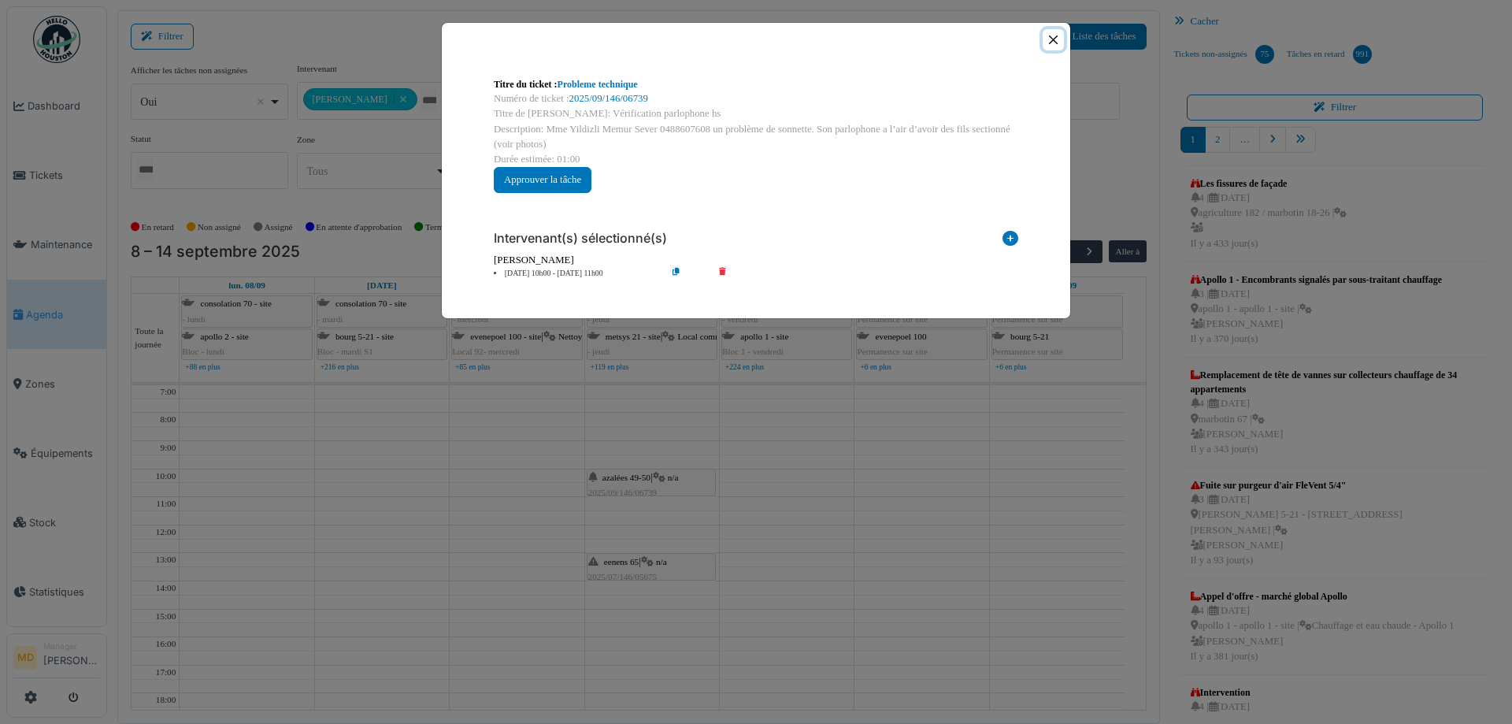
click at [1057, 46] on button "Close" at bounding box center [1053, 39] width 21 height 21
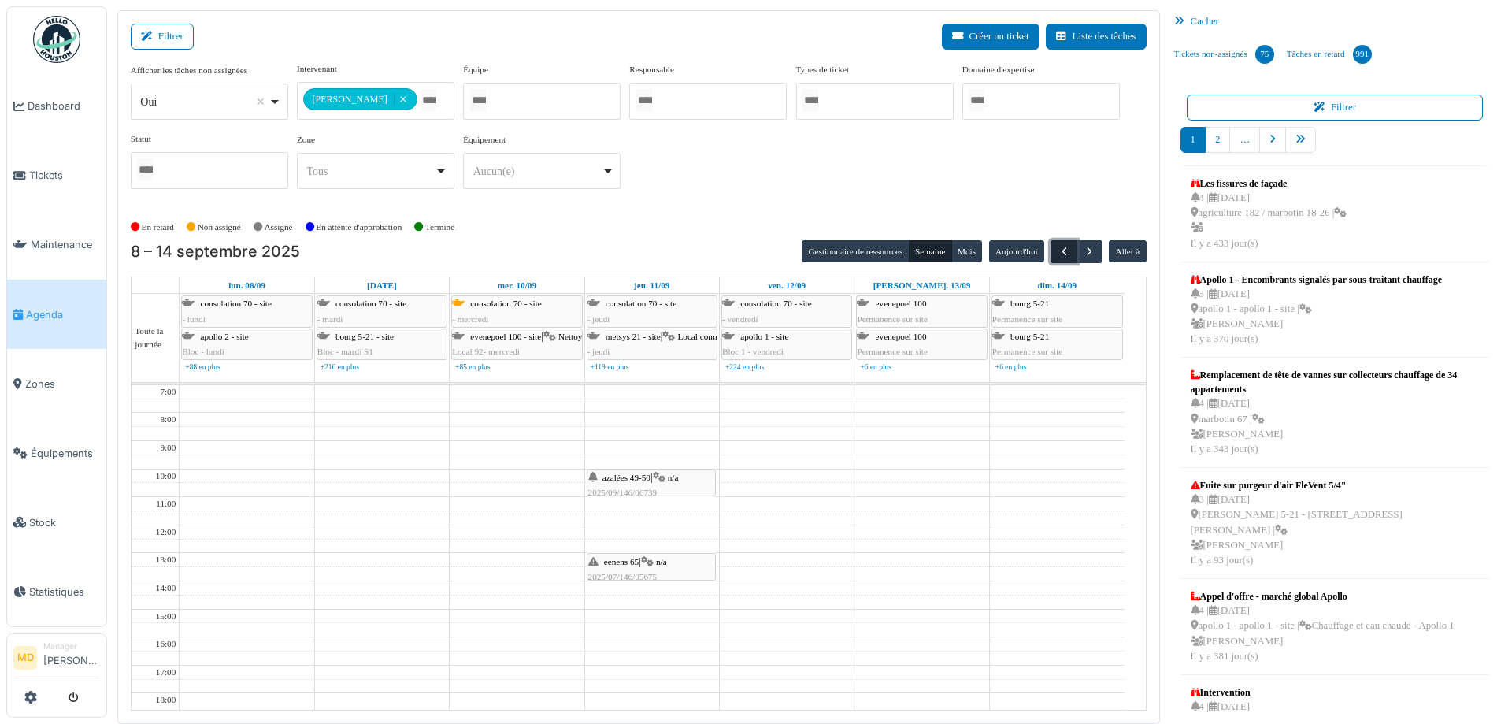
click at [1059, 247] on span "button" at bounding box center [1064, 251] width 13 height 13
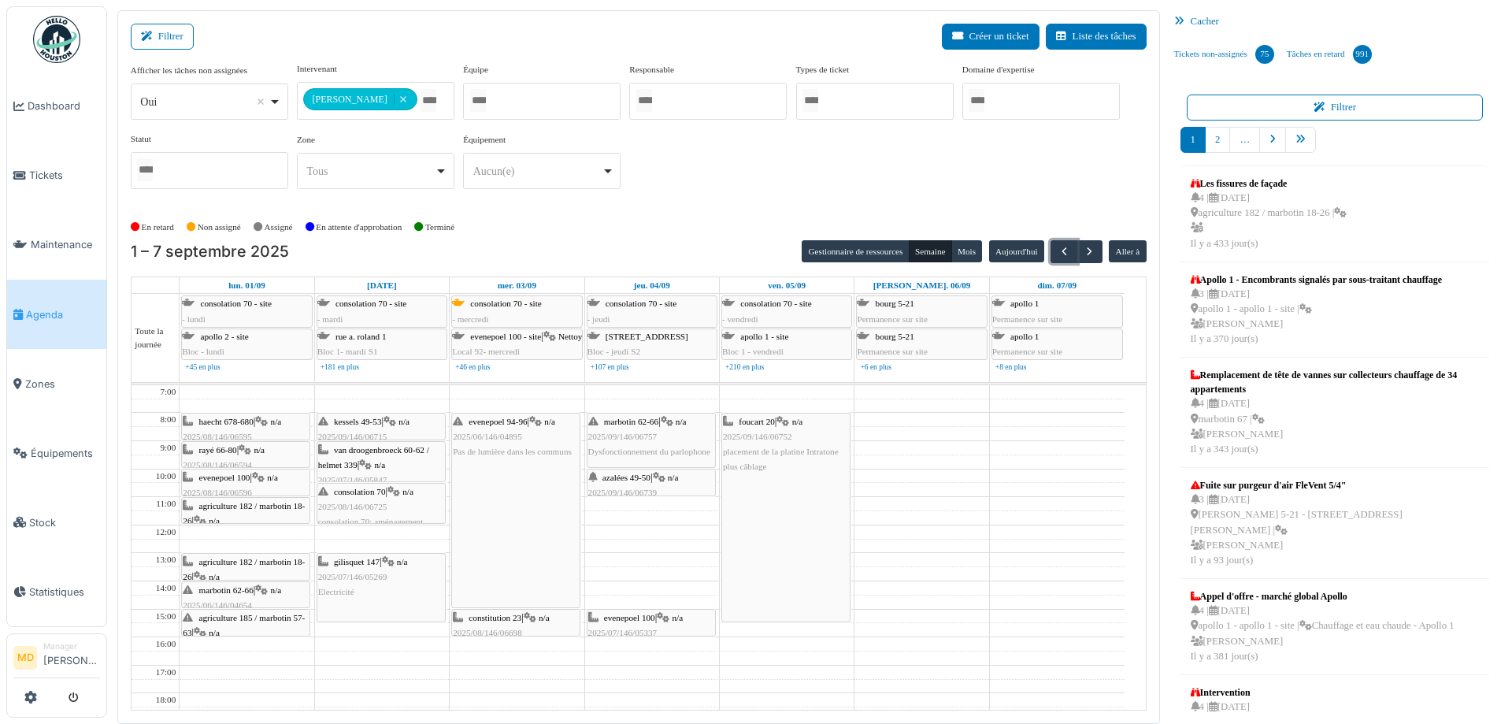
click at [664, 621] on icon at bounding box center [663, 618] width 13 height 10
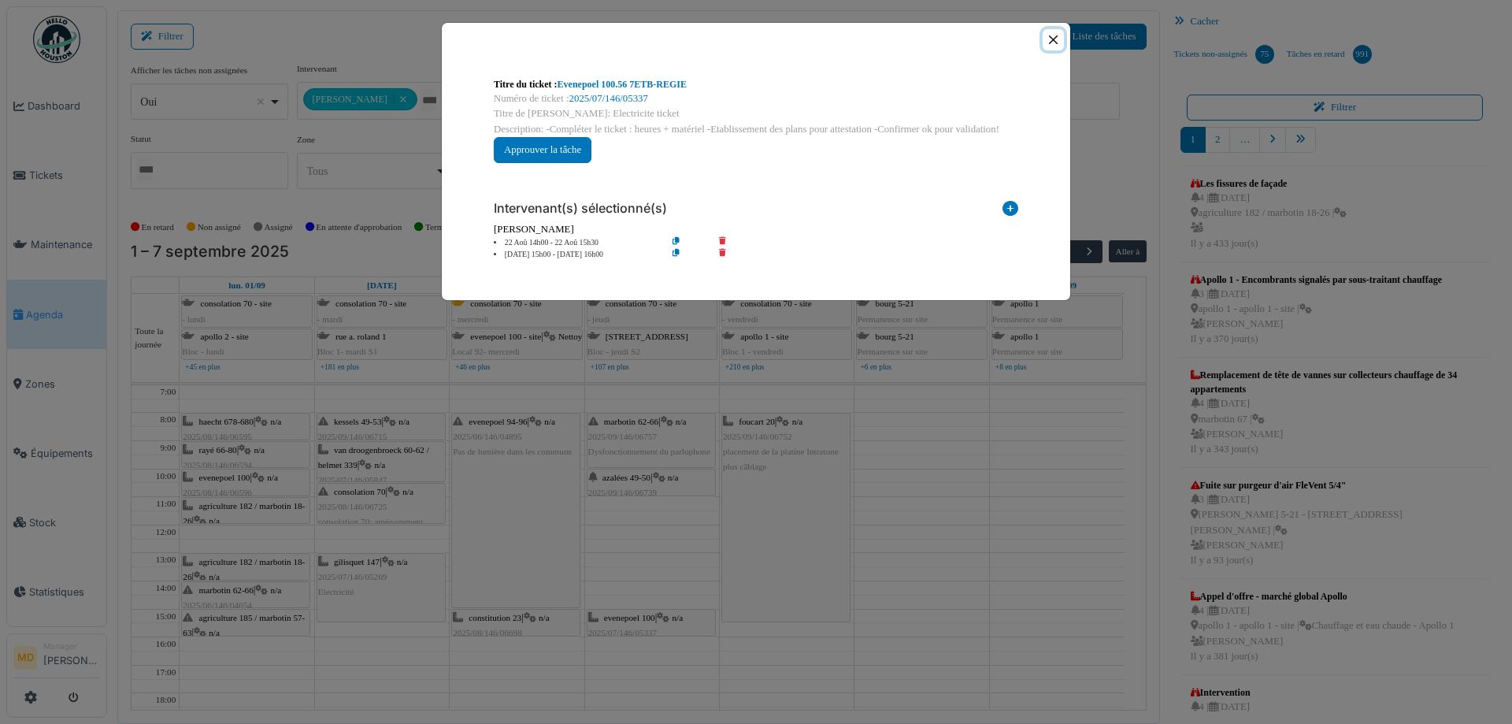
click at [1055, 41] on button "Close" at bounding box center [1053, 39] width 21 height 21
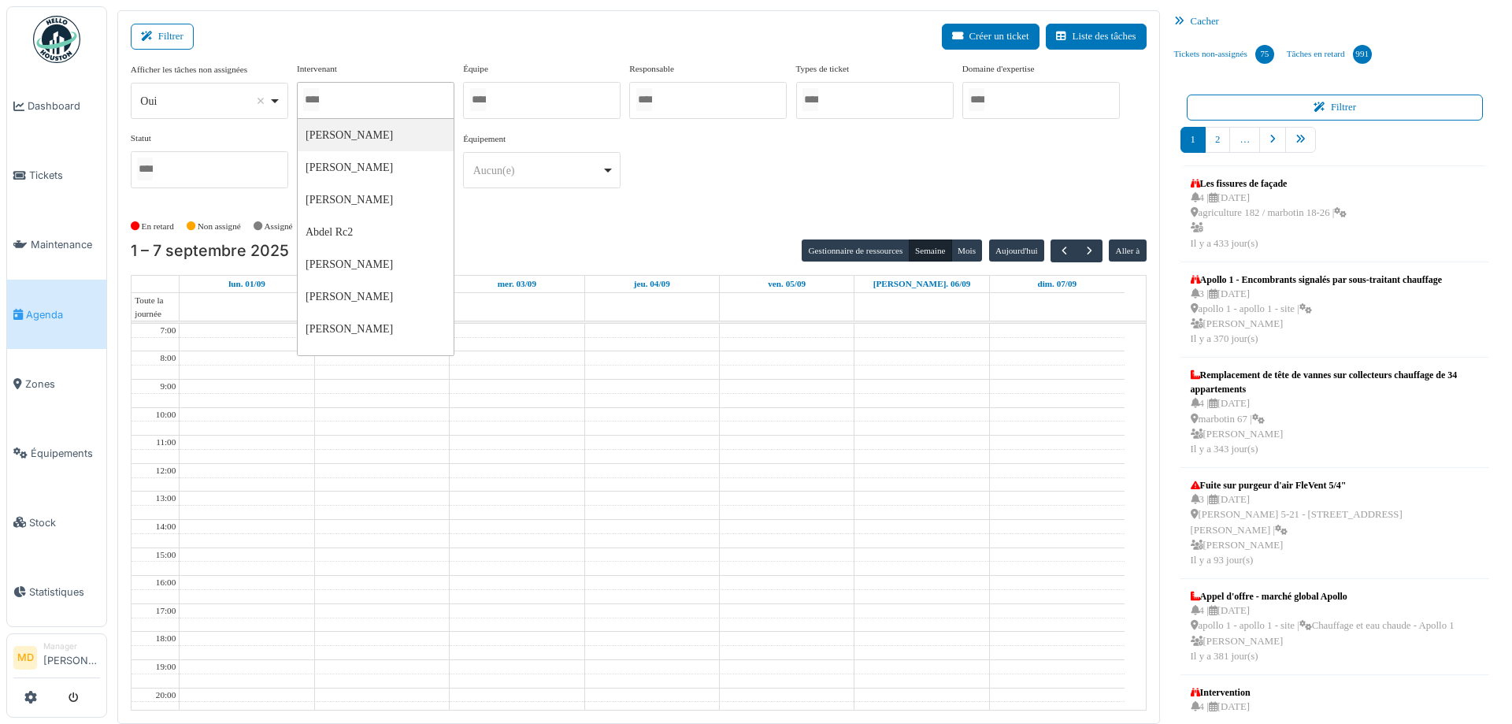
click at [378, 94] on div at bounding box center [376, 100] width 158 height 37
type input "****"
click at [751, 143] on div "**********" at bounding box center [639, 131] width 1016 height 139
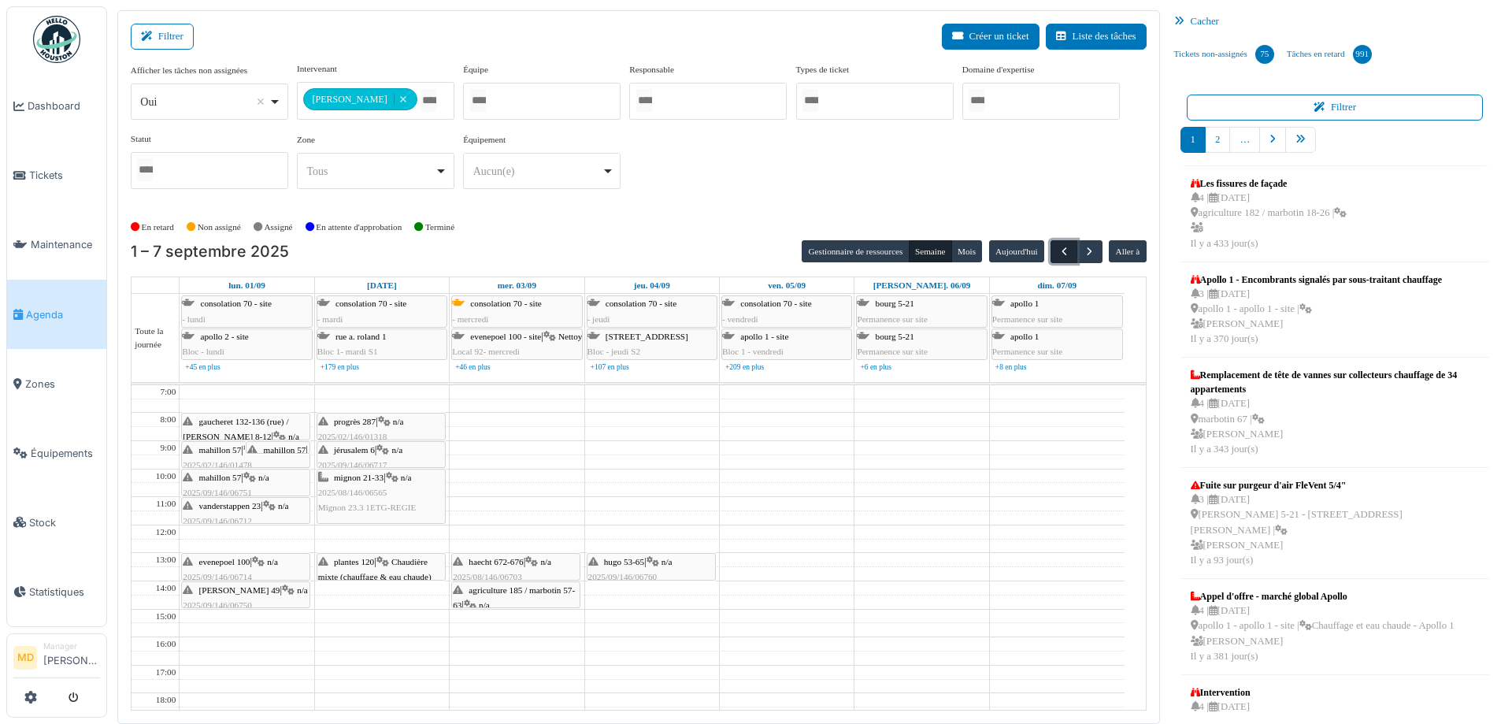
click at [1062, 241] on button "button" at bounding box center [1064, 251] width 26 height 23
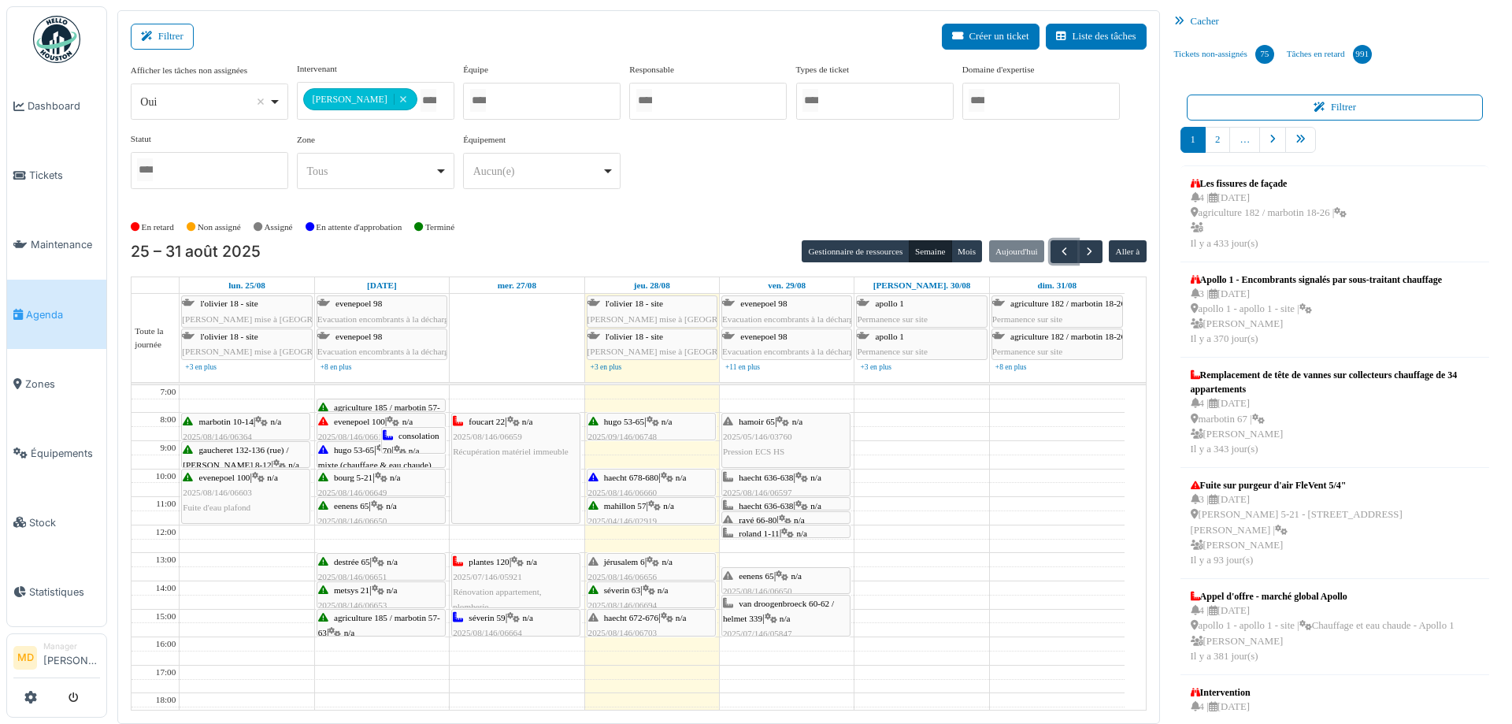
click at [378, 589] on icon at bounding box center [378, 590] width 13 height 10
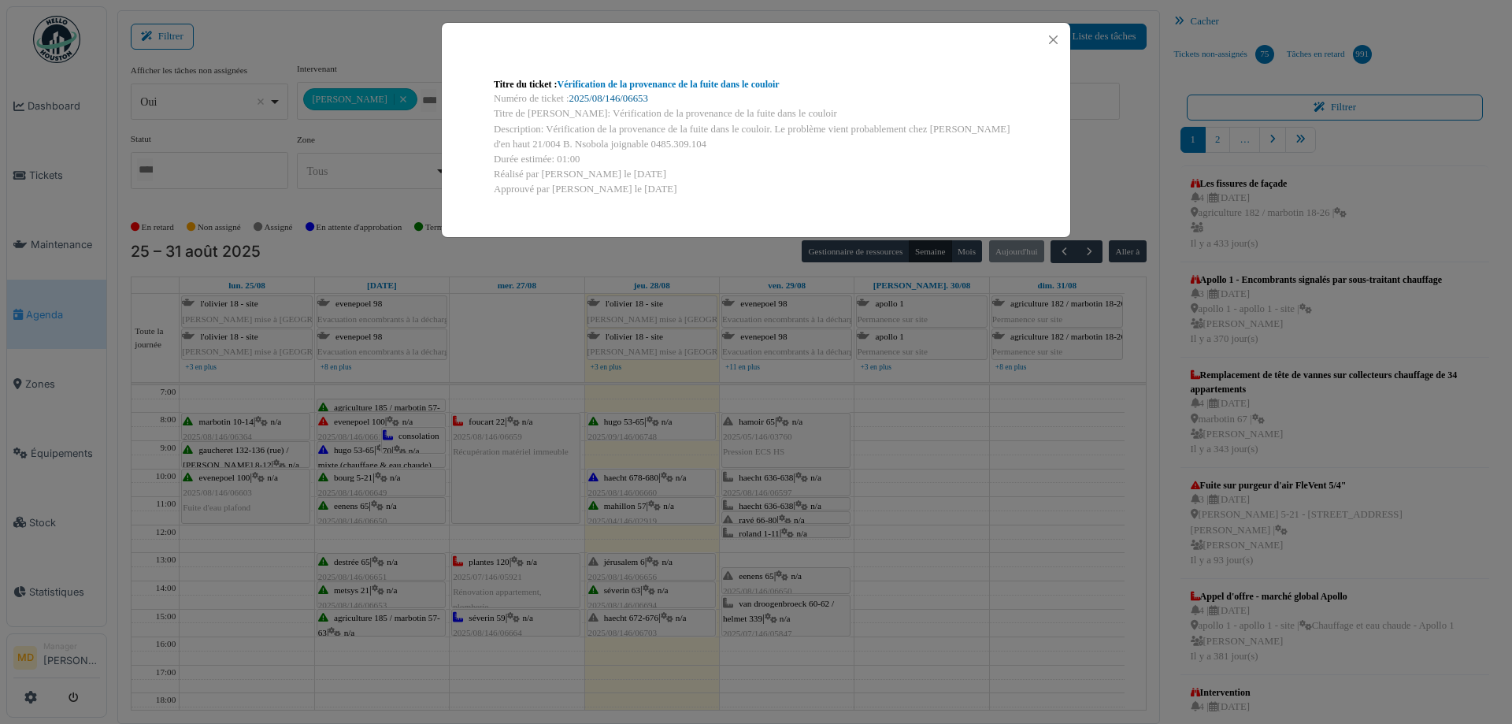
click at [625, 101] on link "2025/08/146/06653" at bounding box center [608, 98] width 79 height 11
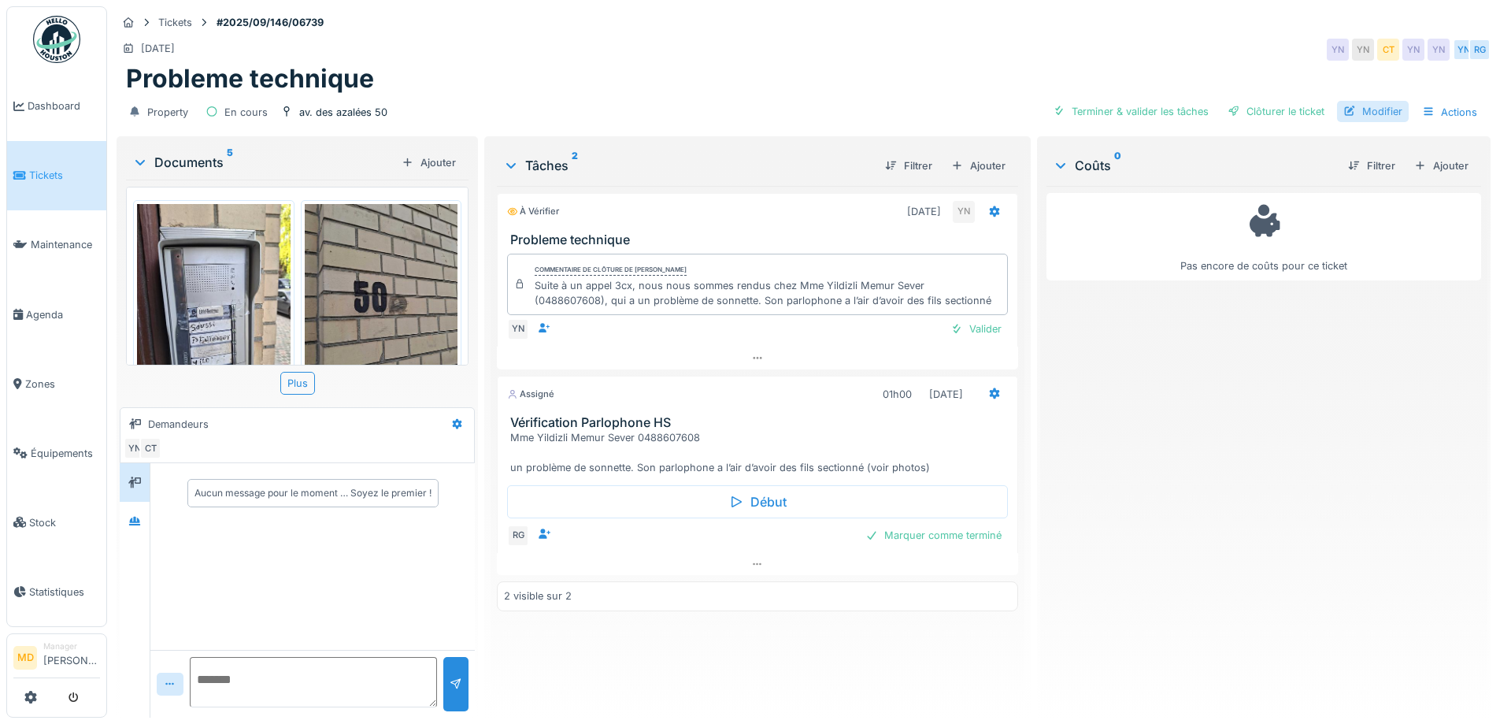
click at [1361, 109] on div "Modifier" at bounding box center [1373, 111] width 72 height 21
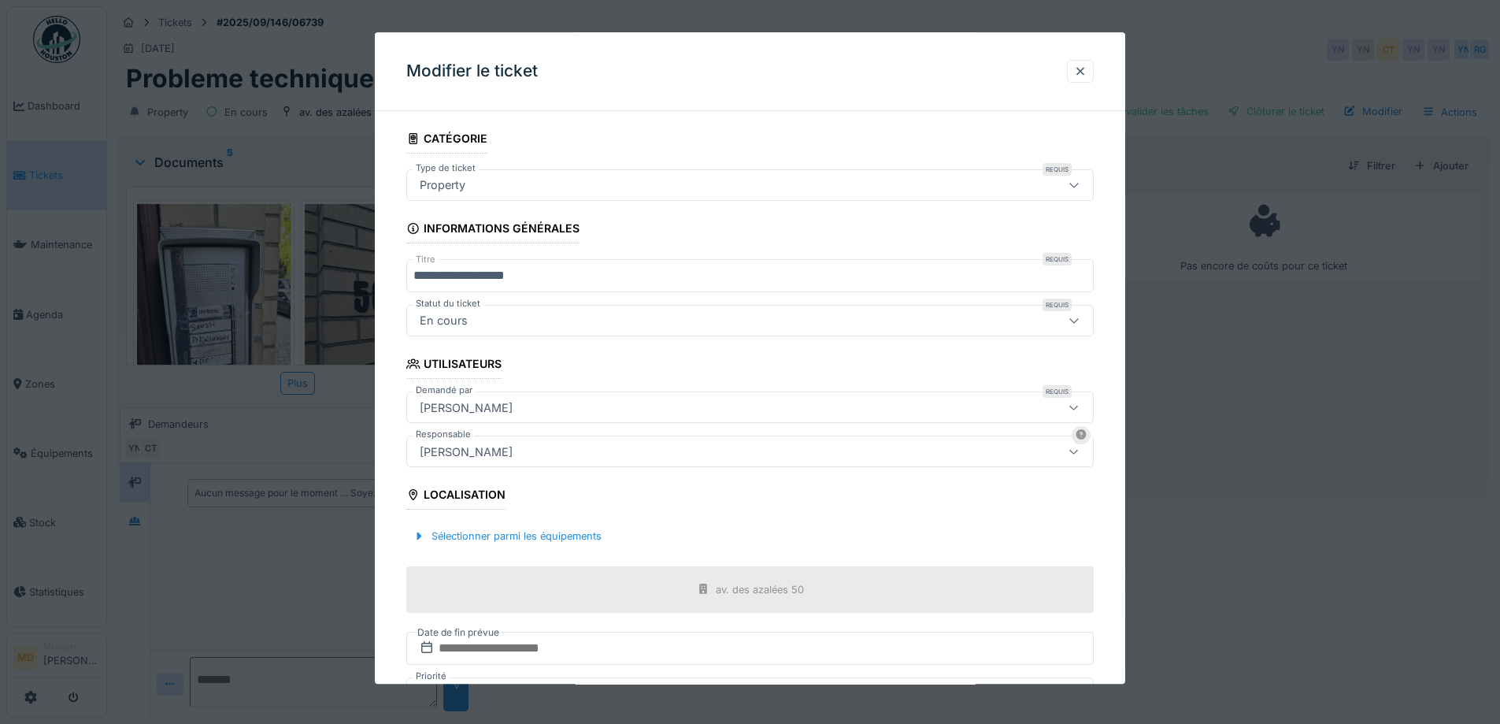
click at [496, 179] on div "Property" at bounding box center [710, 184] width 593 height 17
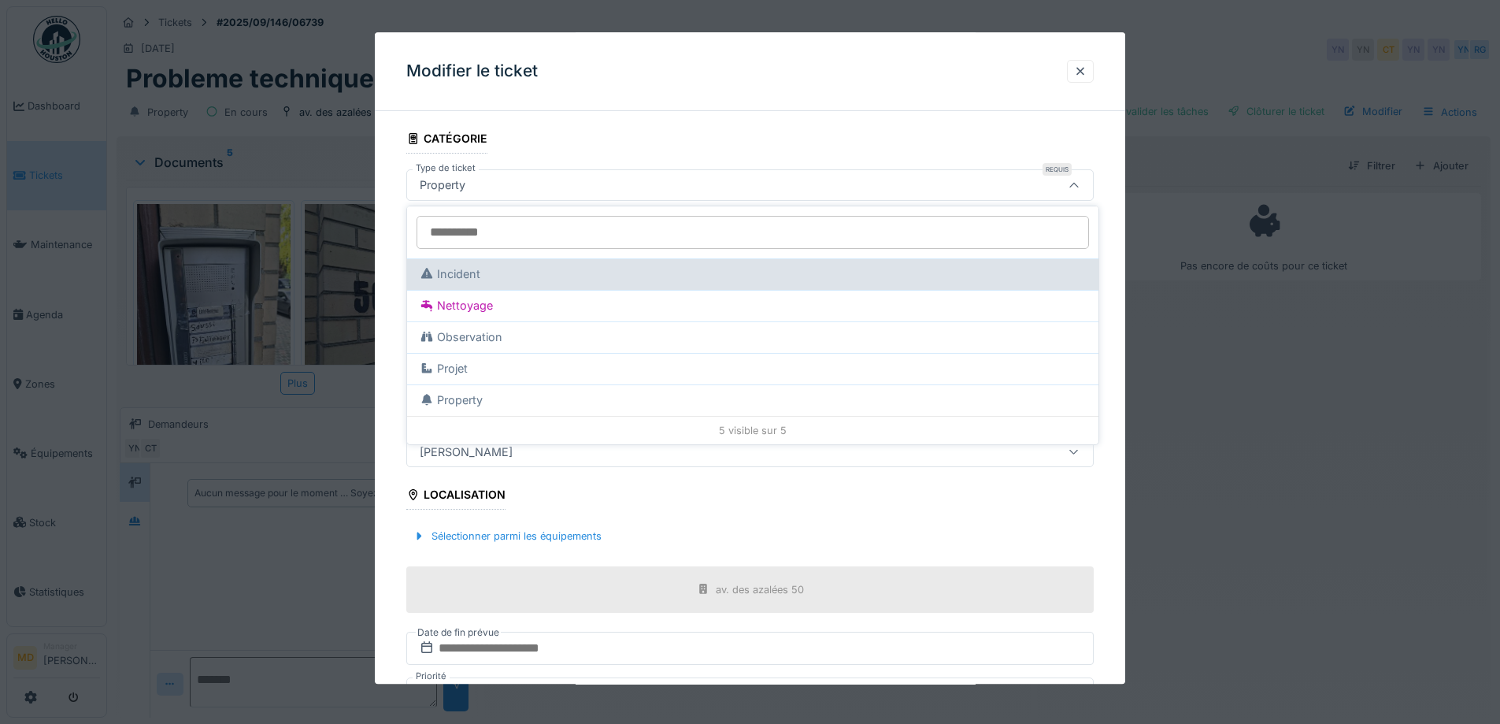
click at [484, 274] on div "Incident" at bounding box center [753, 273] width 666 height 17
type input "***"
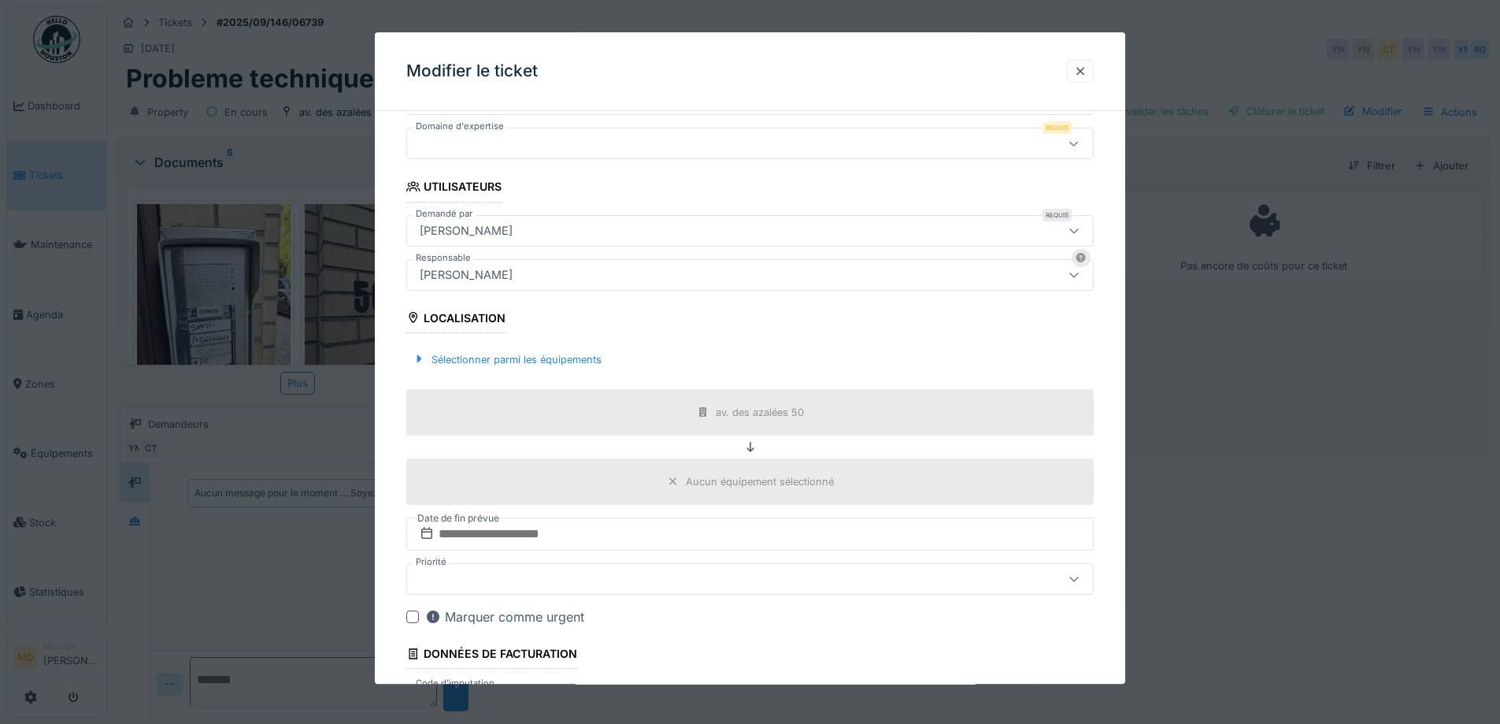
scroll to position [188, 0]
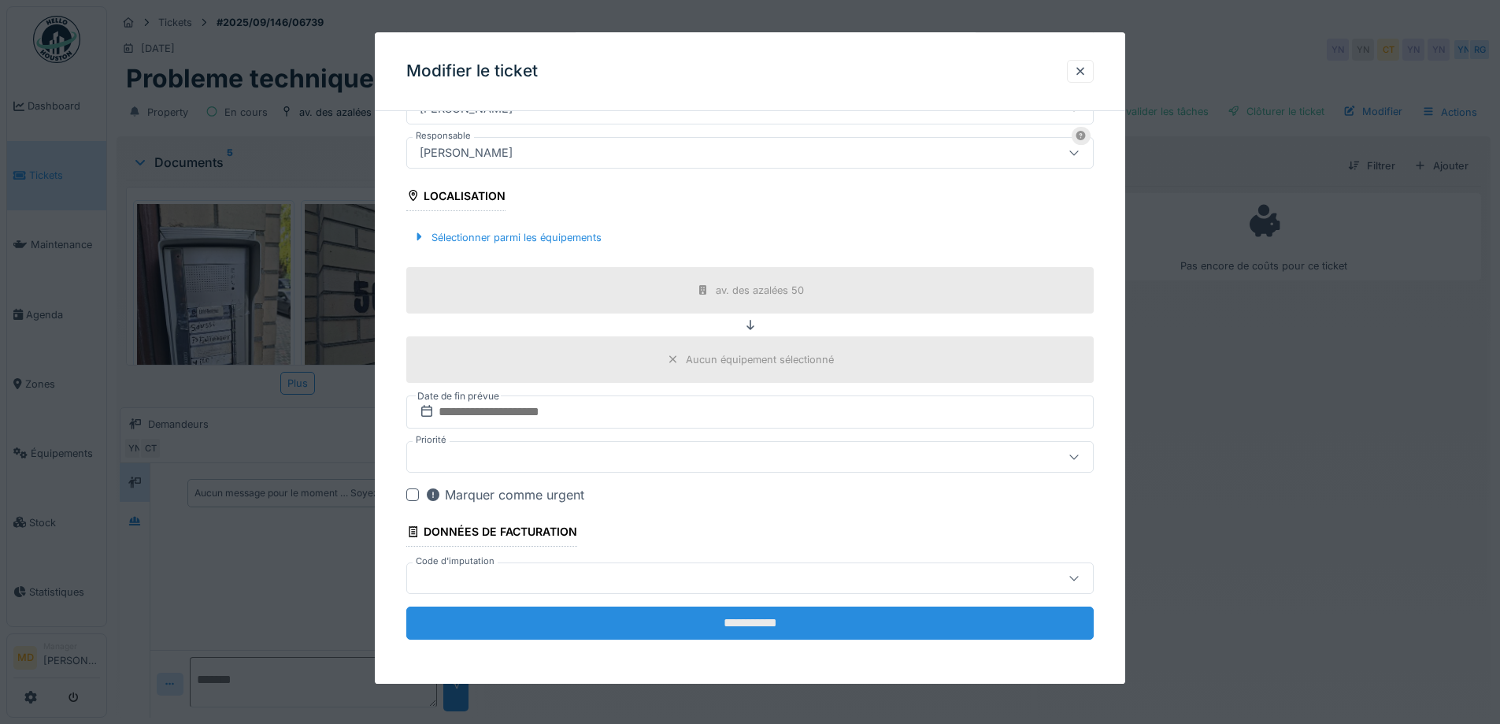
click at [740, 621] on input "**********" at bounding box center [750, 622] width 688 height 33
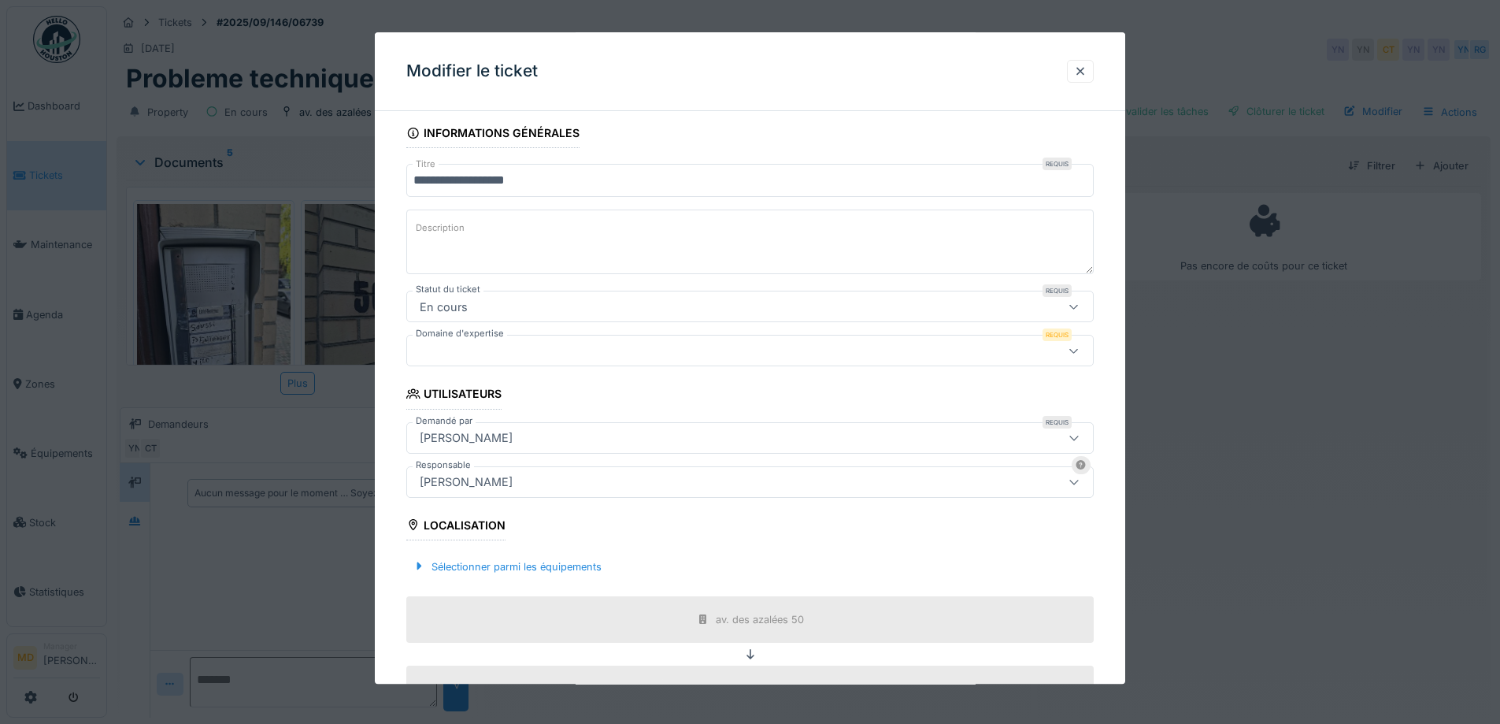
click at [499, 354] on div at bounding box center [710, 351] width 593 height 17
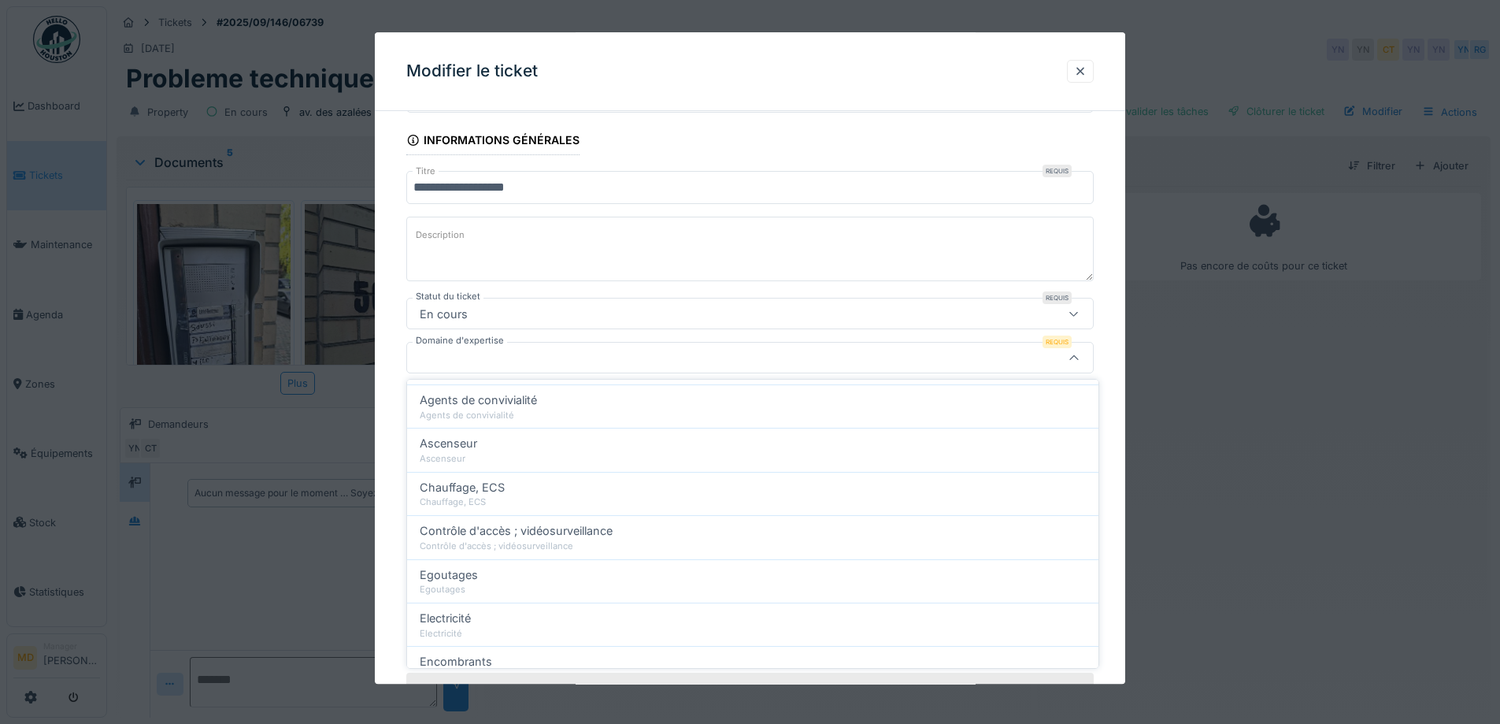
scroll to position [158, 0]
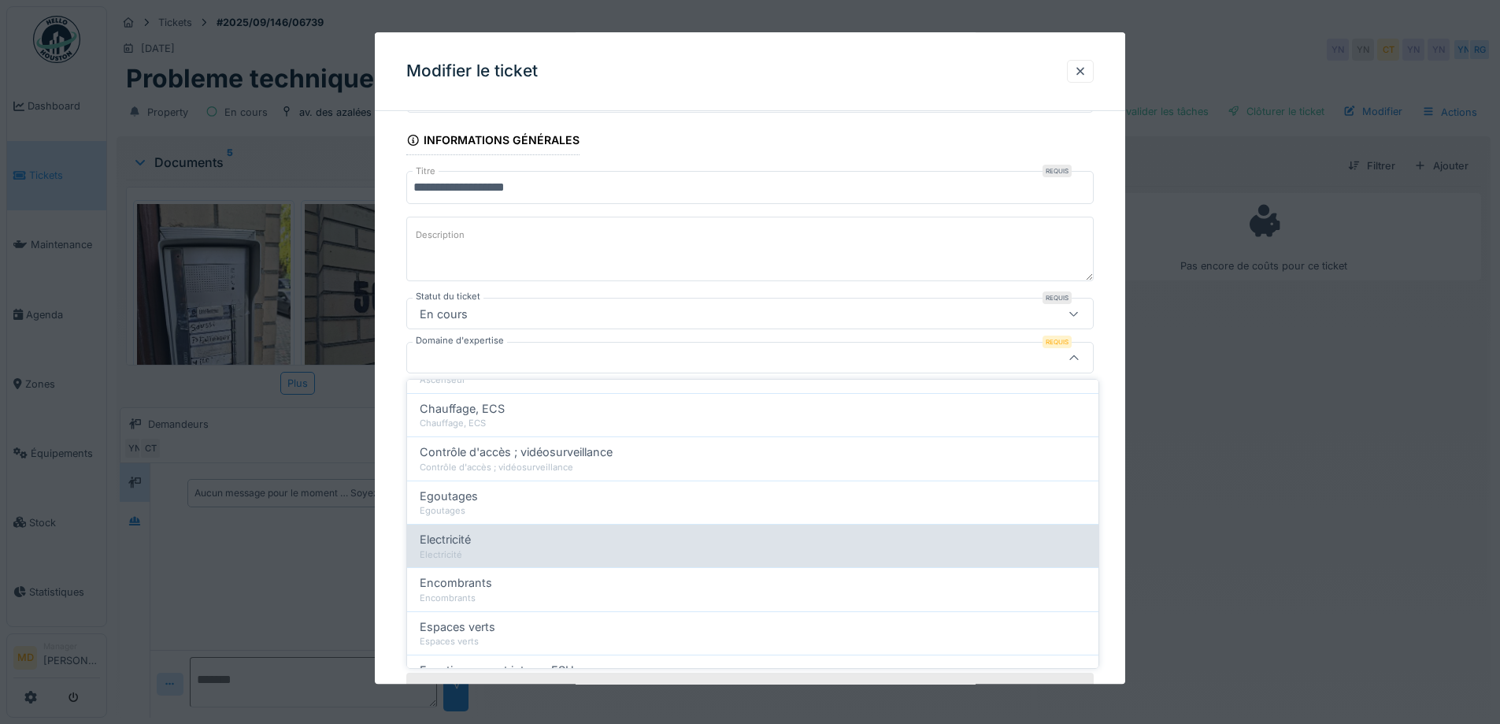
click at [668, 543] on div "Electricité" at bounding box center [753, 539] width 666 height 17
type input "***"
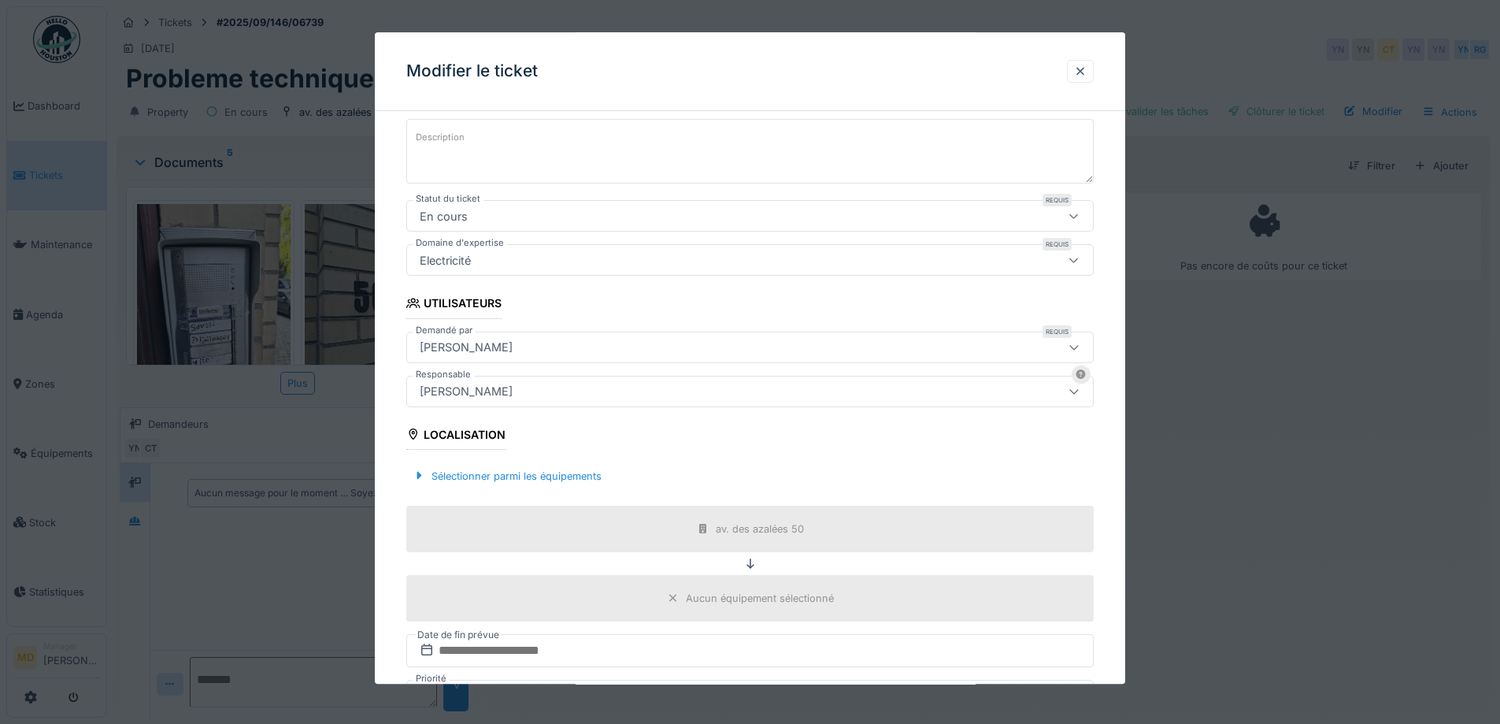
scroll to position [425, 0]
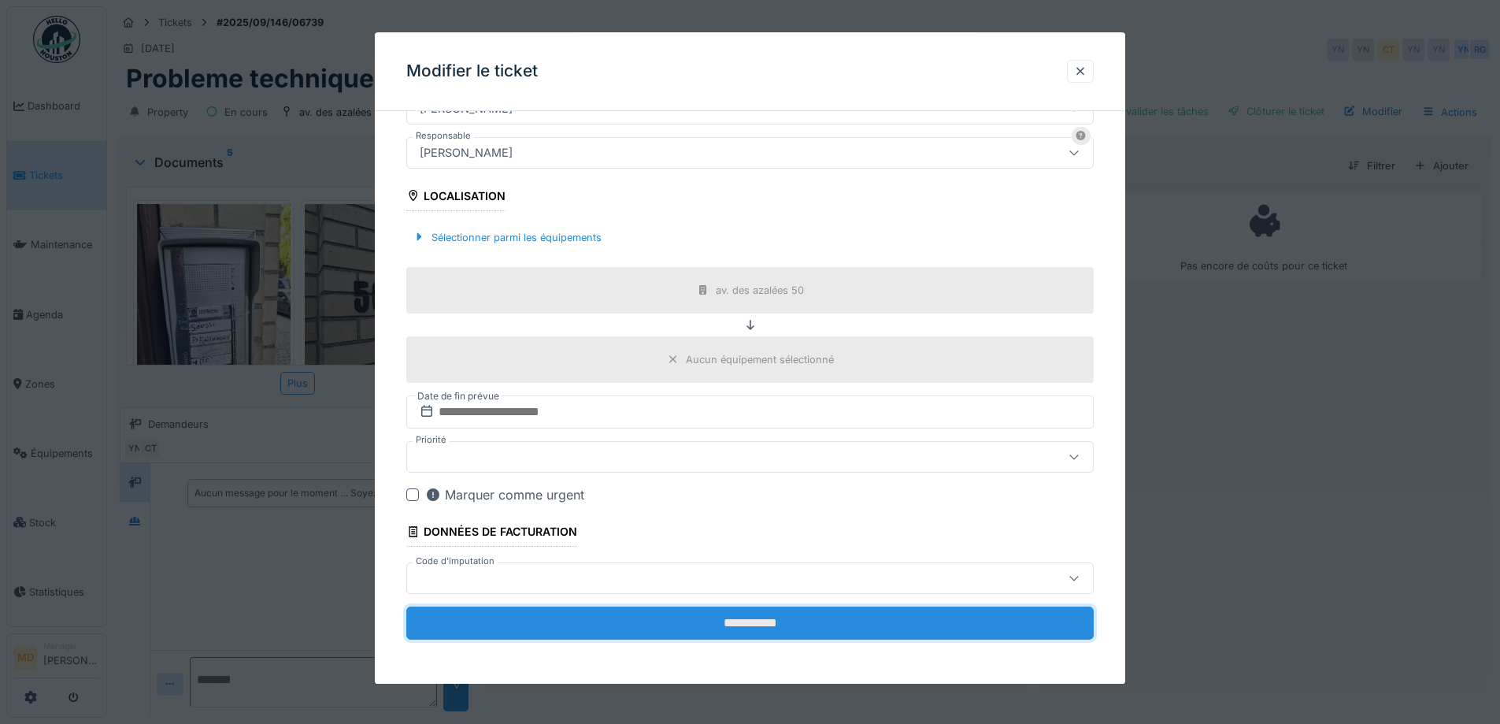
click at [741, 619] on input "**********" at bounding box center [750, 622] width 688 height 33
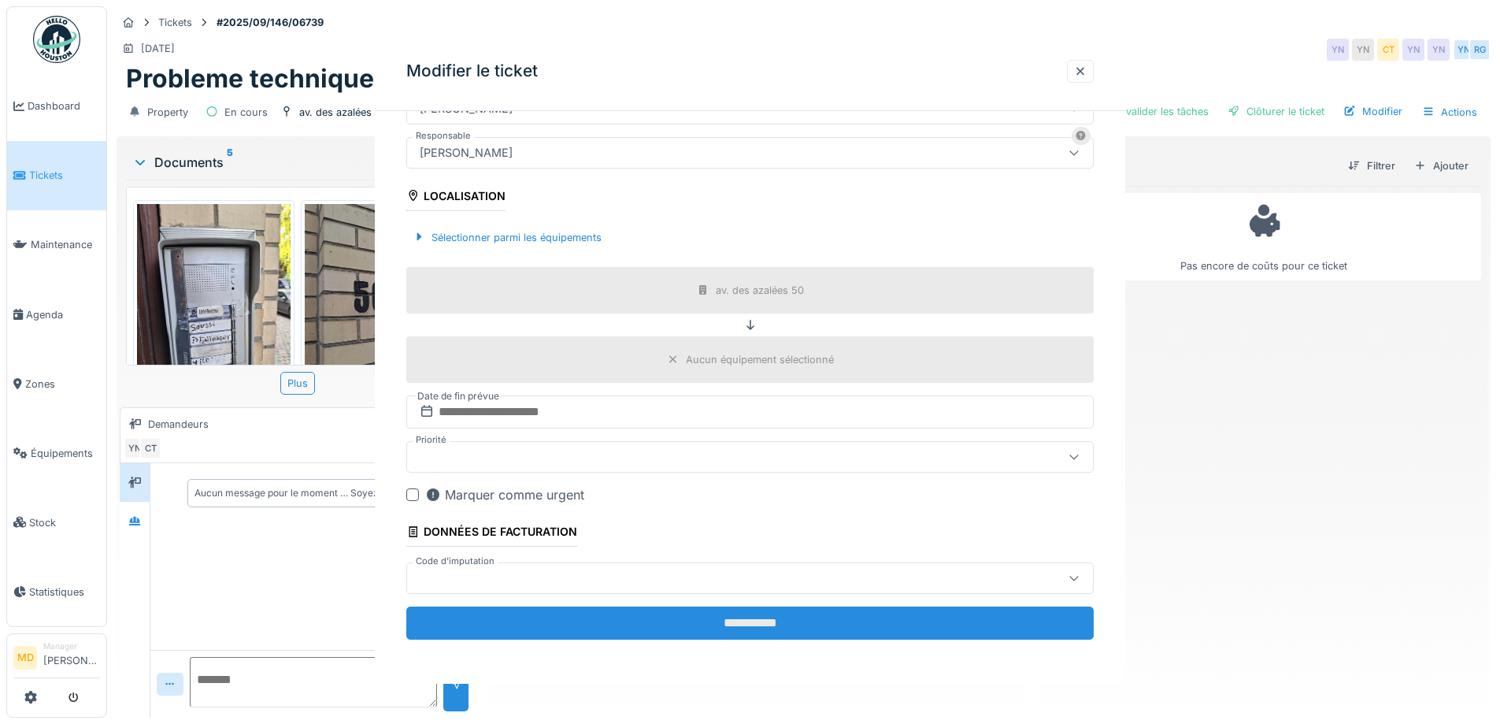
scroll to position [0, 0]
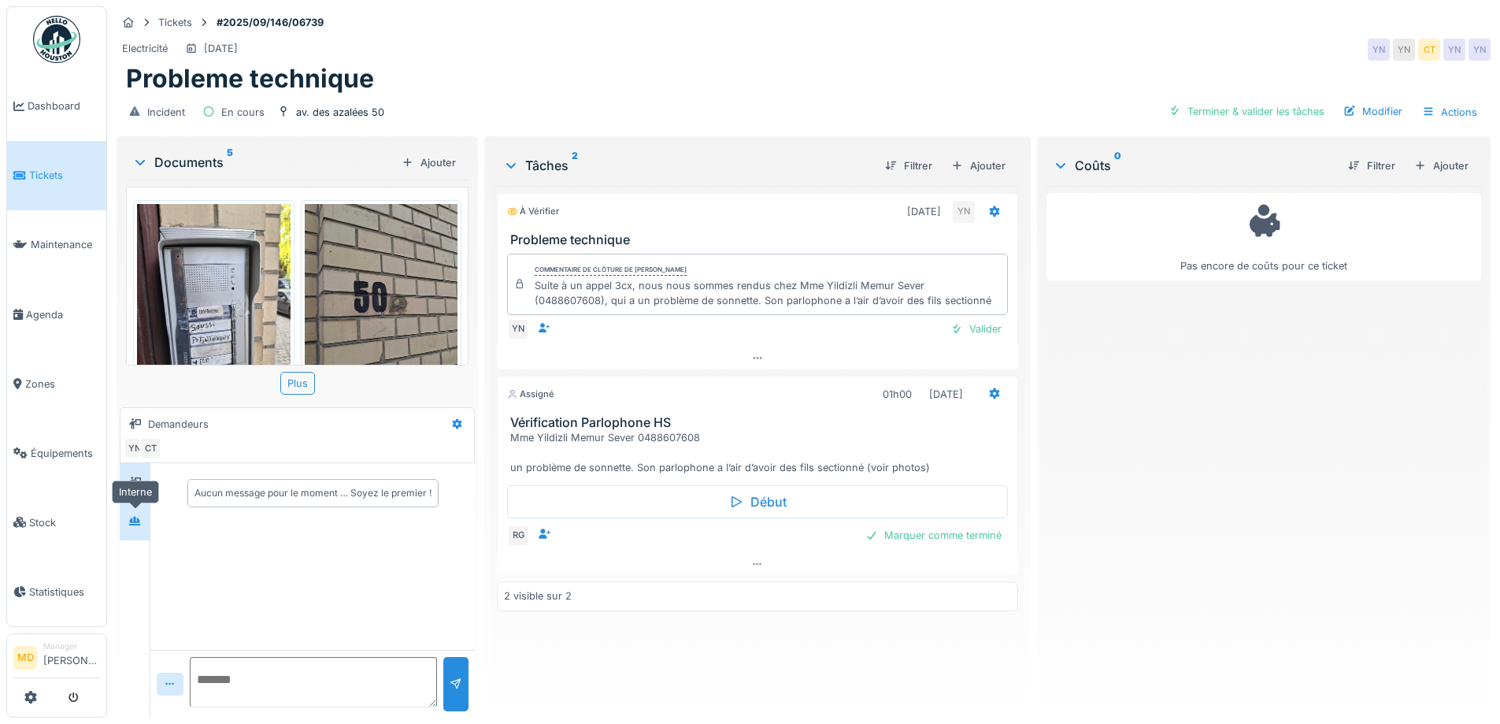
click at [139, 525] on icon at bounding box center [134, 521] width 11 height 9
click at [1367, 112] on div "Modifier" at bounding box center [1373, 111] width 72 height 21
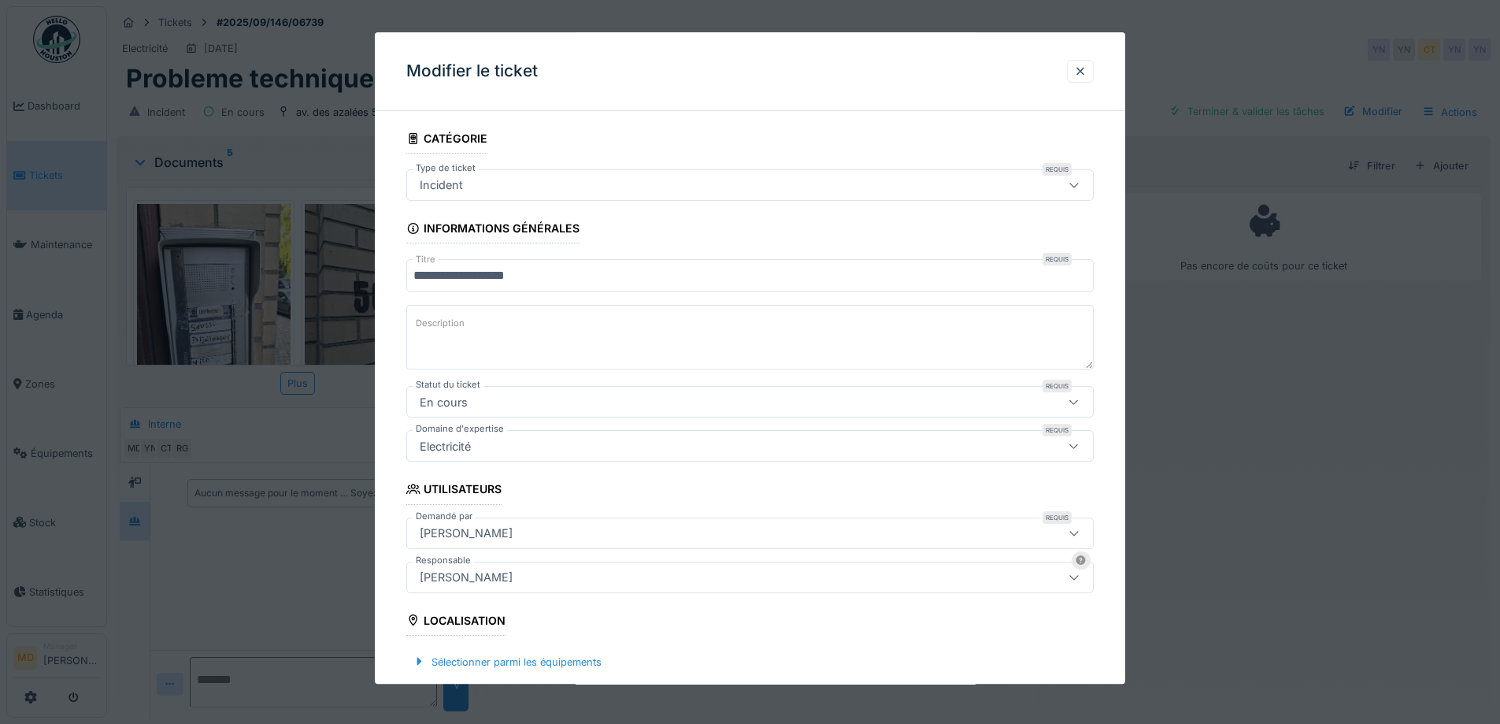
click at [515, 530] on div "[PERSON_NAME]" at bounding box center [467, 533] width 106 height 17
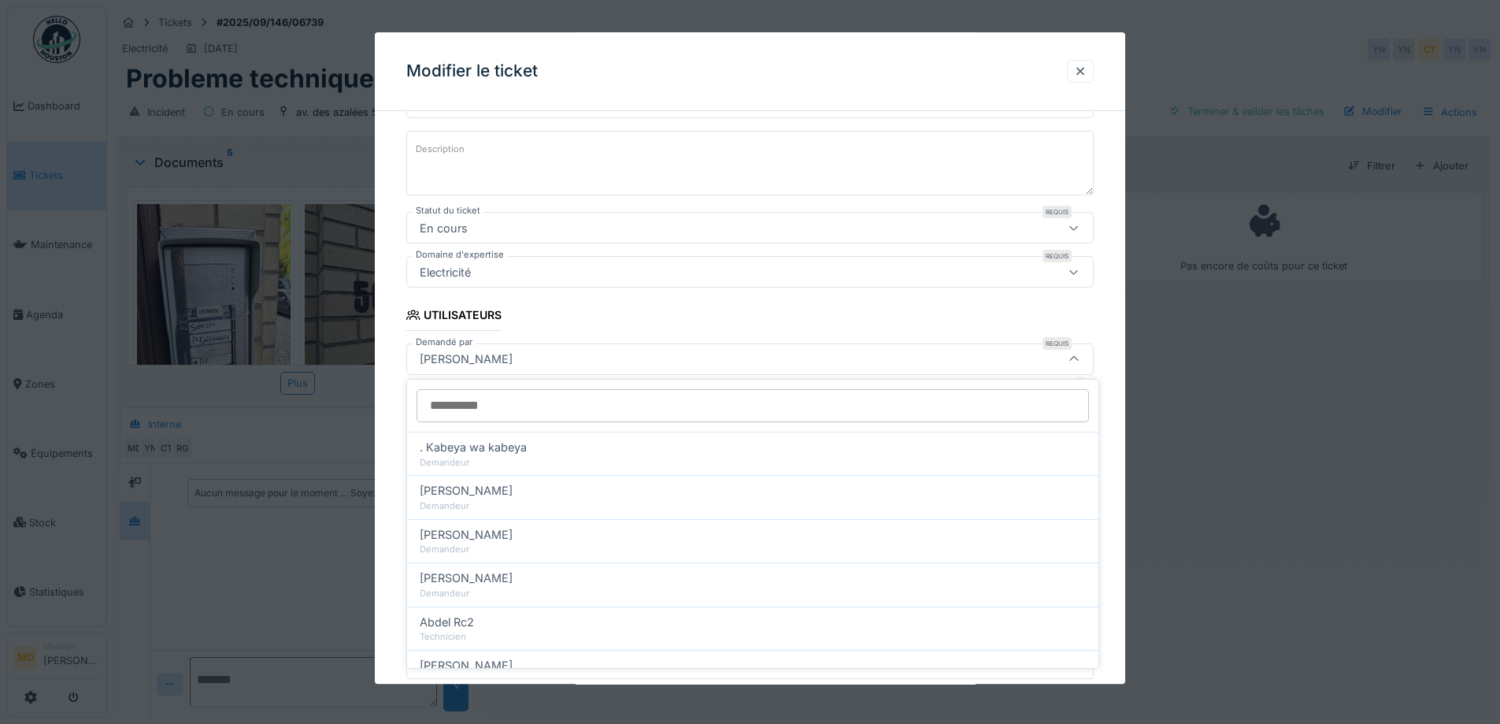
scroll to position [175, 0]
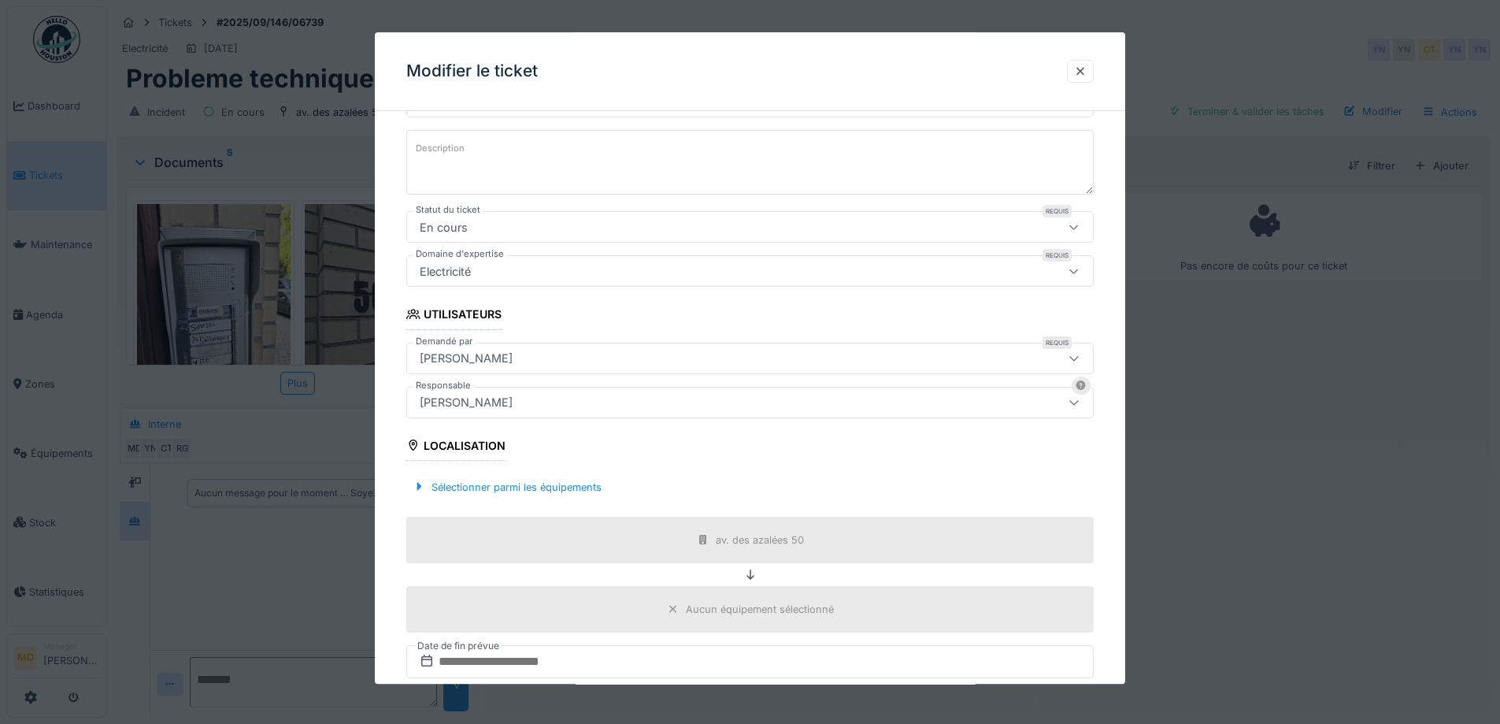
click at [396, 318] on div "**********" at bounding box center [750, 441] width 751 height 985
click at [455, 399] on div "[PERSON_NAME]" at bounding box center [467, 402] width 106 height 17
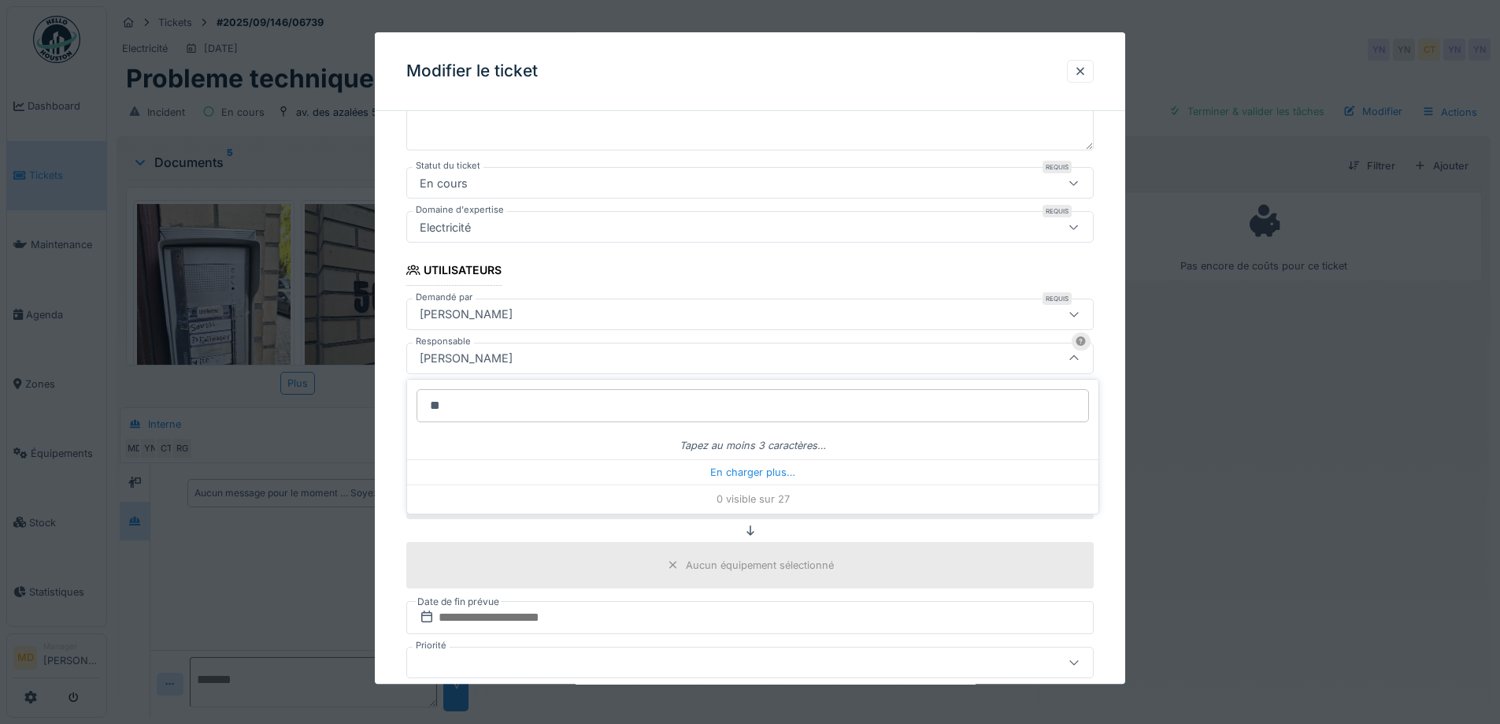
type input "***"
click at [392, 354] on div "**********" at bounding box center [750, 397] width 751 height 985
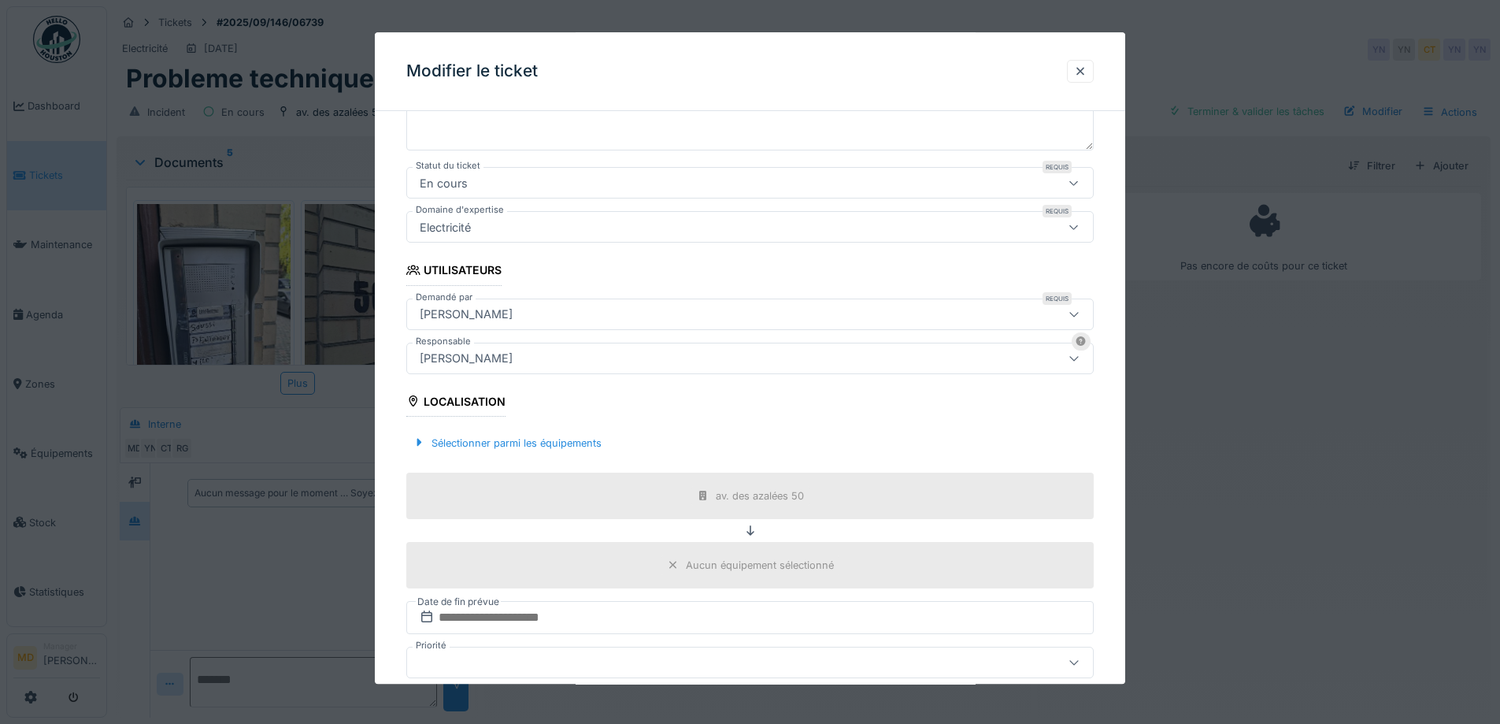
click at [552, 365] on div "[PERSON_NAME]" at bounding box center [710, 358] width 593 height 17
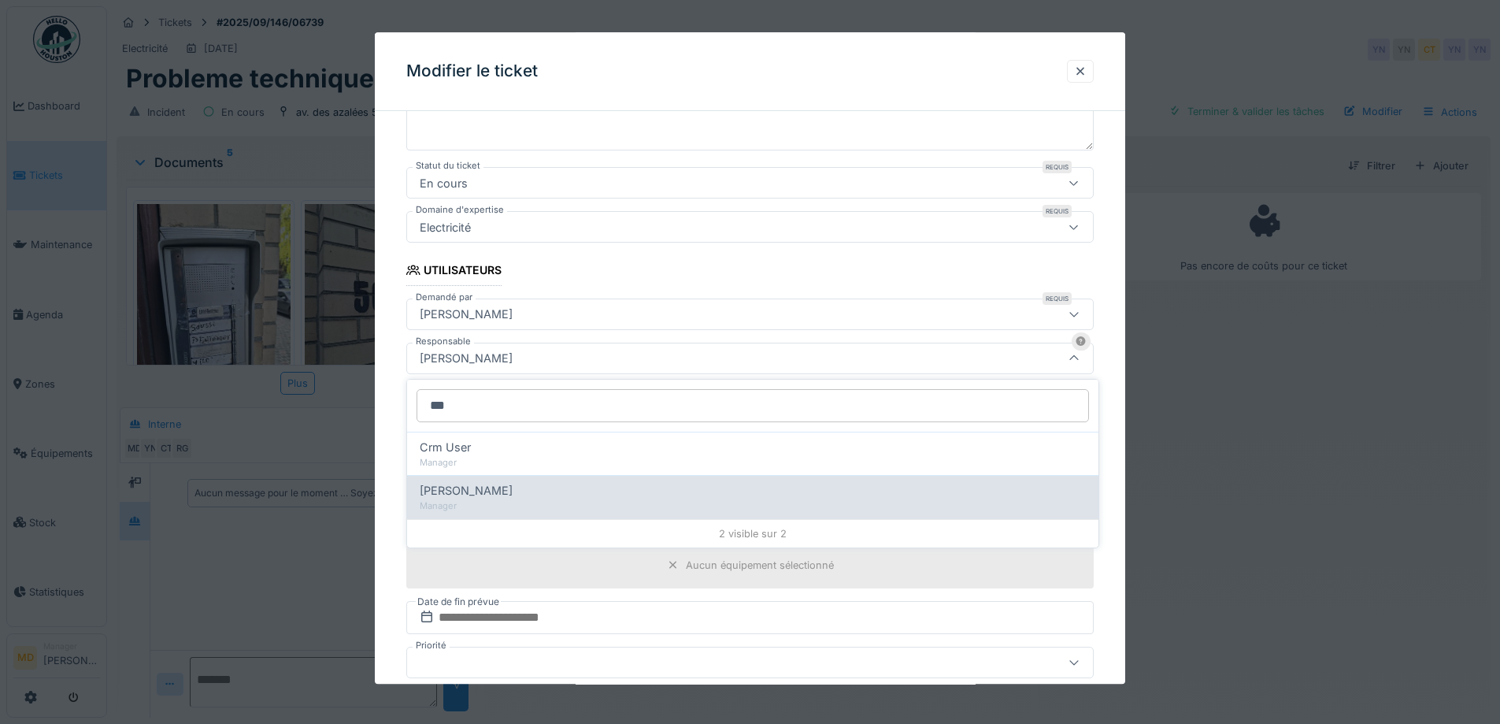
type input "***"
click at [518, 507] on div "Manager" at bounding box center [753, 505] width 666 height 13
type input "*****"
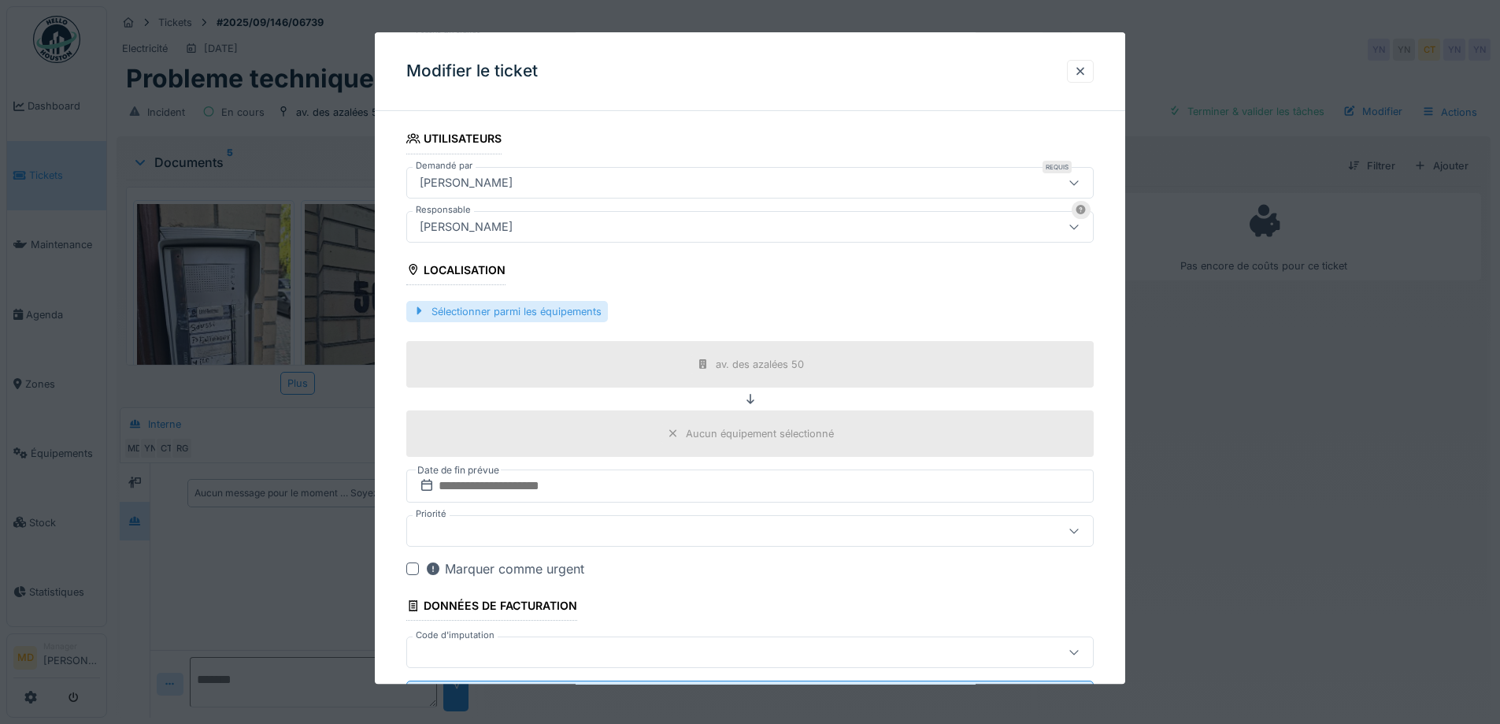
scroll to position [425, 0]
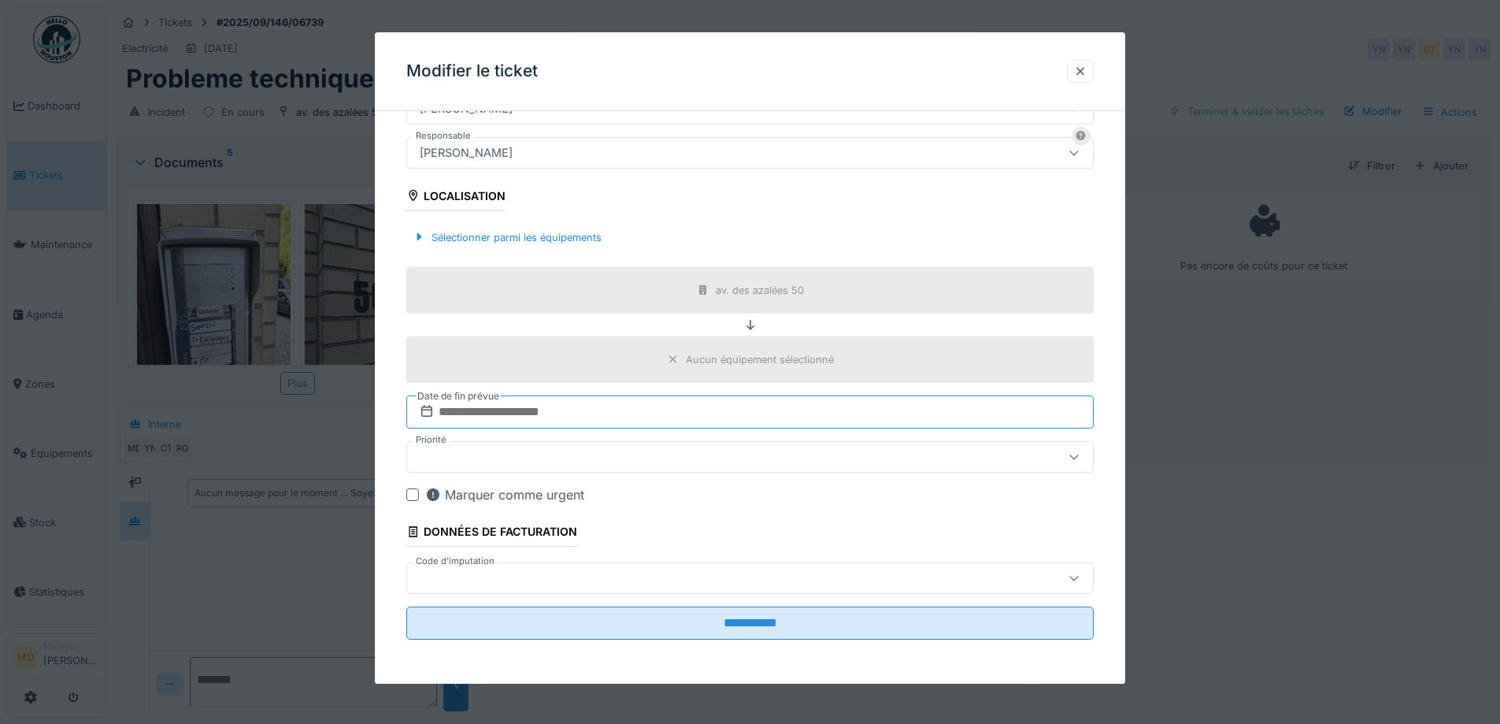
click at [580, 412] on input "text" at bounding box center [750, 411] width 688 height 33
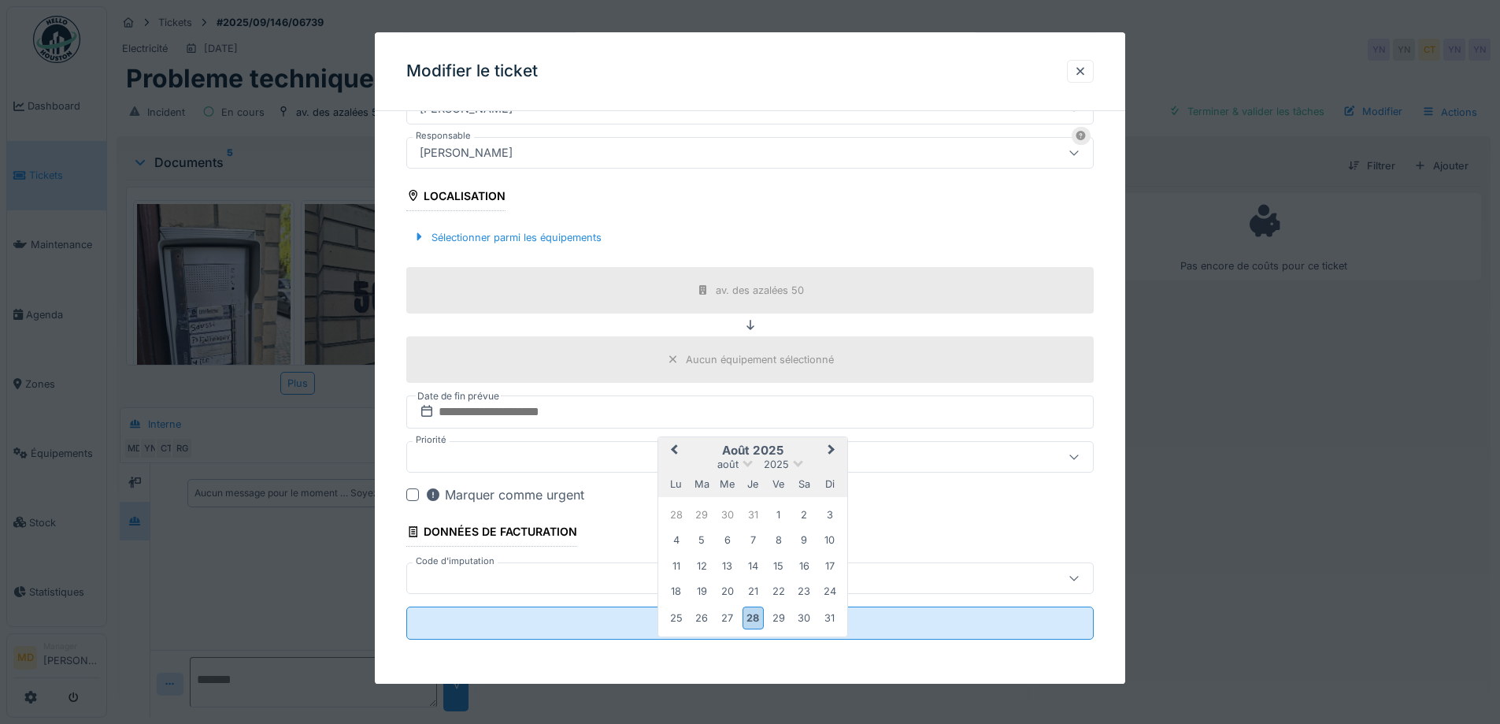
click at [829, 443] on button "Next Month" at bounding box center [833, 451] width 25 height 25
click at [748, 507] on div "4" at bounding box center [753, 514] width 21 height 21
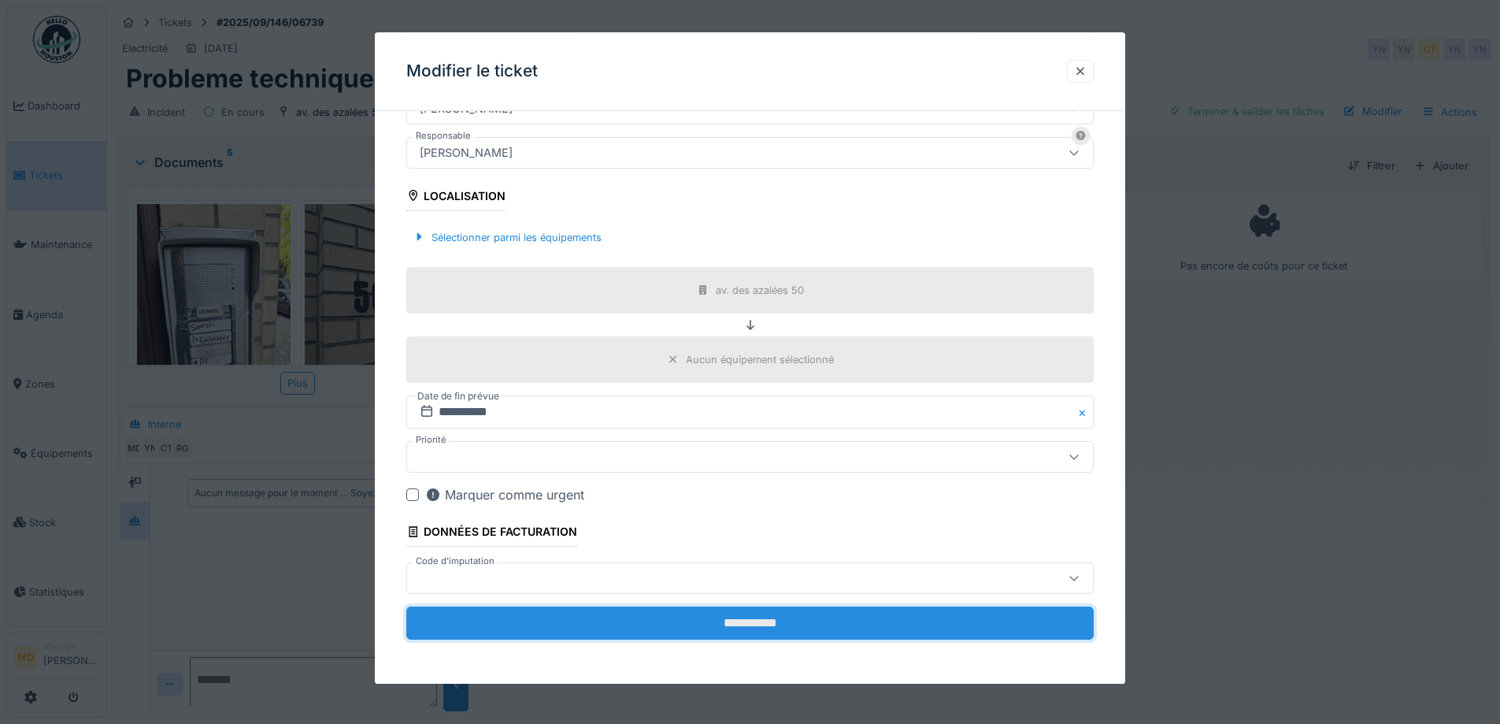
click at [699, 630] on input "**********" at bounding box center [750, 622] width 688 height 33
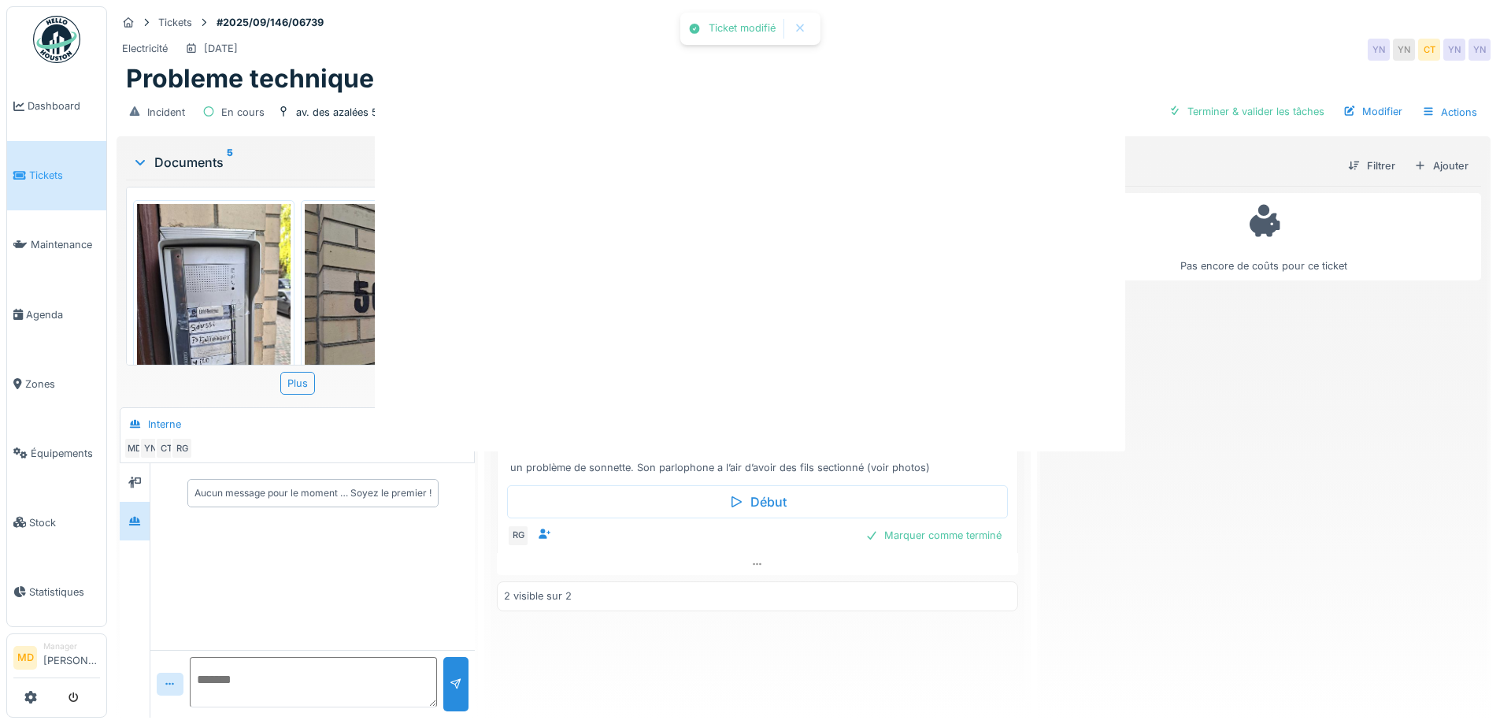
scroll to position [0, 0]
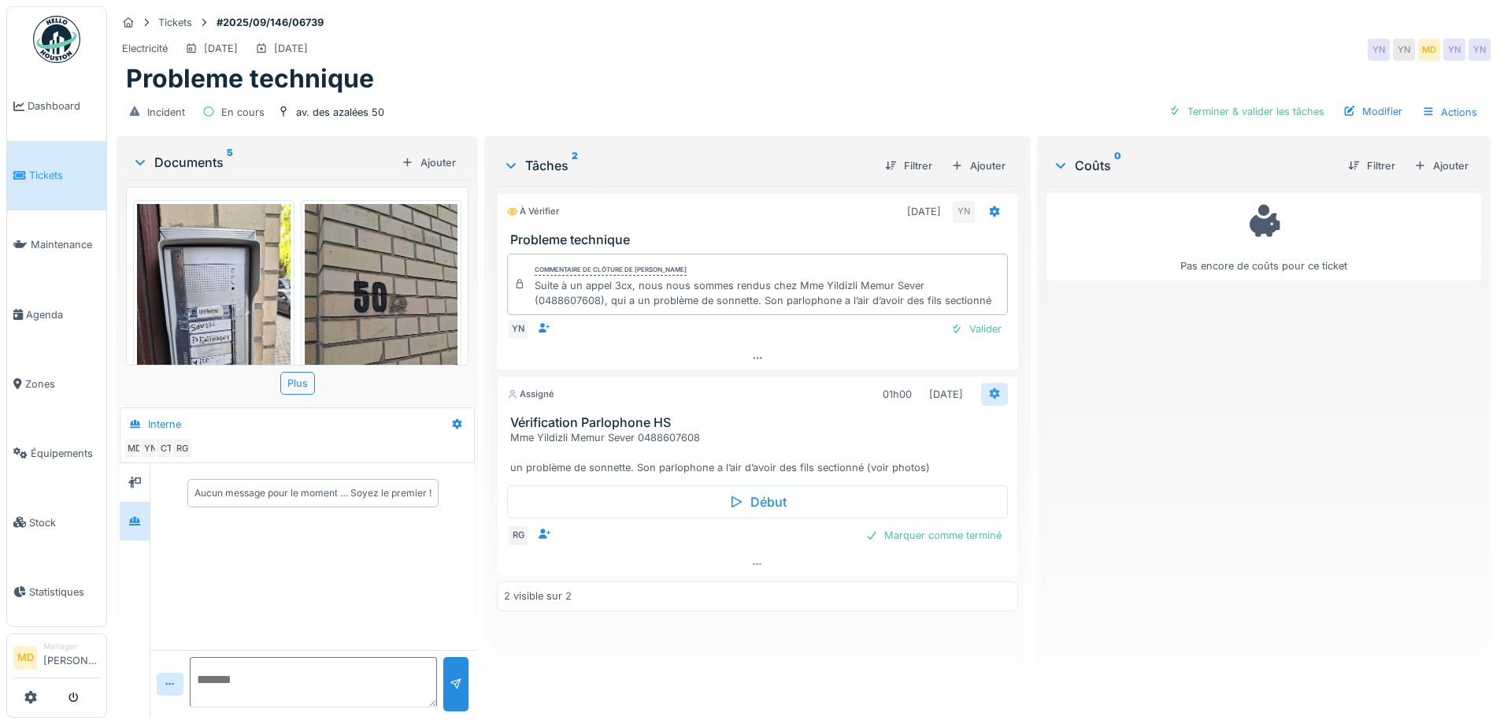
click at [988, 395] on icon at bounding box center [994, 393] width 13 height 10
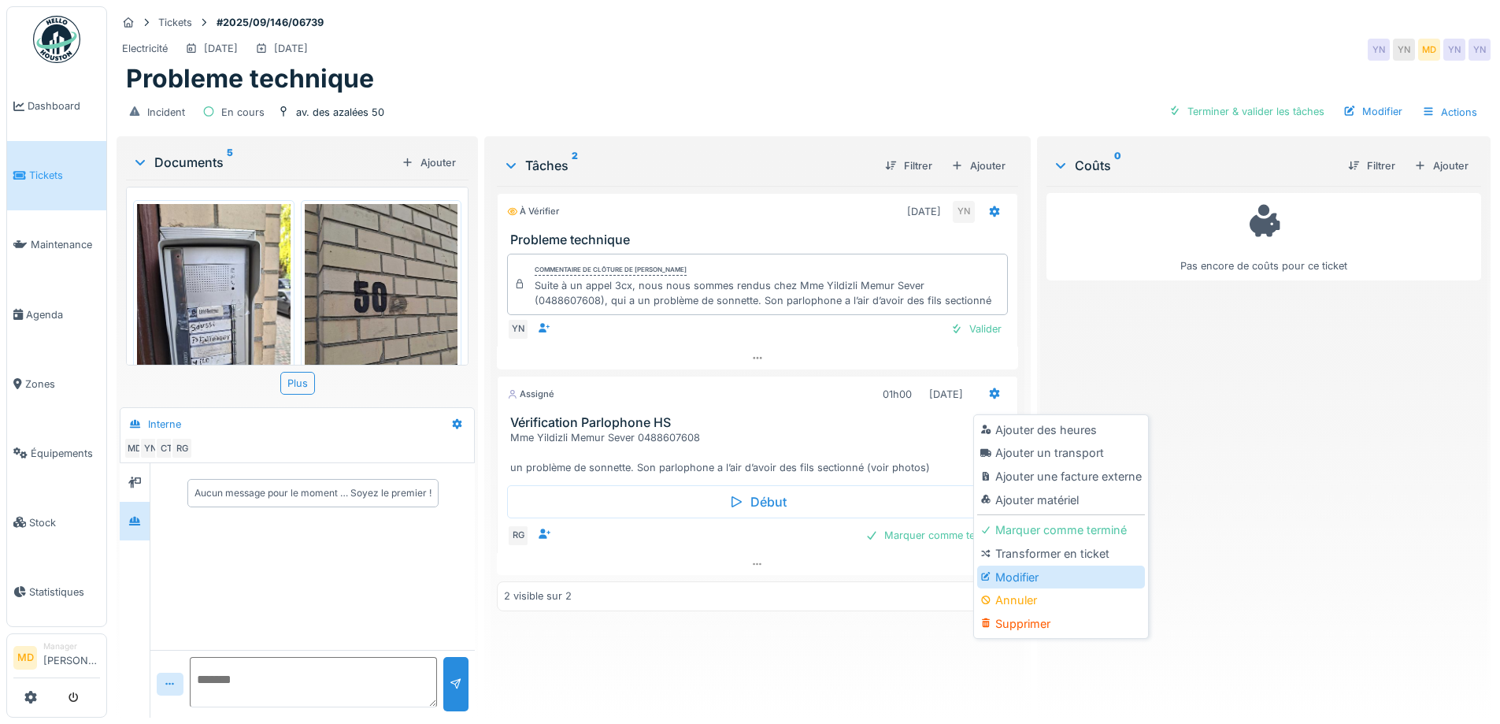
click at [1033, 579] on div "Modifier" at bounding box center [1061, 578] width 168 height 24
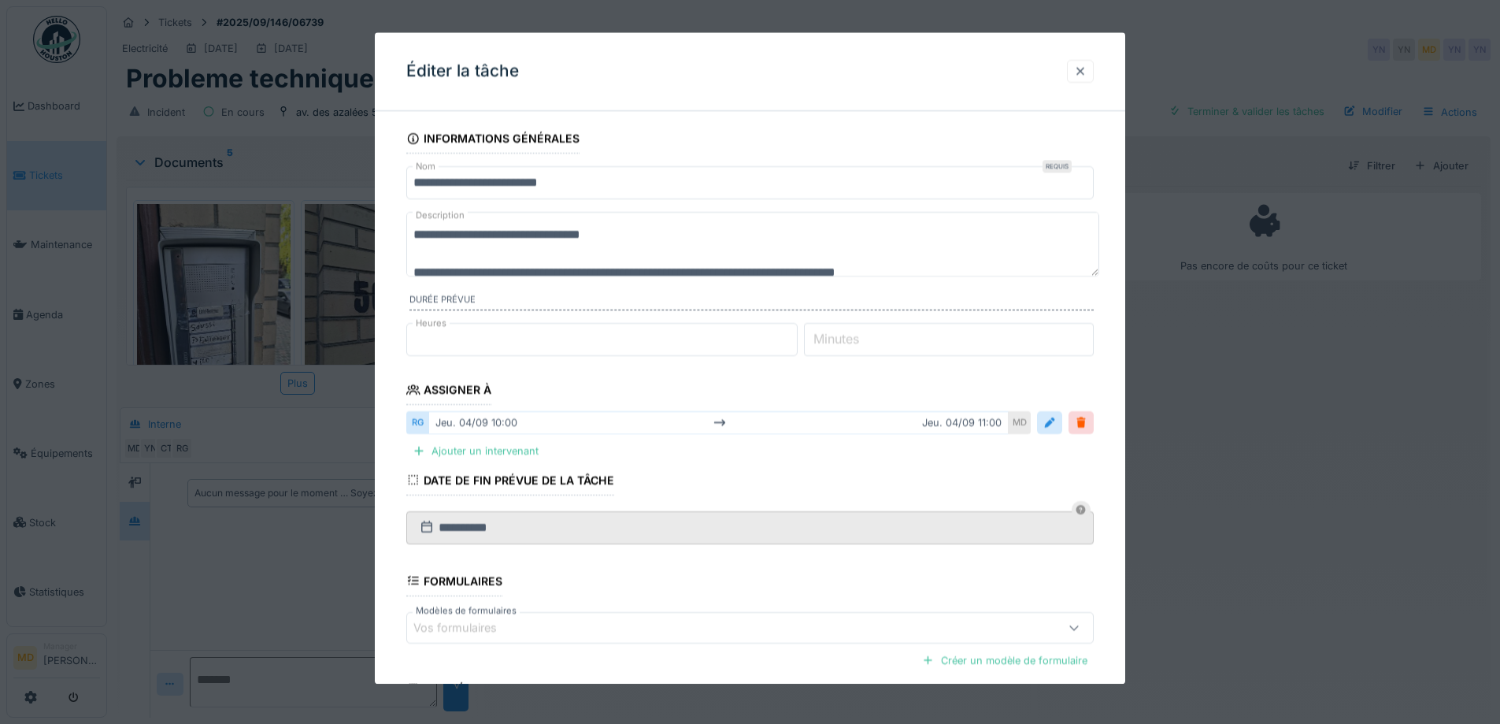
click at [1094, 76] on div at bounding box center [1080, 71] width 27 height 23
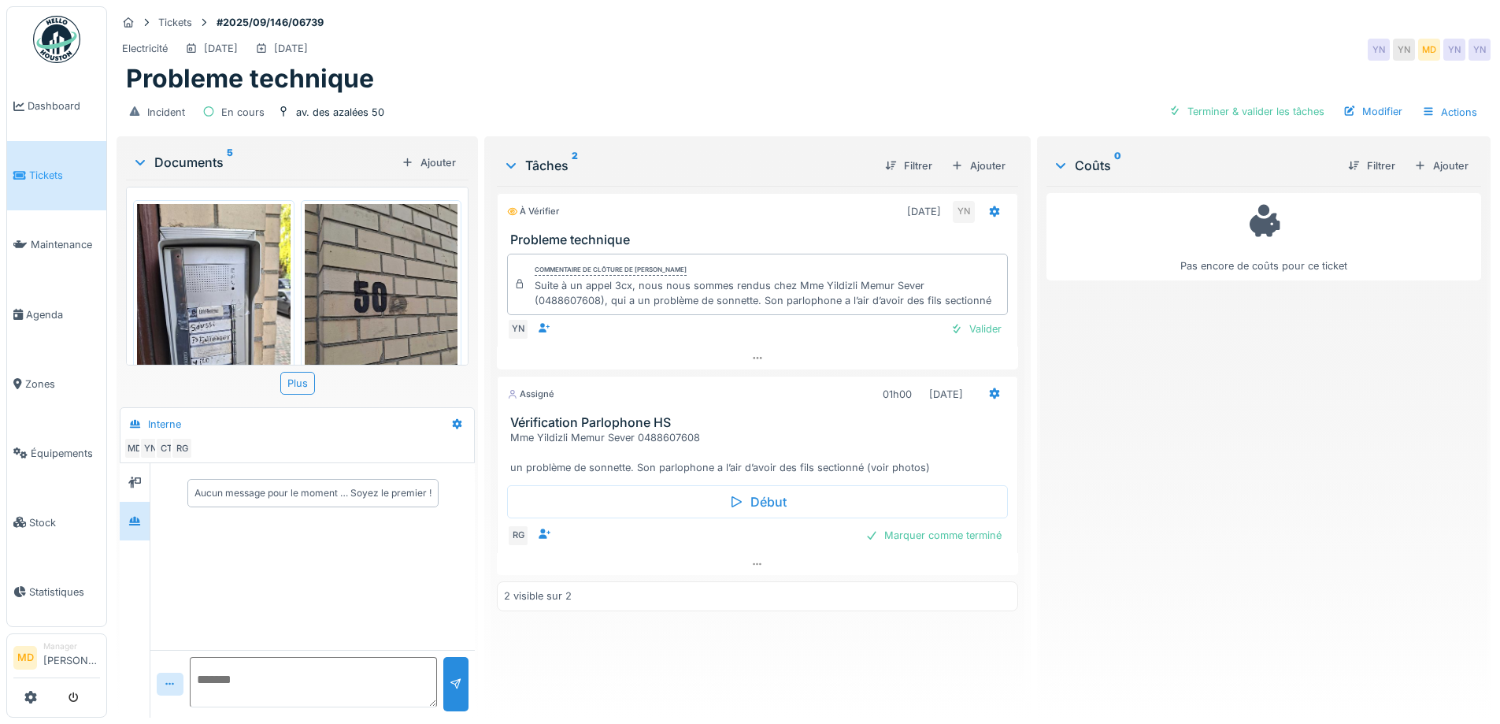
click at [670, 51] on div "Electricité 03/09/2025 04/09/2025 YN YN MD YN YN" at bounding box center [804, 49] width 1374 height 28
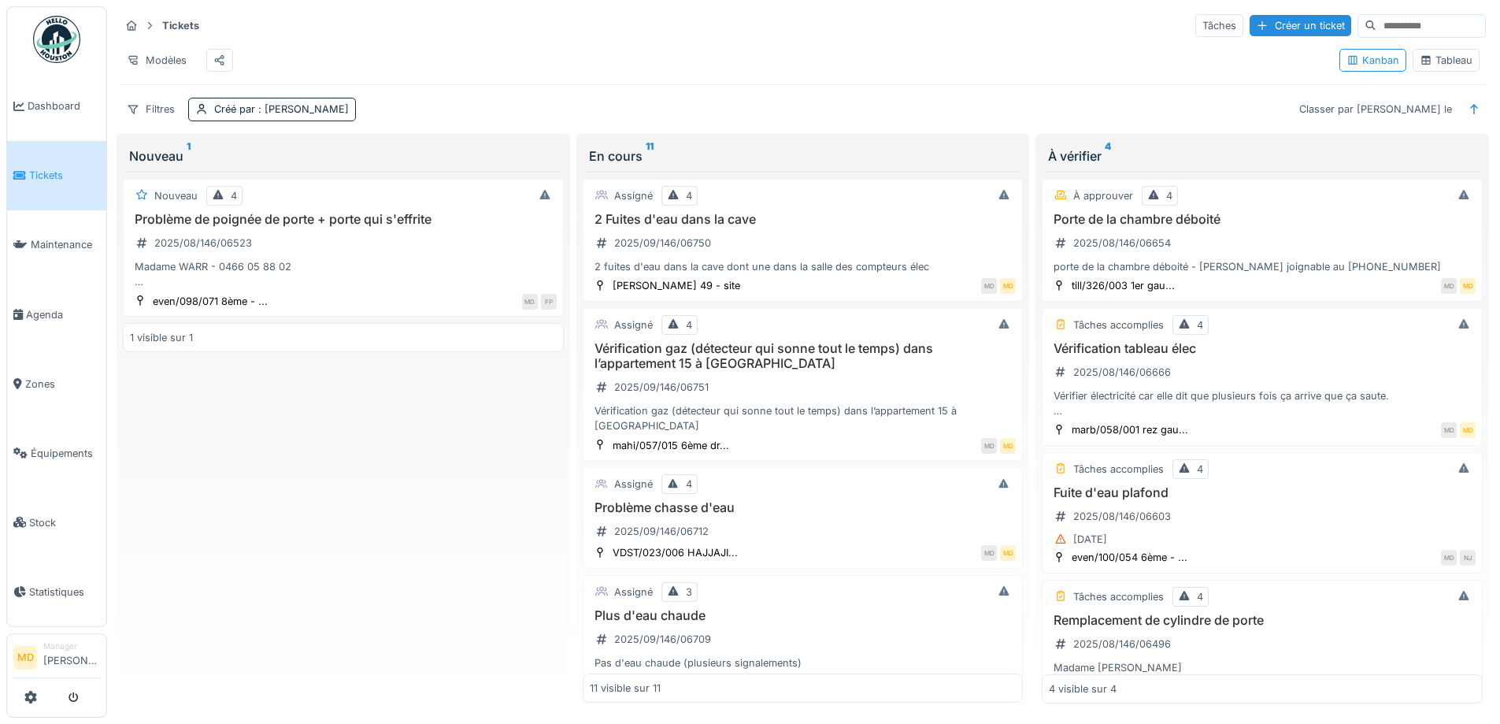
click at [1439, 68] on div "Tableau" at bounding box center [1446, 60] width 53 height 15
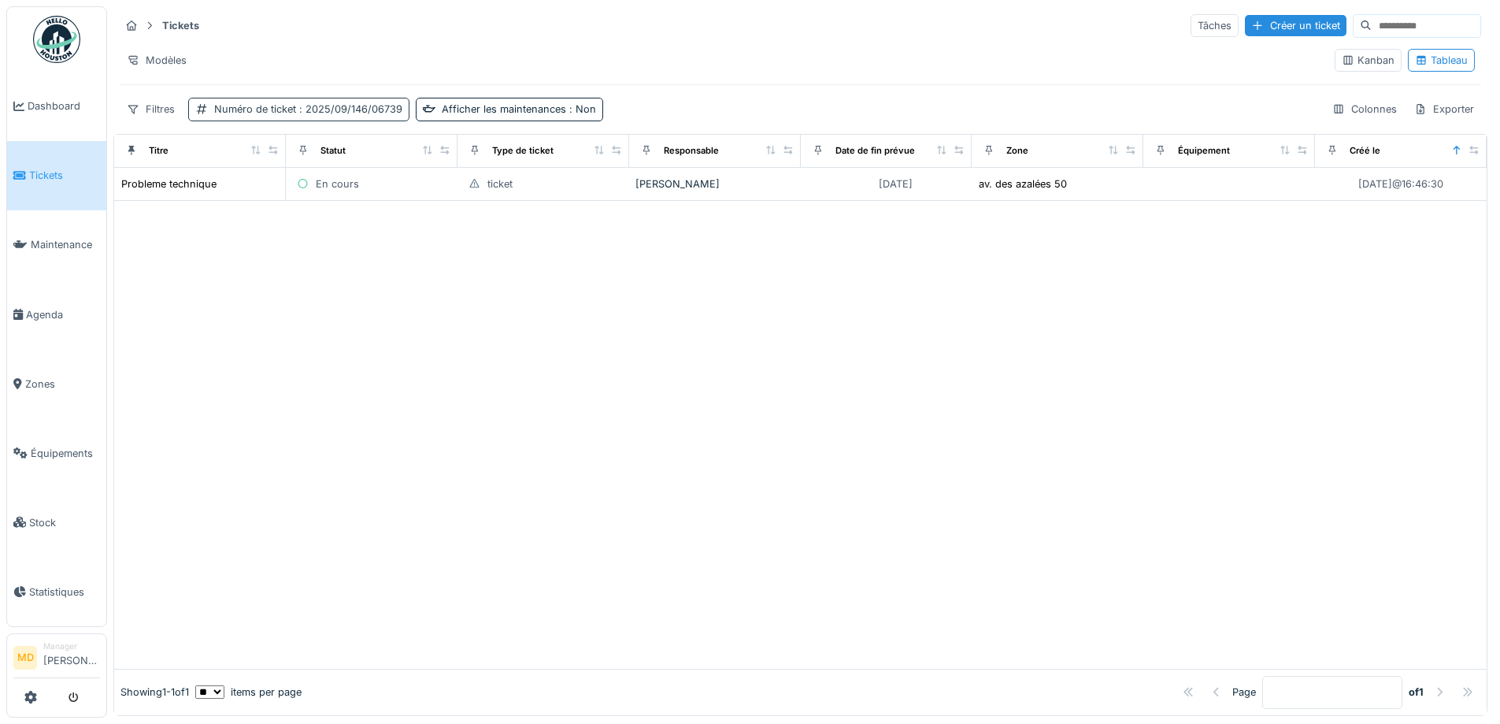
click at [354, 109] on span ": 2025/09/146/06739" at bounding box center [349, 109] width 106 height 12
click at [387, 150] on div "Supprimer" at bounding box center [373, 150] width 81 height 21
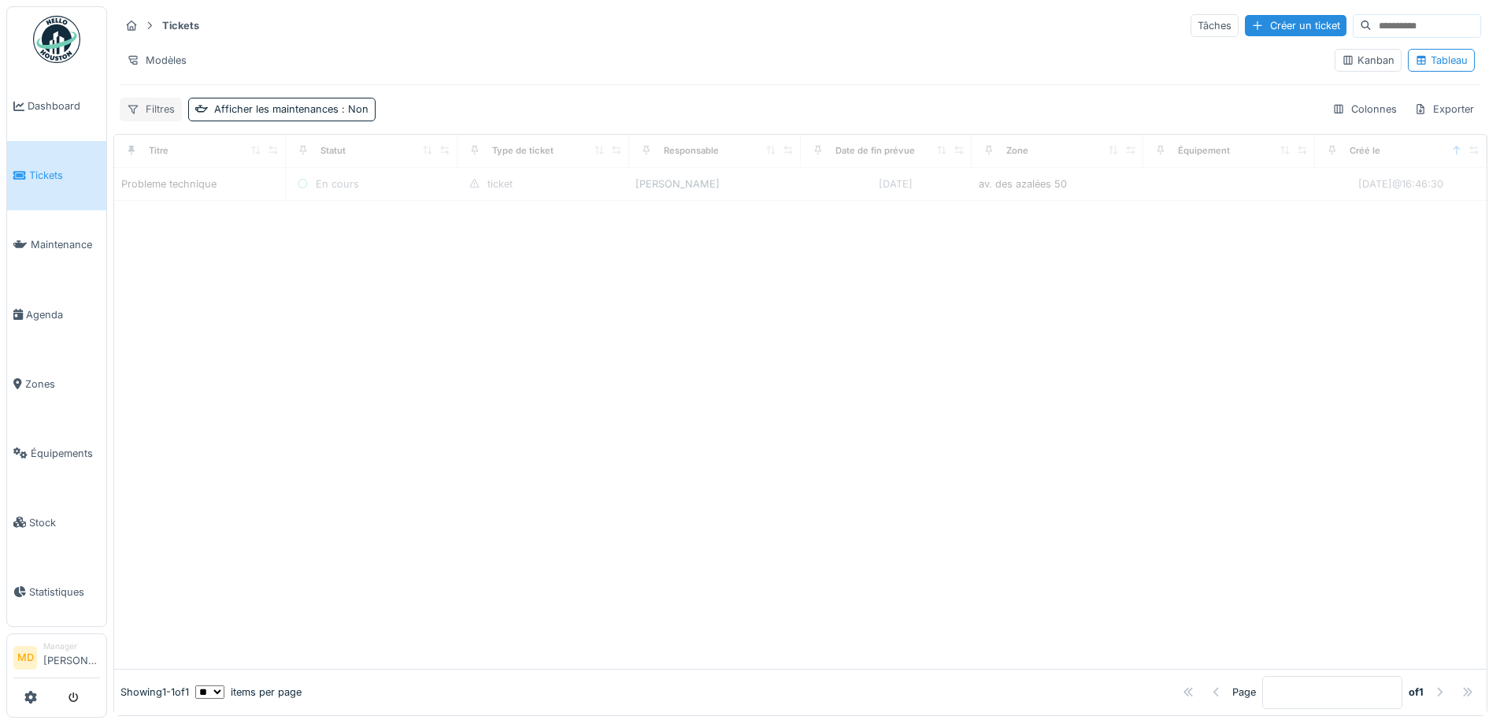
click at [147, 107] on div "Filtres" at bounding box center [151, 109] width 62 height 23
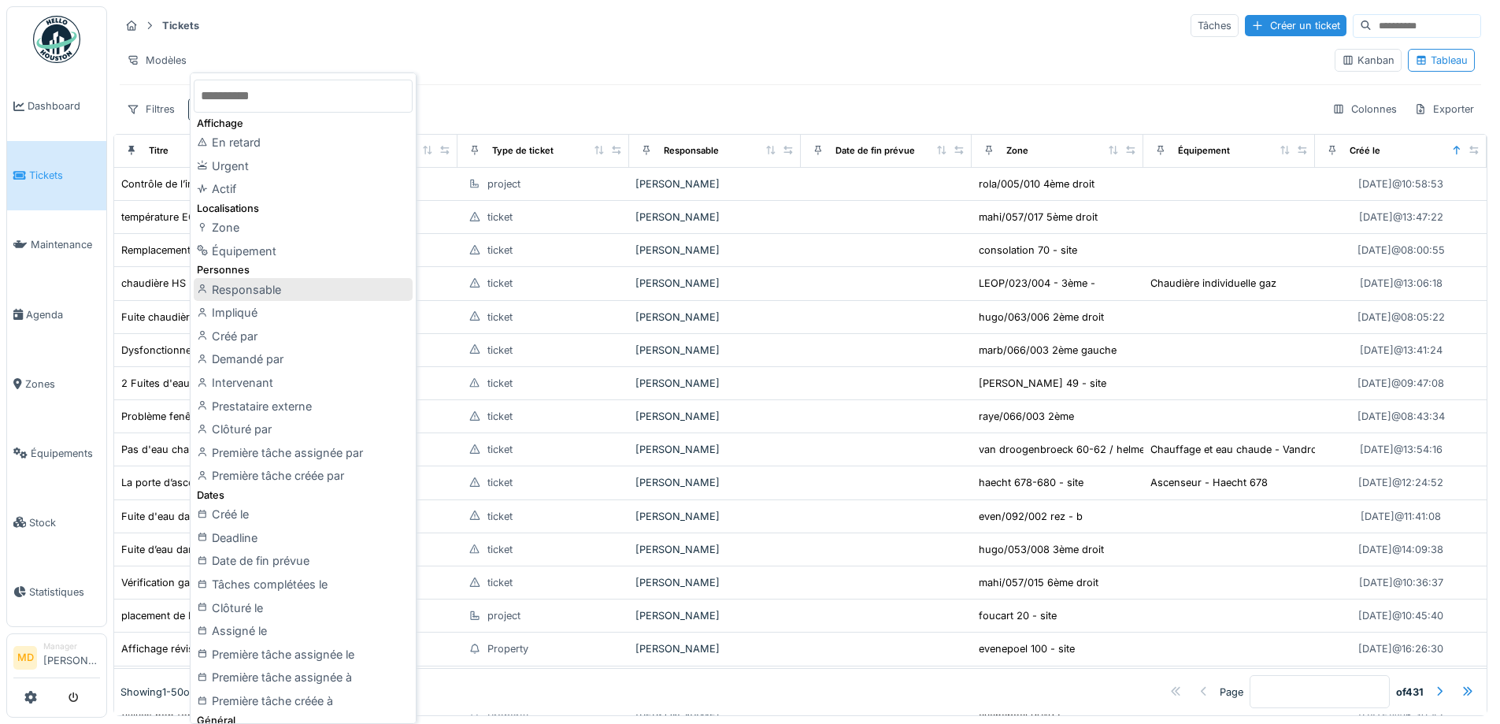
click at [265, 294] on div "Responsable" at bounding box center [303, 290] width 219 height 24
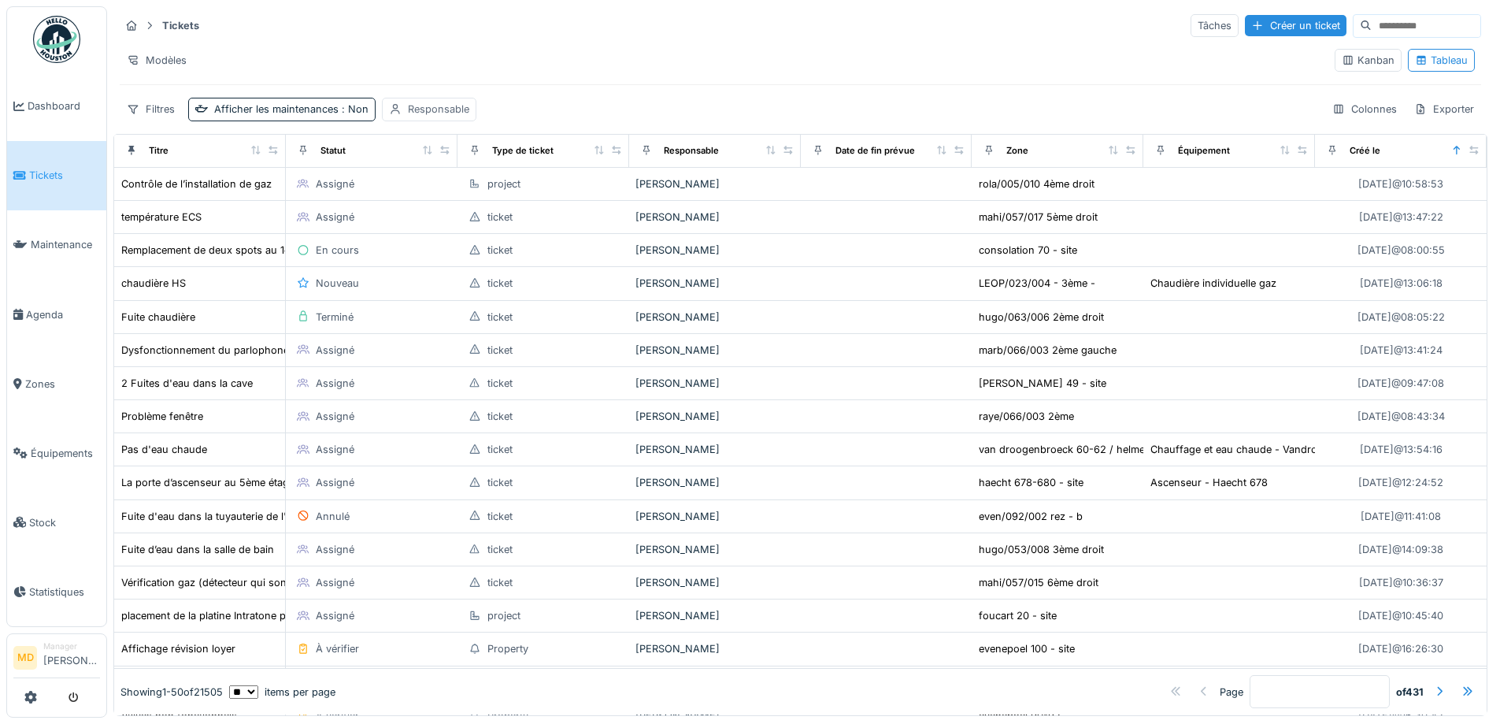
click at [389, 109] on icon at bounding box center [395, 109] width 13 height 10
click at [410, 212] on div "Moi-même" at bounding box center [433, 213] width 51 height 15
type input "*****"
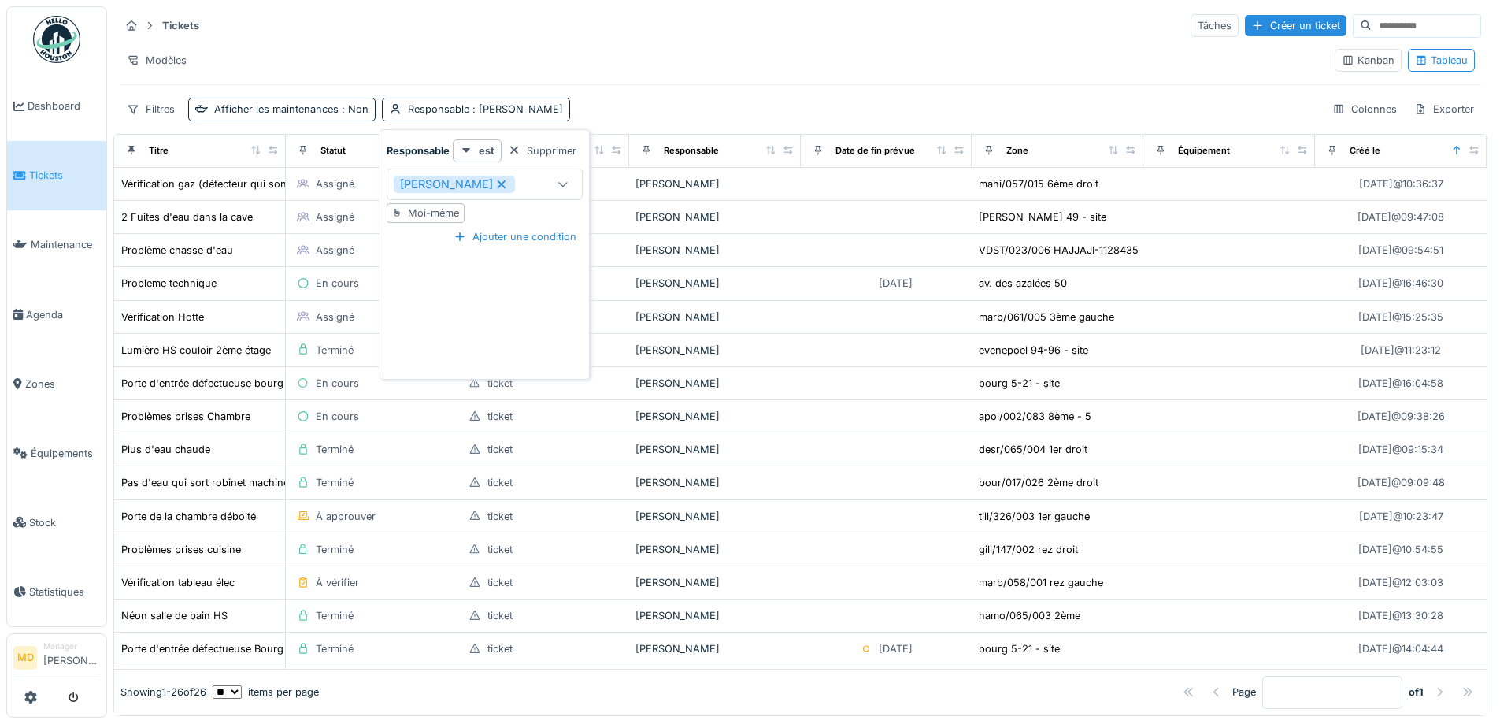
click at [588, 98] on div "Filtres Afficher les maintenances : Non Responsable : Mouad [PERSON_NAME] Expor…" at bounding box center [801, 109] width 1362 height 23
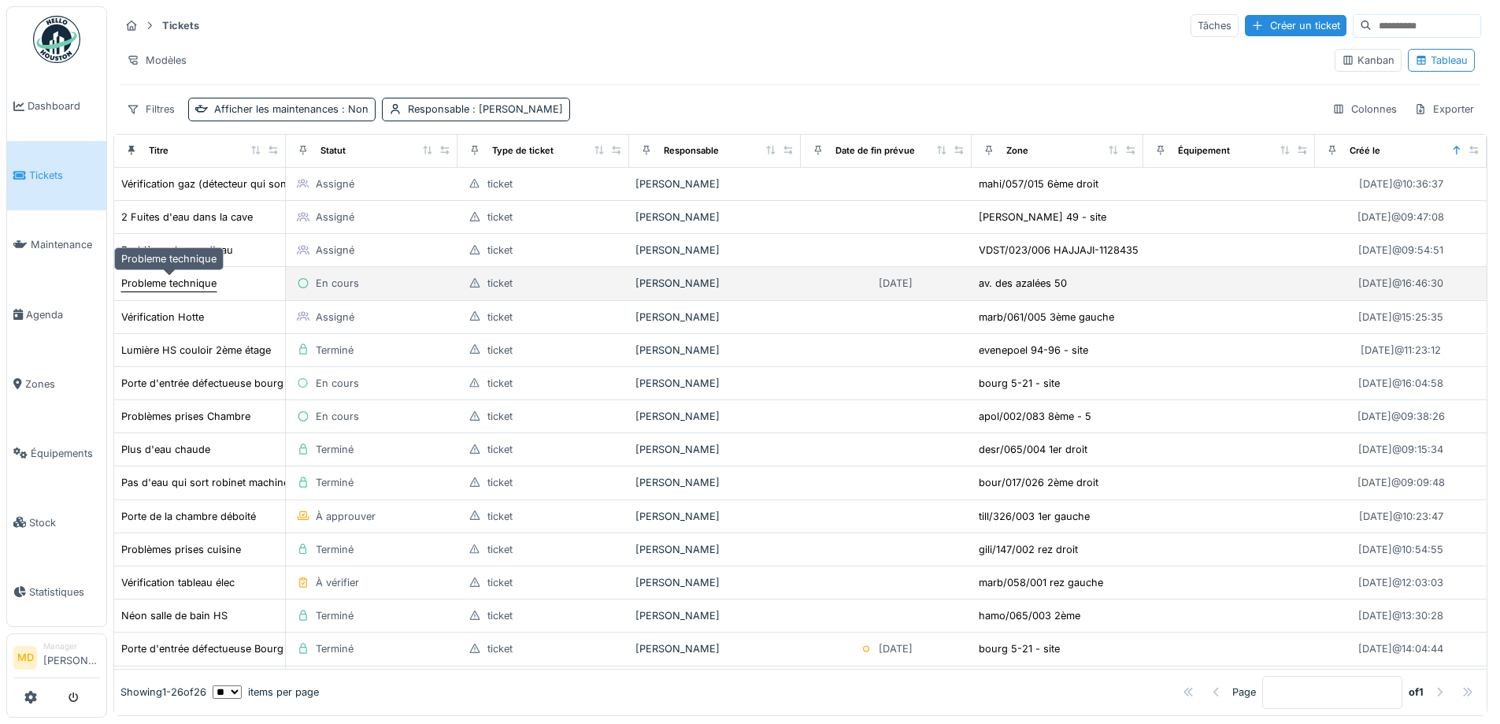
click at [182, 284] on div "Probleme technique" at bounding box center [168, 283] width 95 height 15
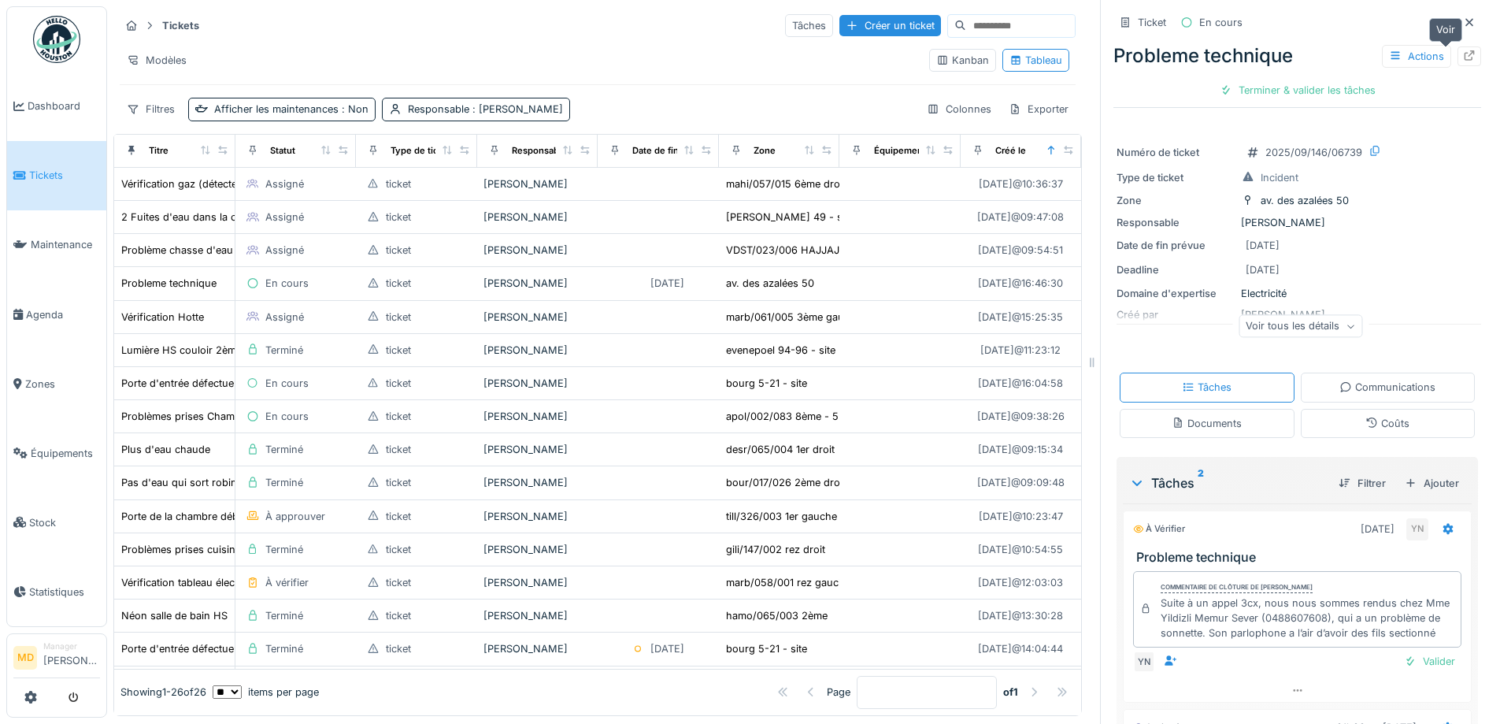
click at [1465, 57] on icon at bounding box center [1470, 55] width 10 height 10
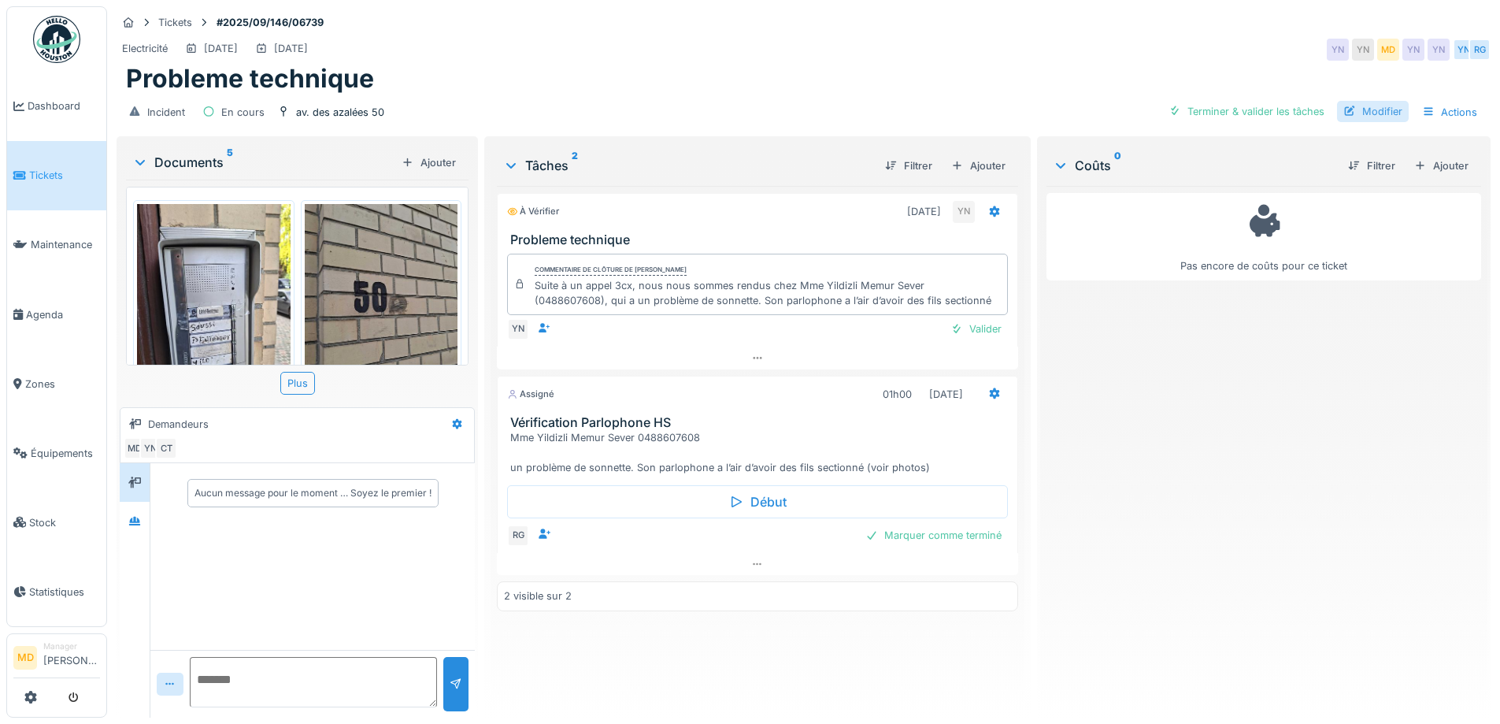
click at [1369, 115] on div "Modifier" at bounding box center [1373, 111] width 72 height 21
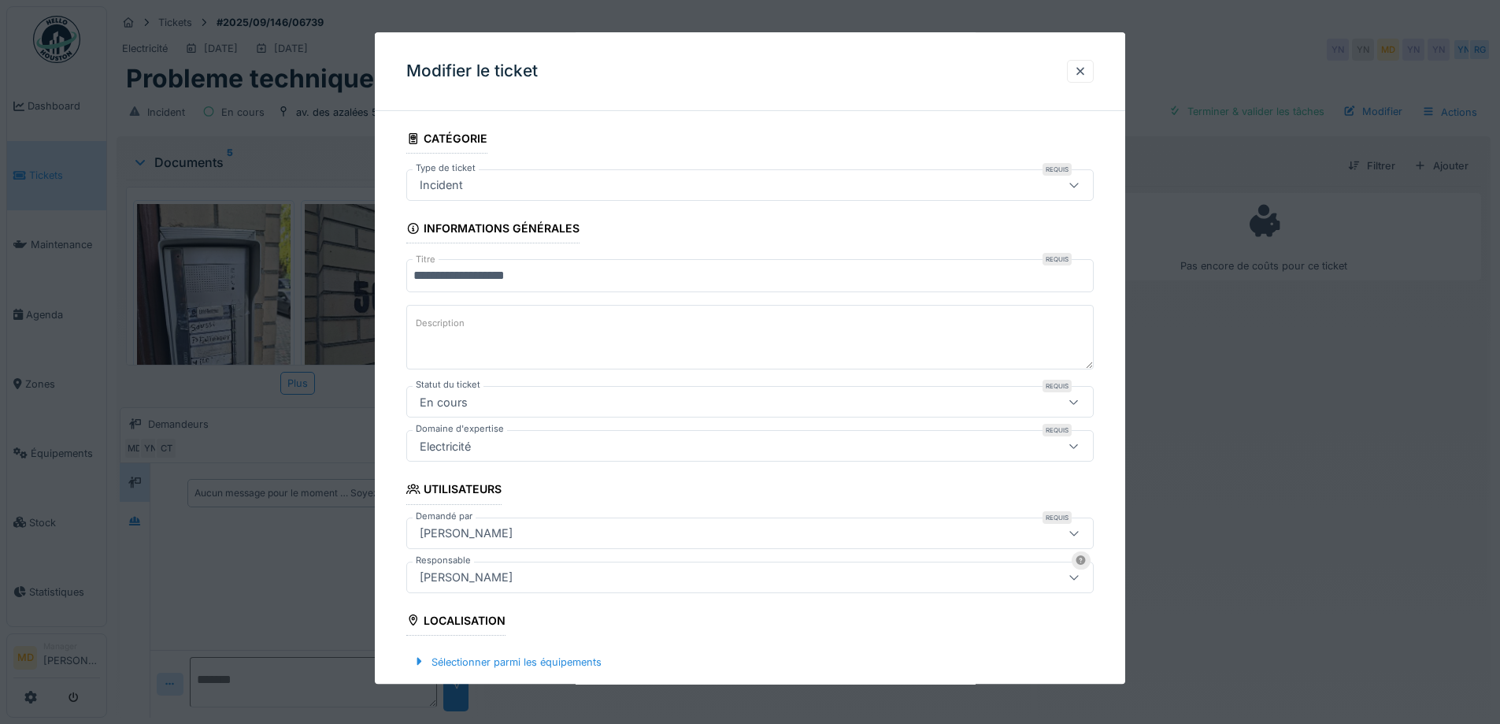
click at [553, 277] on input "**********" at bounding box center [750, 276] width 688 height 33
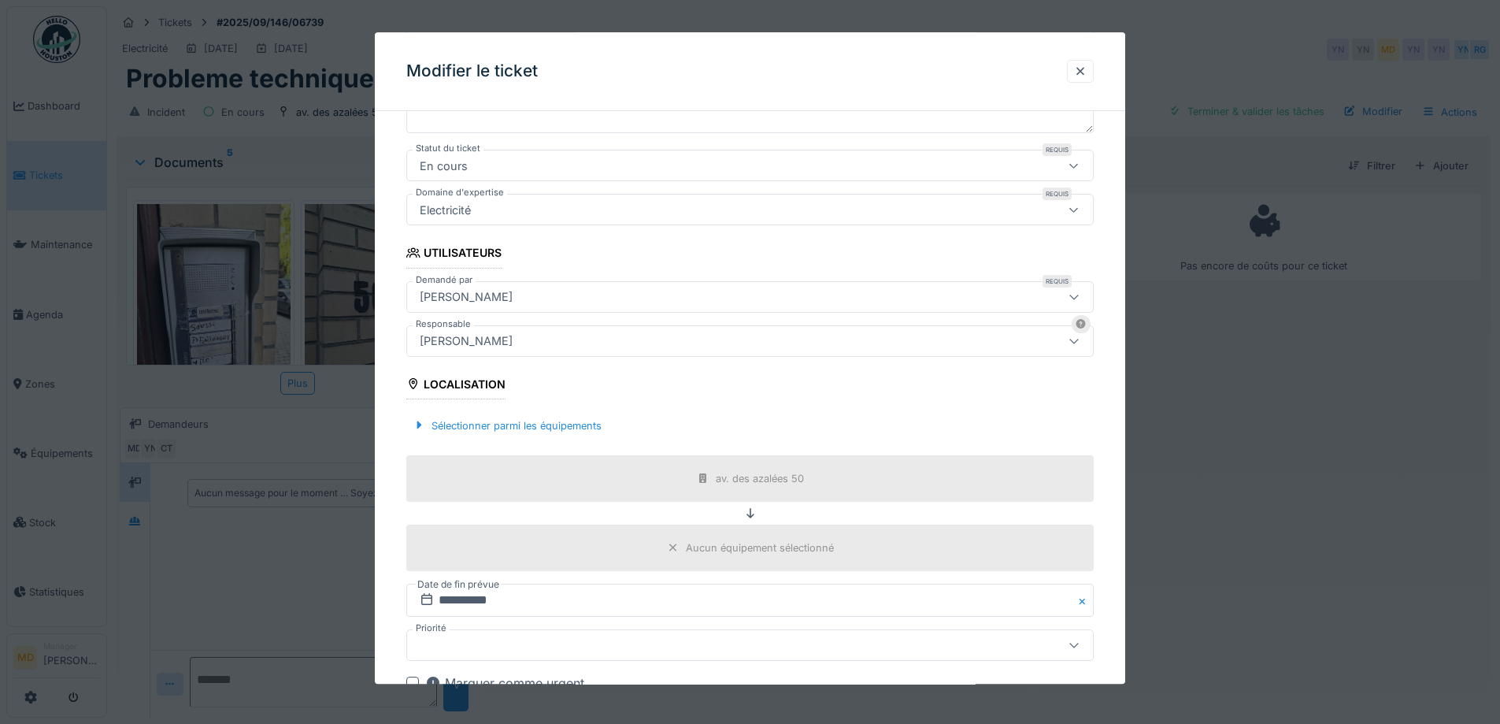
scroll to position [425, 0]
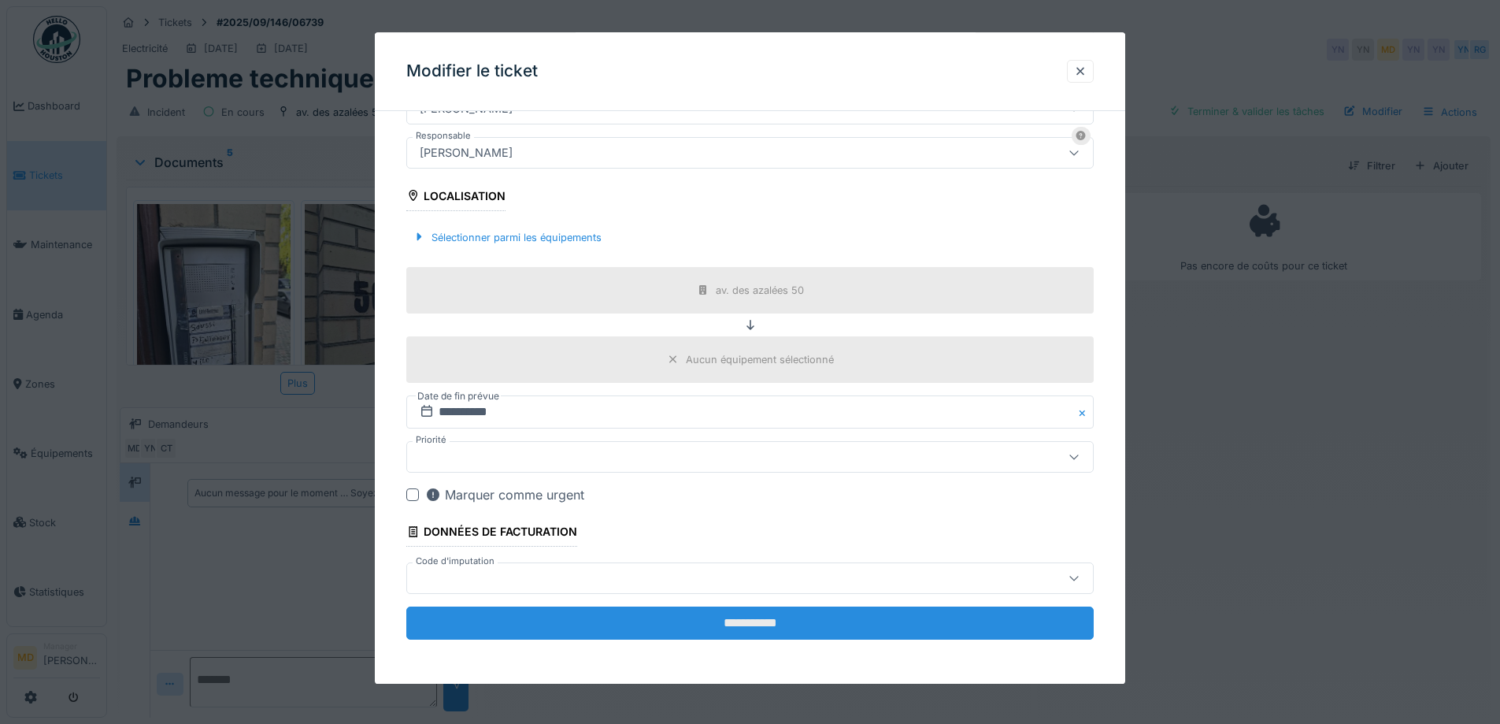
type input "**********"
click at [744, 634] on input "**********" at bounding box center [750, 622] width 688 height 33
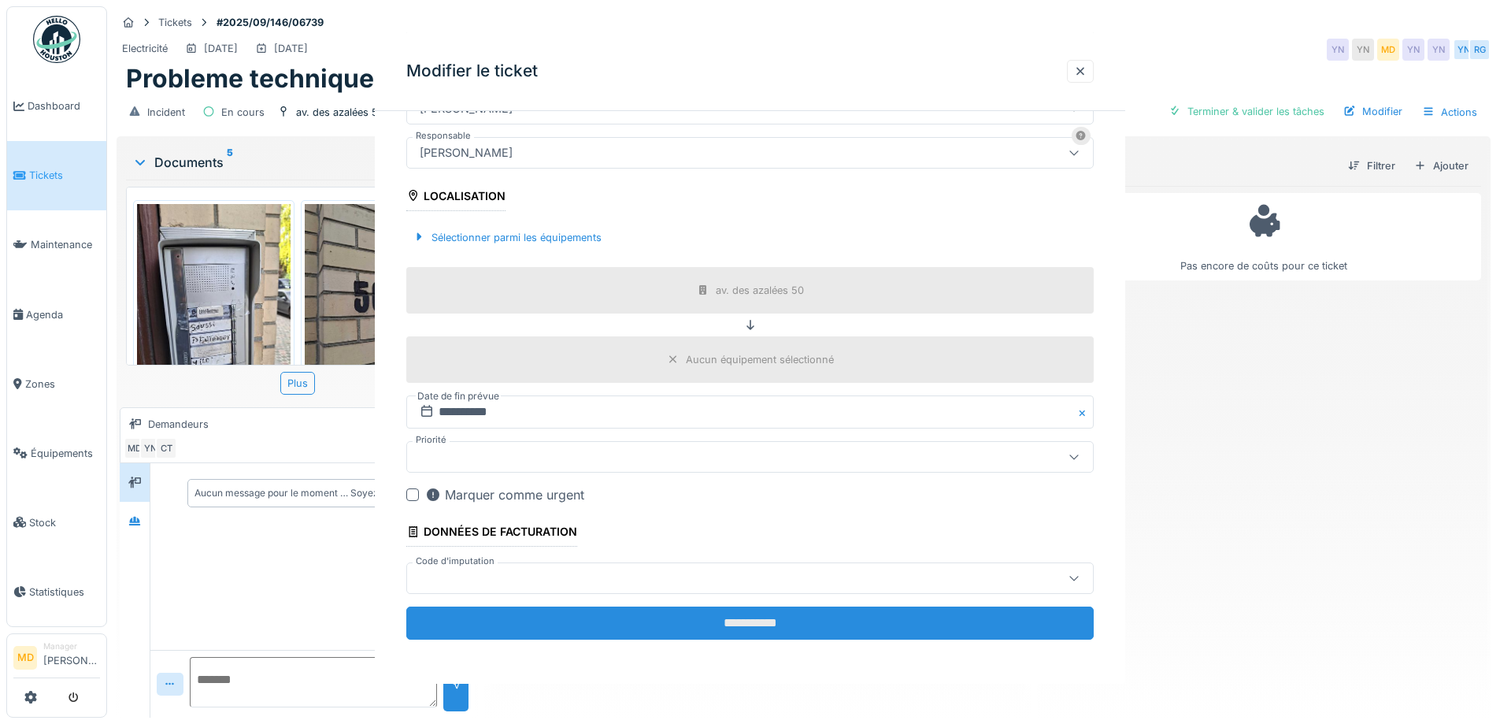
scroll to position [0, 0]
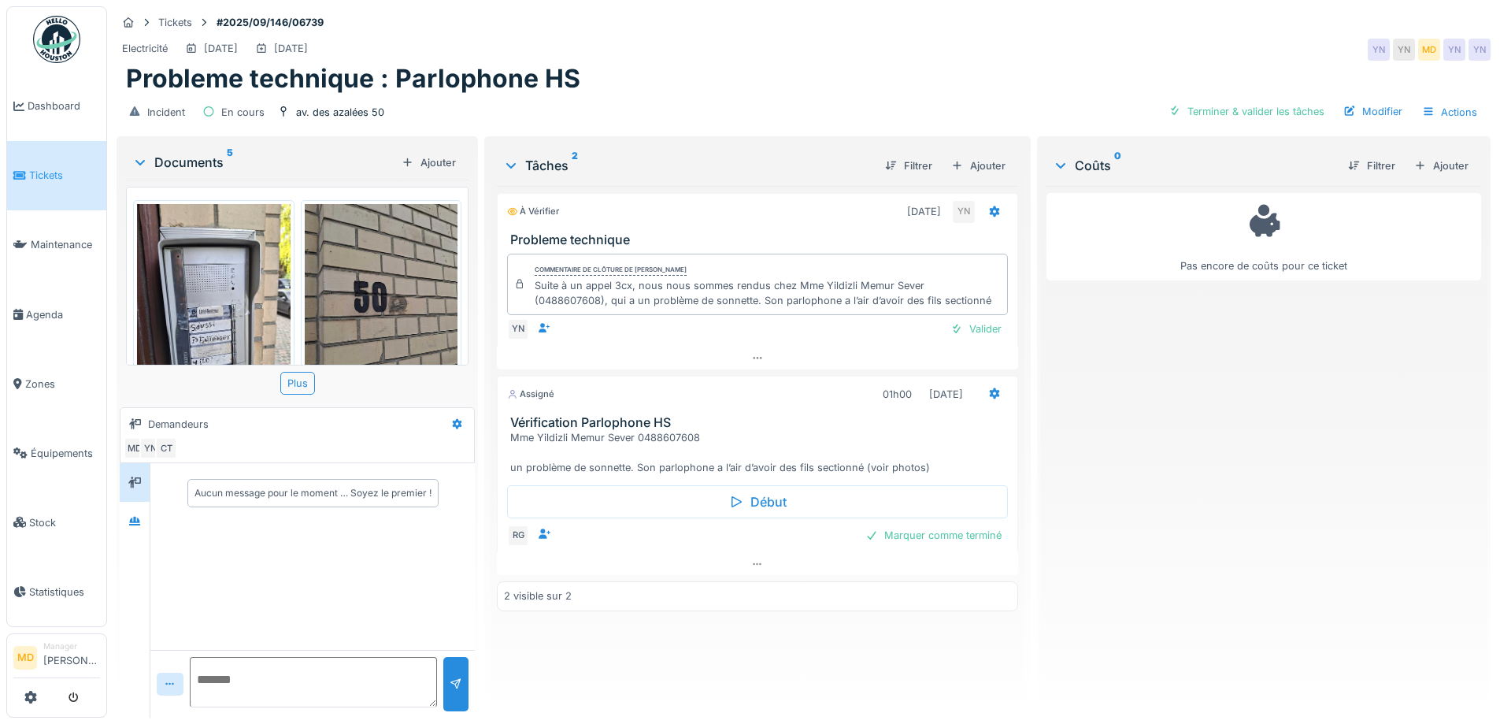
click at [221, 275] on img at bounding box center [214, 306] width 154 height 204
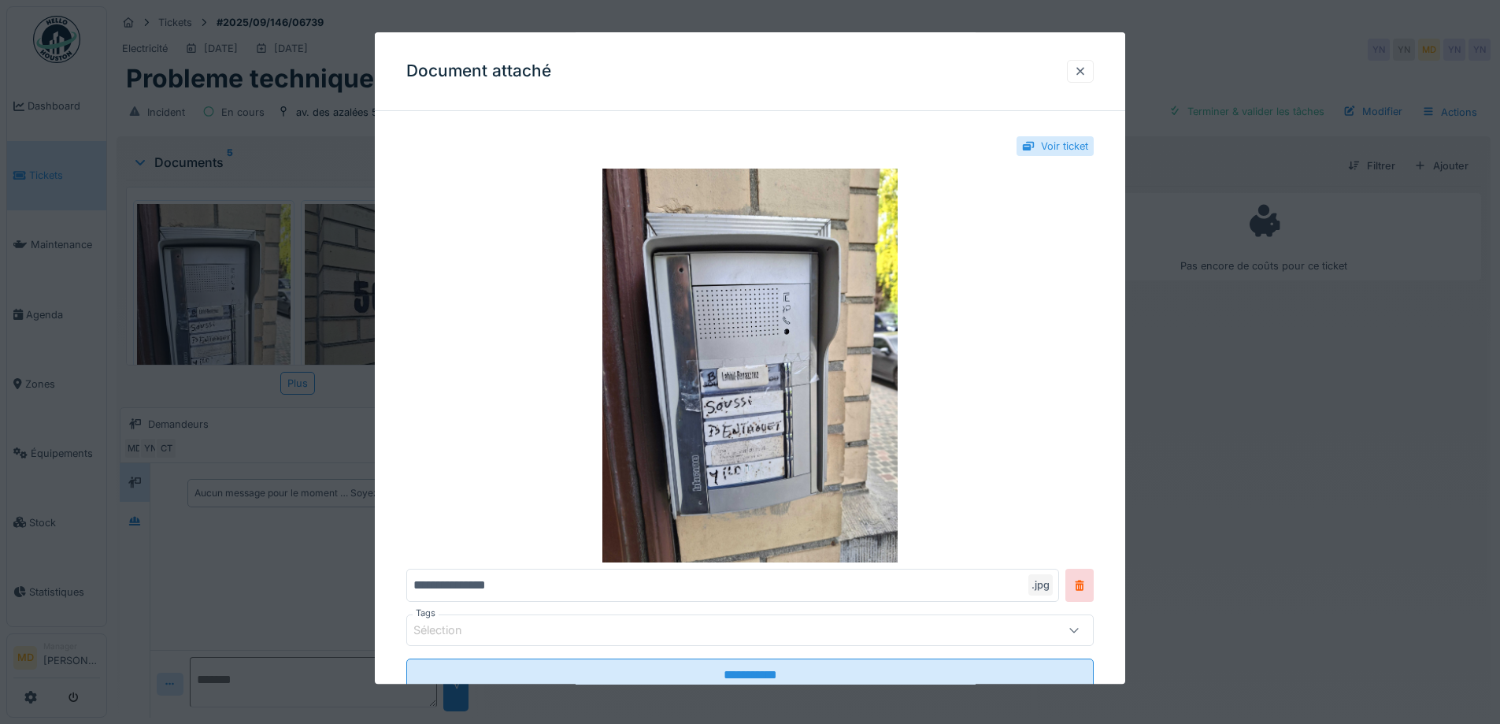
click at [1087, 73] on div at bounding box center [1080, 71] width 13 height 15
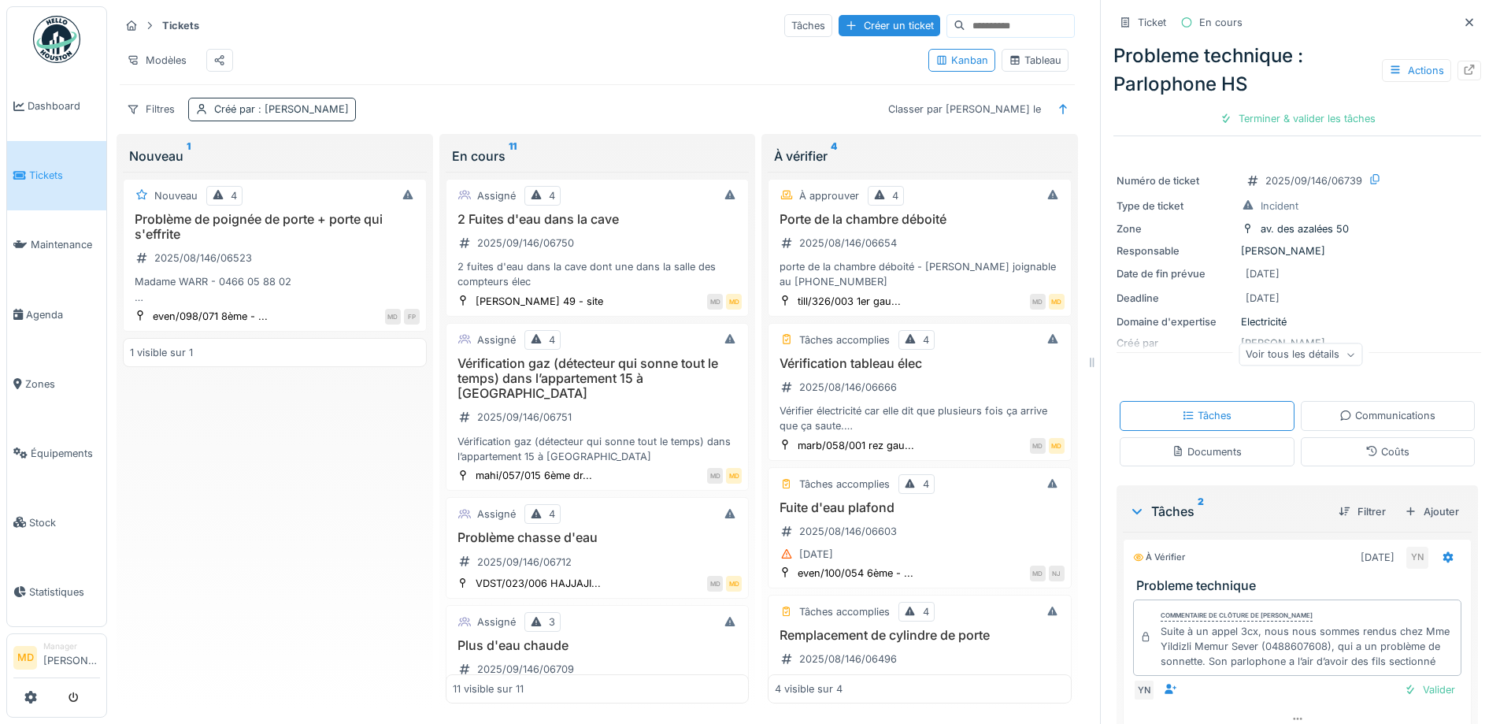
click at [290, 113] on div "Créé par : Mouad Dakir" at bounding box center [281, 109] width 135 height 15
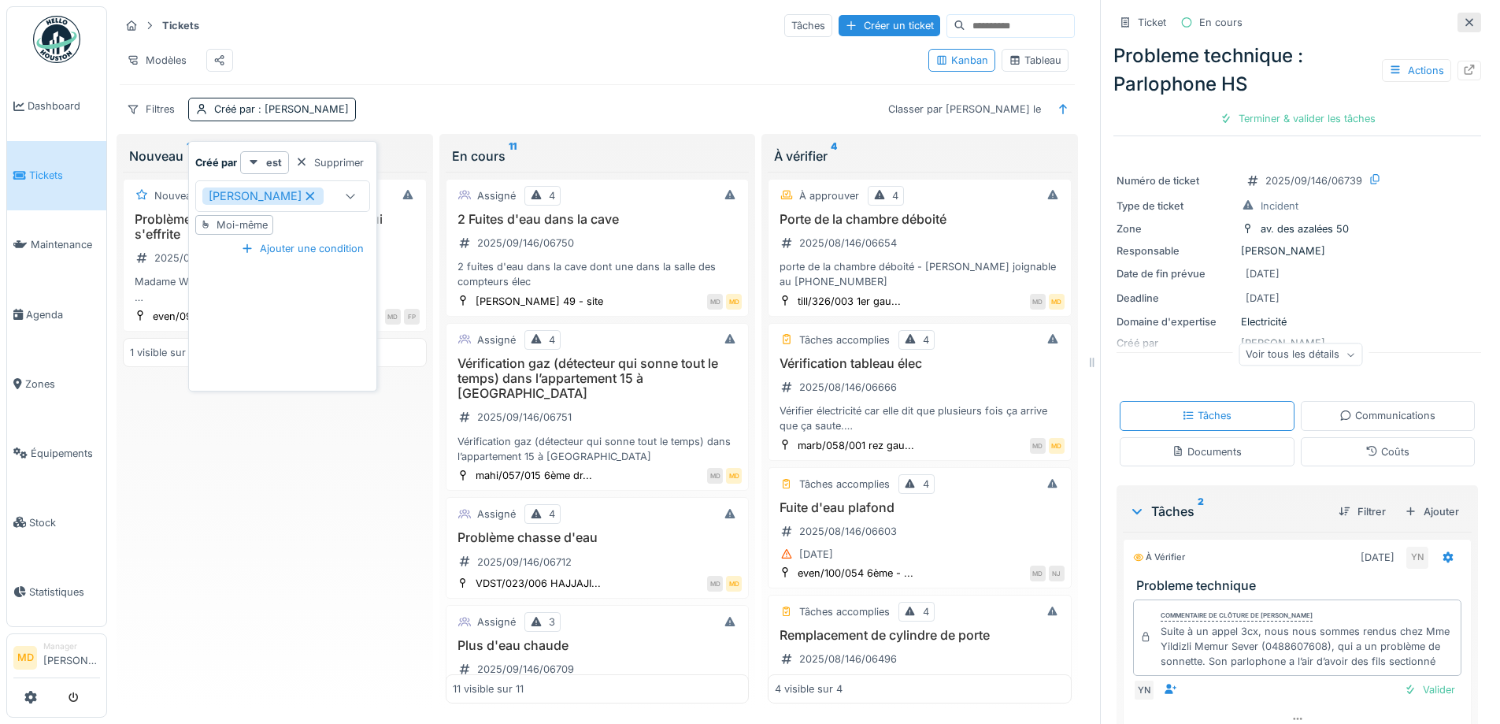
click at [1458, 24] on div at bounding box center [1470, 23] width 24 height 20
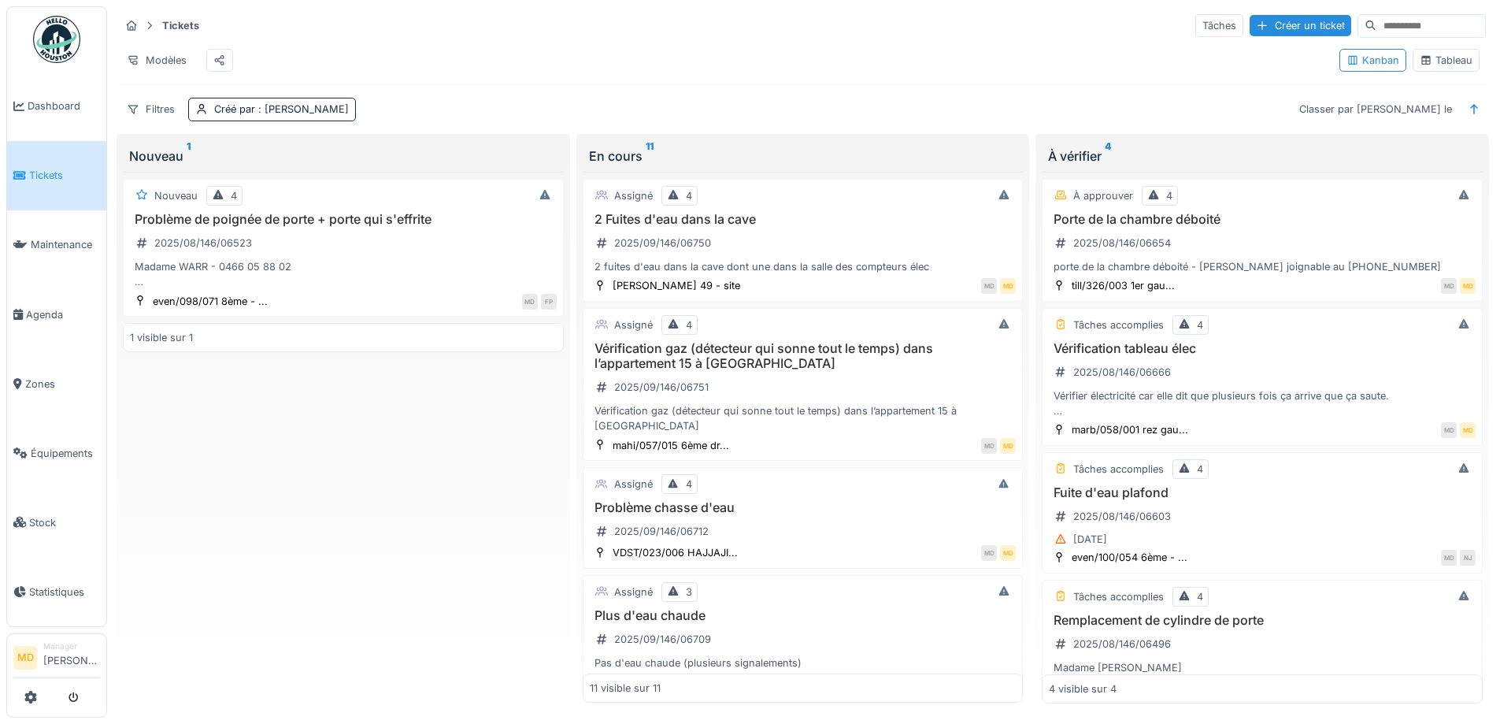
click at [1434, 65] on div "Tableau" at bounding box center [1446, 60] width 53 height 15
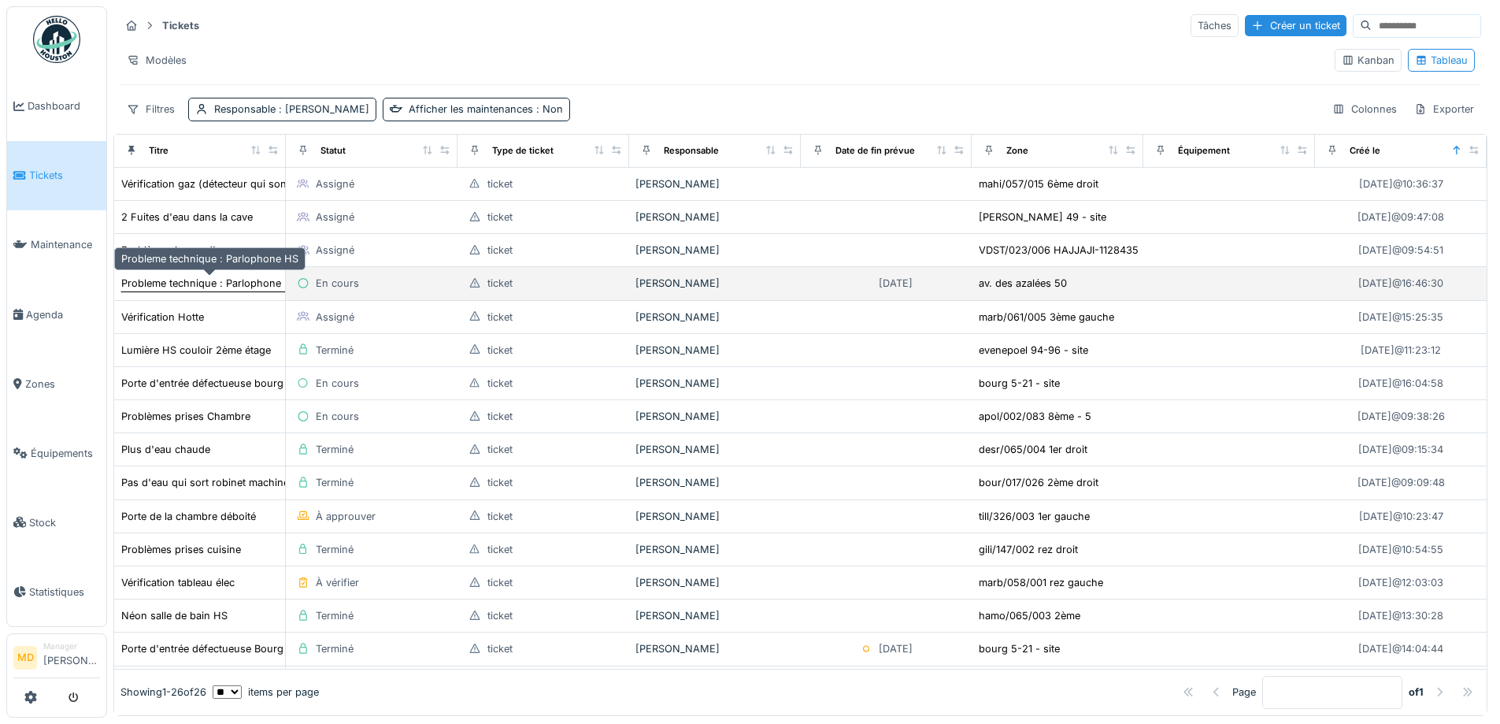
click at [210, 280] on div "Probleme technique : Parlophone HS" at bounding box center [209, 283] width 177 height 15
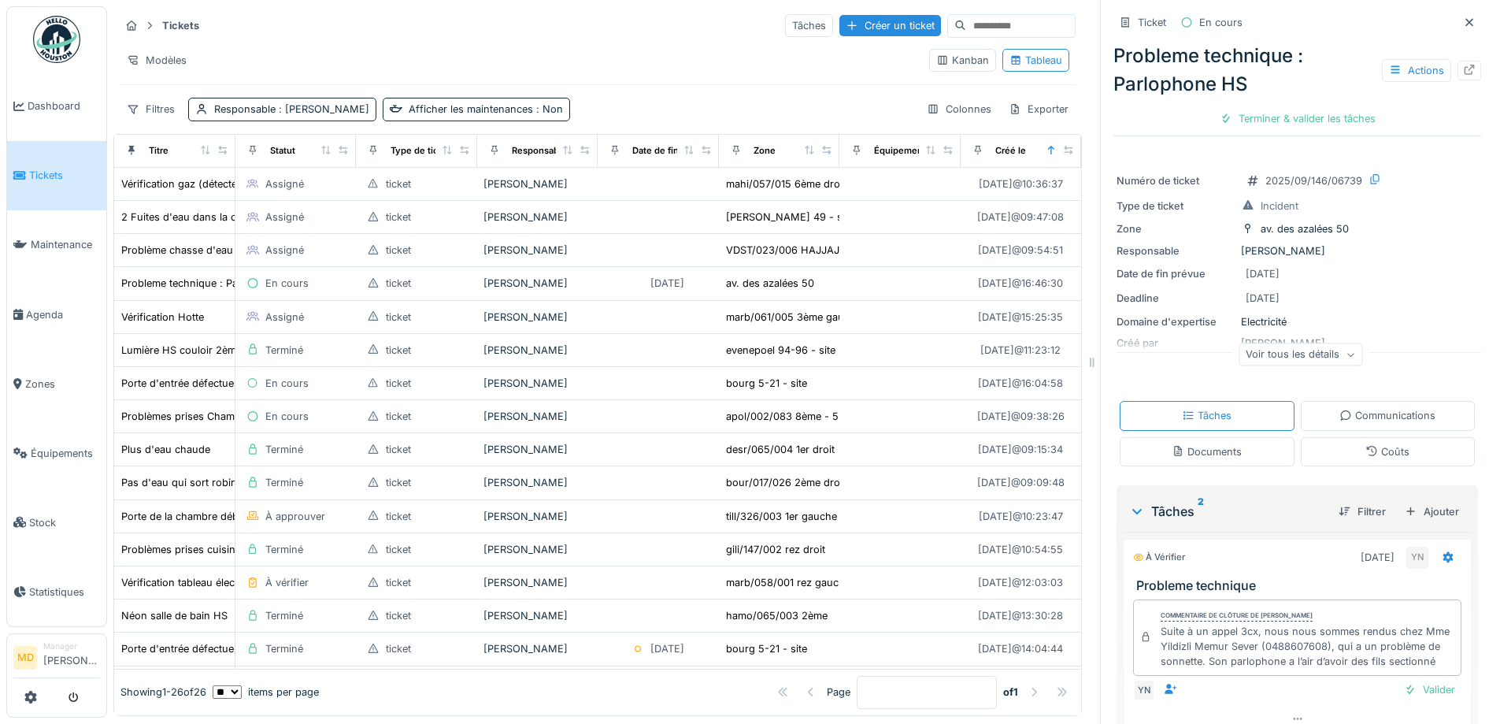
click at [1463, 77] on div at bounding box center [1469, 70] width 13 height 15
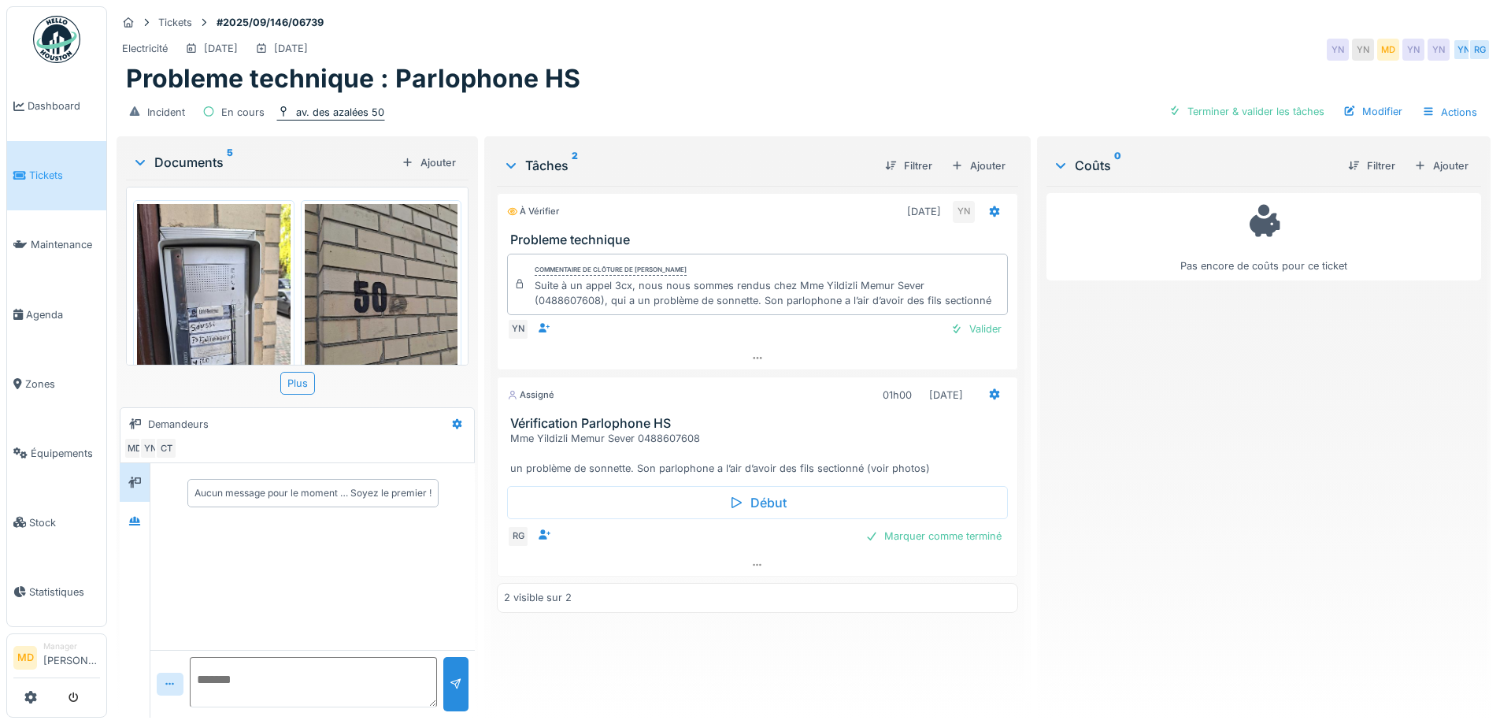
click at [339, 113] on div "av. des azalées 50" at bounding box center [340, 112] width 88 height 15
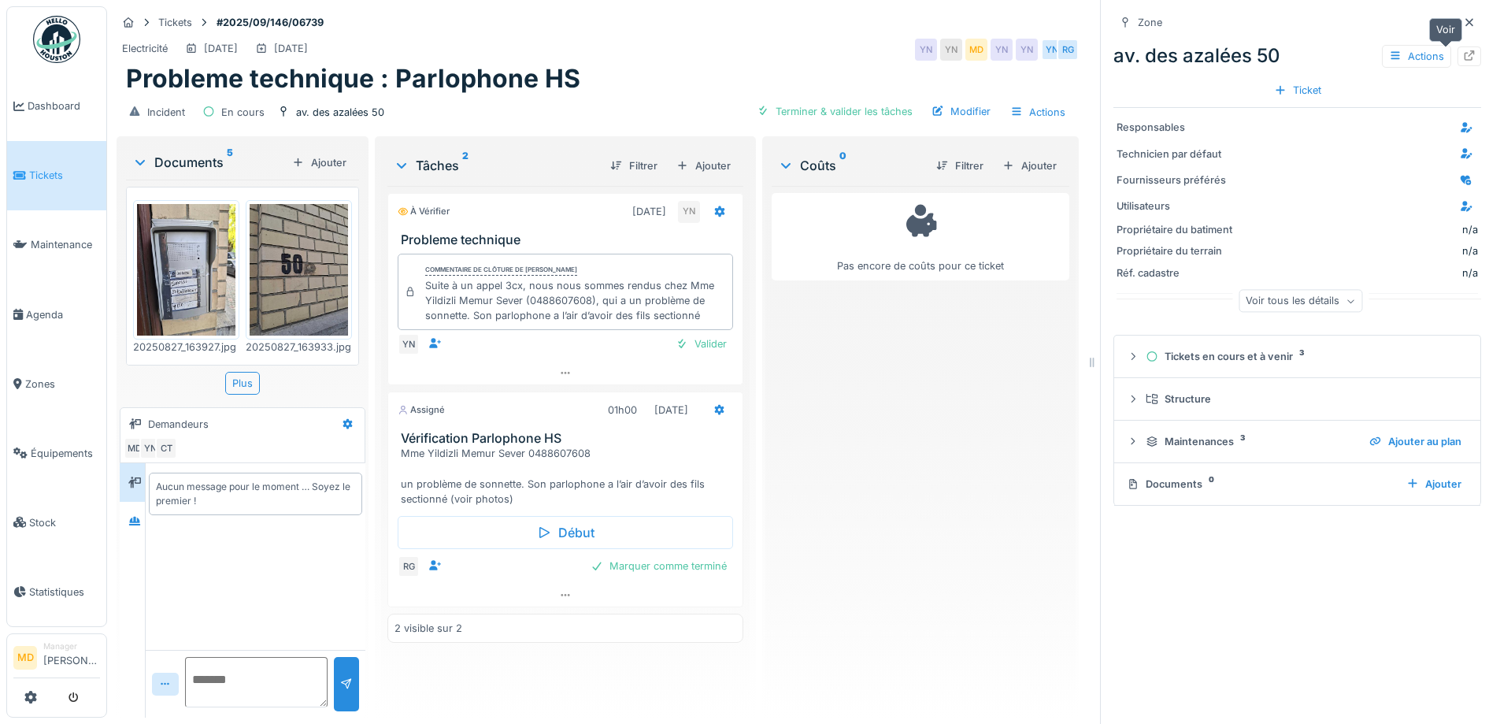
click at [1465, 55] on icon at bounding box center [1470, 55] width 10 height 10
drag, startPoint x: 425, startPoint y: 299, endPoint x: 453, endPoint y: 302, distance: 28.6
click at [453, 302] on div "Suite à un appel 3cx, nous nous sommes rendus chez Mme Yildizli Memur Sever (04…" at bounding box center [575, 301] width 301 height 46
copy div "Yildizli"
click at [1458, 20] on div at bounding box center [1470, 23] width 24 height 20
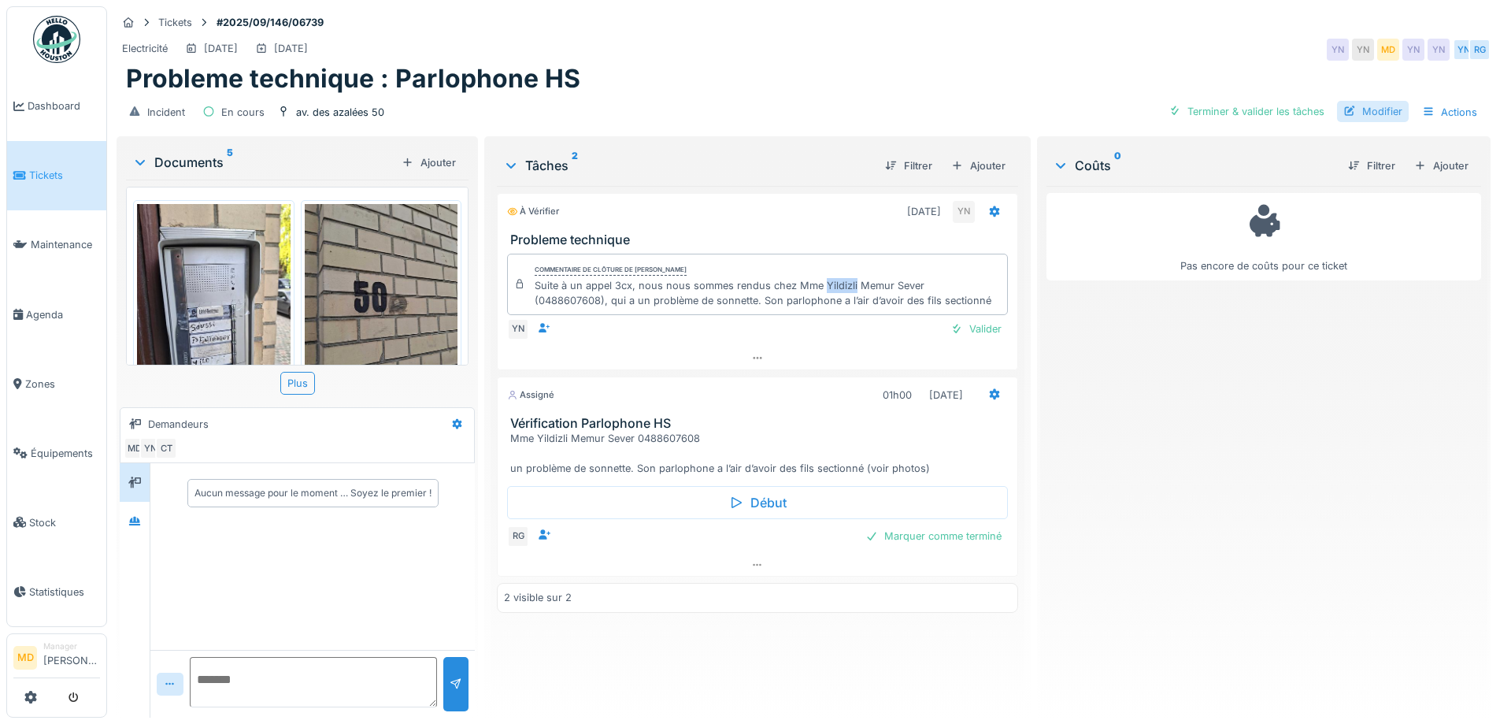
click at [1361, 113] on div "Modifier" at bounding box center [1373, 111] width 72 height 21
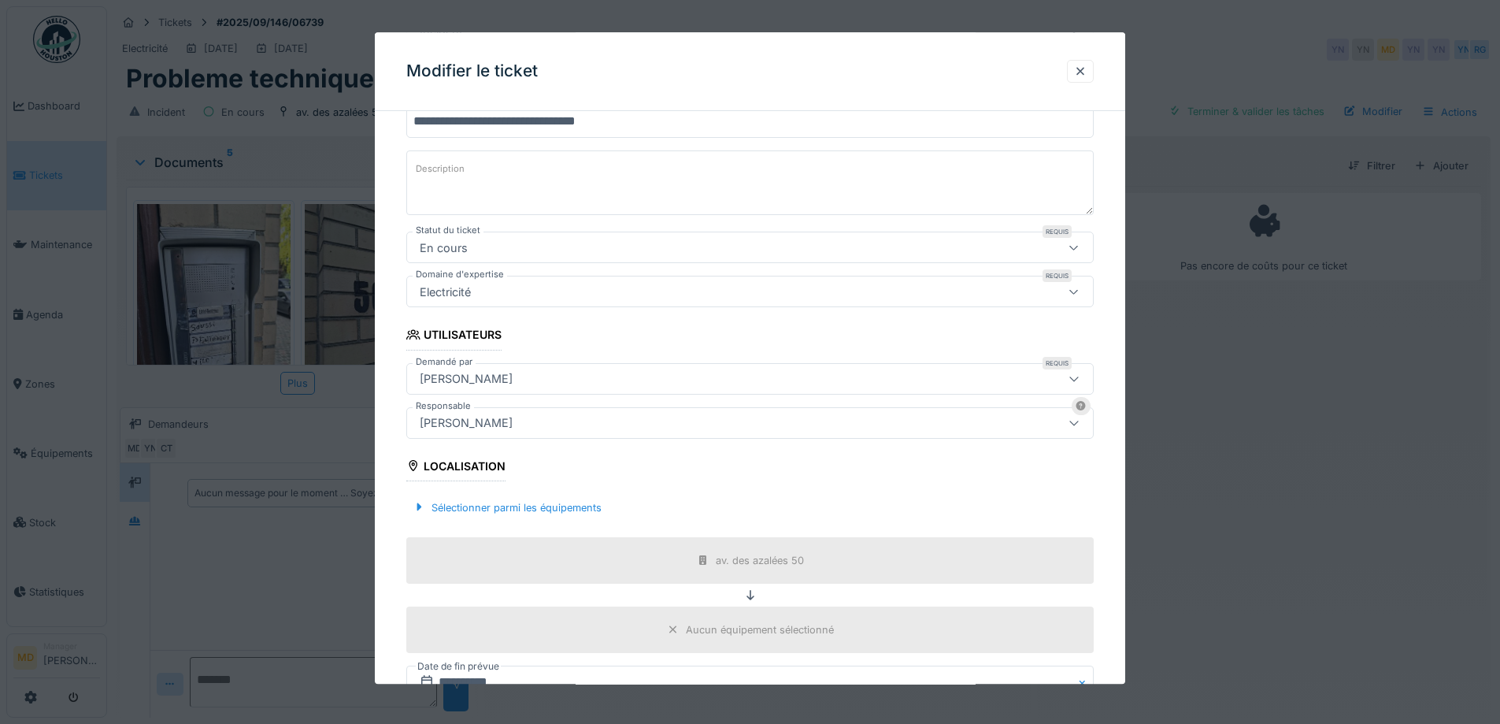
scroll to position [315, 0]
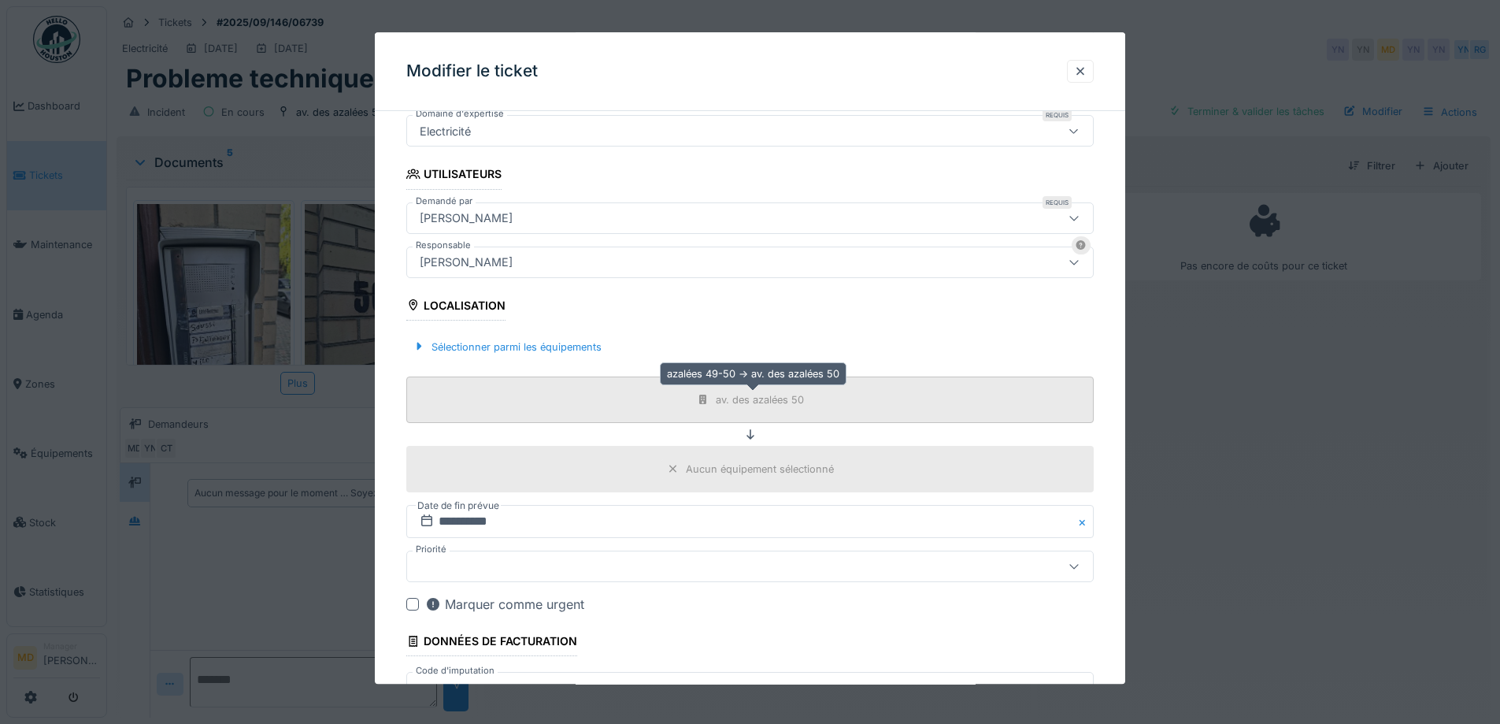
click at [734, 402] on div "av. des azalées 50" at bounding box center [760, 399] width 88 height 15
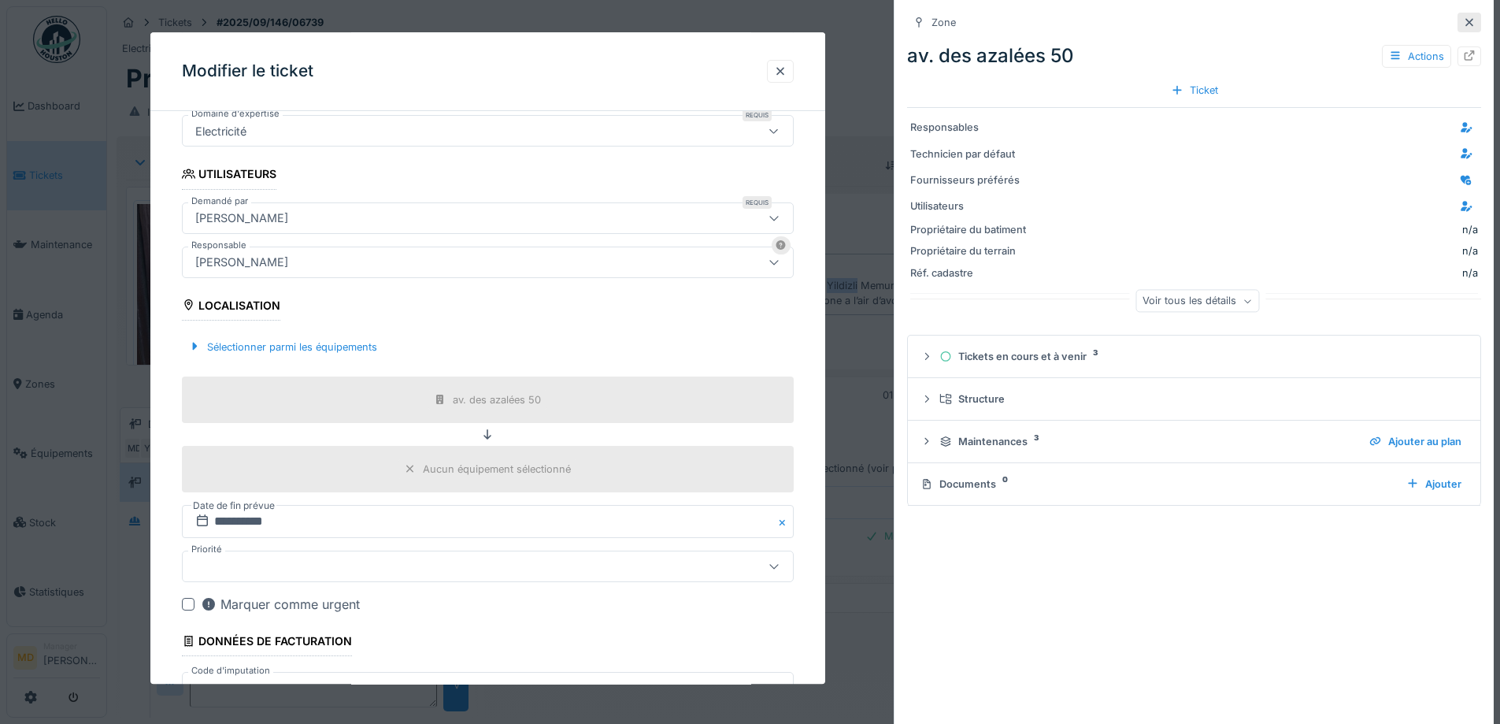
click at [1463, 18] on icon at bounding box center [1469, 22] width 13 height 10
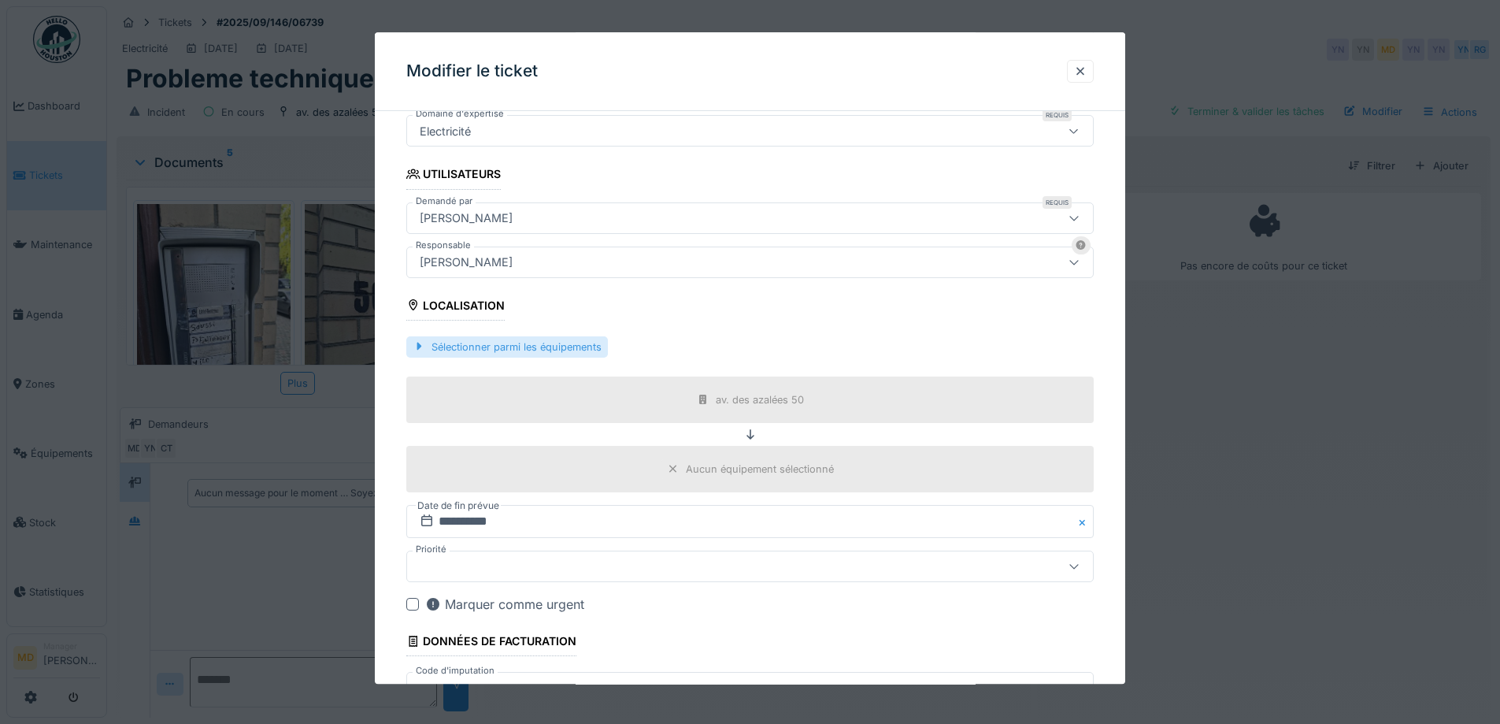
click at [501, 351] on div "Sélectionner parmi les équipements" at bounding box center [507, 346] width 202 height 21
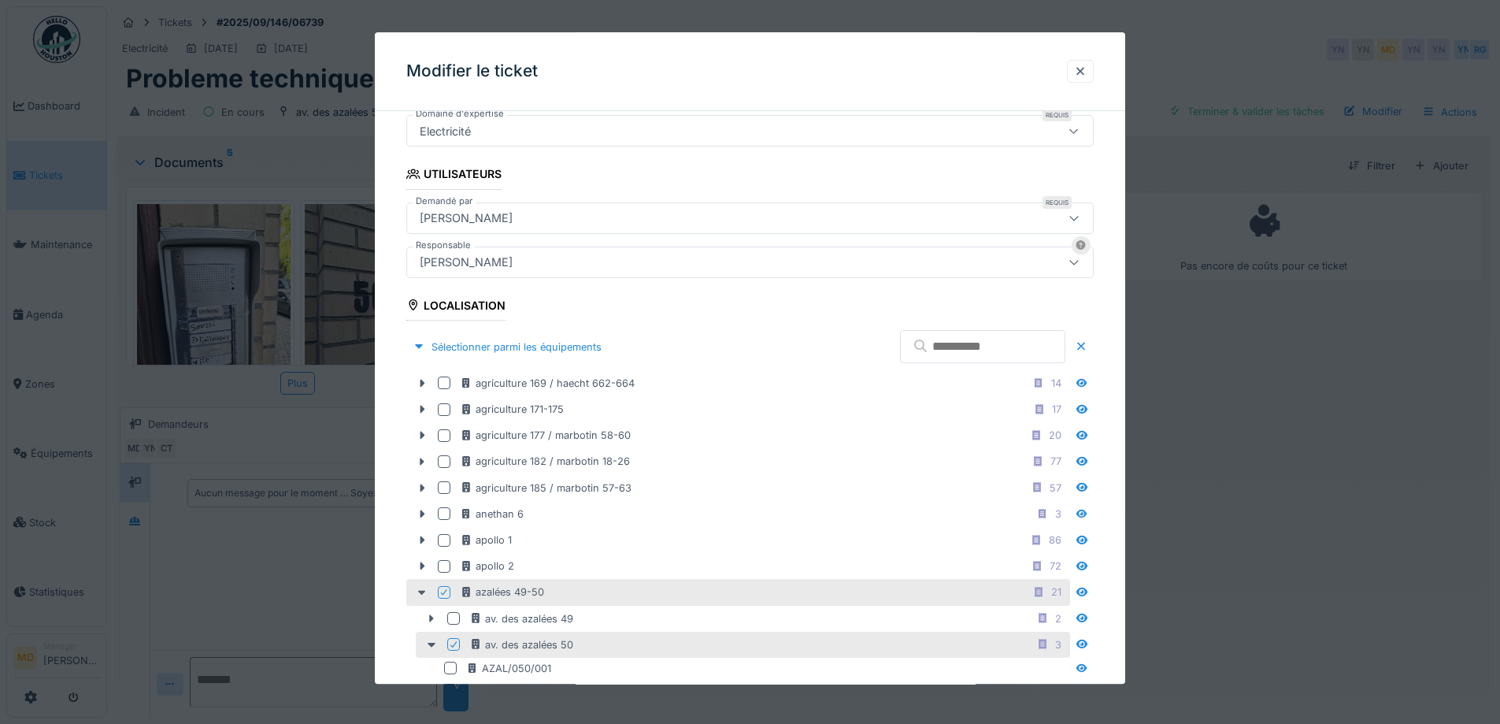
click at [938, 340] on input "text" at bounding box center [982, 347] width 165 height 33
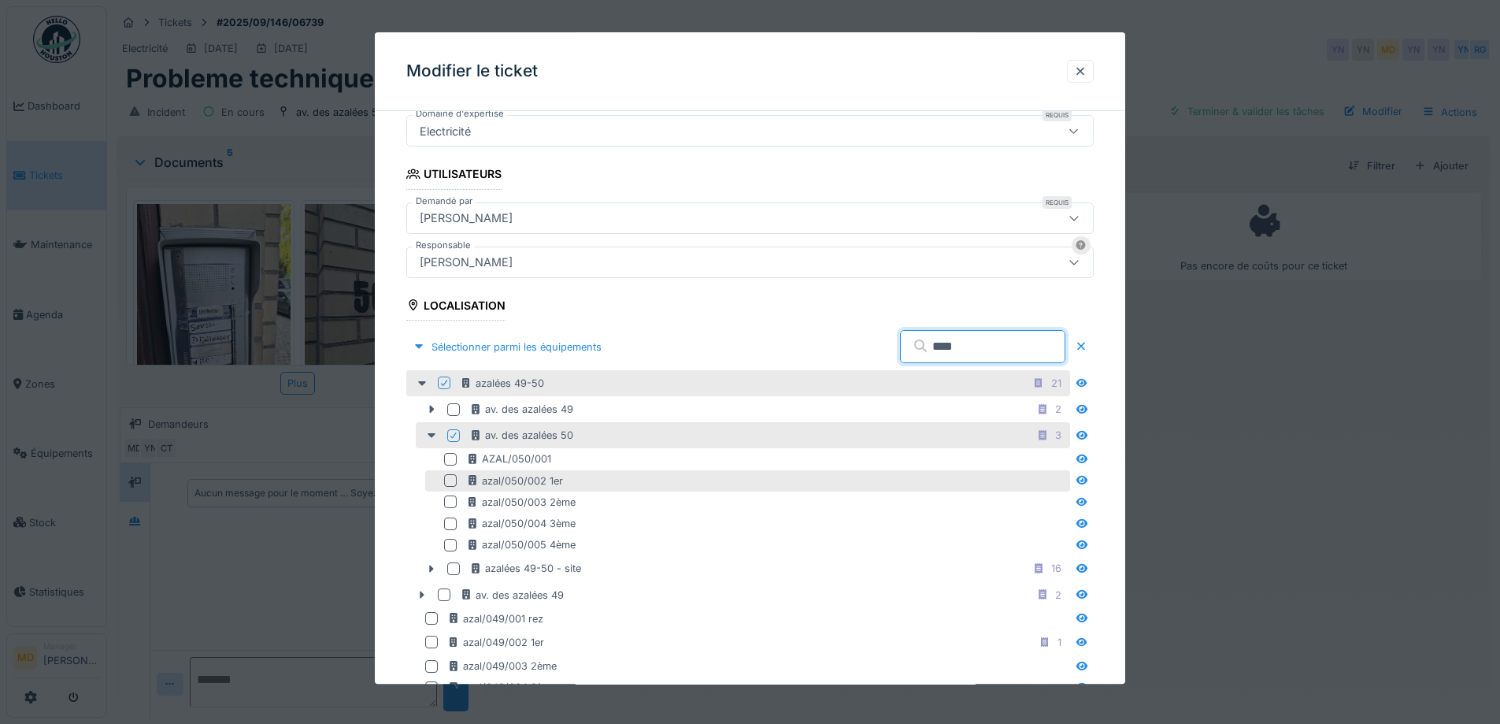
type input "****"
click at [453, 481] on div at bounding box center [450, 481] width 13 height 13
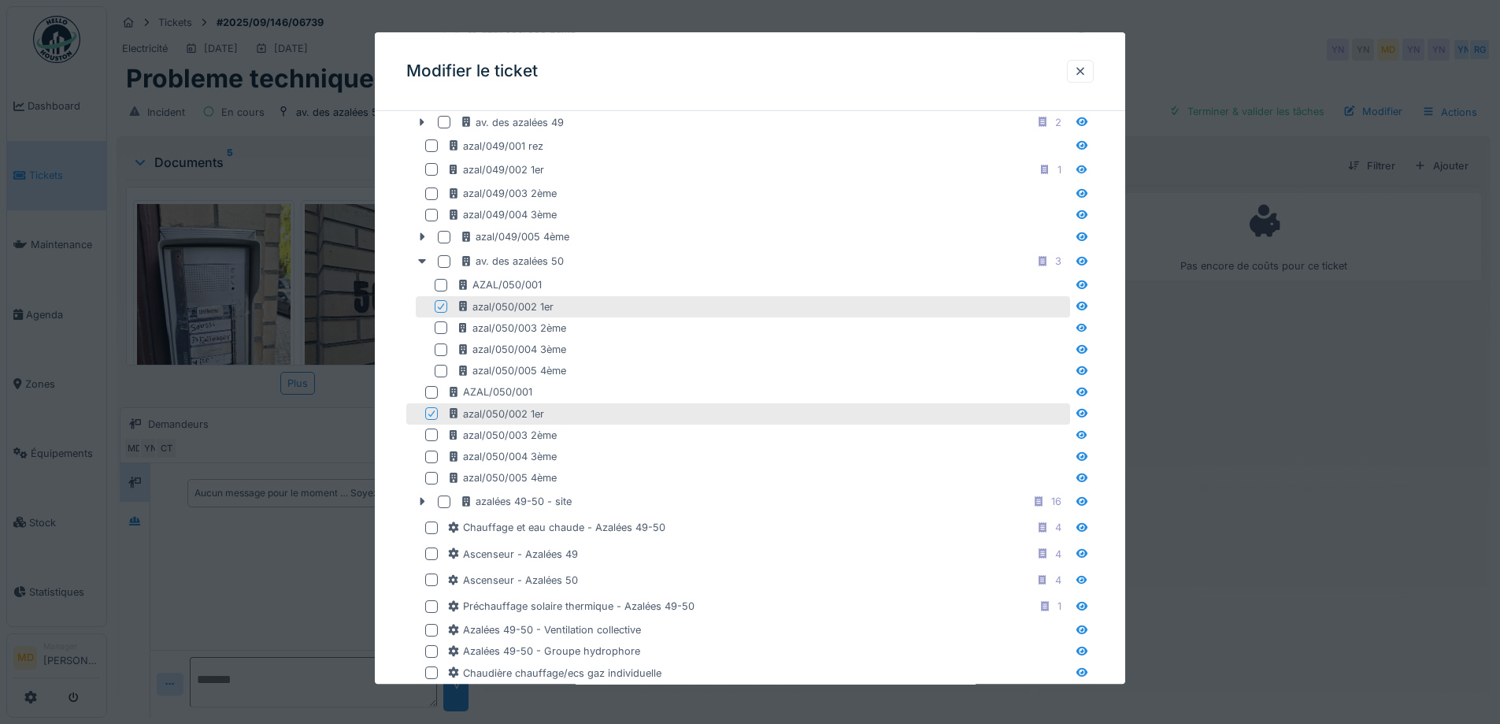
scroll to position [1257, 0]
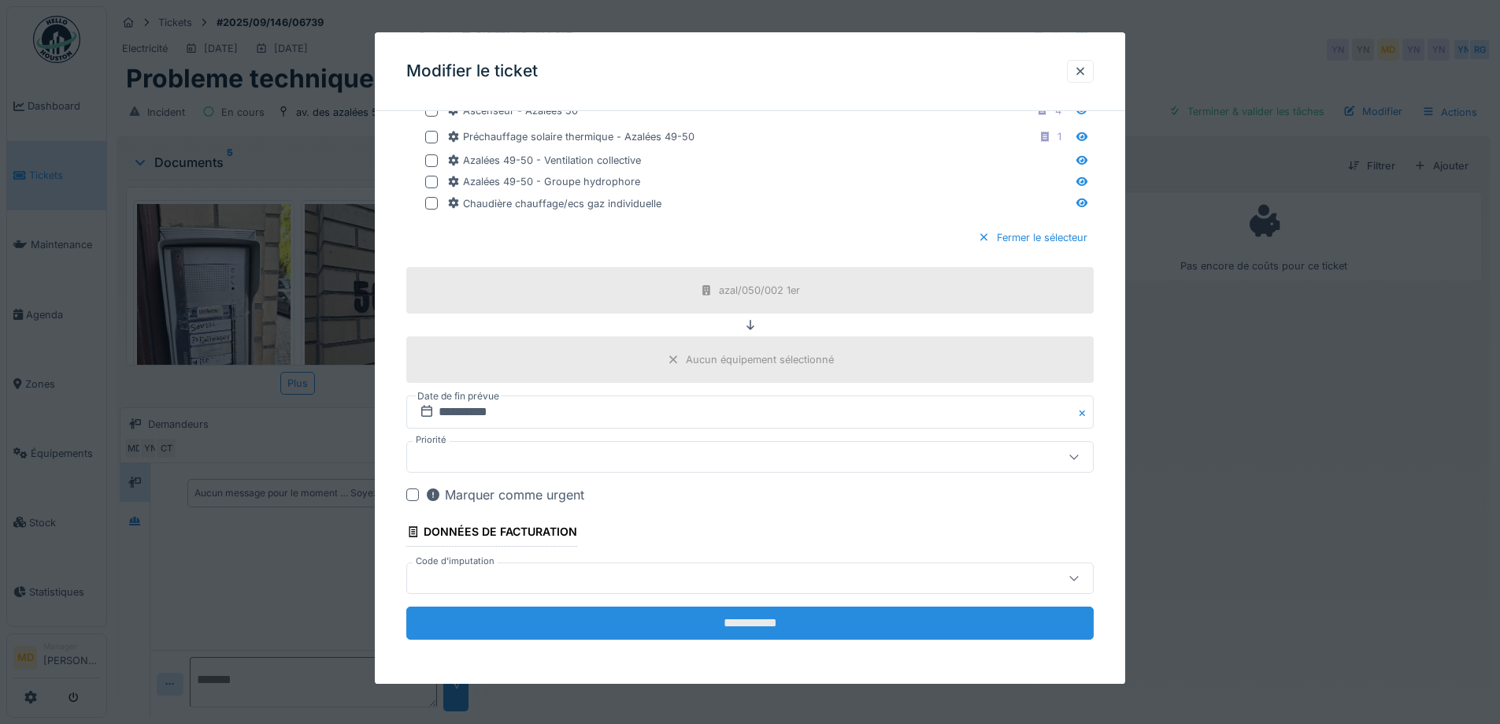
click at [737, 634] on input "**********" at bounding box center [750, 623] width 688 height 33
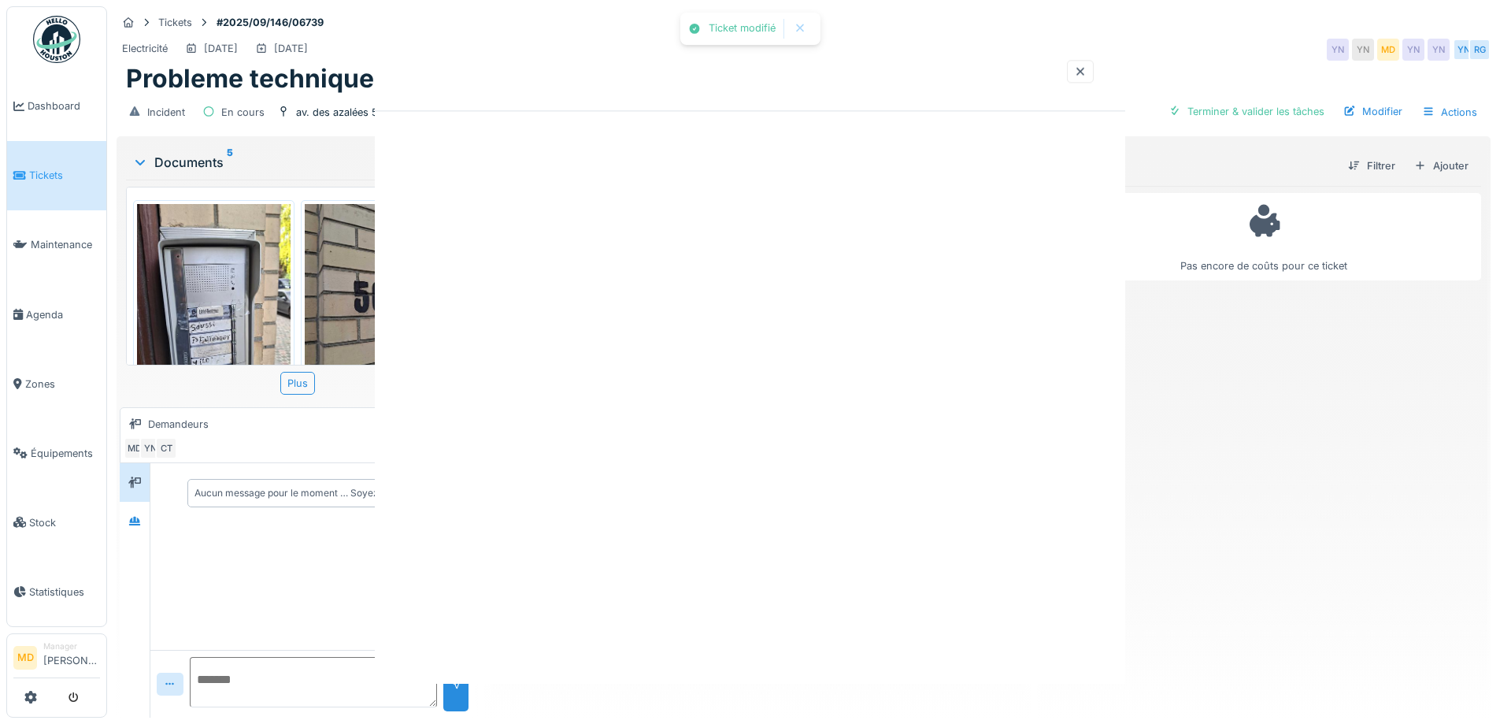
scroll to position [0, 0]
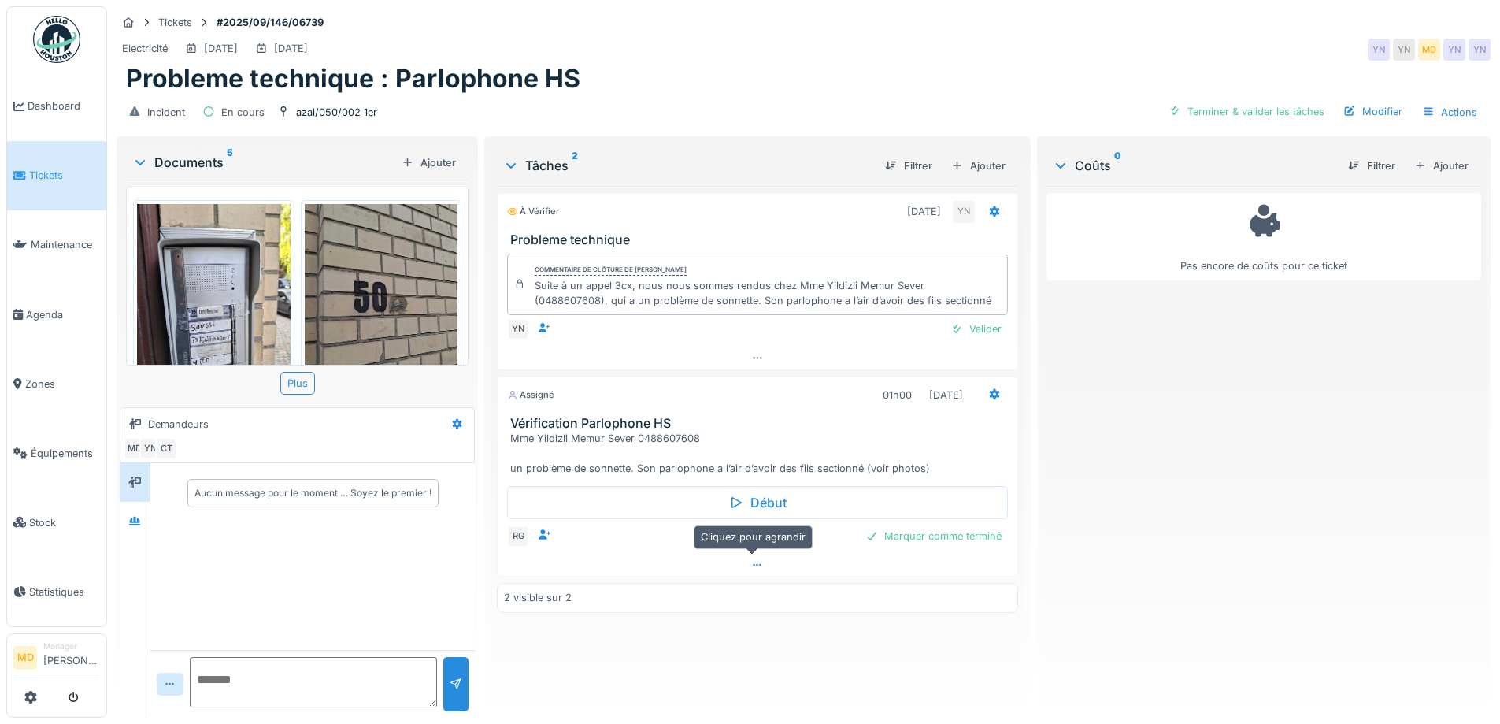
click at [751, 567] on icon at bounding box center [757, 565] width 13 height 10
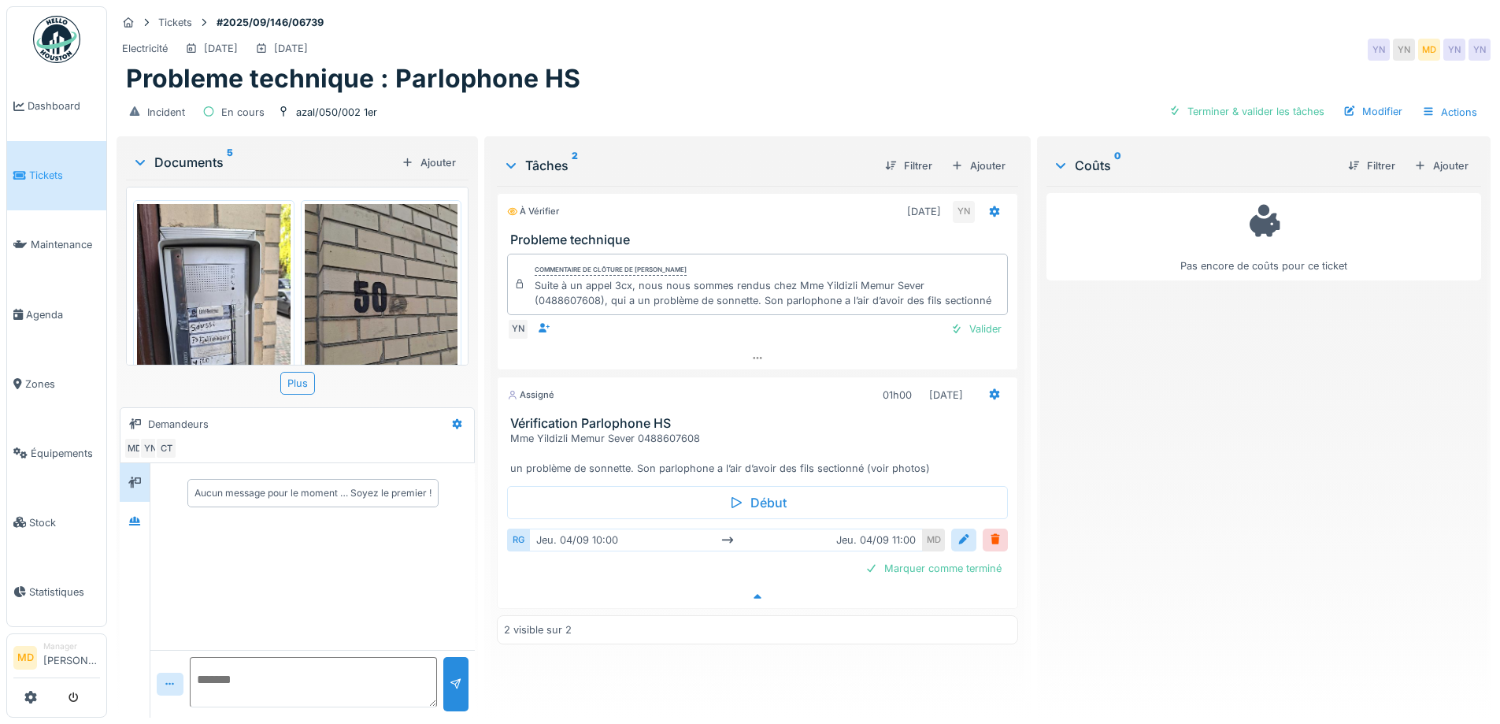
scroll to position [12, 0]
click at [741, 585] on div at bounding box center [757, 596] width 519 height 23
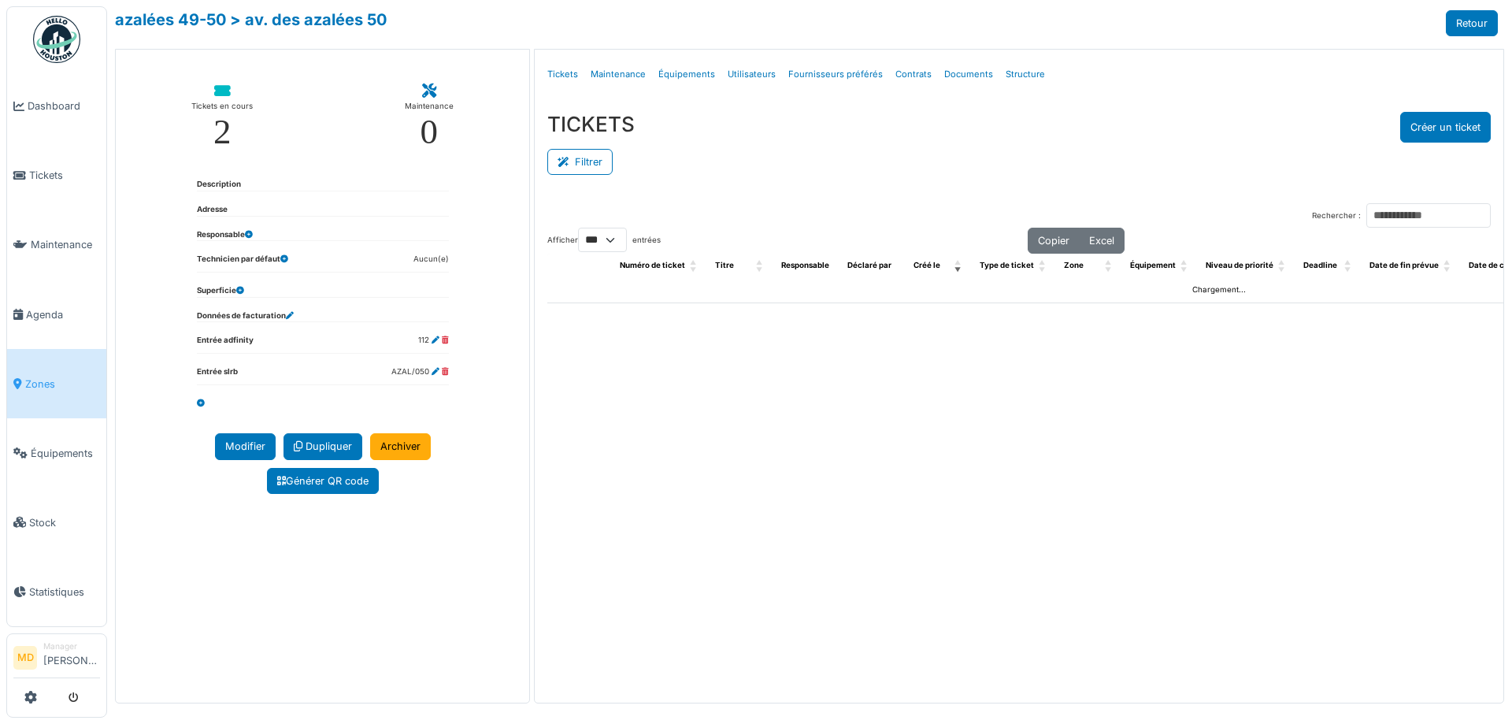
select select "***"
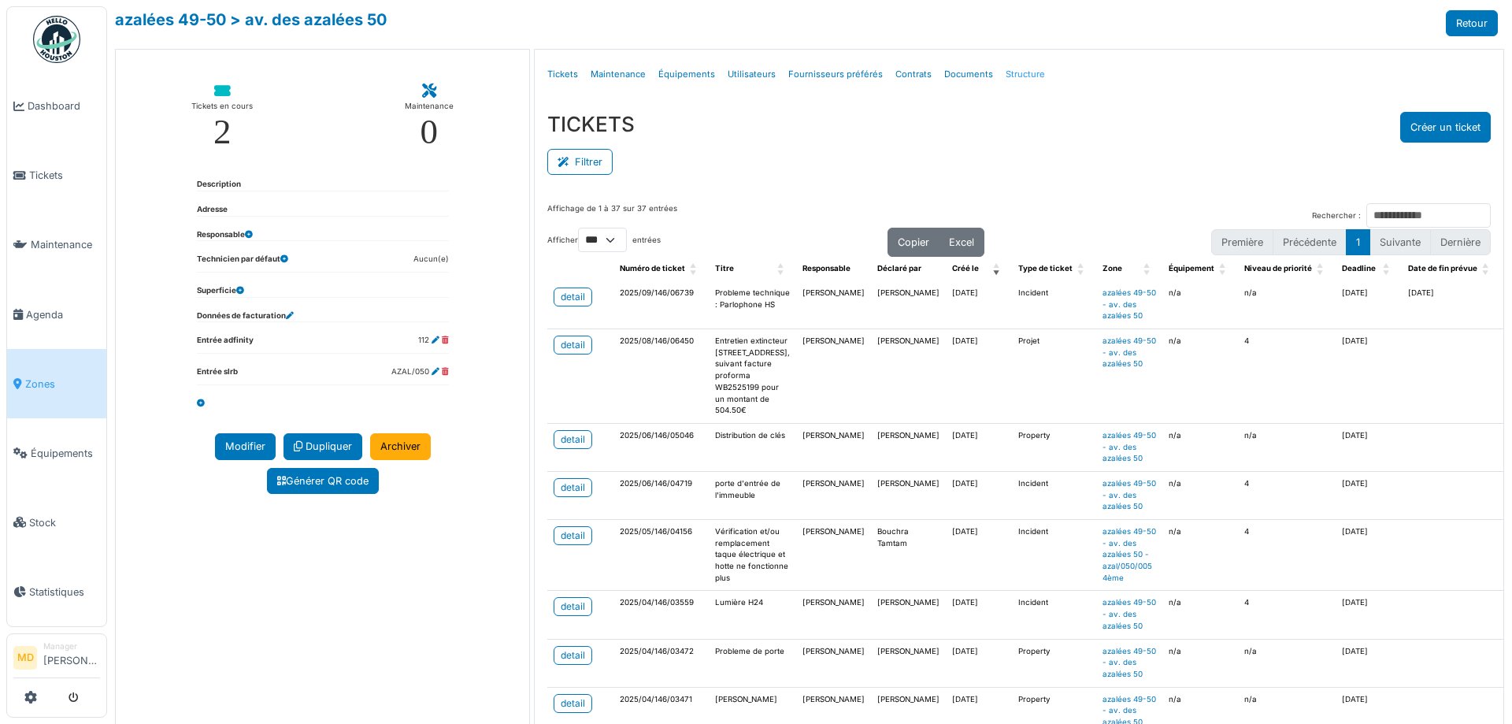
click at [1002, 72] on link "Structure" at bounding box center [1025, 74] width 52 height 37
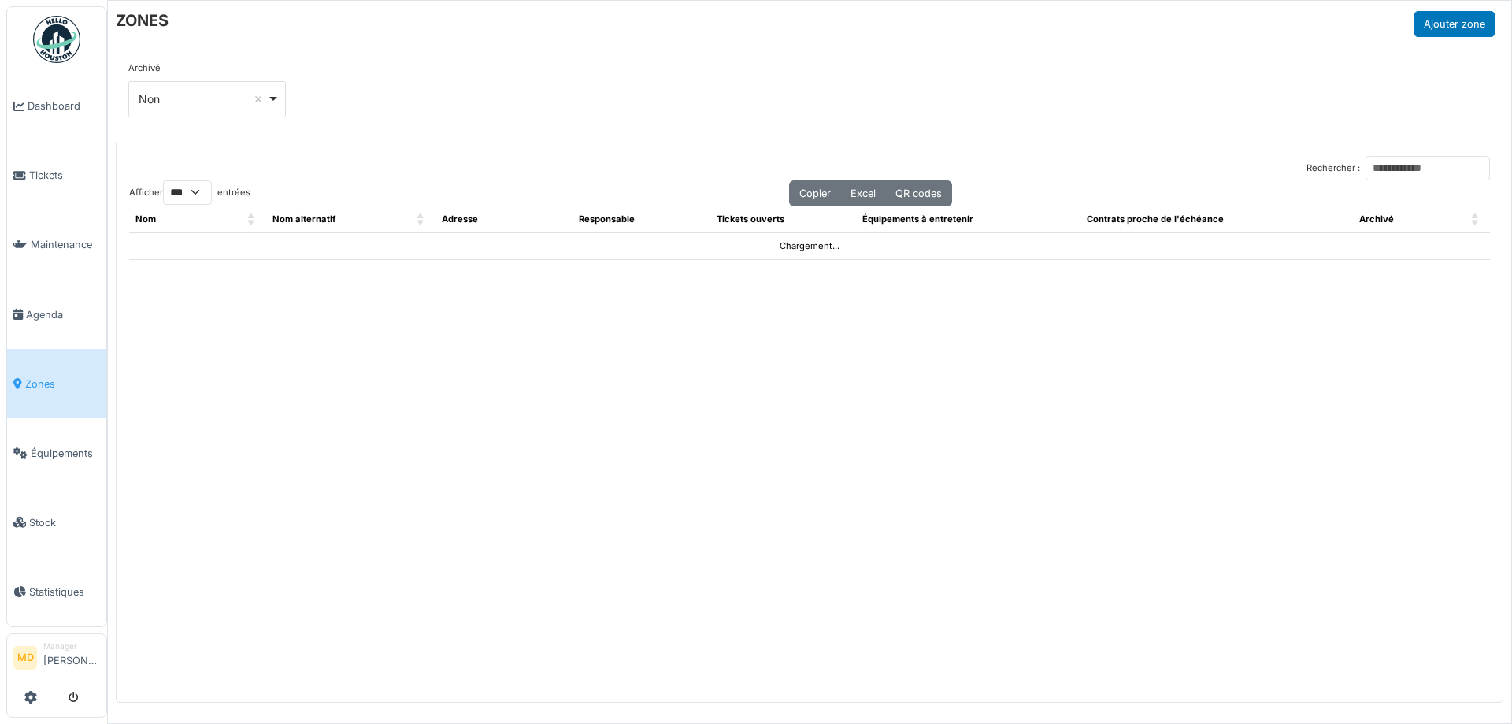
select select "***"
click at [1398, 176] on input "Rechercher :" at bounding box center [1428, 168] width 124 height 24
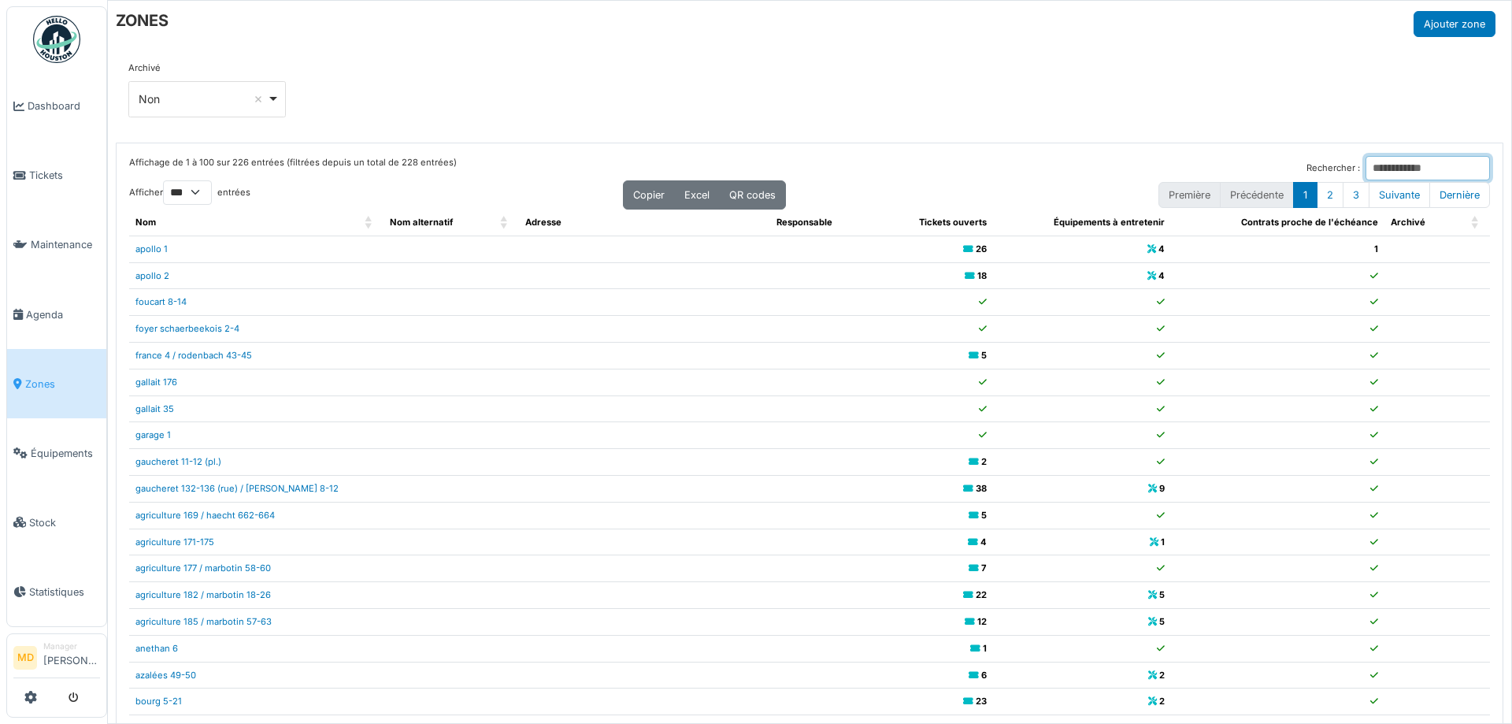
click at [1366, 158] on input "Rechercher :" at bounding box center [1428, 168] width 124 height 24
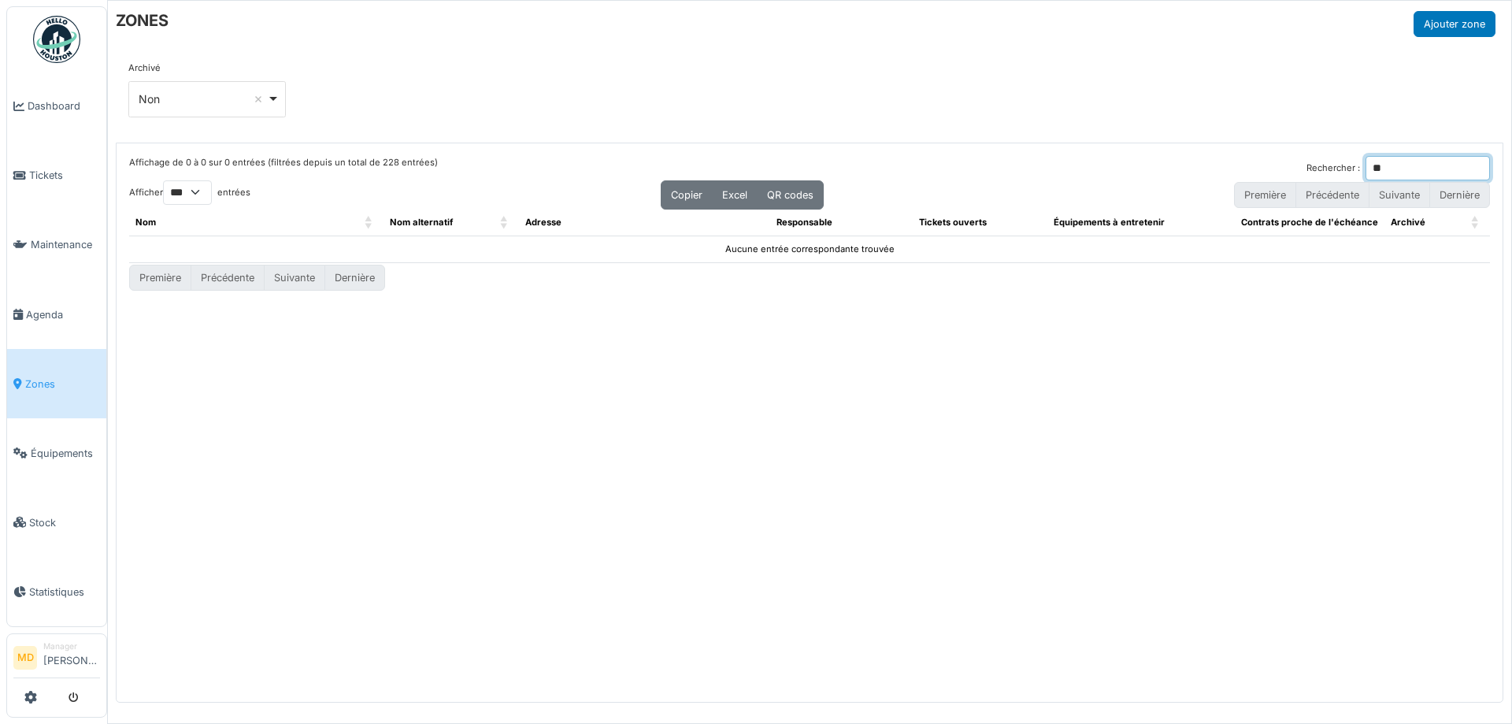
type input "*"
type input "****"
click at [1400, 168] on input "****" at bounding box center [1428, 168] width 124 height 24
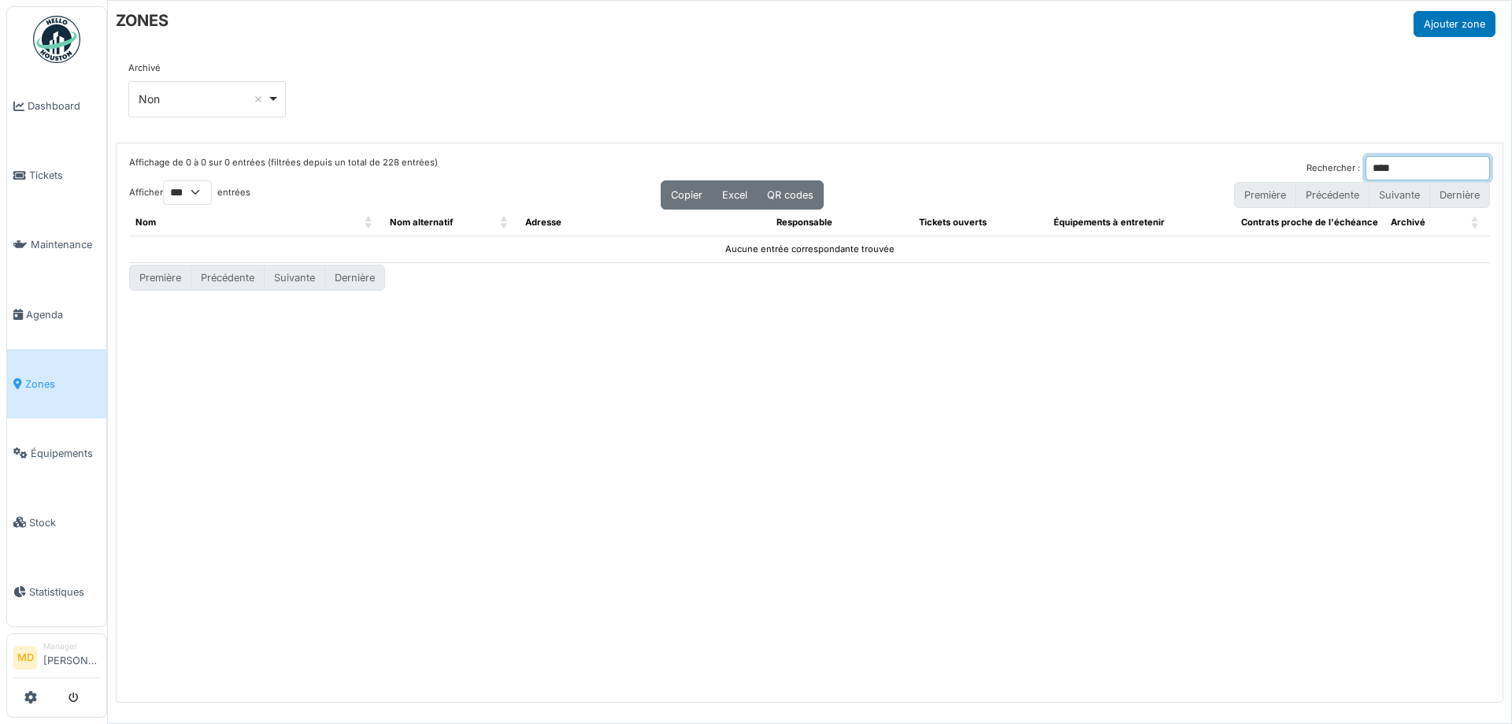
click at [1400, 168] on input "****" at bounding box center [1428, 168] width 124 height 24
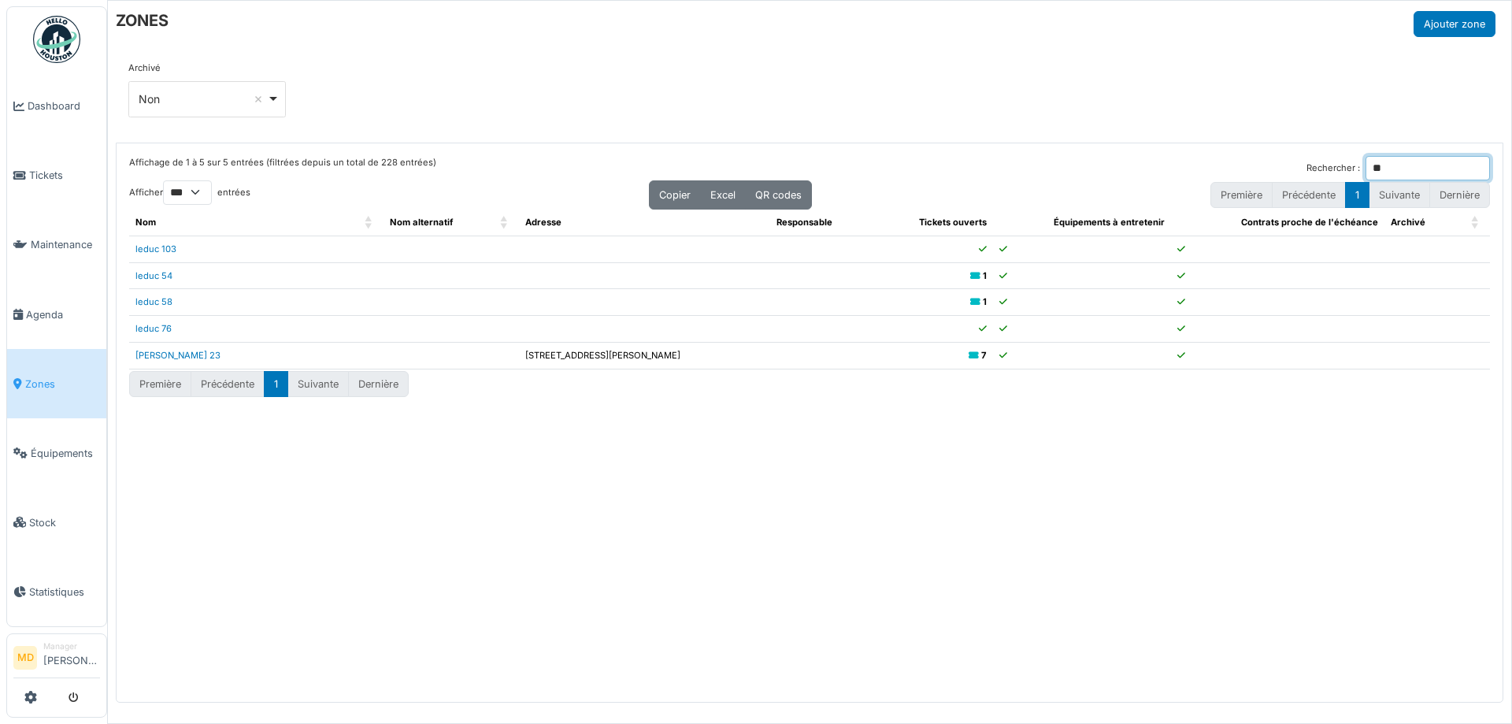
type input "*"
click at [1400, 168] on input "Rechercher :" at bounding box center [1428, 168] width 124 height 24
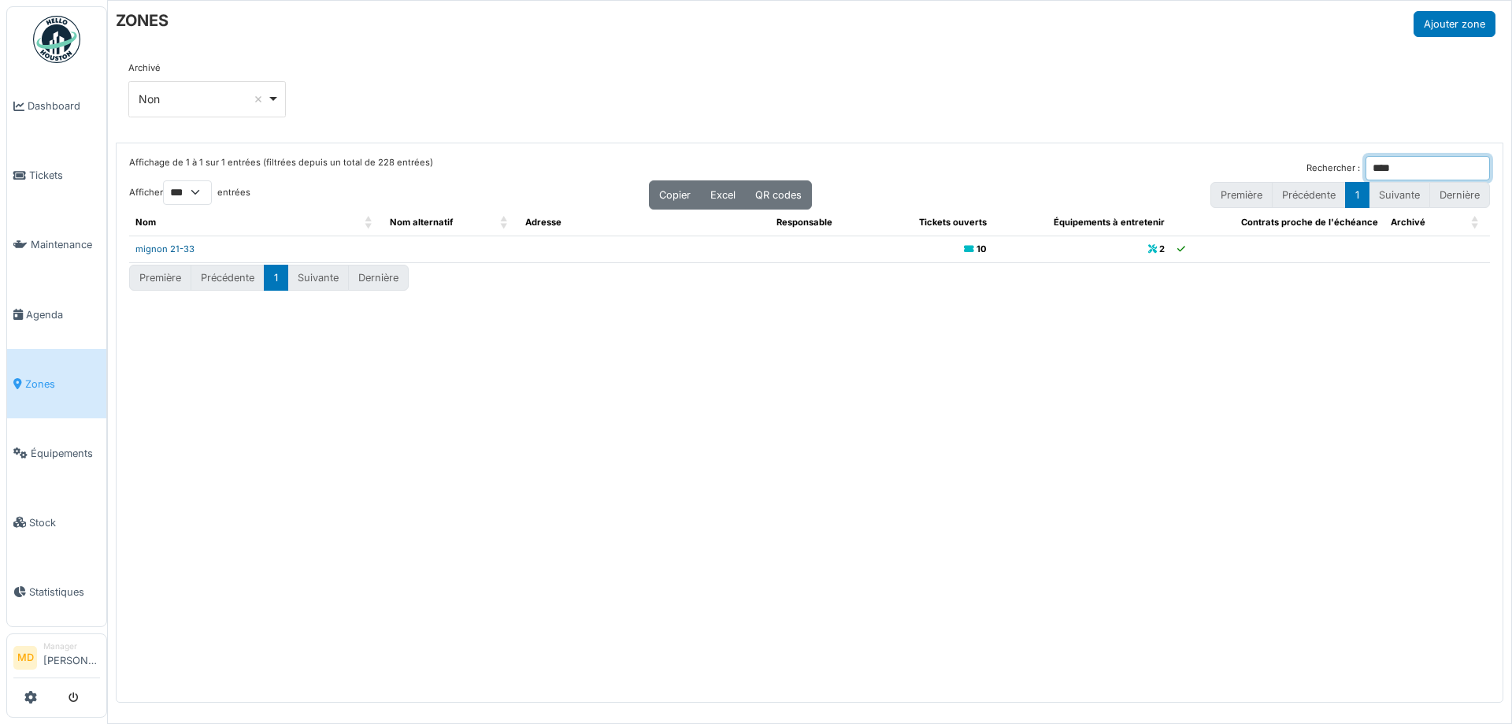
type input "****"
click at [184, 250] on link "mignon 21-33" at bounding box center [164, 248] width 59 height 11
click at [1392, 172] on input "****" at bounding box center [1428, 168] width 124 height 24
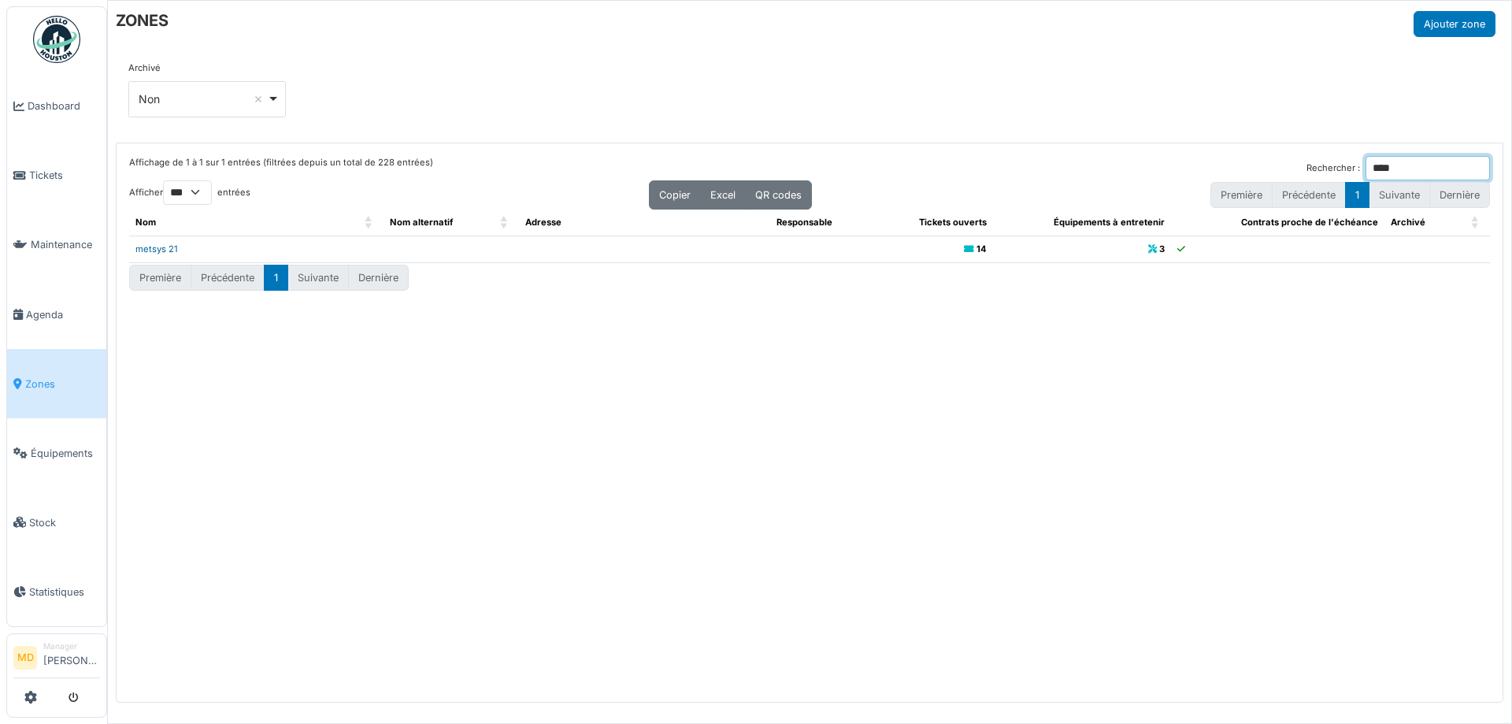
type input "****"
click at [170, 248] on link "metsys 21" at bounding box center [156, 248] width 43 height 11
click at [1383, 165] on input "****" at bounding box center [1428, 168] width 124 height 24
click at [1083, 114] on div "Archivé *** Non Remove item Tous Oui Non" at bounding box center [809, 95] width 1363 height 69
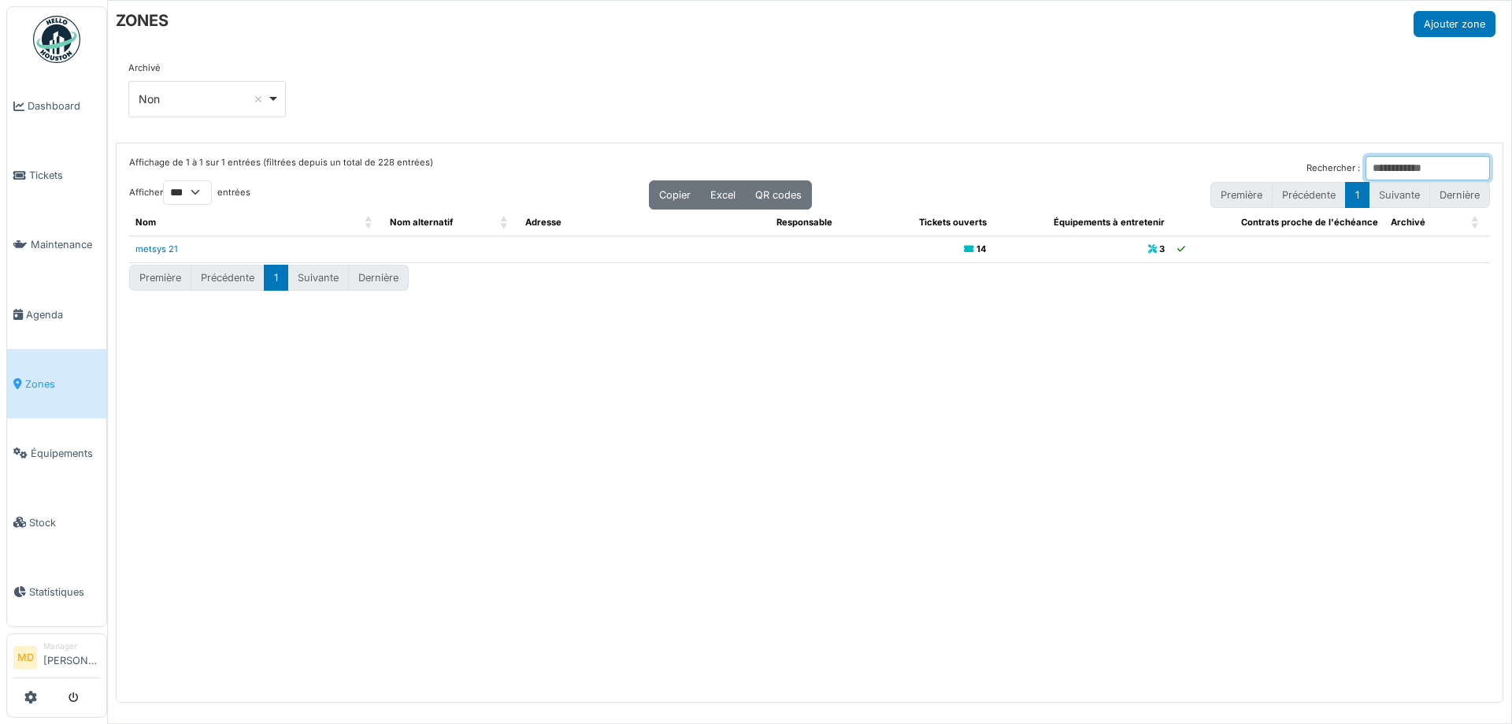
click at [1366, 161] on input "Rechercher :" at bounding box center [1428, 168] width 124 height 24
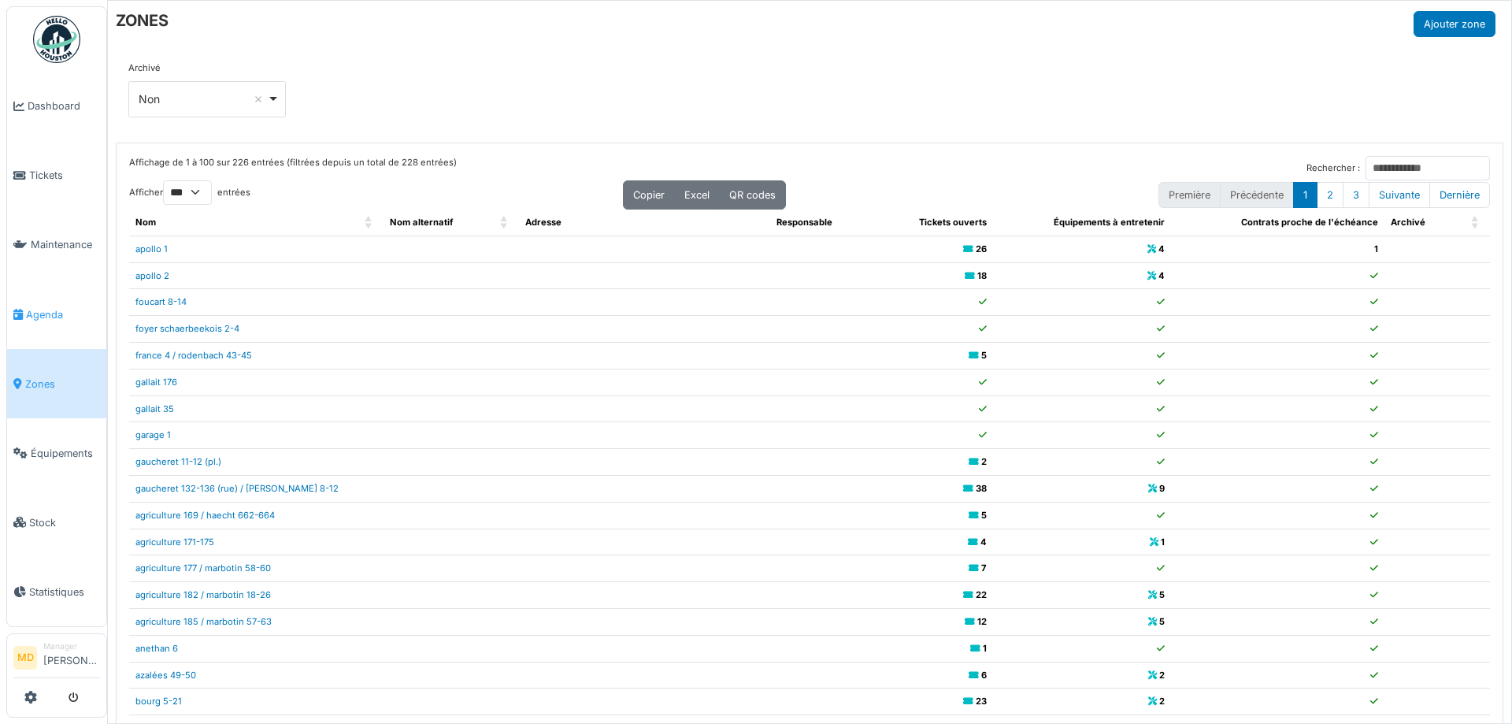
click at [44, 299] on link "Agenda" at bounding box center [56, 314] width 99 height 69
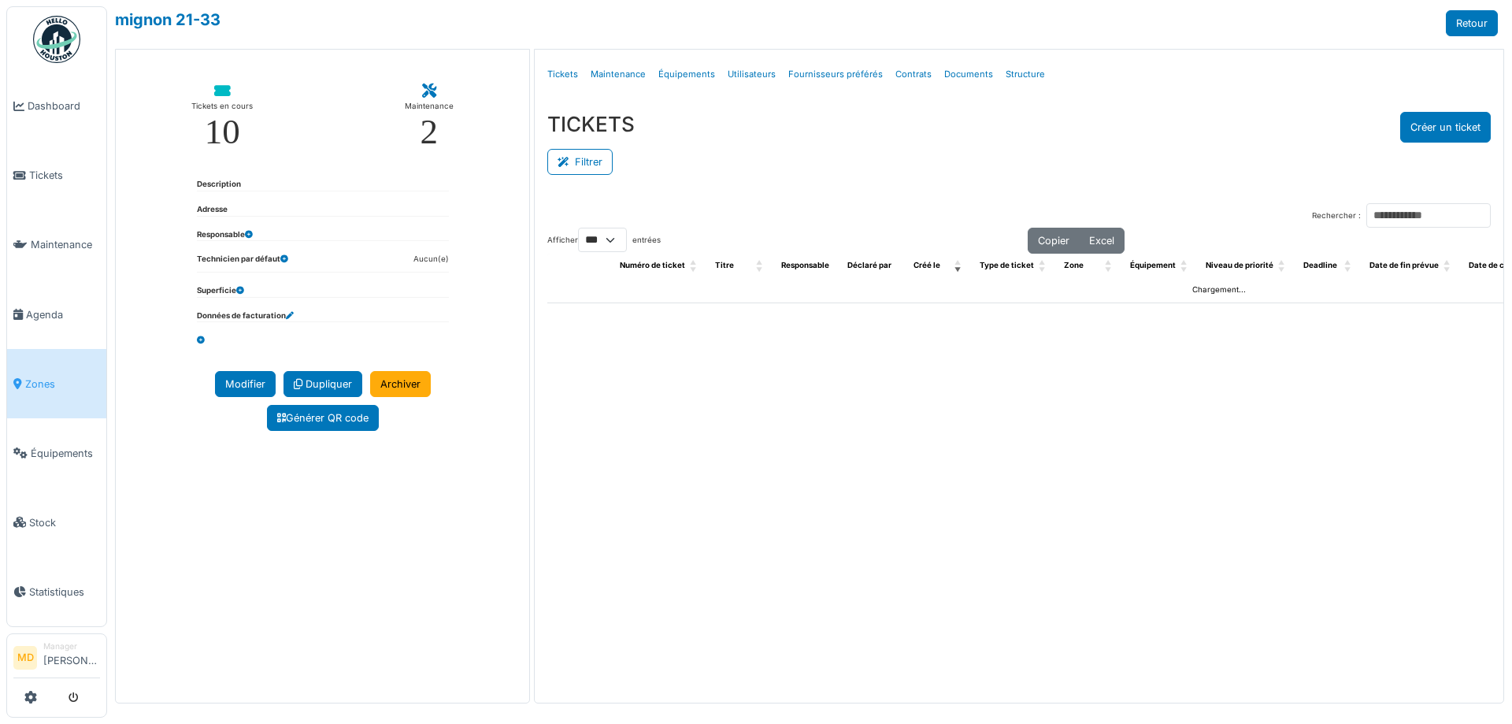
select select "***"
click at [1017, 80] on link "Structure" at bounding box center [1025, 74] width 52 height 37
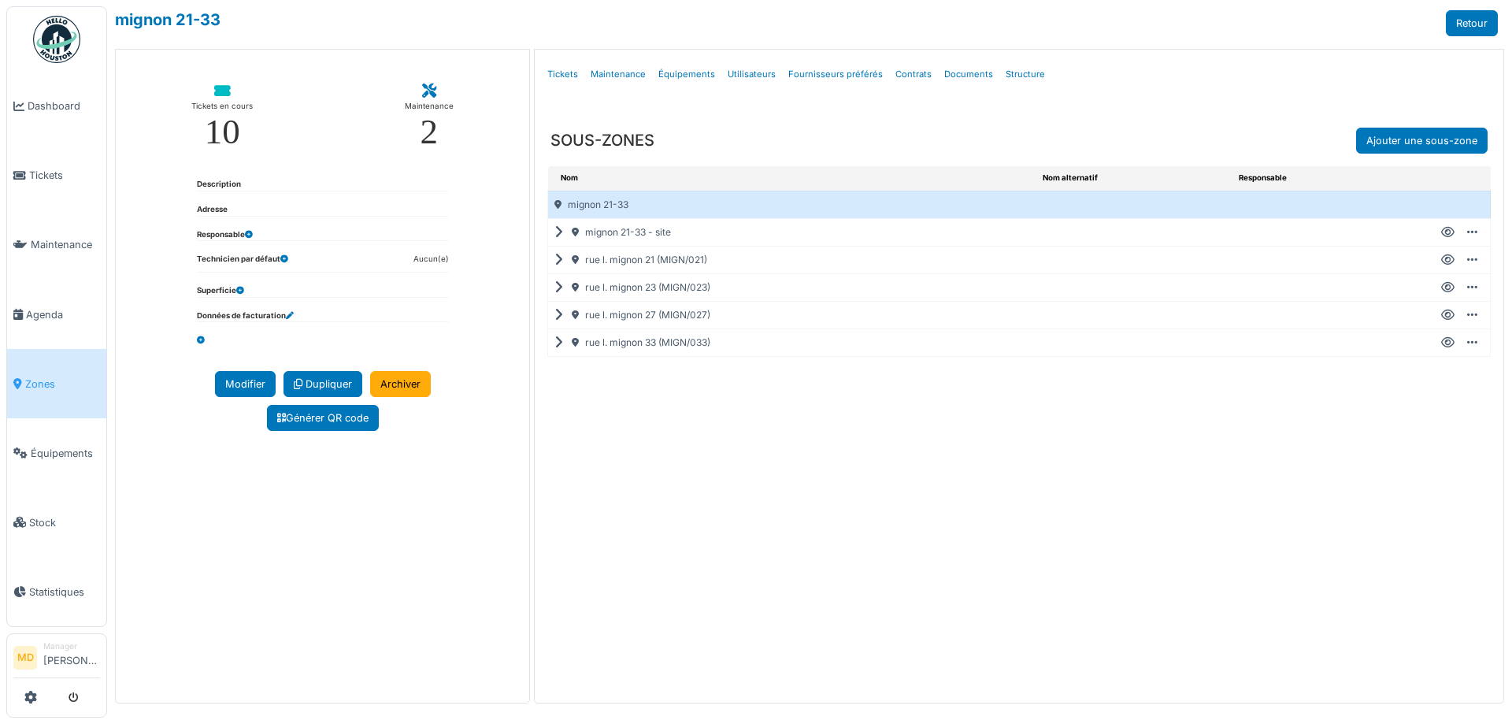
click at [556, 261] on icon at bounding box center [561, 260] width 15 height 1
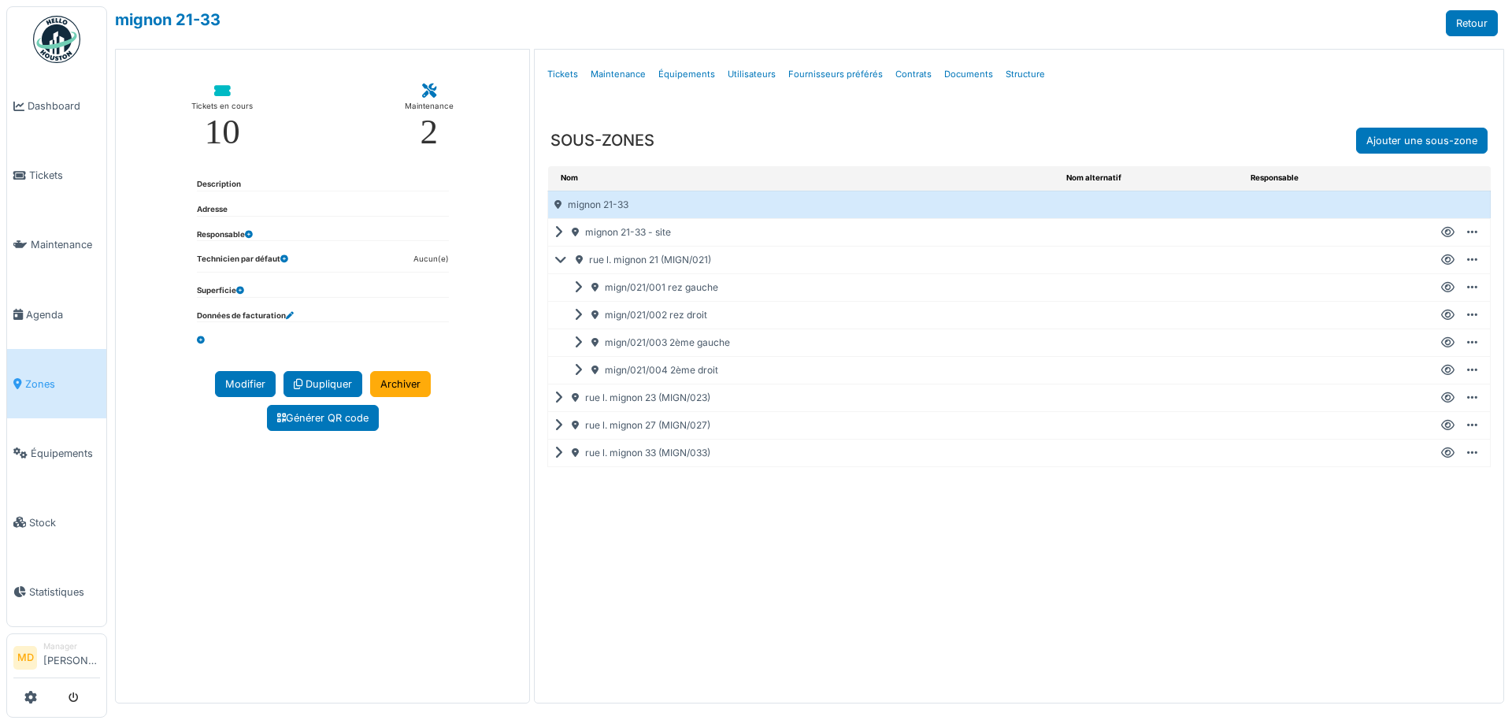
click at [558, 399] on icon at bounding box center [561, 398] width 15 height 1
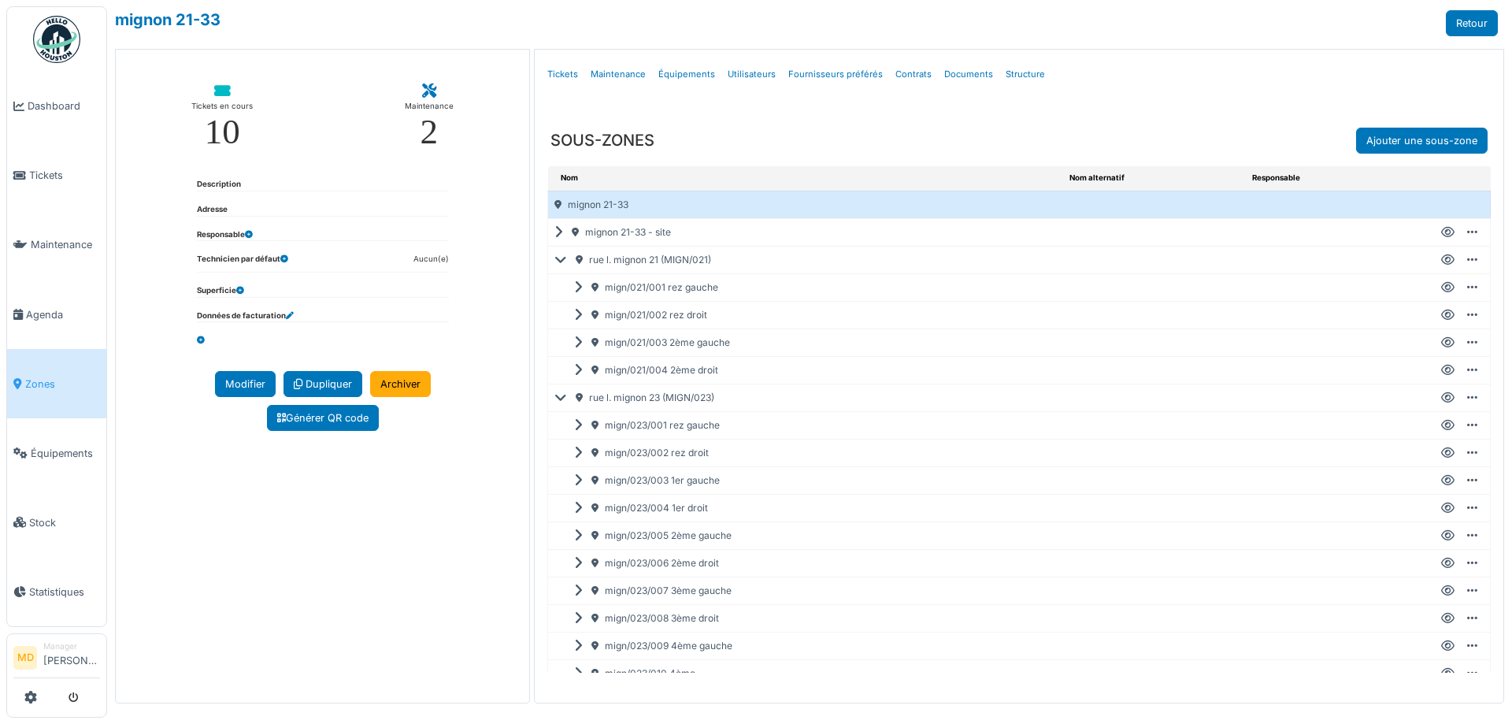
scroll to position [122, 0]
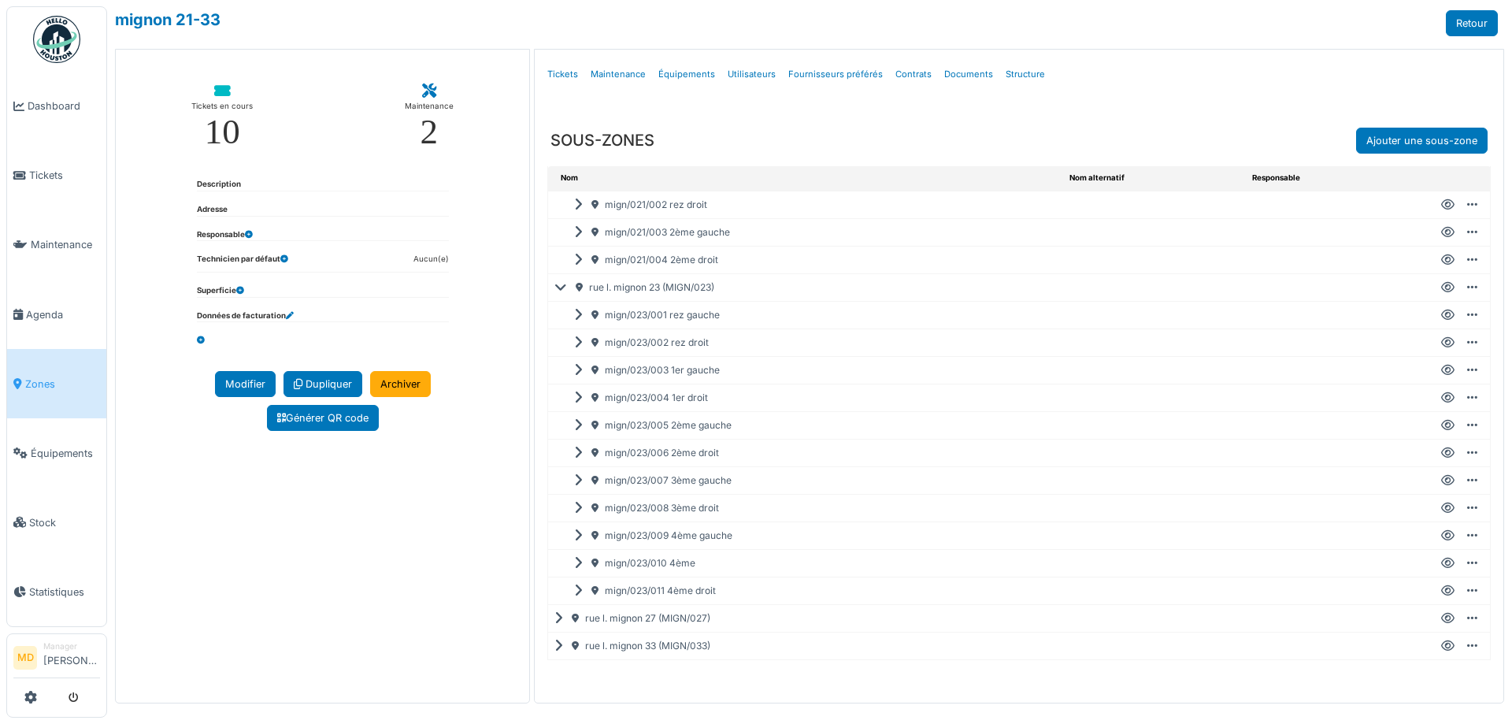
click at [1441, 508] on icon at bounding box center [1447, 508] width 13 height 1
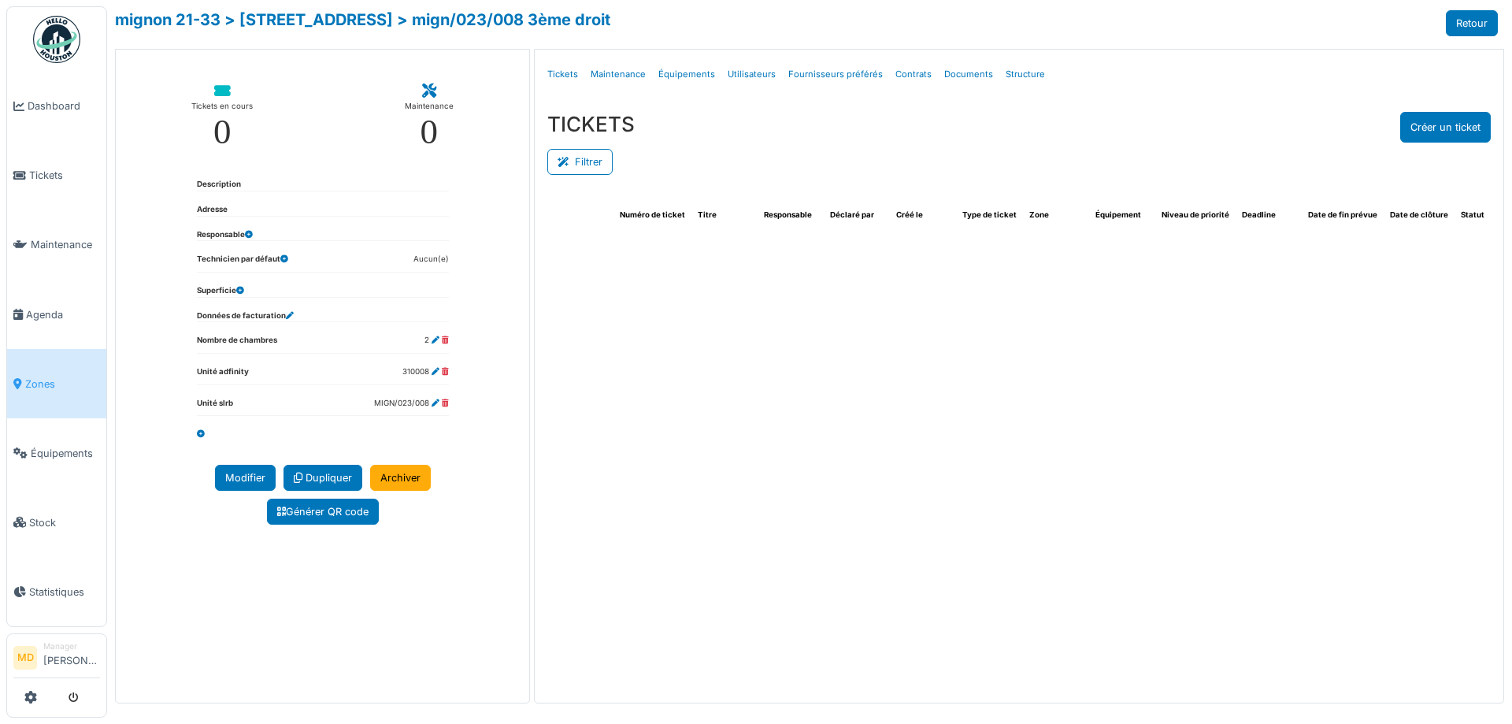
select select "***"
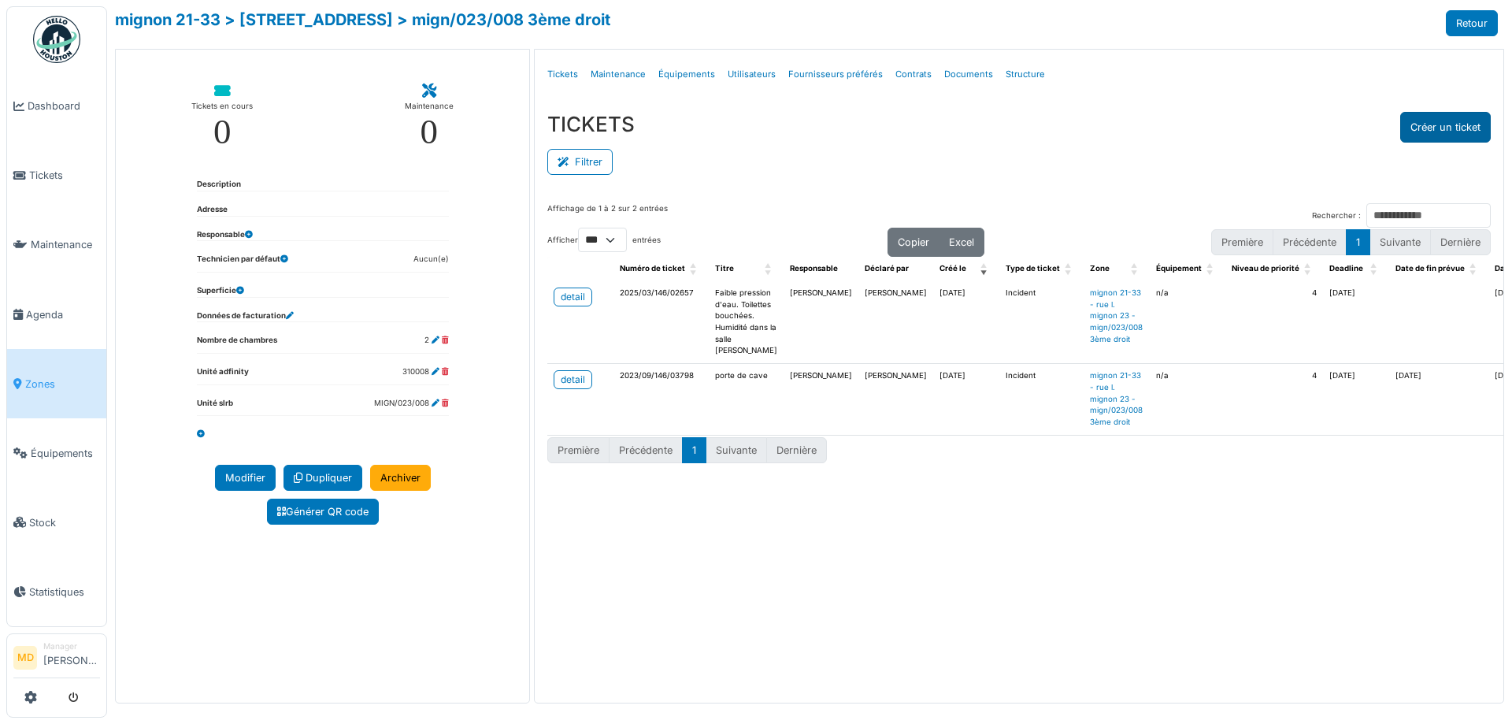
click at [1429, 125] on button "Créer un ticket" at bounding box center [1445, 127] width 91 height 31
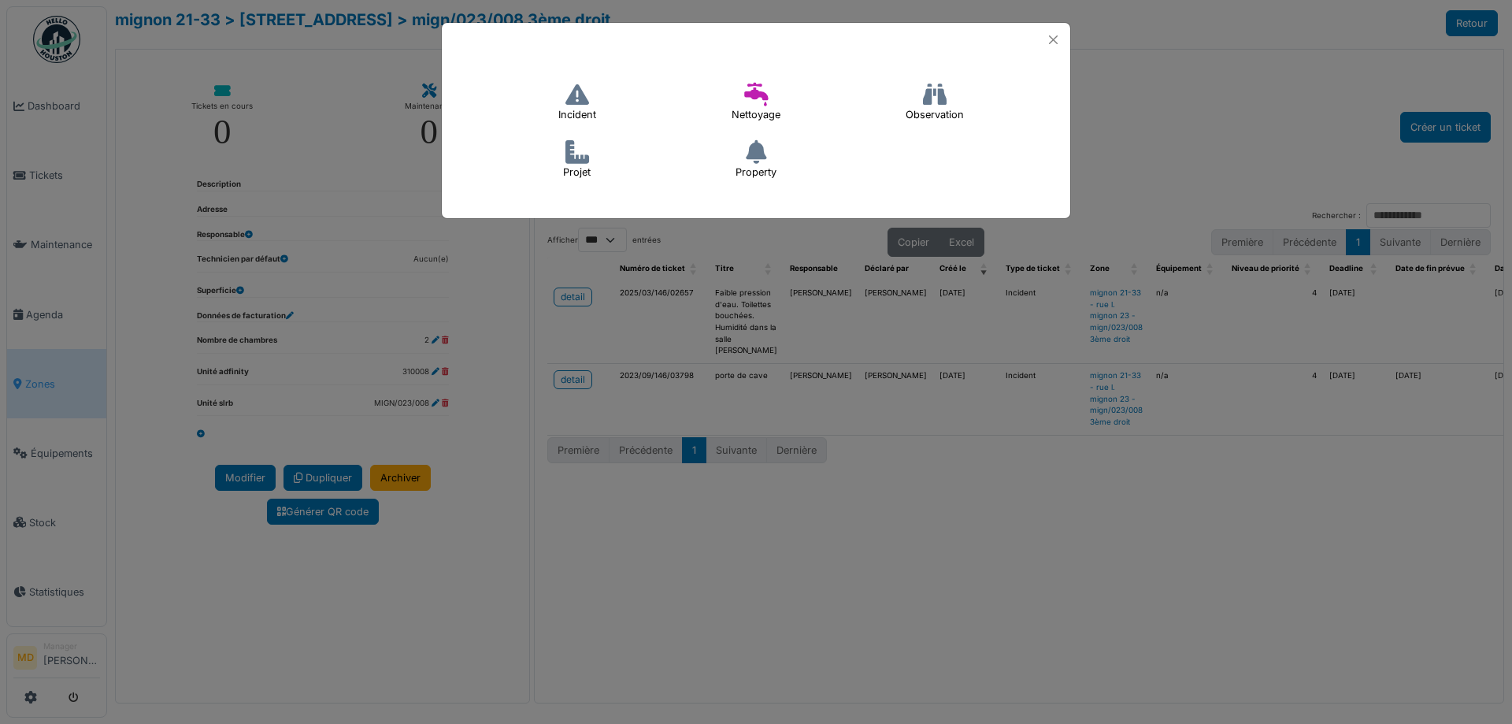
click at [587, 98] on icon at bounding box center [578, 95] width 24 height 24
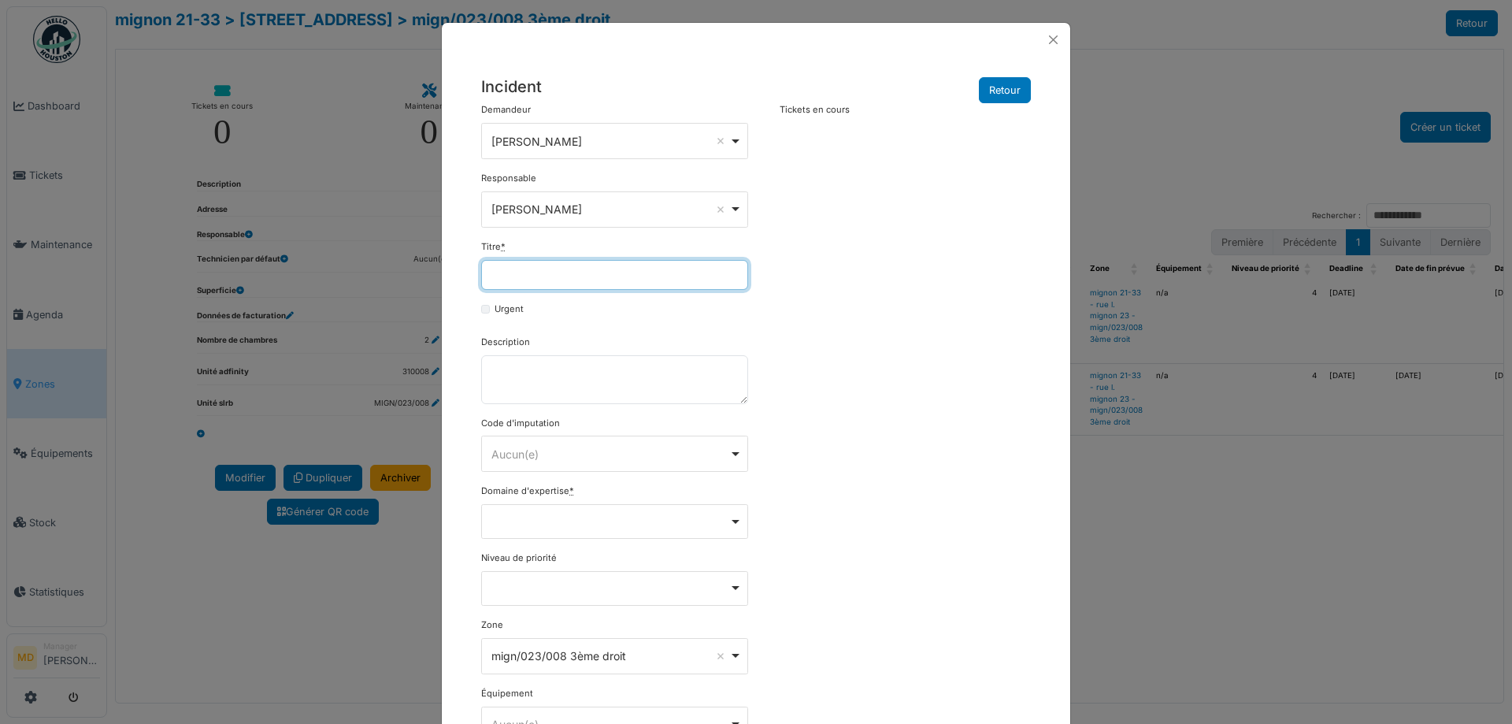
click at [538, 276] on input "Titre *" at bounding box center [614, 275] width 267 height 30
click at [553, 276] on input "********" at bounding box center [614, 275] width 267 height 30
click at [569, 278] on input "********" at bounding box center [614, 275] width 267 height 30
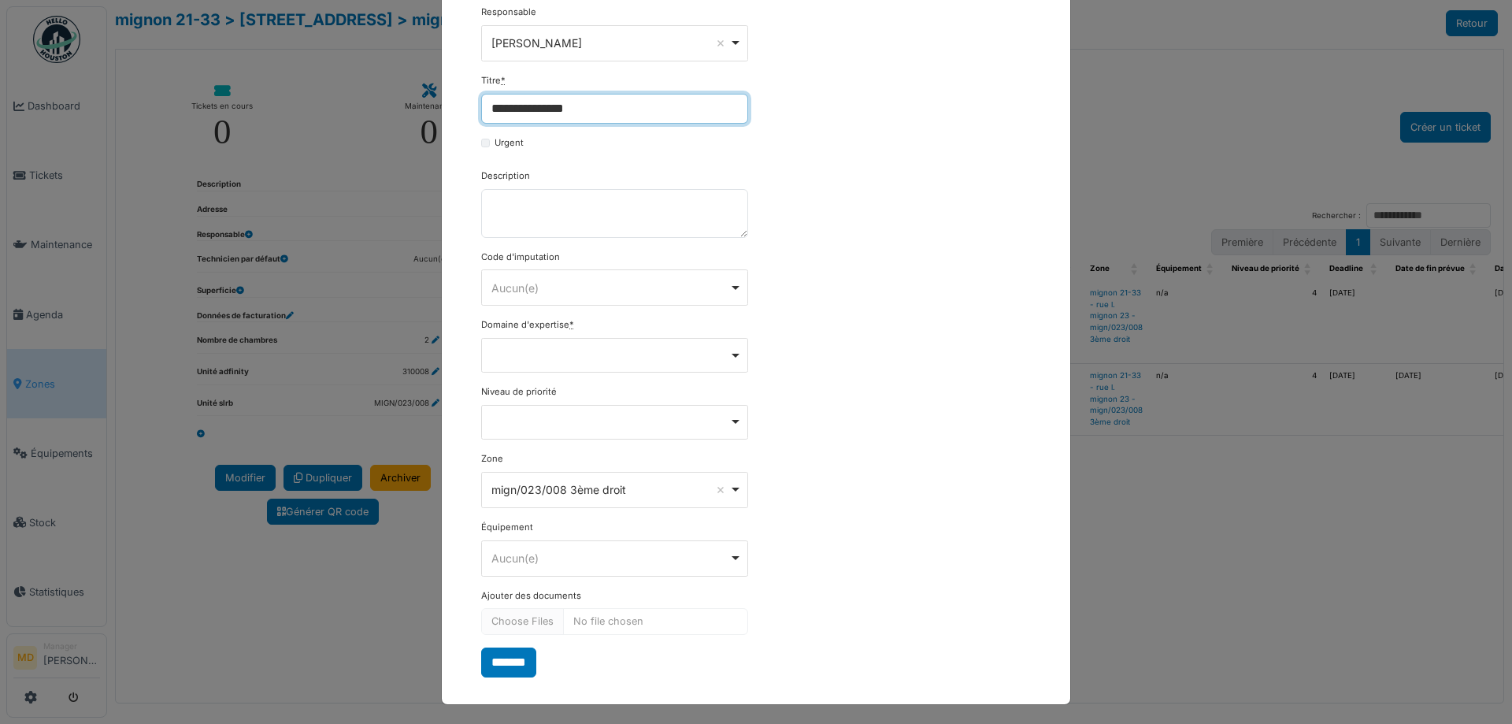
scroll to position [169, 0]
click at [574, 354] on div "Remove item" at bounding box center [615, 351] width 254 height 6
type input "**********"
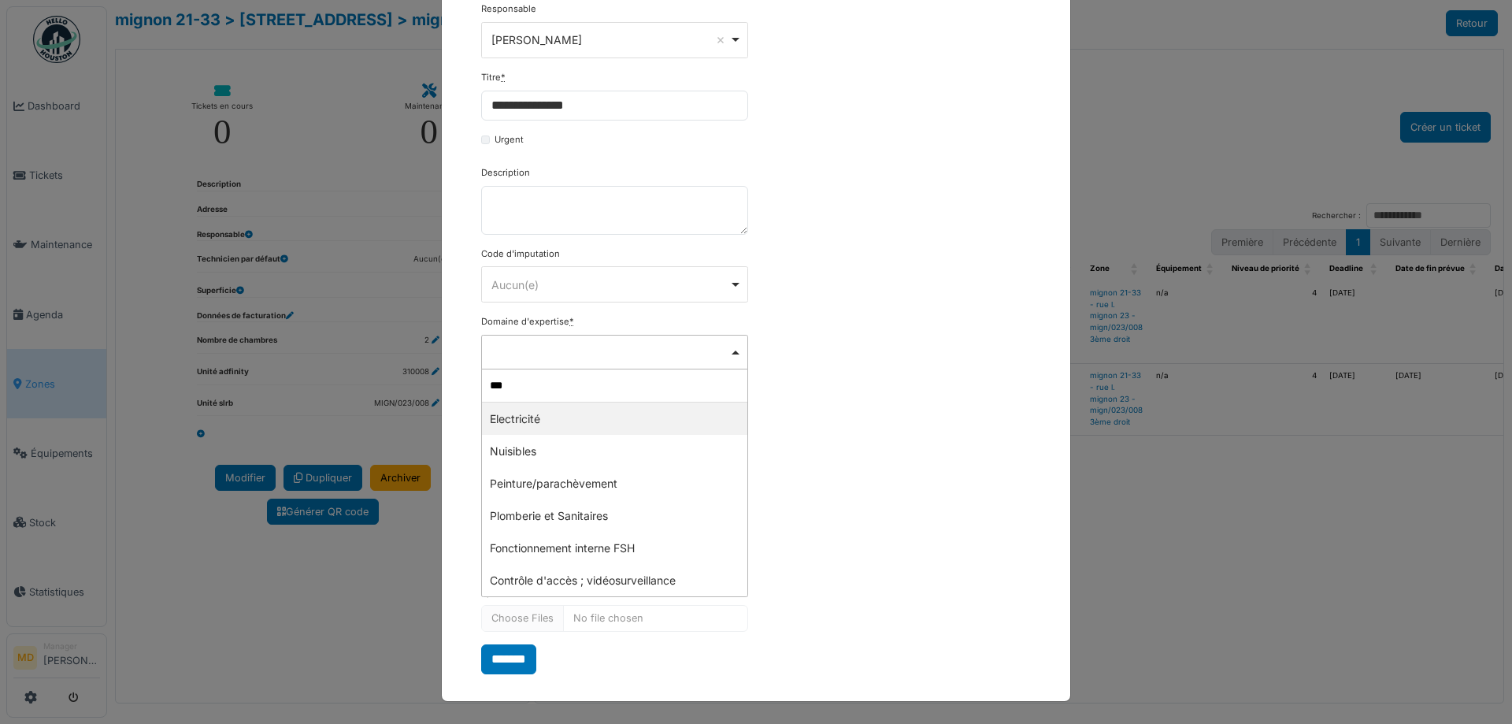
type input "****"
select select "***"
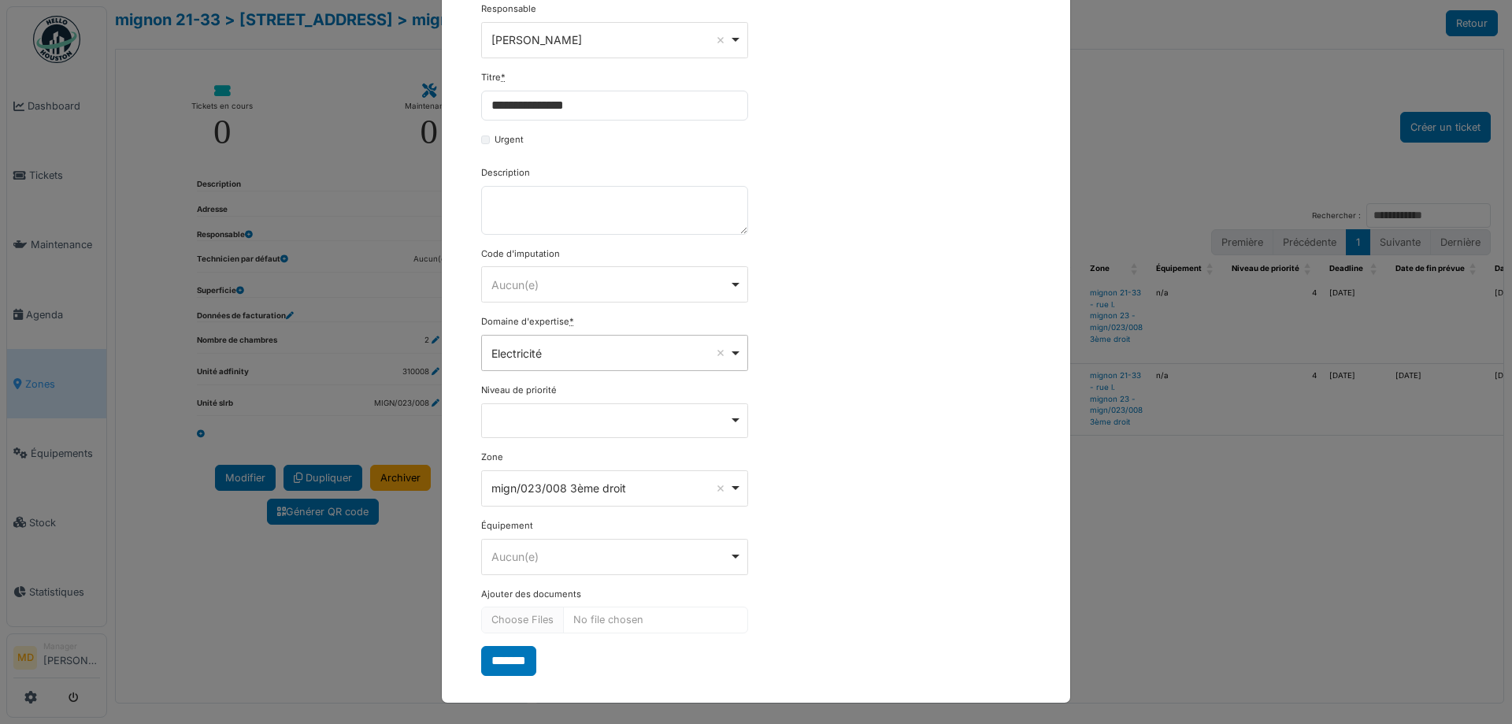
click at [915, 431] on div "**********" at bounding box center [756, 304] width 566 height 741
click at [515, 660] on input "*******" at bounding box center [508, 661] width 55 height 30
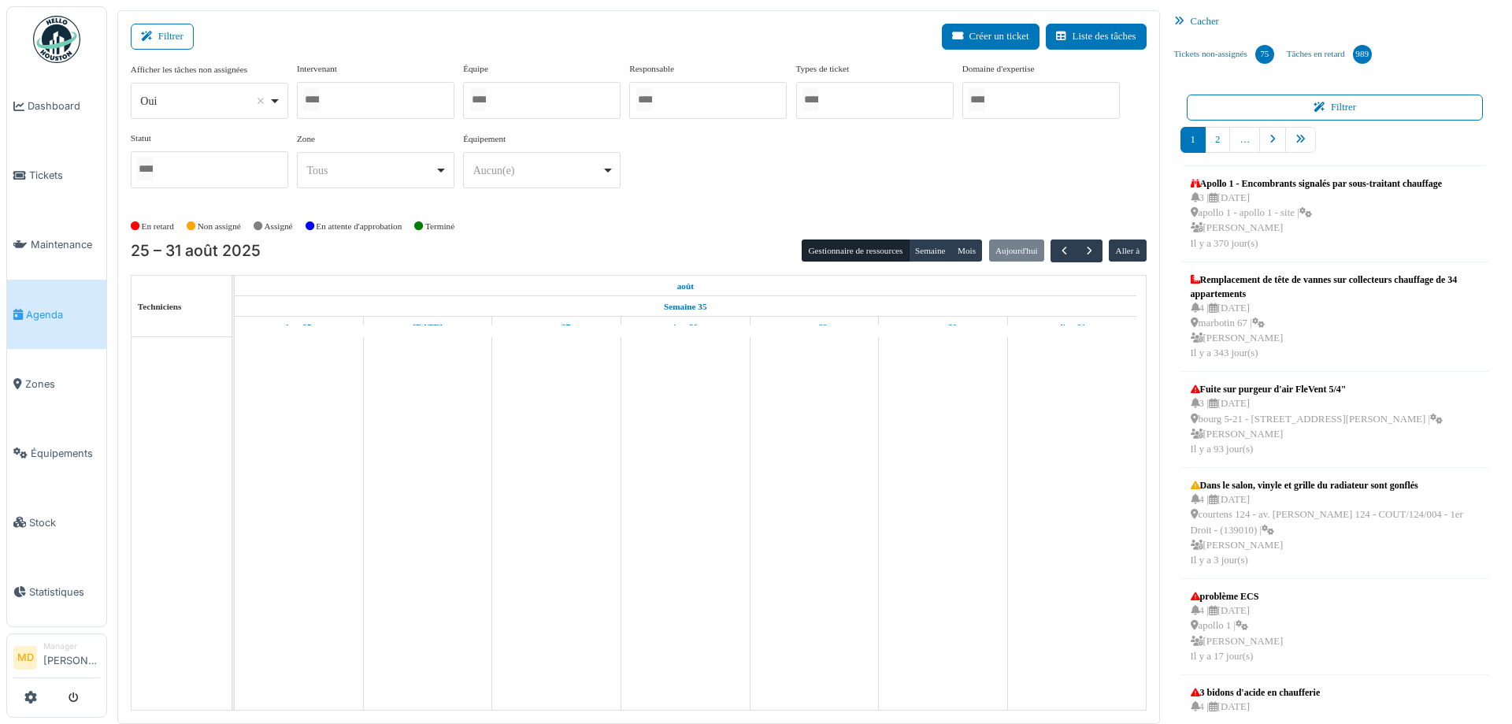
click at [400, 95] on div at bounding box center [376, 100] width 158 height 37
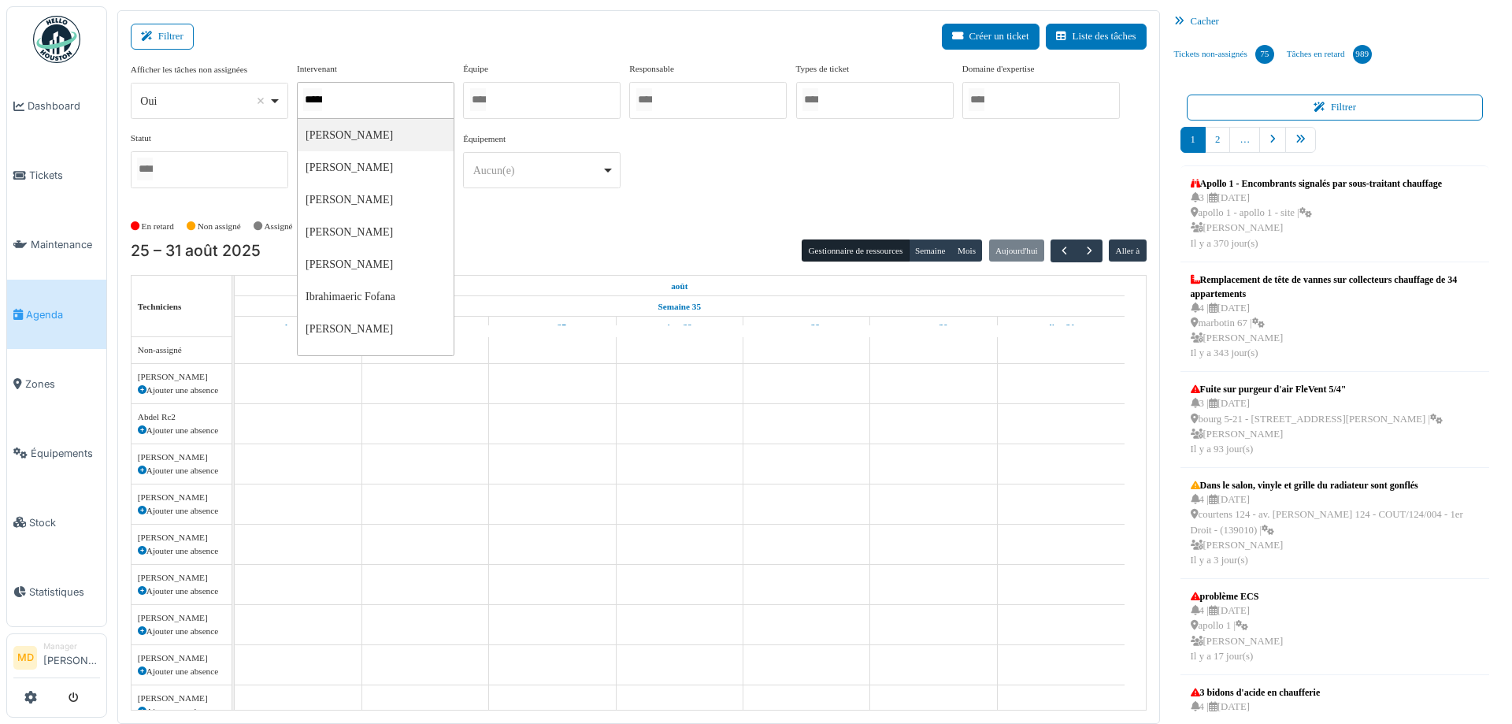
type input "******"
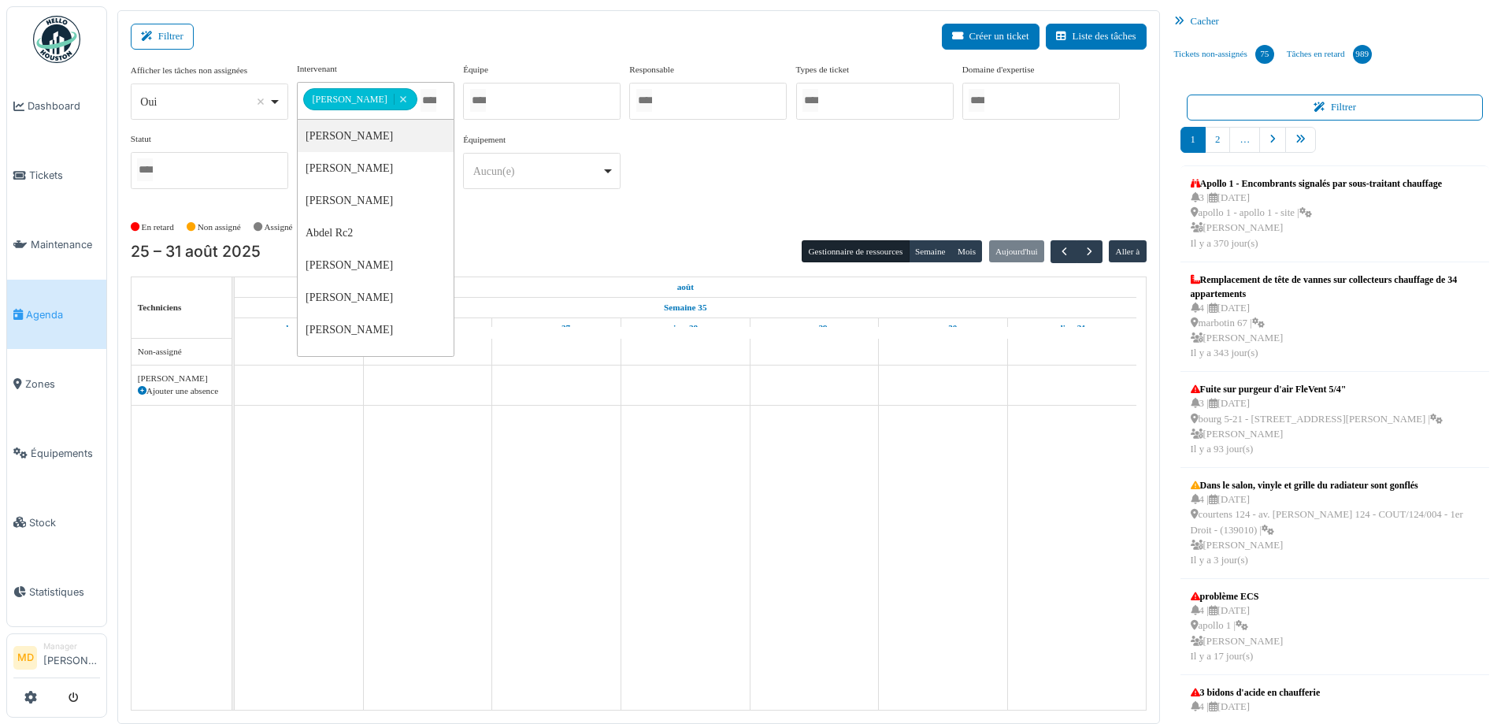
click at [766, 189] on div "**********" at bounding box center [639, 131] width 1016 height 139
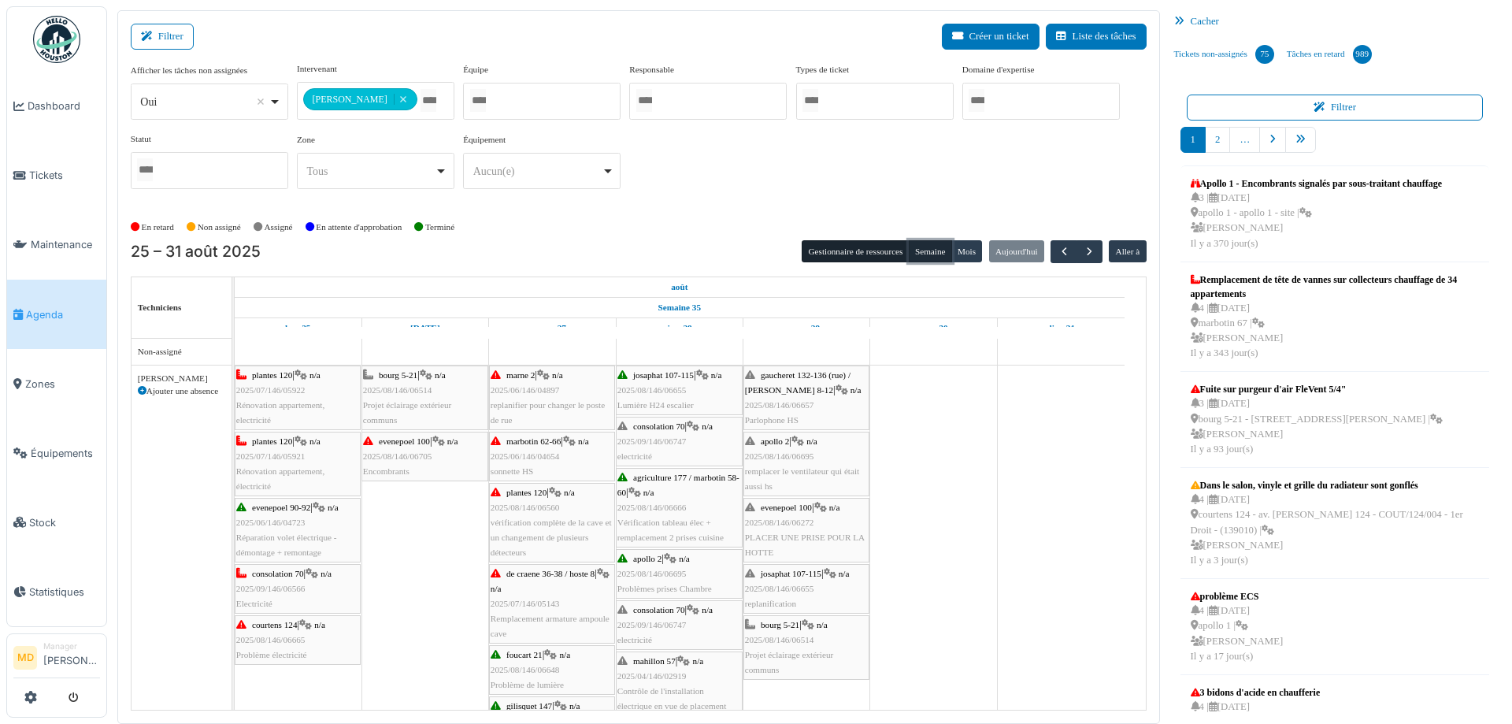
click at [917, 245] on button "Semaine" at bounding box center [930, 251] width 43 height 22
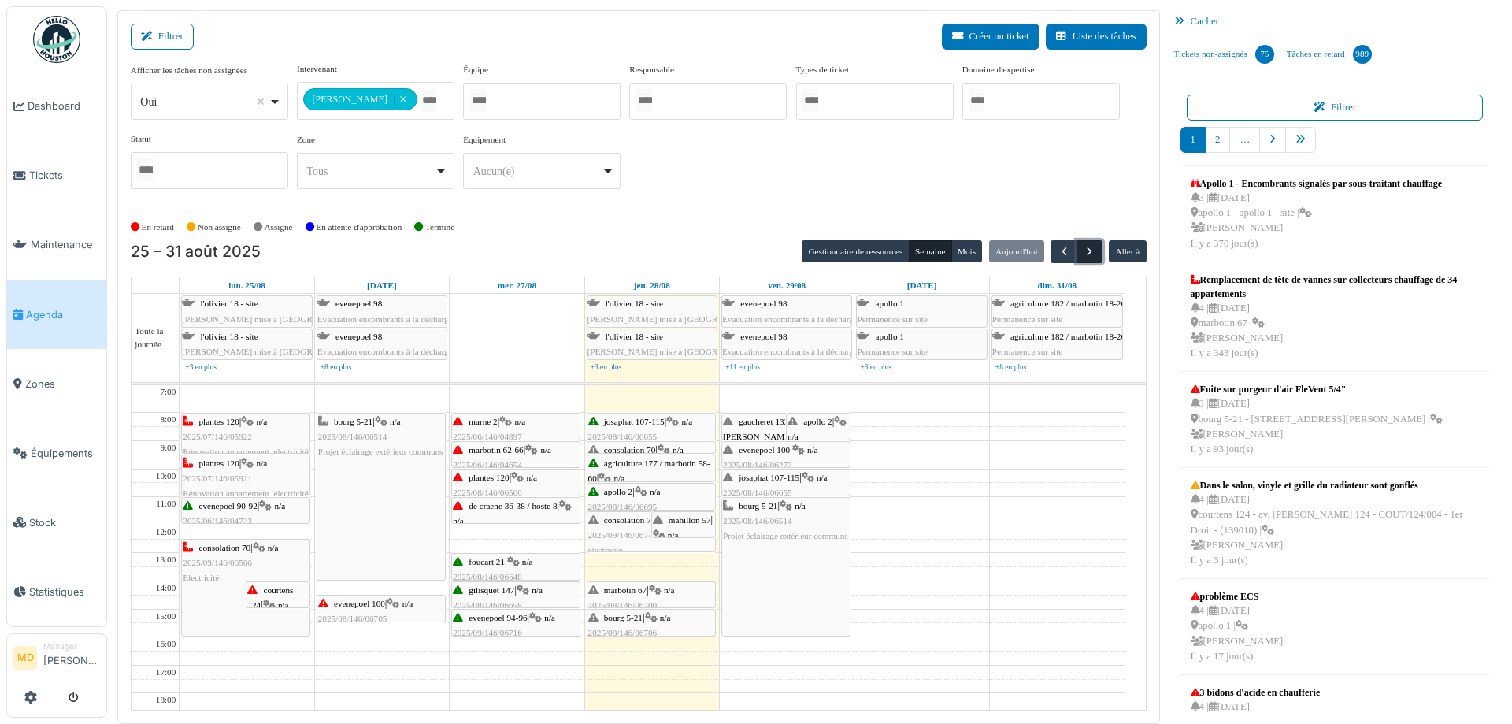
click at [1090, 247] on button "button" at bounding box center [1090, 251] width 26 height 23
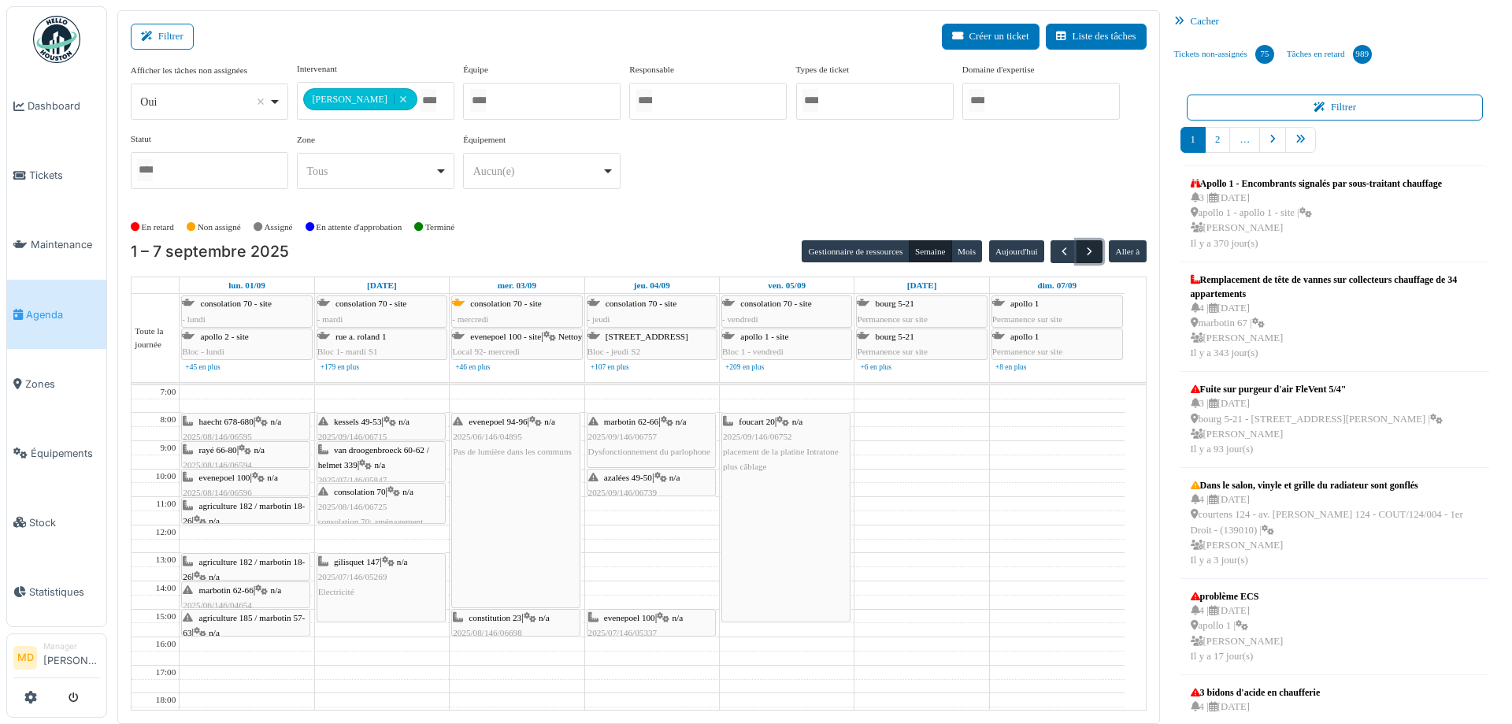
click at [1091, 247] on button "button" at bounding box center [1090, 251] width 26 height 23
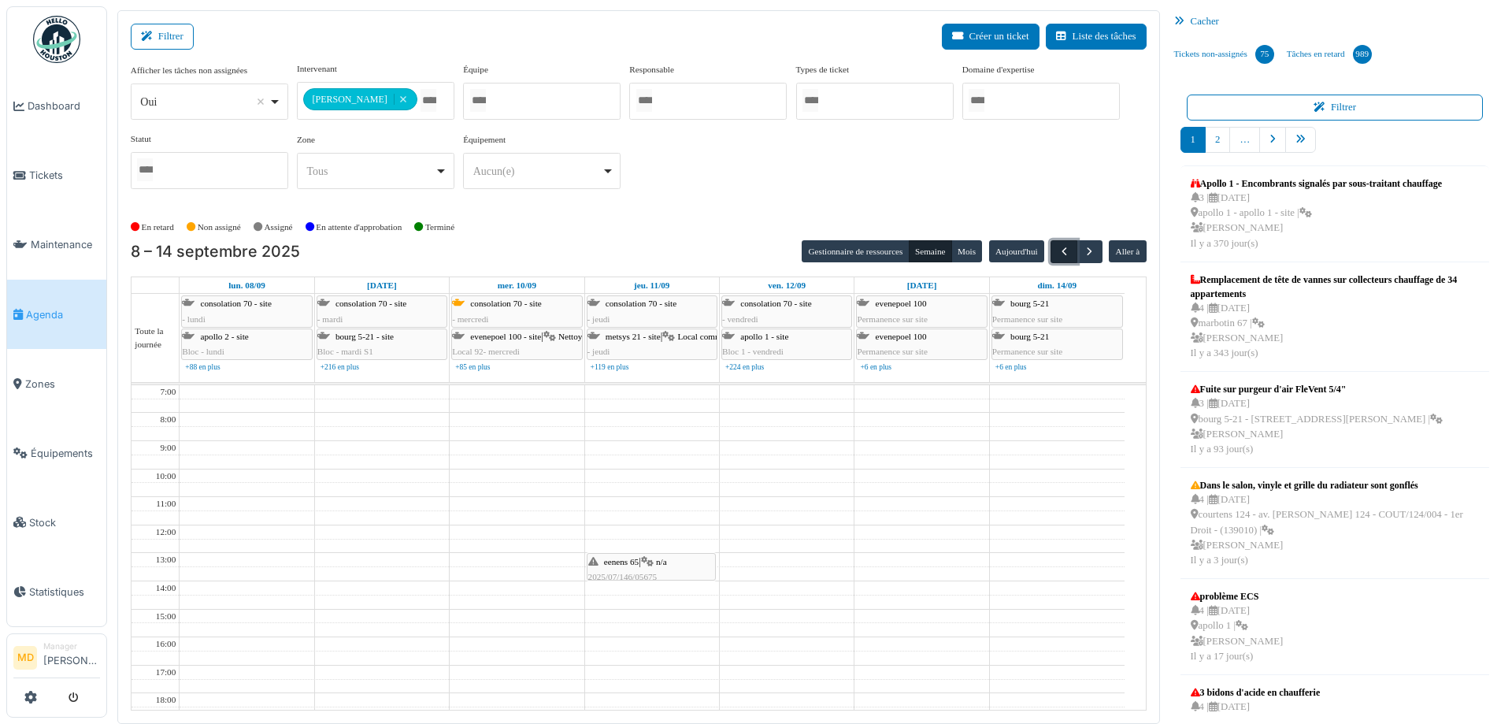
click at [1058, 254] on span "button" at bounding box center [1064, 251] width 13 height 13
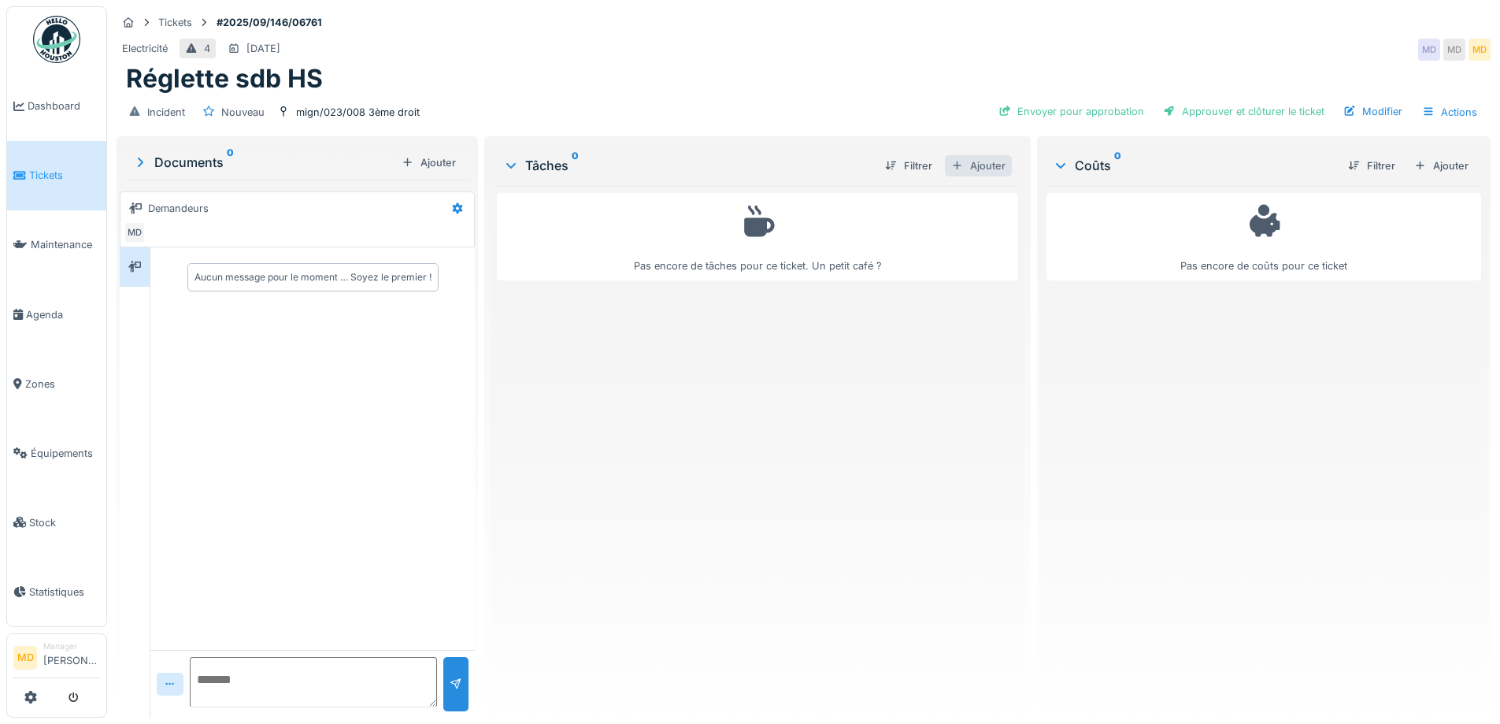
click at [953, 164] on div at bounding box center [957, 165] width 13 height 15
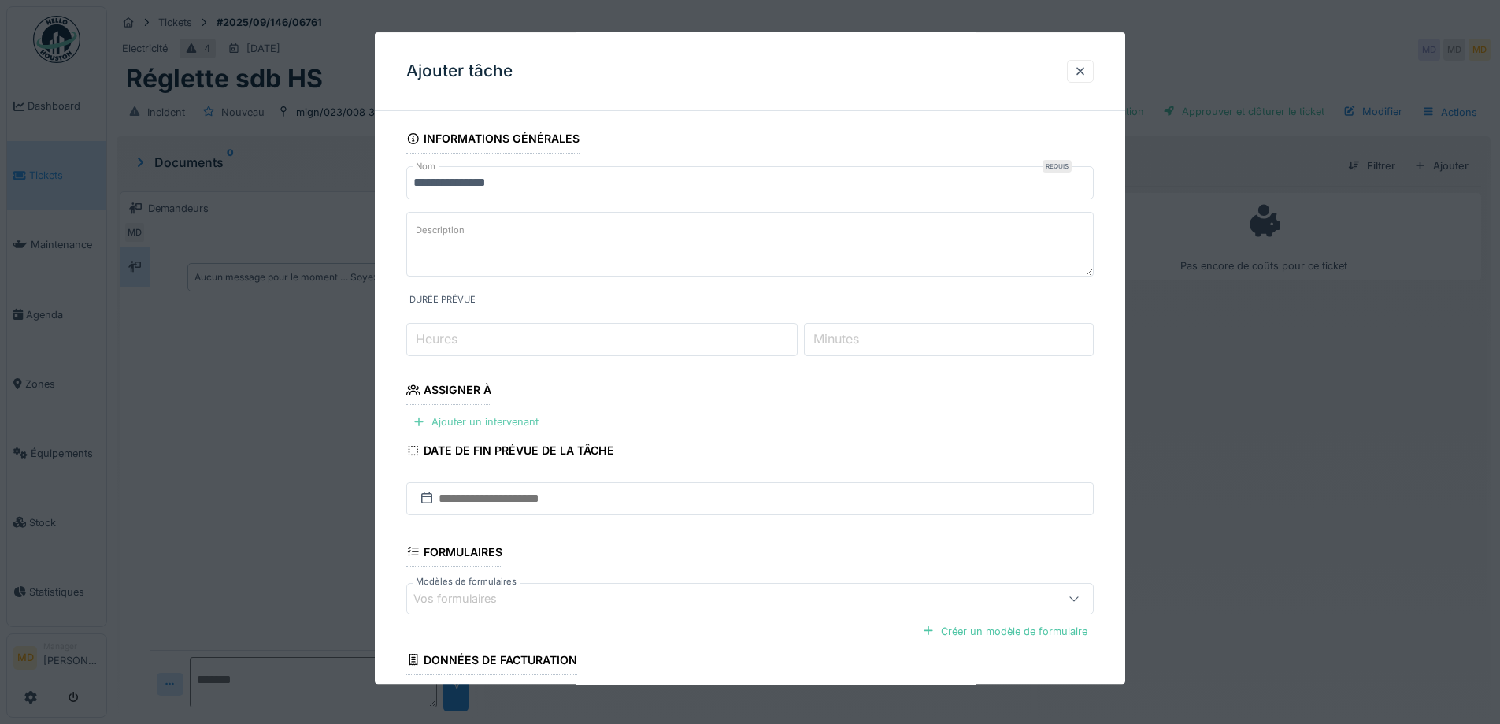
click at [474, 421] on div "Ajouter un intervenant" at bounding box center [475, 422] width 139 height 21
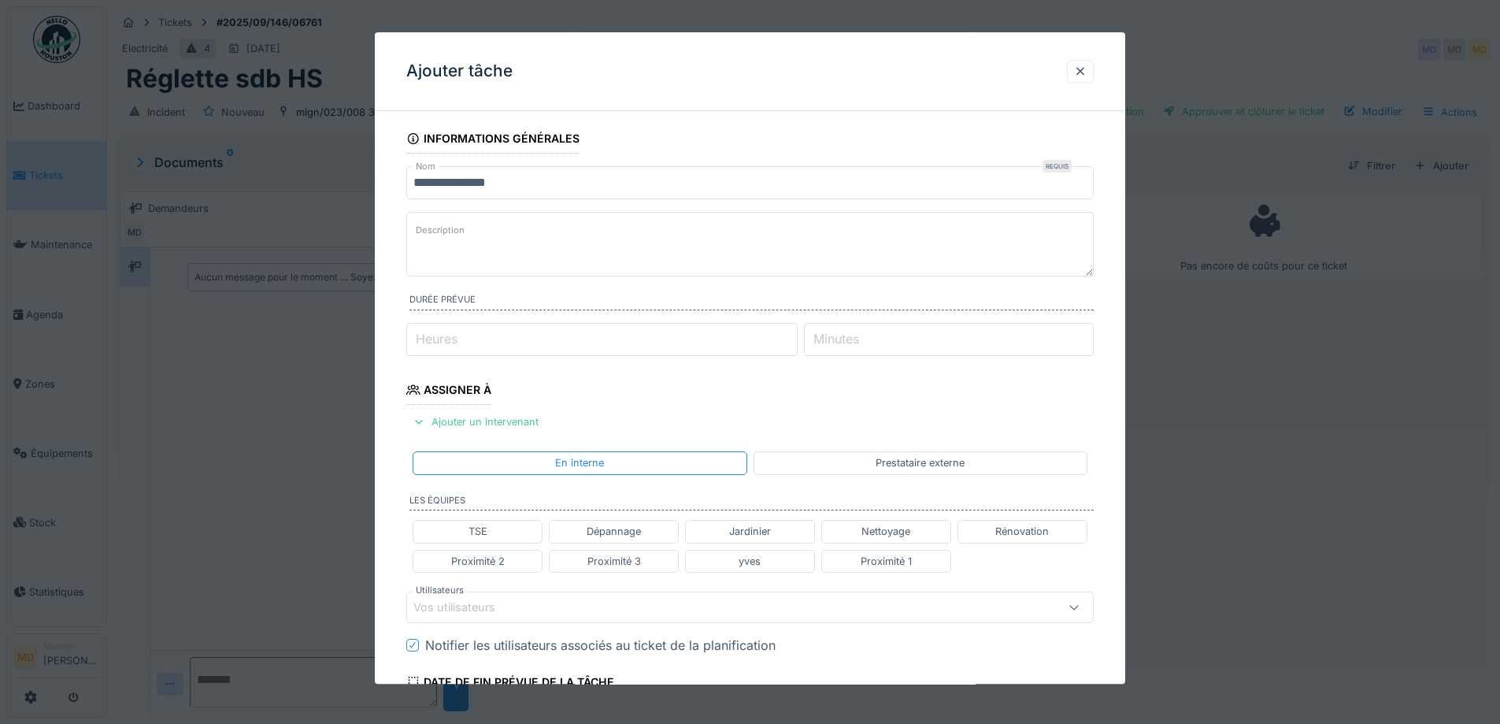
scroll to position [12, 0]
click at [487, 596] on div "Vos utilisateurs" at bounding box center [750, 608] width 688 height 32
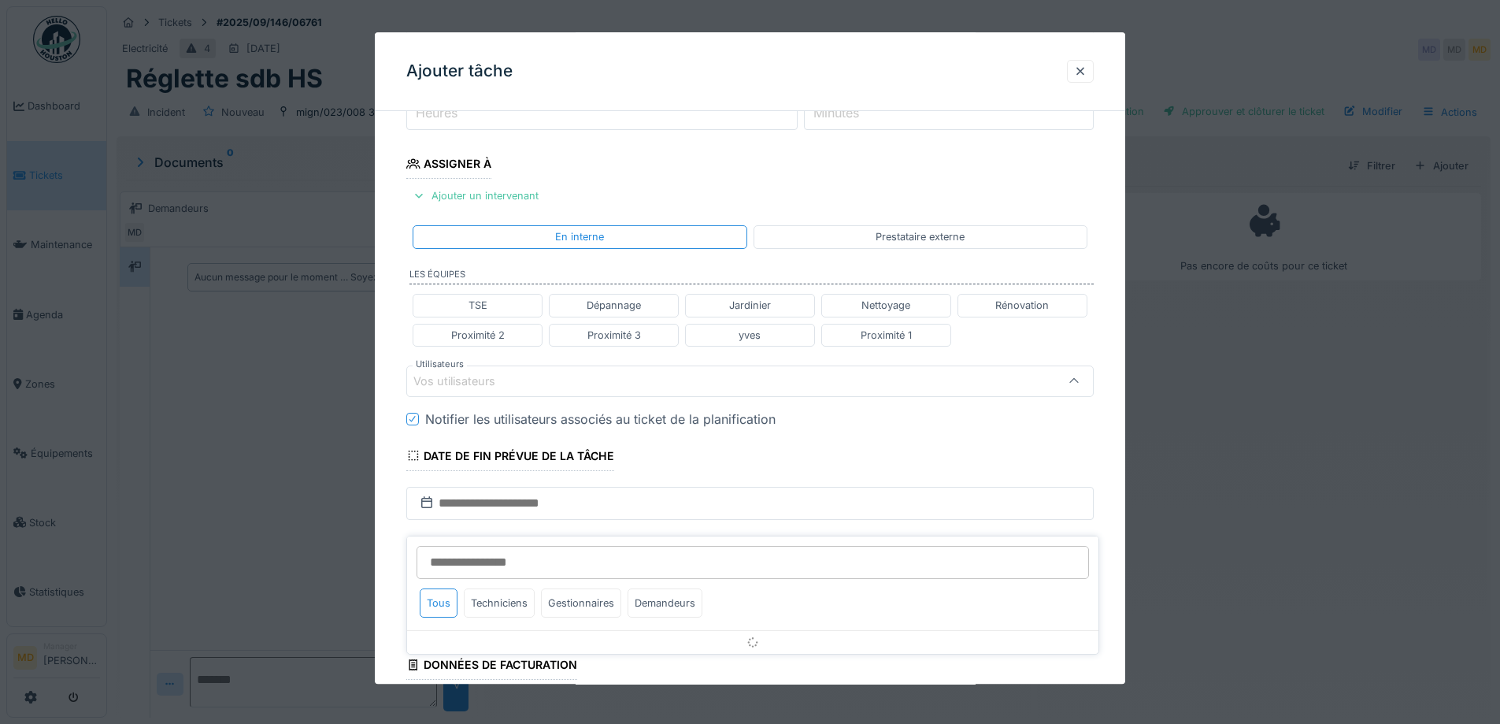
scroll to position [249, 0]
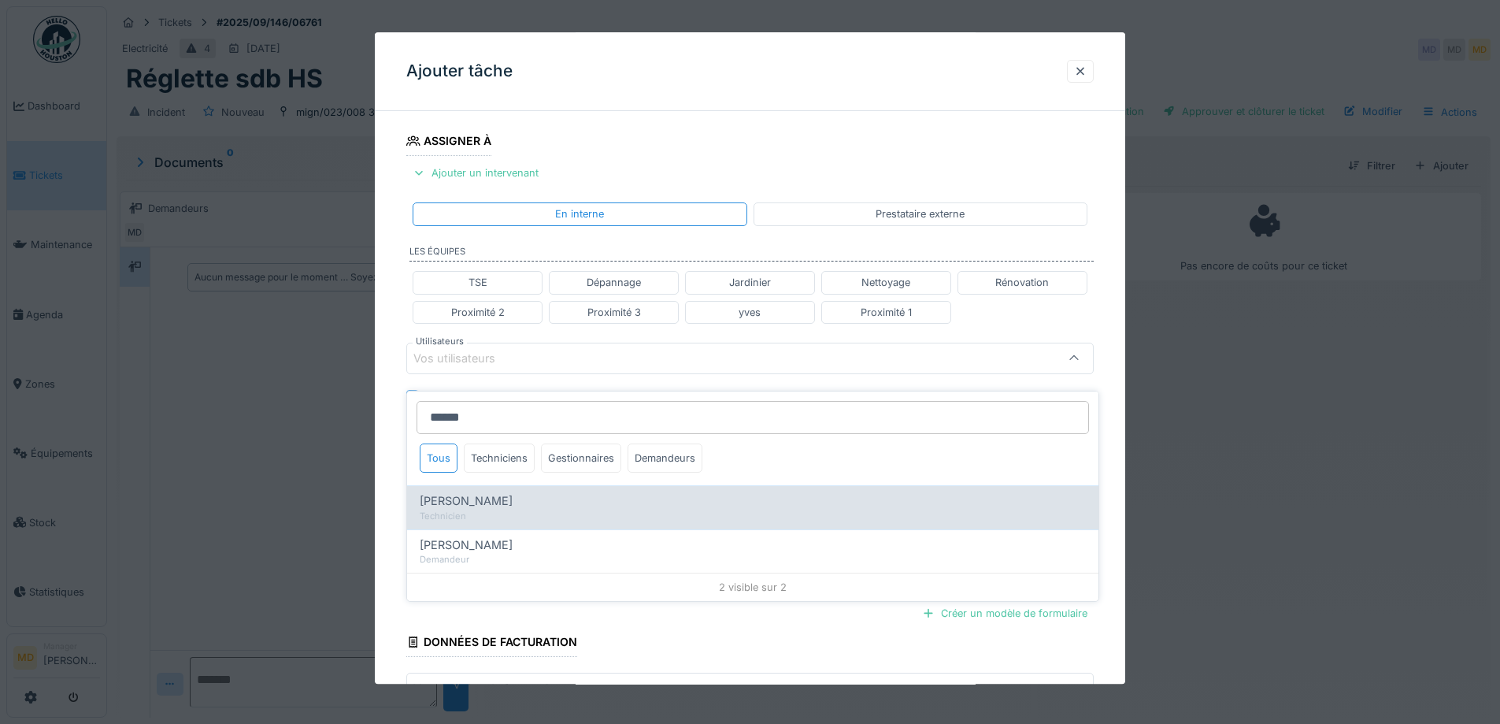
type input "******"
click at [478, 492] on span "[PERSON_NAME]" at bounding box center [466, 500] width 93 height 17
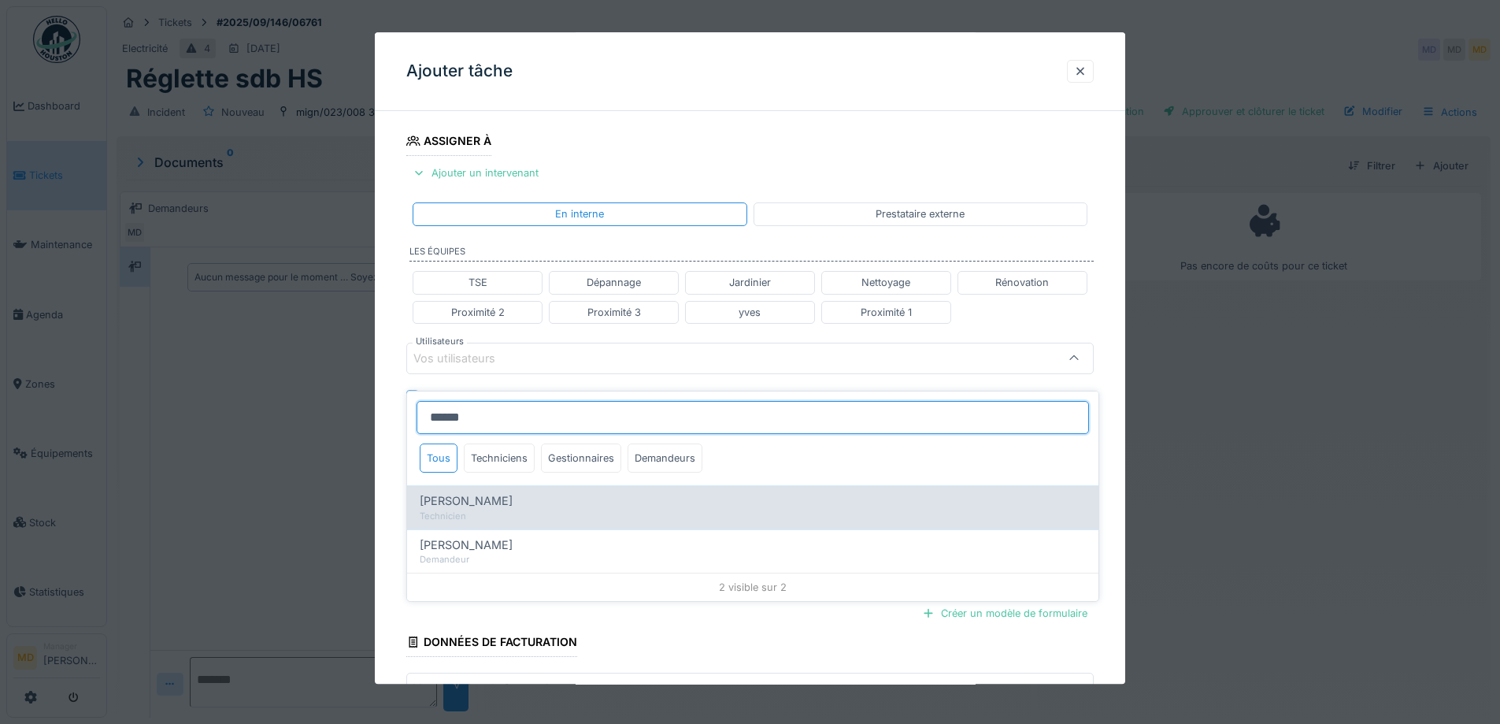
type input "****"
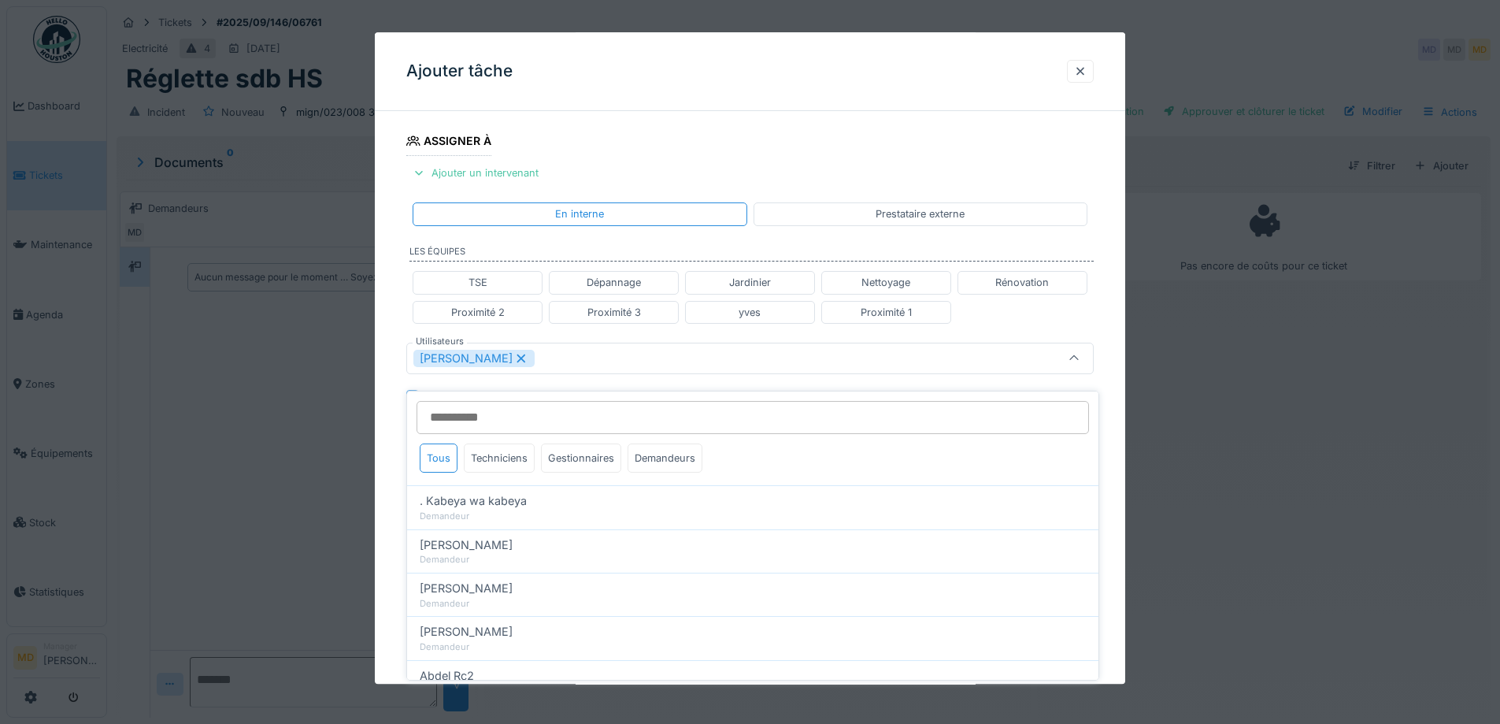
click at [384, 330] on div "**********" at bounding box center [750, 365] width 751 height 981
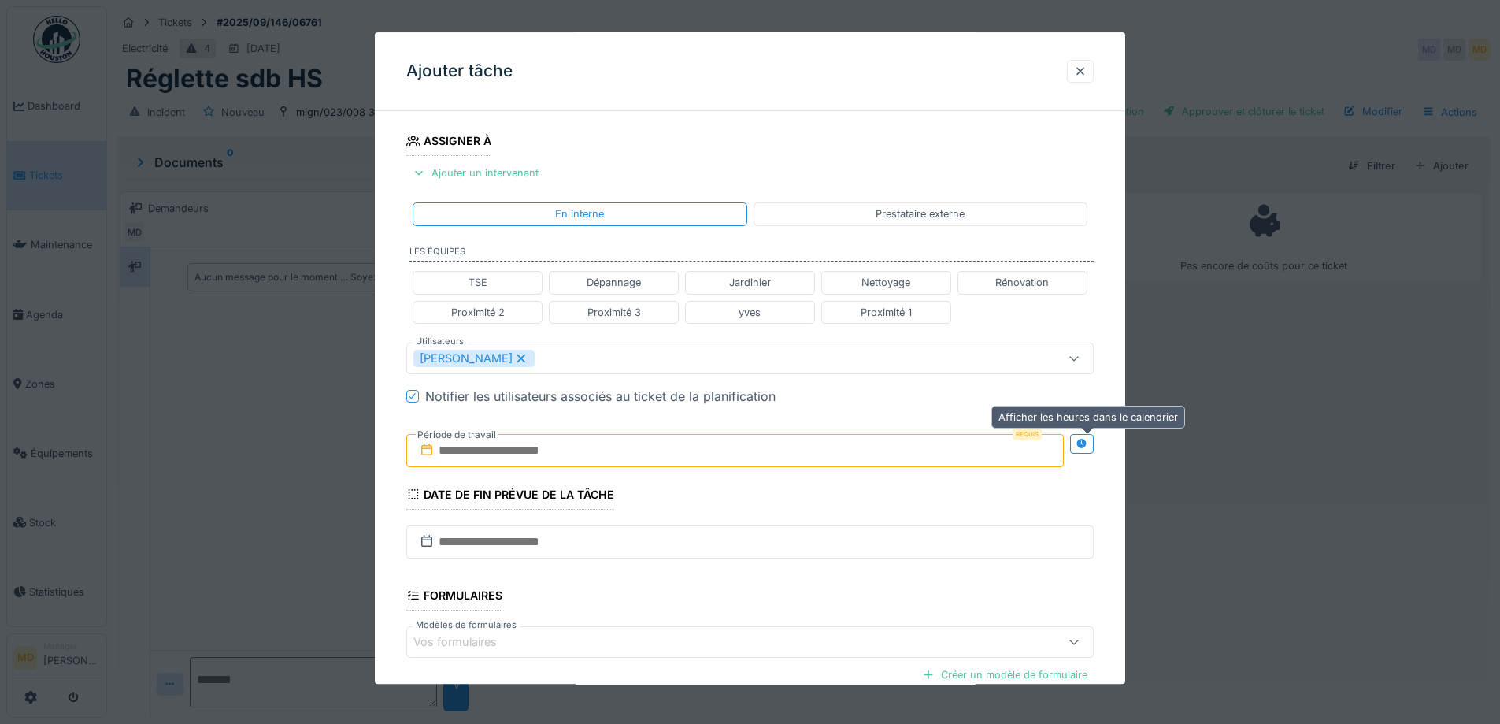
click at [1094, 436] on div at bounding box center [1082, 444] width 24 height 20
click at [662, 448] on input "text" at bounding box center [564, 450] width 317 height 33
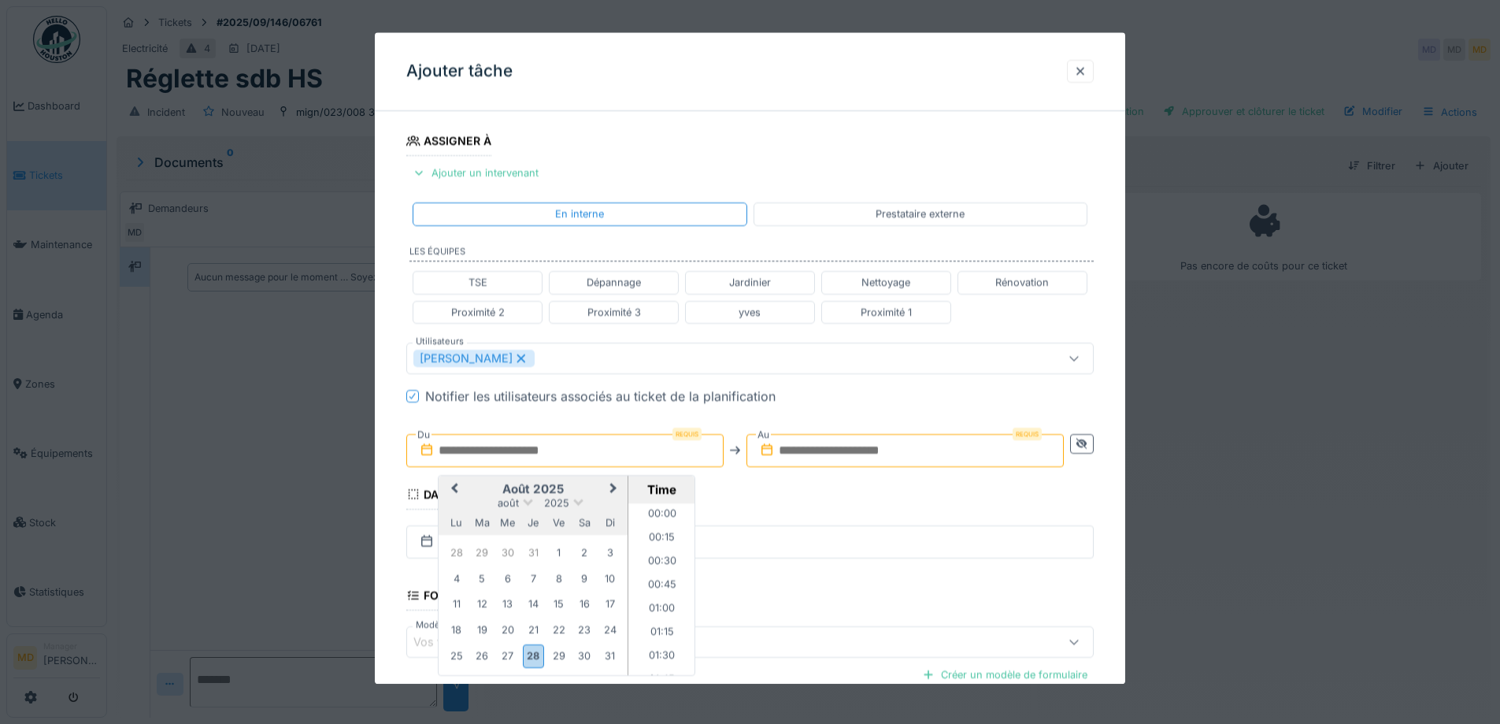
scroll to position [1320, 0]
click at [472, 493] on h2 "août 2025" at bounding box center [533, 489] width 189 height 14
click at [614, 488] on span "Next Month" at bounding box center [614, 489] width 0 height 19
click at [536, 552] on div "4" at bounding box center [533, 553] width 21 height 21
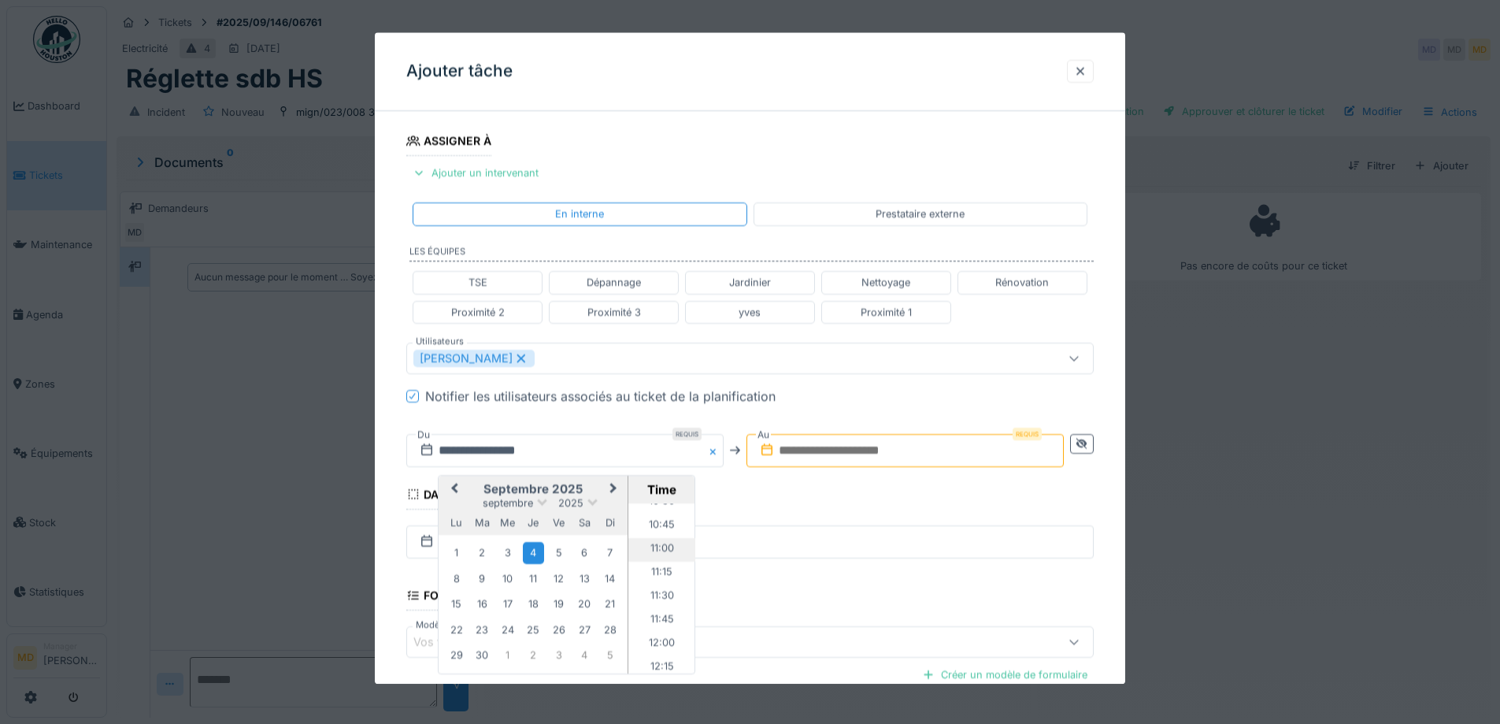
click at [655, 547] on li "11:00" at bounding box center [662, 550] width 67 height 24
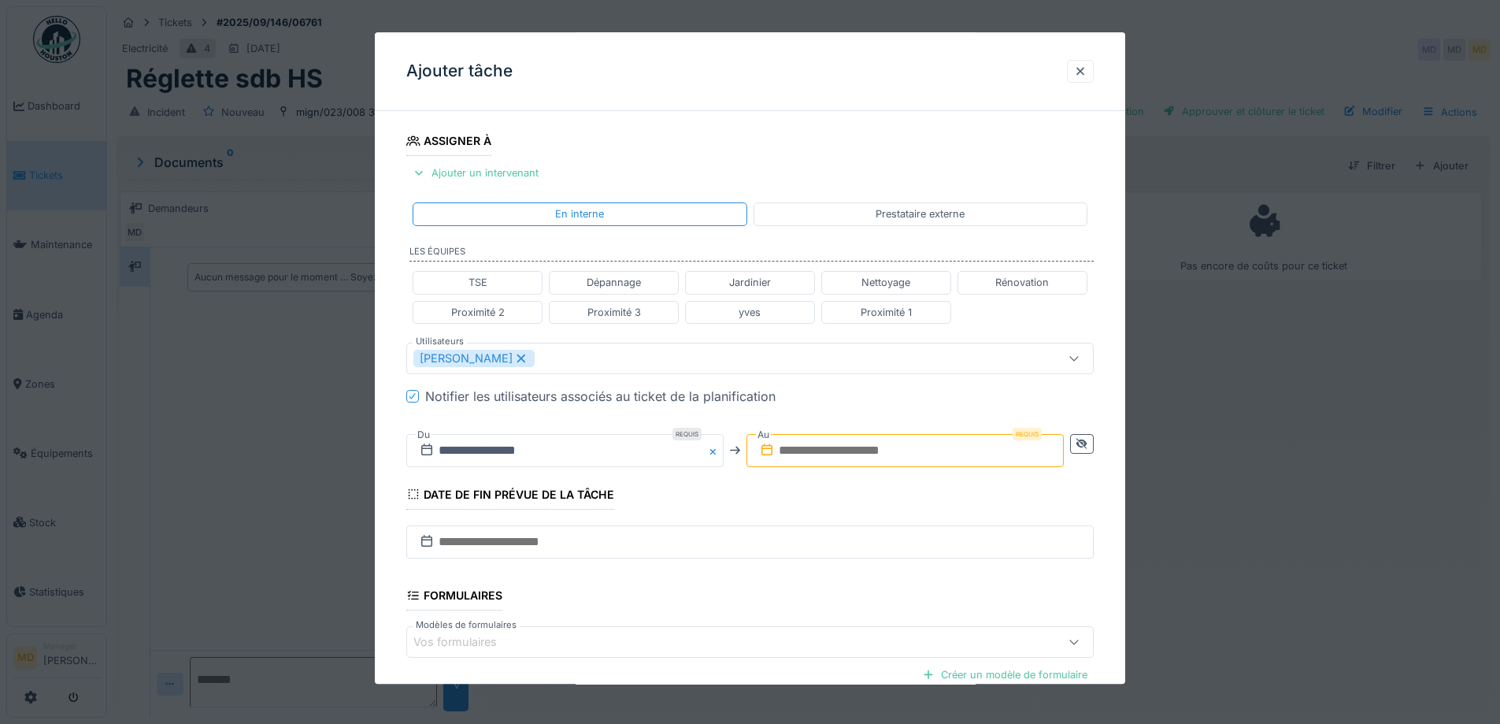
click at [891, 440] on input "text" at bounding box center [905, 450] width 317 height 33
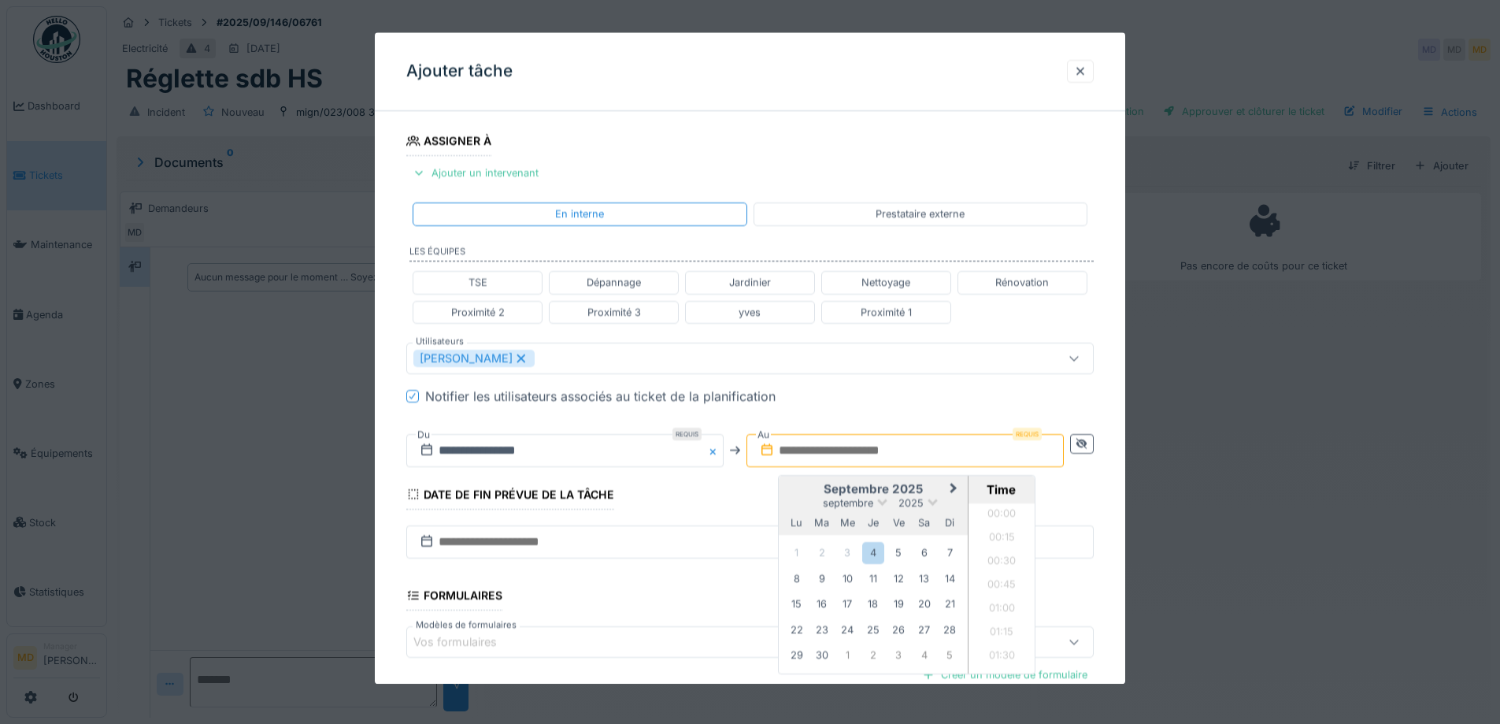
scroll to position [1321, 0]
click at [810, 495] on h2 "septembre 2025" at bounding box center [873, 489] width 189 height 14
click at [884, 549] on div "4" at bounding box center [872, 553] width 21 height 21
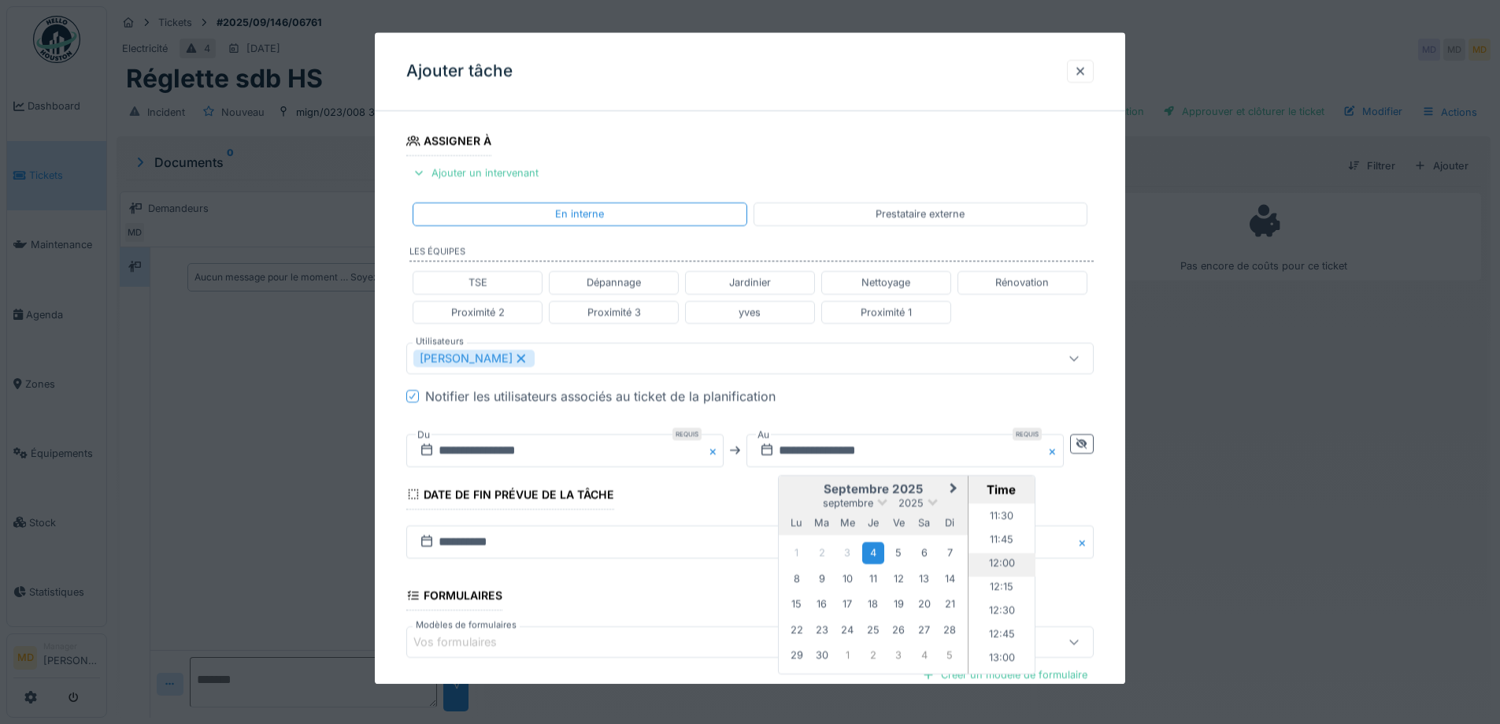
click at [1003, 567] on li "12:00" at bounding box center [1002, 565] width 67 height 24
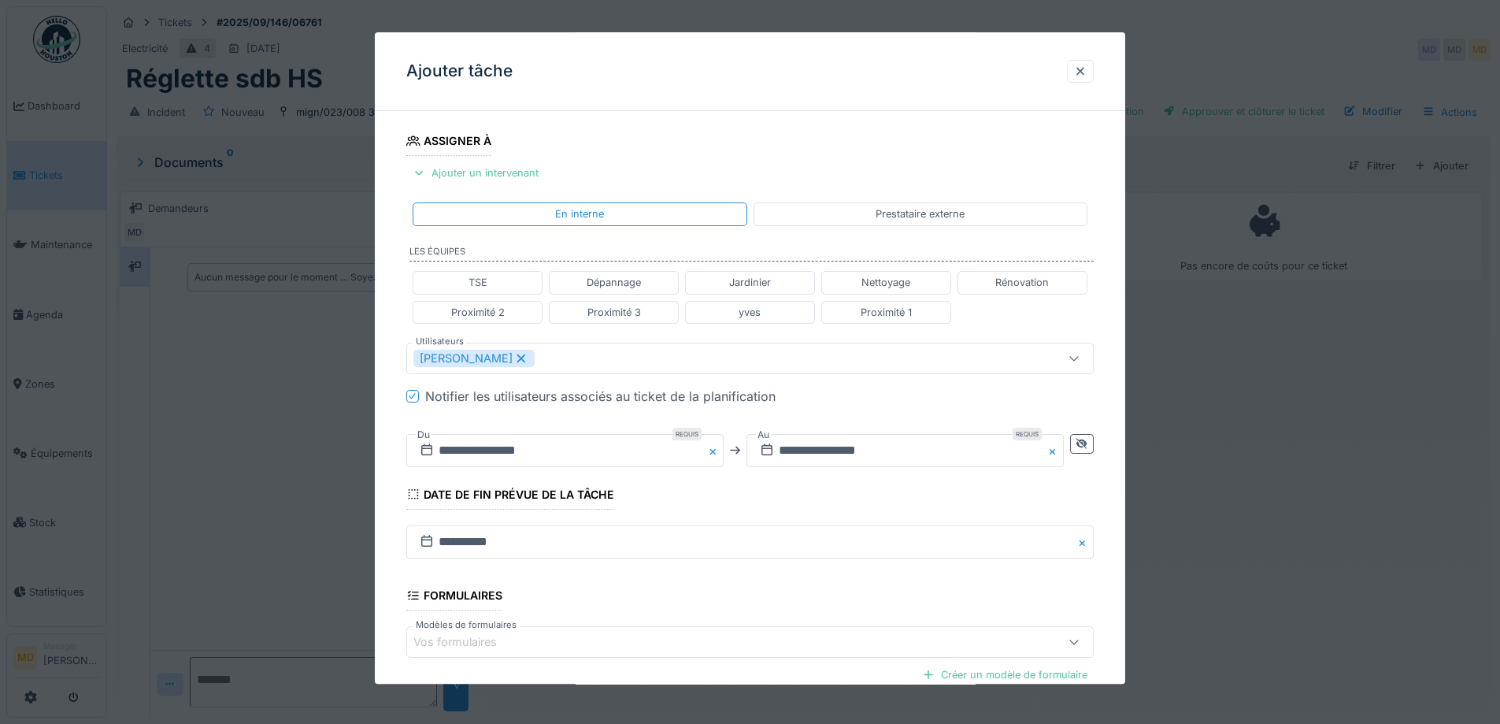
click at [849, 406] on div "Notifier les utilisateurs associés au ticket de la planification" at bounding box center [759, 396] width 669 height 19
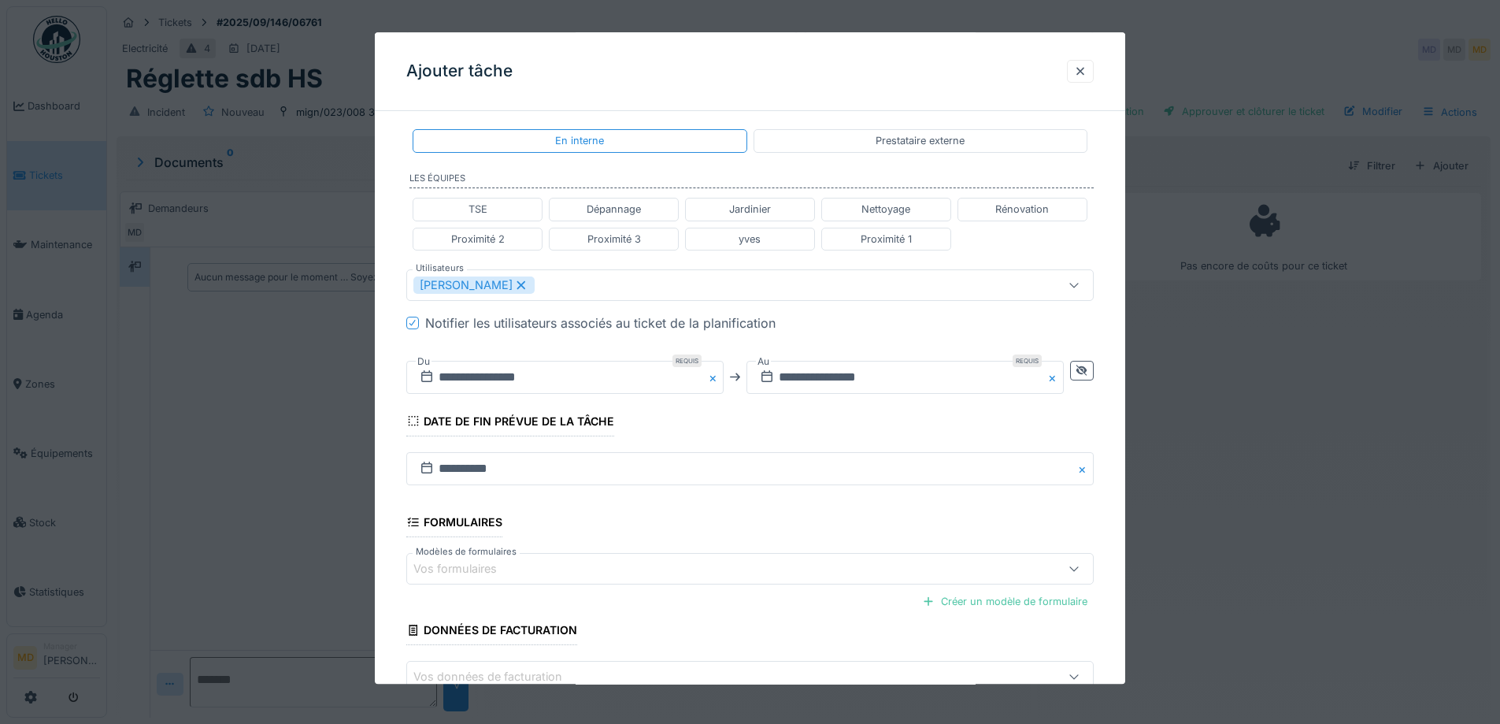
scroll to position [421, 0]
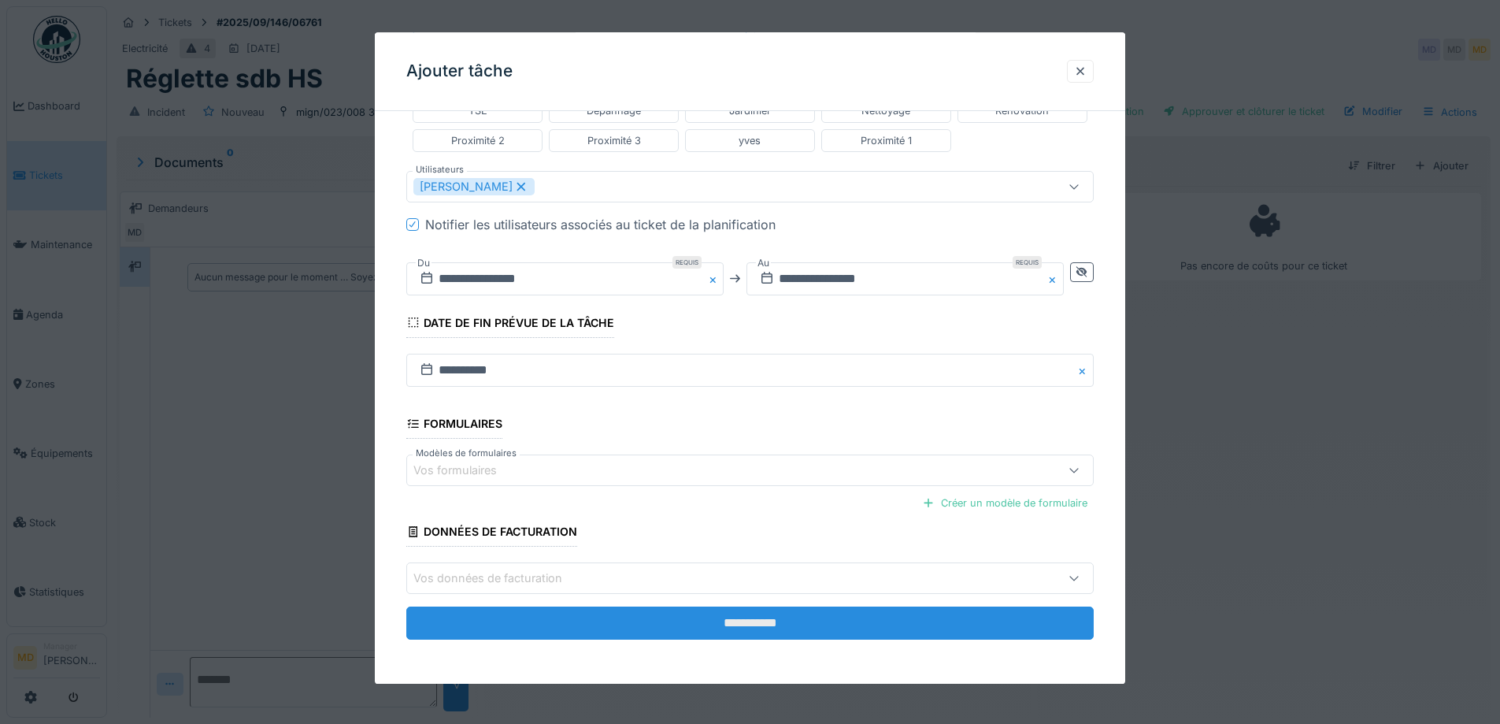
click at [706, 624] on input "**********" at bounding box center [750, 623] width 688 height 33
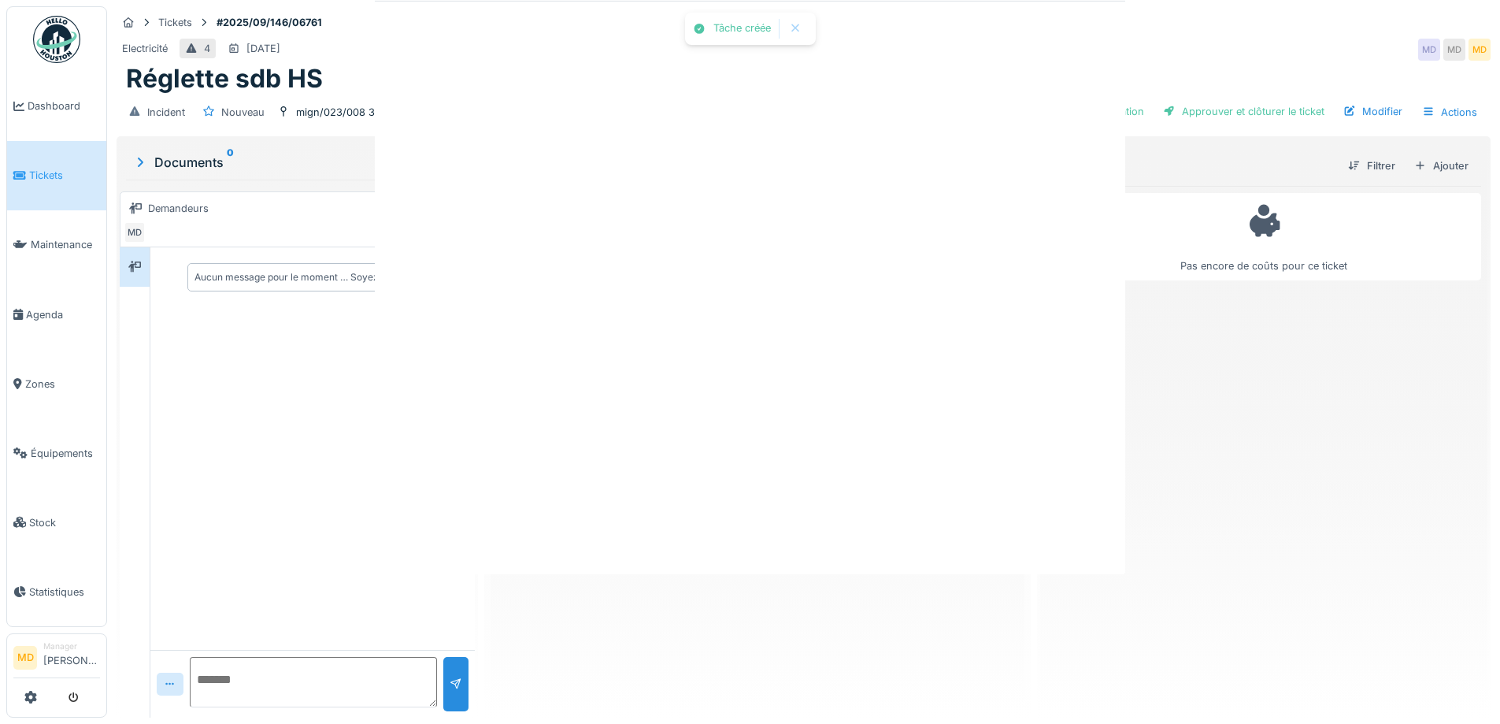
scroll to position [0, 0]
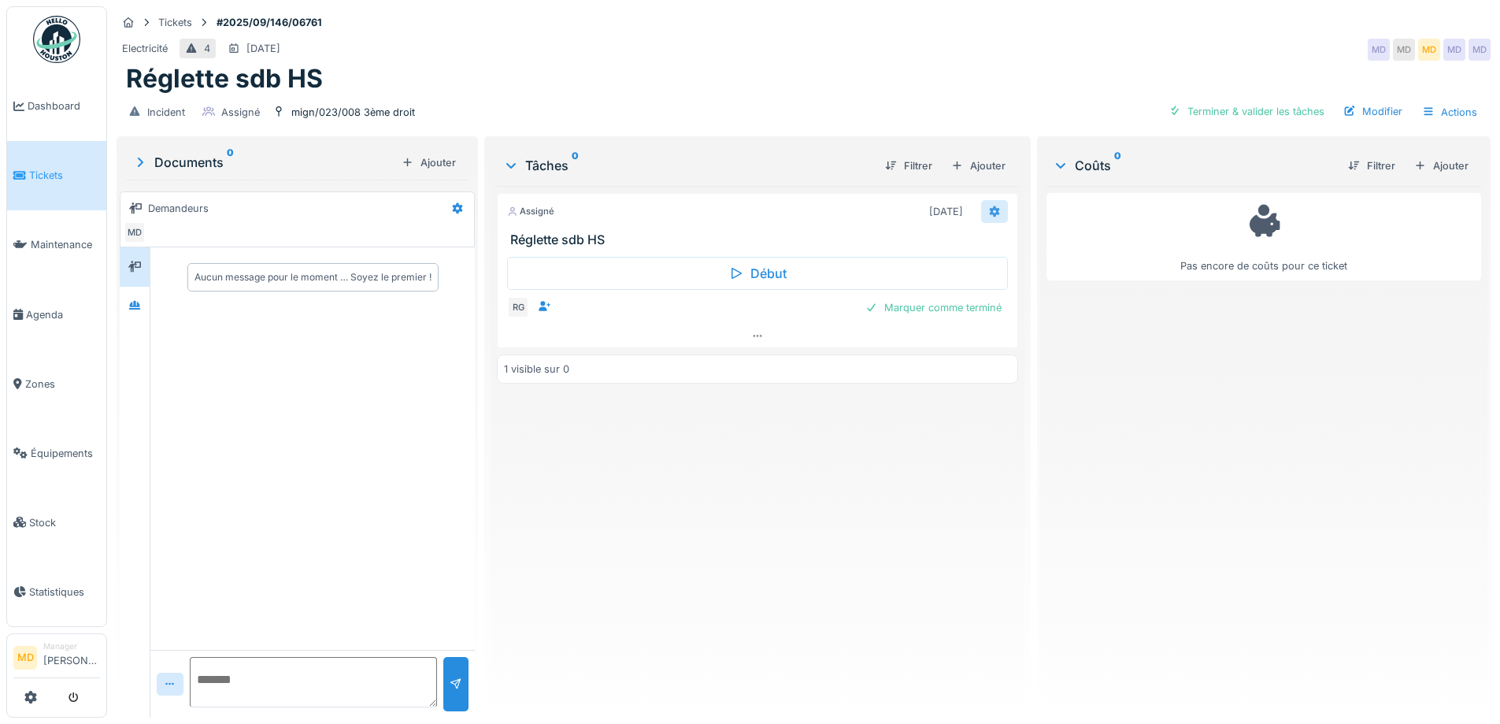
click at [988, 206] on icon at bounding box center [994, 211] width 13 height 10
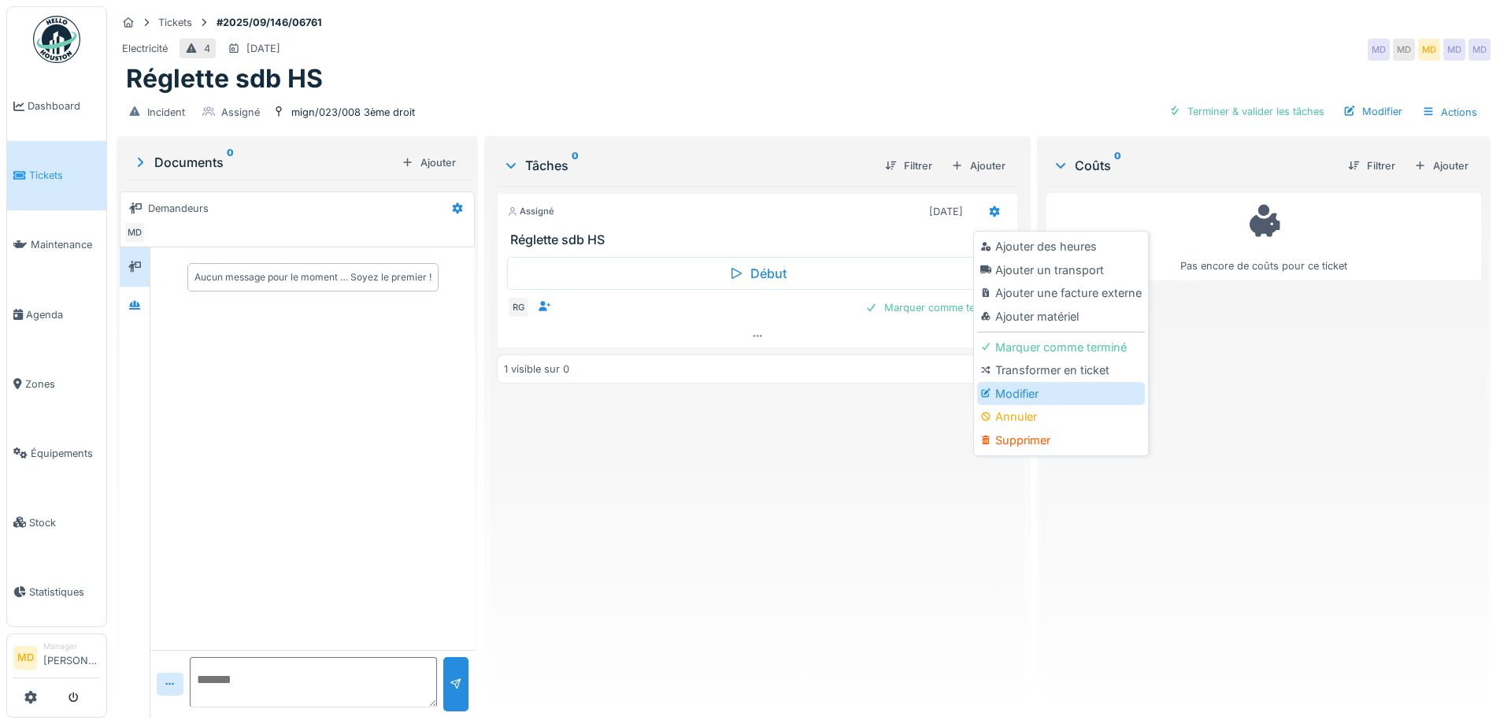
click at [1029, 385] on div "Modifier" at bounding box center [1061, 394] width 168 height 24
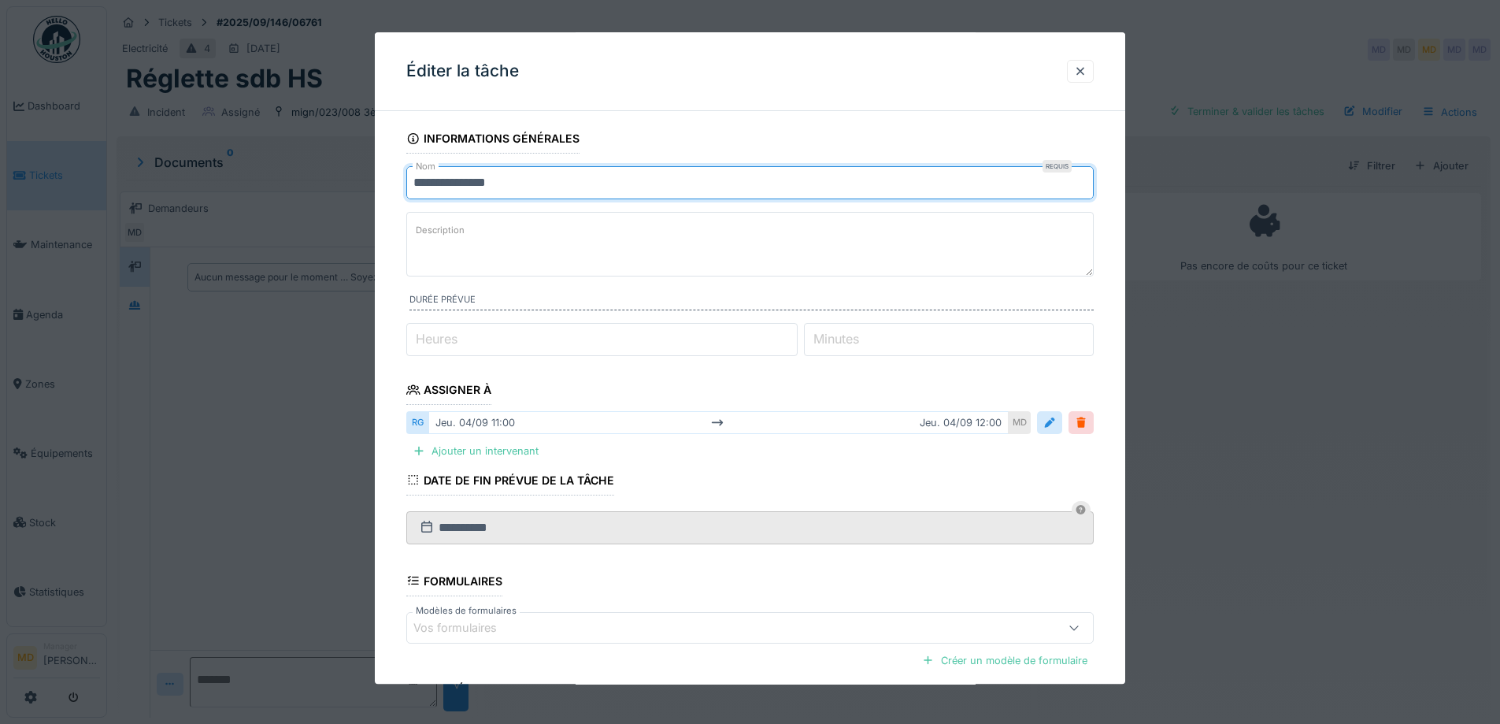
drag, startPoint x: 538, startPoint y: 181, endPoint x: 469, endPoint y: 179, distance: 69.4
click at [469, 179] on input "**********" at bounding box center [750, 182] width 688 height 33
click at [489, 184] on input "**********" at bounding box center [750, 182] width 688 height 33
type input "**********"
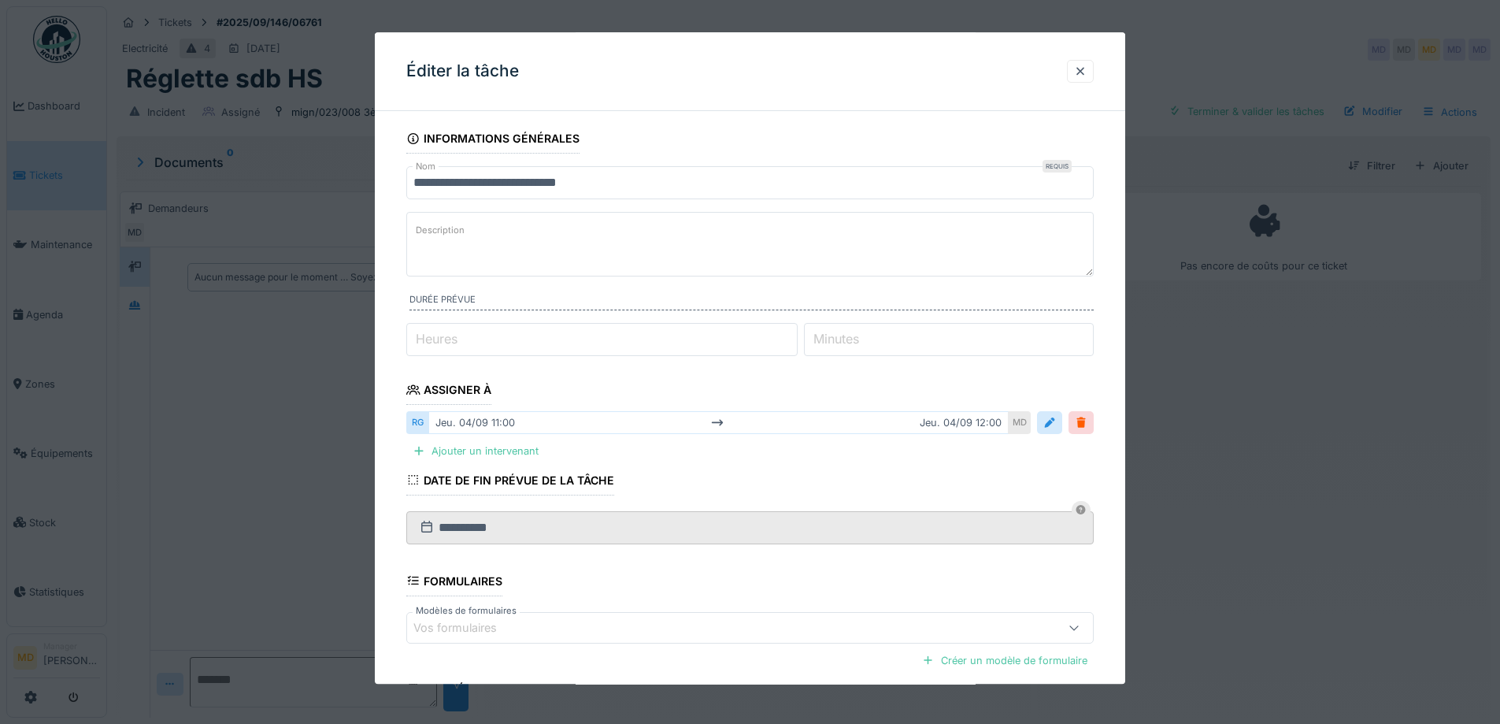
click at [516, 254] on textarea "Description" at bounding box center [750, 244] width 688 height 65
click at [555, 247] on textarea "**********" at bounding box center [750, 244] width 688 height 65
paste textarea "**********"
type textarea "**********"
click at [581, 342] on input "*" at bounding box center [601, 339] width 391 height 33
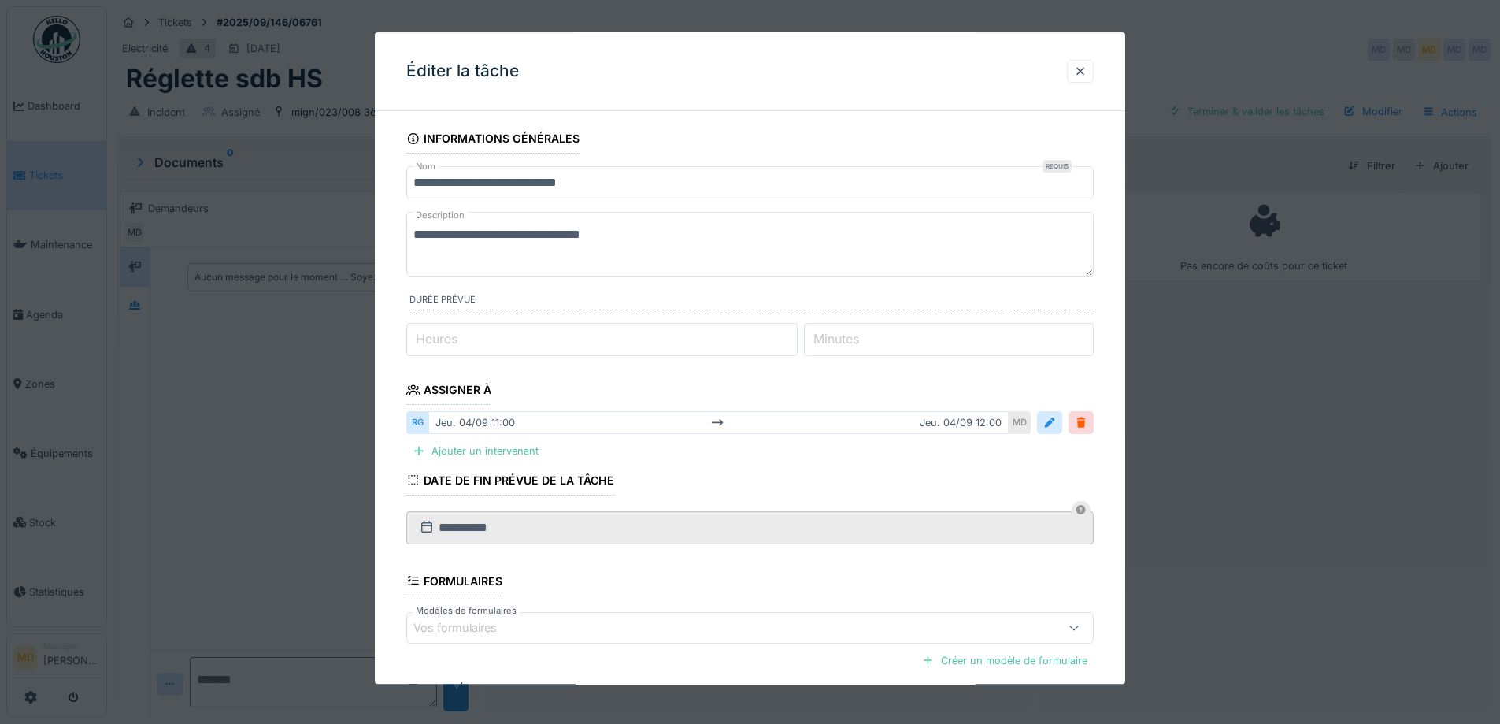
click at [581, 342] on input "*" at bounding box center [601, 339] width 391 height 33
type input "*"
click at [710, 388] on fieldset "**********" at bounding box center [750, 467] width 688 height 686
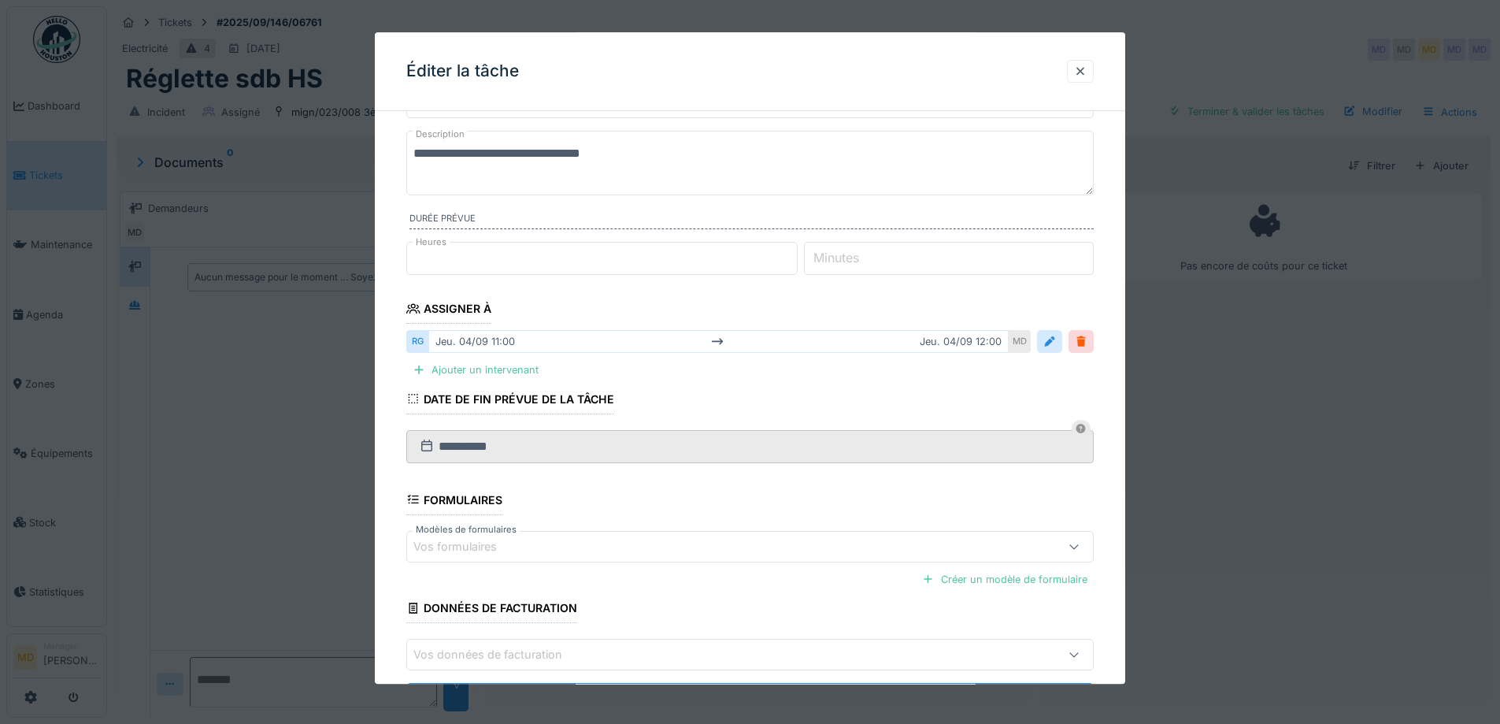
scroll to position [158, 0]
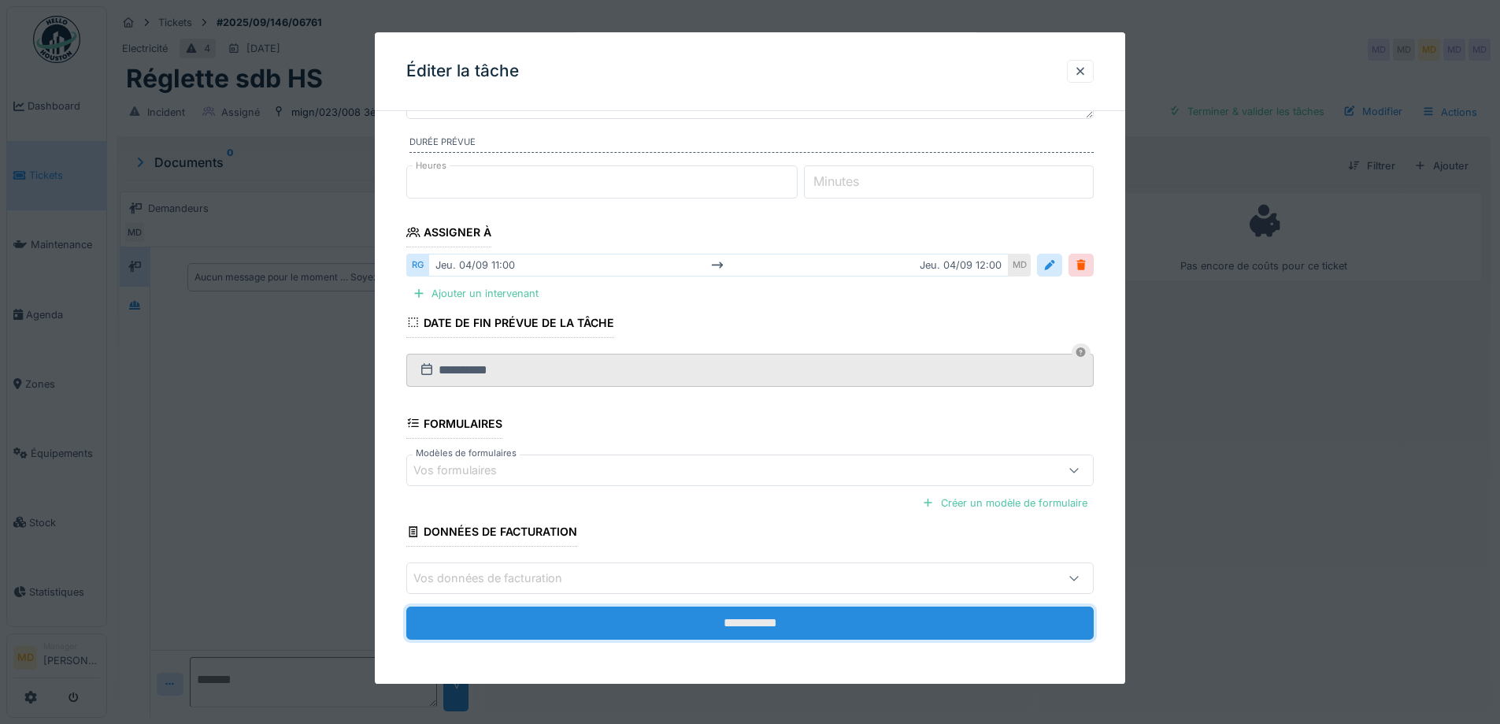
click at [749, 629] on input "**********" at bounding box center [750, 622] width 688 height 33
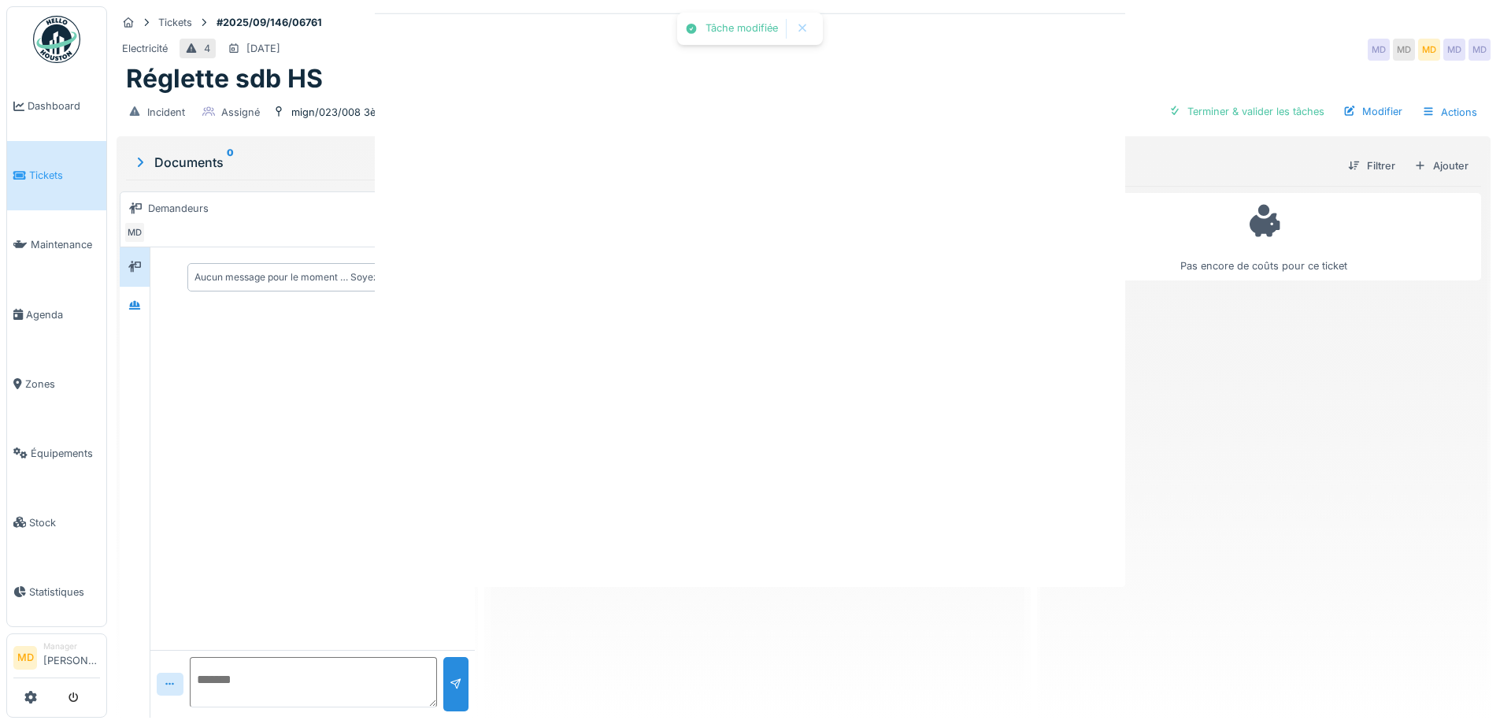
scroll to position [0, 0]
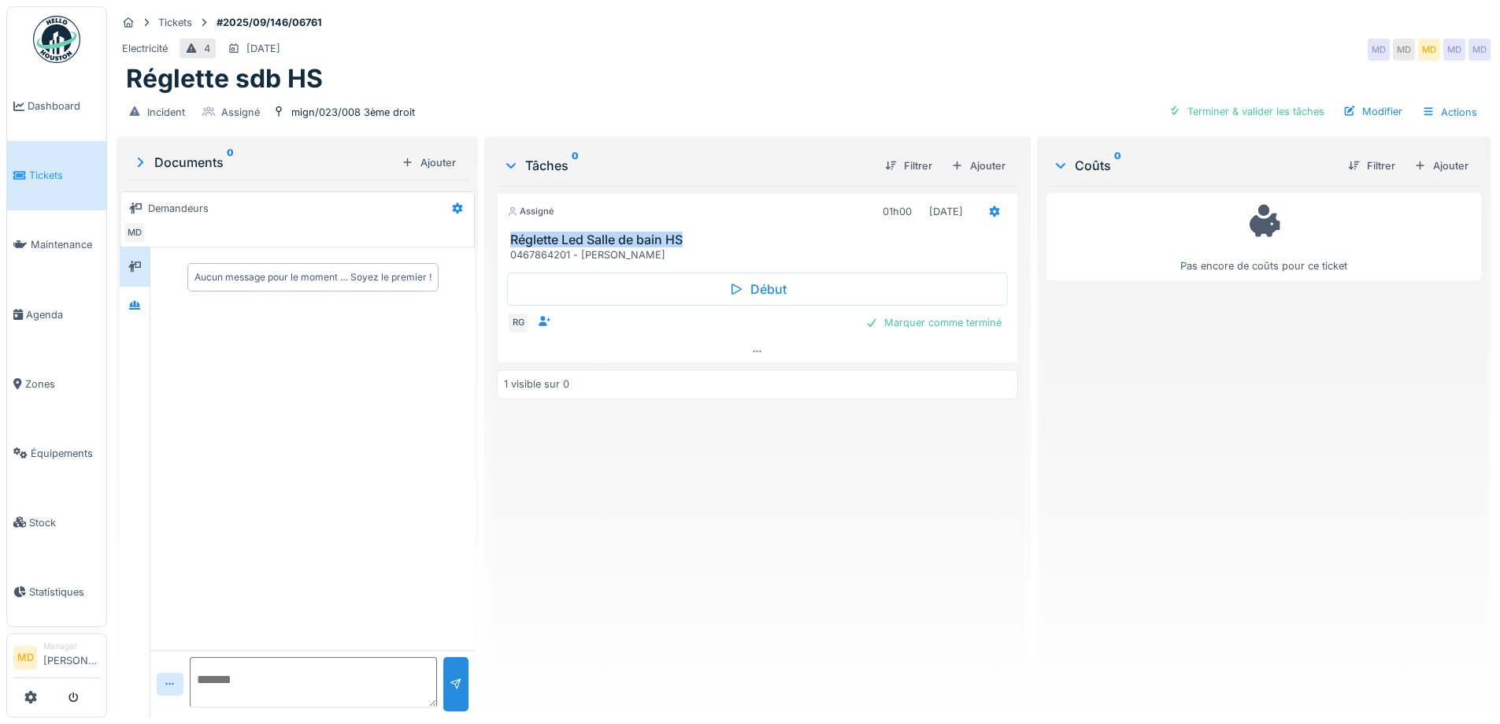
drag, startPoint x: 677, startPoint y: 227, endPoint x: 507, endPoint y: 229, distance: 170.1
click at [510, 232] on h3 "Réglette Led Salle de bain HS" at bounding box center [760, 239] width 500 height 15
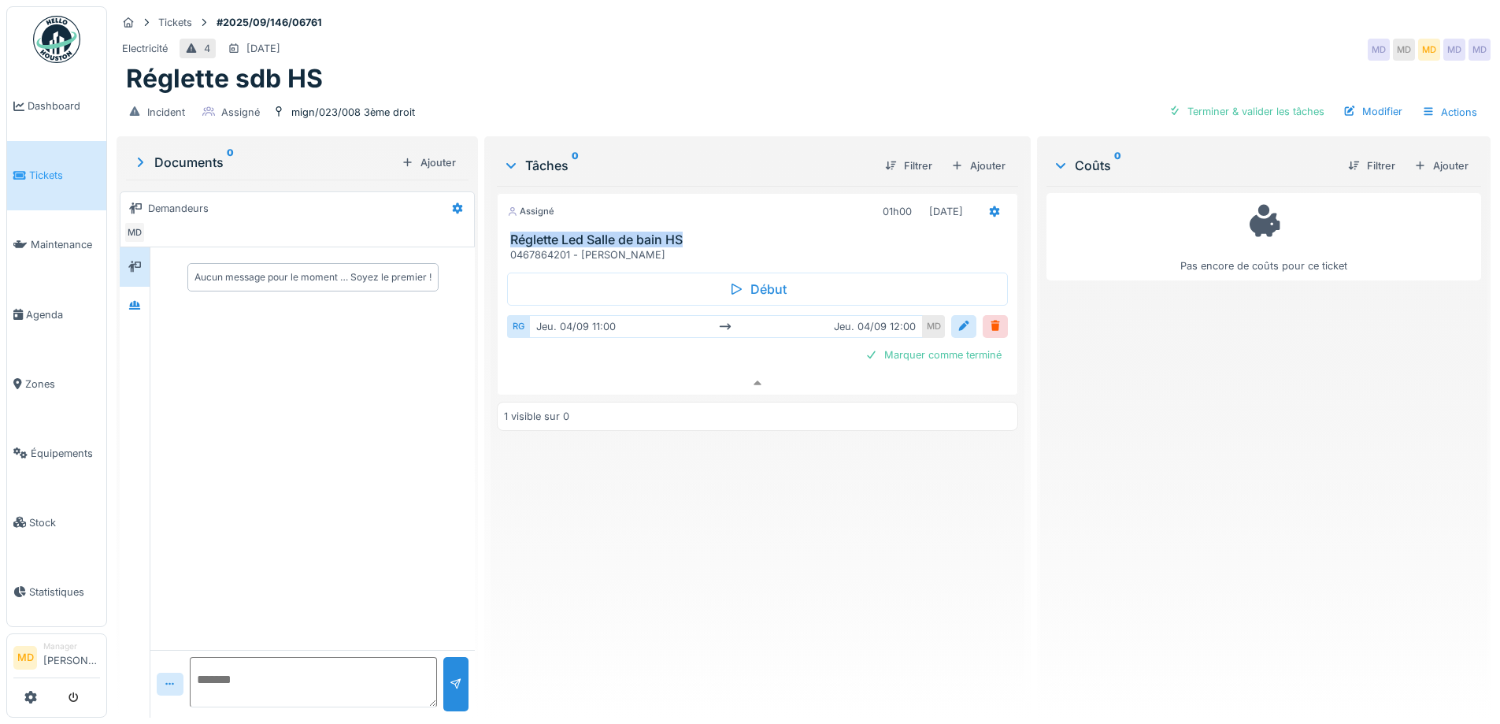
copy h3 "Réglette Led Salle de bain HS"
click at [1352, 101] on div "Modifier" at bounding box center [1373, 111] width 72 height 21
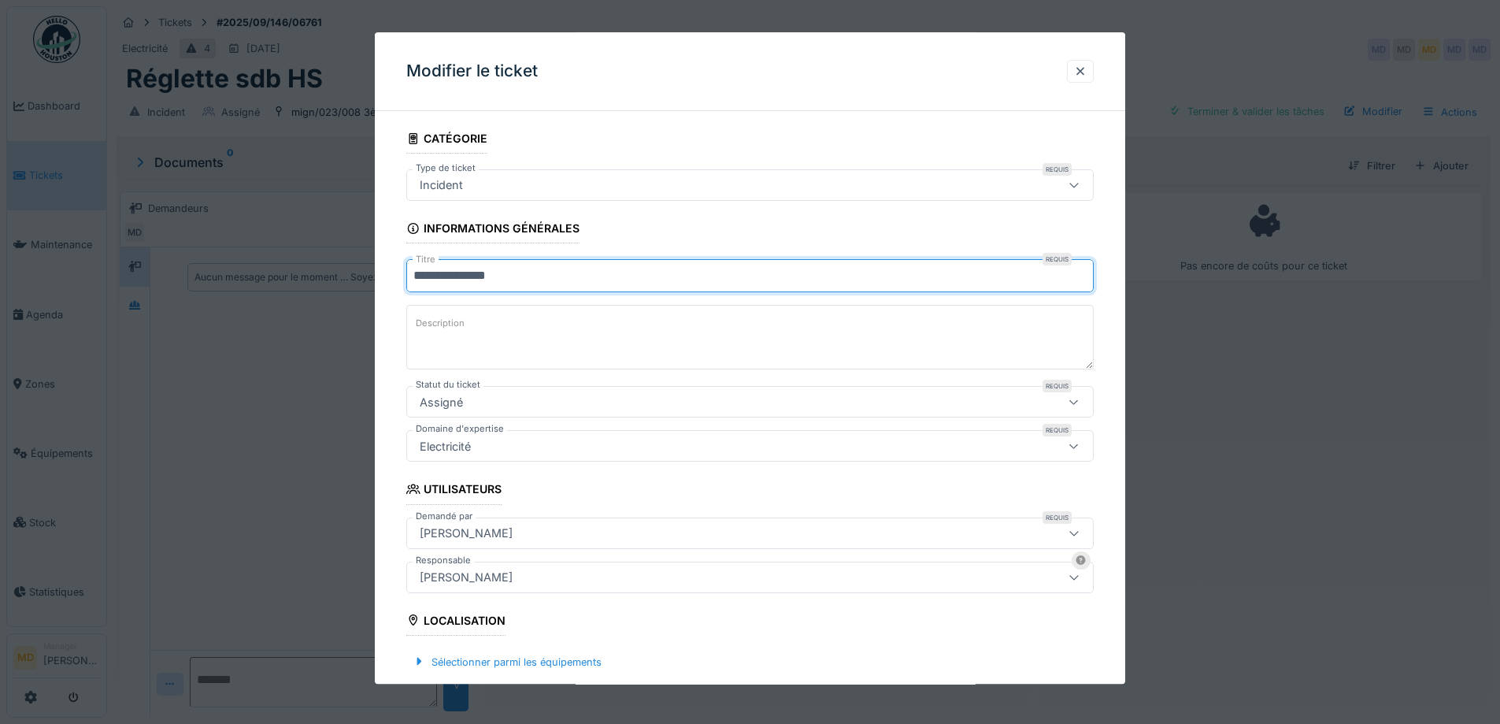
drag, startPoint x: 603, startPoint y: 276, endPoint x: 361, endPoint y: 278, distance: 241.8
click at [365, 278] on div "**********" at bounding box center [803, 362] width 1393 height 724
paste input "**********"
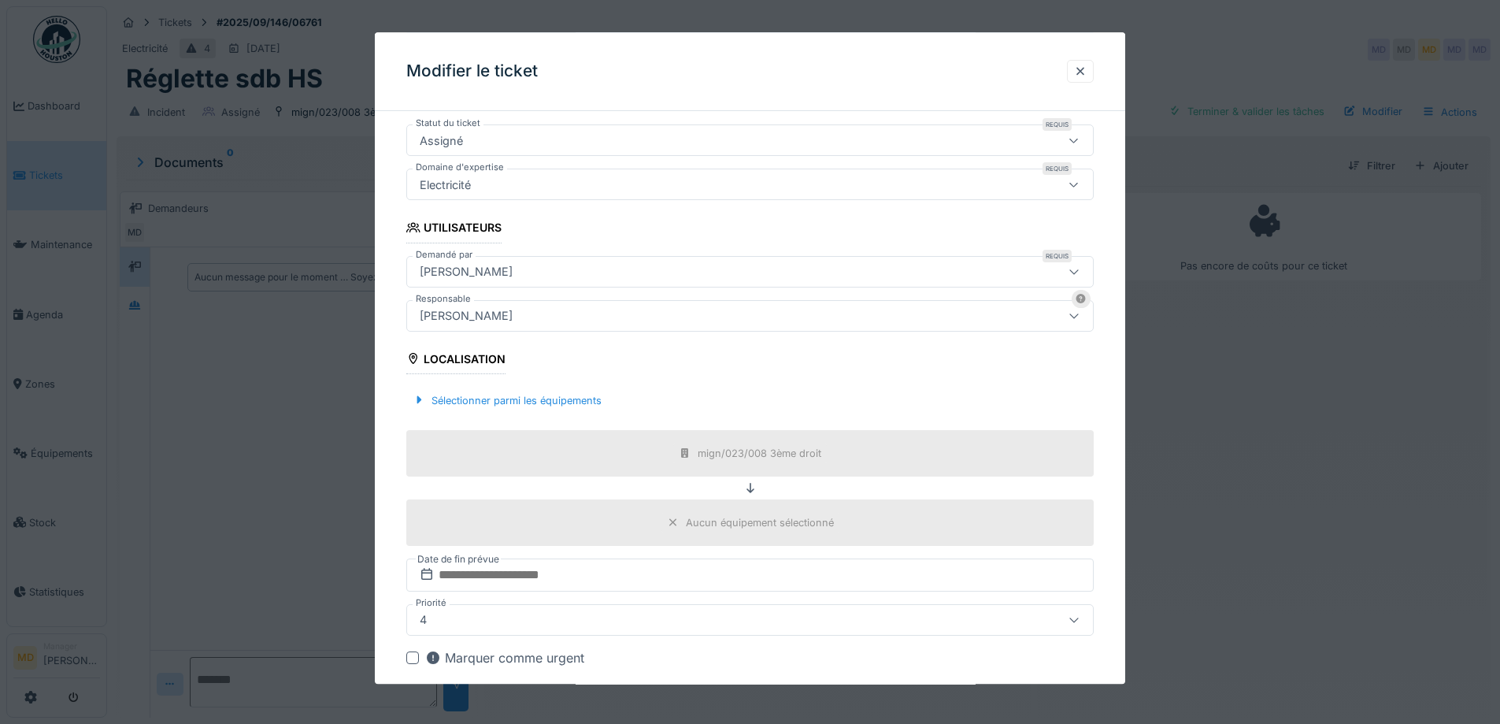
scroll to position [109, 0]
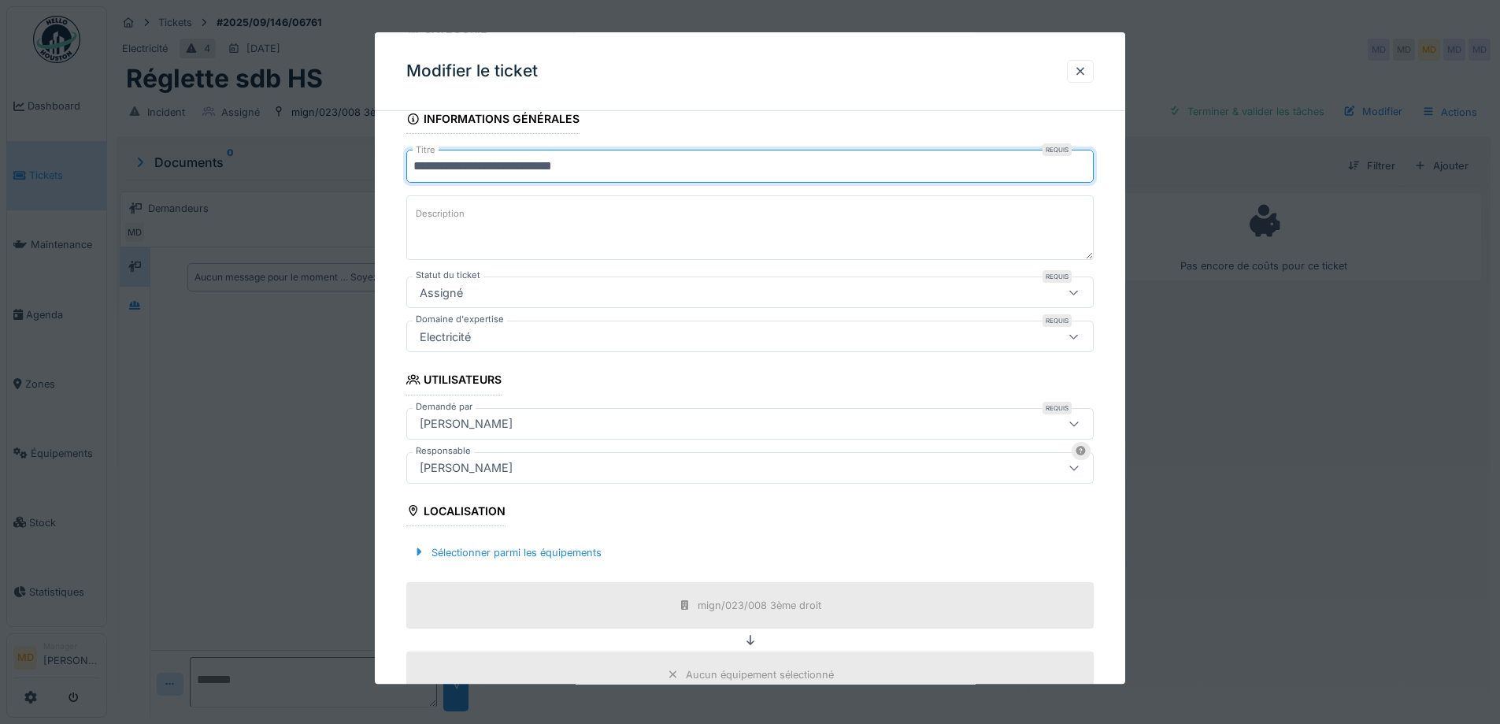
type input "**********"
click at [470, 214] on textarea "Description" at bounding box center [750, 228] width 688 height 65
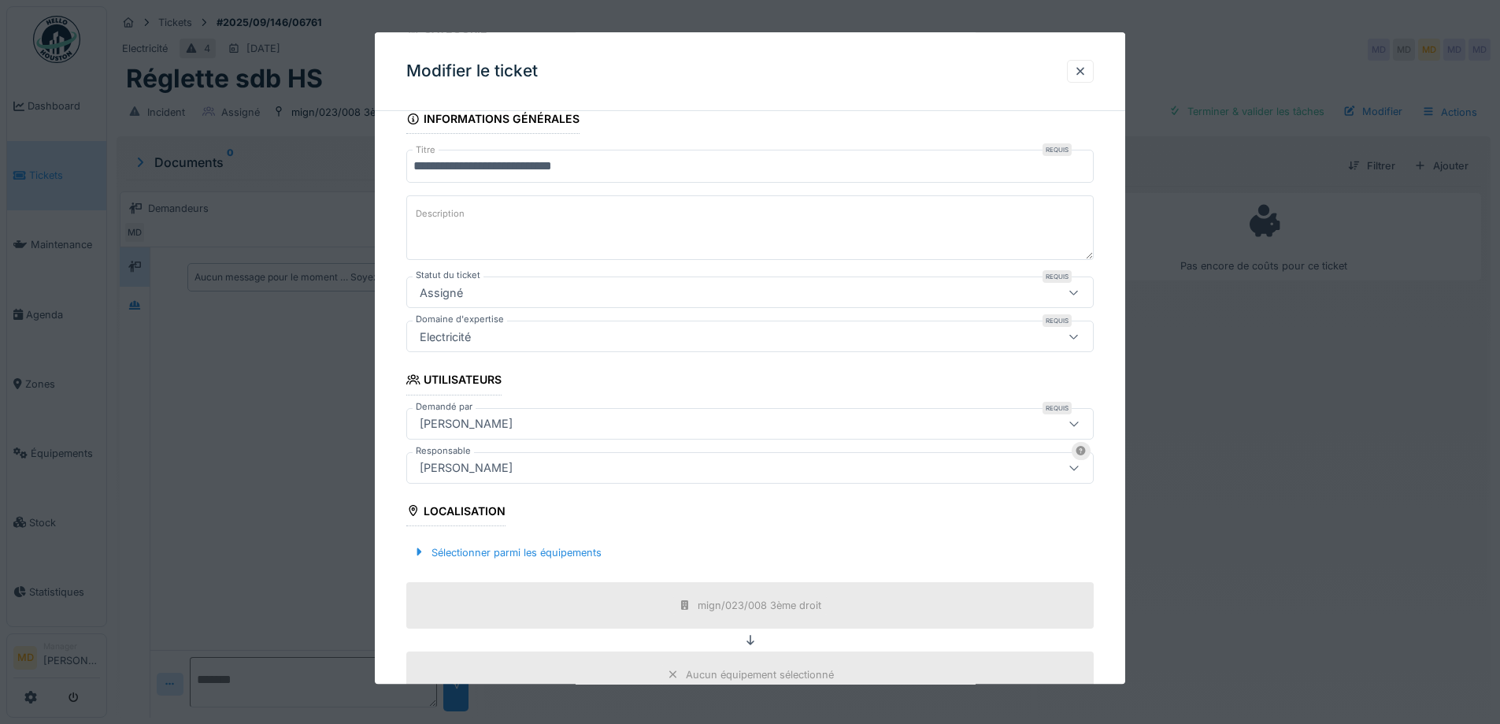
paste textarea "**********"
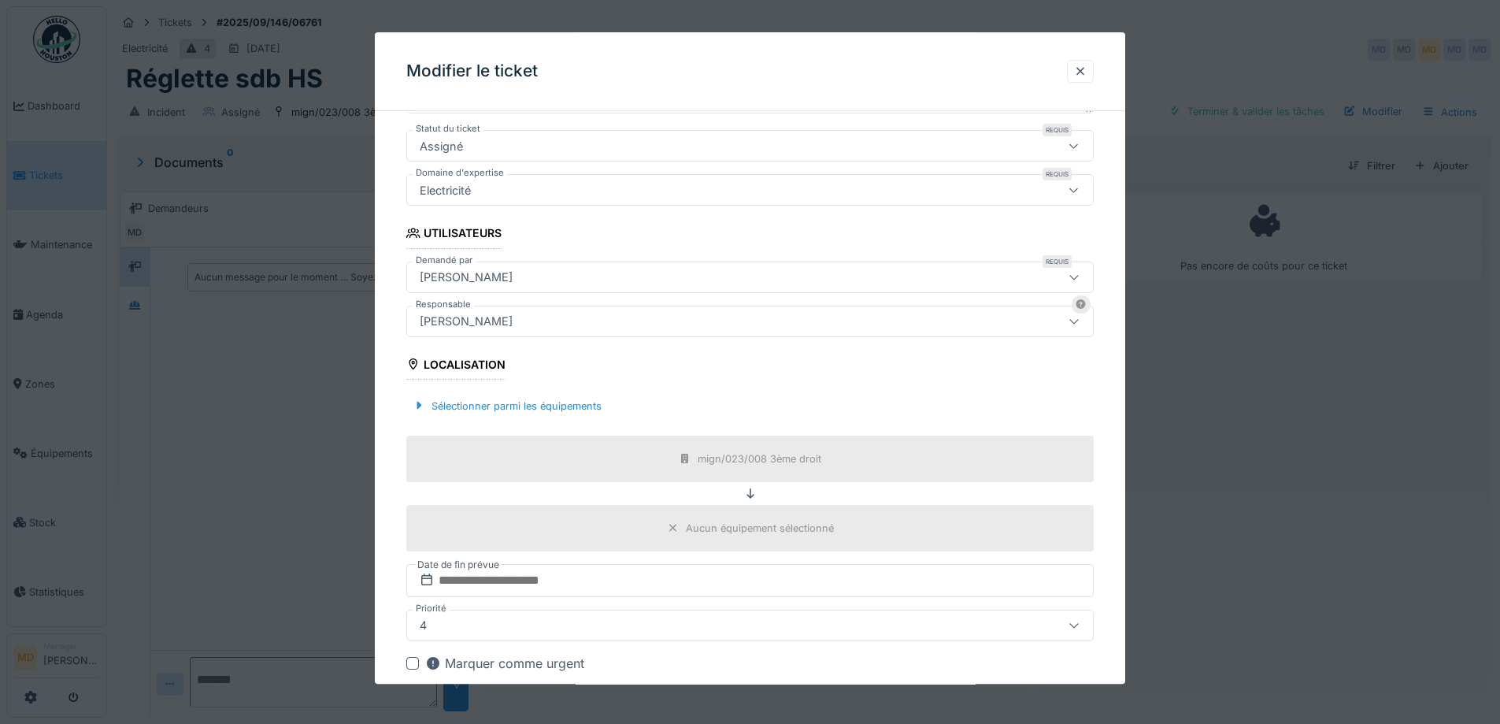
scroll to position [425, 0]
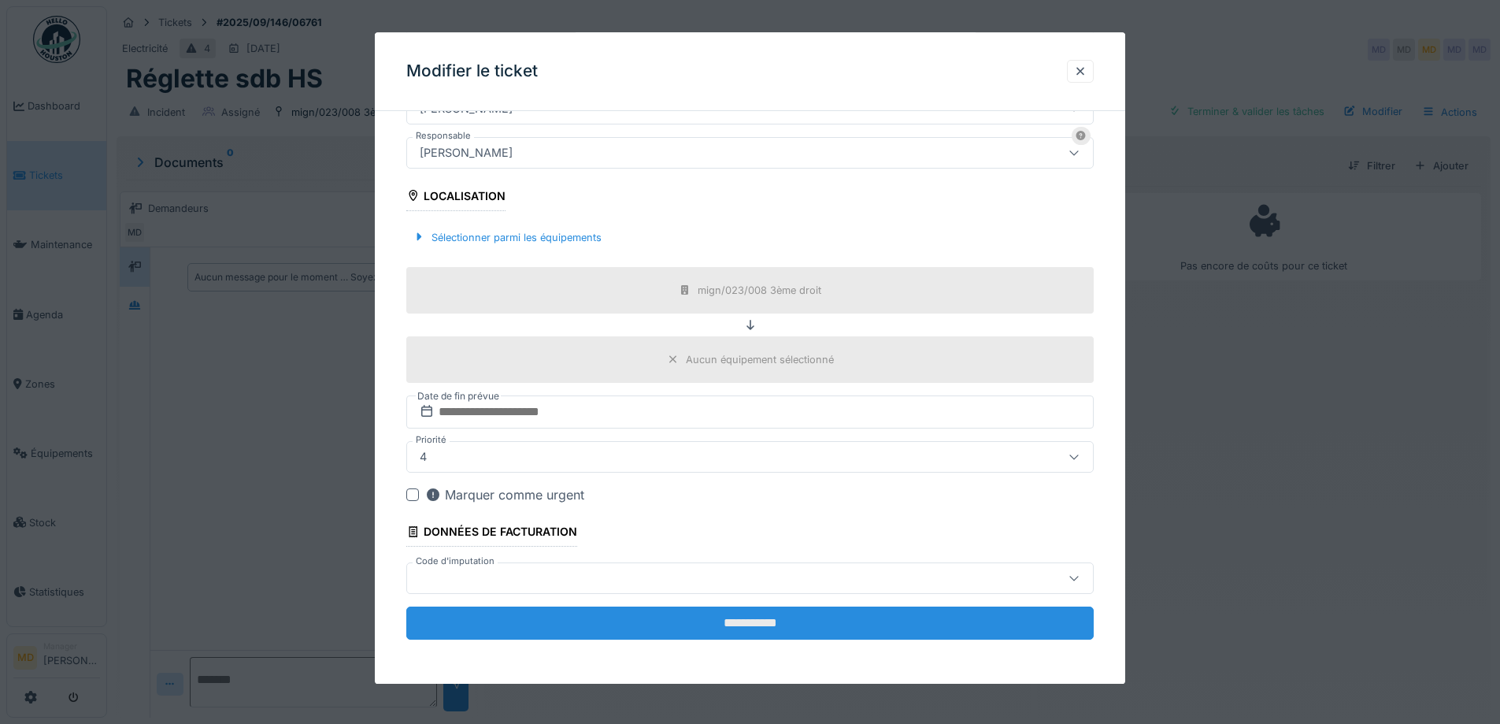
type textarea "**********"
click at [713, 630] on input "**********" at bounding box center [750, 622] width 688 height 33
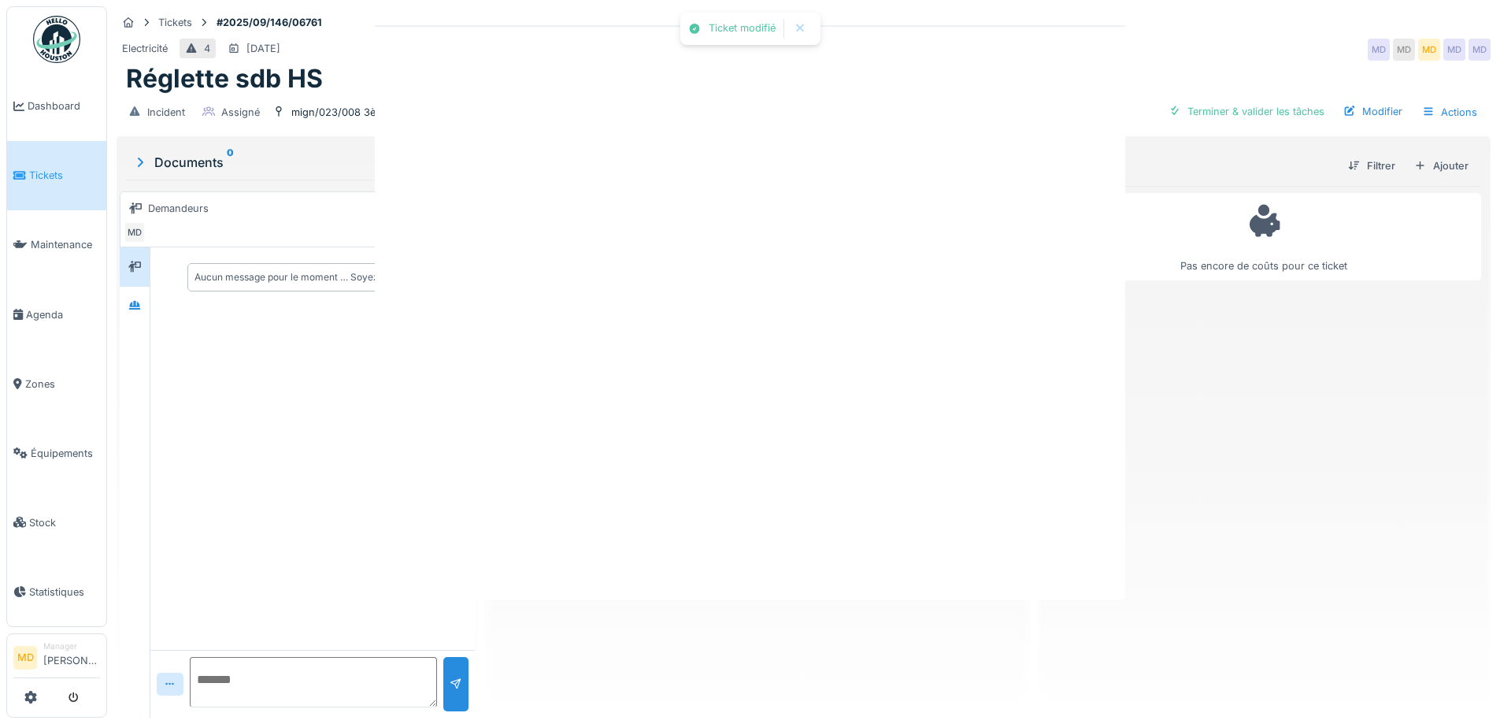
scroll to position [0, 0]
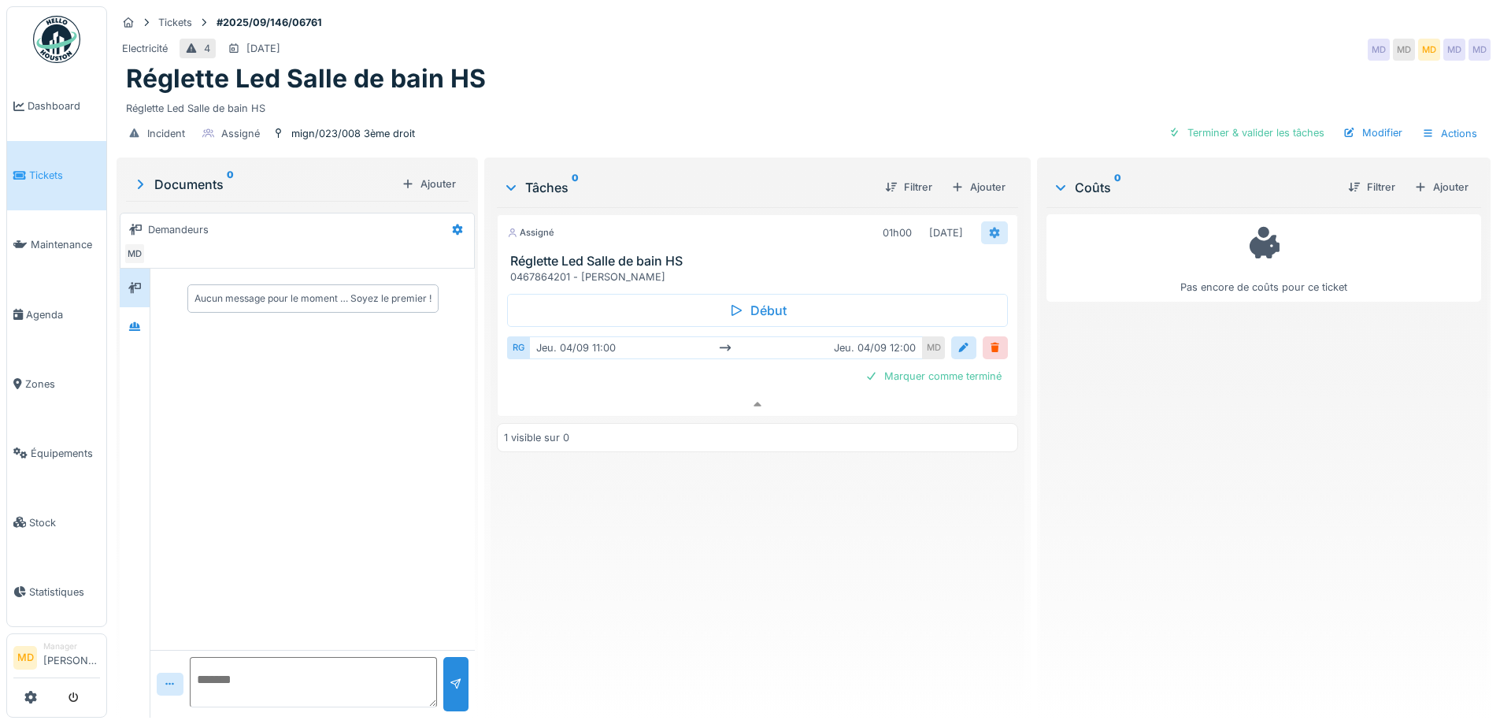
click at [994, 221] on div at bounding box center [994, 232] width 27 height 23
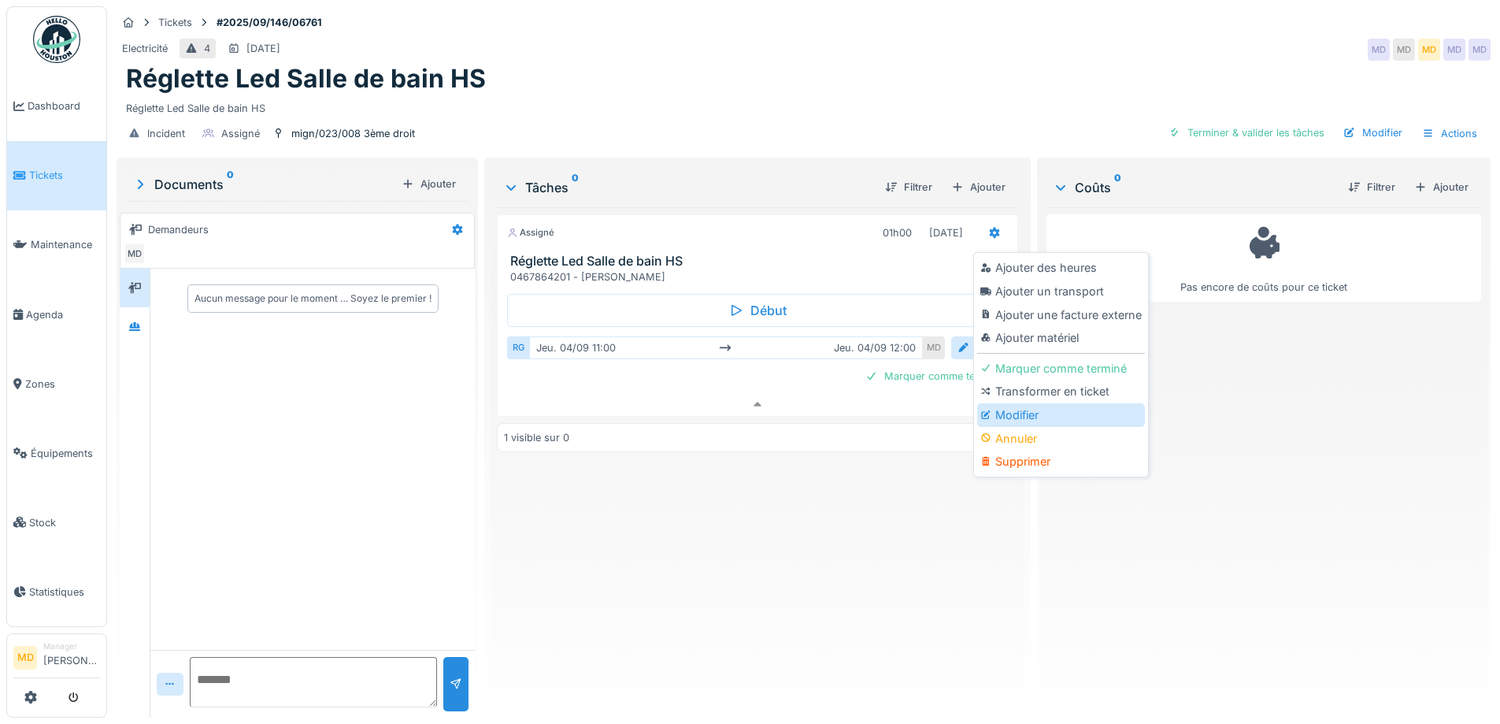
click at [1011, 403] on div "Modifier" at bounding box center [1061, 415] width 168 height 24
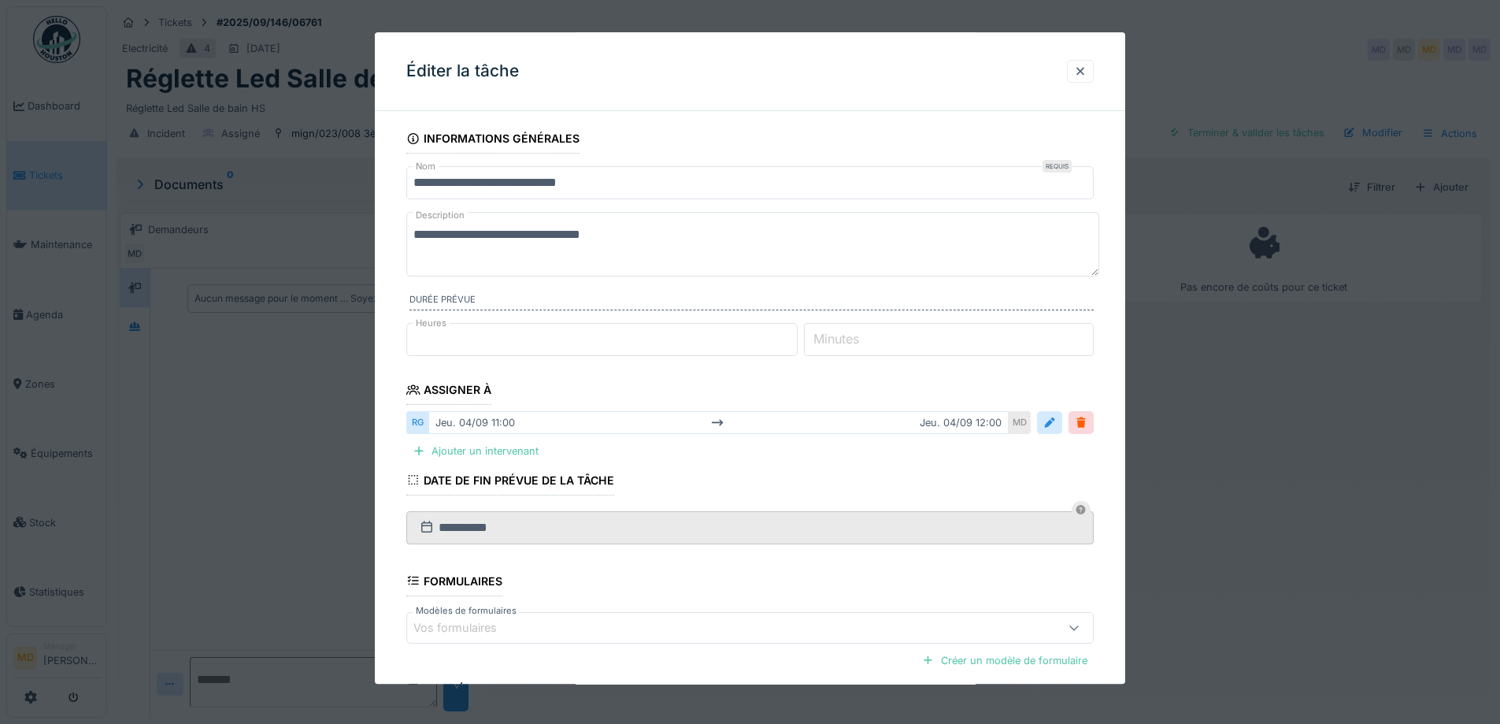
click at [721, 243] on textarea "**********" at bounding box center [752, 244] width 693 height 65
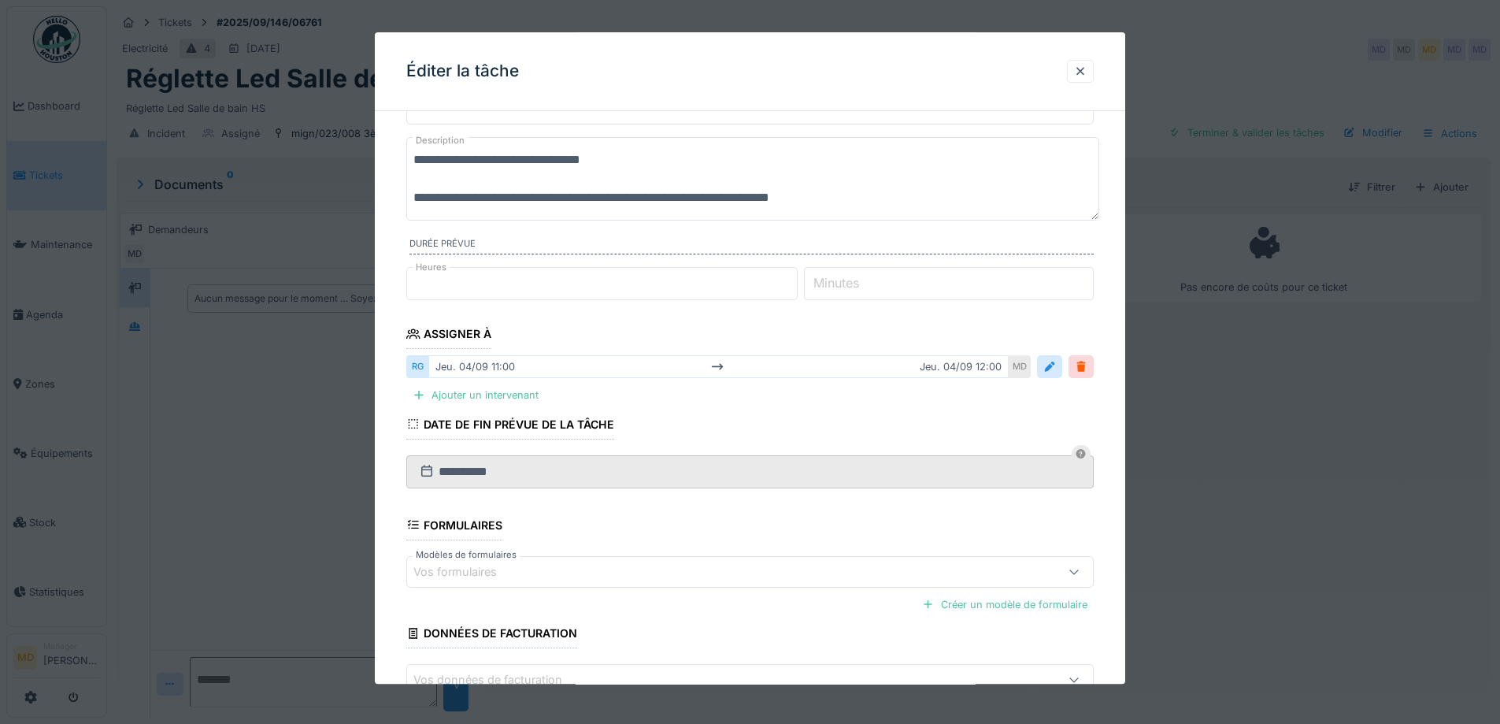
scroll to position [176, 0]
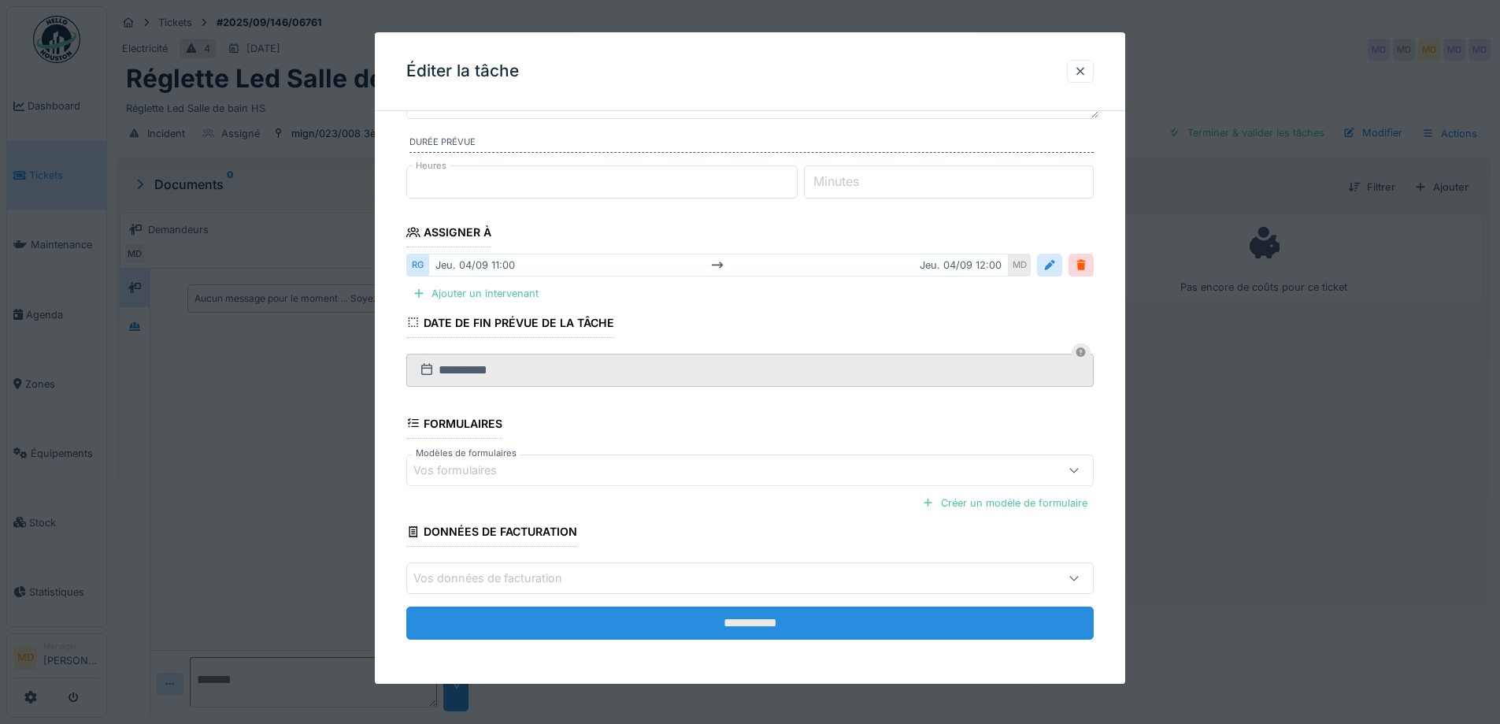
type textarea "**********"
click at [618, 617] on input "**********" at bounding box center [750, 622] width 688 height 33
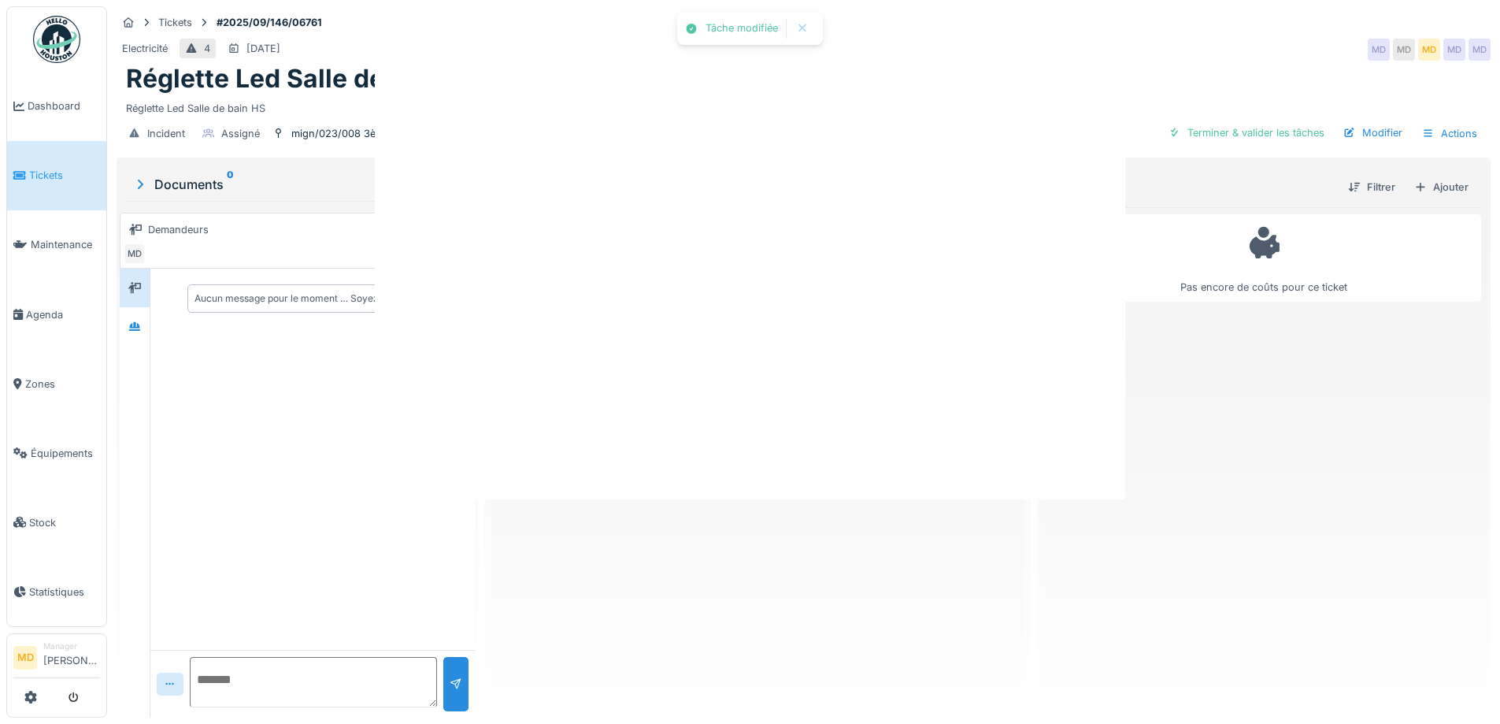
scroll to position [0, 0]
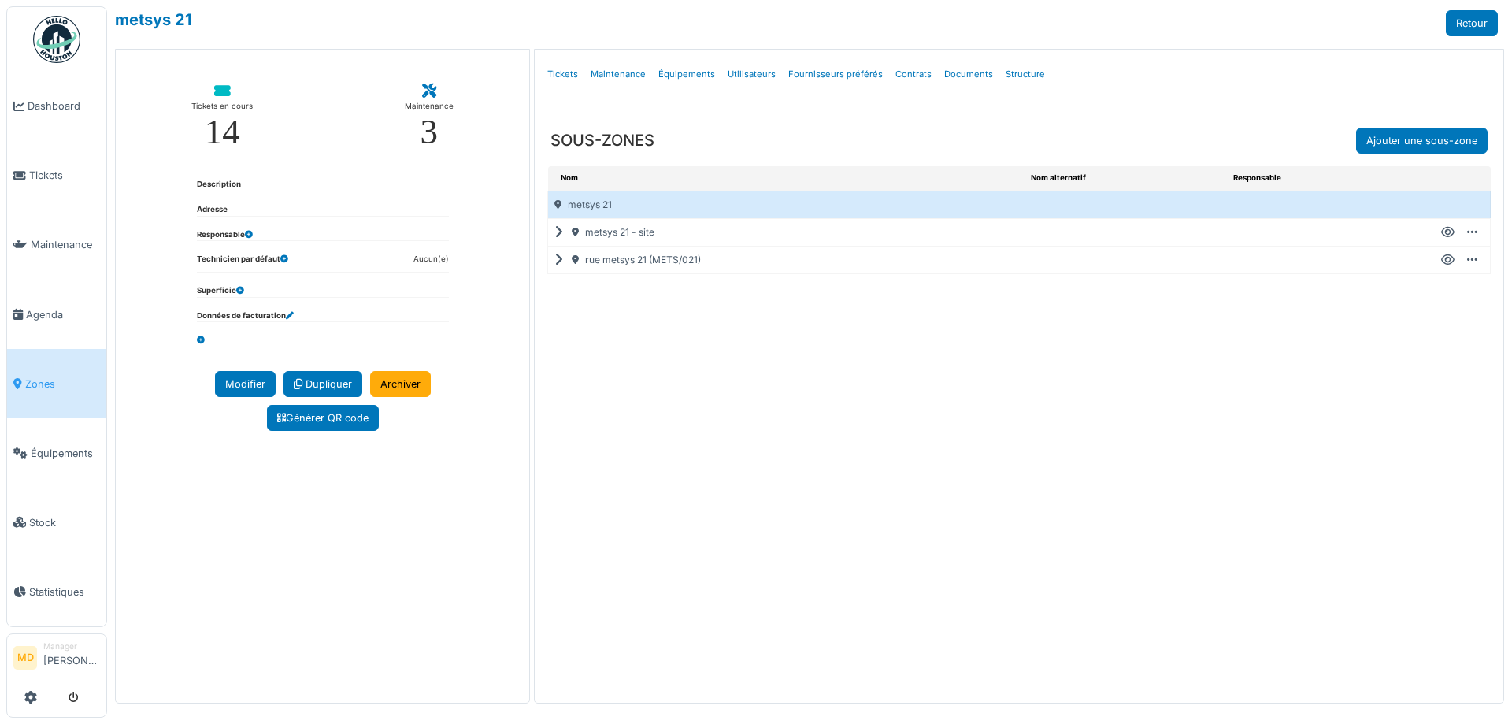
click at [558, 260] on icon at bounding box center [561, 260] width 15 height 1
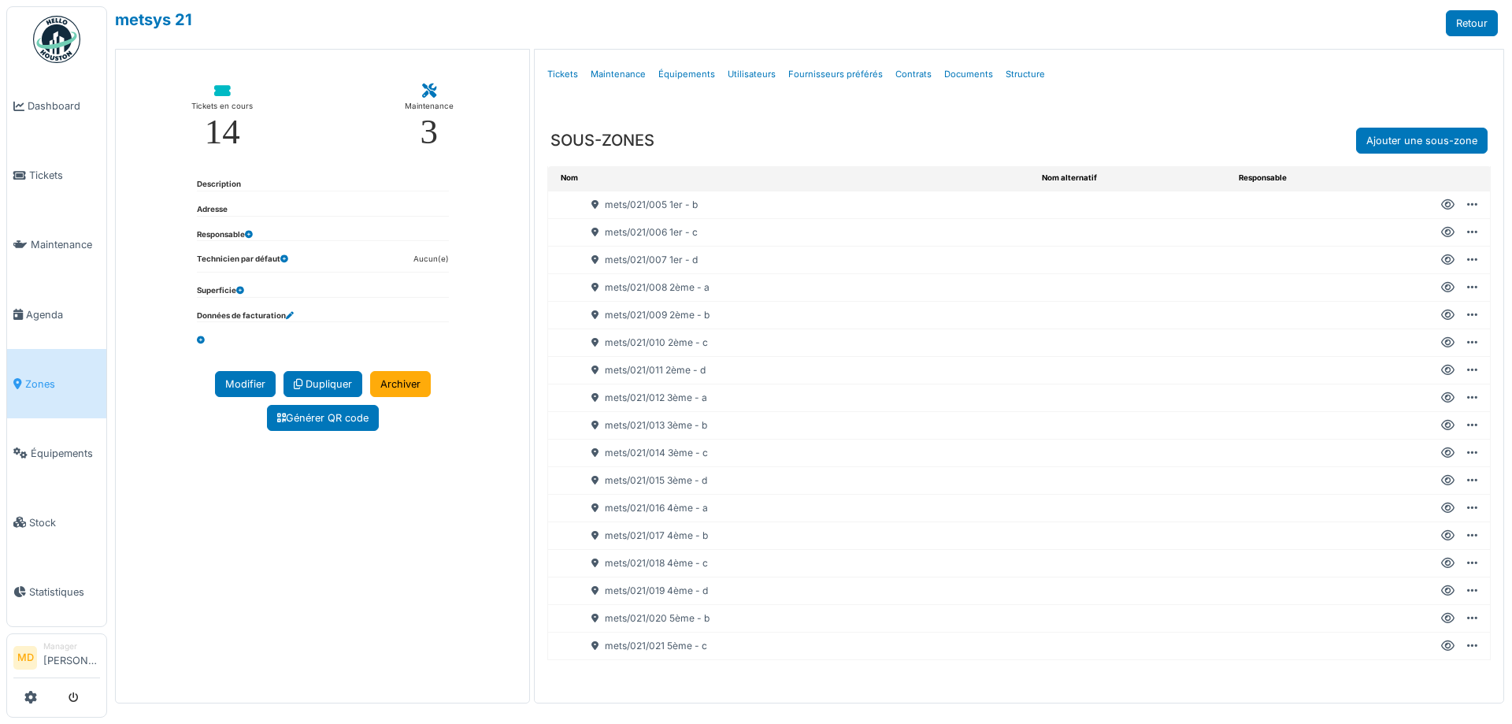
scroll to position [205, 0]
click at [1441, 536] on icon at bounding box center [1447, 536] width 13 height 1
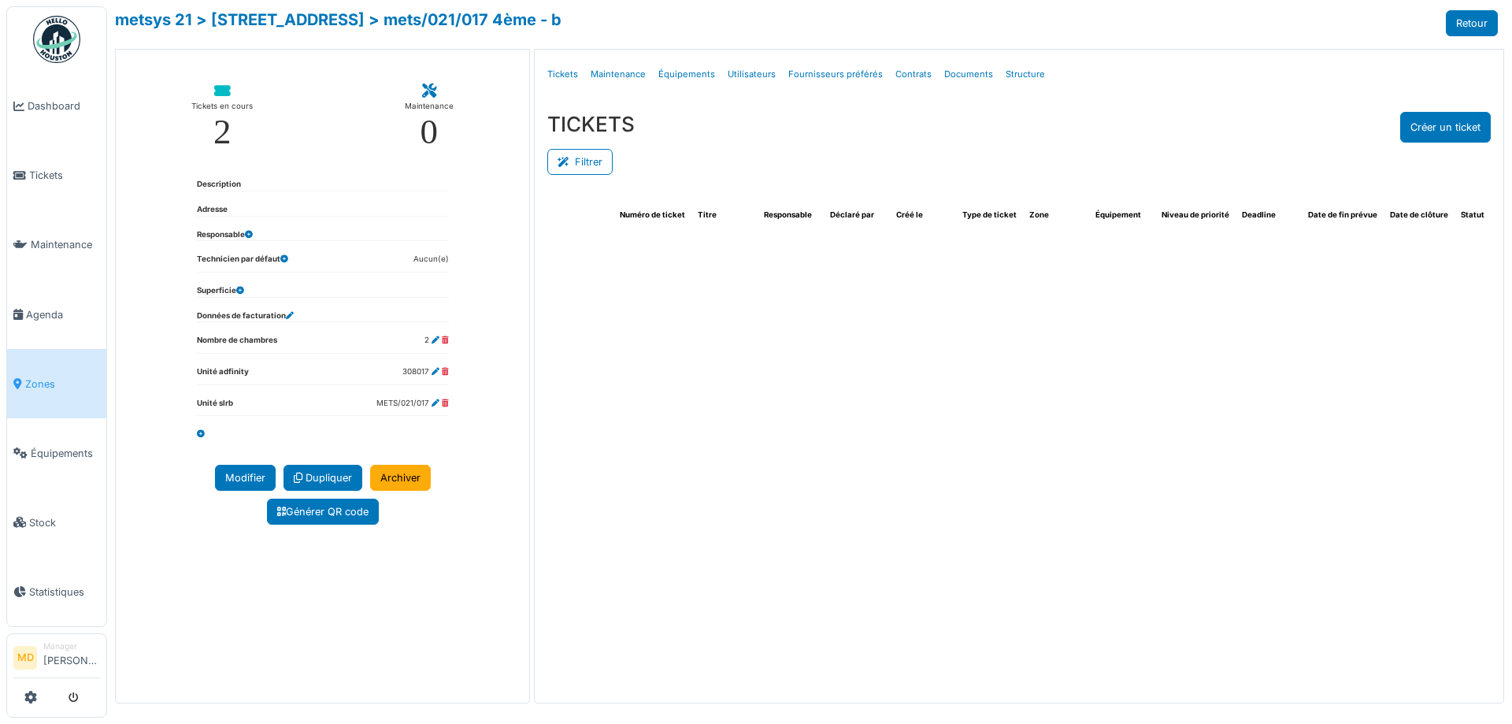
select select "***"
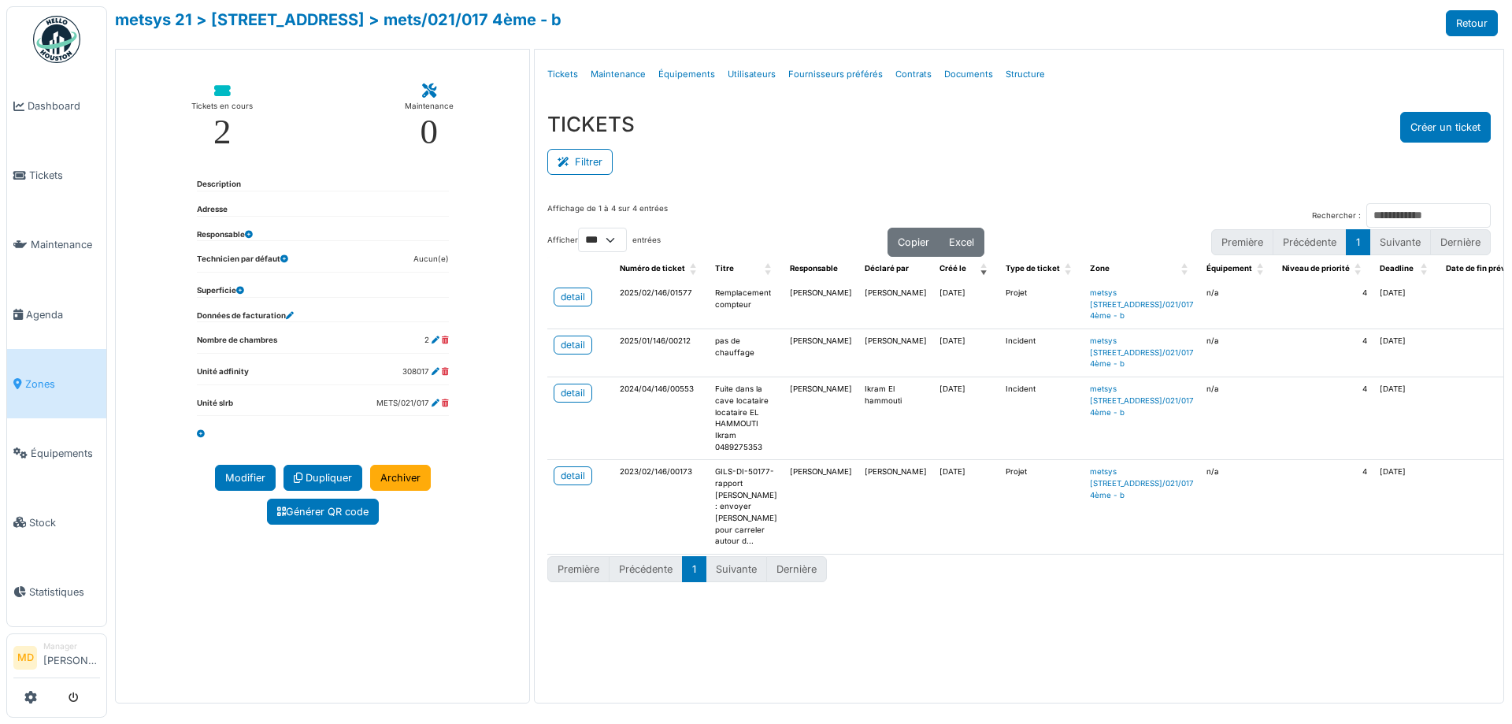
click at [820, 172] on div "Filtrer" at bounding box center [1019, 160] width 944 height 35
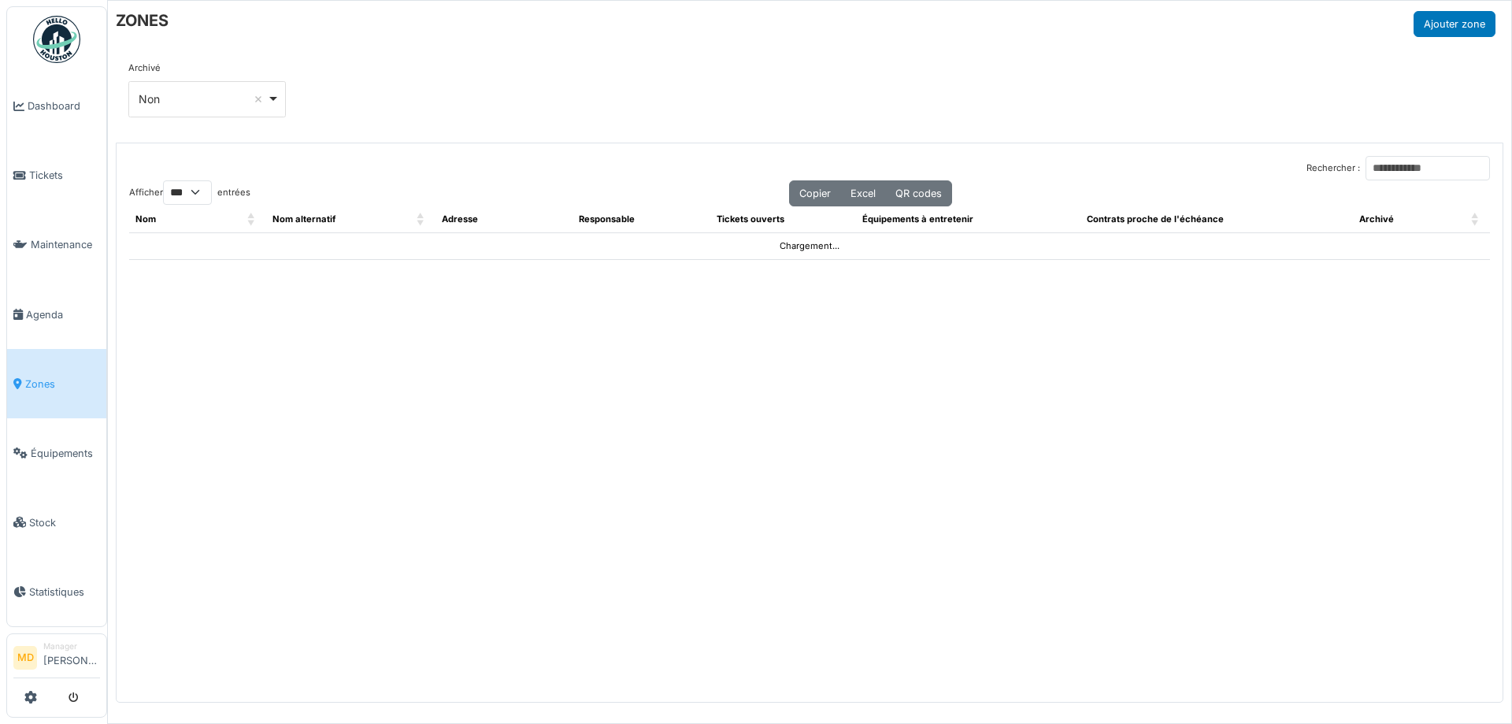
select select "***"
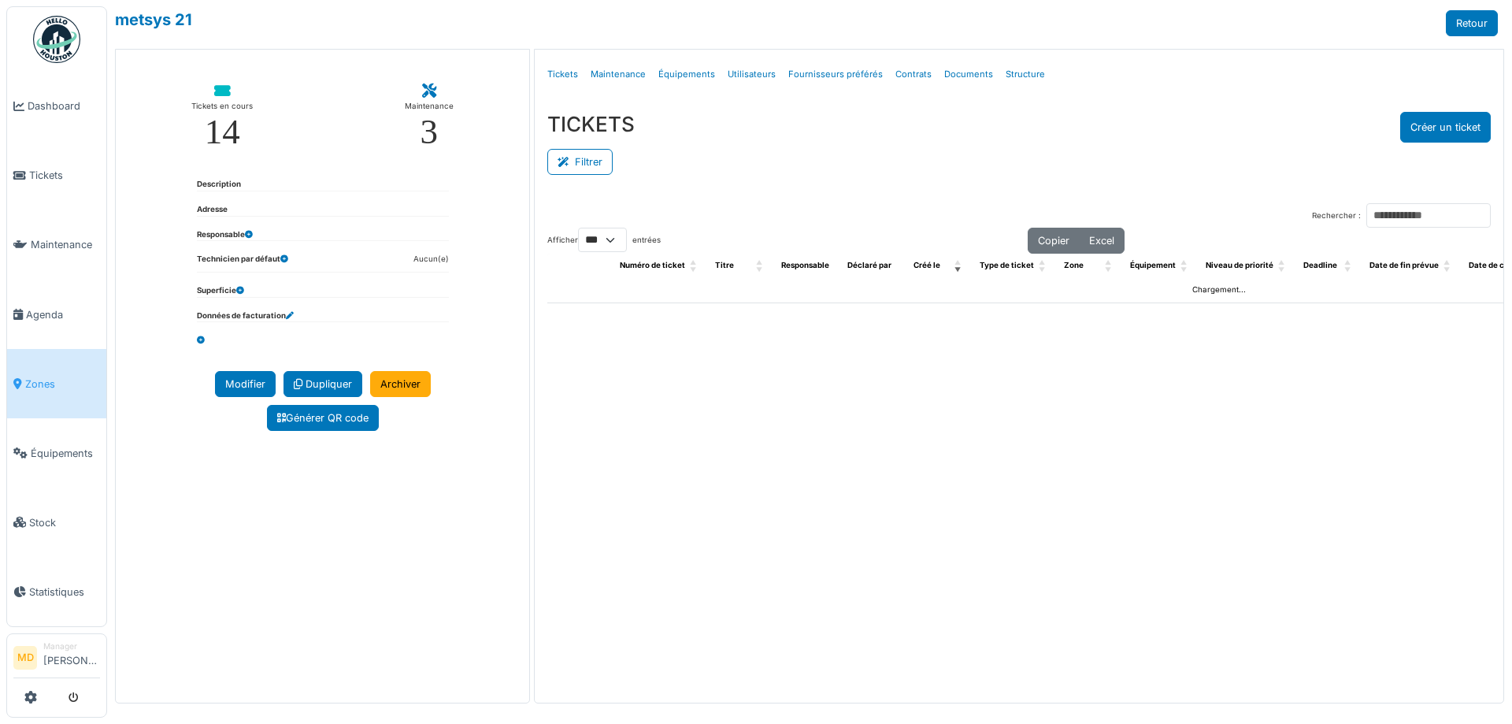
select select "***"
click at [1018, 70] on link "Structure" at bounding box center [1025, 74] width 52 height 37
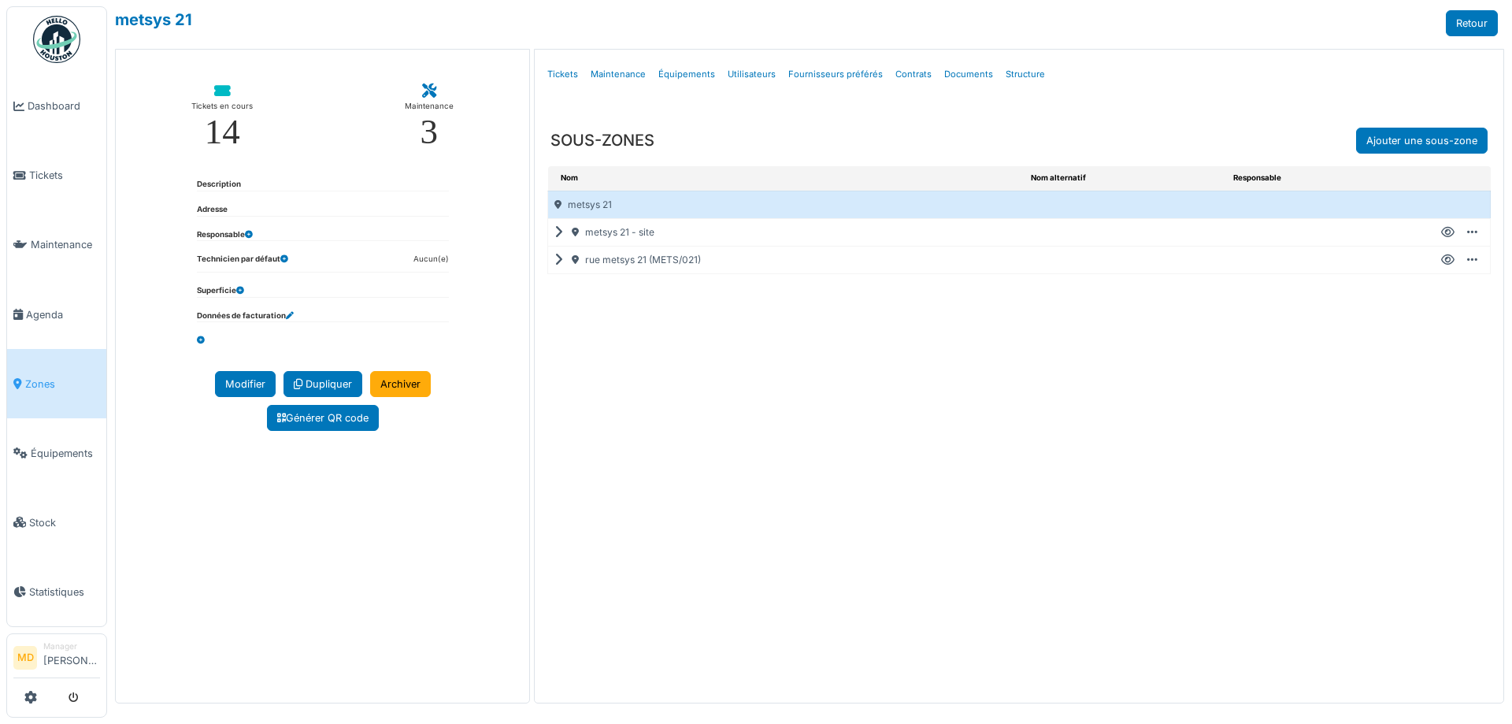
click at [555, 260] on icon at bounding box center [561, 260] width 15 height 1
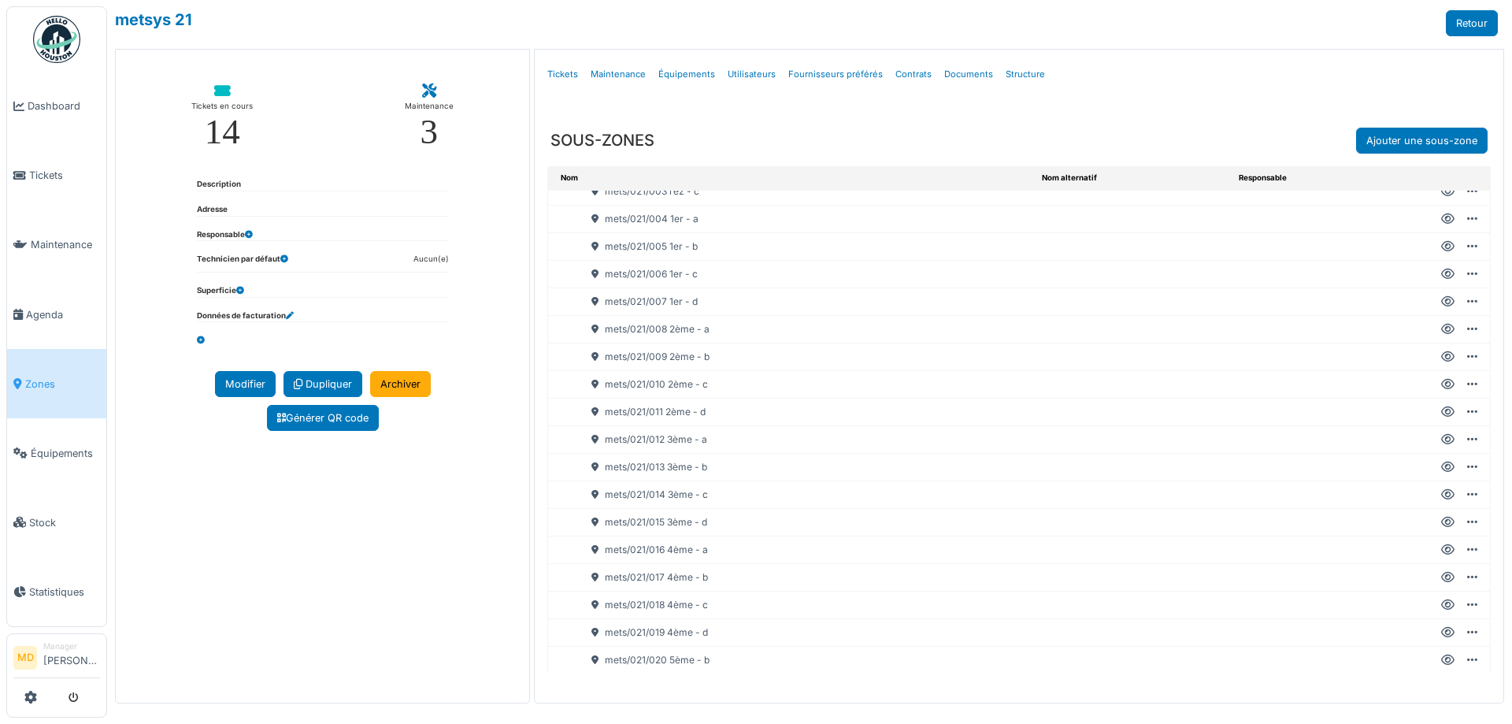
scroll to position [158, 0]
click at [1441, 461] on icon at bounding box center [1447, 461] width 13 height 1
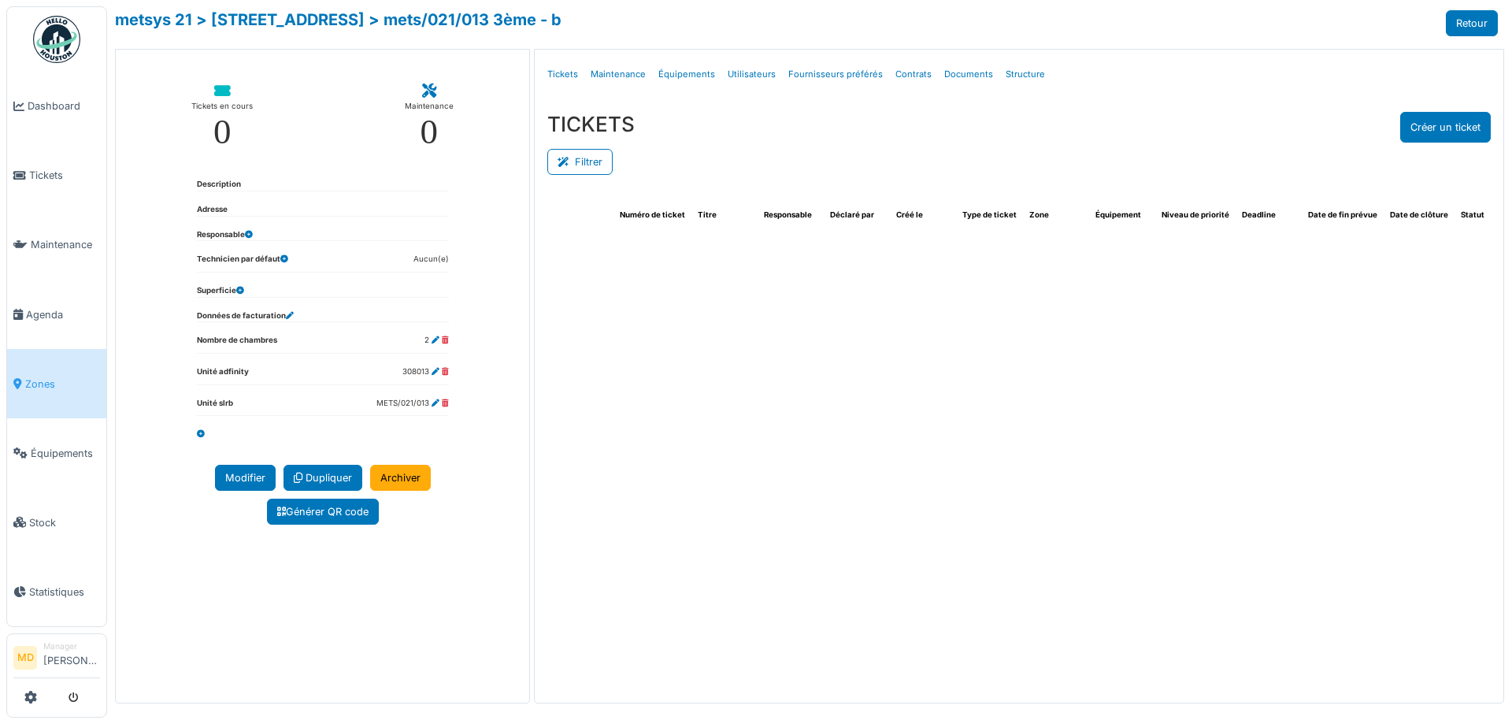
select select "***"
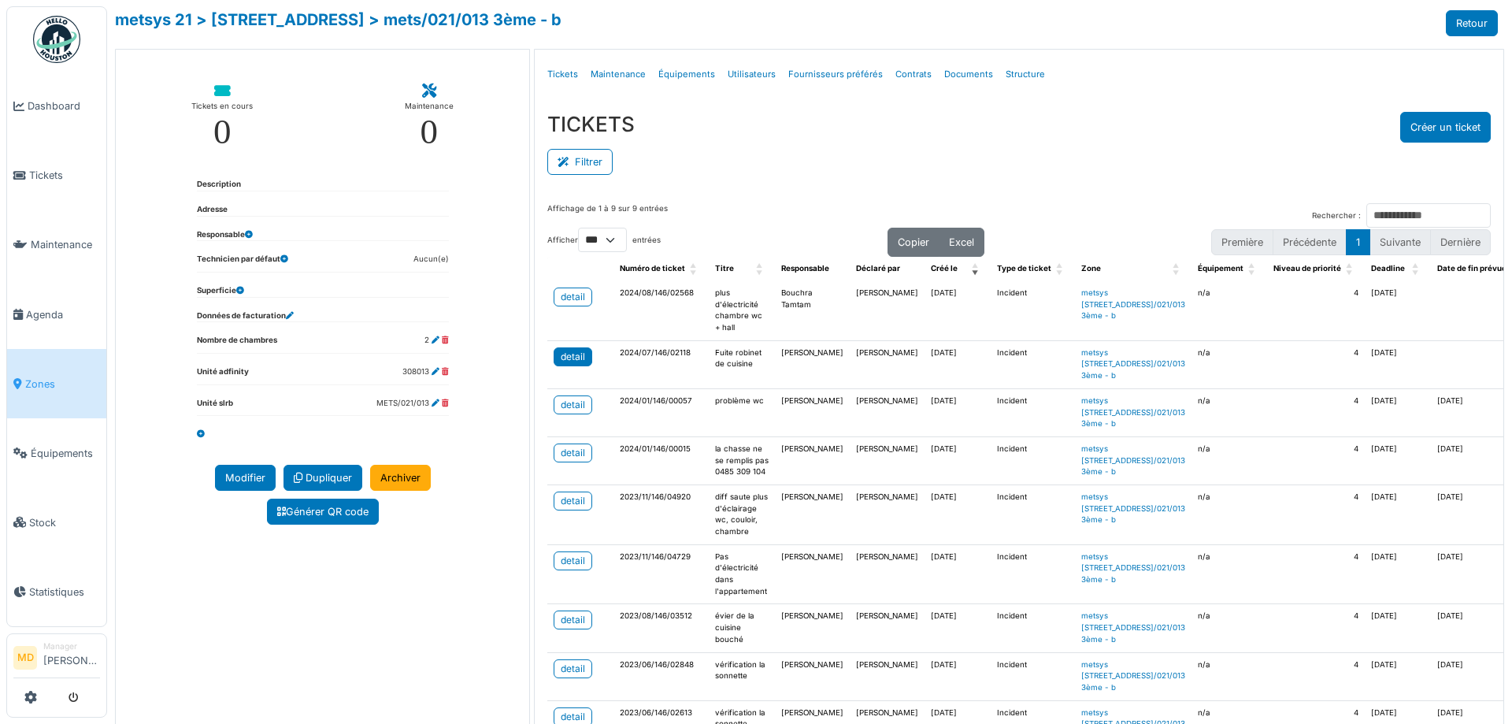
click at [566, 364] on div "detail" at bounding box center [573, 357] width 24 height 14
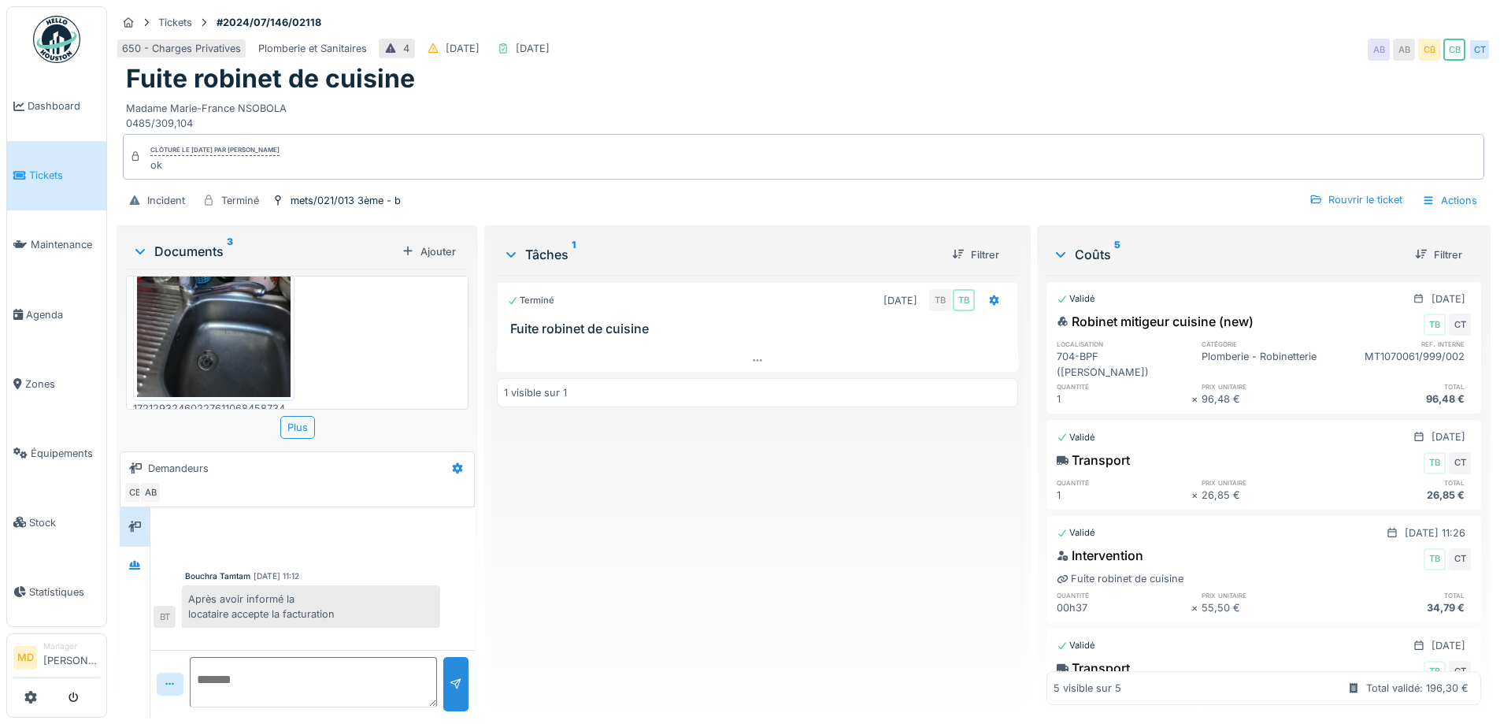
scroll to position [12, 0]
click at [135, 561] on icon at bounding box center [134, 565] width 11 height 9
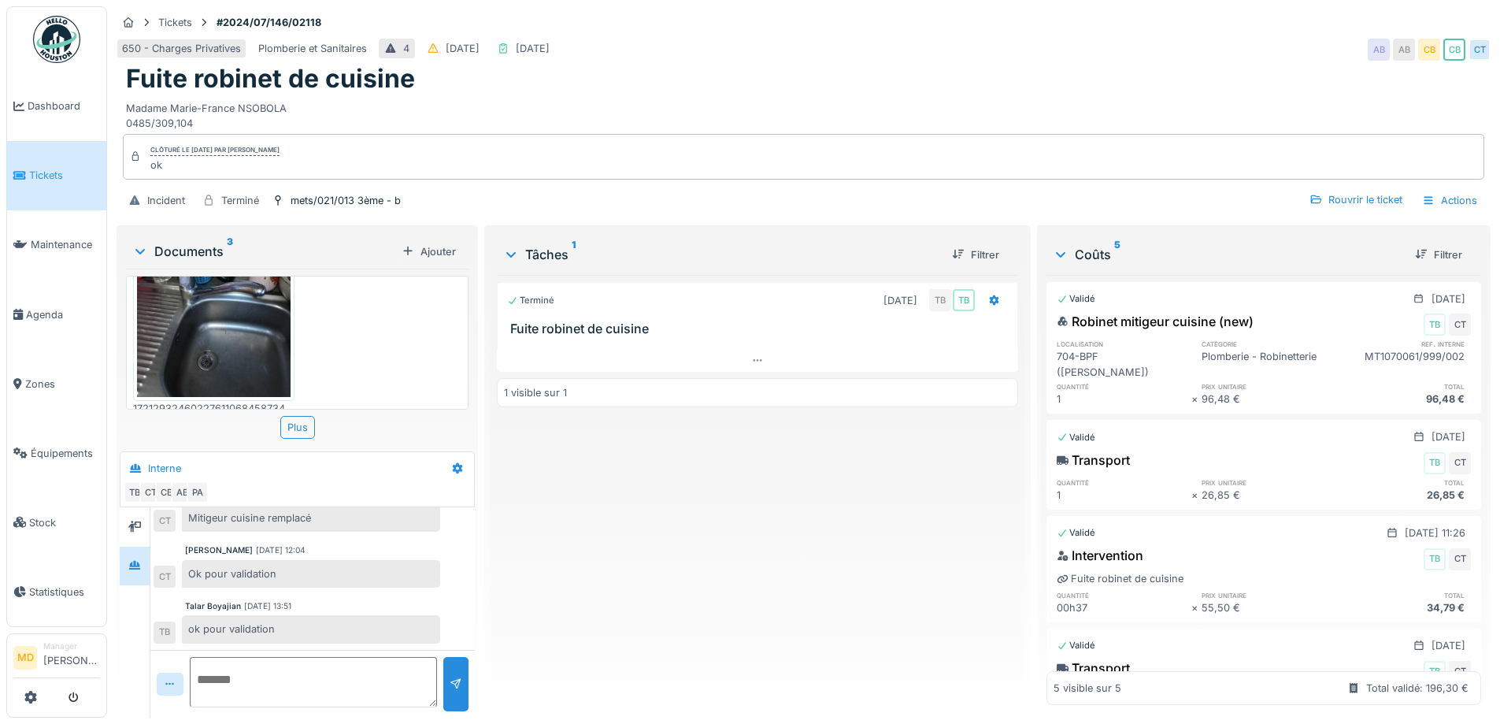
scroll to position [0, 0]
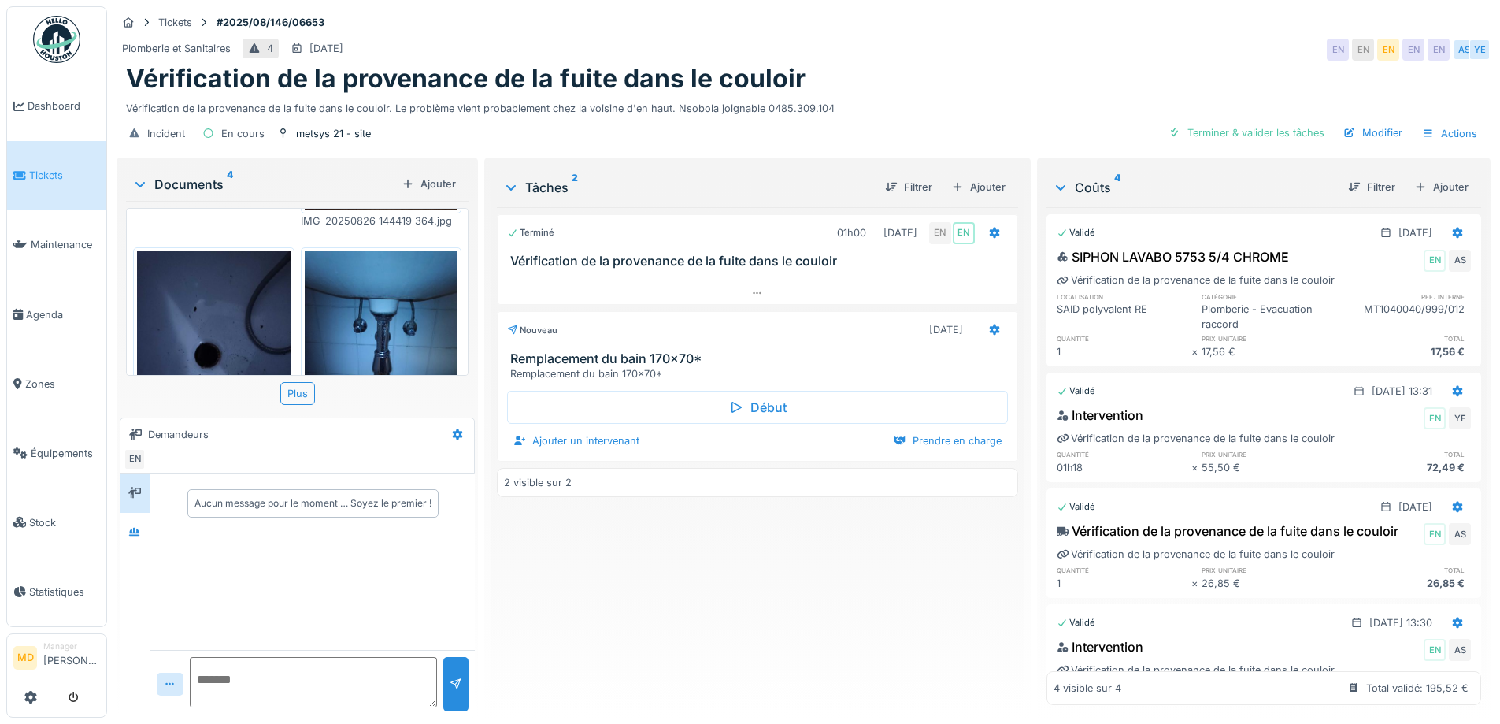
scroll to position [313, 0]
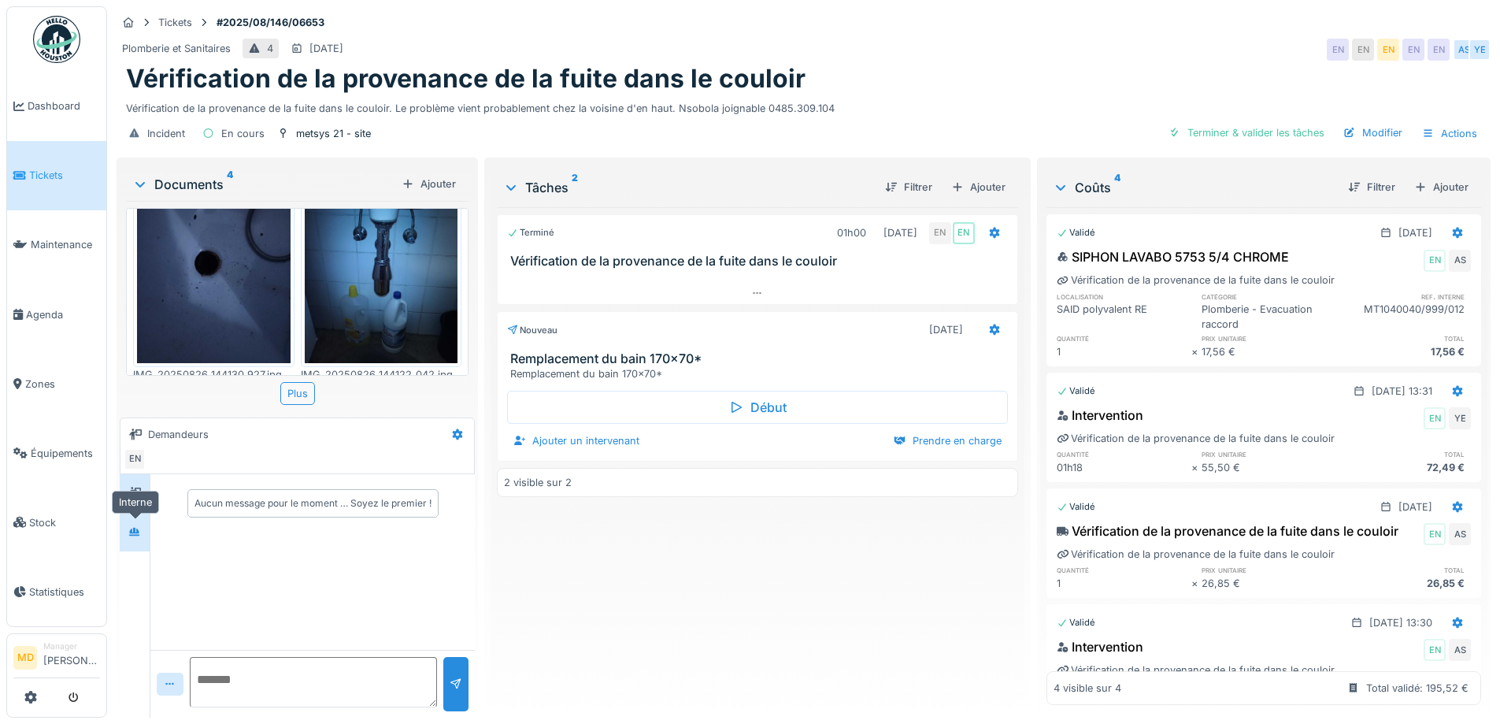
click at [139, 533] on icon at bounding box center [134, 531] width 11 height 9
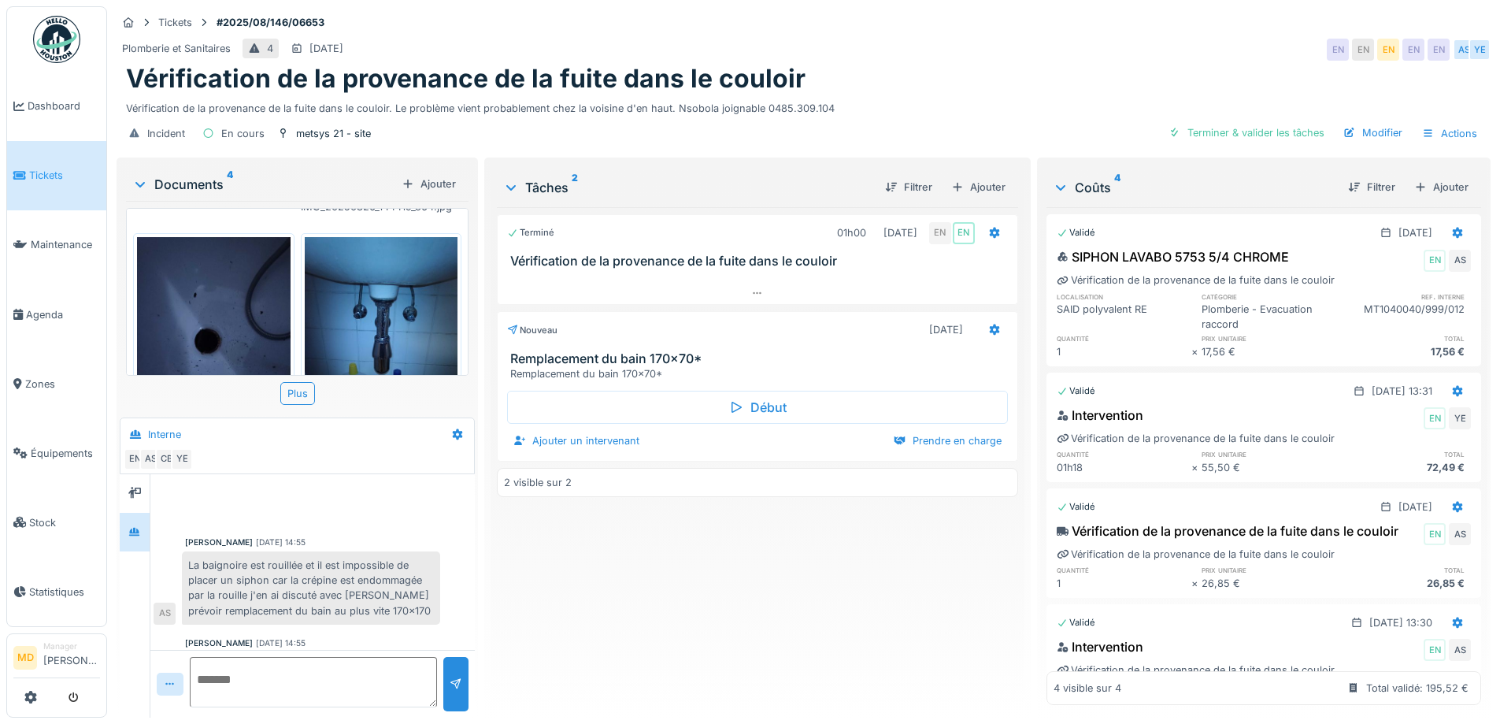
scroll to position [0, 0]
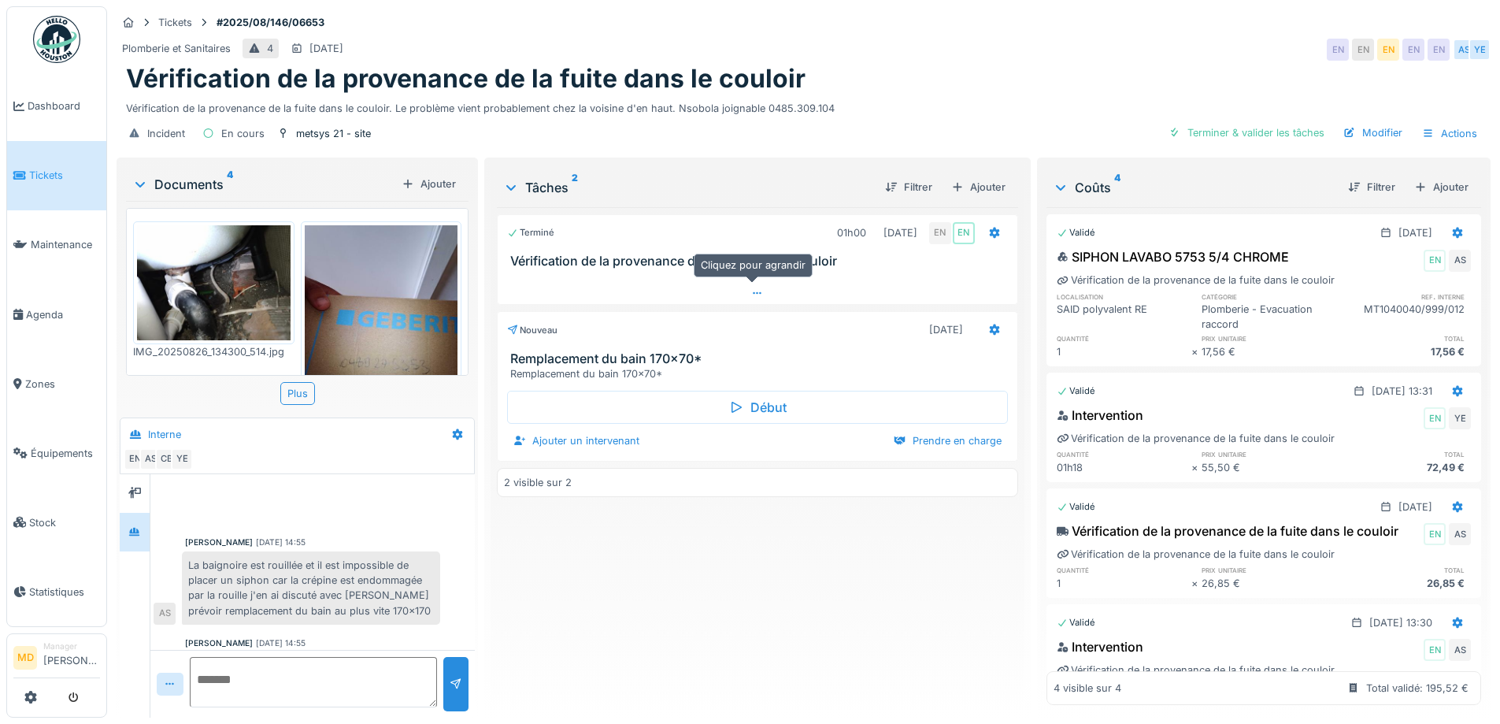
click at [751, 288] on icon at bounding box center [757, 293] width 13 height 10
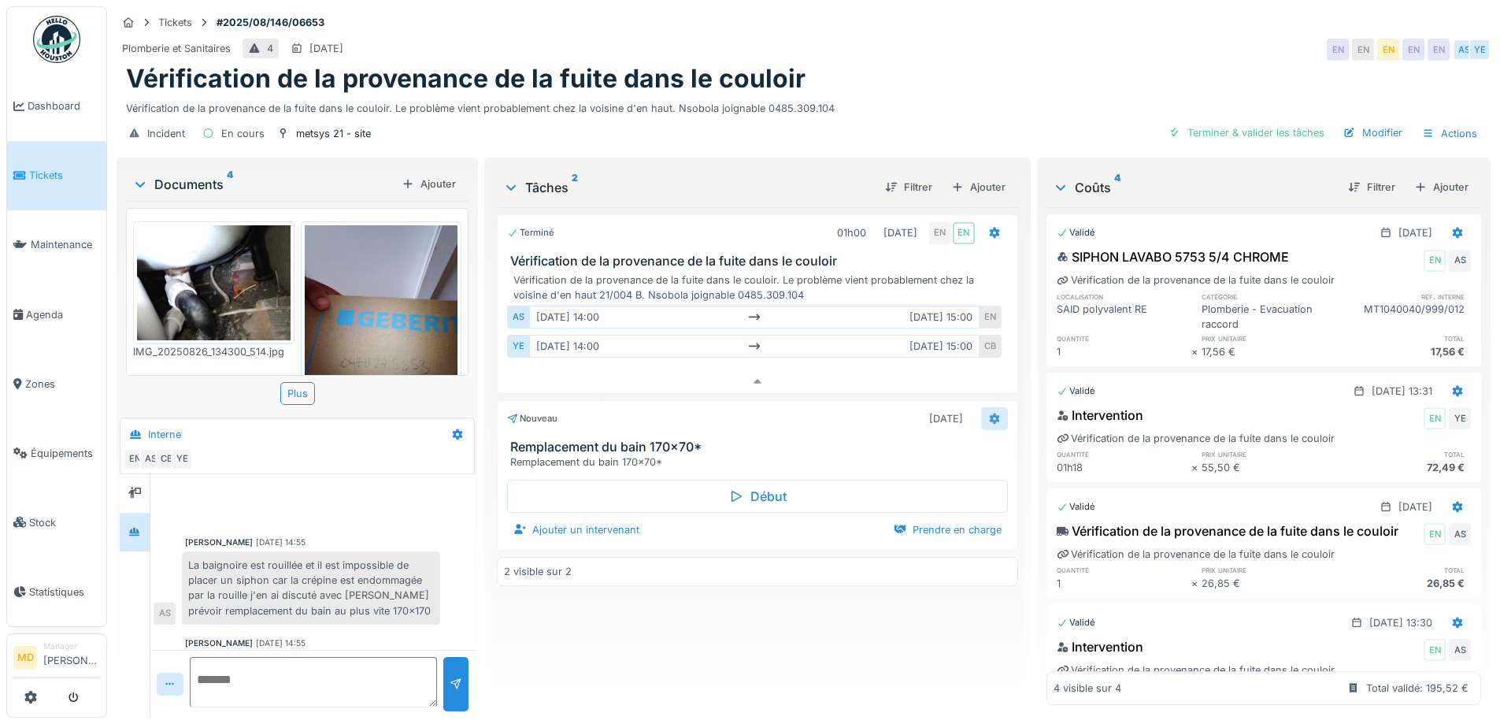
click at [991, 414] on icon at bounding box center [994, 419] width 13 height 10
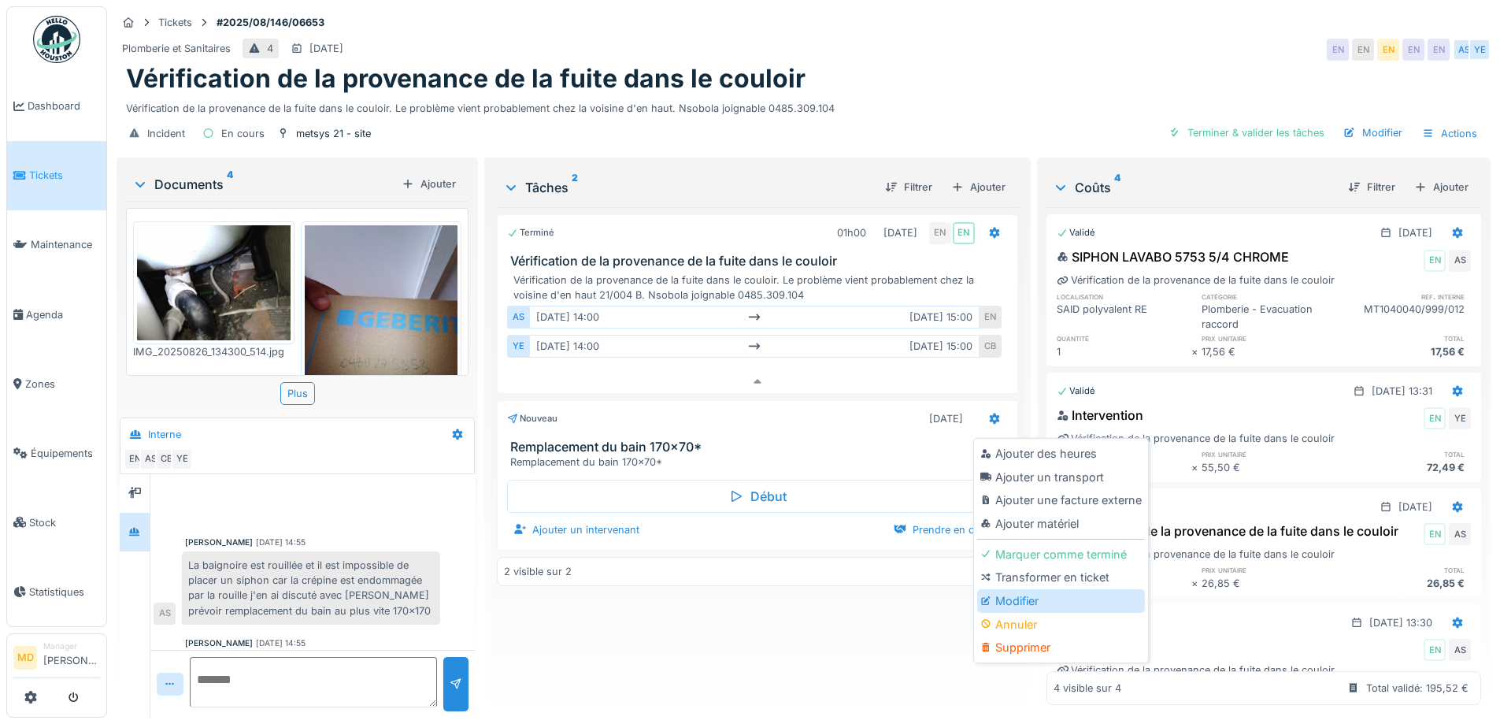
click at [1017, 589] on div "Modifier" at bounding box center [1061, 601] width 168 height 24
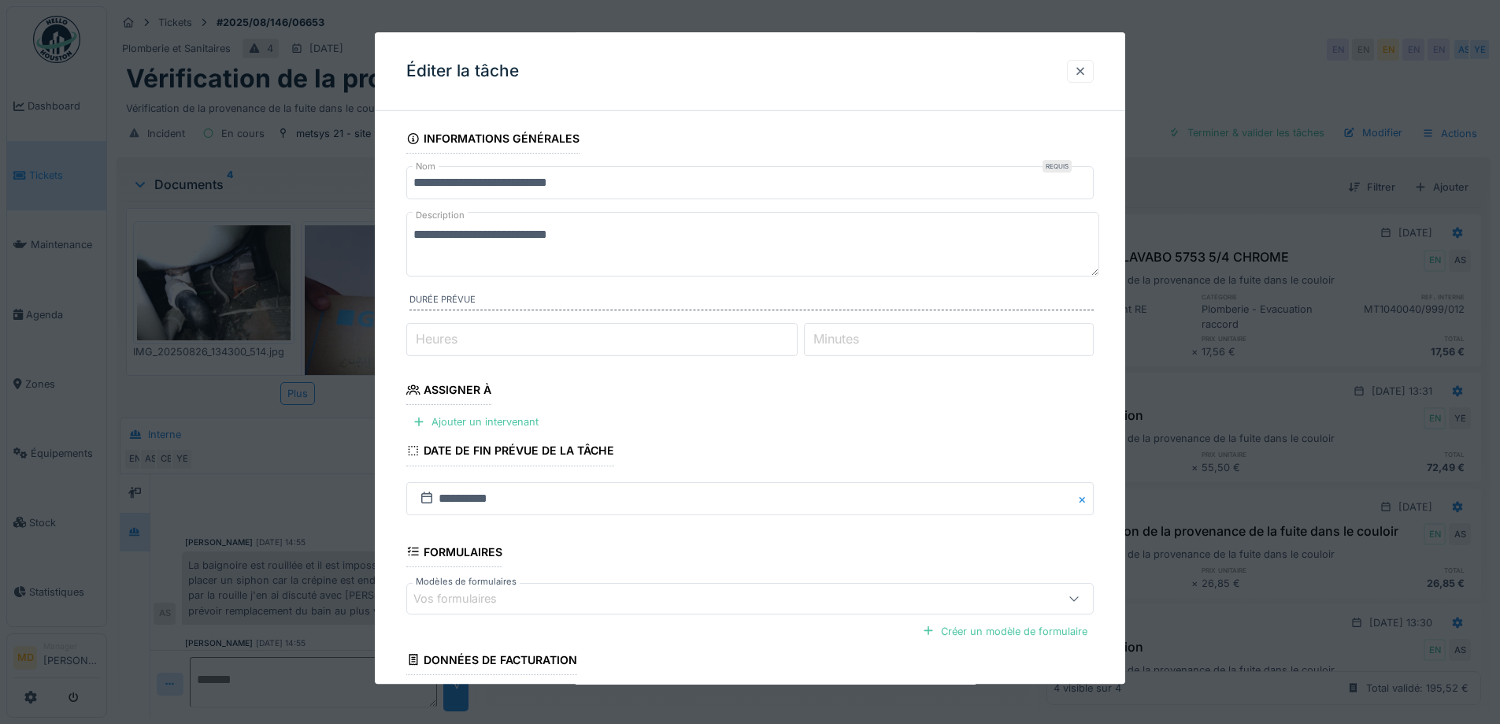
click at [1087, 79] on div at bounding box center [1080, 71] width 13 height 15
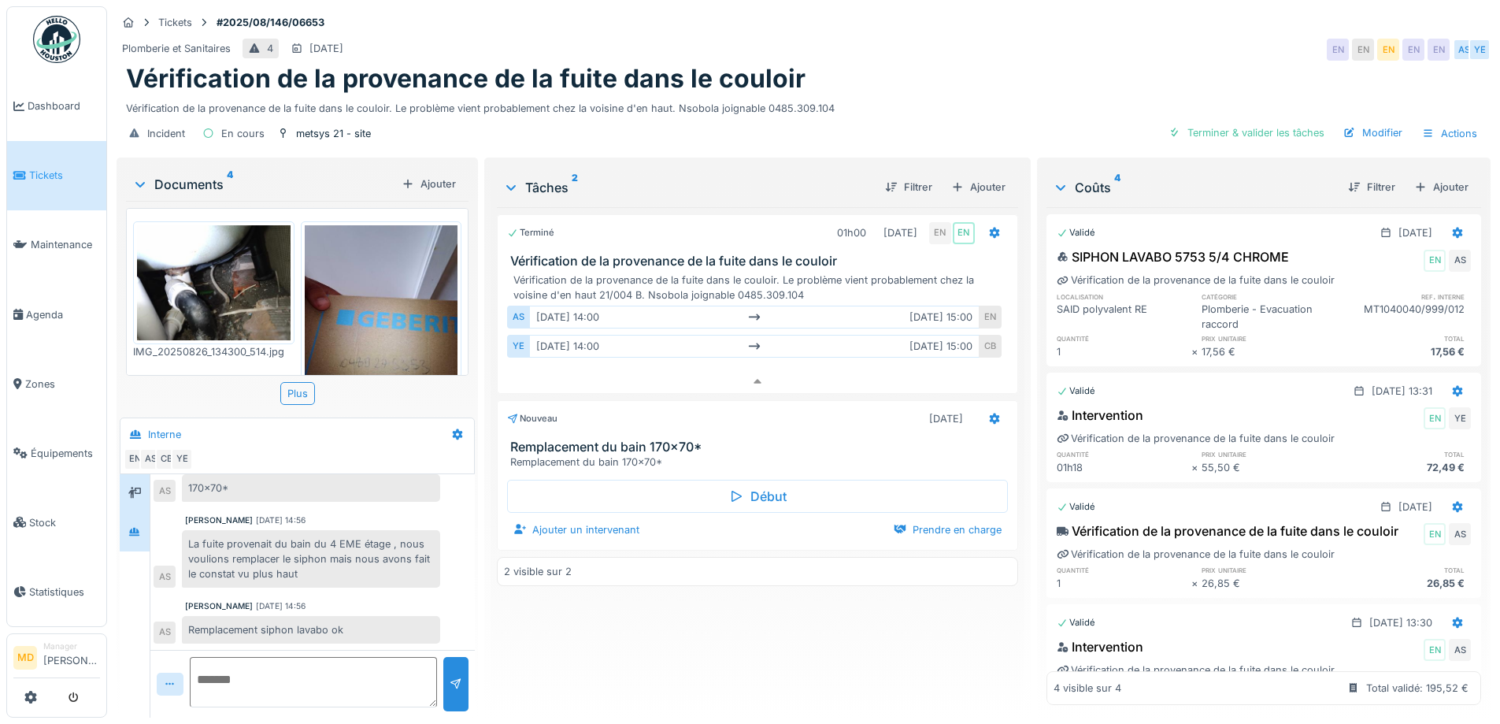
click at [144, 484] on div at bounding box center [135, 494] width 24 height 20
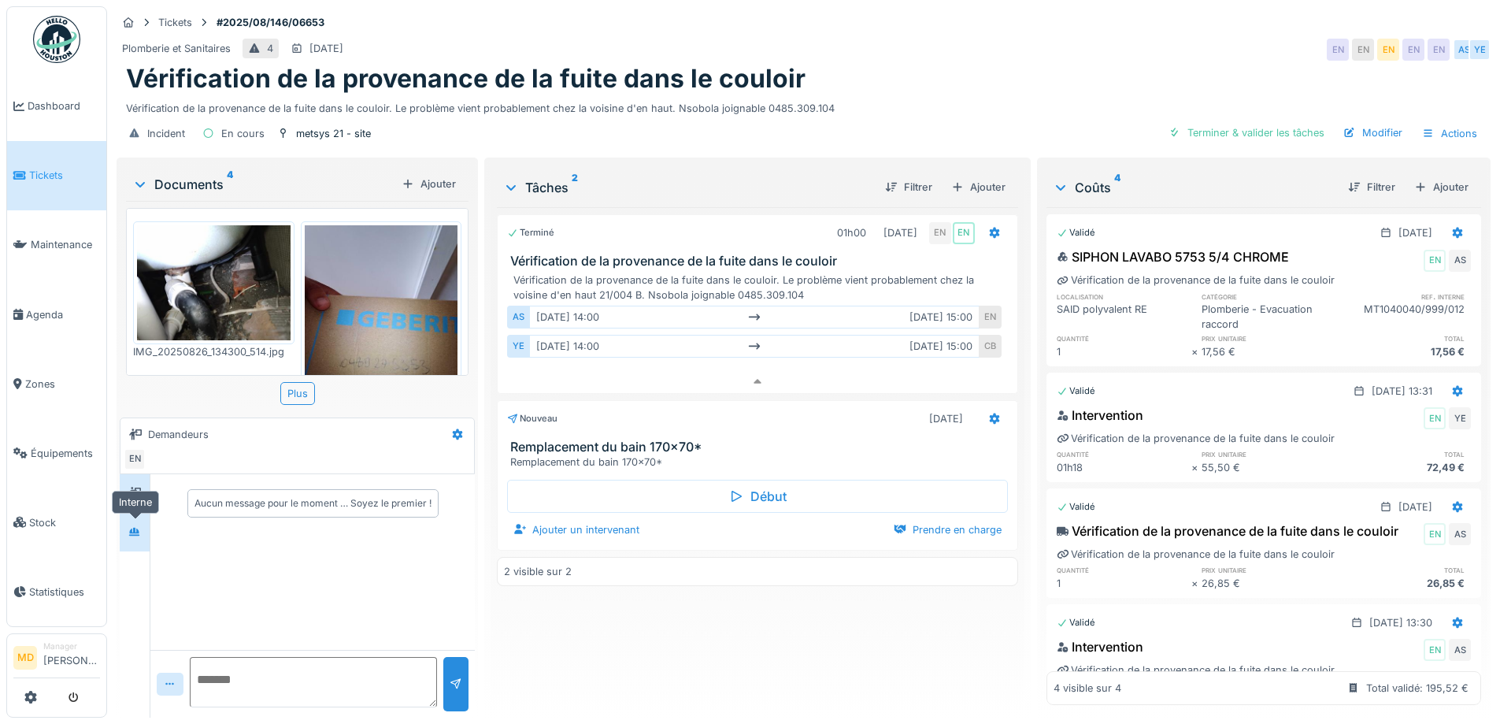
click at [134, 535] on icon at bounding box center [134, 531] width 11 height 9
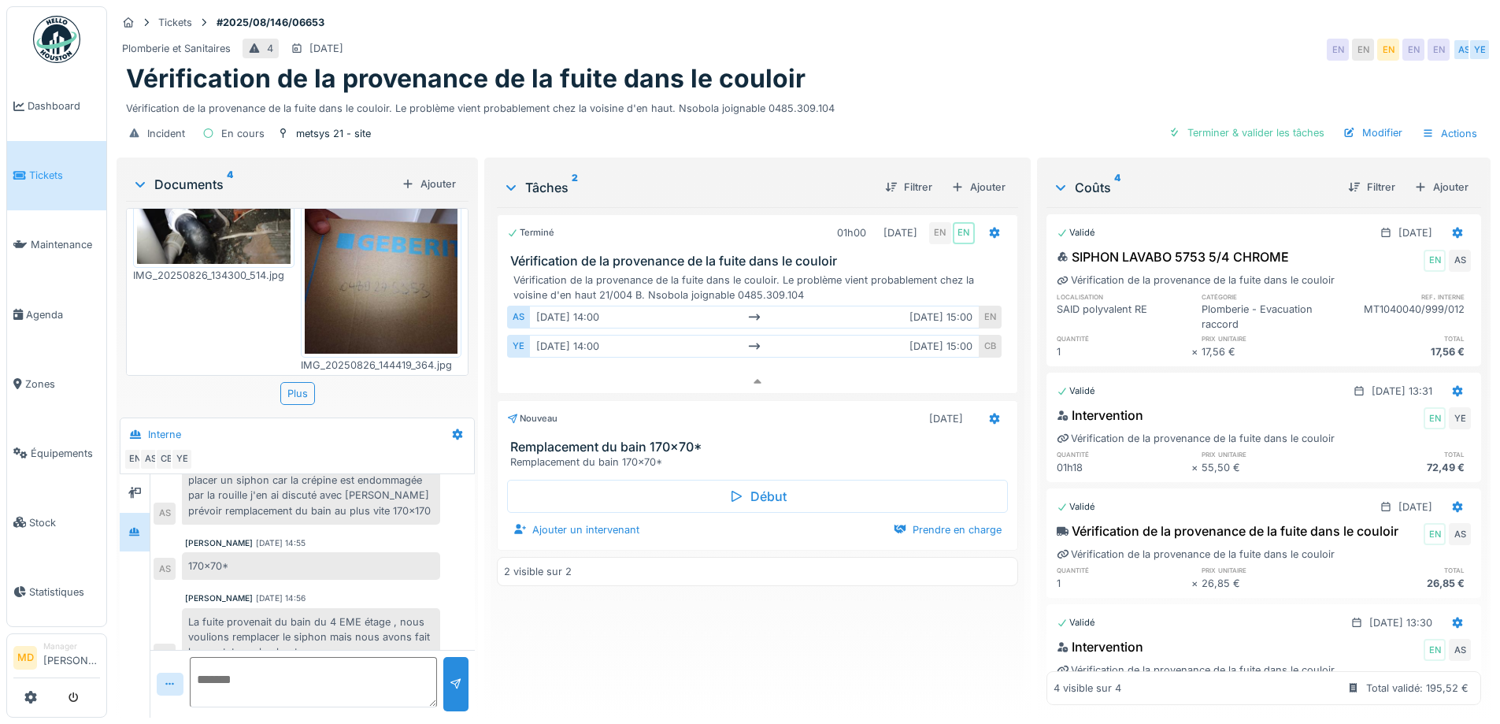
scroll to position [178, 0]
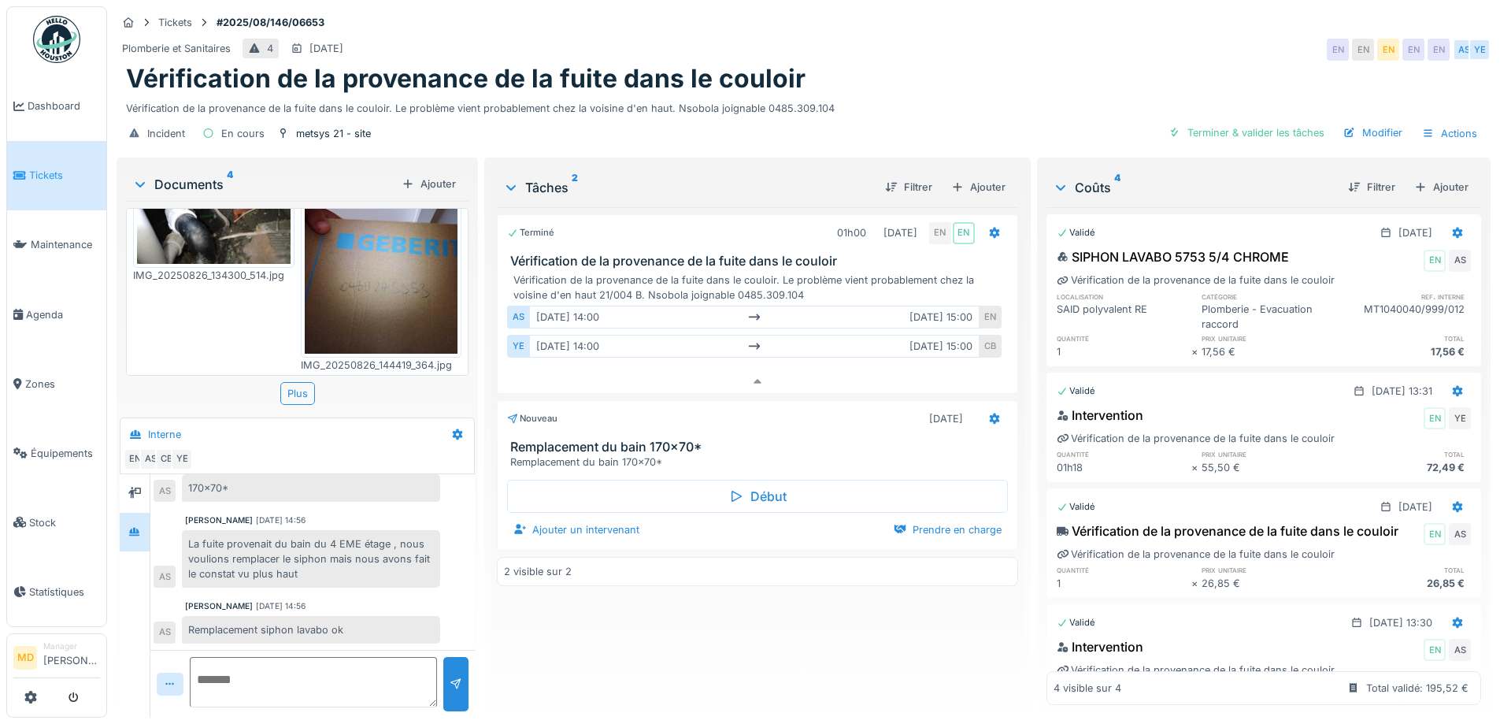
click at [277, 661] on textarea at bounding box center [313, 682] width 247 height 50
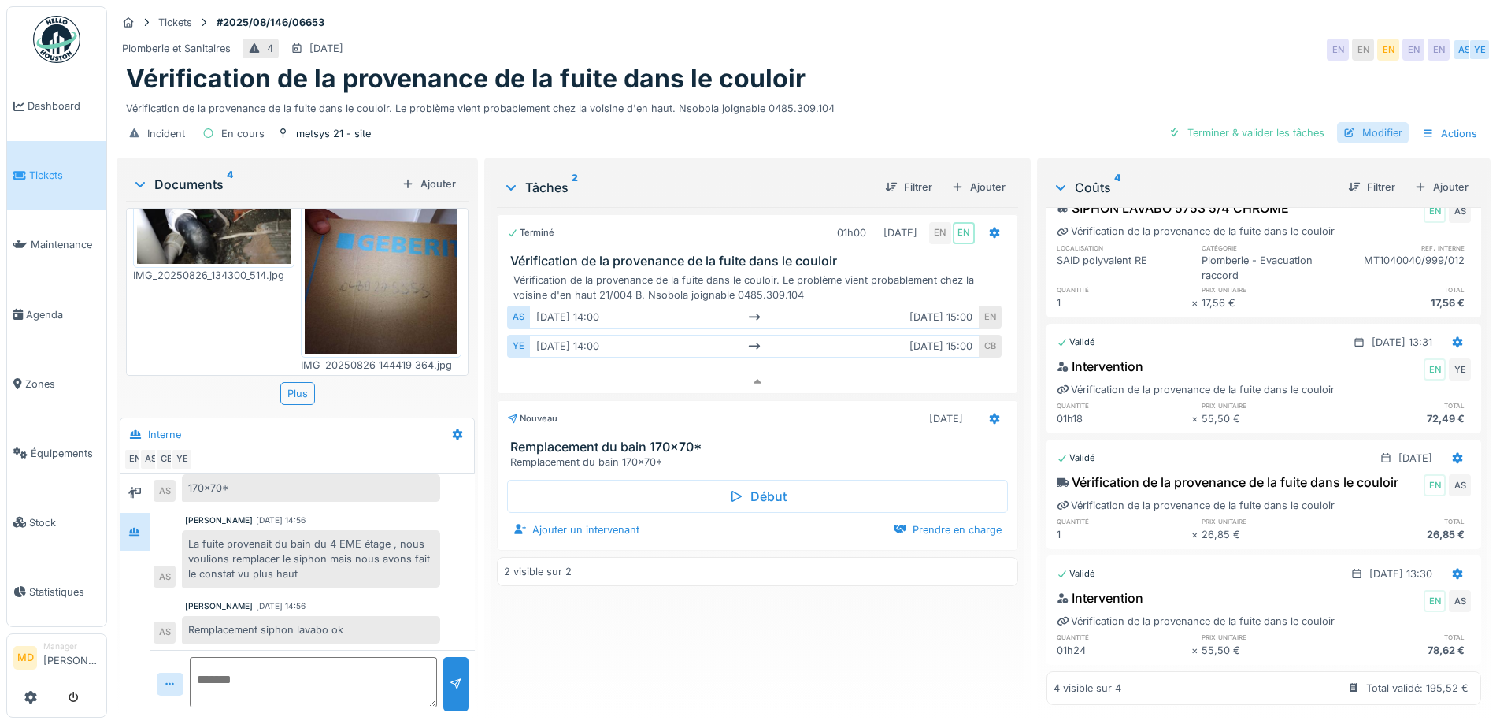
click at [1366, 122] on div "Modifier" at bounding box center [1373, 132] width 72 height 21
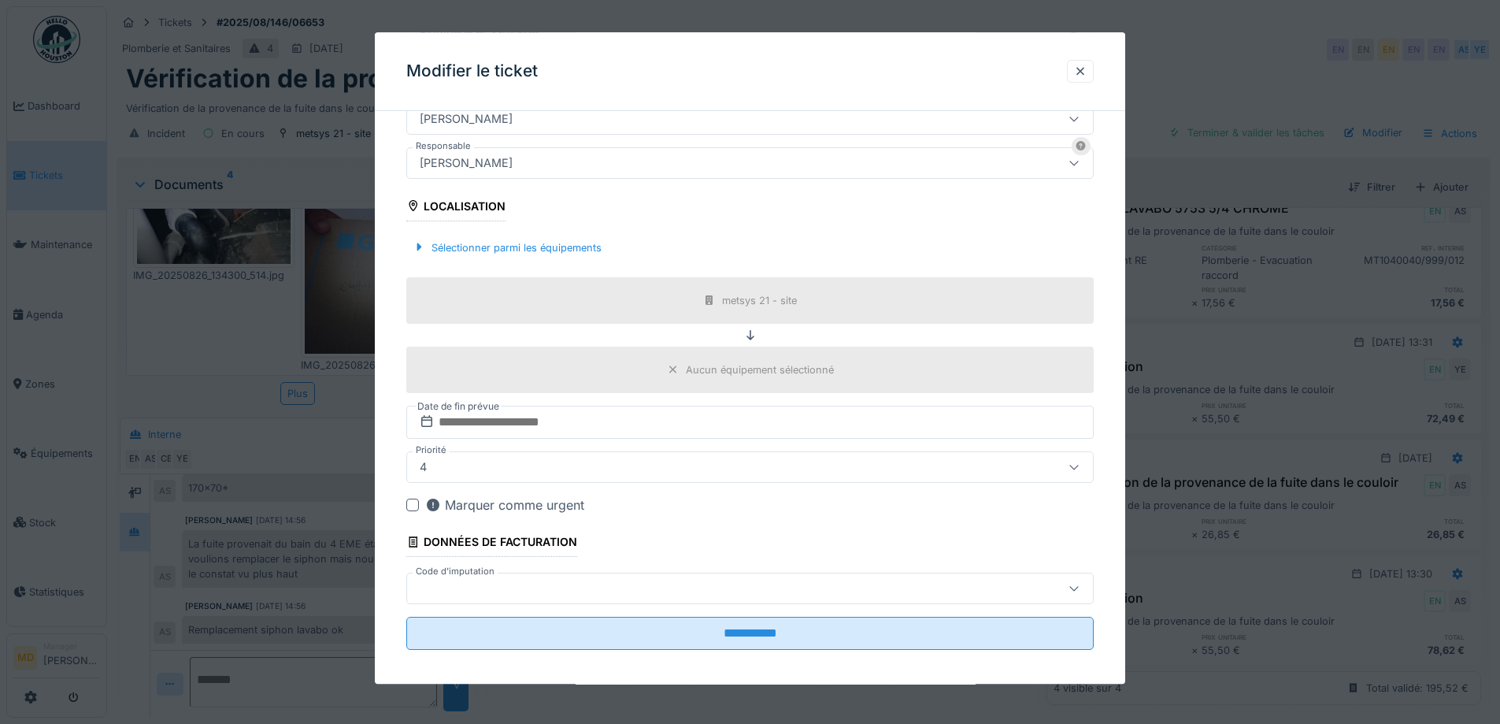
scroll to position [425, 0]
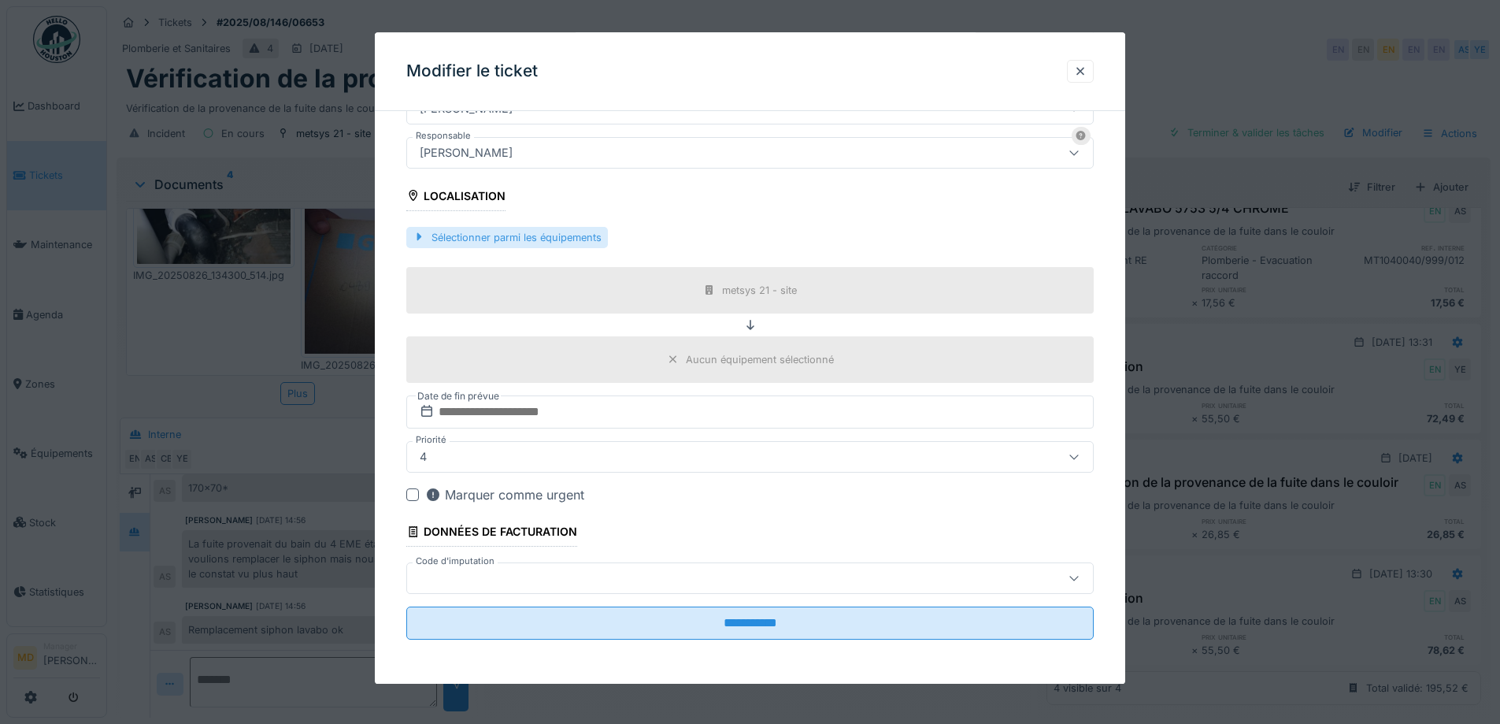
click at [508, 242] on div "Sélectionner parmi les équipements" at bounding box center [507, 237] width 202 height 21
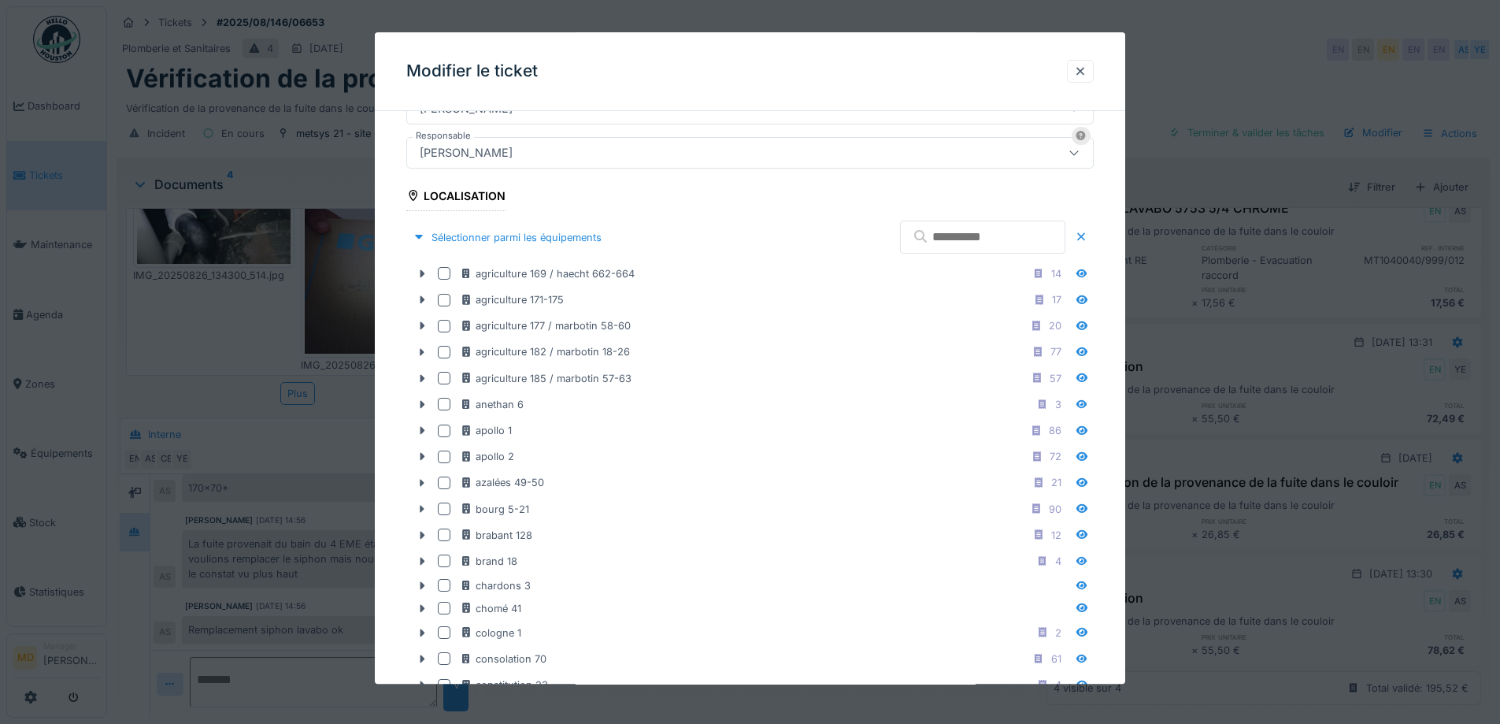
click at [925, 237] on input "text" at bounding box center [982, 237] width 165 height 33
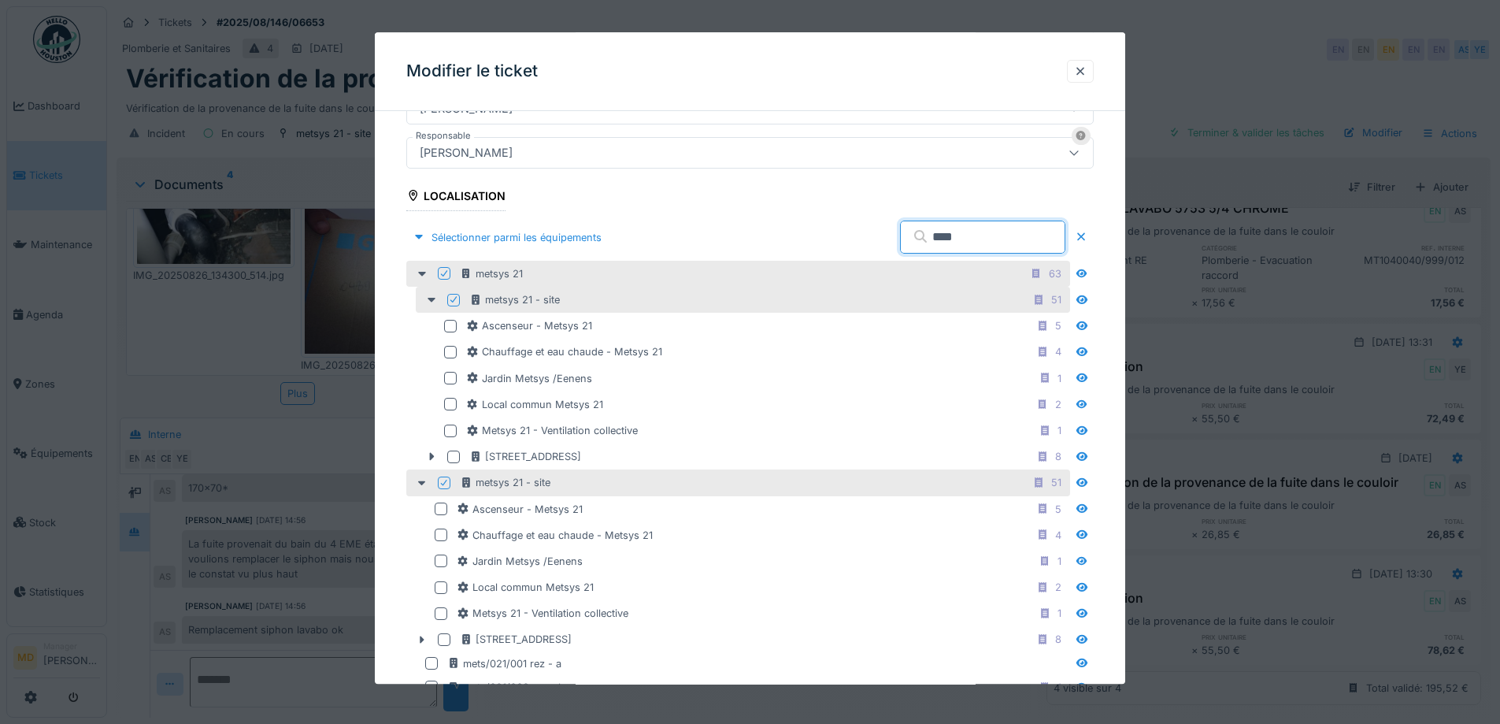
type input "****"
click at [456, 296] on icon at bounding box center [453, 300] width 9 height 8
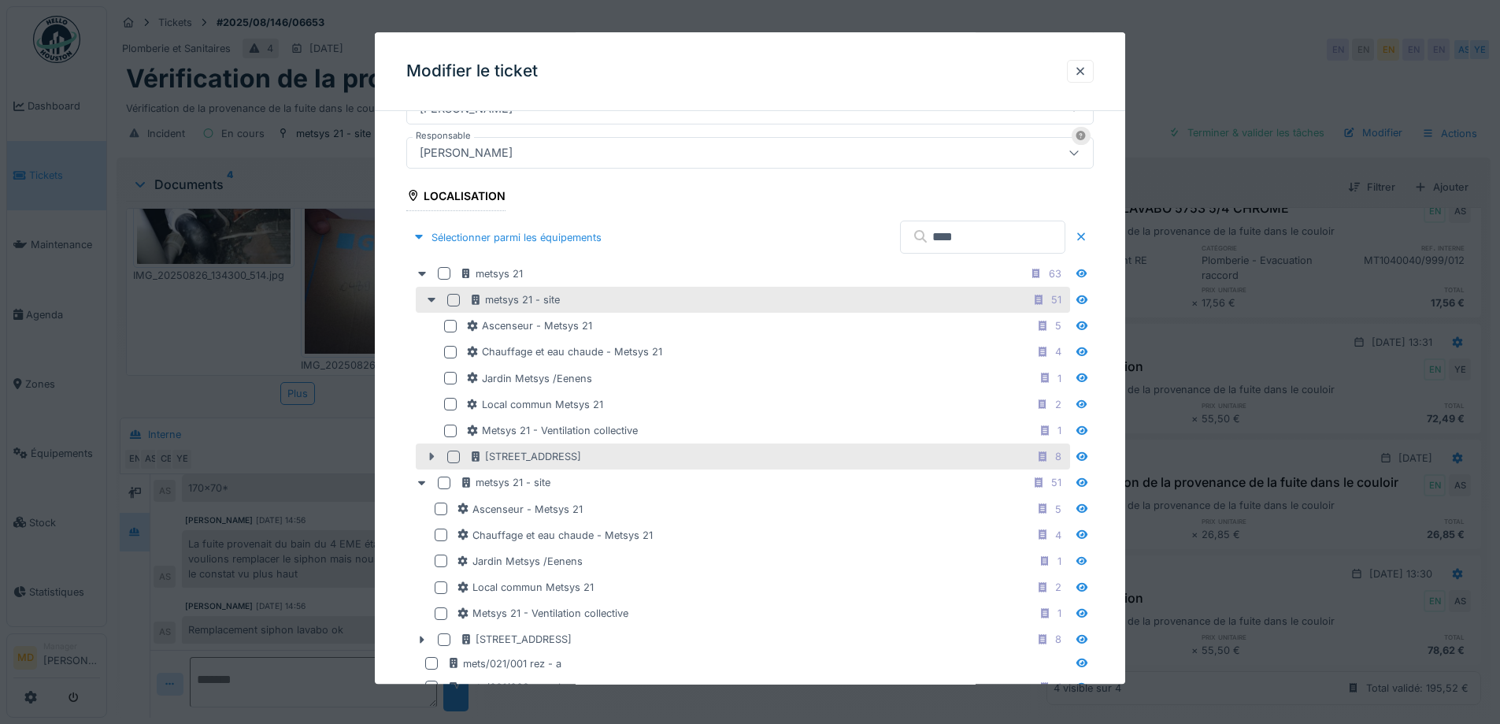
click at [425, 458] on icon at bounding box center [431, 457] width 13 height 10
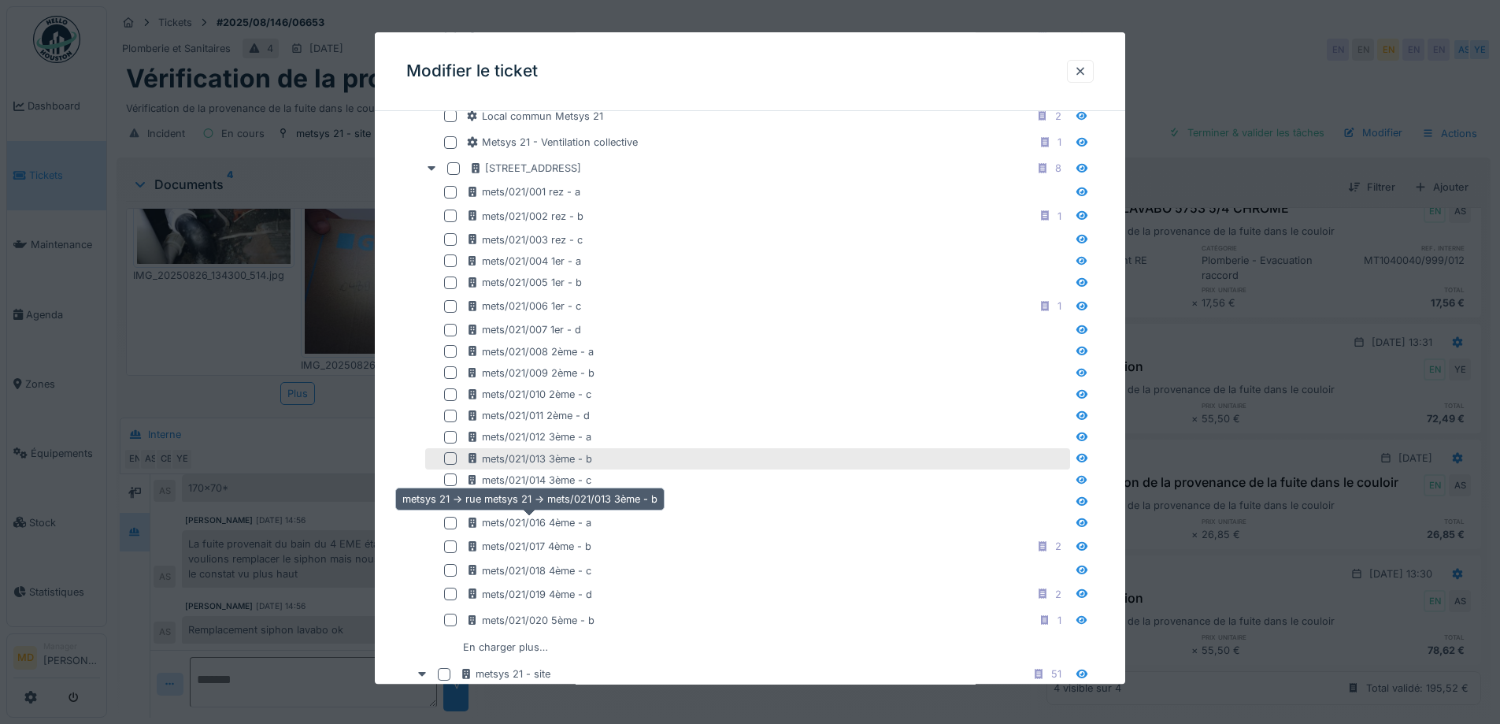
scroll to position [740, 0]
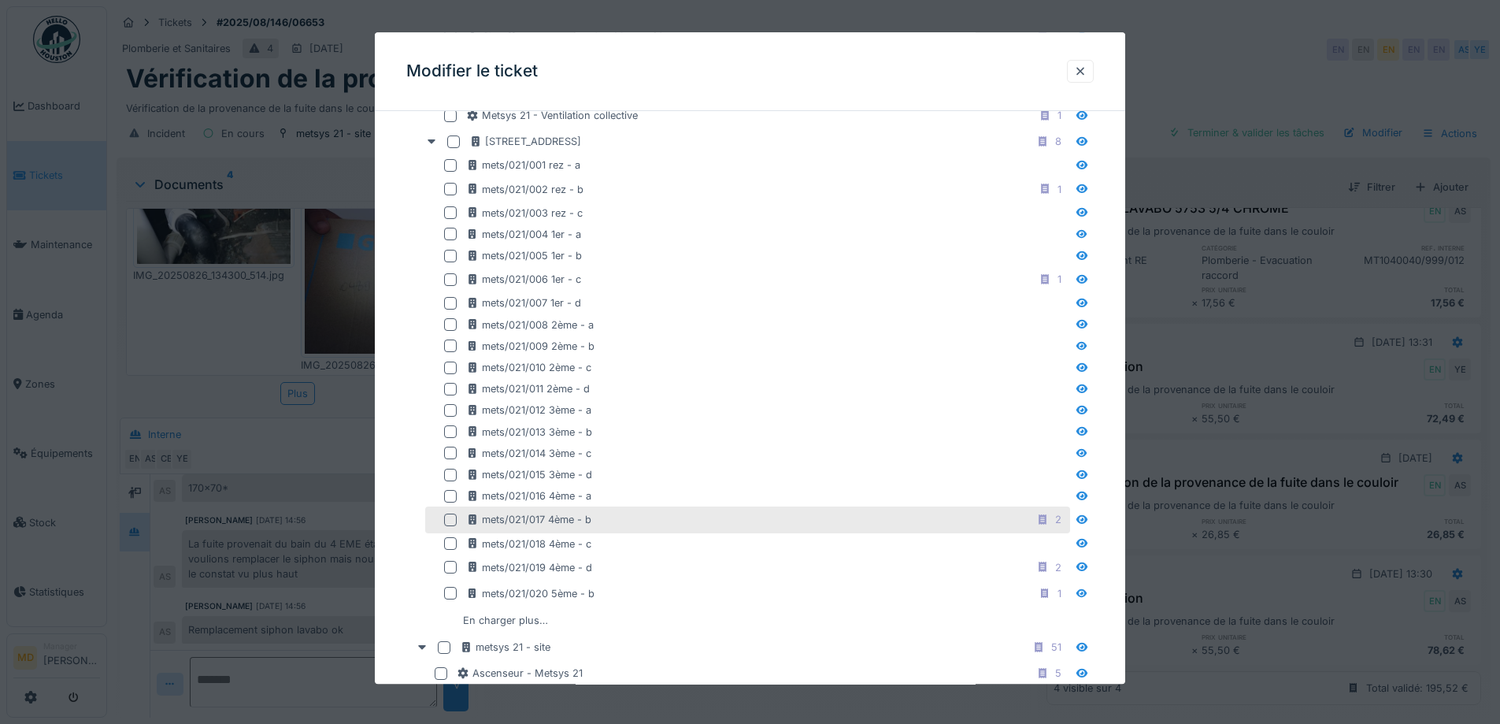
click at [448, 520] on div at bounding box center [450, 520] width 13 height 13
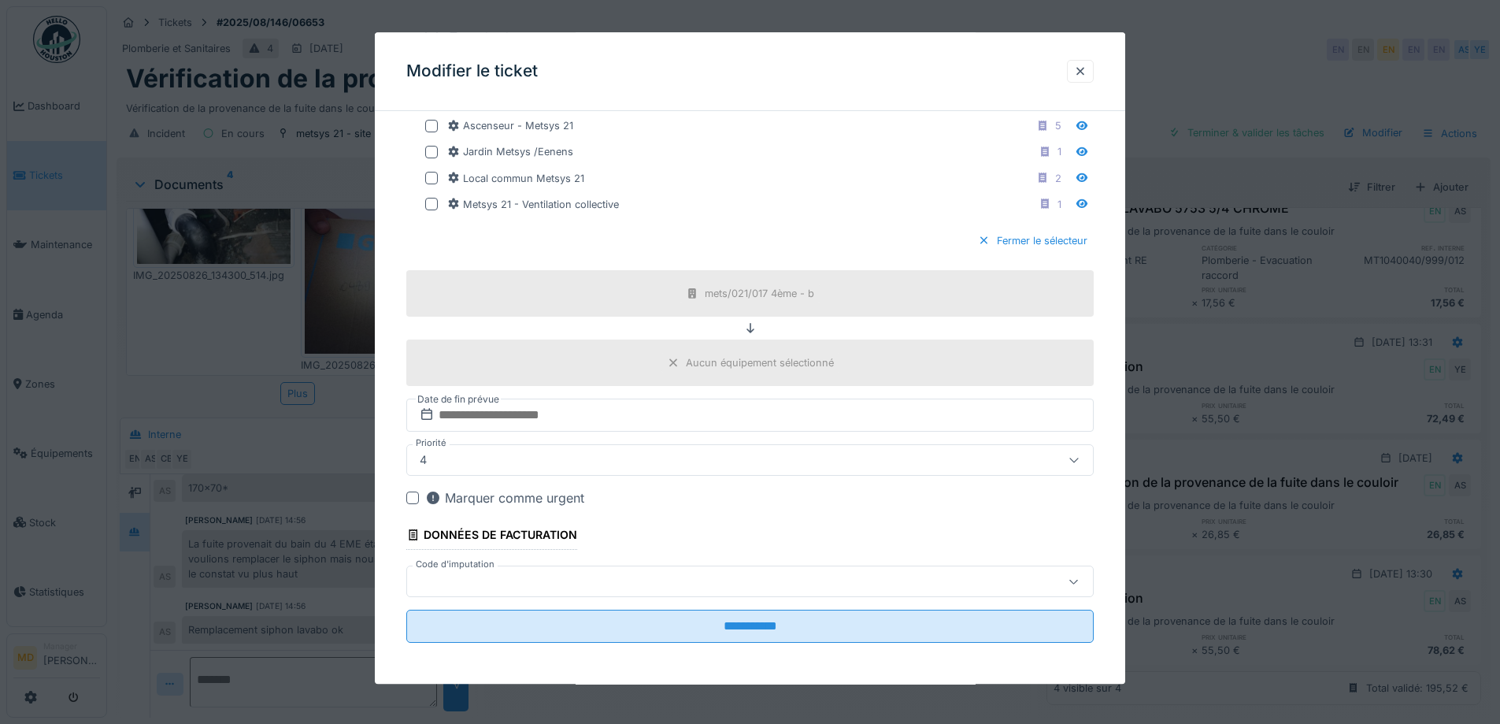
scroll to position [1873, 0]
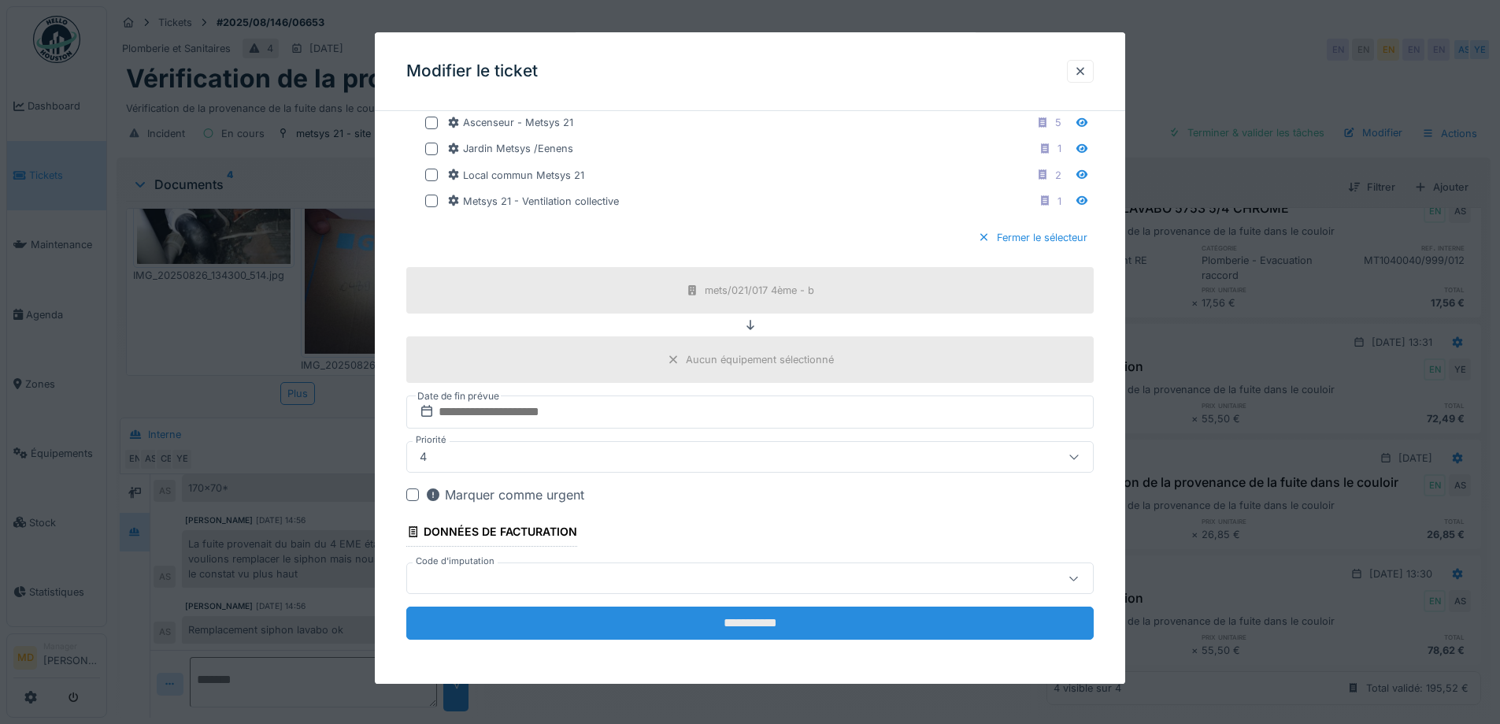
click at [790, 616] on input "**********" at bounding box center [750, 623] width 688 height 33
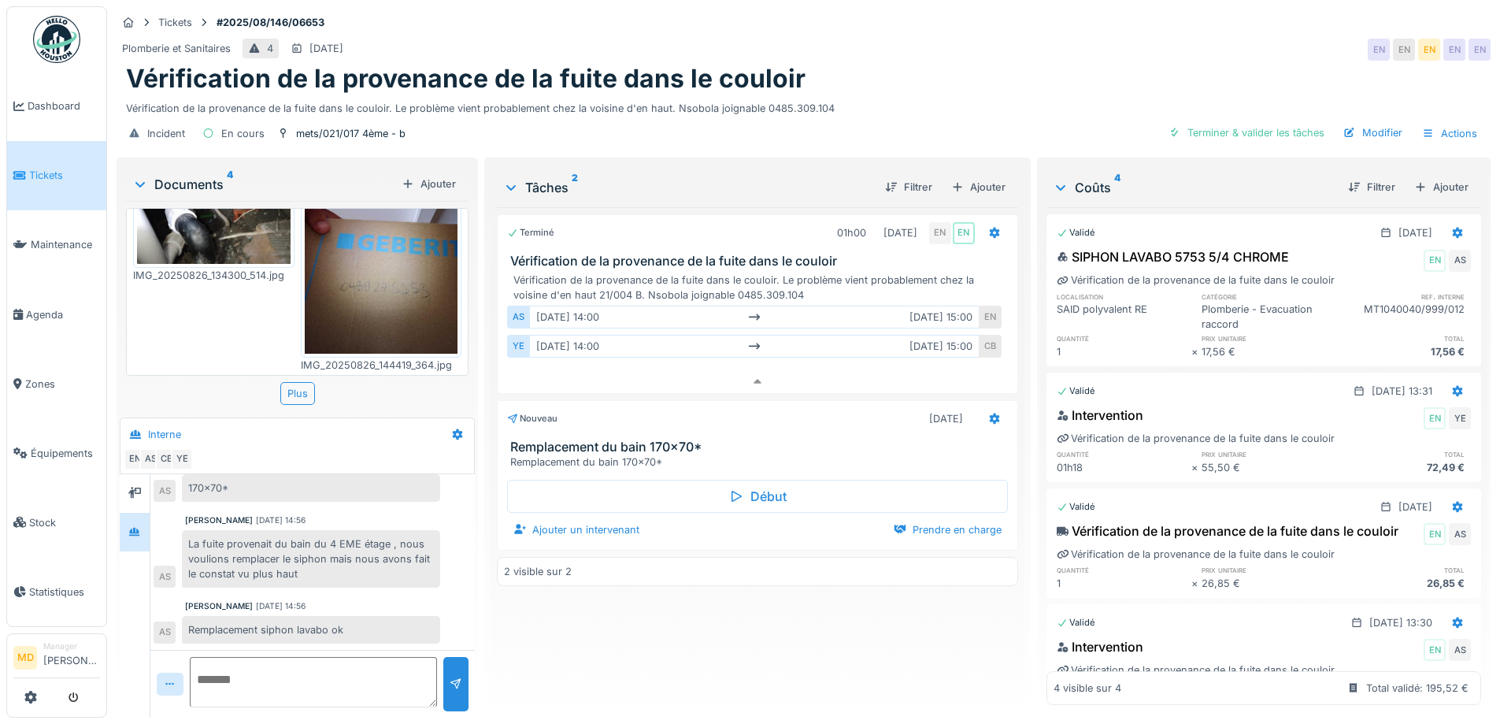
scroll to position [91, 0]
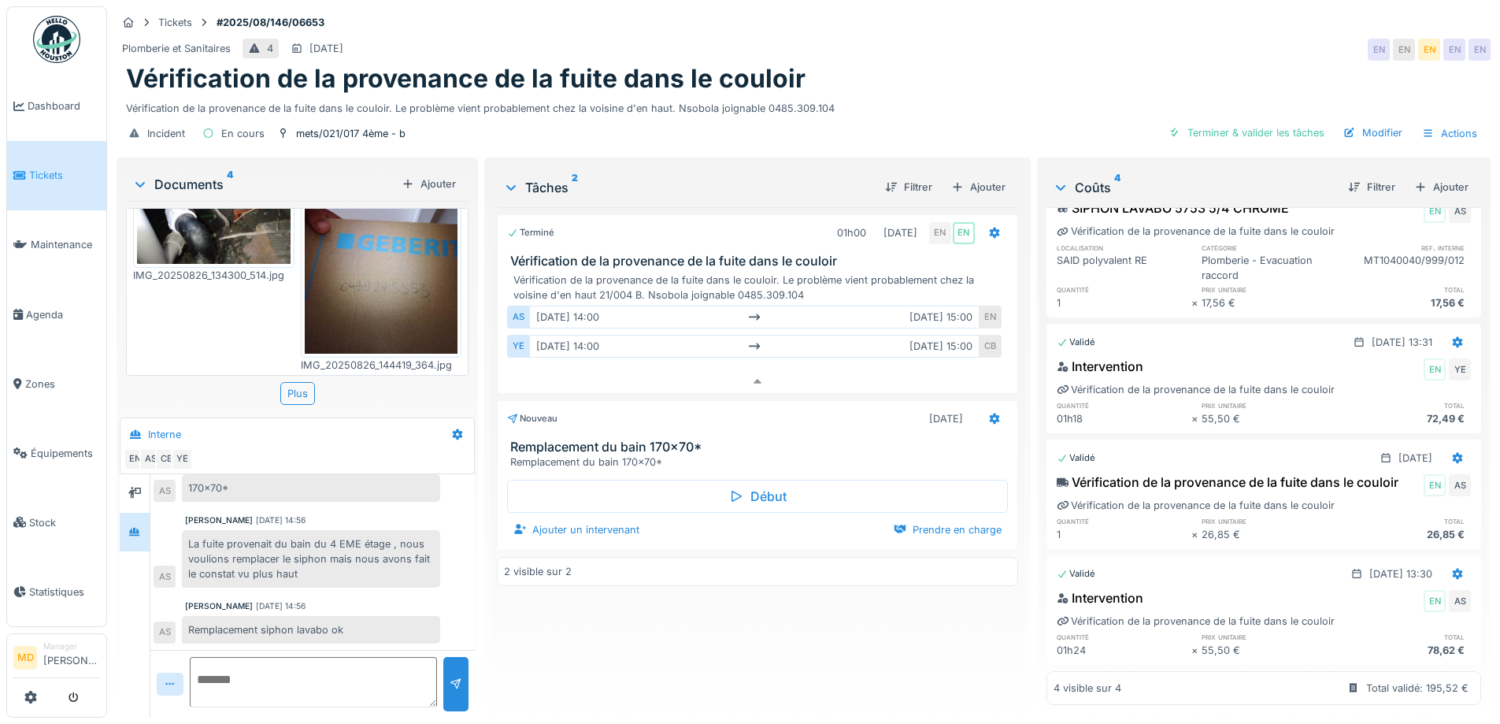
click at [899, 632] on div "Terminé 01h00 26/08/2025 EN EN Vérification de la provenance de la fuite dans l…" at bounding box center [757, 456] width 521 height 498
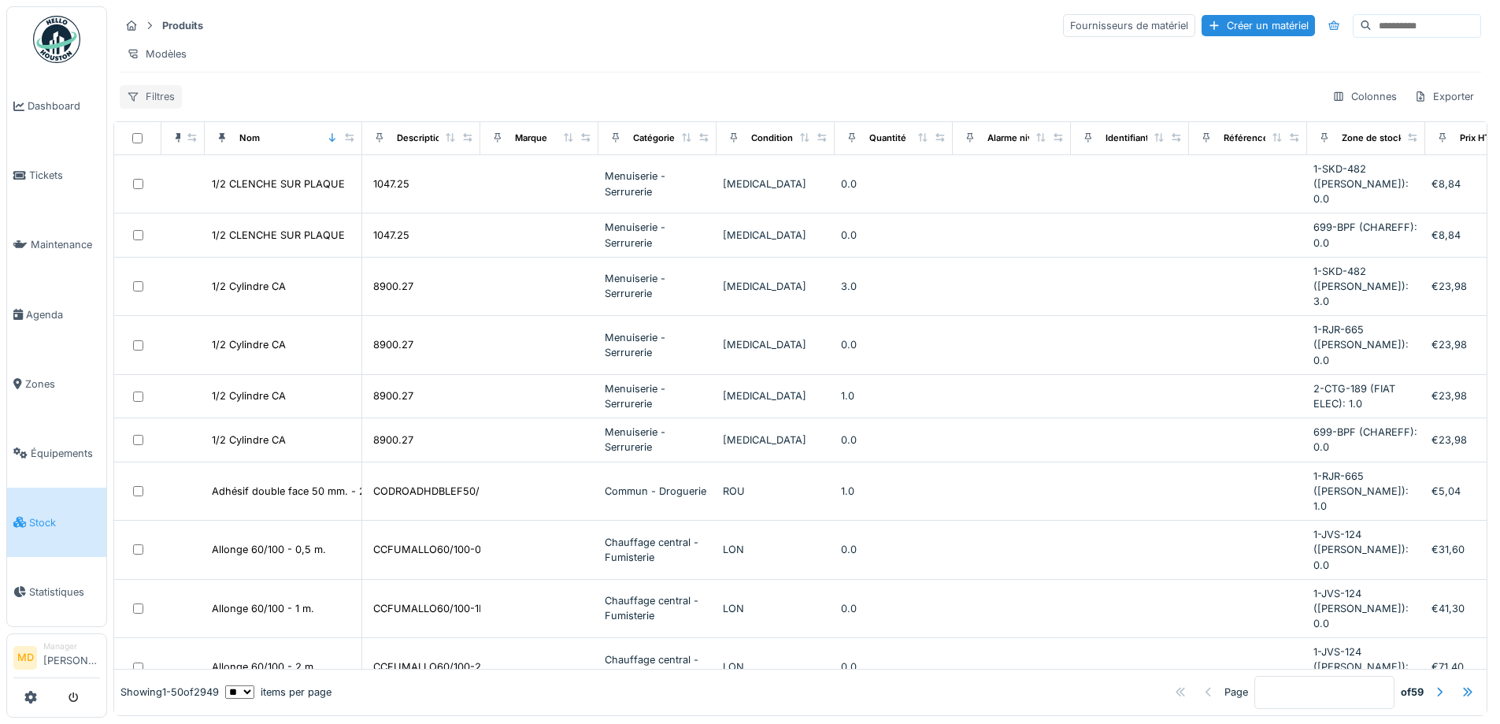
click at [166, 108] on div "Filtres" at bounding box center [151, 96] width 62 height 23
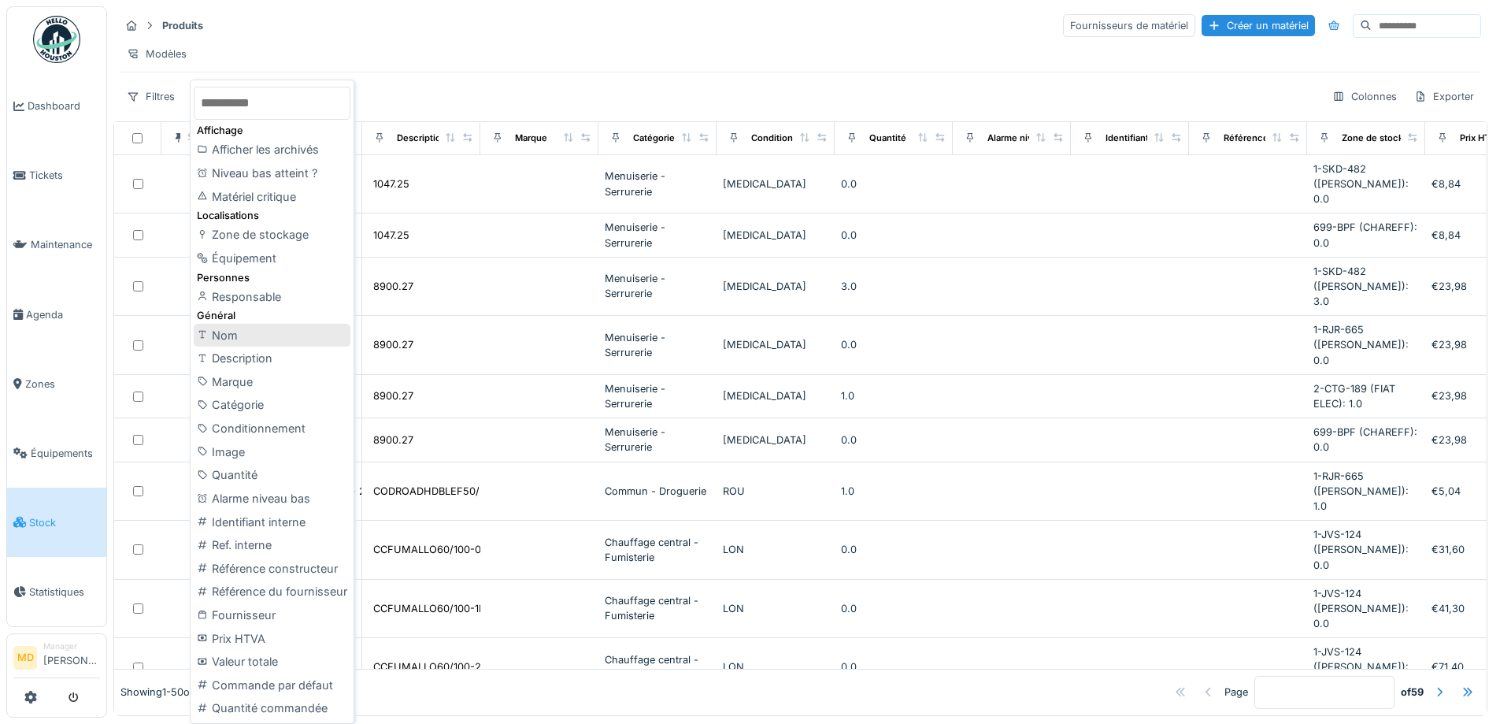
click at [223, 333] on div "Nom" at bounding box center [272, 336] width 157 height 24
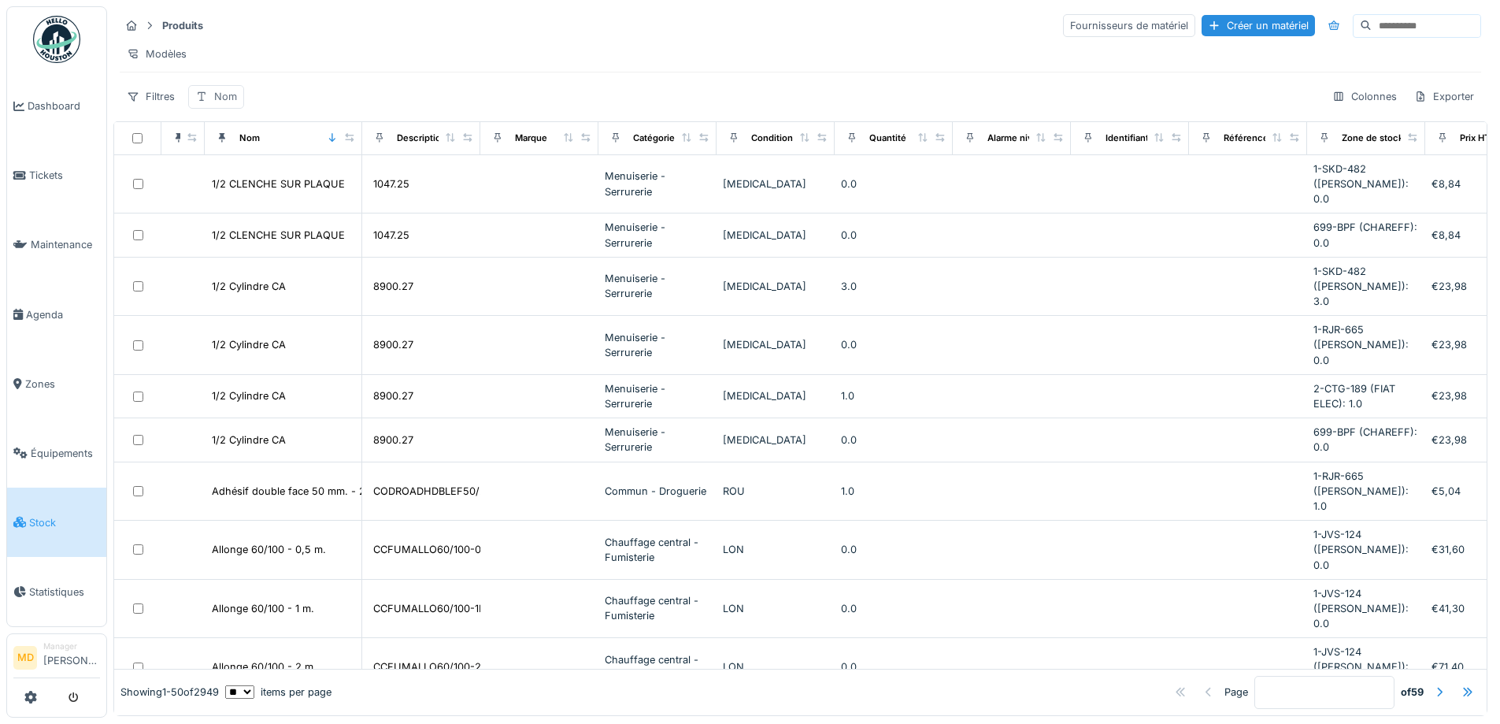
click at [210, 101] on div "Nom" at bounding box center [216, 96] width 56 height 23
click at [269, 183] on input "Nom" at bounding box center [273, 184] width 157 height 33
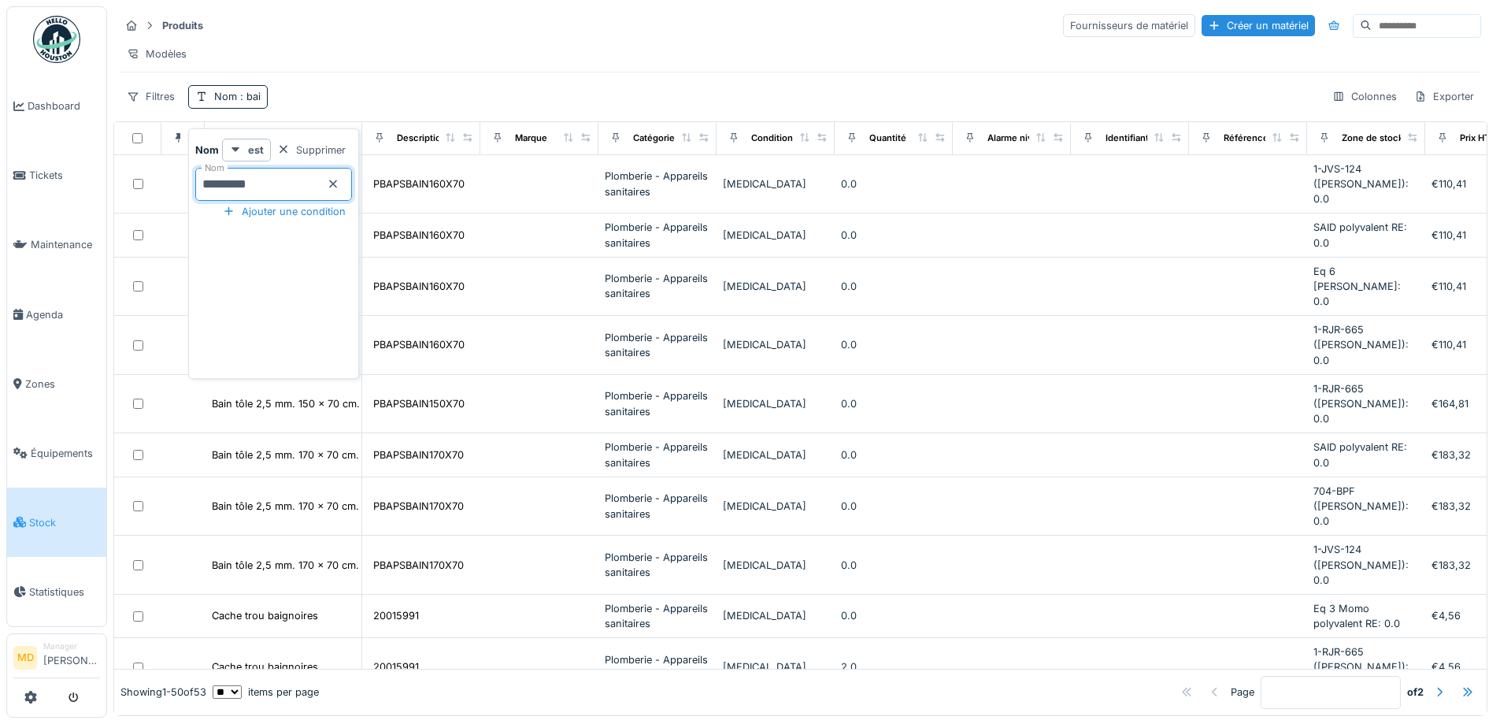
type input "*********"
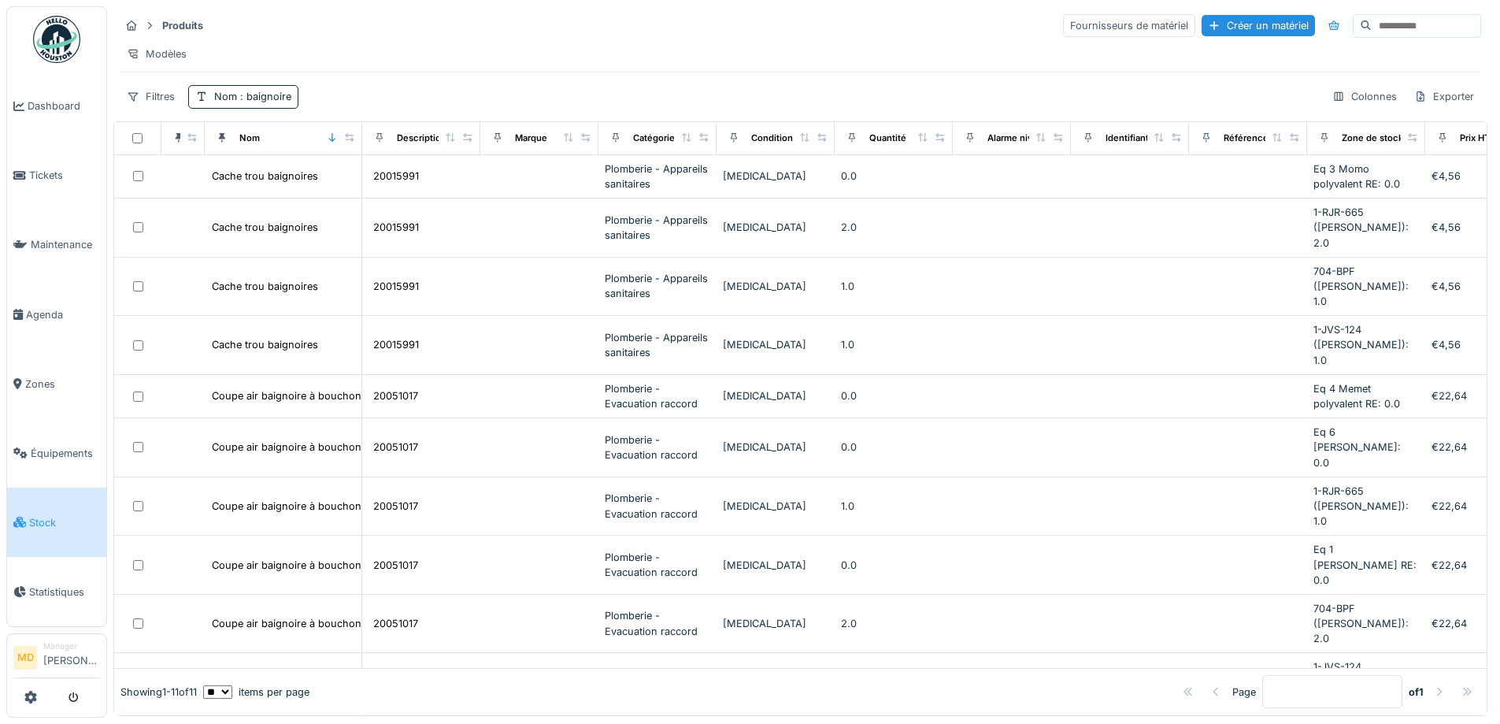
click at [449, 99] on div "Filtres Nom : baignoire Colonnes Exporter" at bounding box center [801, 96] width 1362 height 23
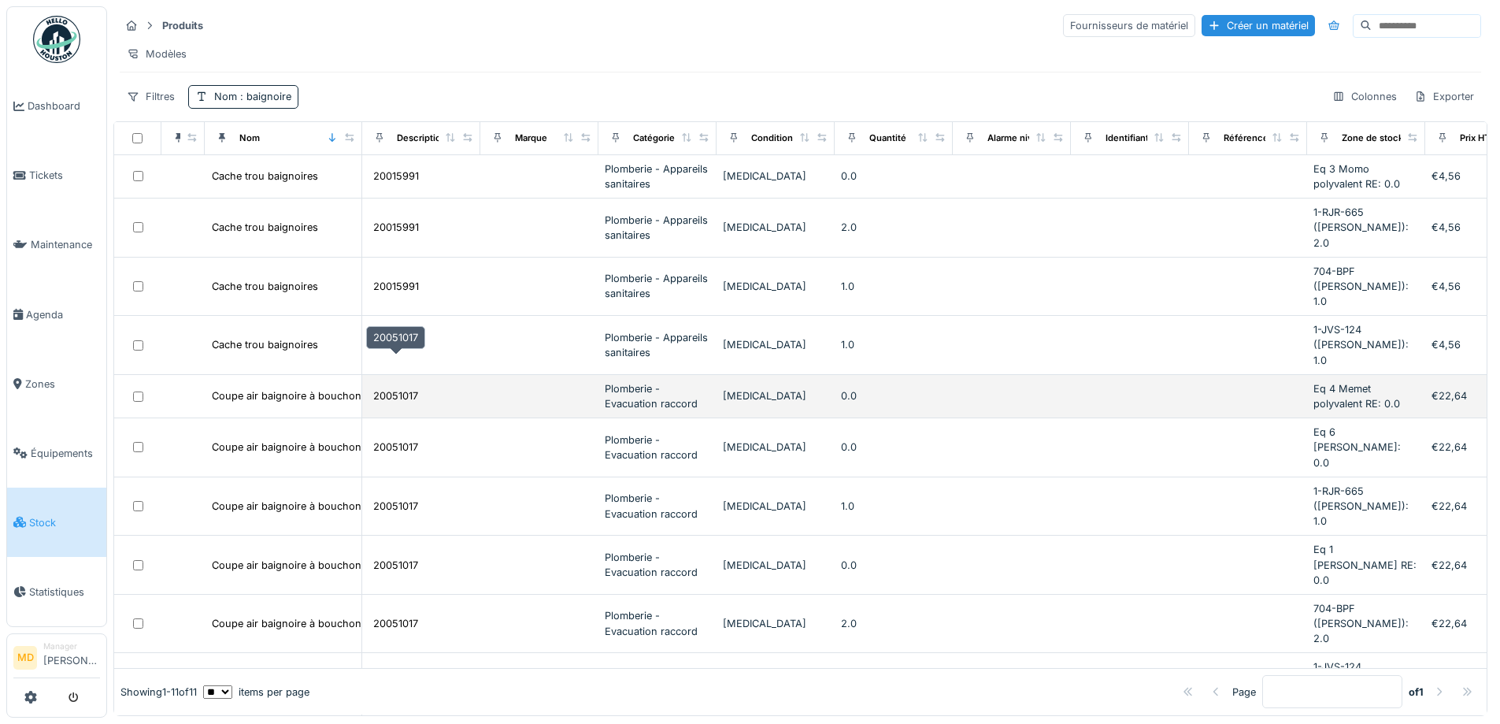
scroll to position [2, 0]
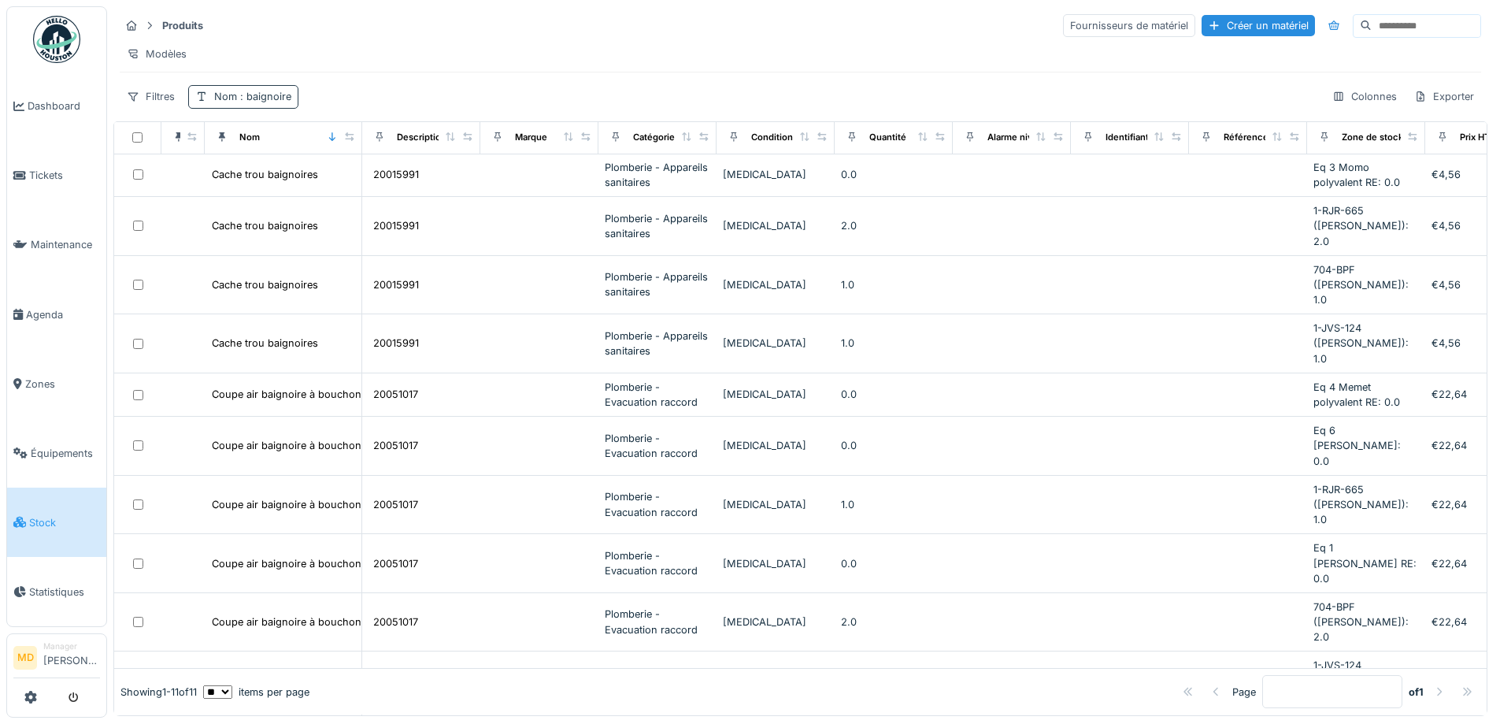
click at [256, 102] on span ": baignoire" at bounding box center [264, 97] width 54 height 12
click at [392, 93] on div "Produits Fournisseurs de matériel Créer un matériel Modèles Filtres Nom : baign…" at bounding box center [800, 60] width 1374 height 109
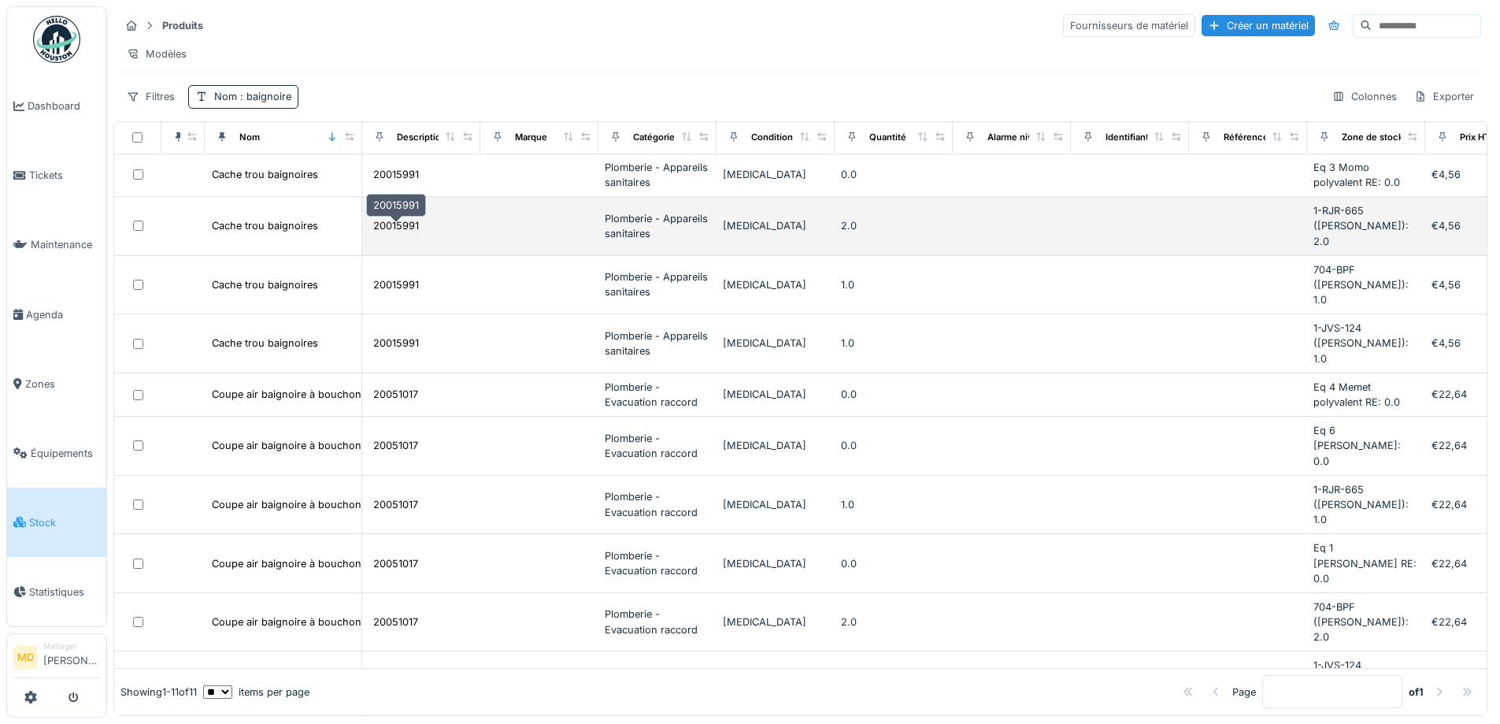
scroll to position [10, 0]
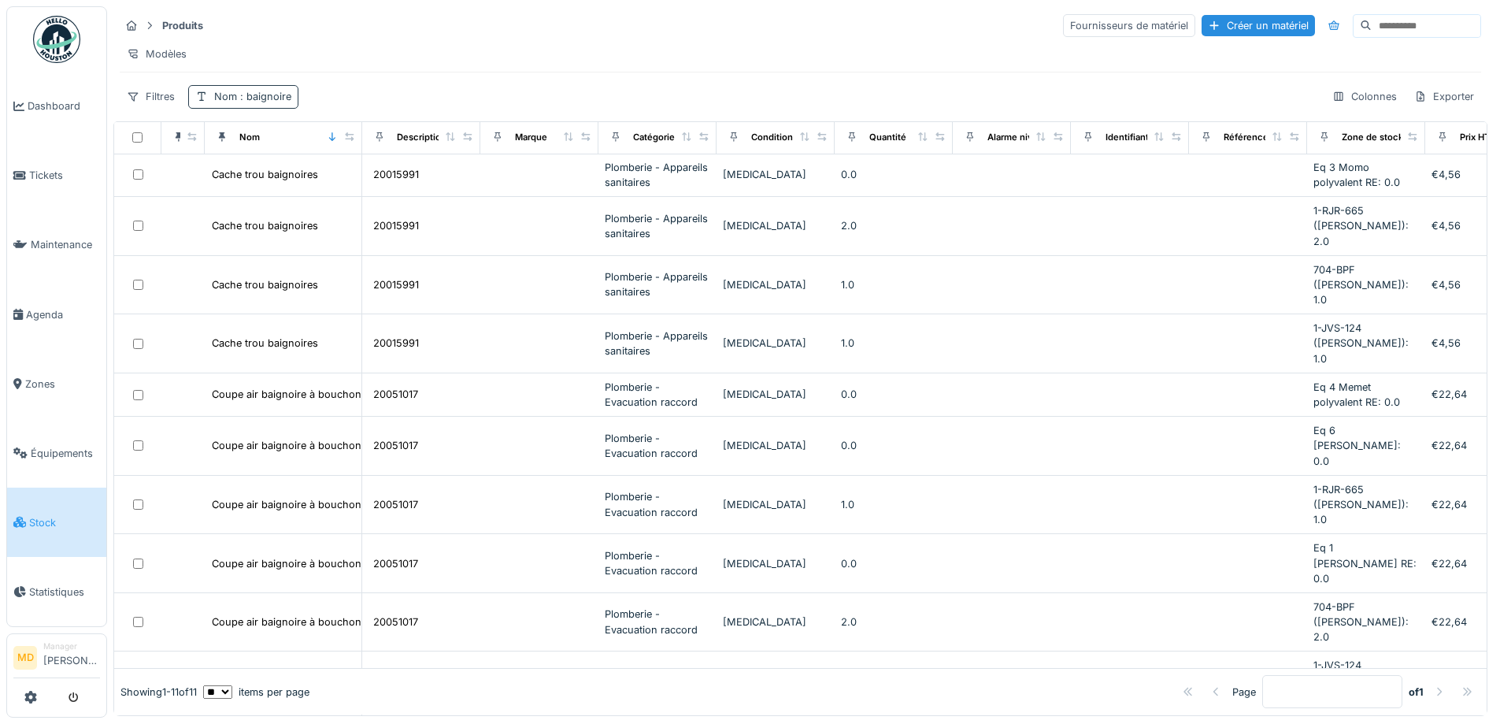
click at [267, 100] on span ": baignoire" at bounding box center [264, 97] width 54 height 12
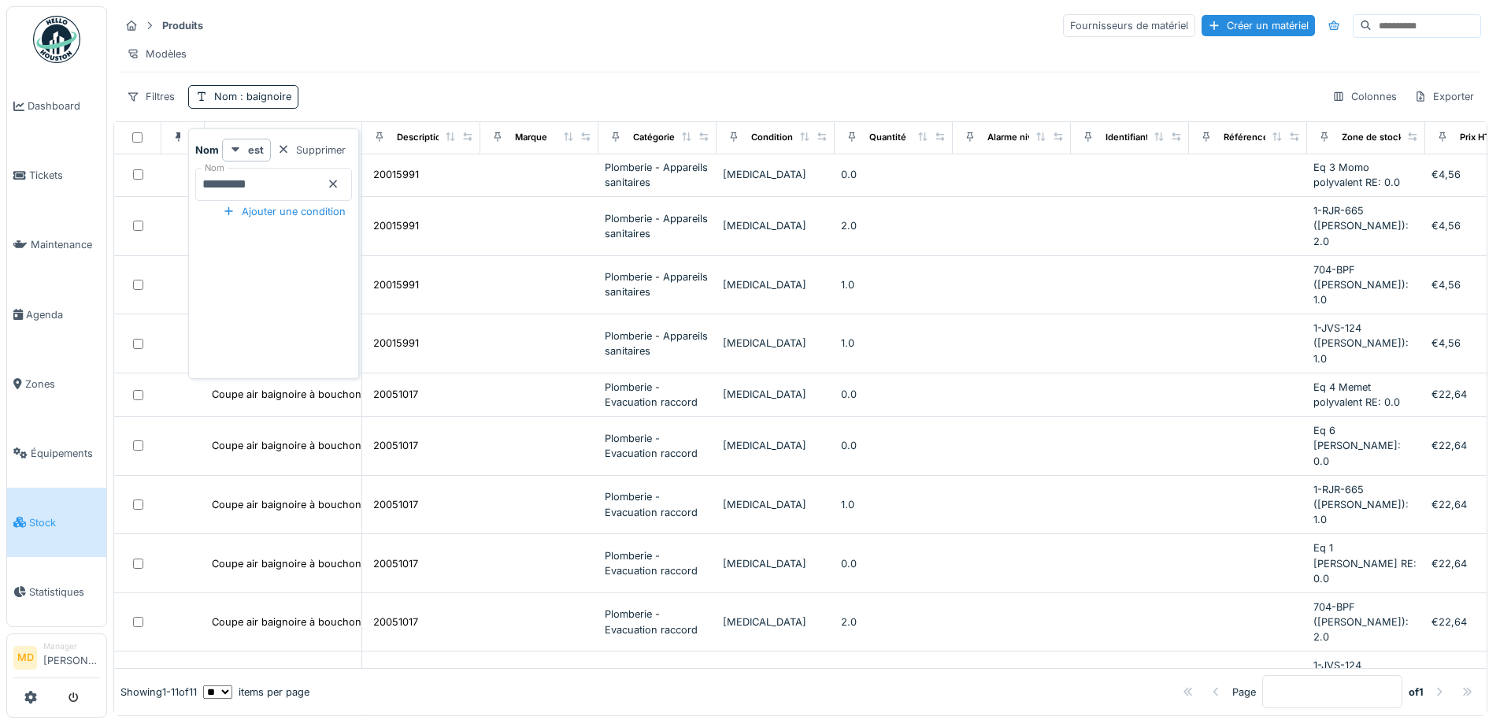
click at [273, 168] on input "*********" at bounding box center [273, 184] width 157 height 33
type input "****"
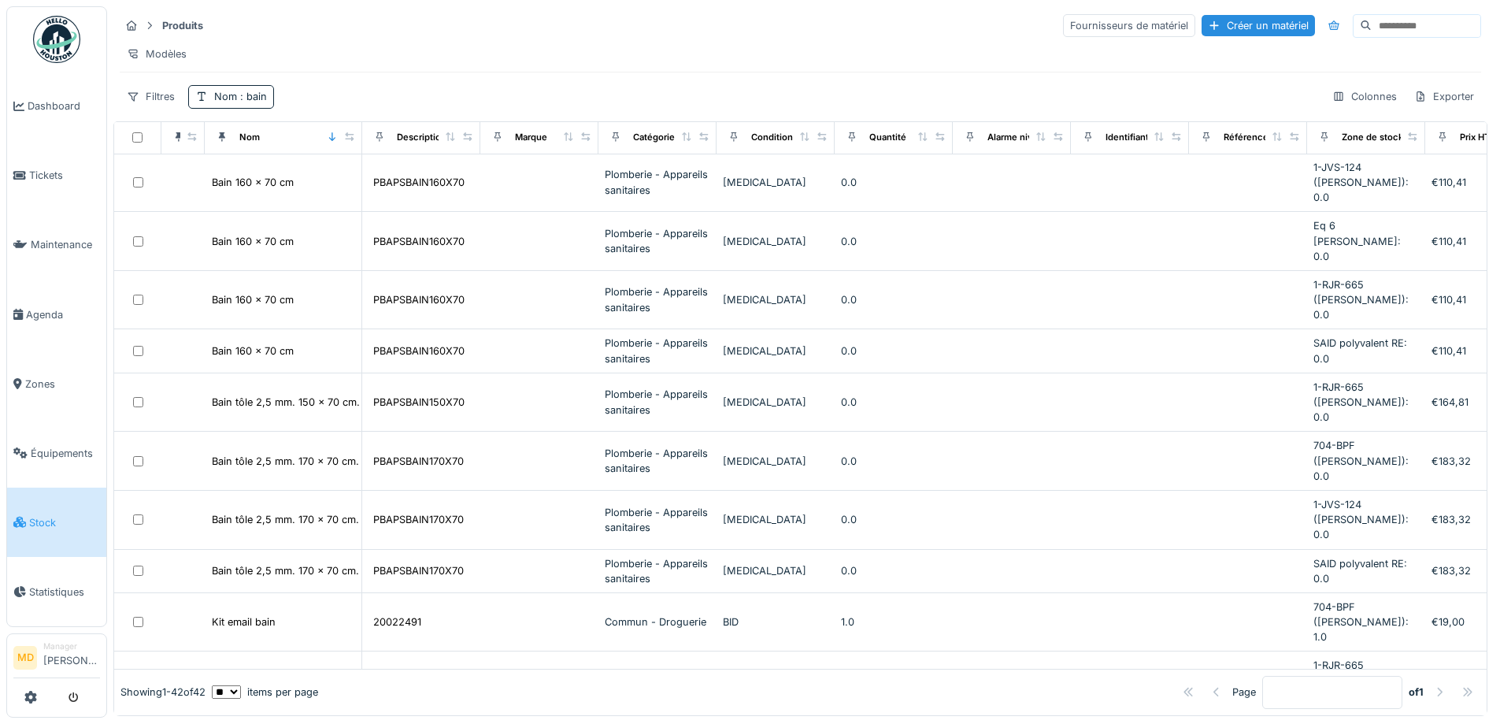
click at [395, 76] on div "Produits Fournisseurs de matériel Créer un matériel Modèles Filtres Nom : bain …" at bounding box center [800, 60] width 1374 height 109
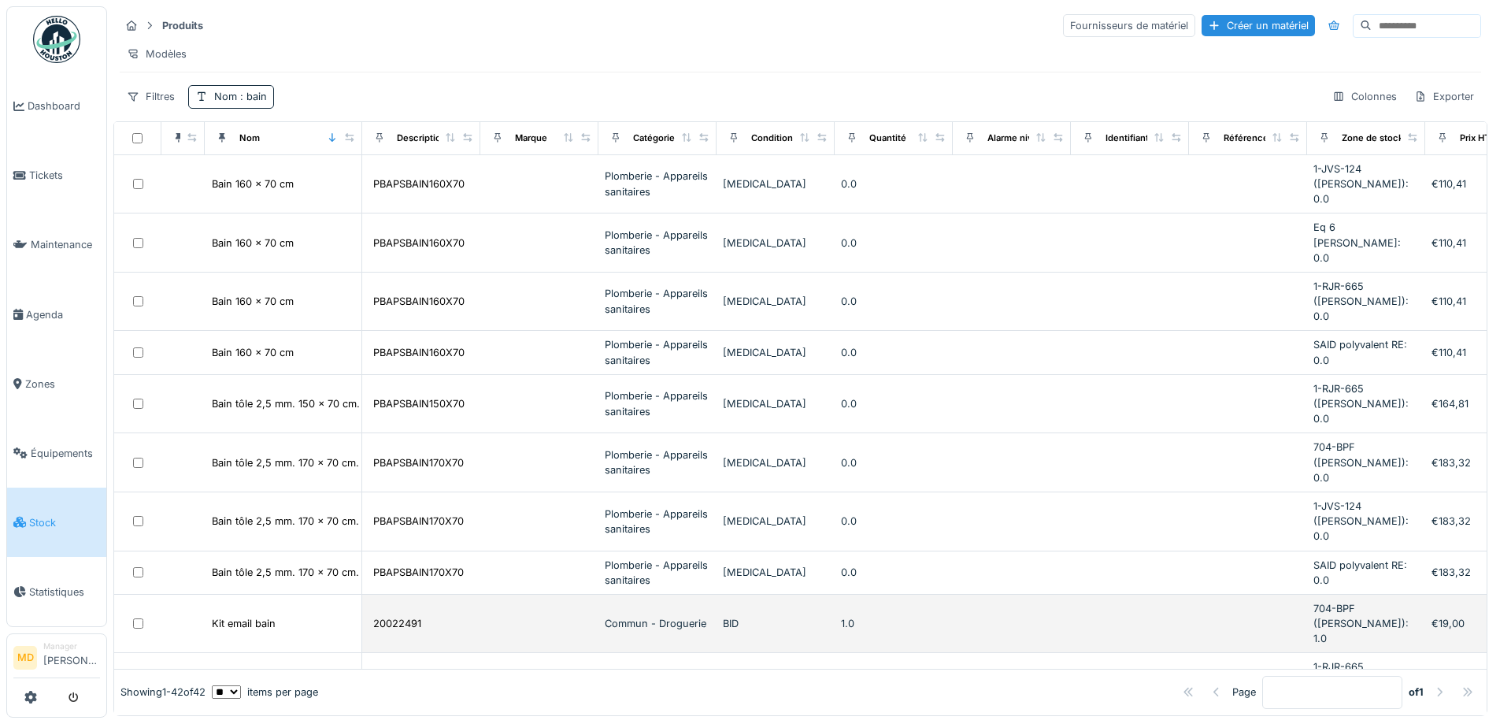
scroll to position [0, 0]
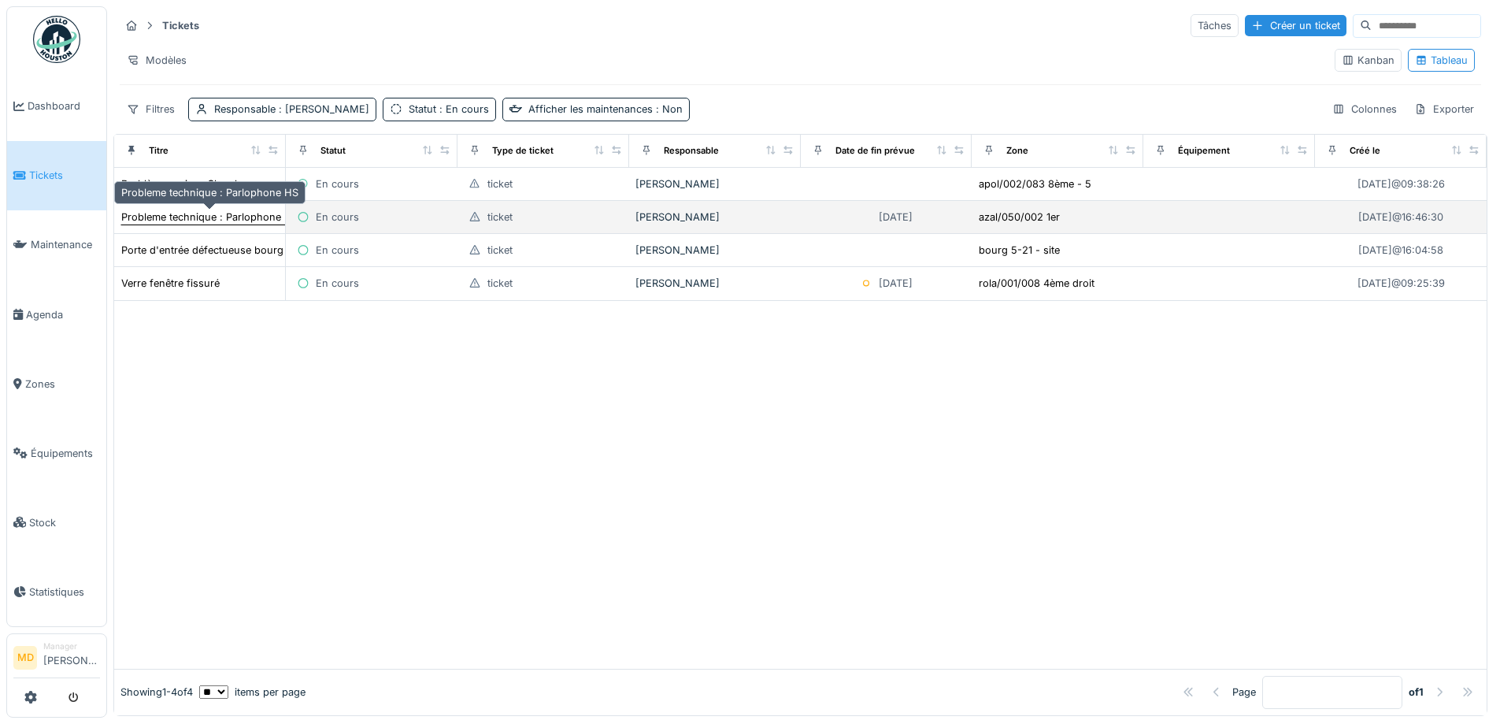
click at [245, 217] on div "Probleme technique : Parlophone HS" at bounding box center [209, 217] width 177 height 15
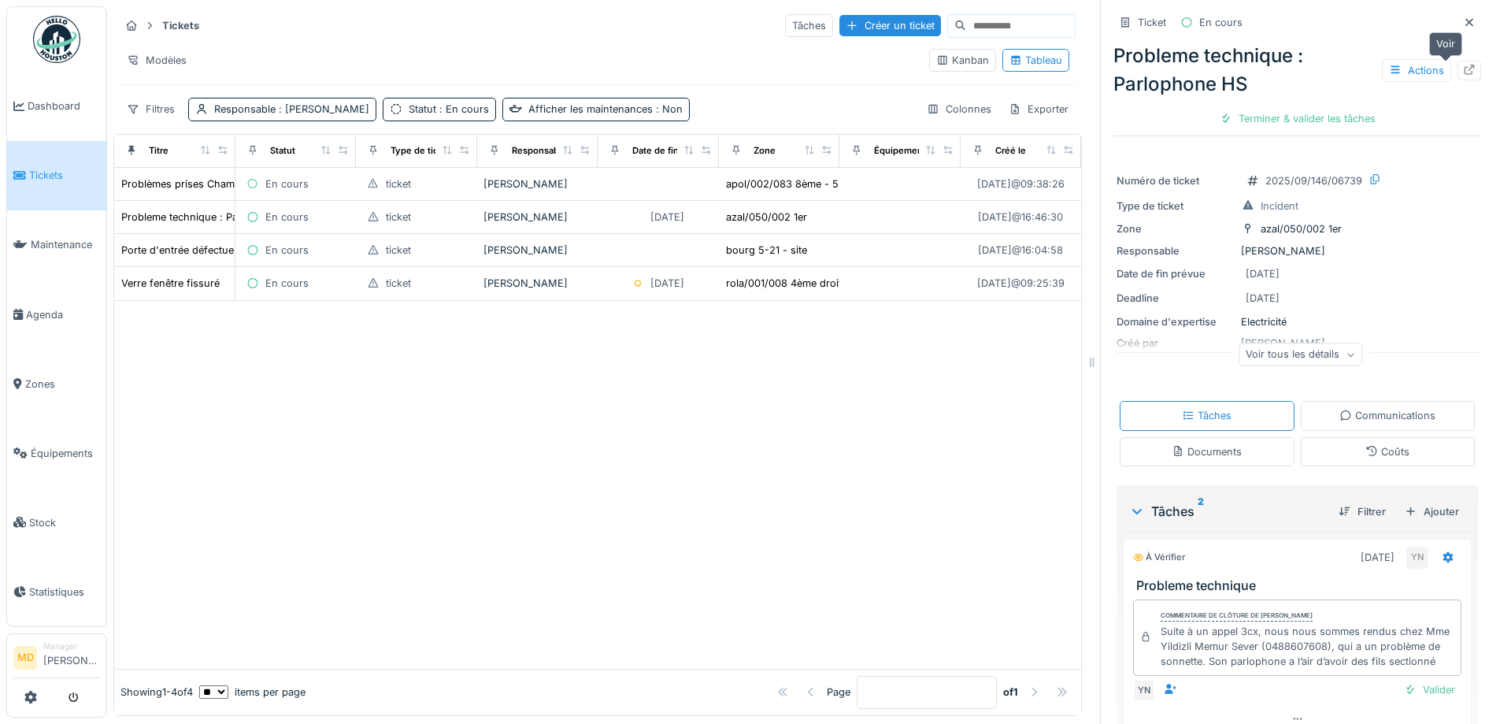
click at [1463, 69] on icon at bounding box center [1469, 70] width 13 height 10
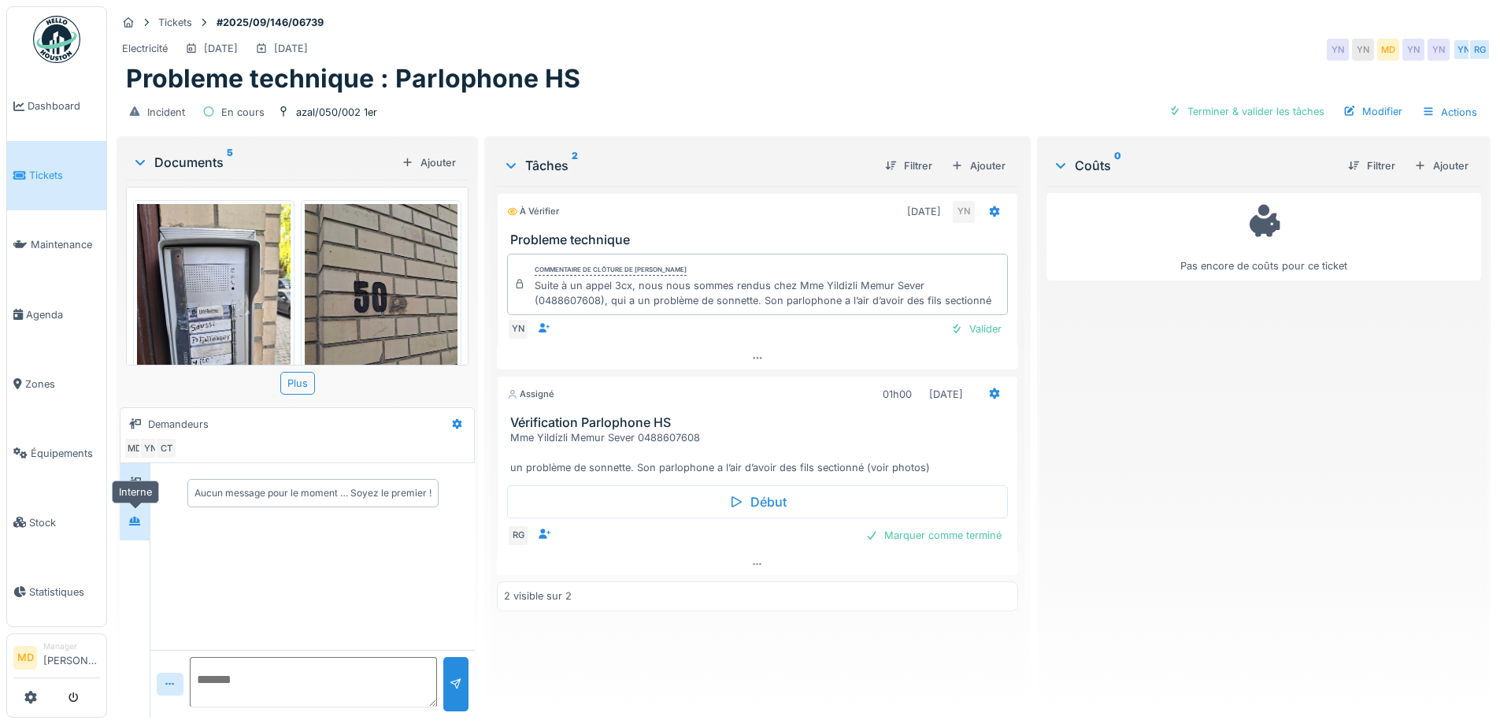
click at [136, 523] on icon at bounding box center [134, 521] width 13 height 10
click at [985, 332] on div "Valider" at bounding box center [976, 328] width 64 height 21
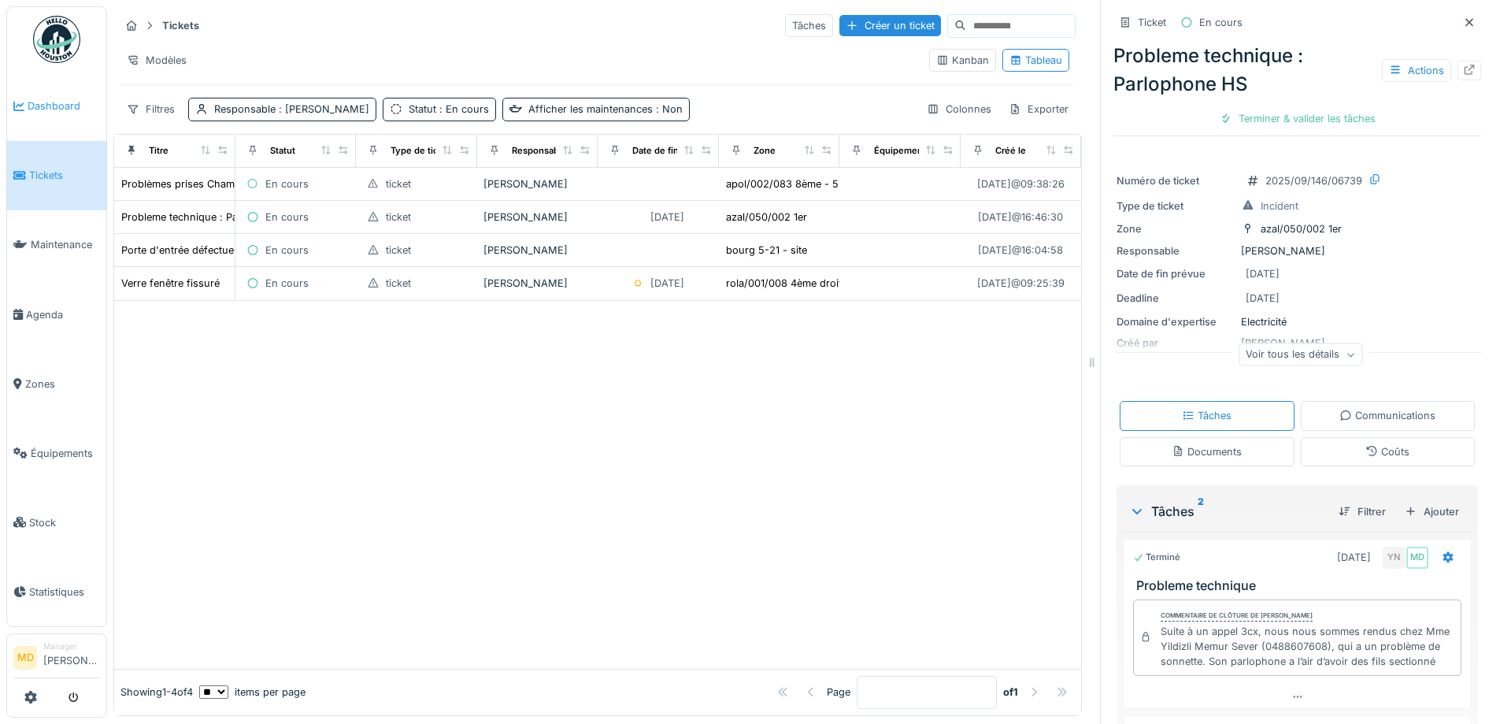
click at [36, 103] on span "Dashboard" at bounding box center [64, 105] width 72 height 15
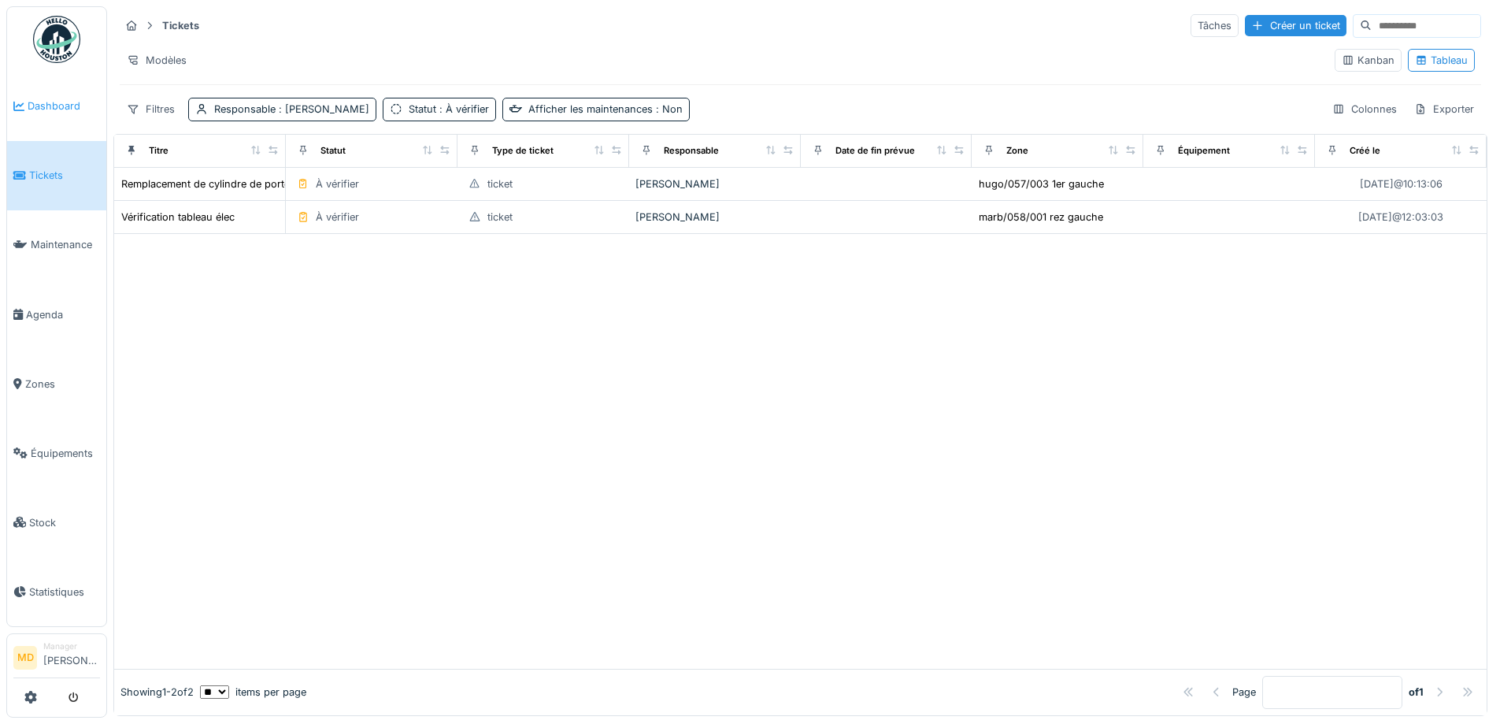
click at [53, 102] on span "Dashboard" at bounding box center [64, 105] width 72 height 15
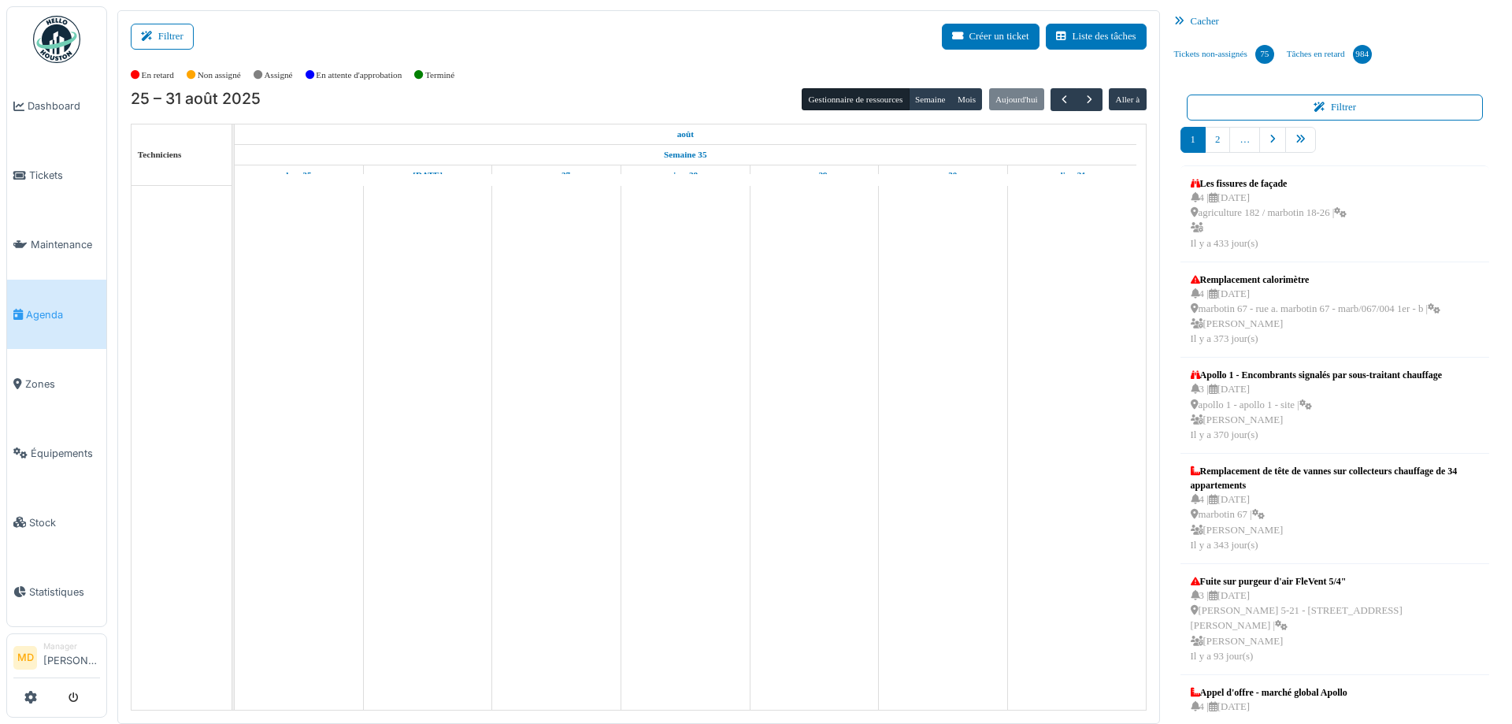
click at [177, 40] on button "Filtrer" at bounding box center [162, 37] width 63 height 26
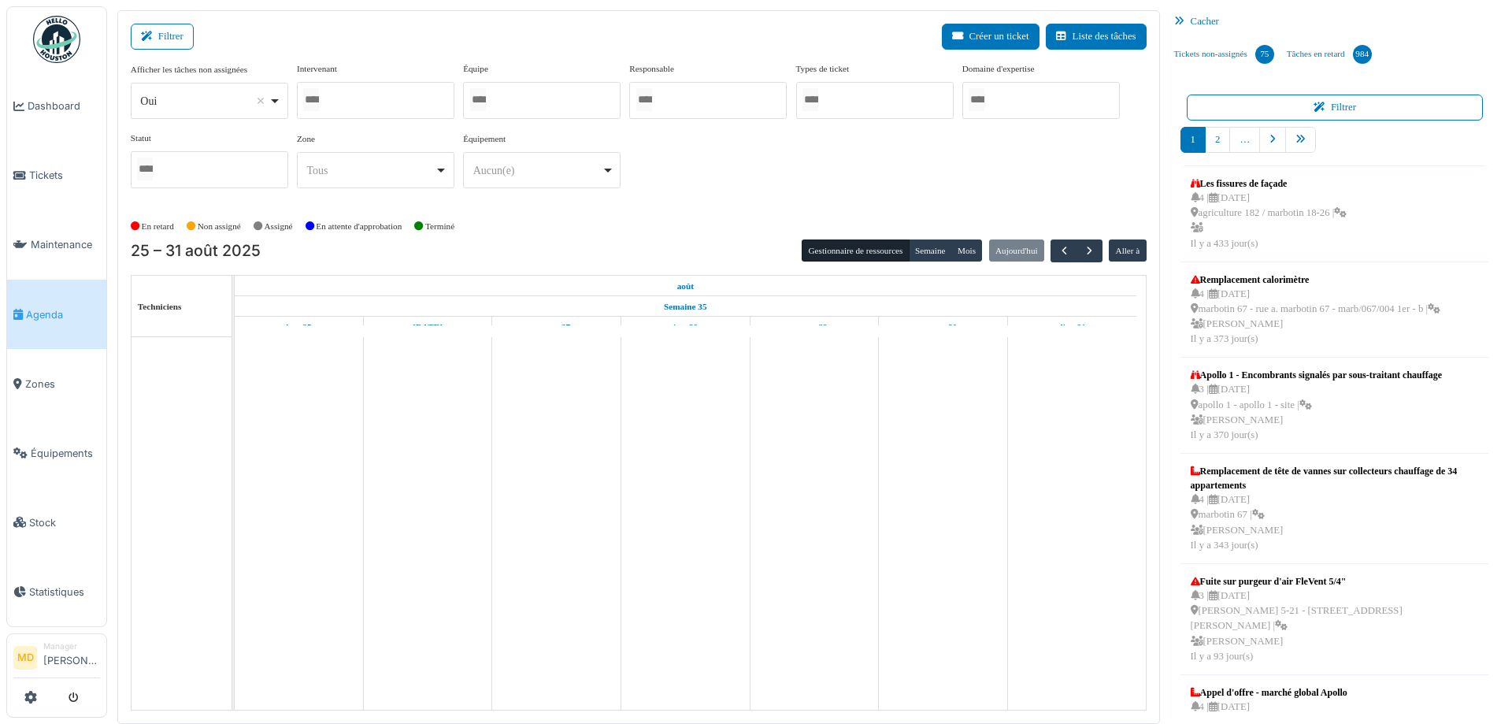
click at [339, 95] on div at bounding box center [376, 100] width 158 height 37
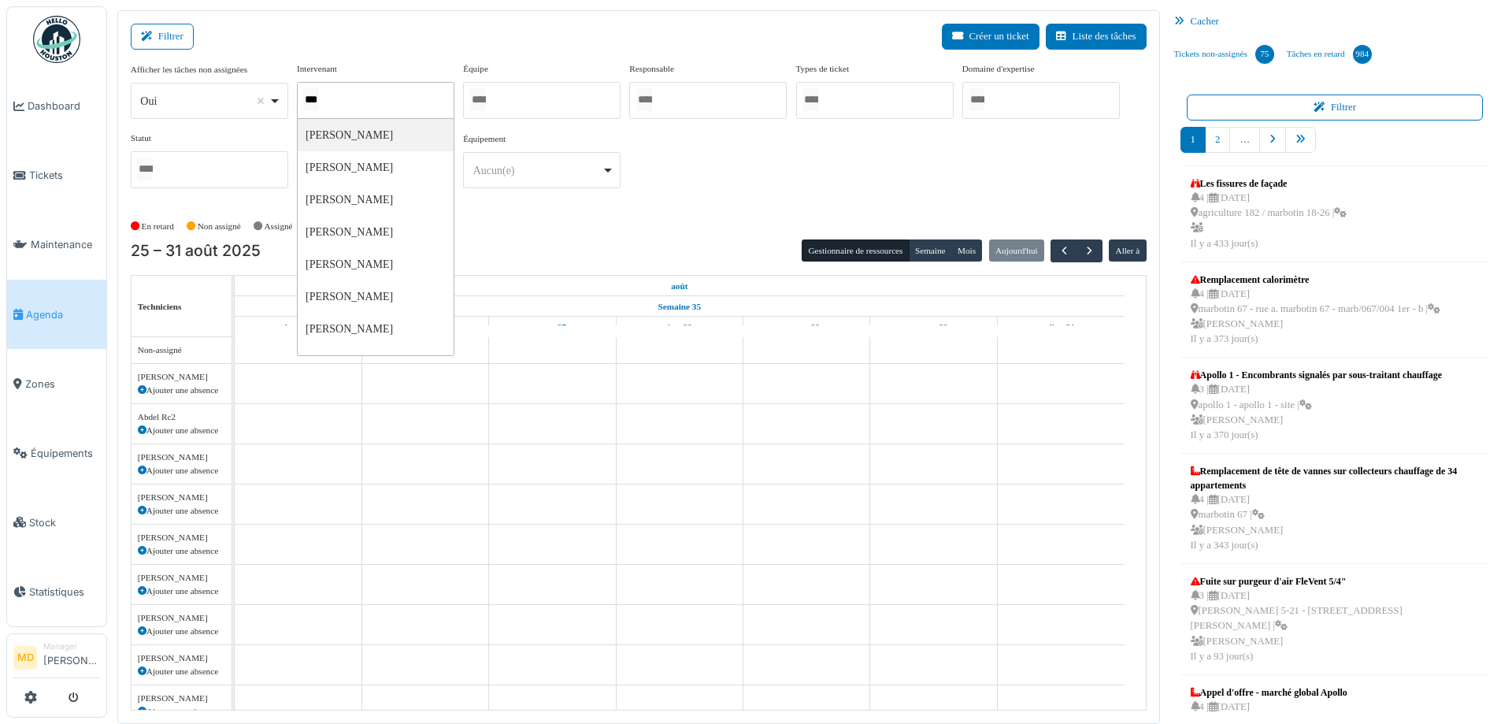
type input "****"
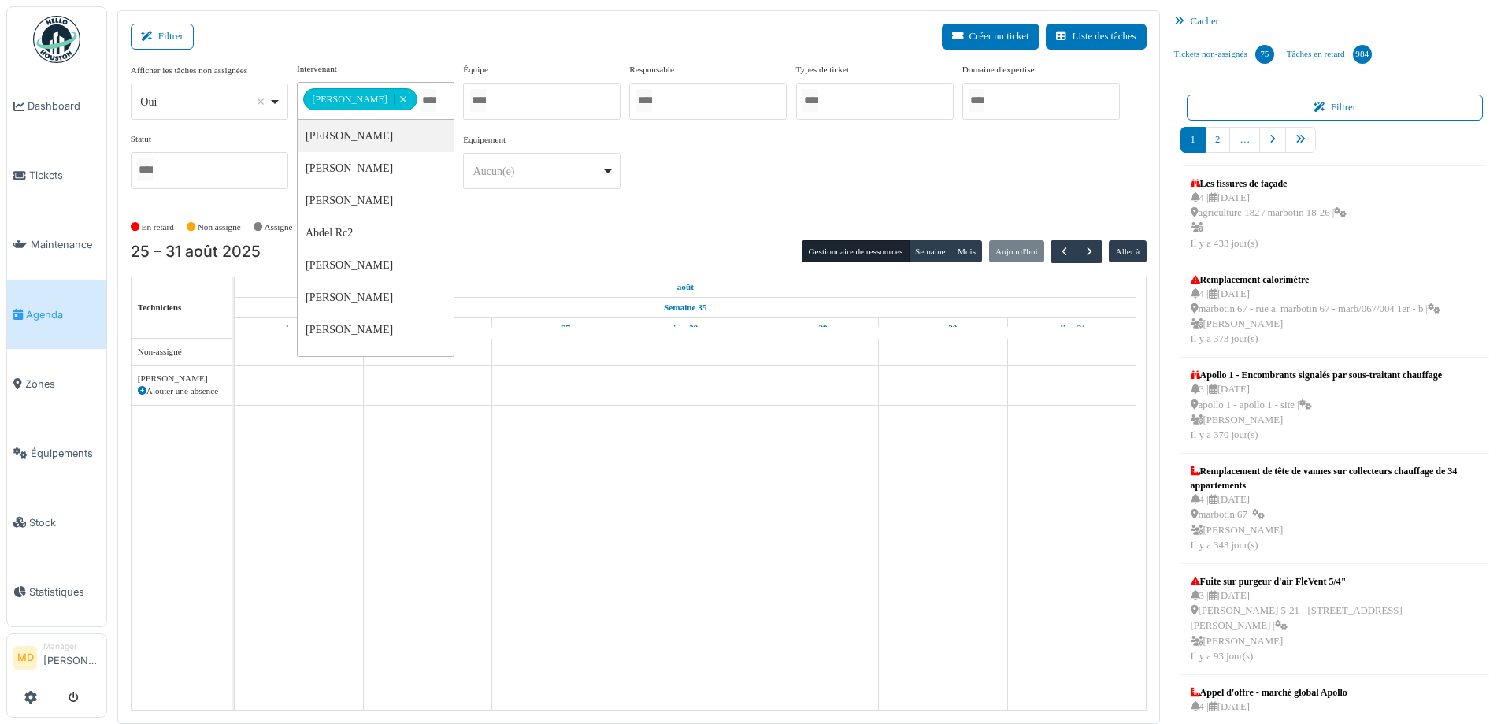
click at [826, 126] on div "**********" at bounding box center [639, 131] width 1016 height 139
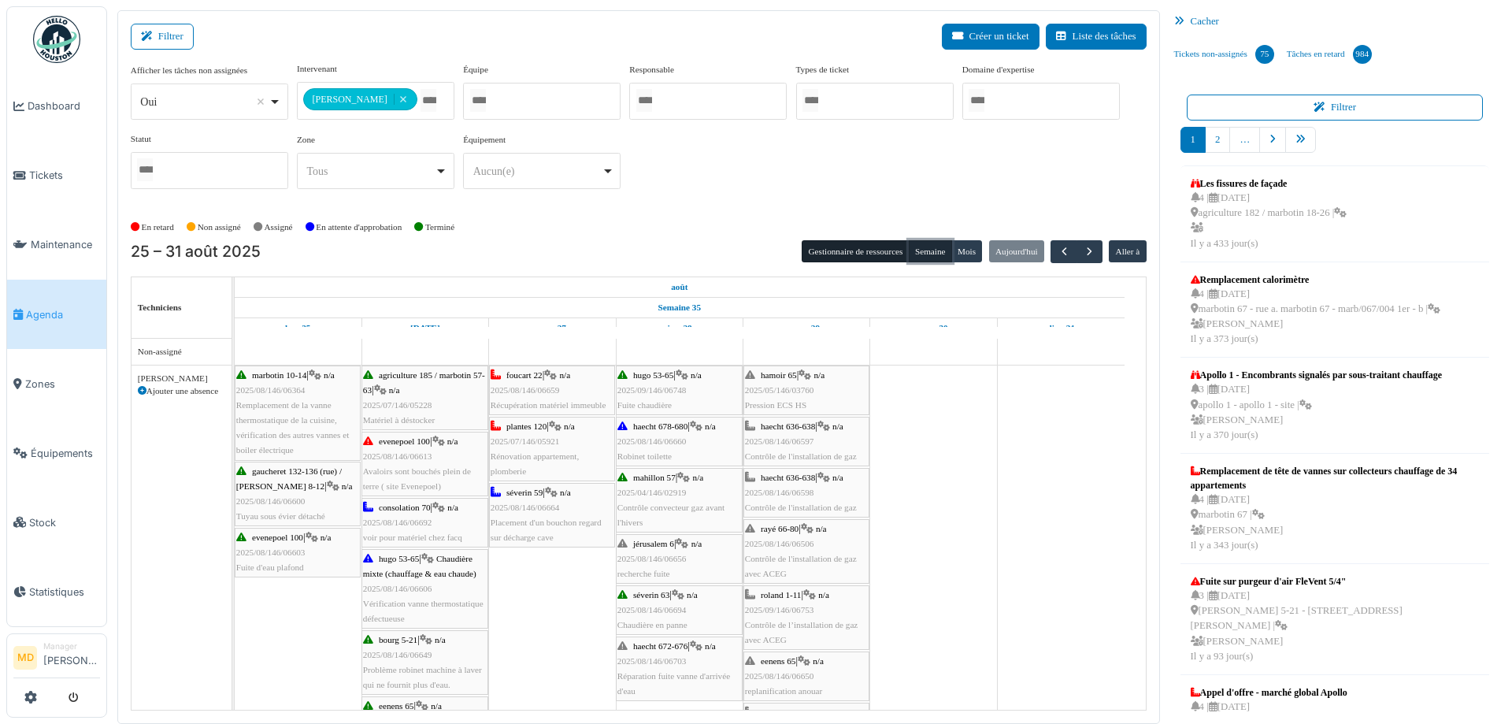
click at [925, 255] on button "Semaine" at bounding box center [930, 251] width 43 height 22
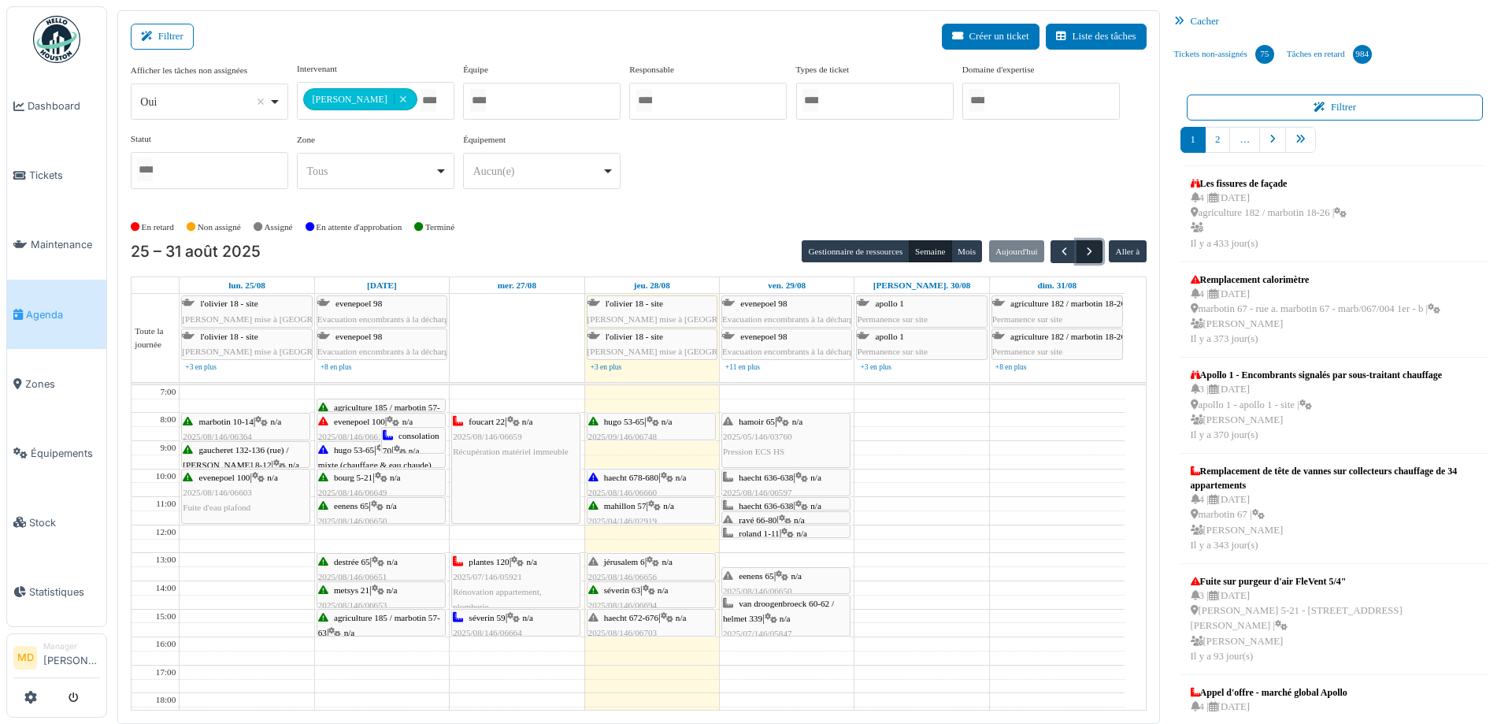
click at [1084, 259] on button "button" at bounding box center [1090, 251] width 26 height 23
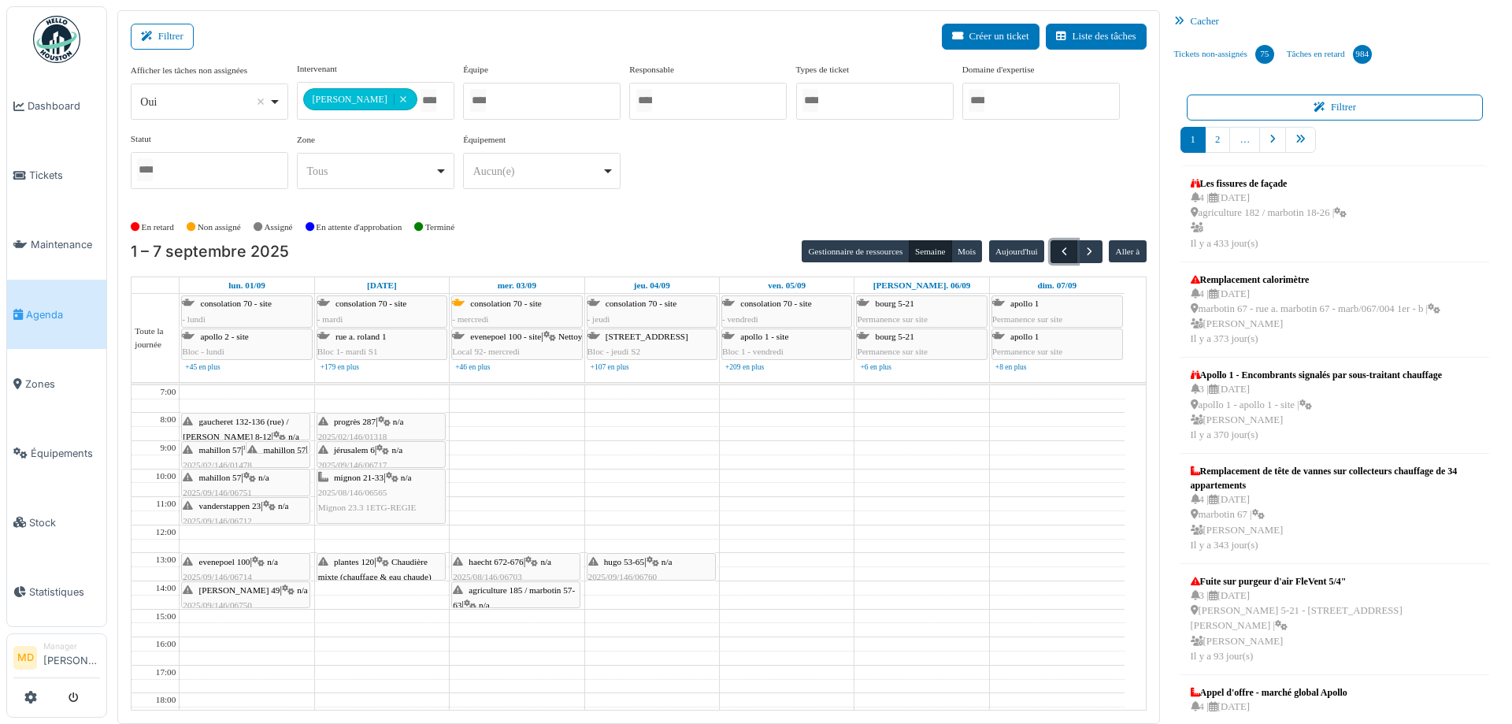
click at [1058, 250] on span "button" at bounding box center [1064, 251] width 13 height 13
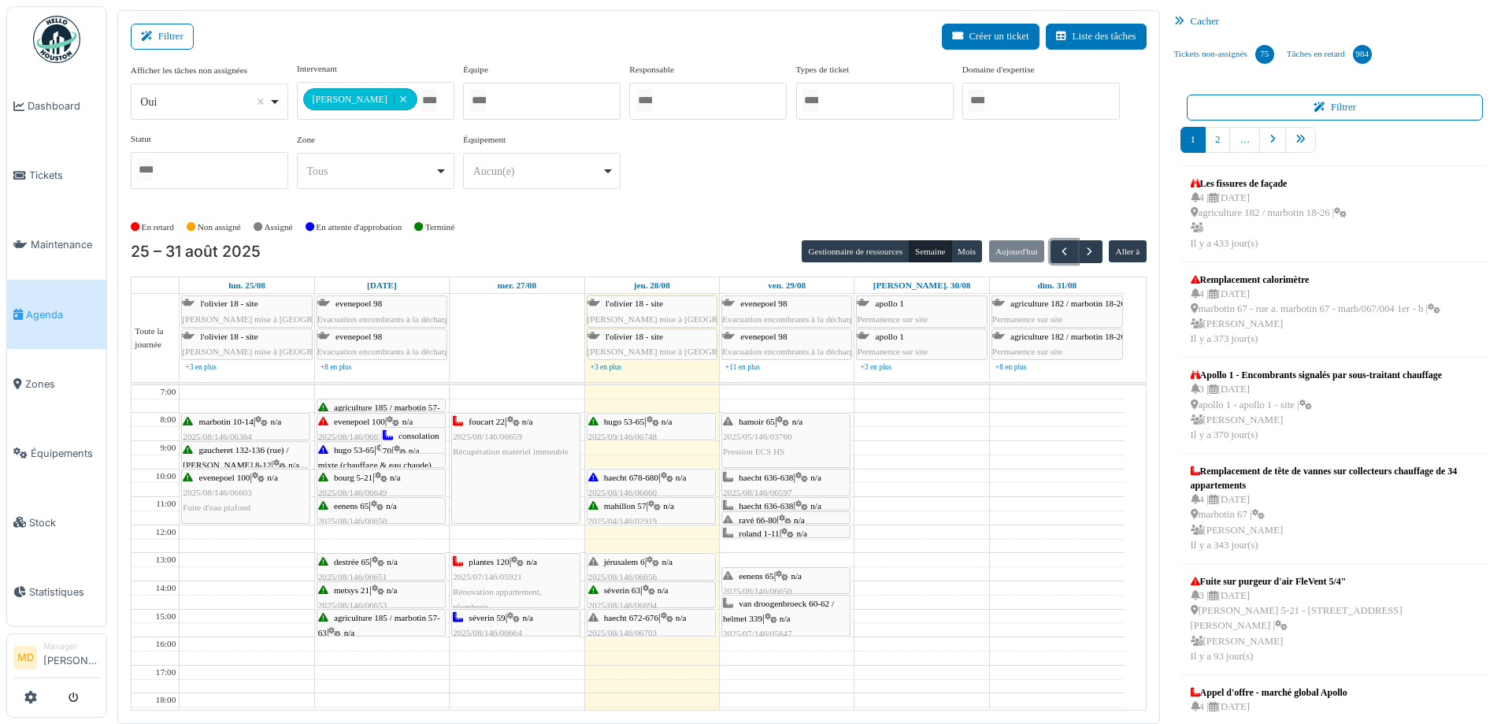
click at [796, 577] on span "n/a" at bounding box center [796, 575] width 11 height 9
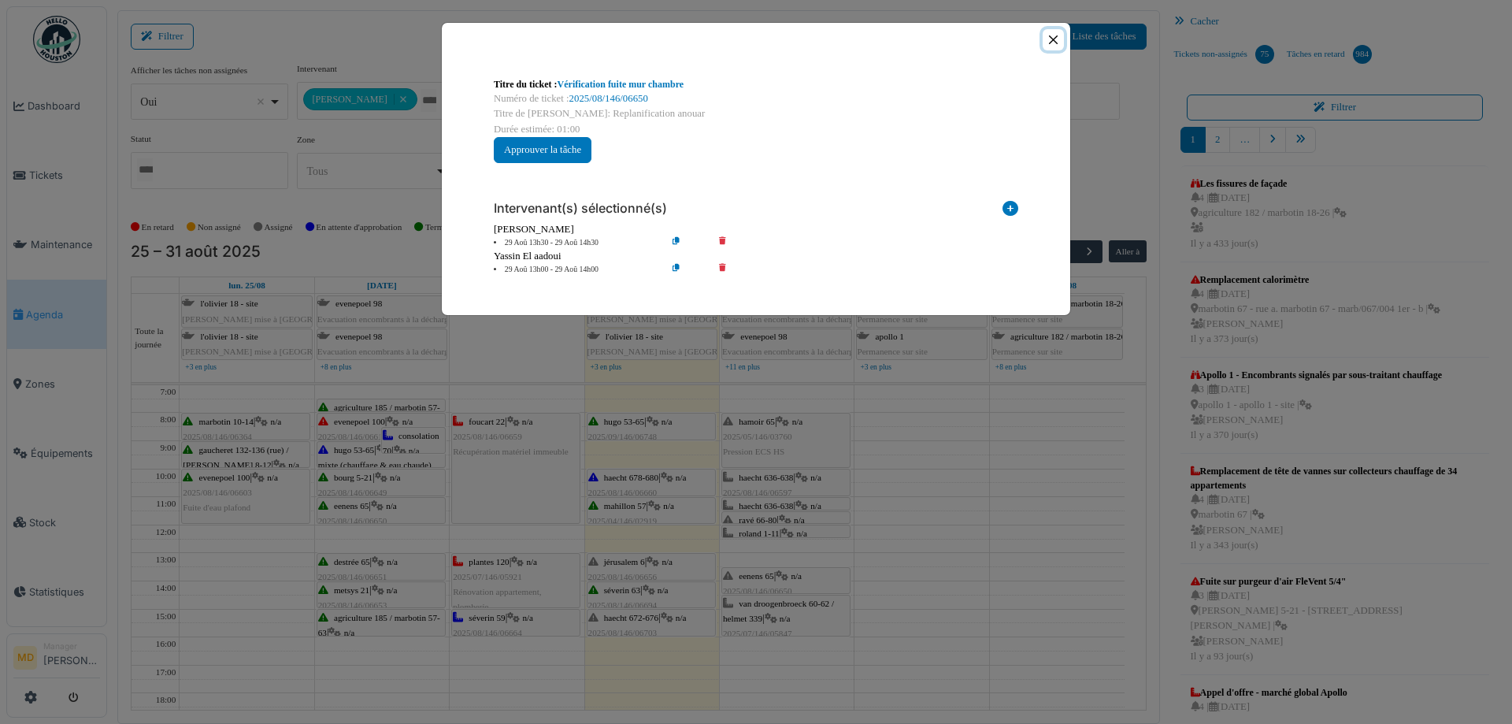
click at [1051, 44] on button "Close" at bounding box center [1053, 39] width 21 height 21
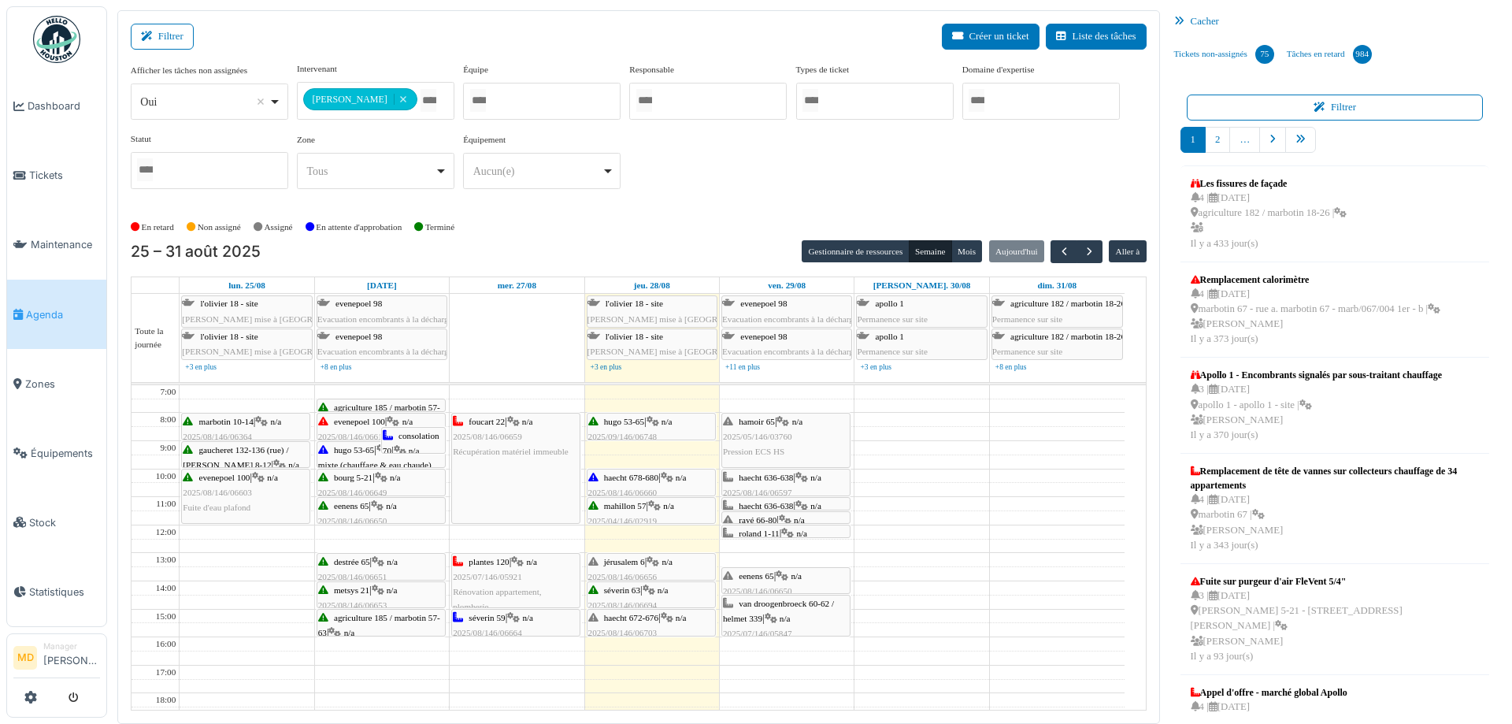
click at [786, 621] on span "n/a" at bounding box center [785, 618] width 11 height 9
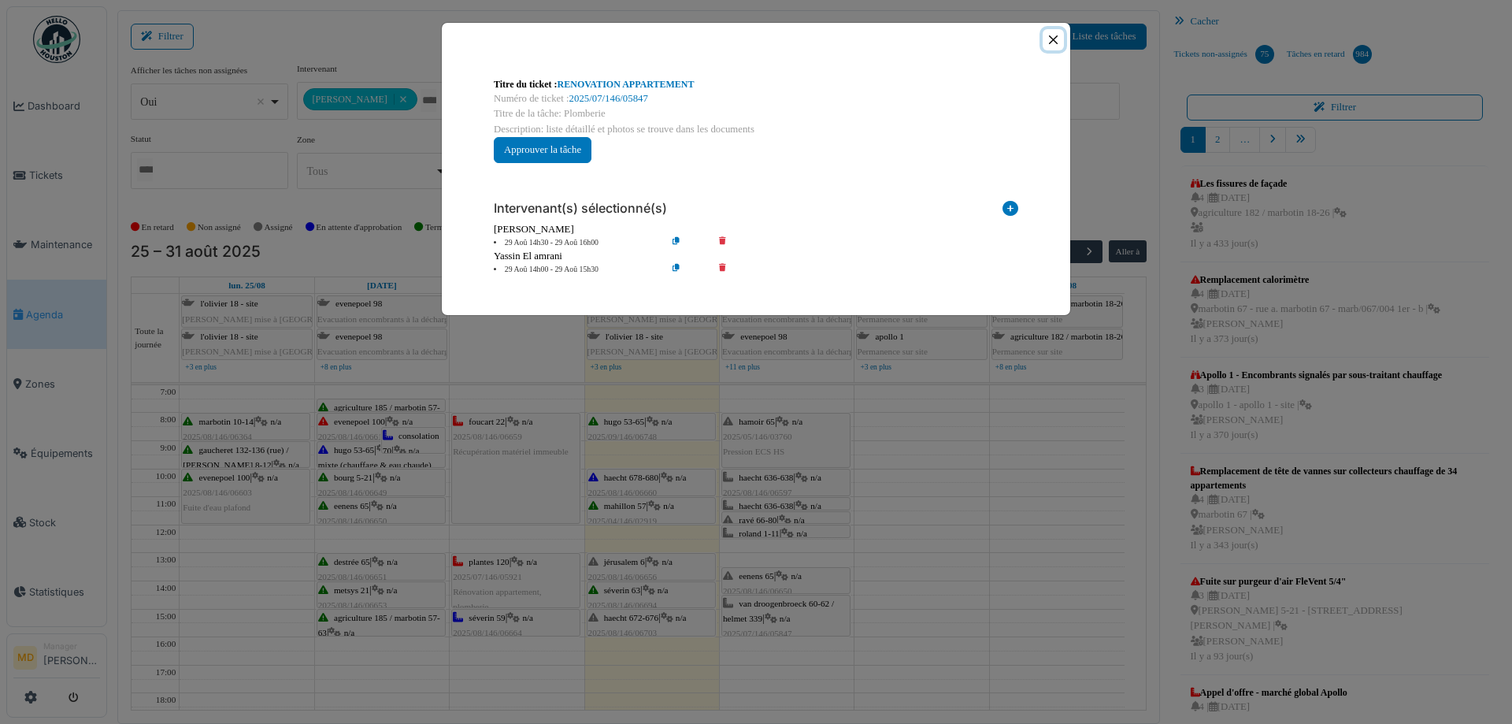
click at [1054, 39] on button "Close" at bounding box center [1053, 39] width 21 height 21
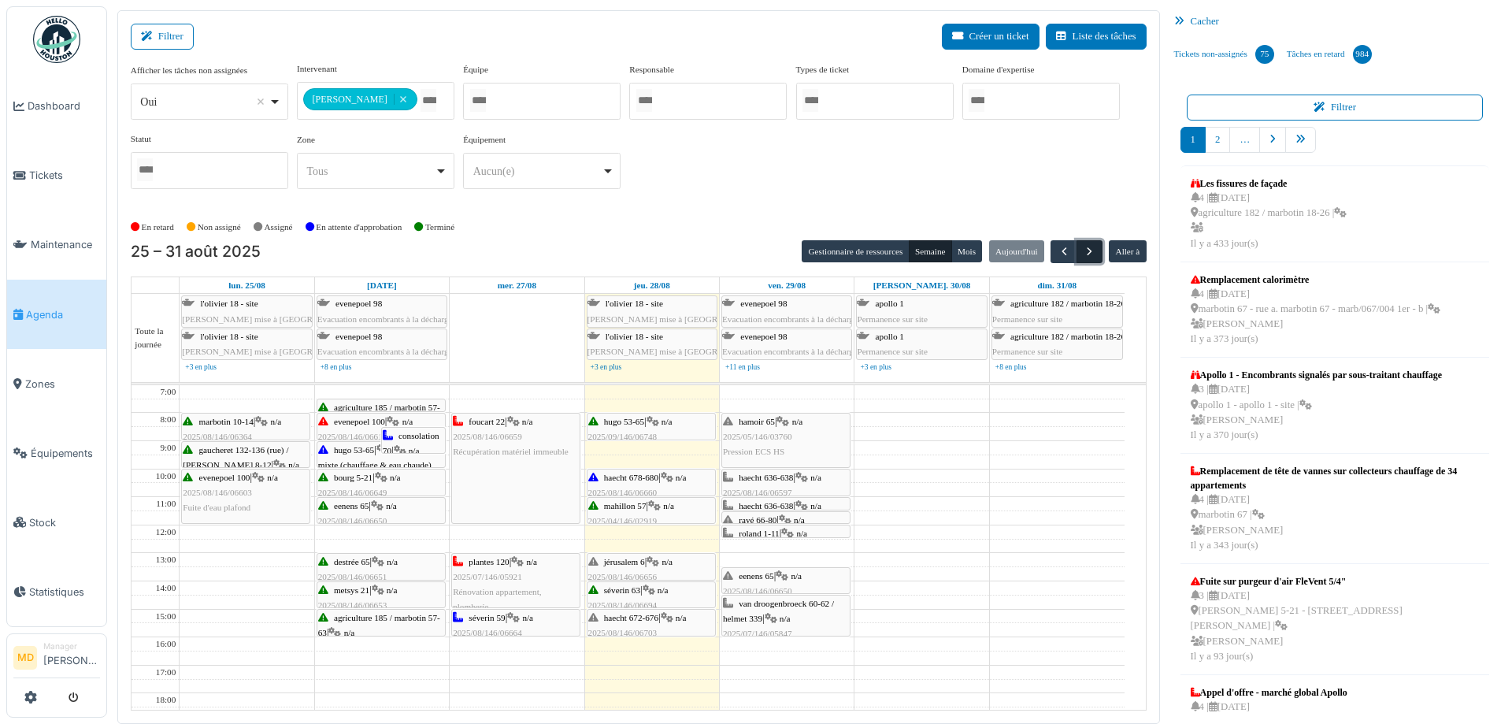
click at [1090, 252] on button "button" at bounding box center [1090, 251] width 26 height 23
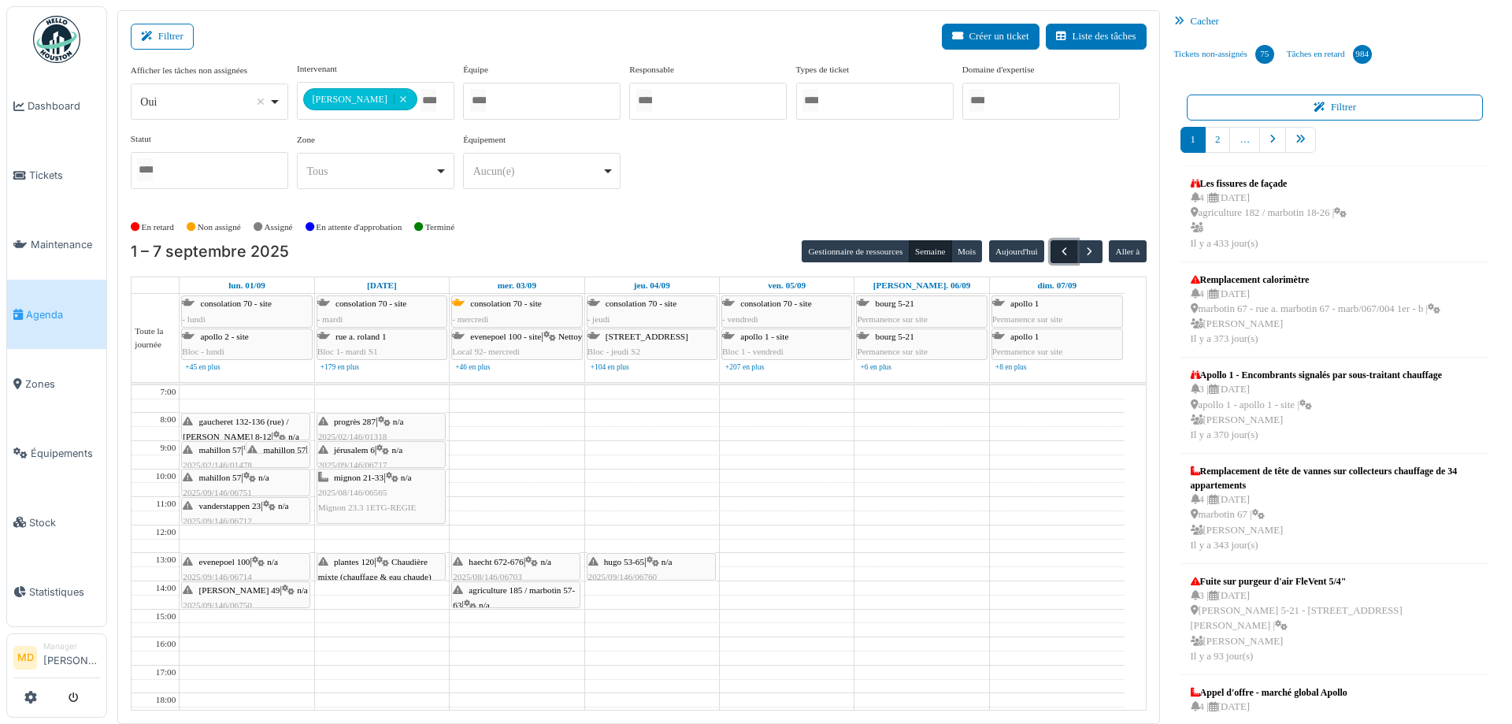
click at [1051, 250] on button "button" at bounding box center [1064, 251] width 26 height 23
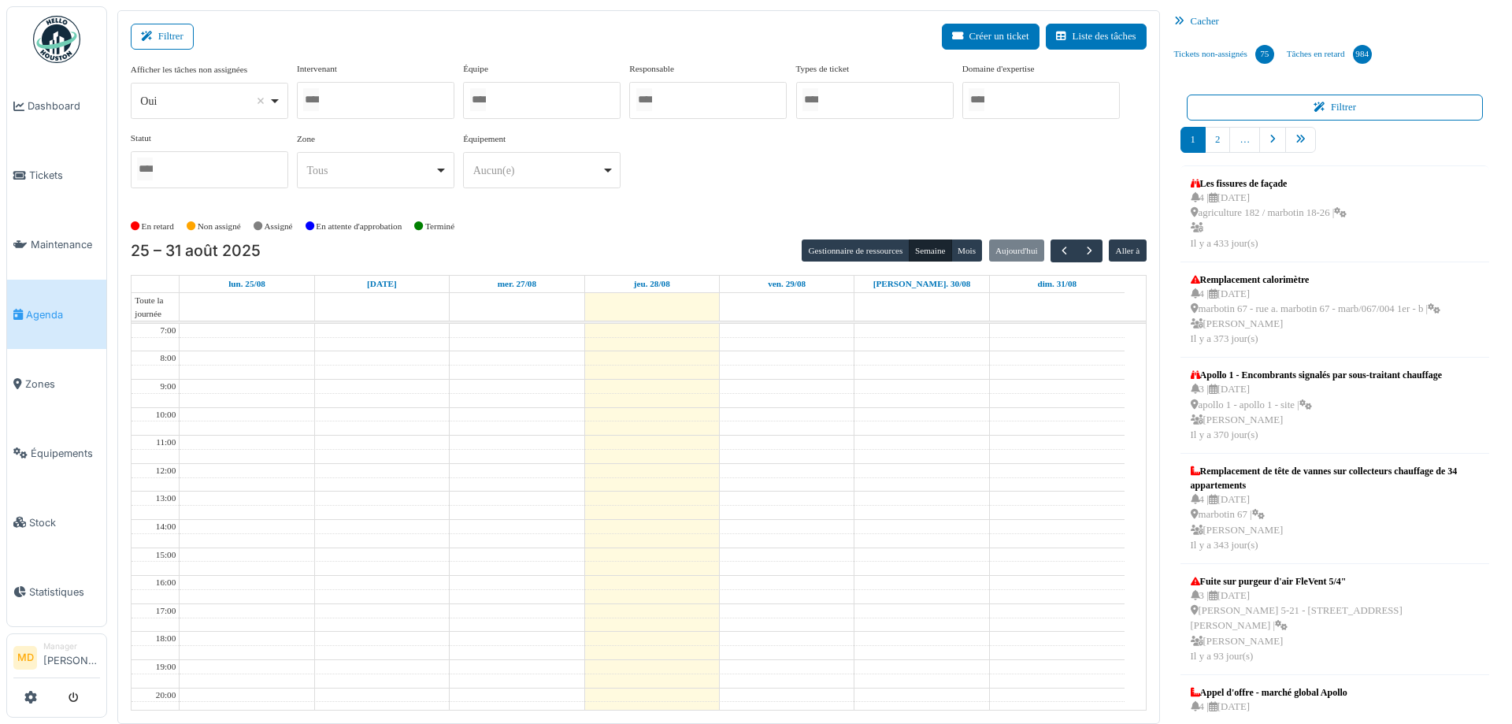
click at [384, 98] on div at bounding box center [376, 100] width 158 height 37
type input "*****"
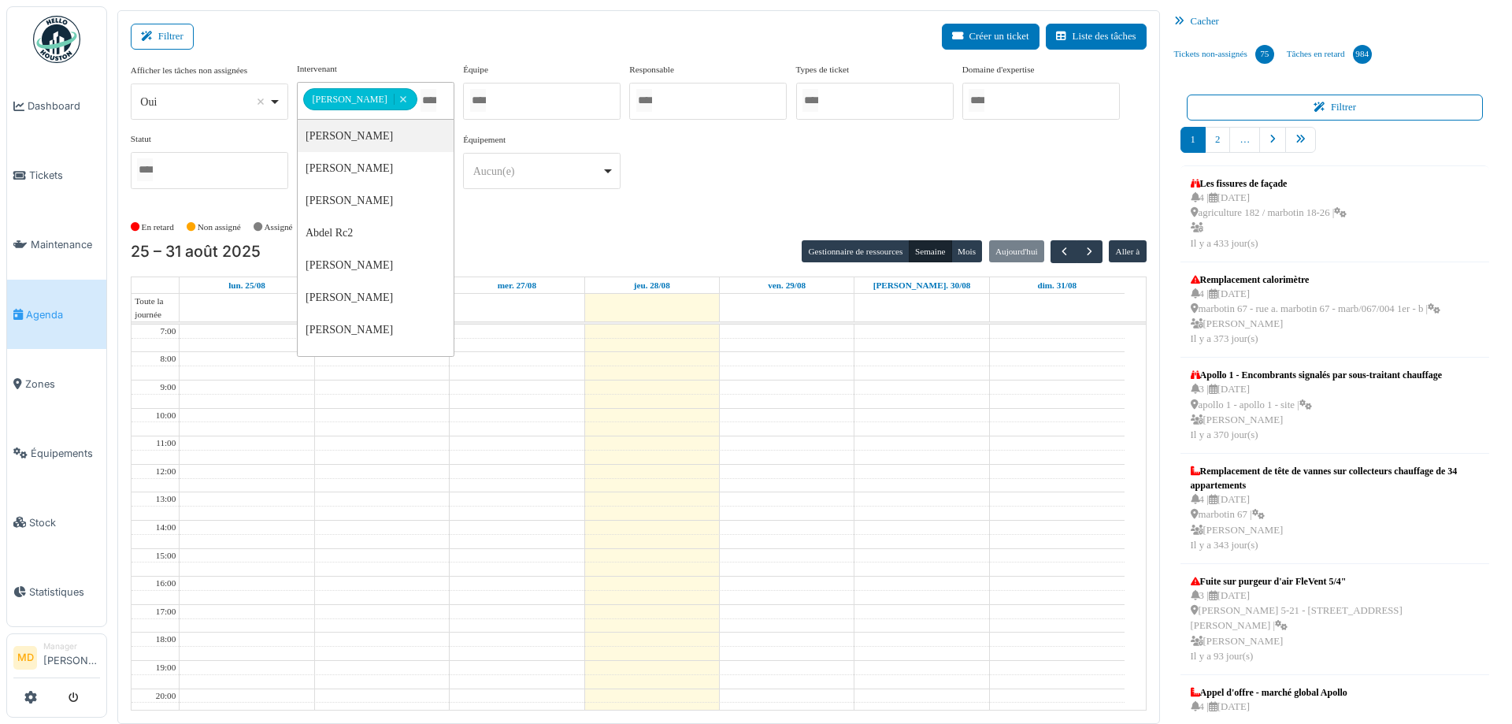
click at [839, 164] on div "**********" at bounding box center [639, 131] width 1016 height 139
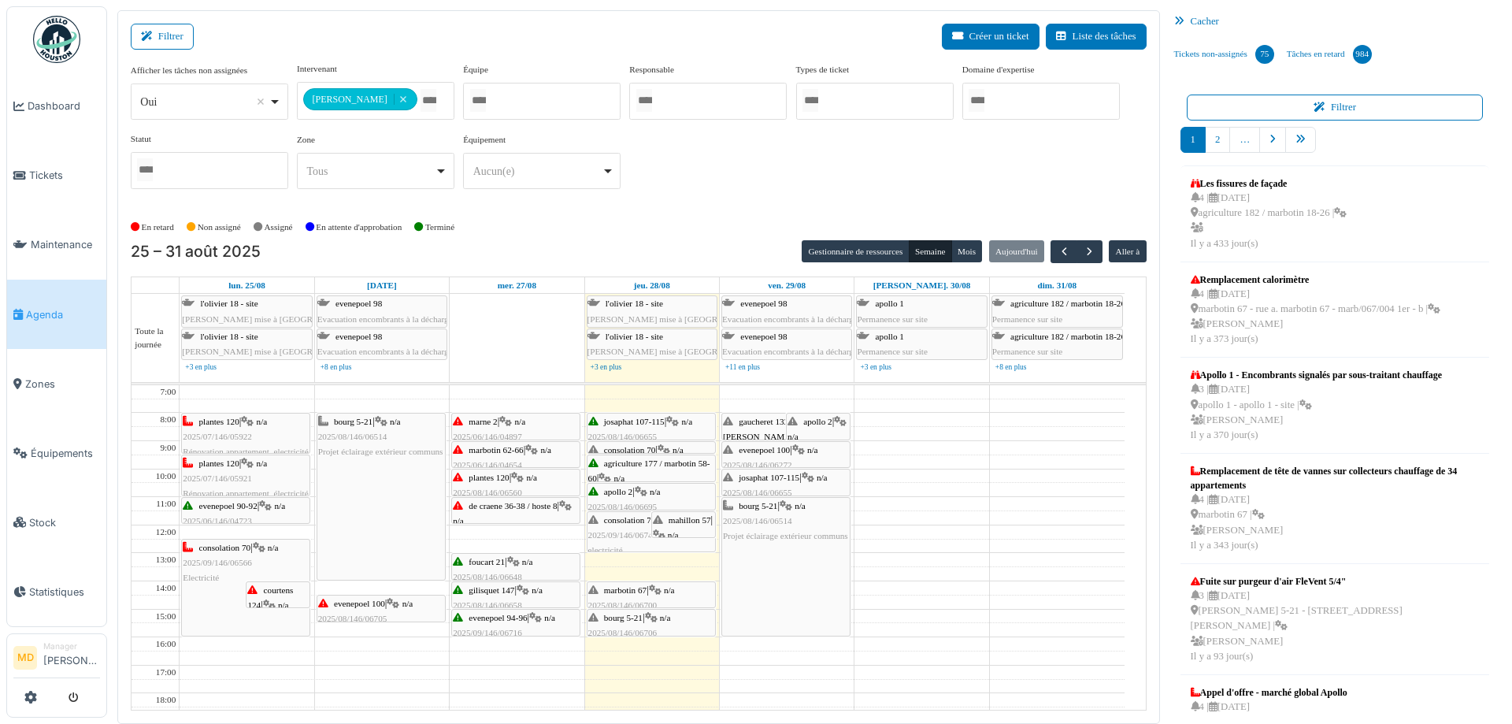
click at [662, 614] on div "bourg 5-21 | n/a 2025/08/146/06706 Porte d'entrée défectueuse bourg 5 - vérific…" at bounding box center [651, 640] width 126 height 61
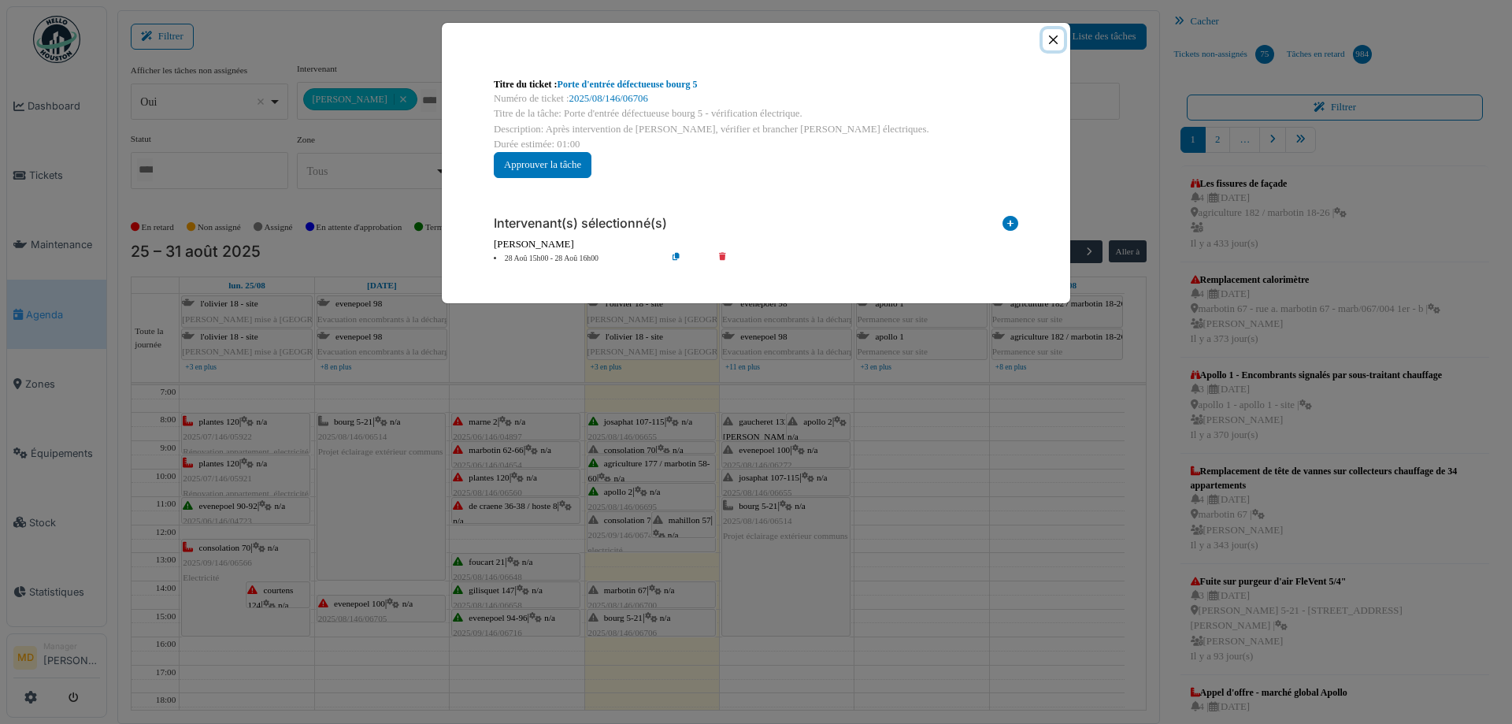
click at [1057, 39] on button "Close" at bounding box center [1053, 39] width 21 height 21
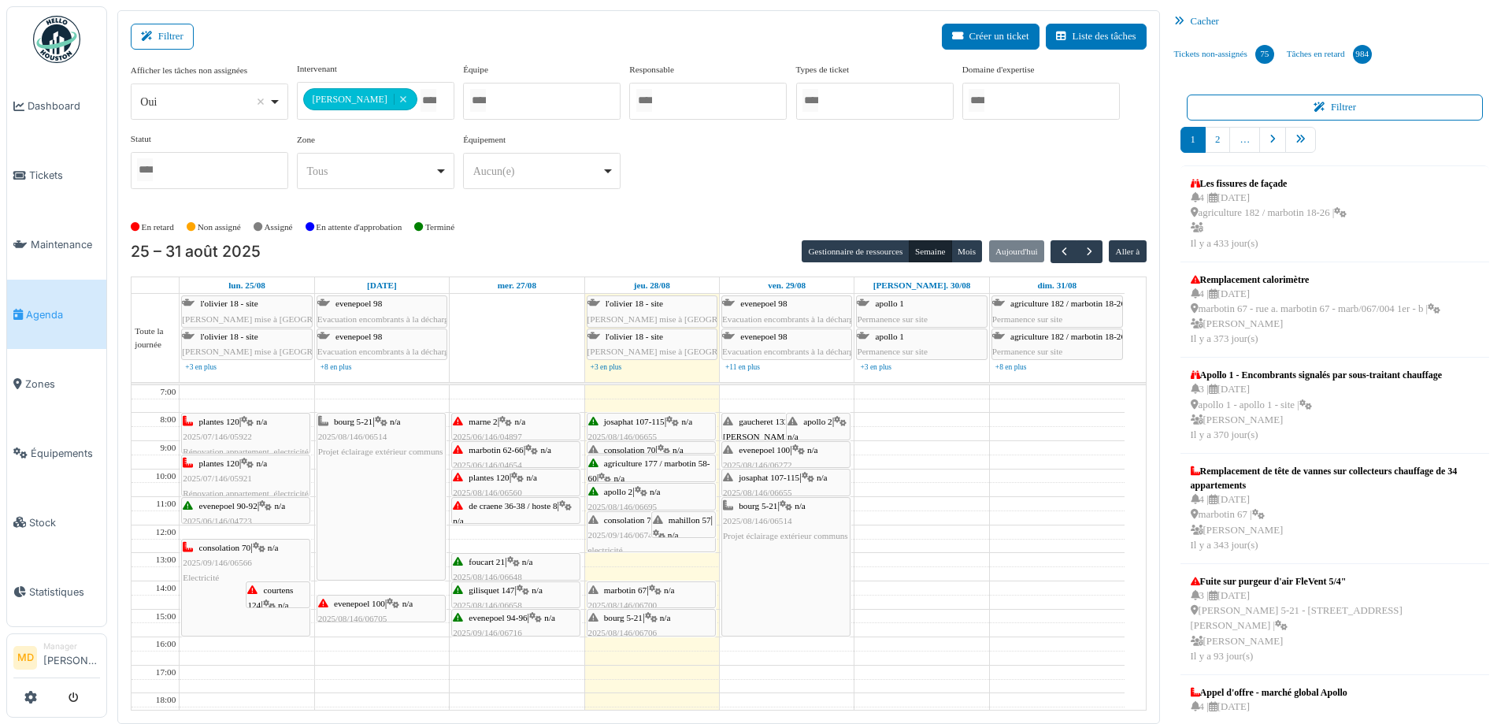
click at [659, 597] on div "marbotin 67 | n/a 2025/08/146/06700 Toutes les prises de la cuisine ne fonction…" at bounding box center [651, 613] width 126 height 61
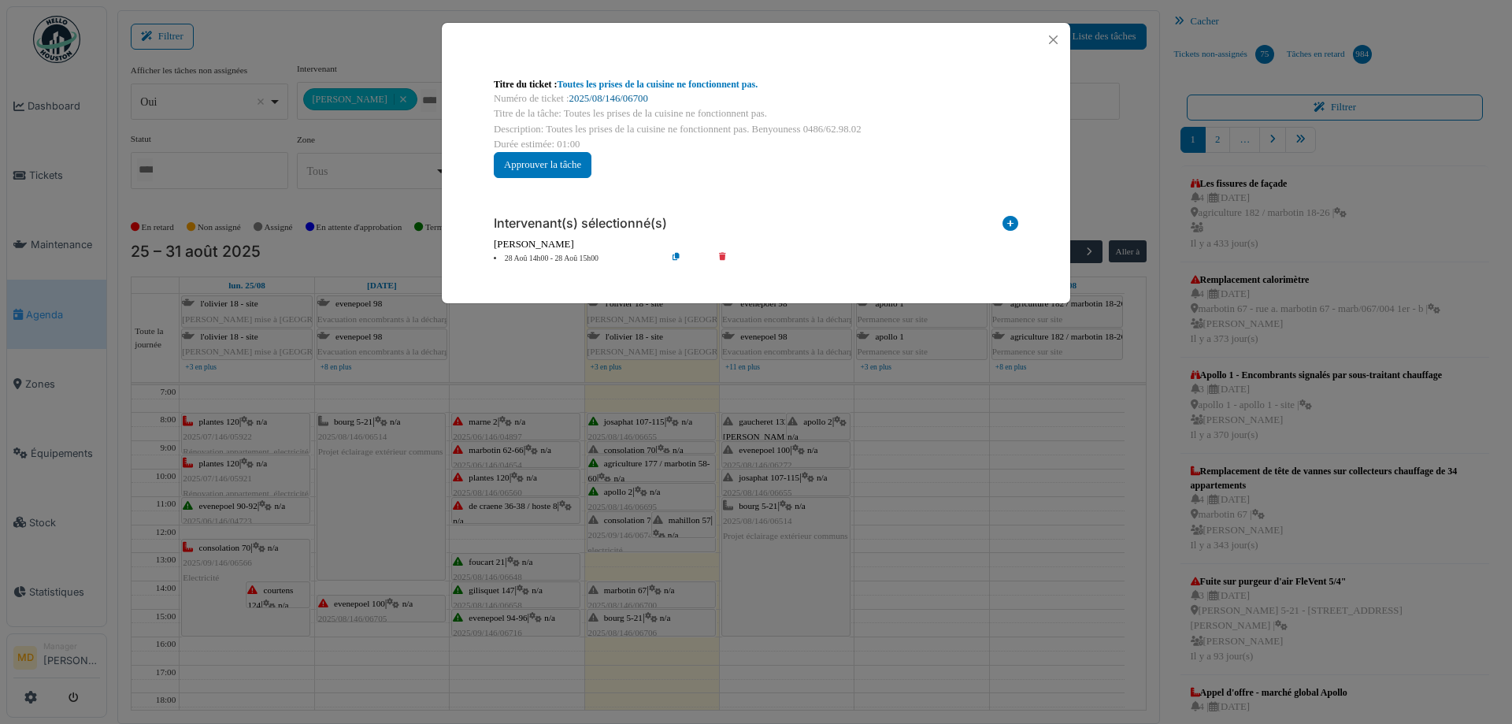
click at [606, 100] on link "2025/08/146/06700" at bounding box center [608, 98] width 79 height 11
click at [1049, 41] on button "Close" at bounding box center [1053, 39] width 21 height 21
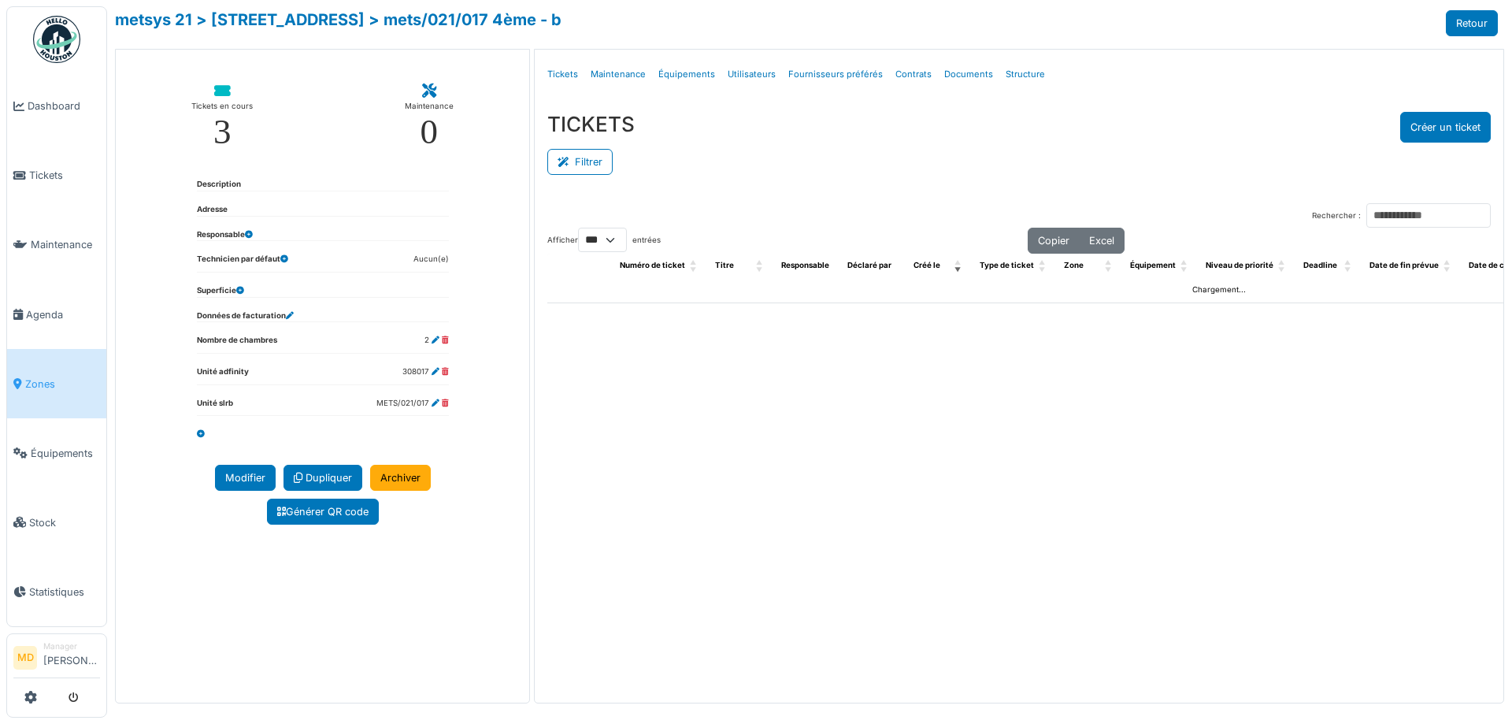
select select "***"
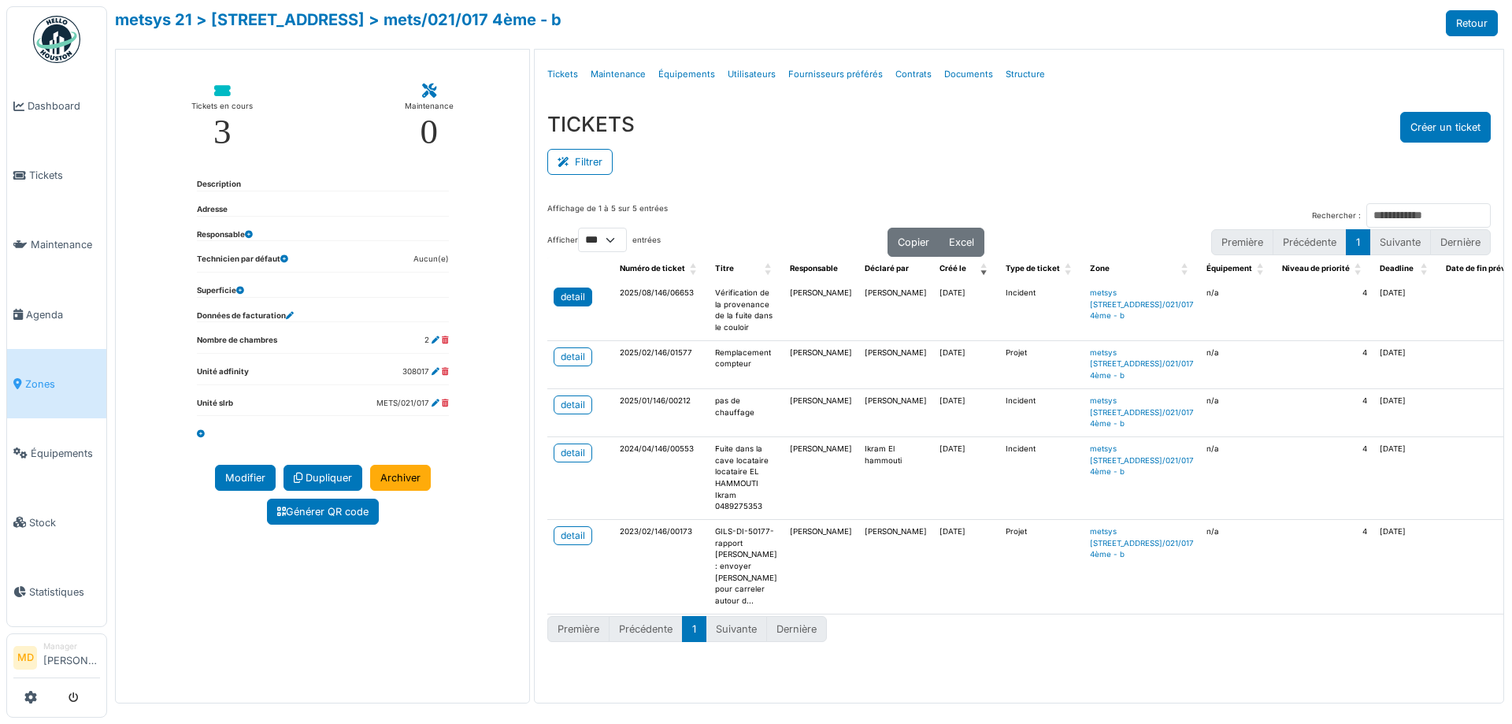
click at [569, 296] on div "detail" at bounding box center [573, 297] width 24 height 14
click at [1218, 124] on div "TICKETS Créer un ticket" at bounding box center [1019, 127] width 944 height 31
click at [561, 299] on div "detail" at bounding box center [573, 297] width 24 height 14
click at [1081, 103] on div "TICKETS Créer un ticket Filtrer Responsable **** Tous Remove item Tous Ahmed Be…" at bounding box center [1019, 144] width 969 height 91
click at [564, 296] on div "detail" at bounding box center [573, 297] width 24 height 14
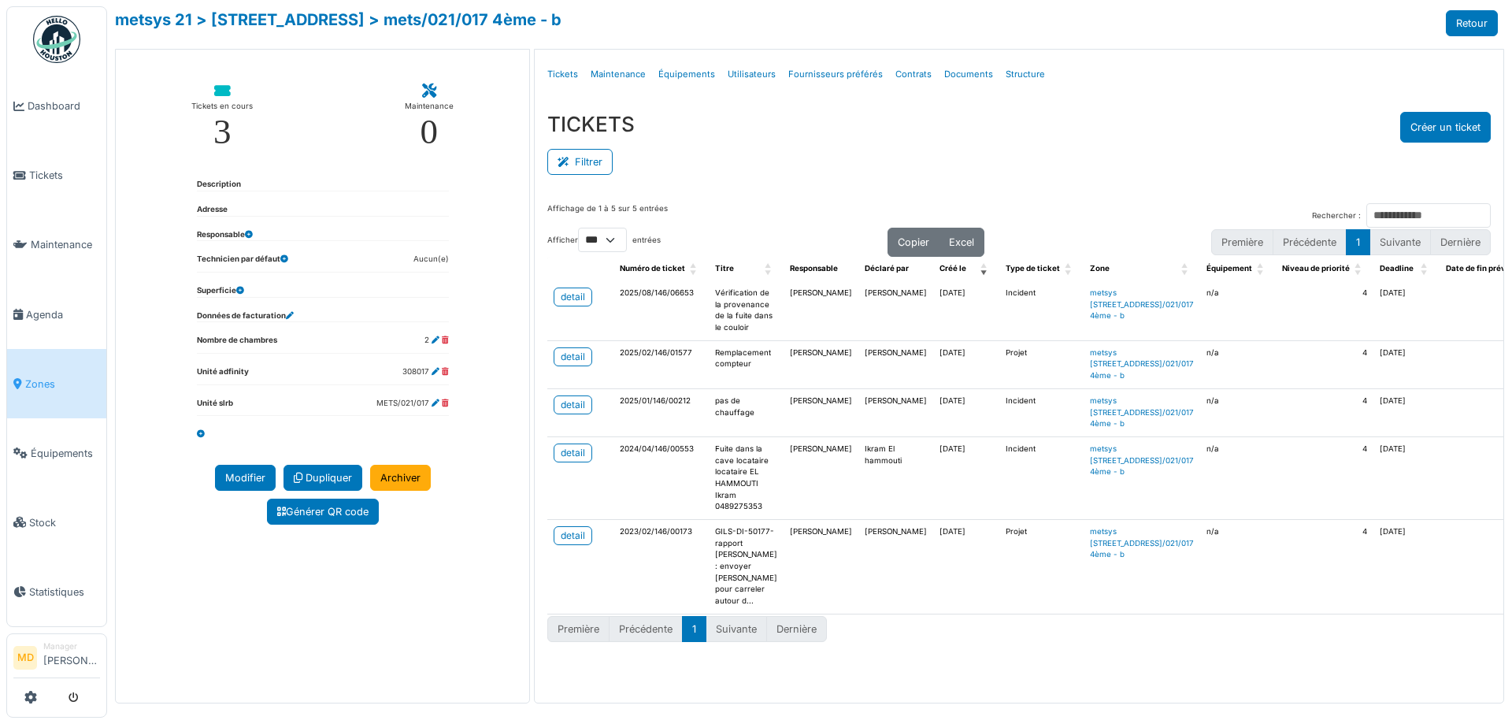
click at [844, 140] on div "TICKETS Créer un ticket" at bounding box center [1019, 127] width 944 height 31
click at [881, 118] on div "TICKETS Créer un ticket" at bounding box center [1019, 127] width 944 height 31
click at [881, 119] on div "TICKETS Créer un ticket" at bounding box center [1019, 127] width 944 height 31
click at [740, 152] on div "Filtrer" at bounding box center [1019, 160] width 944 height 35
click at [58, 297] on link "Agenda" at bounding box center [56, 314] width 99 height 69
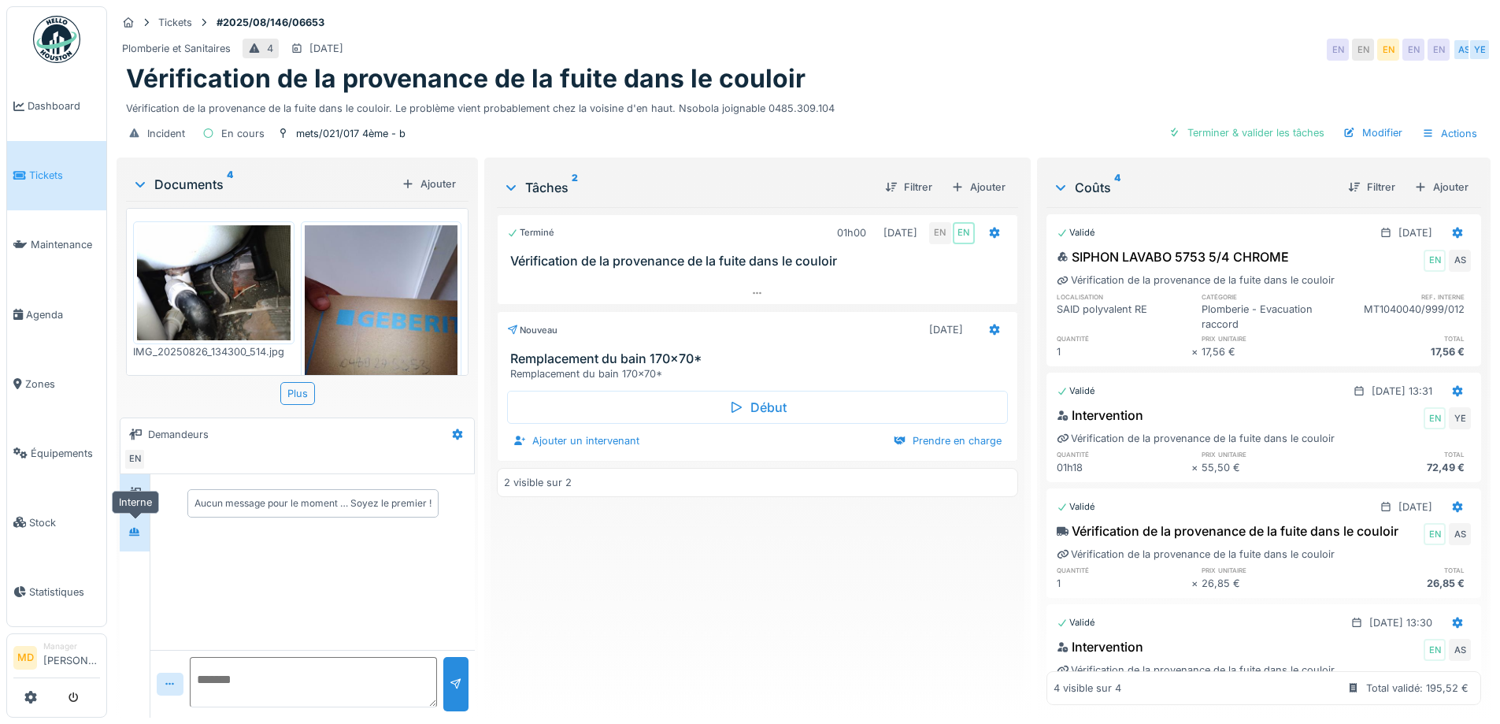
click at [136, 527] on icon at bounding box center [134, 532] width 13 height 10
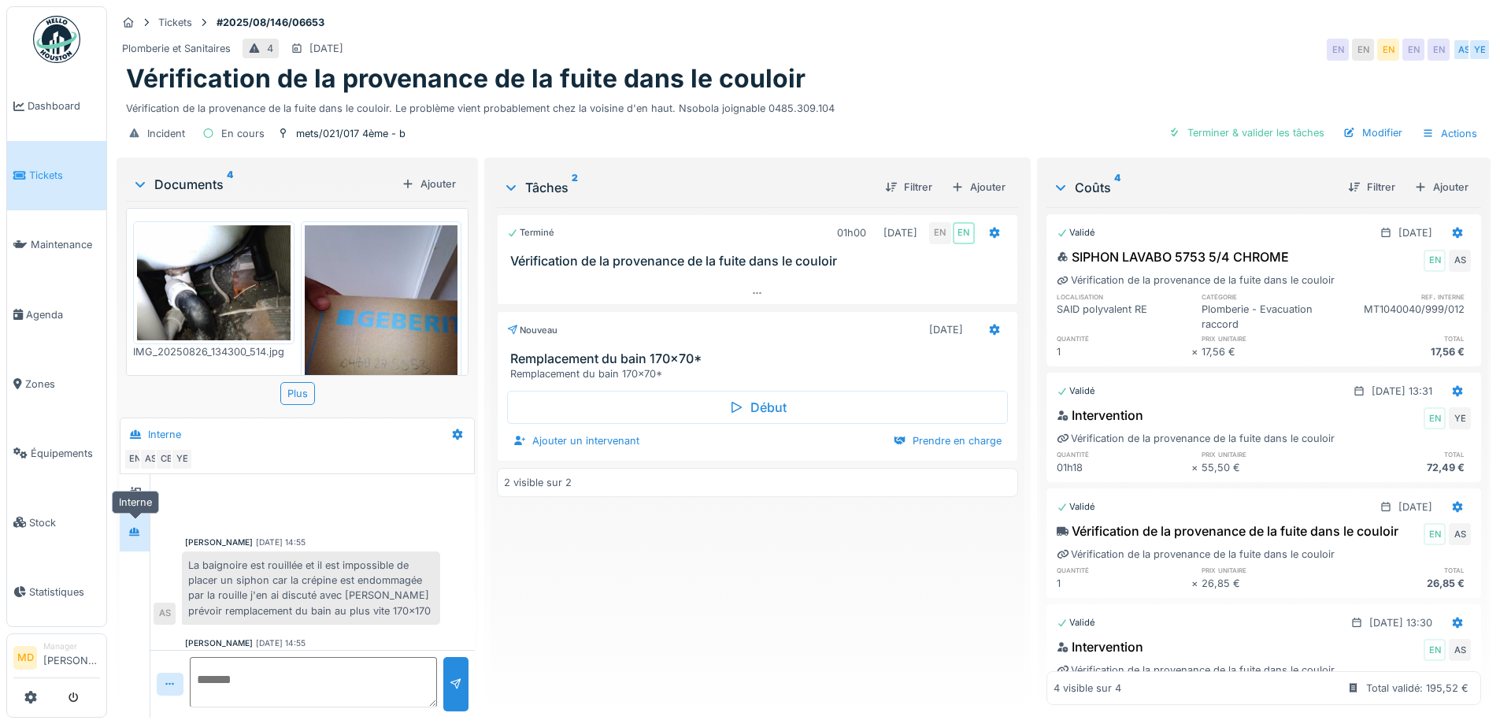
scroll to position [178, 0]
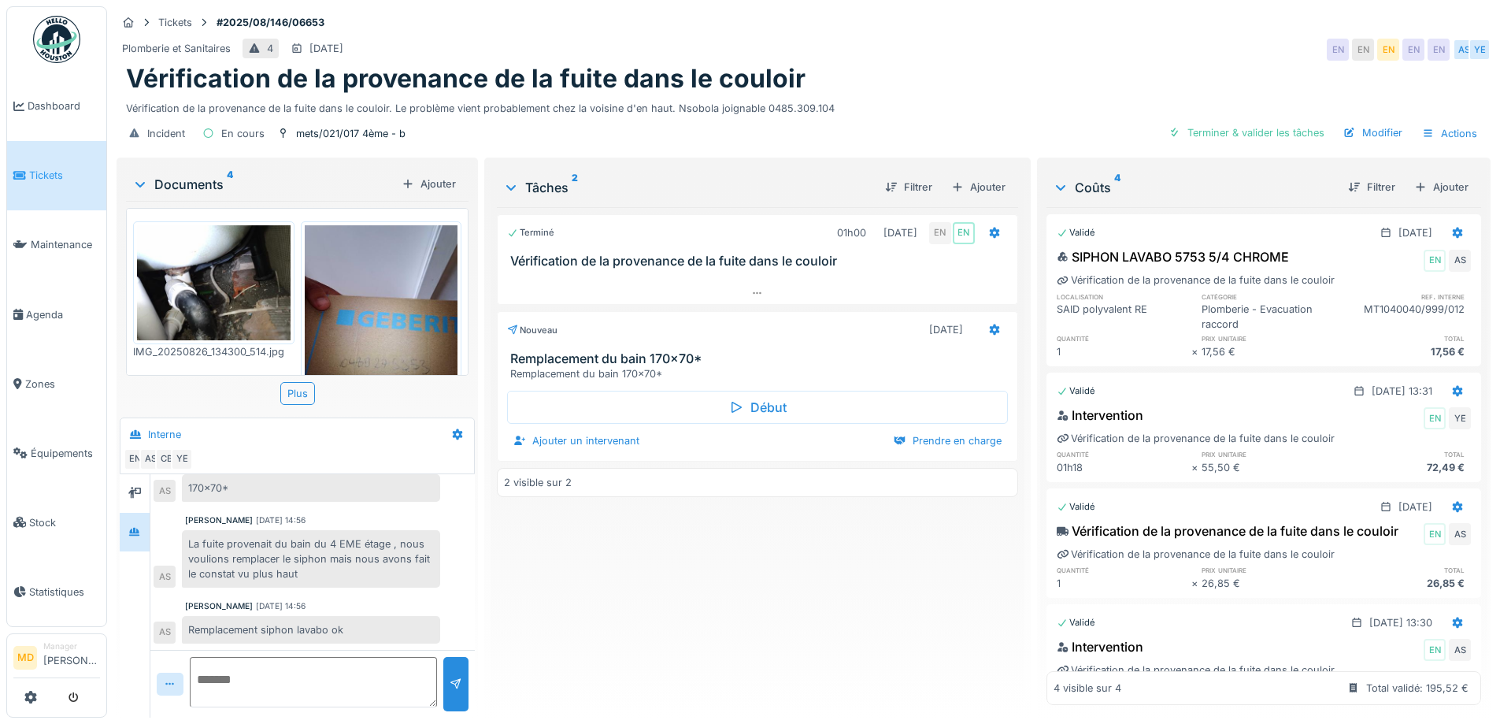
click at [304, 676] on textarea at bounding box center [313, 682] width 247 height 50
type textarea "**********"
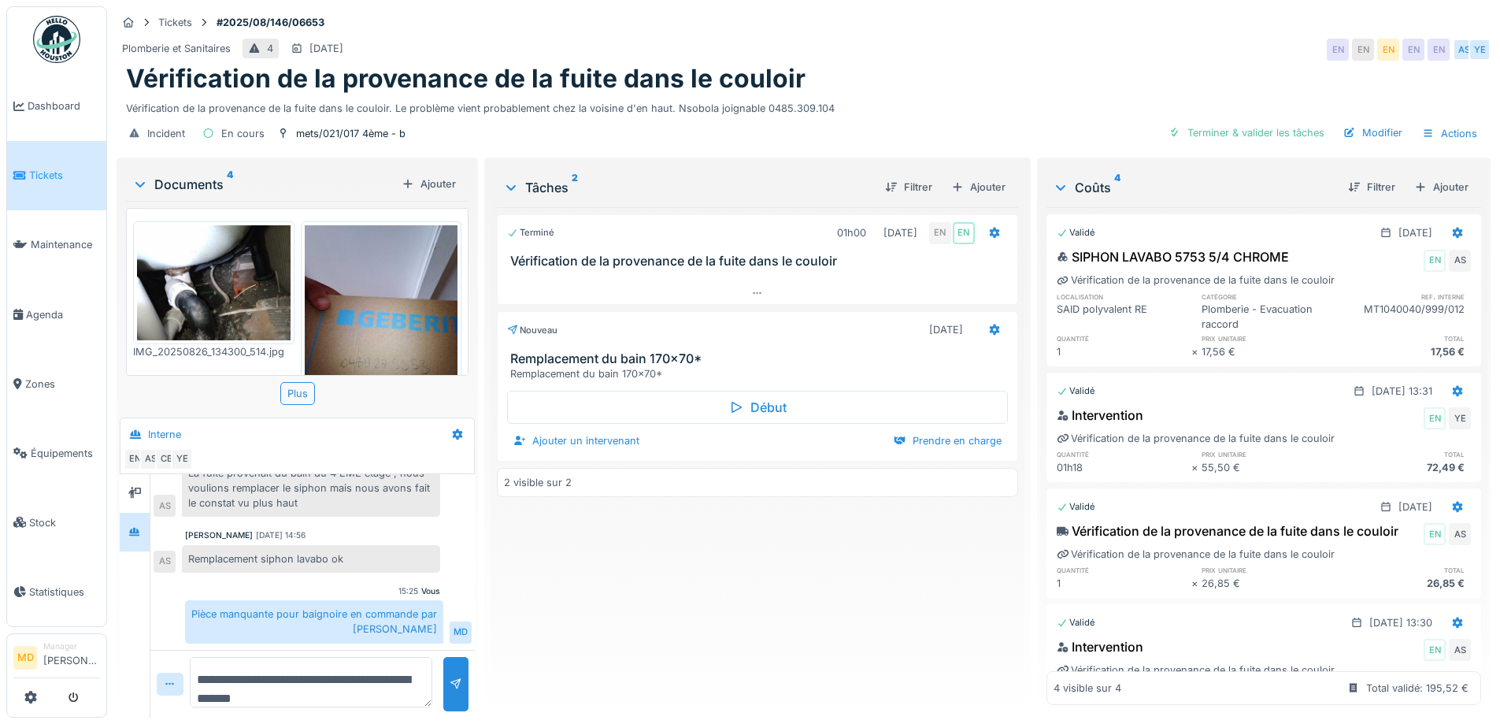
click at [655, 615] on div "Terminé 01h00 [DATE] EN EN Vérification de la provenance de la fuite dans le co…" at bounding box center [757, 456] width 521 height 498
click at [654, 614] on div "Terminé 01h00 [DATE] EN EN Vérification de la provenance de la fuite dans le co…" at bounding box center [757, 456] width 521 height 498
click at [899, 20] on div "Tickets #2025/08/146/06653" at bounding box center [804, 23] width 1374 height 20
click at [669, 37] on div "Plomberie et Sanitaires 4 [DATE] EN EN EN EN EN AS YE" at bounding box center [804, 49] width 1374 height 28
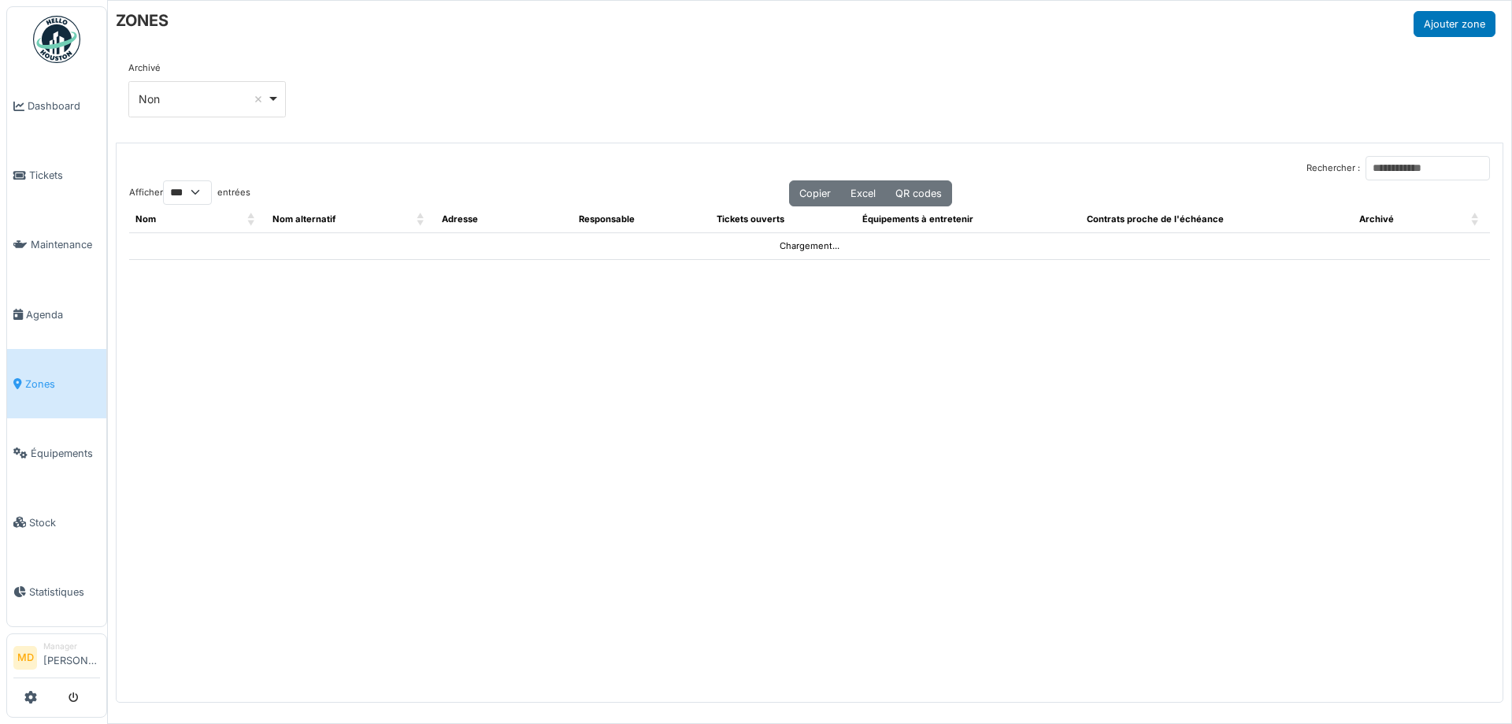
select select "***"
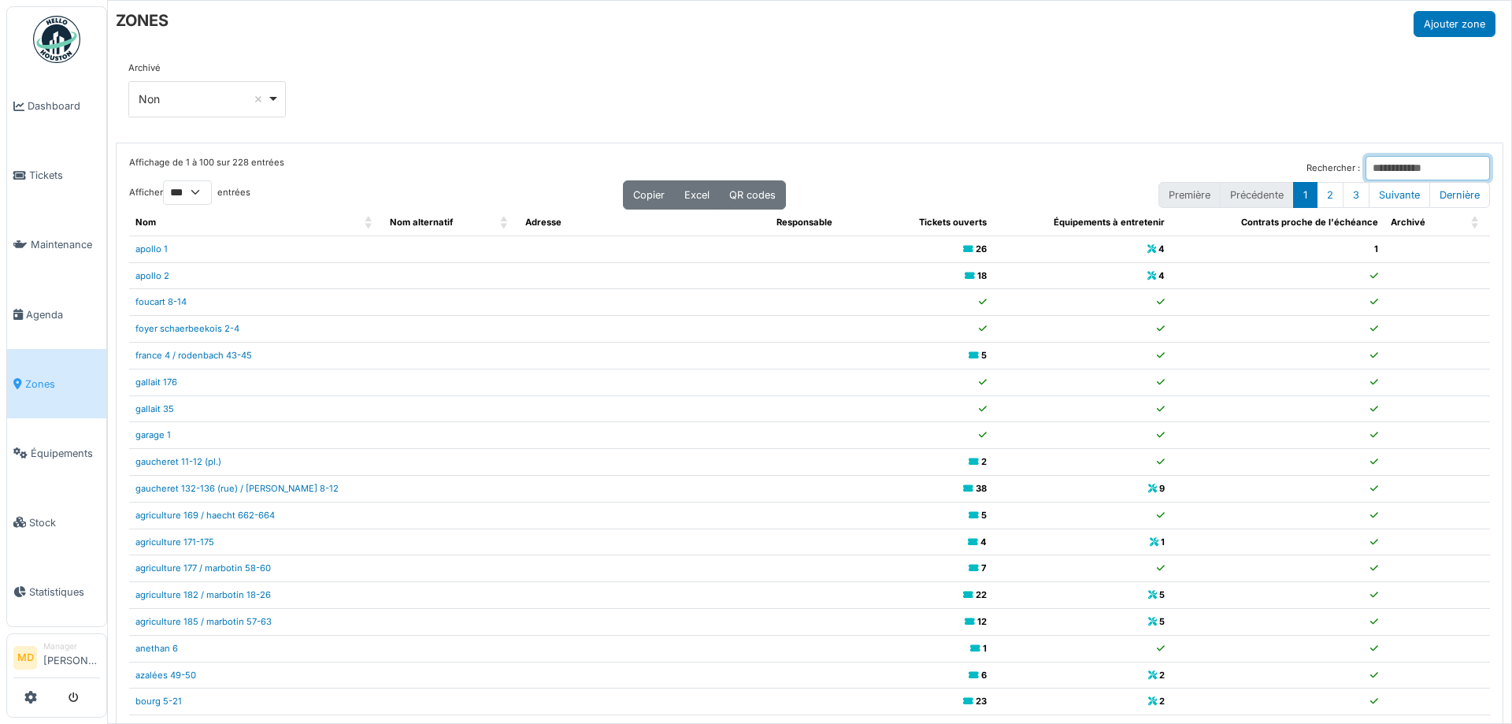
click at [1366, 165] on input "Rechercher :" at bounding box center [1428, 168] width 124 height 24
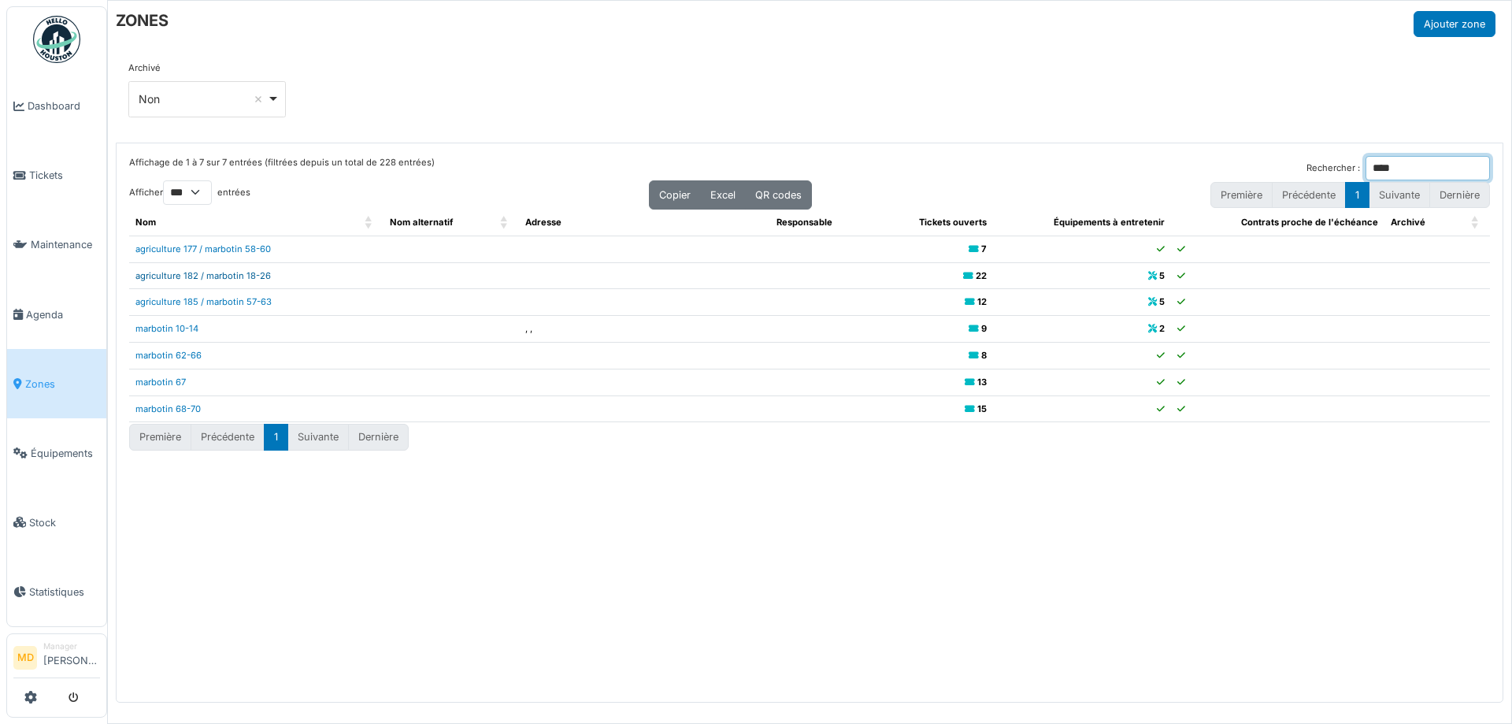
type input "****"
click at [228, 276] on link "agriculture 182 / marbotin 18-26" at bounding box center [202, 275] width 135 height 11
click at [51, 101] on span "Dashboard" at bounding box center [64, 105] width 72 height 15
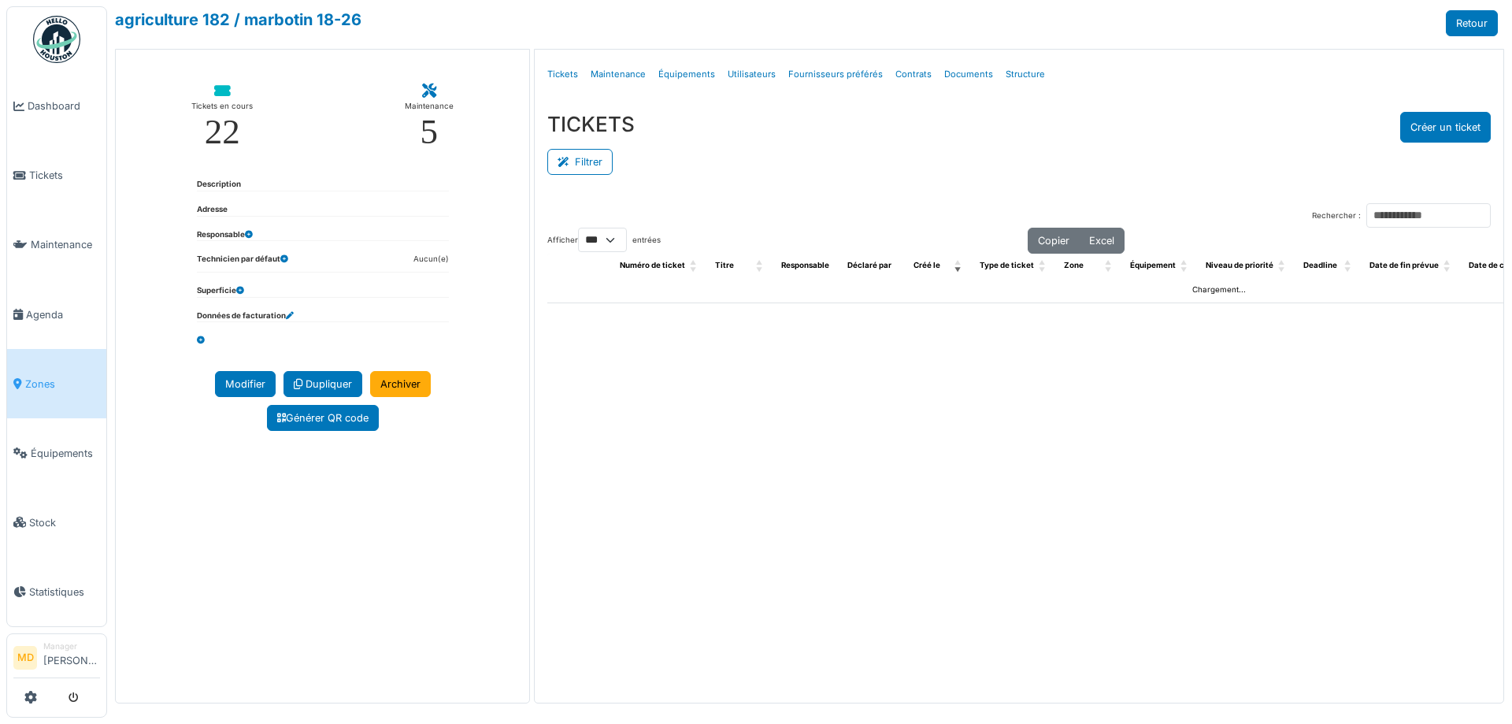
select select "***"
click at [1008, 72] on link "Structure" at bounding box center [1025, 74] width 52 height 37
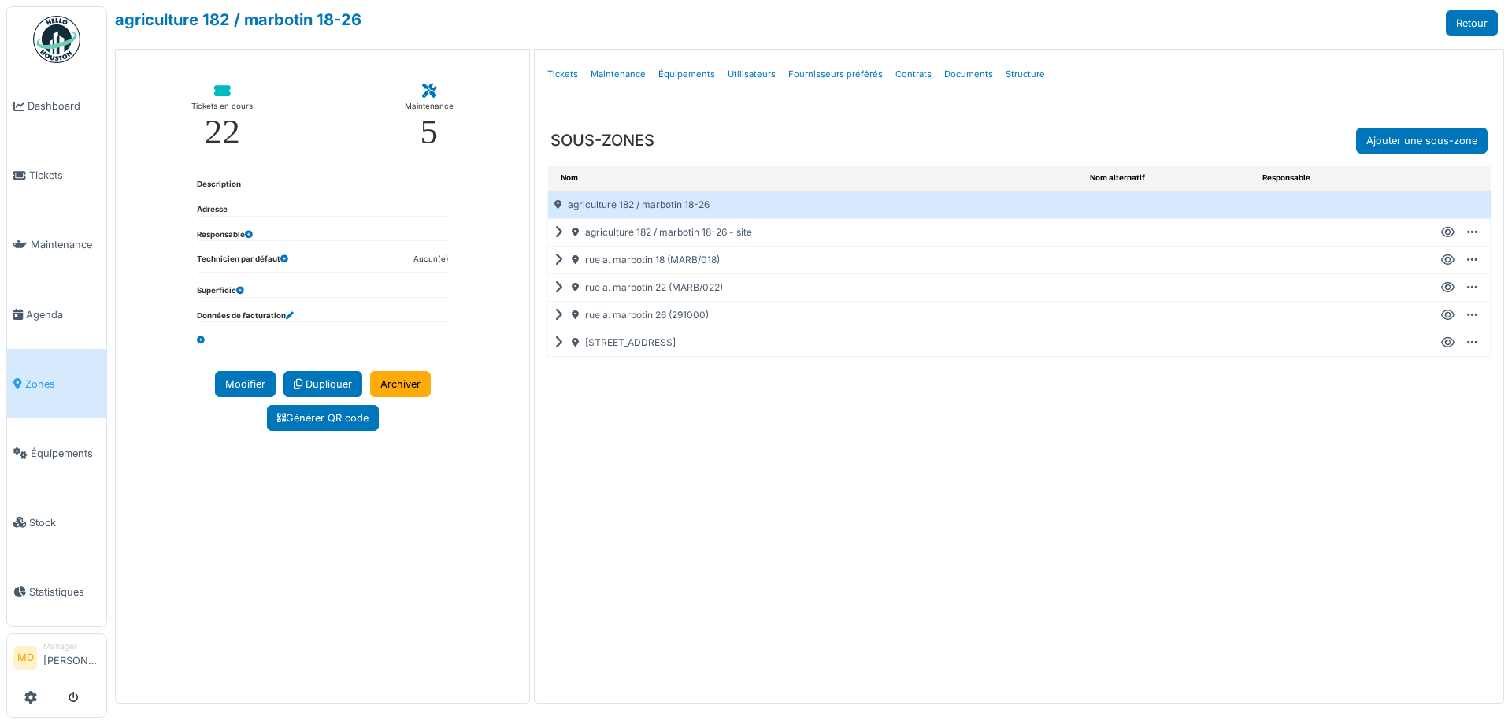
click at [554, 288] on div "rue a. marbotin 22 (MARB/022)" at bounding box center [816, 287] width 536 height 27
click at [561, 287] on icon at bounding box center [561, 287] width 15 height 1
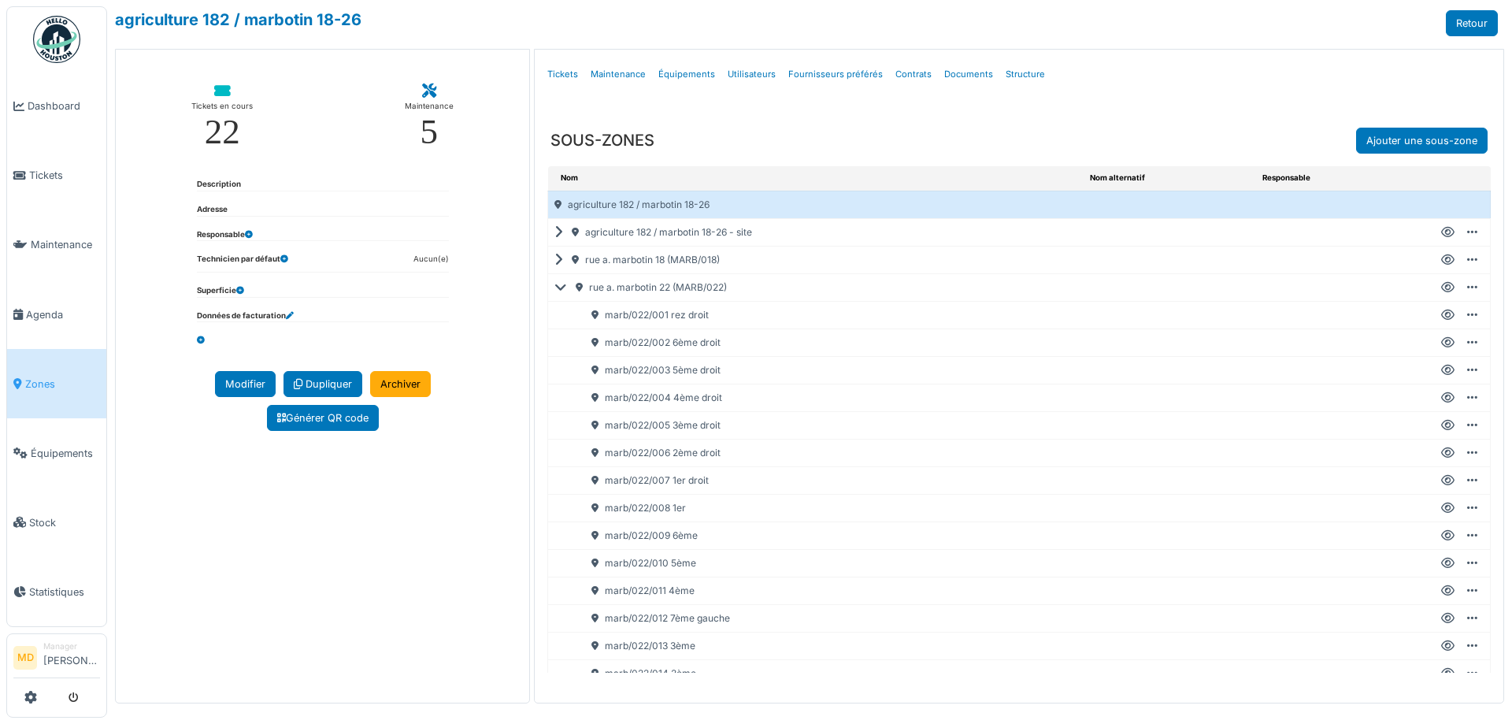
click at [1441, 315] on icon at bounding box center [1447, 315] width 13 height 1
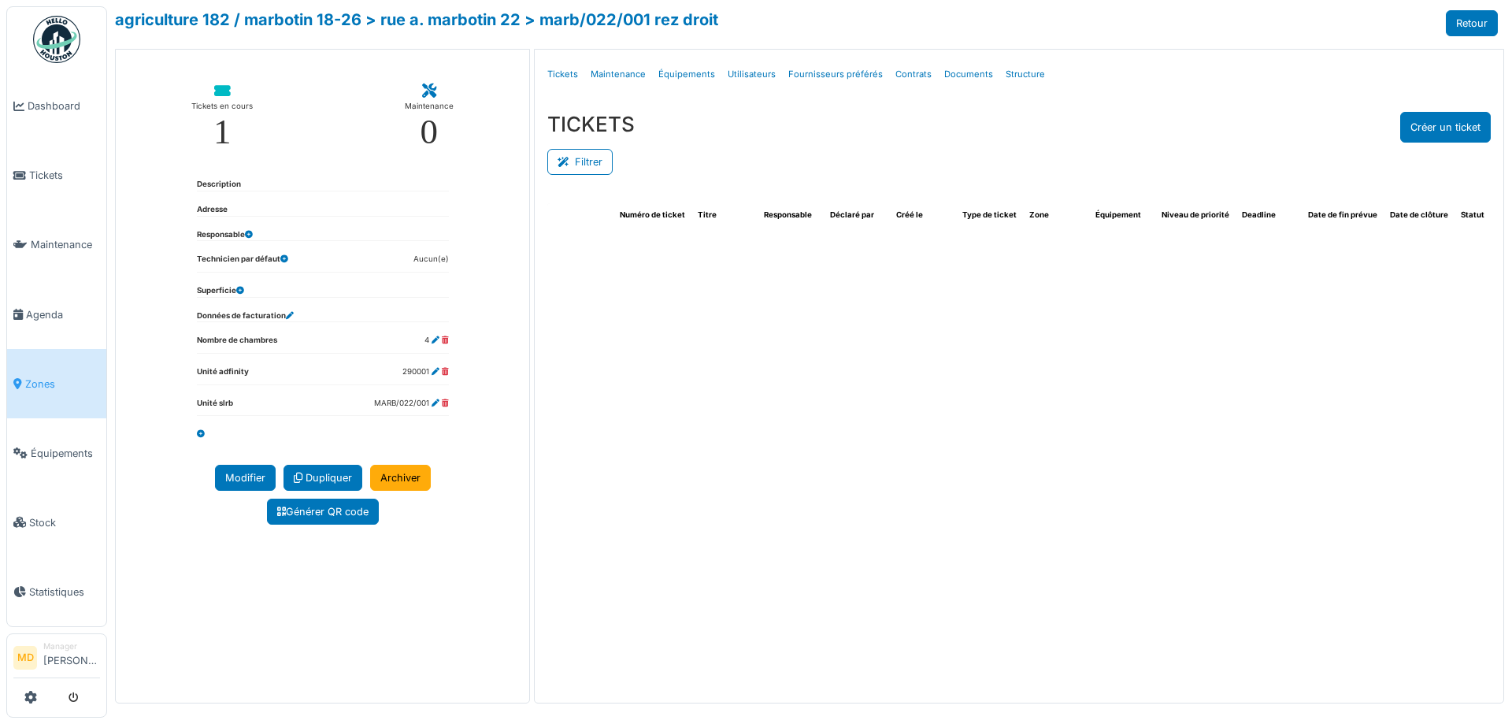
select select "***"
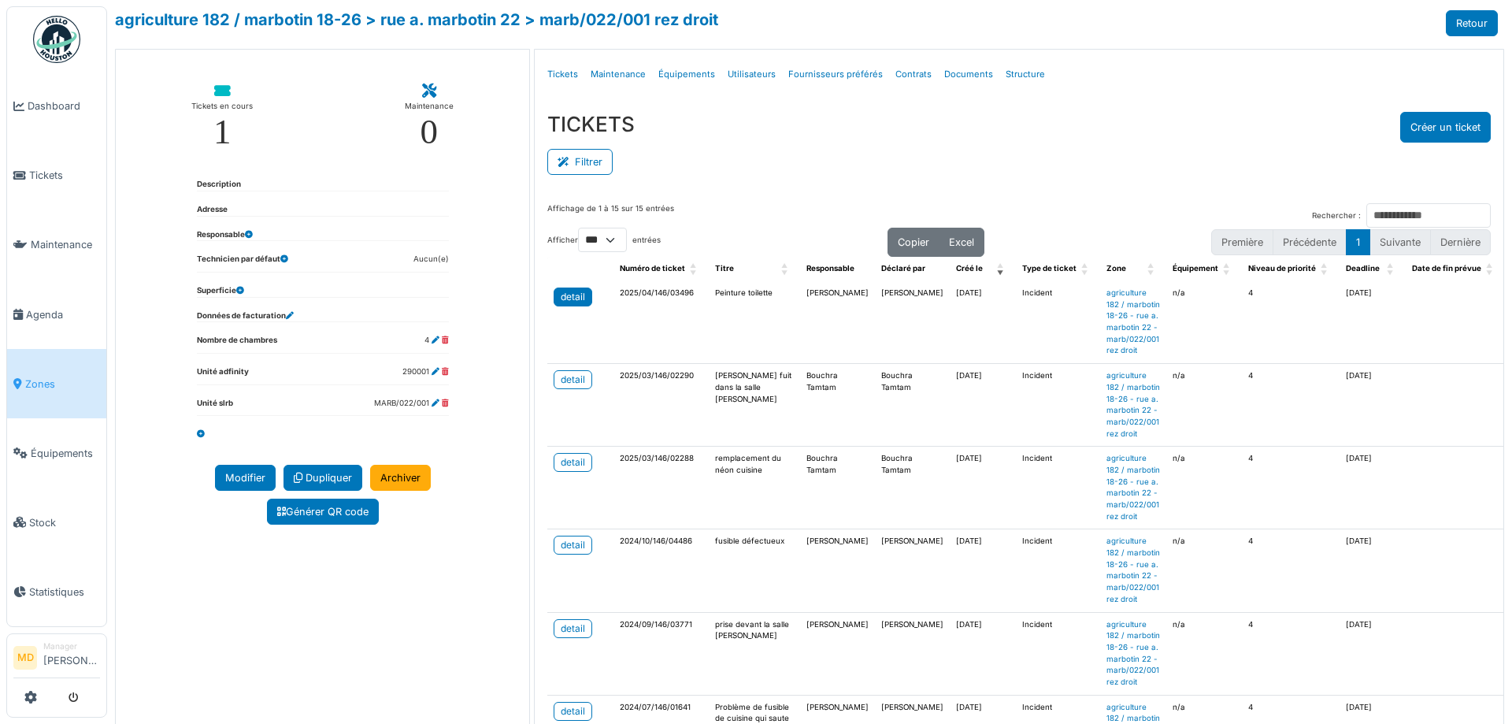
click at [575, 299] on div "detail" at bounding box center [573, 297] width 24 height 14
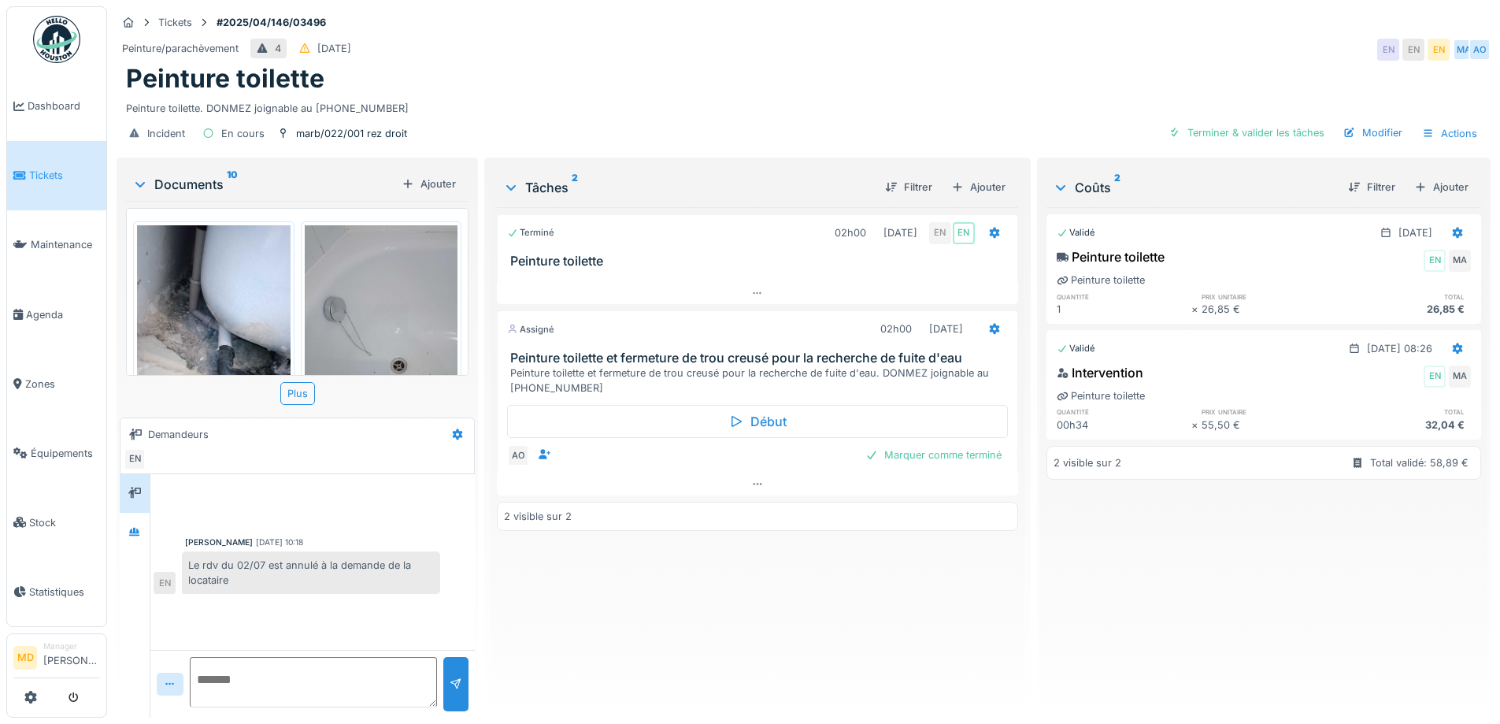
scroll to position [12, 0]
click at [136, 525] on div at bounding box center [134, 532] width 13 height 15
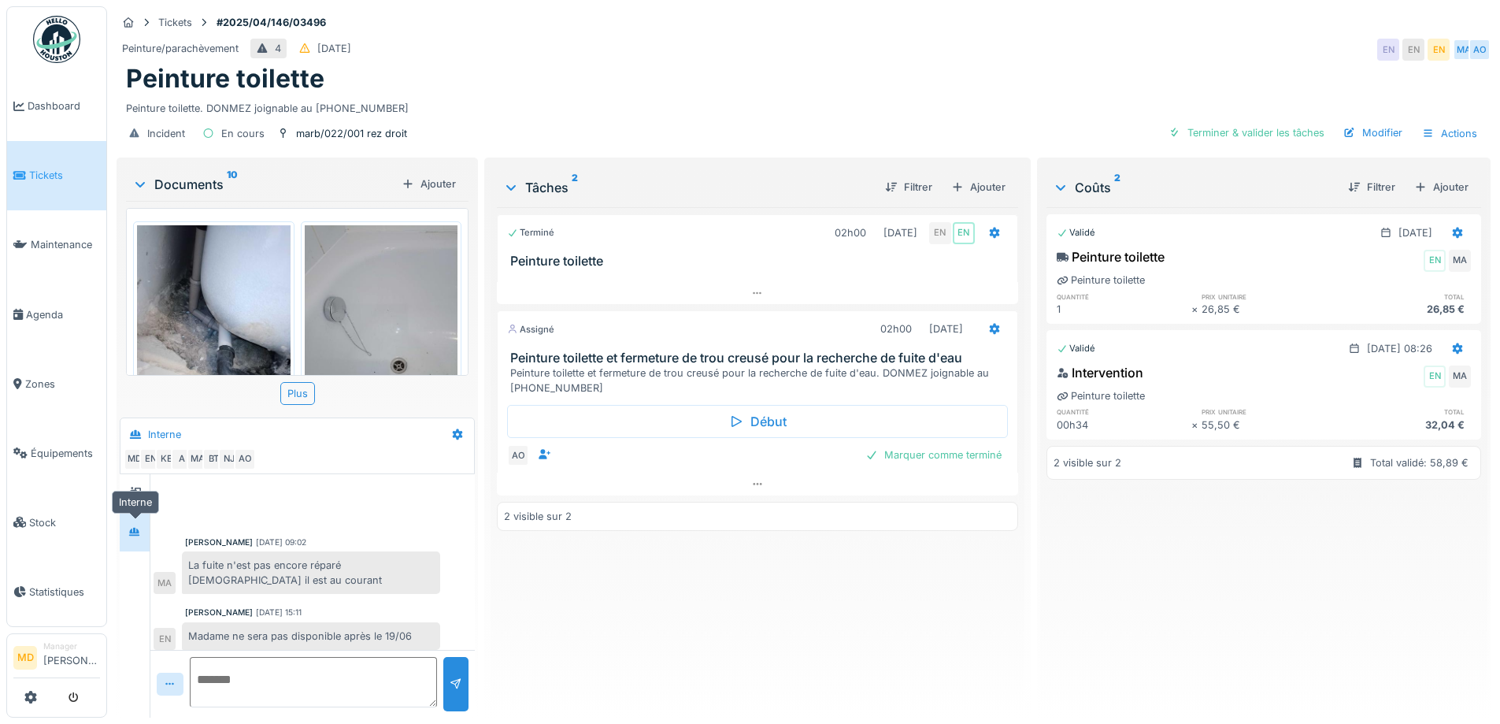
scroll to position [163, 0]
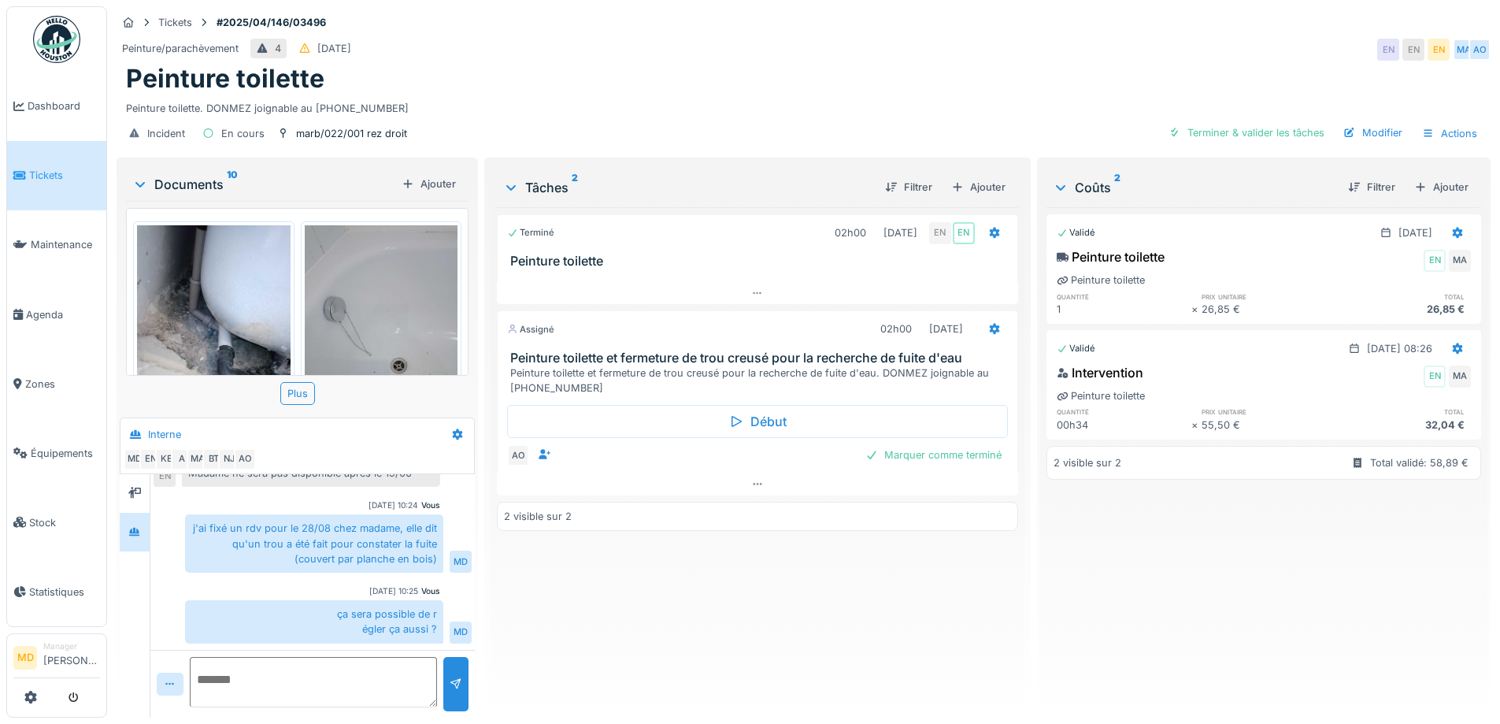
click at [347, 684] on textarea at bounding box center [313, 682] width 247 height 50
type textarea "**********"
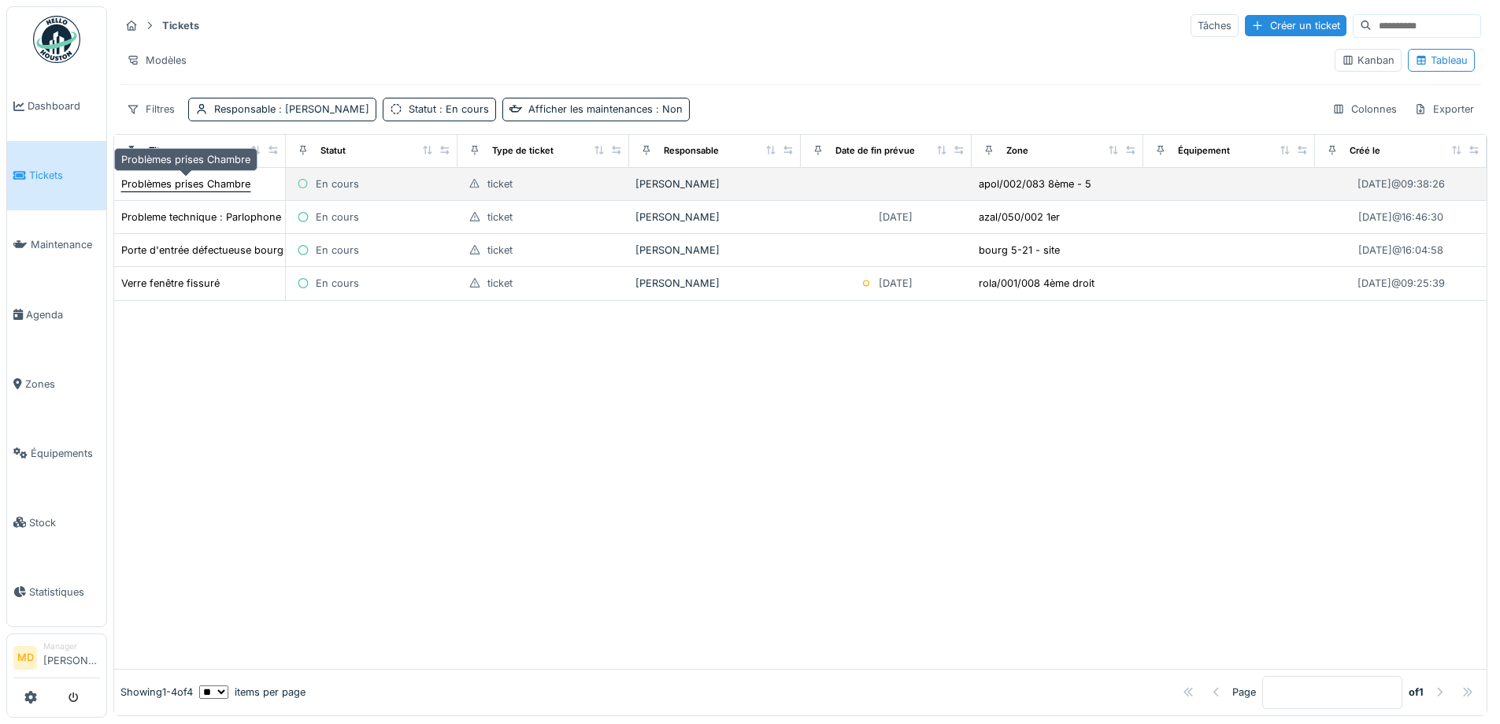
click at [172, 184] on div "Problèmes prises Chambre" at bounding box center [185, 183] width 129 height 15
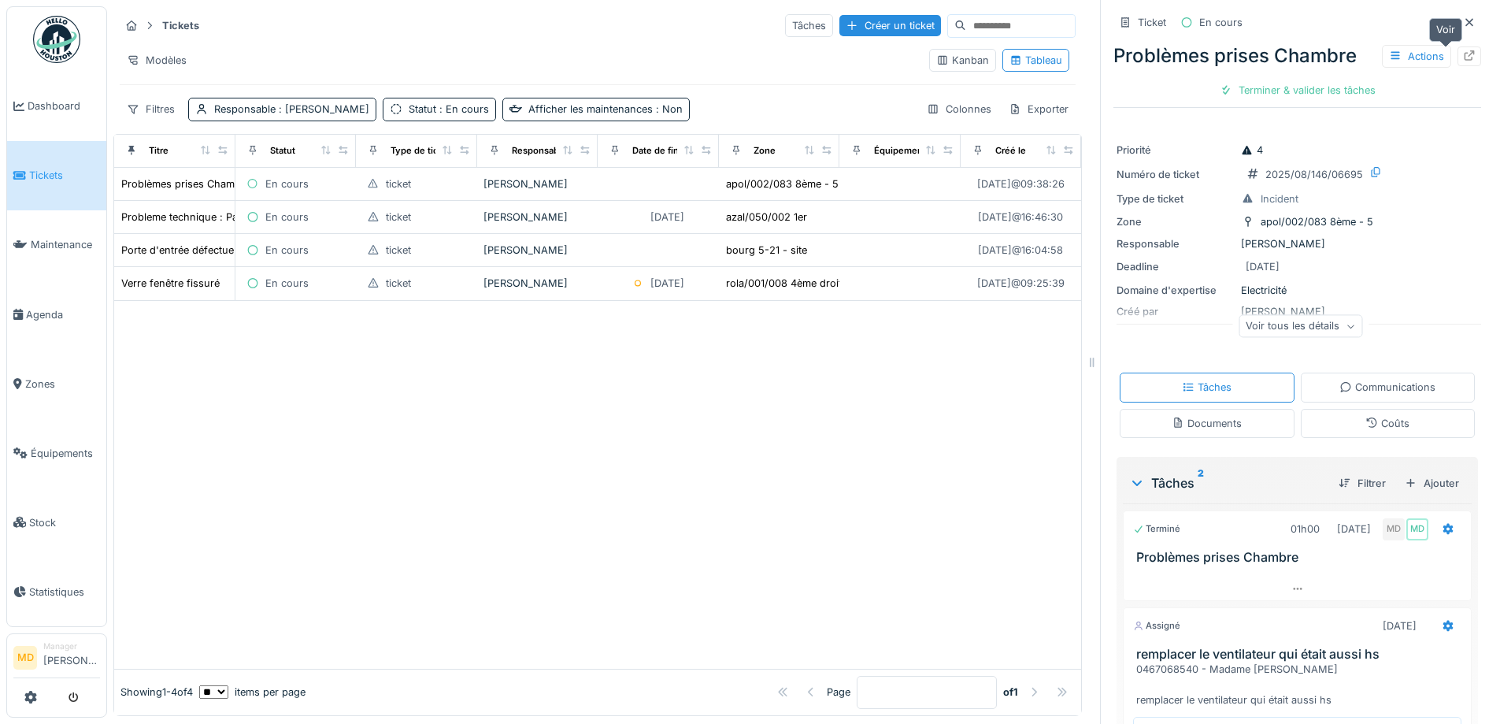
click at [1463, 57] on icon at bounding box center [1469, 55] width 13 height 10
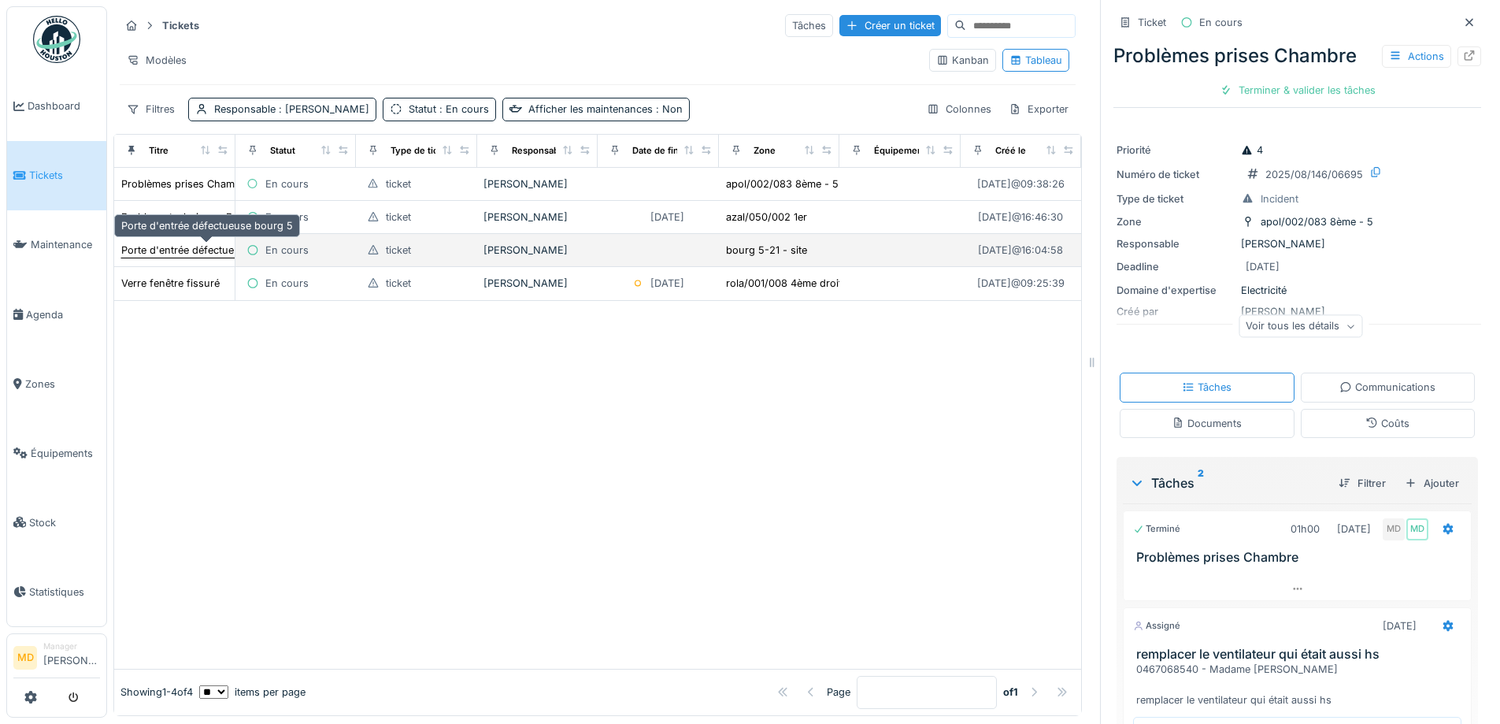
click at [184, 251] on div "Porte d'entrée défectueuse bourg 5" at bounding box center [207, 250] width 172 height 15
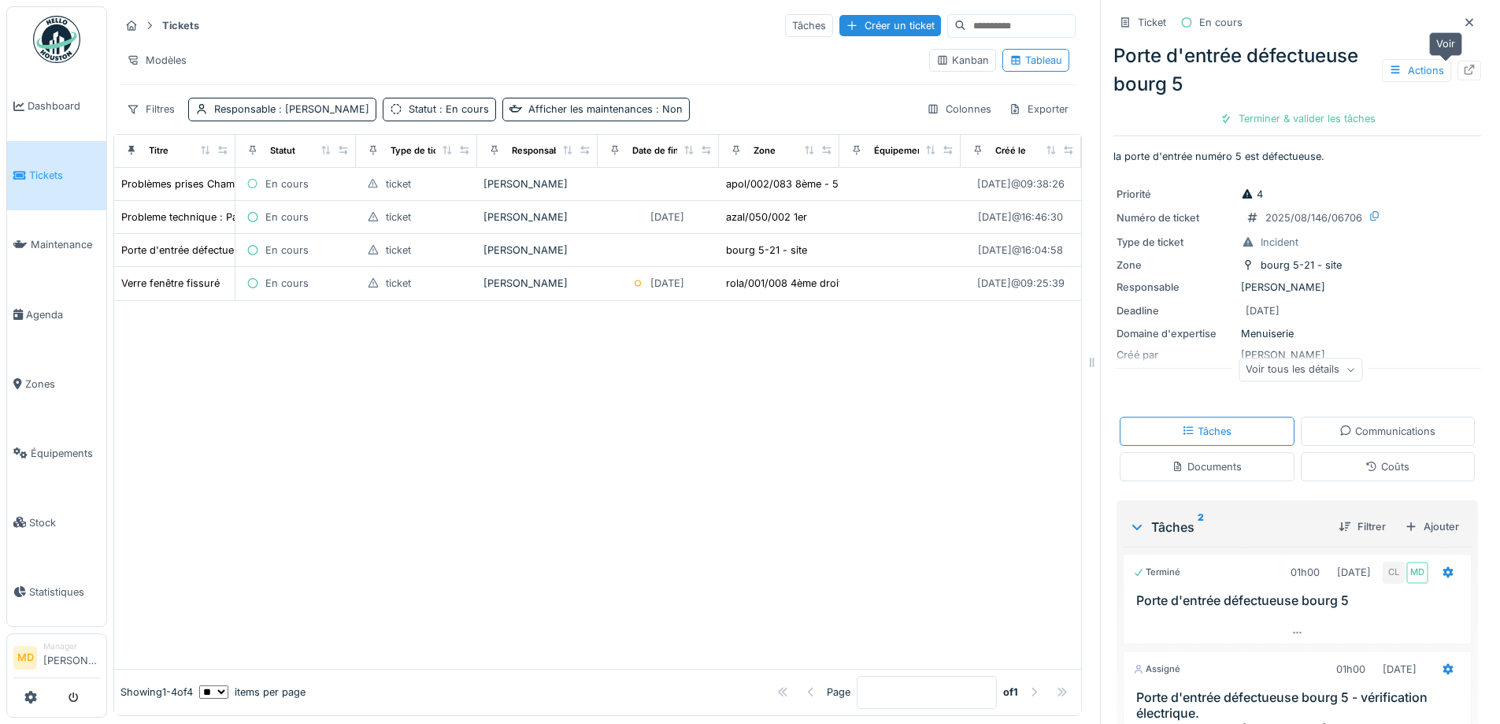
click at [1463, 68] on icon at bounding box center [1469, 70] width 13 height 10
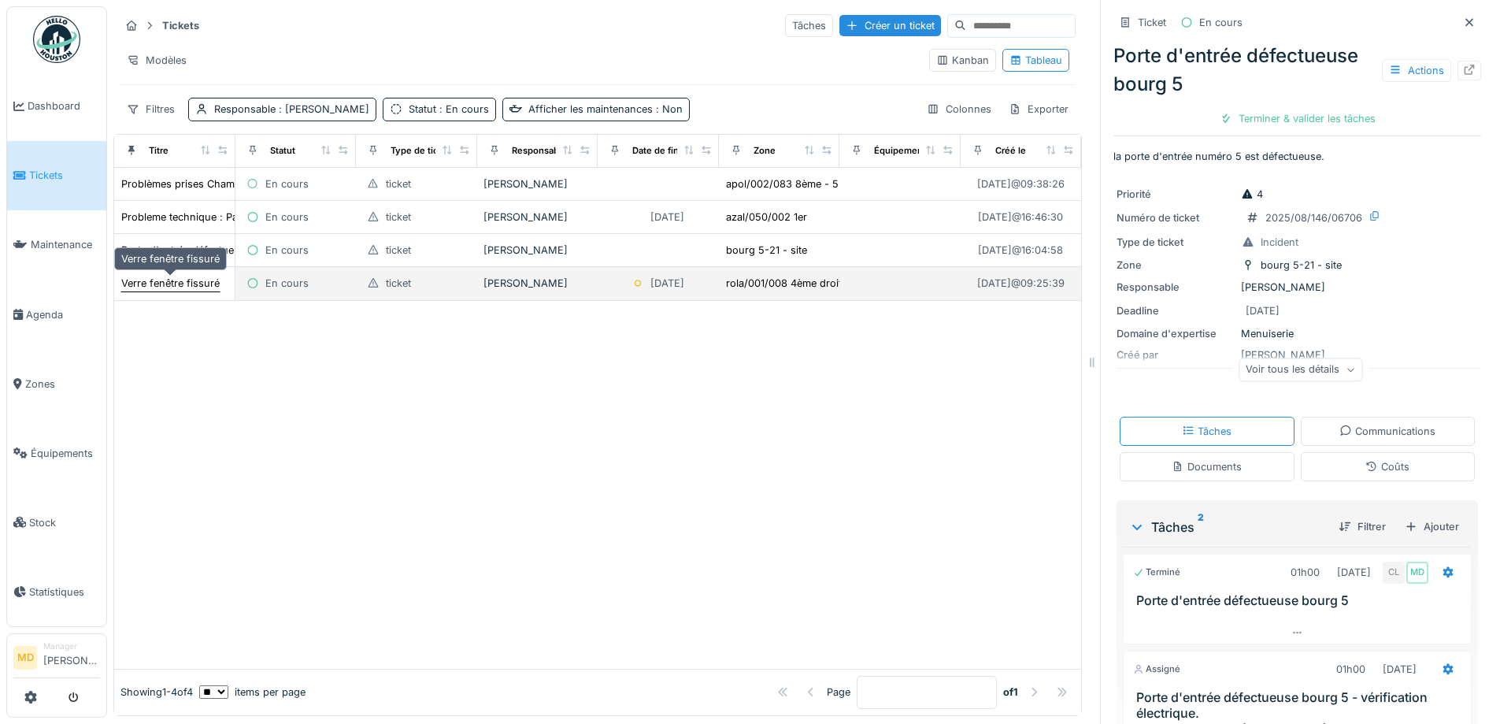
click at [187, 285] on div "Verre fenêtre fissuré" at bounding box center [170, 283] width 98 height 15
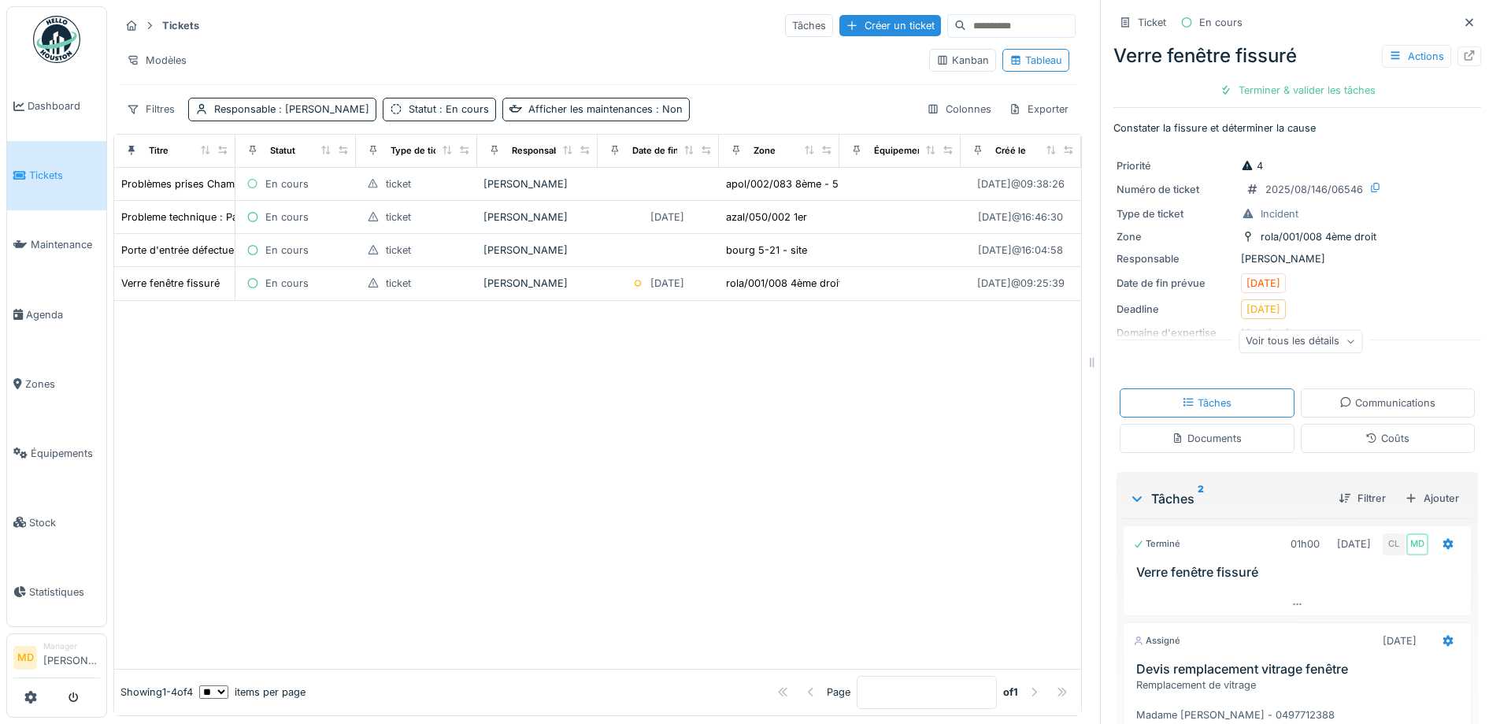
click at [1465, 58] on icon at bounding box center [1470, 55] width 10 height 10
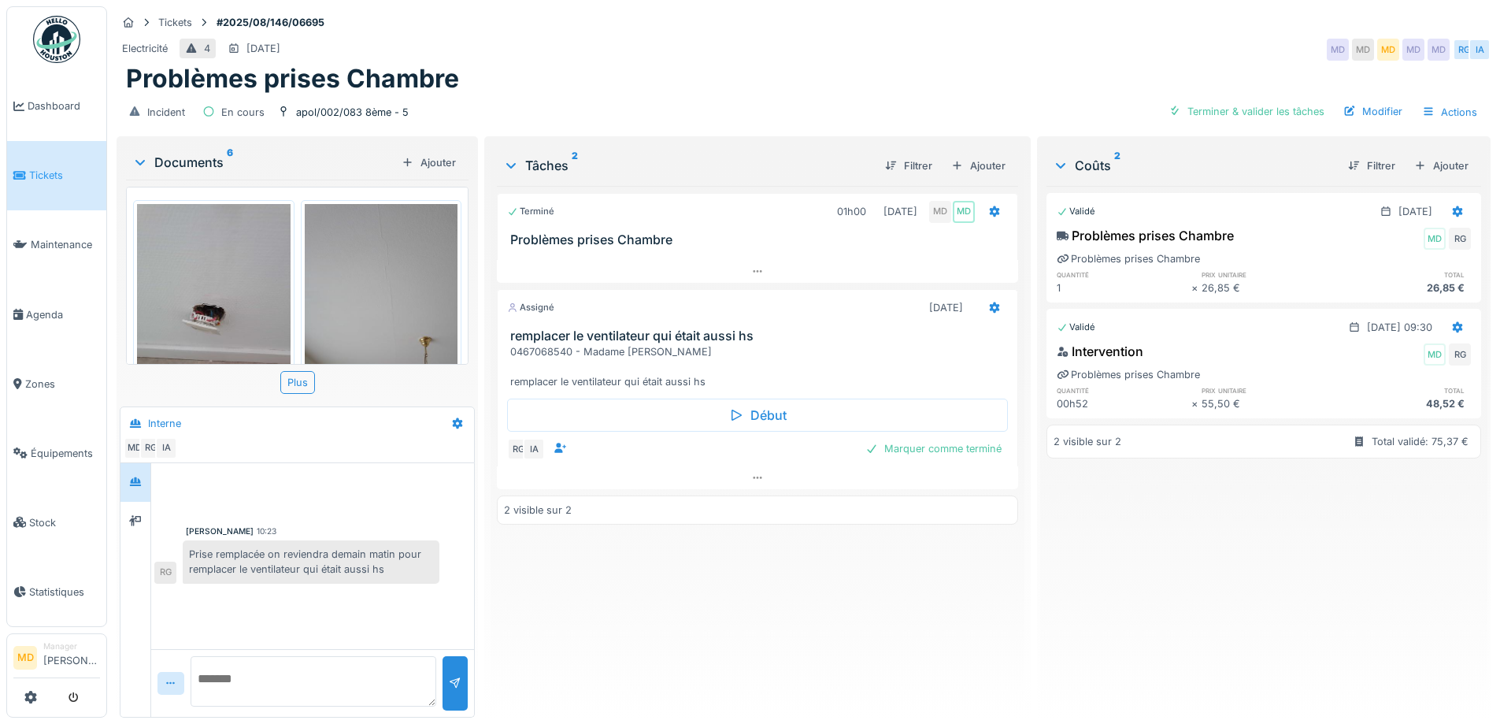
scroll to position [539, 0]
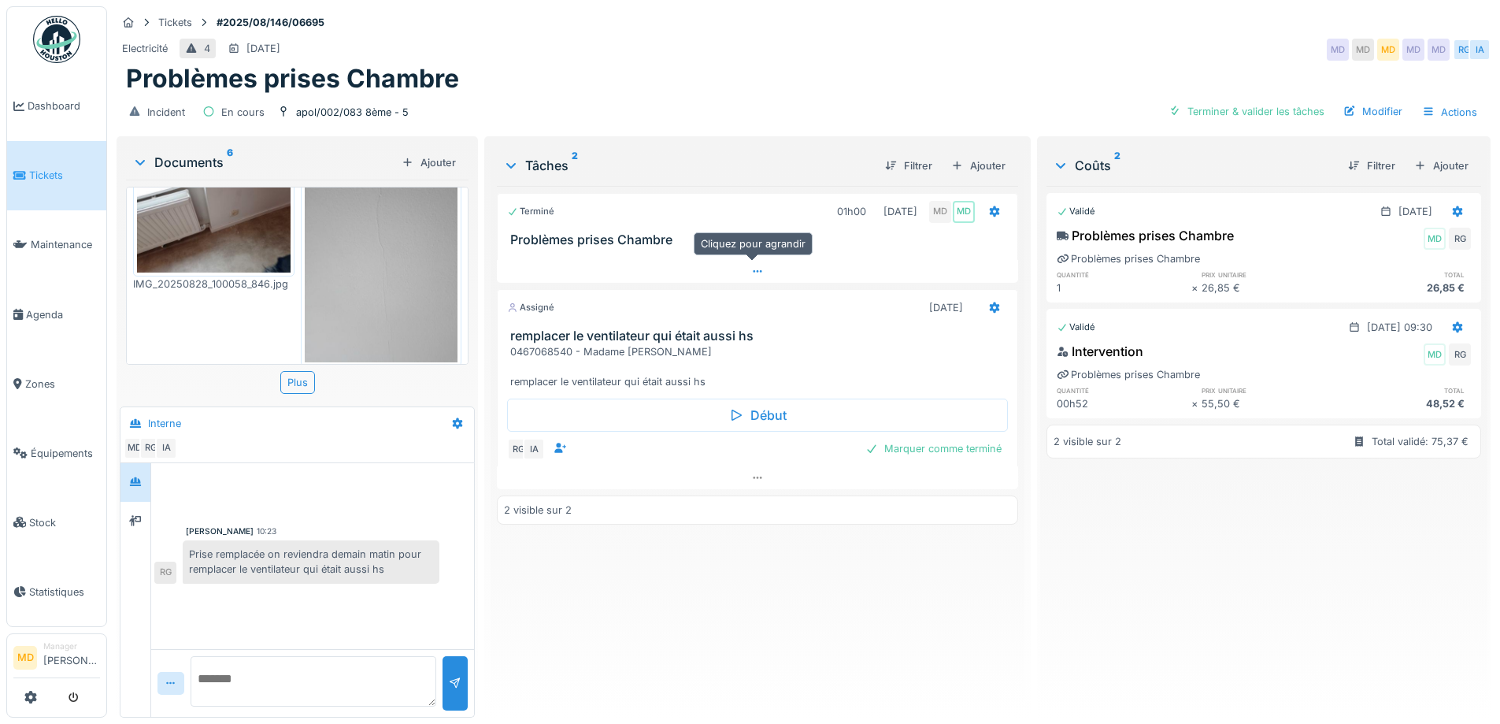
click at [751, 276] on icon at bounding box center [757, 271] width 13 height 10
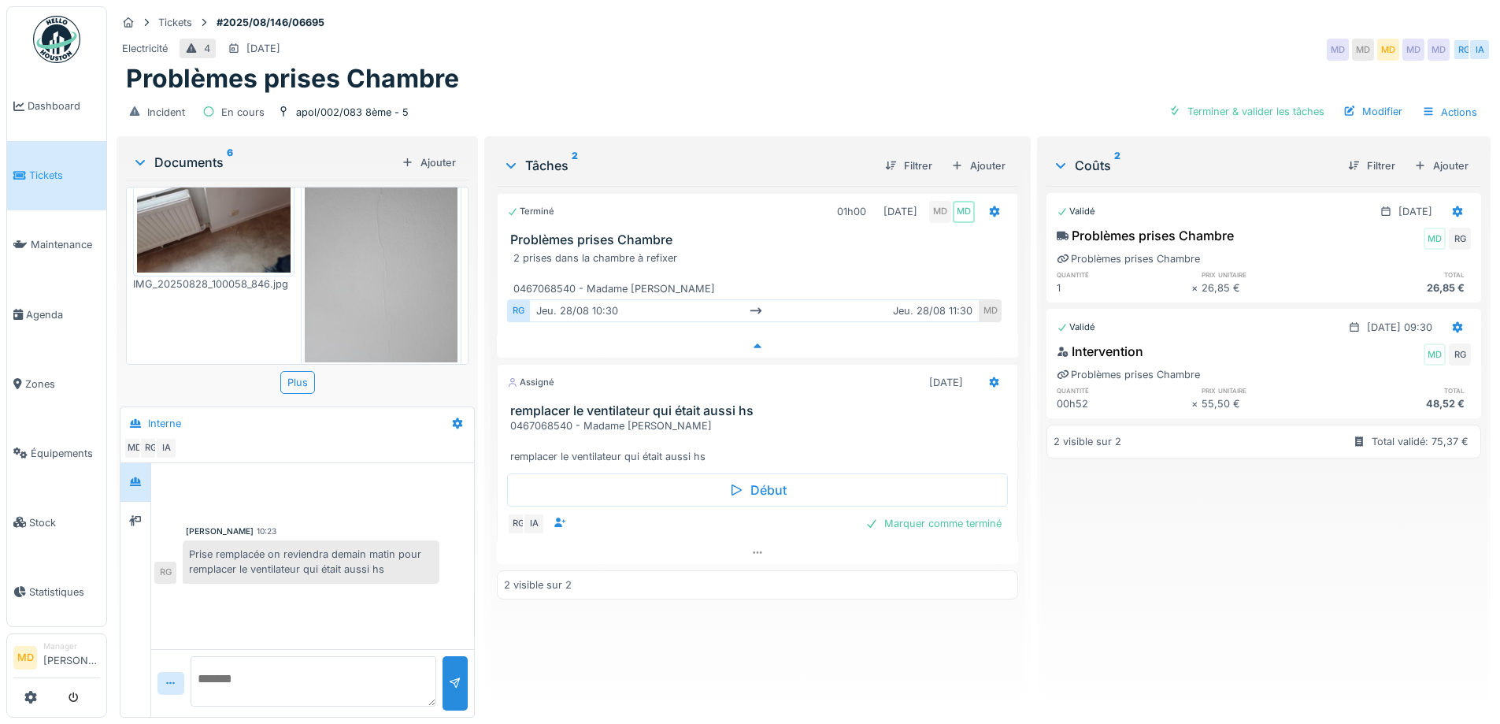
scroll to position [12, 0]
click at [753, 340] on div at bounding box center [757, 346] width 521 height 23
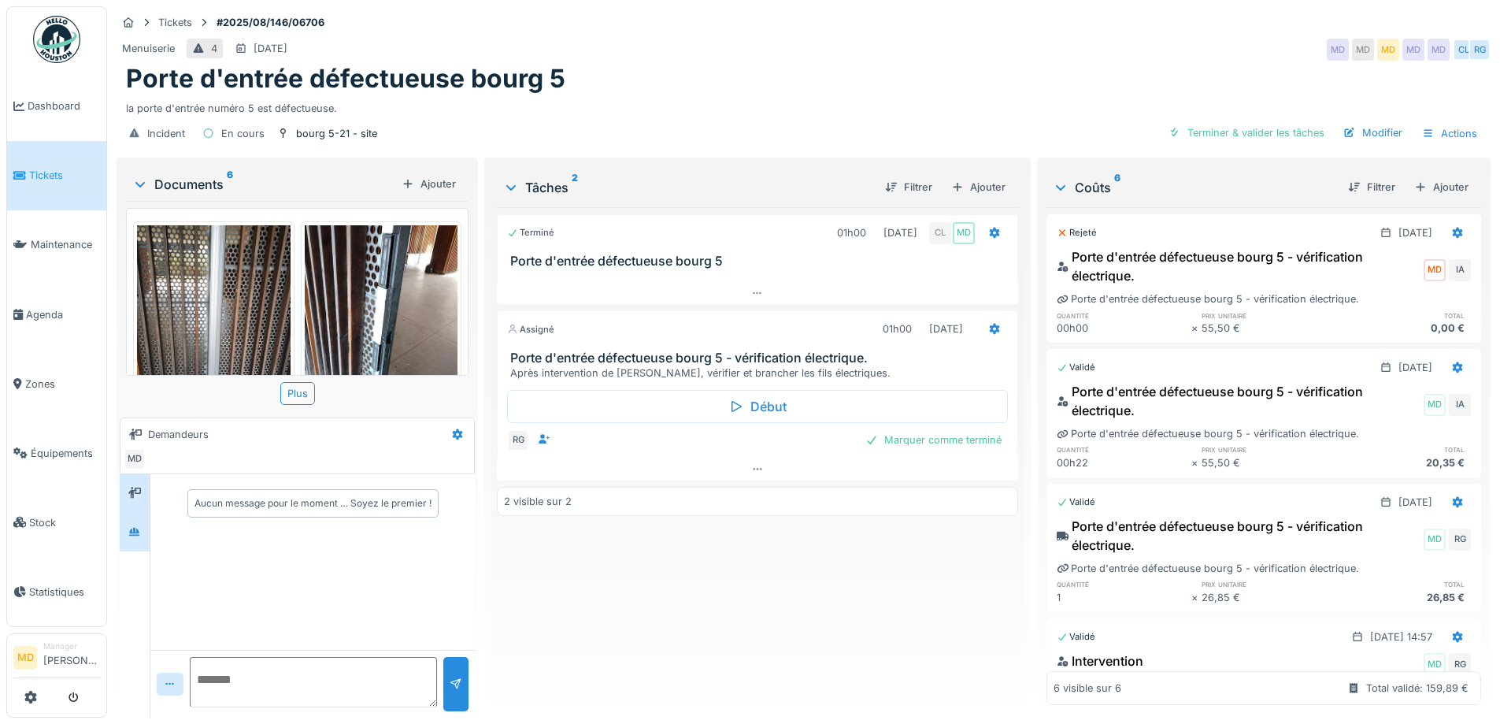
click at [146, 522] on div at bounding box center [135, 532] width 24 height 20
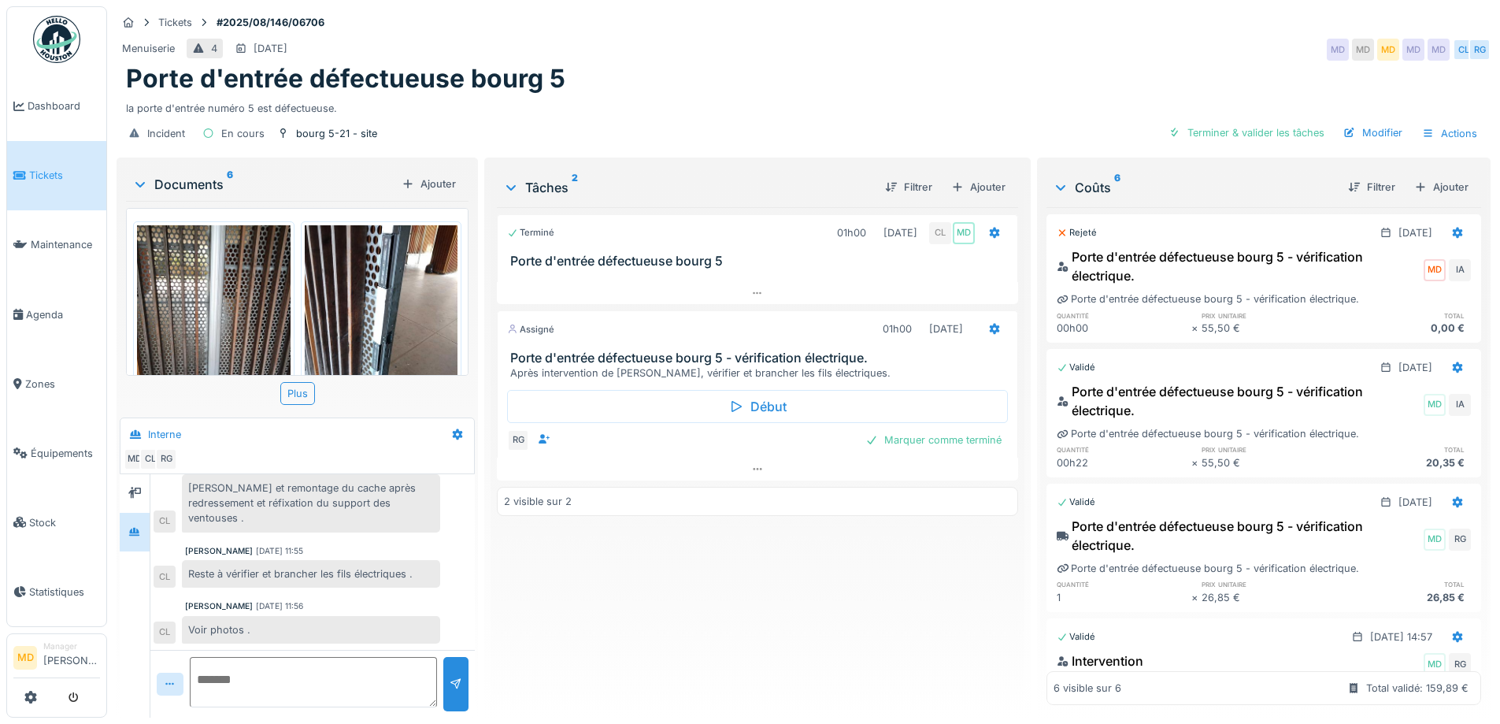
scroll to position [12, 0]
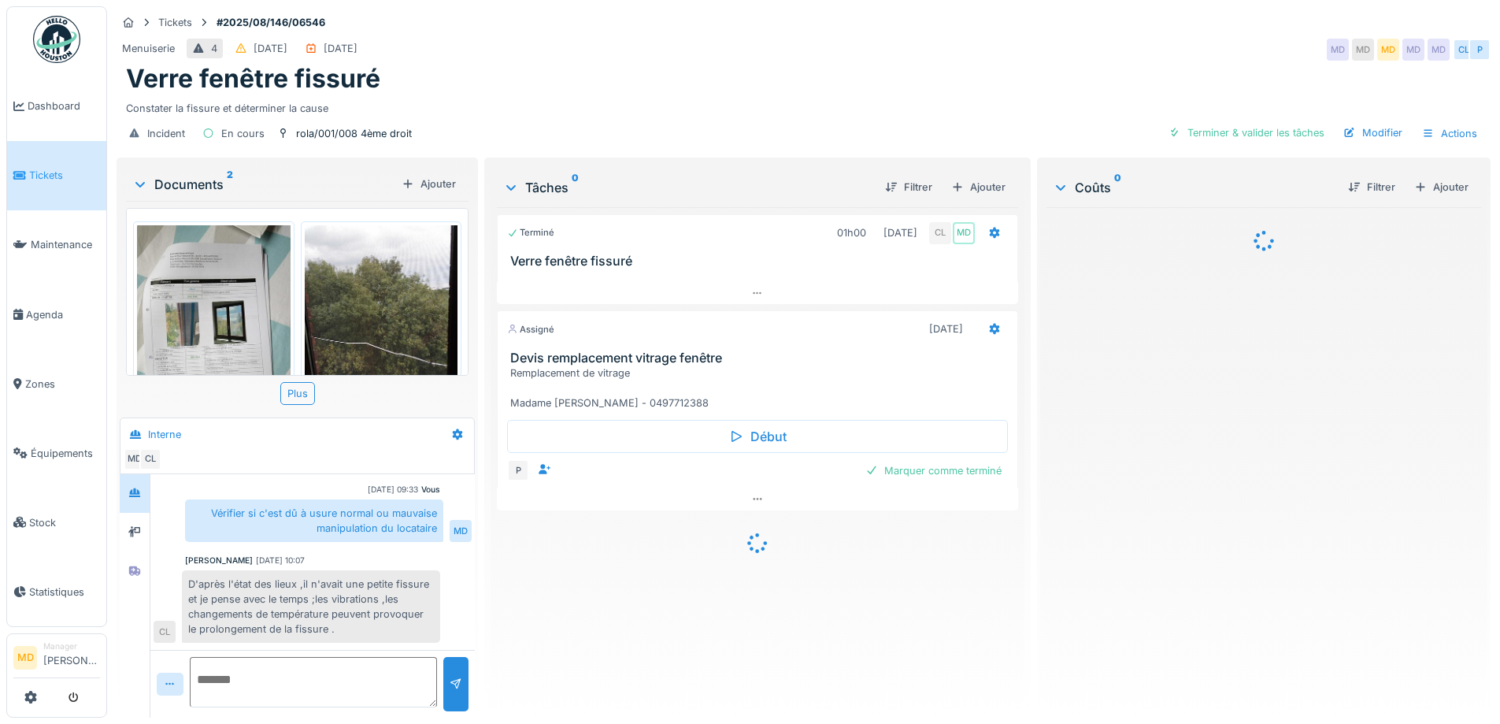
scroll to position [138, 0]
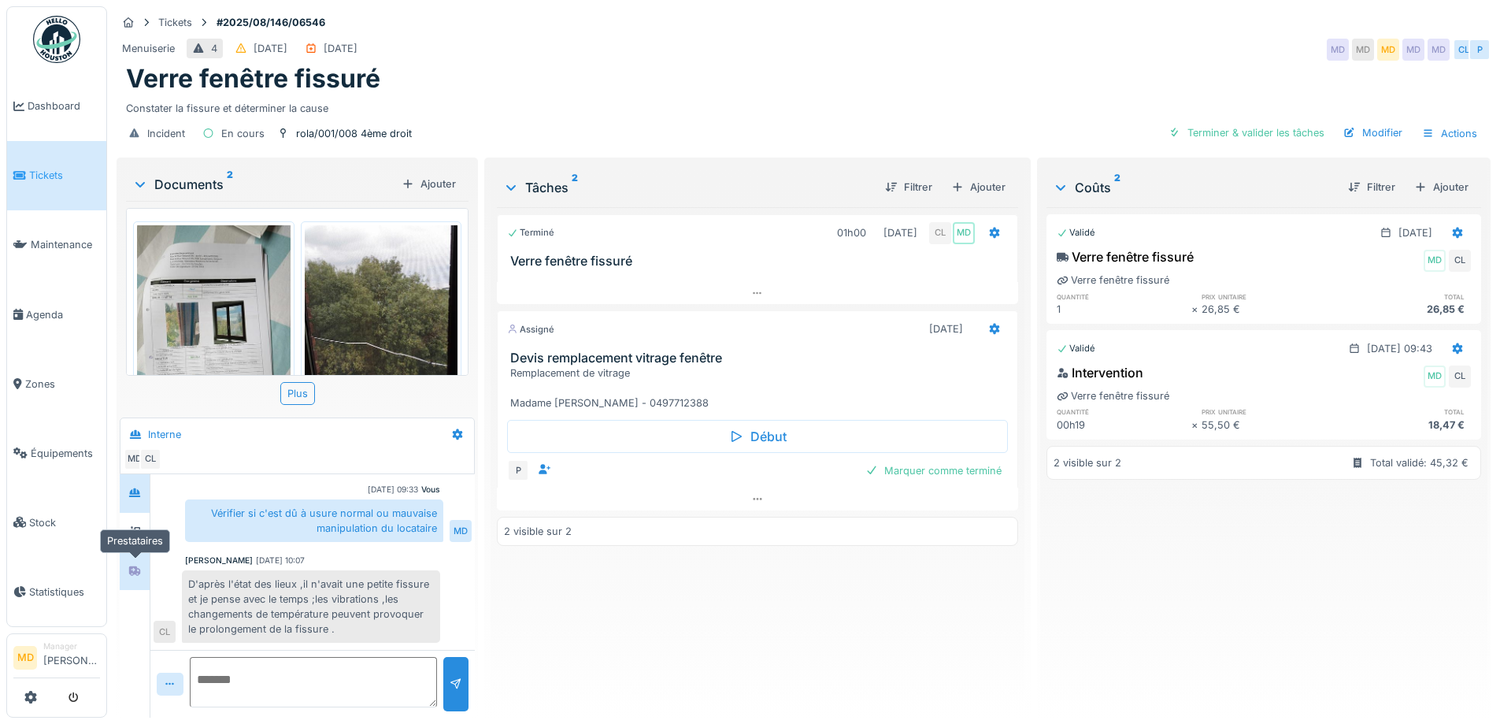
click at [135, 566] on icon at bounding box center [134, 570] width 11 height 9
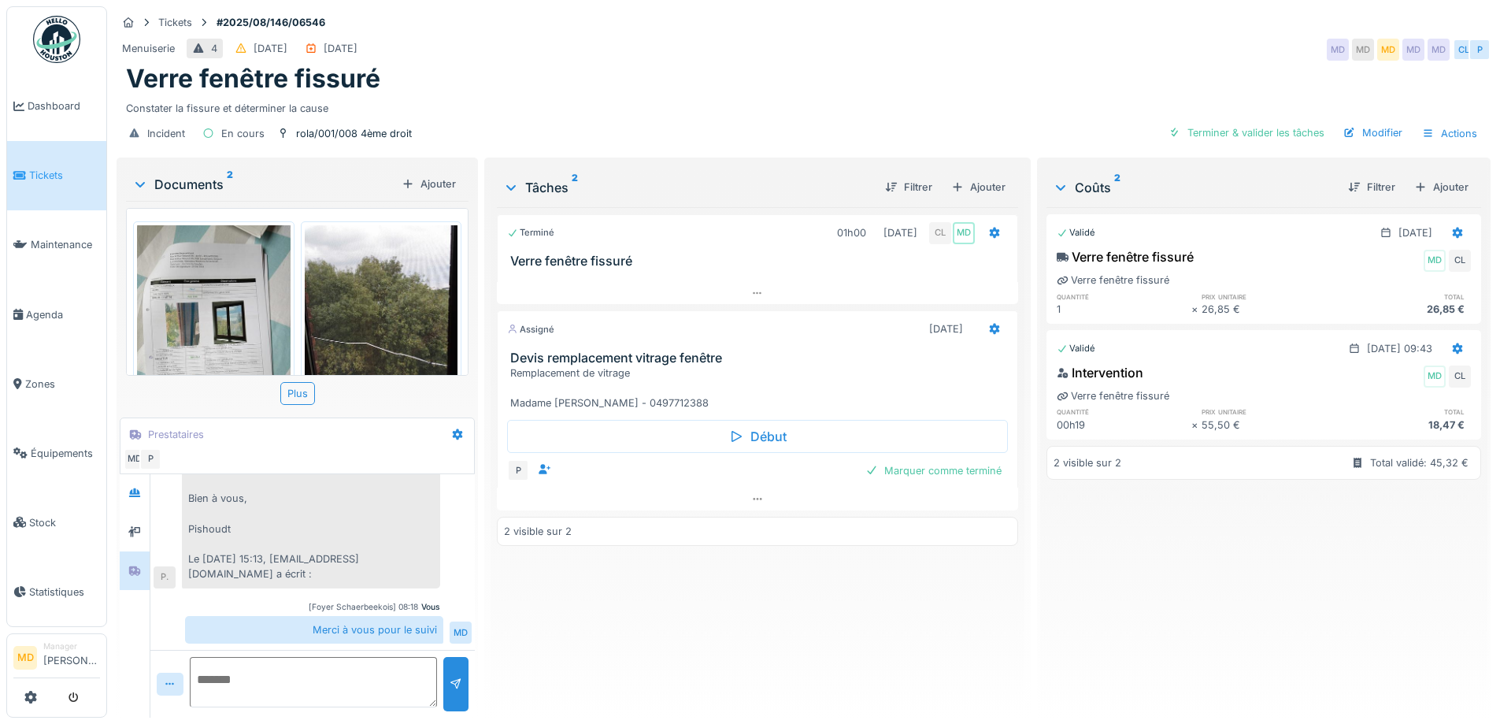
scroll to position [12, 0]
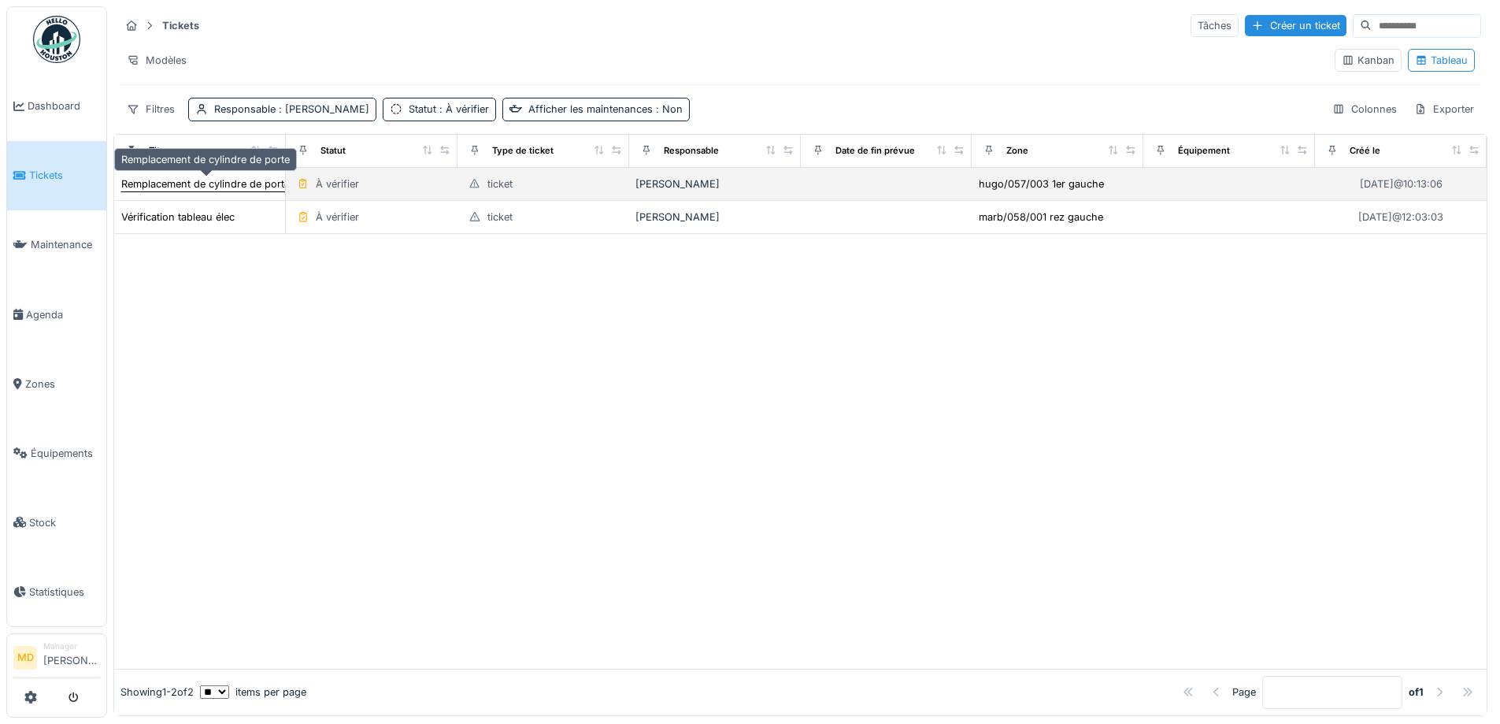
click at [232, 182] on div "Remplacement de cylindre de porte" at bounding box center [205, 183] width 169 height 15
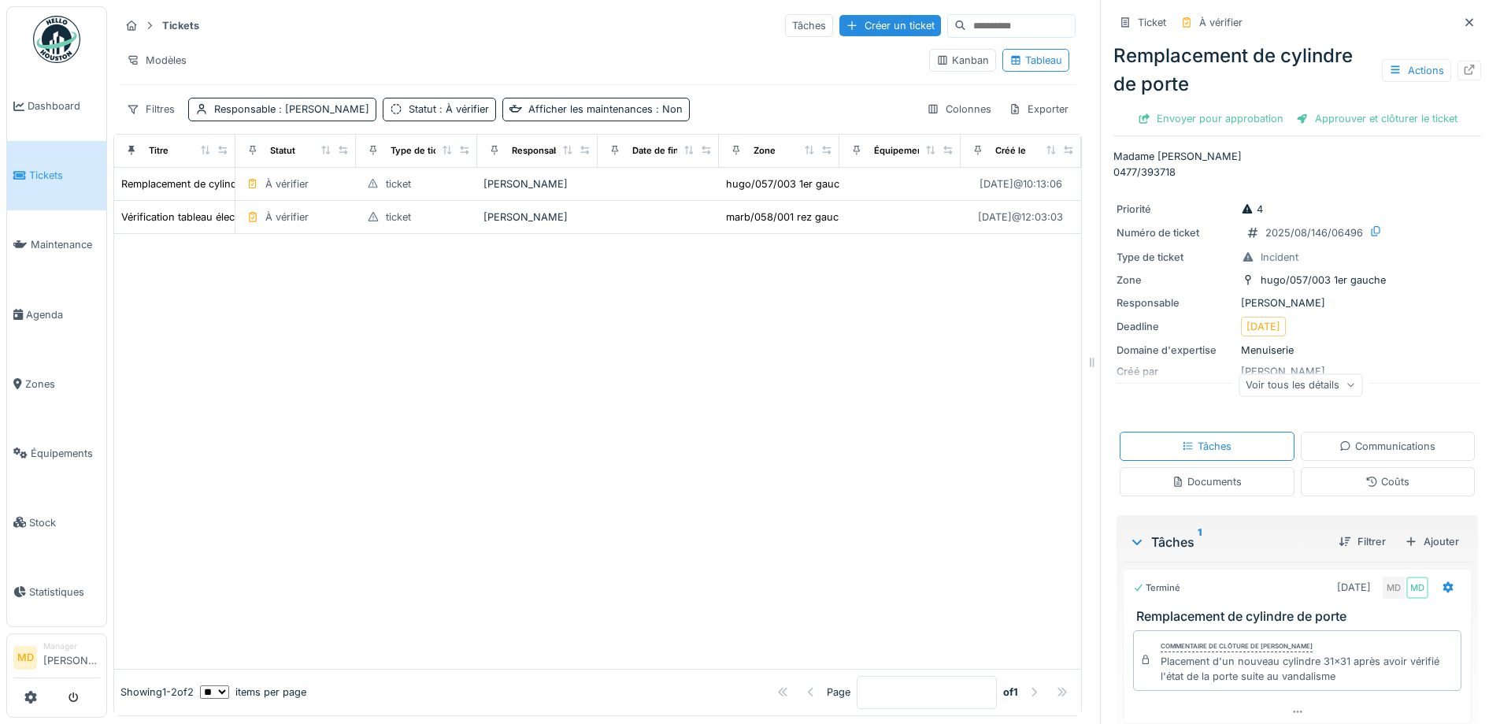
scroll to position [57, 0]
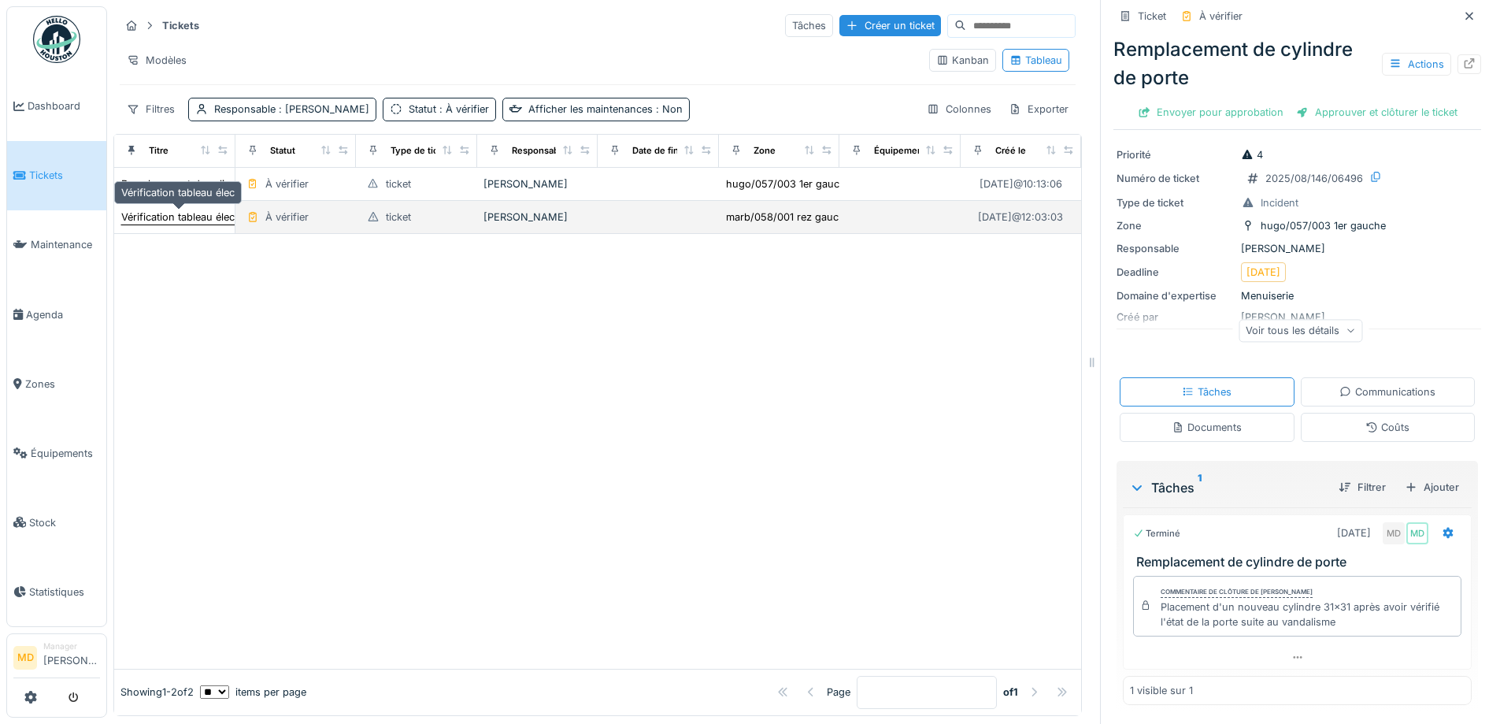
click at [191, 216] on div "Vérification tableau élec" at bounding box center [177, 217] width 113 height 15
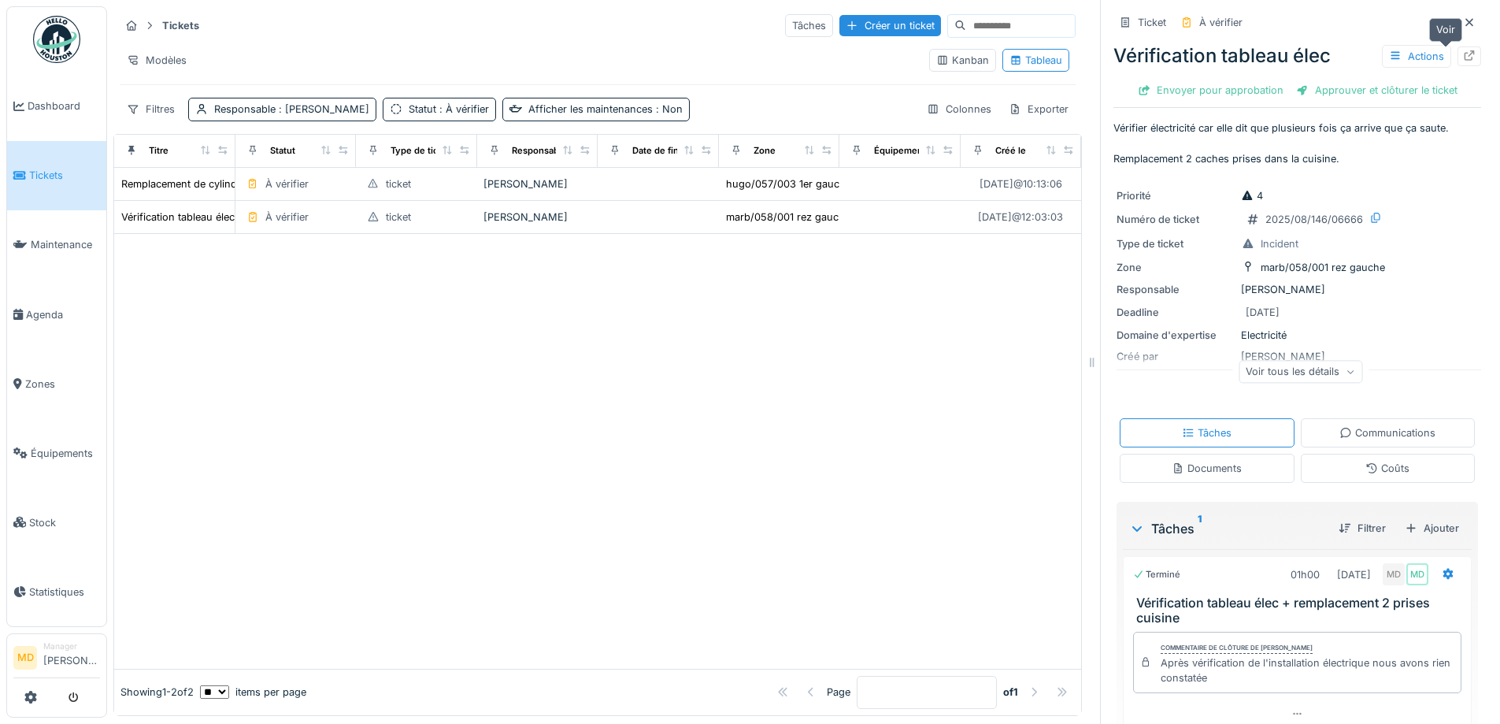
click at [1458, 51] on div at bounding box center [1470, 56] width 24 height 20
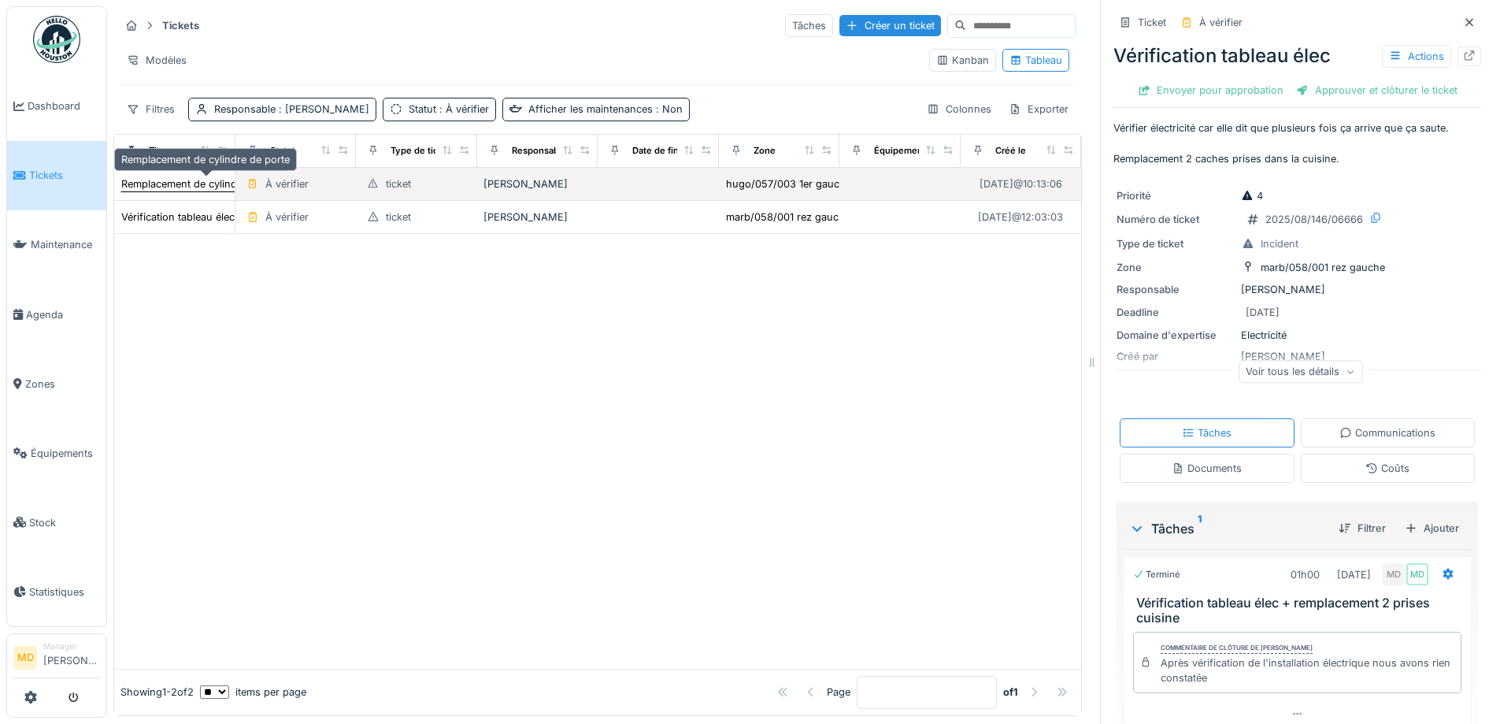
click at [200, 187] on div "Remplacement de cylindre de porte" at bounding box center [205, 183] width 169 height 15
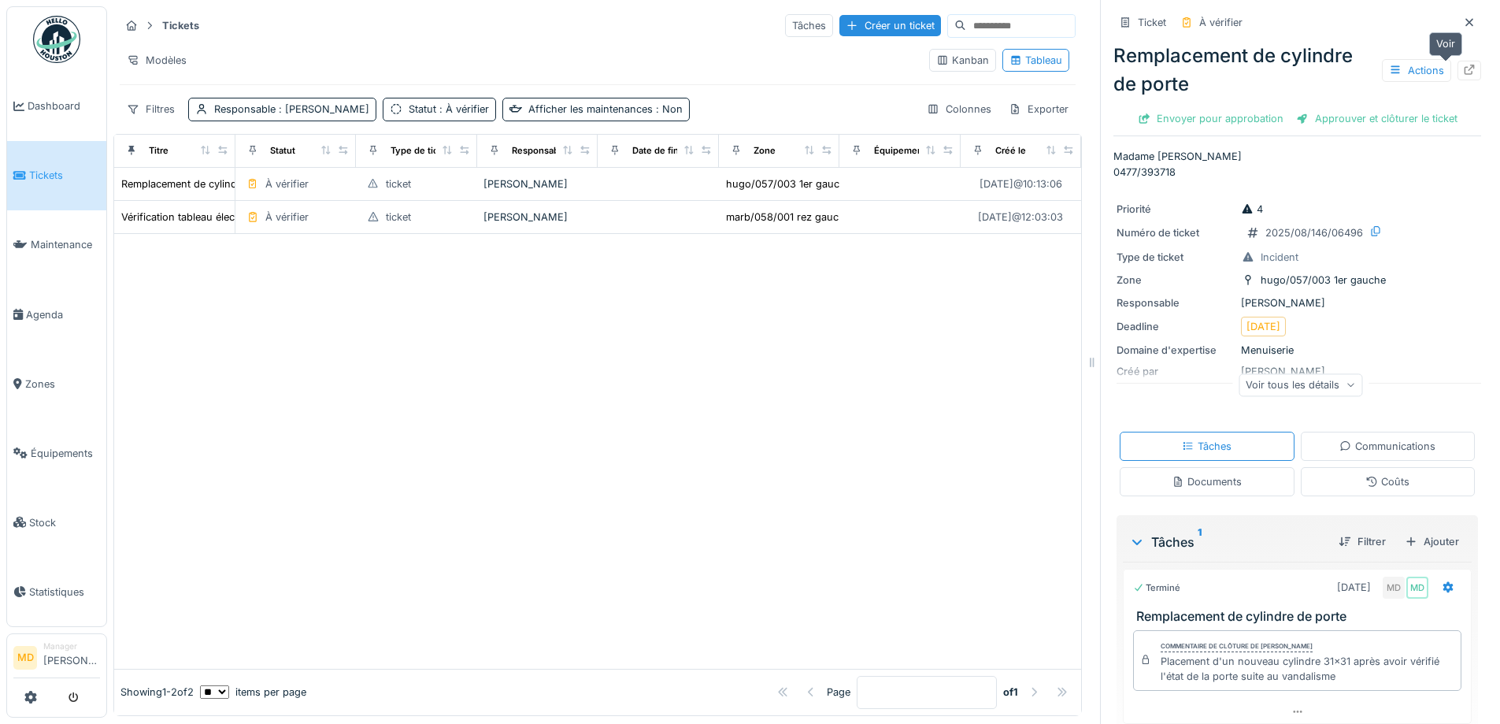
click at [1463, 65] on icon at bounding box center [1469, 70] width 13 height 10
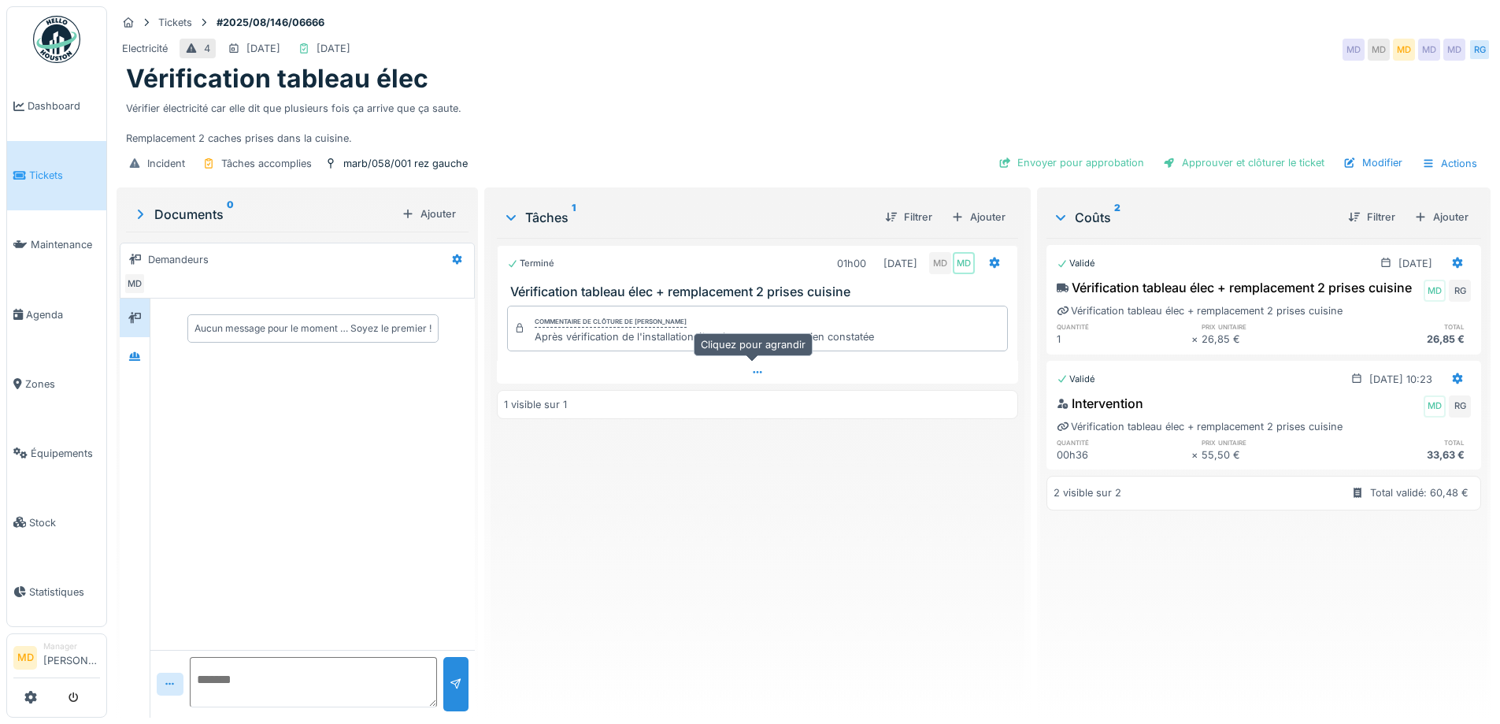
click at [755, 371] on icon at bounding box center [757, 372] width 13 height 10
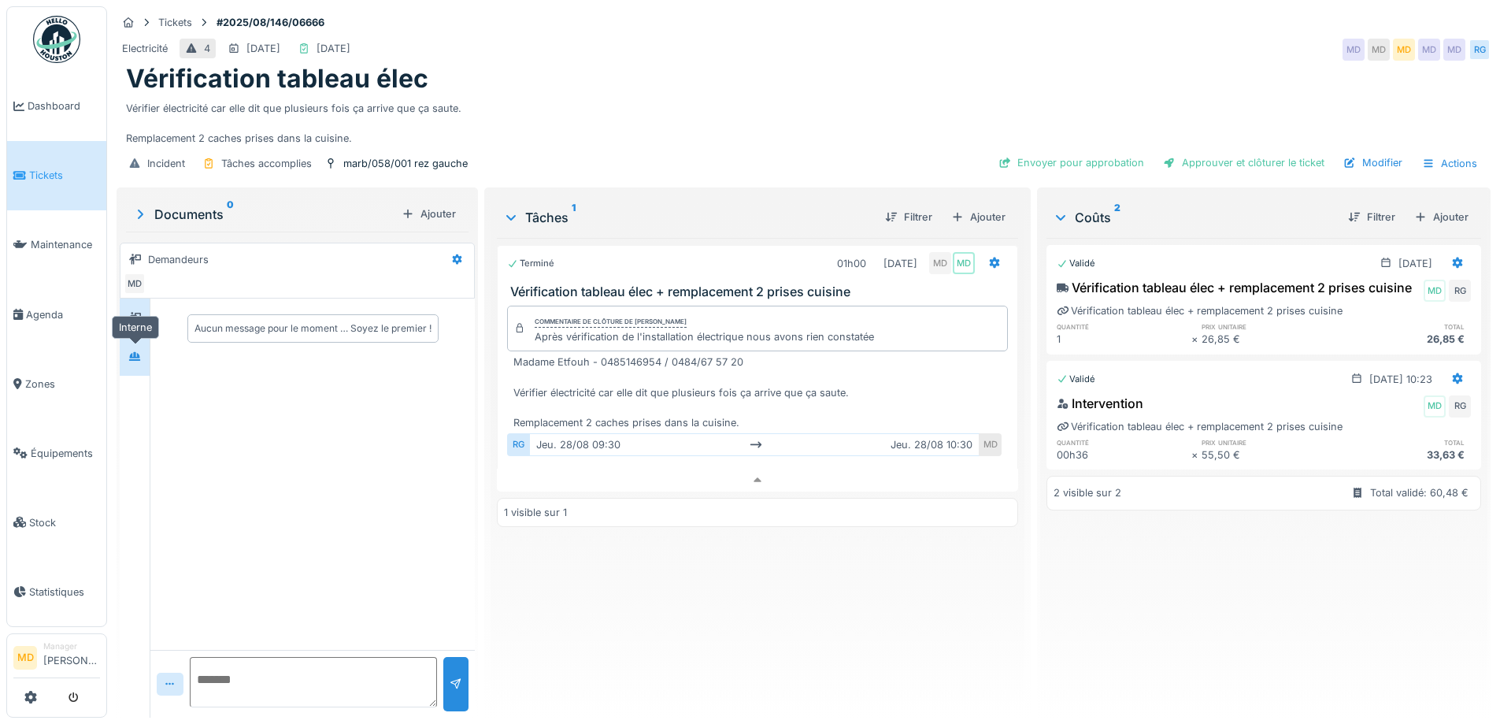
click at [135, 352] on icon at bounding box center [134, 356] width 11 height 9
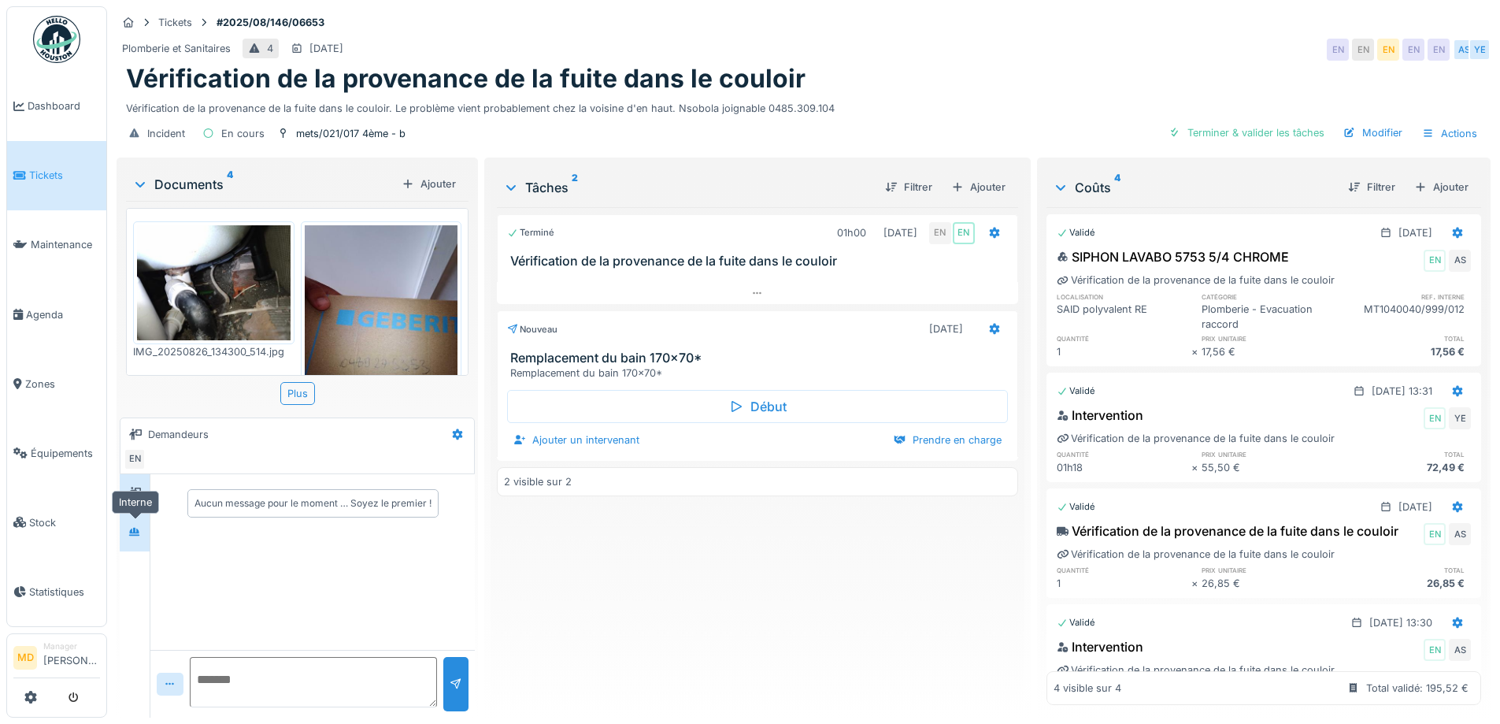
click at [131, 532] on icon at bounding box center [134, 531] width 11 height 9
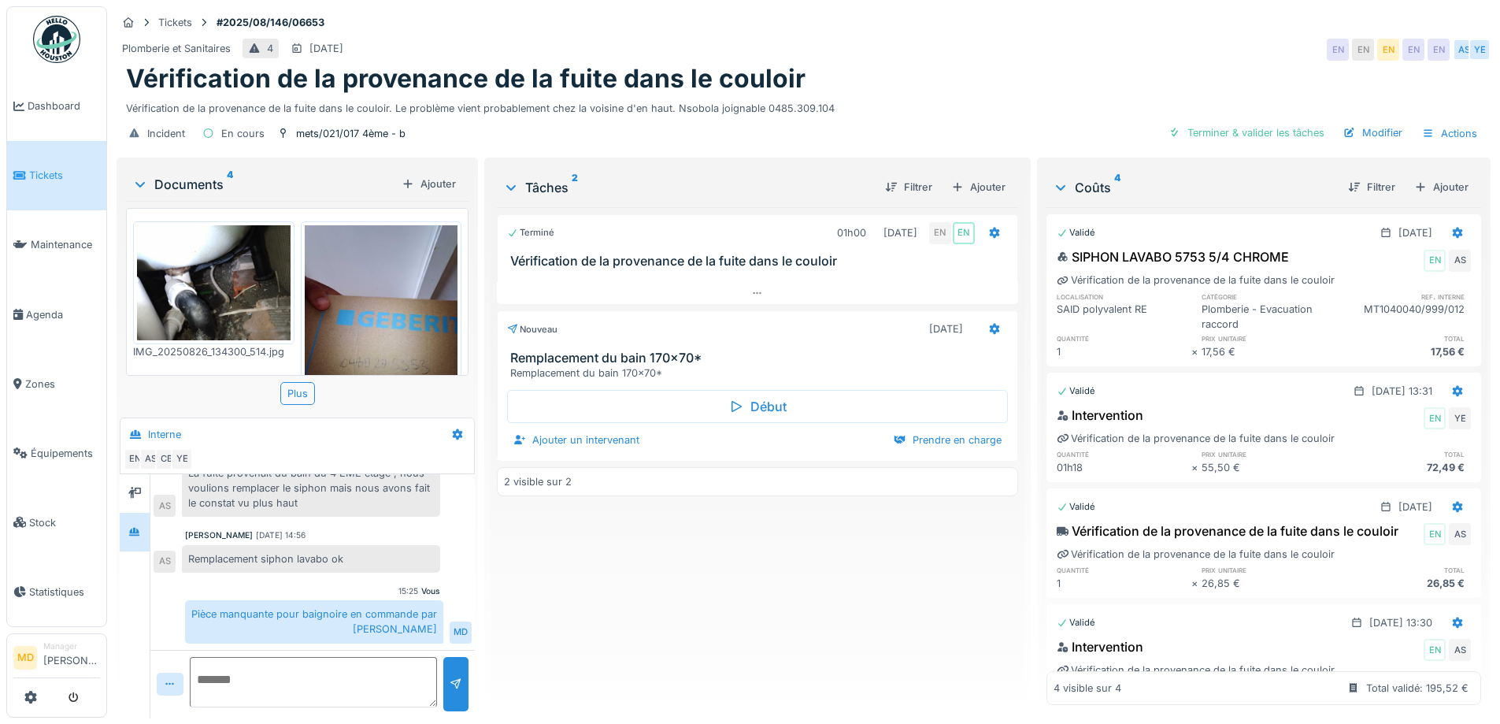
scroll to position [12, 0]
click at [497, 577] on div "Terminé 01h00 26/08/2025 EN EN Vérification de la provenance de la fuite dans l…" at bounding box center [757, 456] width 521 height 498
click at [229, 271] on img at bounding box center [214, 282] width 154 height 115
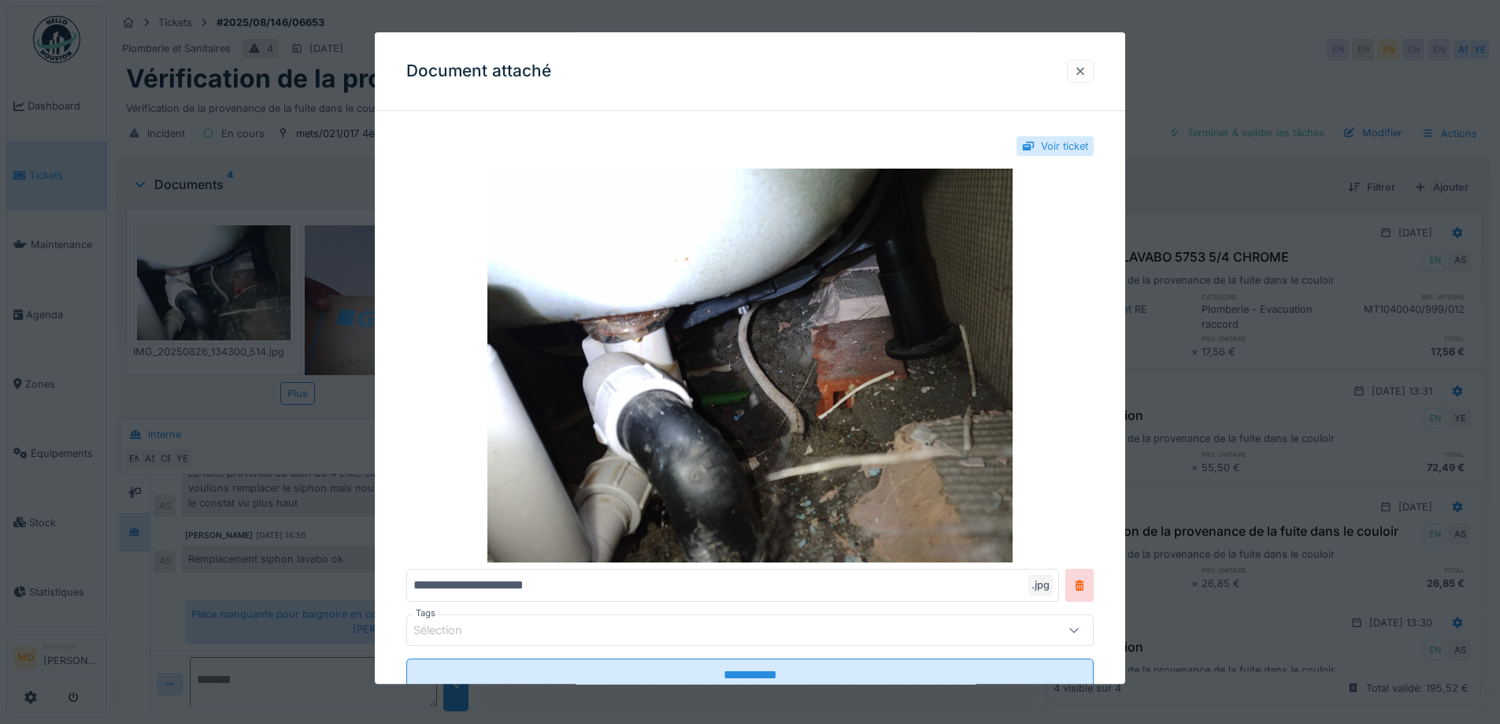
click at [1086, 76] on div at bounding box center [1080, 71] width 13 height 15
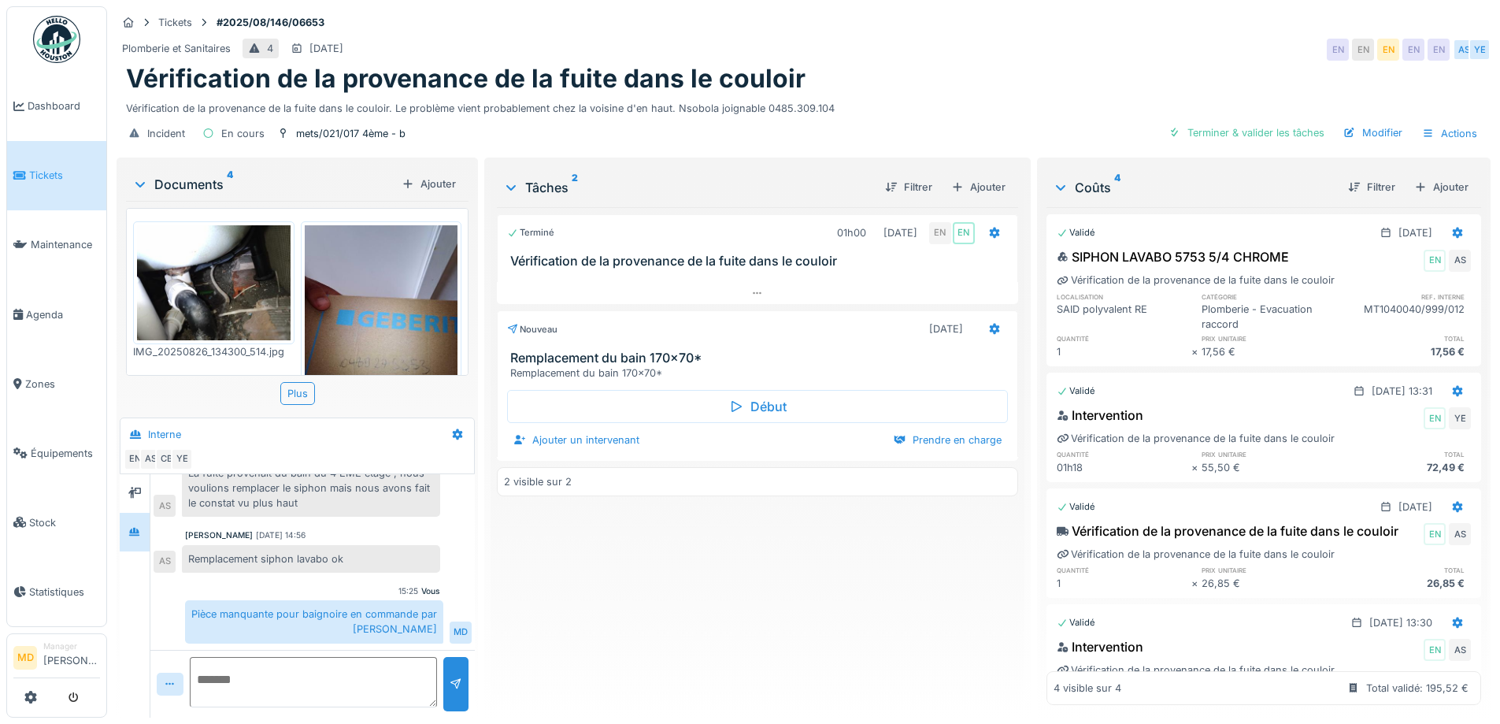
click at [394, 308] on img at bounding box center [382, 327] width 154 height 204
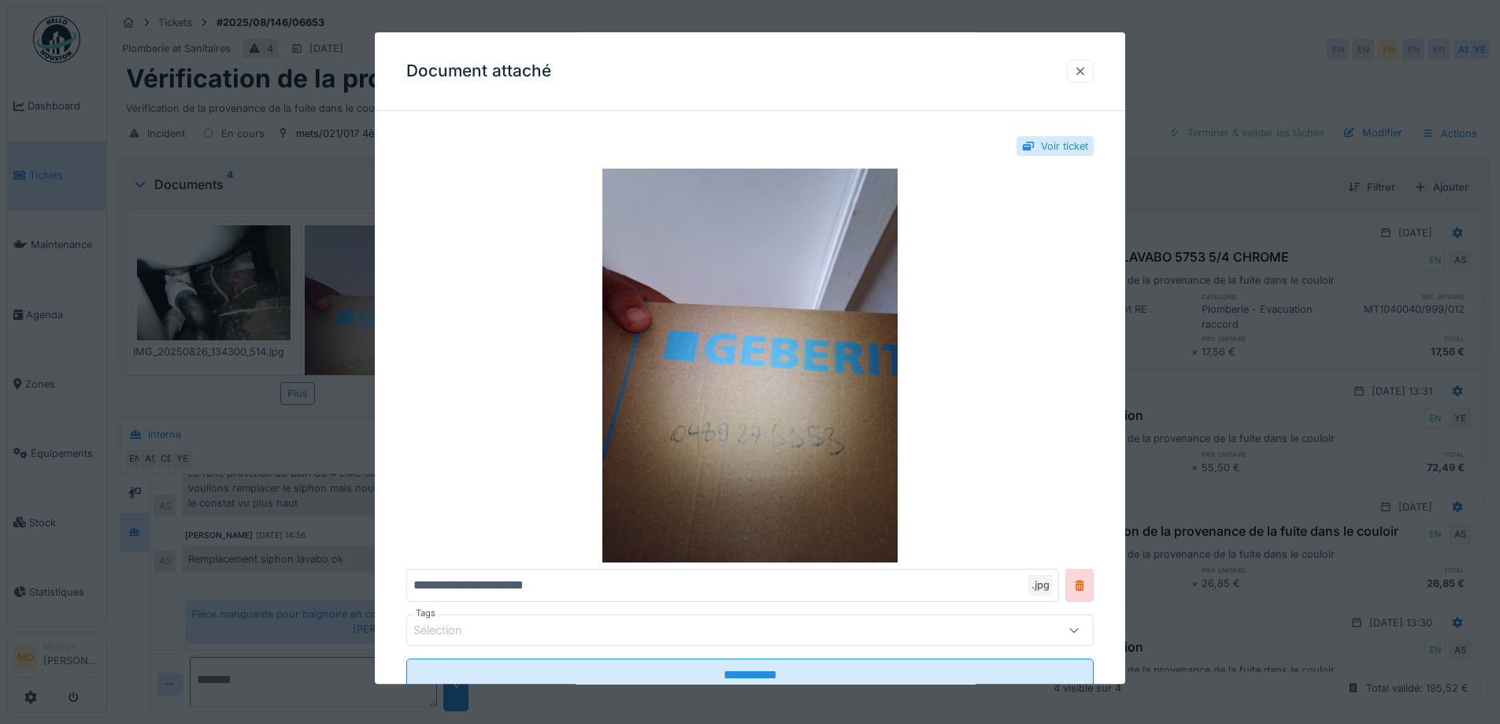
click at [1087, 73] on div at bounding box center [1080, 71] width 13 height 15
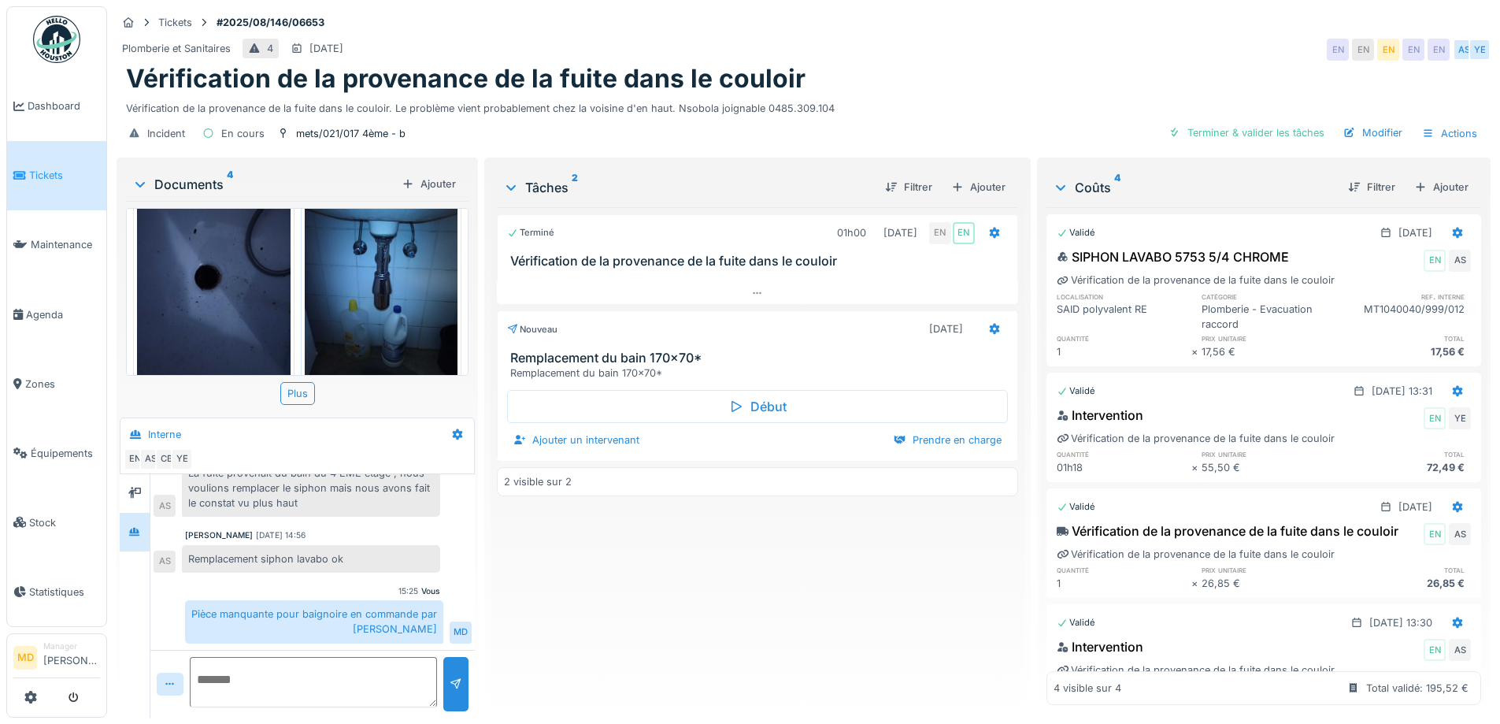
scroll to position [313, 0]
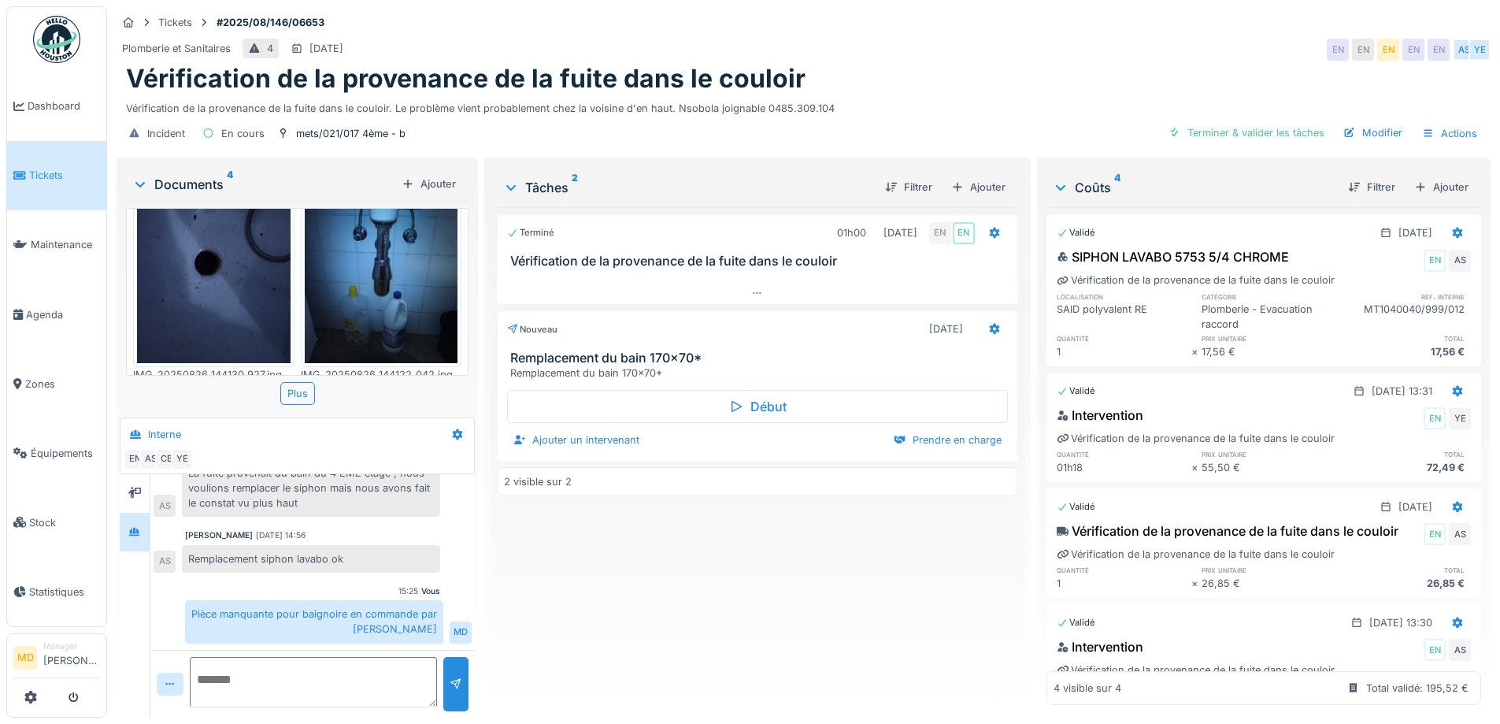
click at [225, 290] on img at bounding box center [214, 261] width 154 height 204
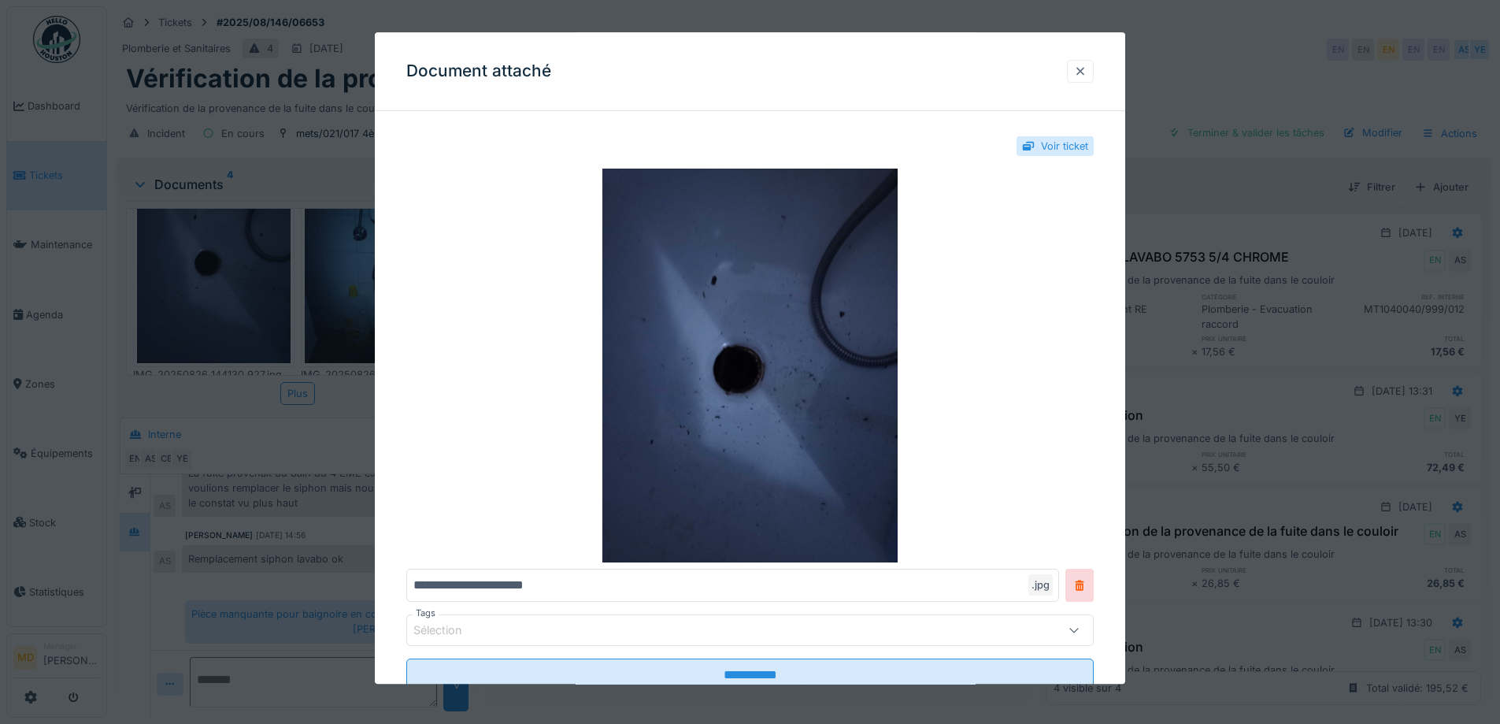
click at [1087, 76] on div at bounding box center [1080, 71] width 13 height 15
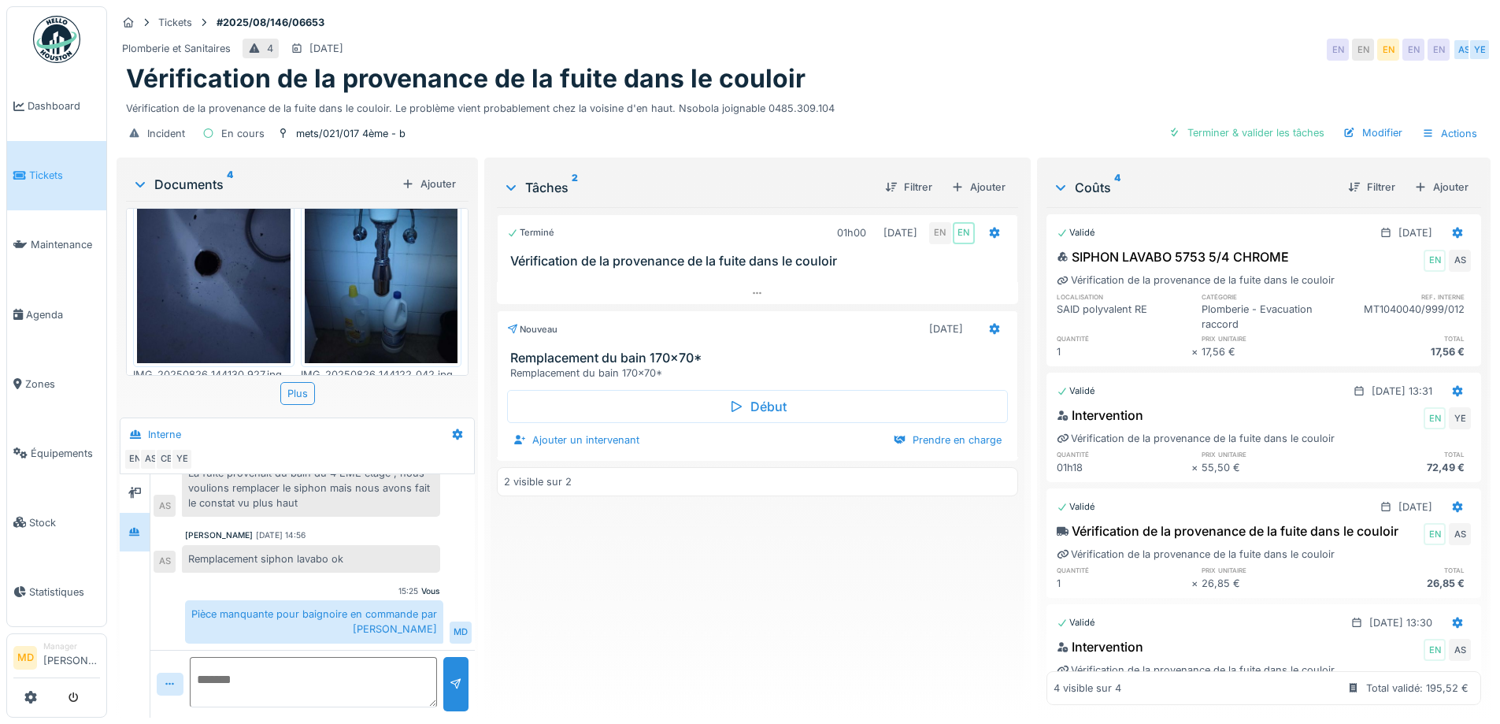
click at [343, 279] on img at bounding box center [382, 261] width 154 height 204
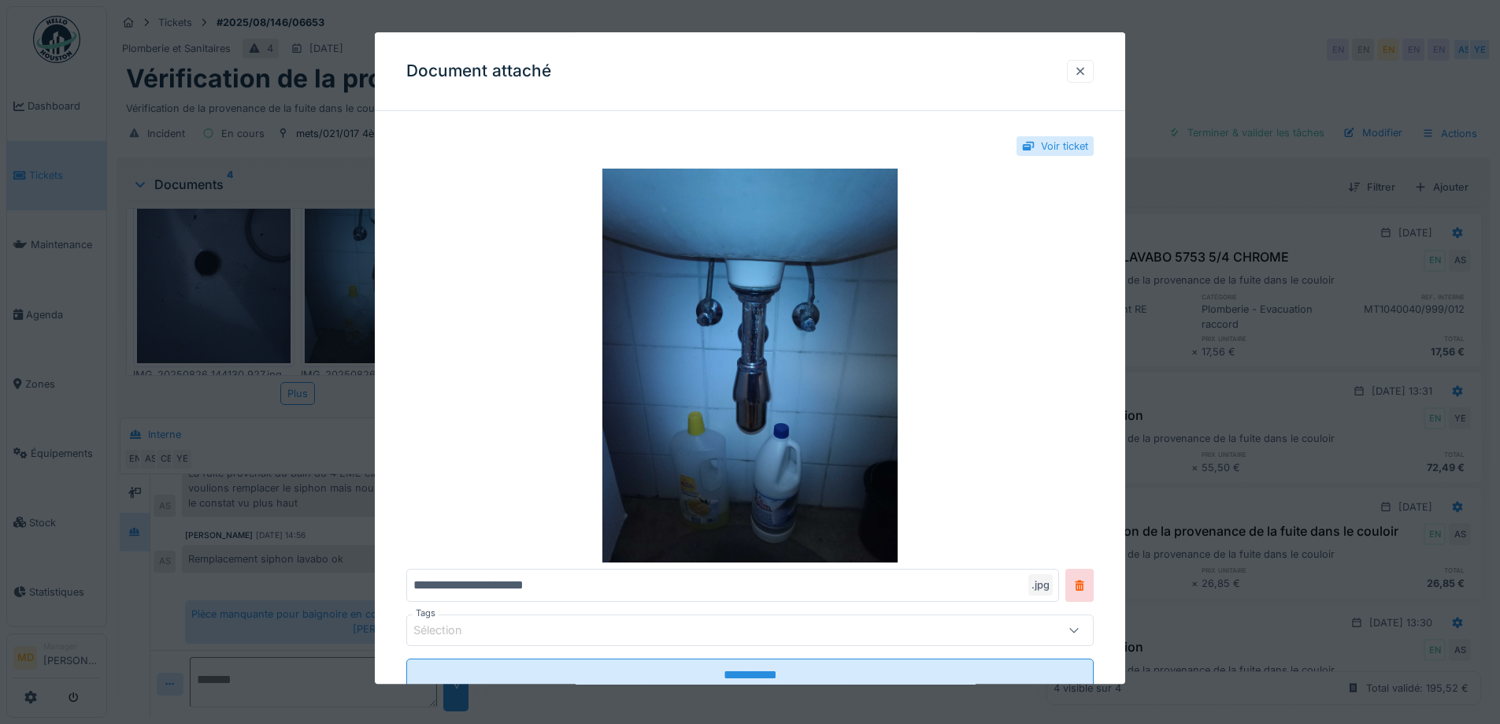
click at [1087, 69] on div at bounding box center [1080, 71] width 13 height 15
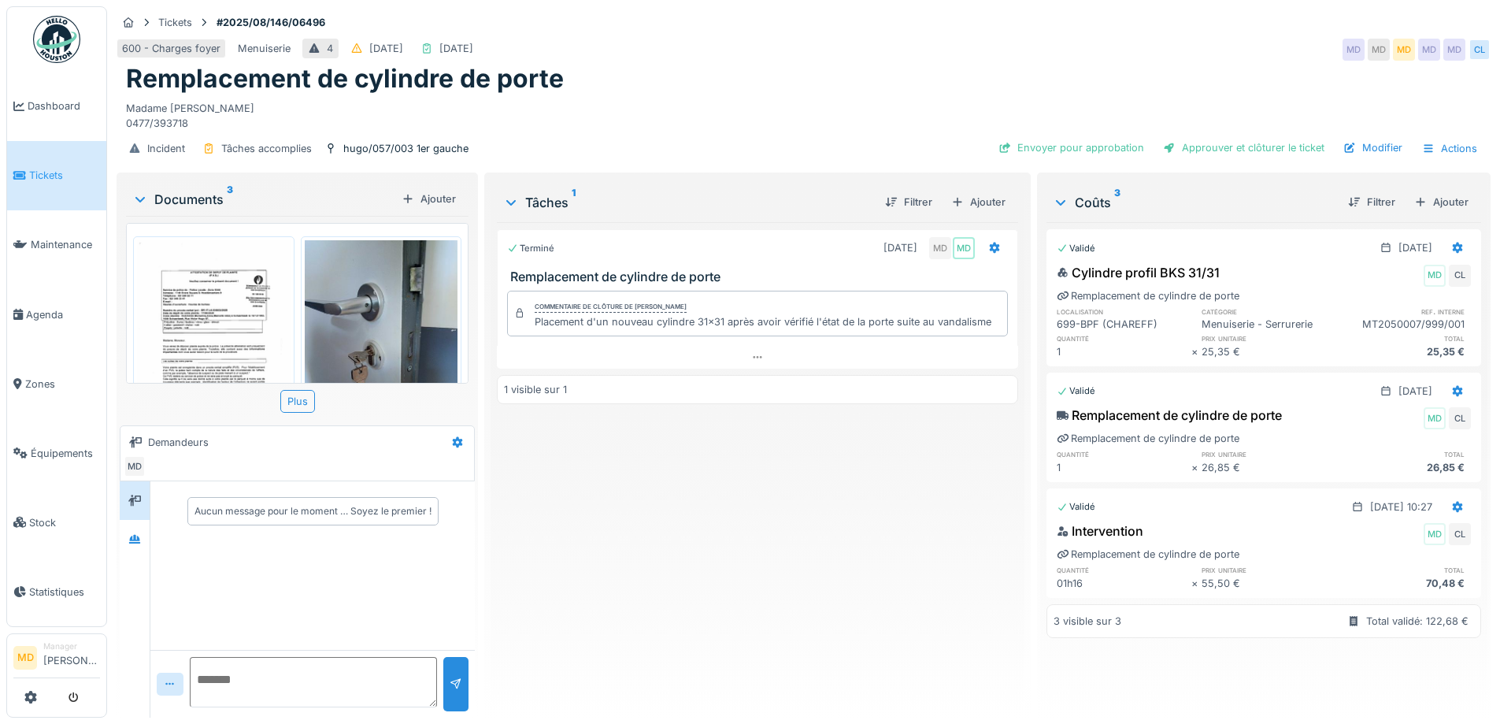
click at [640, 53] on div "600 - Charges foyer Menuiserie 4 [DATE] [DATE] MD MD MD MD MD CL" at bounding box center [804, 49] width 1374 height 28
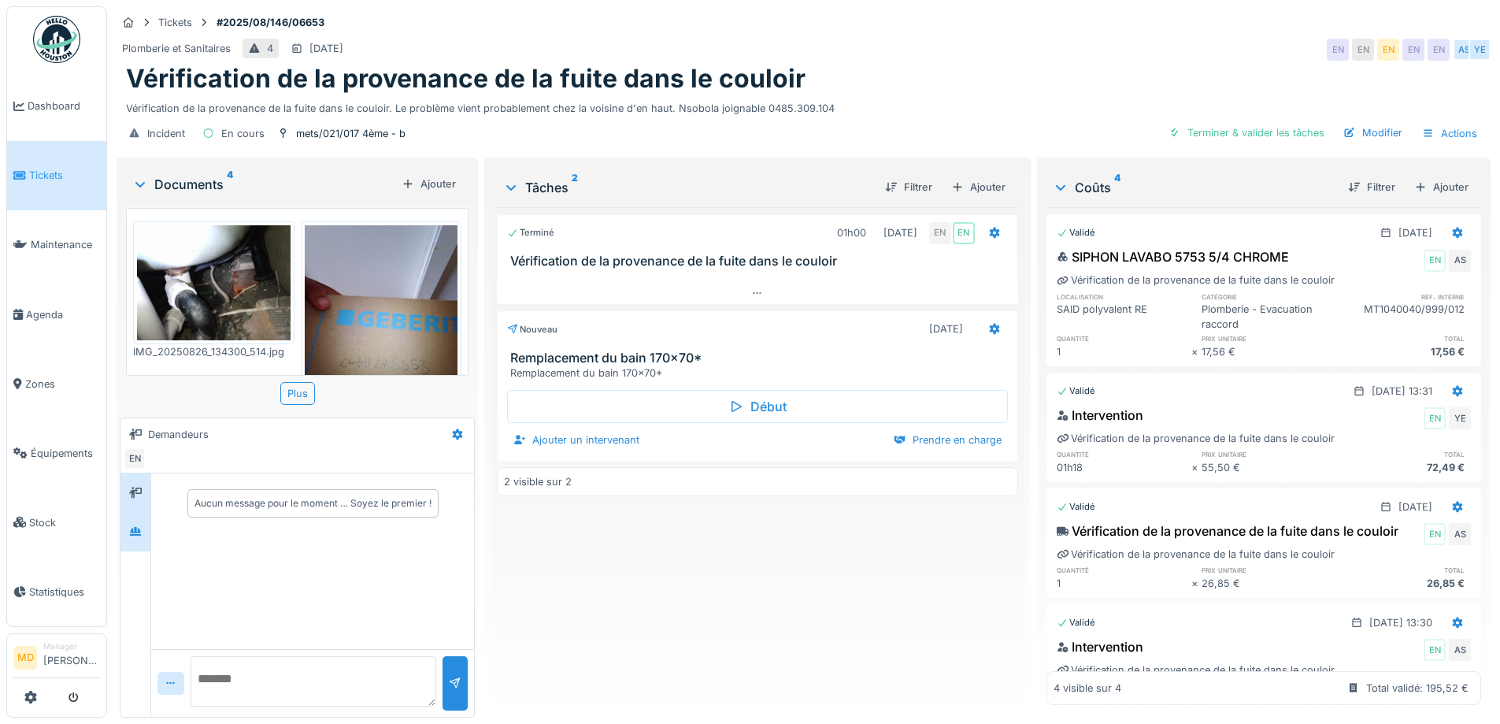
click at [124, 540] on div at bounding box center [136, 531] width 24 height 20
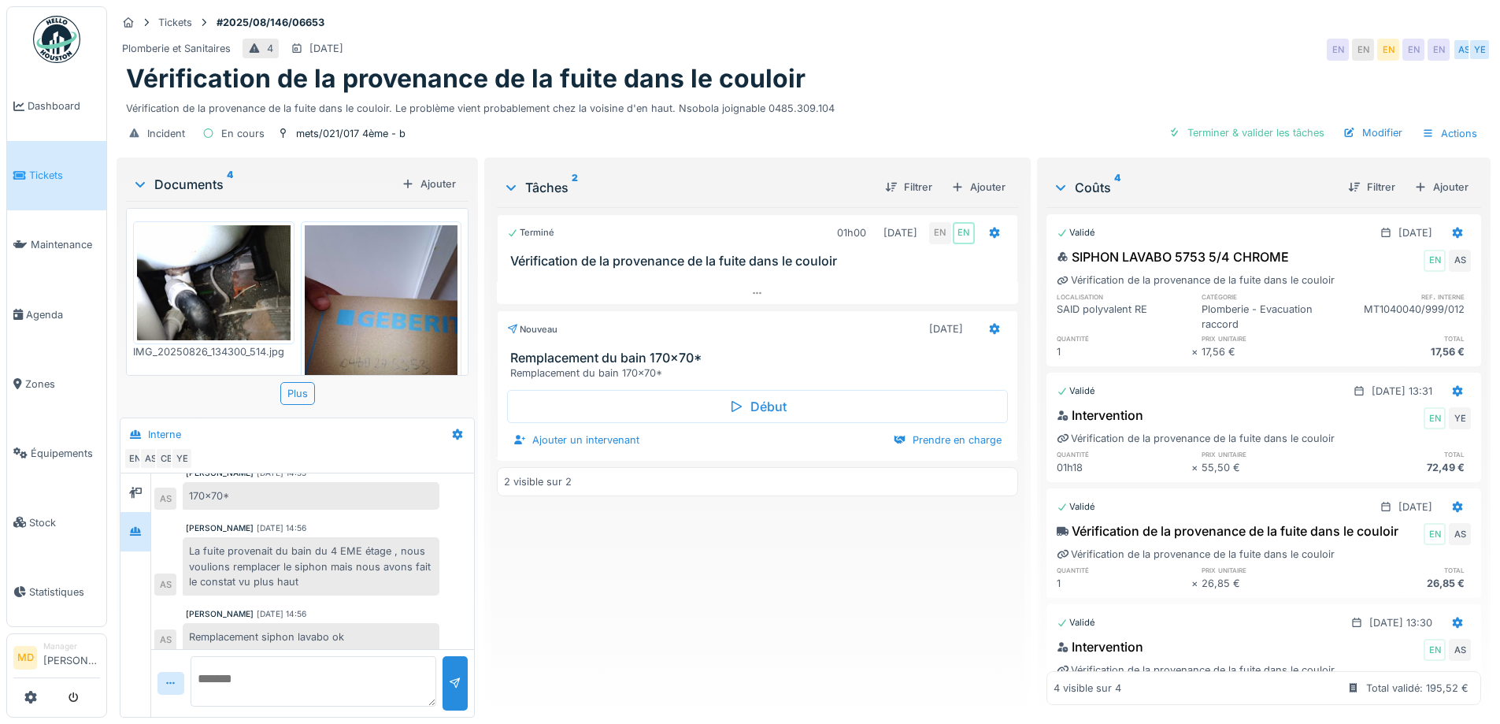
scroll to position [249, 0]
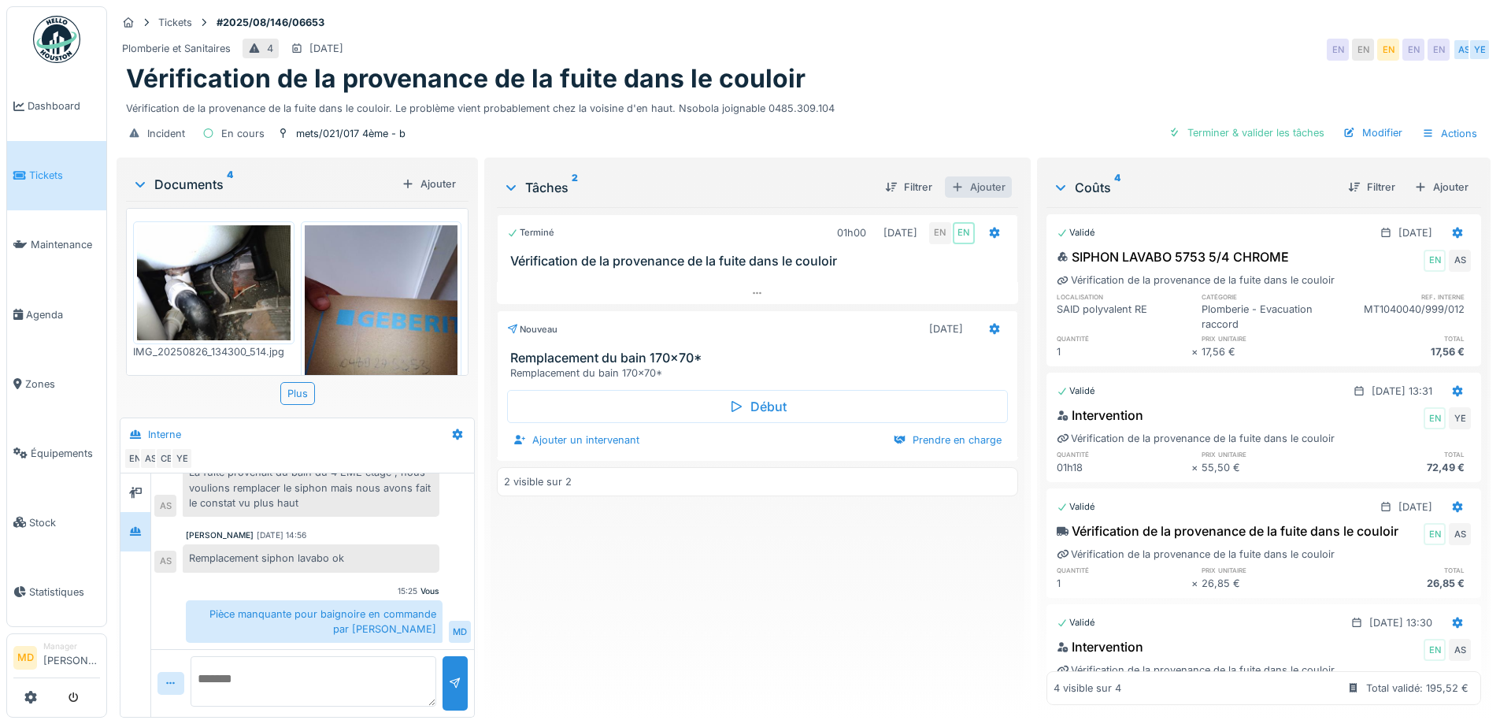
click at [981, 176] on div "Ajouter" at bounding box center [978, 186] width 67 height 21
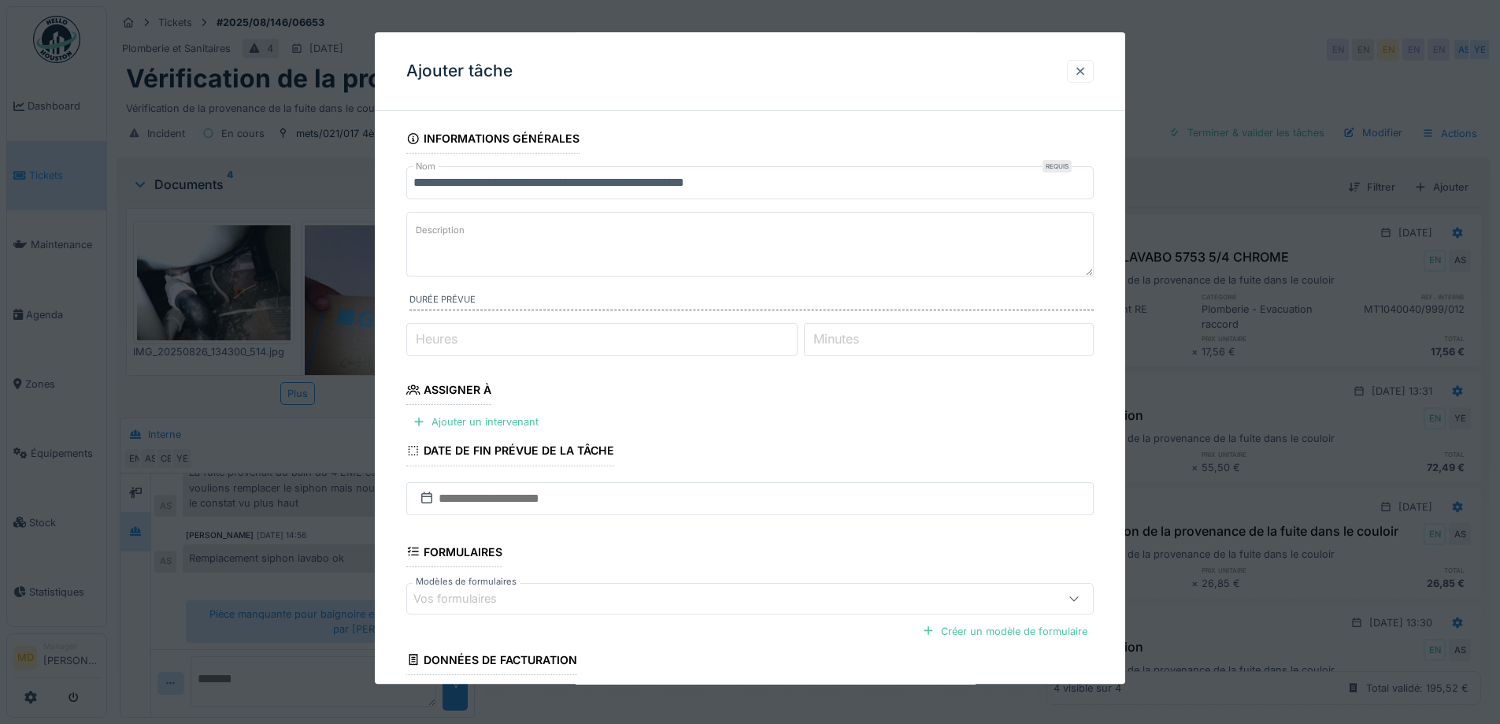
click at [1087, 66] on div at bounding box center [1080, 71] width 13 height 15
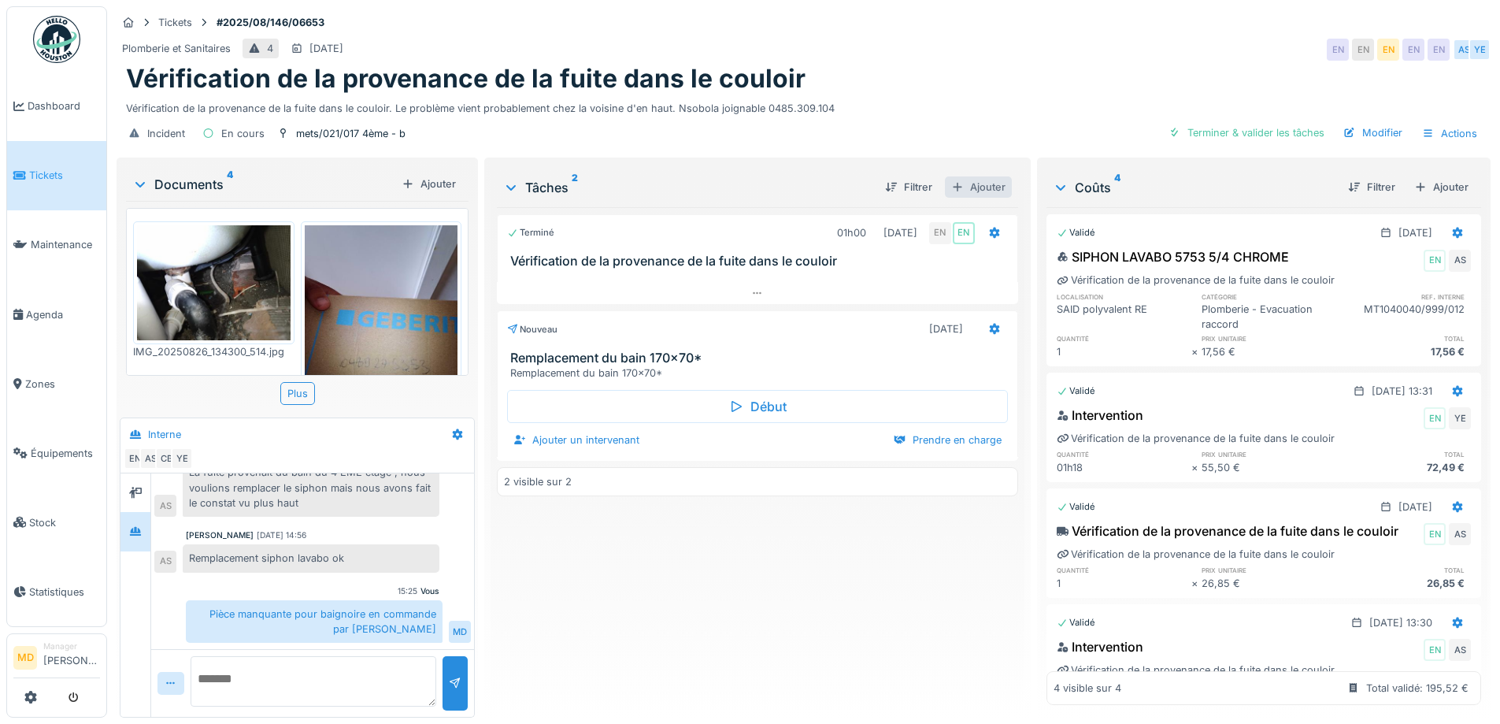
click at [984, 181] on div "Ajouter" at bounding box center [978, 186] width 67 height 21
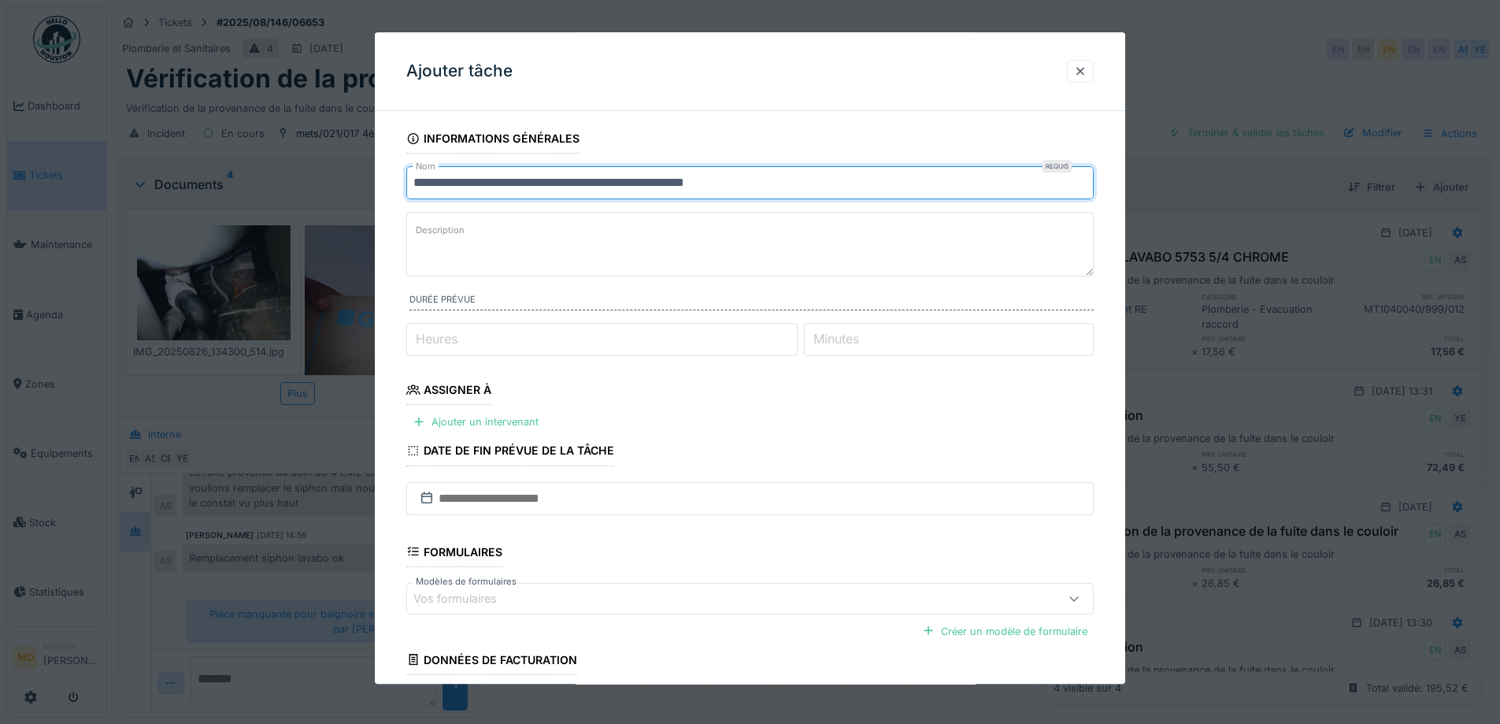
drag, startPoint x: 731, startPoint y: 177, endPoint x: 239, endPoint y: 187, distance: 492.4
click at [239, 187] on div "**********" at bounding box center [803, 362] width 1393 height 724
type input "*"
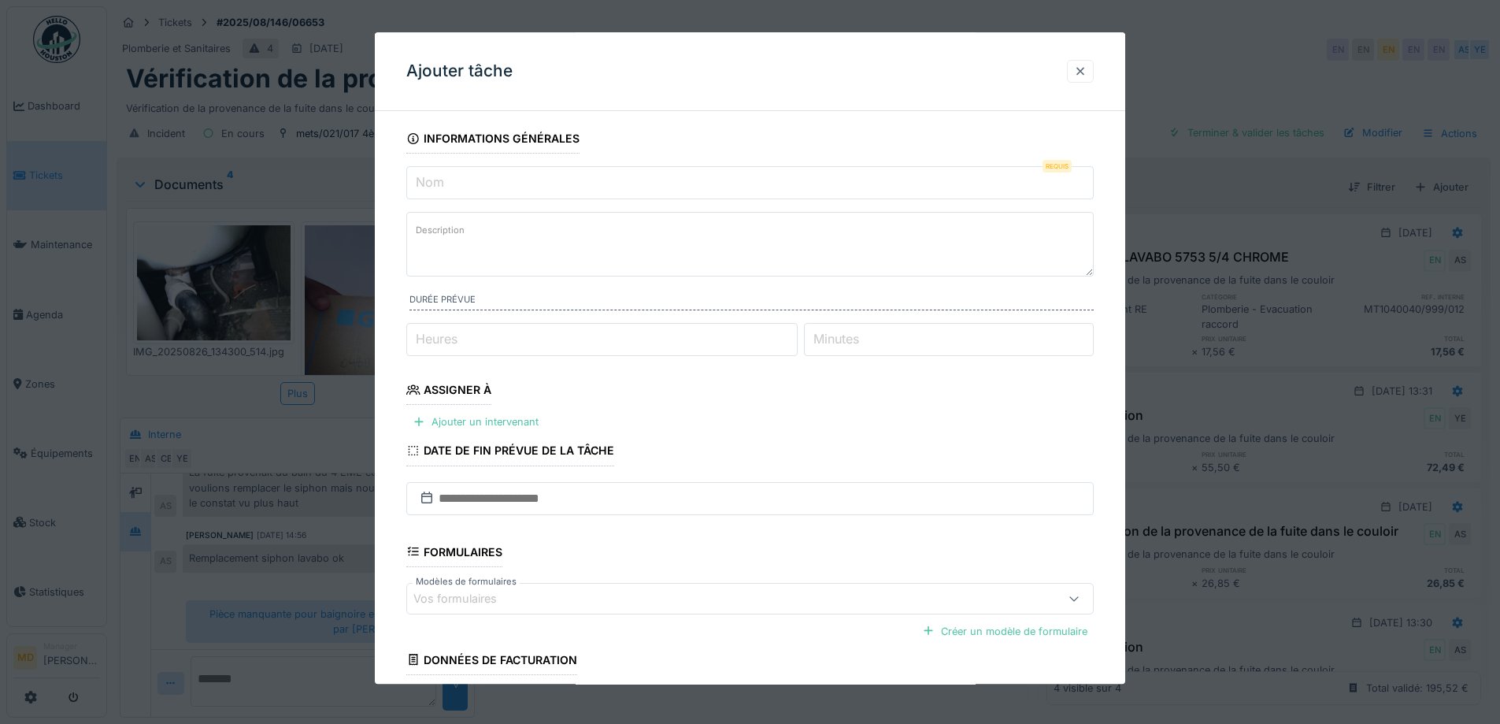
click at [1082, 65] on div at bounding box center [1080, 71] width 13 height 15
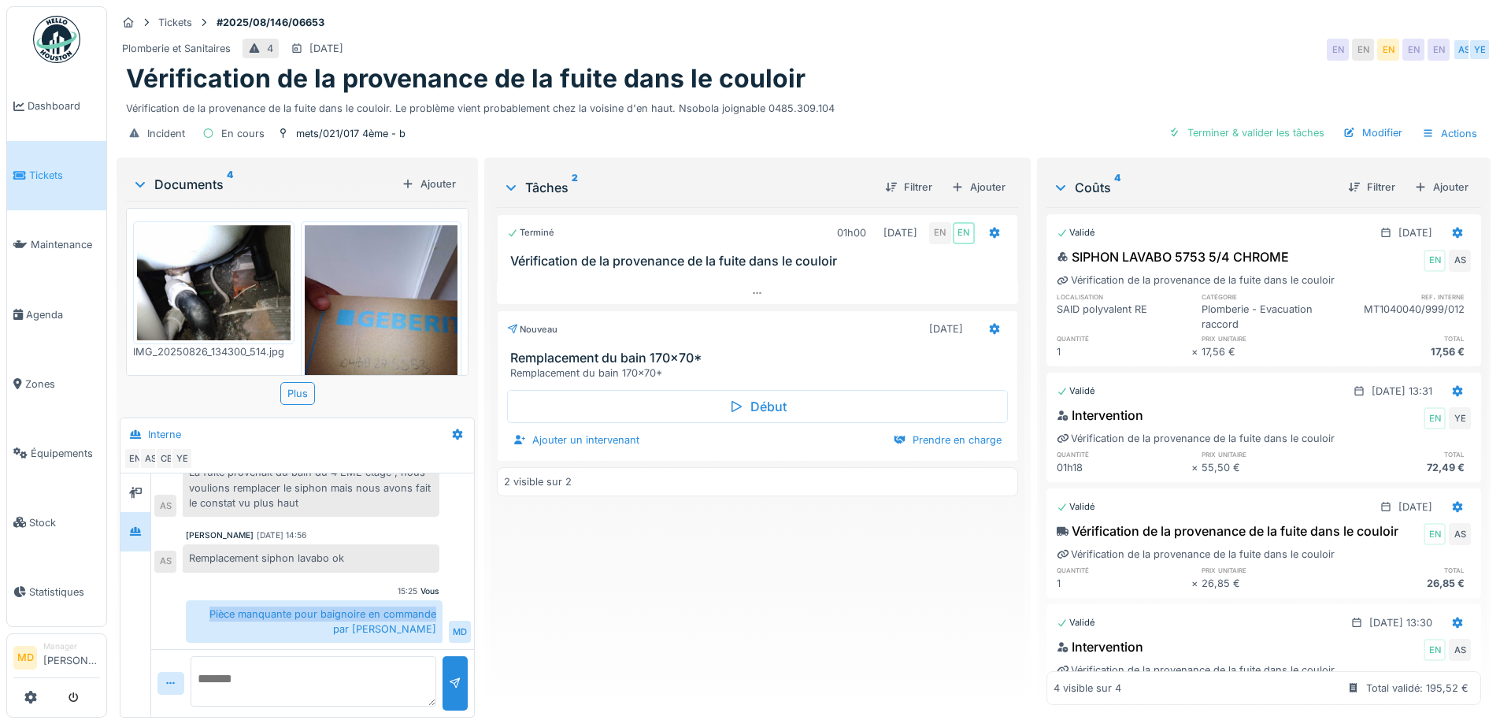
drag, startPoint x: 207, startPoint y: 603, endPoint x: 434, endPoint y: 604, distance: 226.8
click at [434, 604] on div "Pièce manquante pour baignoire en commande par [PERSON_NAME]" at bounding box center [314, 621] width 257 height 43
copy div "Pièce manquante pour baignoire en commande"
click at [979, 176] on div "Ajouter" at bounding box center [978, 186] width 67 height 21
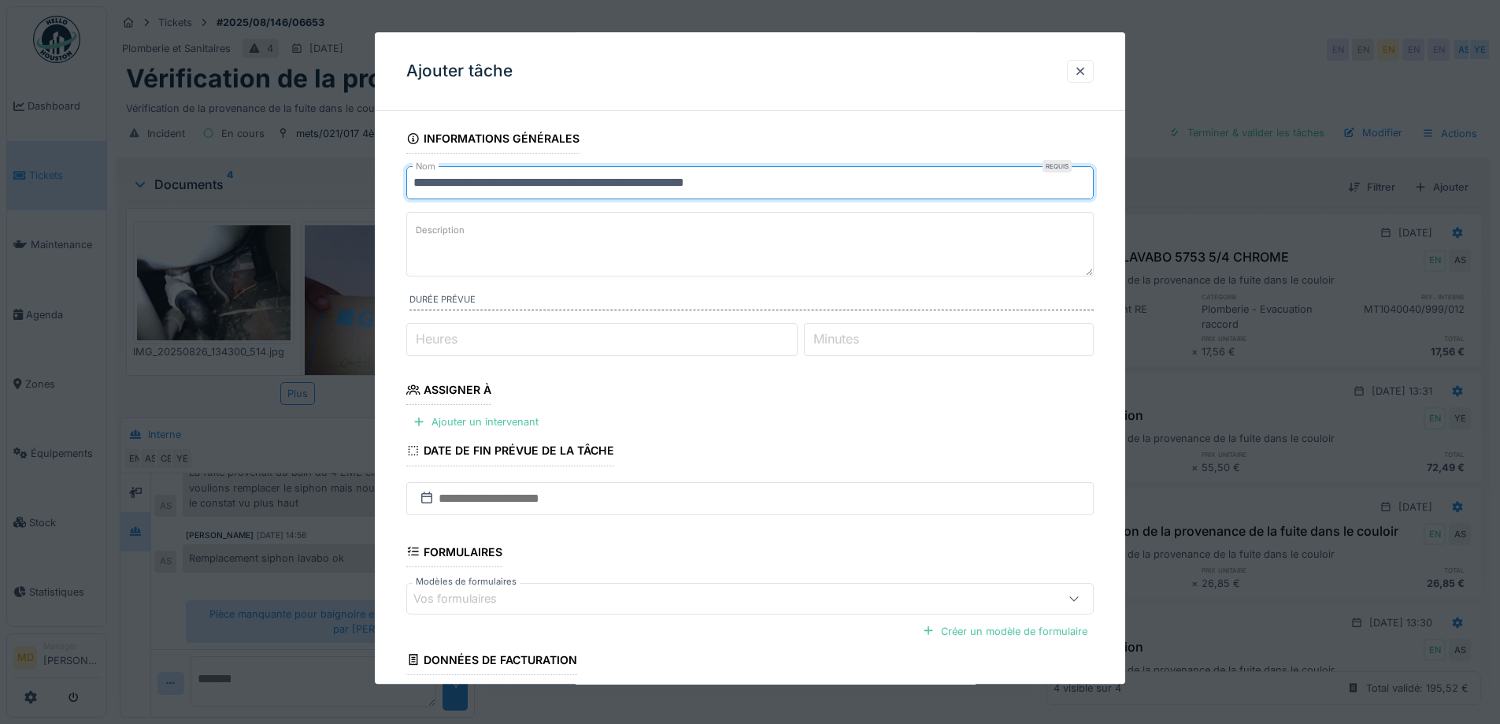
drag, startPoint x: 661, startPoint y: 185, endPoint x: 73, endPoint y: 183, distance: 587.6
click at [107, 183] on div "**********" at bounding box center [803, 362] width 1393 height 724
paste input "text"
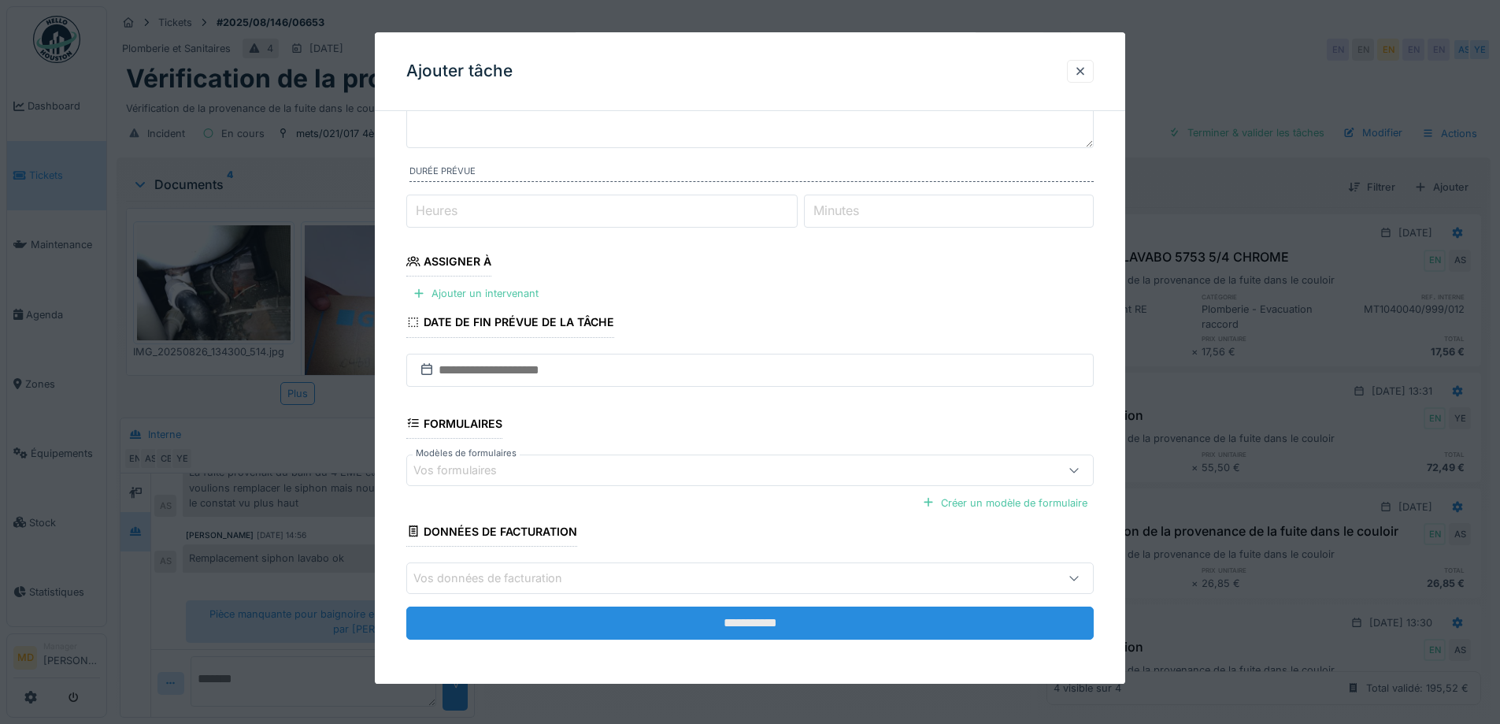
type input "**********"
click at [677, 614] on input "**********" at bounding box center [750, 622] width 688 height 33
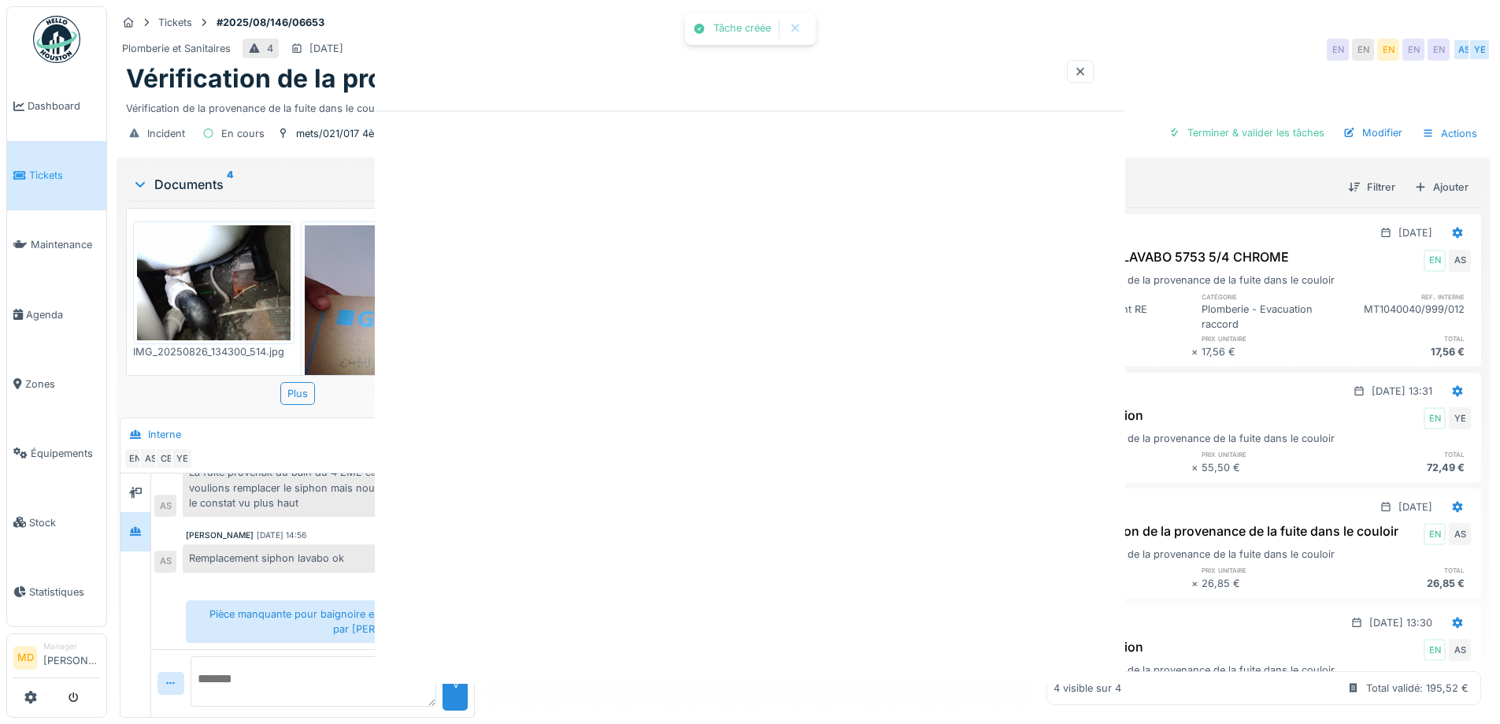
scroll to position [0, 0]
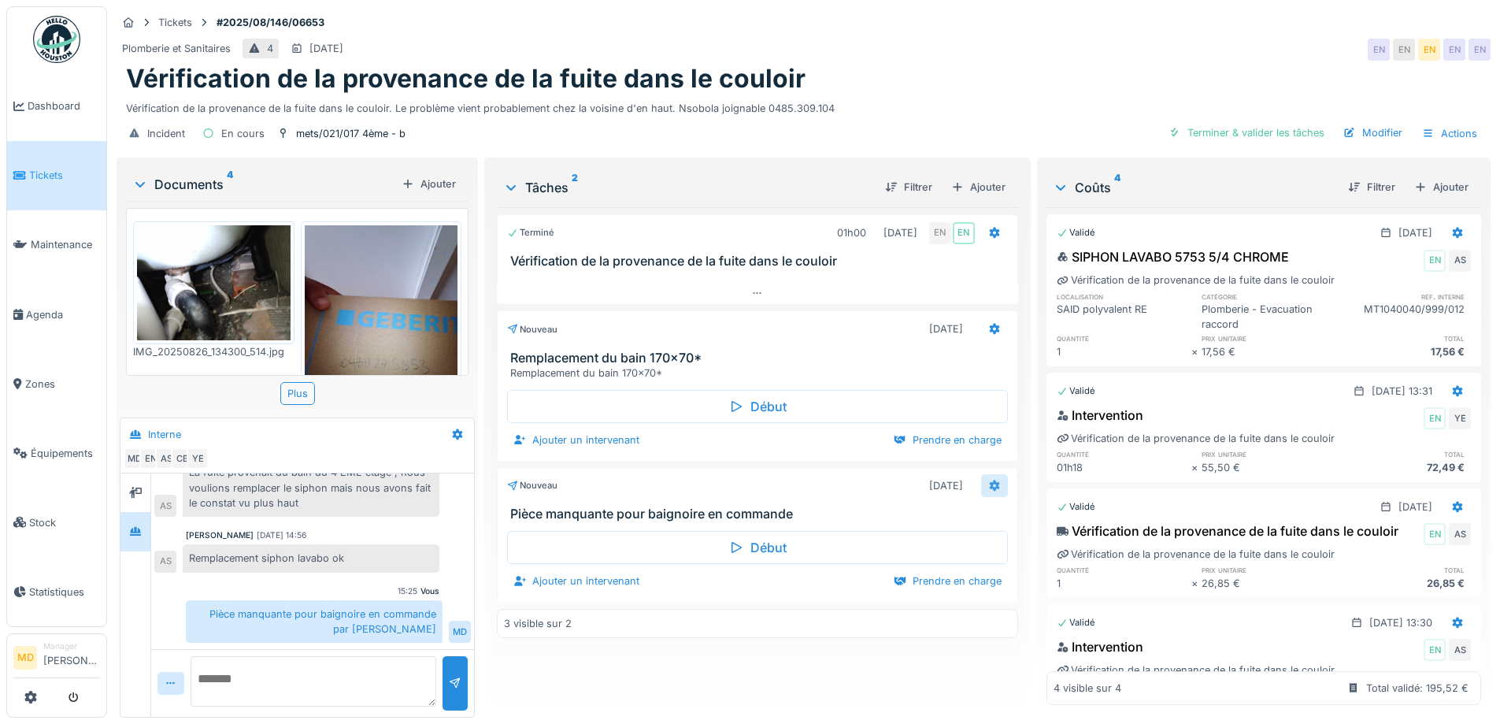
click at [989, 480] on icon at bounding box center [994, 485] width 10 height 11
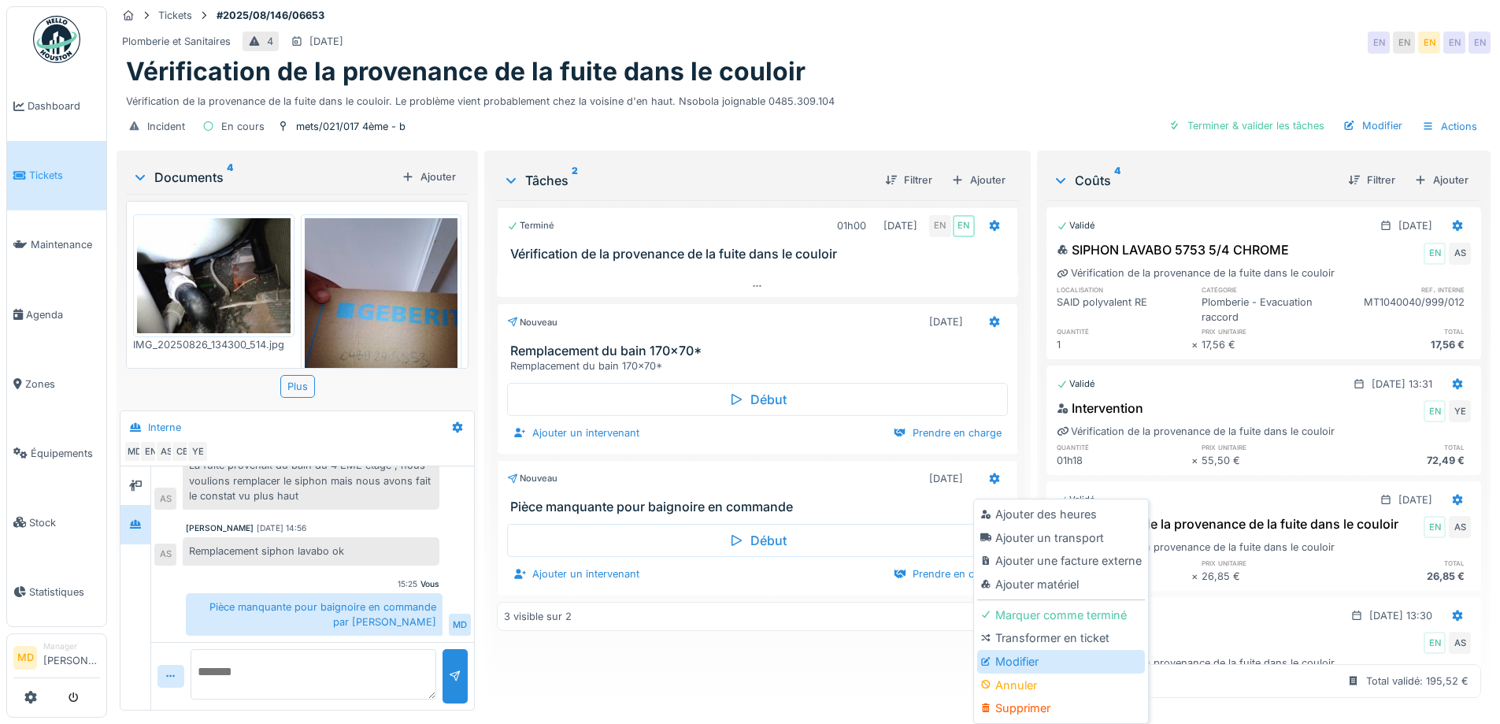
click at [1016, 655] on div "Modifier" at bounding box center [1061, 662] width 168 height 24
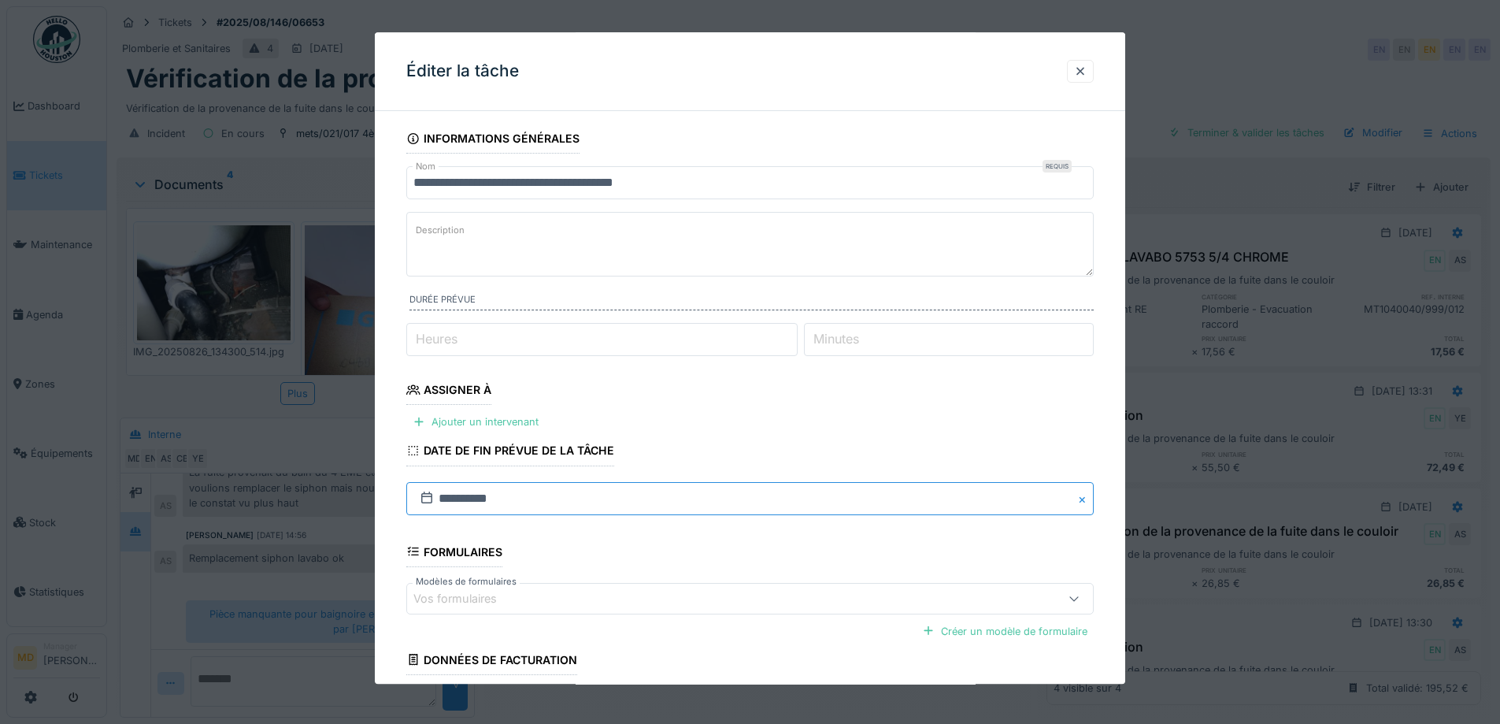
click at [785, 506] on input "**********" at bounding box center [750, 498] width 688 height 33
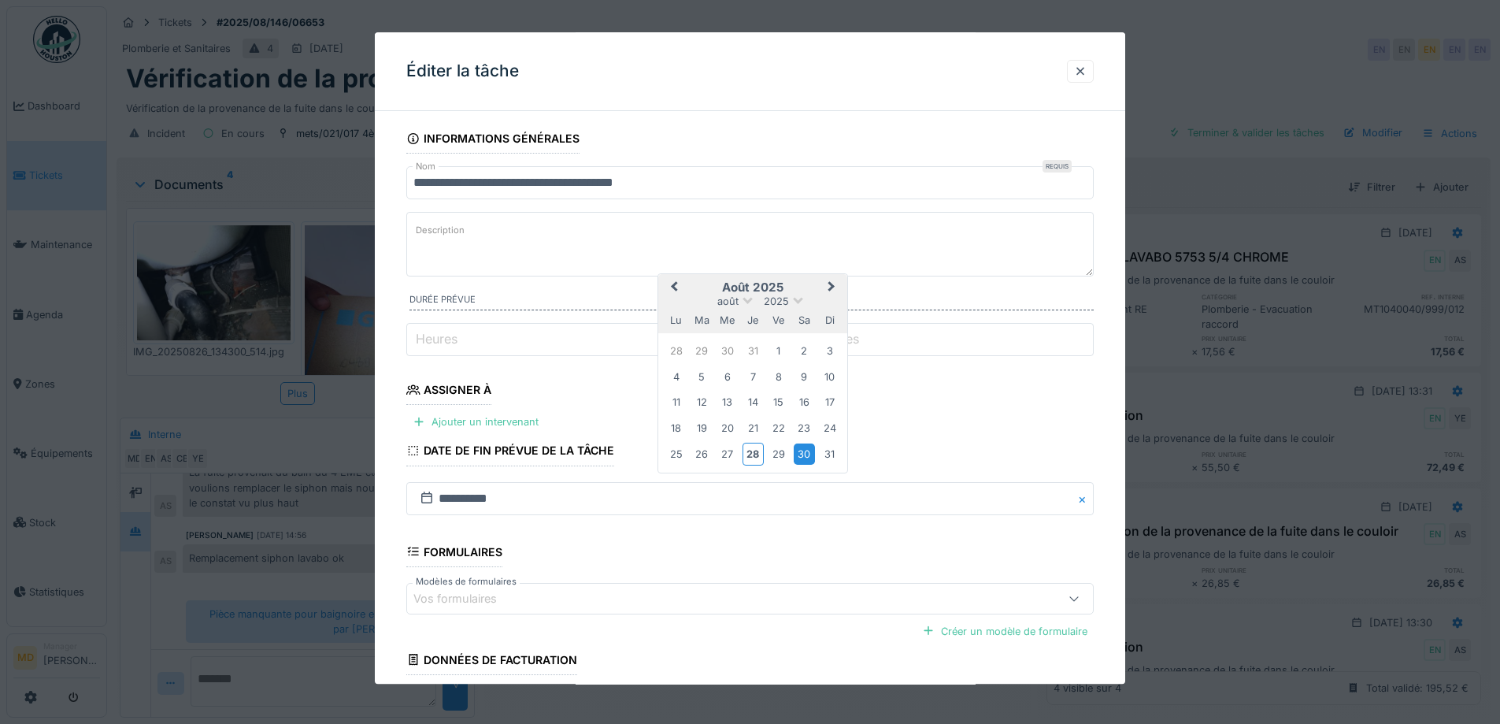
click at [832, 284] on span "Next Month" at bounding box center [832, 287] width 0 height 19
click at [743, 348] on div "4" at bounding box center [753, 352] width 21 height 21
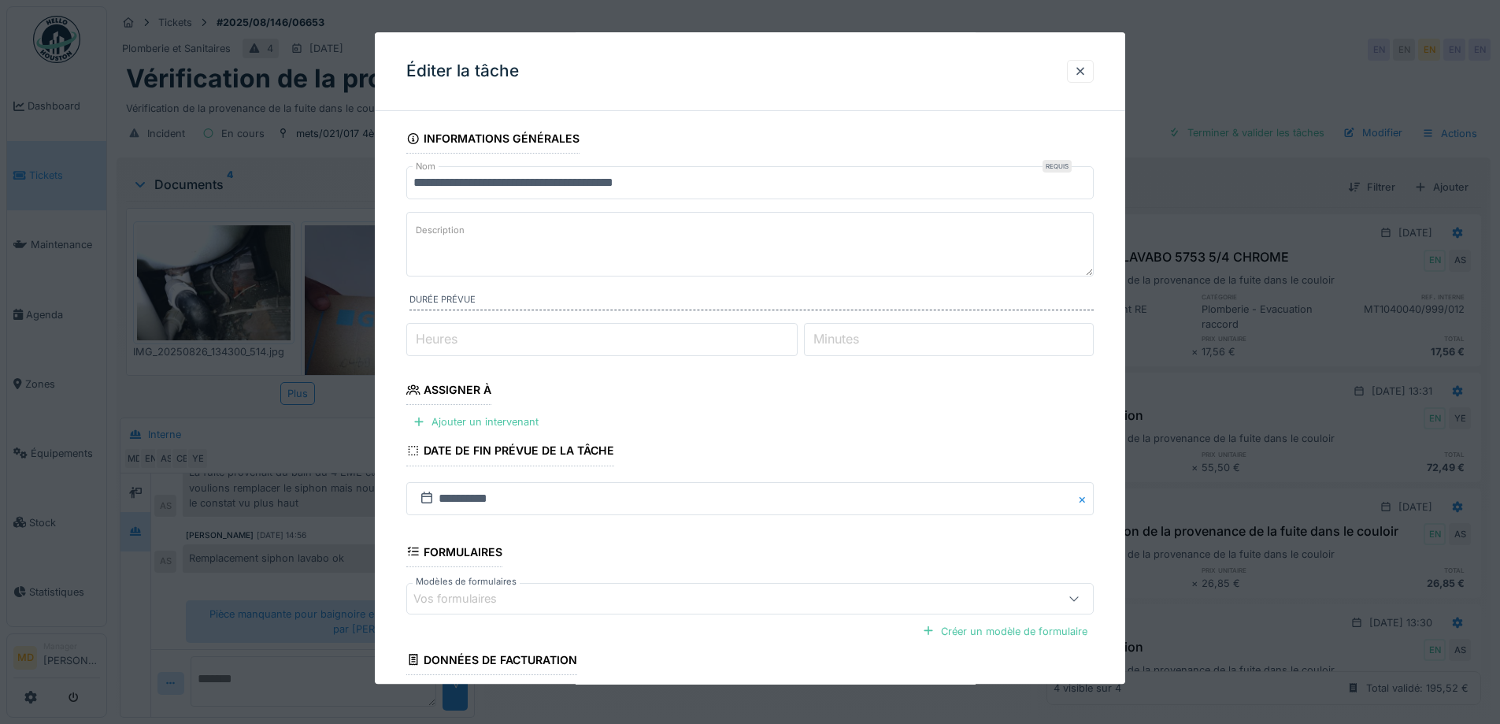
scroll to position [128, 0]
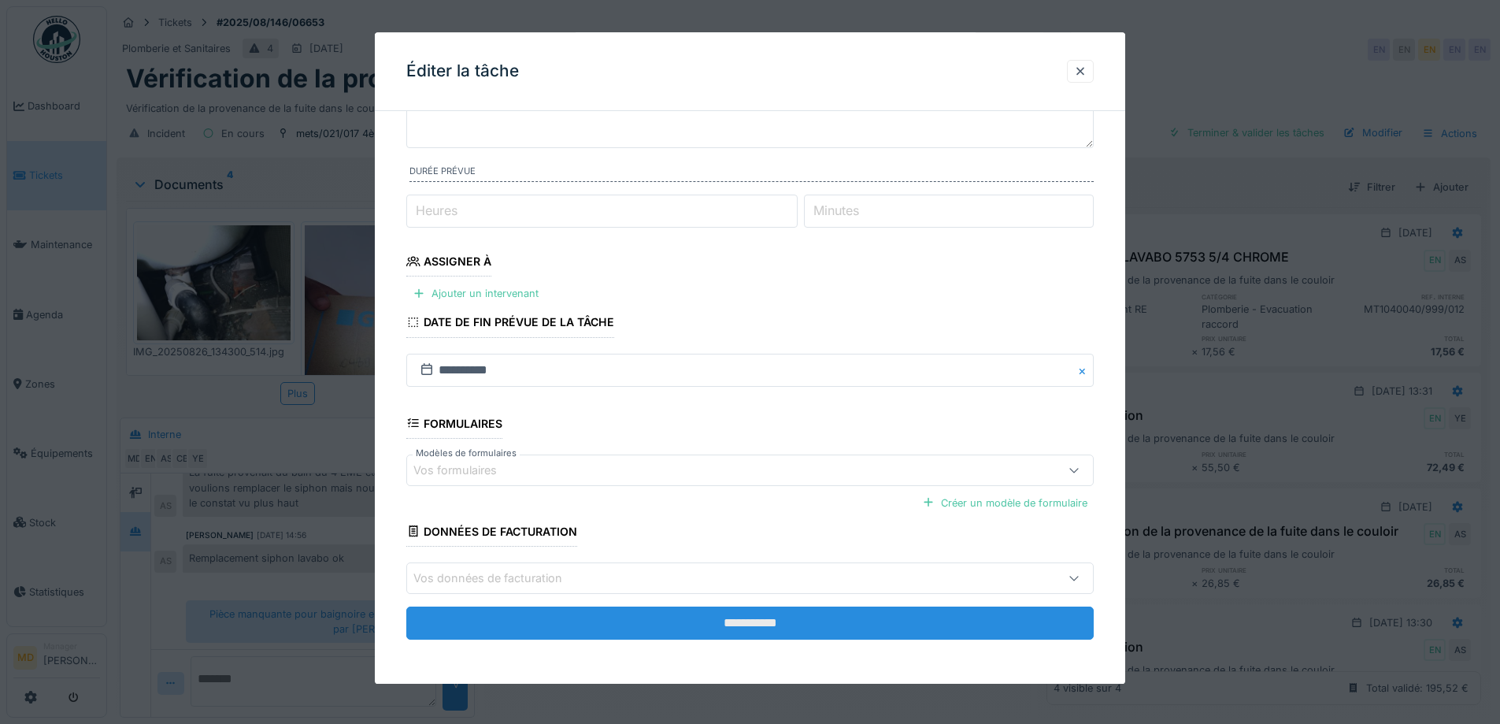
click at [714, 634] on input "**********" at bounding box center [750, 622] width 688 height 33
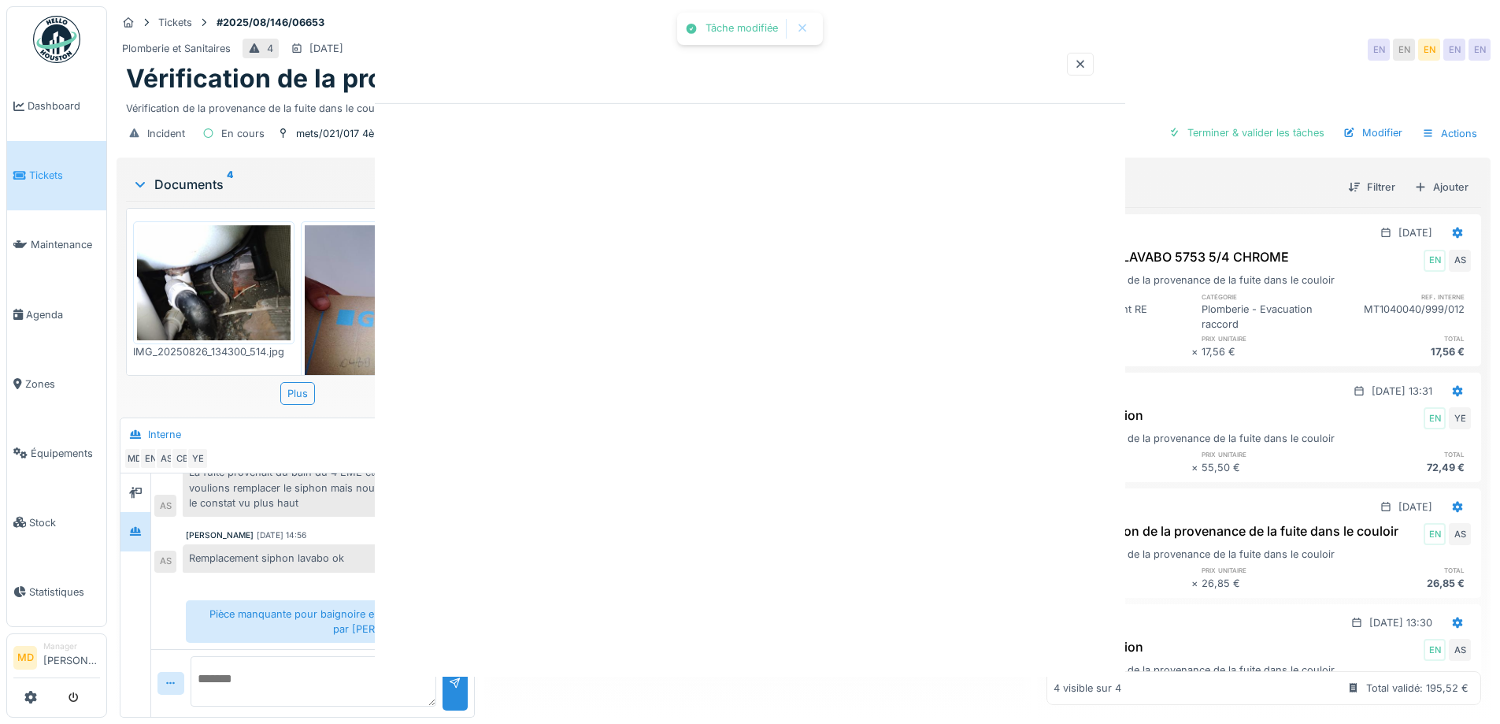
scroll to position [0, 0]
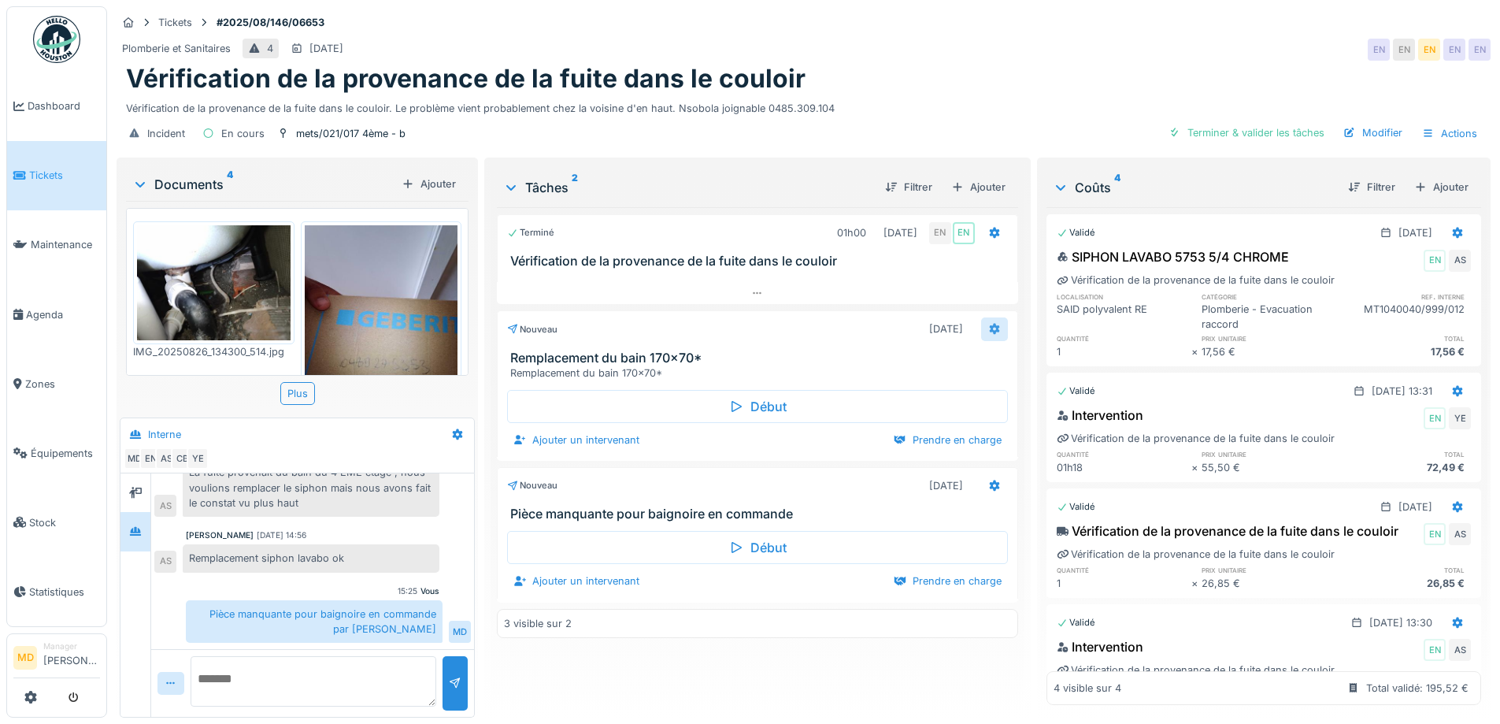
click at [988, 324] on icon at bounding box center [994, 329] width 13 height 10
click at [638, 662] on div "Terminé 01h00 26/08/2025 EN EN Vérification de la provenance de la fuite dans l…" at bounding box center [757, 456] width 521 height 498
click at [988, 324] on icon at bounding box center [994, 329] width 13 height 10
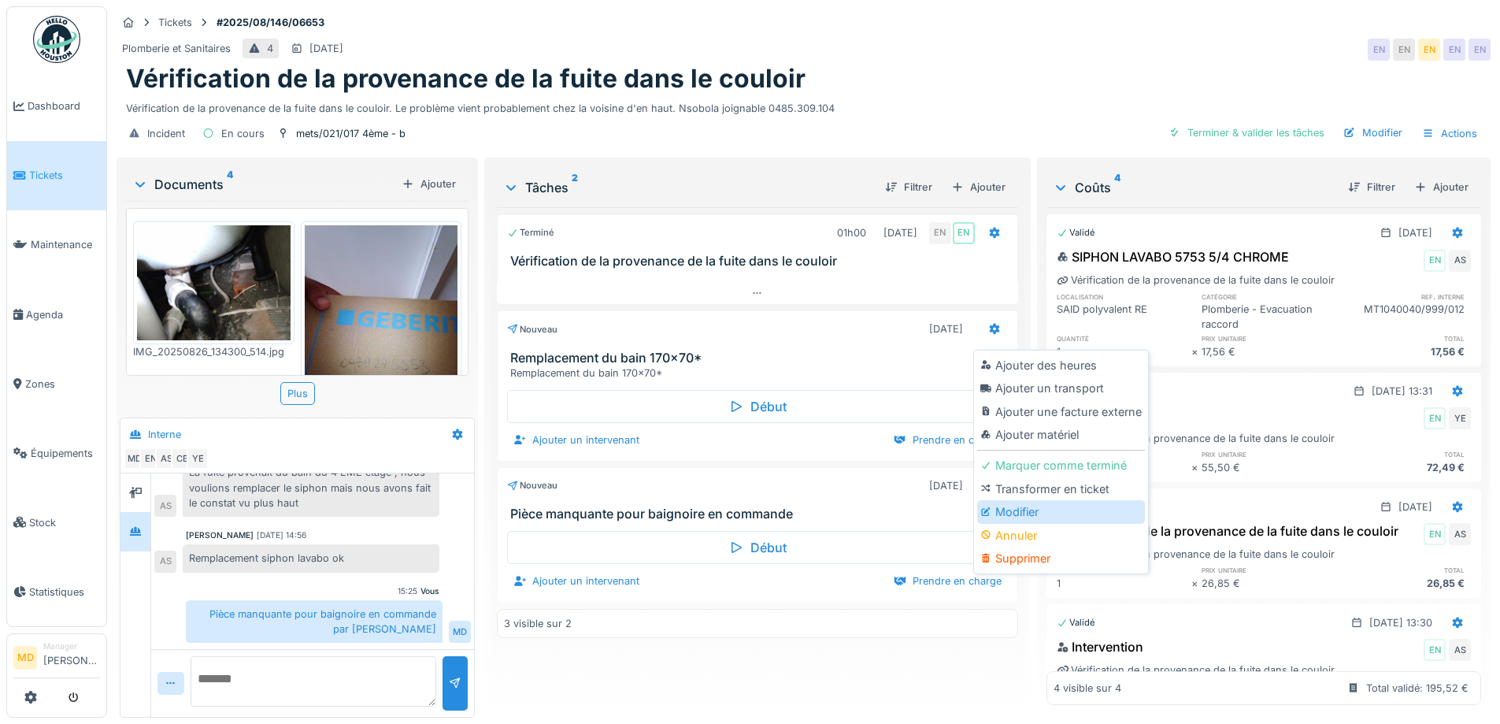
click at [1019, 503] on div "Modifier" at bounding box center [1061, 512] width 168 height 24
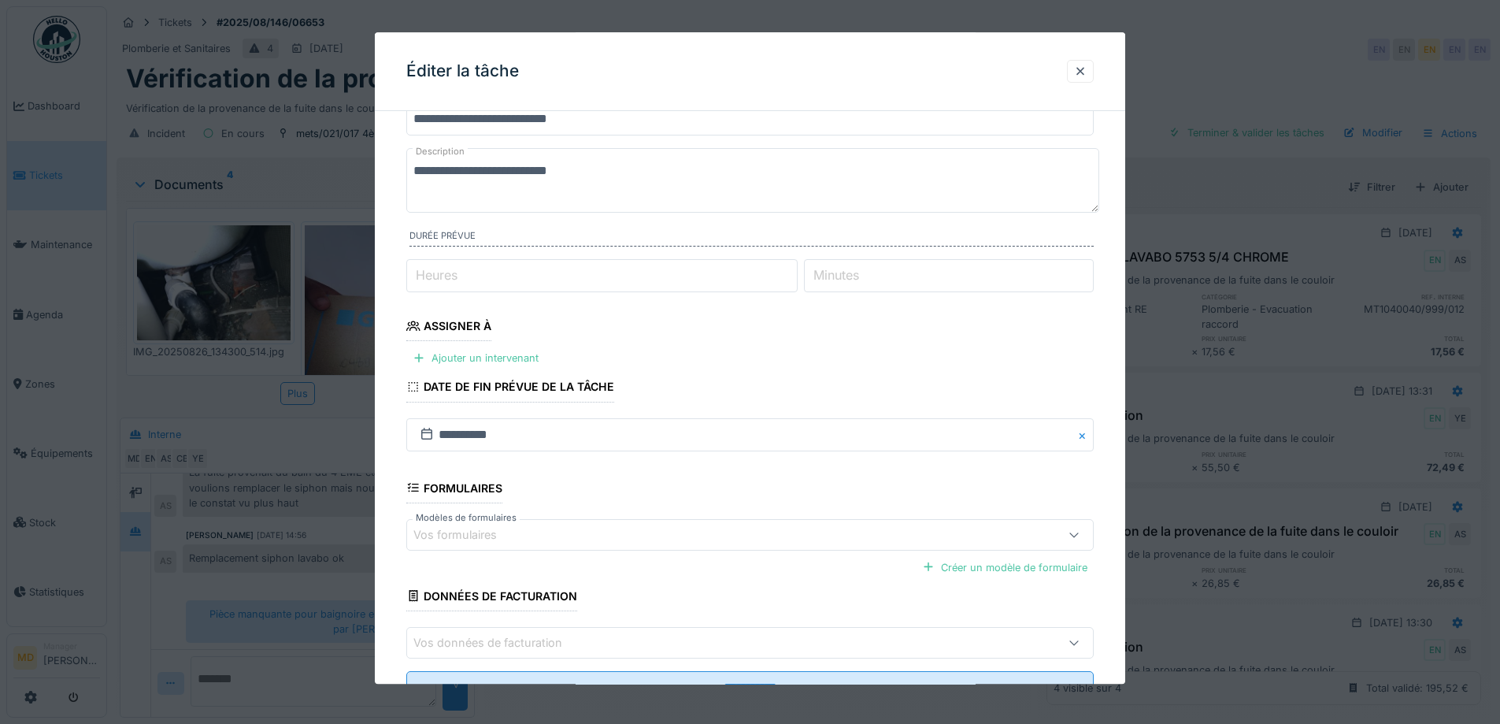
scroll to position [128, 0]
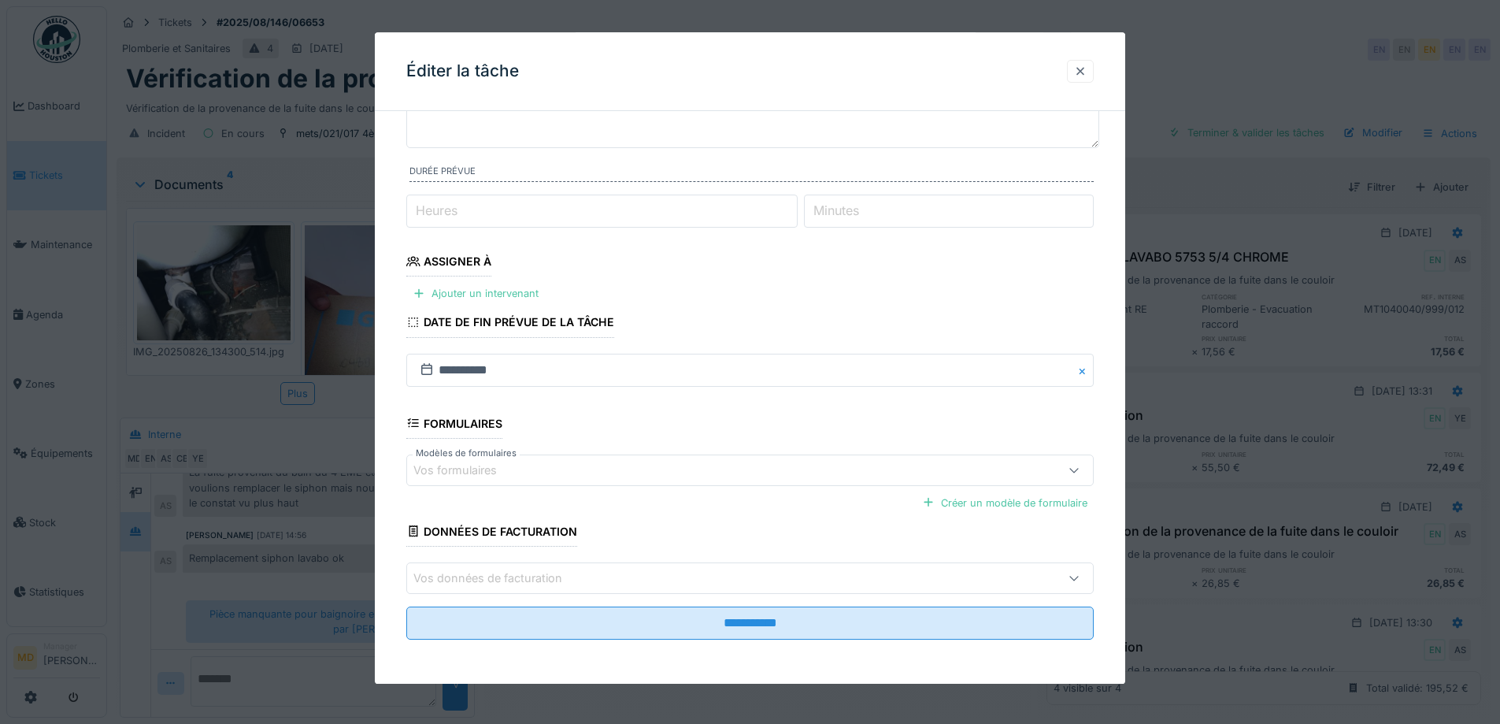
click at [1089, 63] on div at bounding box center [1080, 71] width 27 height 23
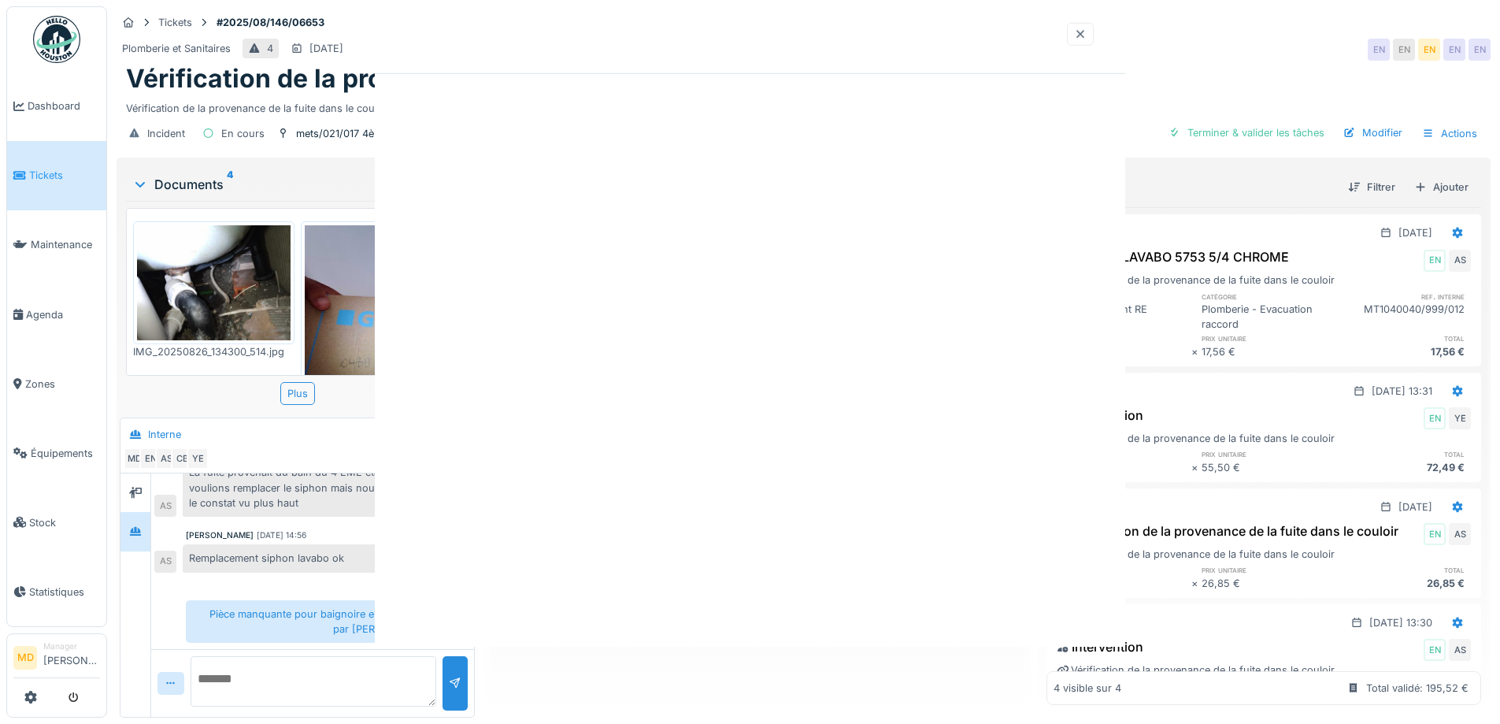
scroll to position [0, 0]
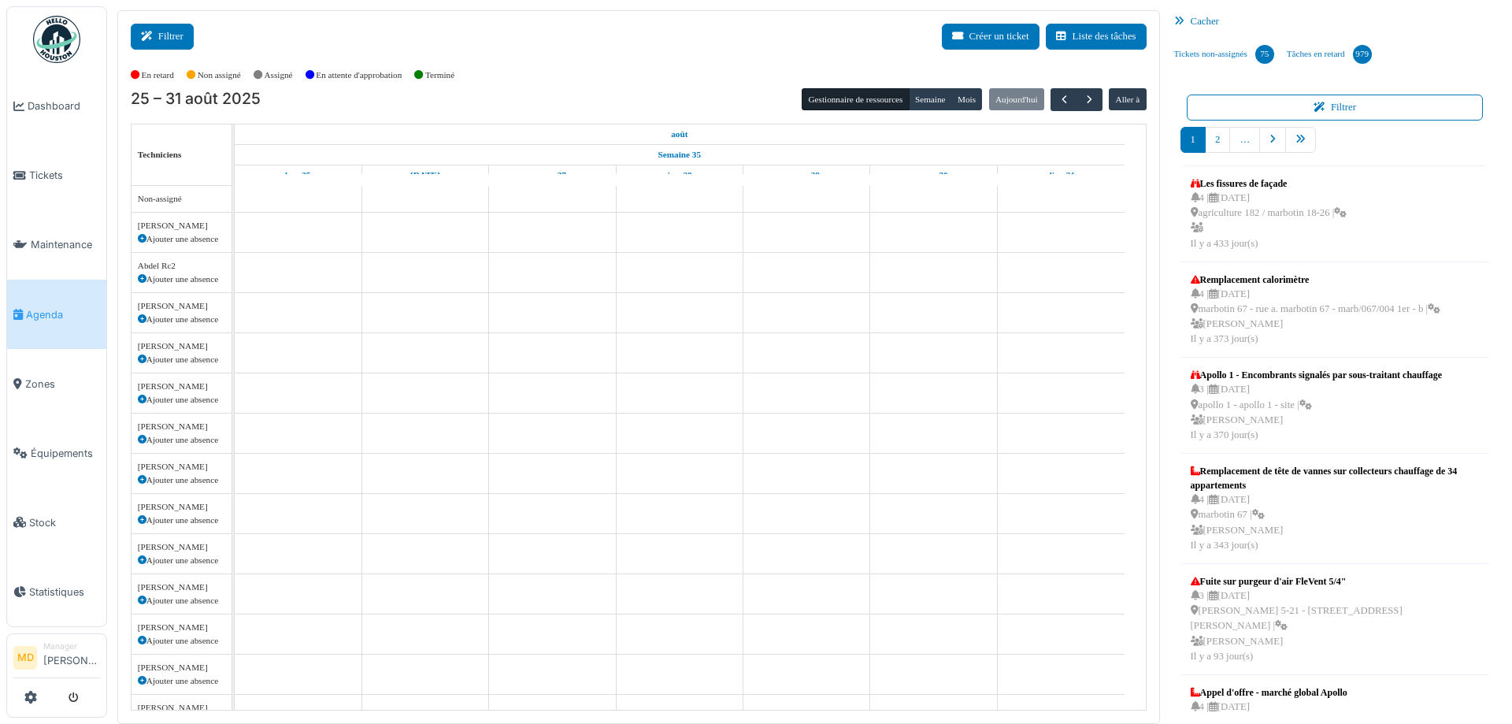
click at [180, 42] on button "Filtrer" at bounding box center [162, 37] width 63 height 26
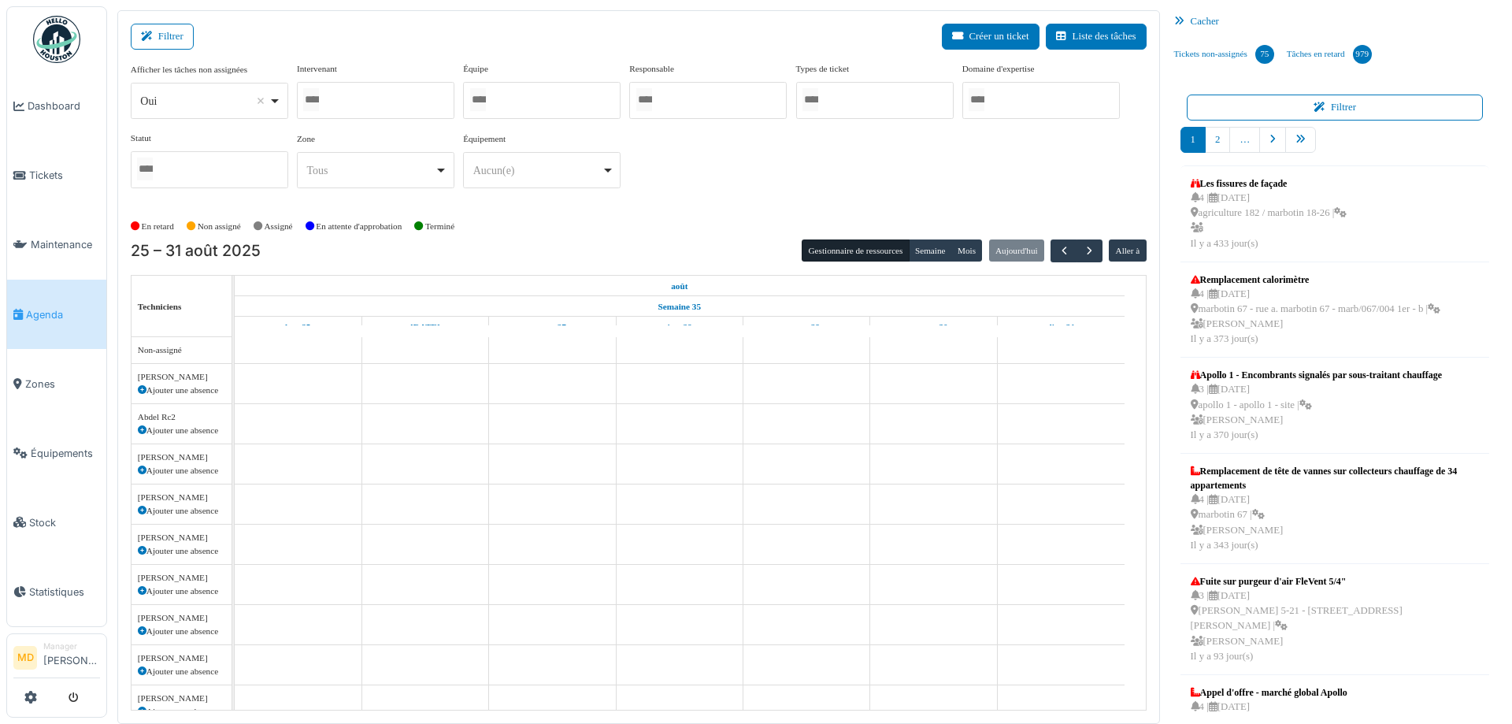
click at [396, 87] on div at bounding box center [376, 100] width 158 height 37
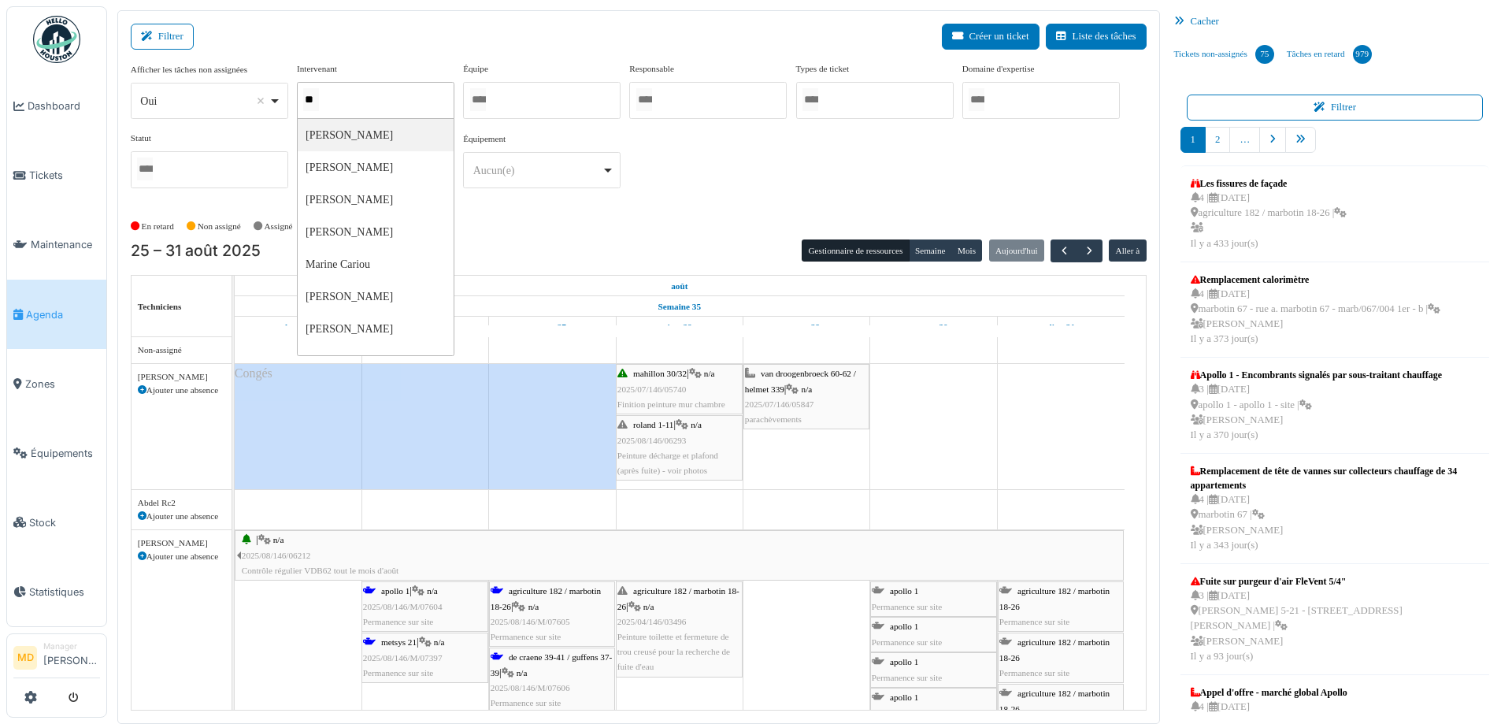
type input "***"
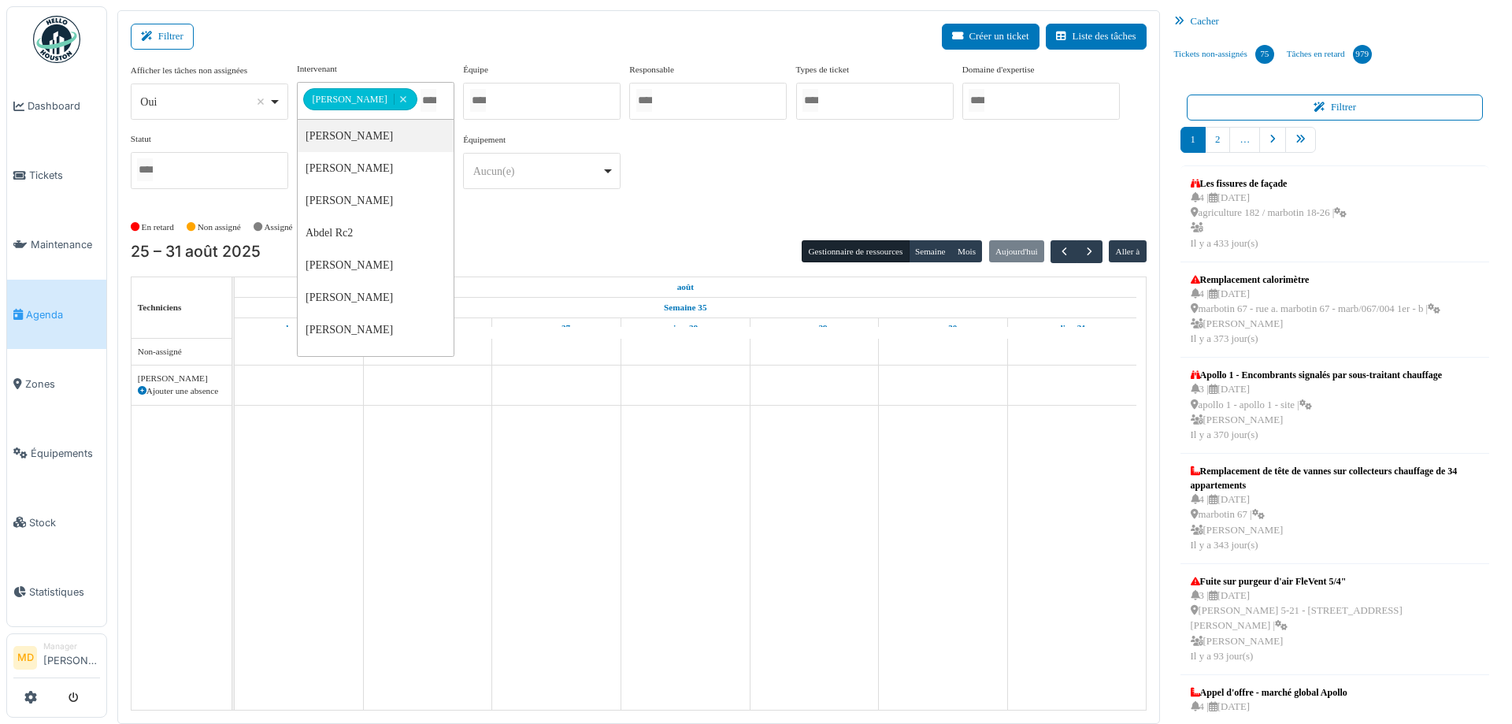
click at [751, 150] on div "**********" at bounding box center [639, 131] width 1016 height 139
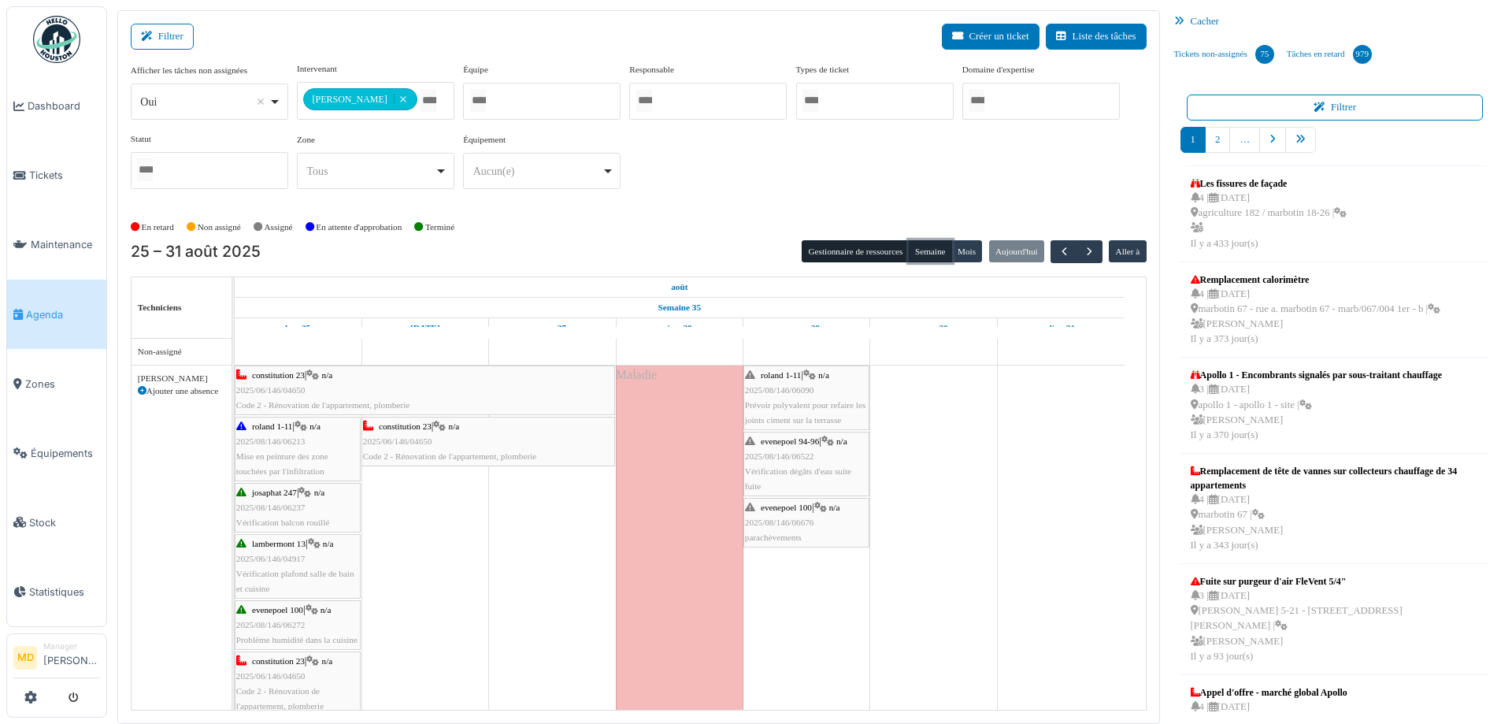
click at [929, 261] on button "Semaine" at bounding box center [930, 251] width 43 height 22
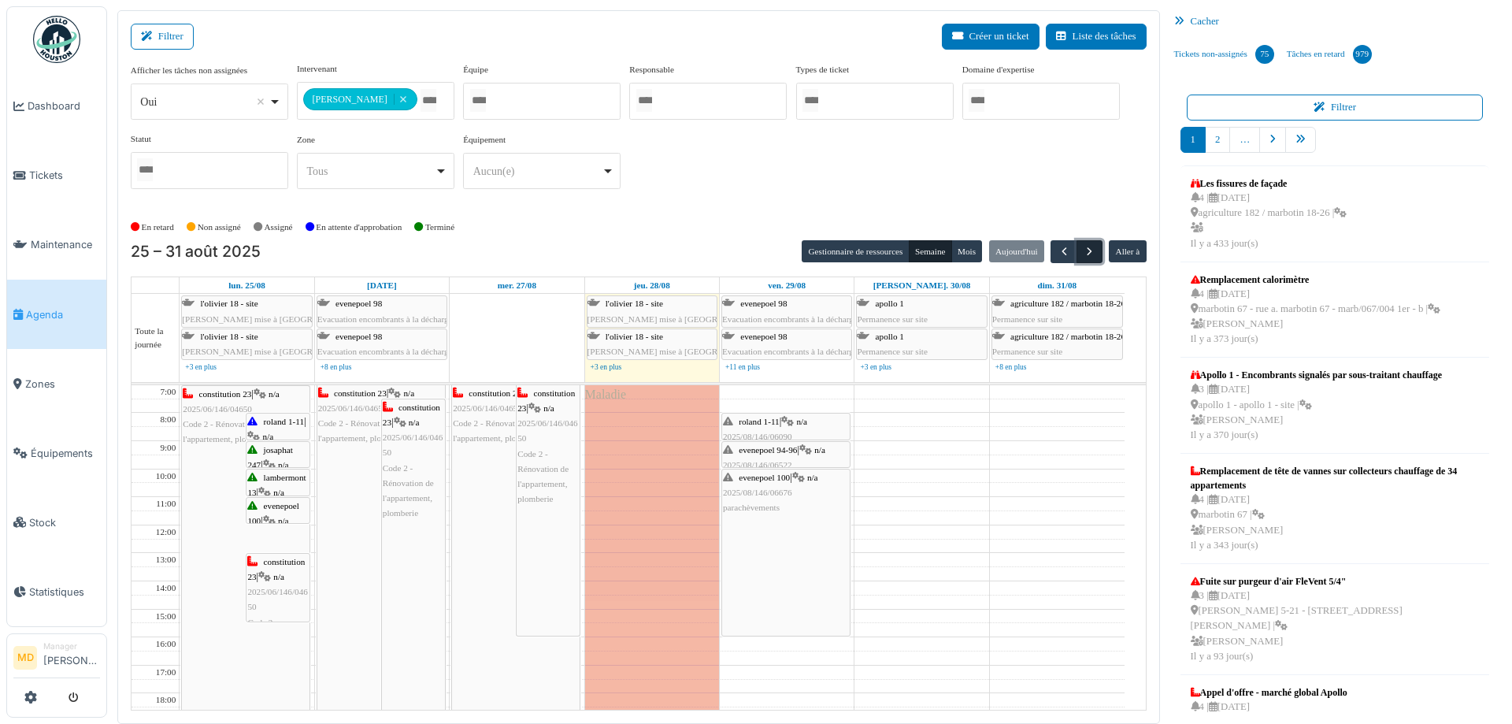
click at [1083, 246] on span "button" at bounding box center [1089, 251] width 13 height 13
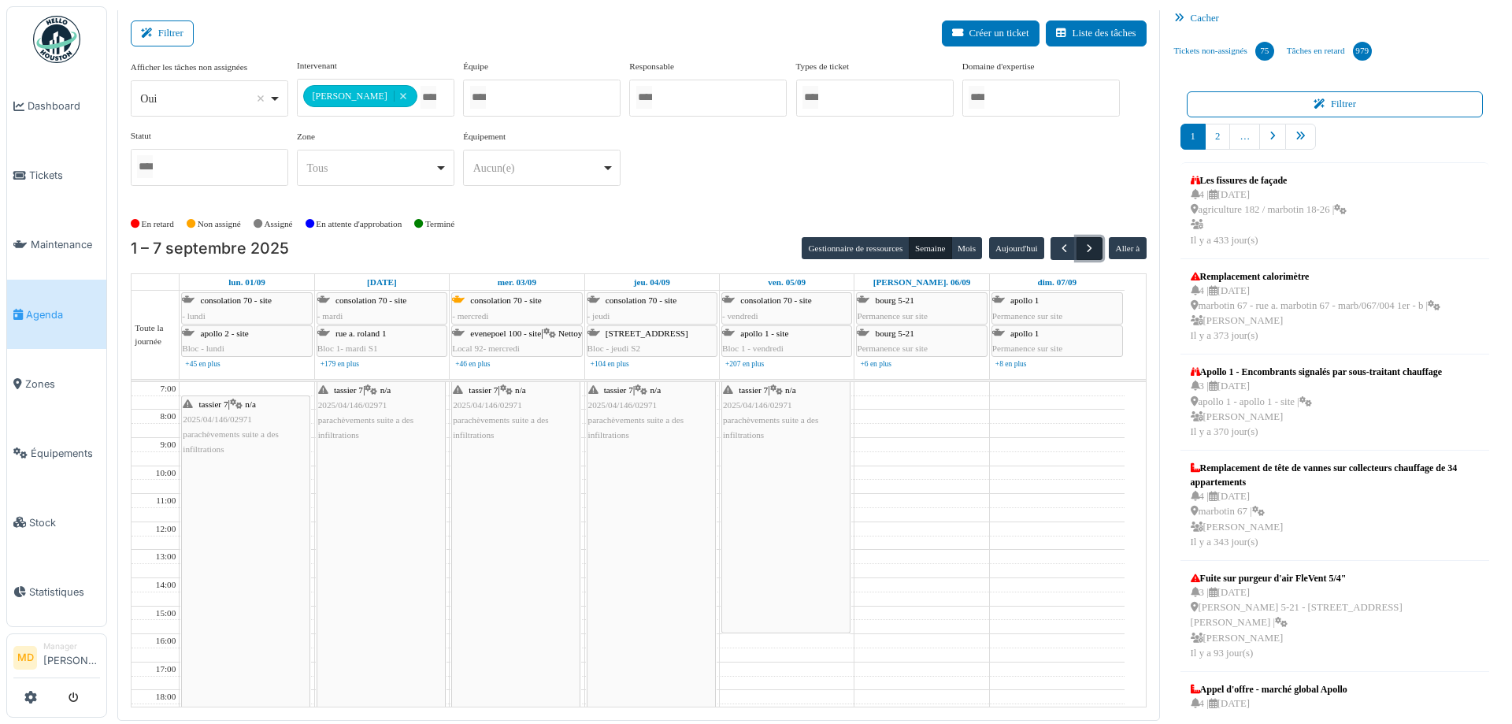
click at [1086, 242] on span "button" at bounding box center [1089, 248] width 13 height 13
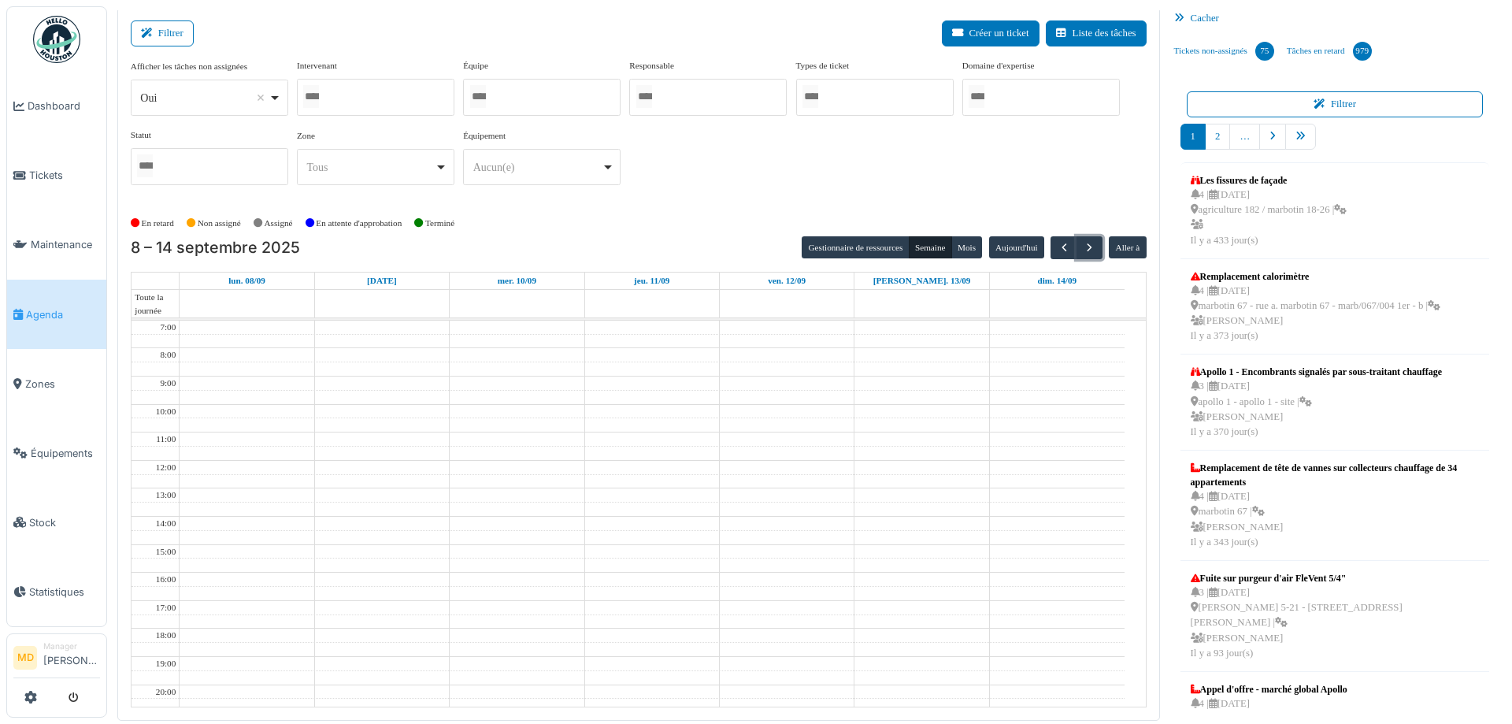
click at [392, 94] on div at bounding box center [376, 97] width 158 height 37
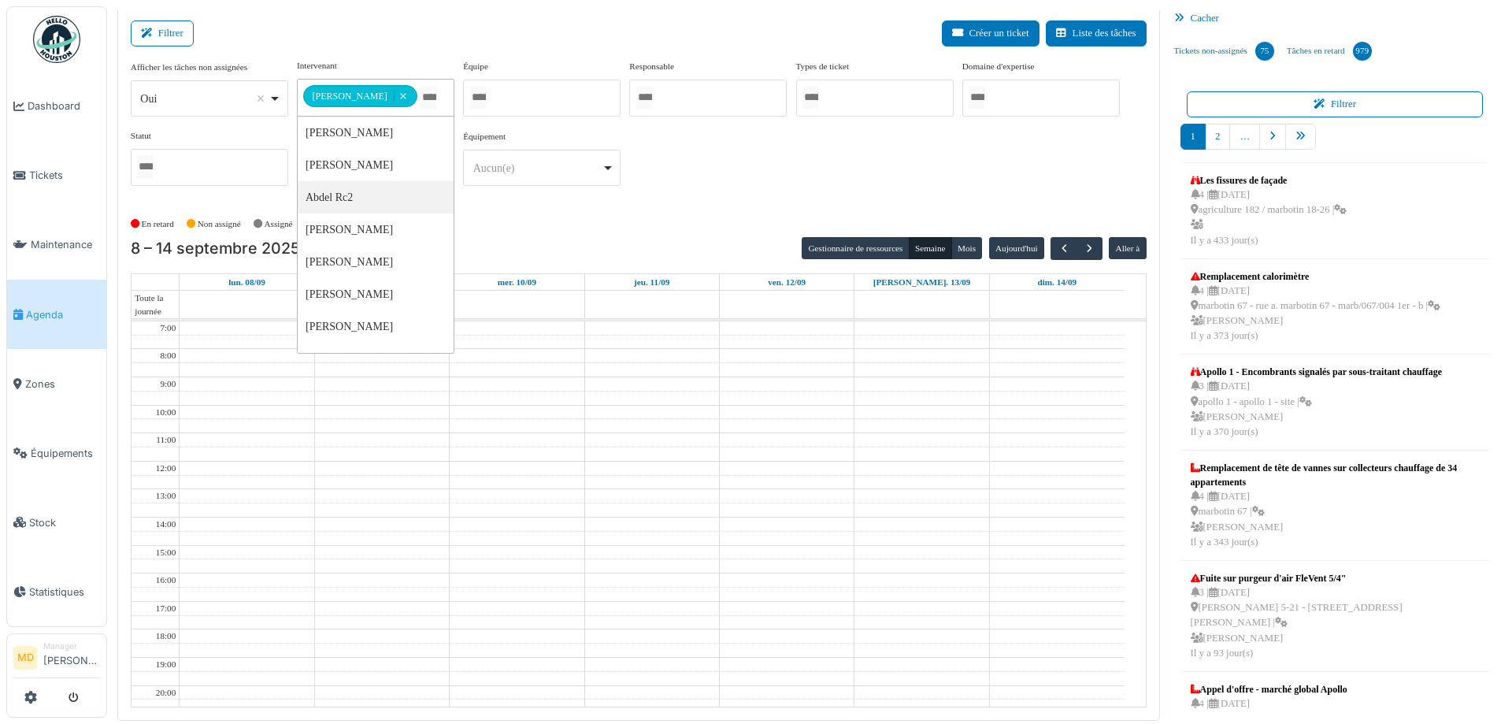
click at [678, 161] on div "**********" at bounding box center [639, 128] width 1016 height 139
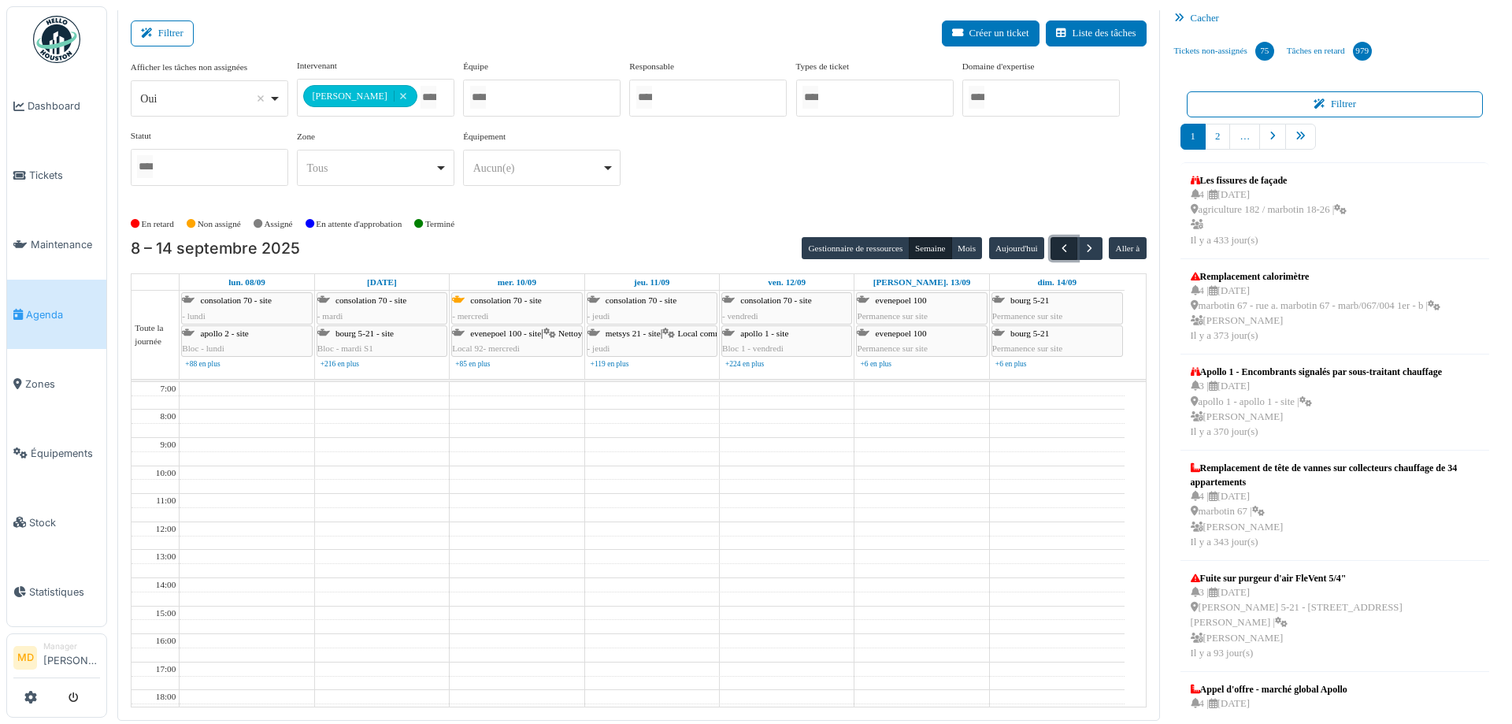
click at [1051, 243] on button "button" at bounding box center [1064, 248] width 26 height 23
click at [1058, 250] on span "button" at bounding box center [1064, 248] width 13 height 13
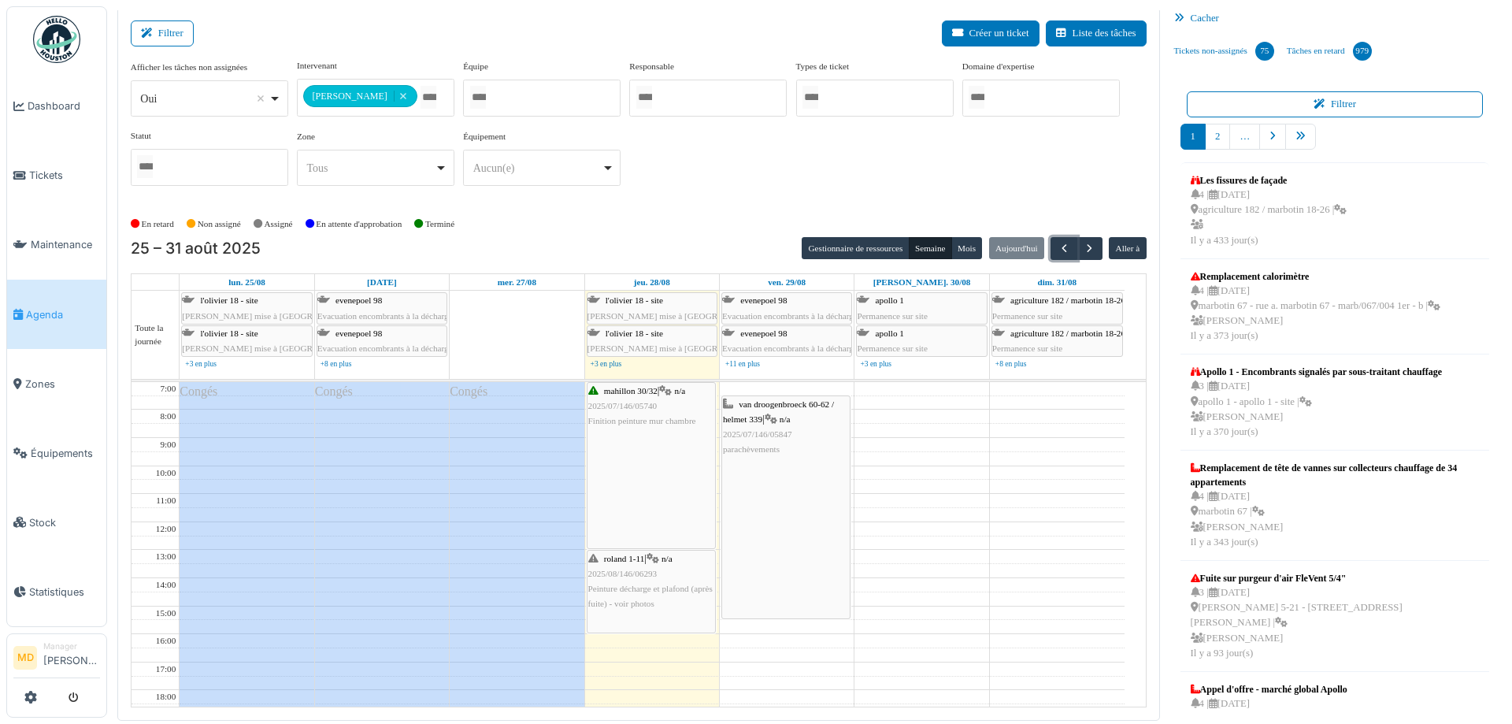
click at [663, 570] on div "roland 1-11 | n/a 2025/08/146/06293 Peinture décharge et plafond (après fuite) …" at bounding box center [651, 581] width 126 height 61
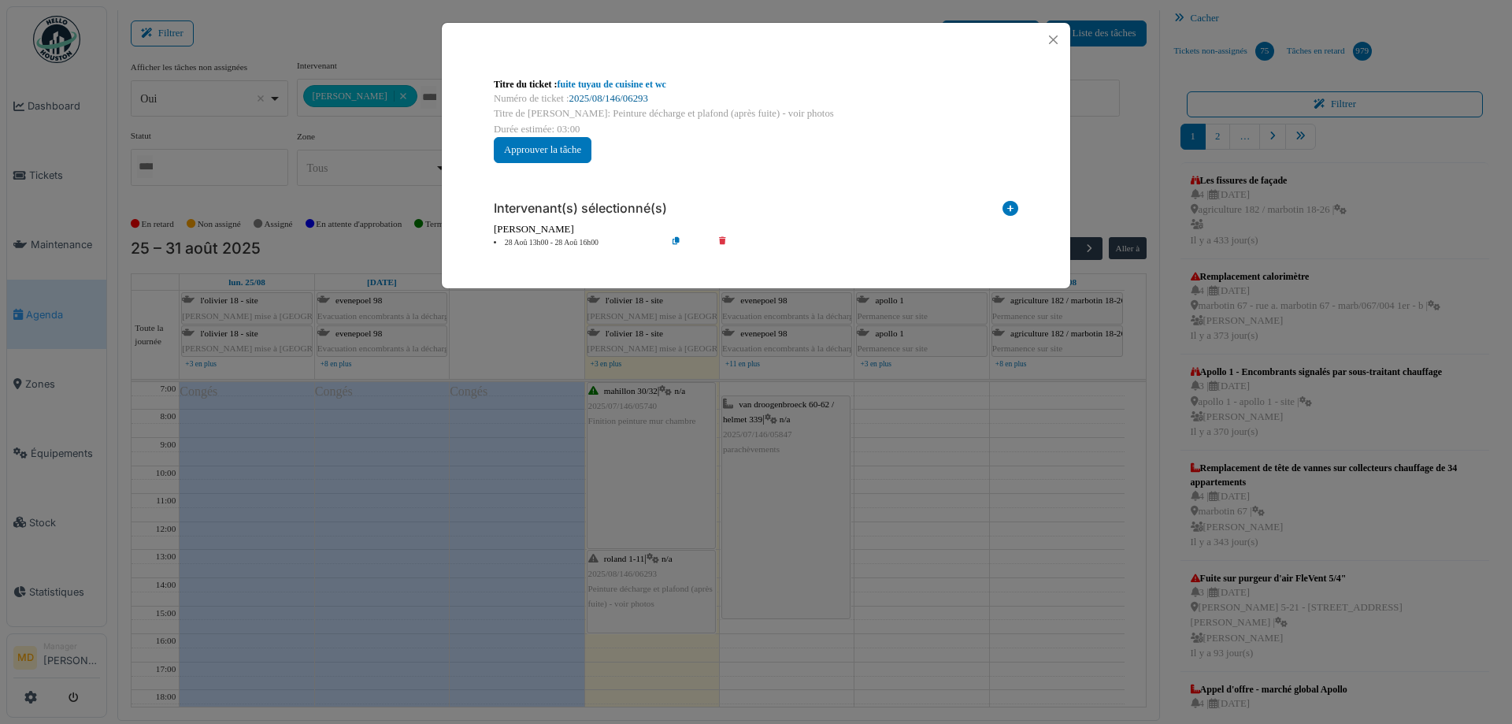
click at [625, 94] on link "2025/08/146/06293" at bounding box center [608, 98] width 79 height 11
click at [1056, 38] on button "Close" at bounding box center [1053, 39] width 21 height 21
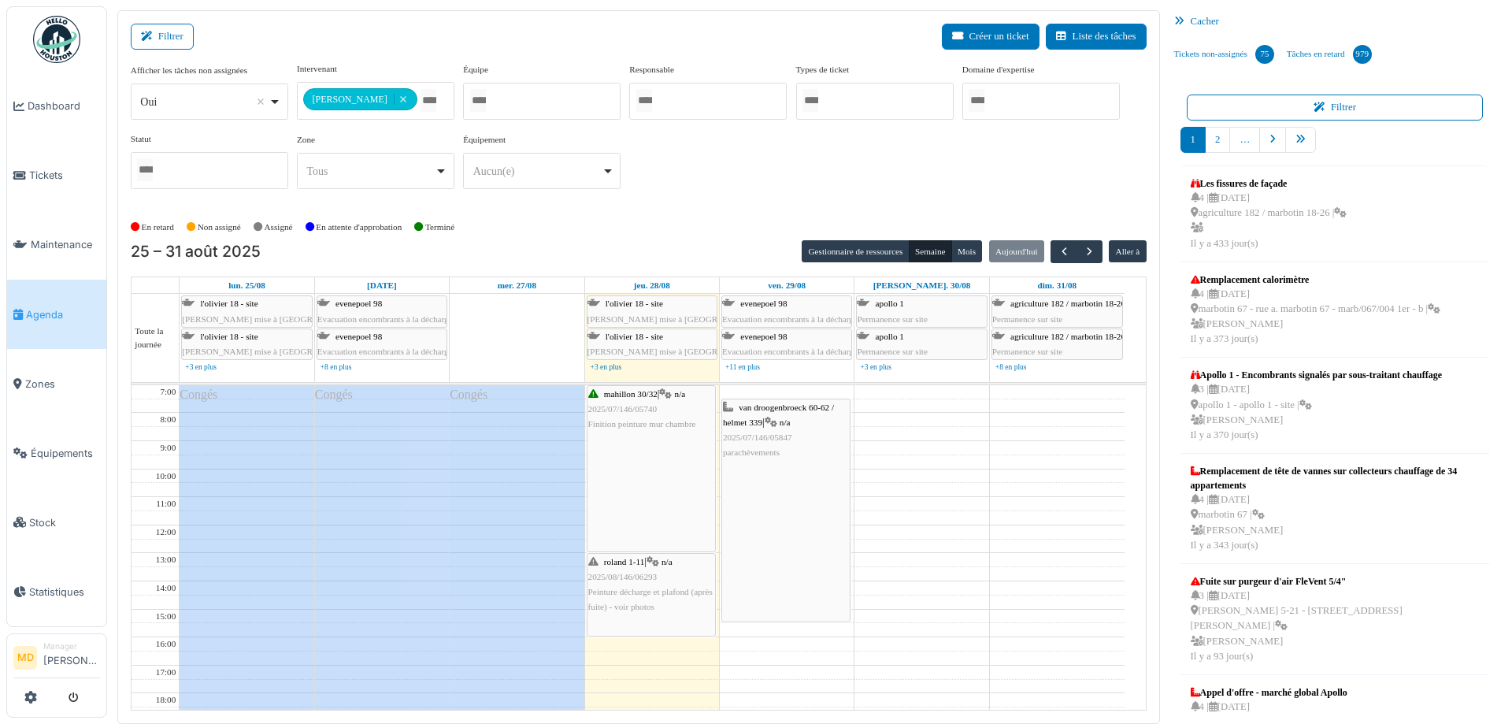
click at [742, 192] on div "**********" at bounding box center [639, 131] width 1016 height 139
click at [719, 158] on div "**********" at bounding box center [639, 131] width 1016 height 139
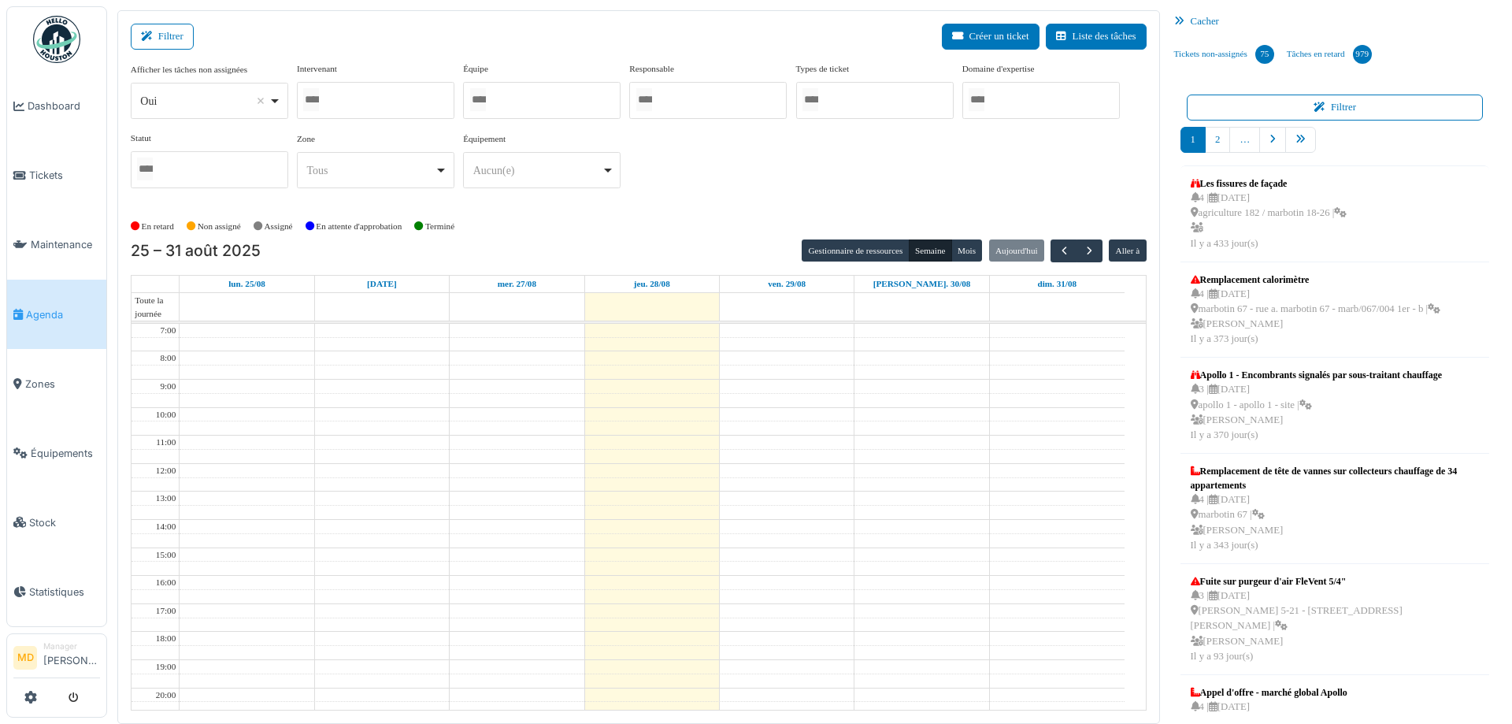
click at [412, 98] on div at bounding box center [376, 100] width 158 height 37
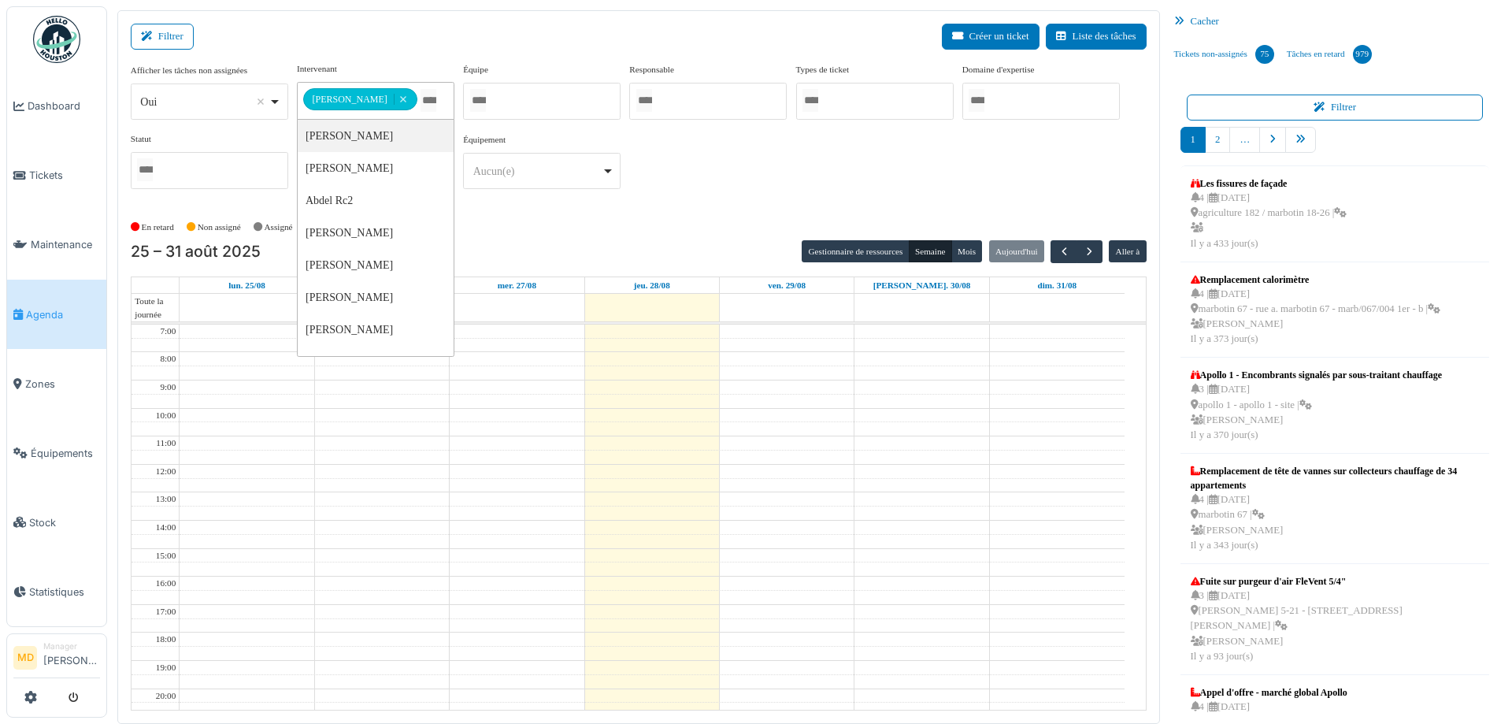
click at [777, 160] on div "**********" at bounding box center [639, 131] width 1016 height 139
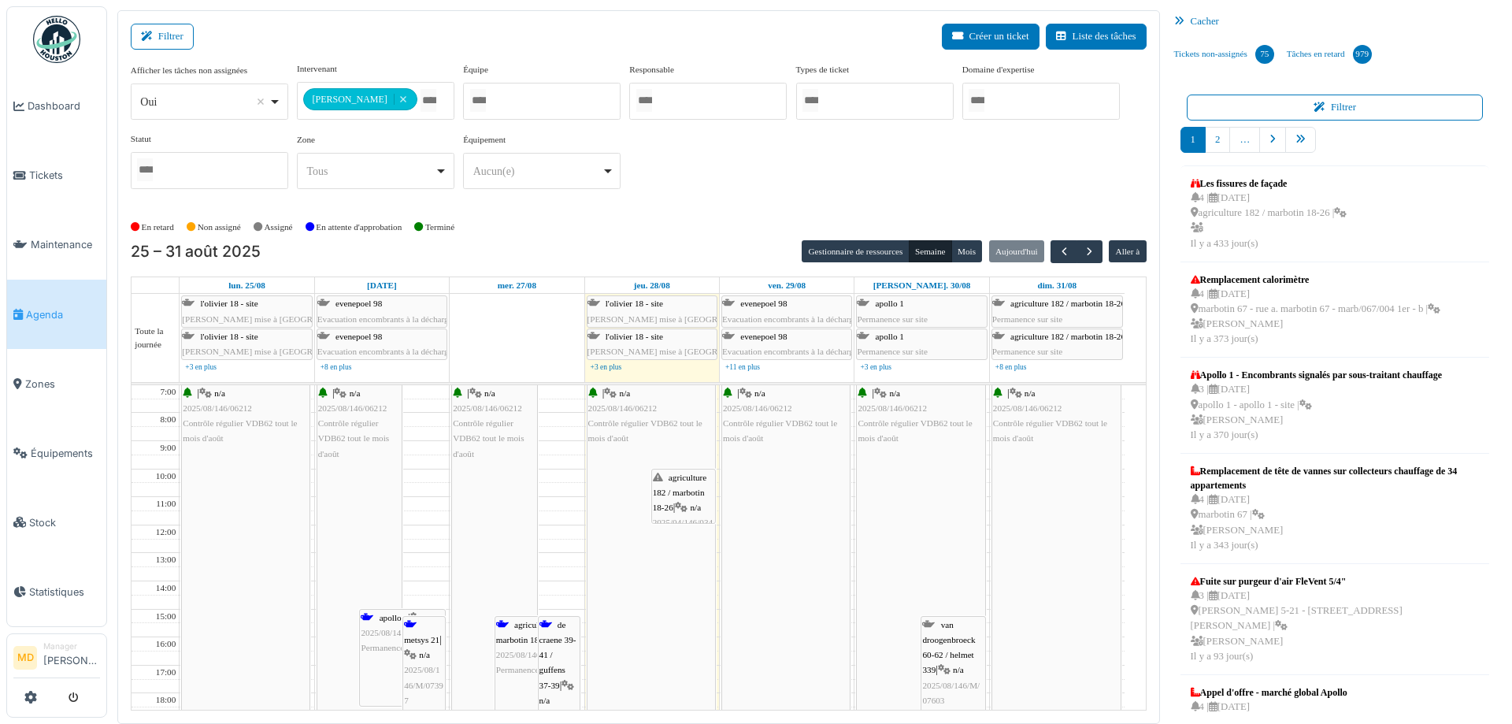
click at [688, 503] on icon at bounding box center [681, 508] width 13 height 10
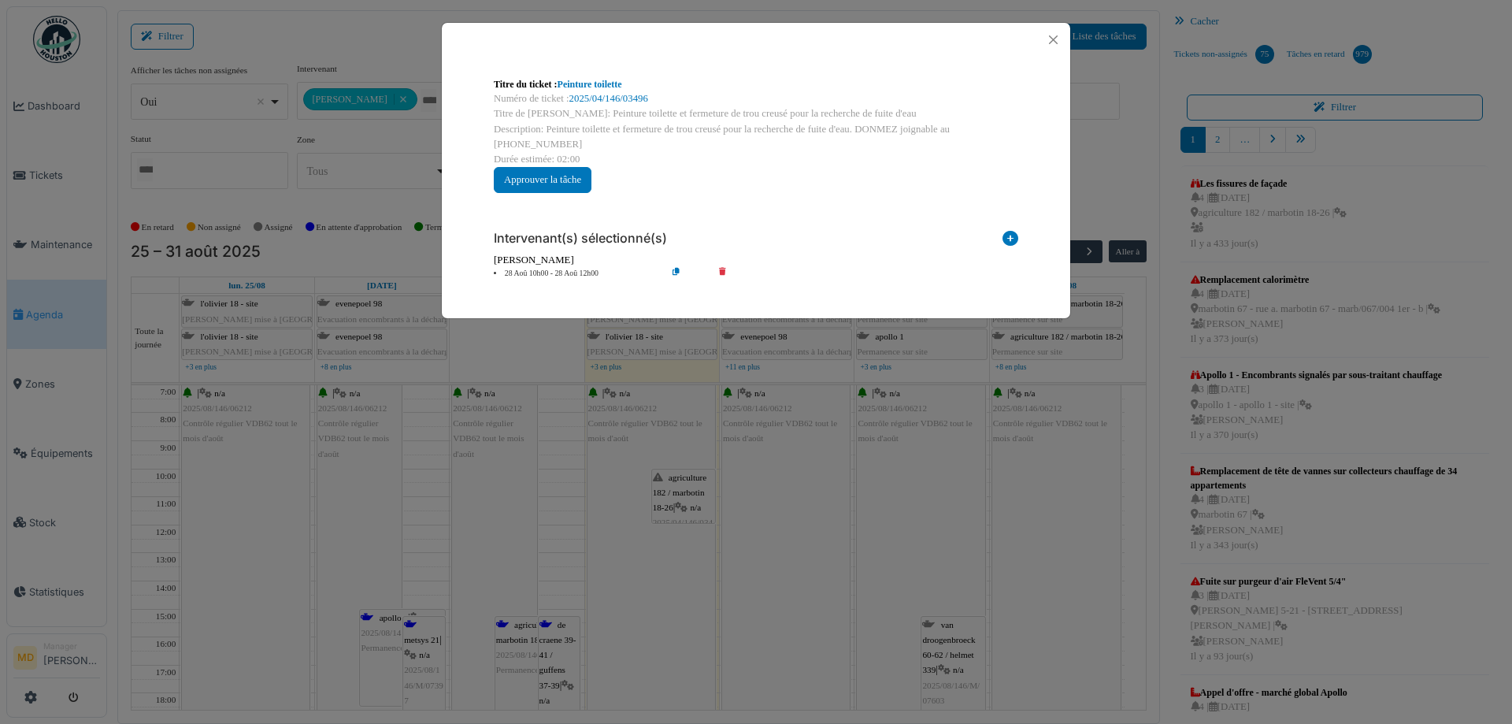
click at [603, 92] on div "Numéro de ticket : 2025/04/146/03496" at bounding box center [756, 98] width 525 height 15
click at [603, 101] on link "2025/04/146/03496" at bounding box center [608, 98] width 79 height 11
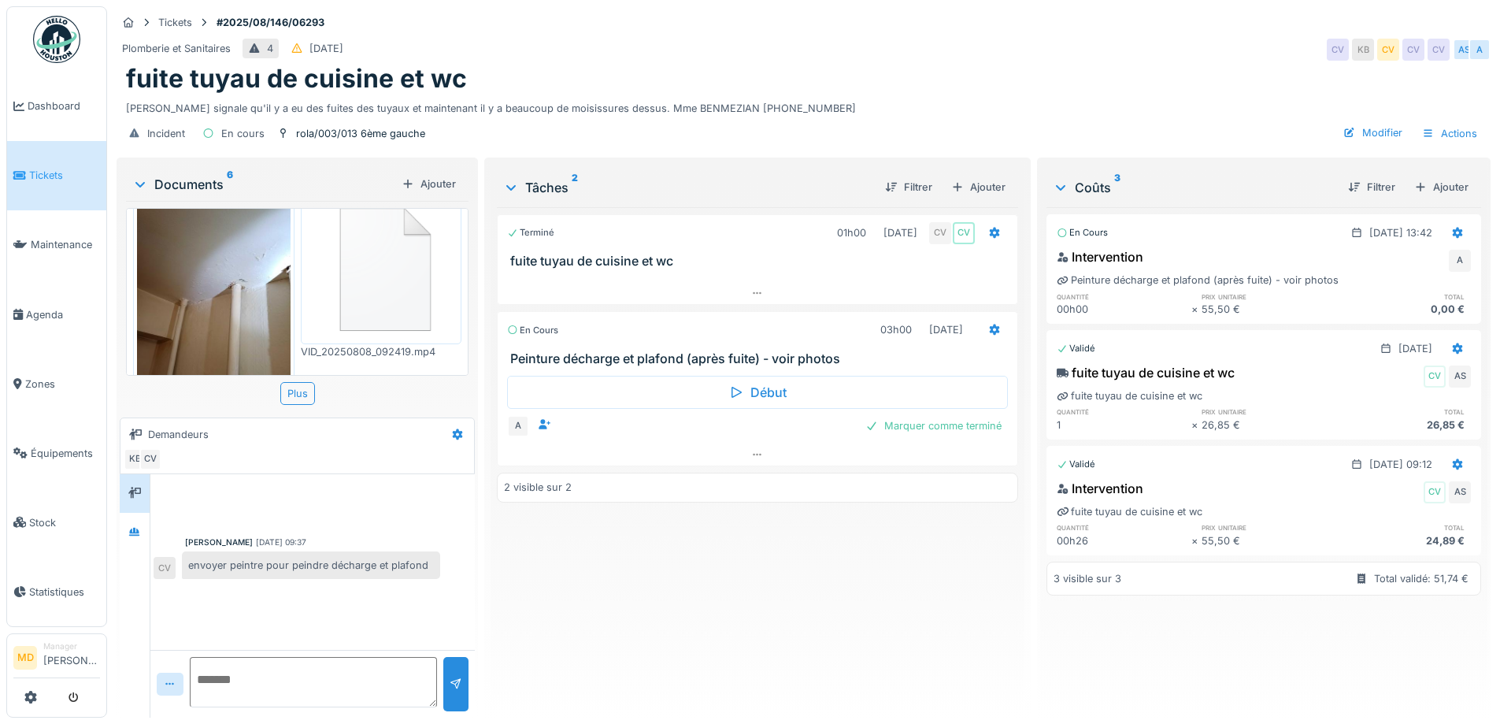
scroll to position [549, 0]
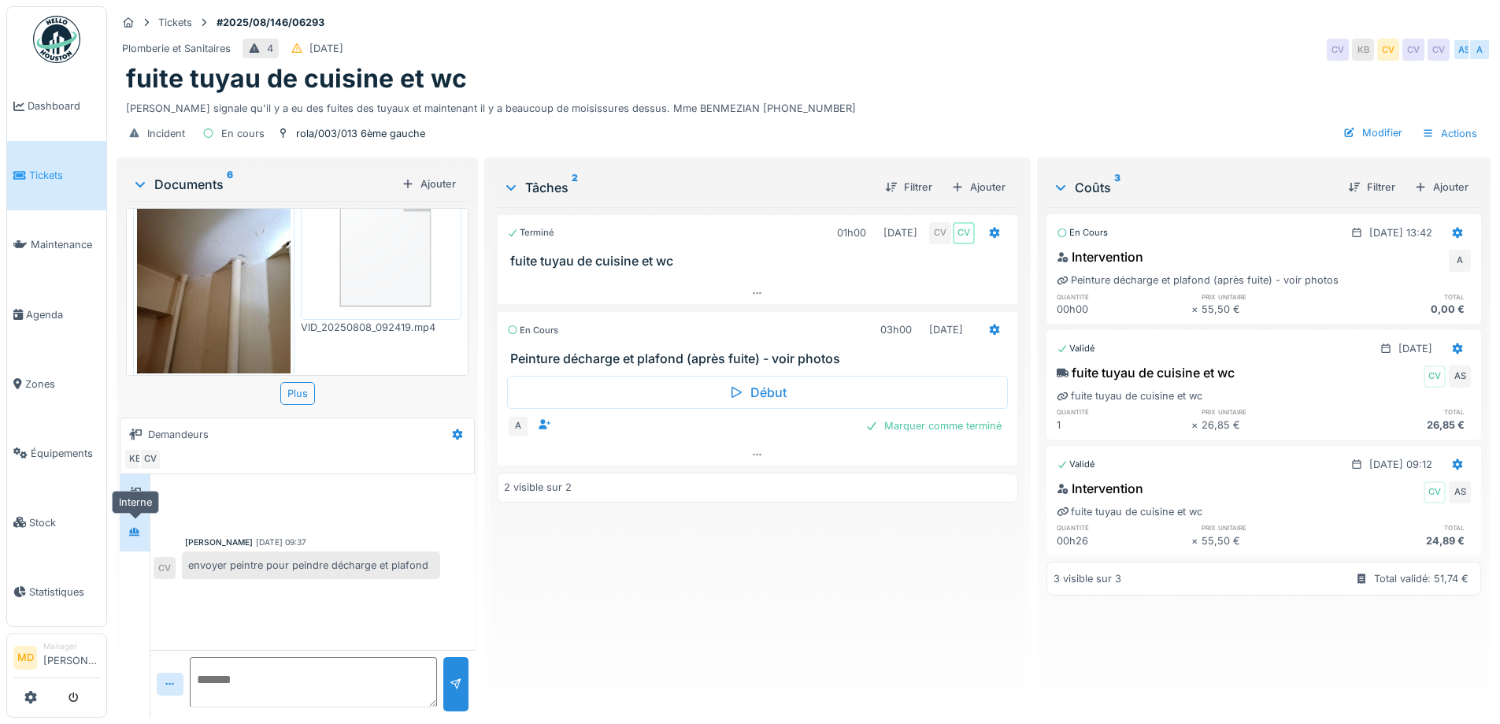
click at [139, 535] on icon at bounding box center [134, 531] width 11 height 9
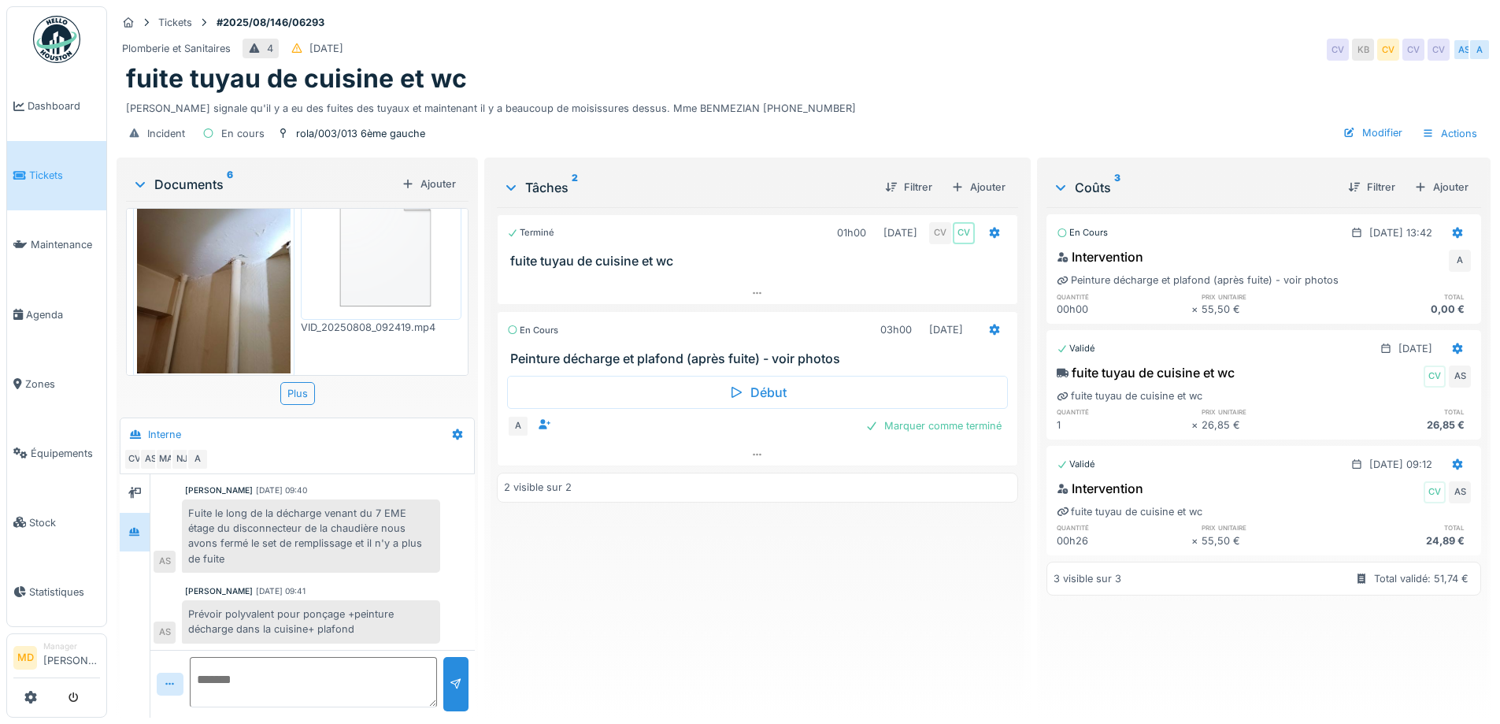
scroll to position [12, 0]
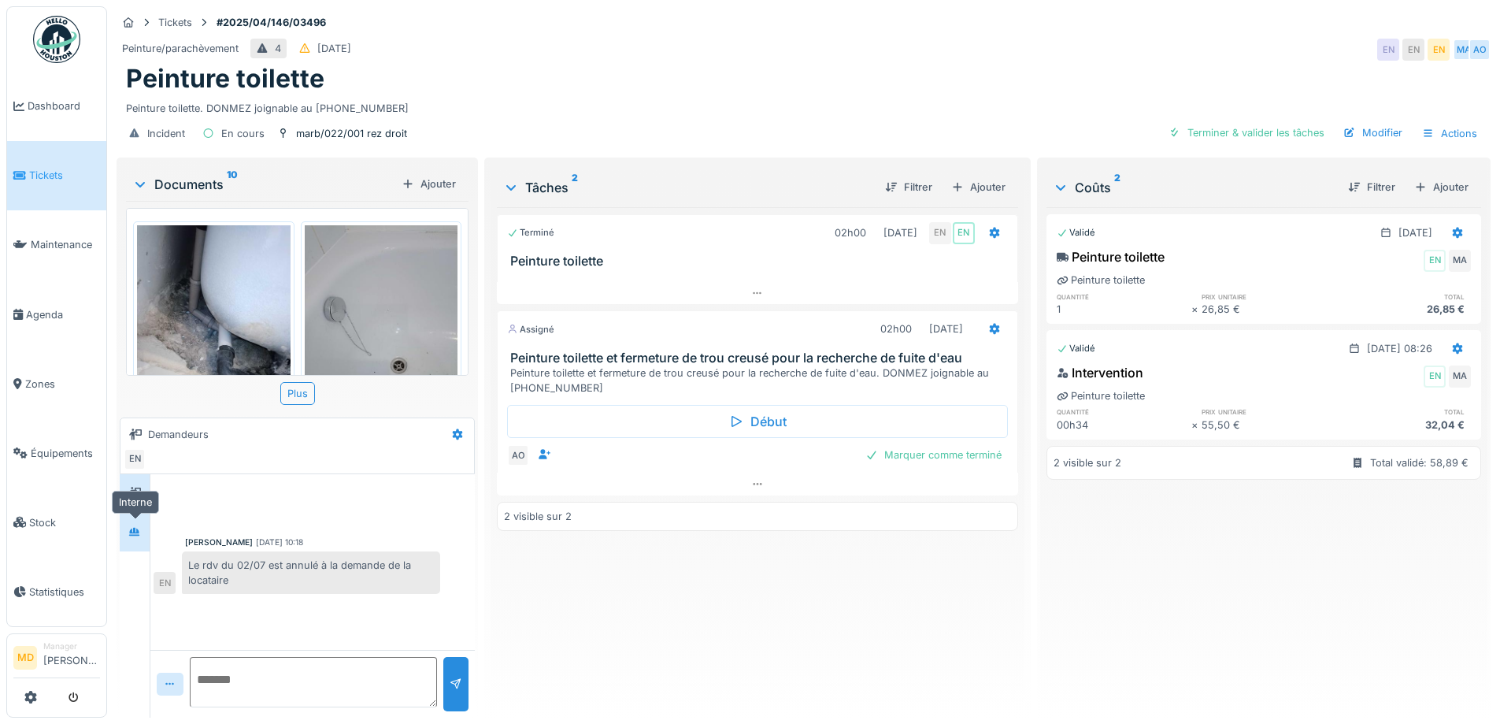
click at [134, 532] on icon at bounding box center [134, 532] width 13 height 10
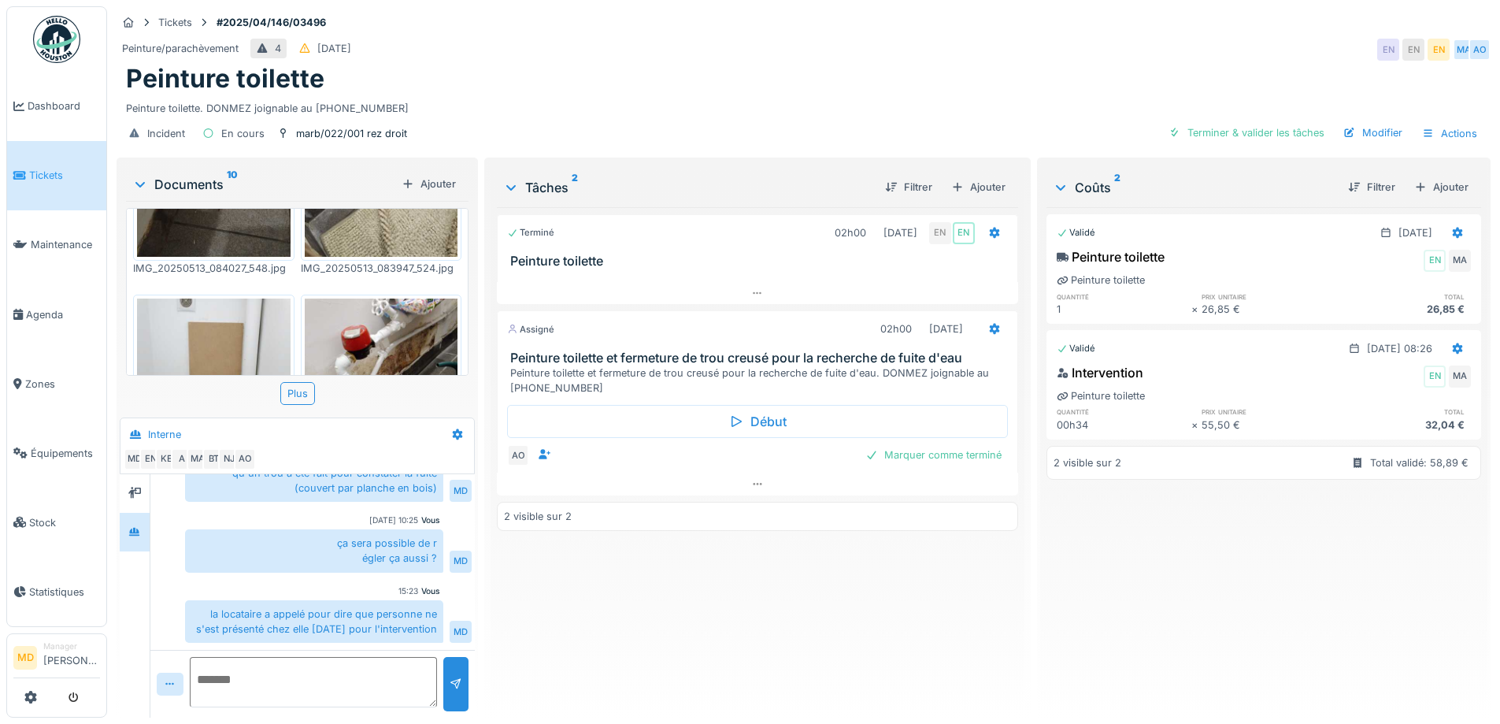
scroll to position [1022, 0]
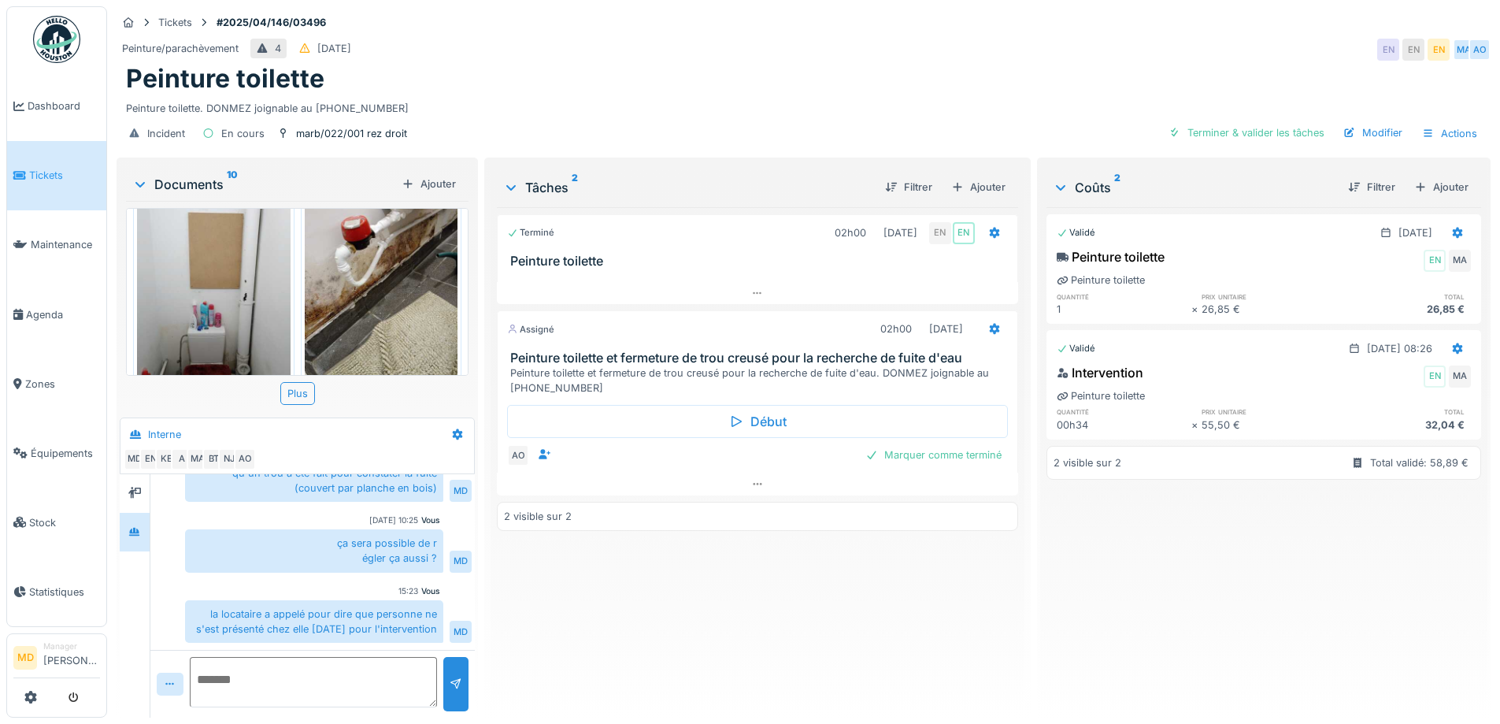
click at [218, 261] on img at bounding box center [214, 291] width 154 height 204
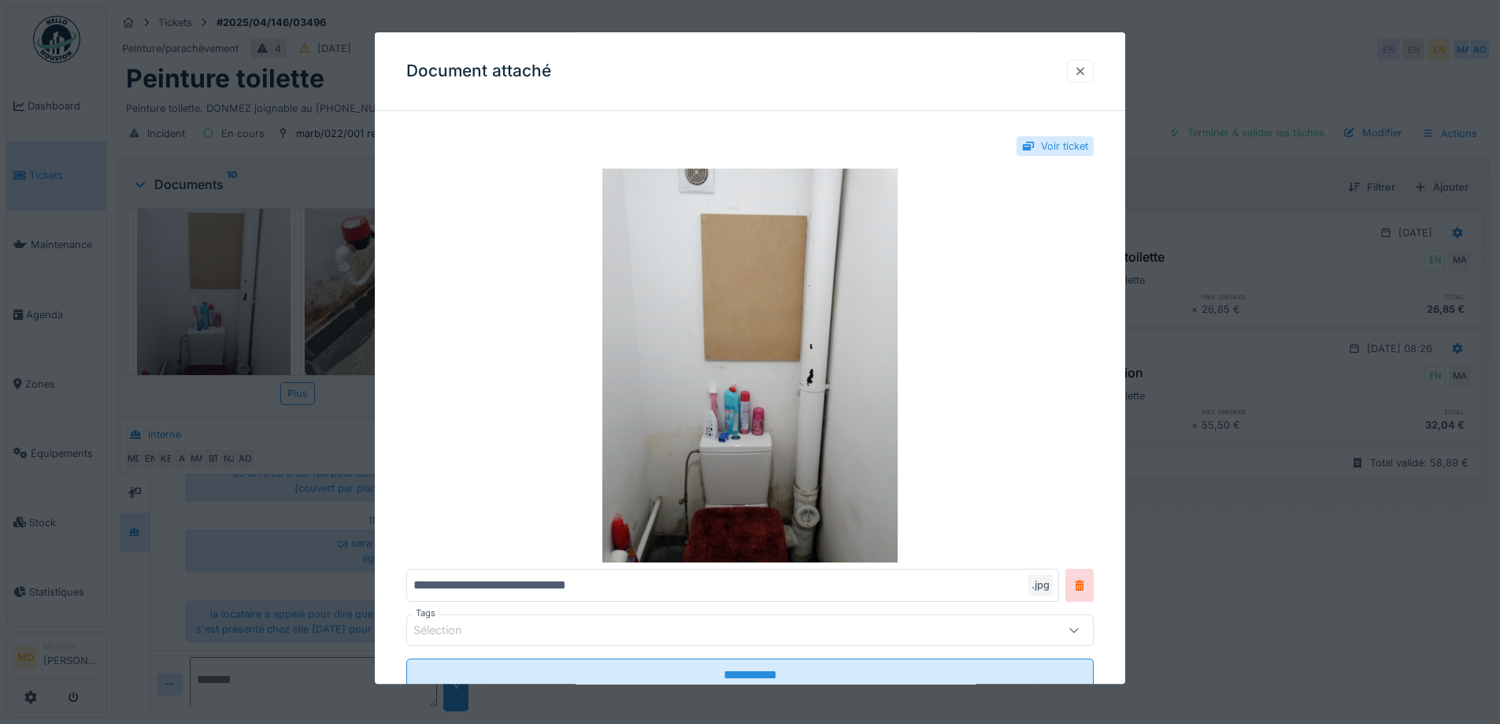
click at [1085, 69] on div at bounding box center [1080, 71] width 13 height 15
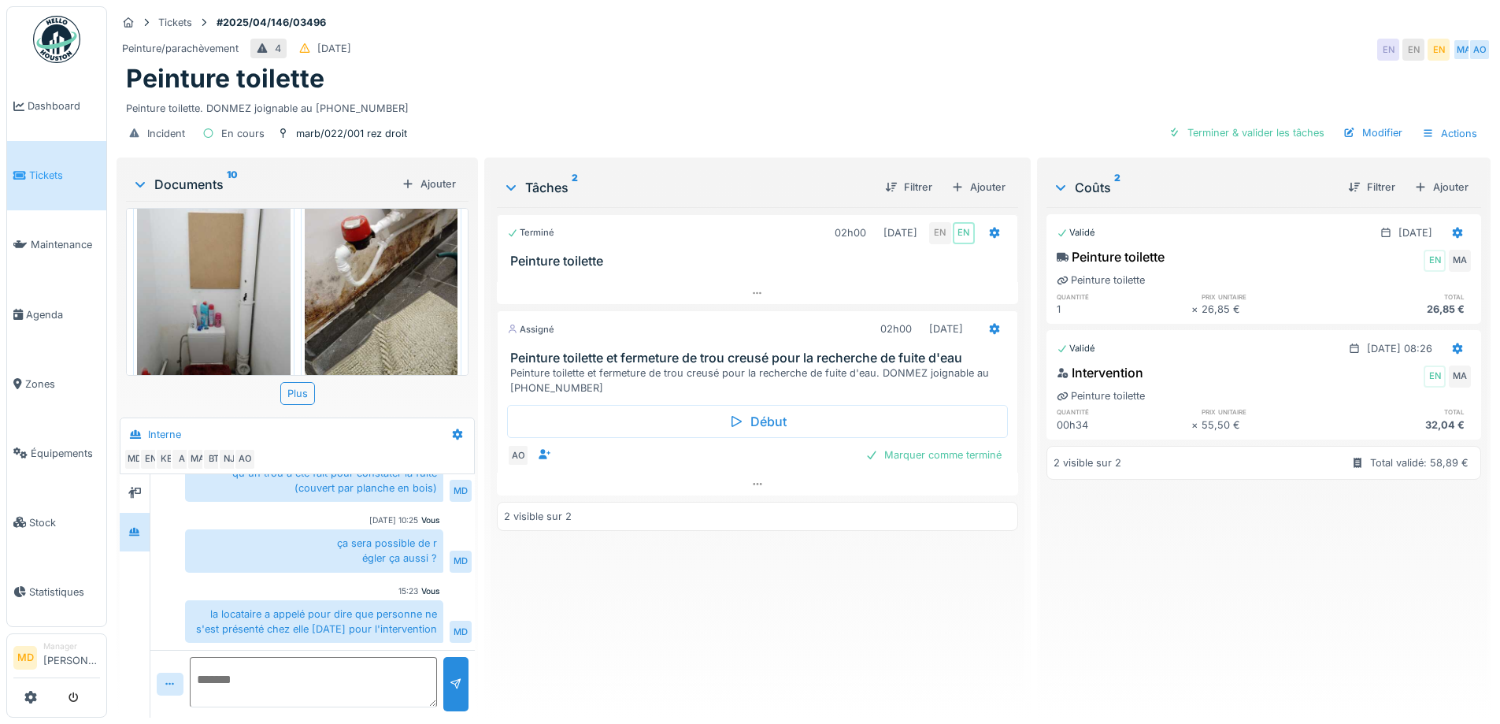
click at [361, 273] on img at bounding box center [382, 291] width 154 height 204
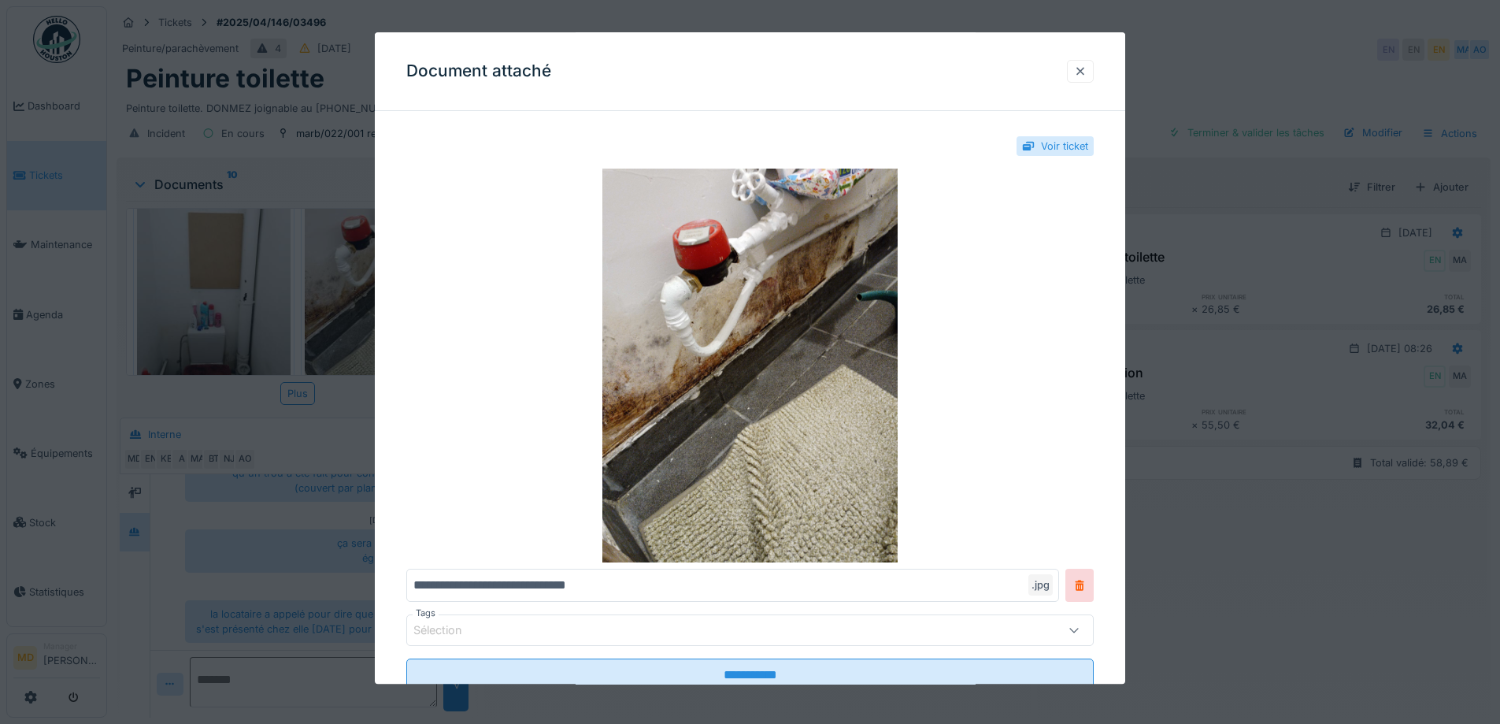
click at [1087, 70] on div at bounding box center [1080, 71] width 13 height 15
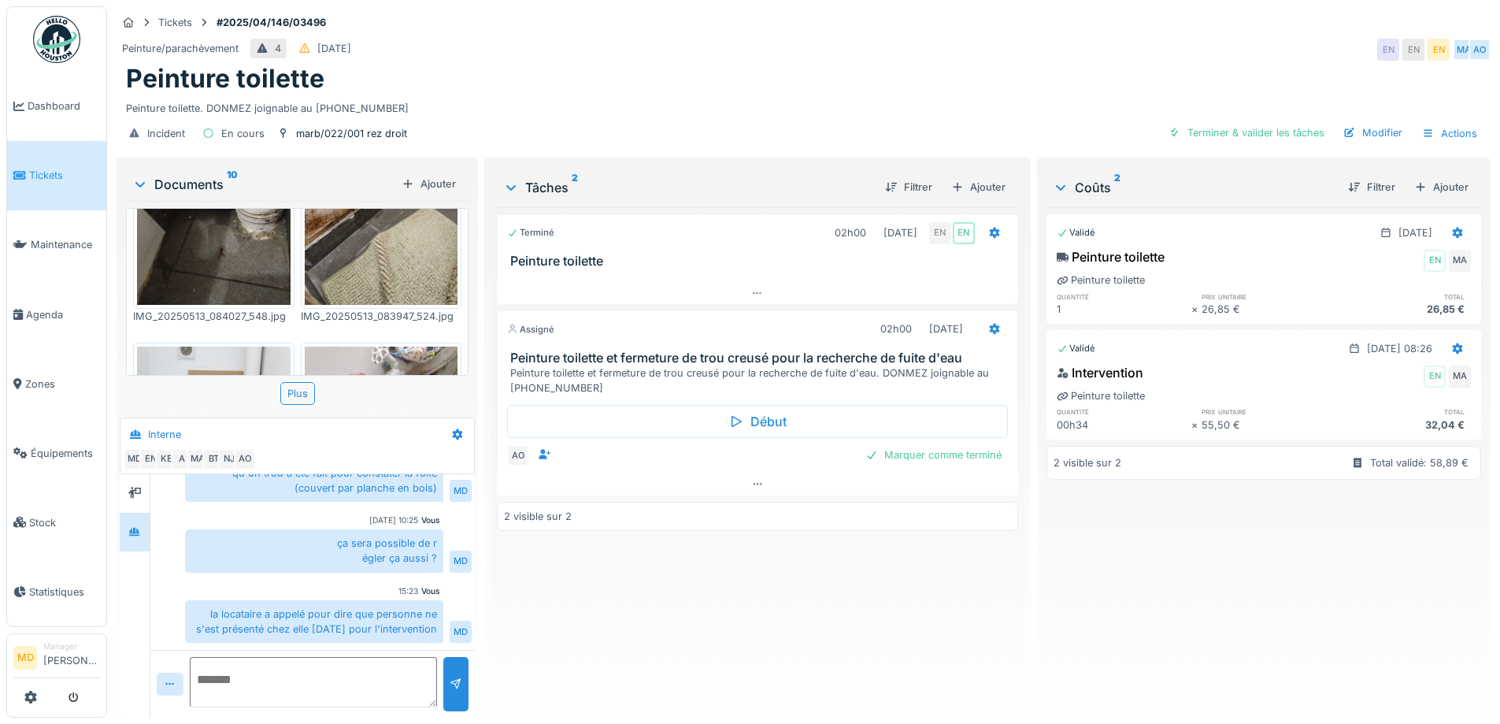
scroll to position [785, 0]
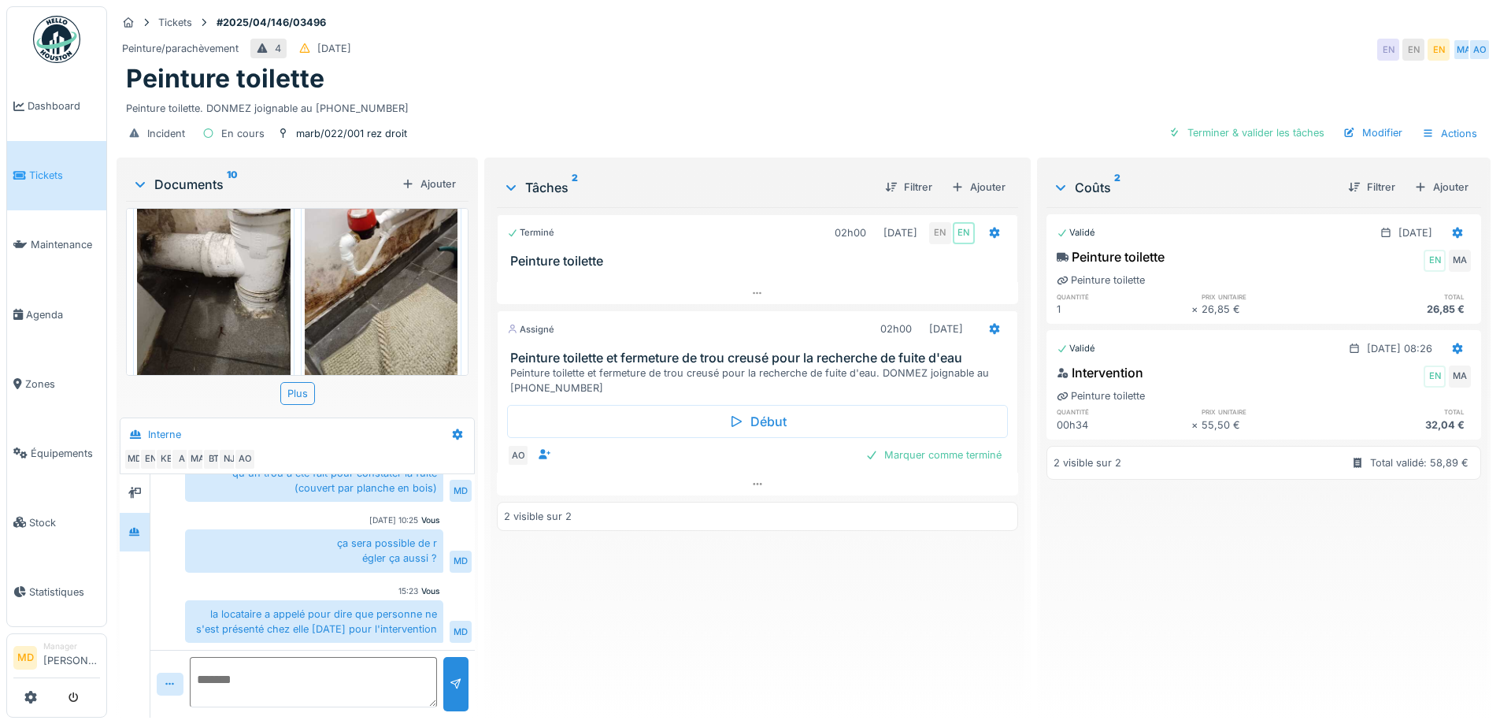
click at [359, 254] on img at bounding box center [382, 281] width 154 height 204
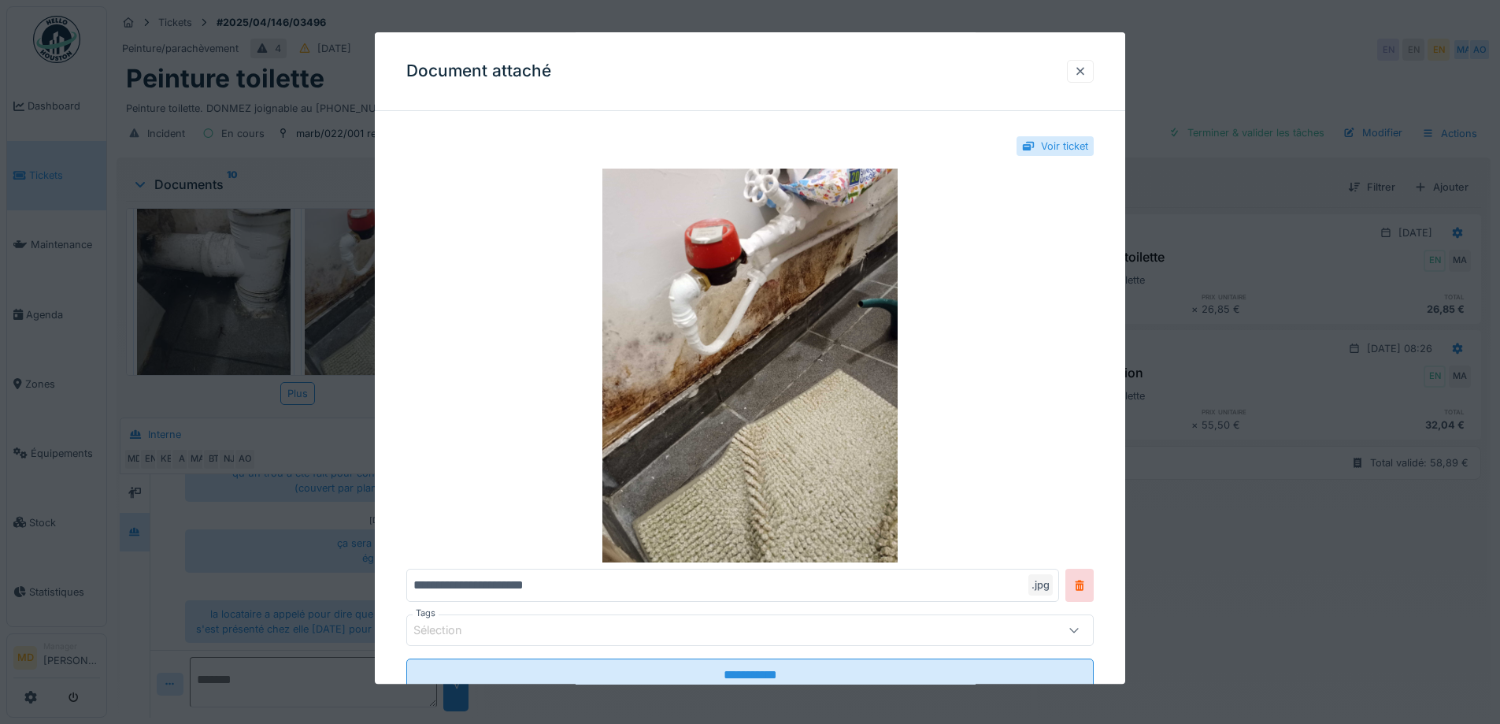
click at [1087, 70] on div at bounding box center [1080, 71] width 13 height 15
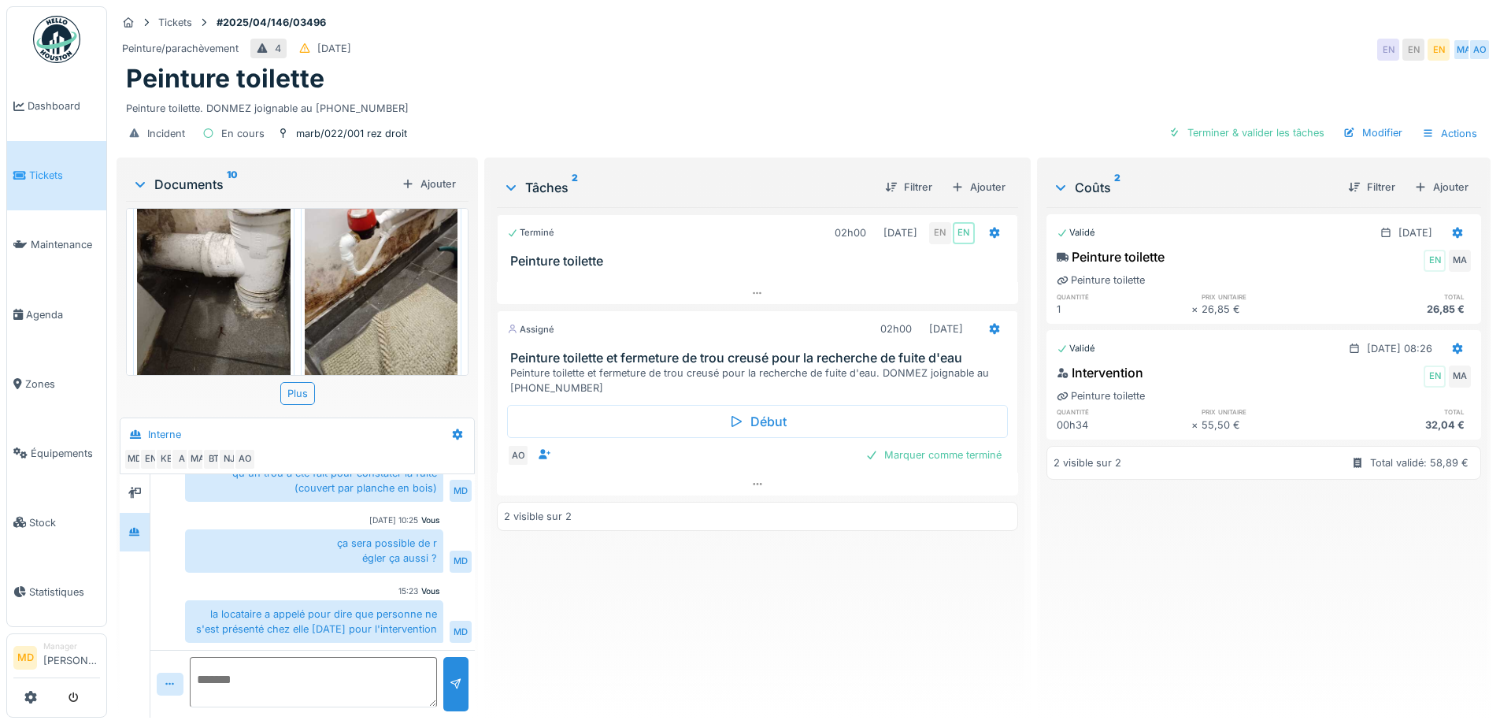
click at [209, 265] on img at bounding box center [214, 281] width 154 height 204
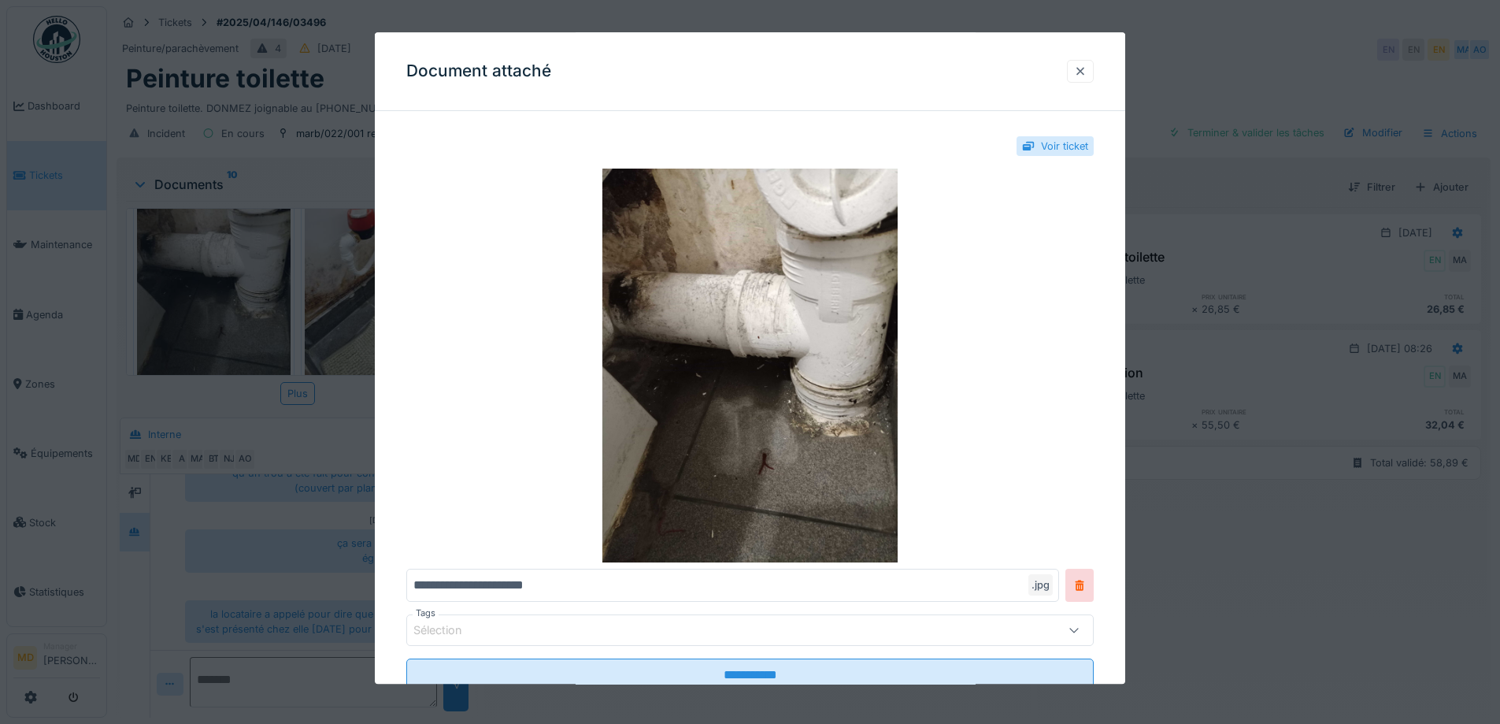
click at [1087, 69] on div at bounding box center [1080, 71] width 13 height 15
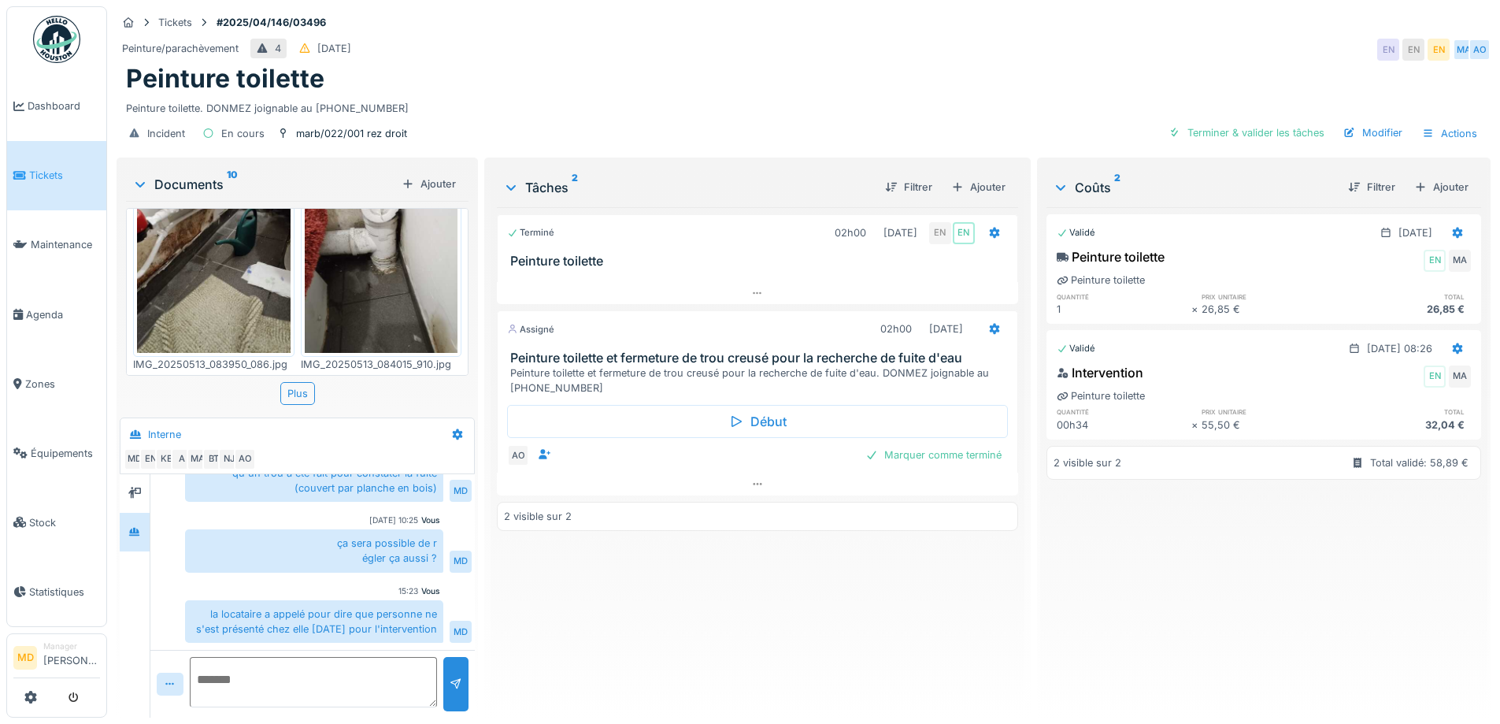
scroll to position [549, 0]
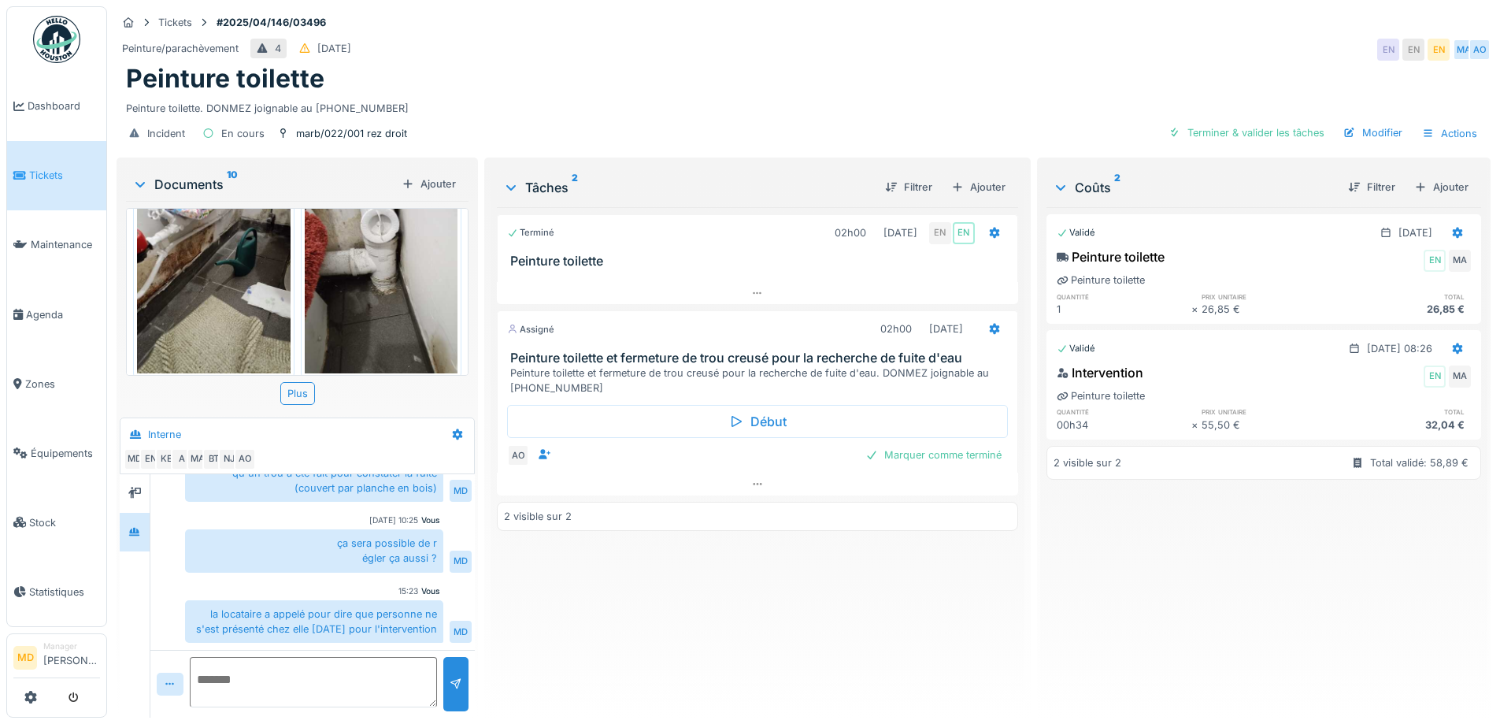
click at [376, 274] on img at bounding box center [382, 271] width 154 height 204
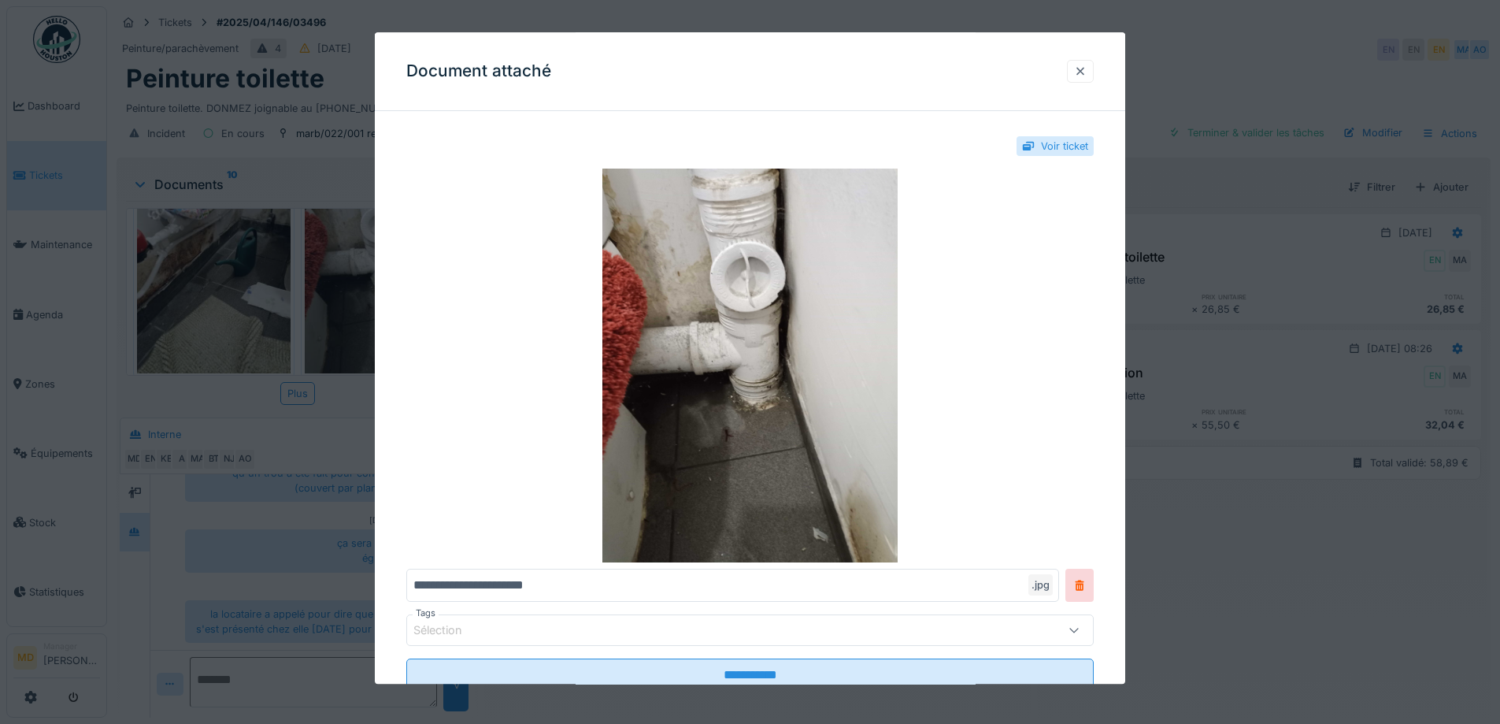
click at [1087, 72] on div at bounding box center [1080, 71] width 13 height 15
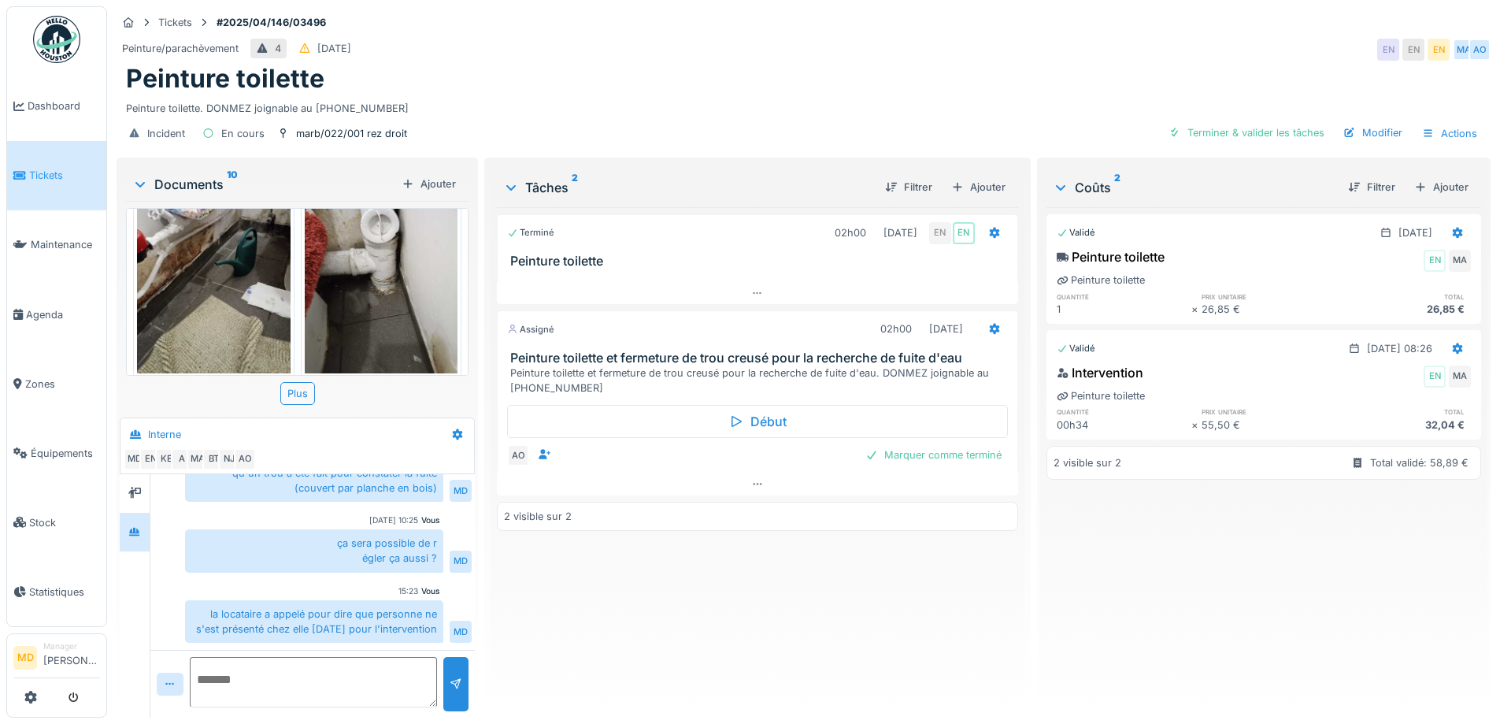
click at [246, 242] on img at bounding box center [214, 271] width 154 height 204
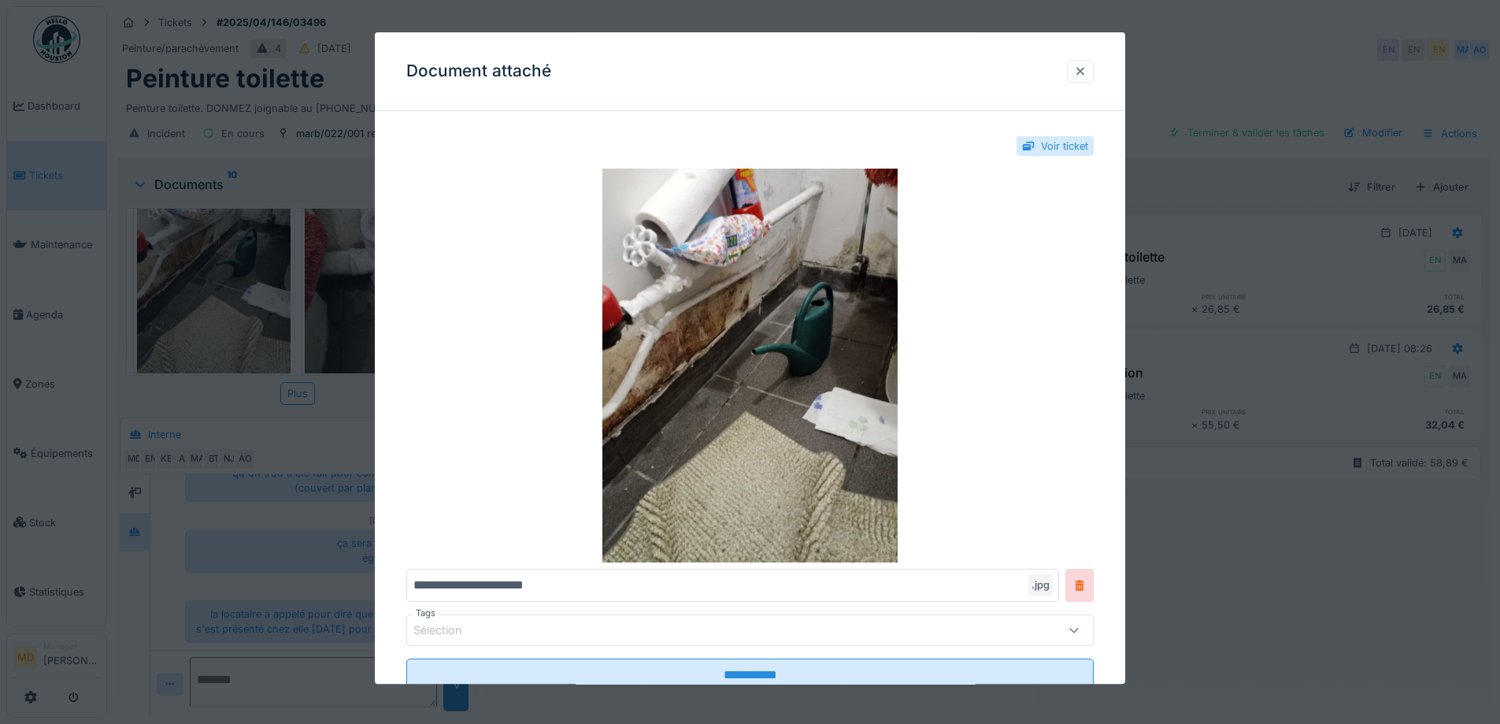
click at [1079, 69] on div at bounding box center [1080, 71] width 27 height 23
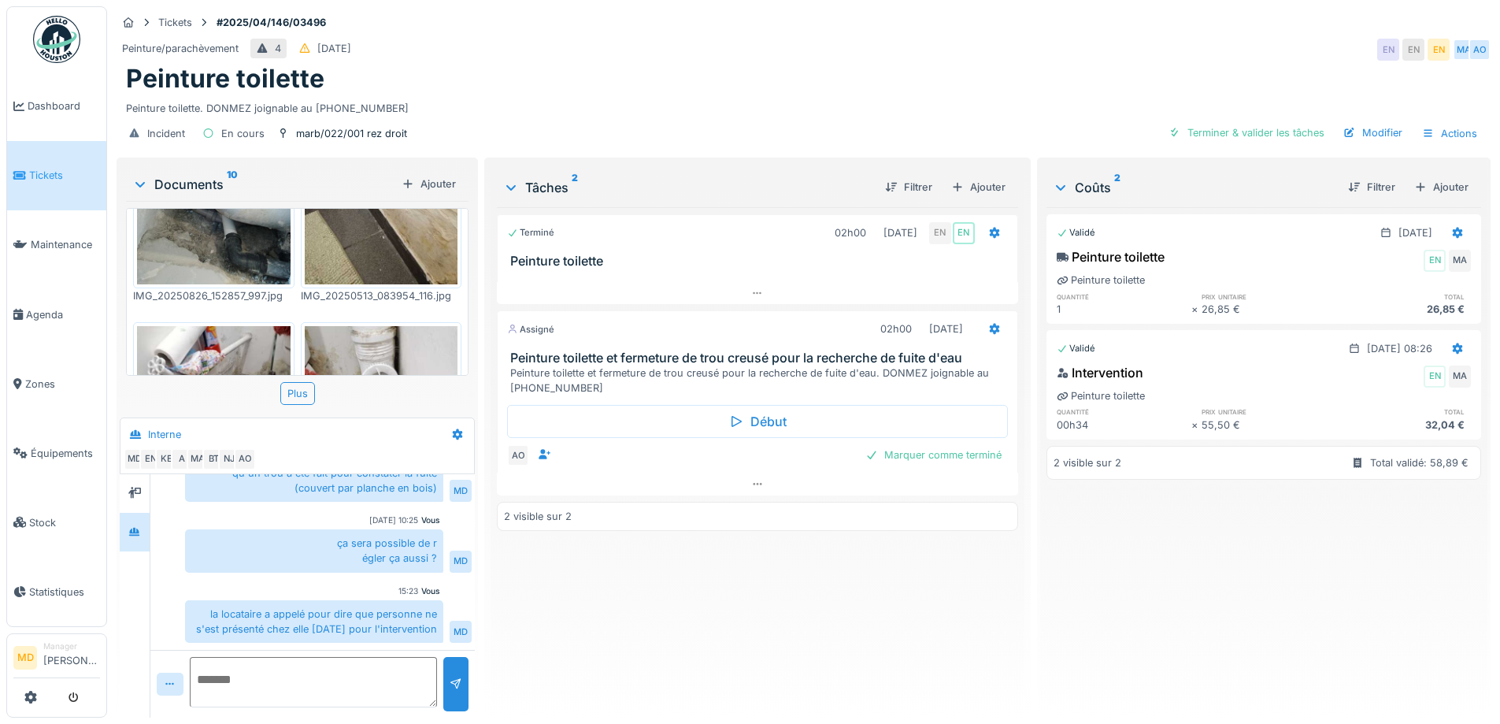
scroll to position [313, 0]
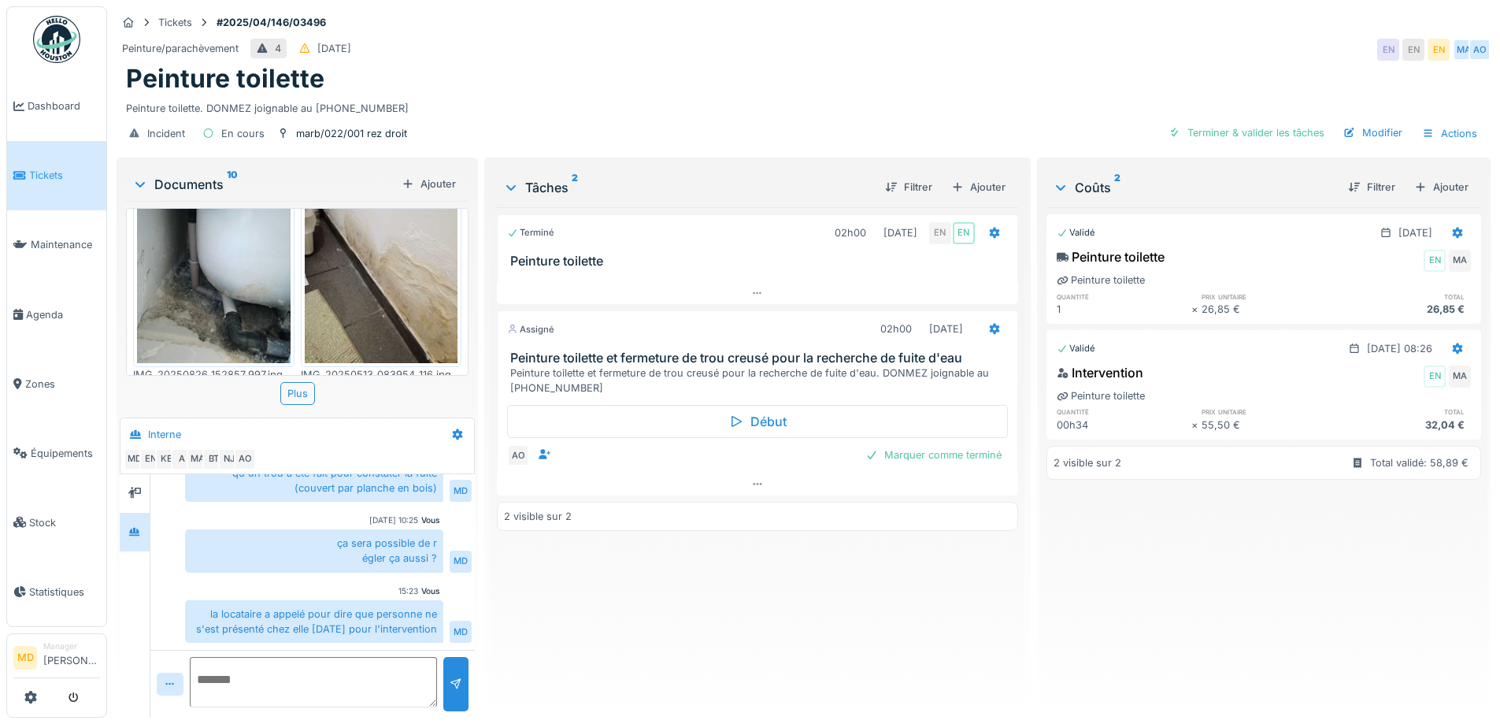
click at [382, 263] on img at bounding box center [382, 261] width 154 height 204
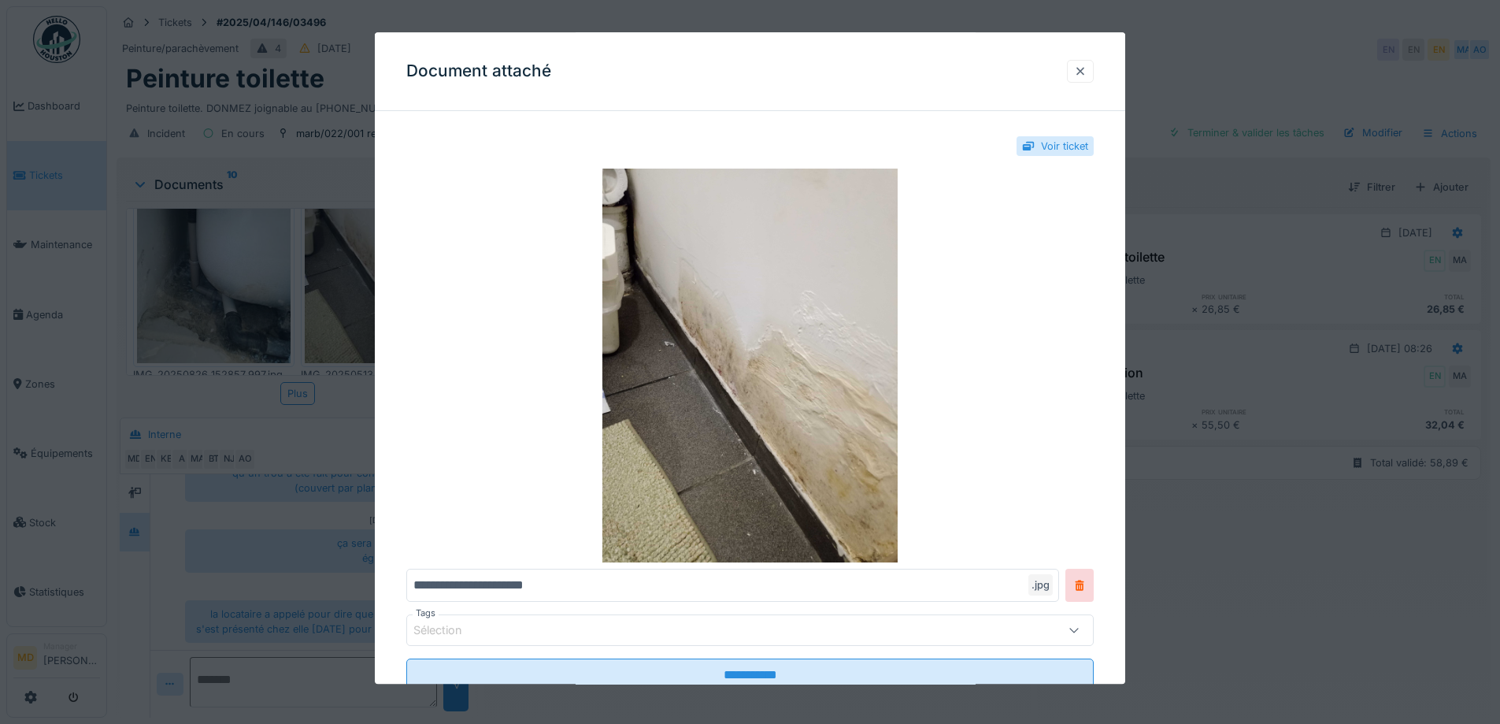
click at [1083, 80] on div at bounding box center [1080, 71] width 27 height 23
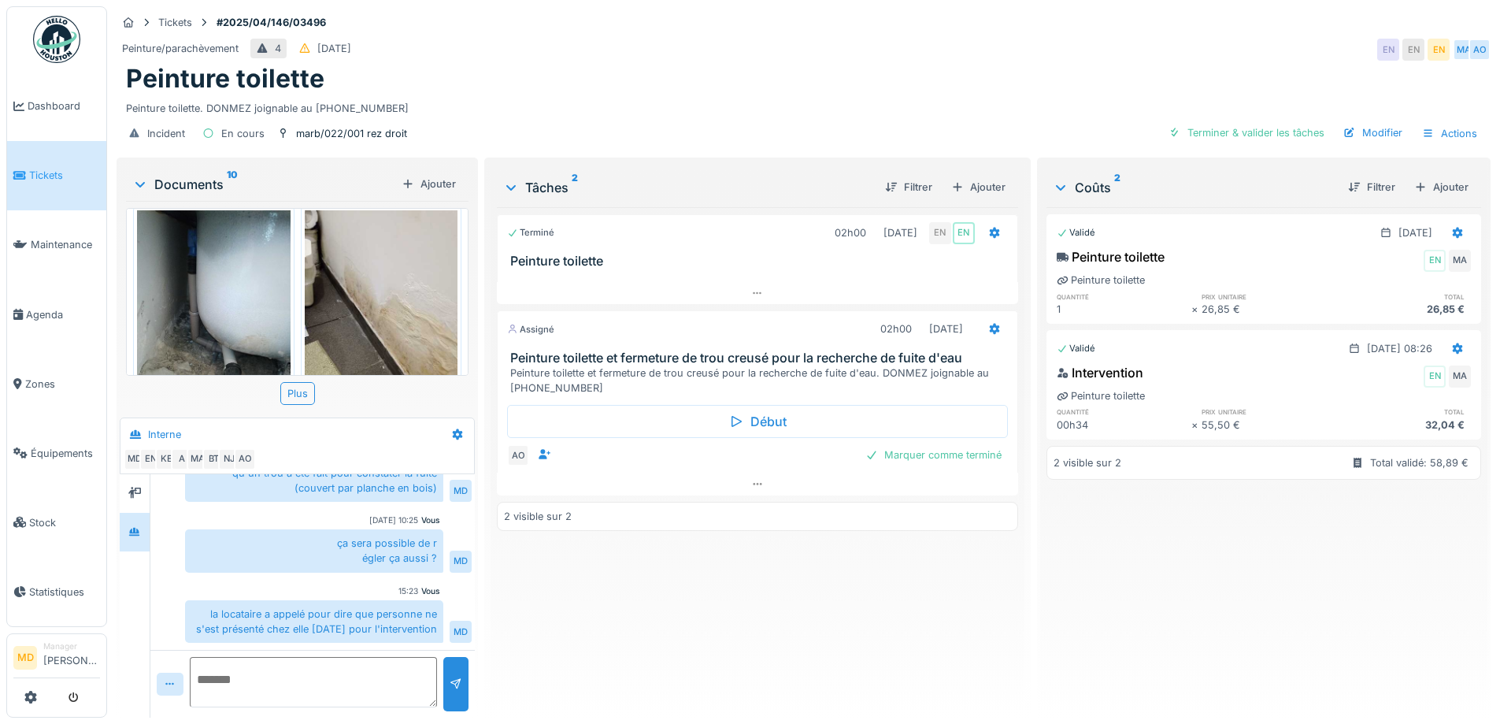
scroll to position [234, 0]
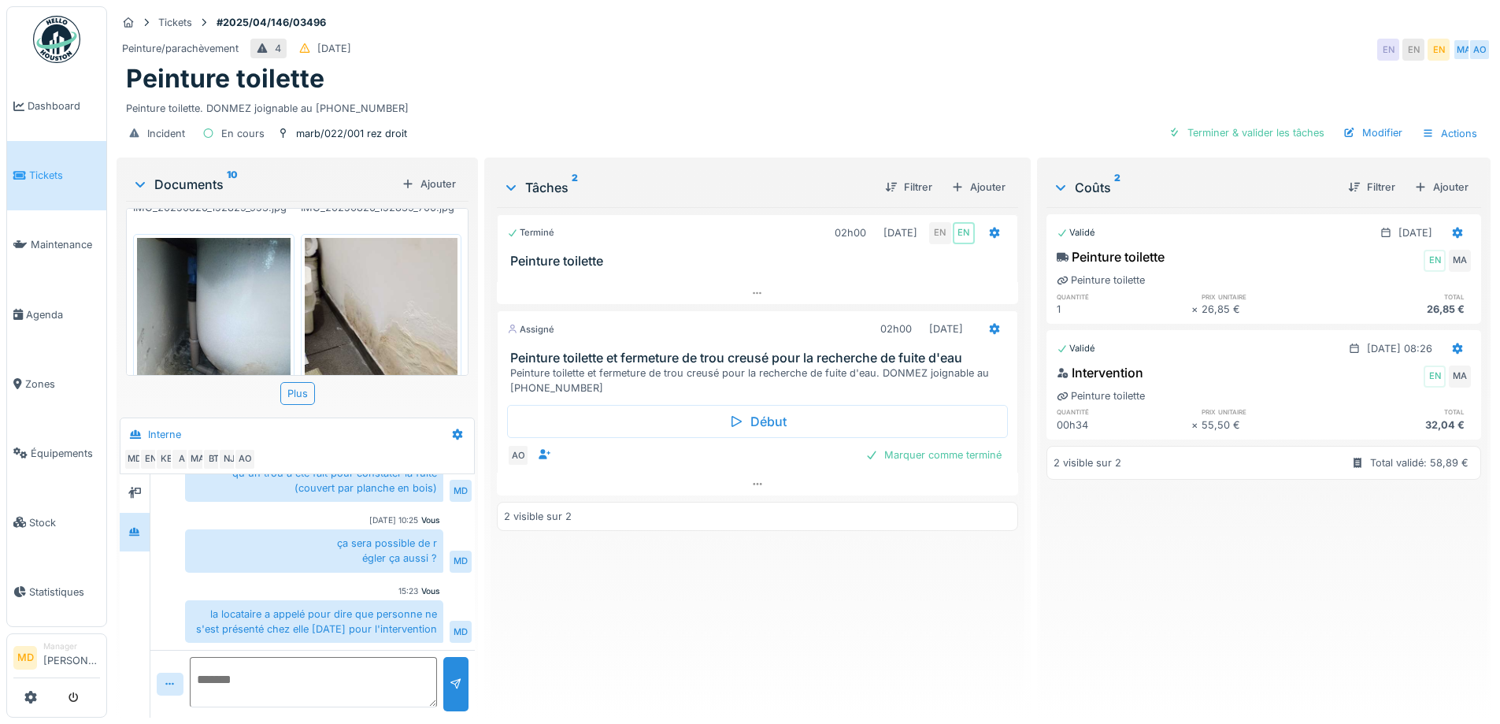
click at [257, 284] on img at bounding box center [214, 340] width 154 height 204
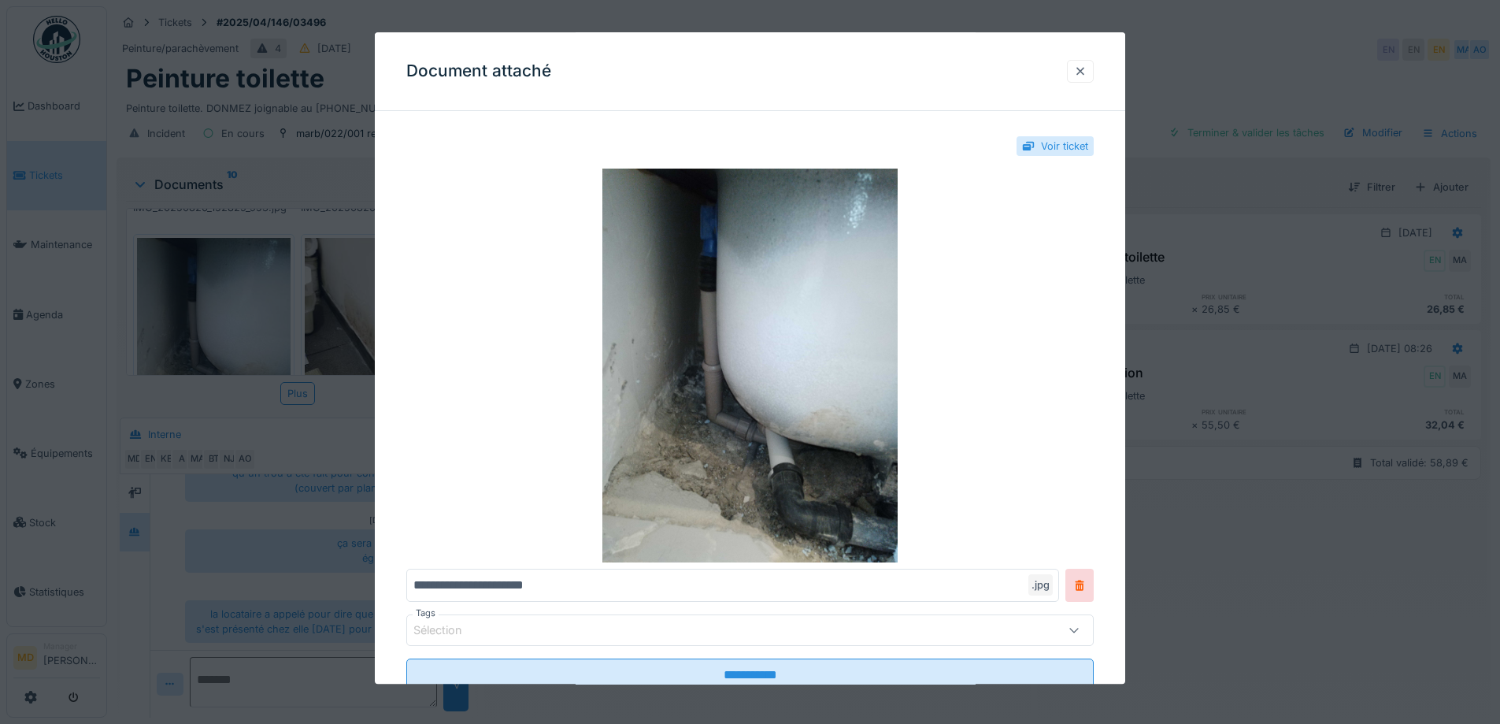
click at [1085, 72] on div at bounding box center [1080, 71] width 13 height 15
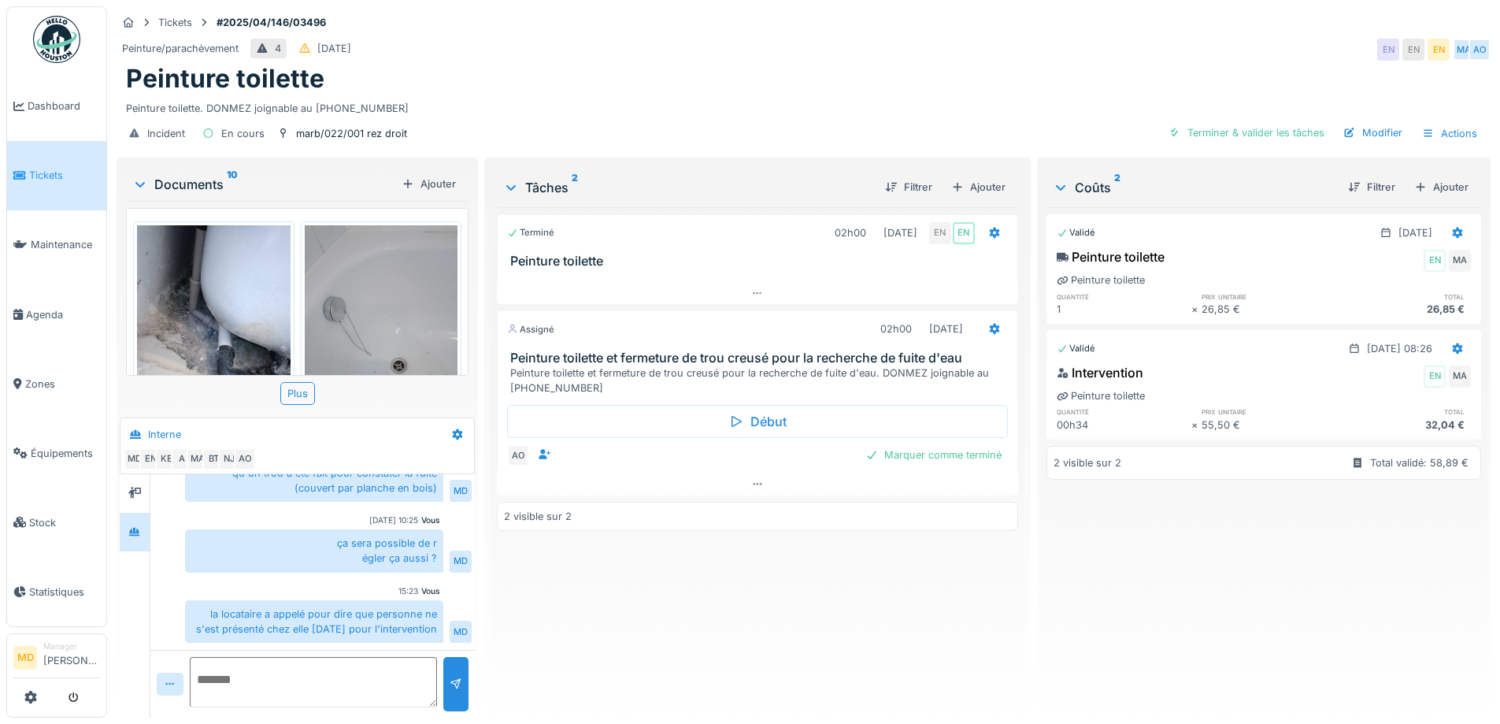
scroll to position [0, 0]
click at [418, 298] on img at bounding box center [382, 327] width 154 height 204
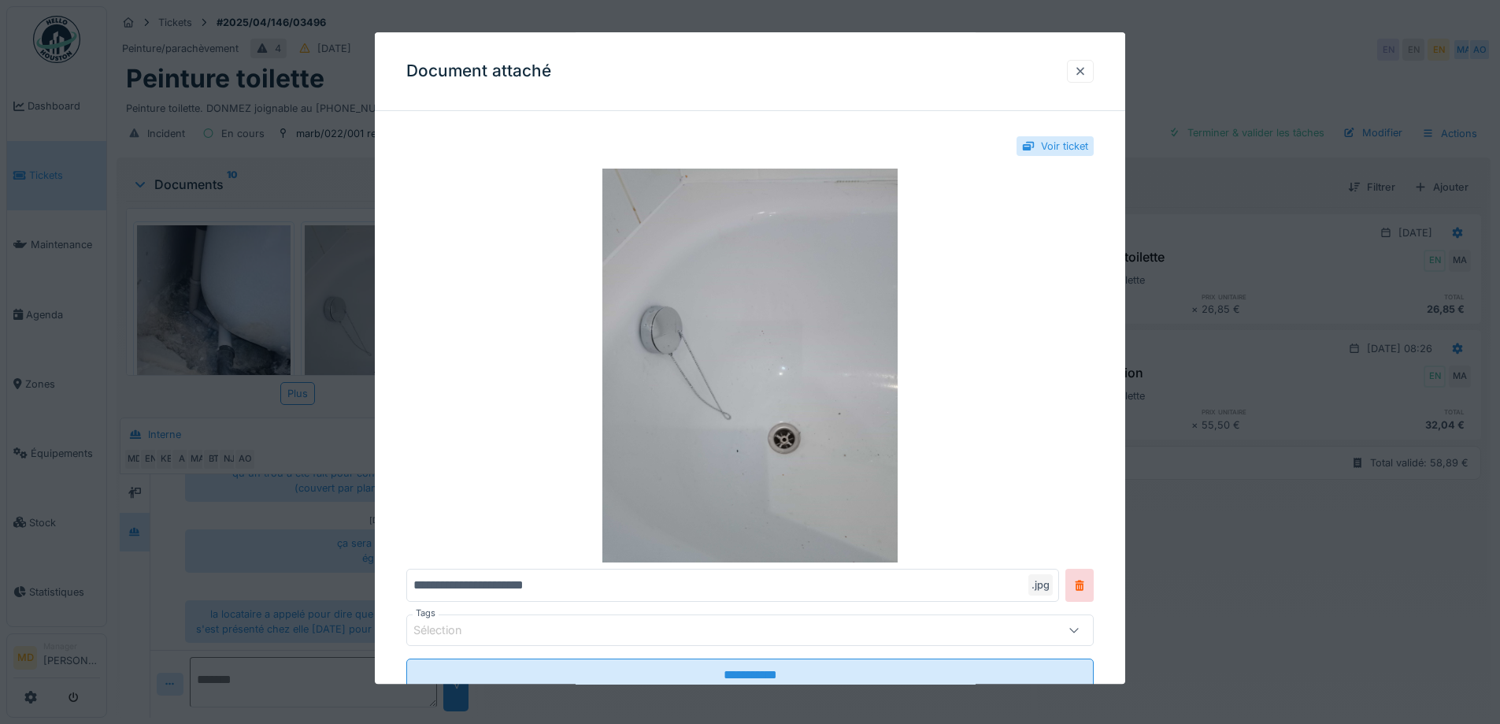
click at [1087, 72] on div at bounding box center [1080, 71] width 13 height 15
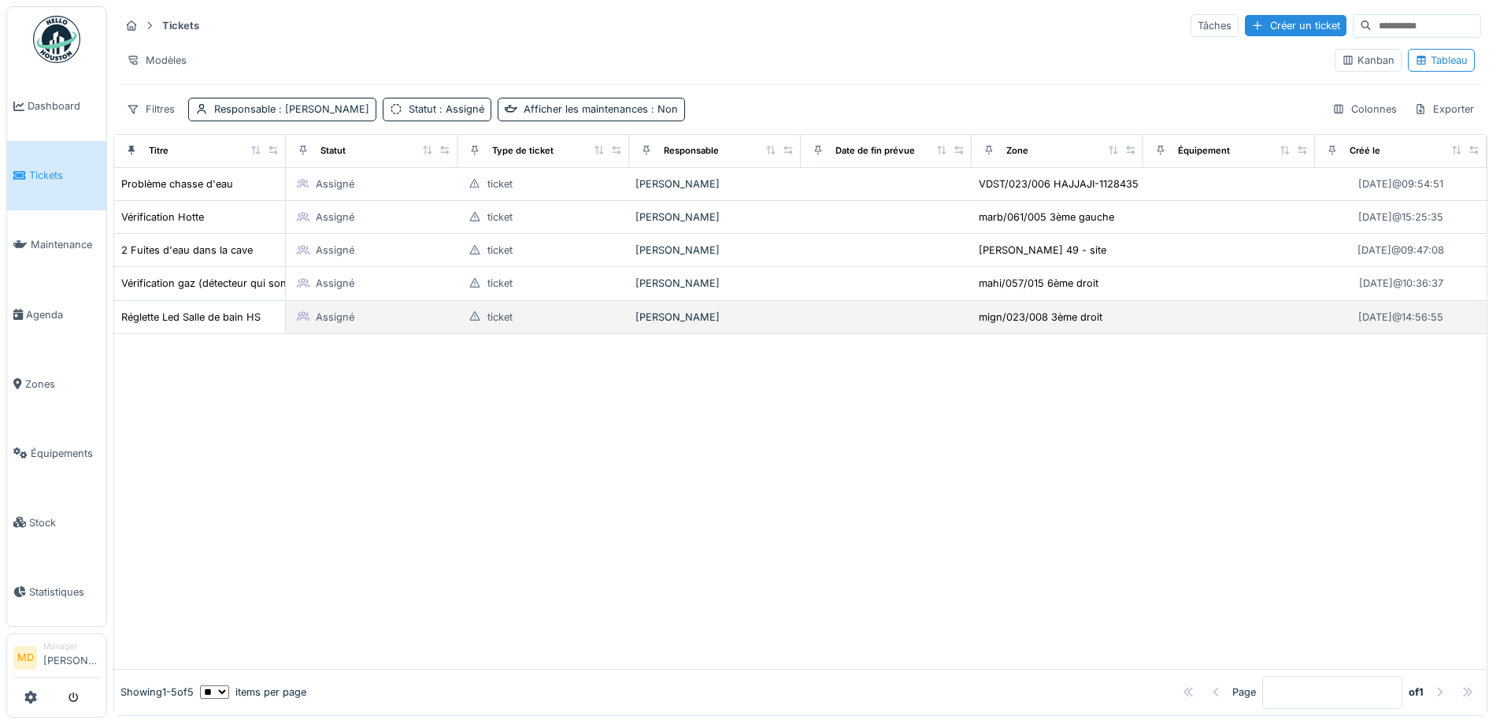
click at [210, 307] on td "Réglette Led Salle de bain HS" at bounding box center [200, 317] width 172 height 33
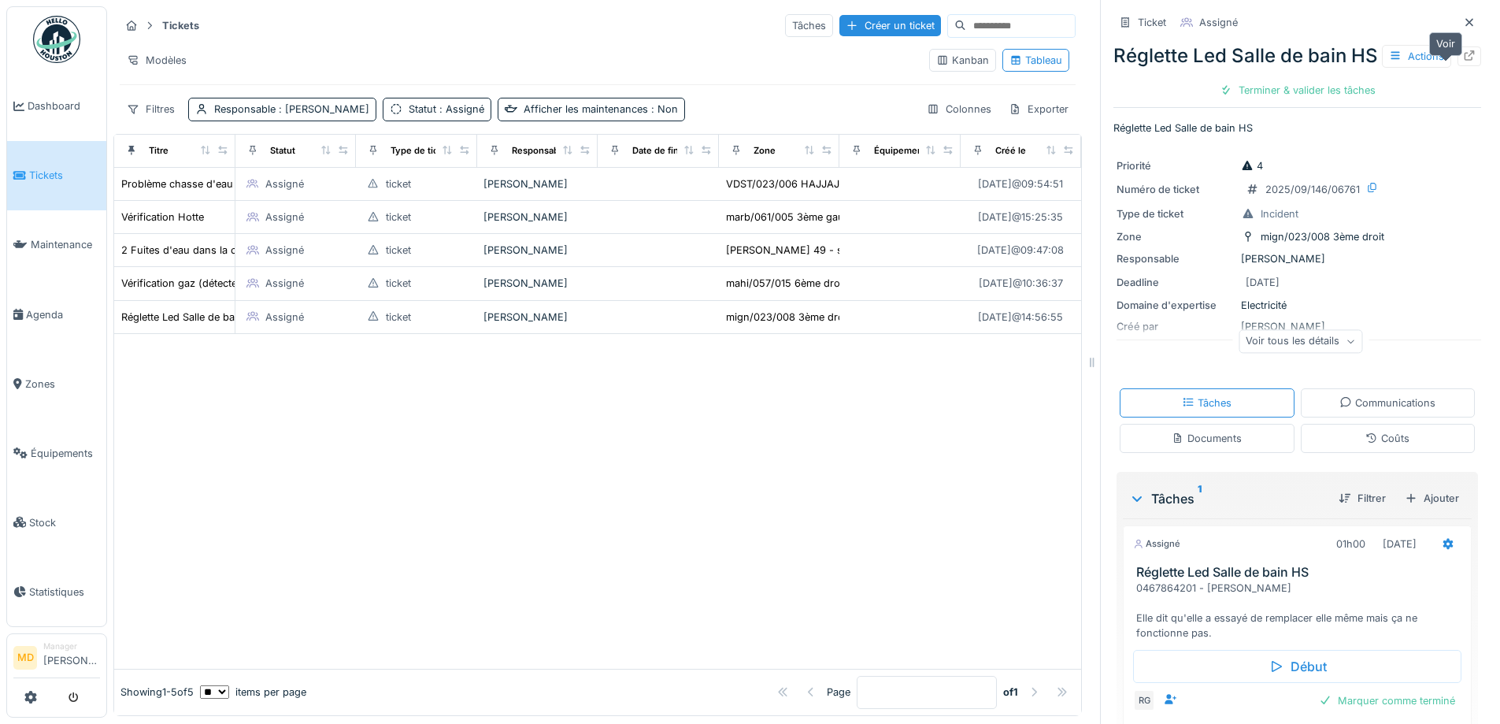
click at [1465, 61] on icon at bounding box center [1470, 55] width 10 height 10
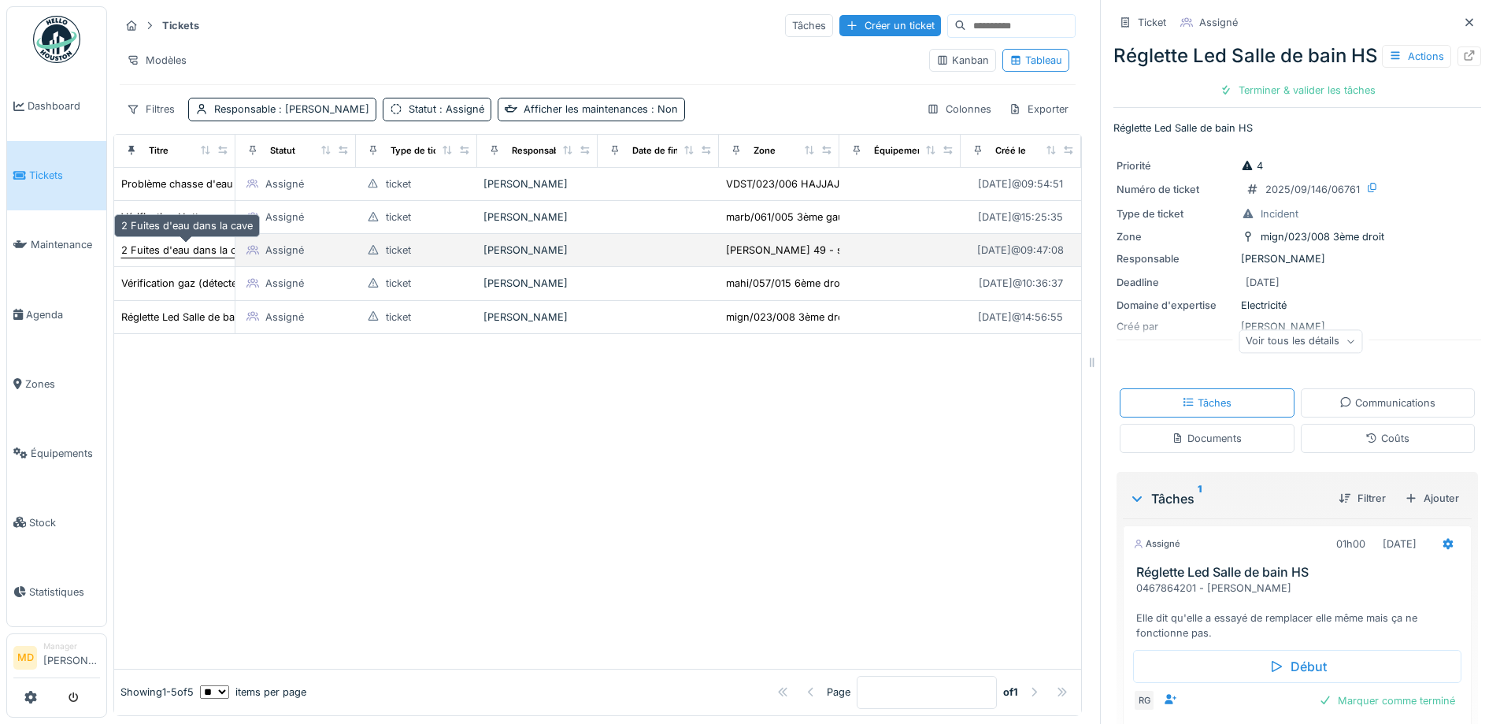
click at [191, 250] on div "2 Fuites d'eau dans la cave" at bounding box center [187, 250] width 132 height 15
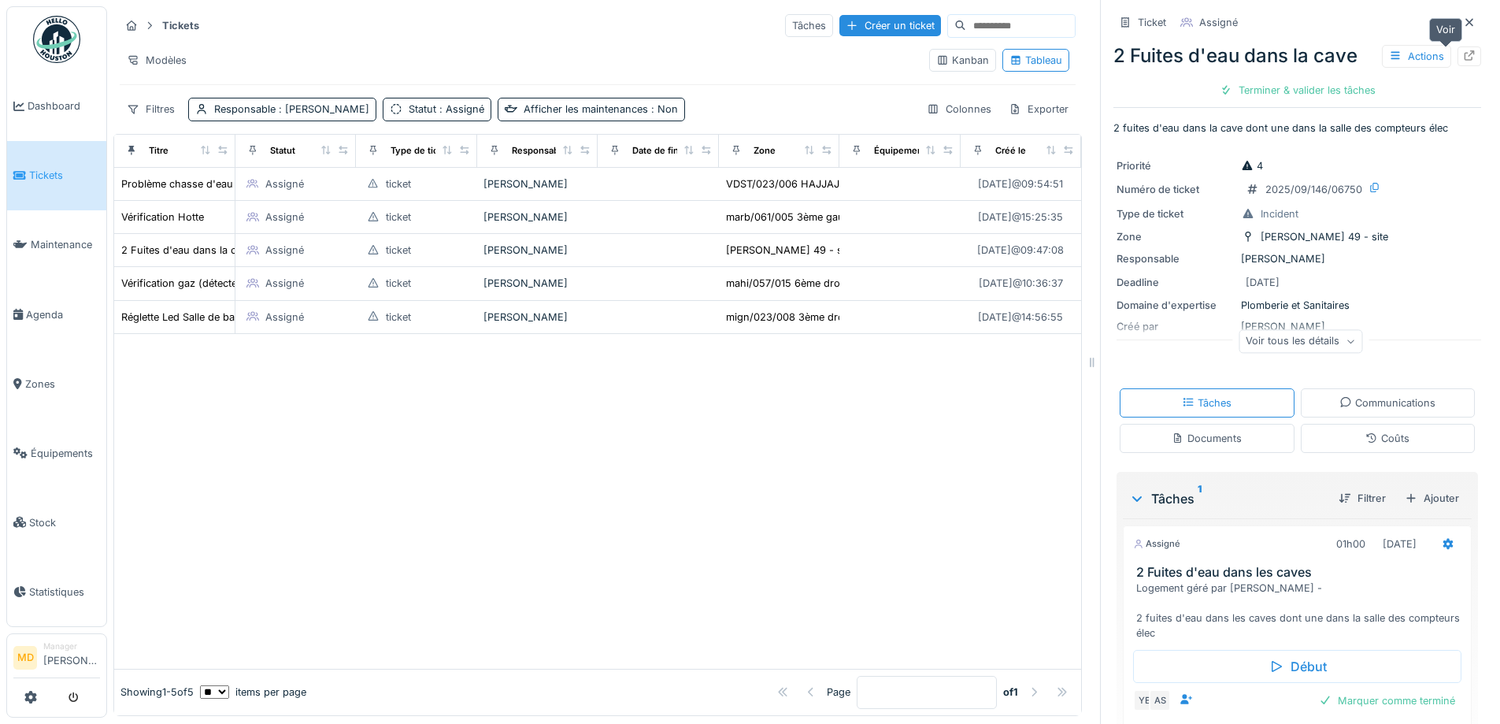
click at [1463, 59] on icon at bounding box center [1469, 55] width 13 height 10
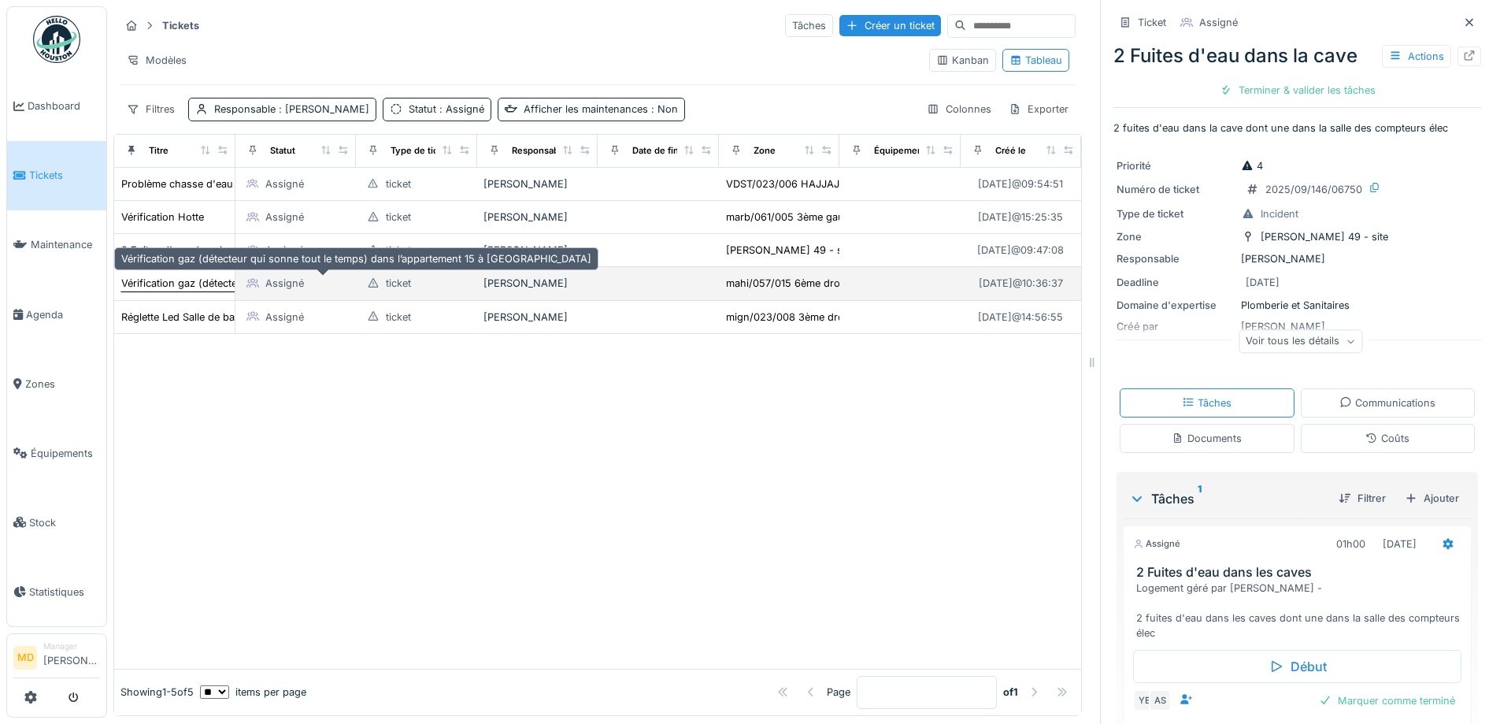
click at [147, 284] on div "Vérification gaz (détecteur qui sonne tout le temps) dans l’appartement 15 à [G…" at bounding box center [356, 283] width 470 height 15
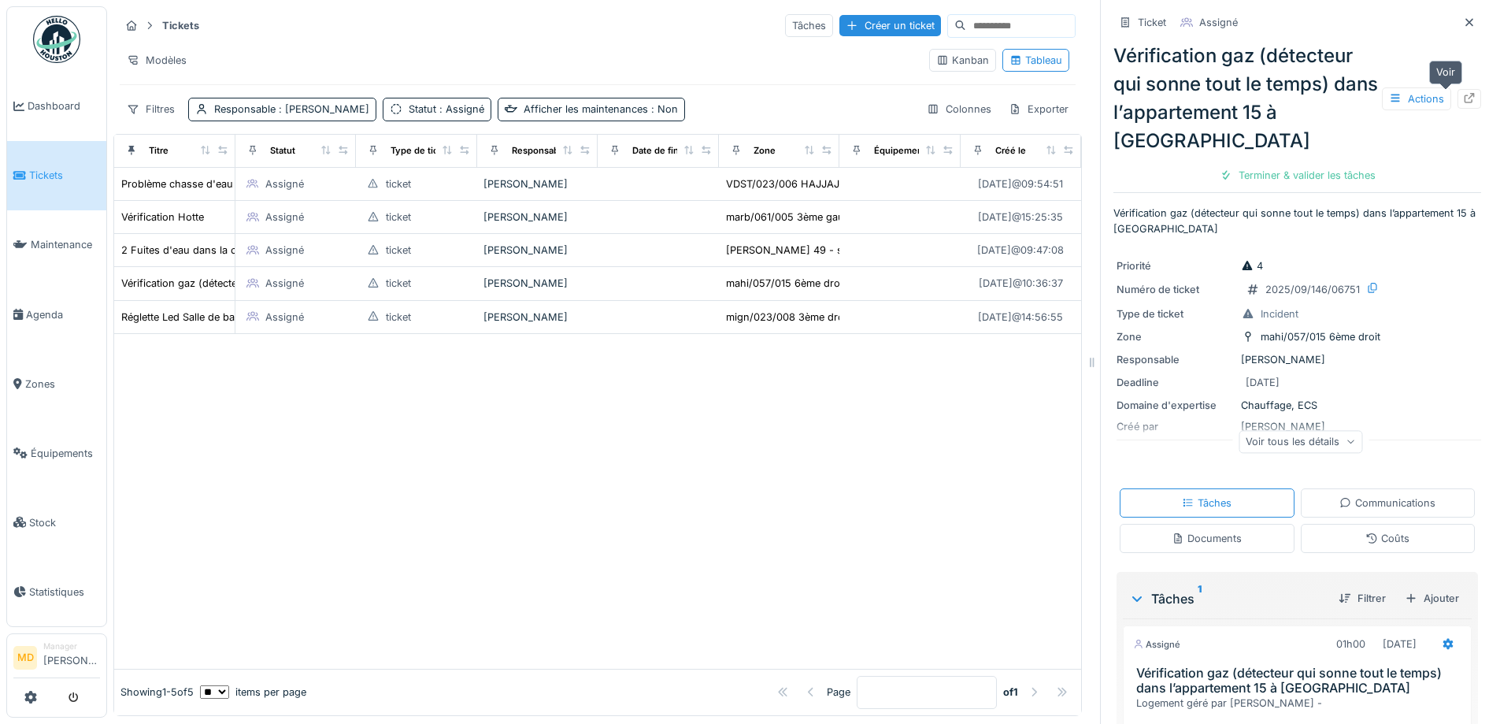
click at [1463, 98] on icon at bounding box center [1469, 98] width 13 height 10
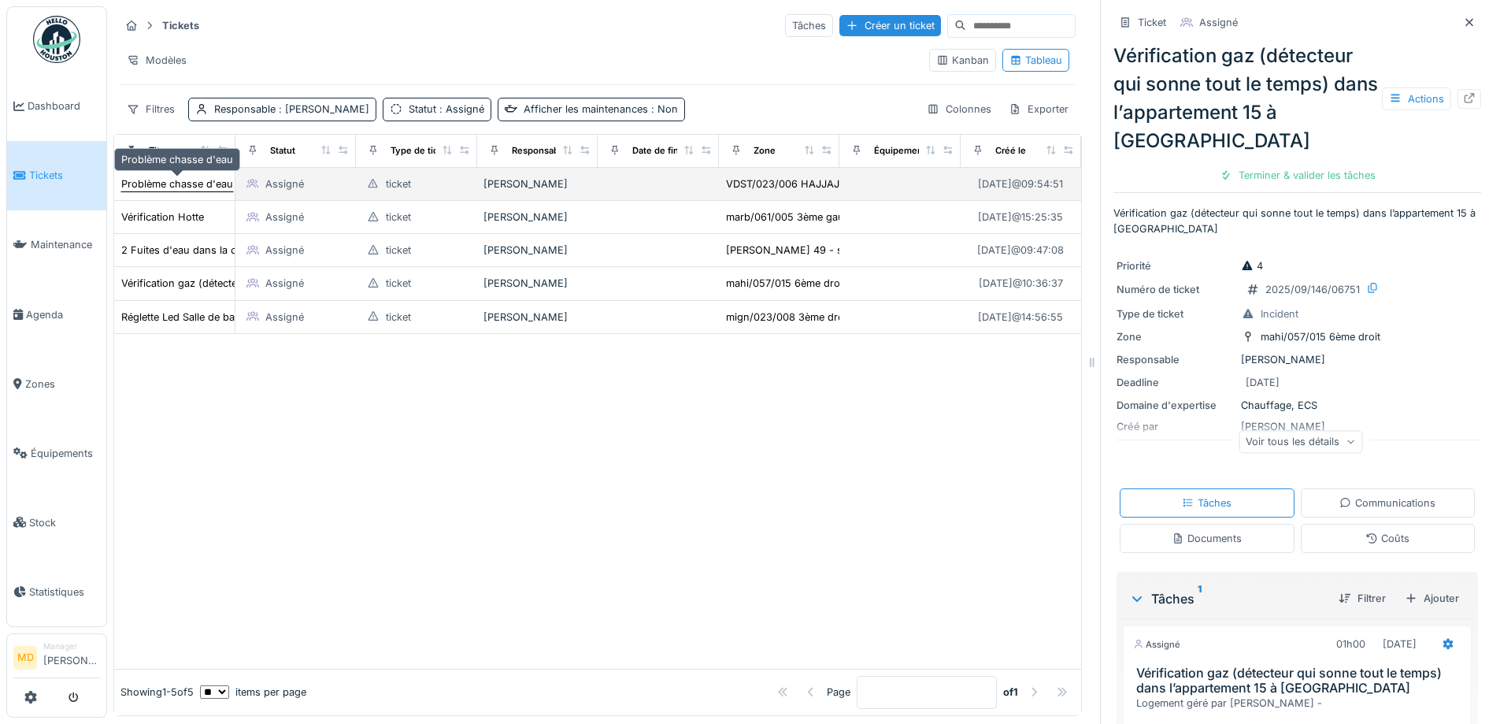
click at [169, 180] on div "Problème chasse d'eau" at bounding box center [177, 183] width 112 height 15
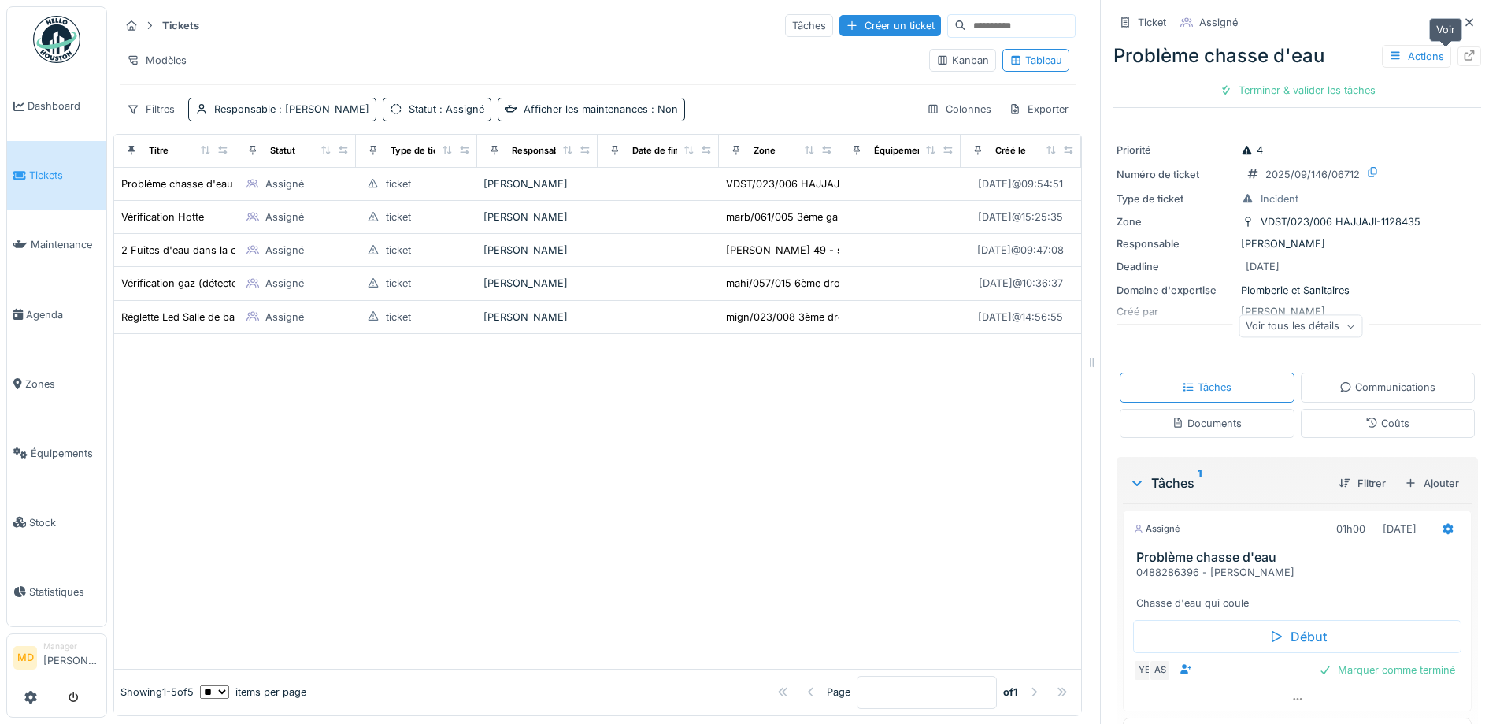
click at [1463, 59] on icon at bounding box center [1469, 55] width 13 height 10
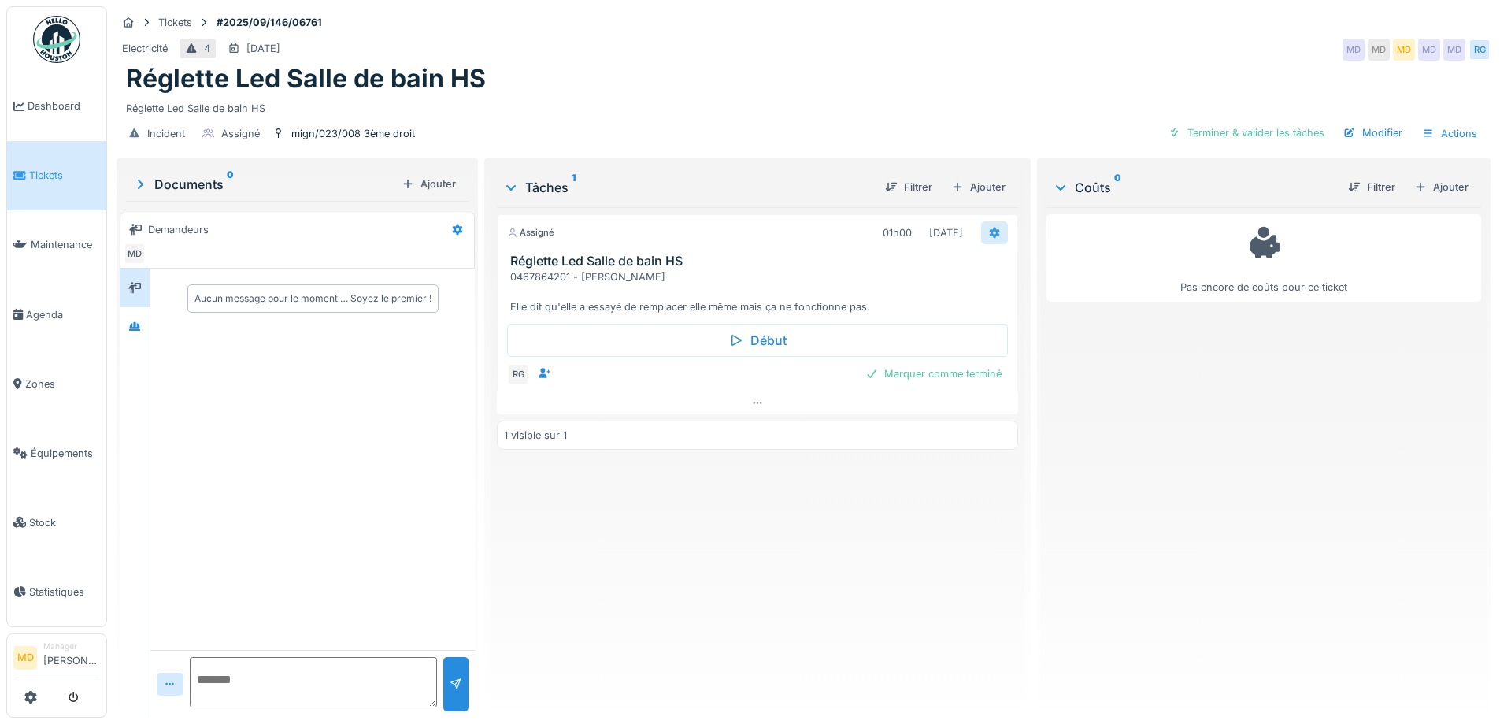
click at [988, 236] on icon at bounding box center [994, 233] width 13 height 10
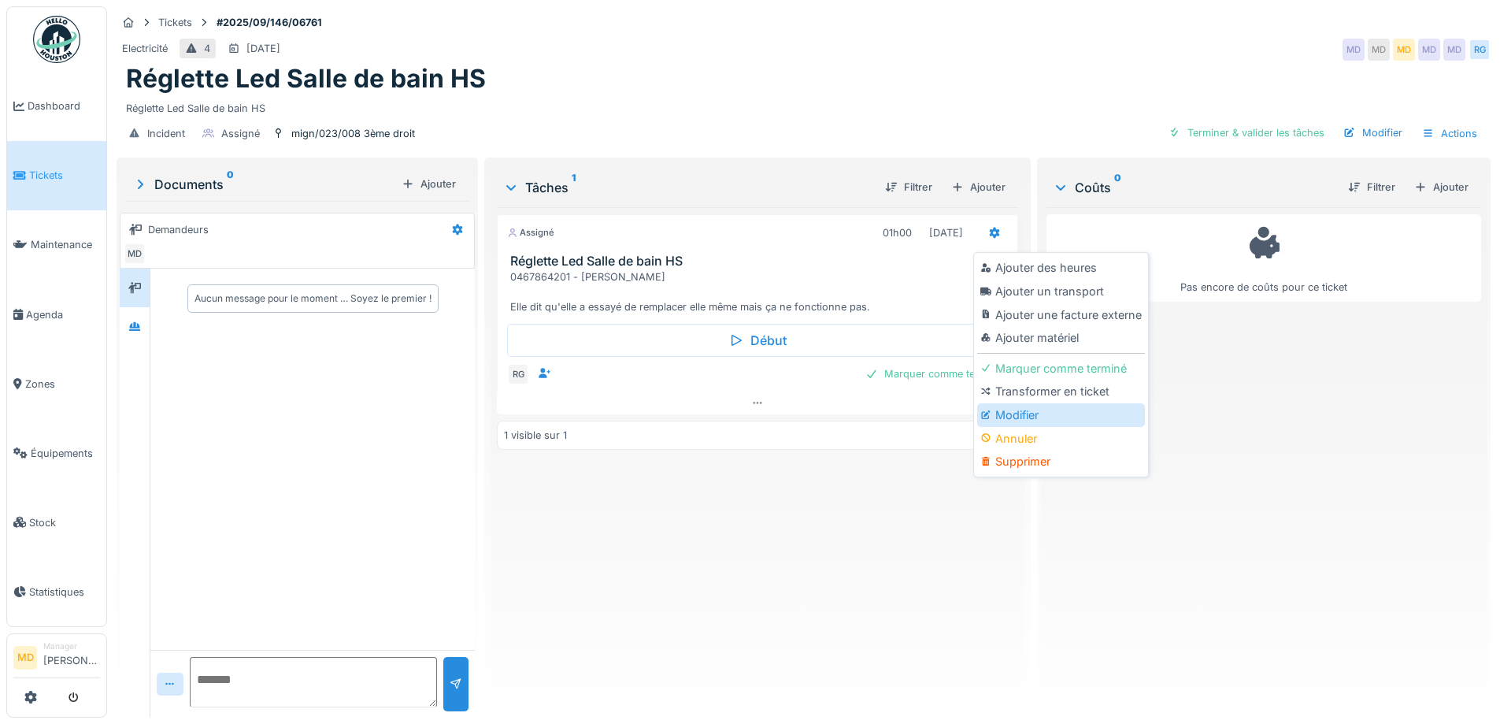
click at [986, 417] on icon at bounding box center [986, 414] width 11 height 9
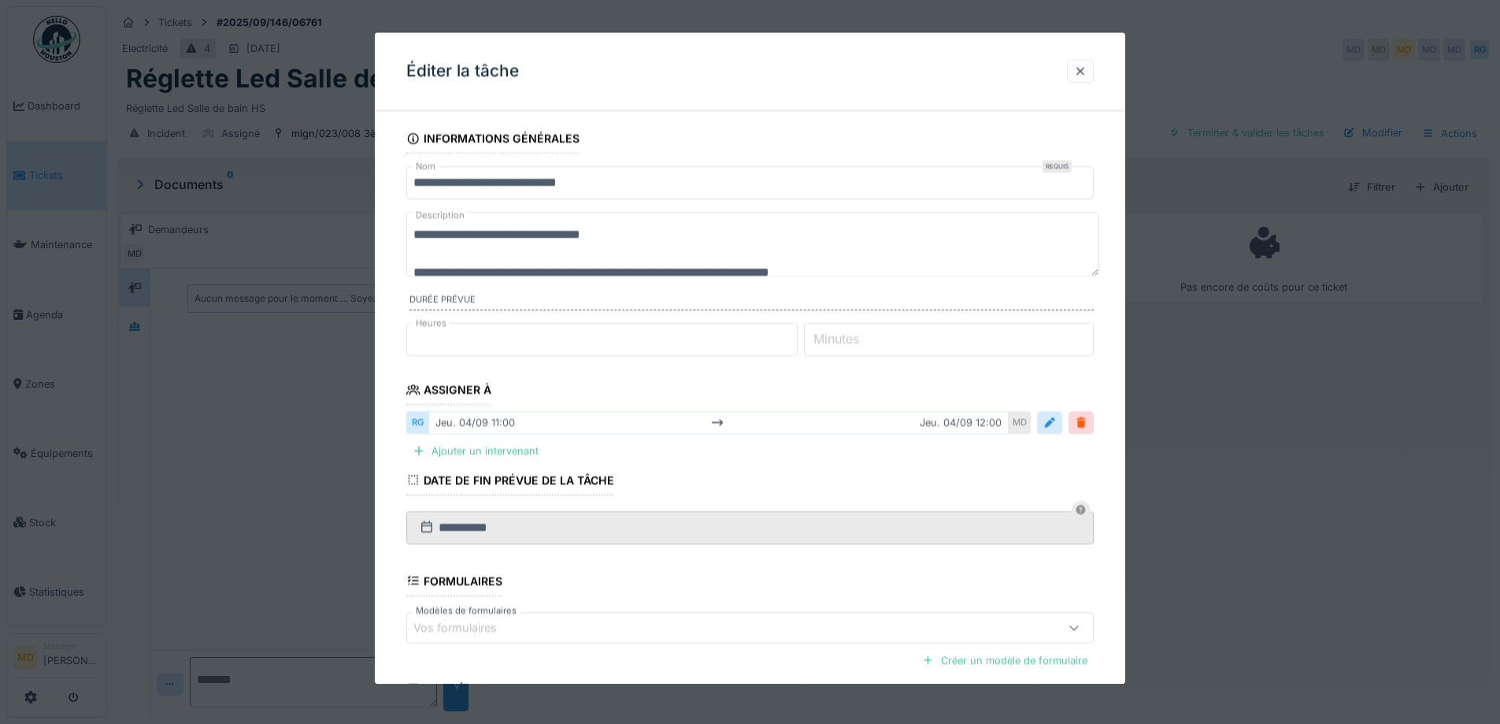
scroll to position [19, 0]
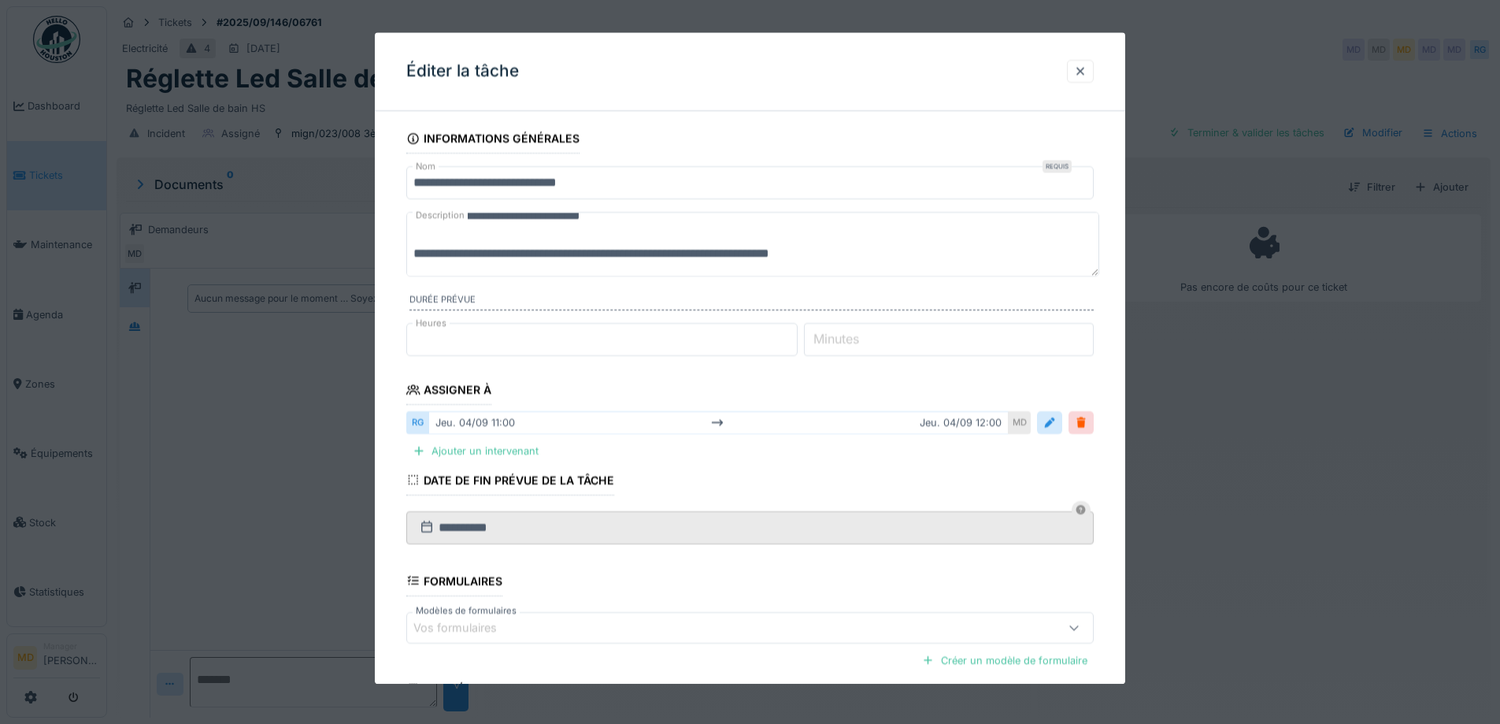
click at [873, 249] on textarea "**********" at bounding box center [752, 244] width 693 height 65
click at [1087, 75] on div at bounding box center [1080, 71] width 13 height 15
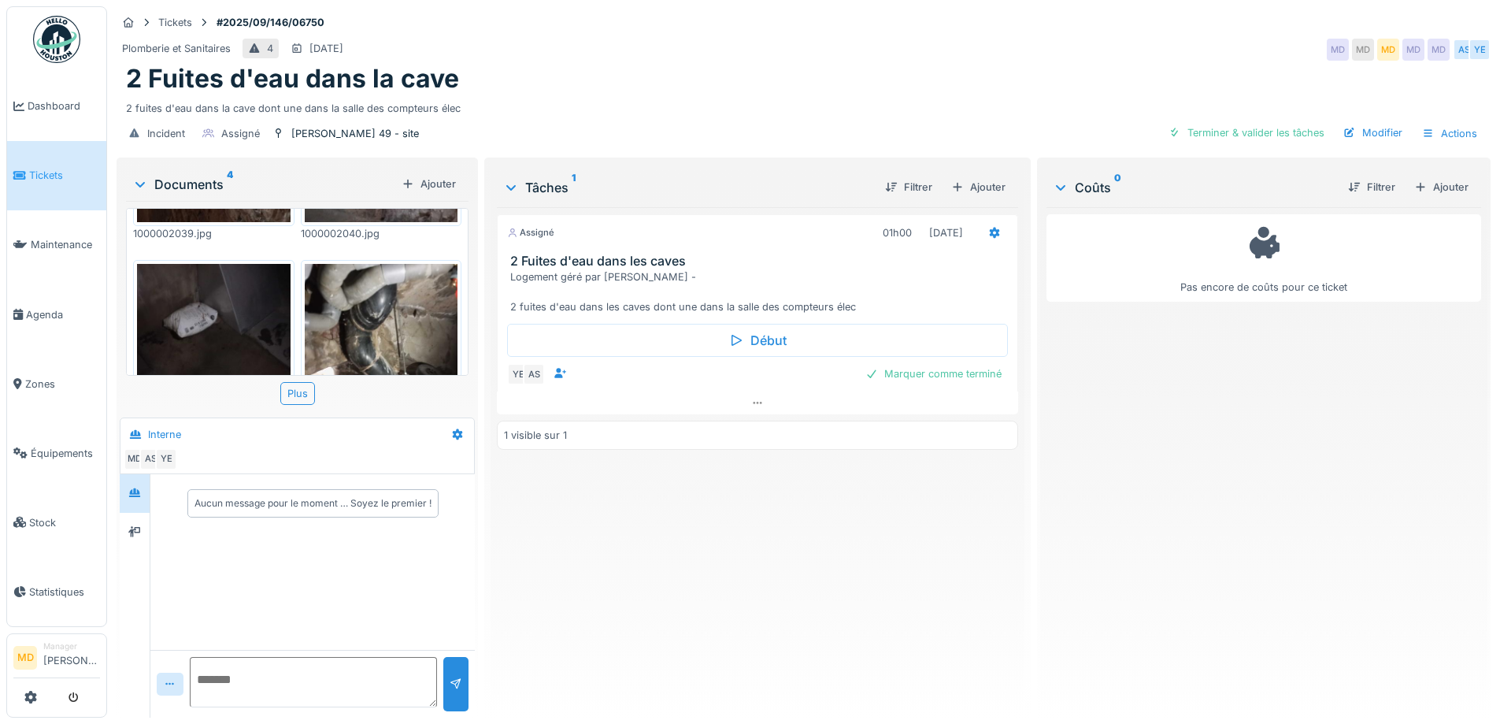
scroll to position [311, 0]
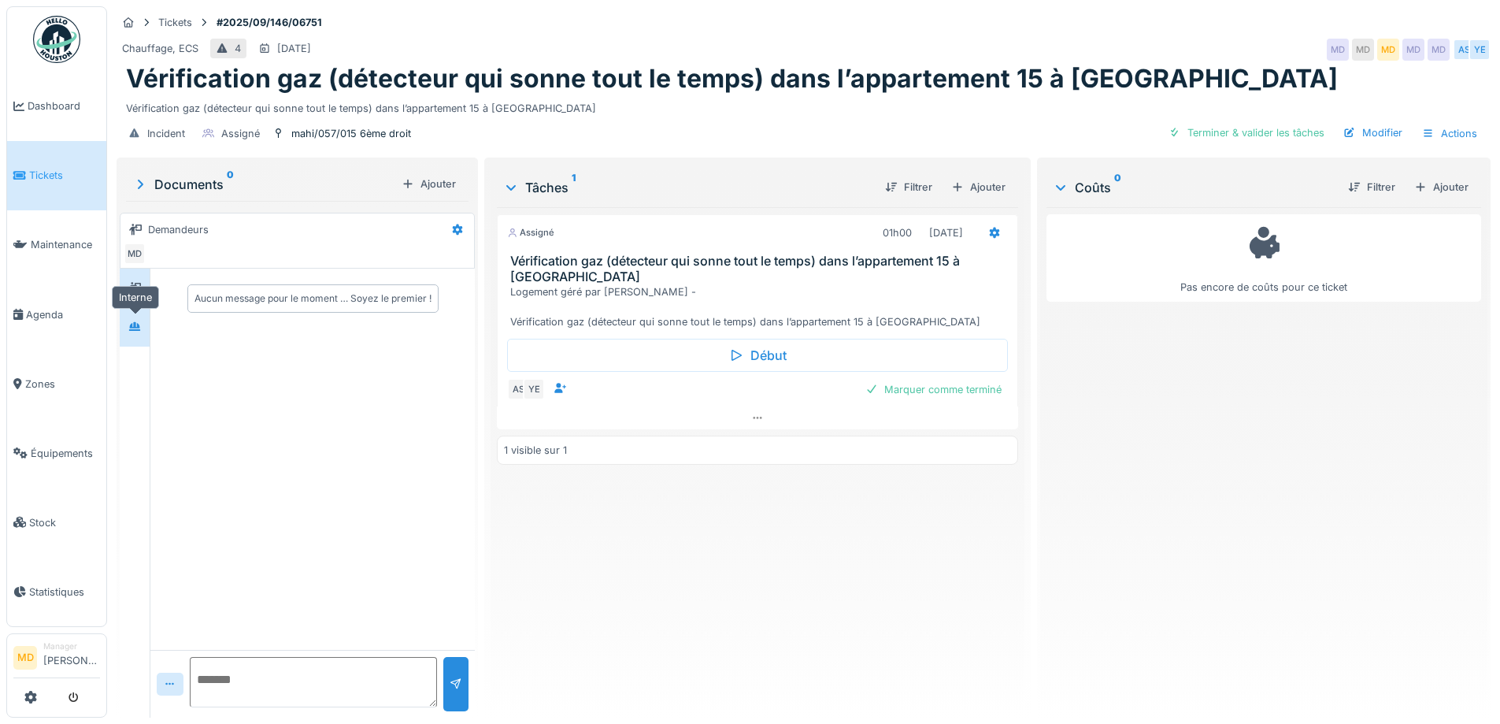
click at [124, 325] on div at bounding box center [135, 327] width 24 height 20
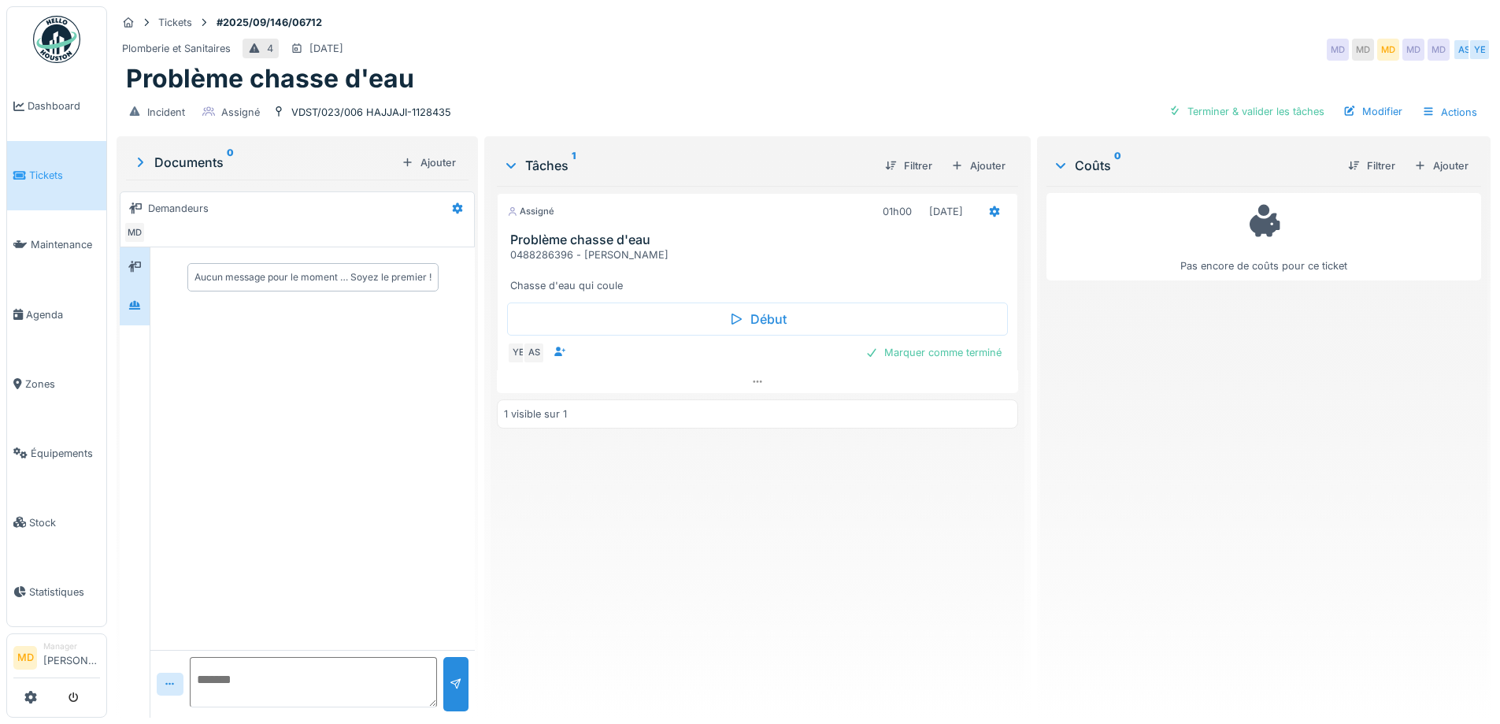
click at [121, 307] on div at bounding box center [135, 306] width 30 height 39
click at [132, 310] on icon at bounding box center [134, 305] width 13 height 10
click at [764, 379] on div at bounding box center [757, 381] width 521 height 23
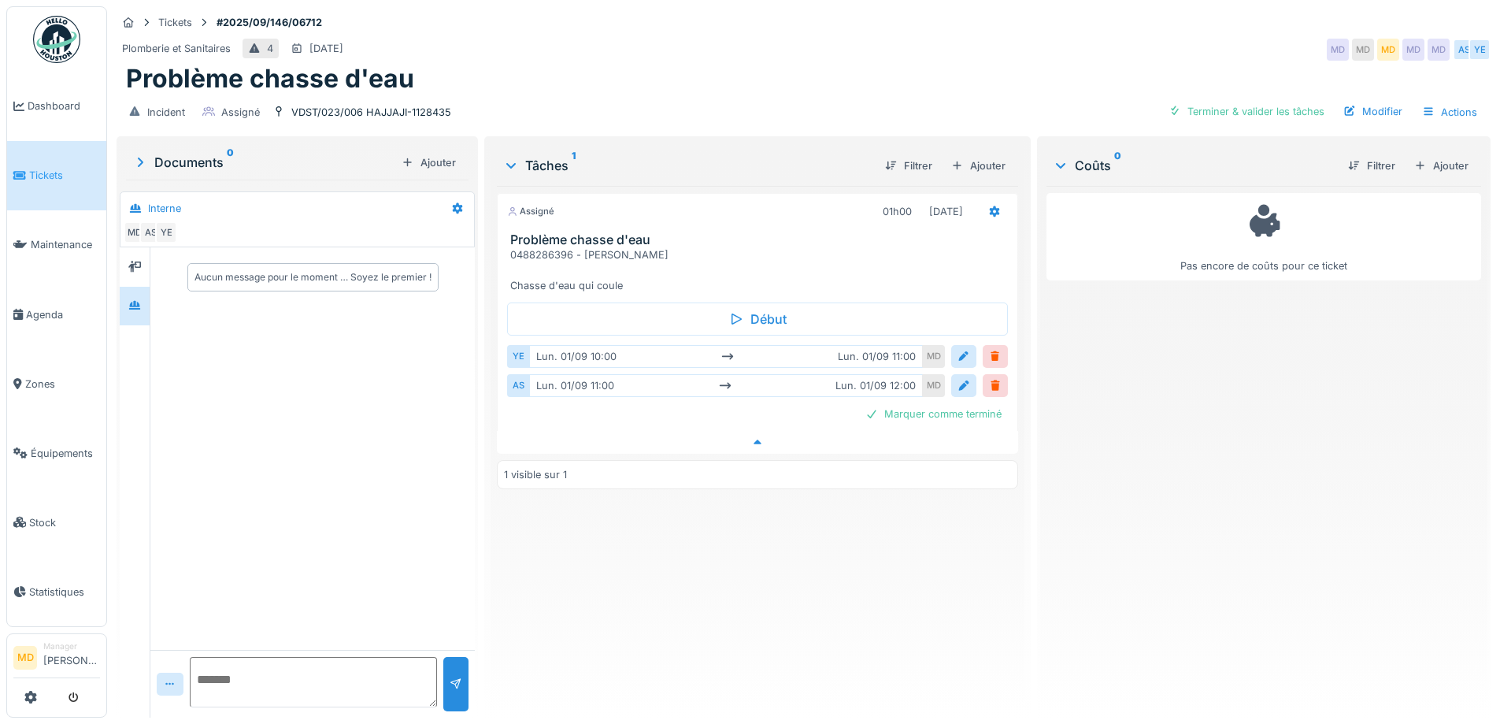
scroll to position [12, 0]
click at [951, 345] on div at bounding box center [963, 356] width 25 height 23
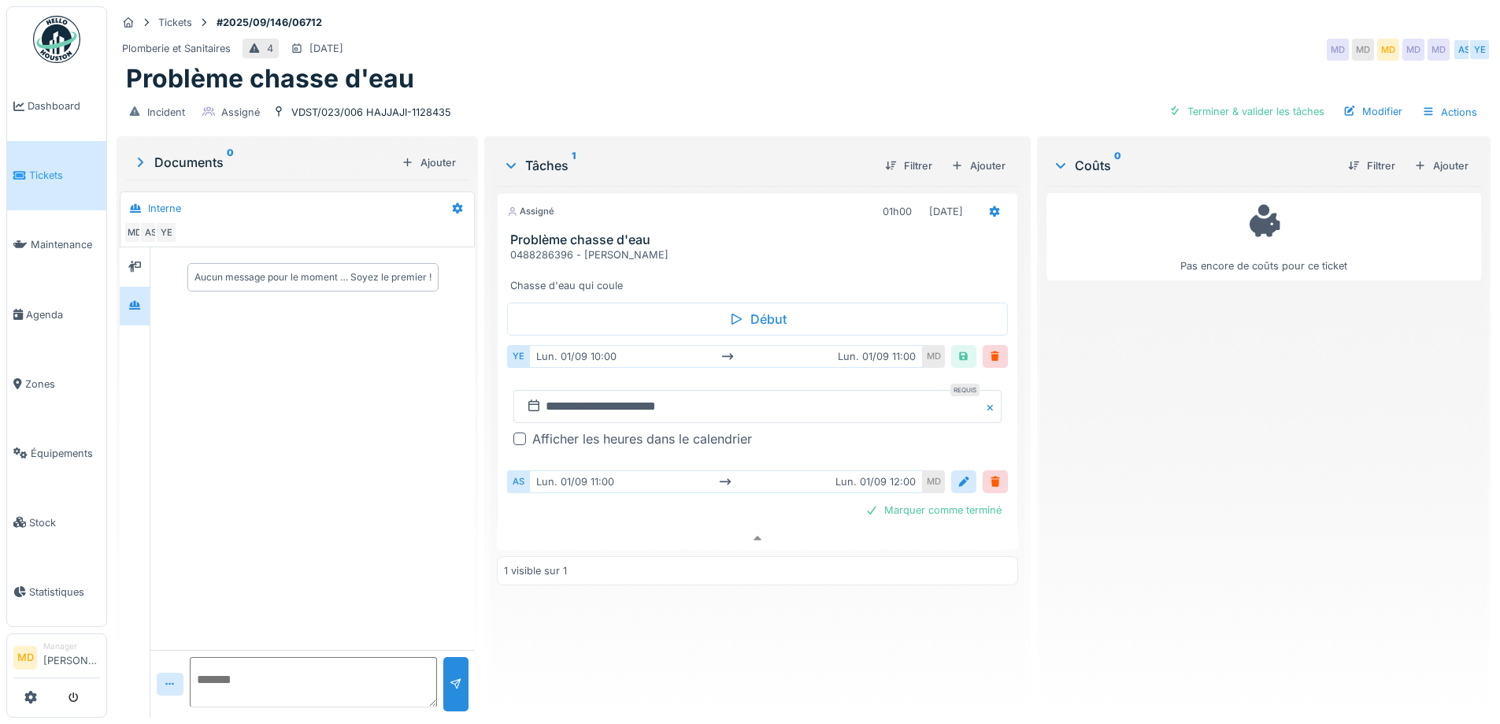
click at [545, 429] on div "Afficher les heures dans le calendrier" at bounding box center [642, 438] width 220 height 19
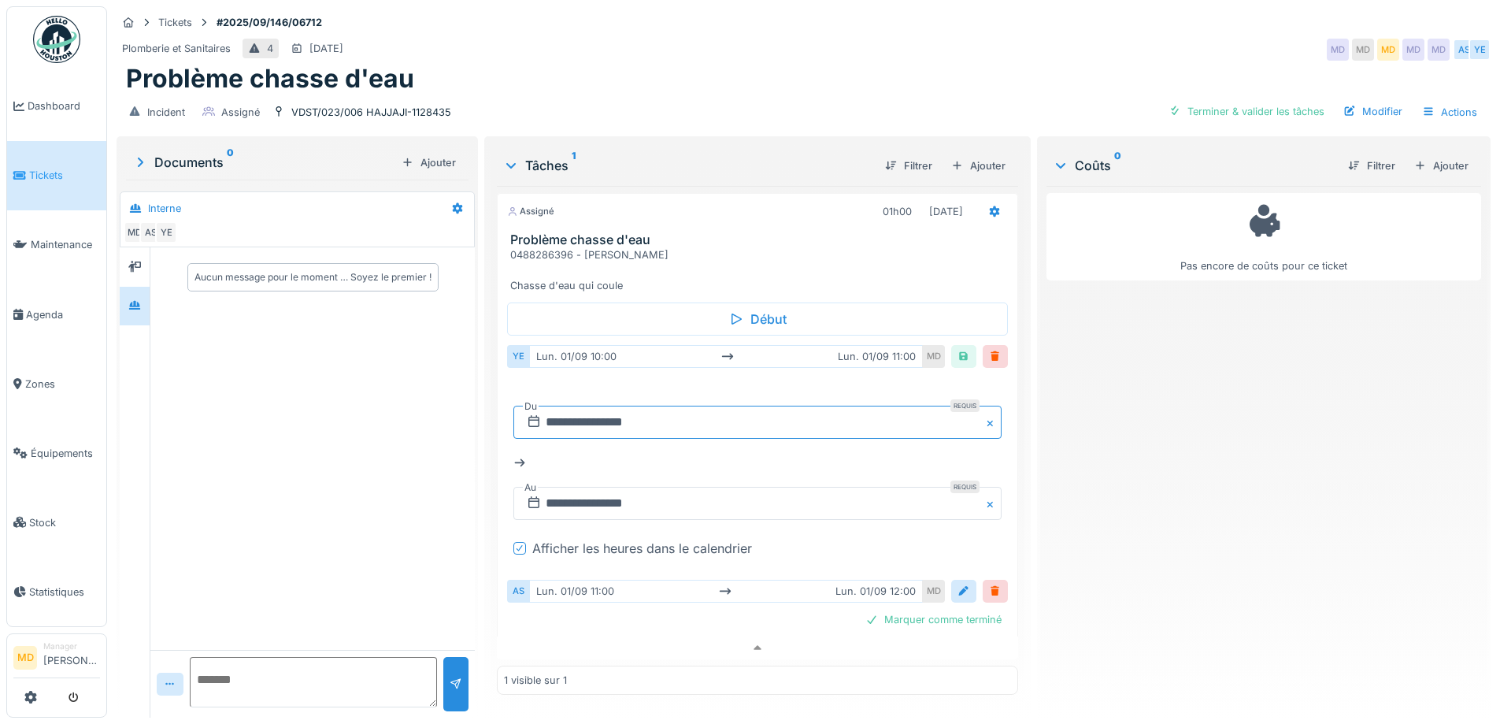
click at [681, 413] on input "**********" at bounding box center [758, 422] width 488 height 33
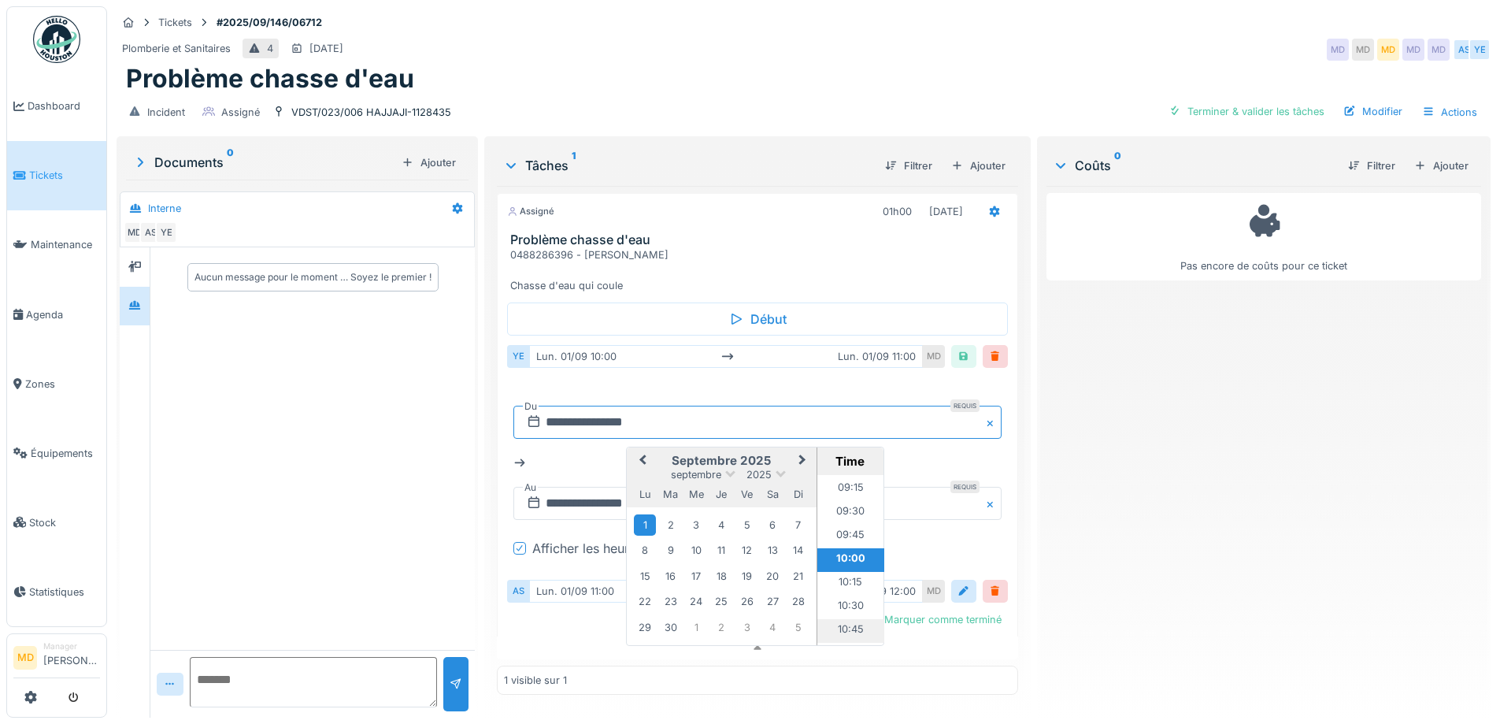
scroll to position [951, 0]
click at [847, 564] on li "11:00" at bounding box center [851, 576] width 67 height 24
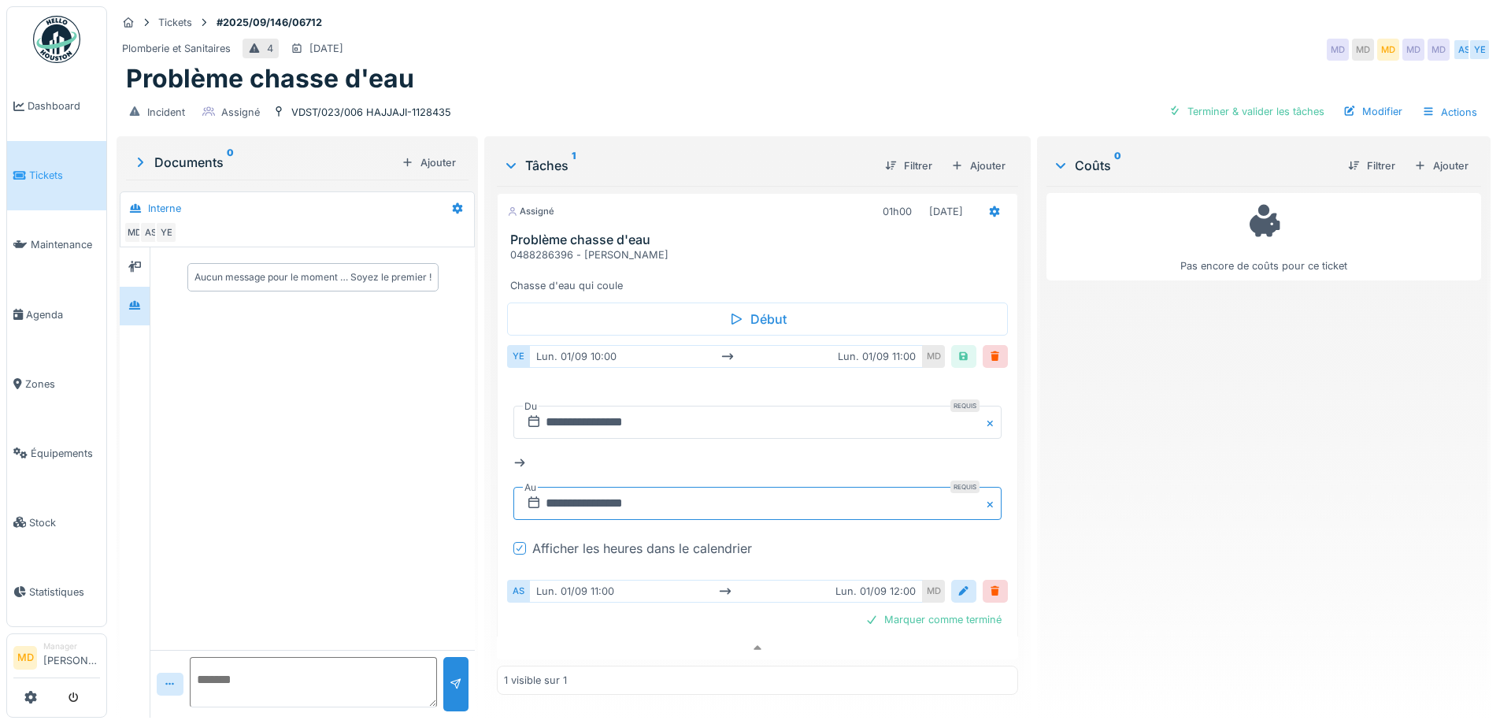
click at [639, 488] on input "**********" at bounding box center [758, 503] width 488 height 33
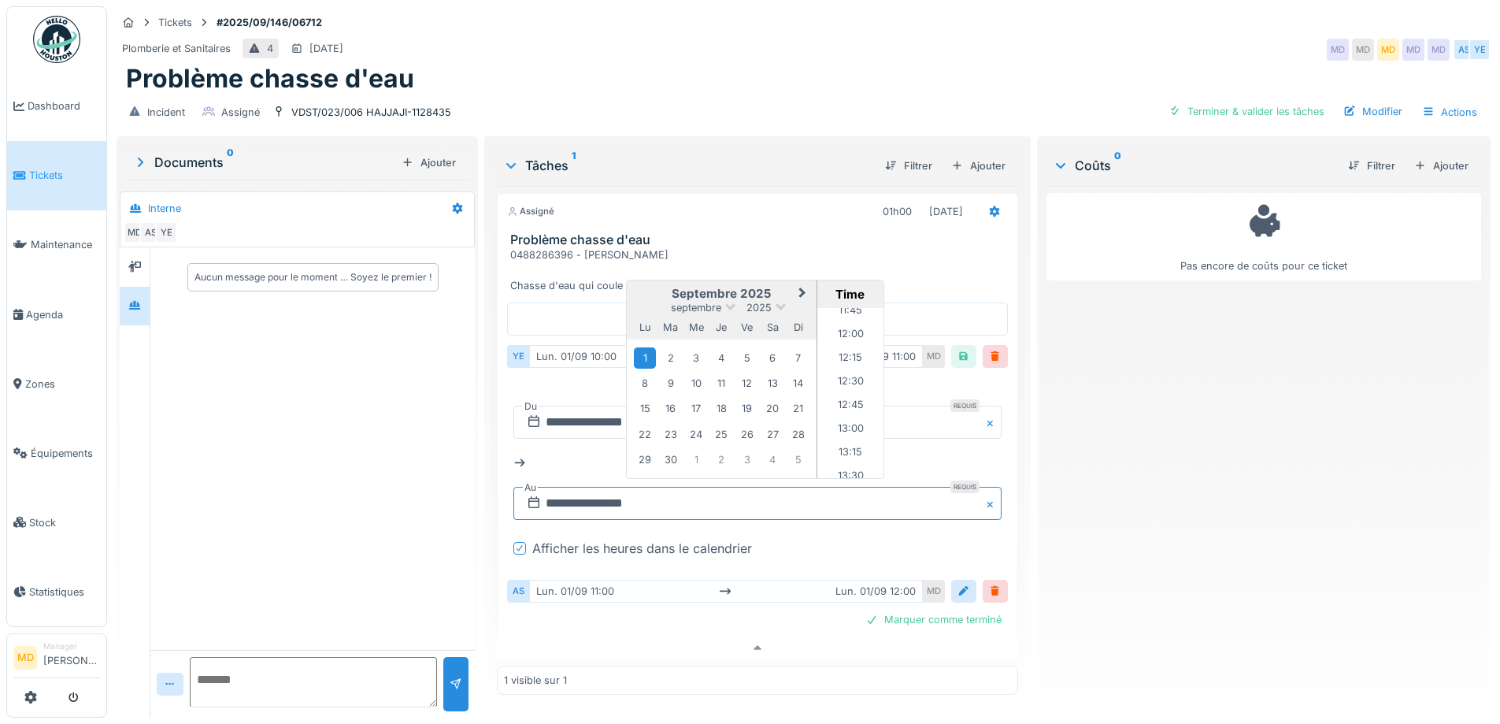
scroll to position [1124, 0]
click at [841, 318] on li "12:00" at bounding box center [851, 330] width 67 height 24
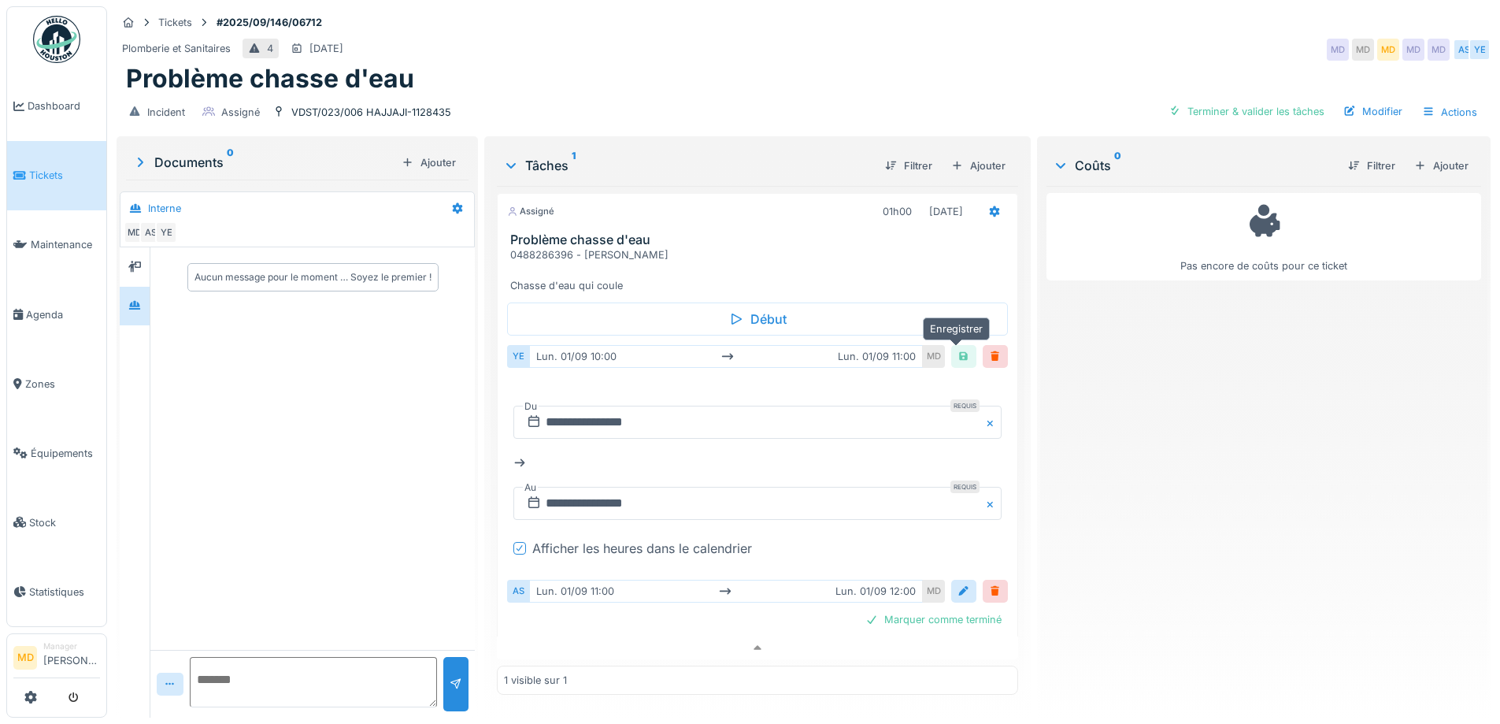
click at [958, 349] on div at bounding box center [964, 356] width 13 height 15
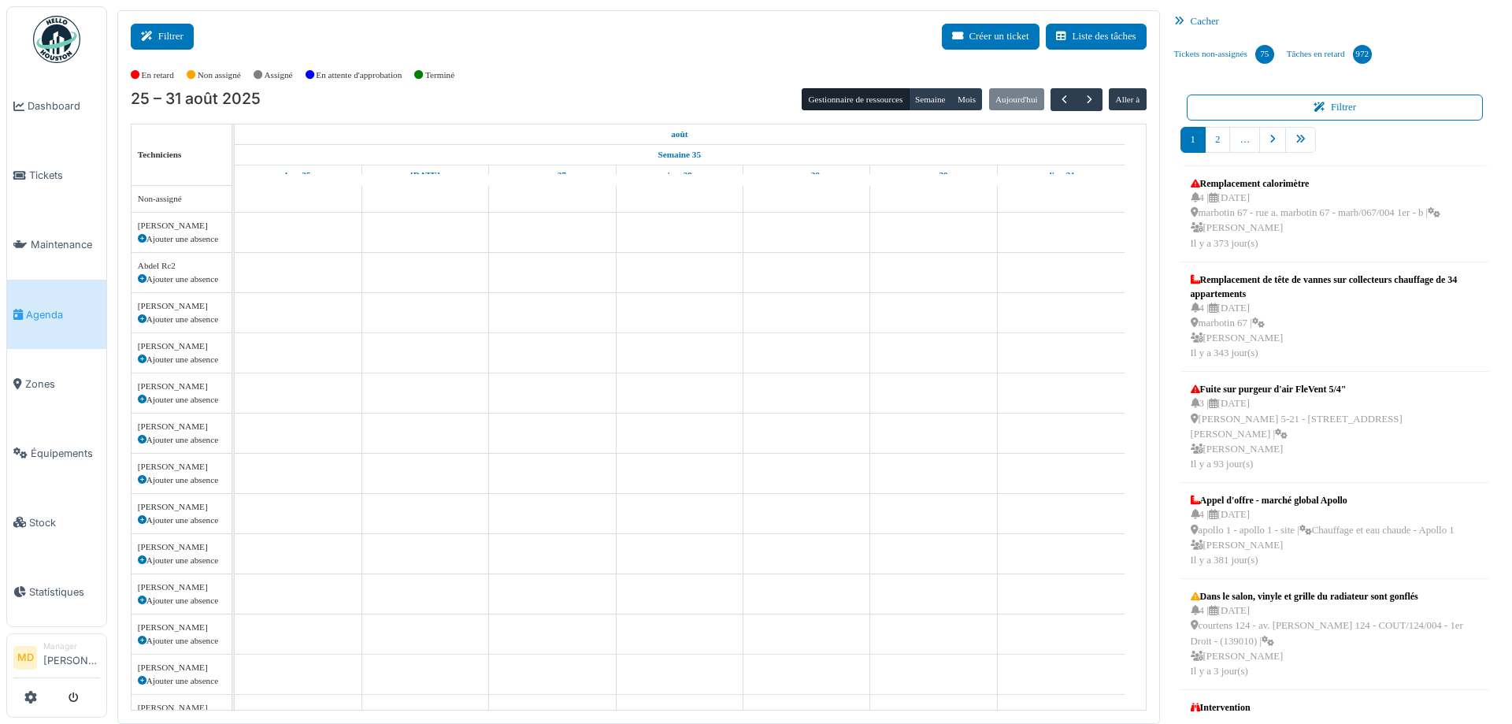
click at [181, 49] on button "Filtrer" at bounding box center [162, 37] width 63 height 26
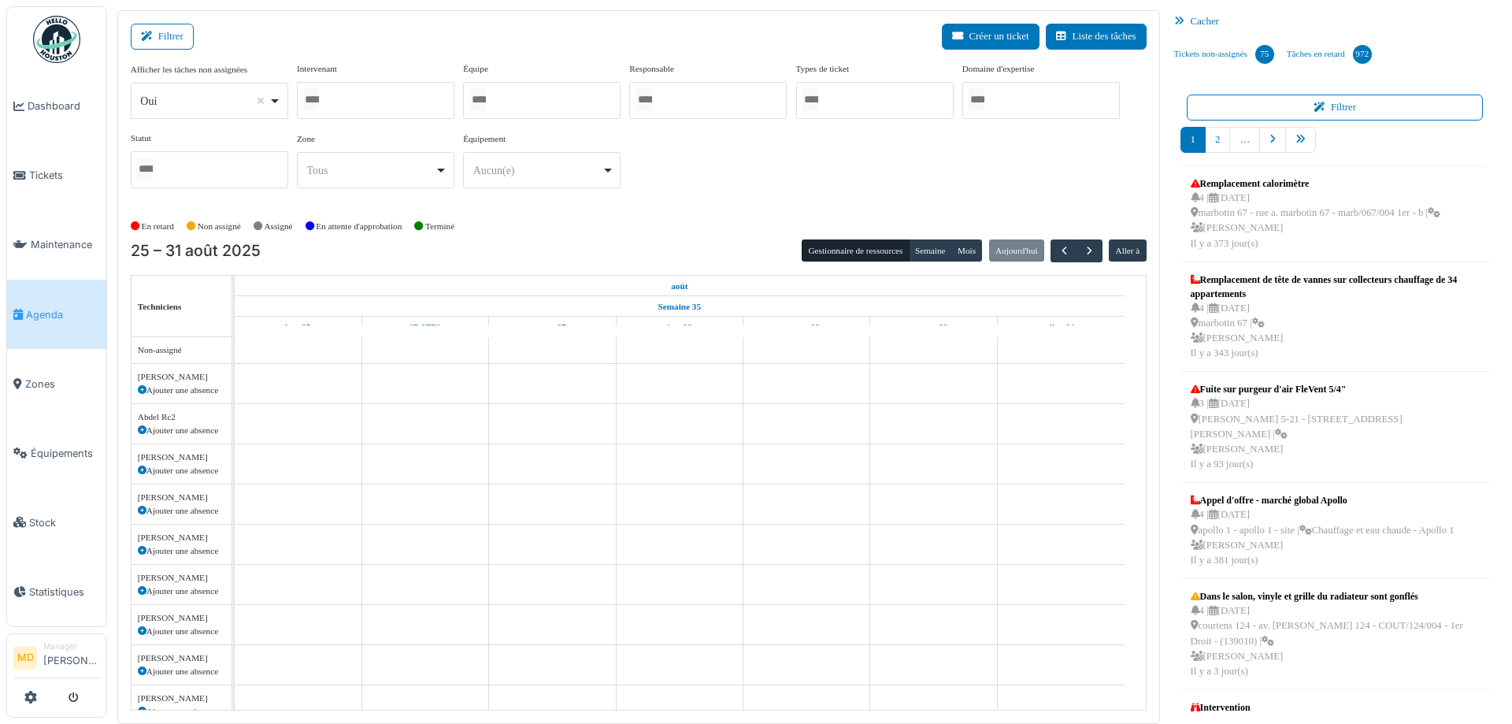
click at [391, 93] on div at bounding box center [376, 100] width 158 height 37
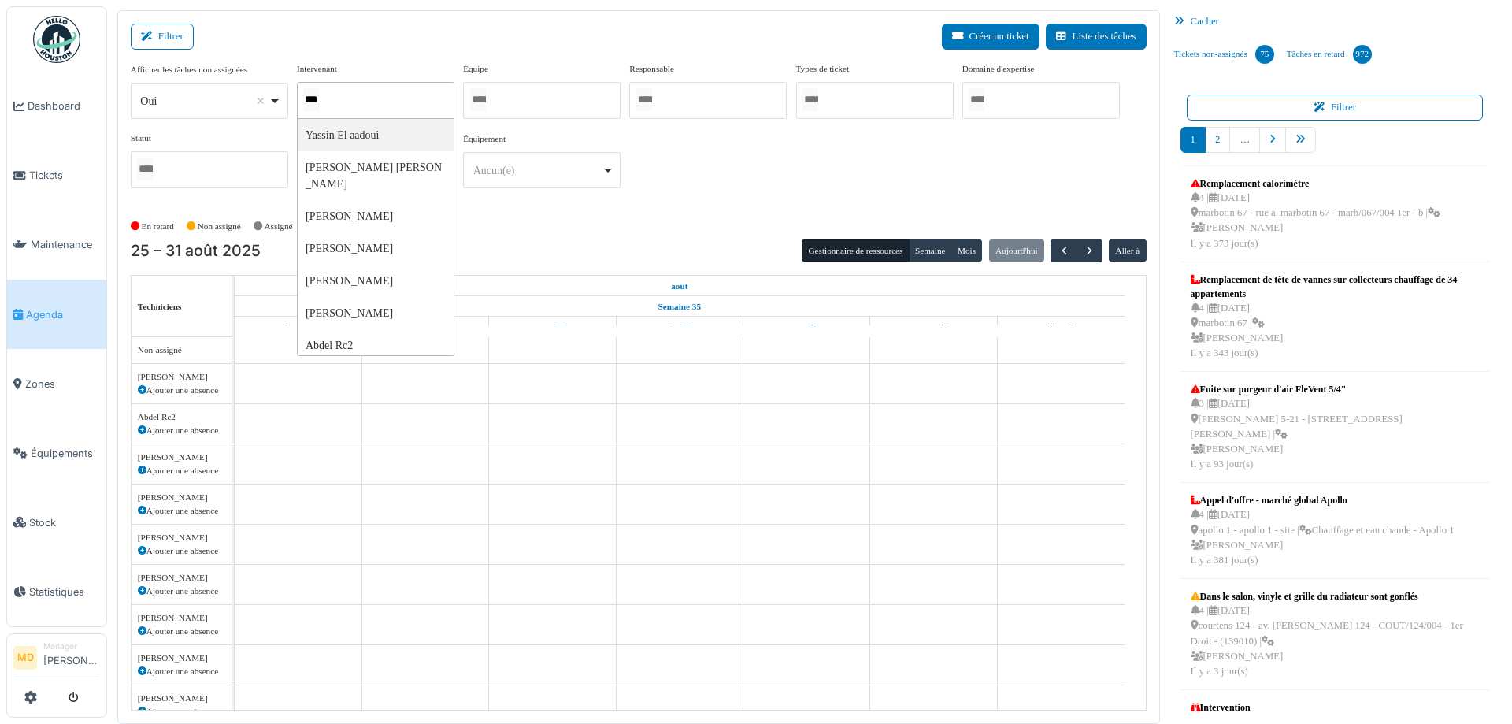
type input "****"
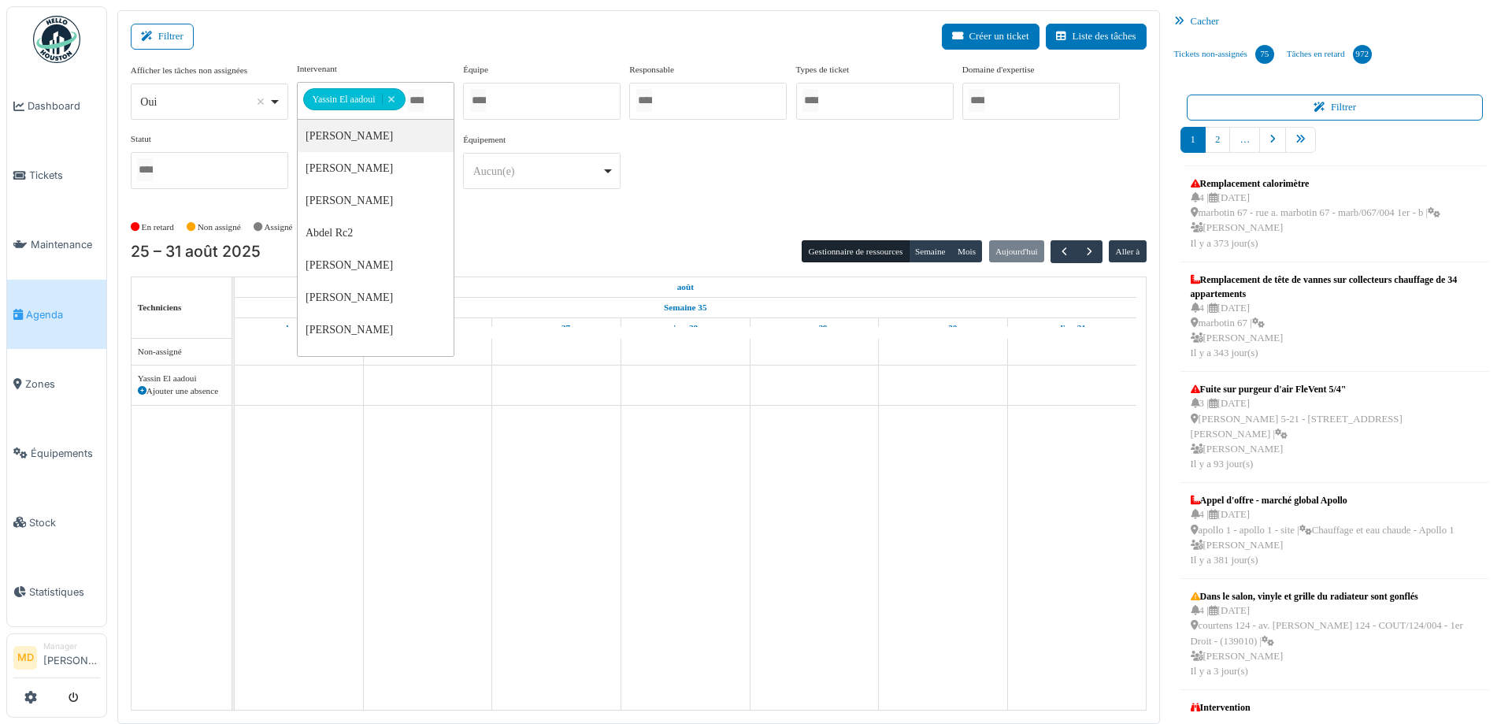
click at [823, 144] on div "**********" at bounding box center [639, 131] width 1016 height 139
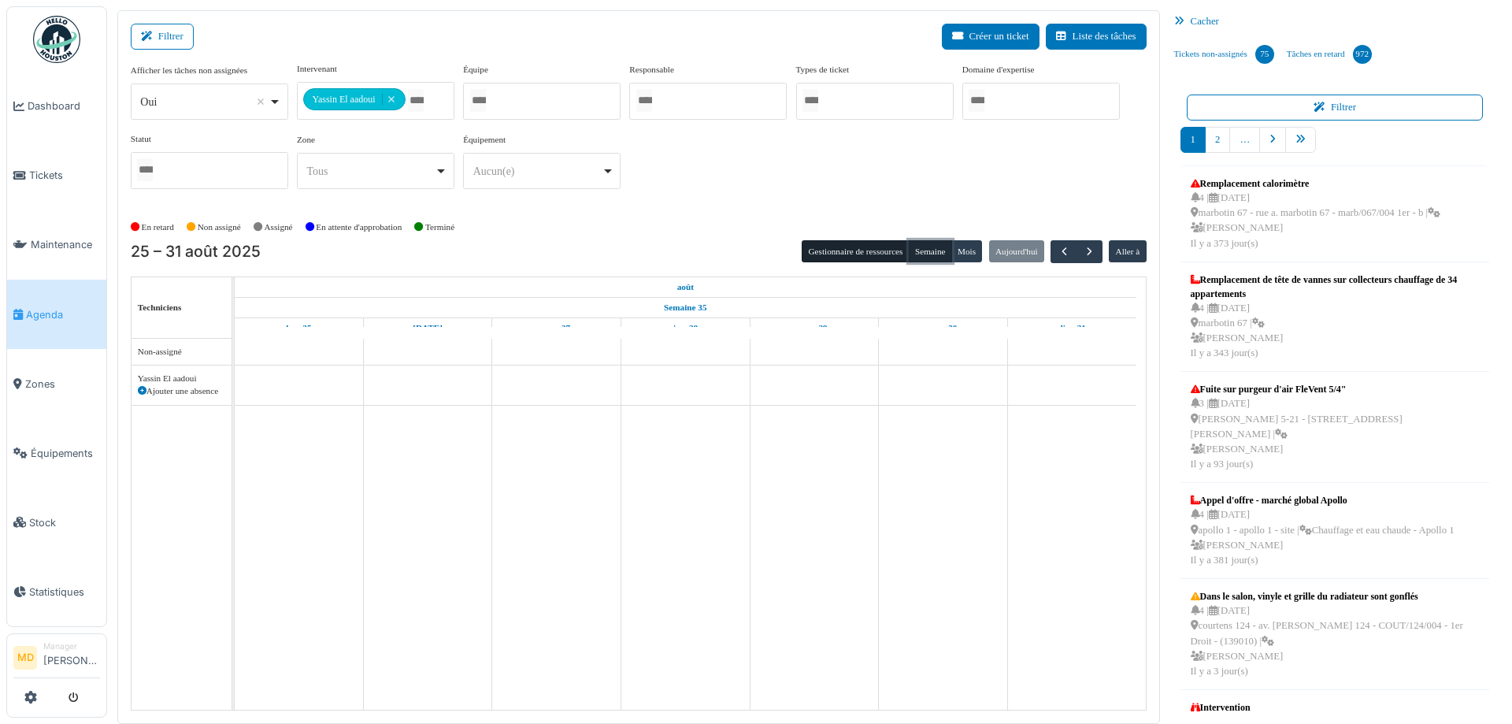
click at [933, 244] on button "Semaine" at bounding box center [930, 251] width 43 height 22
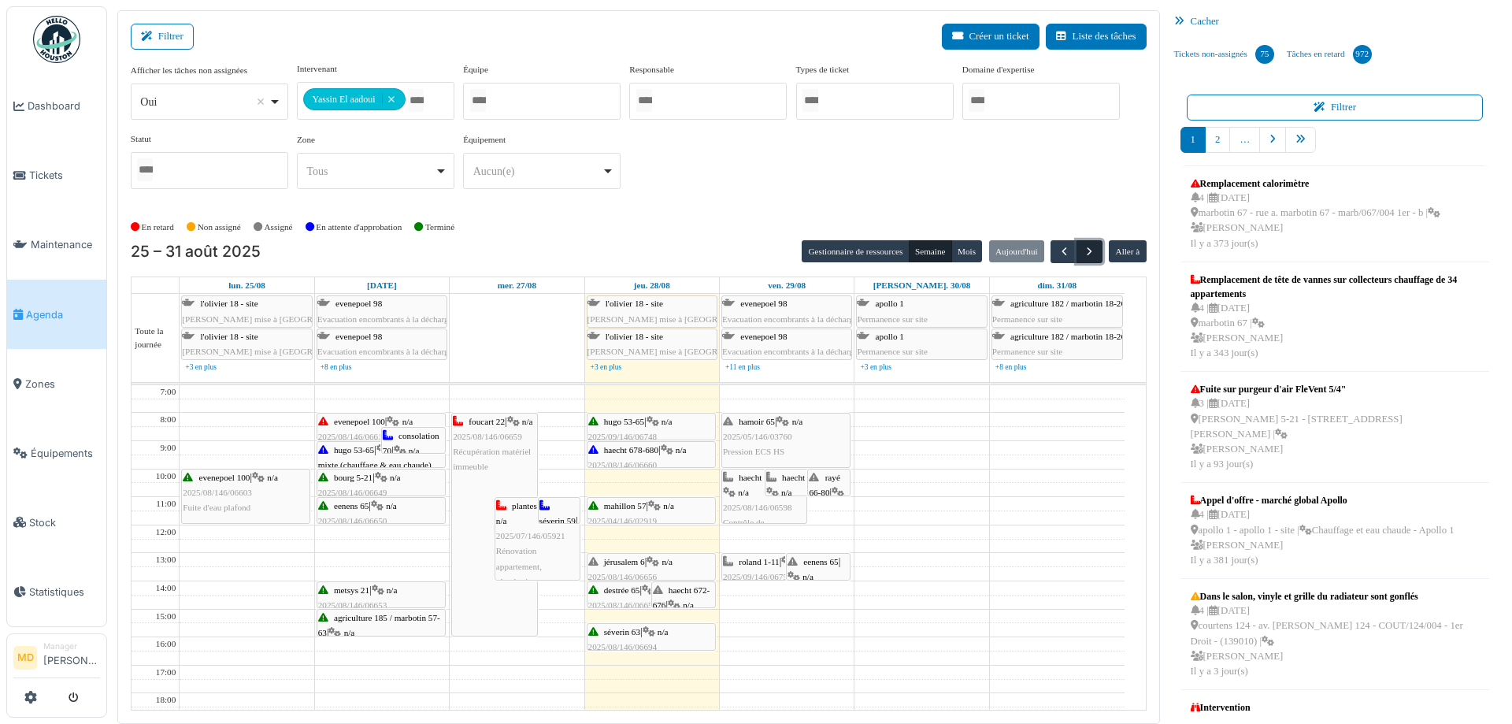
click at [1083, 258] on span "button" at bounding box center [1089, 251] width 13 height 13
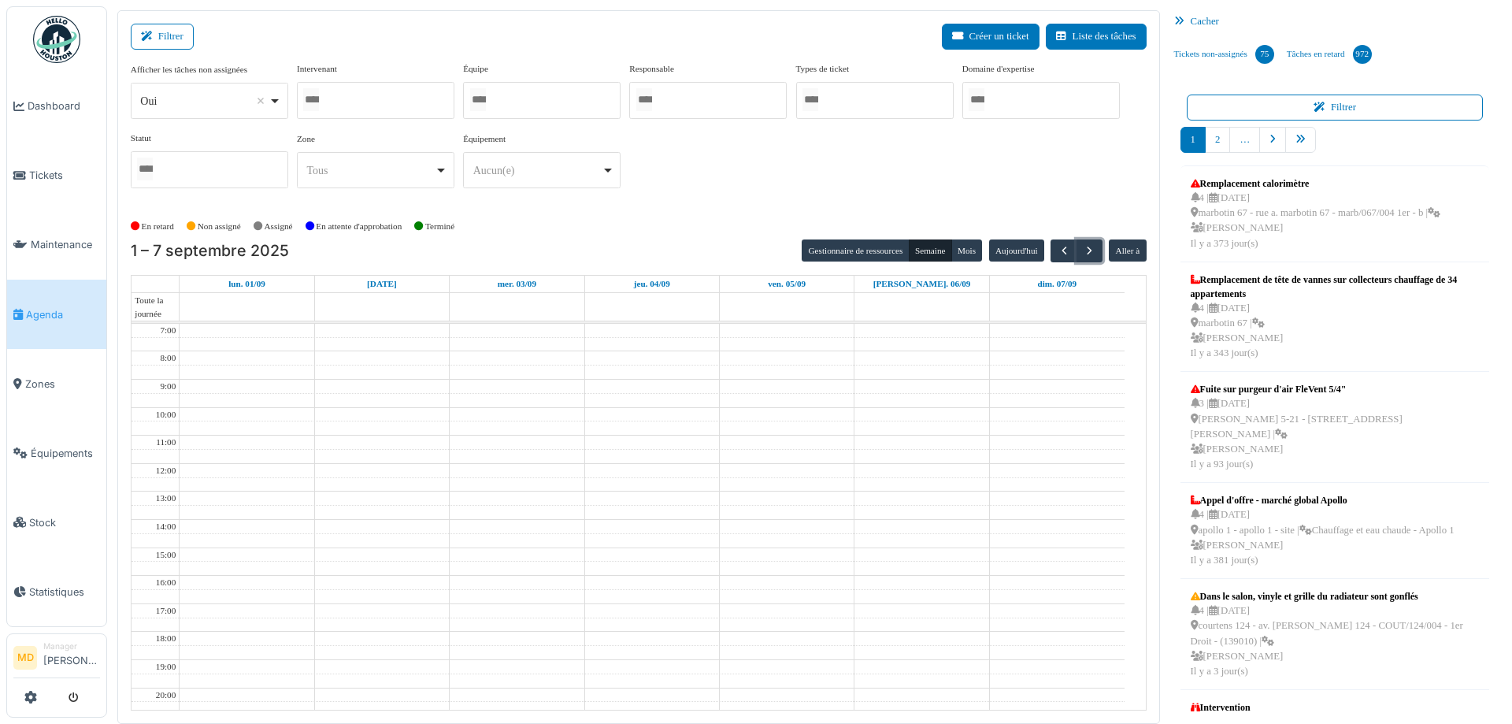
click at [386, 100] on div at bounding box center [376, 100] width 158 height 37
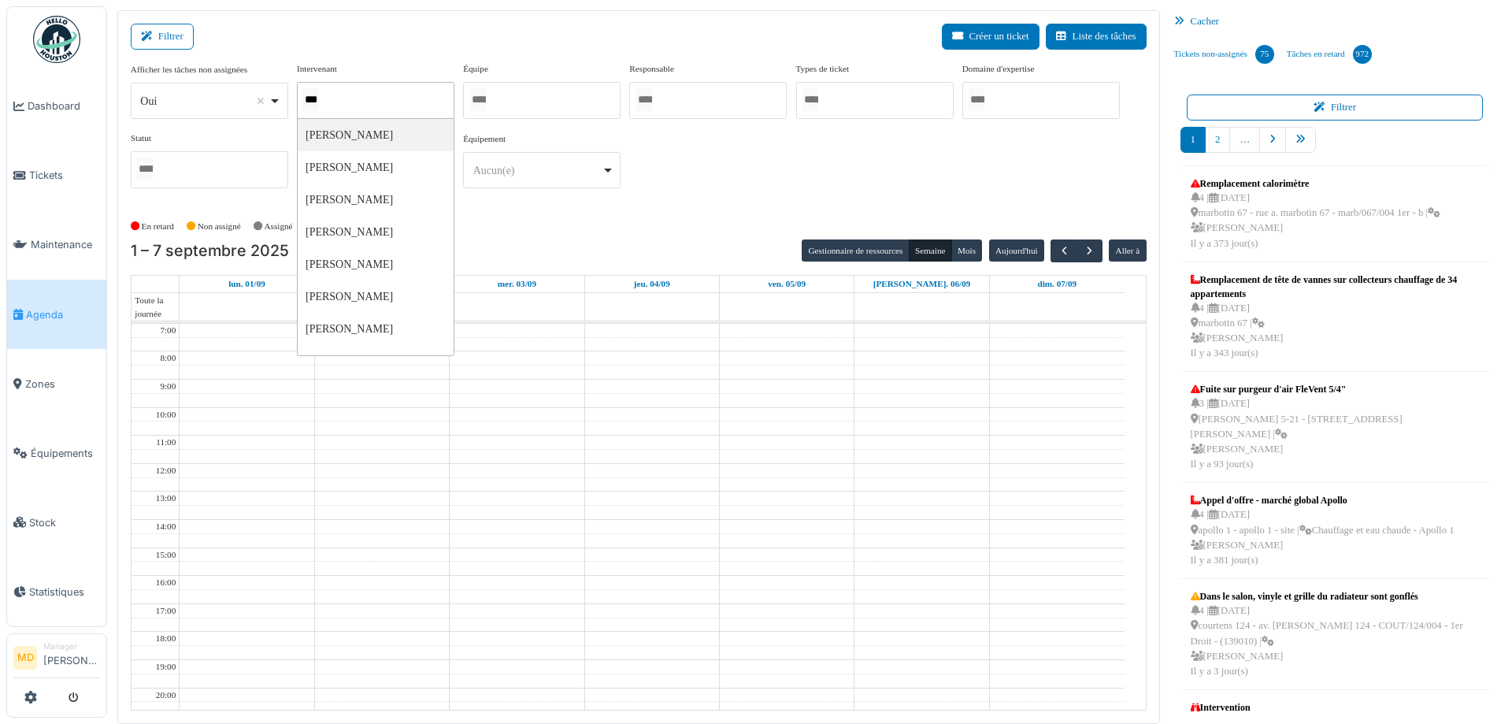
type input "****"
click at [773, 169] on div "**********" at bounding box center [639, 131] width 1016 height 139
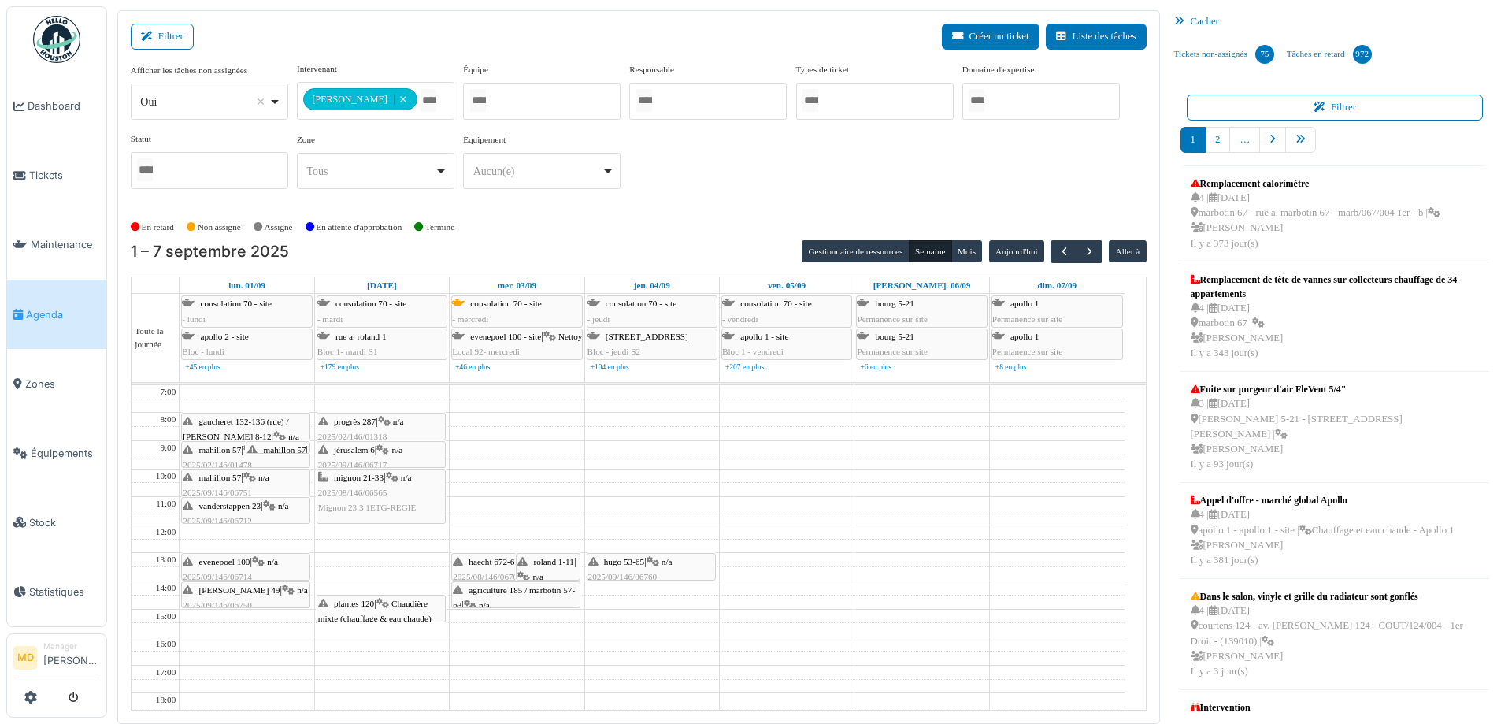
click at [278, 446] on span "mahillon 57" at bounding box center [285, 449] width 43 height 9
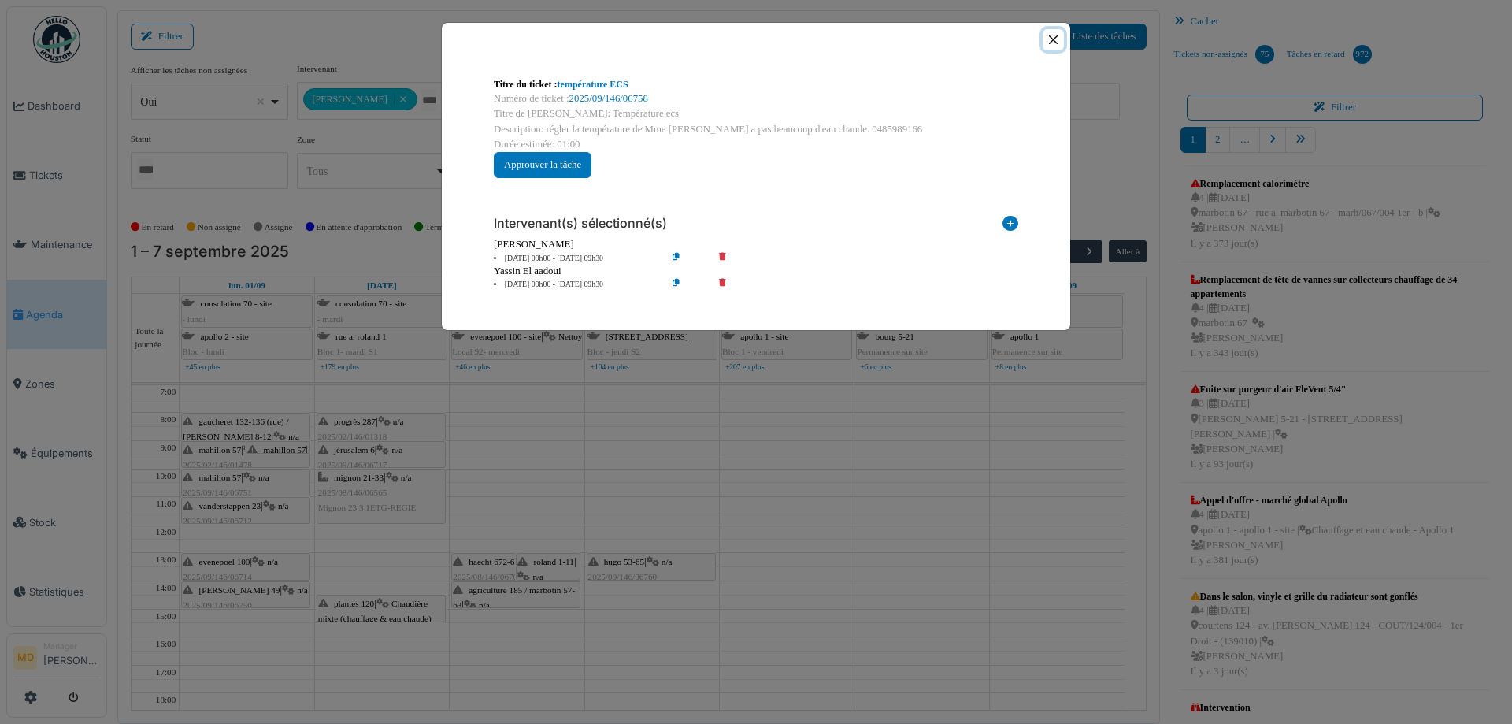
click at [1050, 37] on button "Close" at bounding box center [1053, 39] width 21 height 21
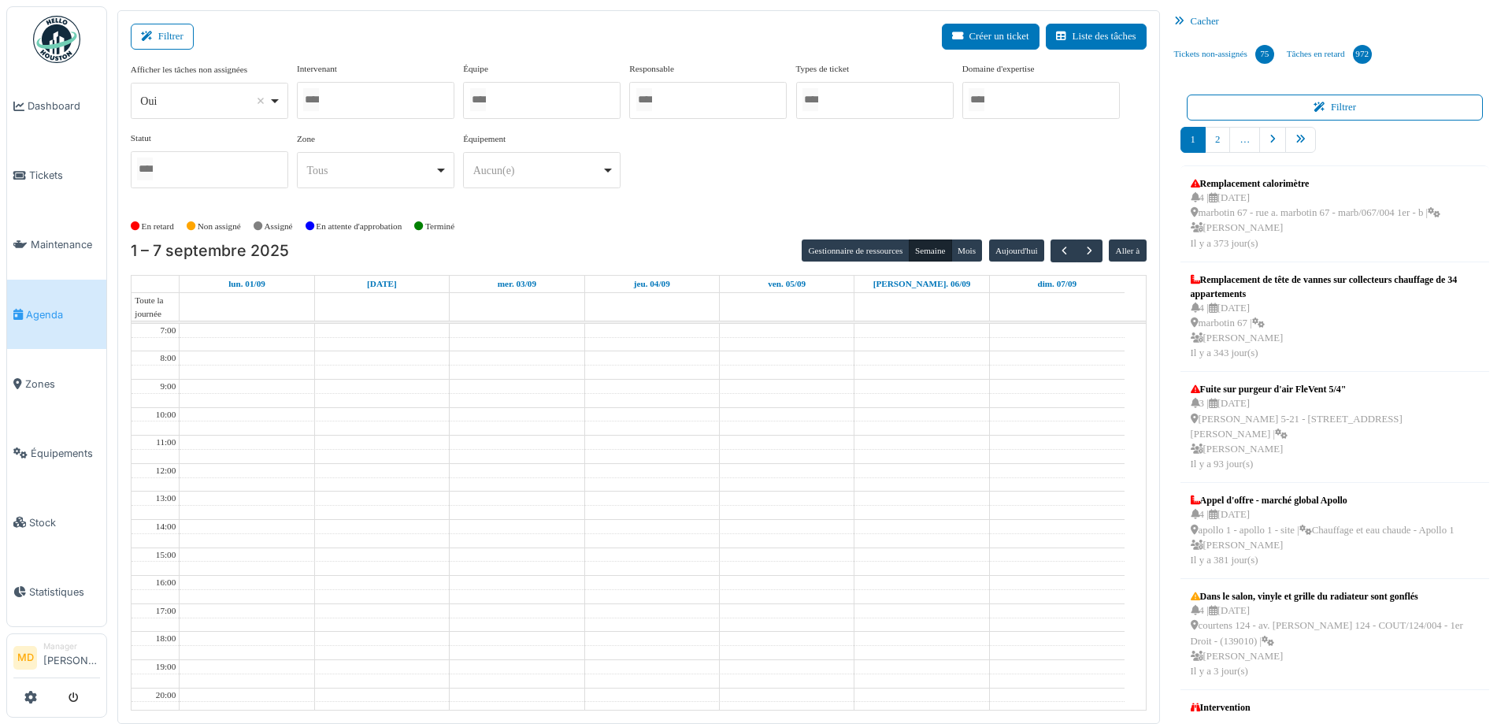
click at [380, 102] on div at bounding box center [376, 100] width 158 height 37
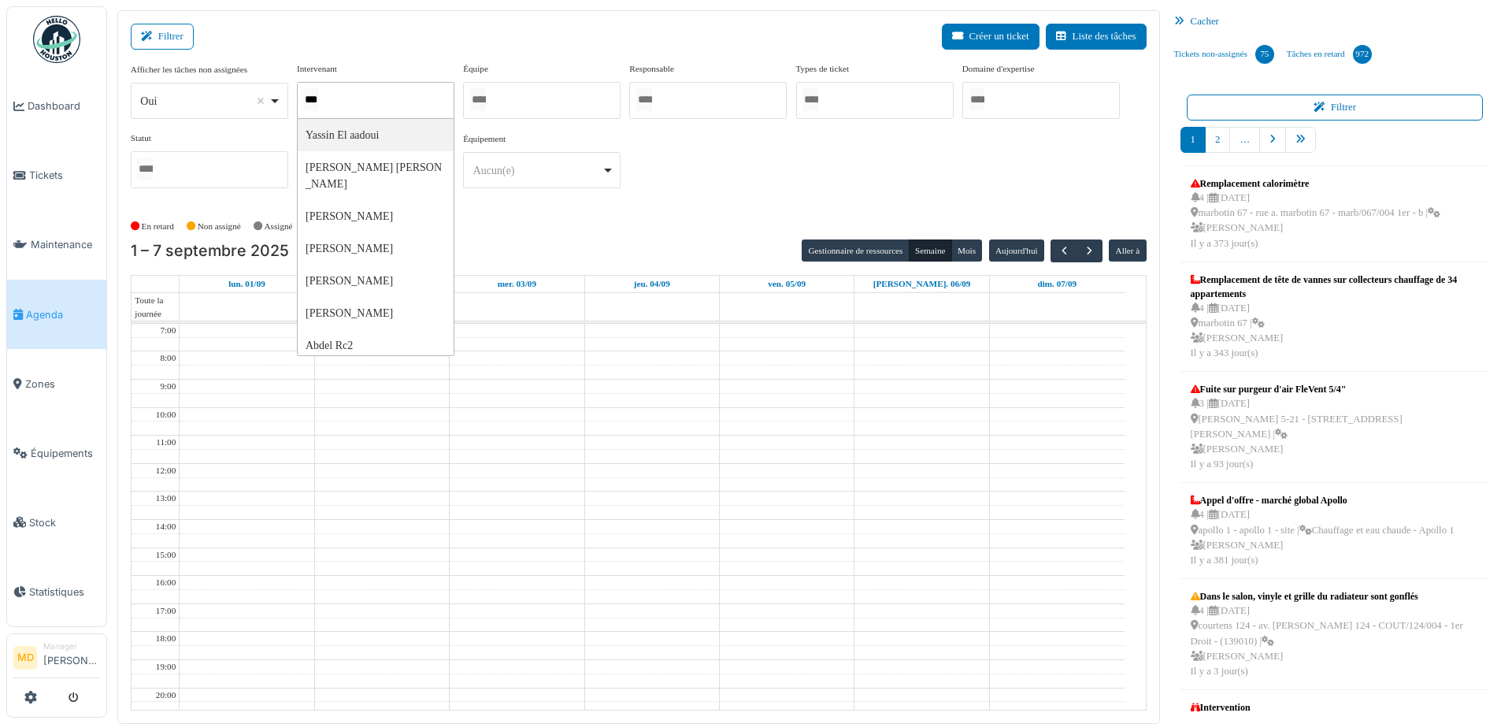
type input "****"
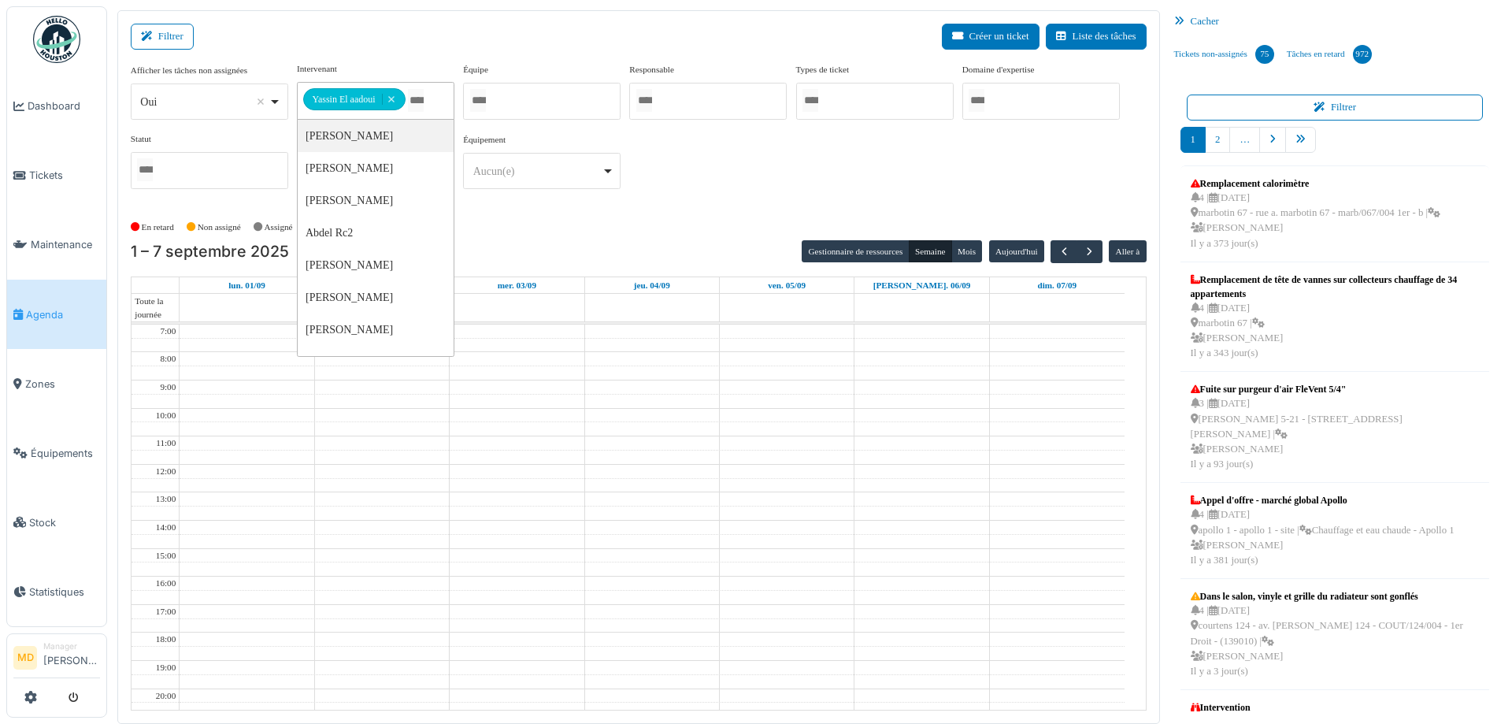
click at [773, 184] on div "**********" at bounding box center [639, 131] width 1016 height 139
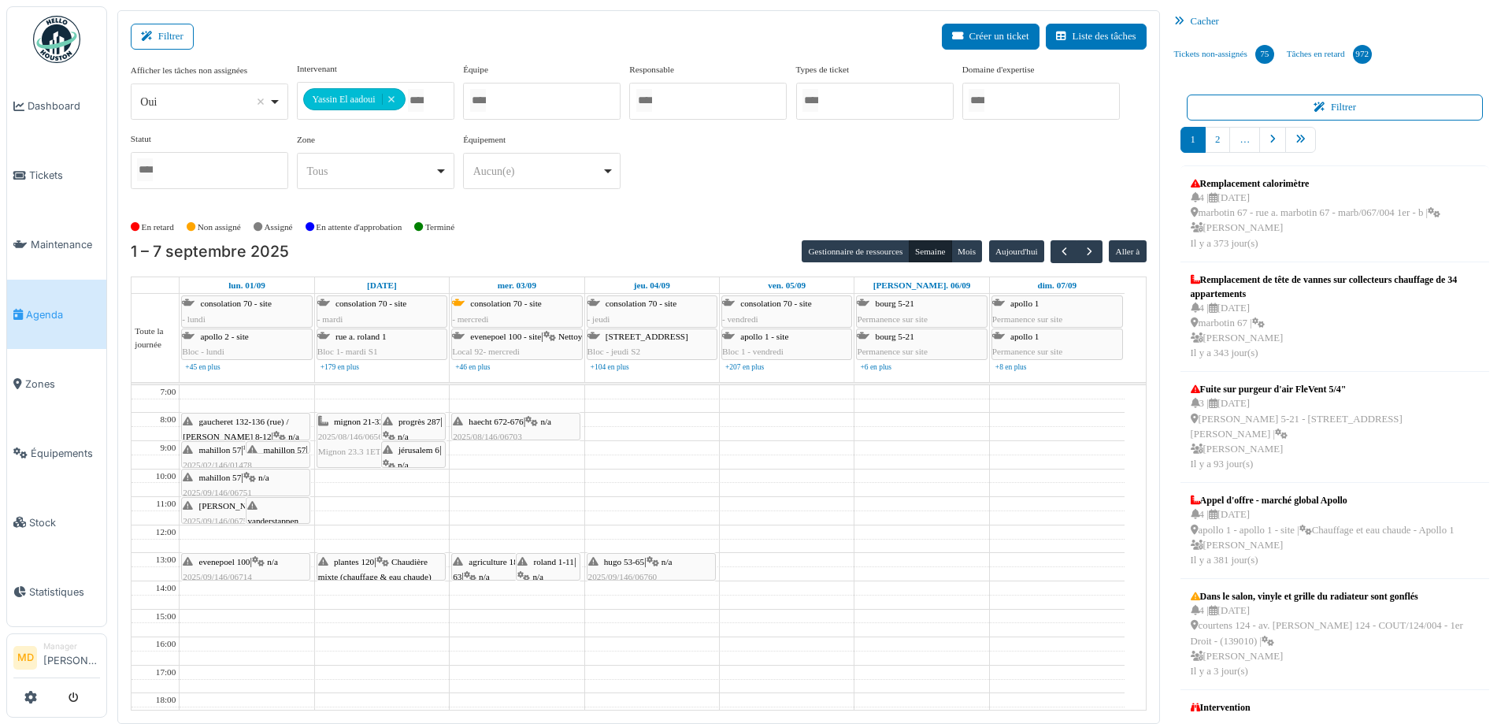
click at [227, 509] on span "wollès 49" at bounding box center [239, 505] width 81 height 9
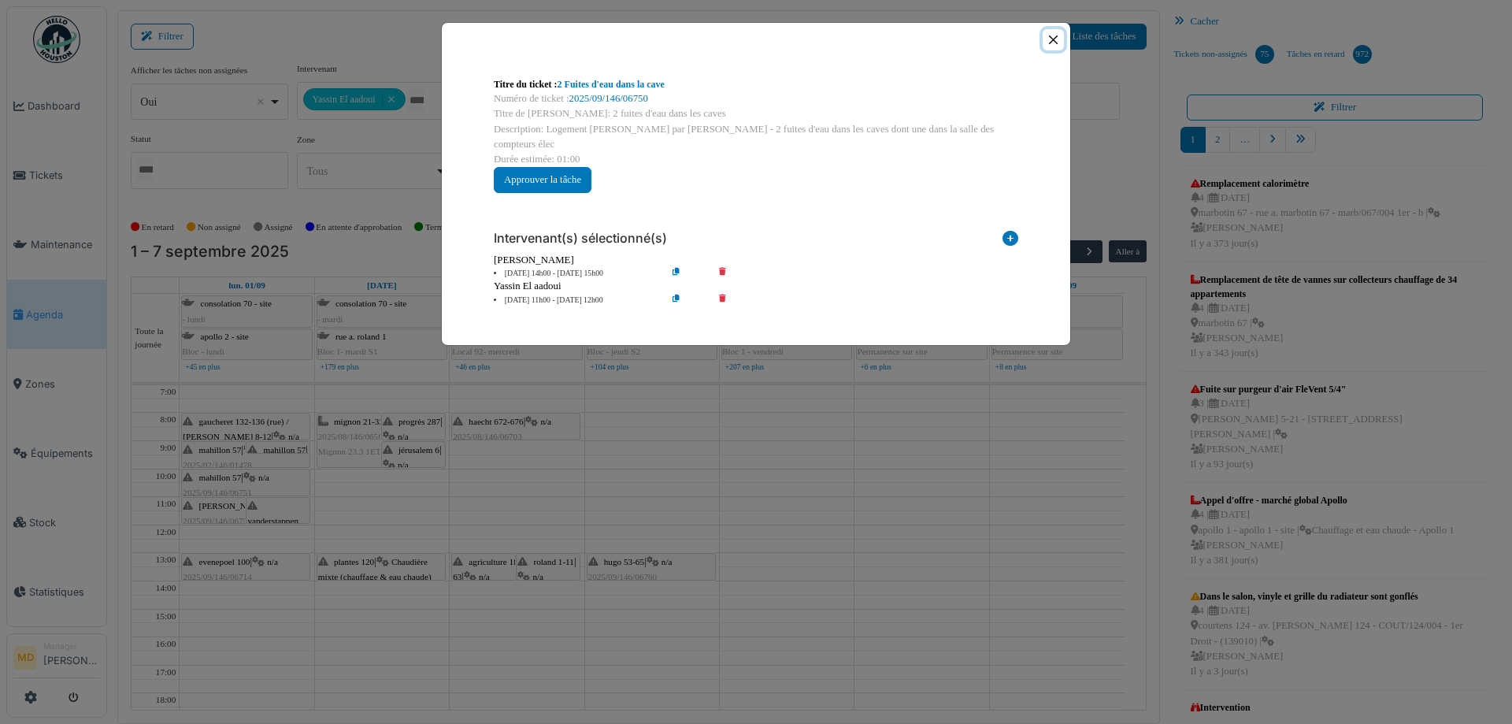
click at [1055, 35] on button "Close" at bounding box center [1053, 39] width 21 height 21
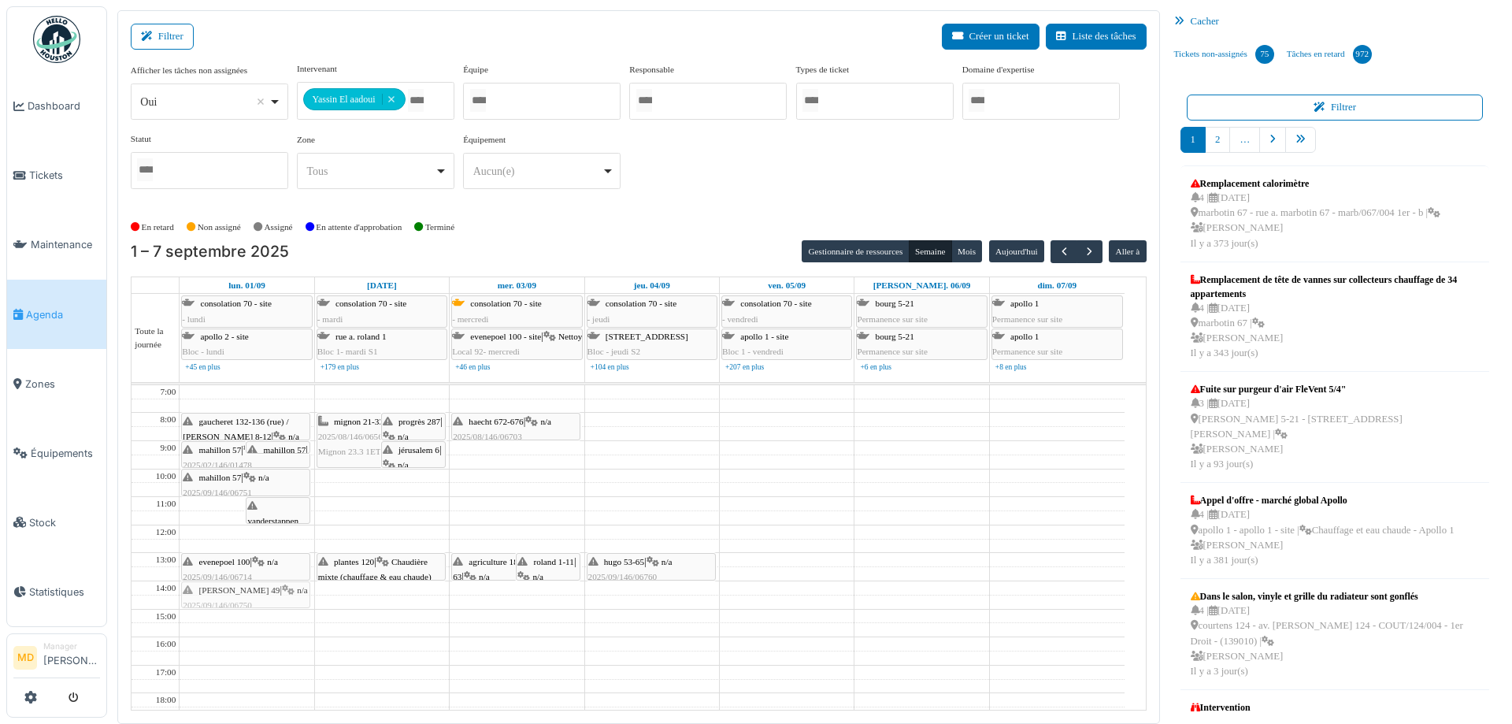
drag, startPoint x: 223, startPoint y: 506, endPoint x: 207, endPoint y: 591, distance: 85.7
click at [207, 591] on div "mahillon 57 | n/a 2025/02/146/01478 Problème de chauffage mahillon 57 | n/a 202…" at bounding box center [247, 623] width 134 height 476
click at [297, 589] on span "n/a" at bounding box center [302, 589] width 11 height 9
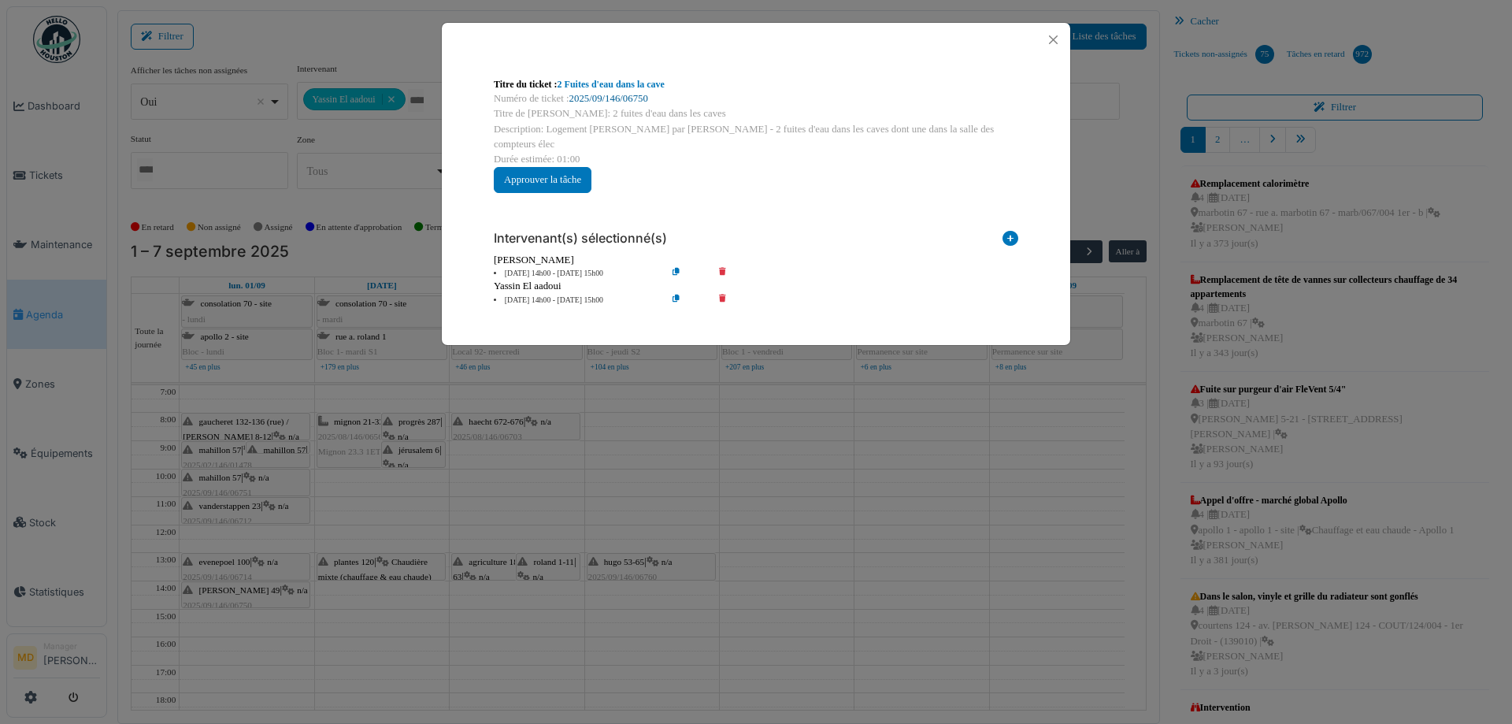
click at [629, 98] on link "2025/09/146/06750" at bounding box center [608, 98] width 79 height 11
click at [1048, 39] on button "Close" at bounding box center [1053, 39] width 21 height 21
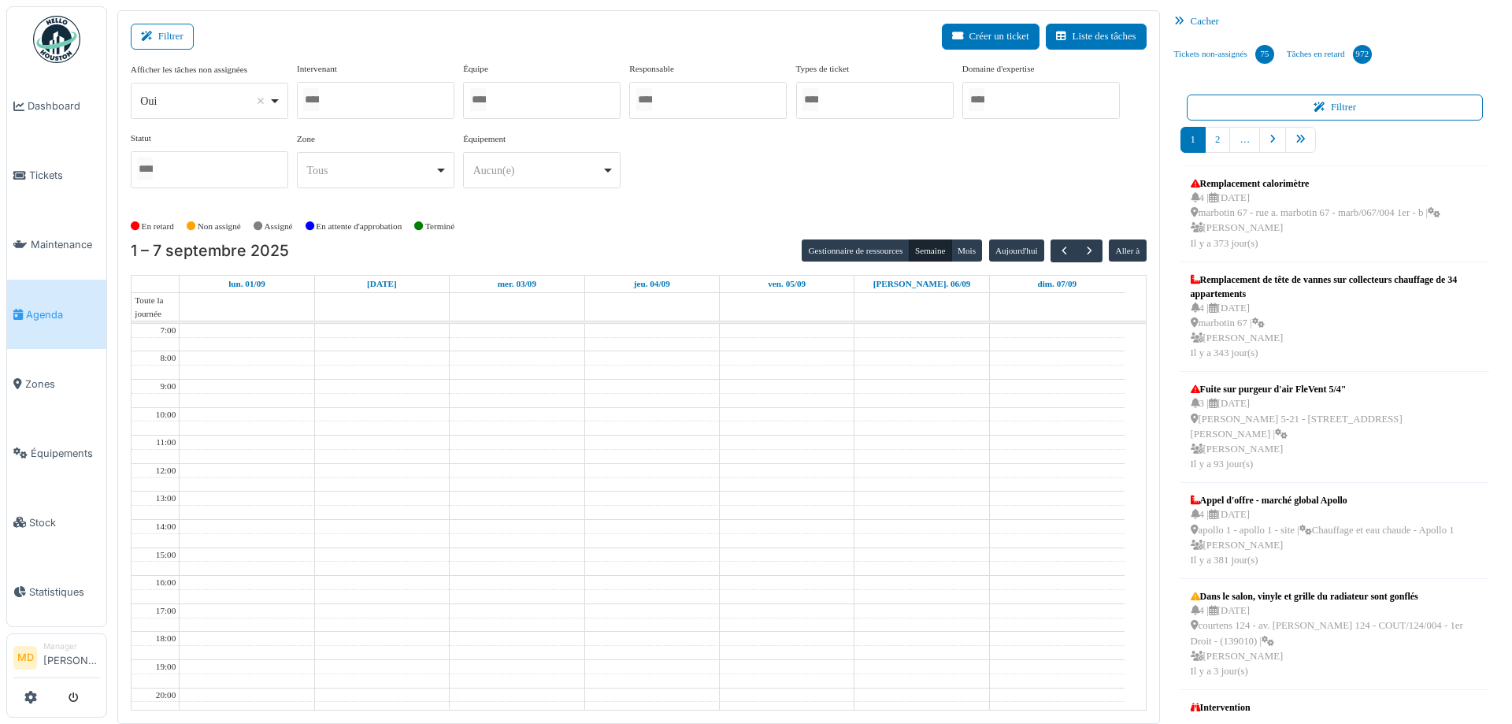
click at [382, 98] on div at bounding box center [376, 100] width 158 height 37
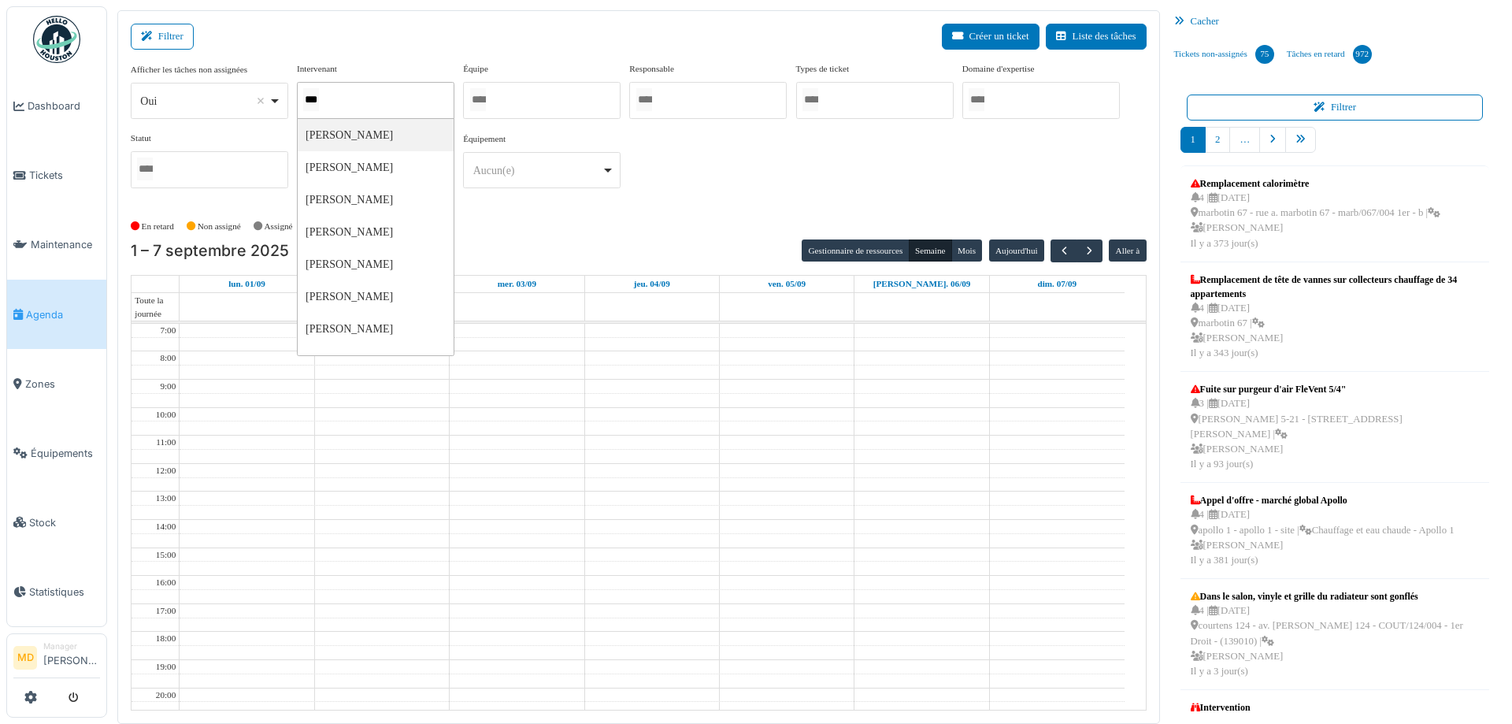
type input "****"
click at [817, 156] on div "**********" at bounding box center [639, 131] width 1016 height 139
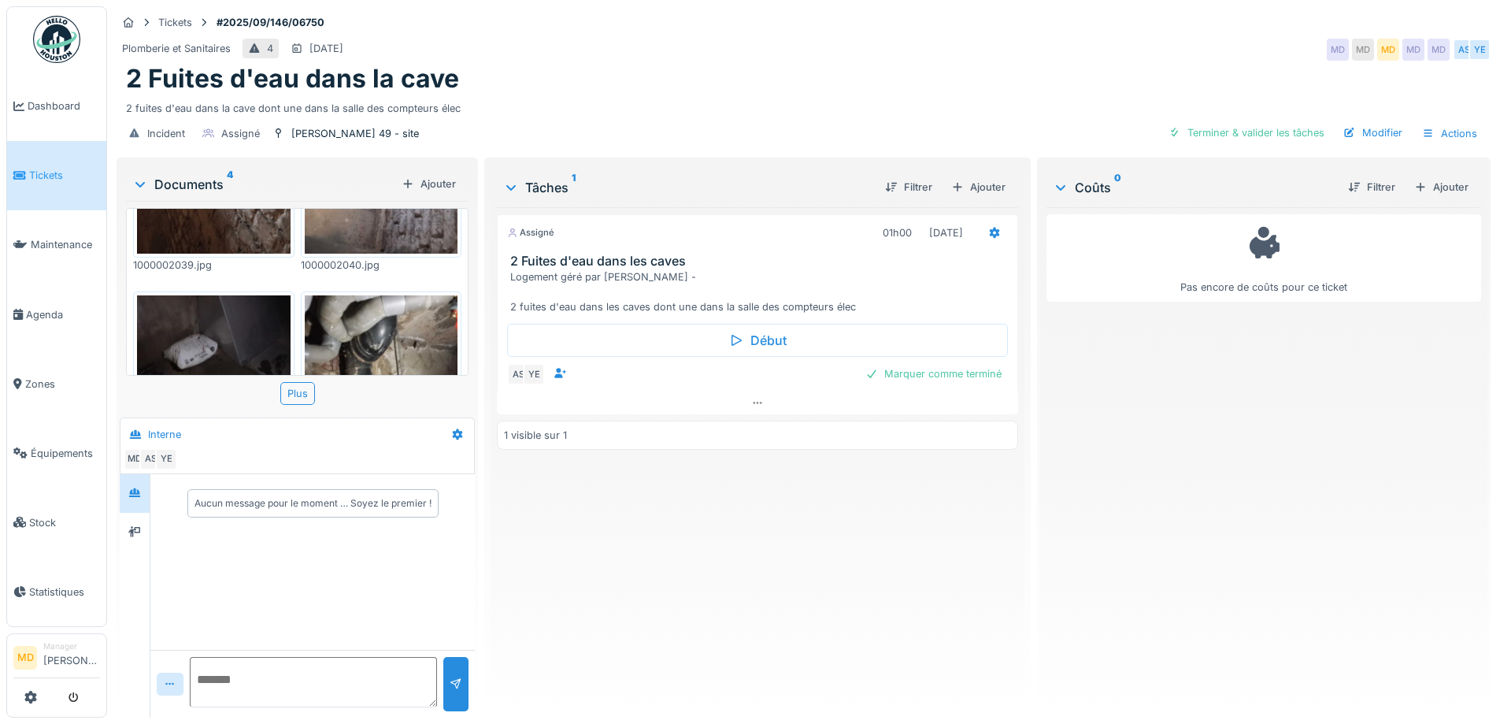
scroll to position [311, 0]
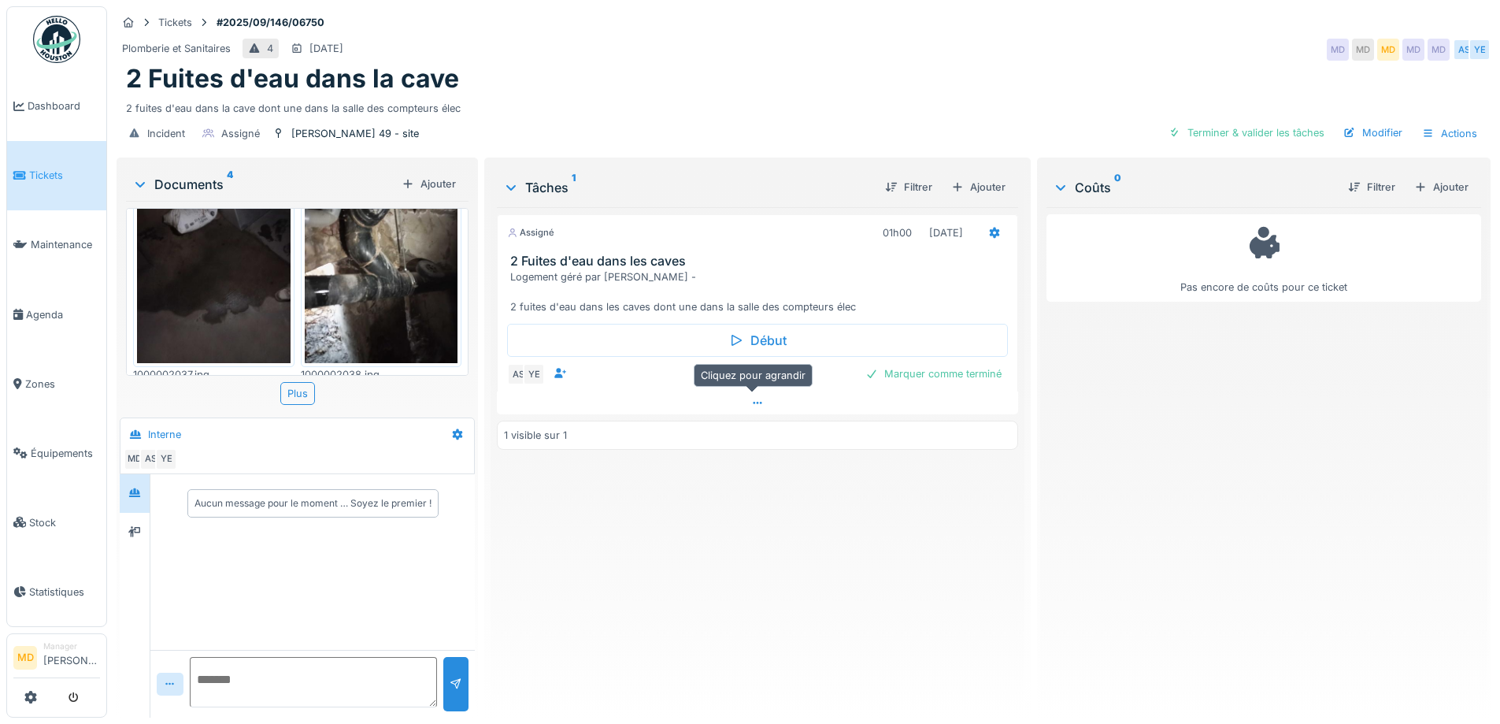
click at [758, 402] on icon at bounding box center [757, 403] width 13 height 10
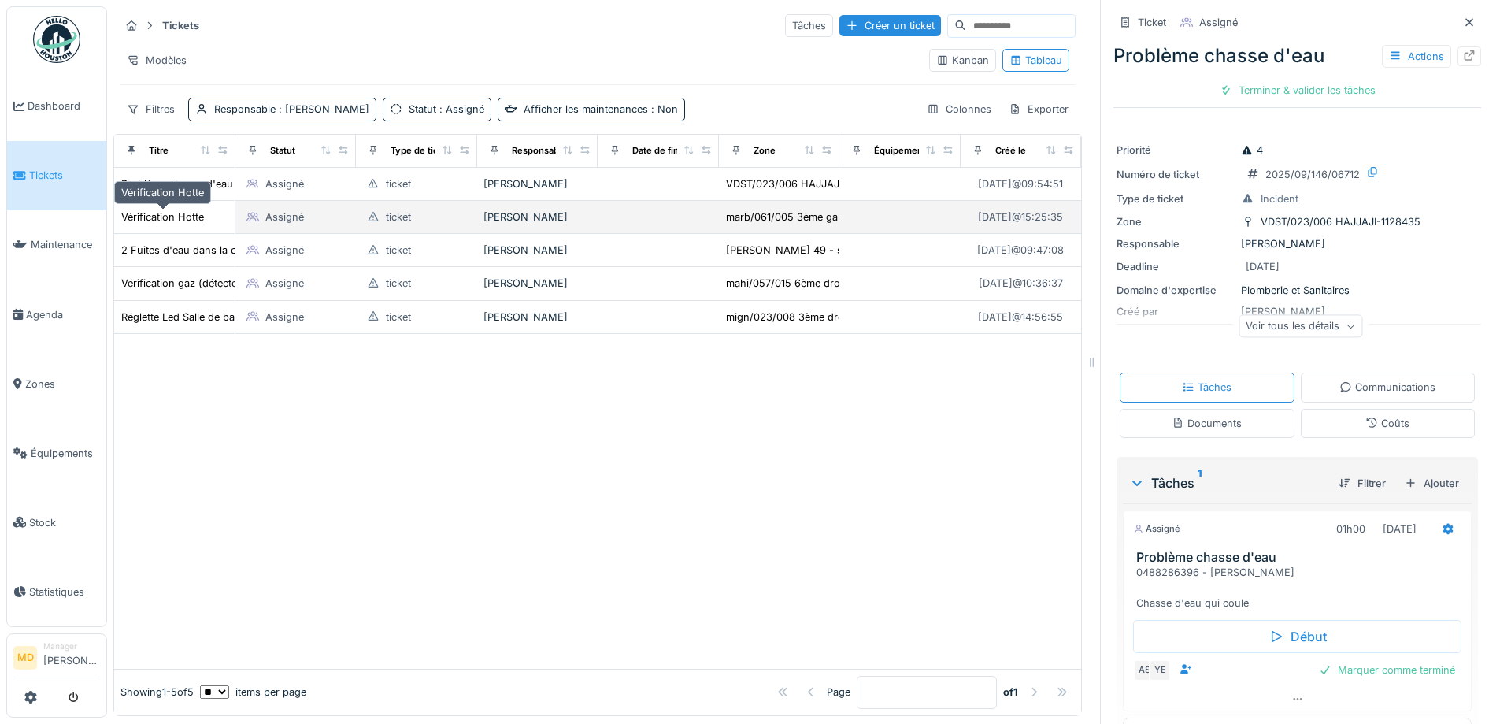
click at [172, 219] on div "Vérification Hotte" at bounding box center [162, 217] width 83 height 15
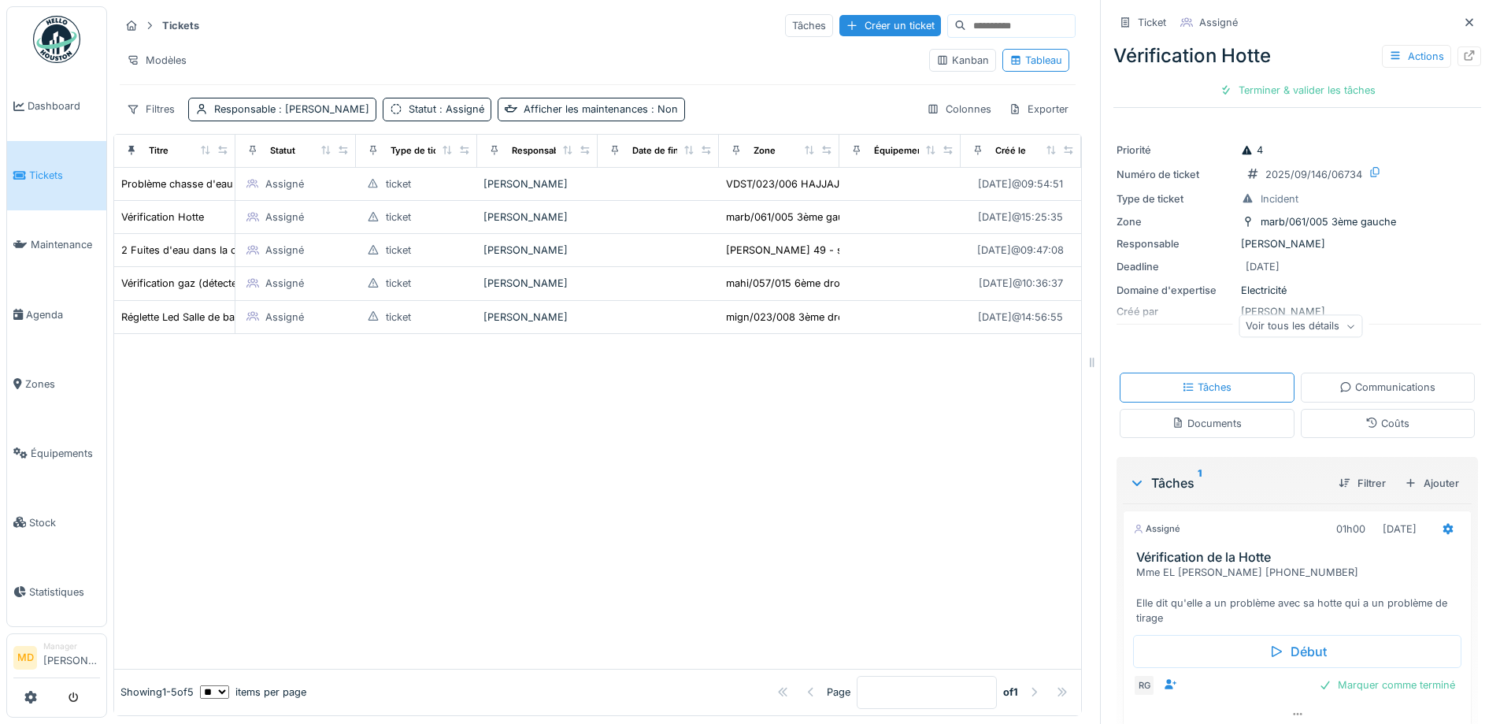
click at [1275, 329] on div "Voir tous les détails" at bounding box center [1301, 326] width 124 height 23
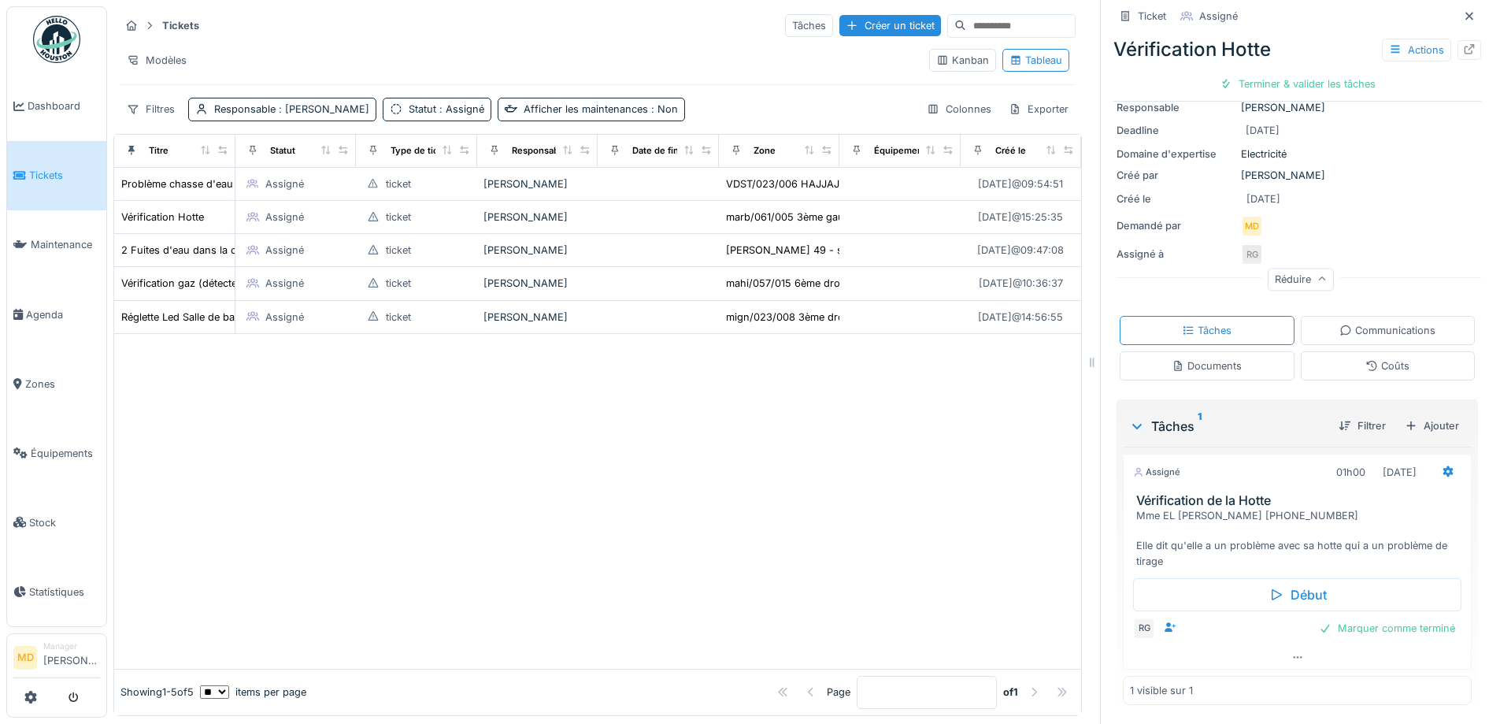
scroll to position [12, 0]
click at [1273, 646] on div at bounding box center [1297, 657] width 347 height 23
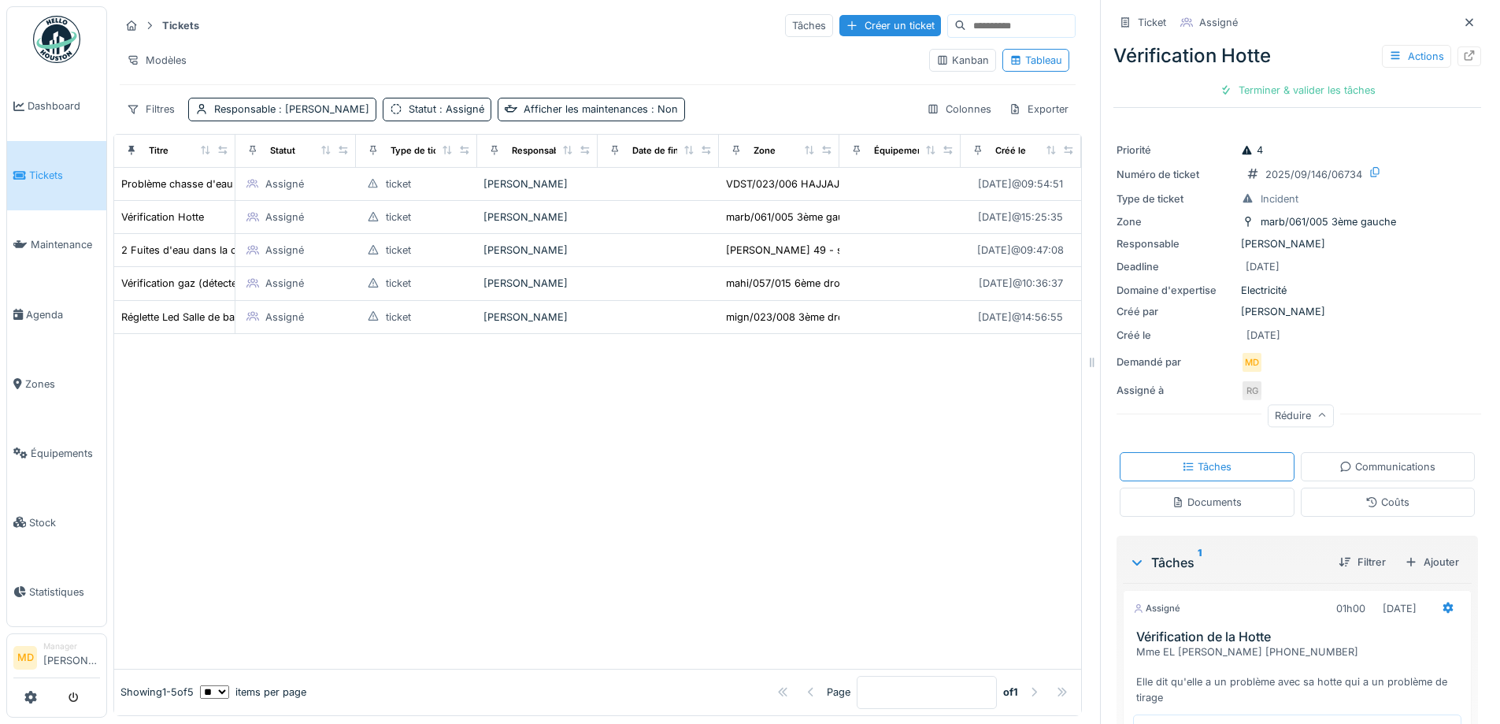
scroll to position [168, 0]
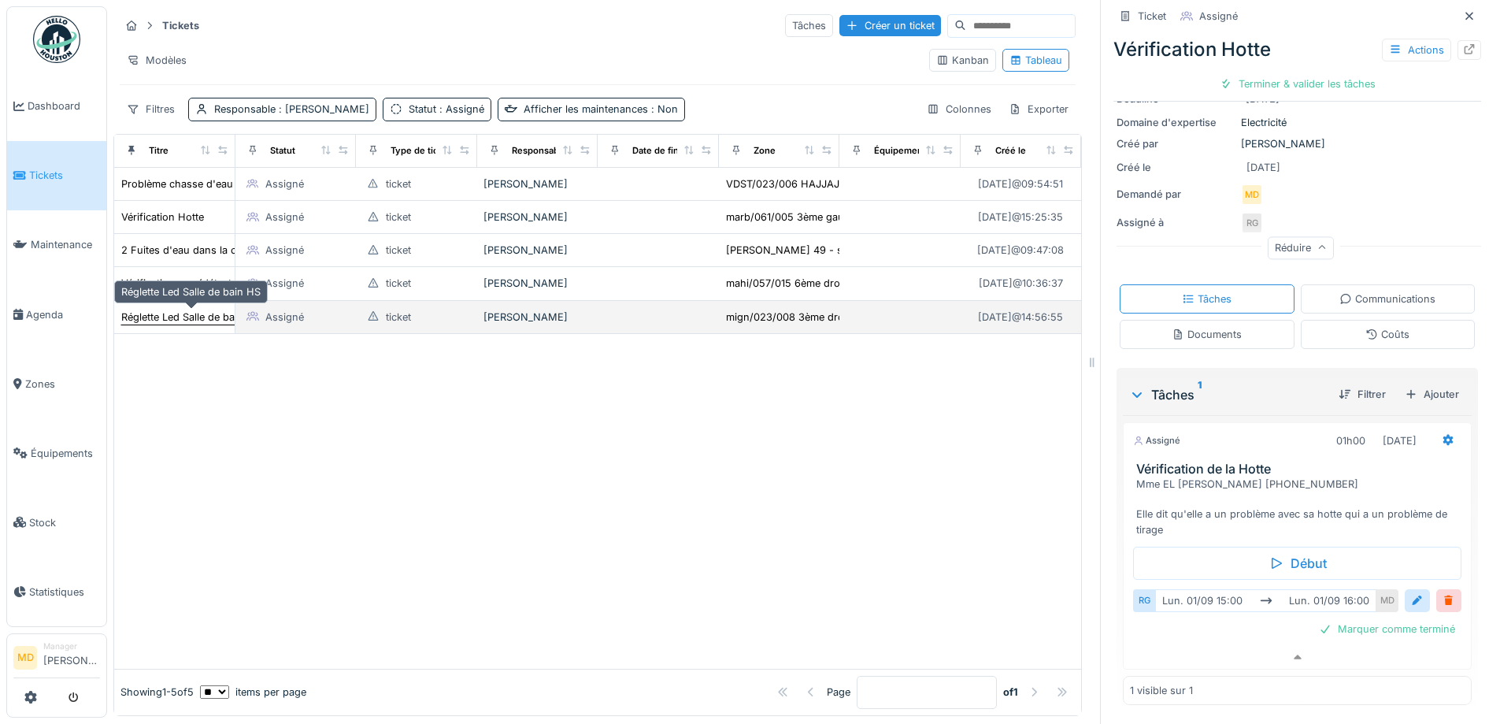
click at [163, 310] on div "Réglette Led Salle de bain HS" at bounding box center [190, 317] width 139 height 15
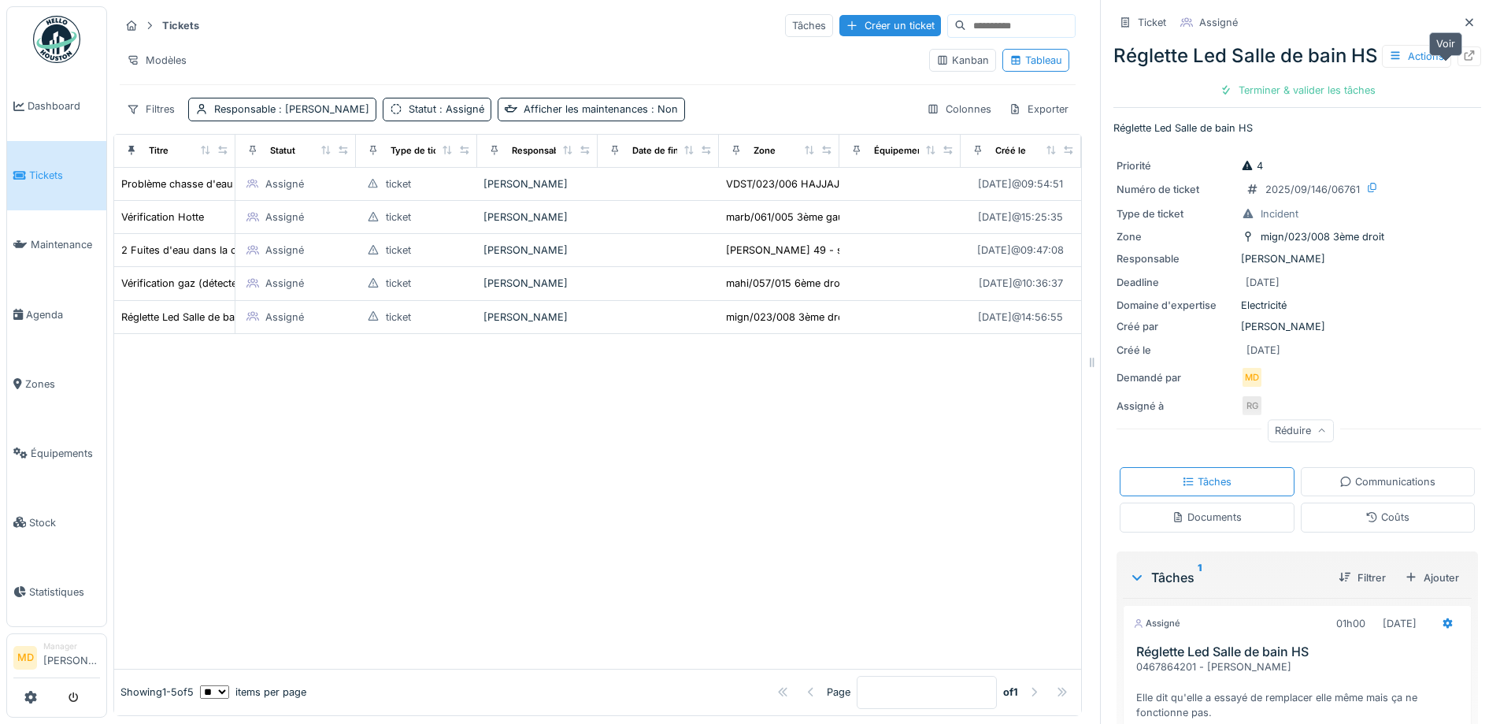
click at [1458, 56] on div at bounding box center [1470, 56] width 24 height 20
click at [57, 157] on link "Tickets" at bounding box center [56, 175] width 99 height 69
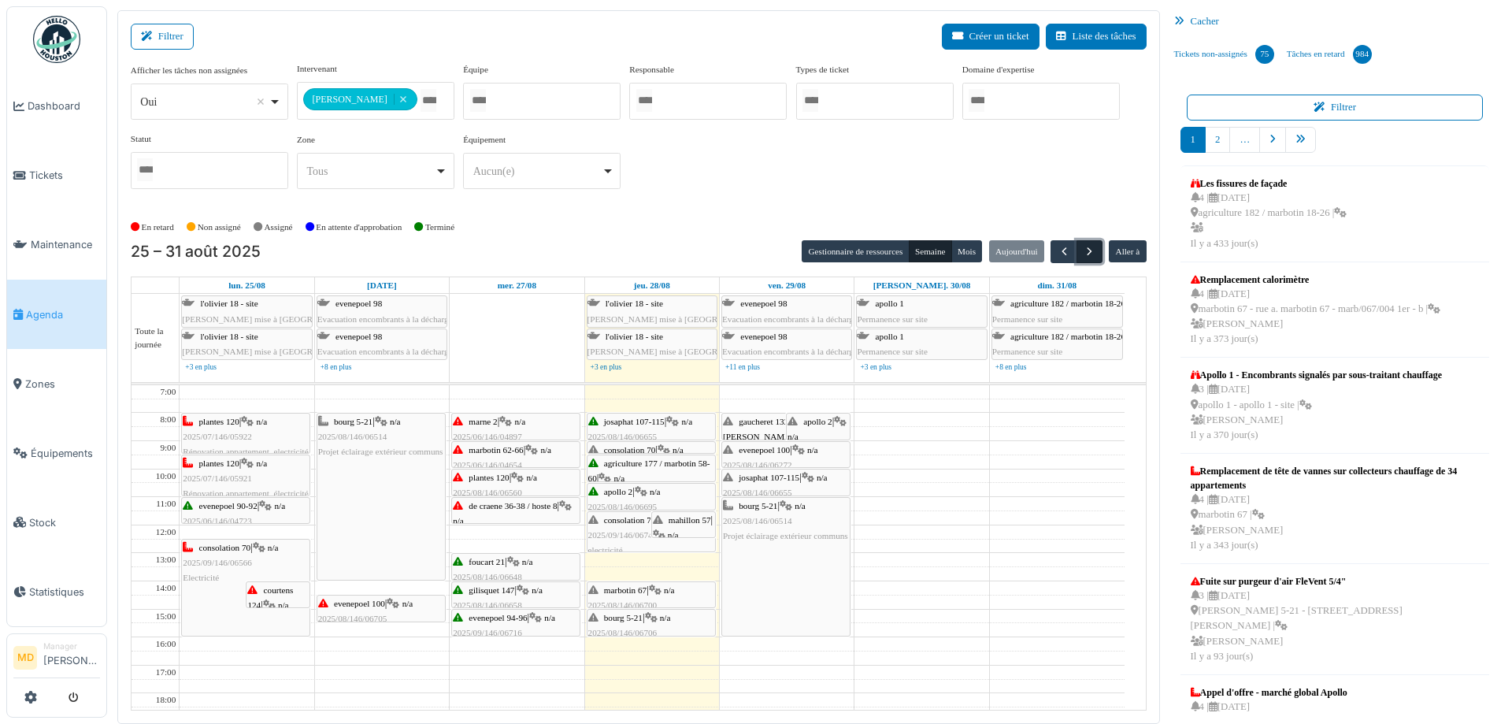
click at [1083, 253] on span "button" at bounding box center [1089, 251] width 13 height 13
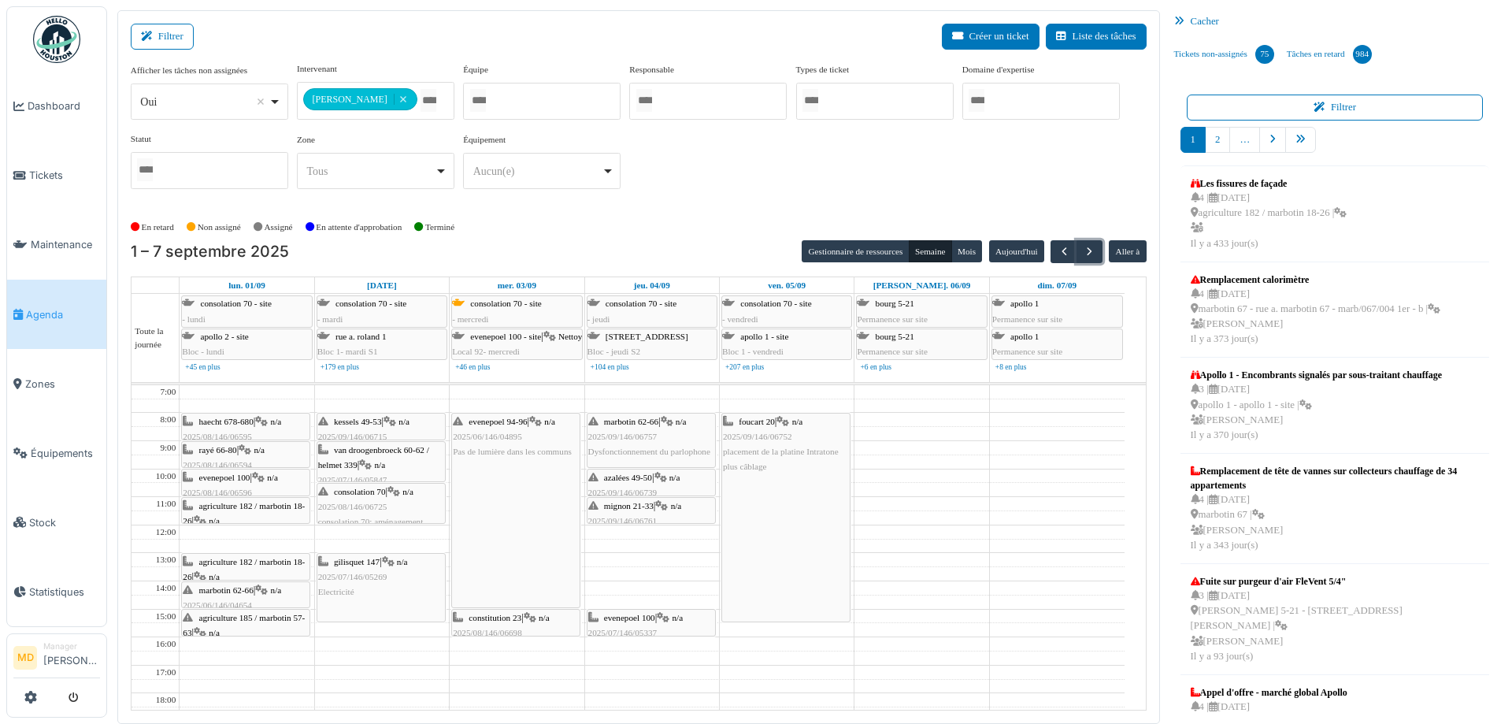
click at [264, 588] on icon at bounding box center [261, 590] width 13 height 10
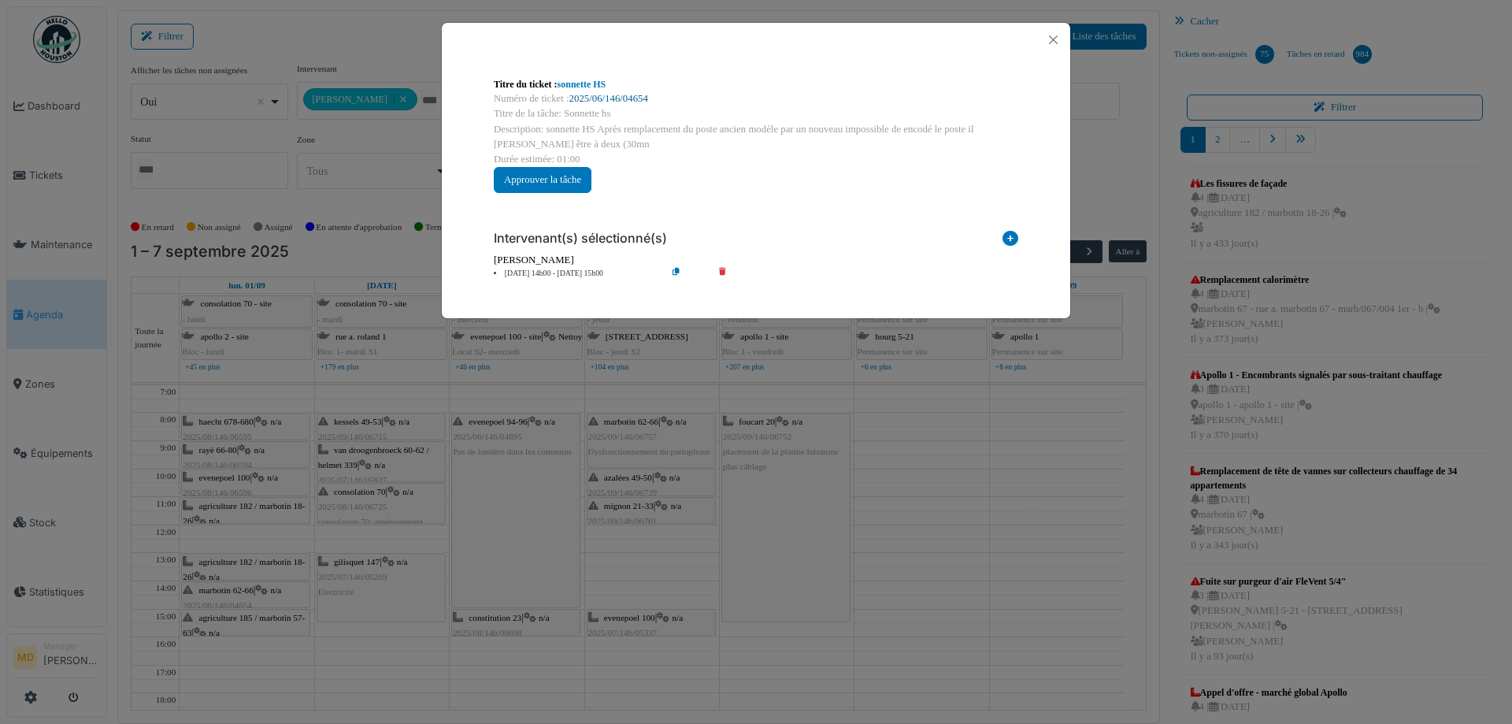
click at [601, 102] on link "2025/06/146/04654" at bounding box center [608, 98] width 79 height 11
click at [1060, 36] on button "Close" at bounding box center [1053, 39] width 21 height 21
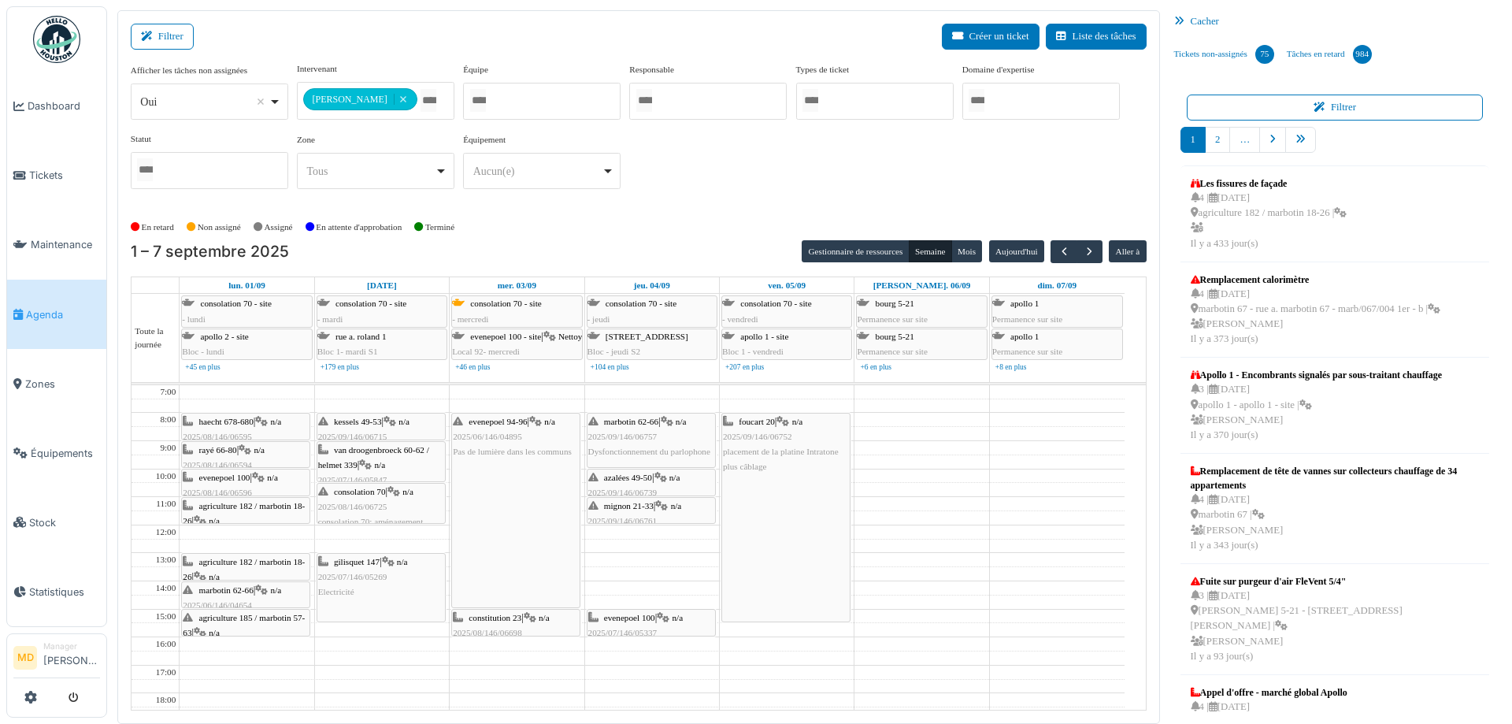
click at [265, 624] on div "agriculture 185 / marbotin 57-63 | n/a 2025/09/146/06734 Vérification de la Hot…" at bounding box center [246, 640] width 126 height 61
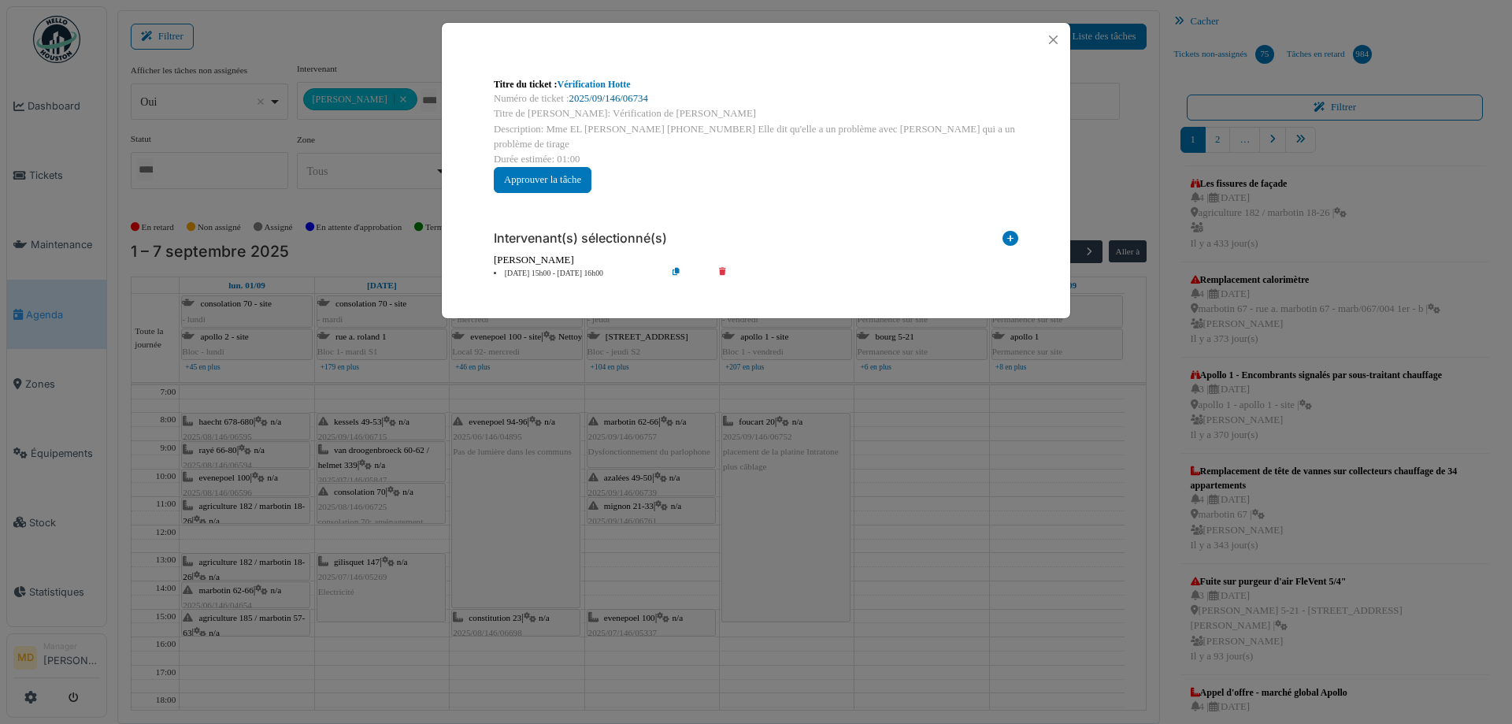
click at [617, 98] on link "2025/09/146/06734" at bounding box center [608, 98] width 79 height 11
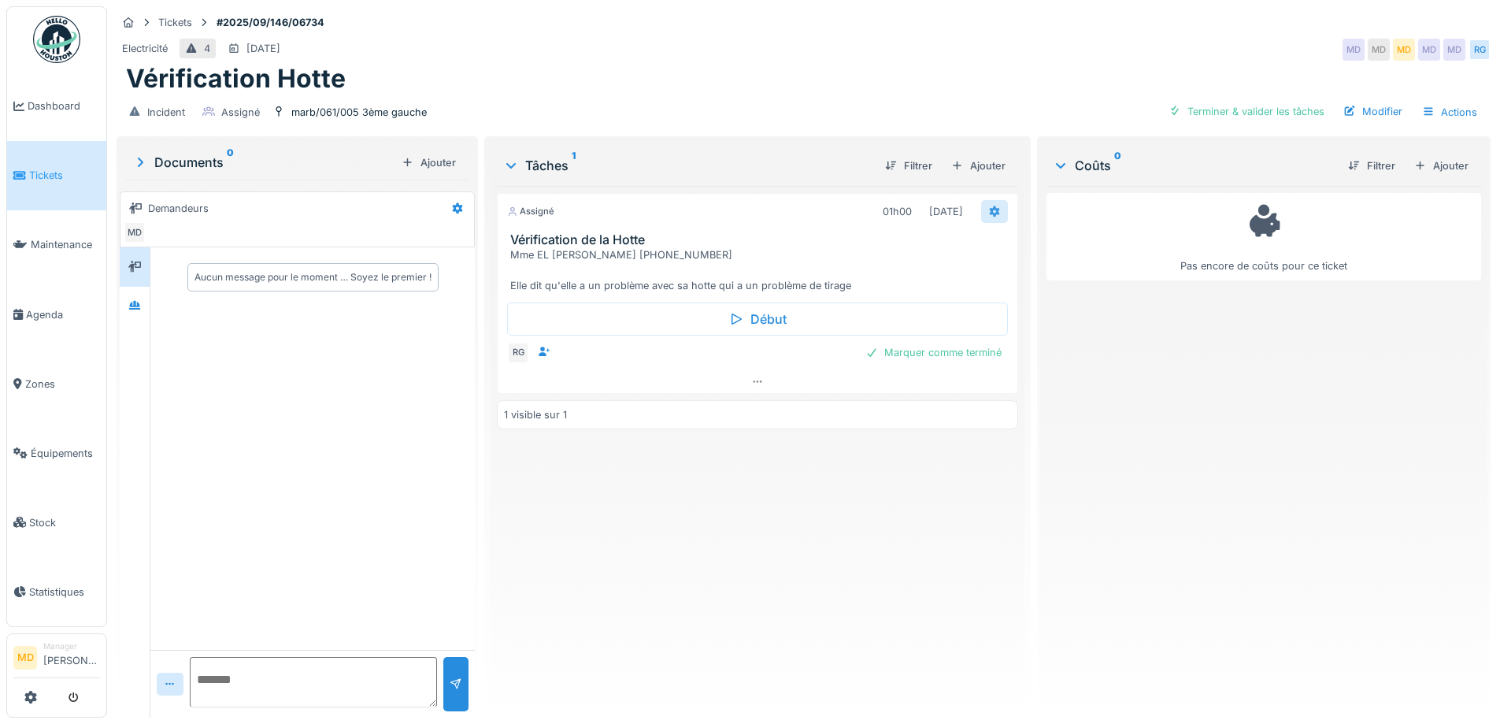
click at [994, 212] on div at bounding box center [994, 211] width 27 height 23
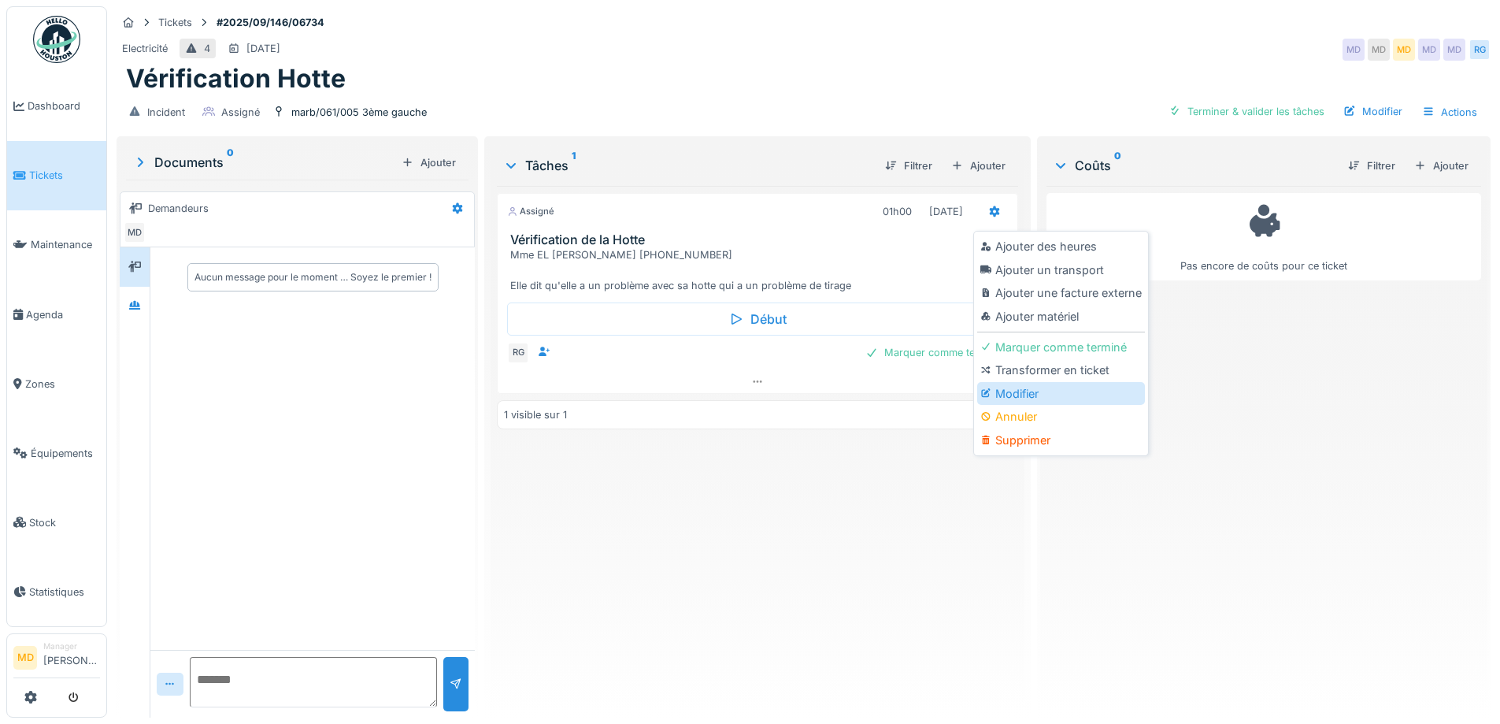
click at [1002, 403] on div "Modifier" at bounding box center [1061, 394] width 168 height 24
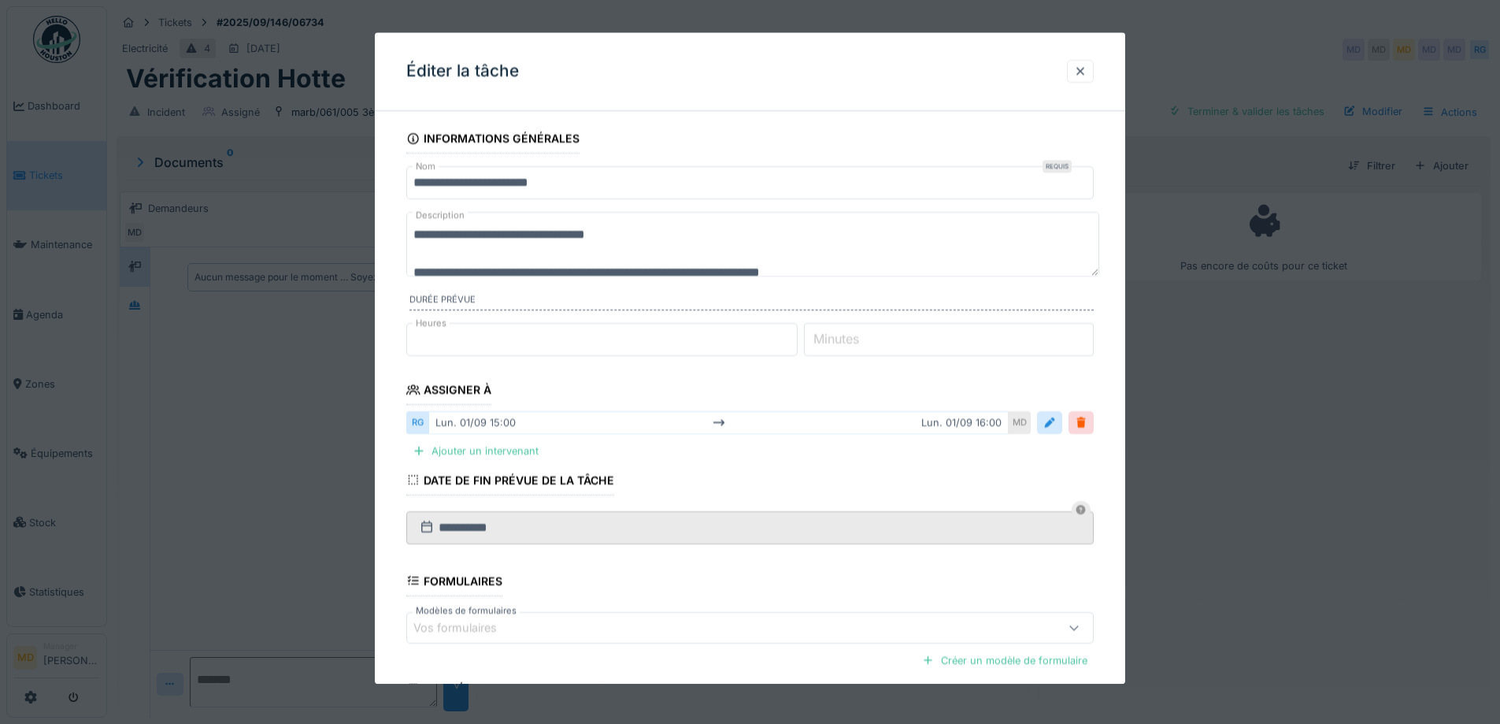
scroll to position [19, 0]
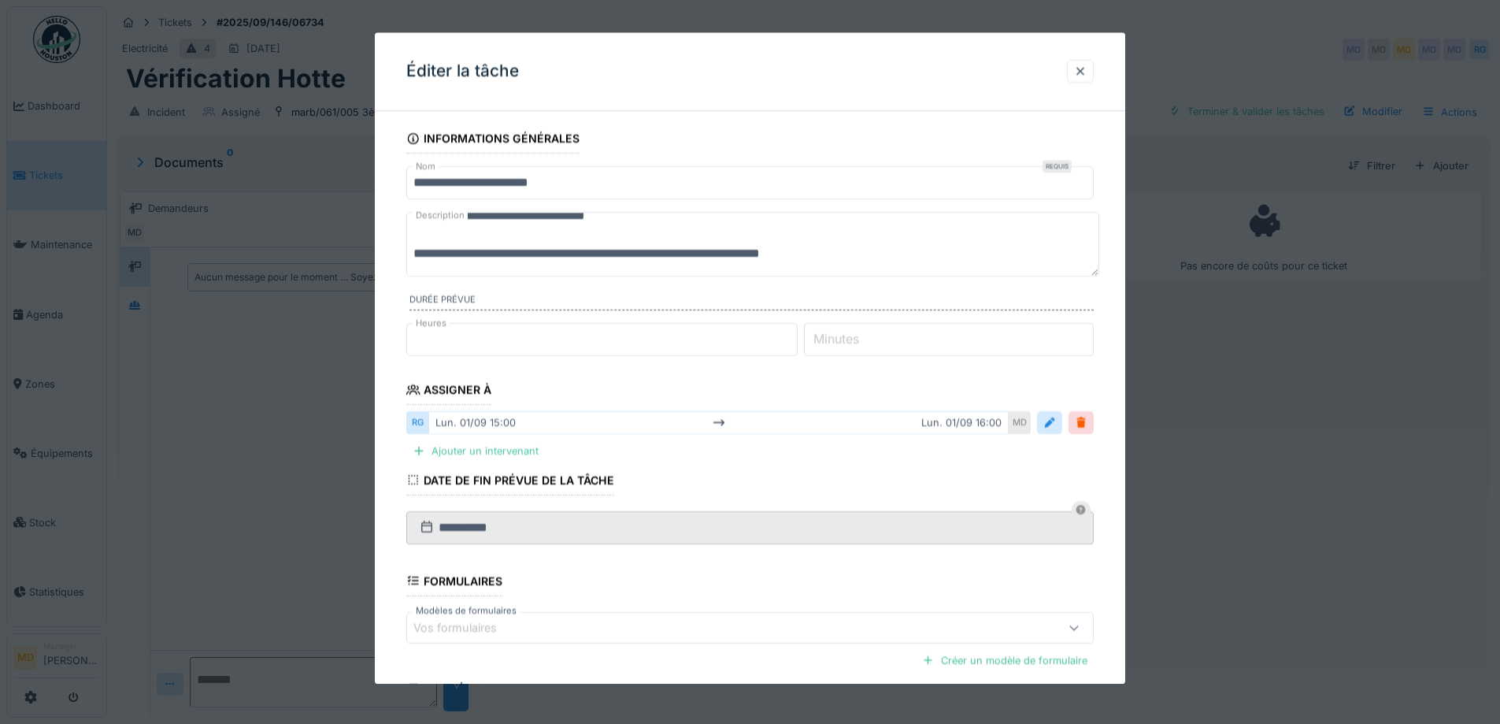
click at [584, 255] on textarea "**********" at bounding box center [752, 244] width 693 height 65
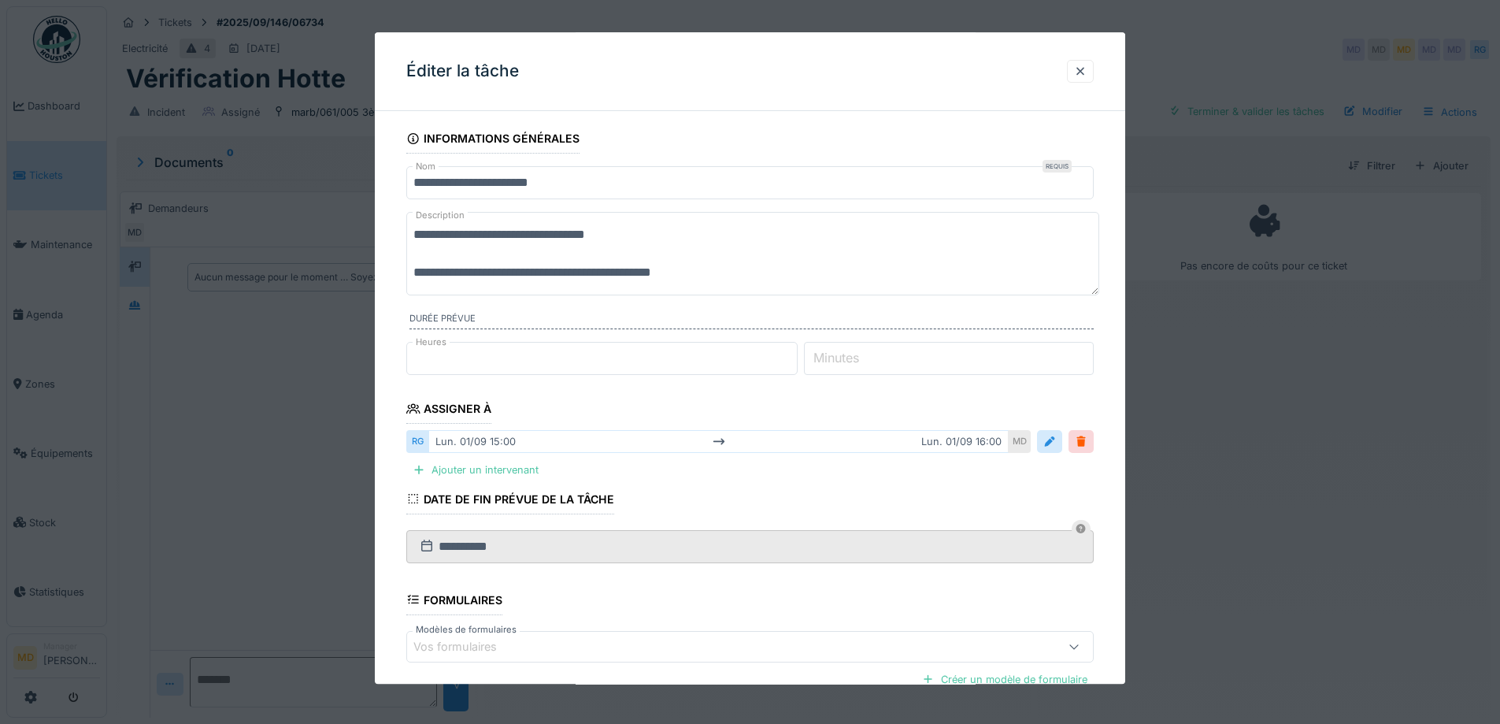
click at [558, 269] on textarea "**********" at bounding box center [752, 253] width 693 height 83
click at [688, 272] on textarea "**********" at bounding box center [752, 253] width 693 height 83
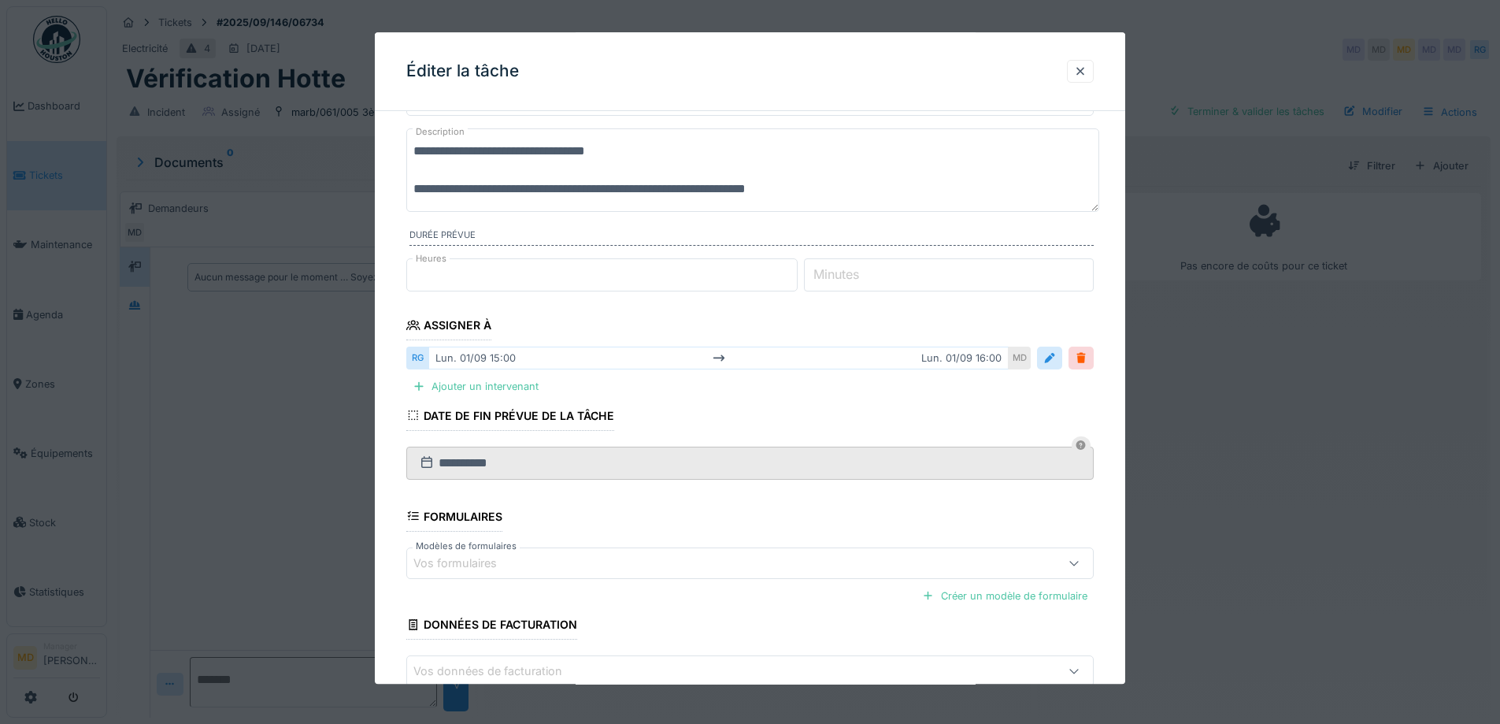
scroll to position [176, 0]
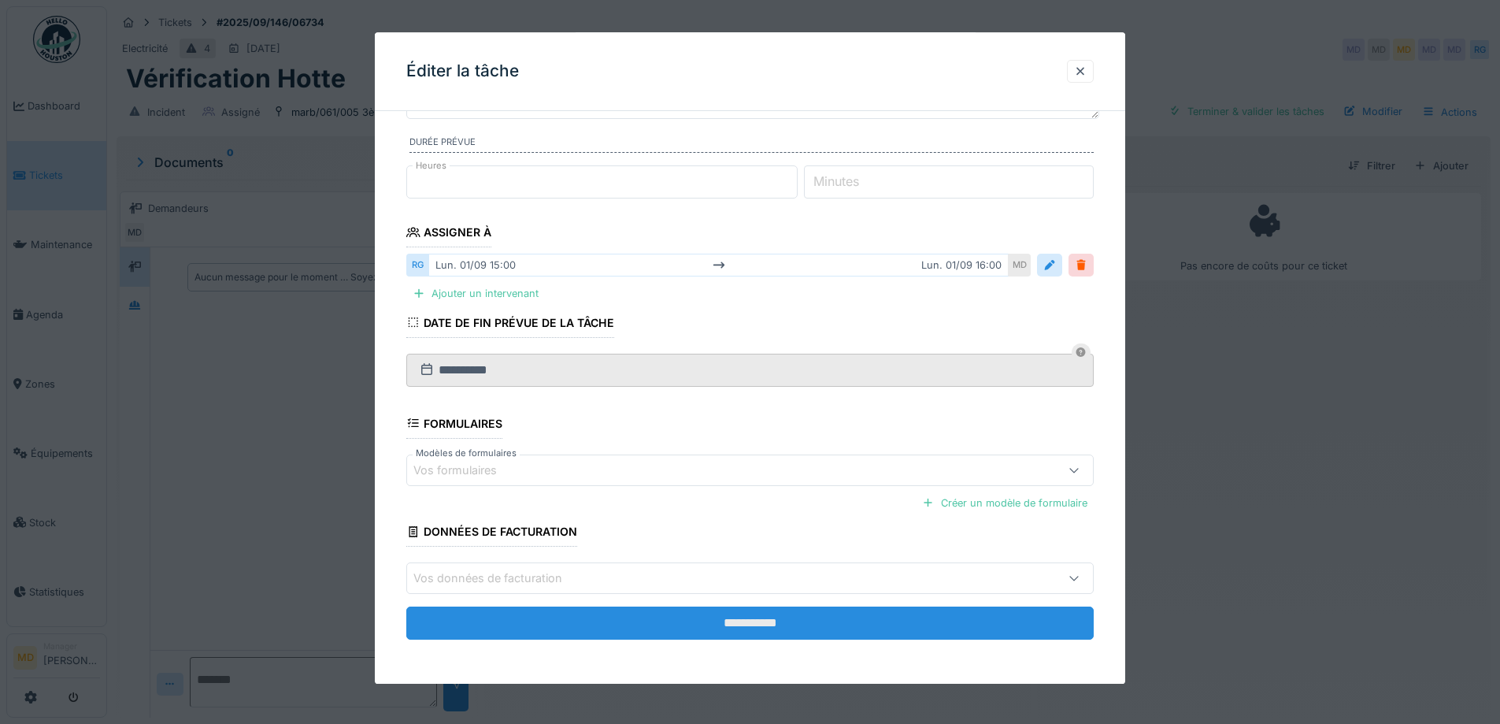
type textarea "**********"
click at [625, 627] on input "**********" at bounding box center [750, 622] width 688 height 33
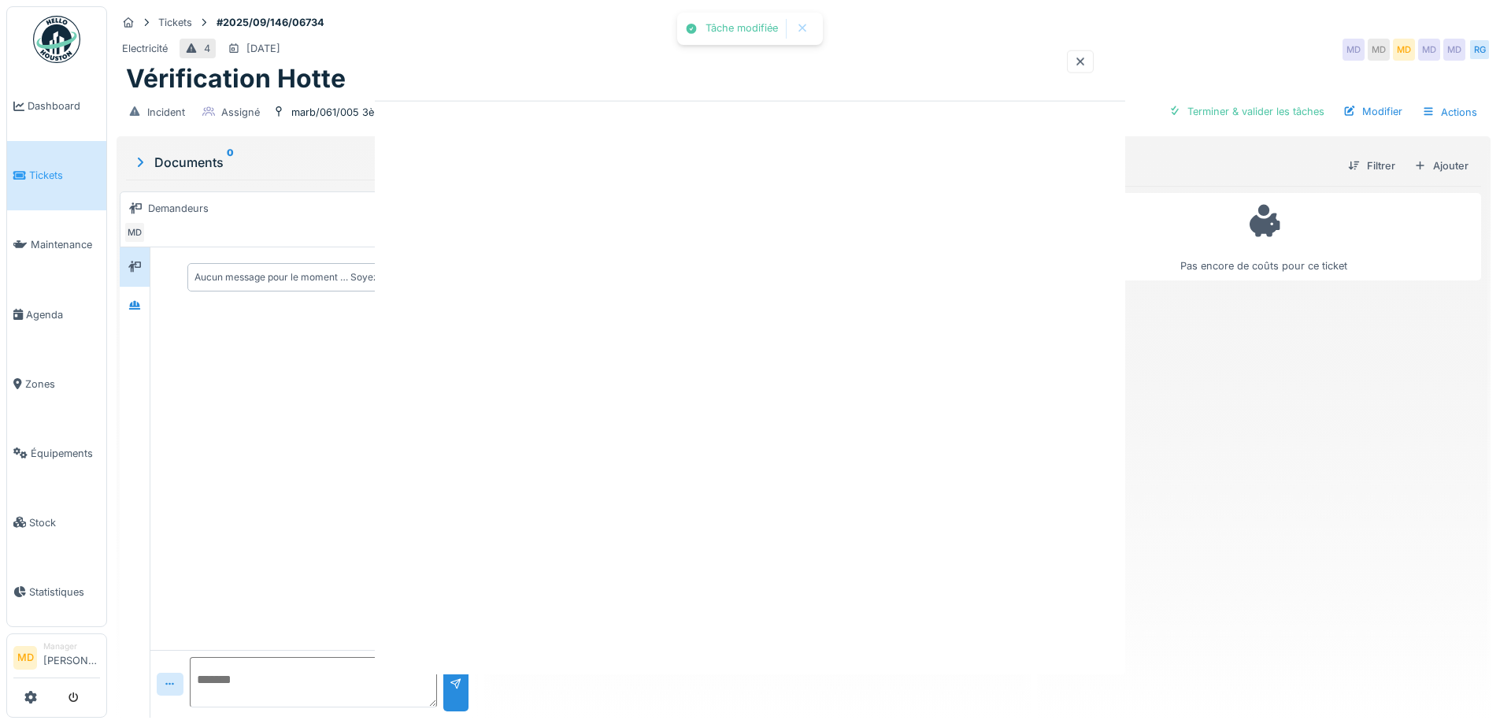
scroll to position [0, 0]
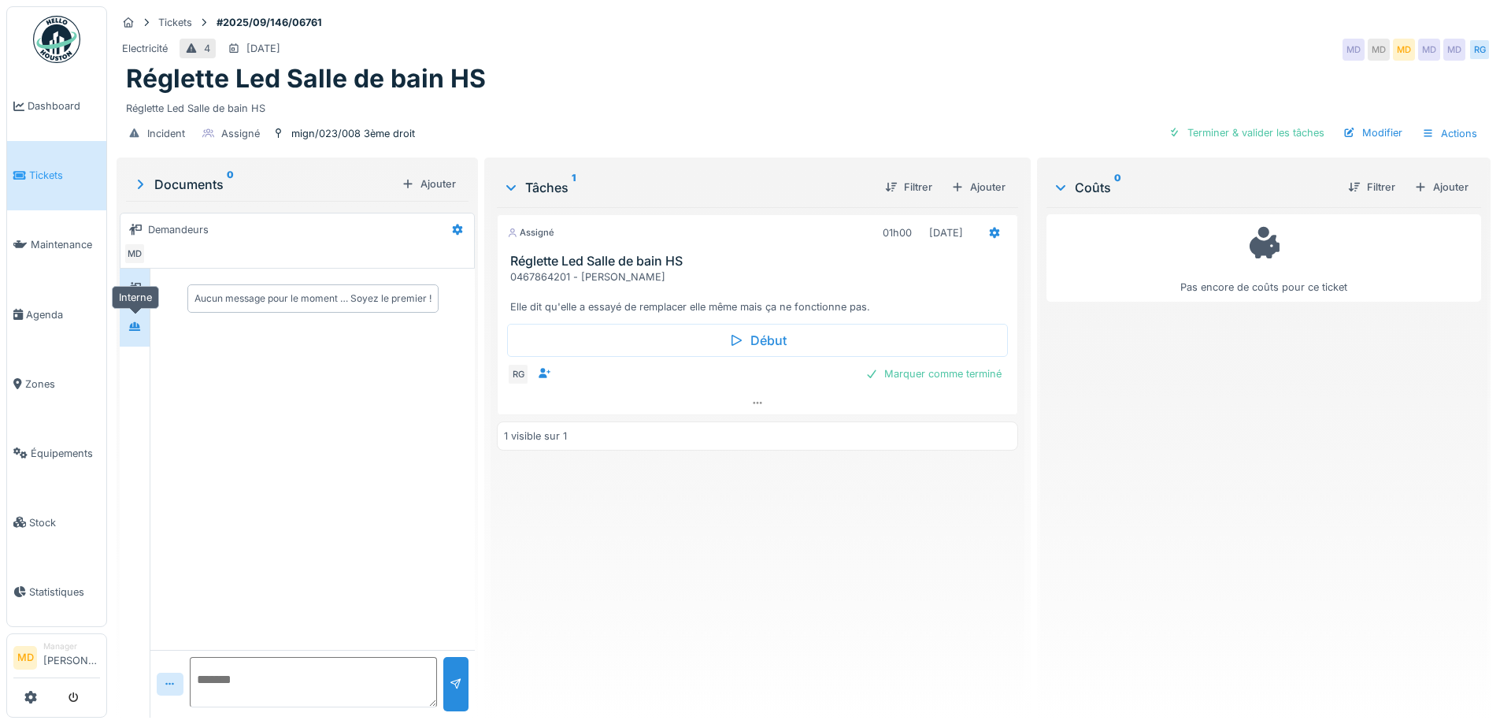
click at [131, 322] on icon at bounding box center [134, 326] width 13 height 10
click at [132, 289] on icon at bounding box center [134, 287] width 13 height 11
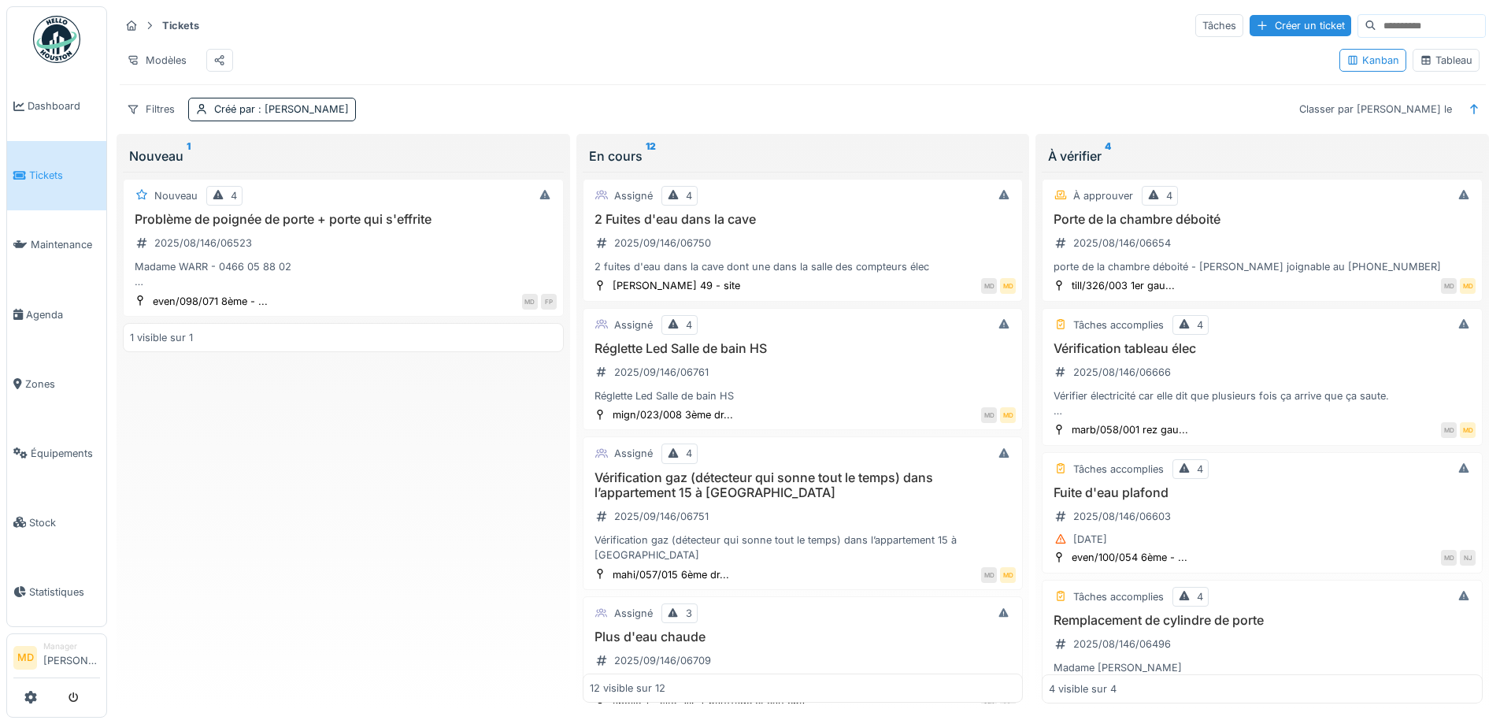
click at [1426, 62] on div "Tableau" at bounding box center [1446, 60] width 53 height 15
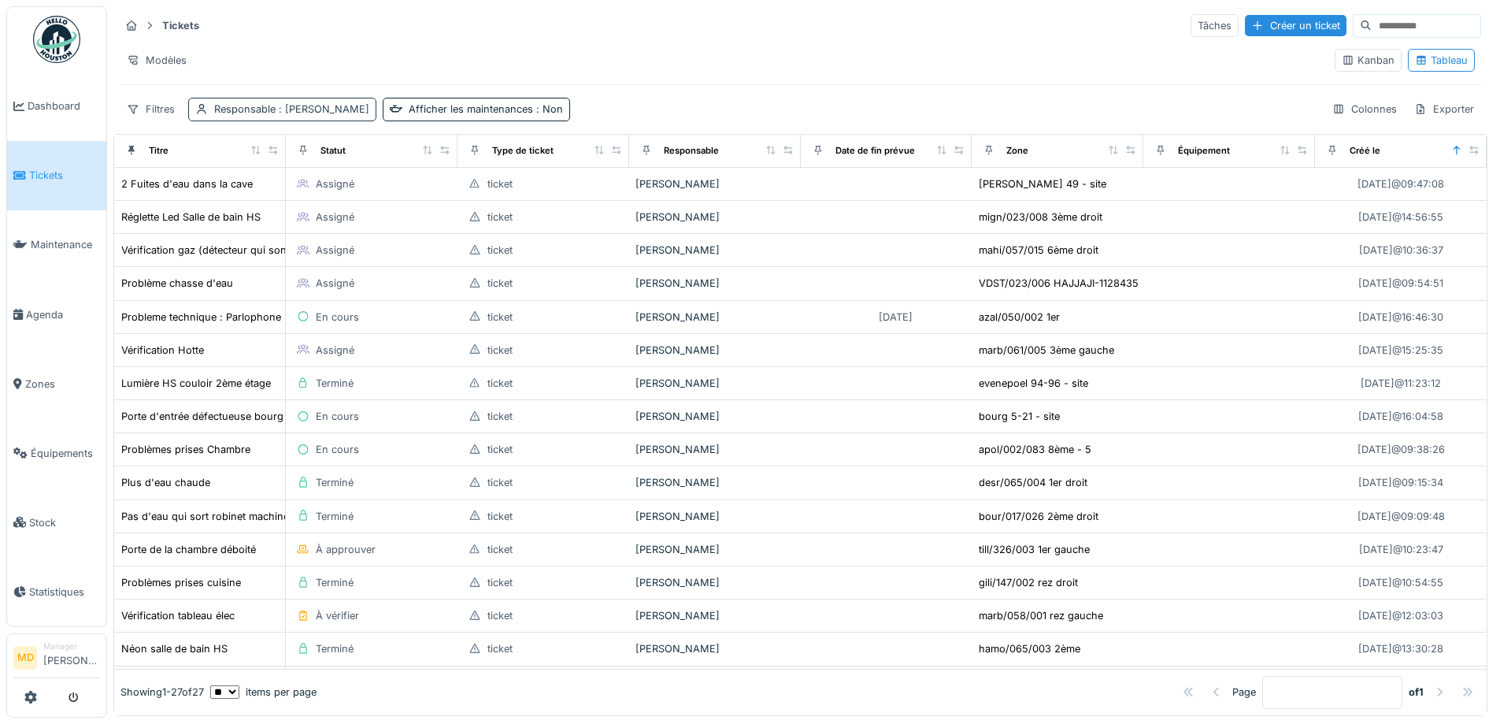
click at [302, 102] on div "Responsable : [PERSON_NAME]" at bounding box center [291, 109] width 155 height 15
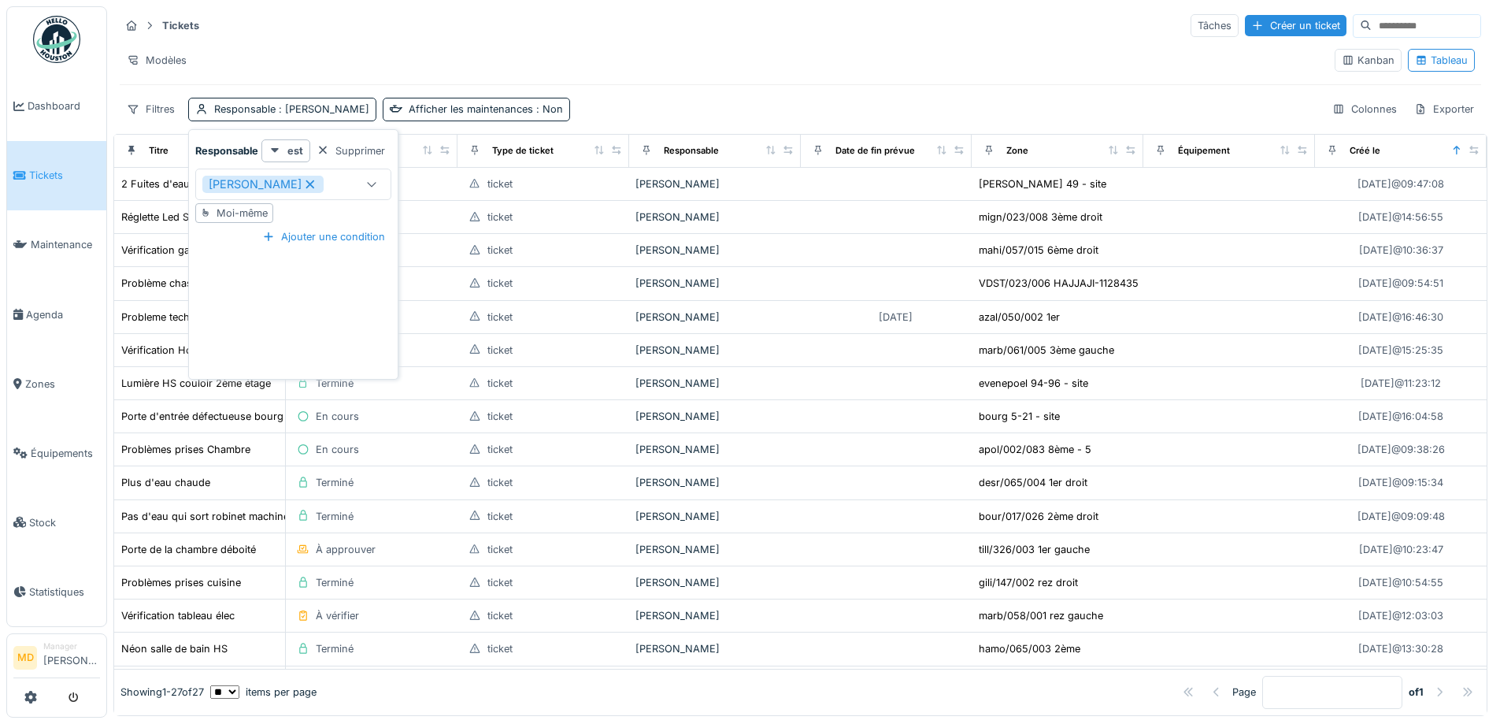
click at [303, 183] on icon at bounding box center [310, 184] width 14 height 11
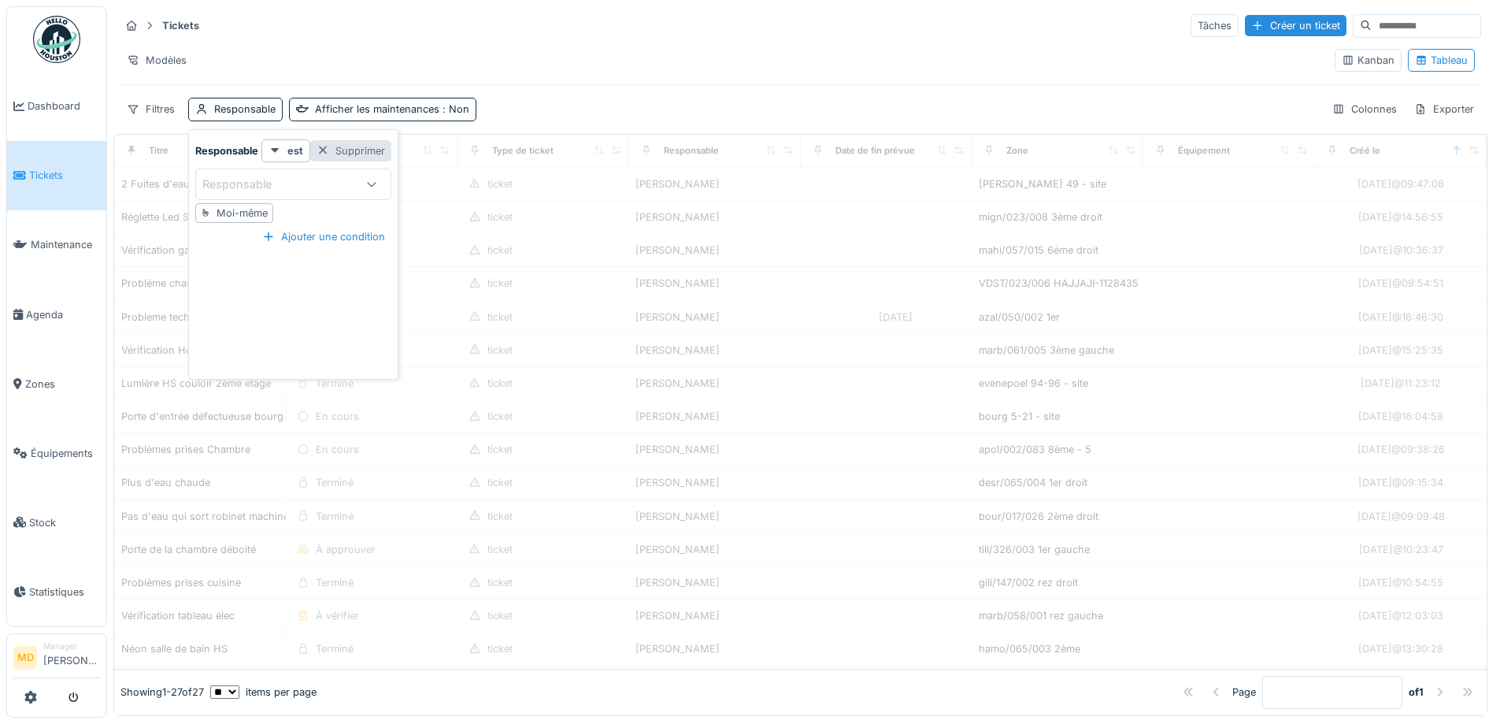
click at [348, 144] on div "Supprimer" at bounding box center [350, 150] width 81 height 21
click at [153, 100] on div "Filtres" at bounding box center [151, 109] width 62 height 23
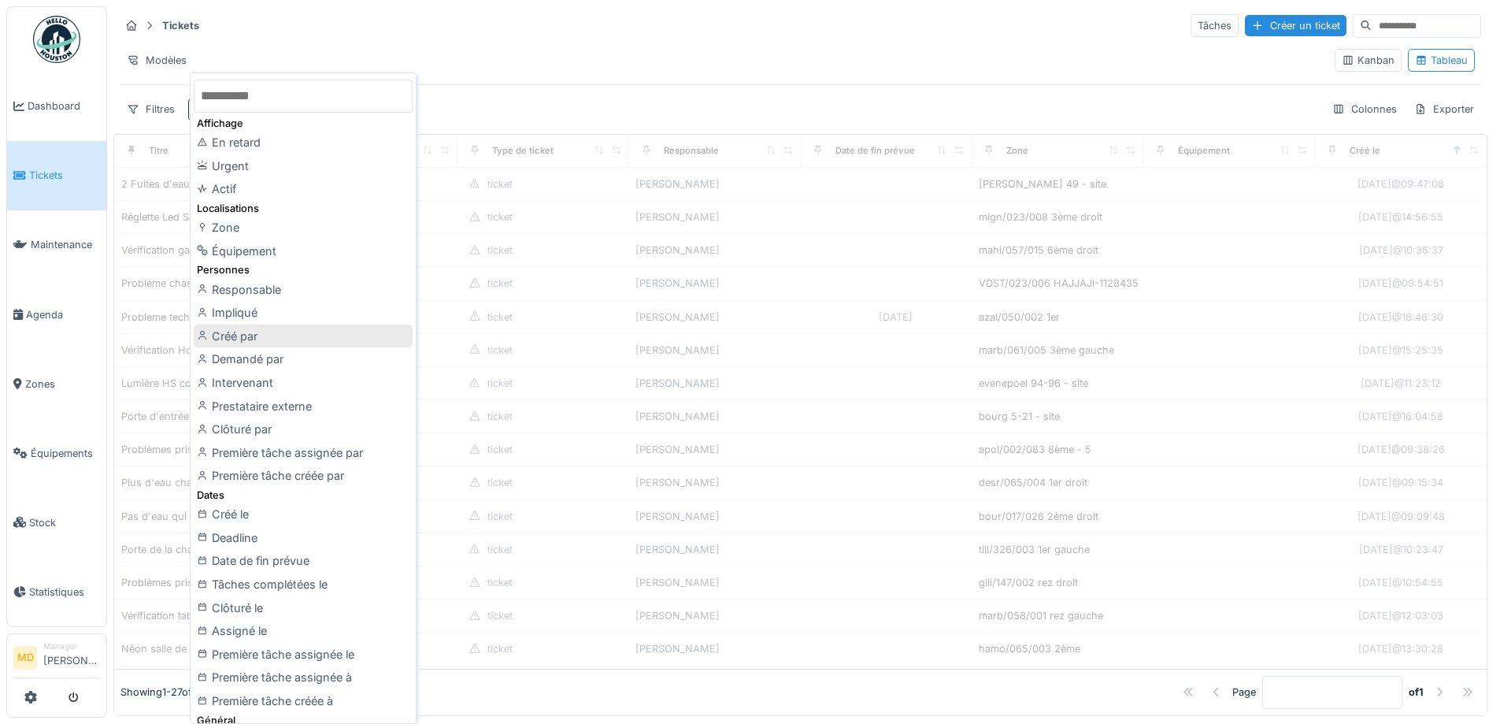
click at [254, 331] on div "Créé par" at bounding box center [303, 337] width 219 height 24
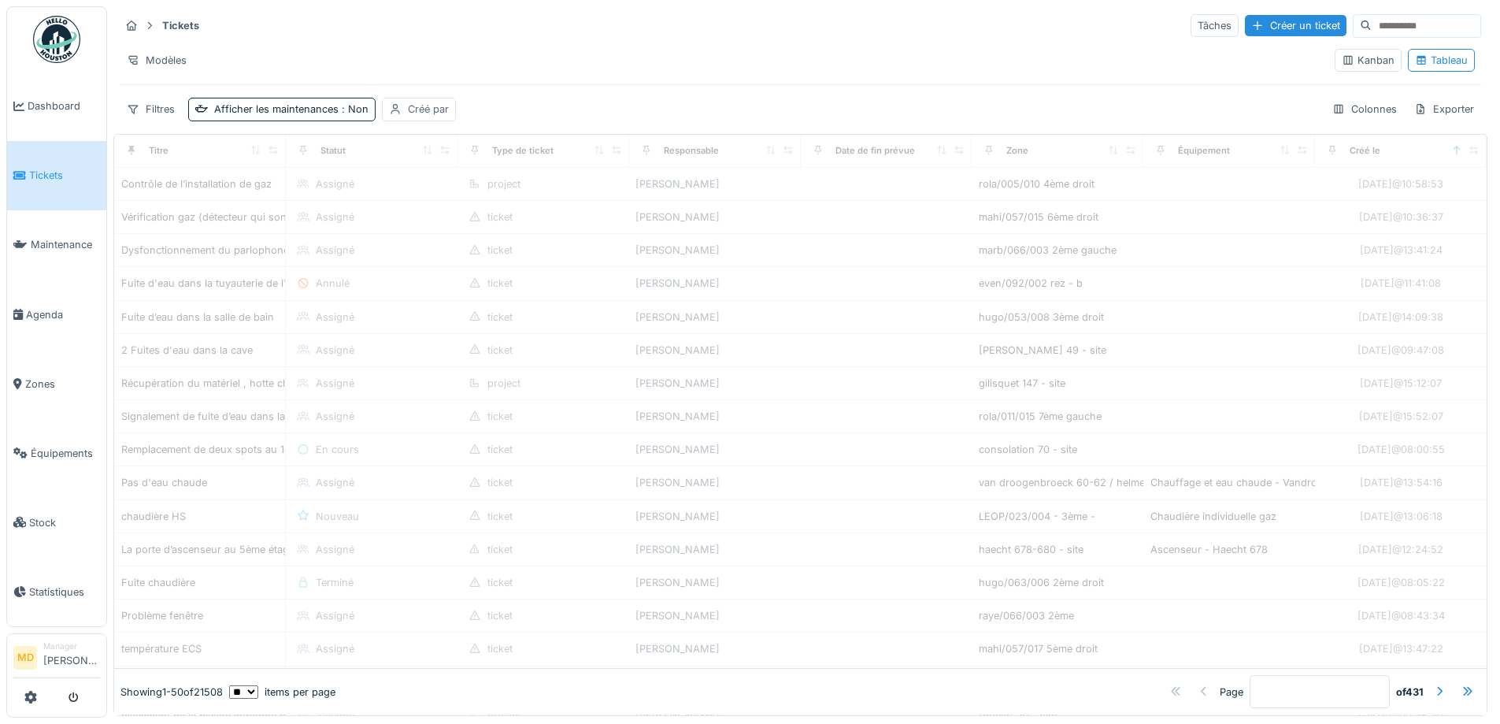
click at [424, 109] on div "Créé par" at bounding box center [428, 109] width 41 height 15
click at [423, 213] on div "Moi-même" at bounding box center [433, 213] width 51 height 15
type input "*****"
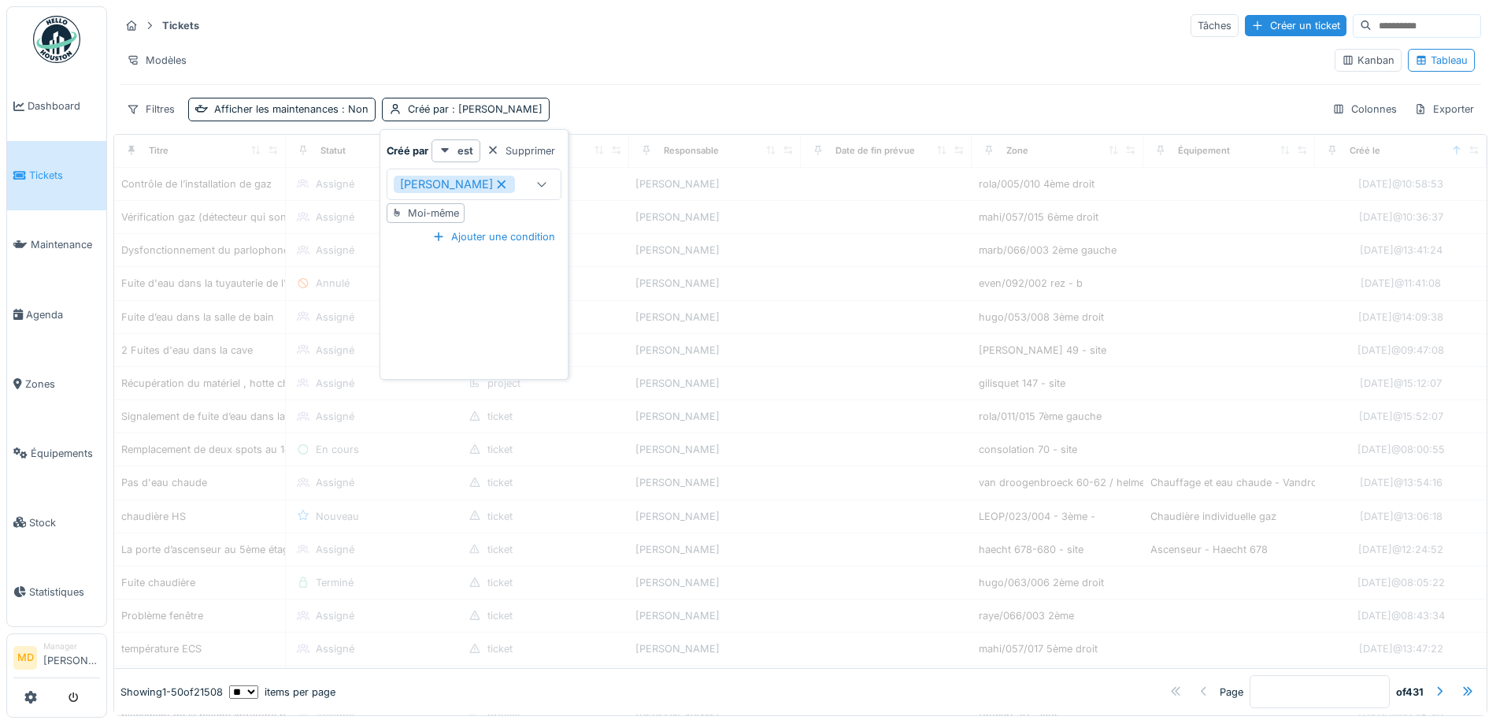
click at [648, 101] on div "Filtres Afficher les maintenances : Non Créé par : Mouad [PERSON_NAME] Exporter" at bounding box center [801, 109] width 1362 height 23
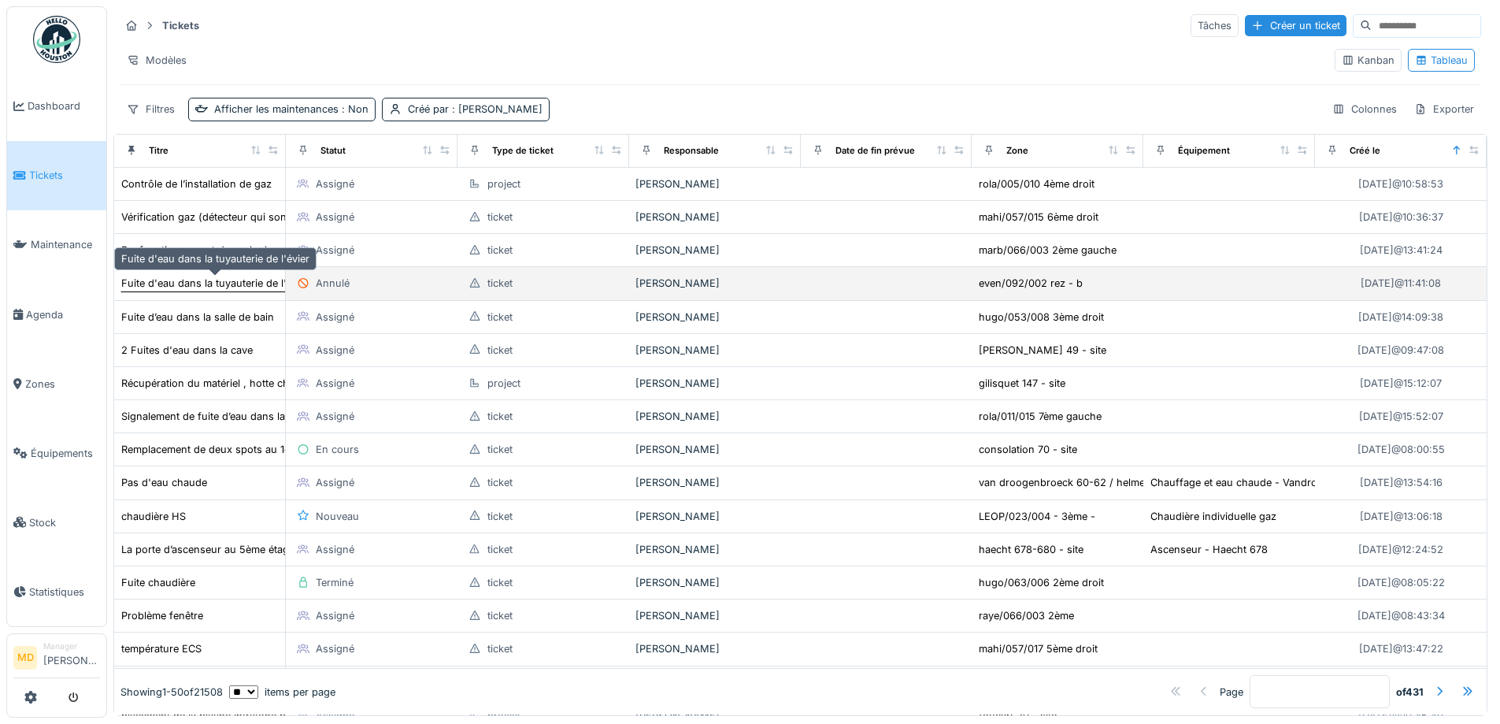
click at [242, 279] on div "Fuite d'eau dans la tuyauterie de l'évier" at bounding box center [215, 283] width 188 height 15
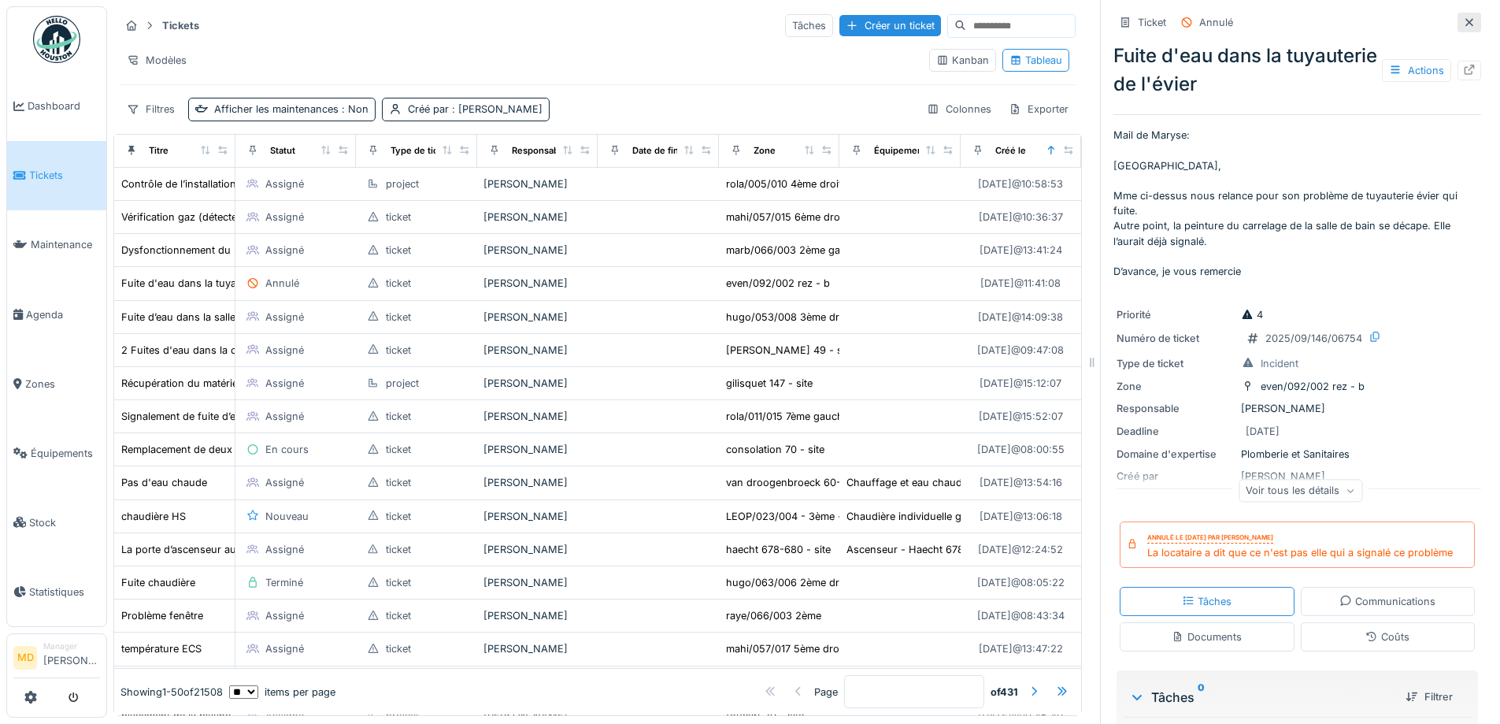
click at [1463, 17] on icon at bounding box center [1469, 22] width 13 height 10
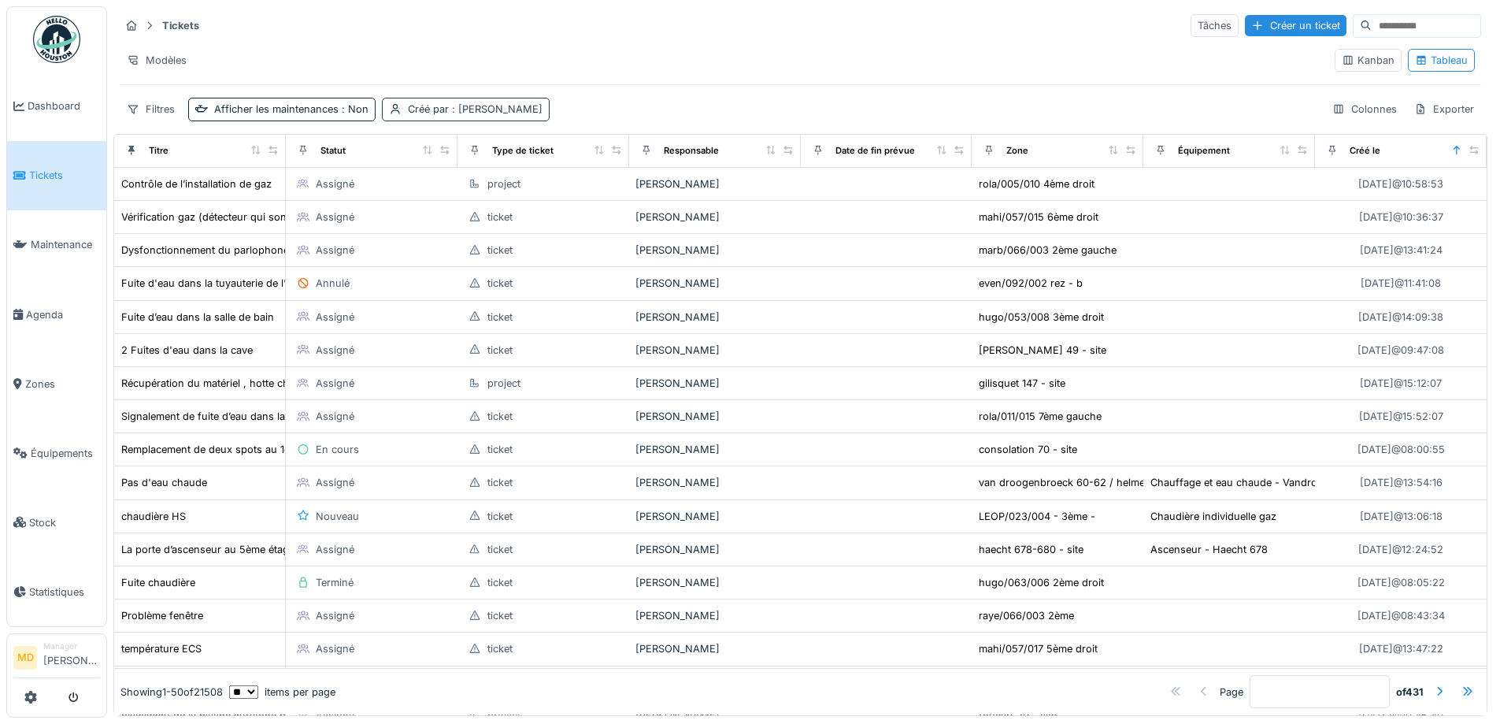
click at [480, 116] on div "Créé par : [PERSON_NAME]" at bounding box center [475, 109] width 135 height 15
click at [524, 148] on div "Supprimer" at bounding box center [520, 150] width 81 height 21
click at [158, 111] on div "Filtres" at bounding box center [151, 109] width 62 height 23
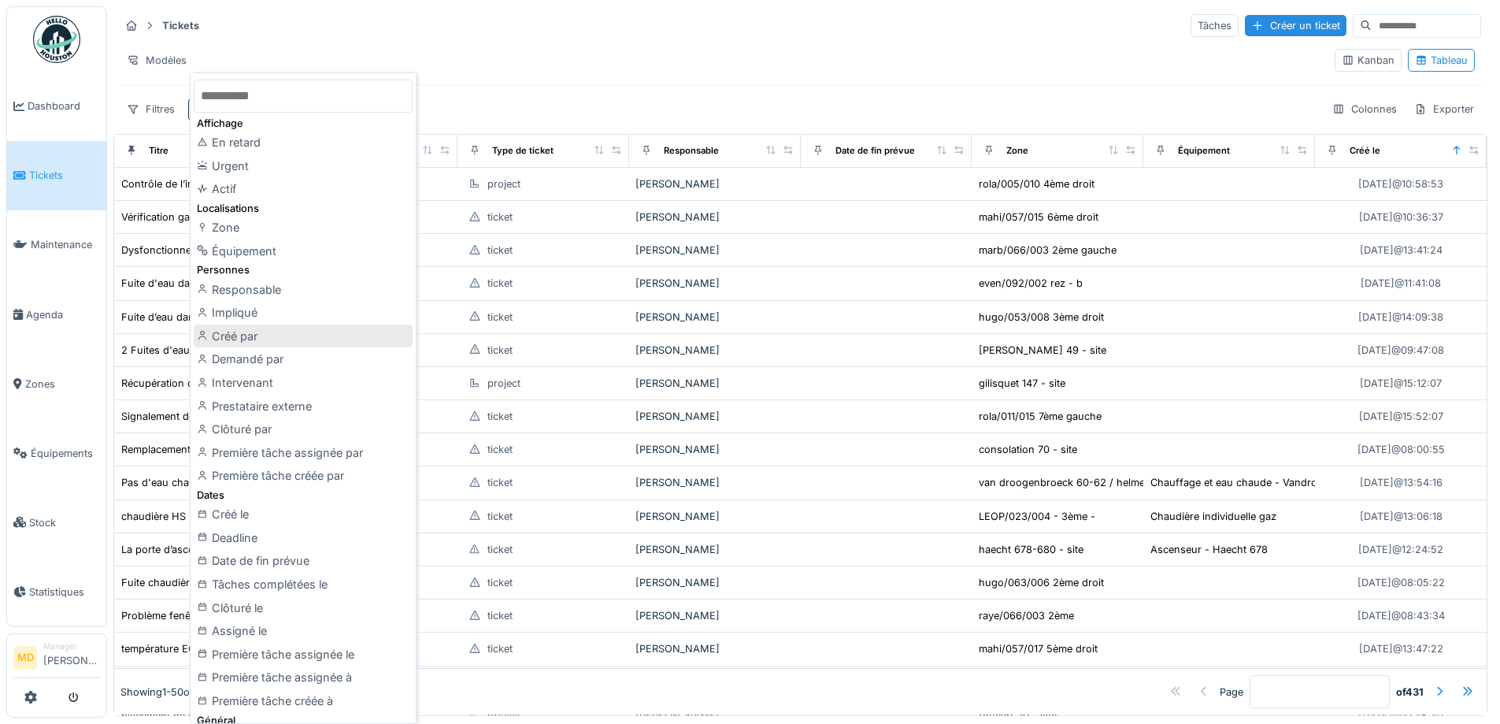
click at [259, 336] on div "Créé par" at bounding box center [303, 337] width 219 height 24
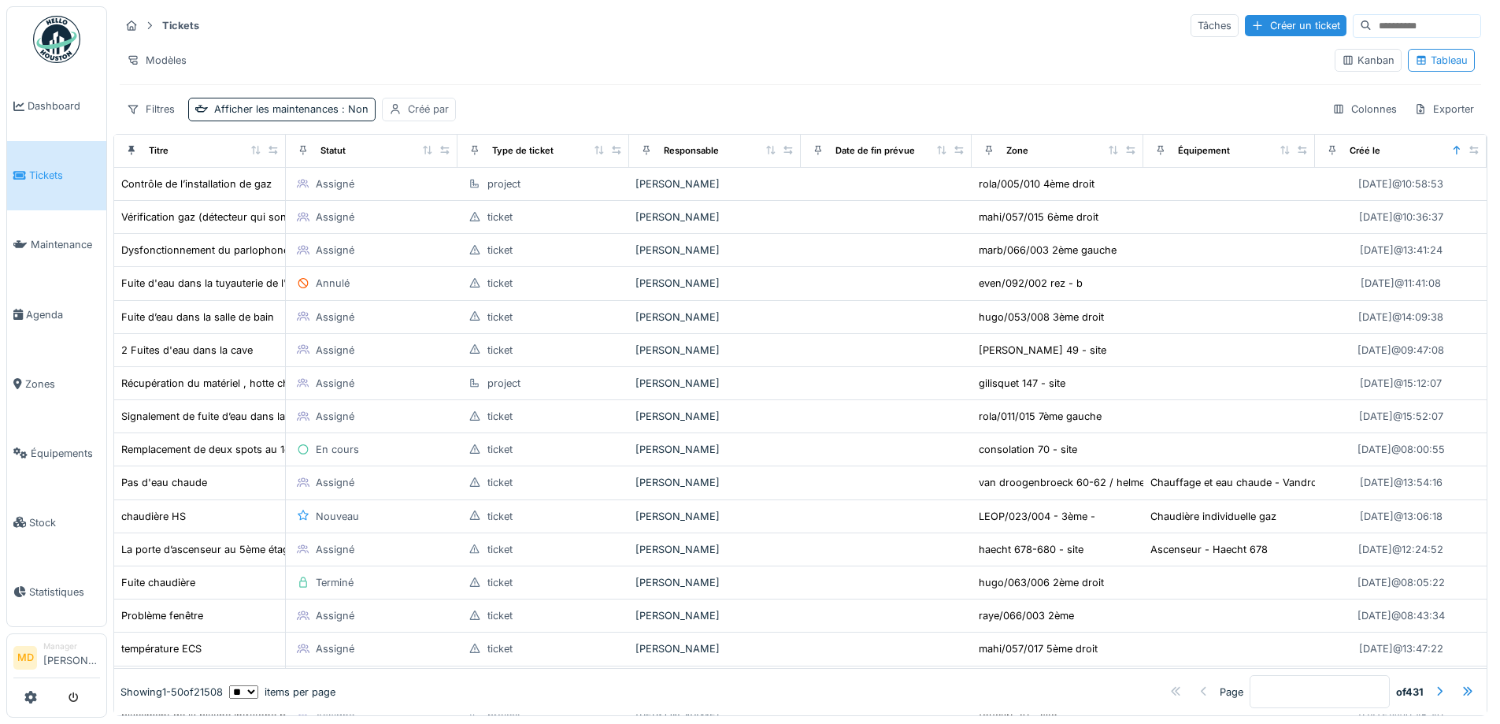
click at [410, 109] on div "Créé par" at bounding box center [428, 109] width 41 height 15
click at [426, 213] on div "Moi-même" at bounding box center [433, 213] width 51 height 15
type input "*****"
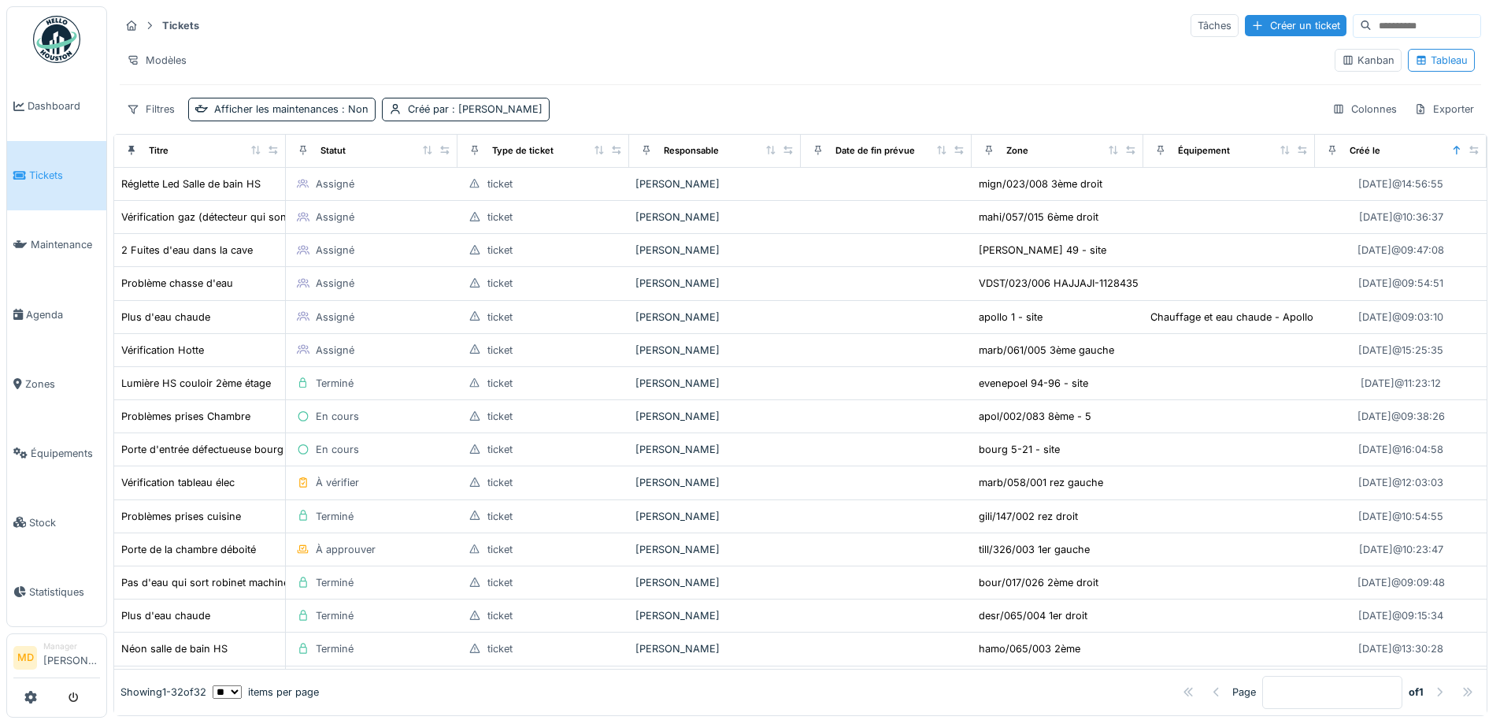
click at [598, 106] on div "Filtres Afficher les maintenances : Non Créé par : Mouad [PERSON_NAME] Exporter" at bounding box center [801, 109] width 1362 height 23
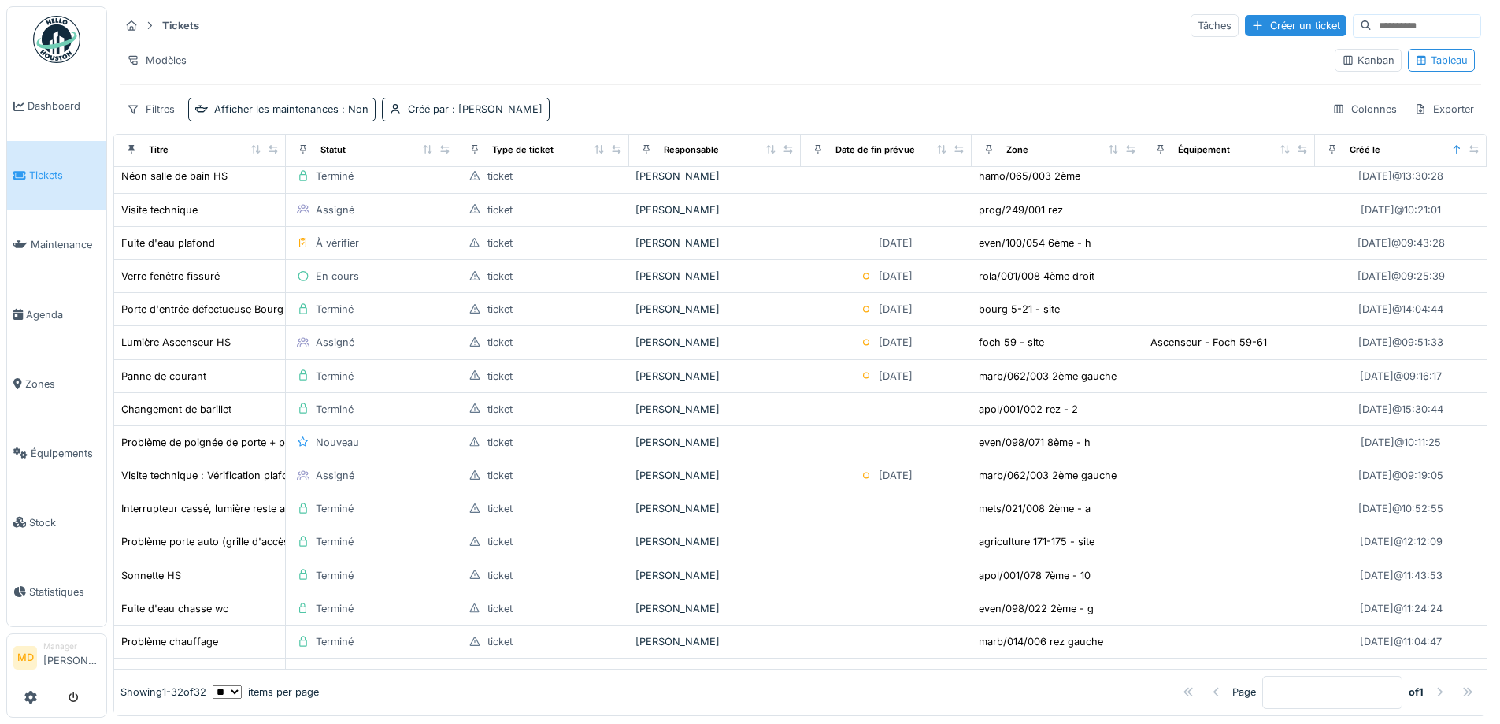
scroll to position [586, 0]
